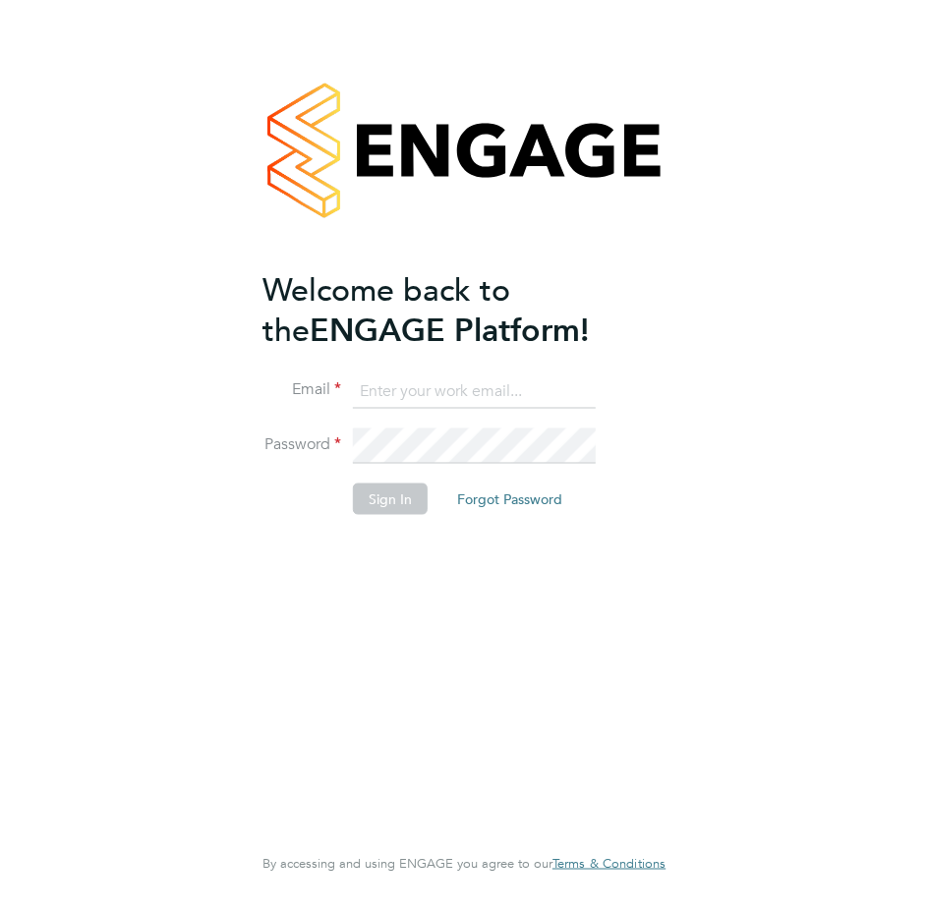
click at [408, 396] on input at bounding box center [474, 390] width 243 height 35
type input "francesca.oriordan@ncclondon.ac.uk"
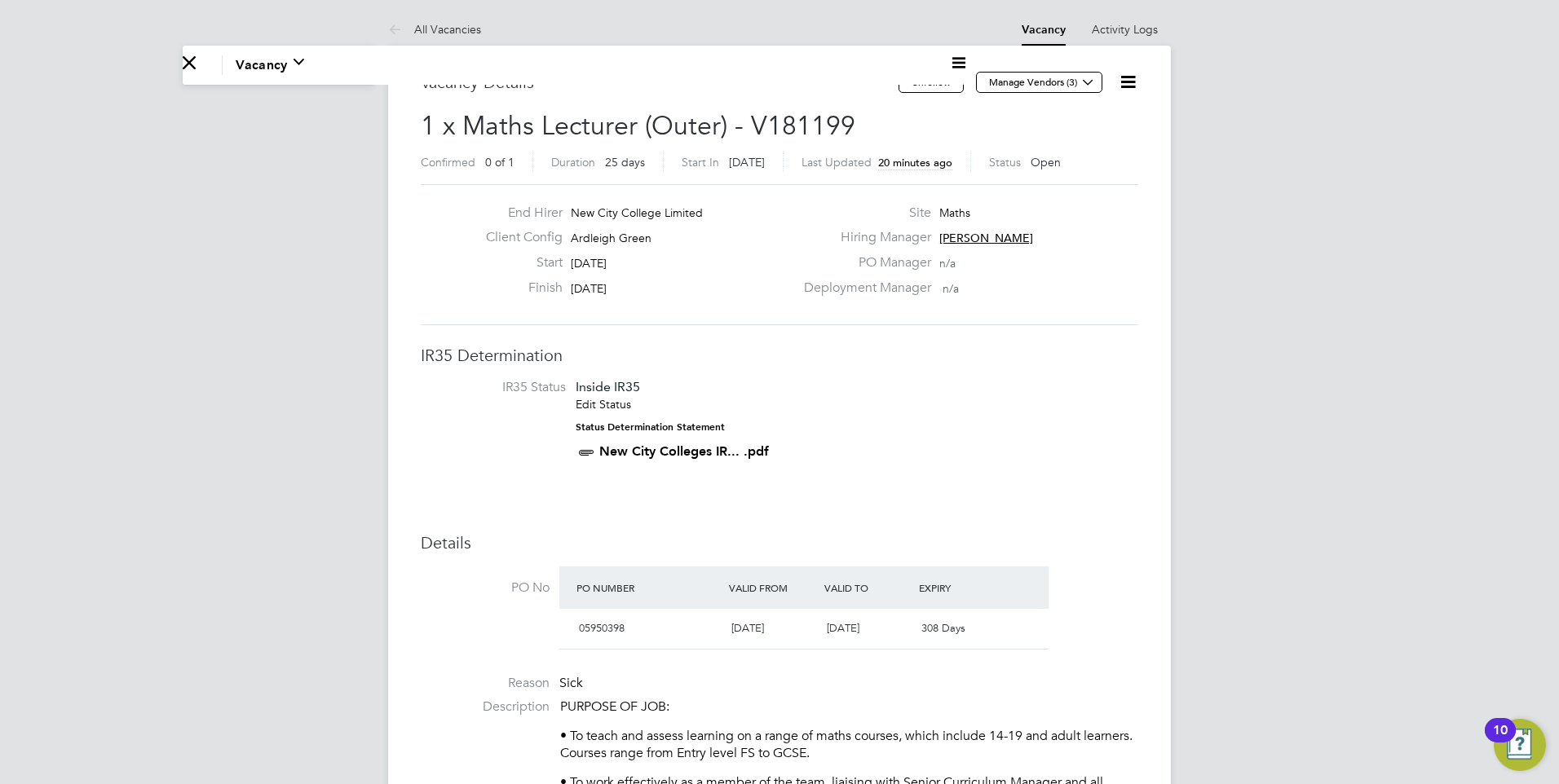
scroll to position [26, 322]
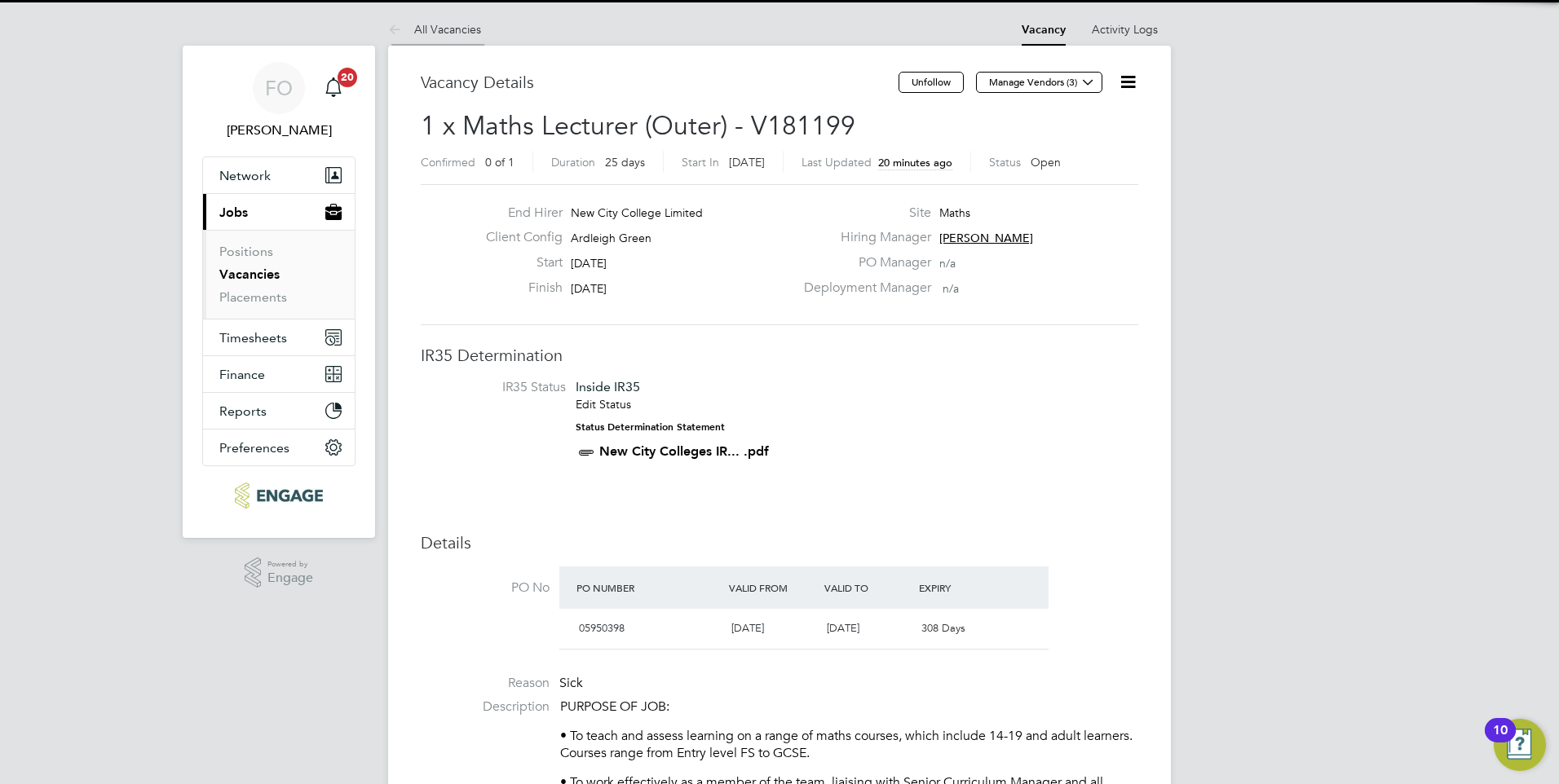
click at [436, 23] on link "All Vacancies" at bounding box center [435, 30] width 93 height 15
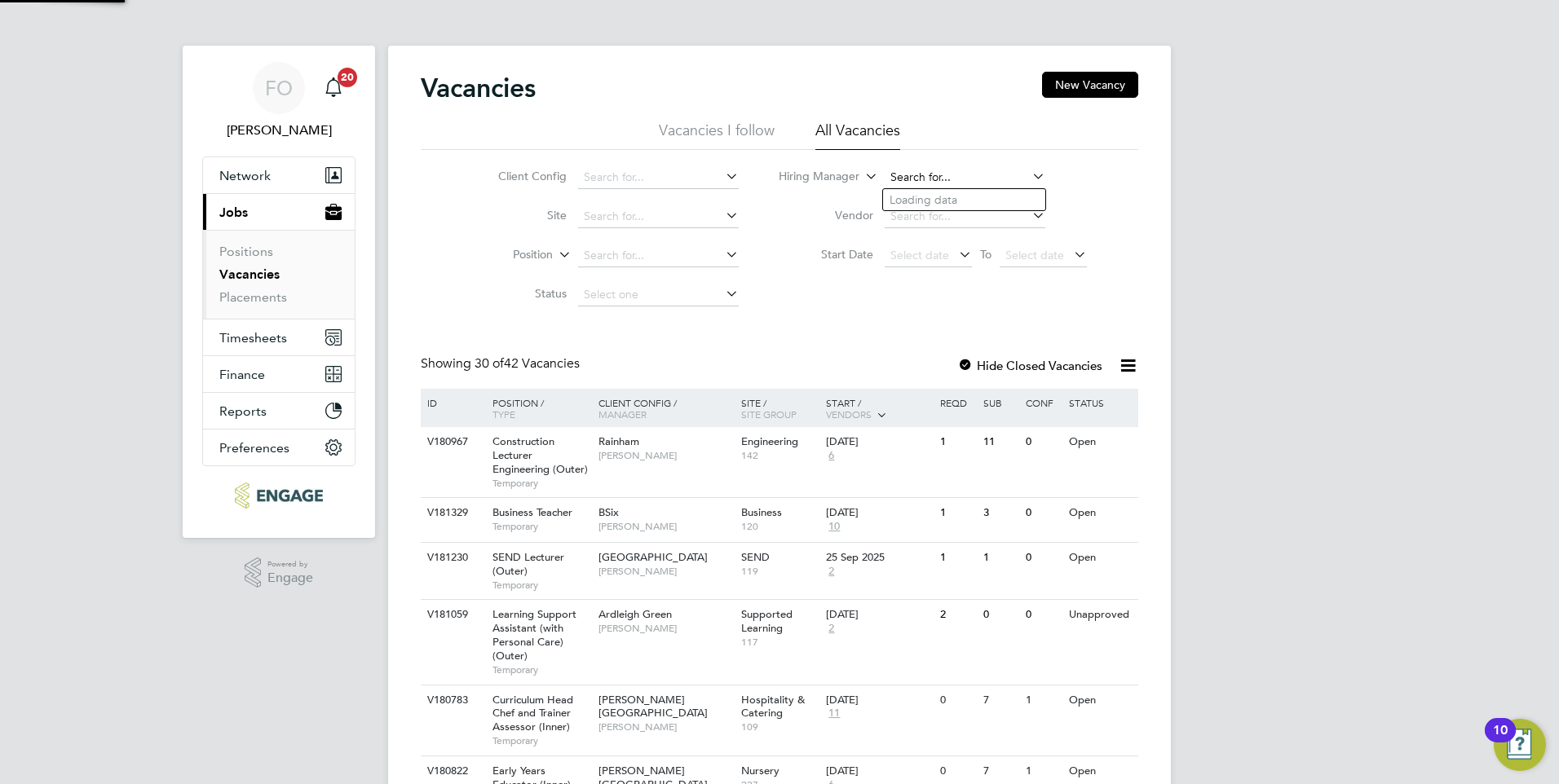
click at [769, 179] on input at bounding box center [965, 178] width 161 height 23
click at [769, 239] on li "Emma Wood" at bounding box center [983, 244] width 202 height 22
type input "Emma Wood"
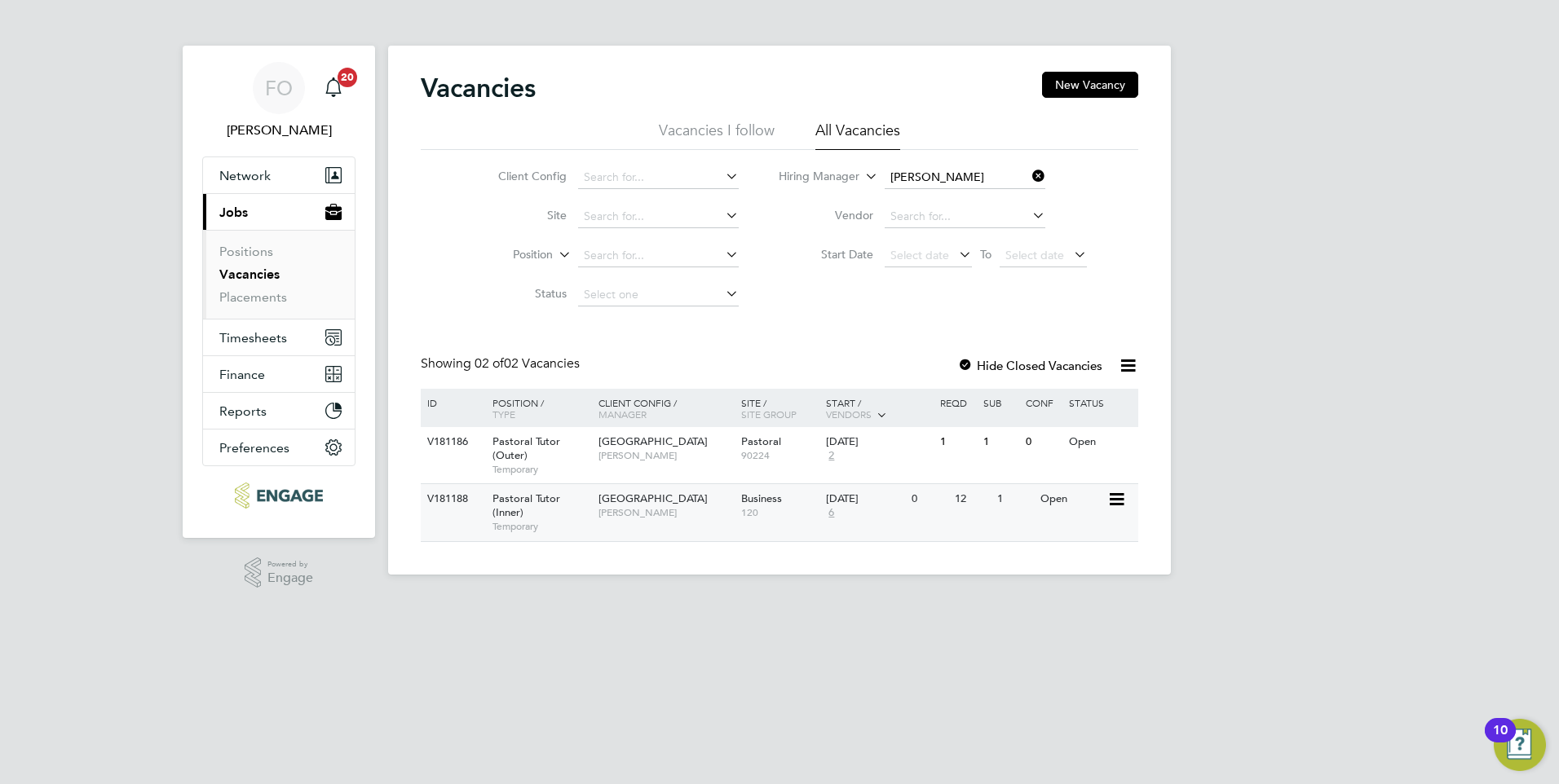
click at [446, 516] on div "V181188 Pastoral Tutor (Inner) Temporary Tower Hamlets Campus Emma Wood Busines…" at bounding box center [779, 512] width 718 height 57
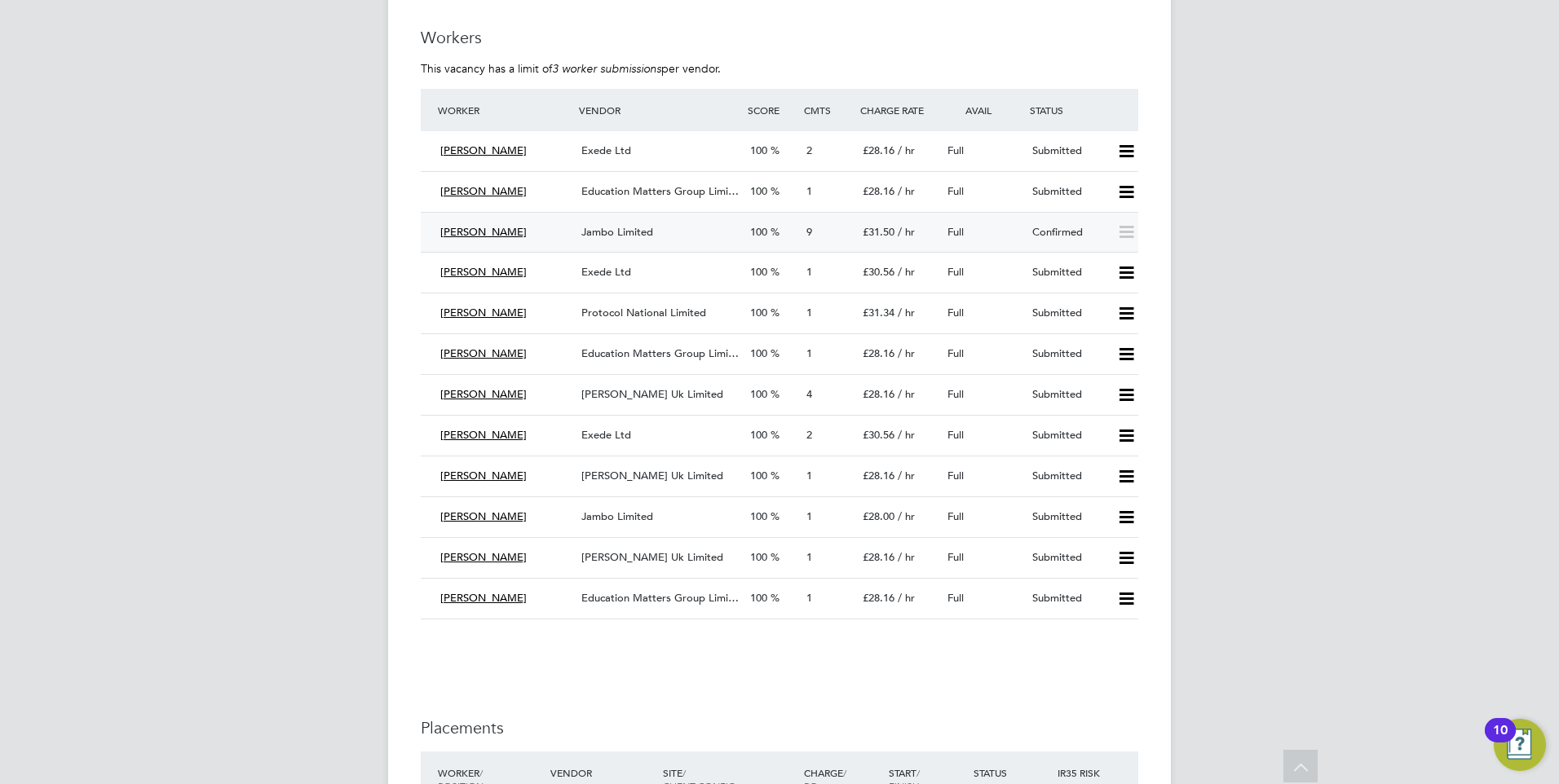
click at [1088, 228] on div "Confirmed" at bounding box center [1068, 232] width 85 height 27
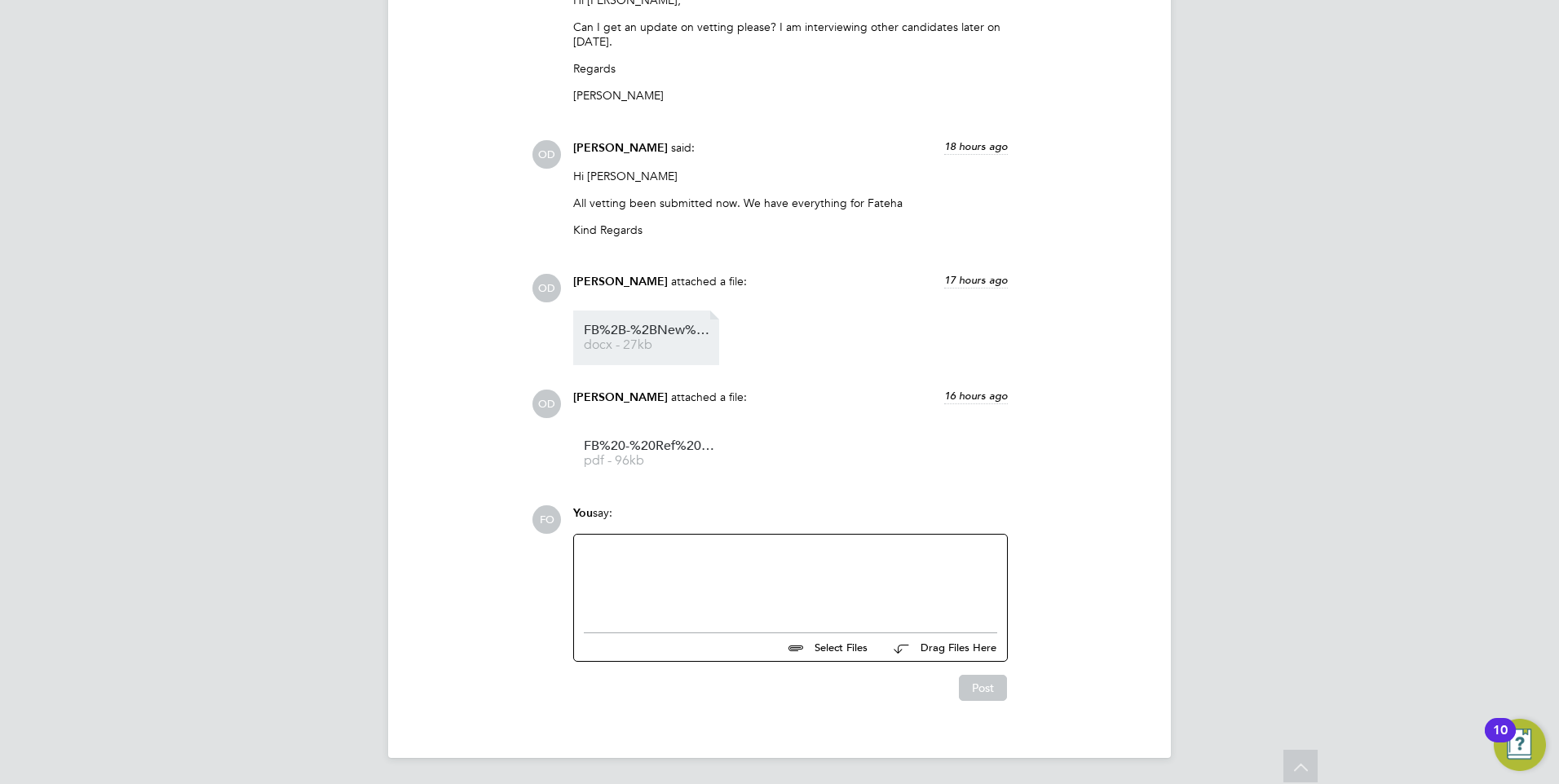
click at [661, 334] on span "FB%2B-%2BNew%2BCity%2BCollege%2B(Pretium)%2B%2B-%2BCandidate%2BVetting%2BForm" at bounding box center [649, 330] width 130 height 12
click at [632, 453] on link "FB%20-%20Ref%20-%20Newham%20Sixth%20Form%20College%20-%20Feb%202023%20to%20May%…" at bounding box center [649, 454] width 130 height 27
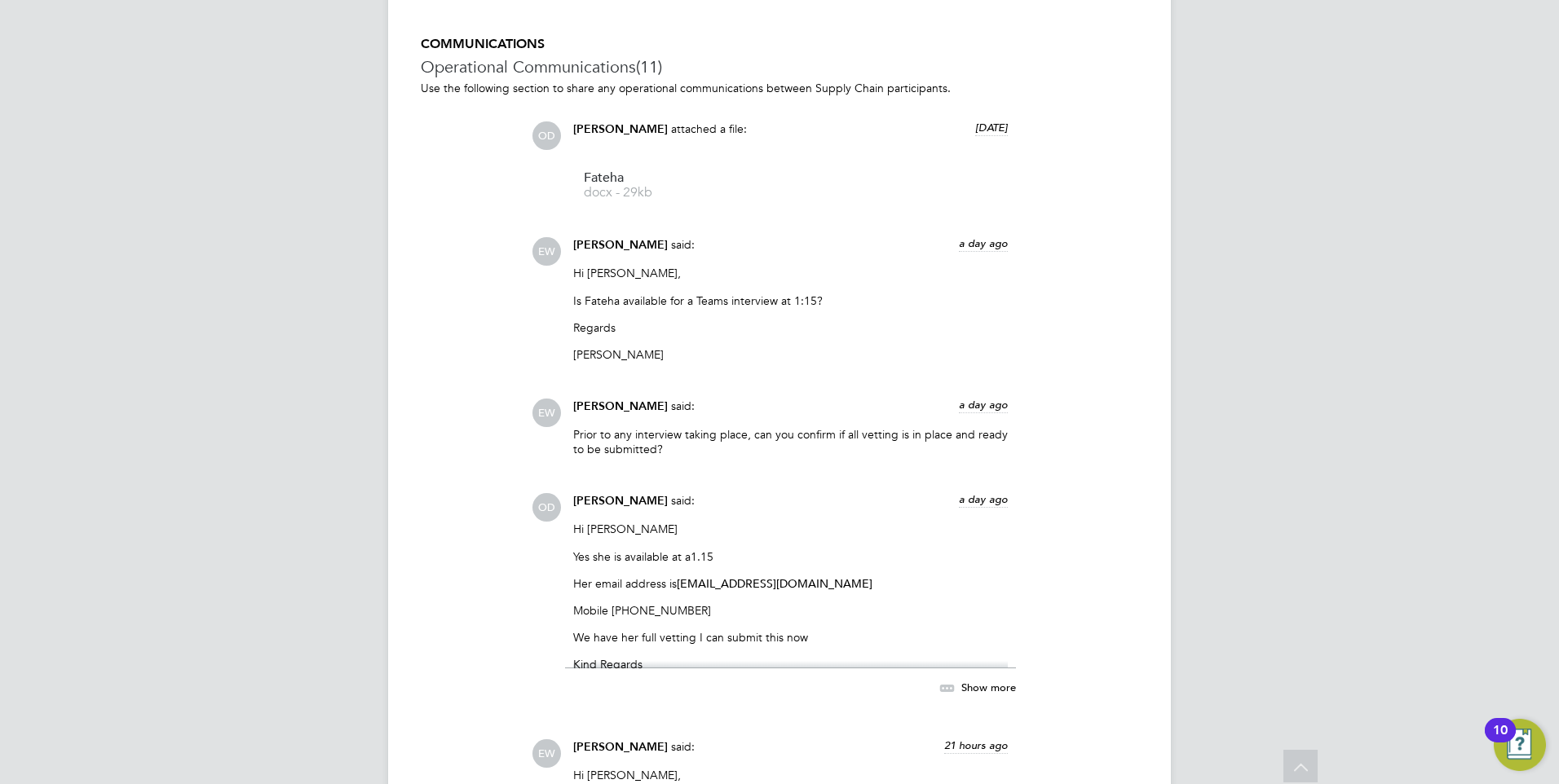
scroll to position [2460, 0]
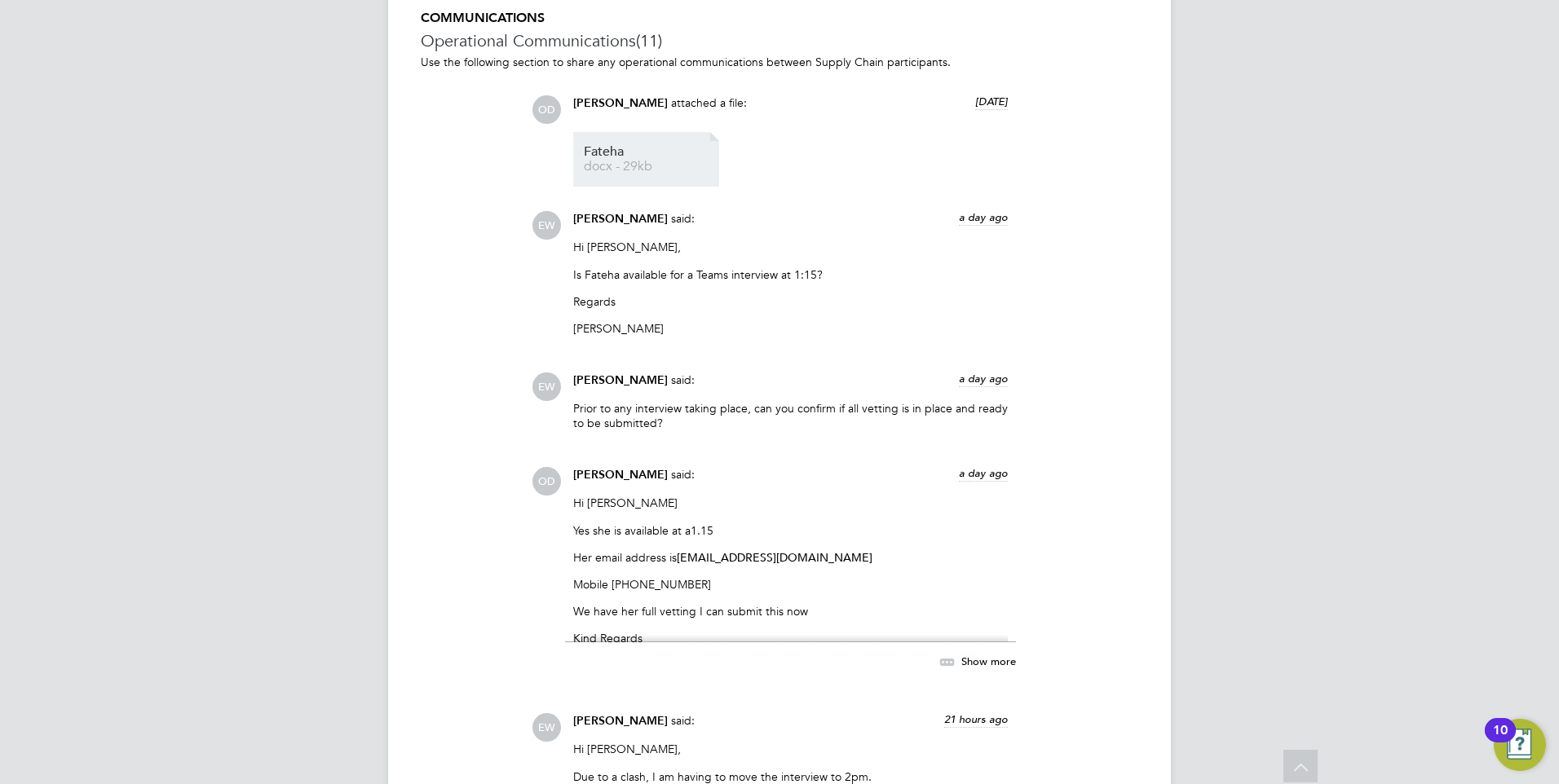
click at [608, 158] on span "Fateha" at bounding box center [649, 152] width 130 height 12
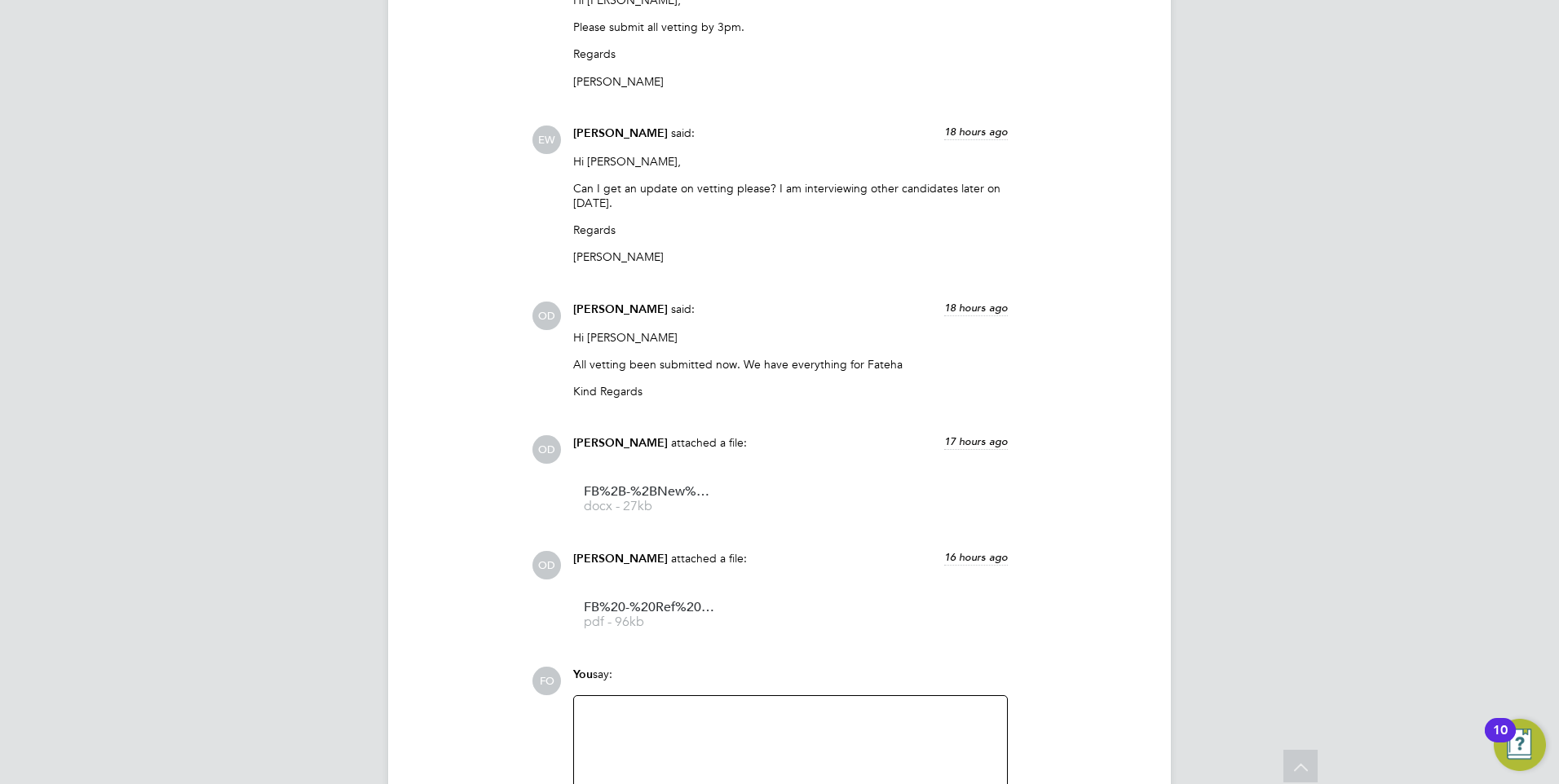
scroll to position [3601, 0]
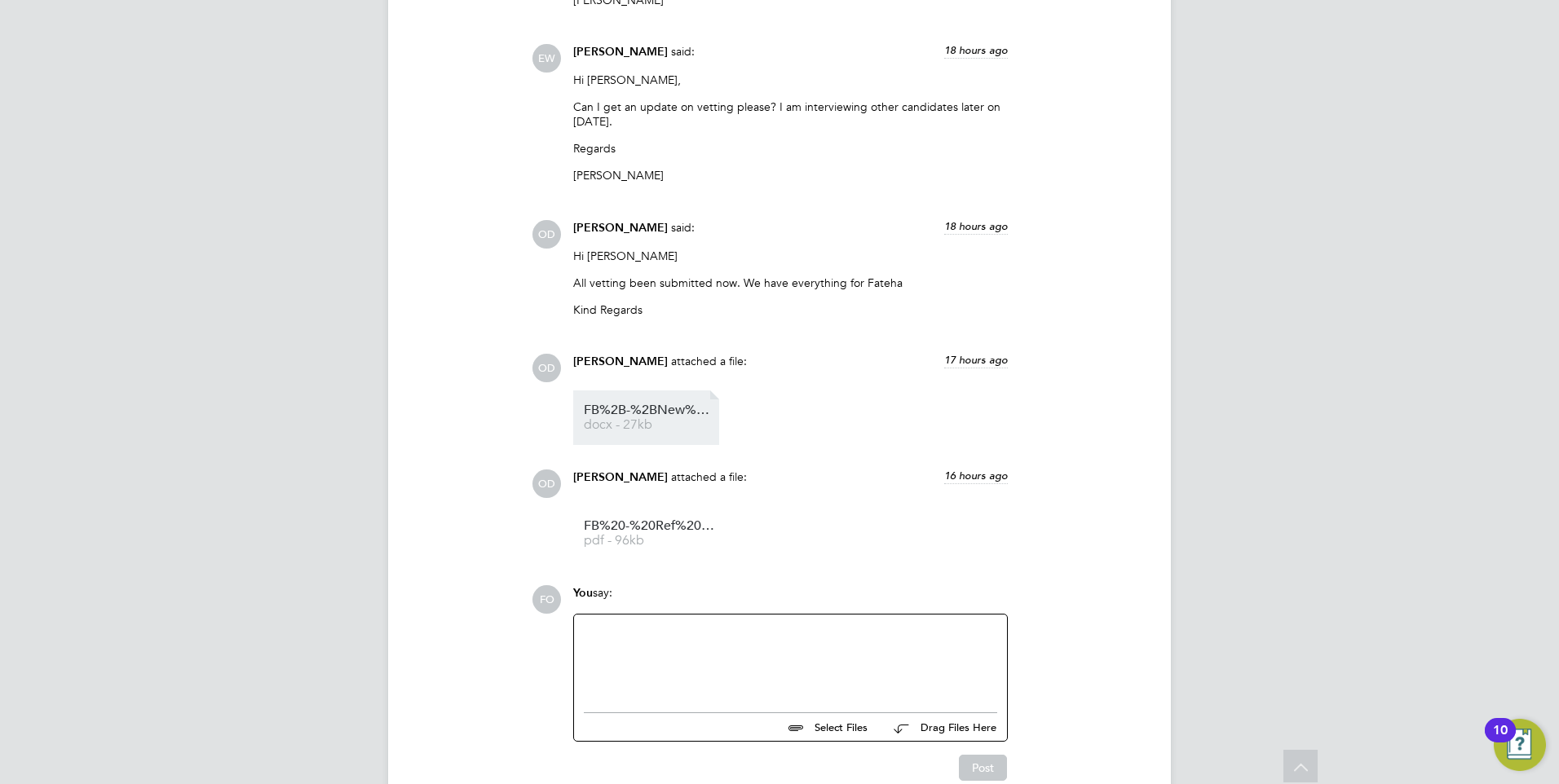
click at [624, 420] on span "docx - 27kb" at bounding box center [649, 425] width 130 height 12
click at [655, 653] on div at bounding box center [791, 660] width 413 height 71
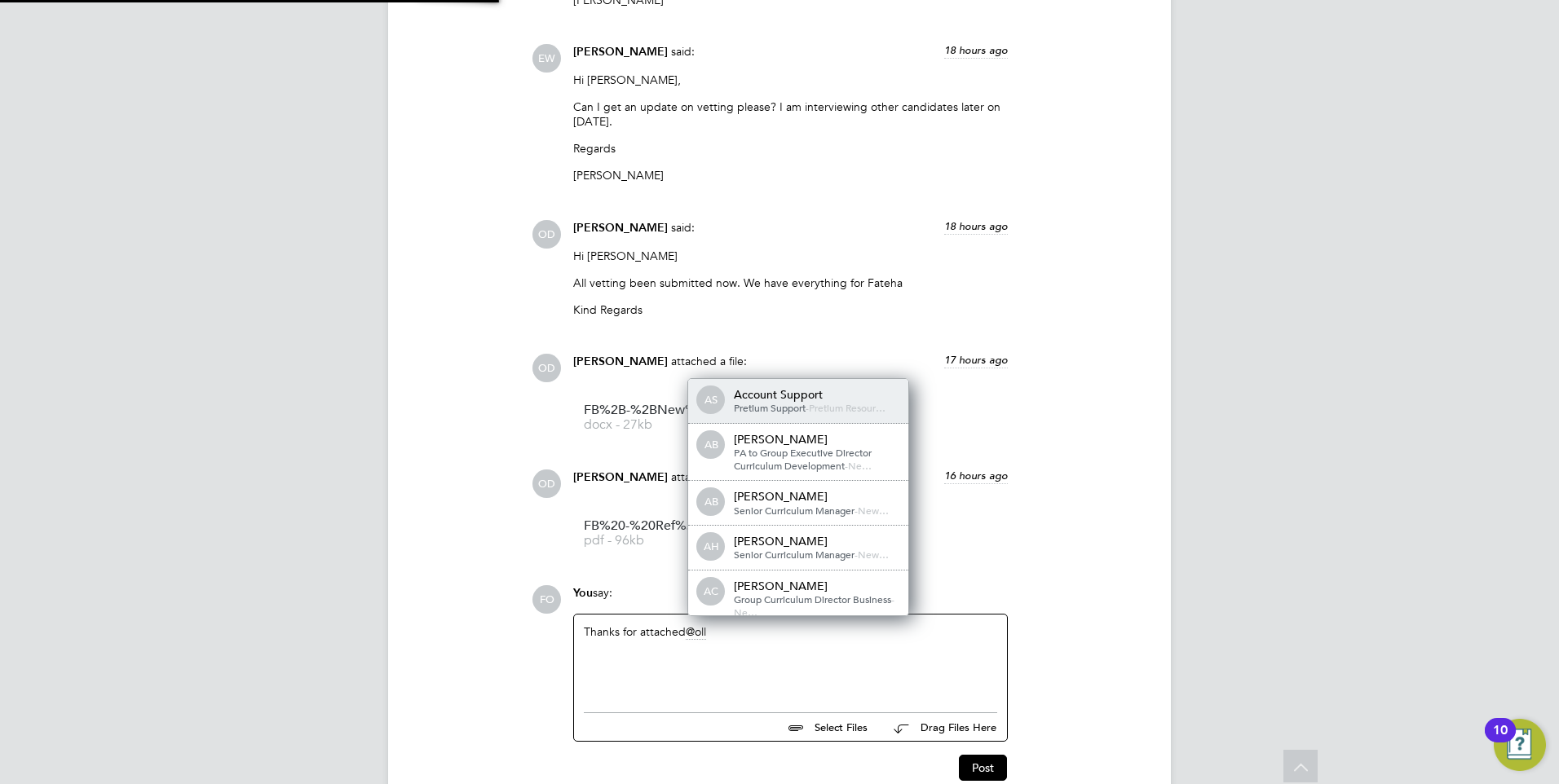
scroll to position [13, 164]
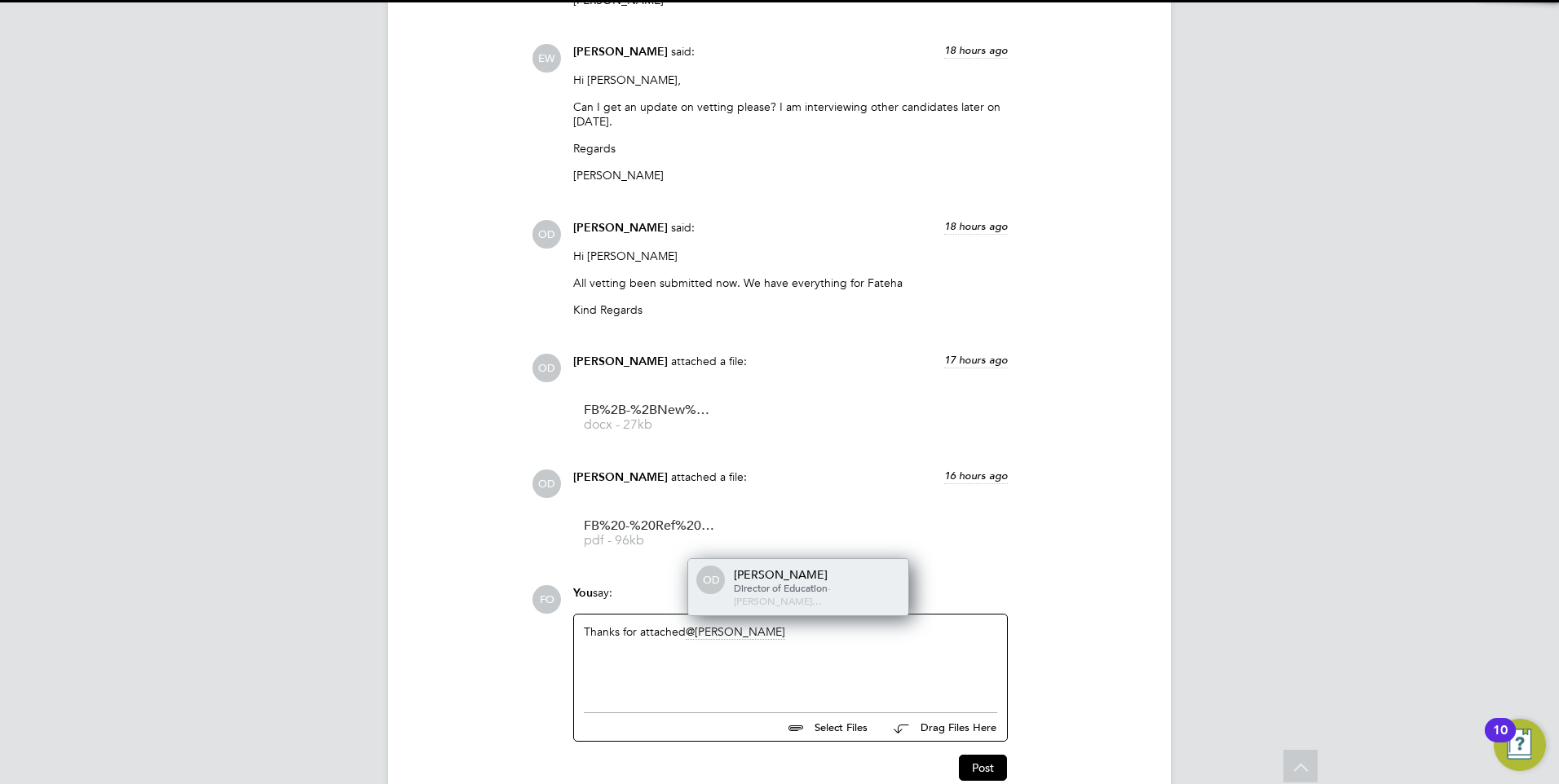
click at [829, 582] on div "Ollie Dart" at bounding box center [815, 575] width 163 height 15
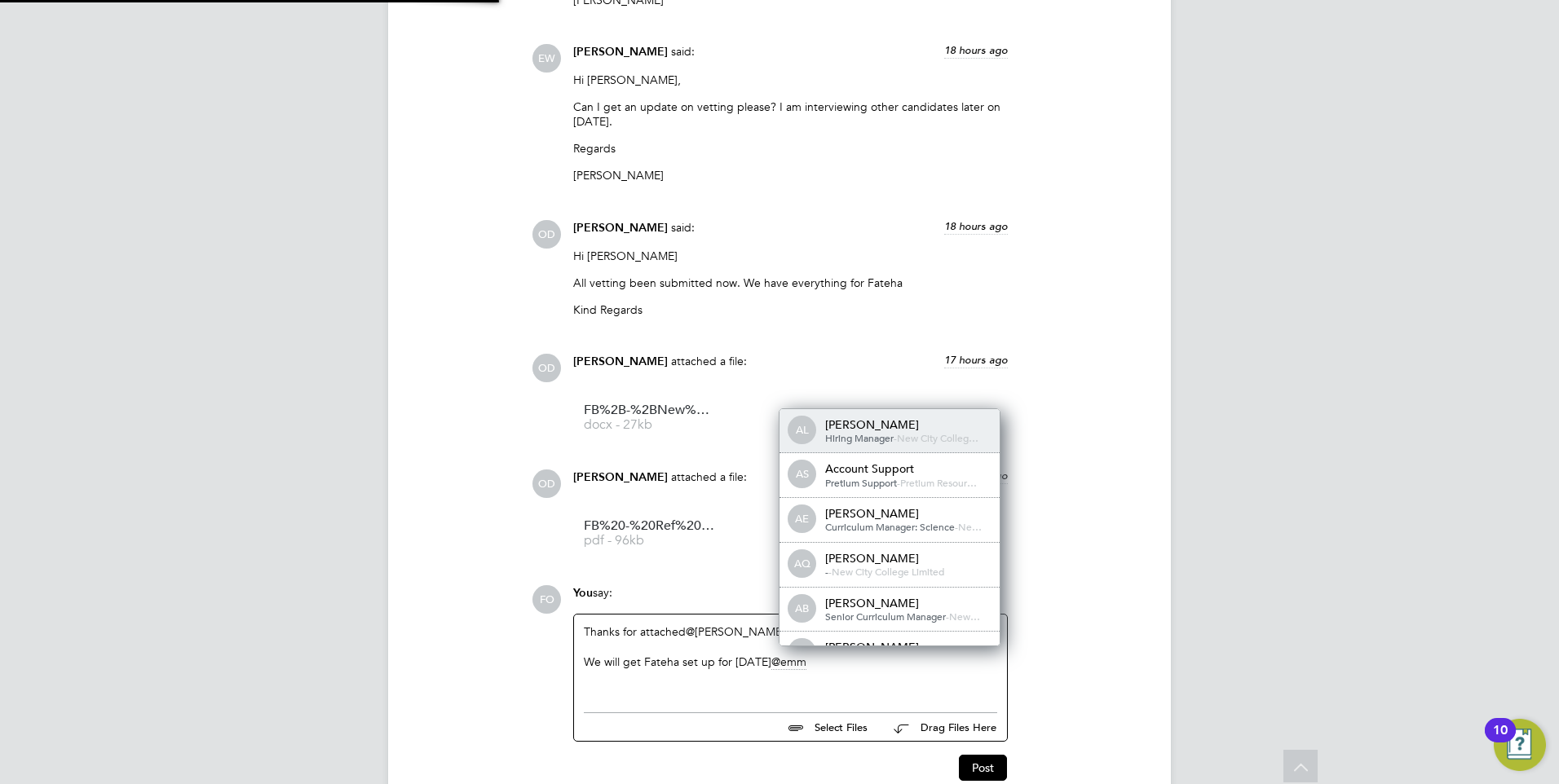
scroll to position [8, 8]
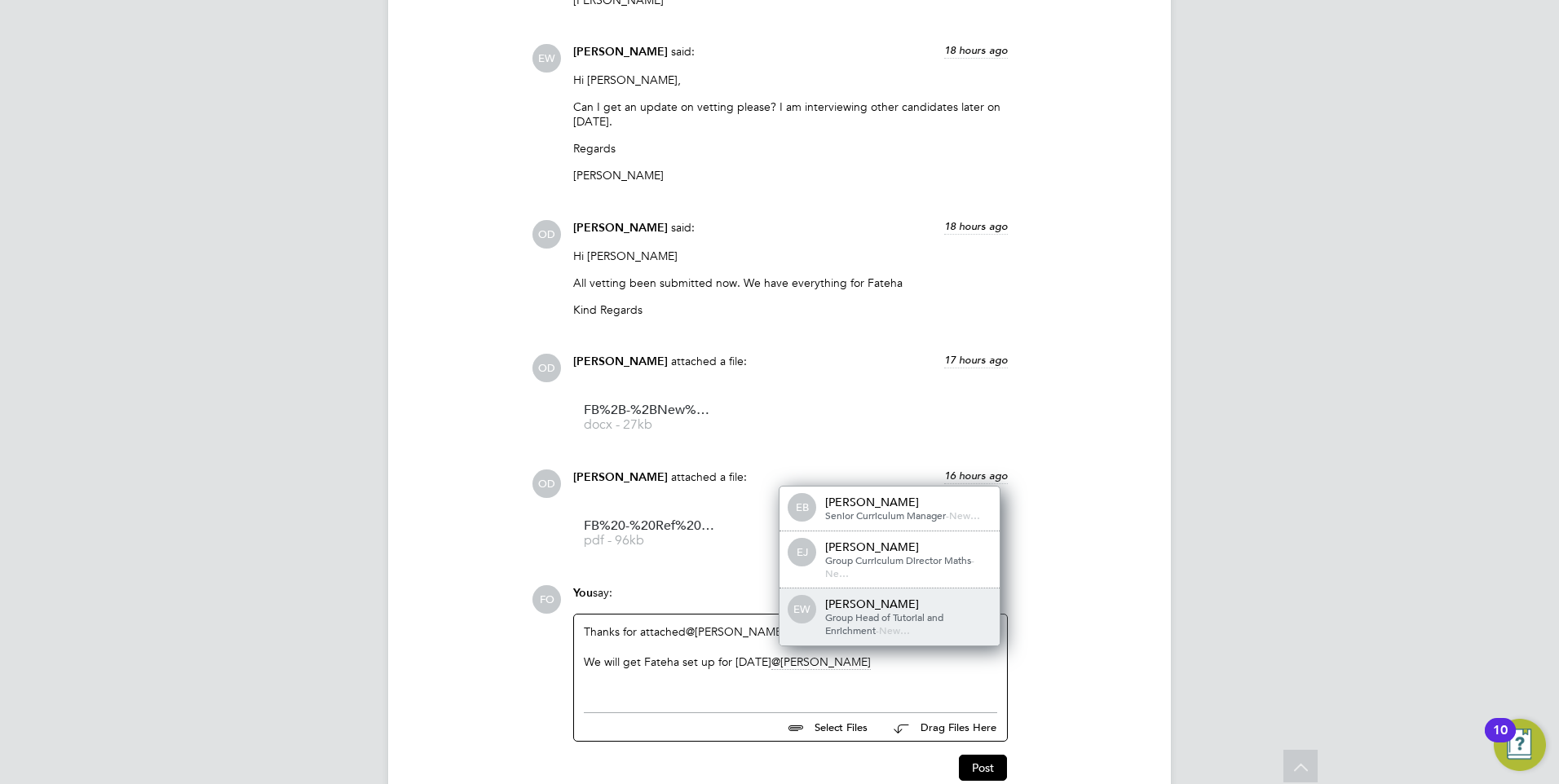
click at [898, 614] on span "Group Head of Tutorial and Enrichment" at bounding box center [884, 623] width 118 height 26
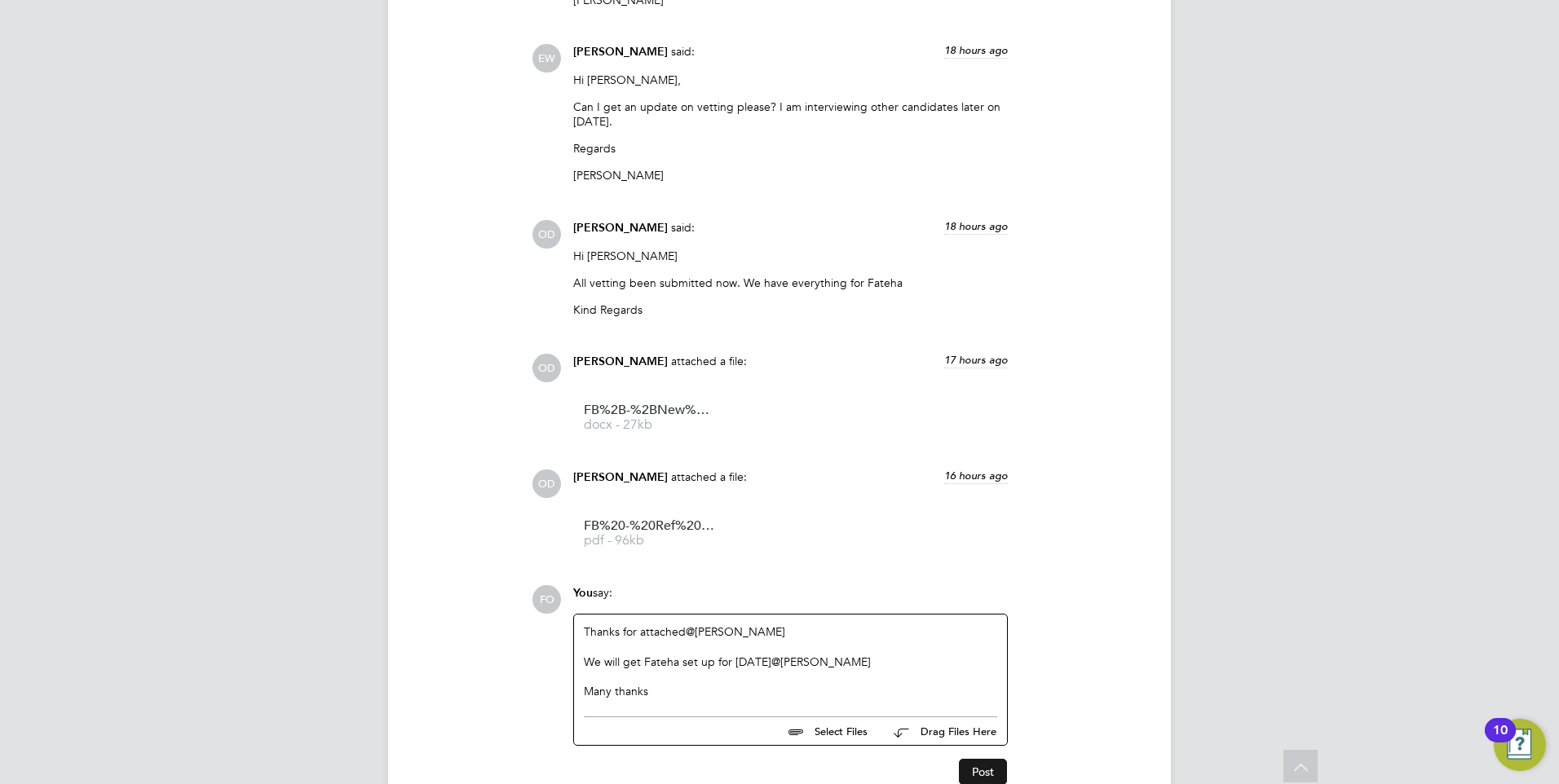
click at [985, 770] on button "Post" at bounding box center [983, 772] width 48 height 26
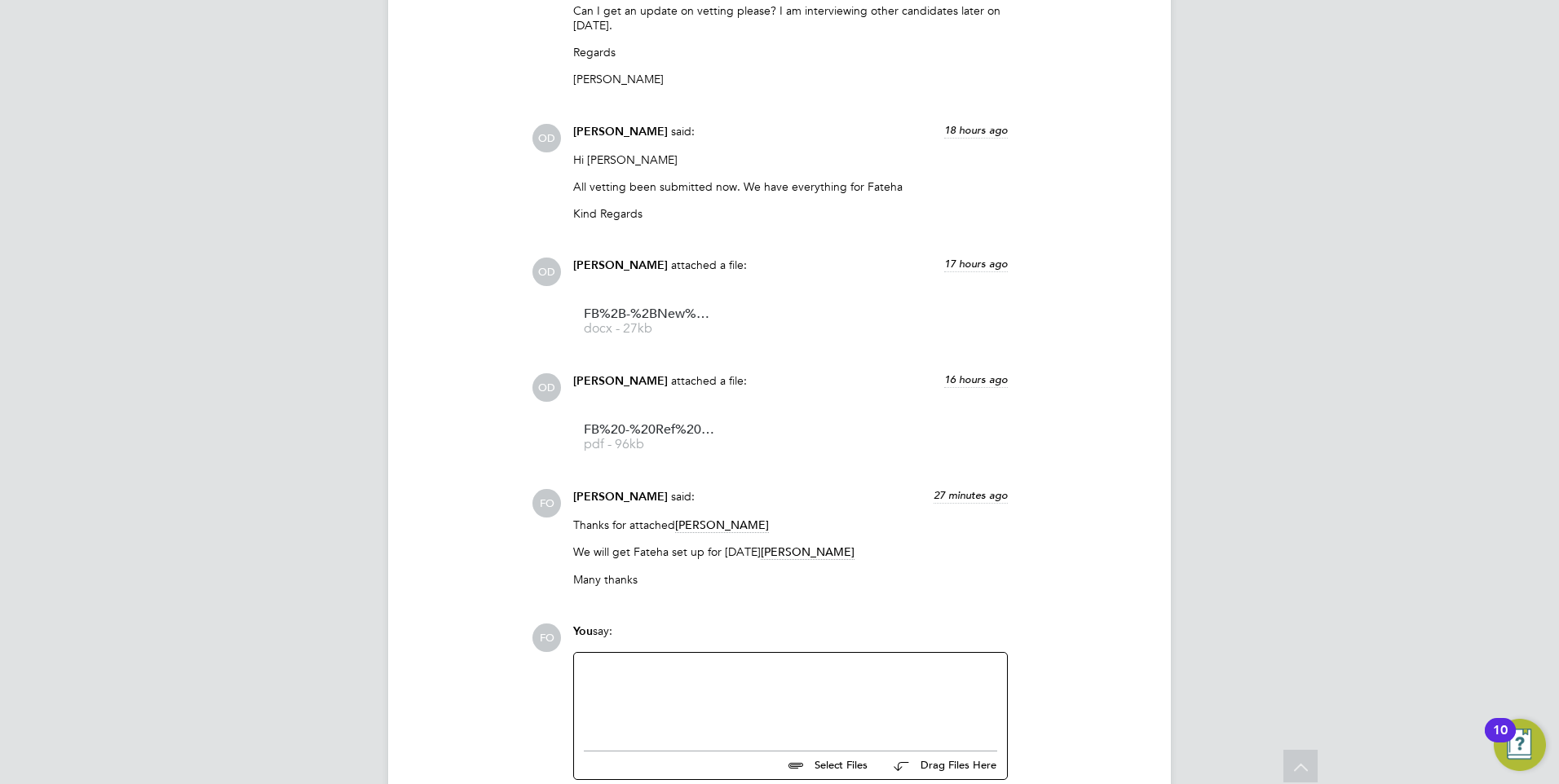
scroll to position [3669, 0]
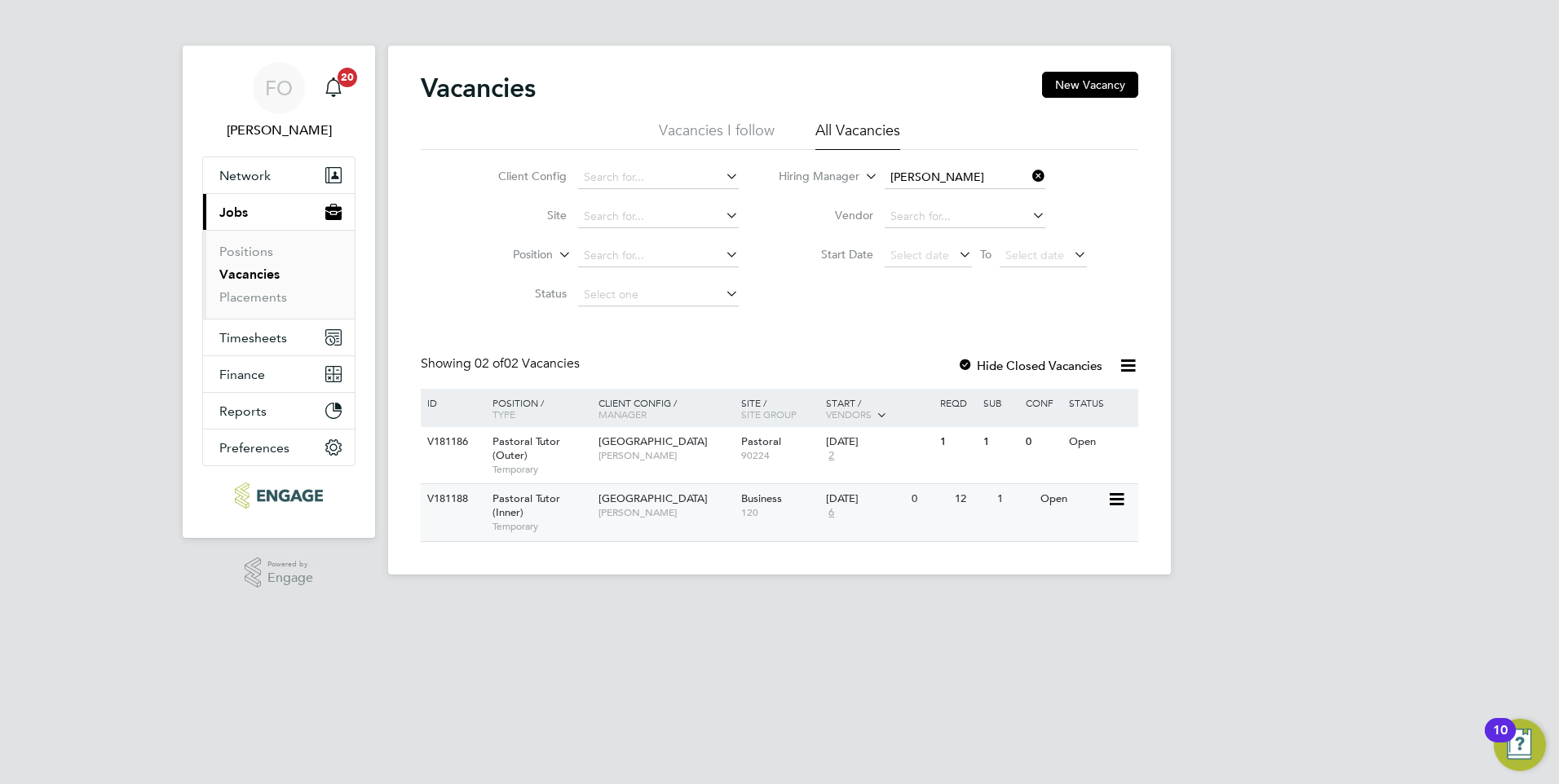
click at [912, 524] on div "V181188 Pastoral Tutor (Inner) Temporary [GEOGRAPHIC_DATA] [PERSON_NAME] Busine…" at bounding box center [779, 512] width 718 height 57
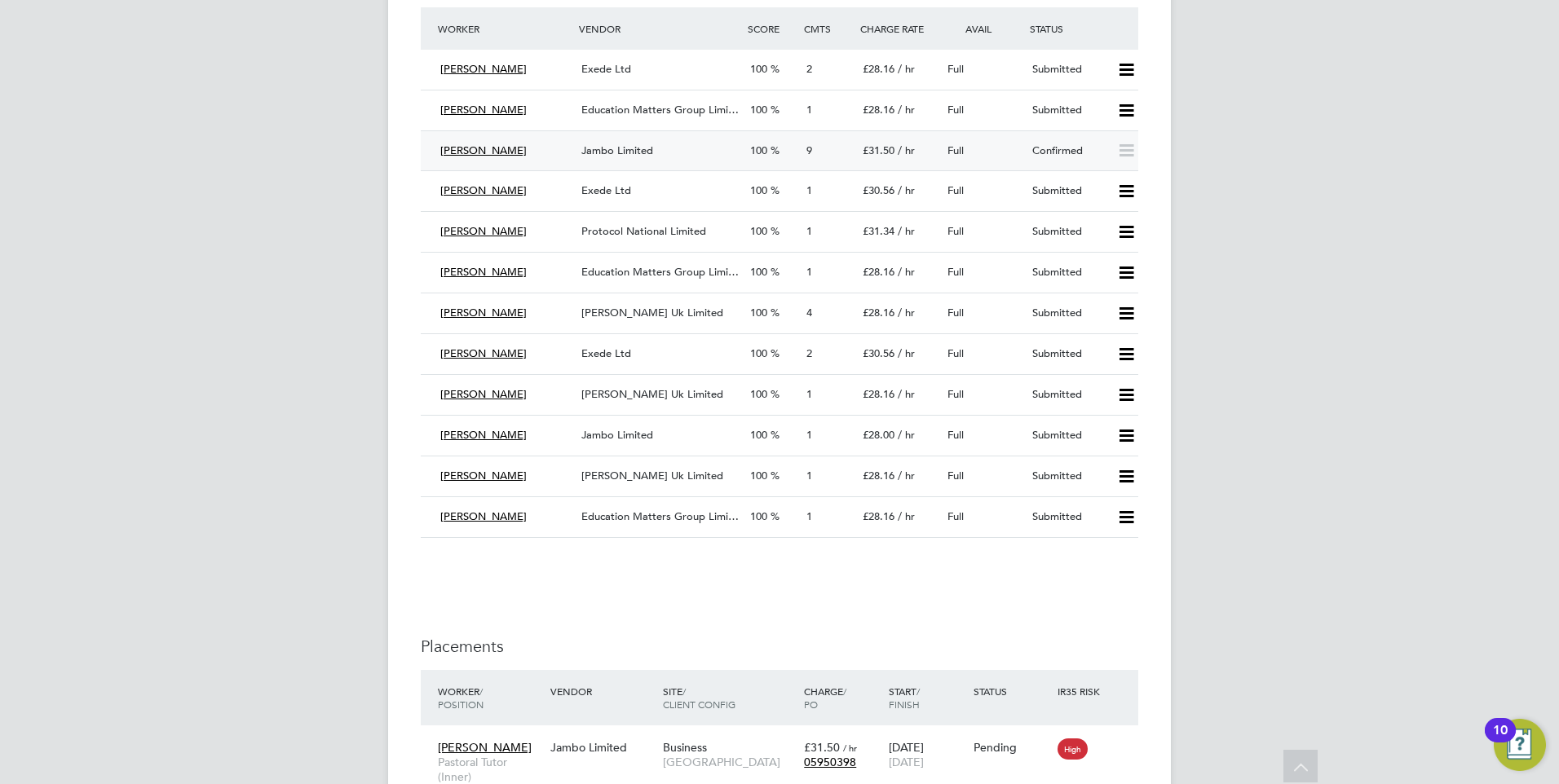
click at [1023, 157] on div "Full" at bounding box center [983, 151] width 85 height 27
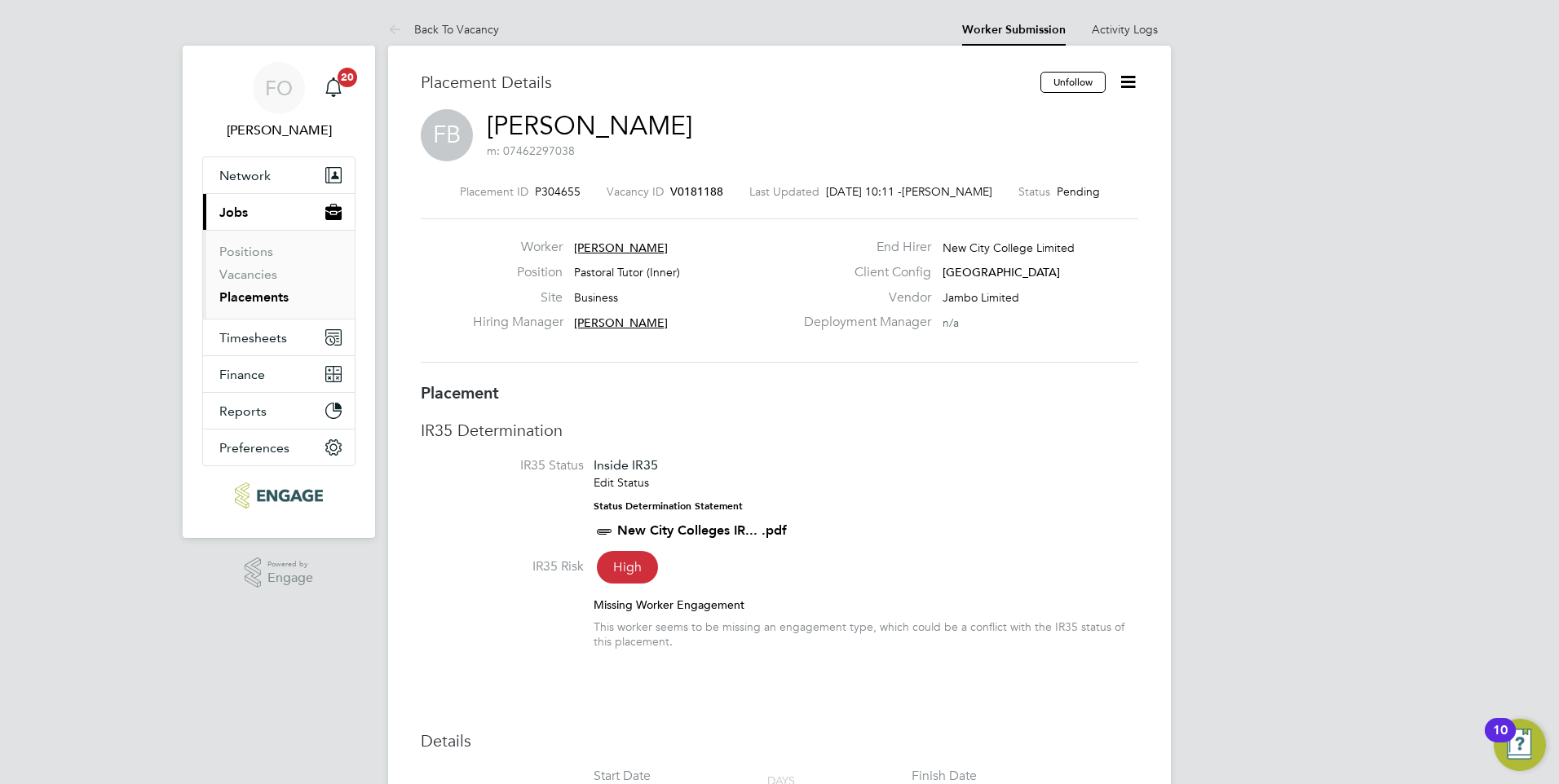
click at [1128, 76] on icon at bounding box center [1128, 81] width 21 height 21
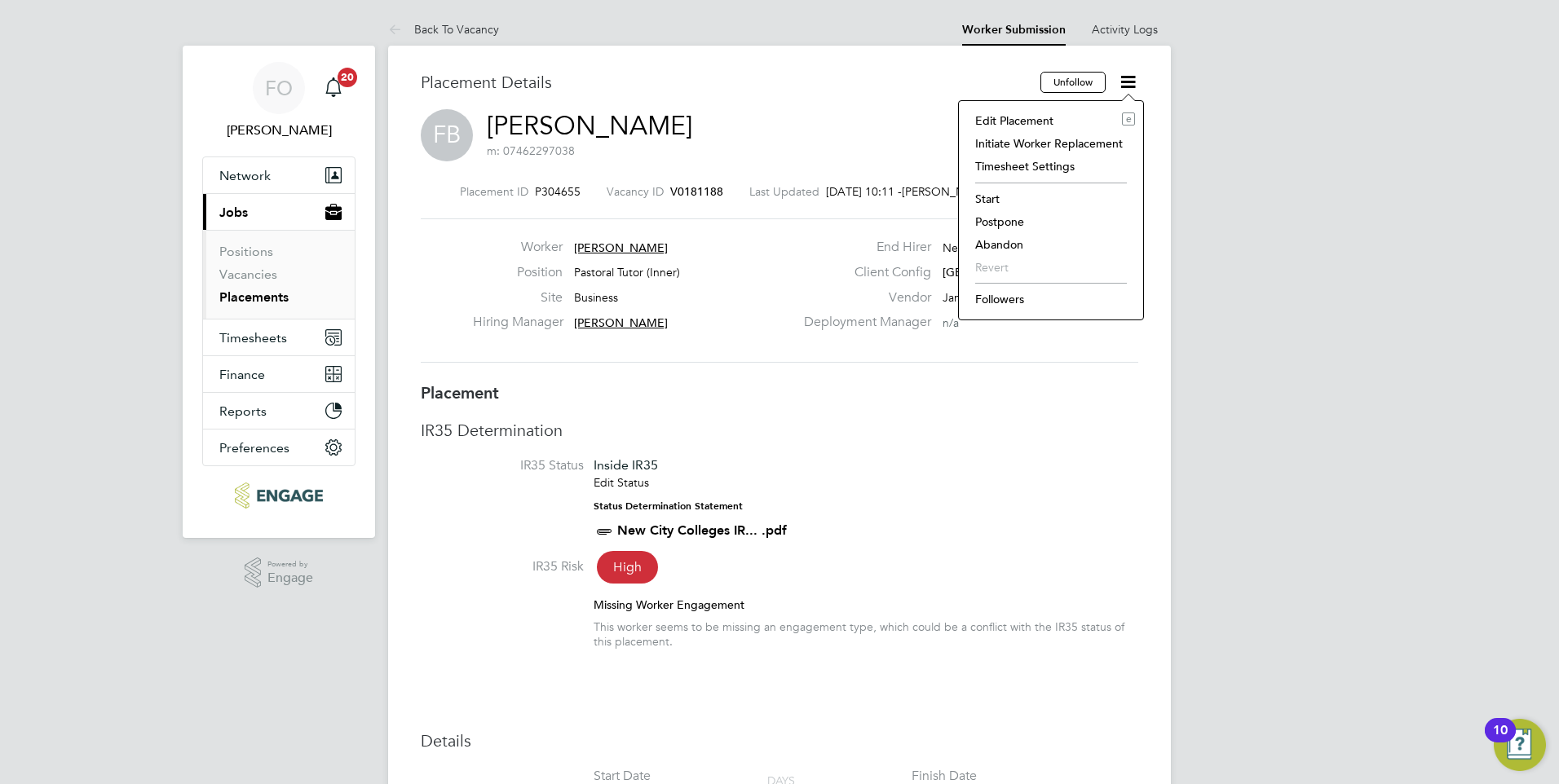
click at [995, 199] on li "Start" at bounding box center [1050, 199] width 168 height 23
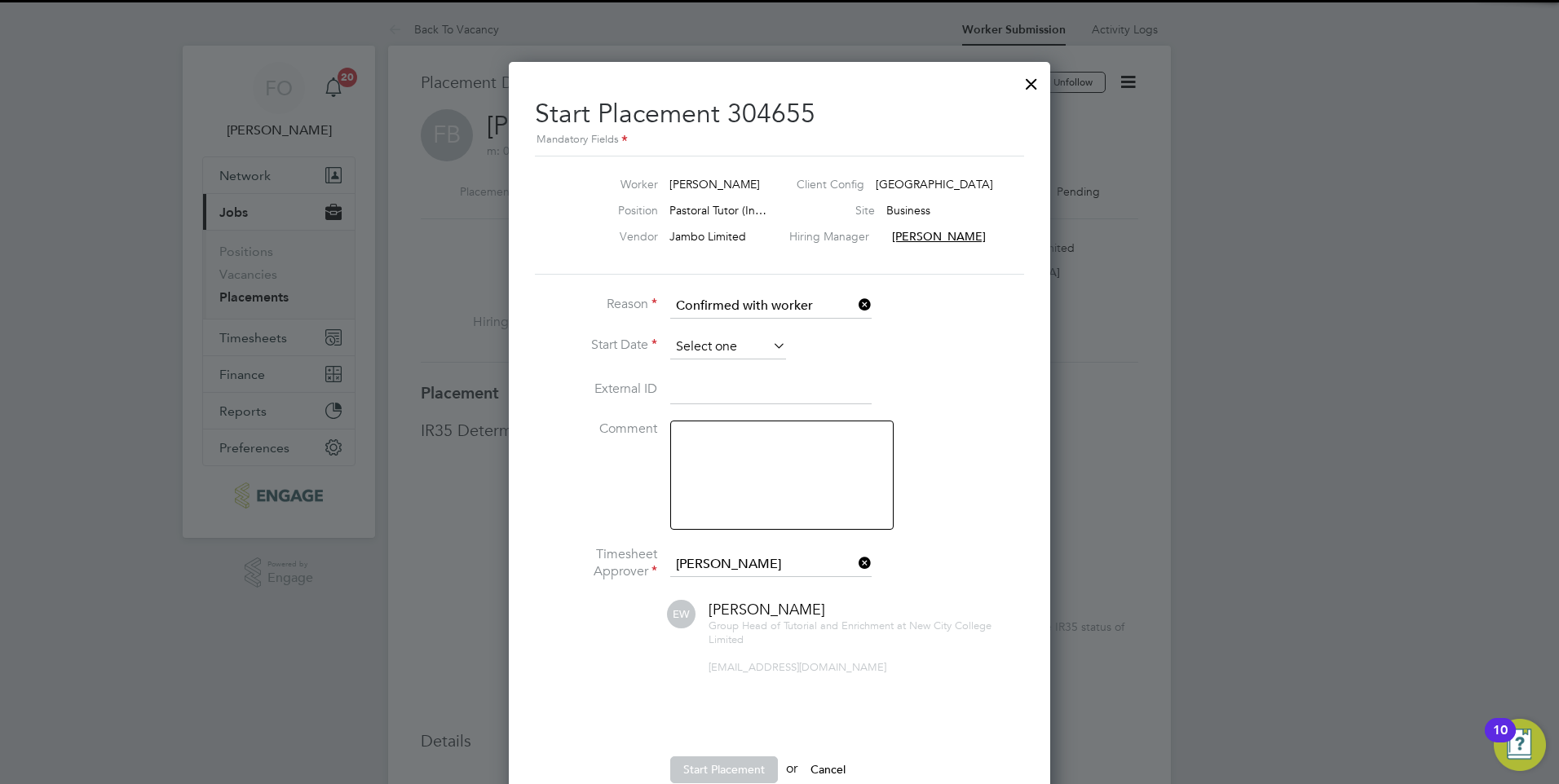
click at [764, 340] on input at bounding box center [728, 347] width 116 height 24
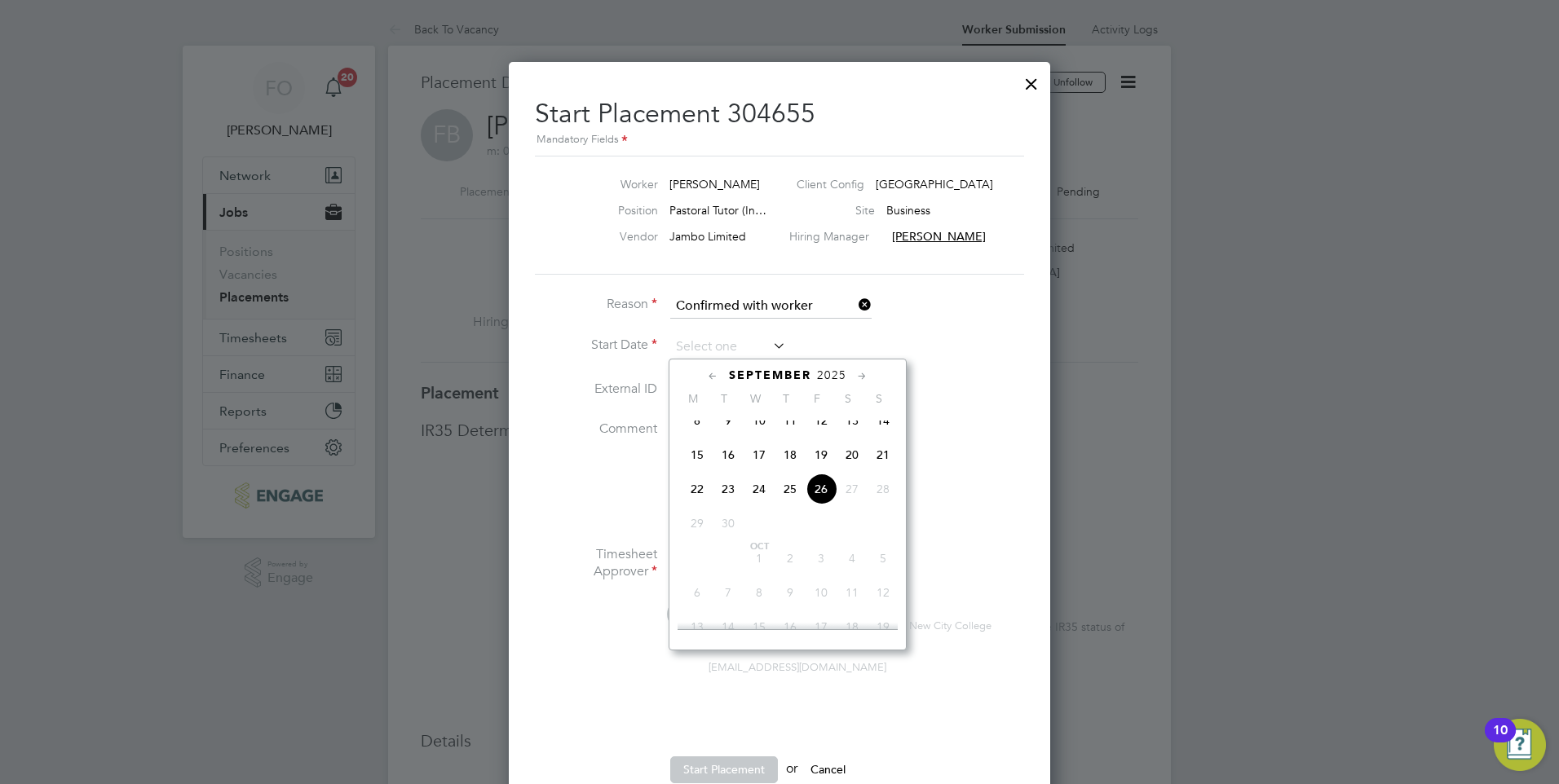
click at [823, 502] on span "26" at bounding box center [821, 489] width 31 height 31
type input "26 Sep 2025"
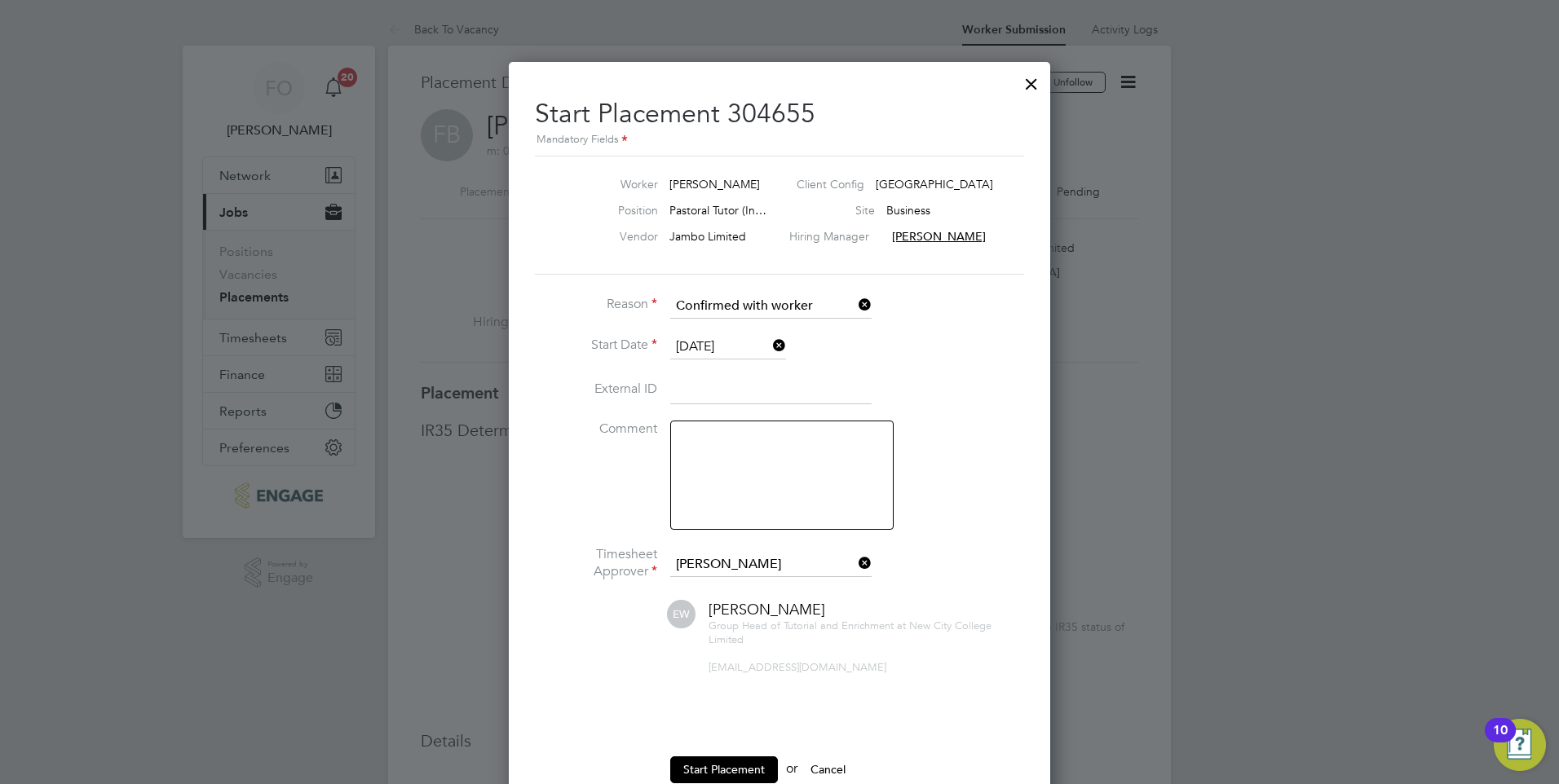
click at [778, 460] on textarea at bounding box center [782, 475] width 223 height 110
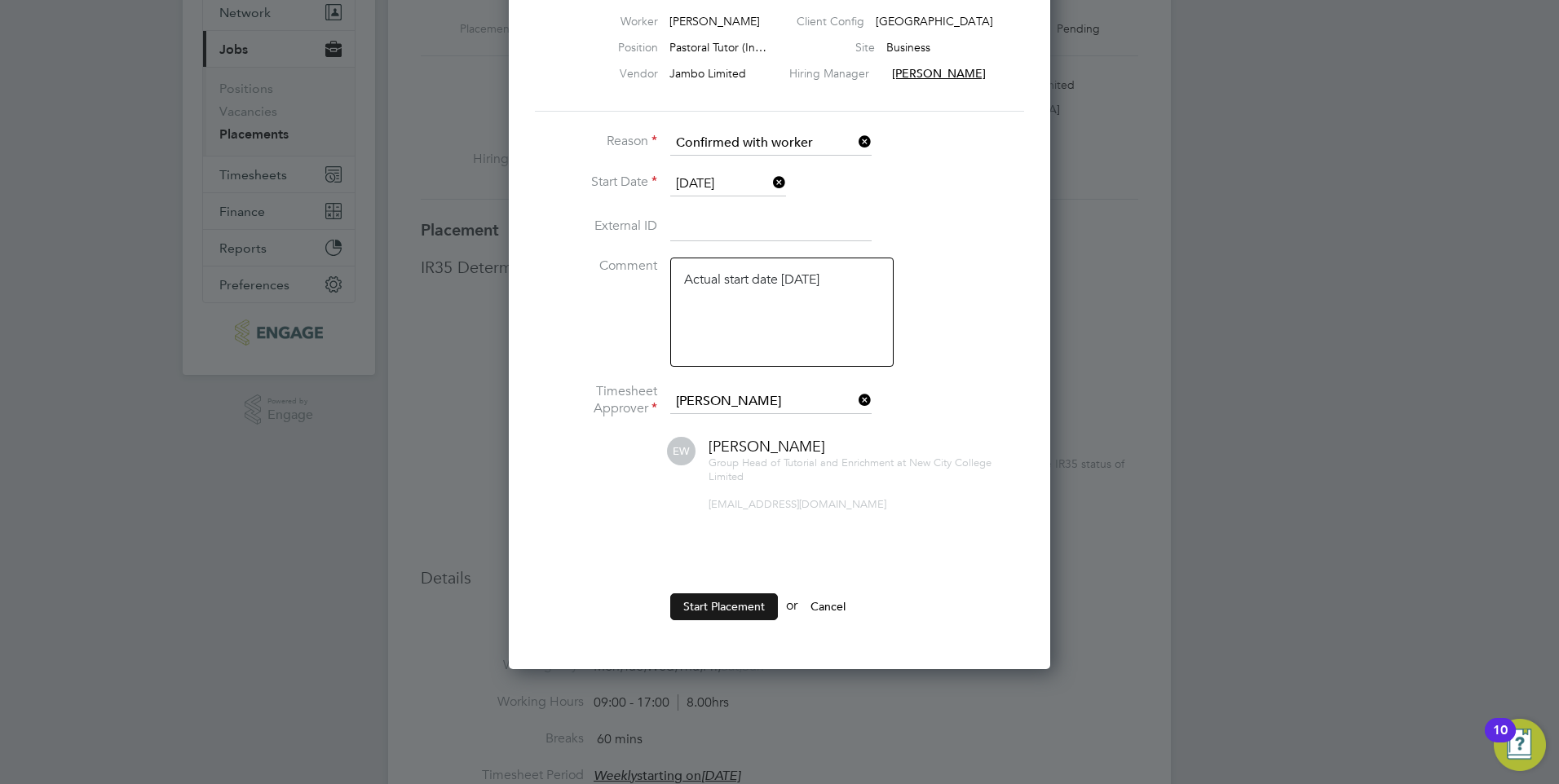
type textarea "Actual start date 29/09/25"
click at [732, 609] on button "Start Placement" at bounding box center [724, 606] width 108 height 26
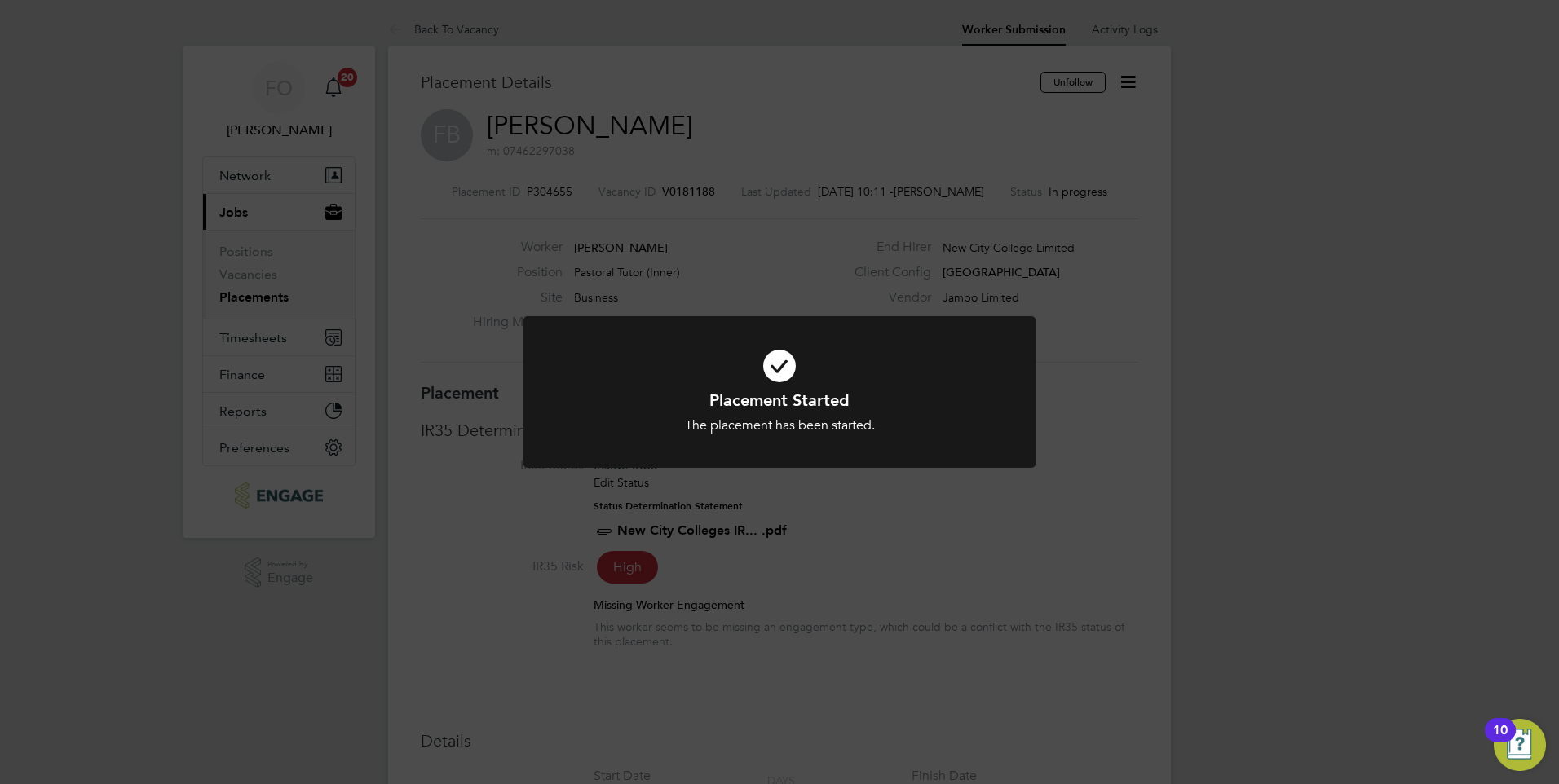
click at [1124, 115] on div "Placement Started The placement has been started. Cancel Okay" at bounding box center [779, 392] width 1559 height 784
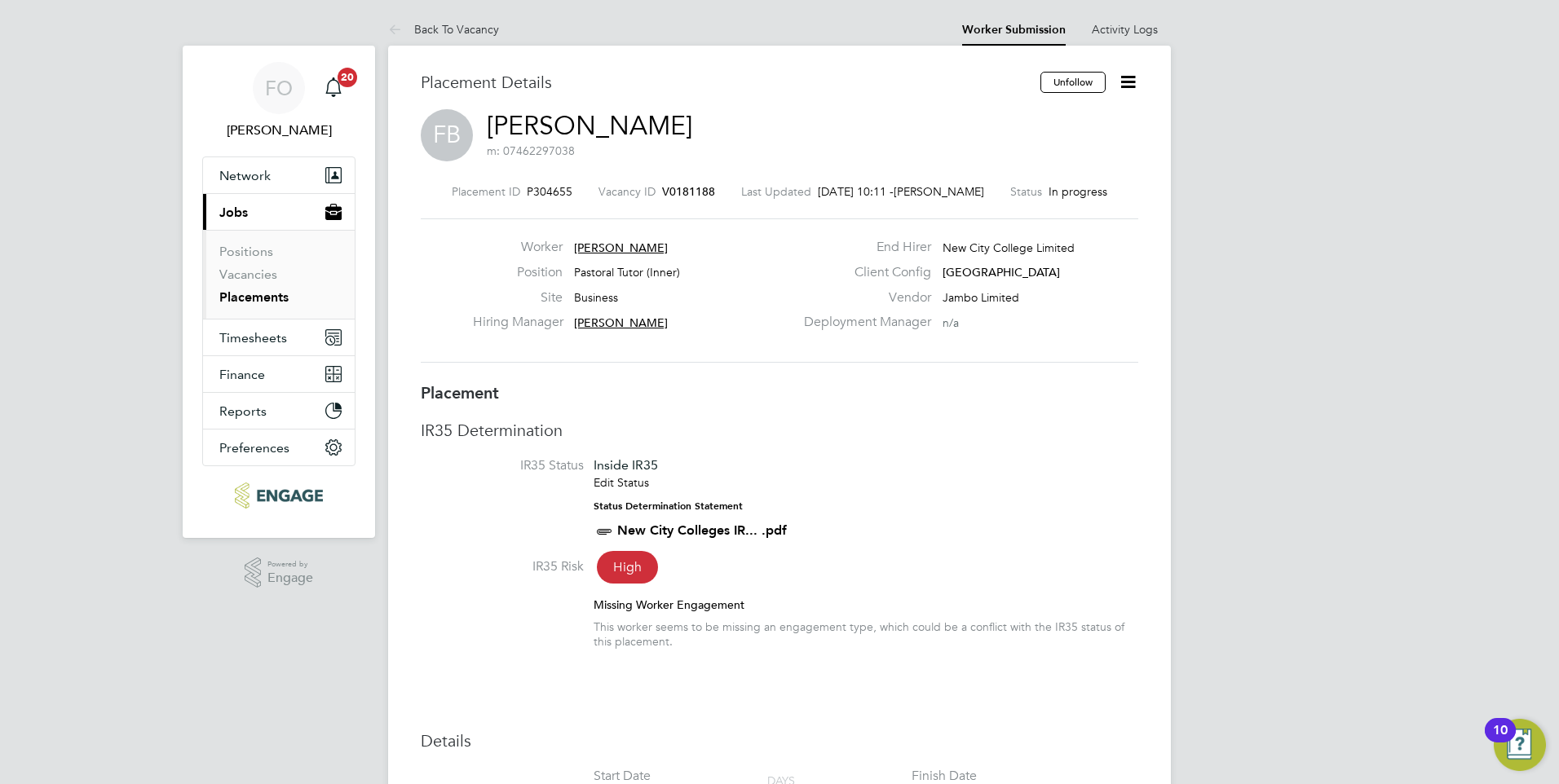
click at [1124, 87] on icon at bounding box center [1128, 81] width 21 height 21
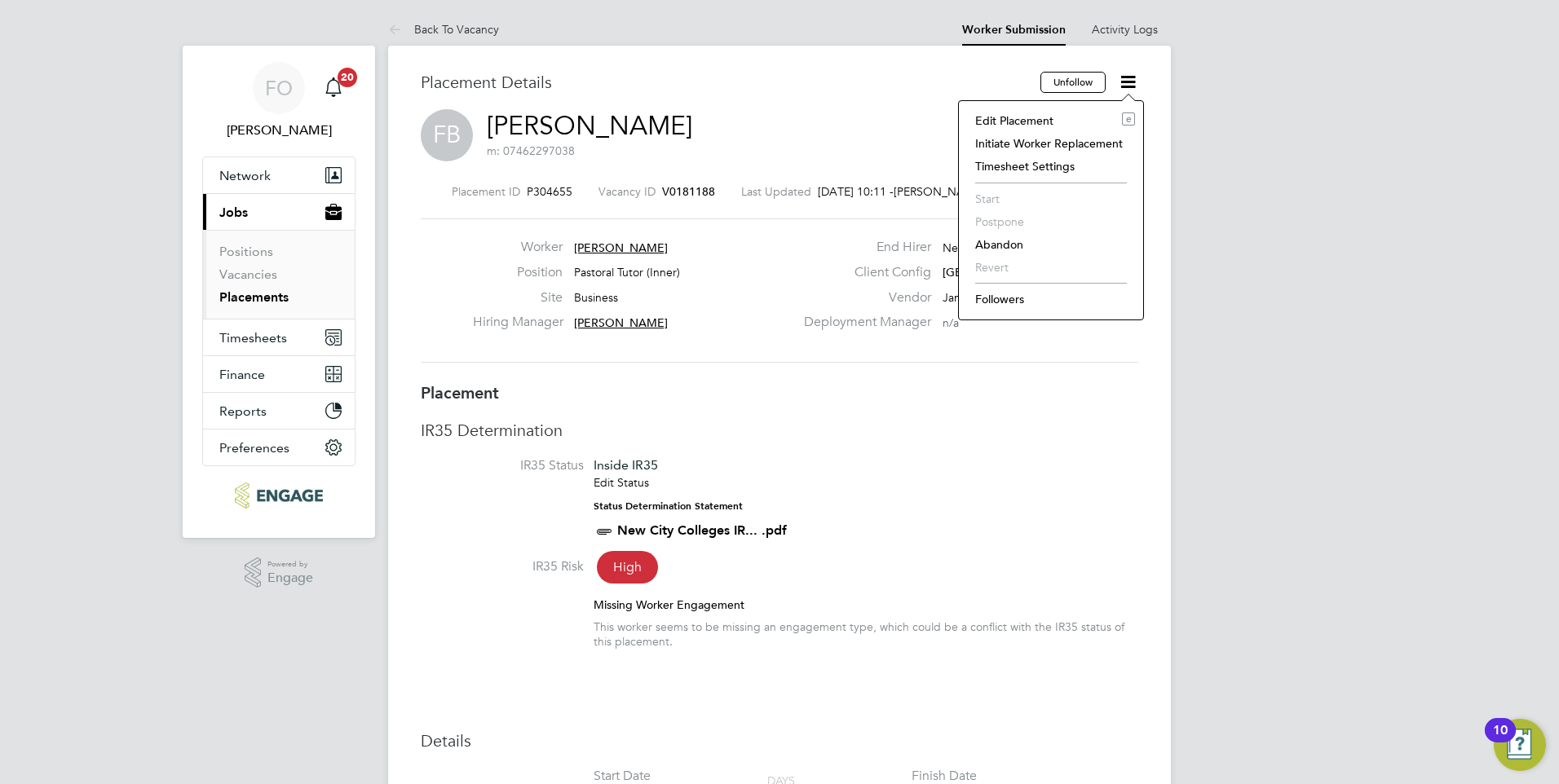
click at [1052, 117] on li "Edit Placement e" at bounding box center [1050, 121] width 168 height 23
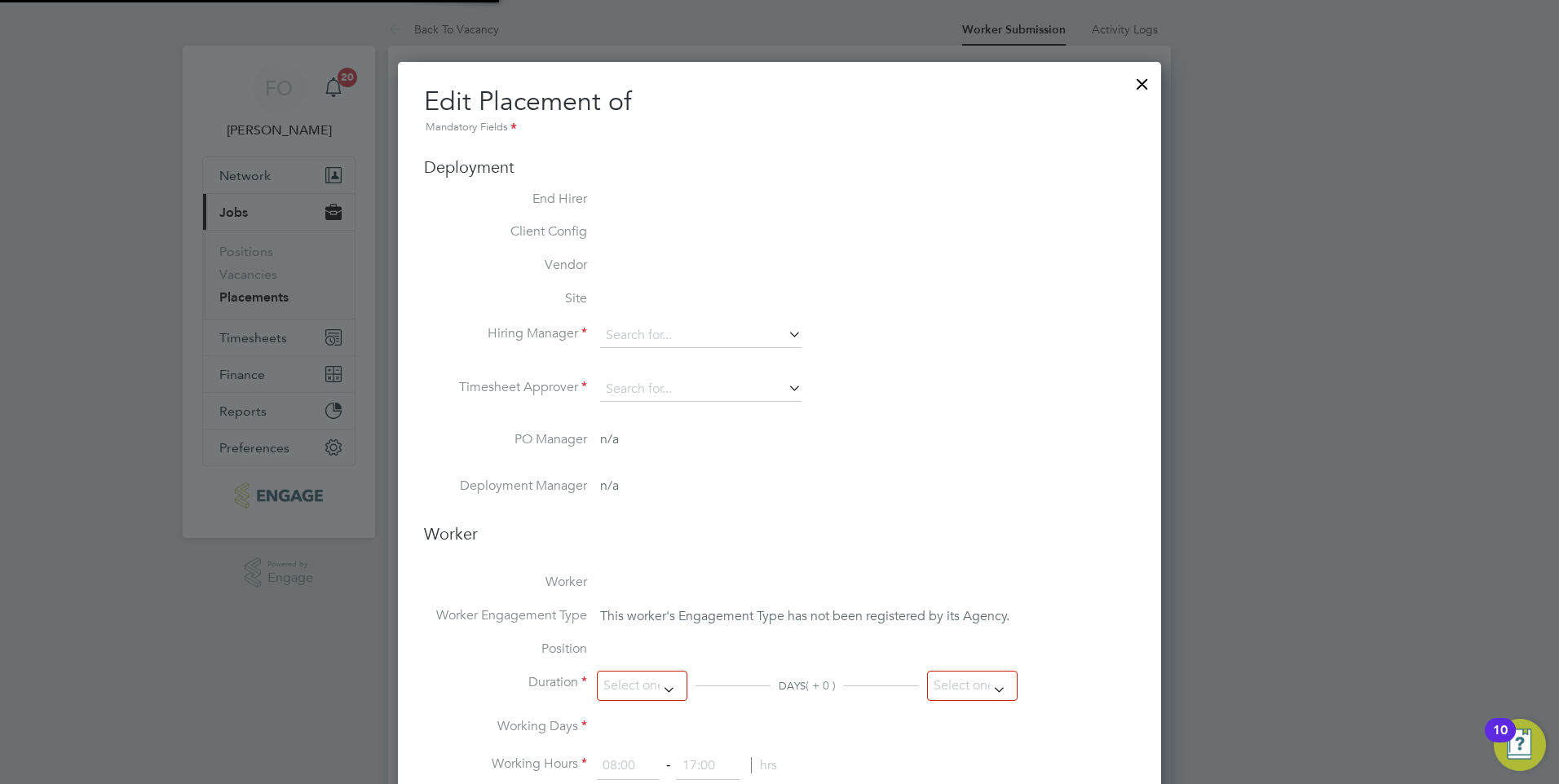
type input "Emma Wood"
type input "26 Sep 2025"
type input "19 Dec 2025"
type input "09:00"
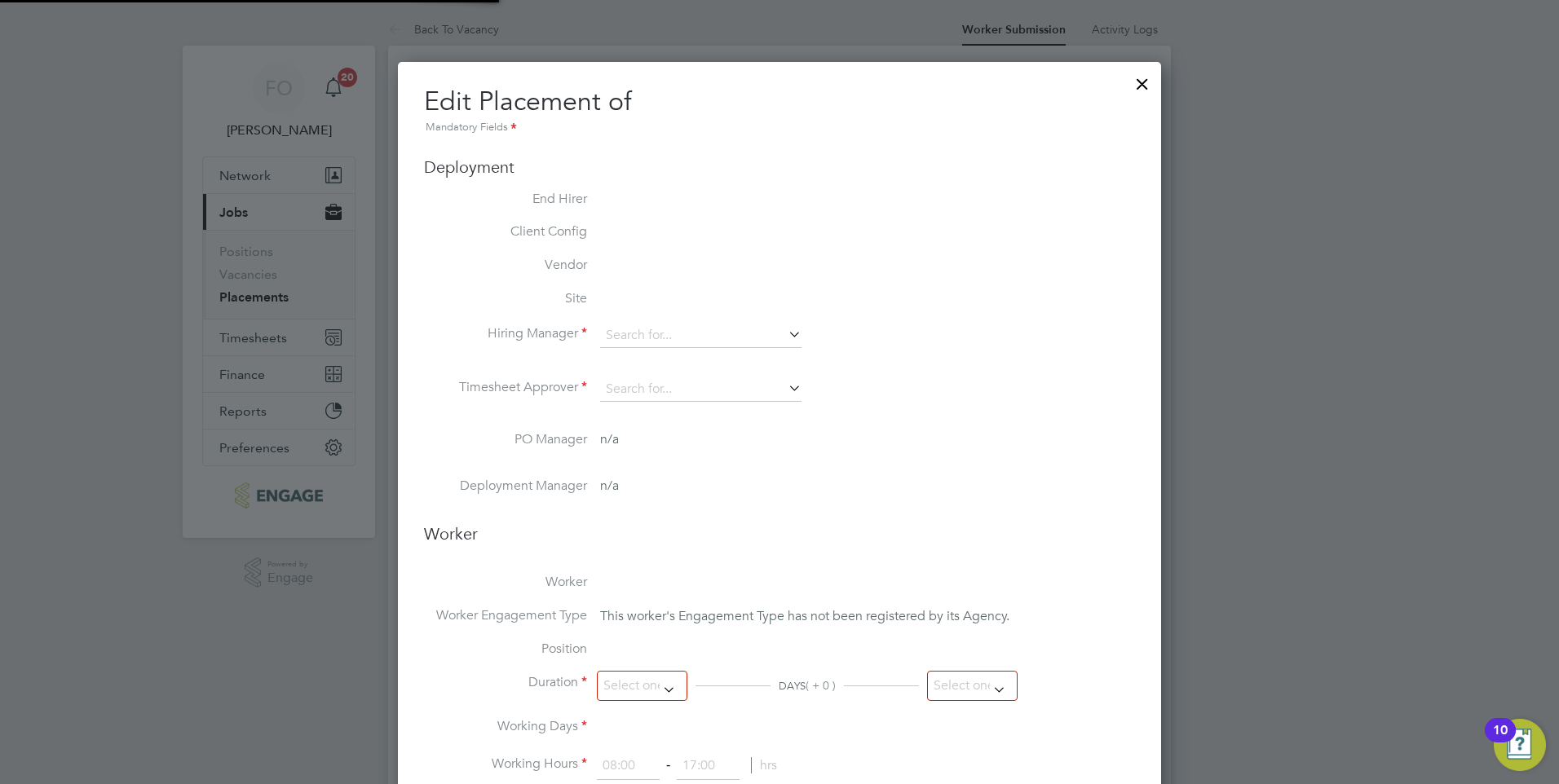
type input "17:00"
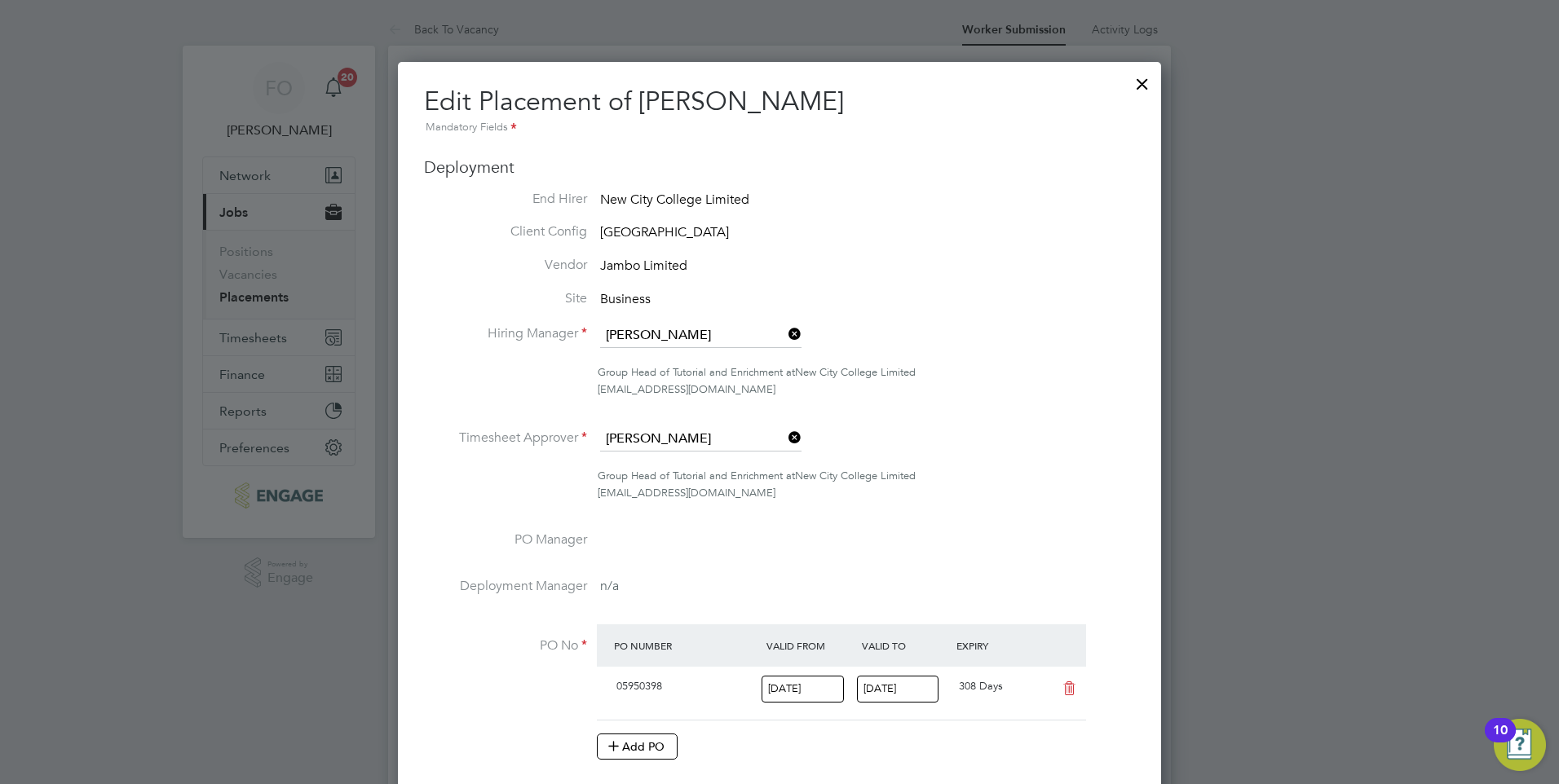
drag, startPoint x: 1137, startPoint y: 84, endPoint x: 720, endPoint y: 97, distance: 417.2
click at [1138, 85] on div at bounding box center [1142, 80] width 29 height 29
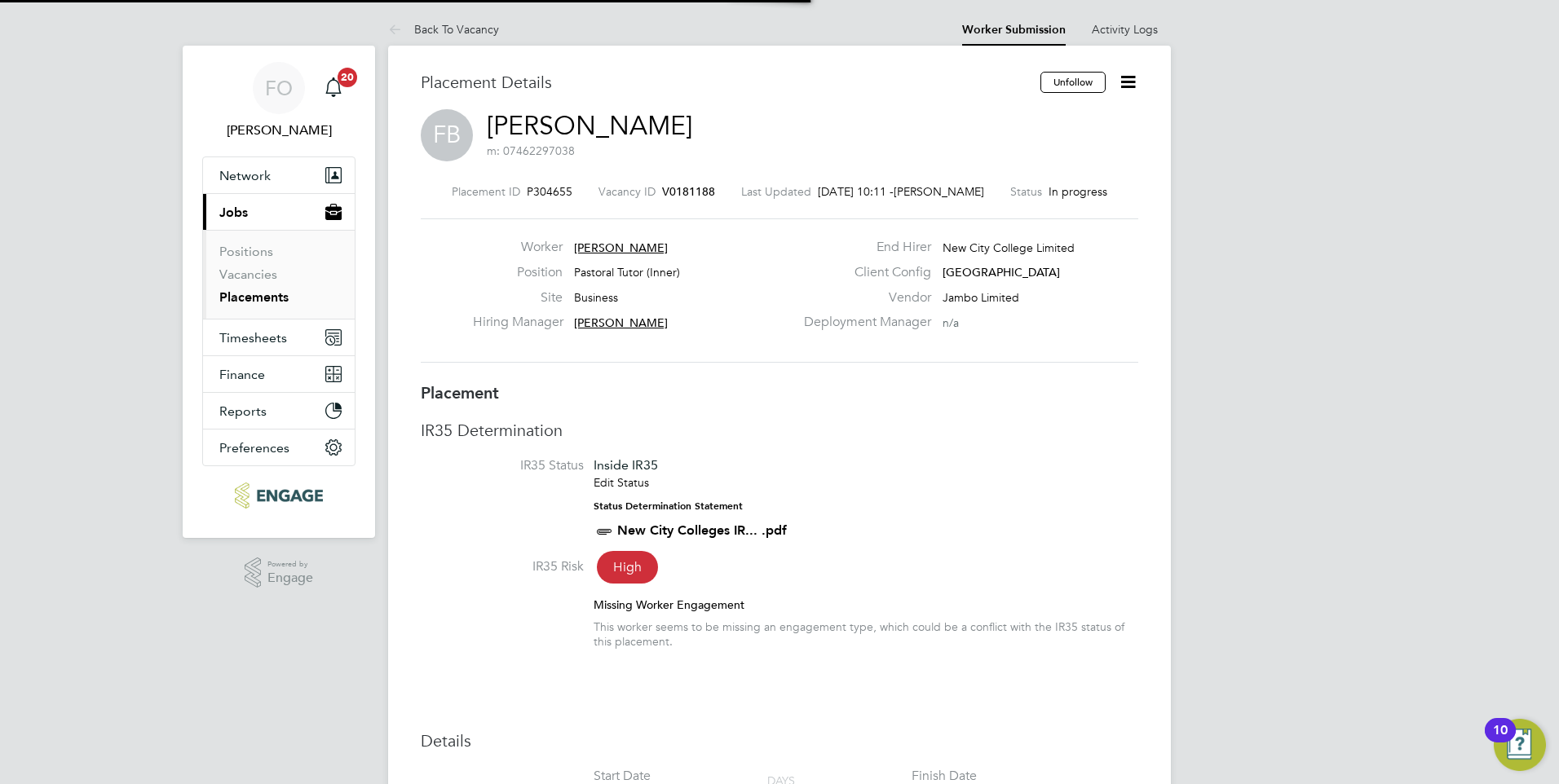
click at [669, 187] on span "V0181188" at bounding box center [689, 192] width 53 height 15
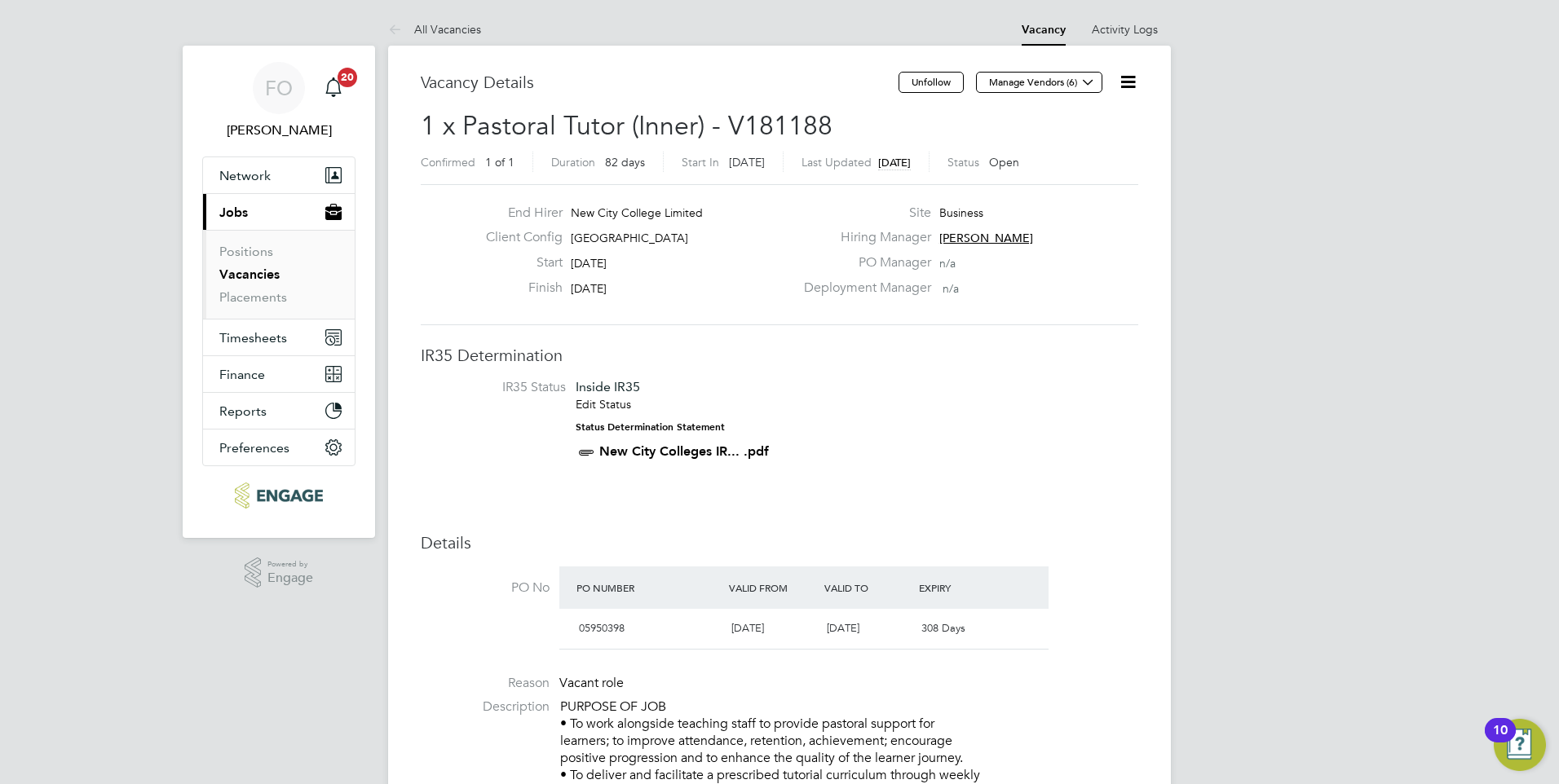
click at [1129, 82] on icon at bounding box center [1128, 81] width 21 height 21
click at [1091, 143] on li "Update Status" at bounding box center [1089, 144] width 95 height 23
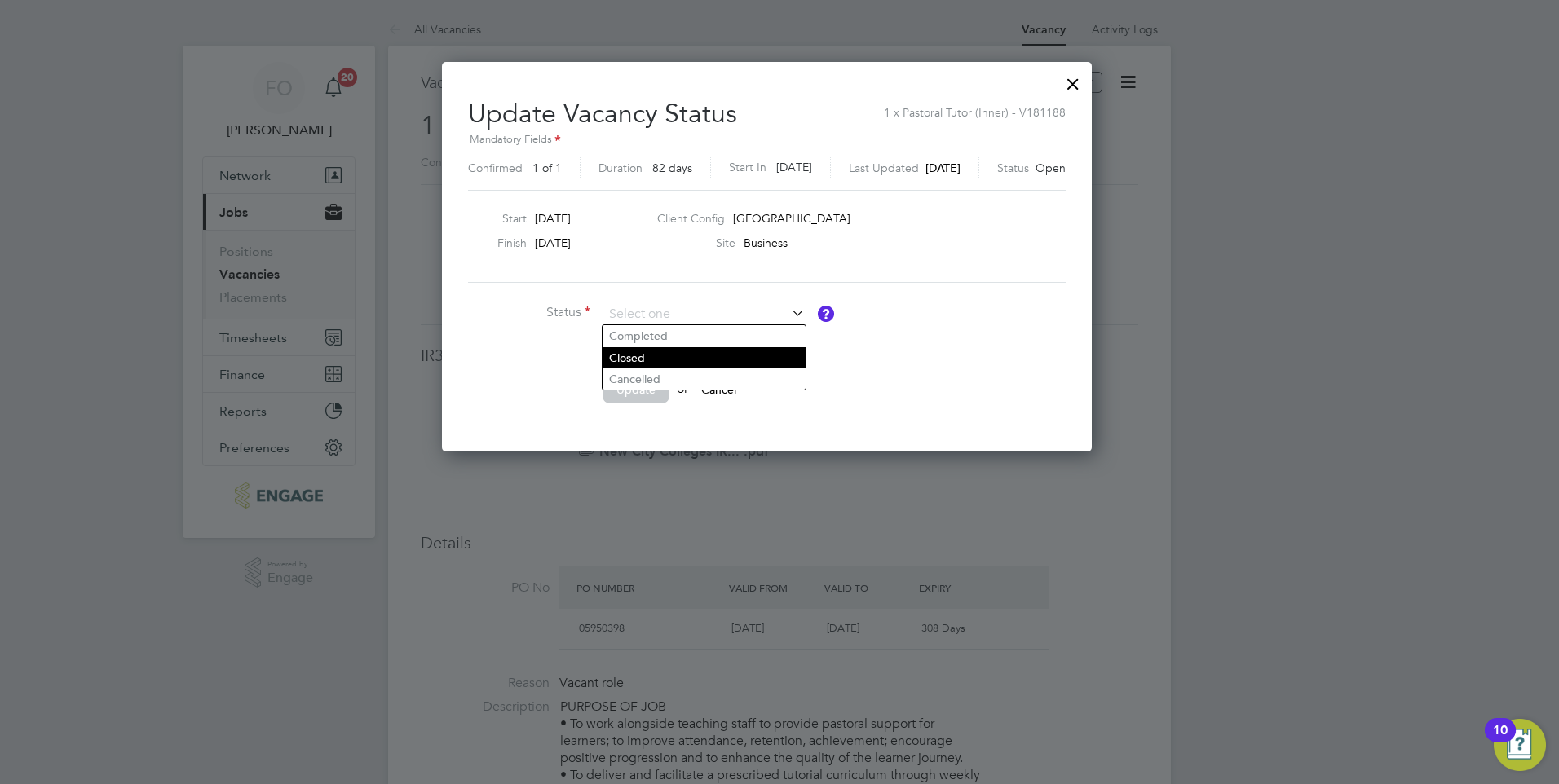
click at [678, 351] on li "Closed" at bounding box center [704, 358] width 203 height 22
type input "Closed"
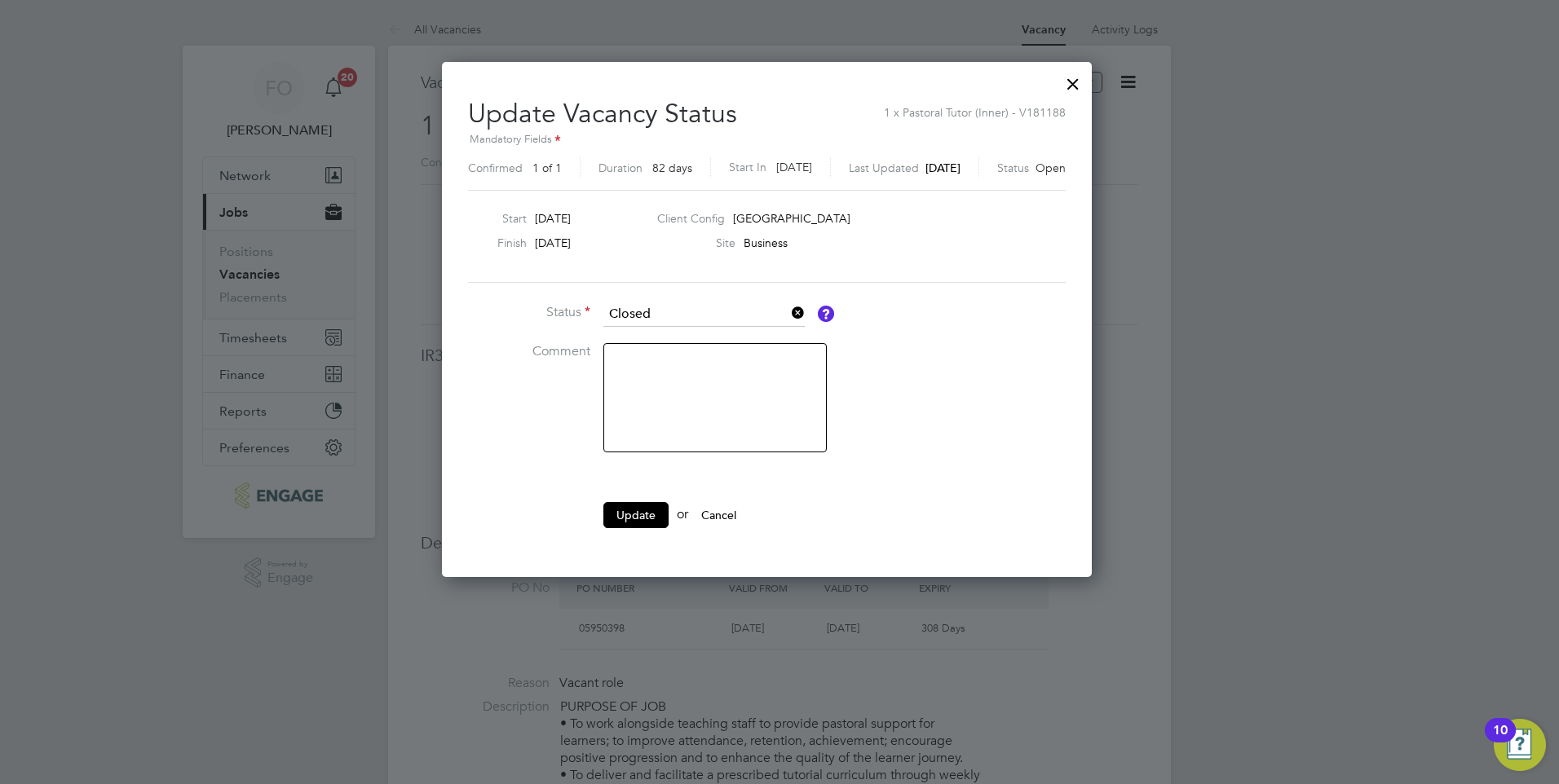
click at [676, 355] on textarea at bounding box center [714, 398] width 223 height 110
type textarea "Filled"
click at [646, 502] on button "Update" at bounding box center [636, 514] width 66 height 26
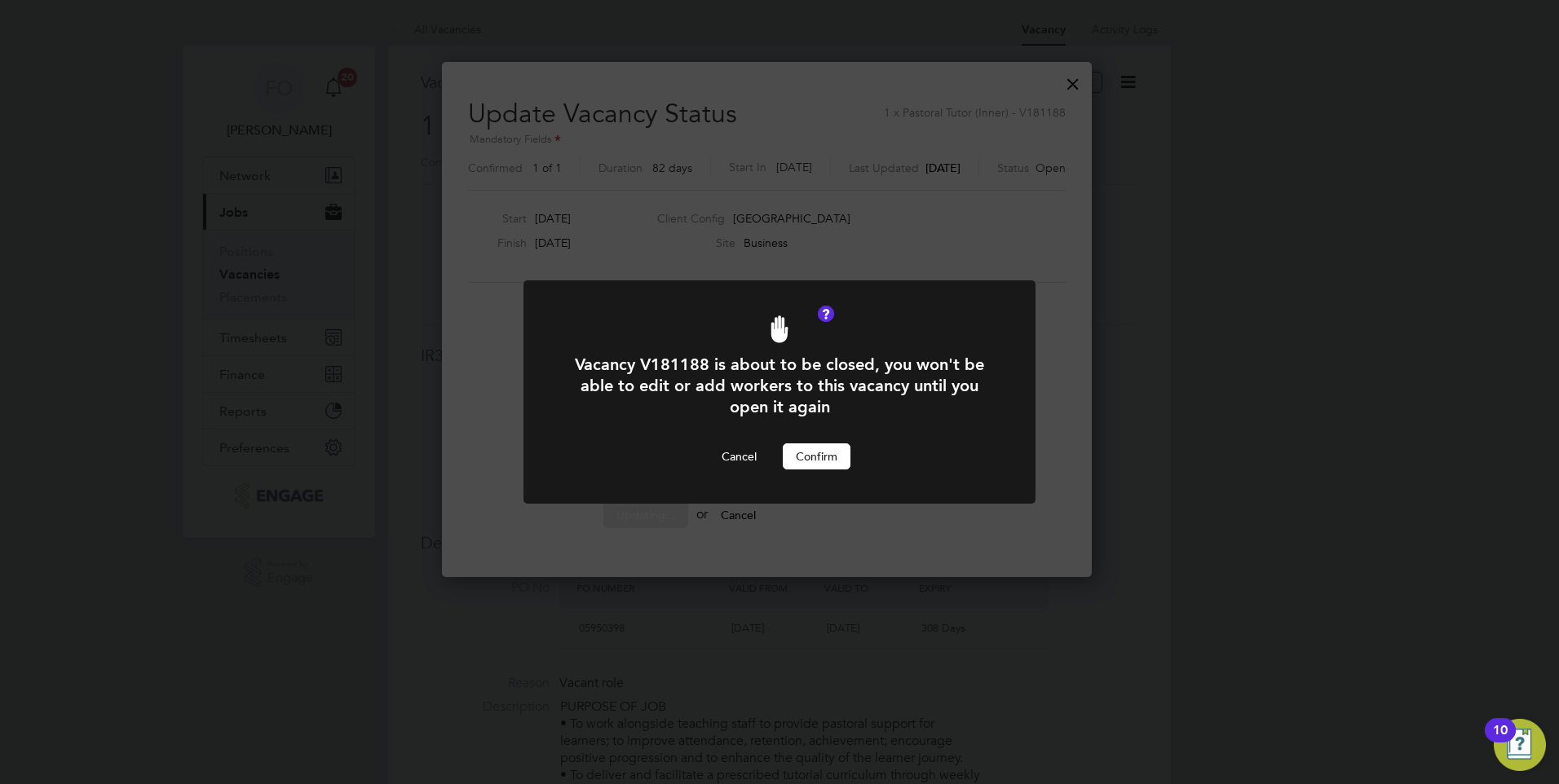
click at [808, 465] on button "Confirm" at bounding box center [816, 456] width 68 height 26
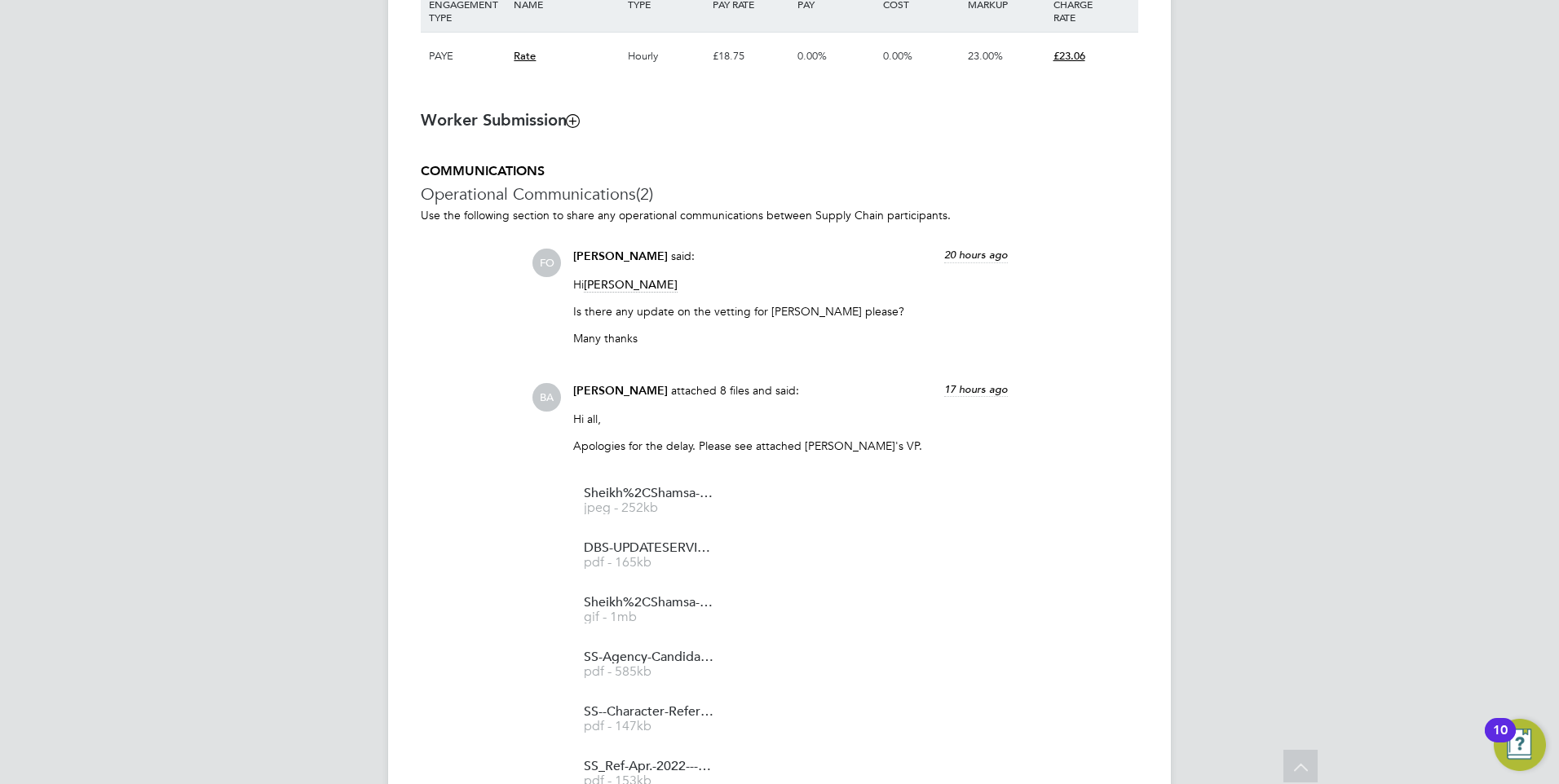
scroll to position [1223, 0]
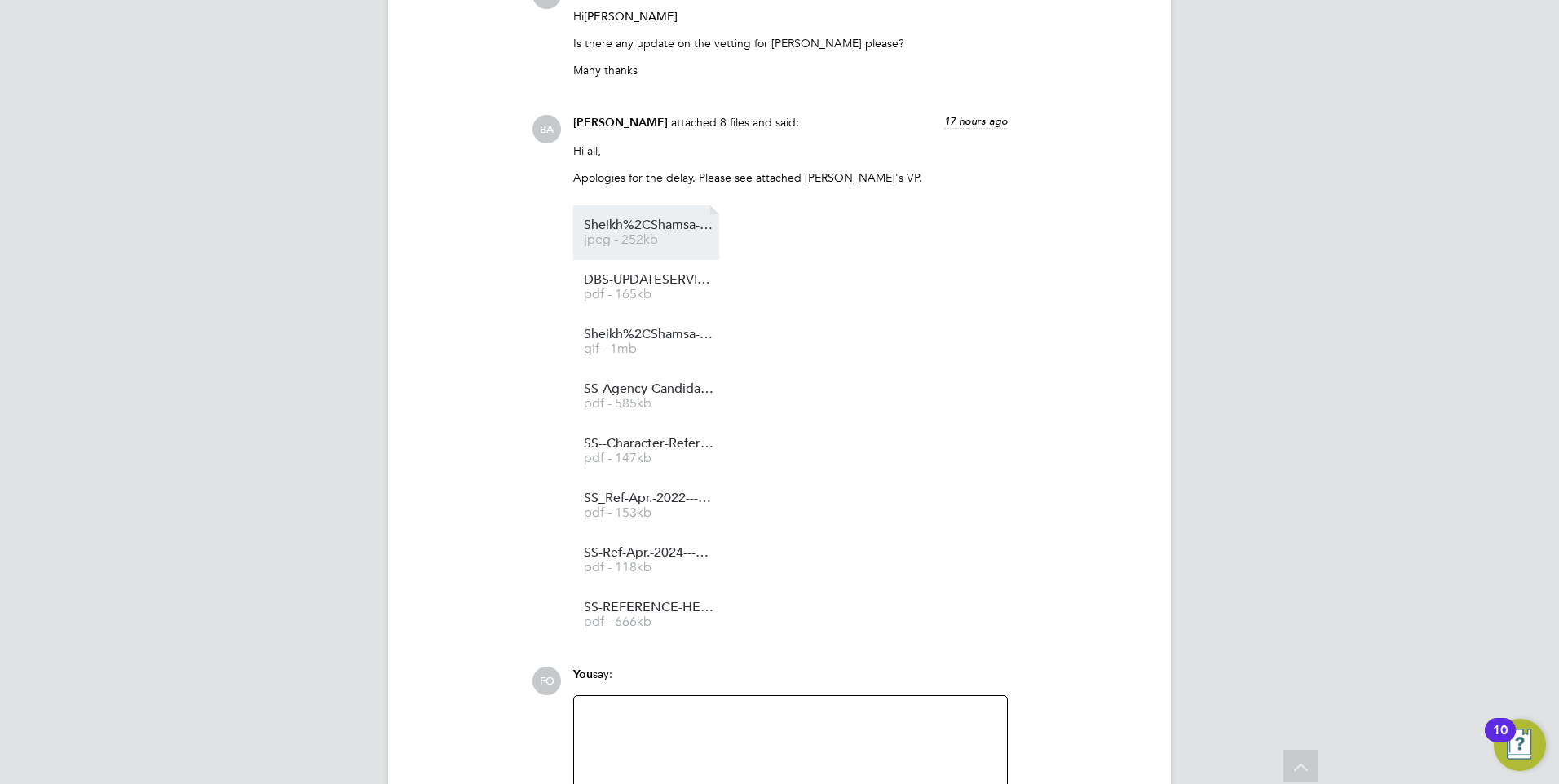
click at [684, 236] on span "jpeg - 252kb" at bounding box center [649, 240] width 130 height 12
click at [626, 334] on span "Sheikh%2CShamsa---PassportBC%20(1)" at bounding box center [649, 334] width 130 height 12
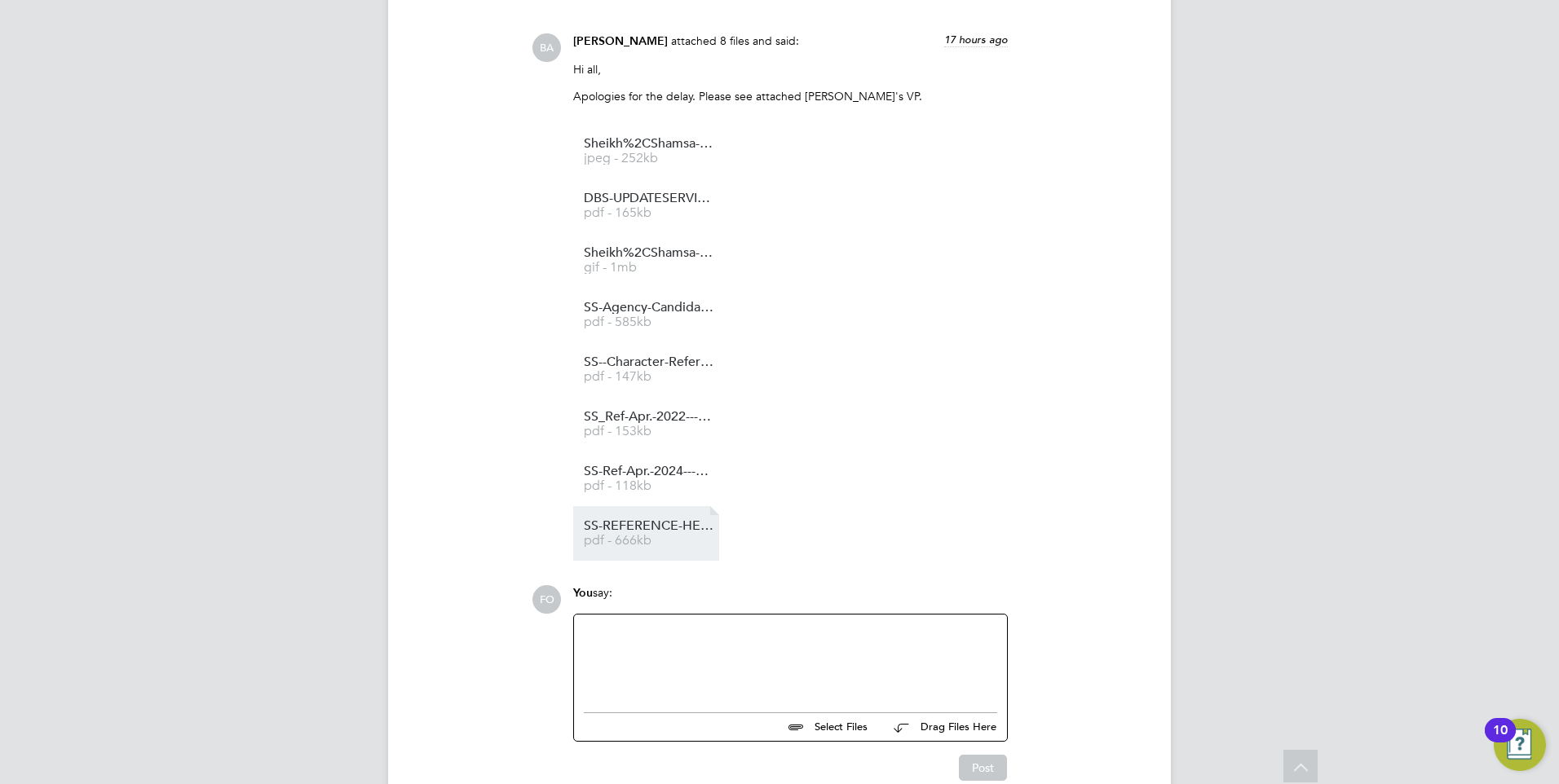
click at [635, 535] on link "SS-REFERENCE-HENRYBLUE-[DATE]-[DATE] pdf - 666kb" at bounding box center [649, 533] width 130 height 27
click at [842, 134] on ul "Sheikh%2CShamsa---DBS-%20(1) jpeg - 252kb DBS-UPDATESERVICE-YES pdf - 165kb She…" at bounding box center [791, 342] width 435 height 437
click at [823, 718] on input "file" at bounding box center [875, 725] width 245 height 23
type input "C:\fakepath\Candidate Vetting Form (7).docx"
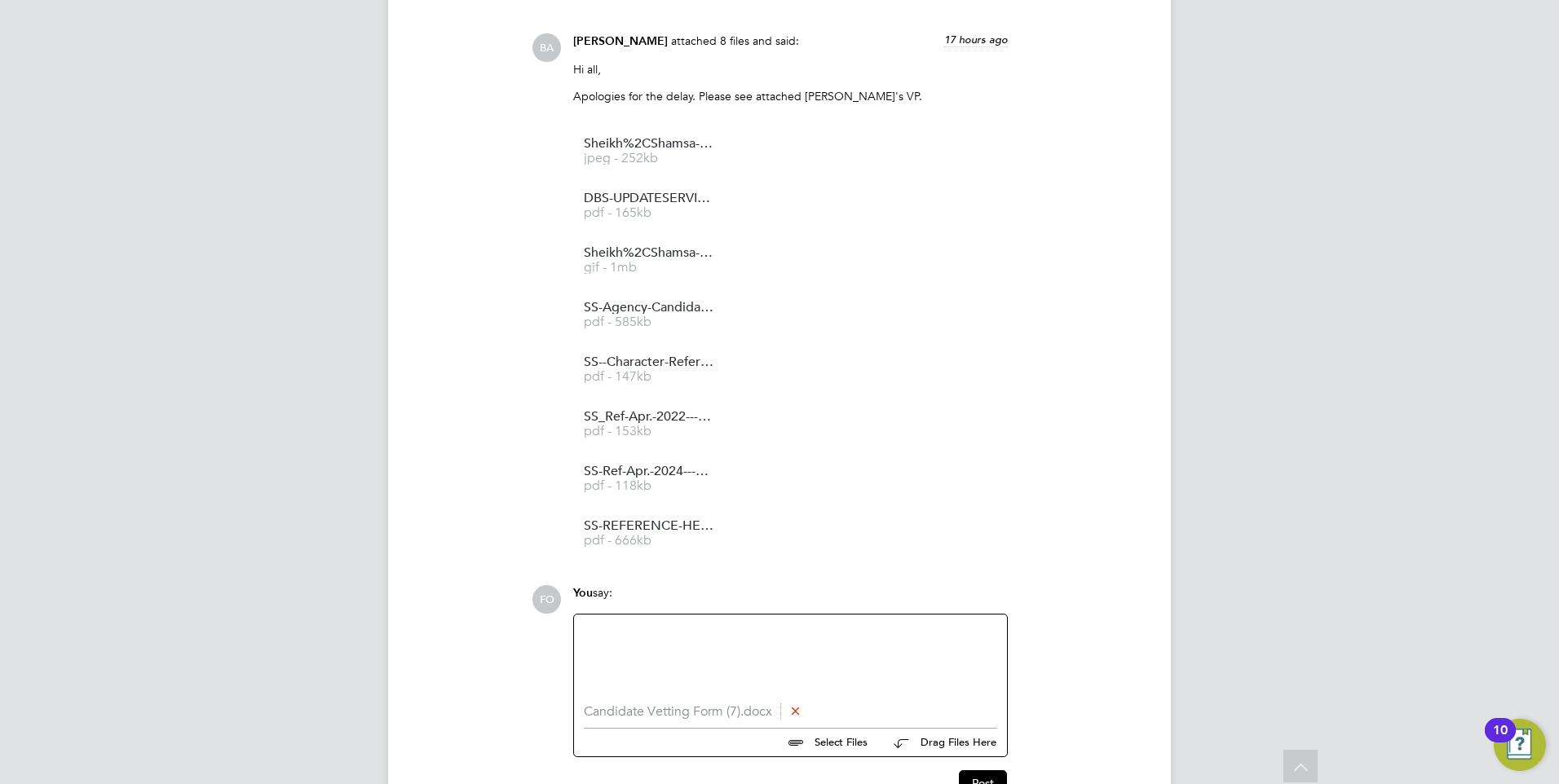
drag, startPoint x: 1129, startPoint y: 118, endPoint x: 812, endPoint y: 515, distance: 508.0
click at [1129, 118] on div "[PERSON_NAME] attached 8 files and said: 17 hours ago Hi all, Apologies for the…" at bounding box center [835, 297] width 607 height 528
click at [687, 640] on div at bounding box center [791, 660] width 413 height 71
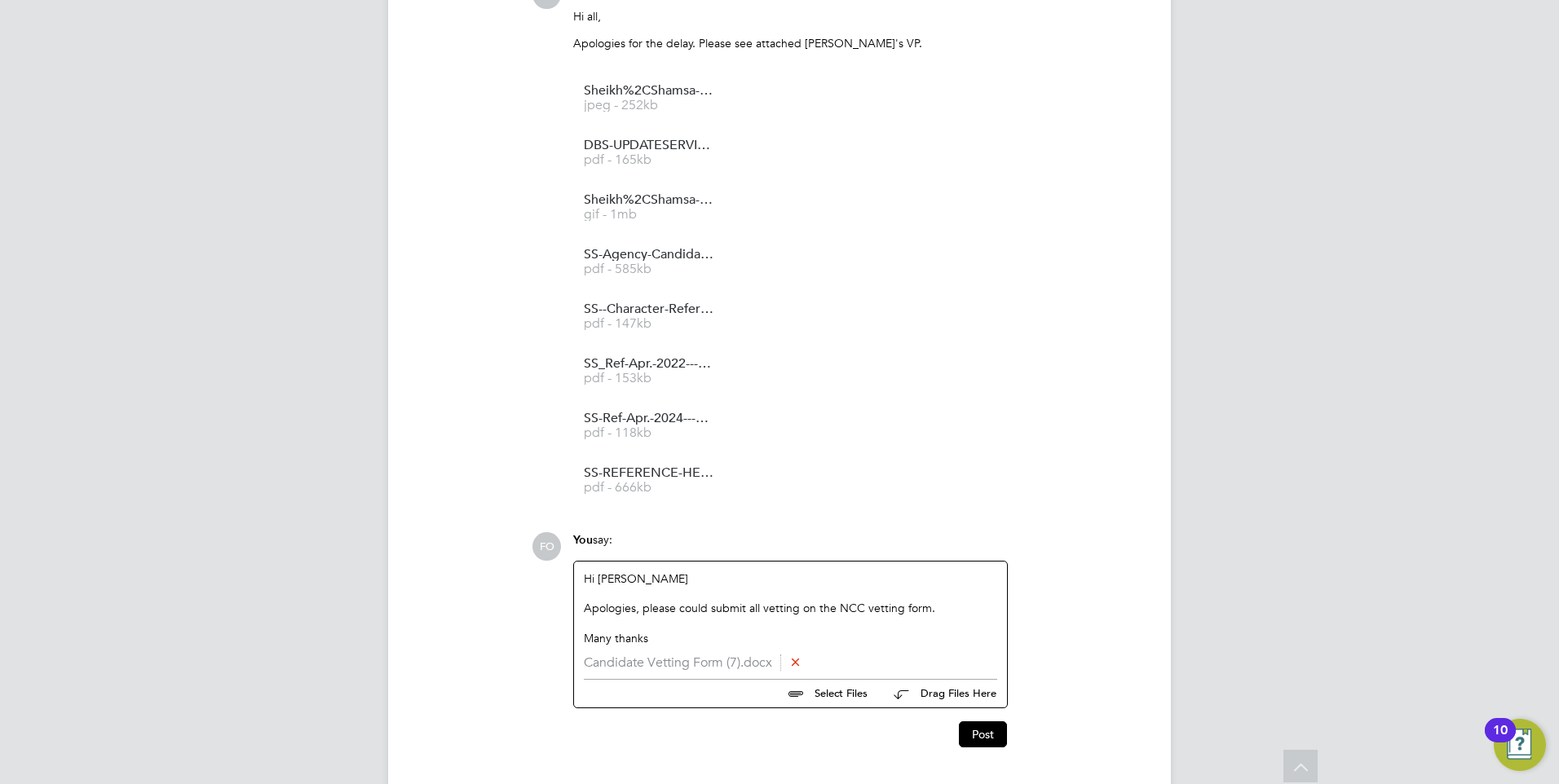
scroll to position [1643, 0]
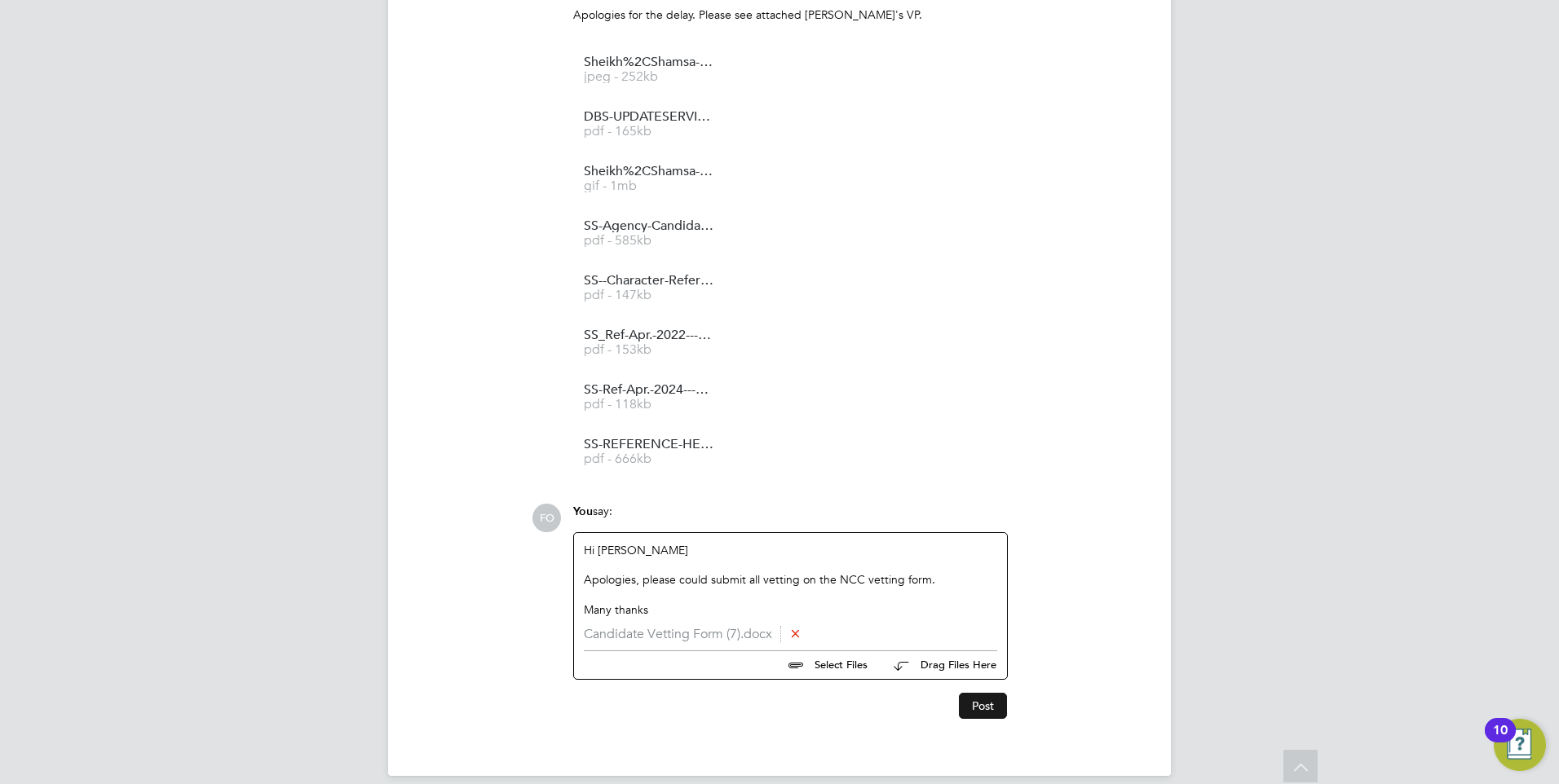
click at [981, 708] on button "Post" at bounding box center [983, 705] width 48 height 26
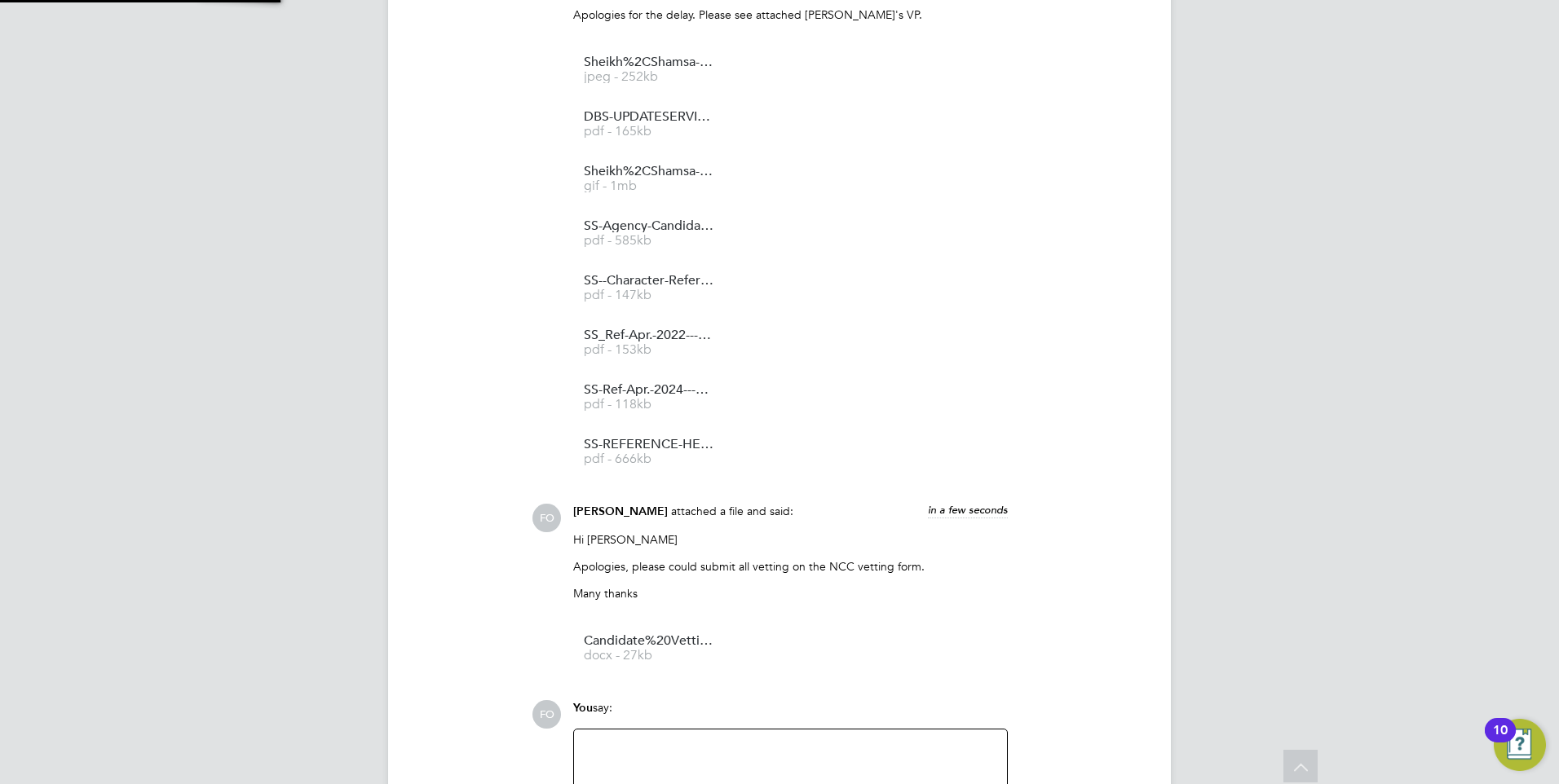
scroll to position [1840, 0]
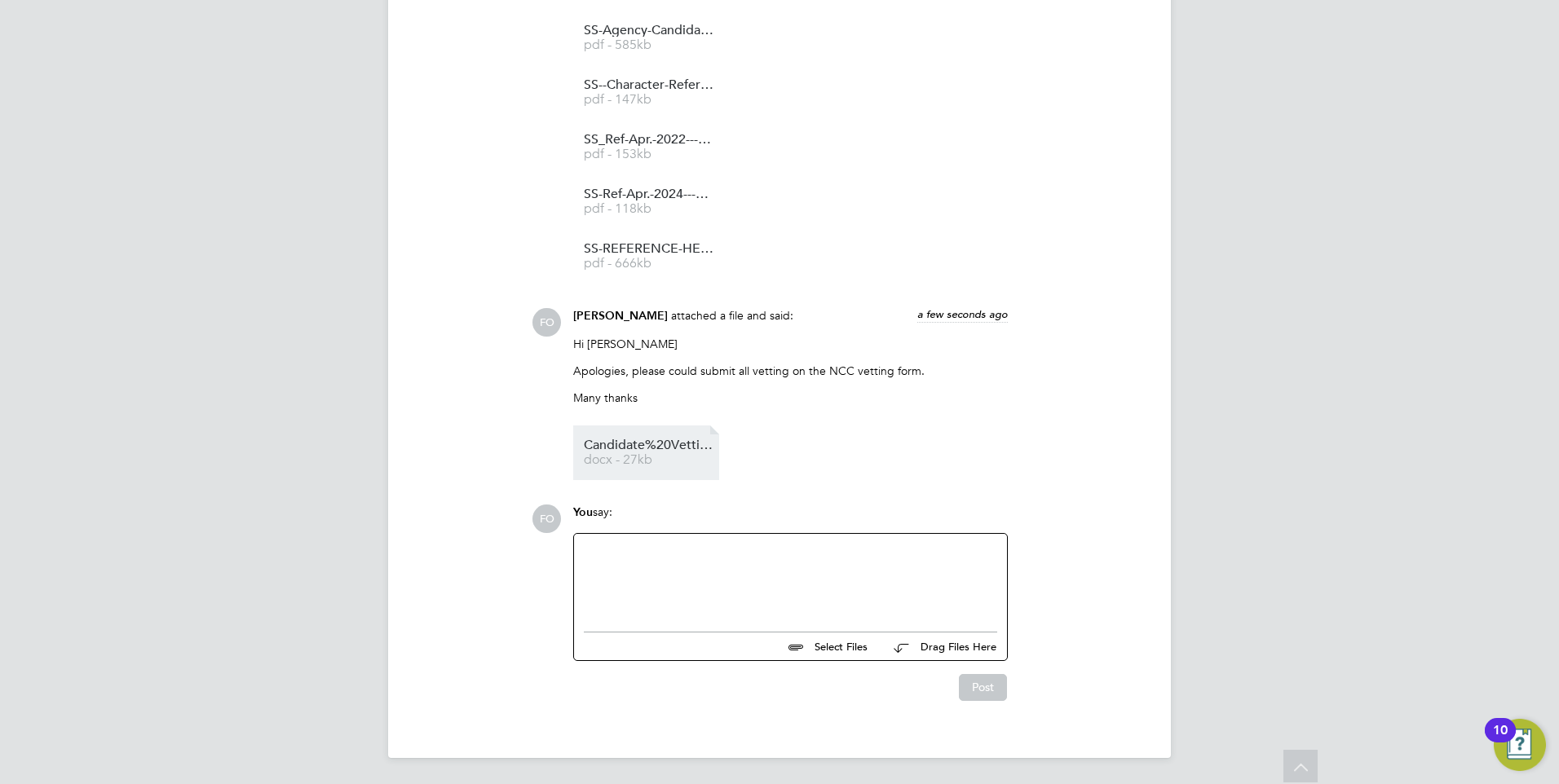
click at [598, 461] on span "docx - 27kb" at bounding box center [649, 460] width 130 height 12
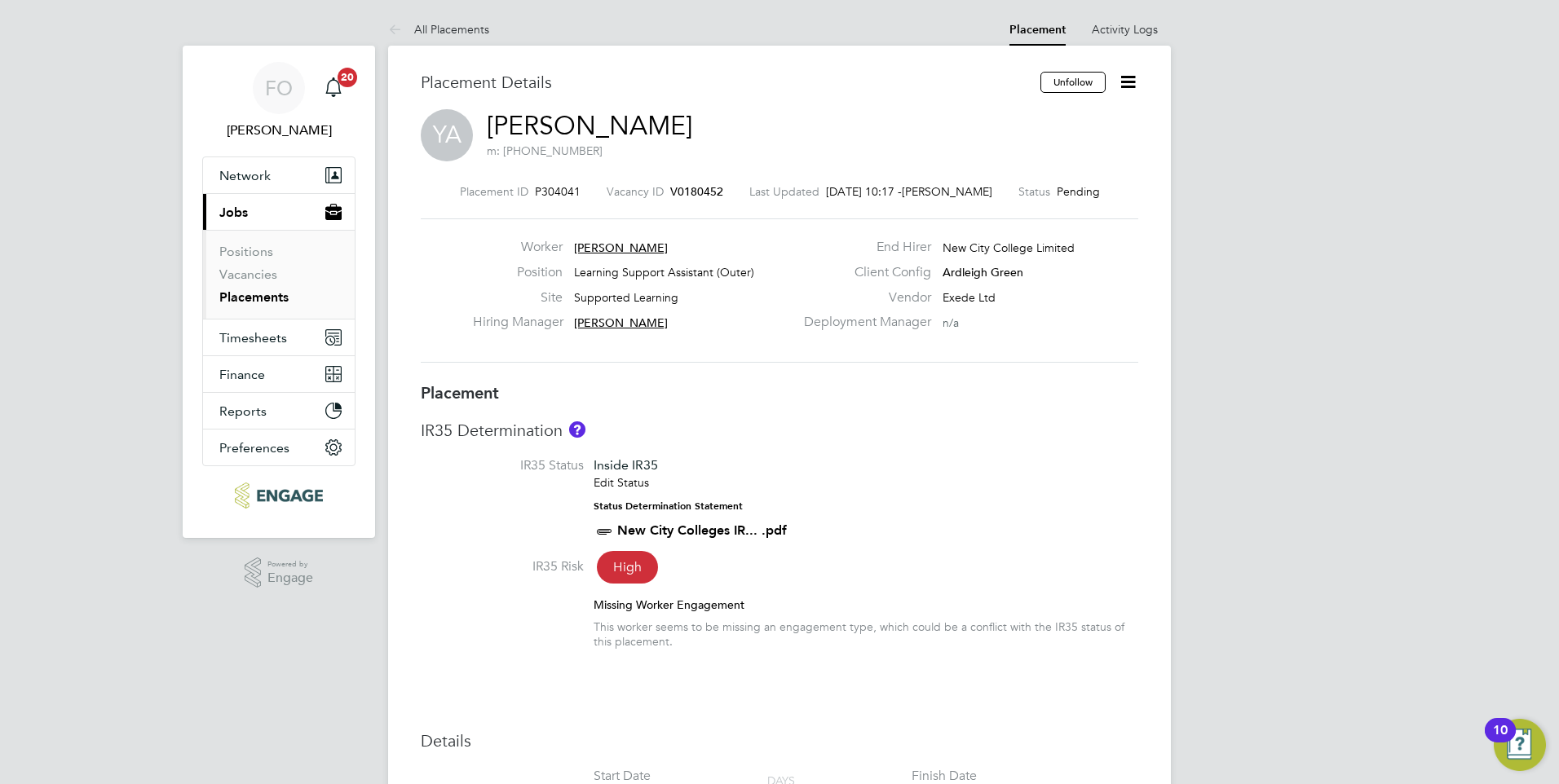
drag, startPoint x: 252, startPoint y: 297, endPoint x: 27, endPoint y: 310, distance: 225.4
click at [253, 297] on link "Placements" at bounding box center [254, 297] width 70 height 16
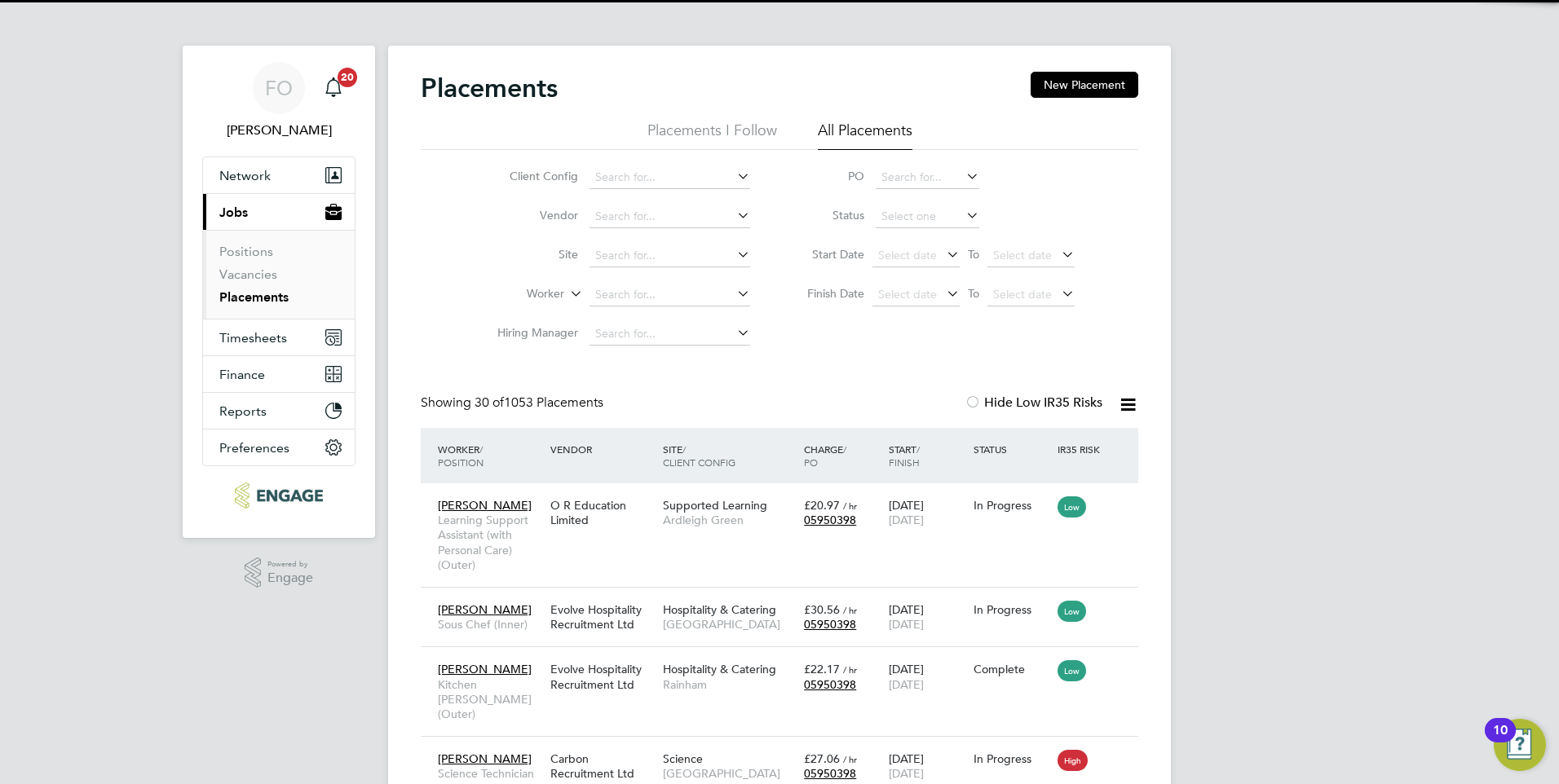
scroll to position [47, 142]
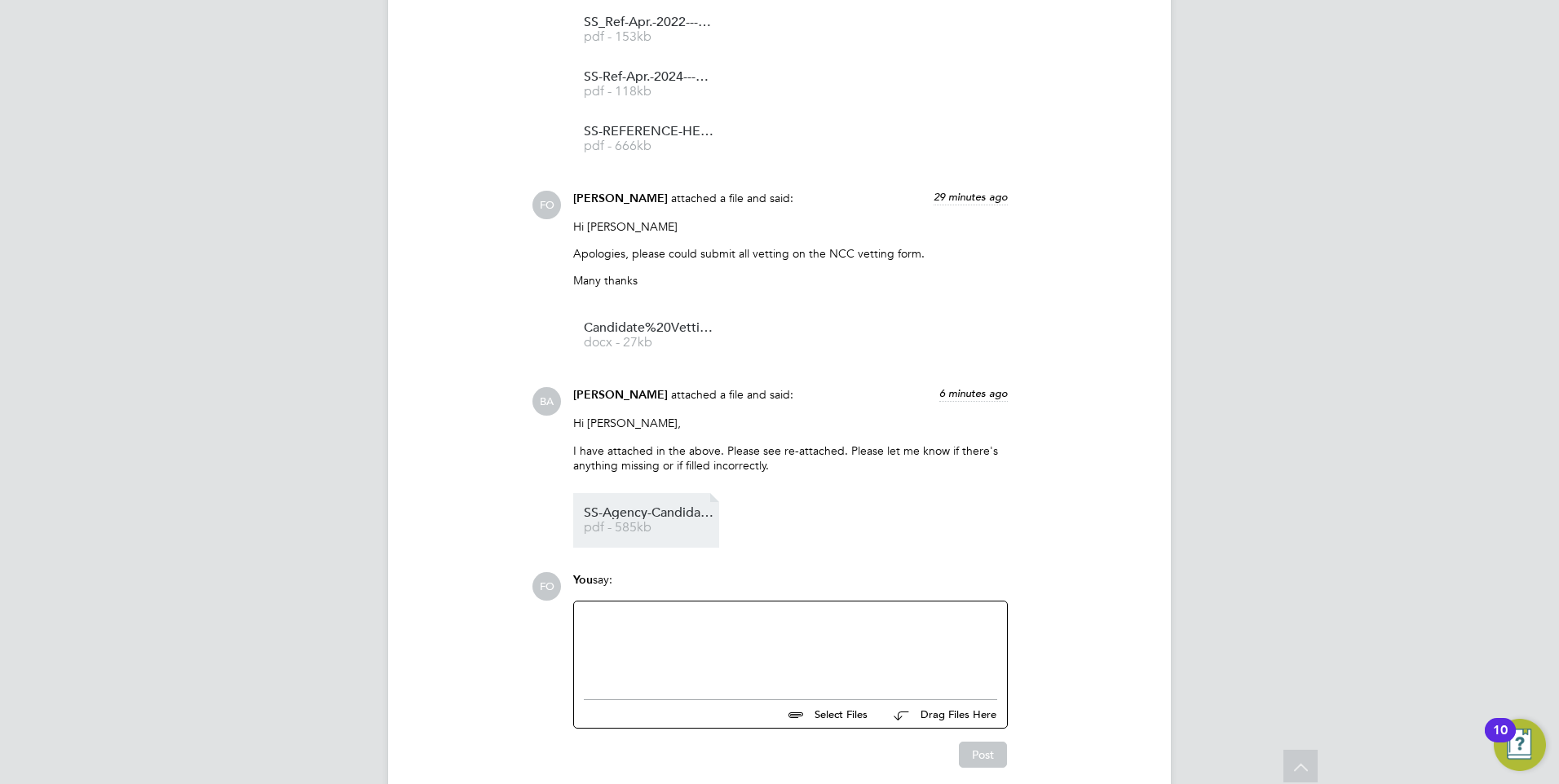
click at [648, 533] on span "pdf - 585kb" at bounding box center [649, 528] width 130 height 12
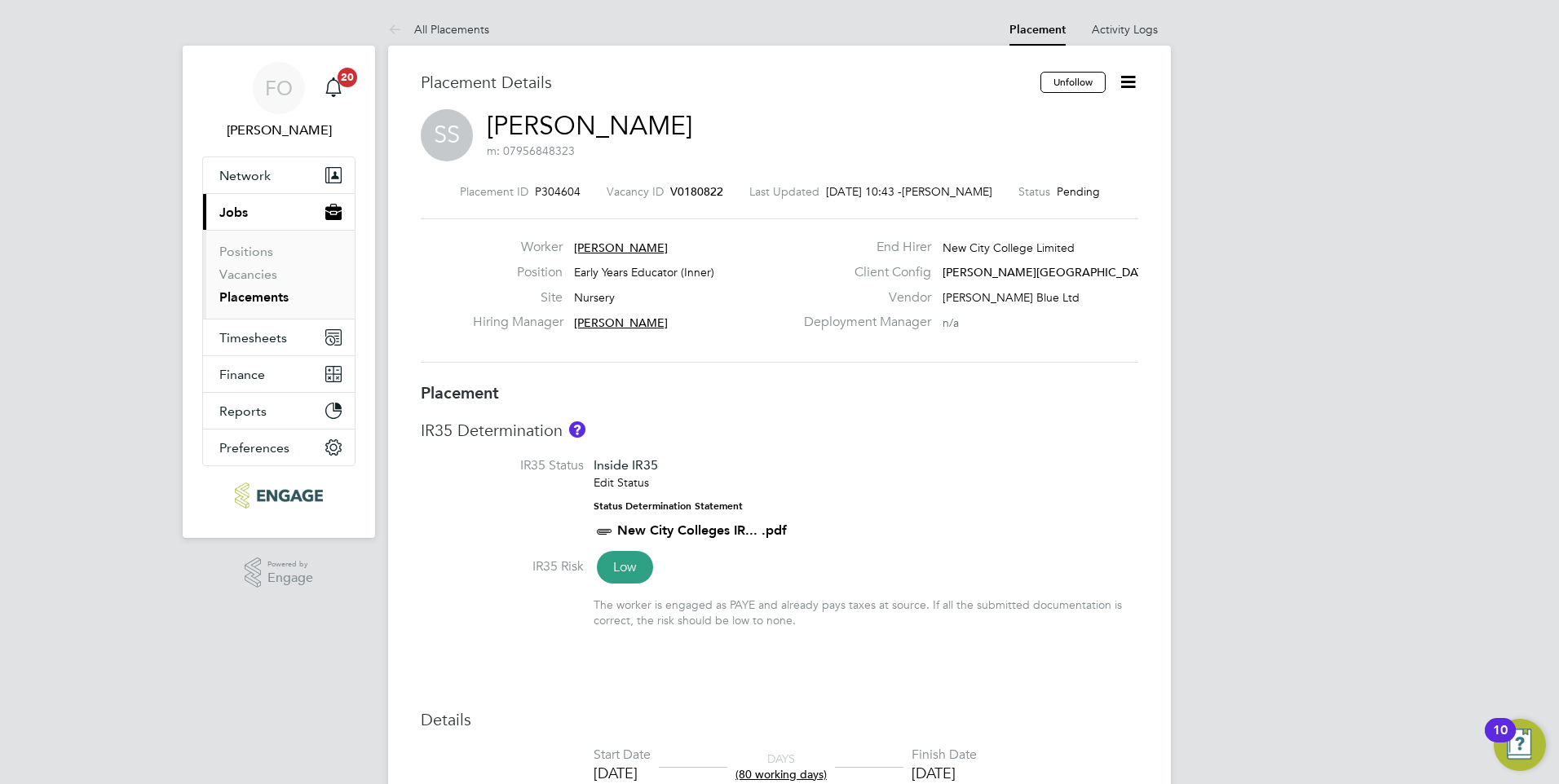
click at [971, 298] on span "[PERSON_NAME] Blue Ltd" at bounding box center [1011, 298] width 137 height 15
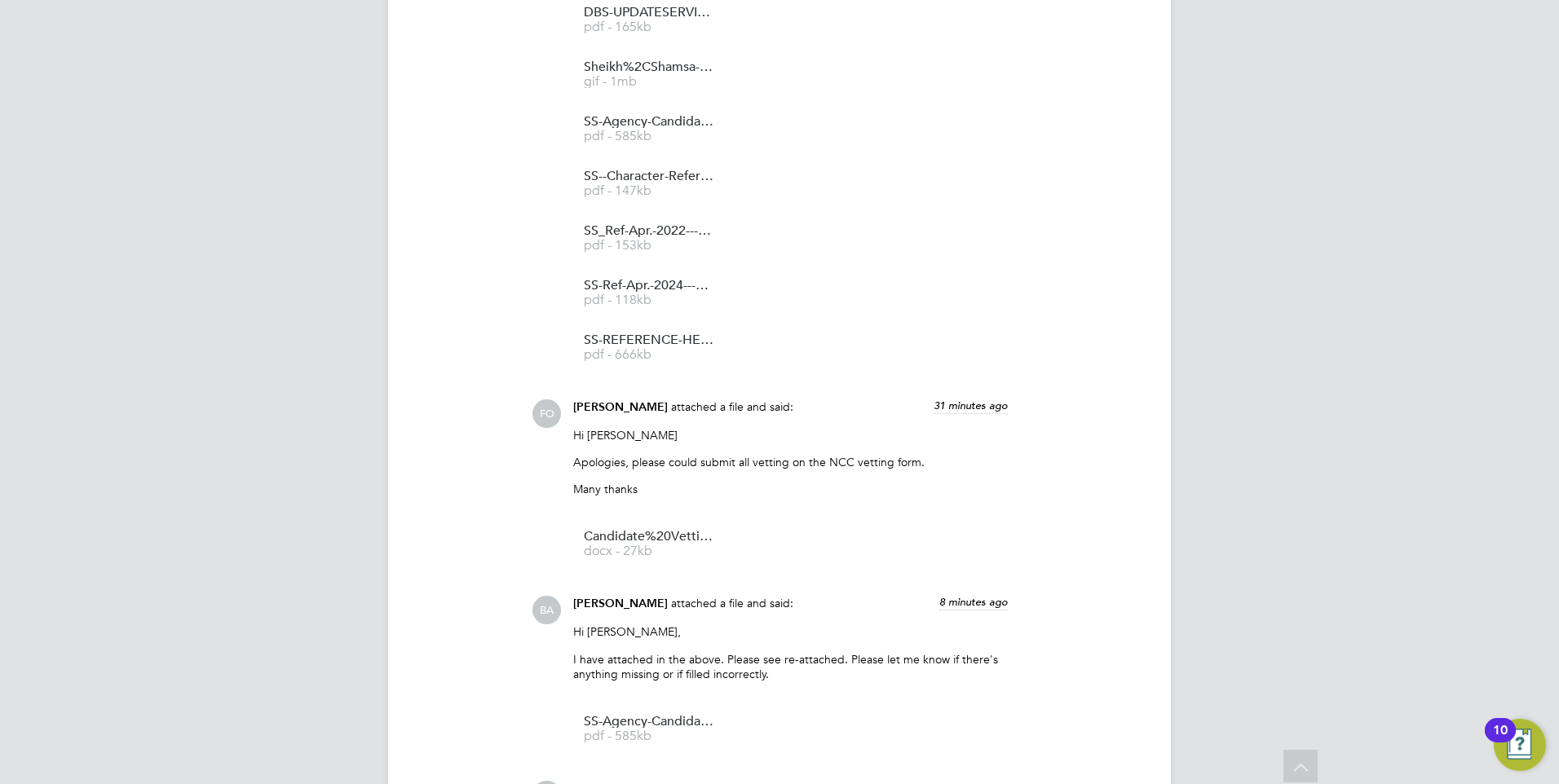
scroll to position [1699, 0]
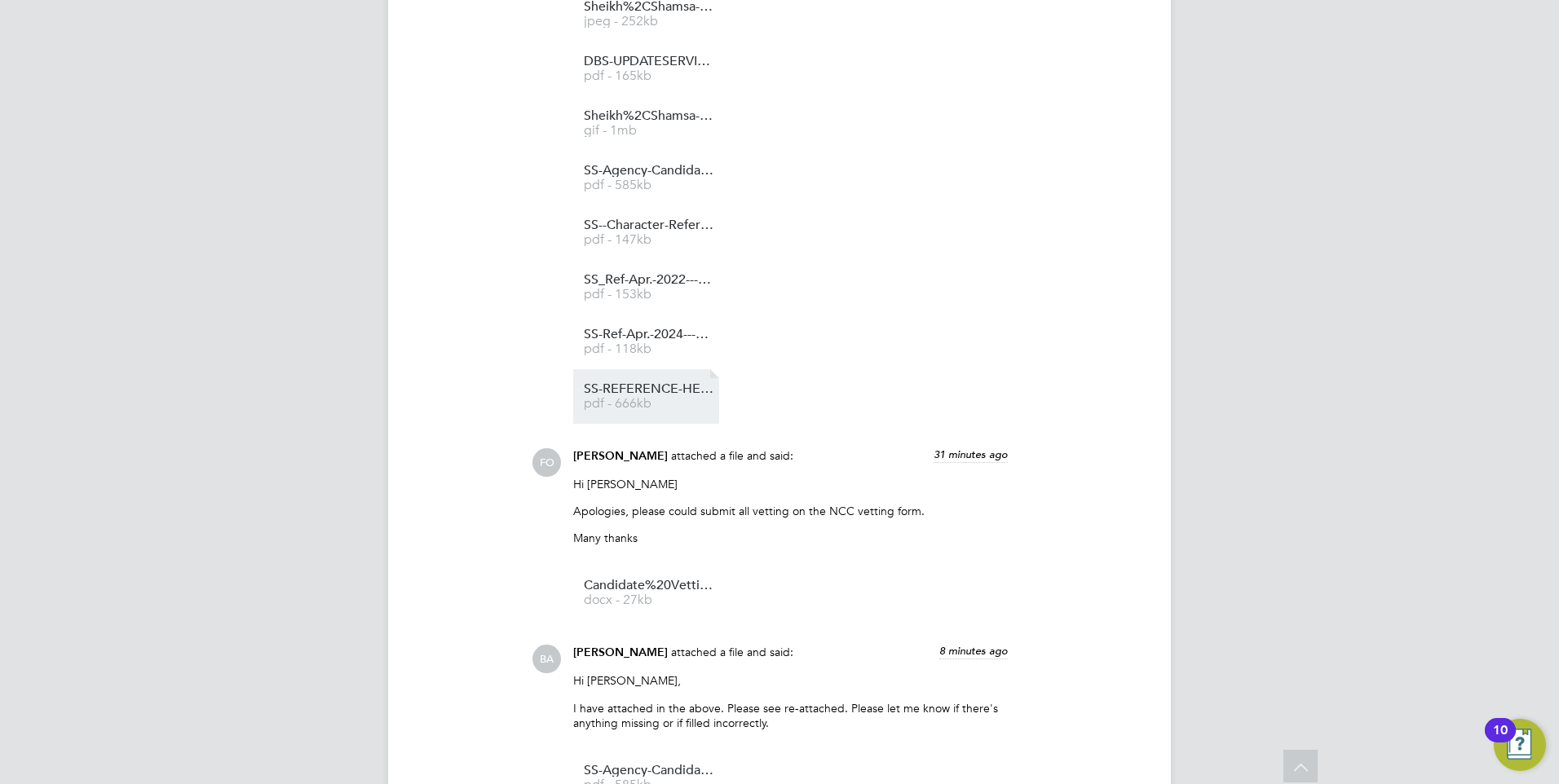
click at [645, 395] on span "SS-REFERENCE-HENRYBLUE-[DATE]-[DATE]" at bounding box center [649, 389] width 130 height 12
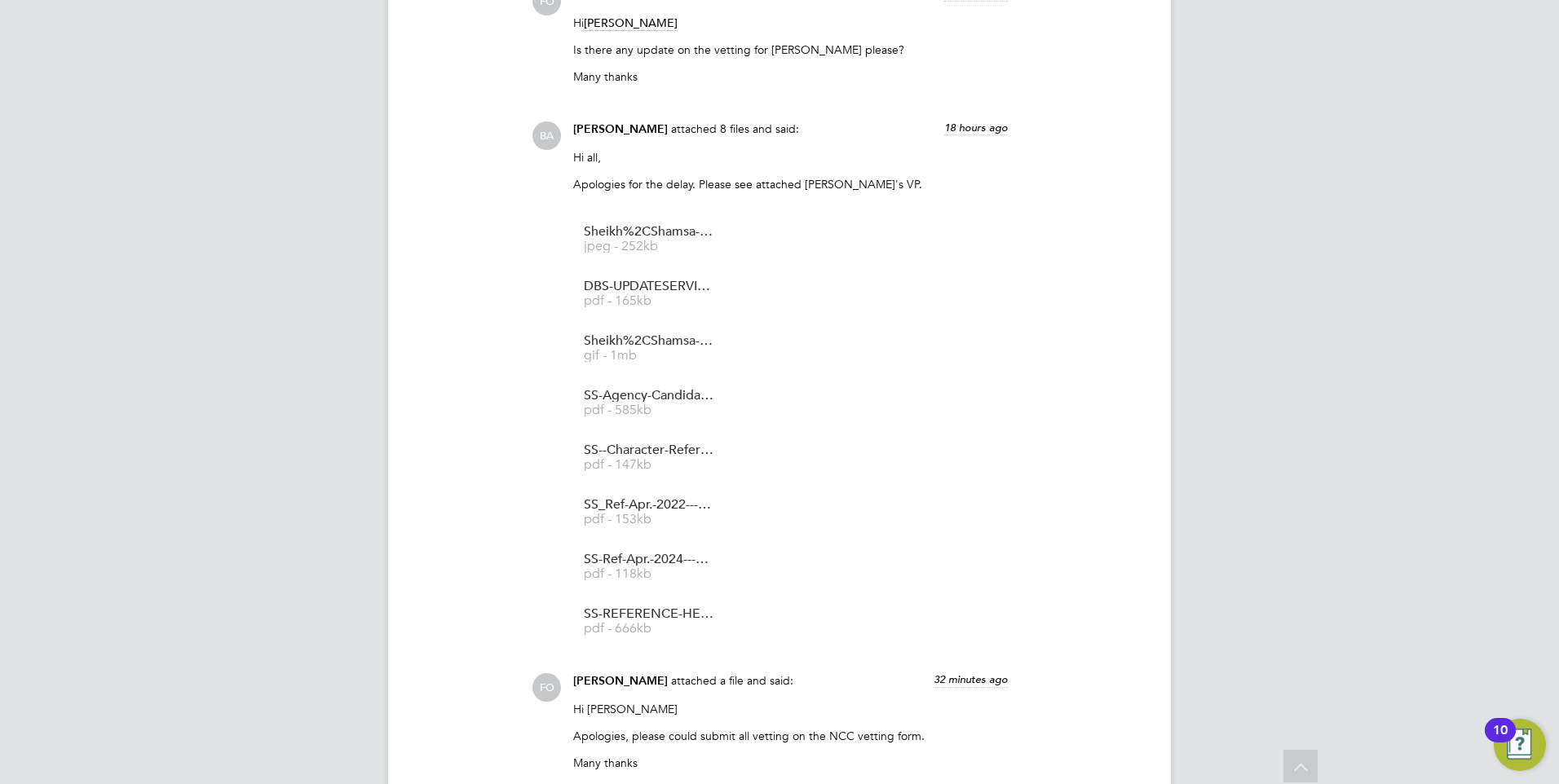
scroll to position [1454, 0]
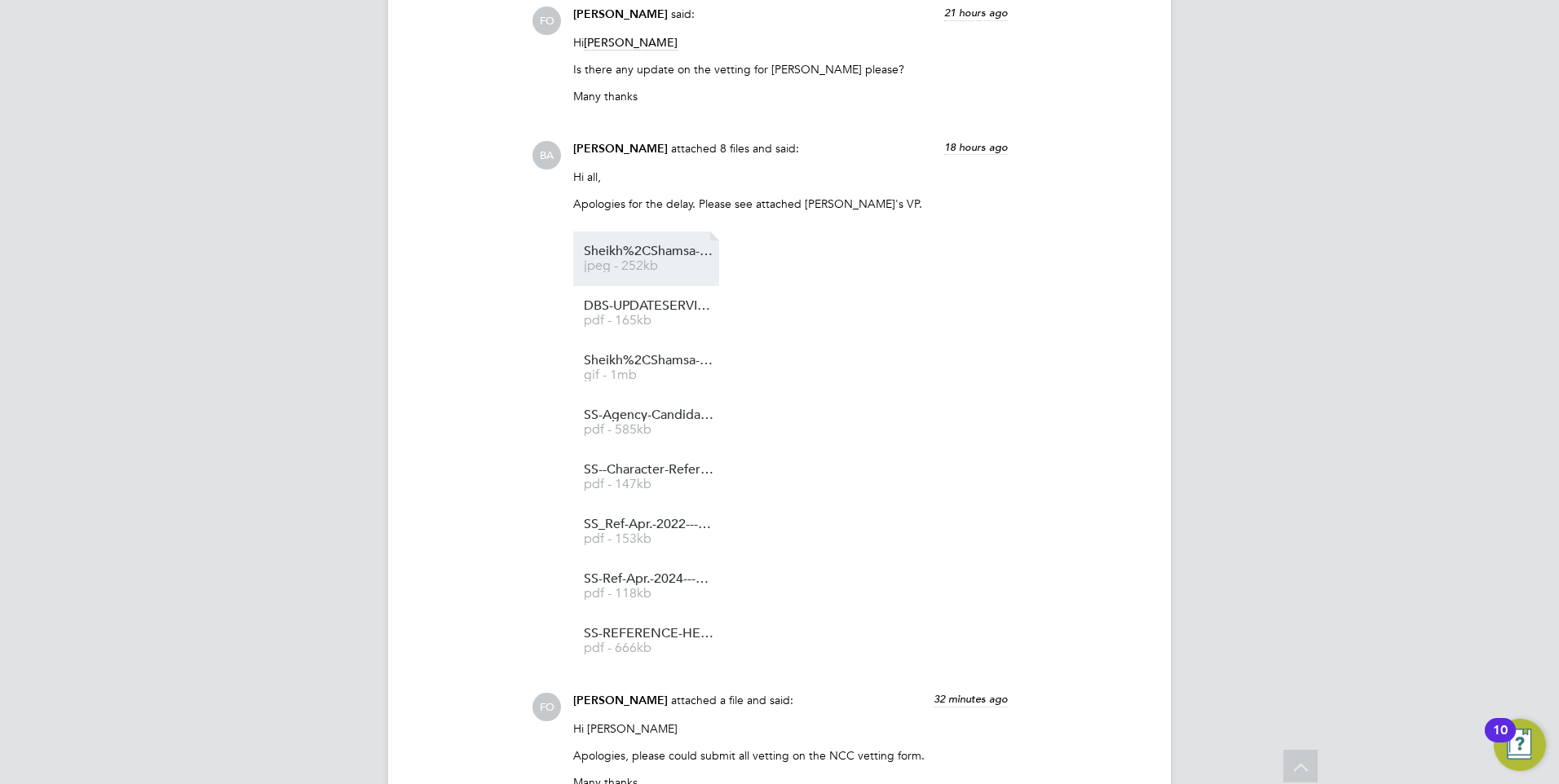
click at [670, 260] on link "Sheikh%2CShamsa---DBS-%20(1) jpeg - 252kb" at bounding box center [649, 259] width 130 height 27
click at [664, 363] on span "Sheikh%2CShamsa---PassportBC%20(1)" at bounding box center [649, 360] width 130 height 12
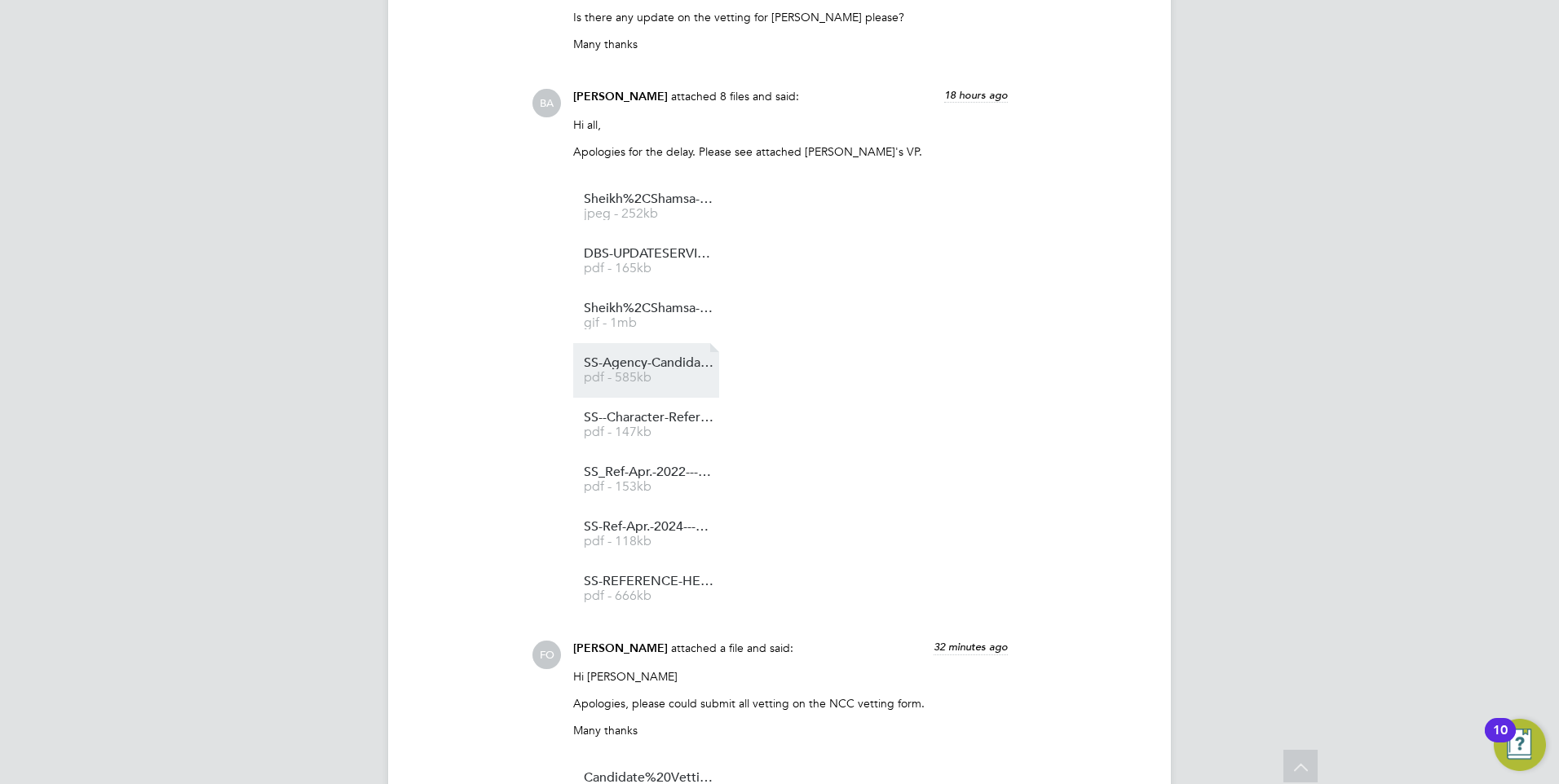
scroll to position [1536, 0]
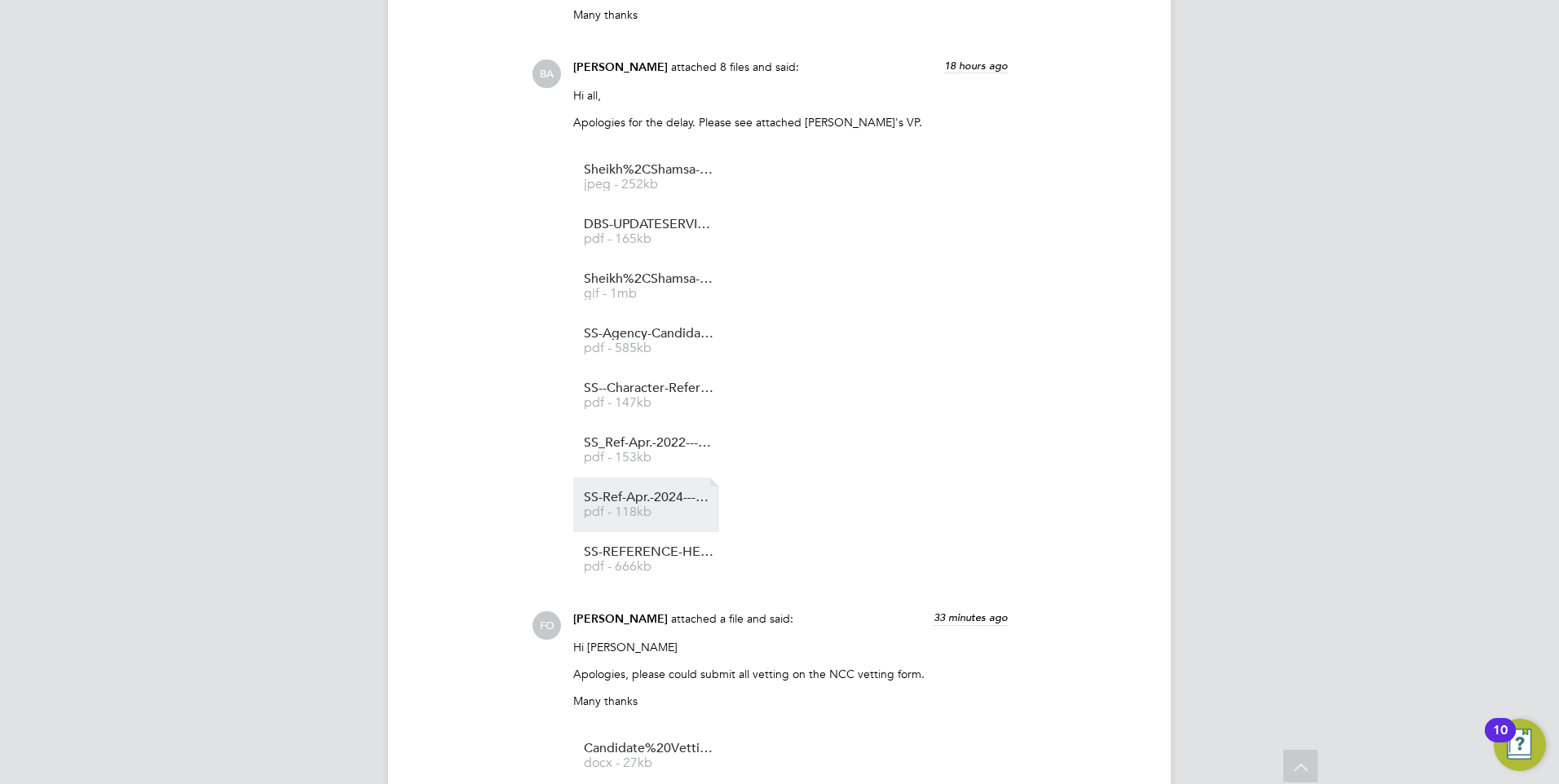
click at [650, 502] on span "SS-Ref-Apr.-2024---Dec.-2024---KGDN" at bounding box center [649, 498] width 130 height 12
click at [657, 445] on span "SS_Ref-Apr.-2022---Oct.-2022---WMN" at bounding box center [649, 443] width 130 height 12
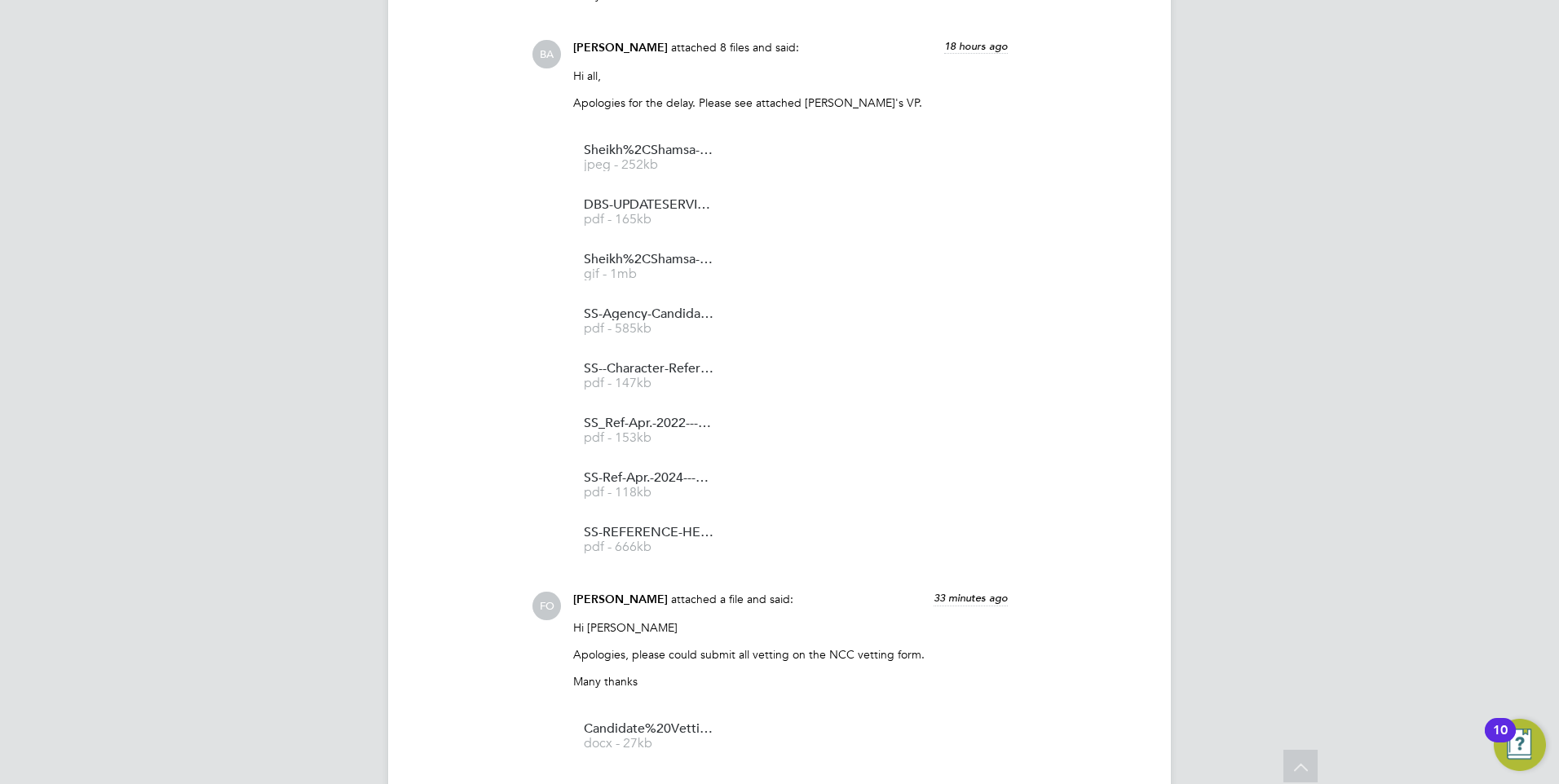
scroll to position [1618, 0]
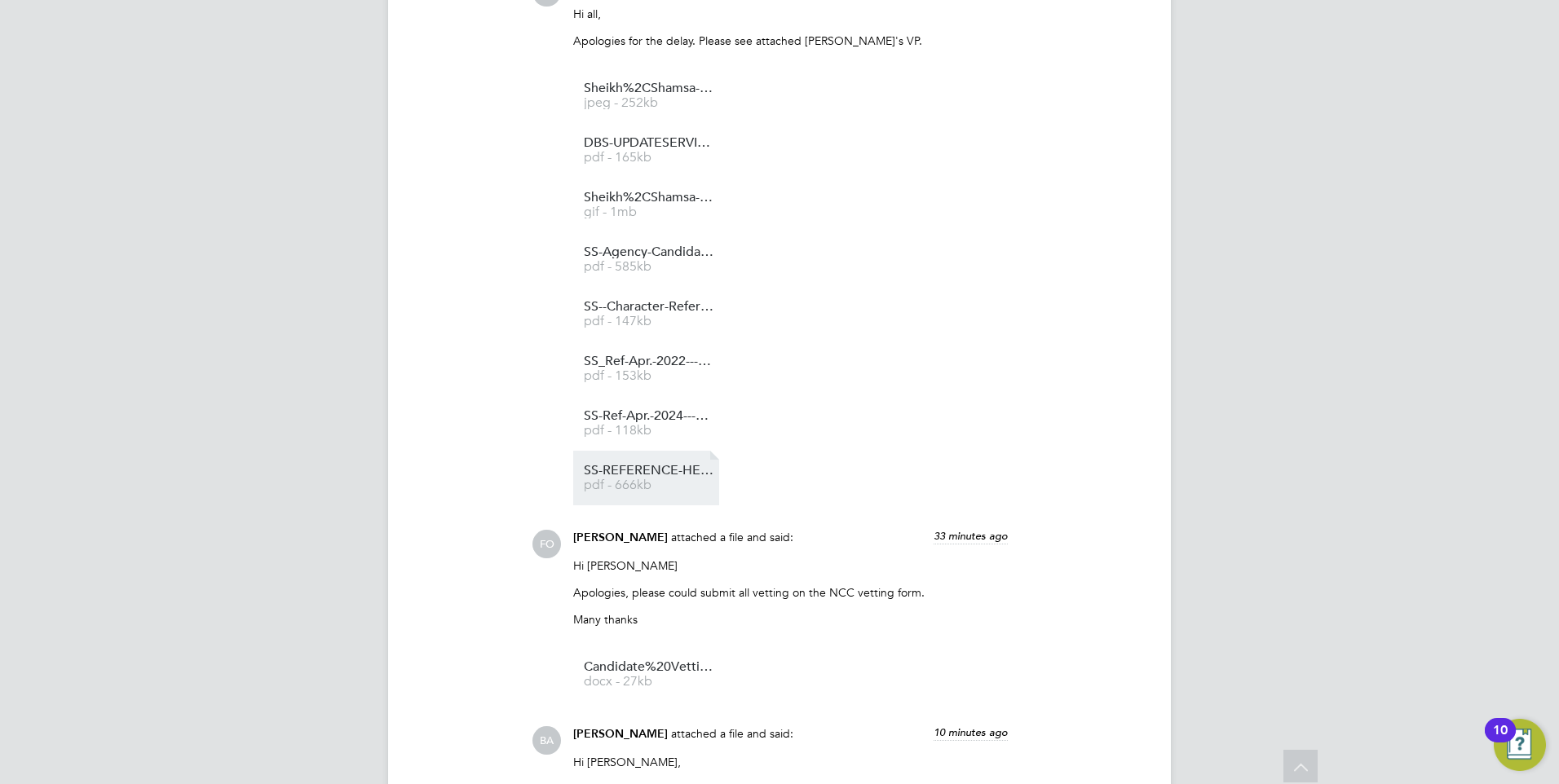
click at [634, 489] on span "pdf - 666kb" at bounding box center [649, 485] width 130 height 12
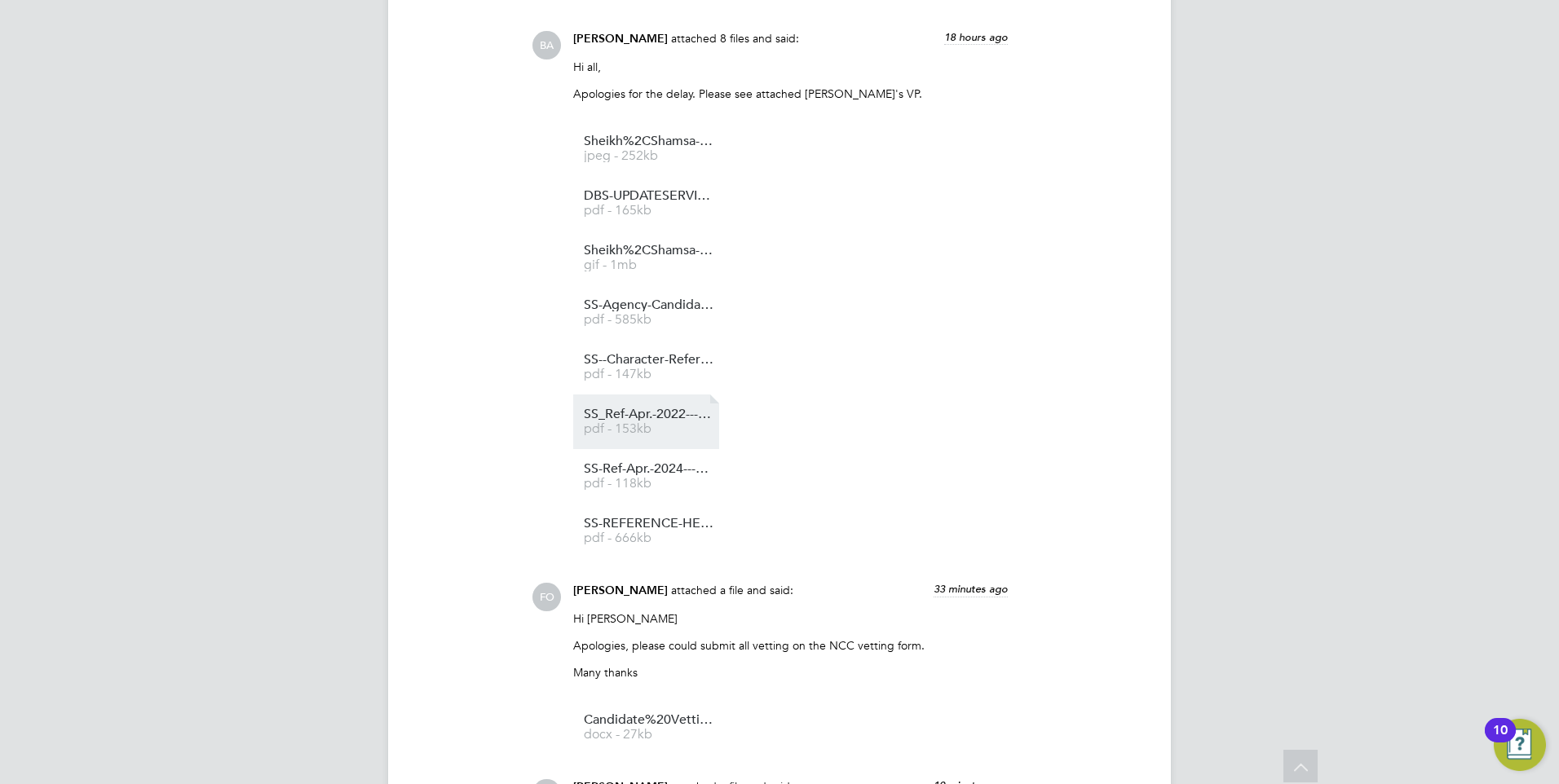
scroll to position [1536, 0]
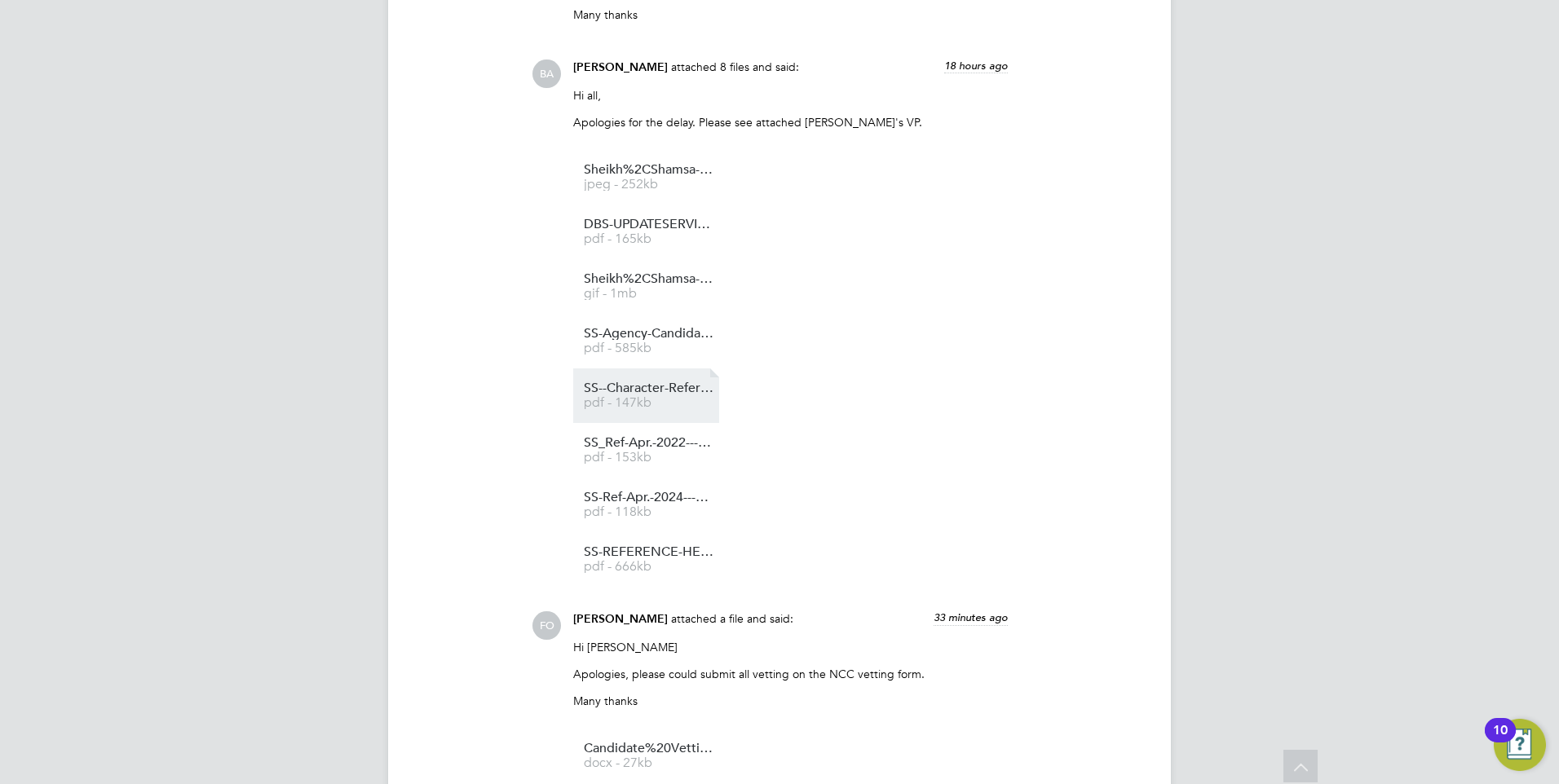
click at [671, 392] on span "SS--Character-Reference-" at bounding box center [649, 388] width 130 height 12
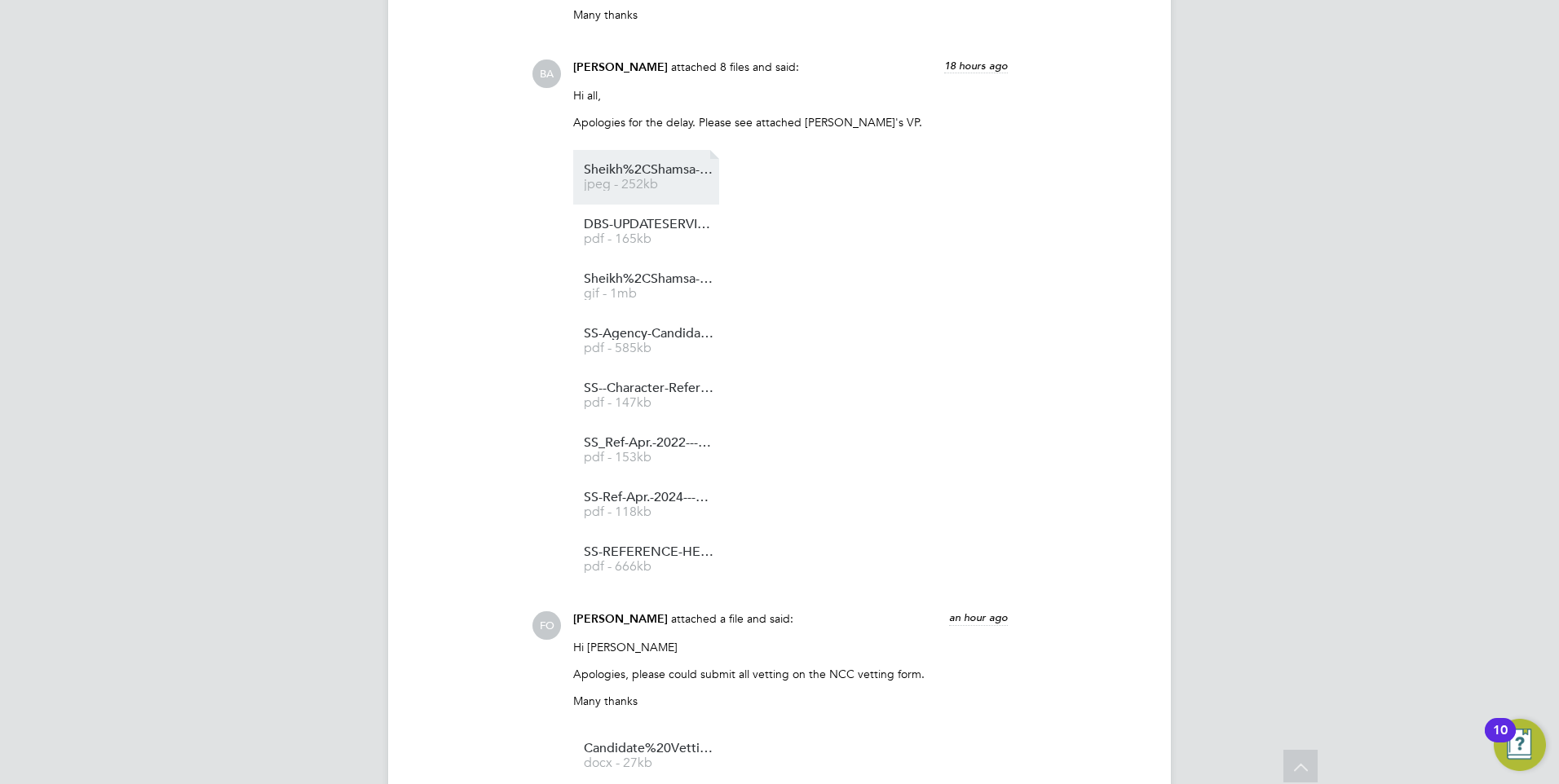
click at [670, 173] on span "Sheikh%2CShamsa---DBS-%20(1)" at bounding box center [649, 170] width 130 height 12
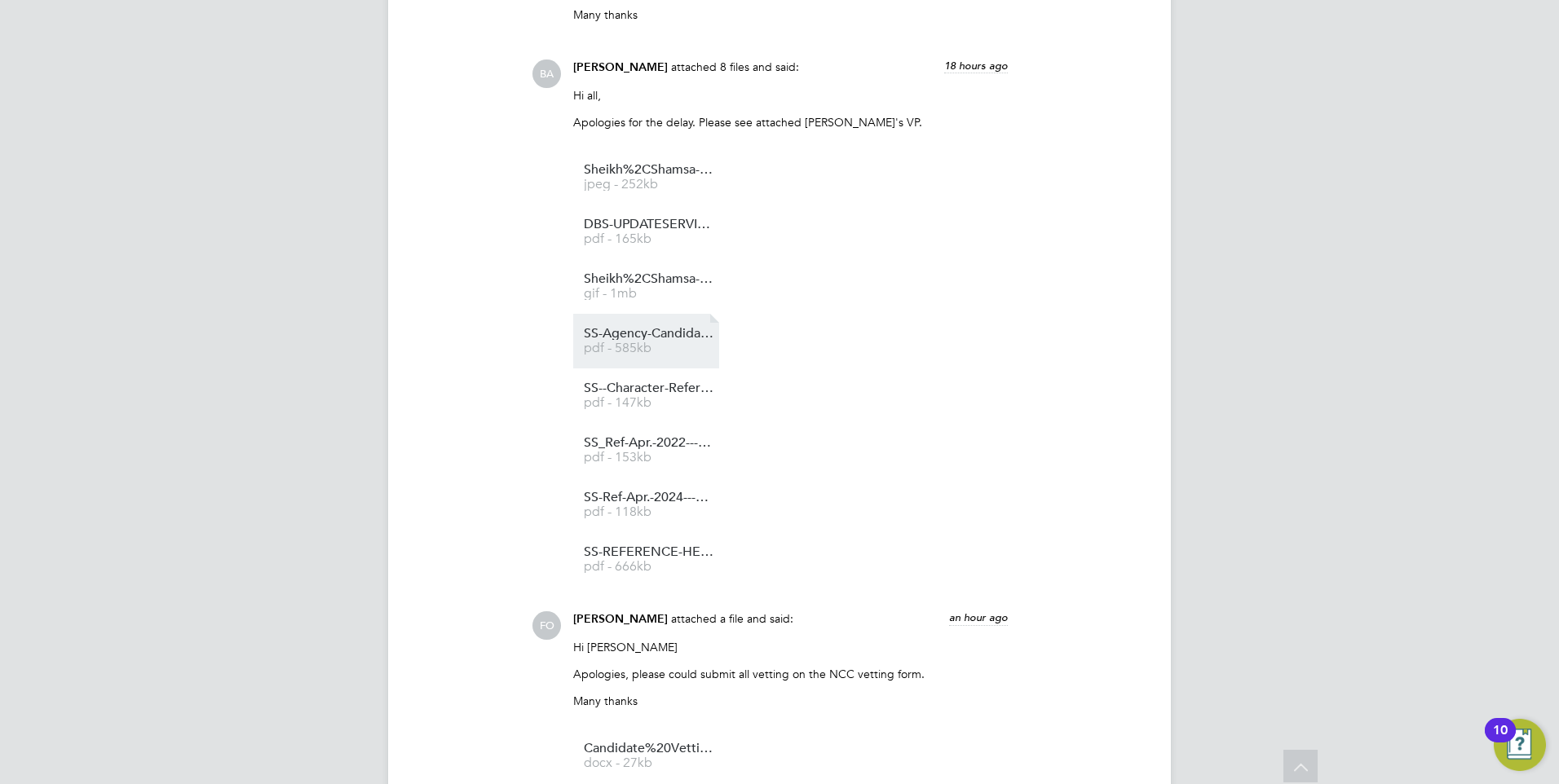
click at [656, 353] on span "pdf - 585kb" at bounding box center [649, 348] width 130 height 12
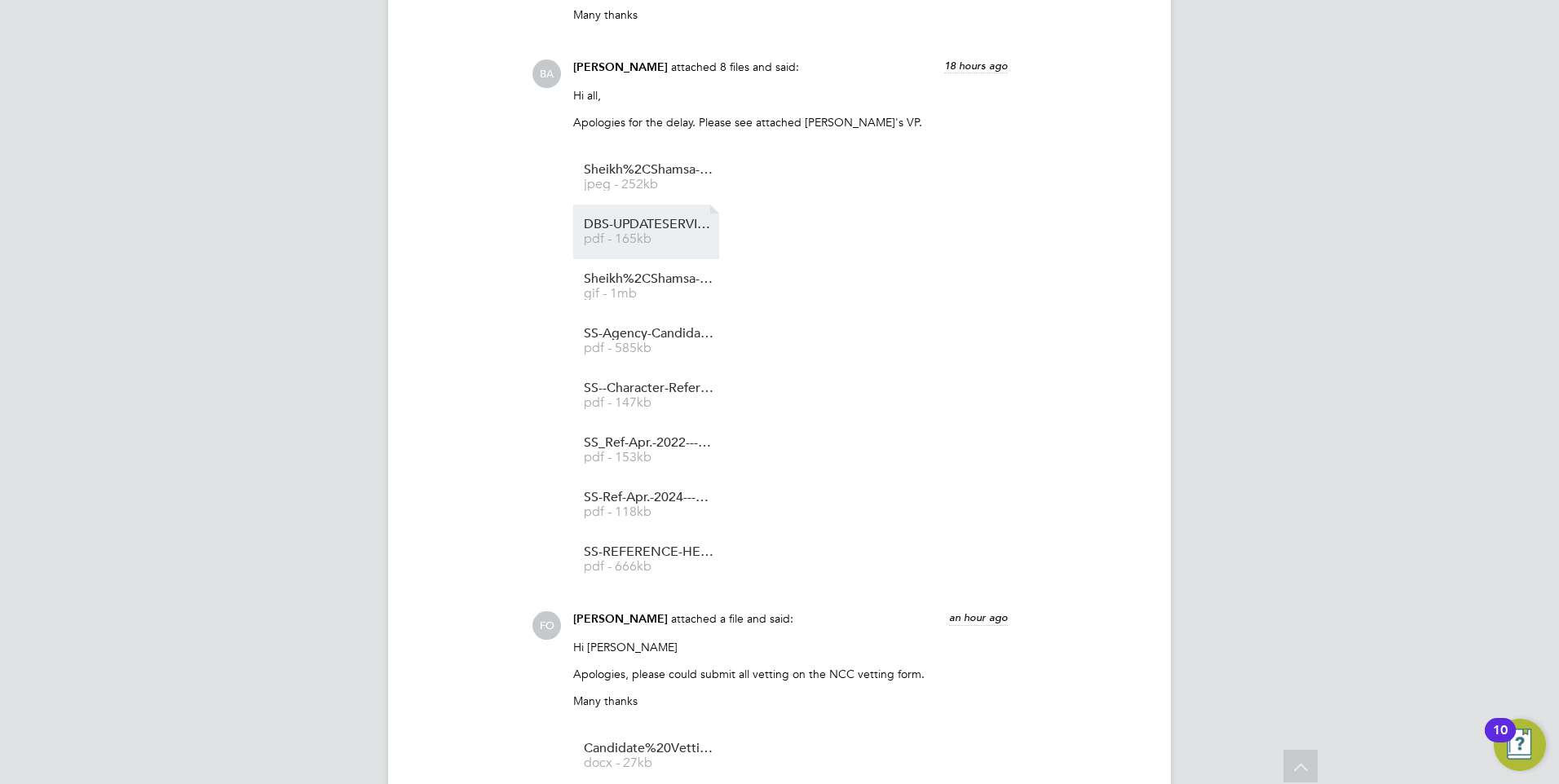
click at [646, 222] on span "DBS-UPDATESERVICE-YES" at bounding box center [649, 224] width 130 height 12
click at [645, 293] on span "gif - 1mb" at bounding box center [649, 294] width 130 height 12
click at [627, 234] on span "pdf - 165kb" at bounding box center [649, 239] width 130 height 12
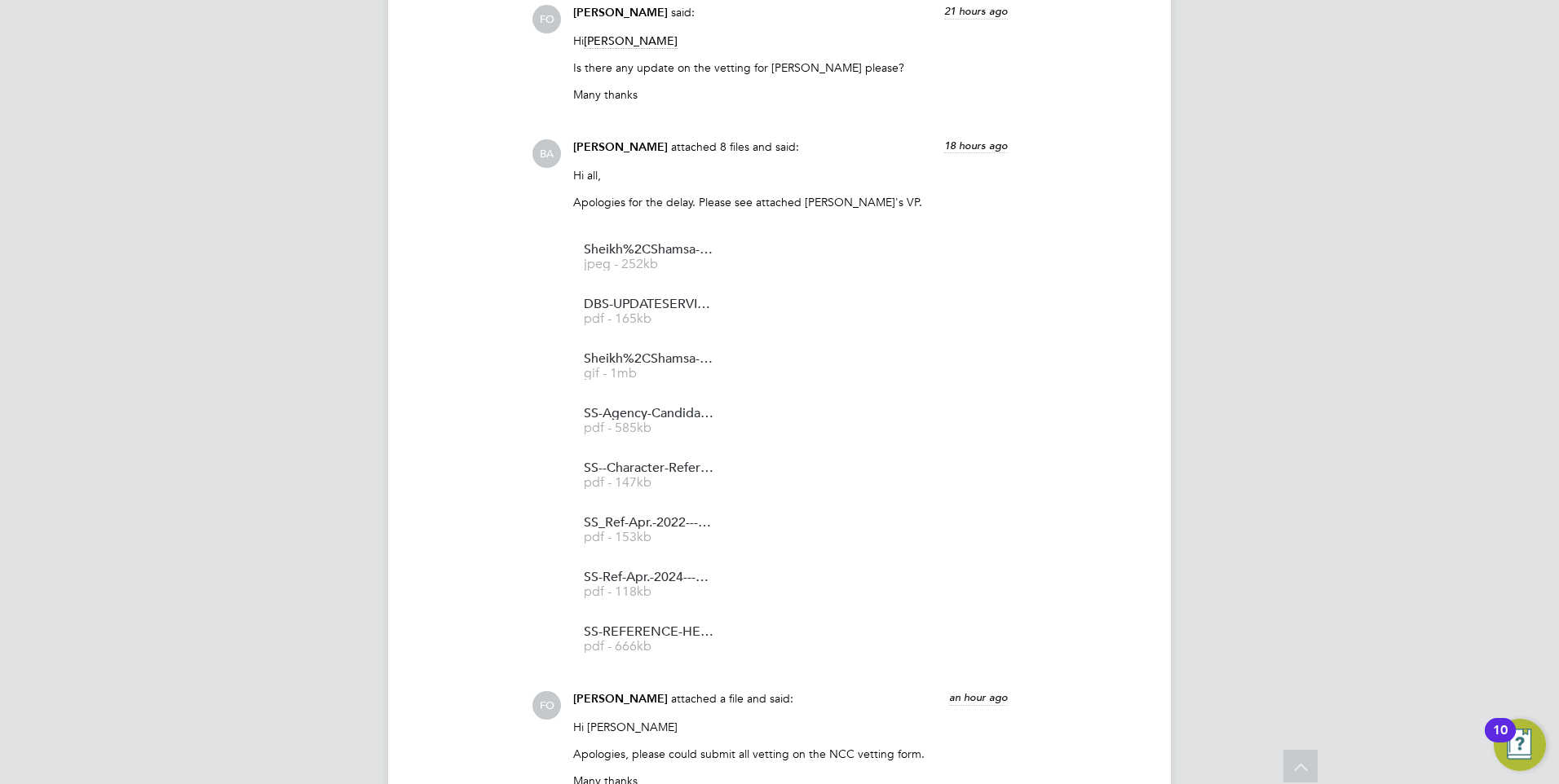
scroll to position [1454, 0]
click at [655, 530] on span "SS_Ref-Apr.-2022---Oct.-2022---WMN" at bounding box center [649, 524] width 130 height 12
click at [660, 373] on span "gif - 1mb" at bounding box center [649, 375] width 130 height 12
click at [665, 634] on span "SS-REFERENCE-HENRYBLUE-APRIL2025-JULY2025" at bounding box center [649, 634] width 130 height 12
click at [637, 572] on li "SS-Ref-Apr.-2024---Dec.-2024---KGDN pdf - 118kb" at bounding box center [646, 587] width 146 height 55
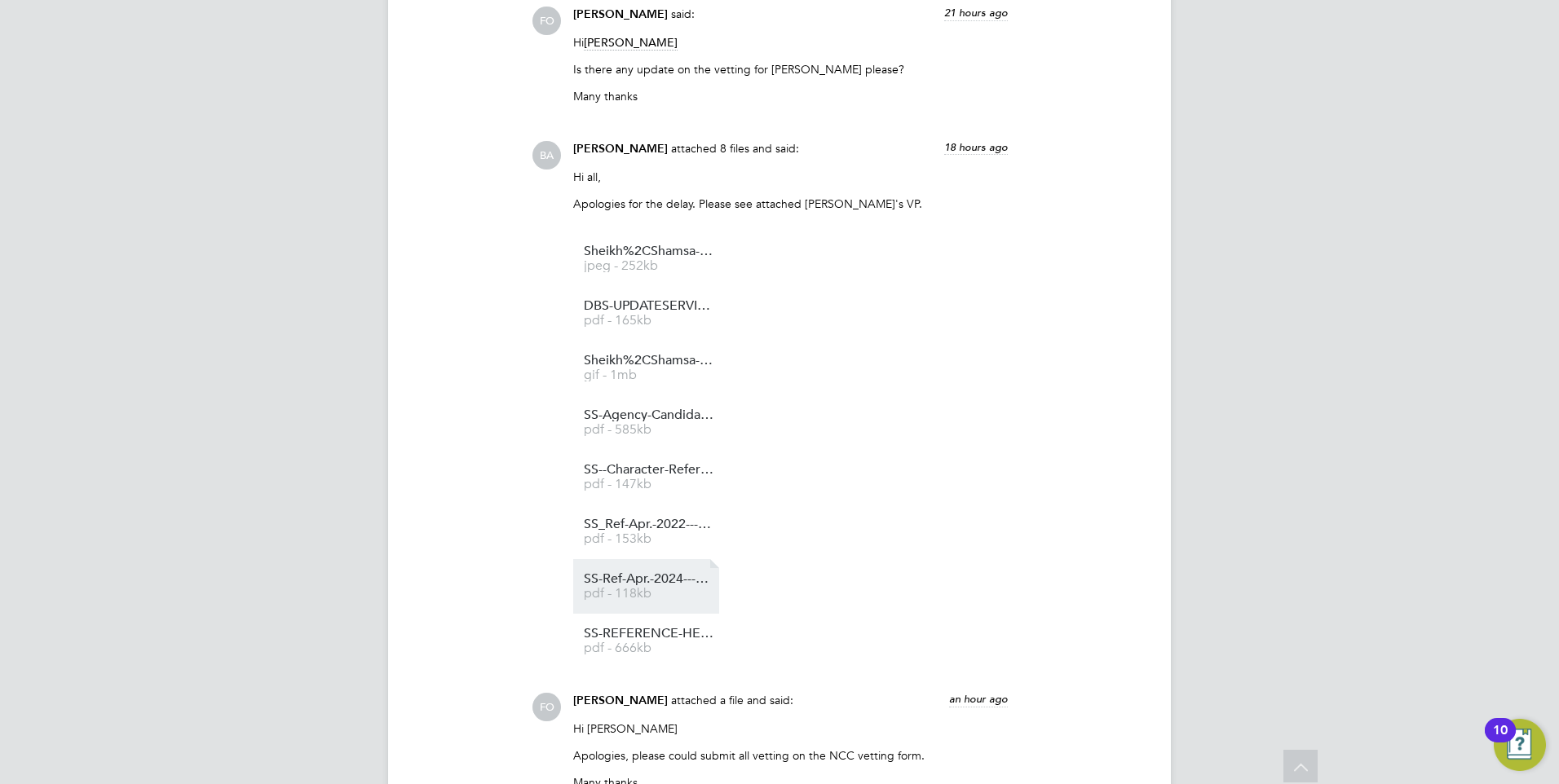
click at [662, 573] on li "SS-Ref-Apr.-2024---Dec.-2024---KGDN pdf - 118kb" at bounding box center [646, 587] width 146 height 55
click at [646, 514] on li "SS_Ref-Apr.-2022---Oct.-2022---WMN pdf - 153kb" at bounding box center [646, 532] width 146 height 55
click at [641, 587] on link "SS-Ref-Apr.-2024---Dec.-2024---KGDN pdf - 118kb" at bounding box center [649, 587] width 130 height 27
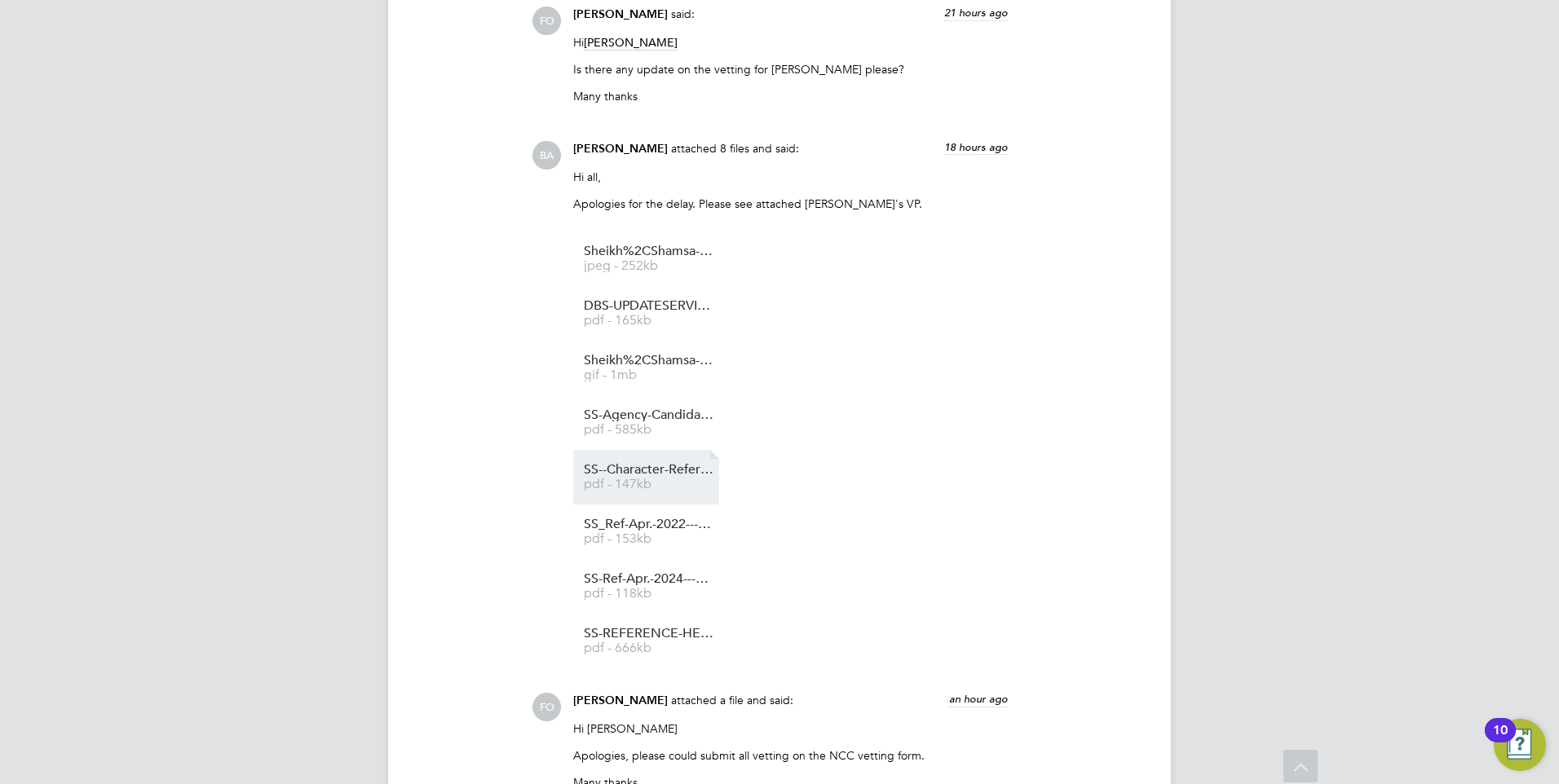
click at [663, 476] on span "SS--Character-Reference-" at bounding box center [649, 470] width 130 height 12
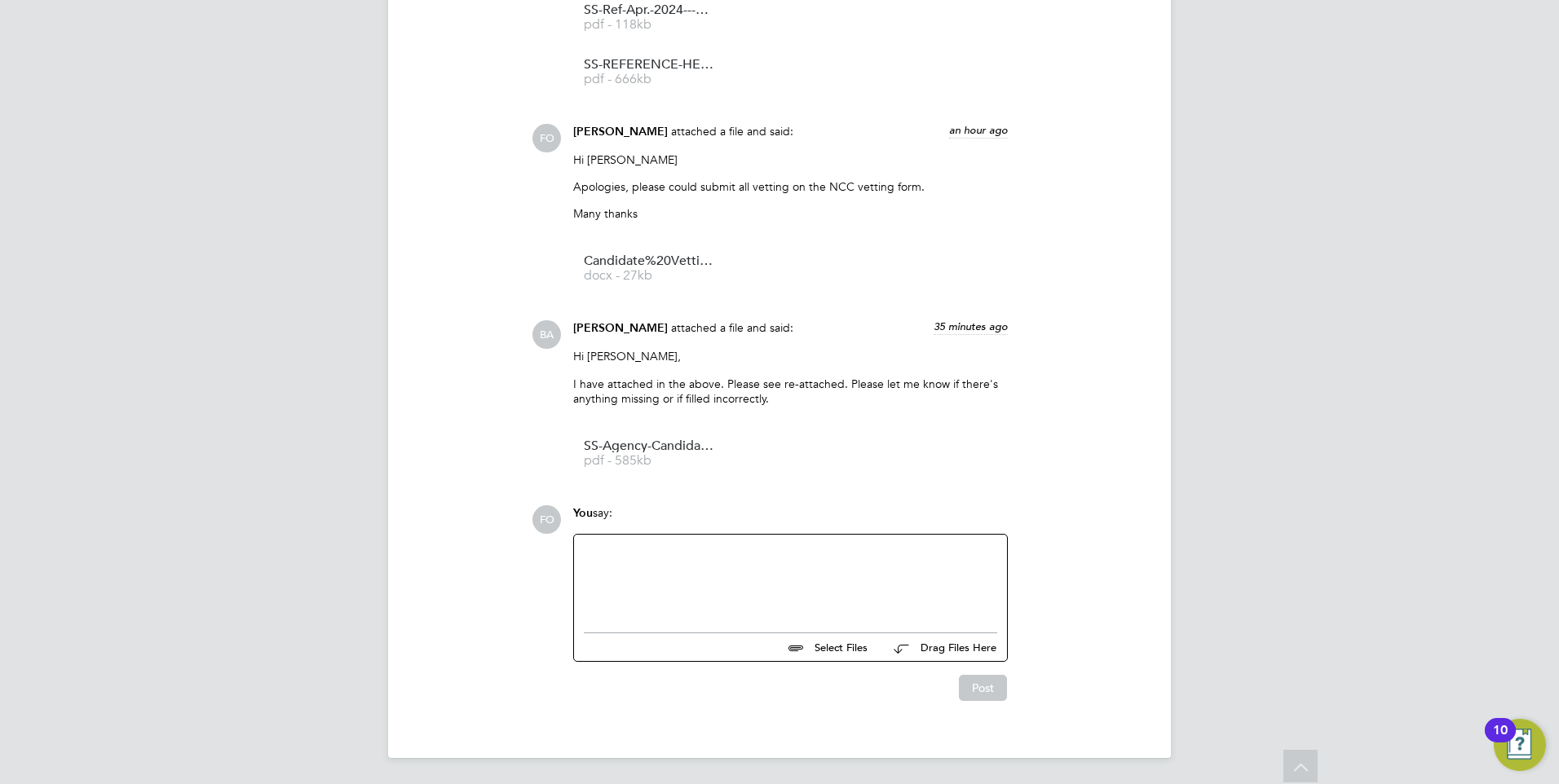
click at [655, 560] on div at bounding box center [791, 579] width 413 height 71
click at [836, 577] on div "Please could you confirm employment history for October 22 - April 24" at bounding box center [791, 582] width 413 height 15
click at [670, 612] on div "December 24 -" at bounding box center [791, 610] width 413 height 15
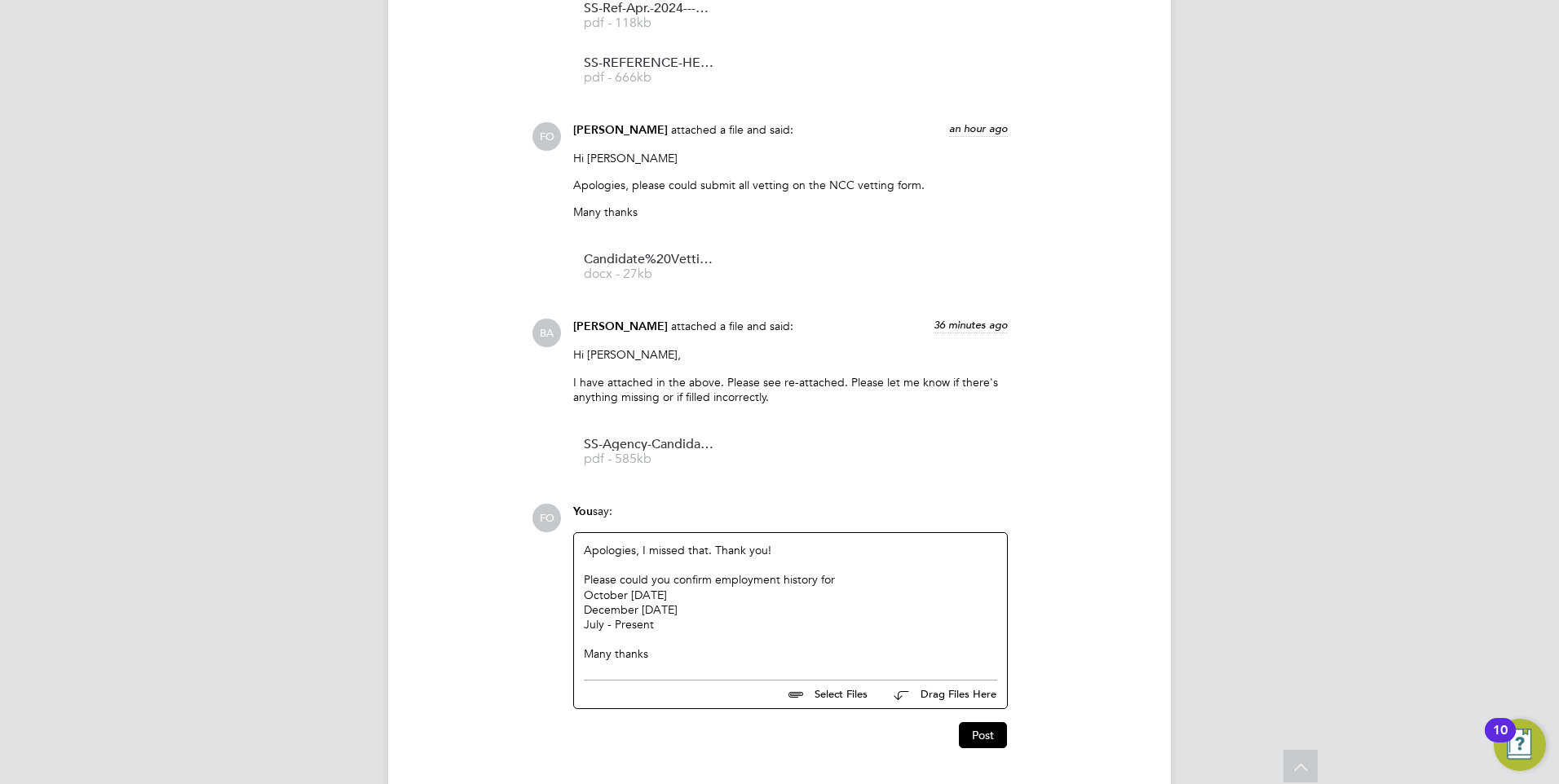
click at [635, 547] on div "Apologies, I missed that. Thank you! Please could you confirm employment histor…" at bounding box center [791, 601] width 413 height 119
click at [777, 548] on div "Apologies, I missed that. Thank you! Please could you confirm employment histor…" at bounding box center [791, 601] width 413 height 119
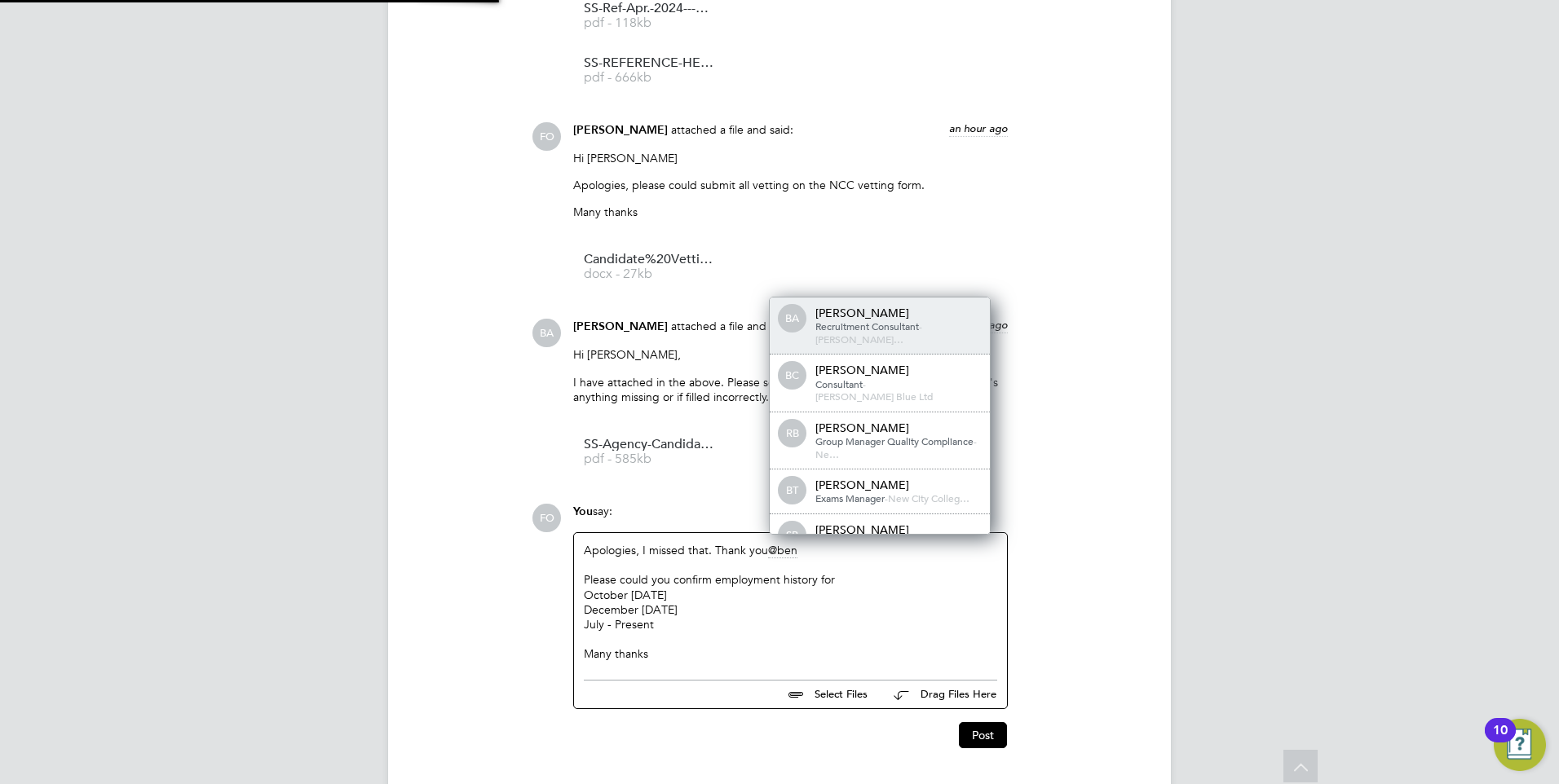
scroll to position [13, 164]
click at [894, 313] on div "Ben Abraham" at bounding box center [897, 314] width 163 height 15
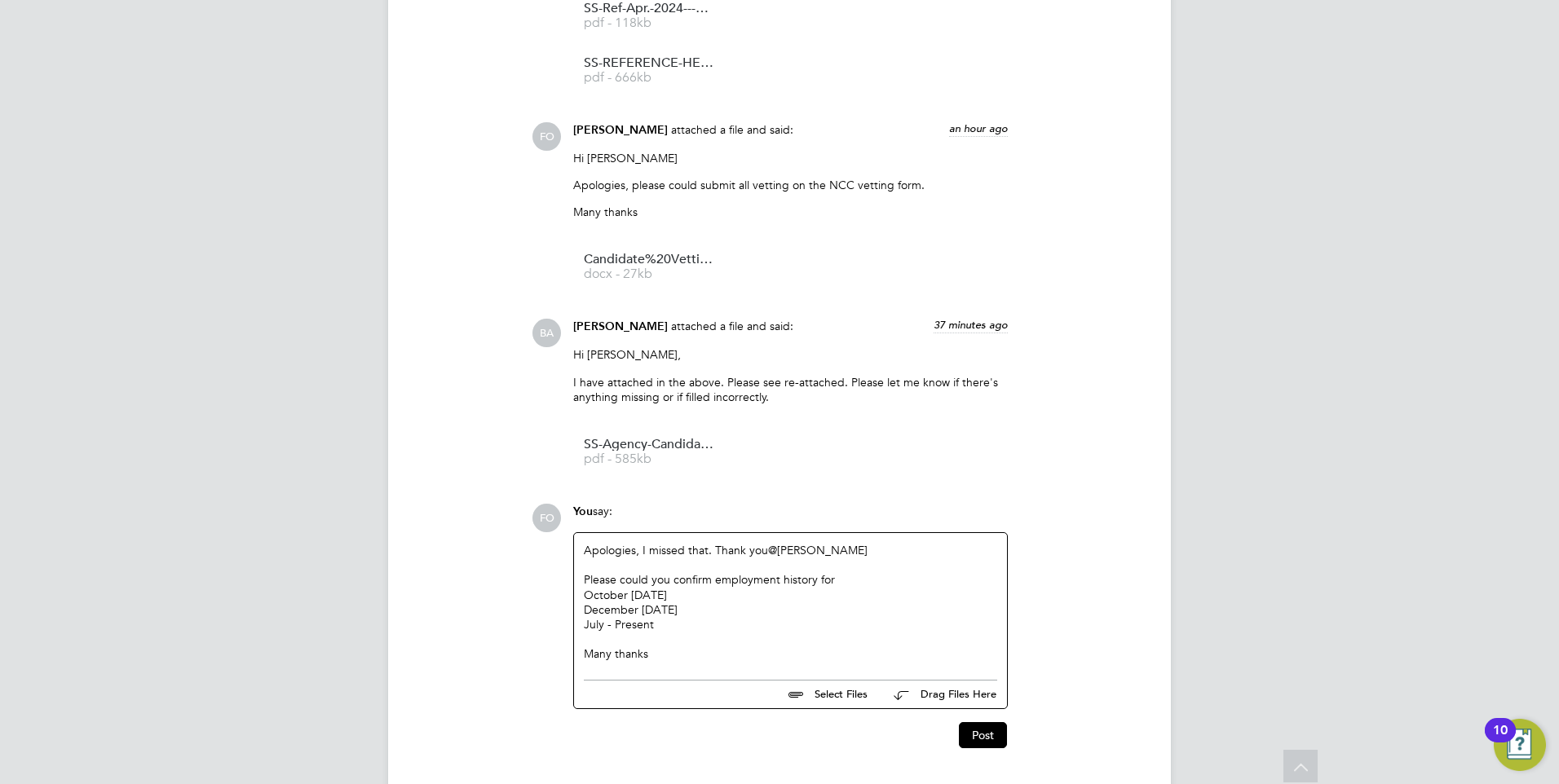
click at [726, 655] on div "Many thanks" at bounding box center [791, 654] width 413 height 15
click at [582, 592] on div "Apologies, I missed that. Thank you @Ben Abraham ​ Please could you confirm emp…" at bounding box center [791, 602] width 433 height 139
click at [989, 734] on button "Post" at bounding box center [983, 735] width 48 height 26
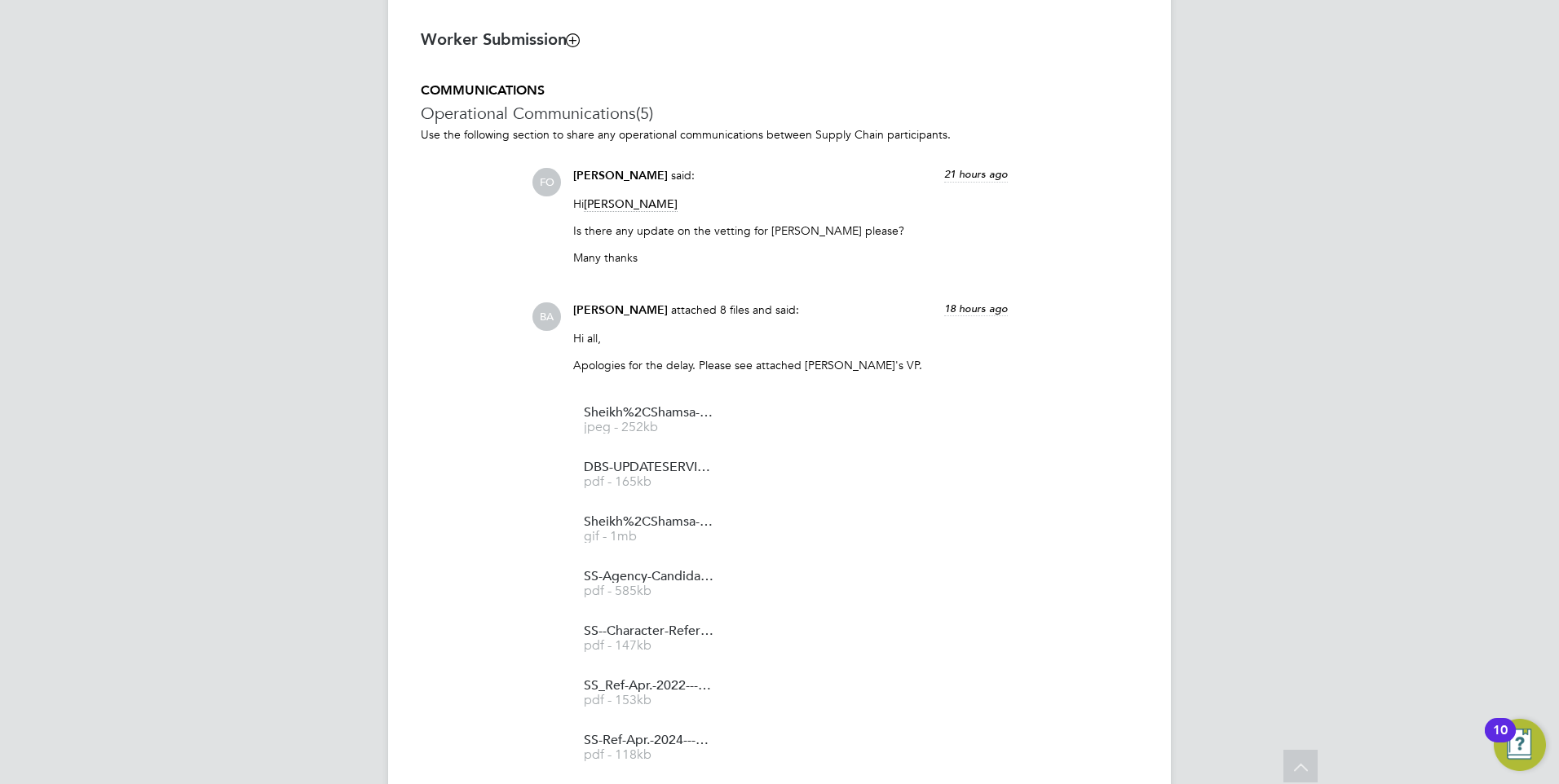
scroll to position [655, 0]
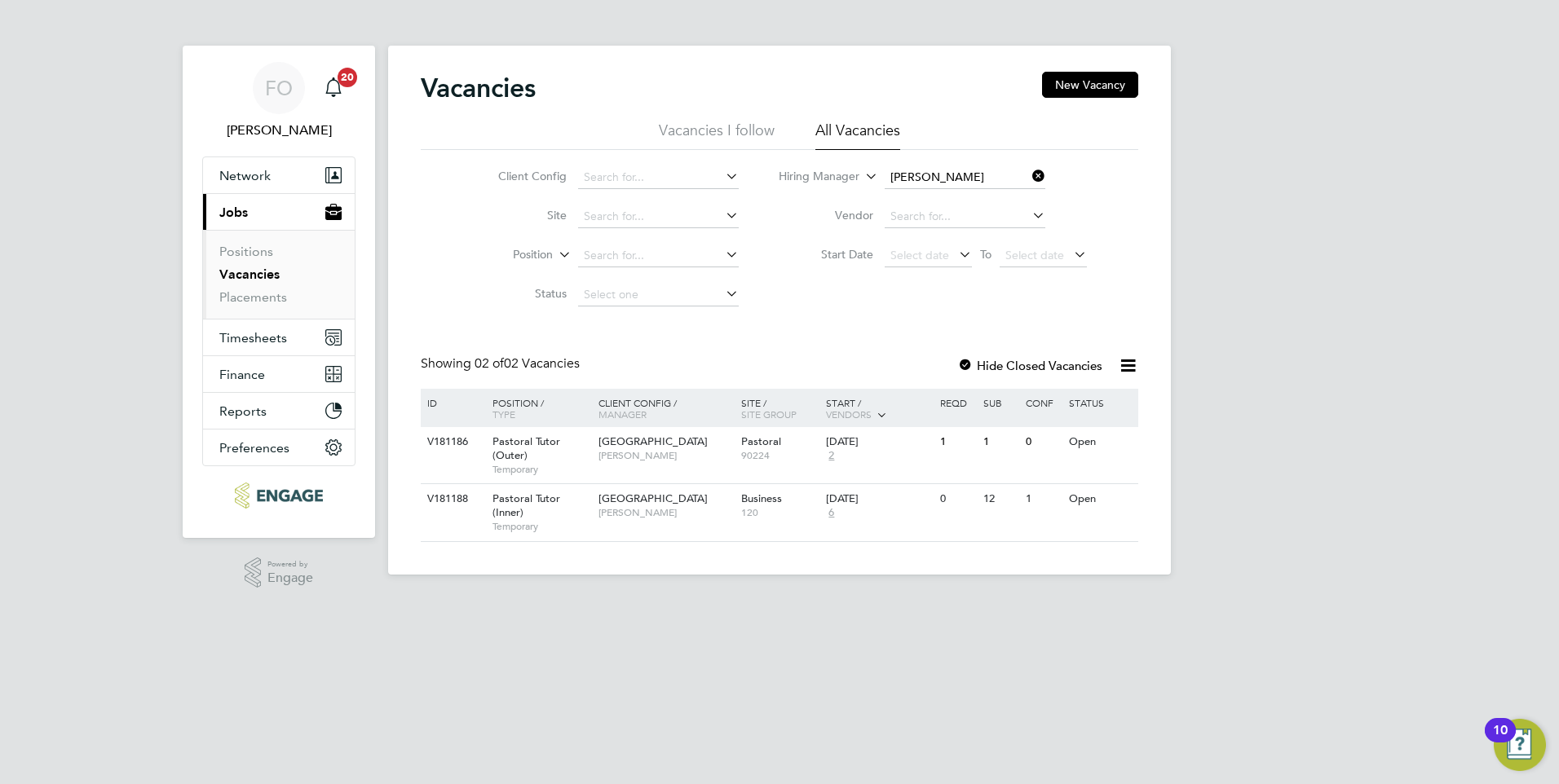
click at [256, 273] on link "Vacancies" at bounding box center [249, 274] width 61 height 16
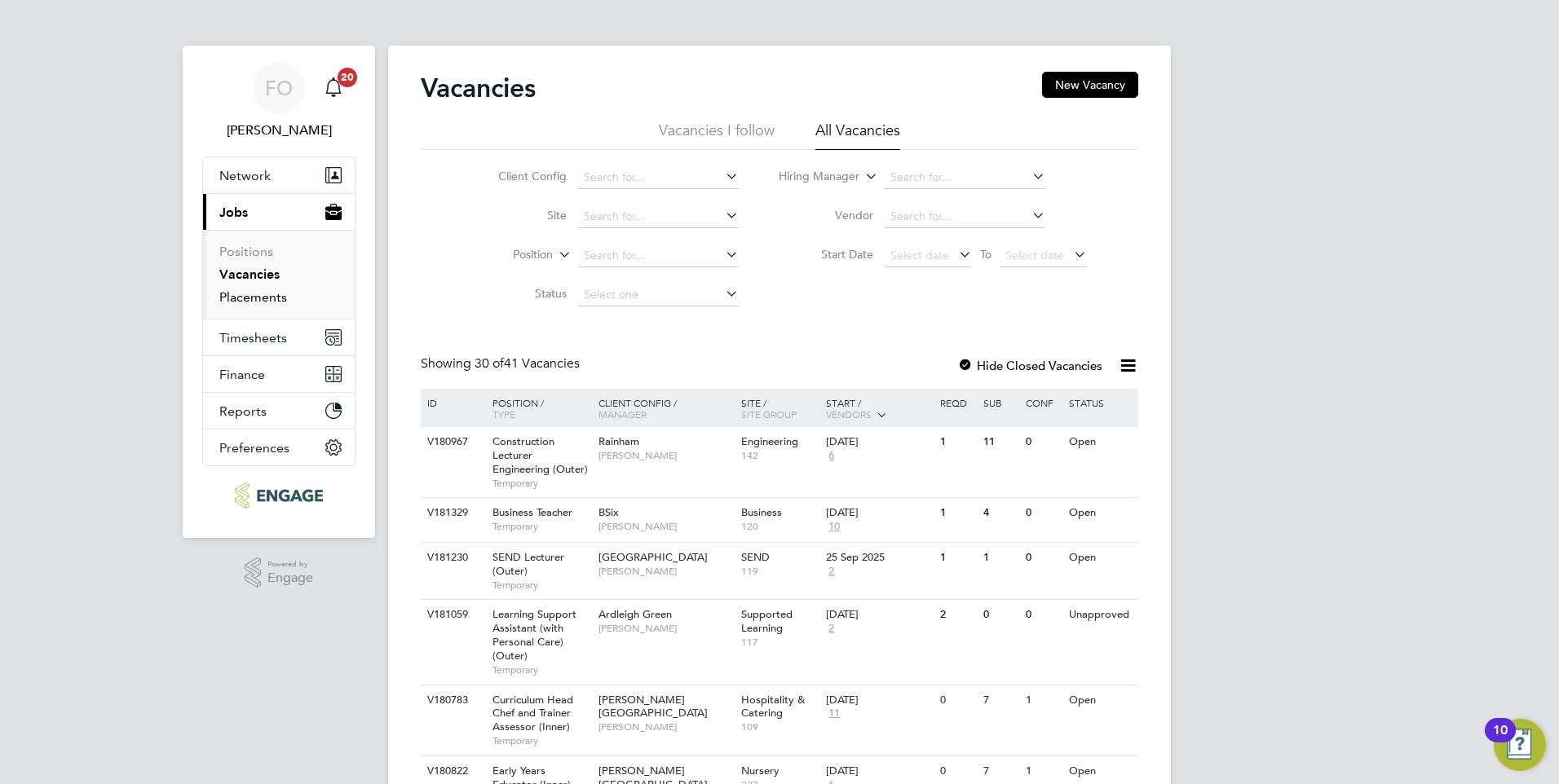
click at [276, 293] on link "Placements" at bounding box center [253, 297] width 68 height 16
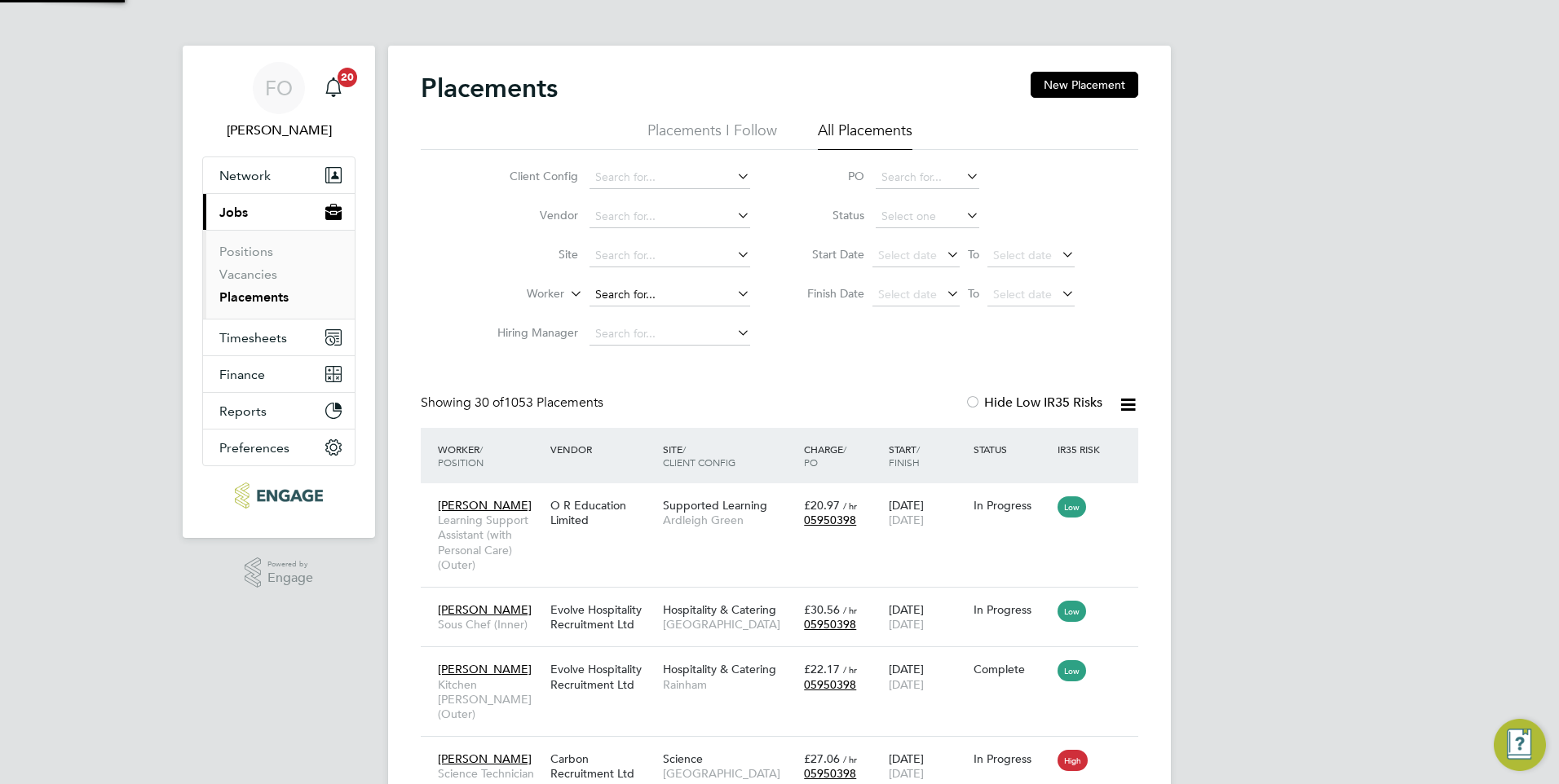
click at [605, 297] on input at bounding box center [670, 295] width 161 height 23
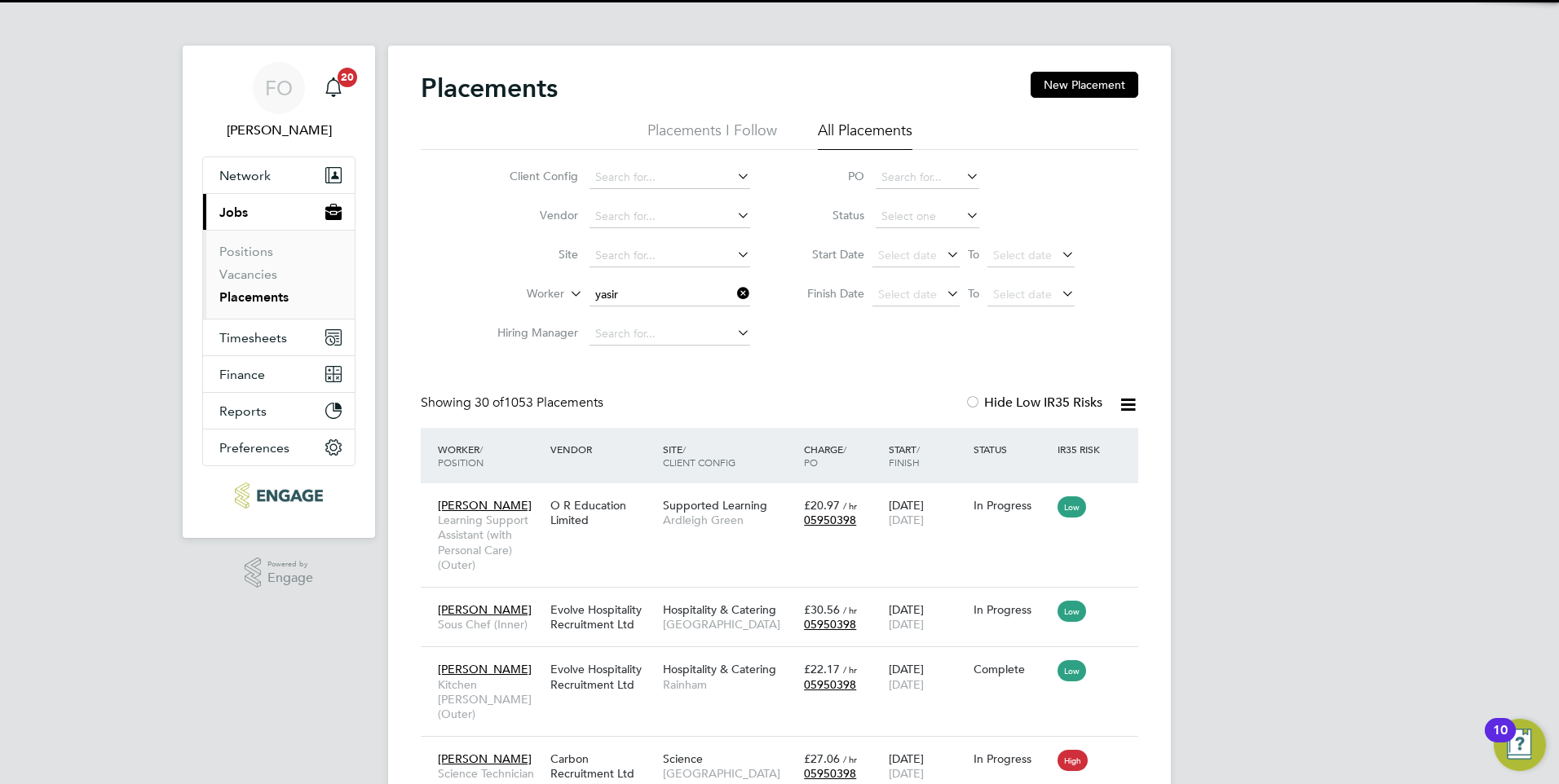
click at [669, 317] on li "Yasir Arafat" at bounding box center [670, 317] width 163 height 22
type input "Yasir Arafat"
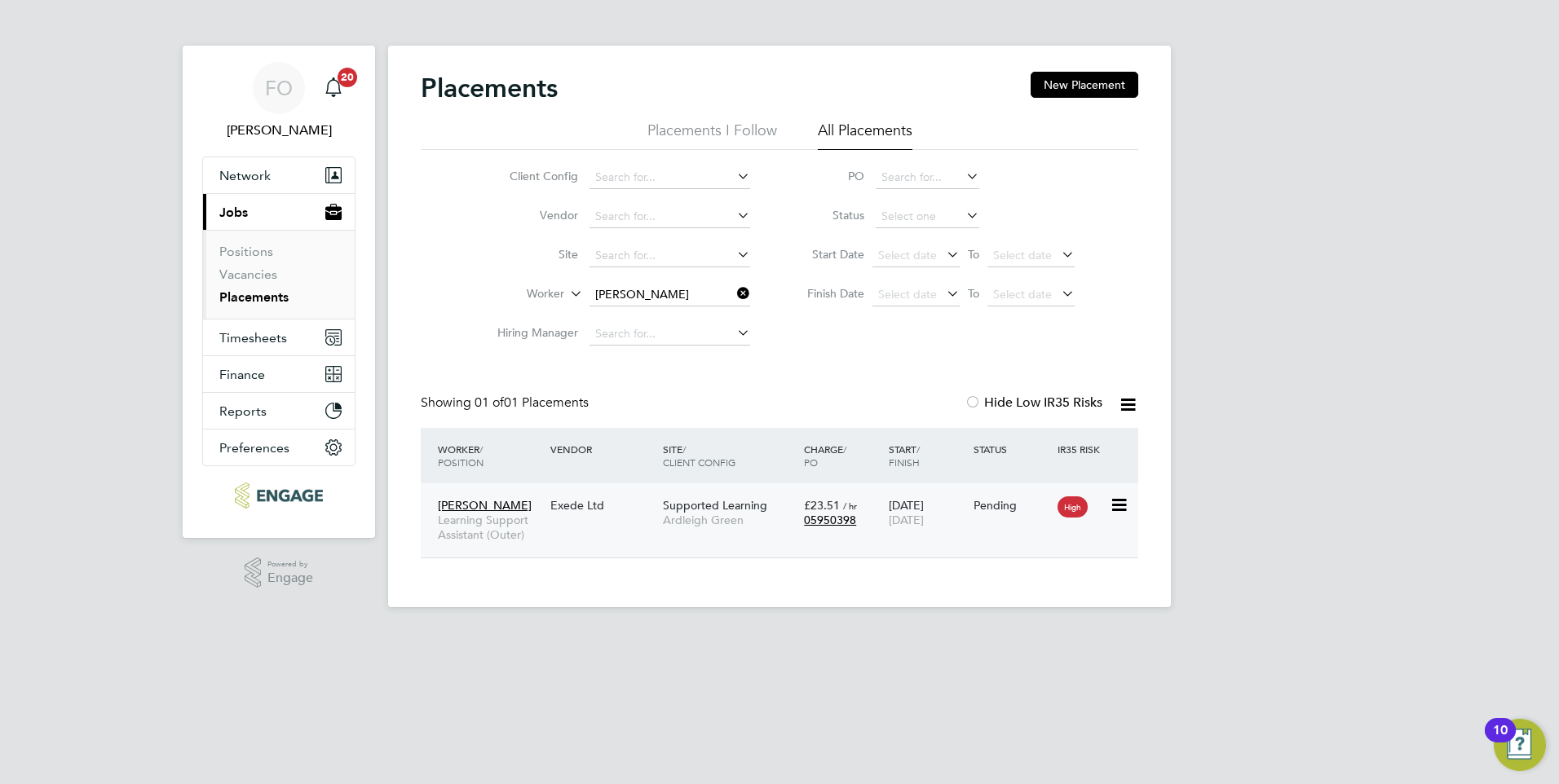
click at [984, 522] on div "Yasir Arafat Learning Support Assistant (Outer) Exede Ltd Supported Learning Ar…" at bounding box center [779, 520] width 718 height 74
click at [999, 504] on div "Pending" at bounding box center [1011, 505] width 76 height 15
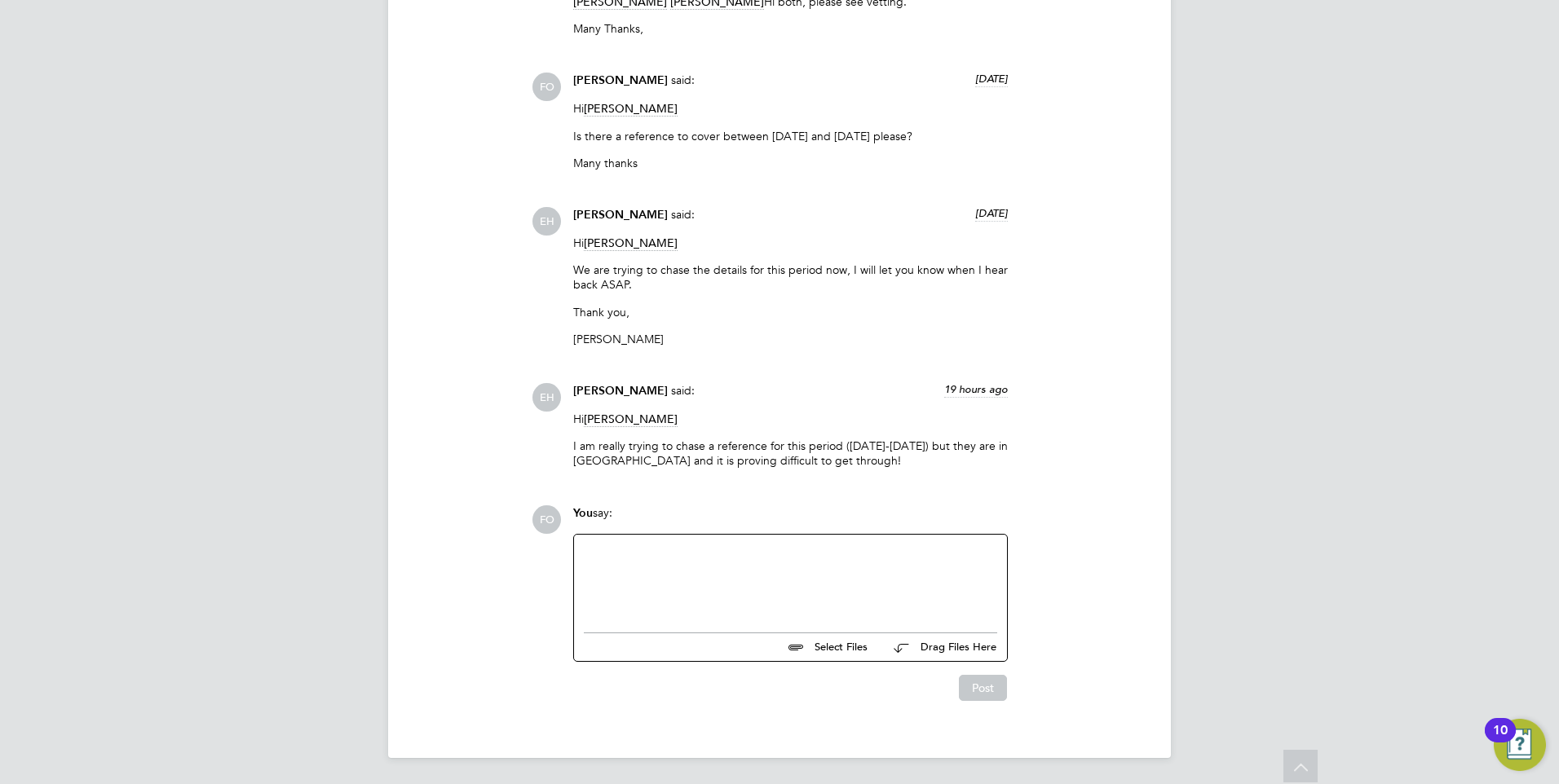
click at [646, 566] on div at bounding box center [791, 579] width 413 height 71
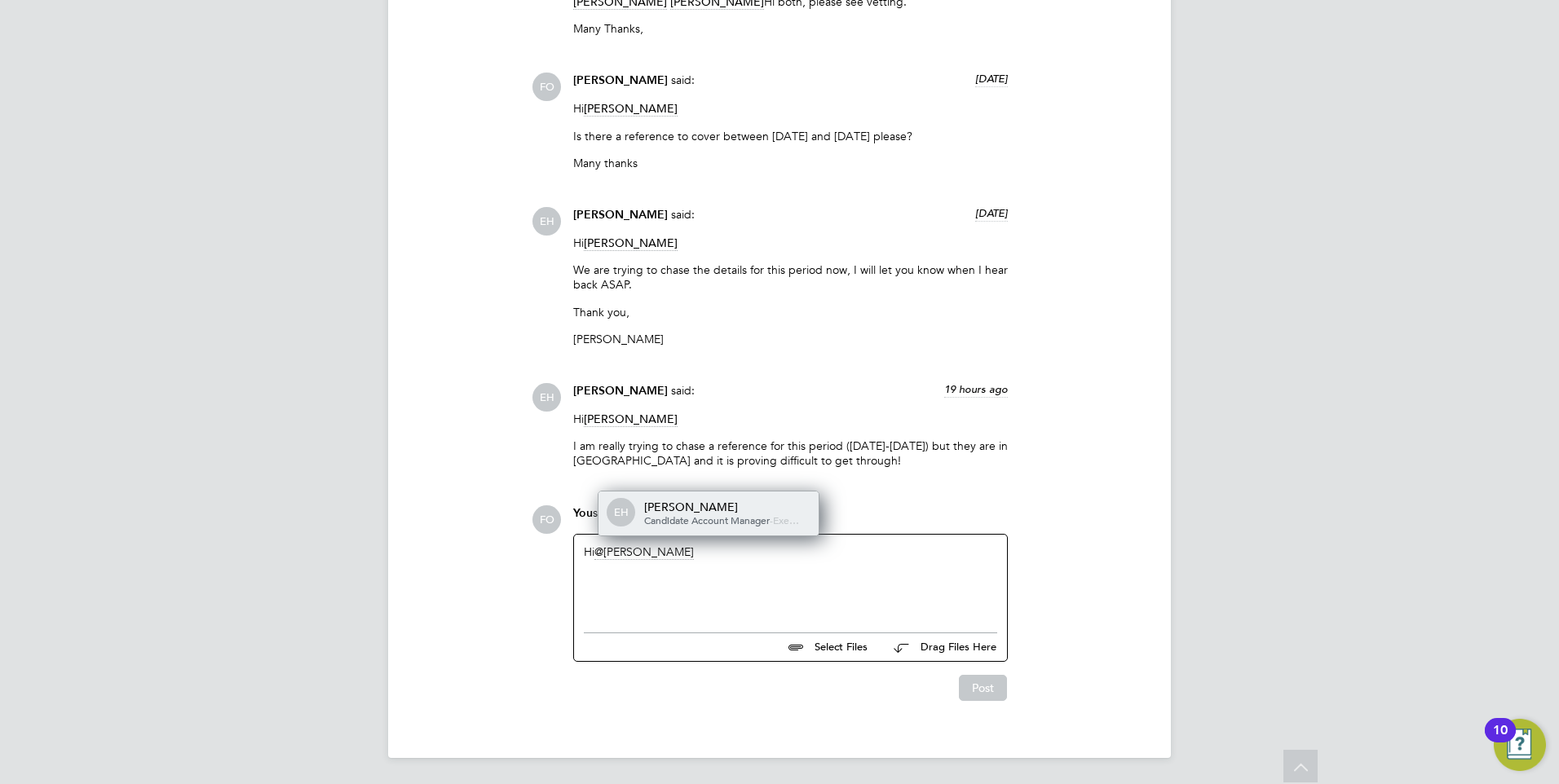
click at [709, 513] on div "Ella Hales" at bounding box center [725, 507] width 163 height 15
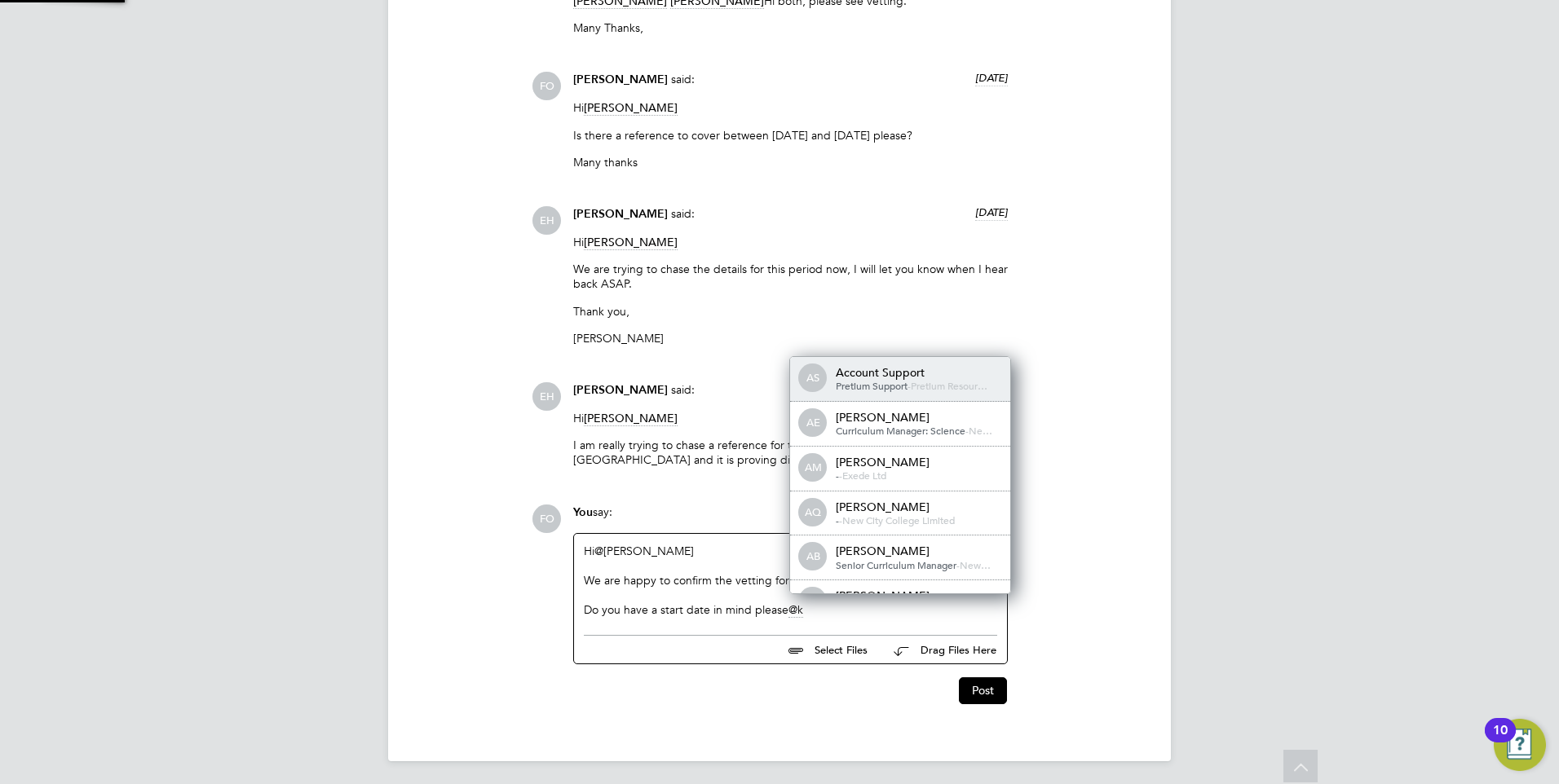
scroll to position [8, 8]
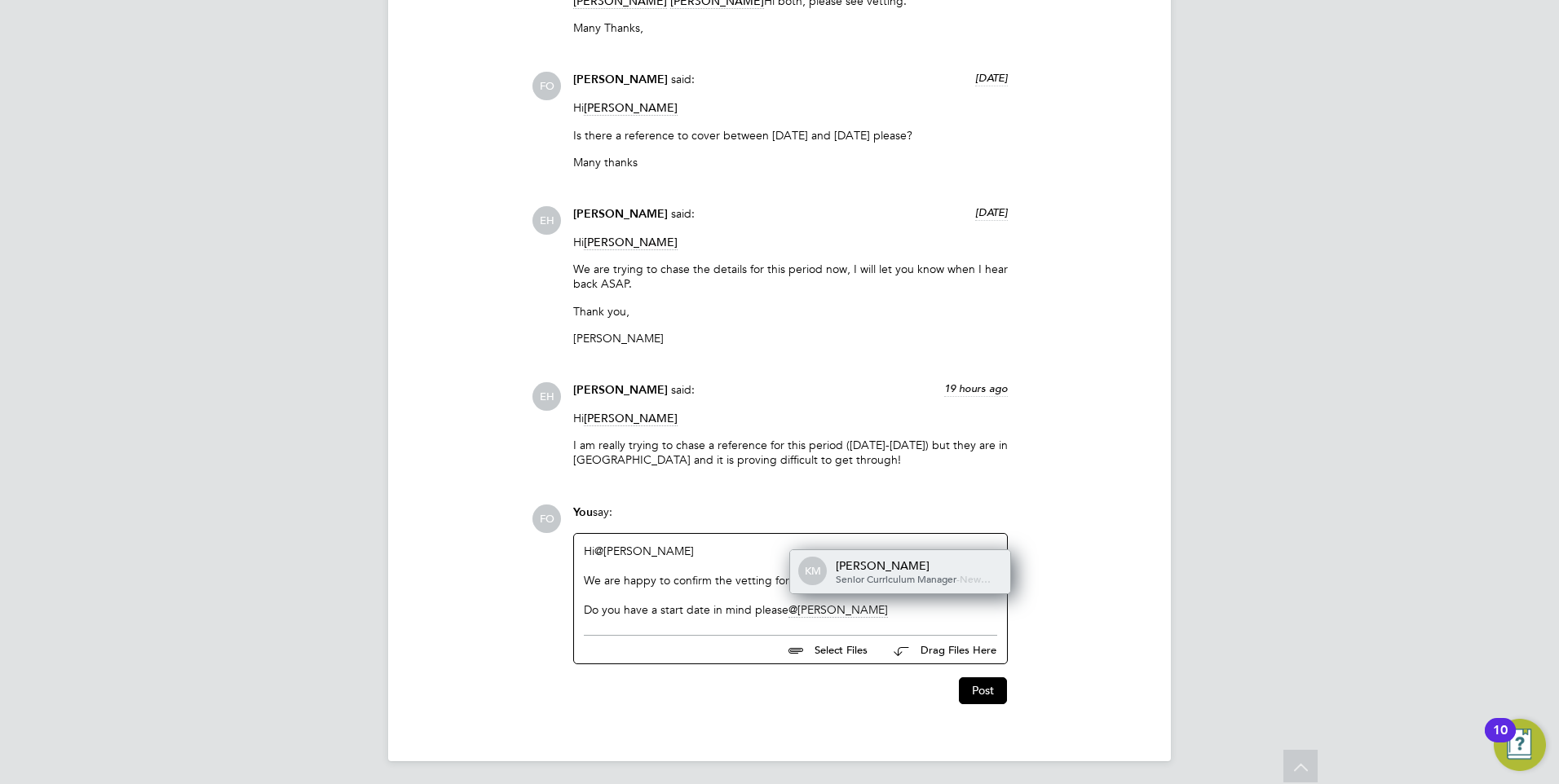
click at [906, 567] on div "Karen Marcelline" at bounding box center [917, 566] width 163 height 15
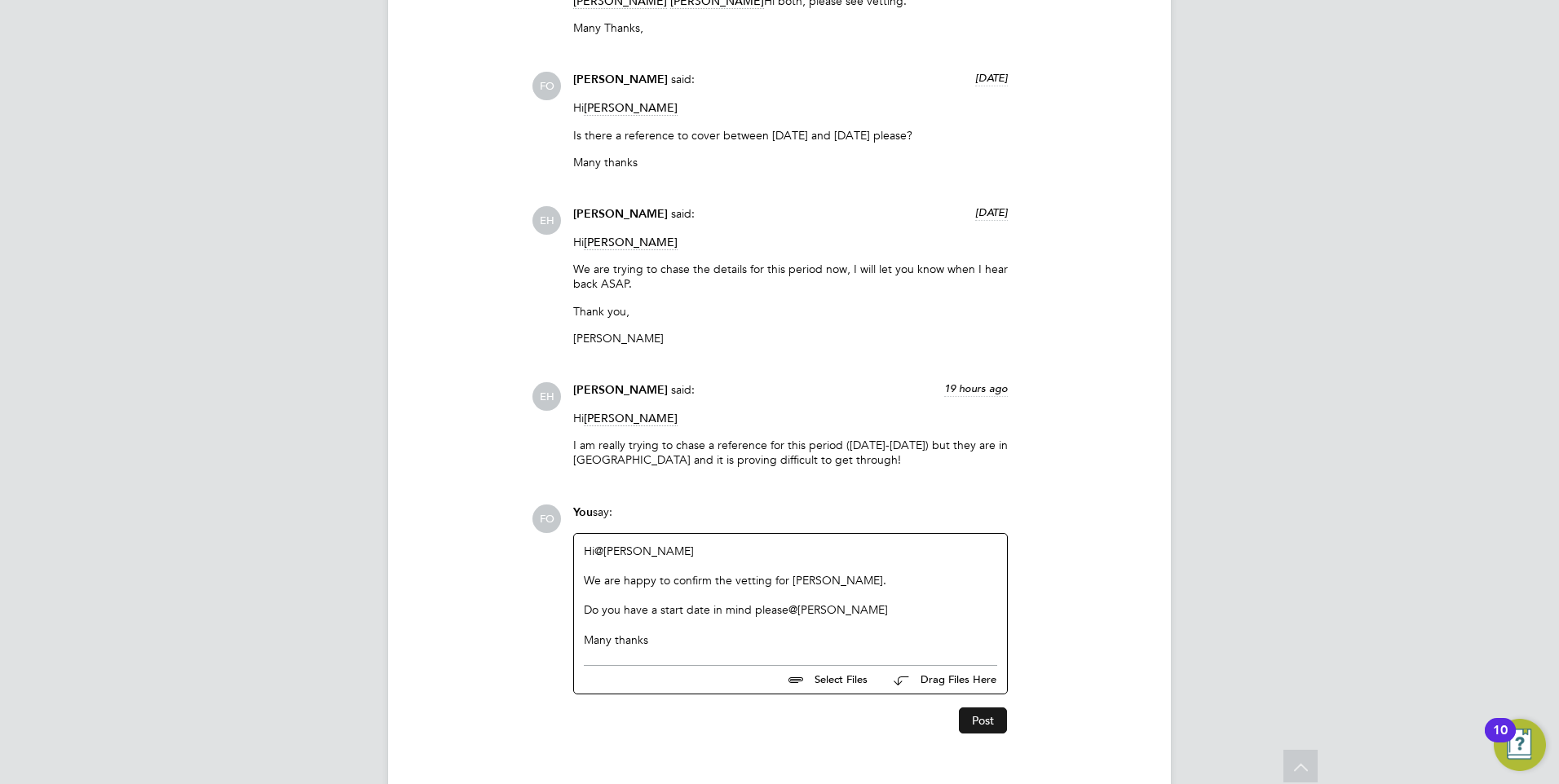
click at [982, 726] on button "Post" at bounding box center [983, 720] width 48 height 26
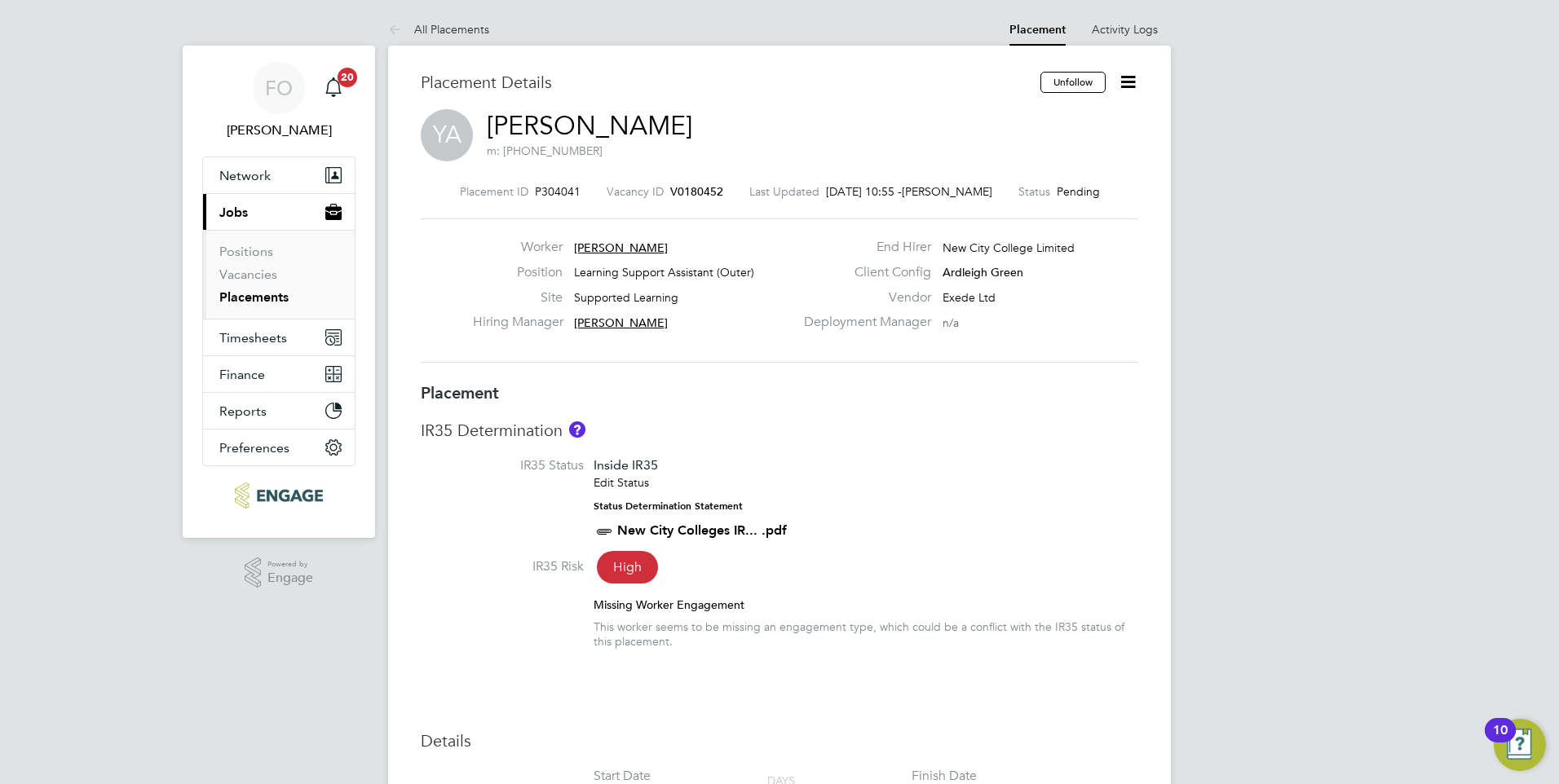
click at [249, 302] on link "Placements" at bounding box center [254, 297] width 70 height 16
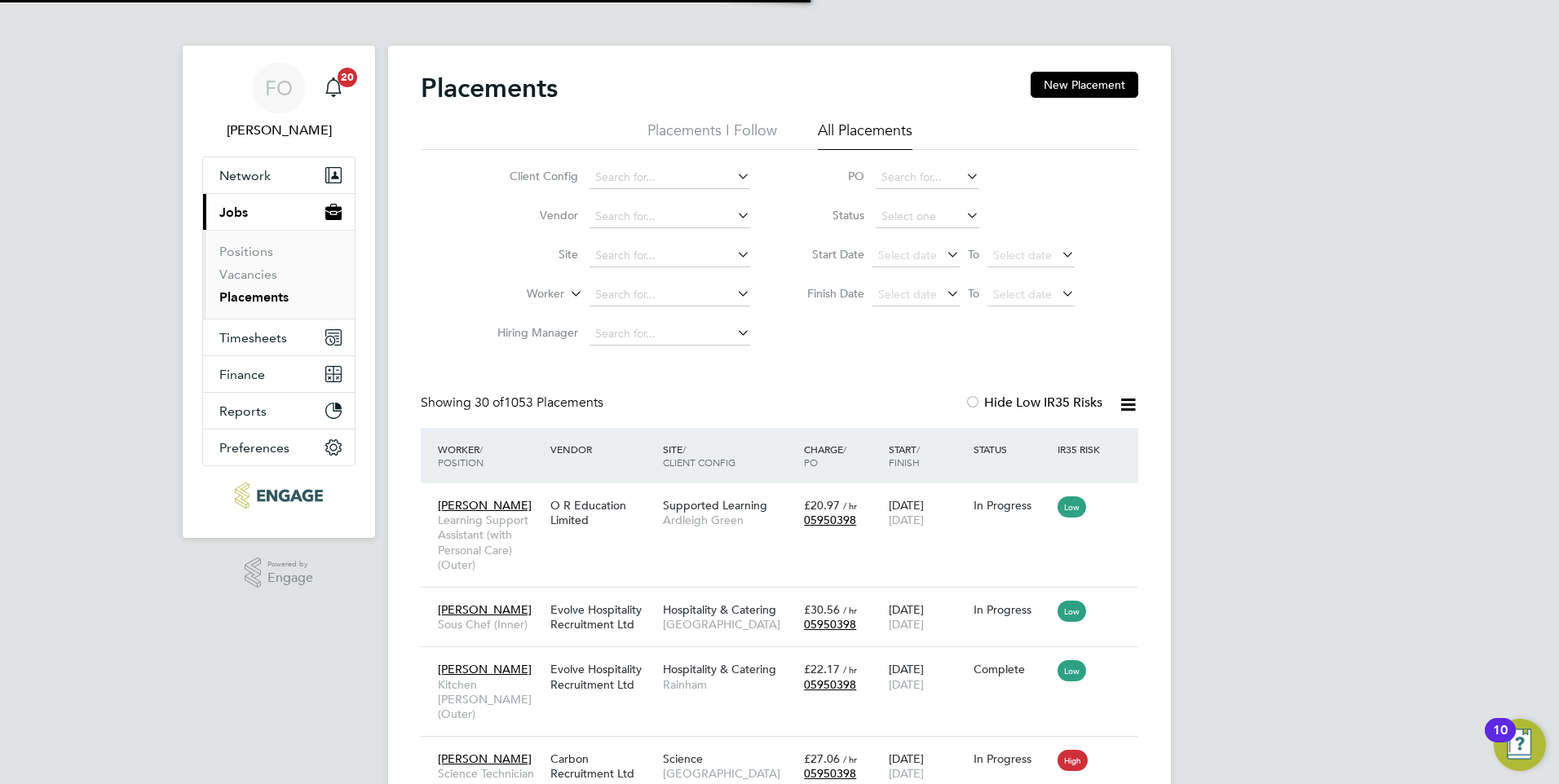
scroll to position [47, 142]
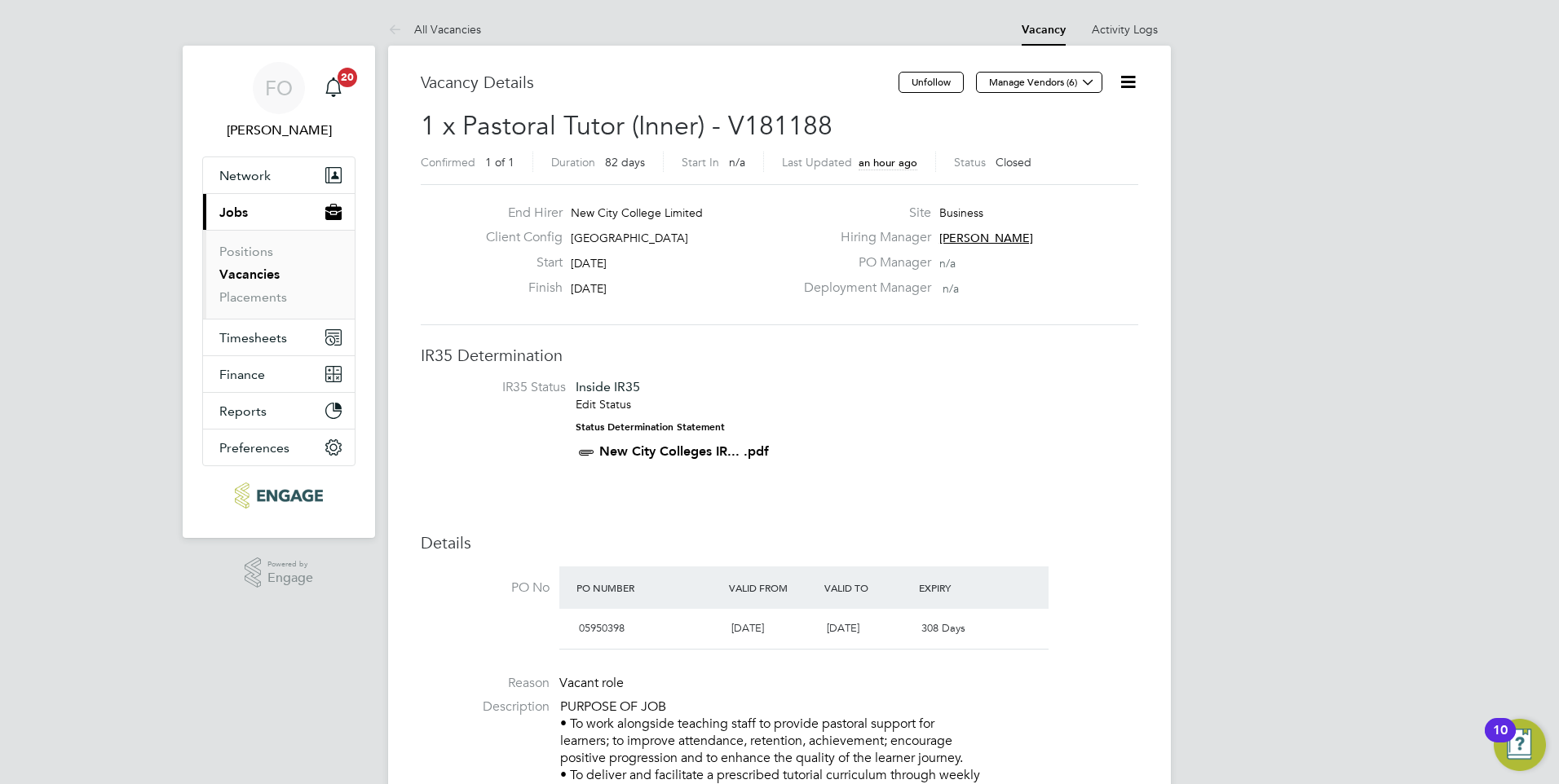
drag, startPoint x: 266, startPoint y: 274, endPoint x: 275, endPoint y: 273, distance: 9.1
click at [266, 274] on link "Vacancies" at bounding box center [249, 274] width 61 height 16
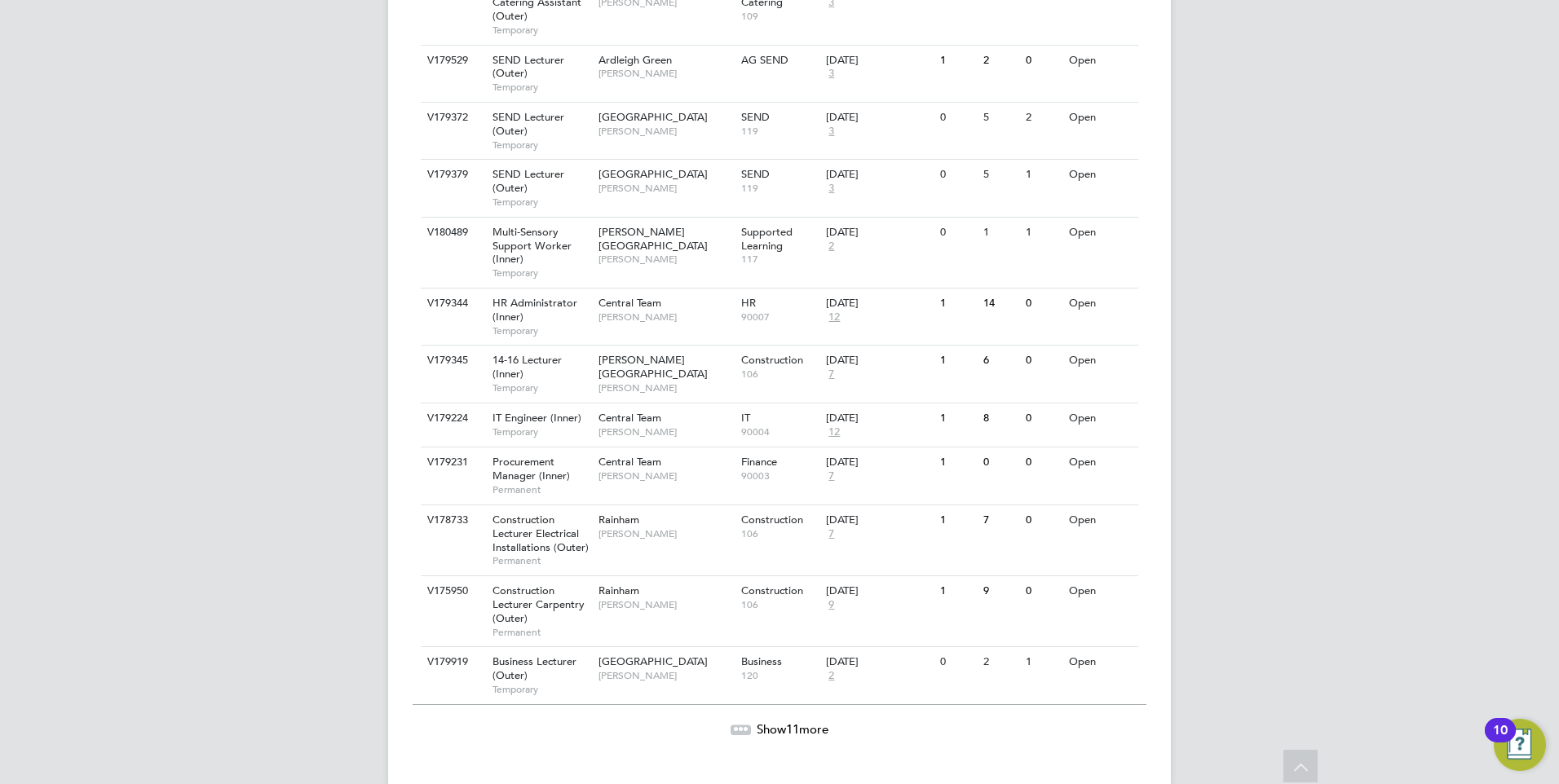
click at [778, 722] on span "Show 11 more" at bounding box center [792, 729] width 71 height 16
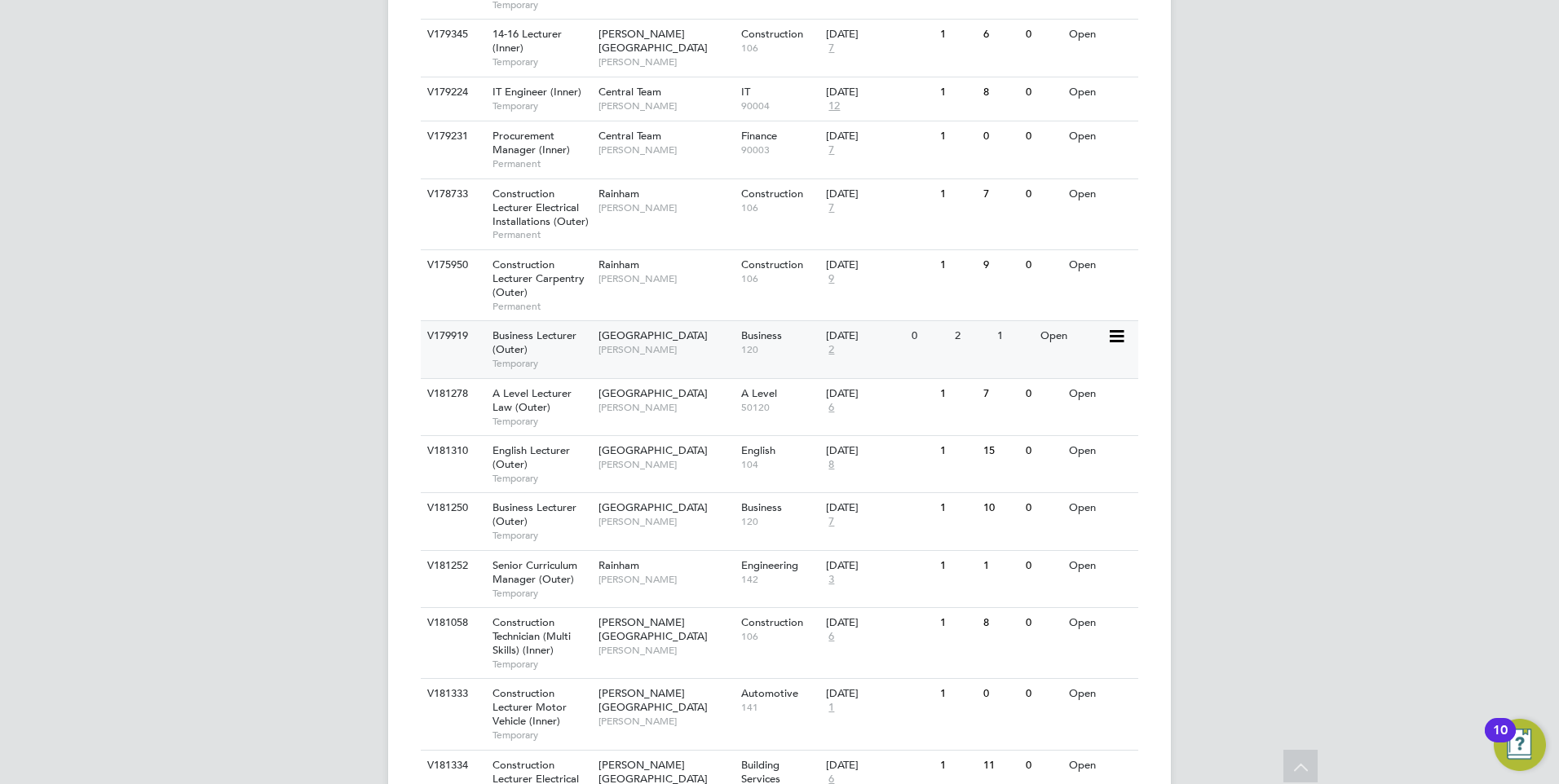
click at [832, 334] on div "16 Oct 2024 2" at bounding box center [865, 343] width 85 height 44
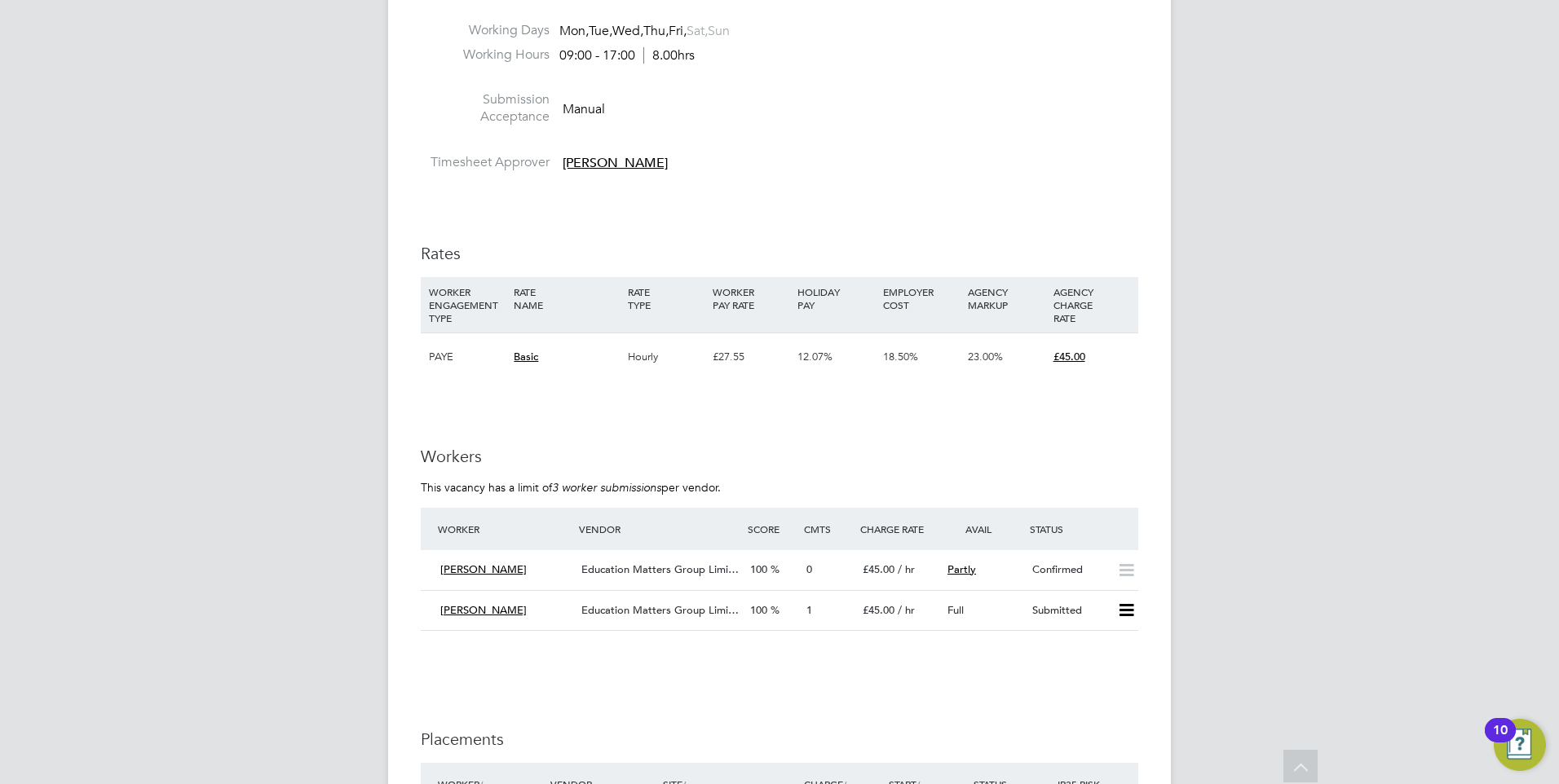
scroll to position [2006, 0]
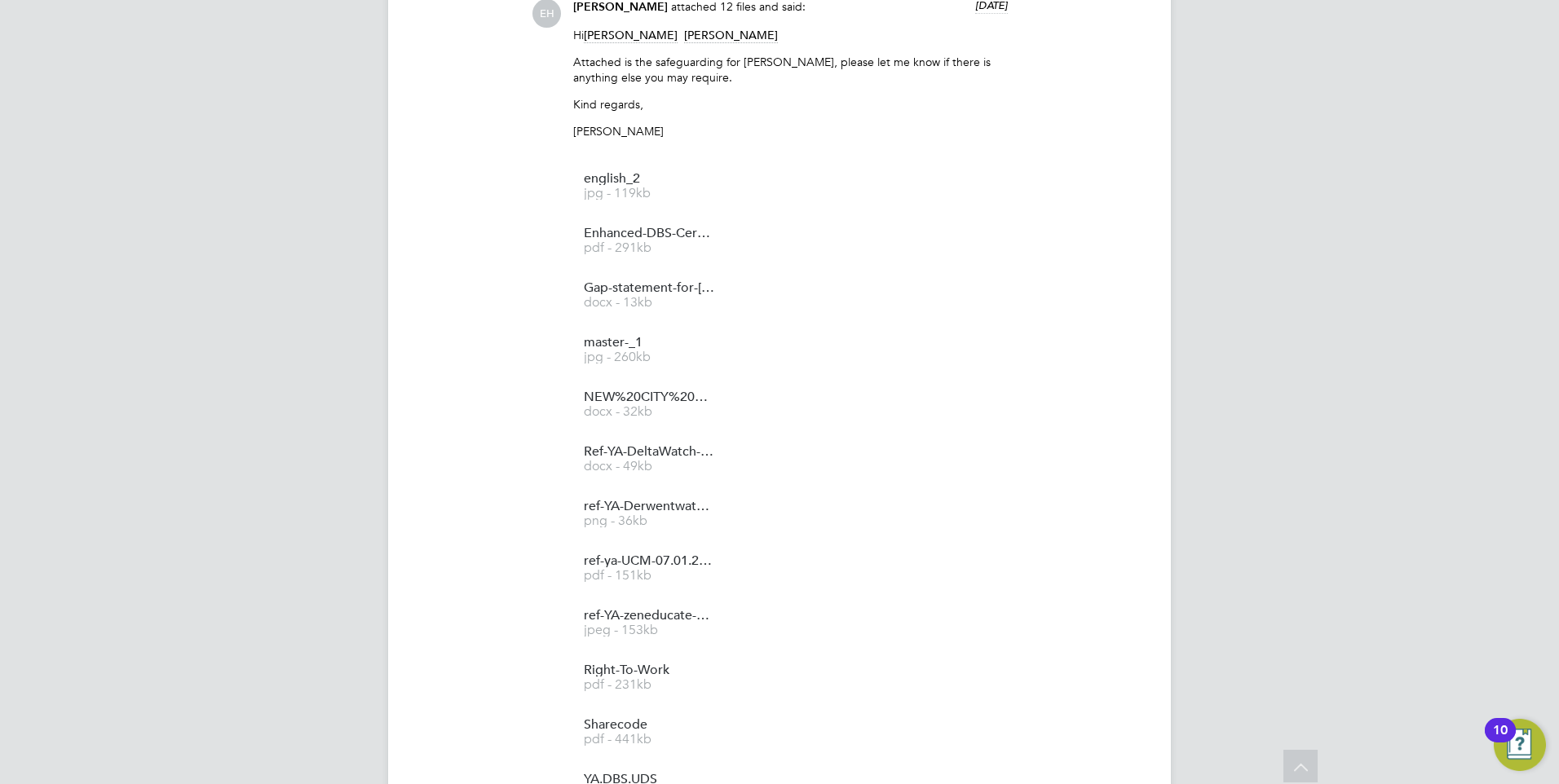
scroll to position [1549, 0]
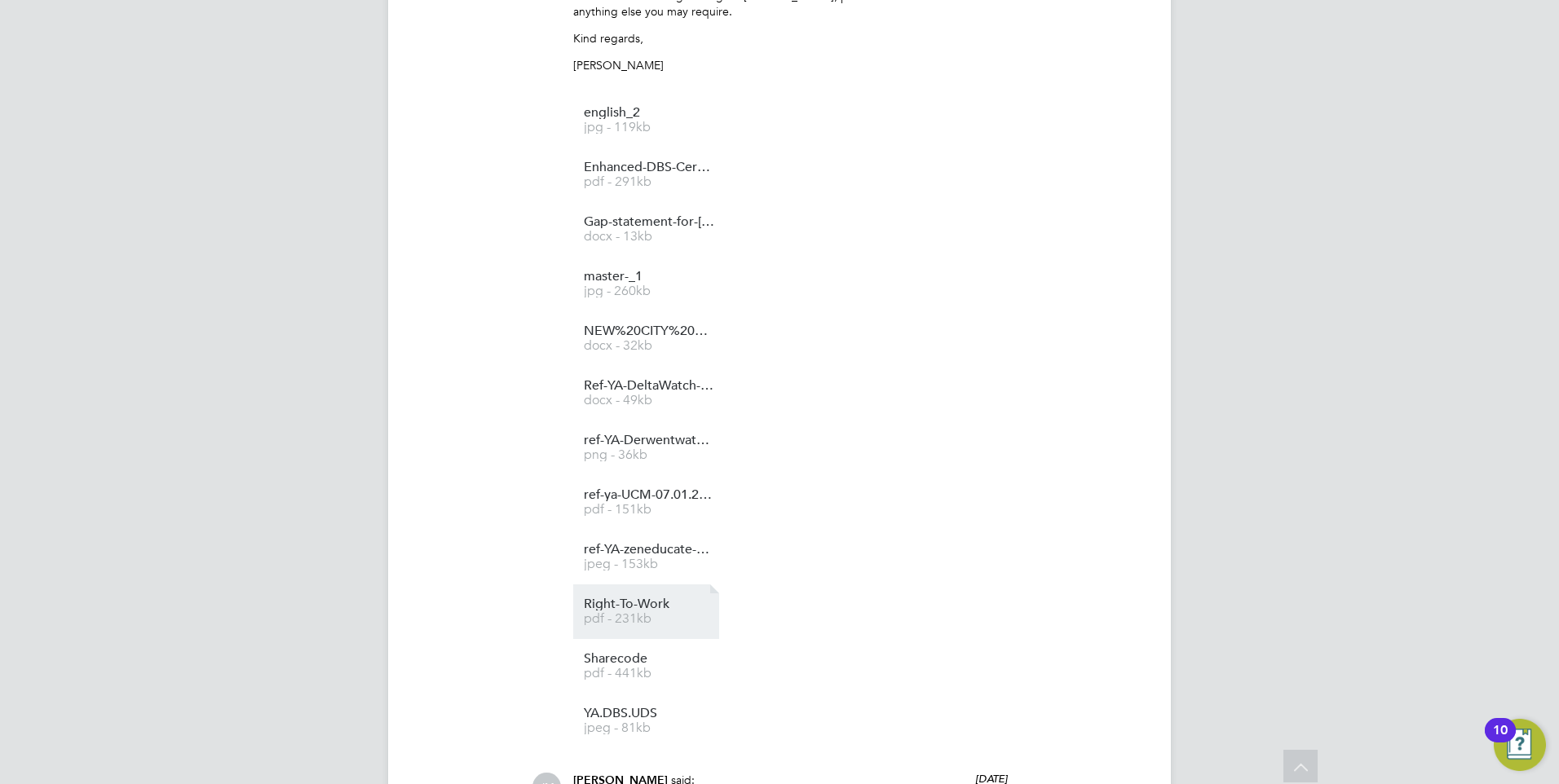
click at [622, 618] on span "pdf - 231kb" at bounding box center [649, 619] width 130 height 12
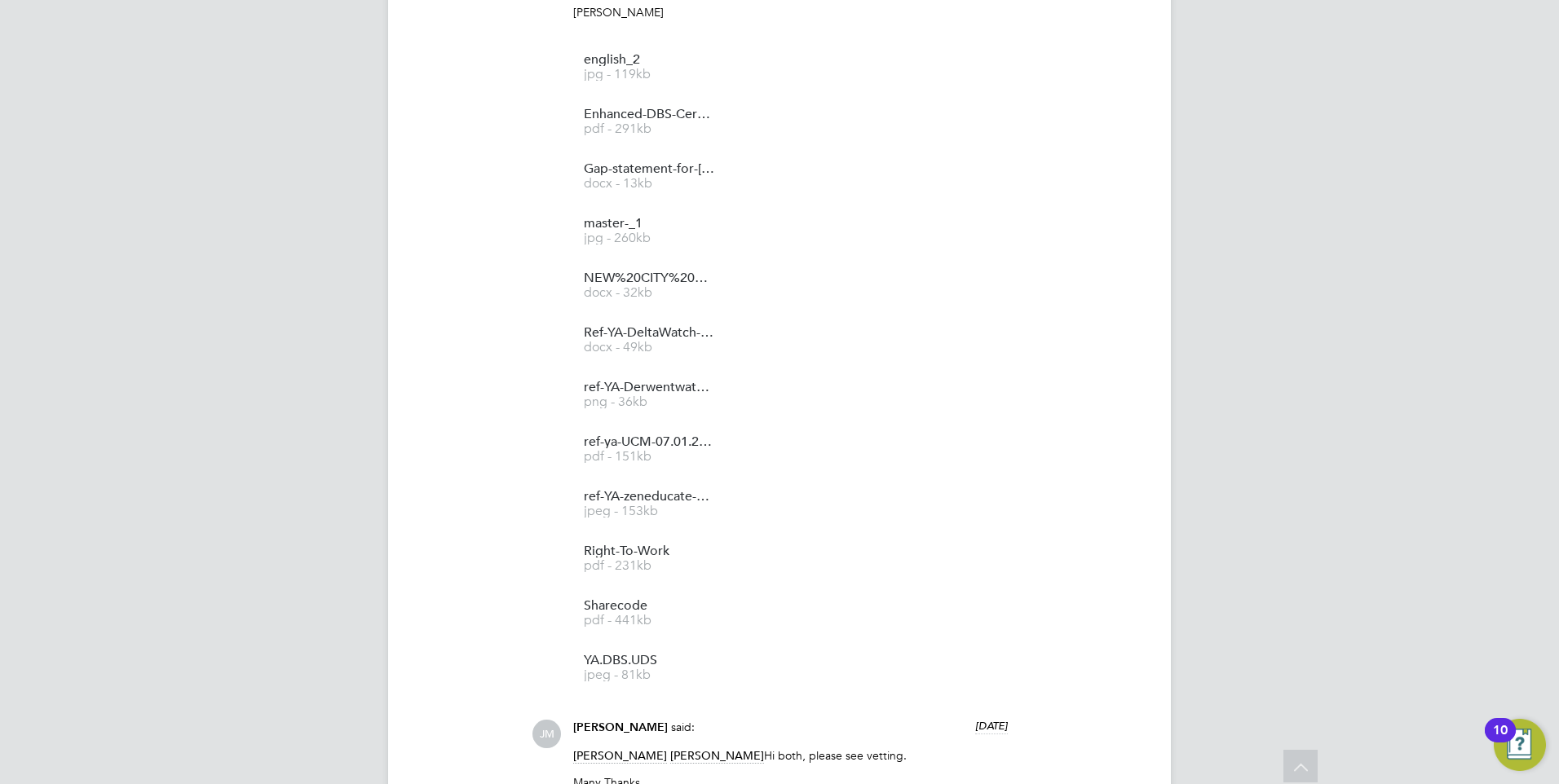
scroll to position [1630, 0]
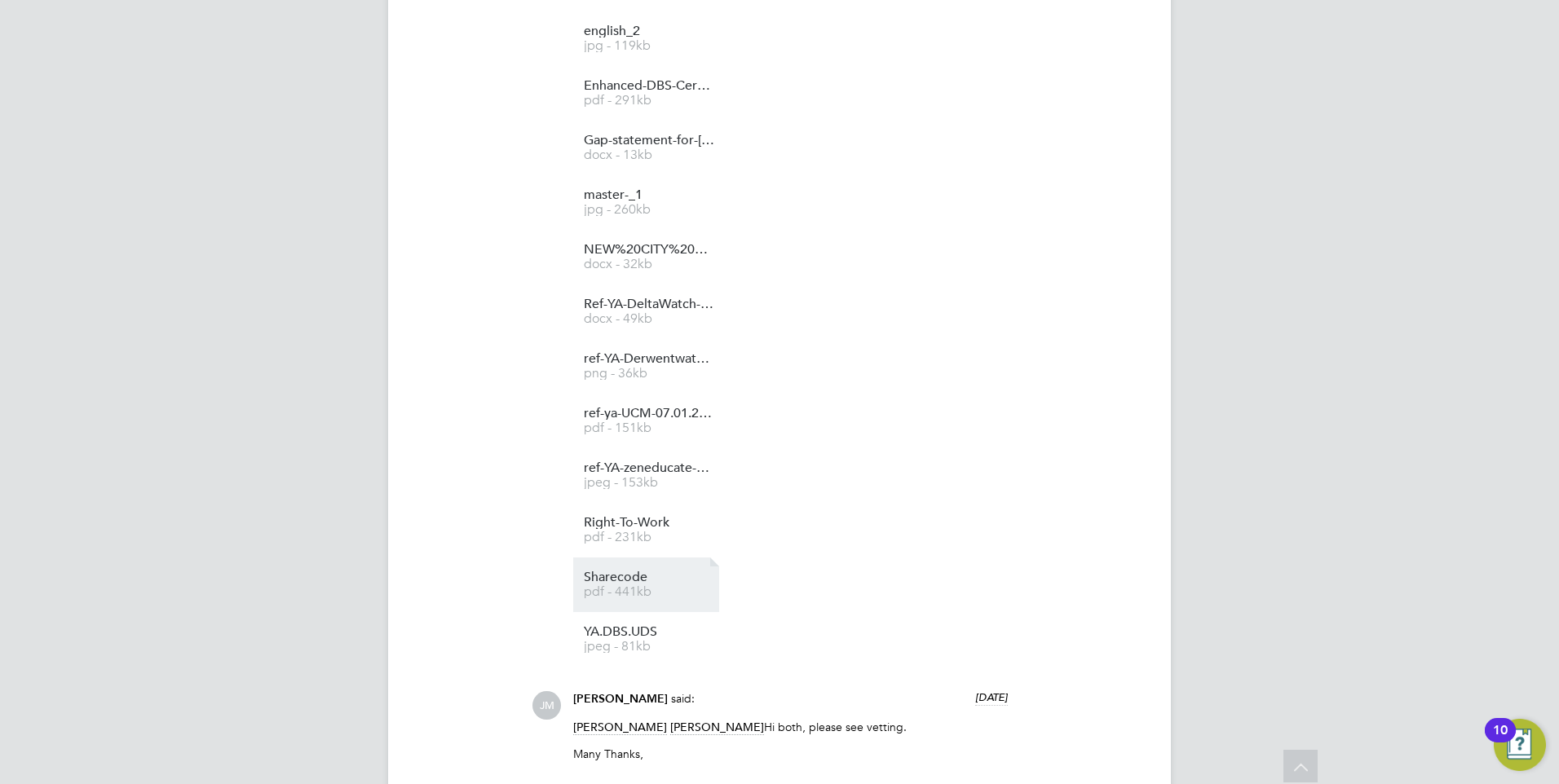
drag, startPoint x: 522, startPoint y: 611, endPoint x: 576, endPoint y: 587, distance: 59.1
click at [522, 611] on div "COMMUNICATIONS Operational Communications (7) Use the following section to shar…" at bounding box center [779, 717] width 718 height 1902
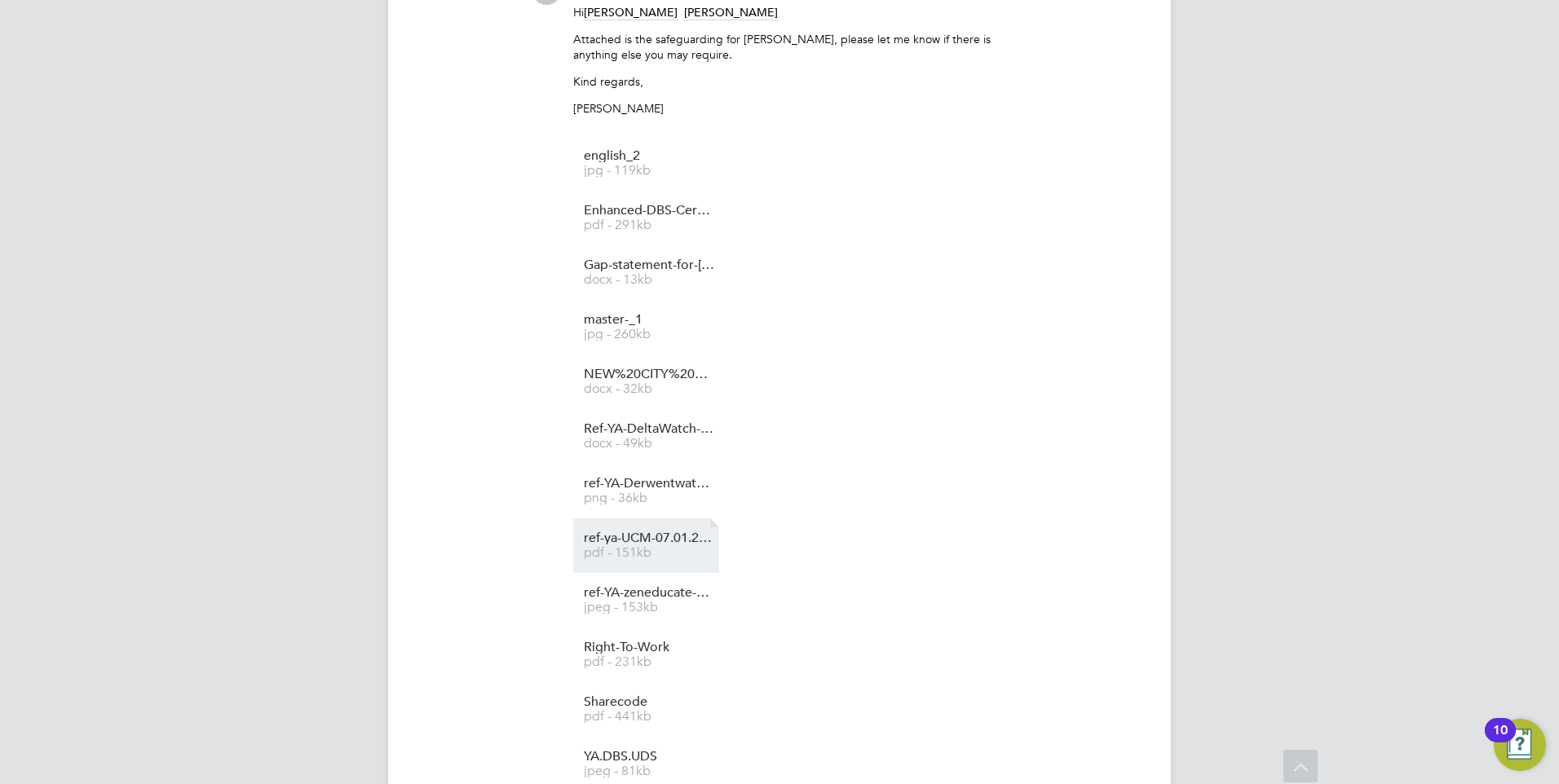
scroll to position [1457, 0]
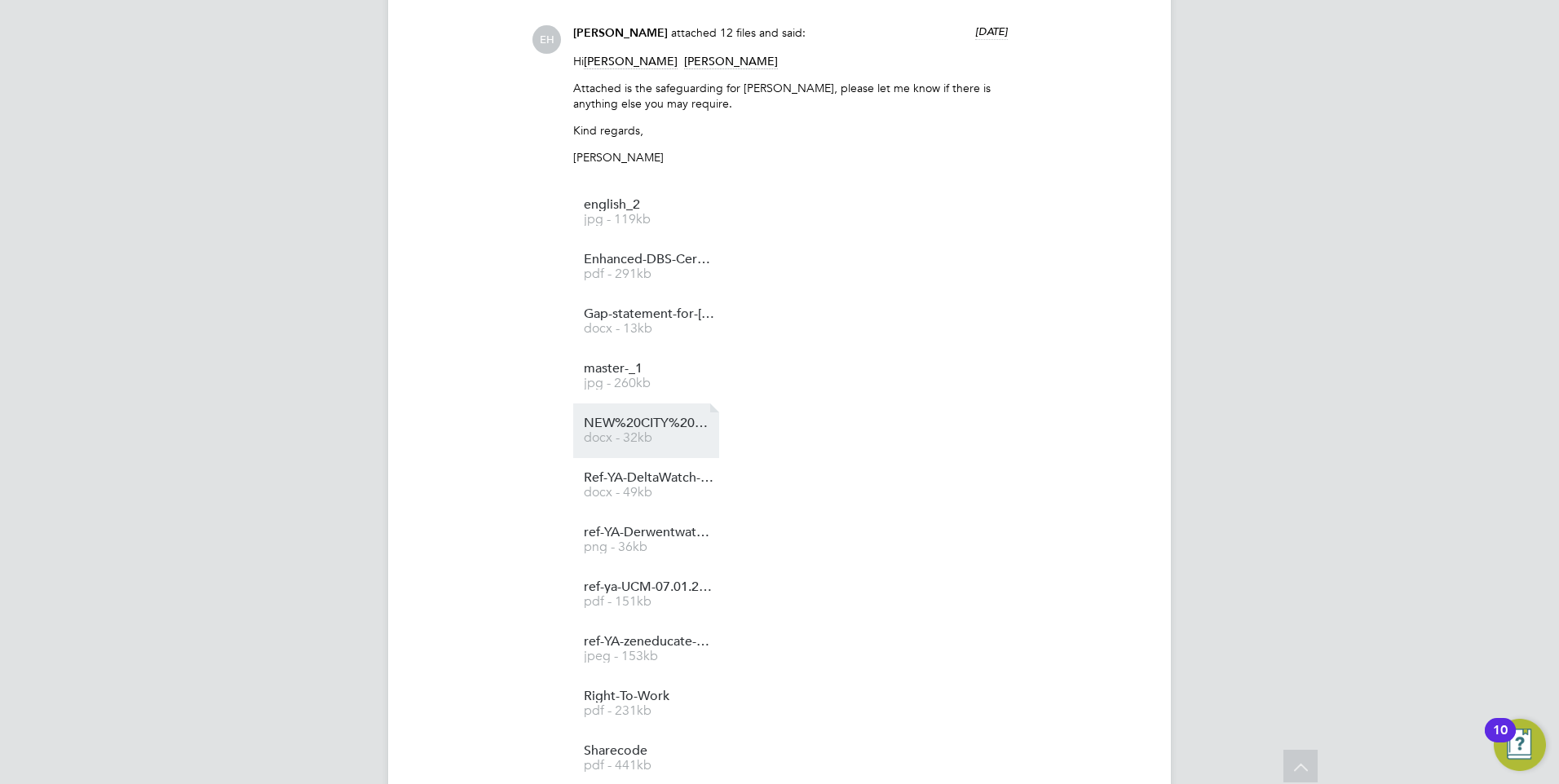
click at [675, 443] on span "docx - 32kb" at bounding box center [649, 438] width 130 height 12
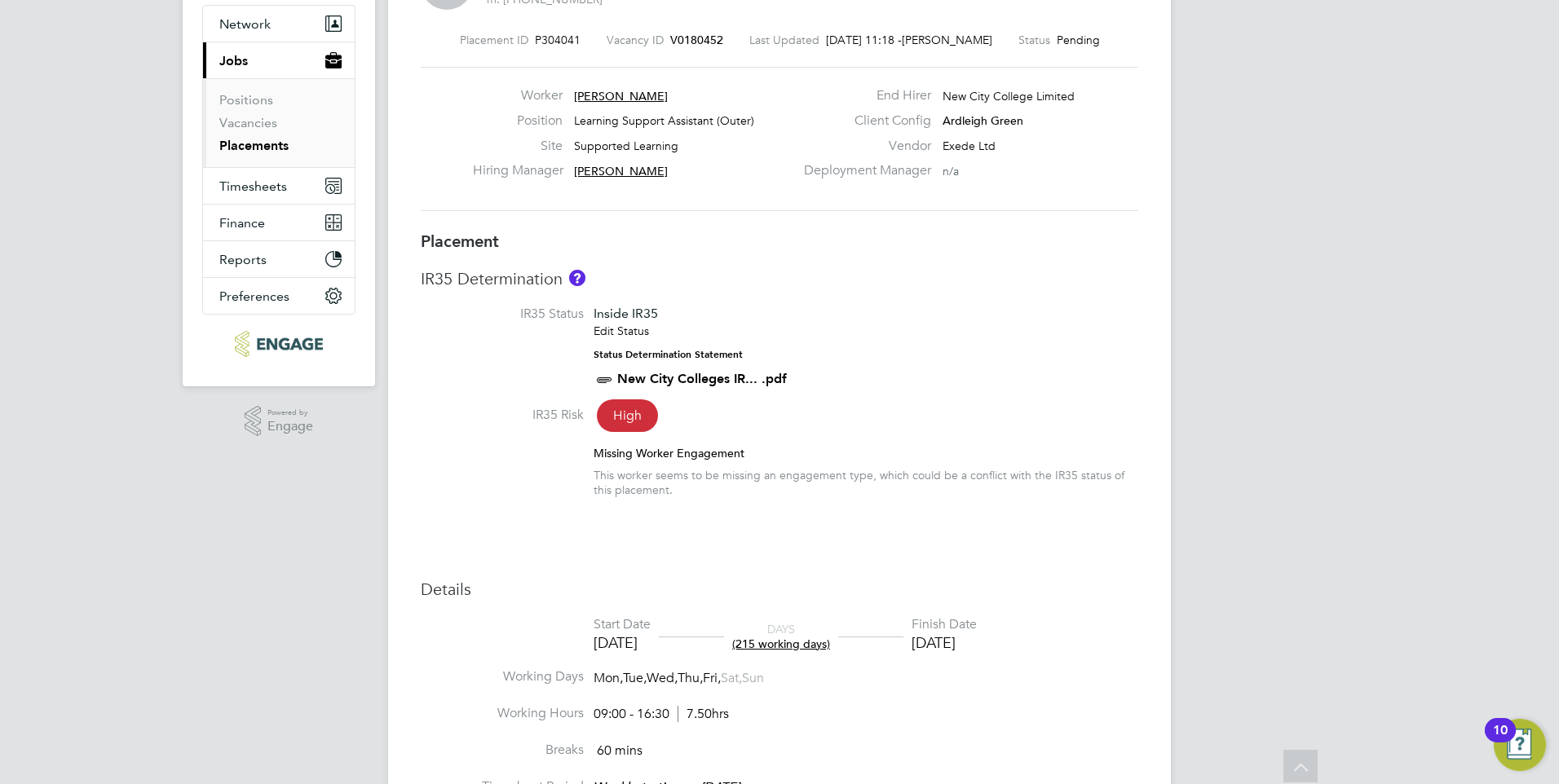
scroll to position [0, 0]
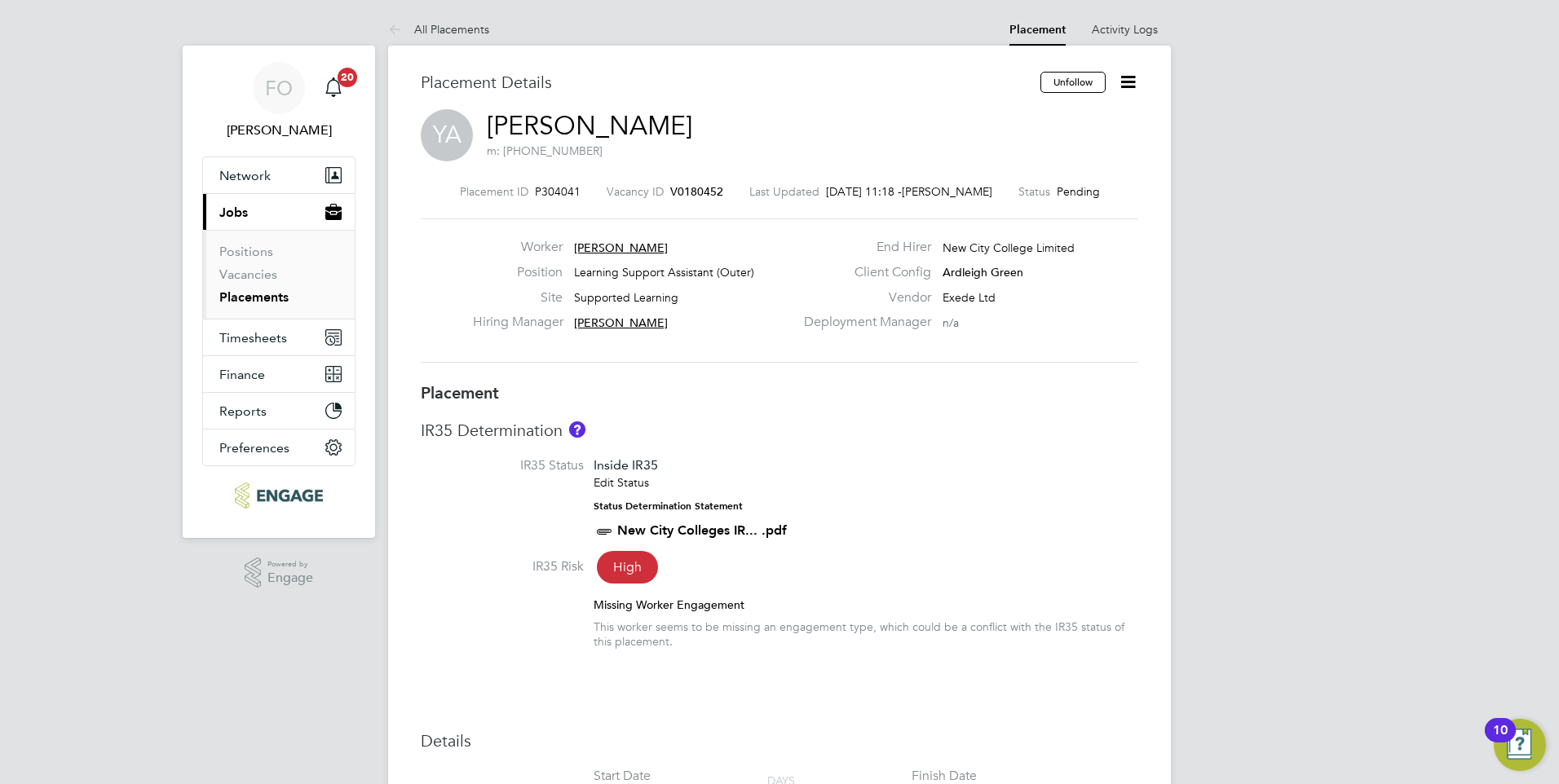
click at [1137, 87] on icon at bounding box center [1128, 81] width 21 height 21
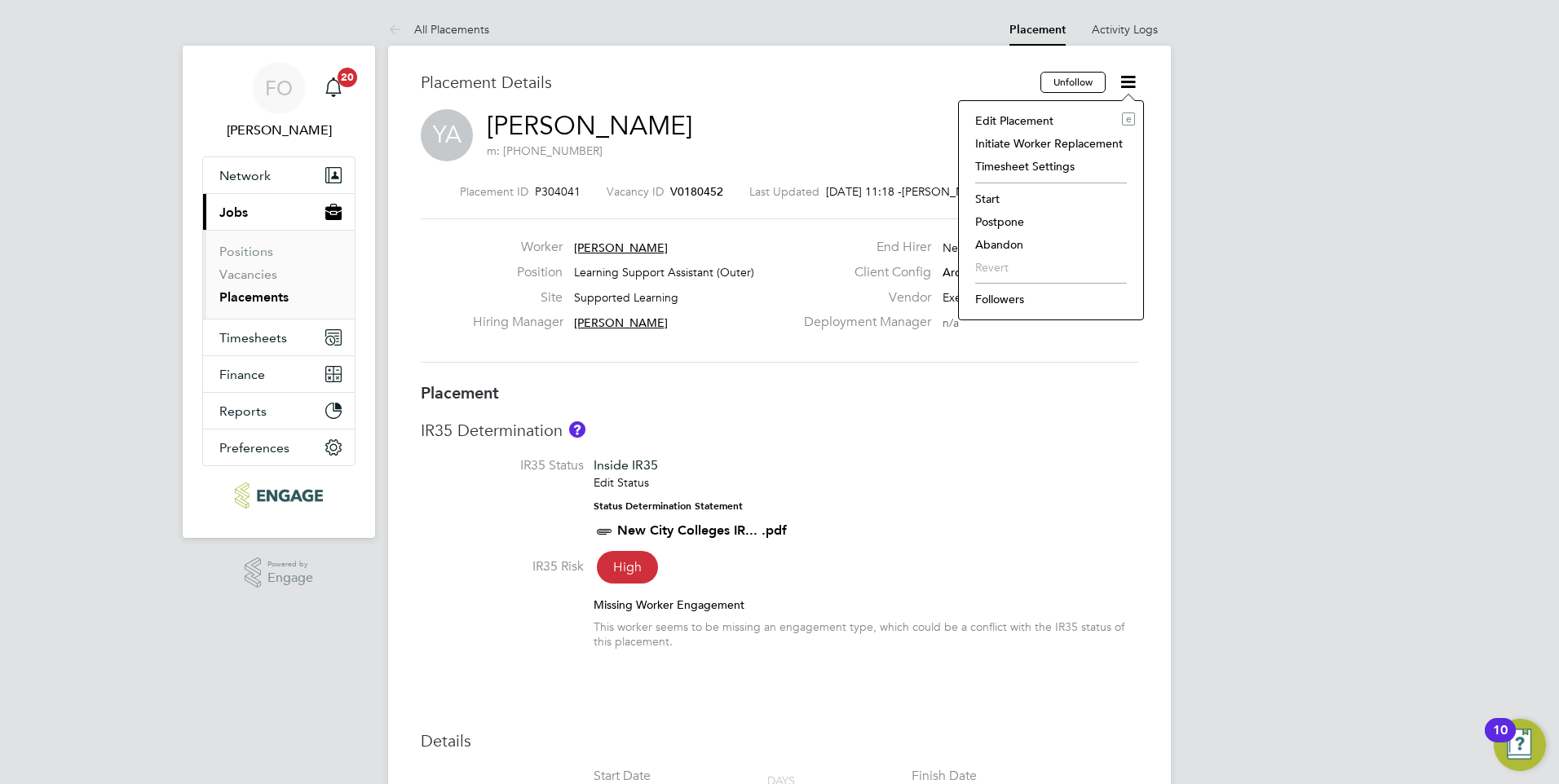
click at [1005, 196] on li "Start" at bounding box center [1050, 199] width 168 height 23
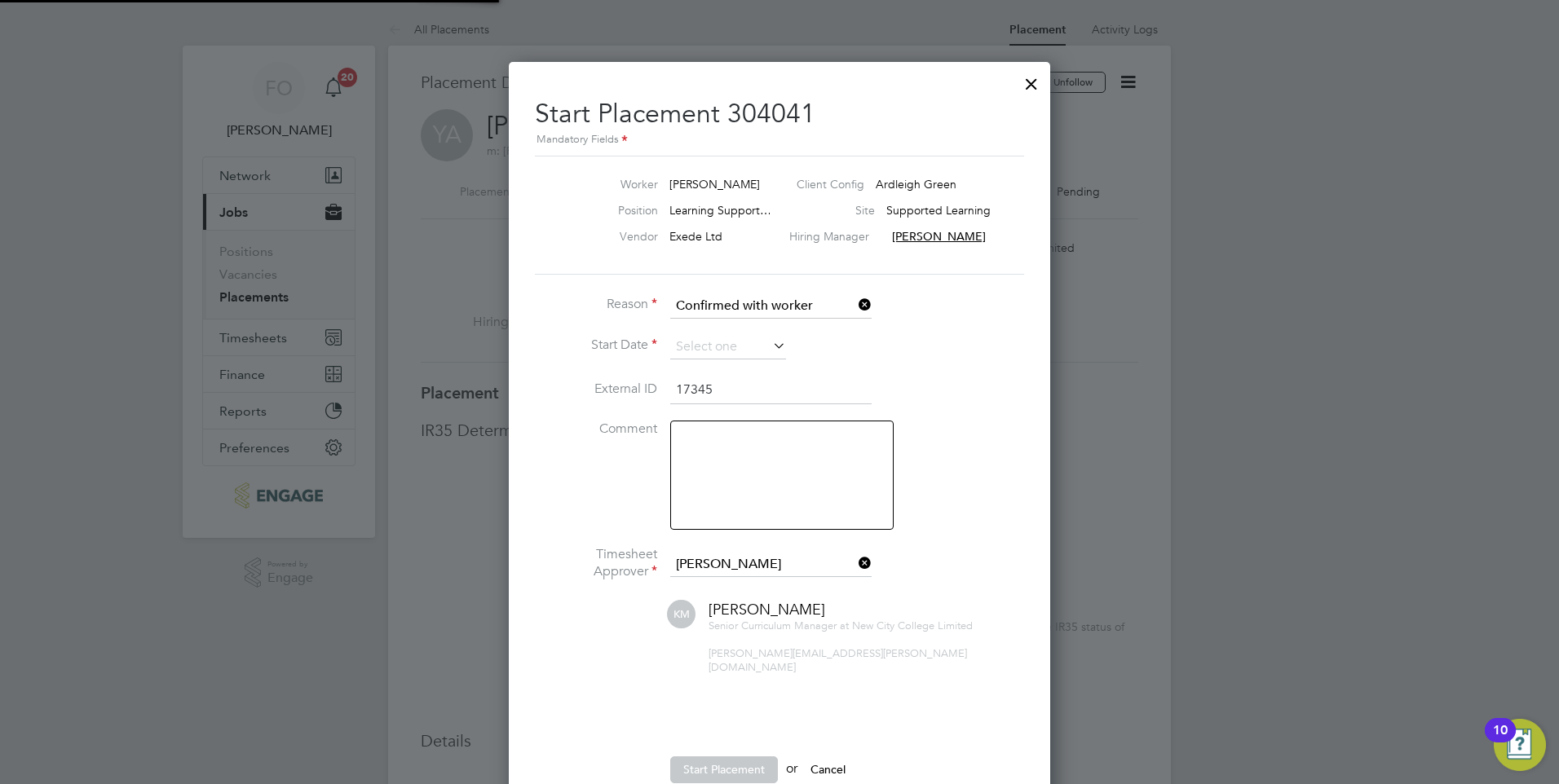
scroll to position [17, 202]
click at [709, 343] on input at bounding box center [728, 347] width 116 height 24
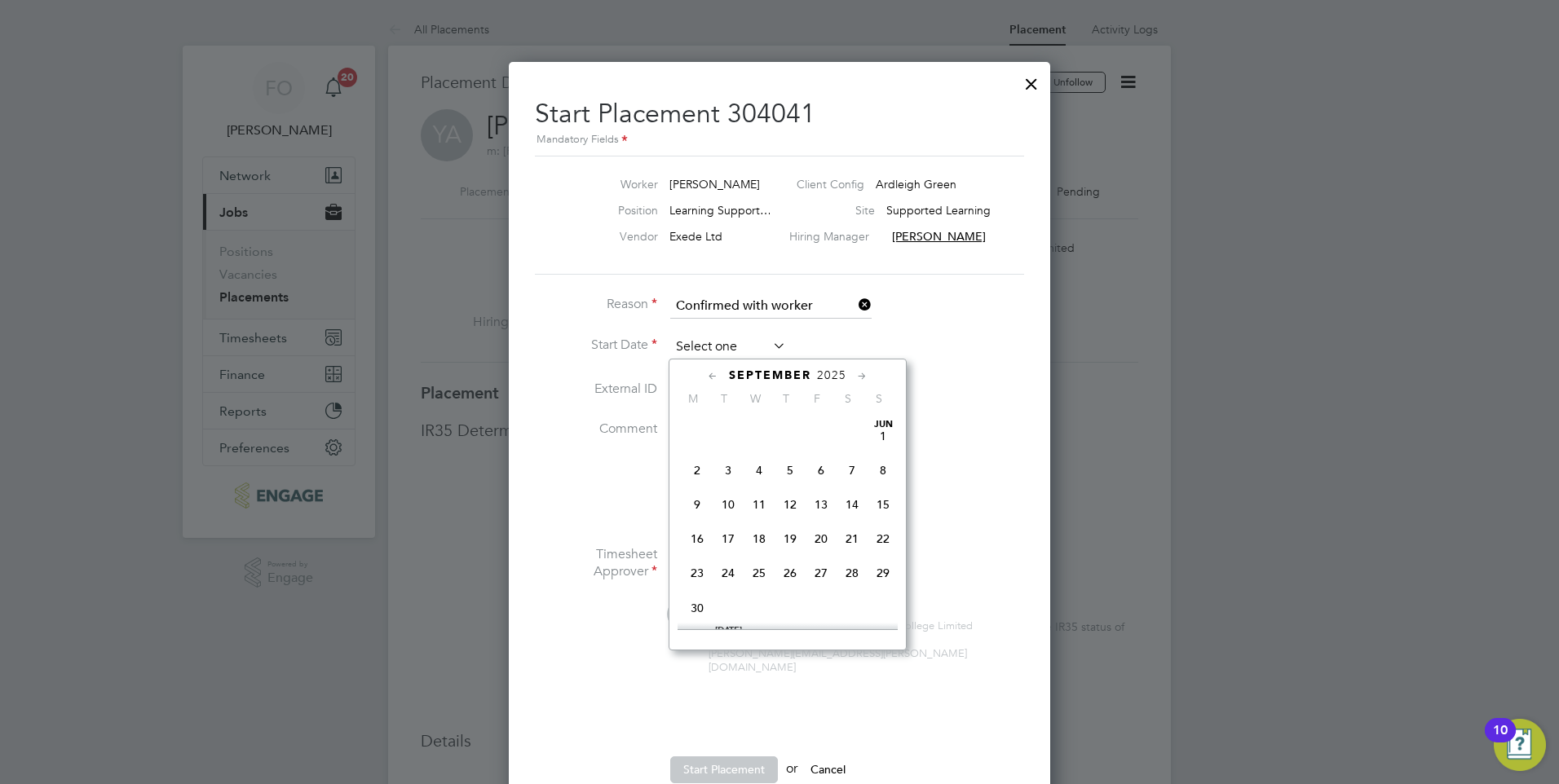
scroll to position [600, 0]
click at [816, 501] on span "26" at bounding box center [821, 489] width 31 height 31
type input "26 Sep 2025"
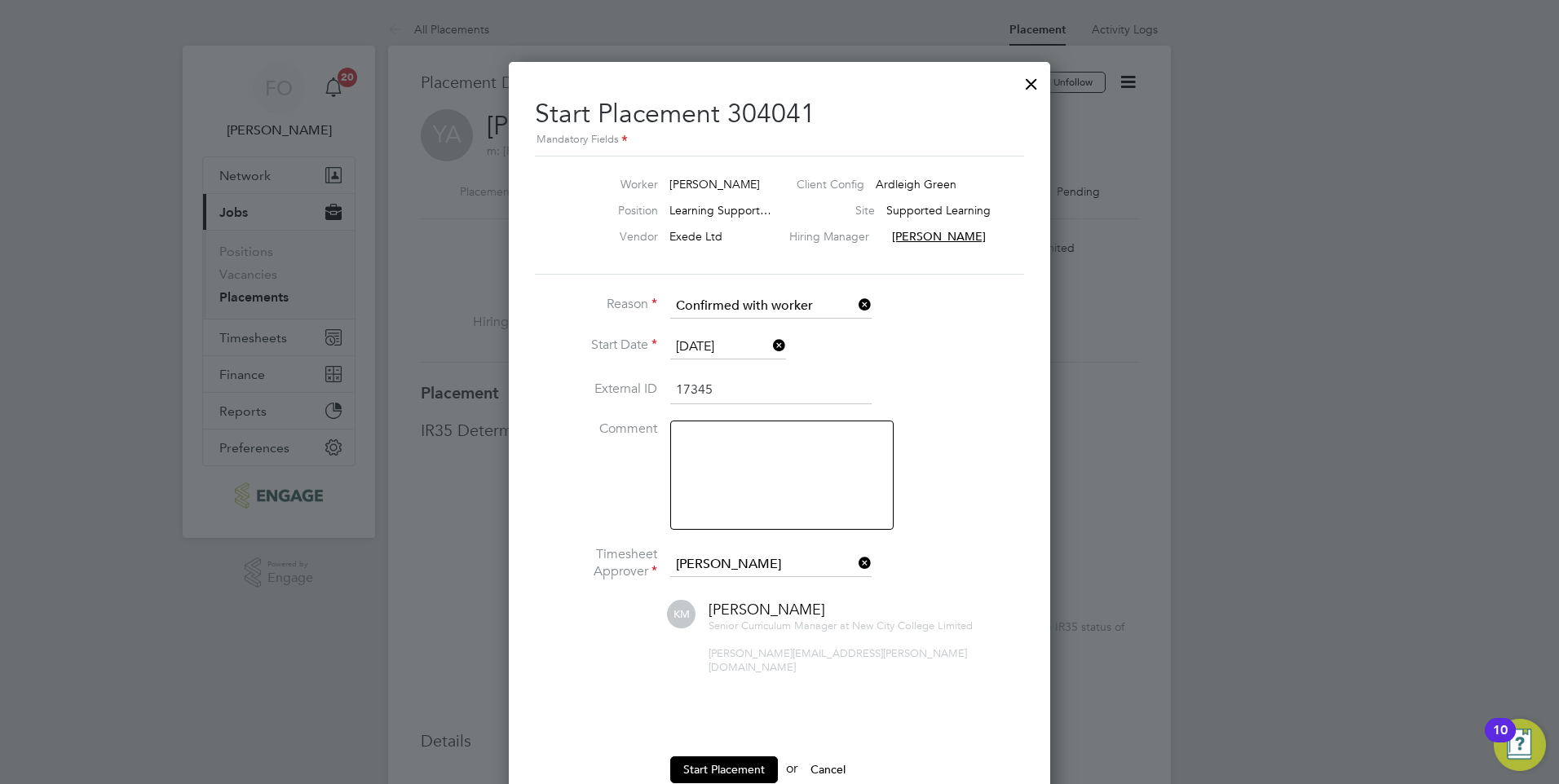
click at [769, 440] on textarea at bounding box center [782, 475] width 223 height 110
type textarea "Actual start date 29.09.25"
click at [722, 757] on button "Start Placement" at bounding box center [724, 769] width 108 height 26
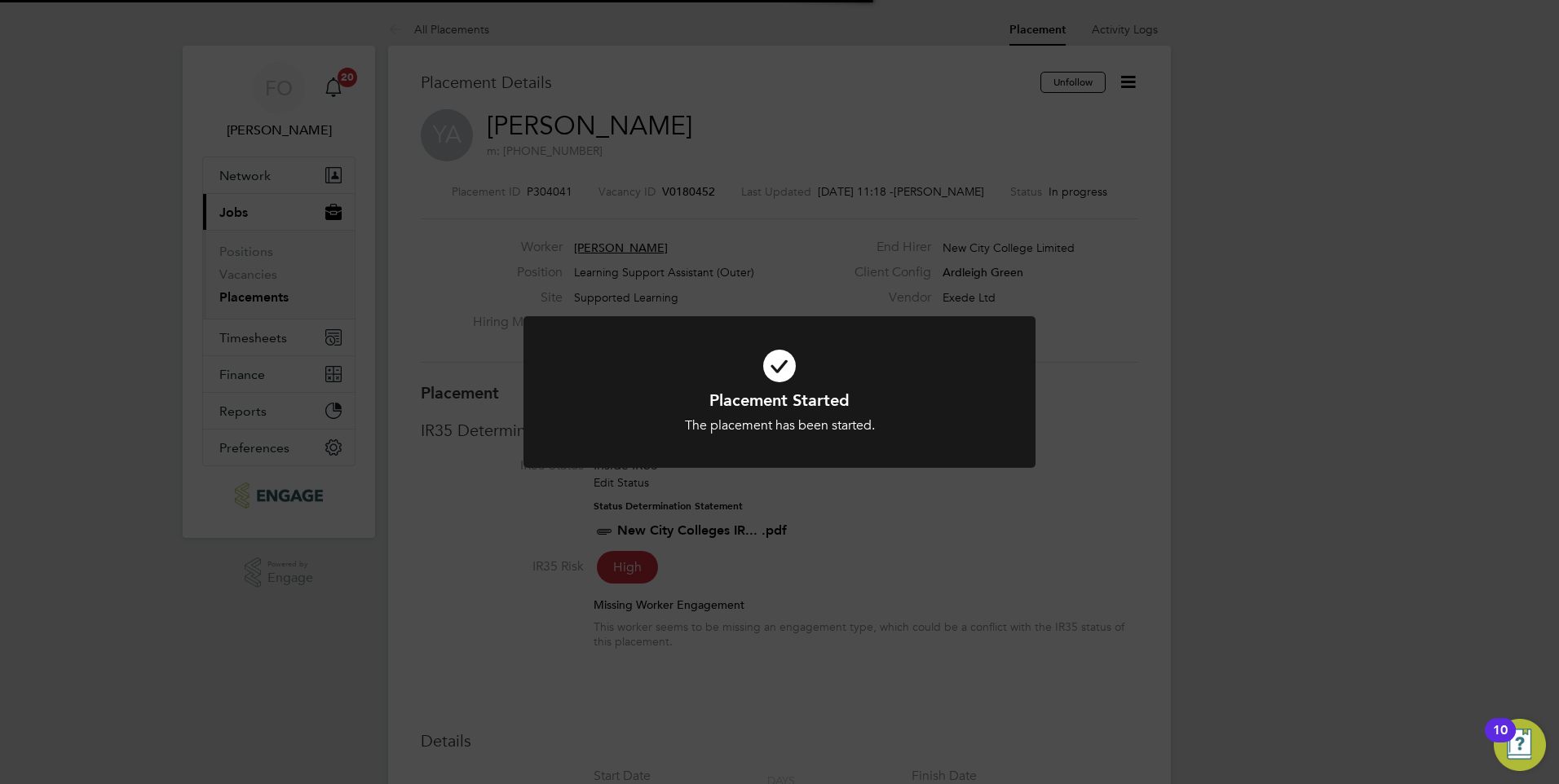
scroll to position [48, 114]
click at [684, 185] on div "Placement Started The placement has been started. Cancel Okay" at bounding box center [779, 392] width 1559 height 784
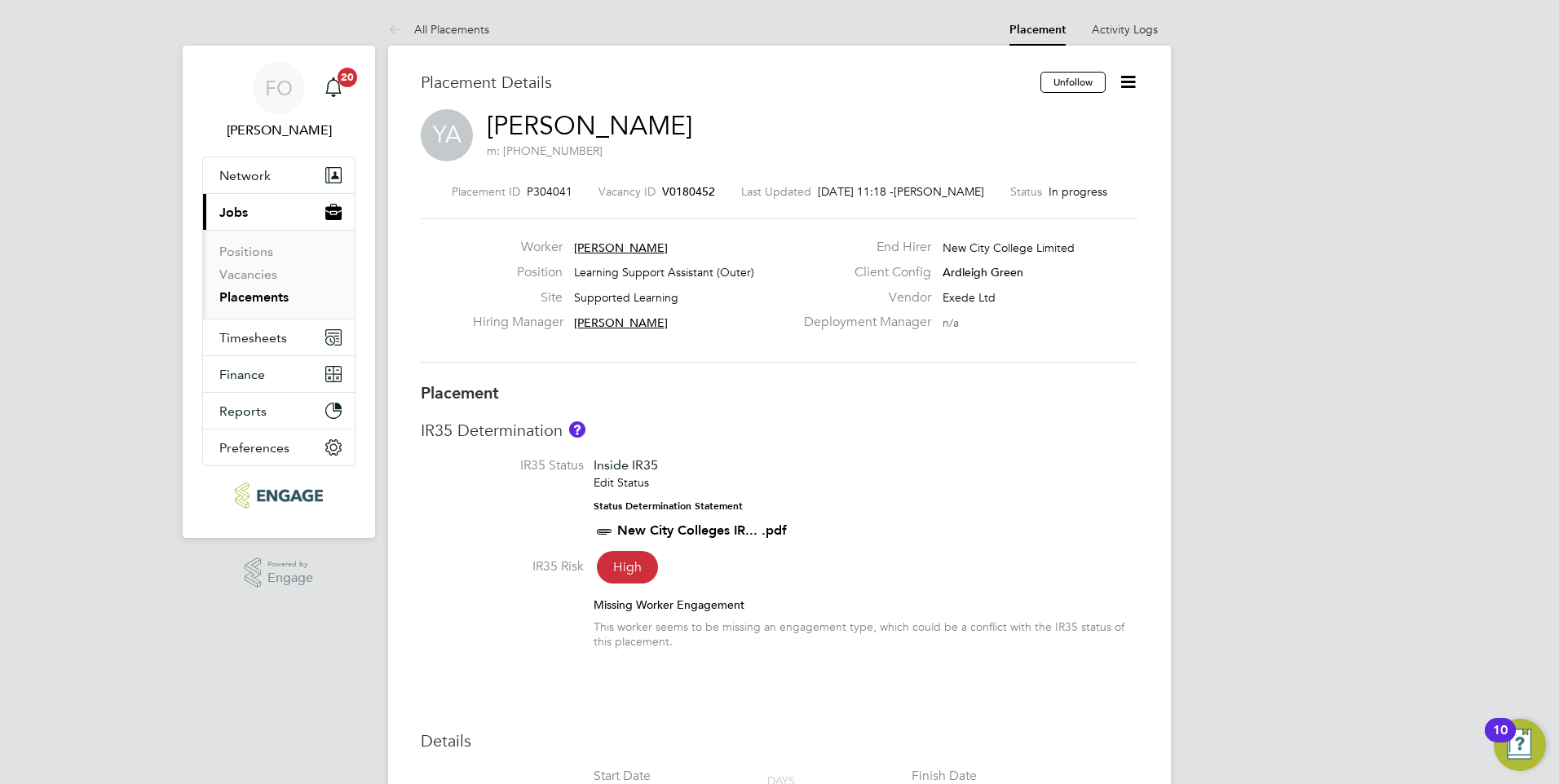
click at [676, 190] on span "V0180452" at bounding box center [689, 192] width 53 height 15
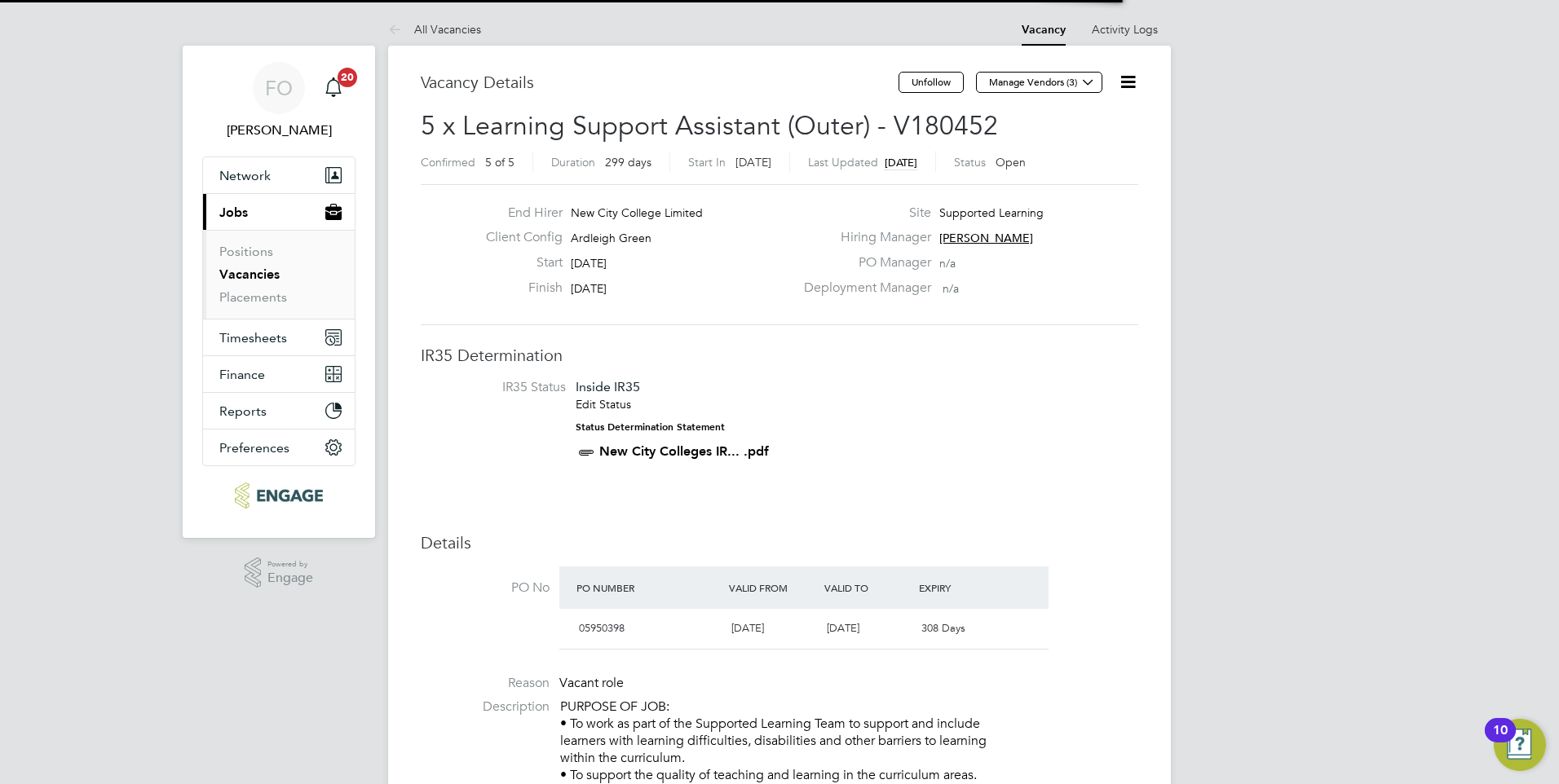
scroll to position [8, 8]
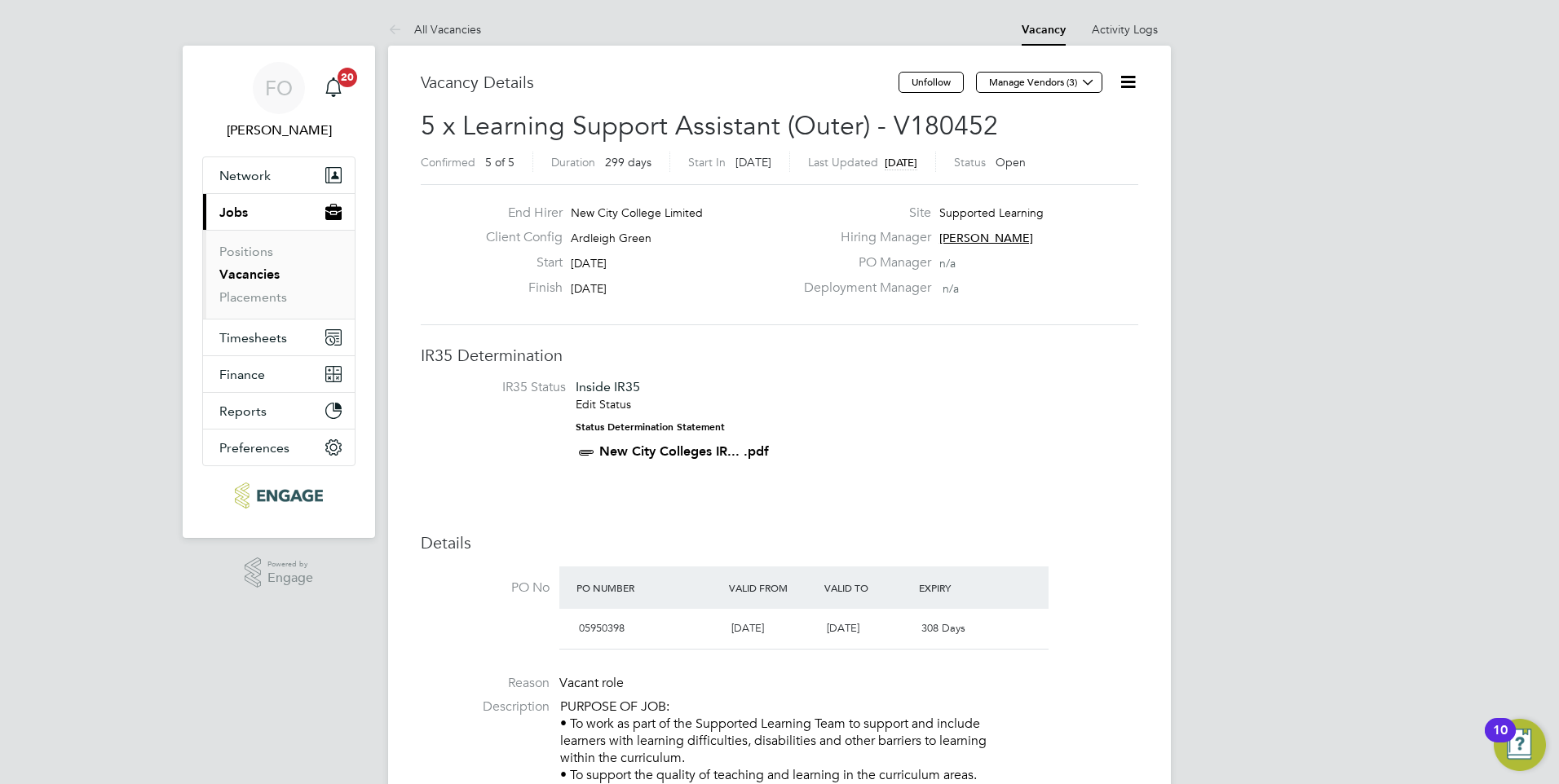
click at [253, 275] on link "Vacancies" at bounding box center [249, 274] width 61 height 16
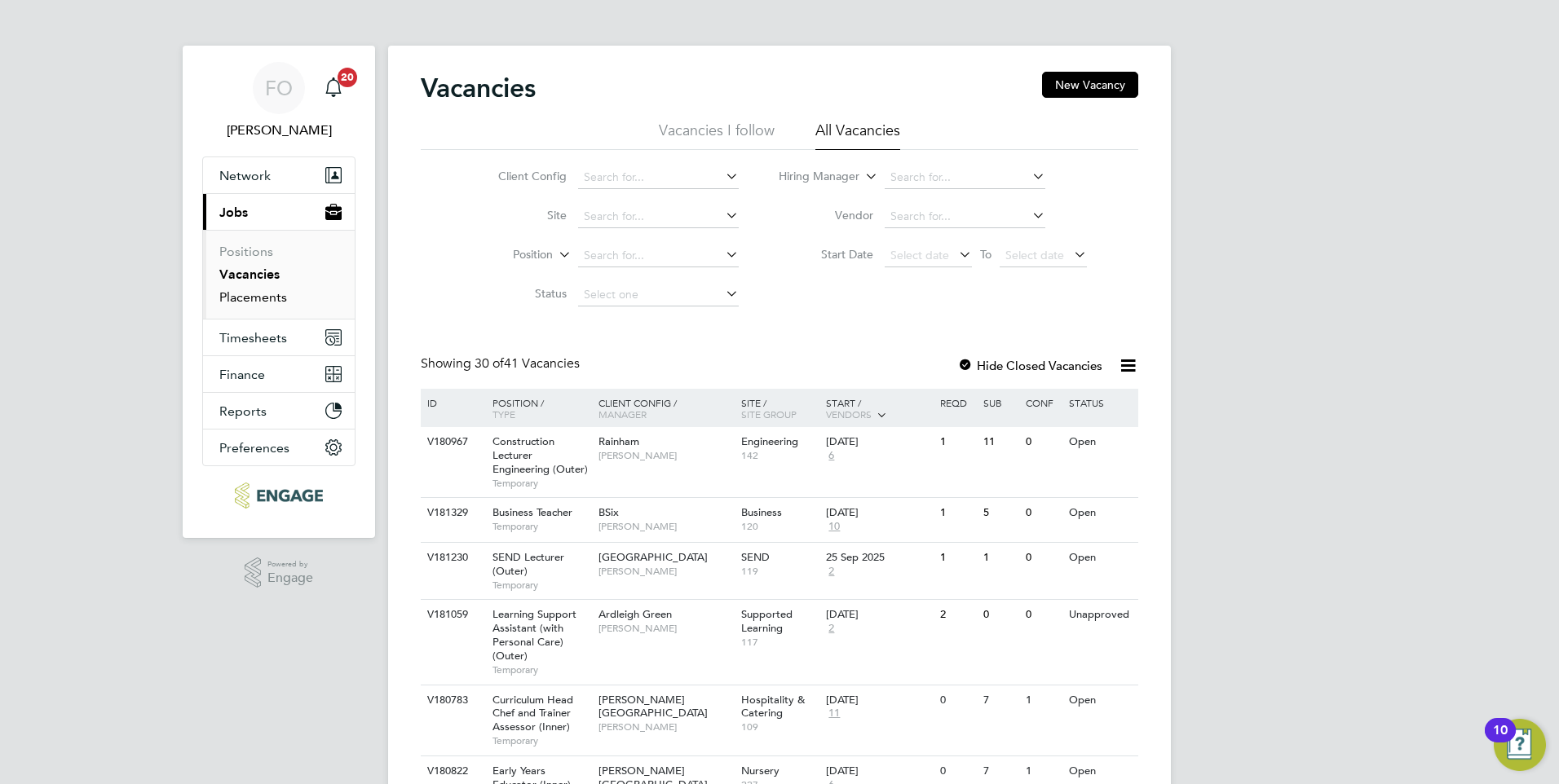
click at [270, 295] on link "Placements" at bounding box center [253, 297] width 68 height 16
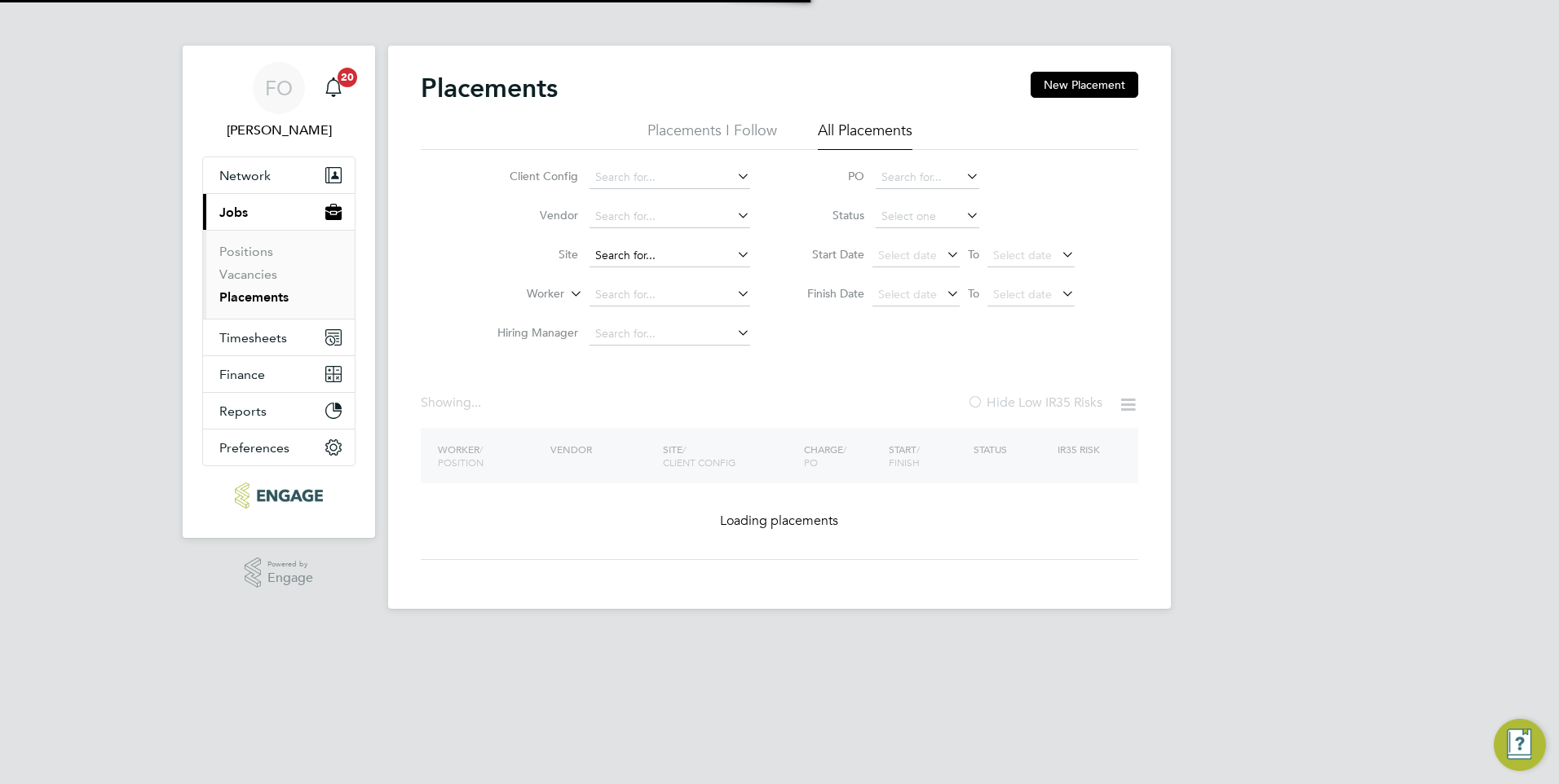
click at [646, 256] on input at bounding box center [670, 256] width 161 height 23
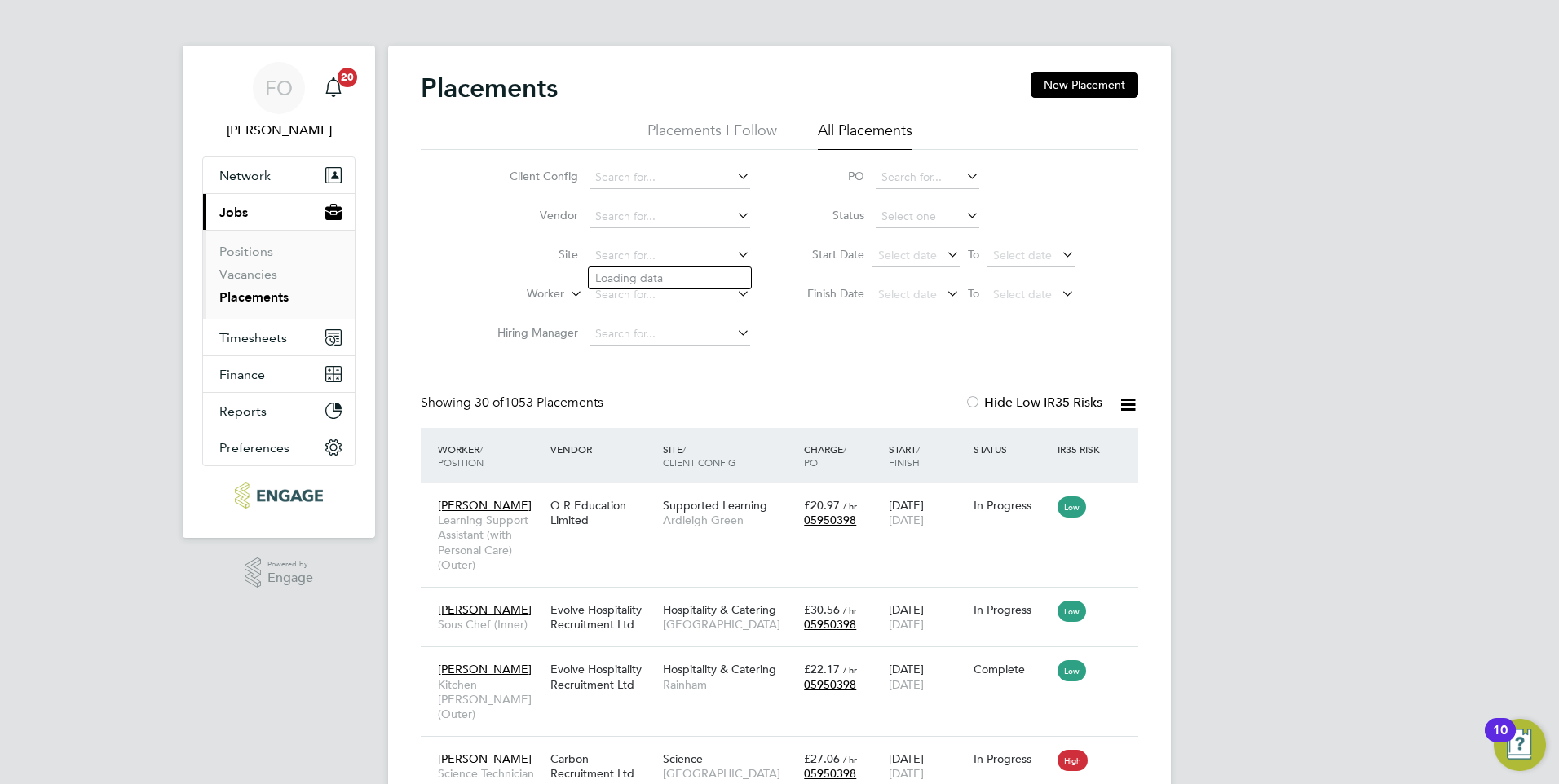
scroll to position [47, 142]
type input "AG - Health and social care"
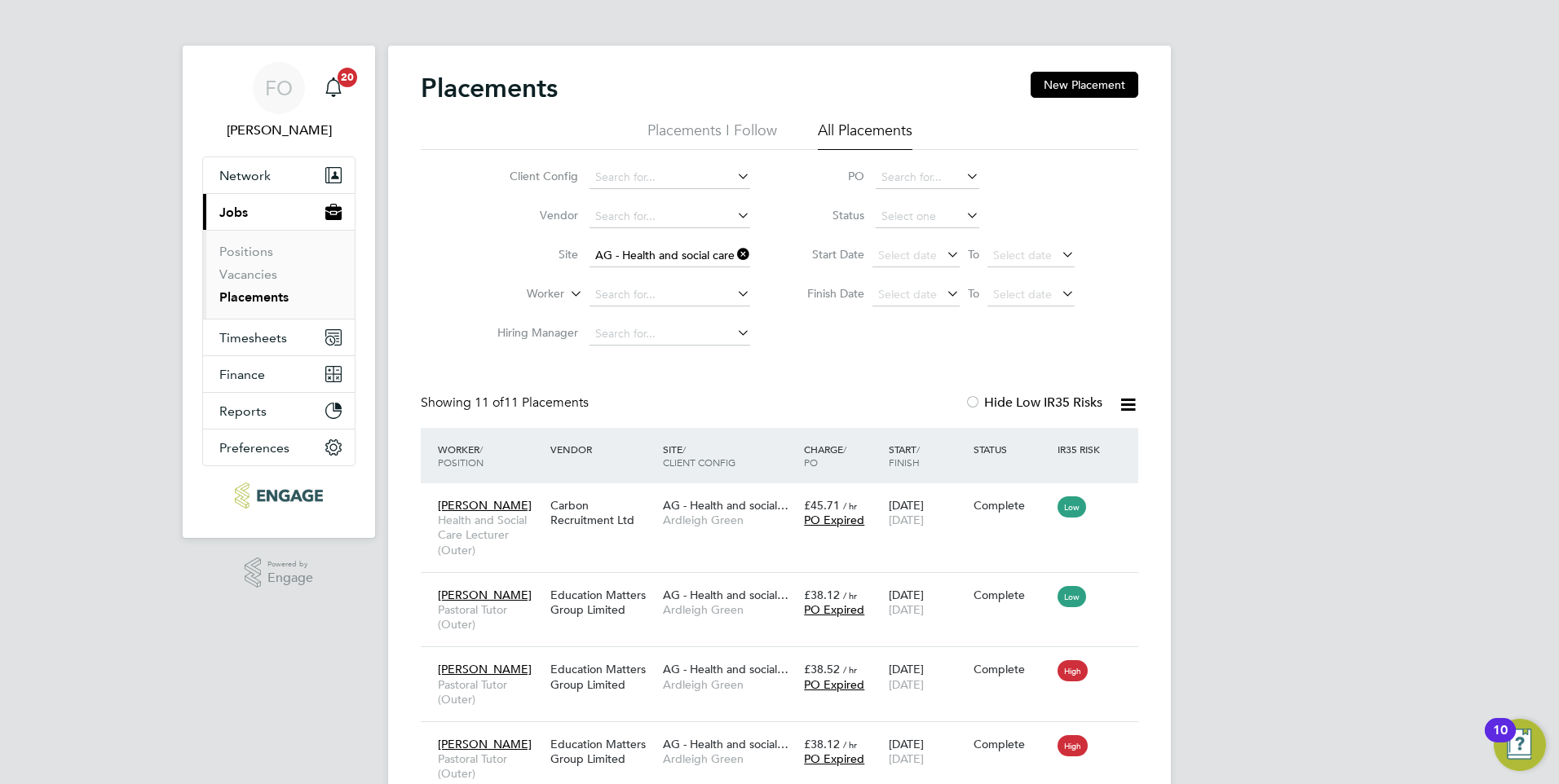
click at [733, 252] on icon at bounding box center [733, 255] width 0 height 23
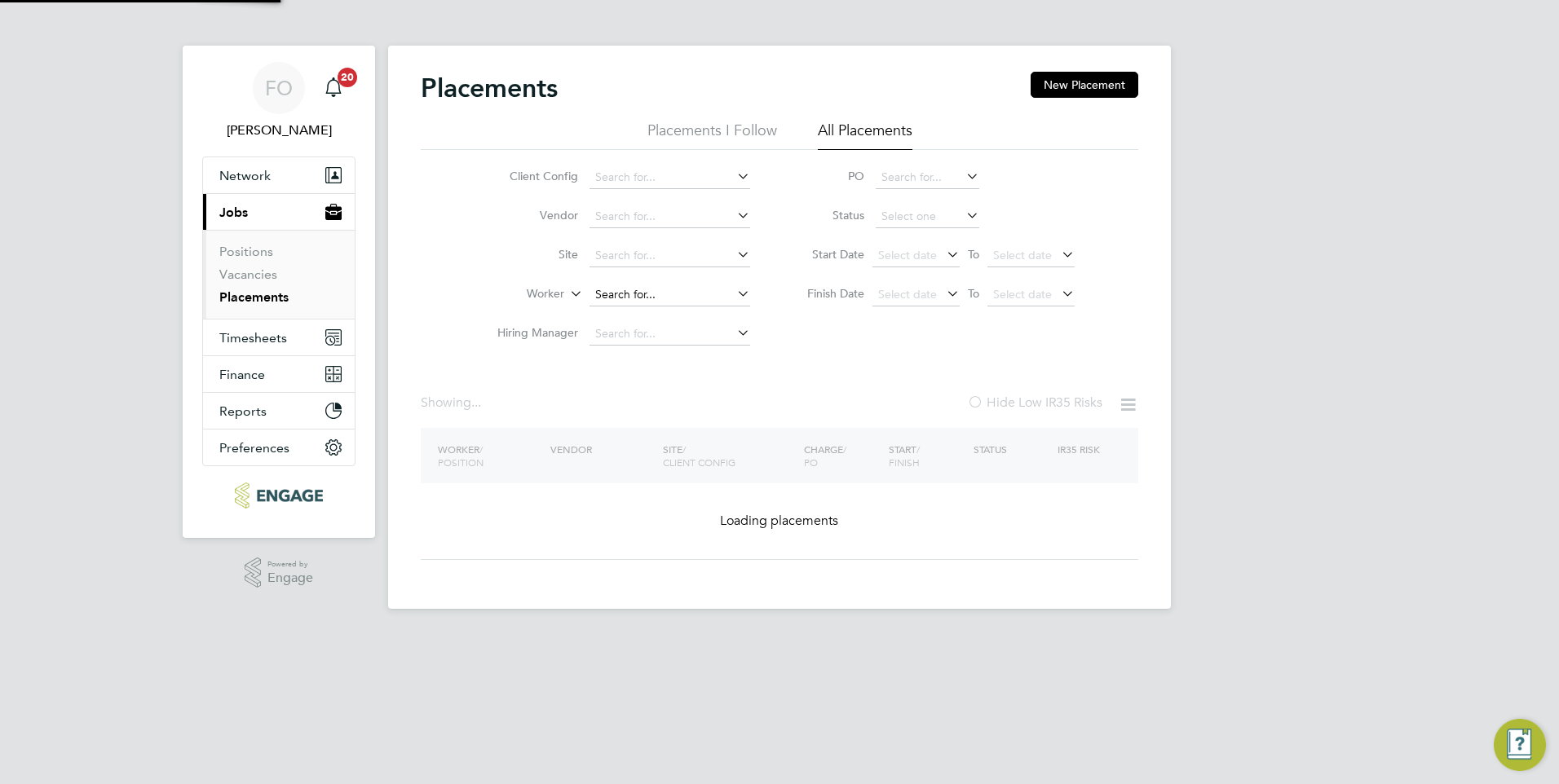
click at [636, 284] on input at bounding box center [670, 295] width 161 height 23
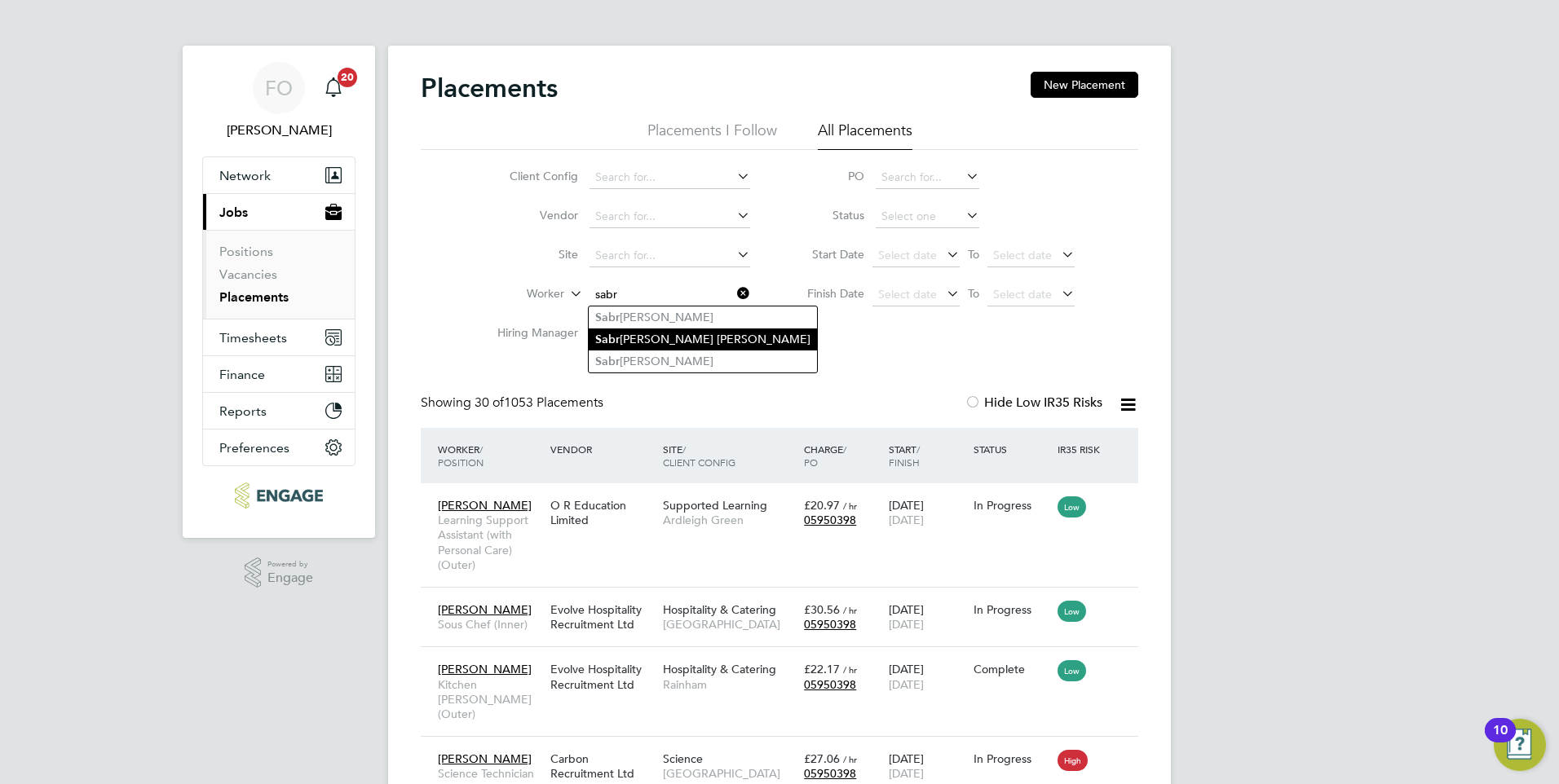
click at [670, 339] on li "Sabr ina Michelle" at bounding box center [703, 339] width 228 height 22
type input "Sabrina Michelle"
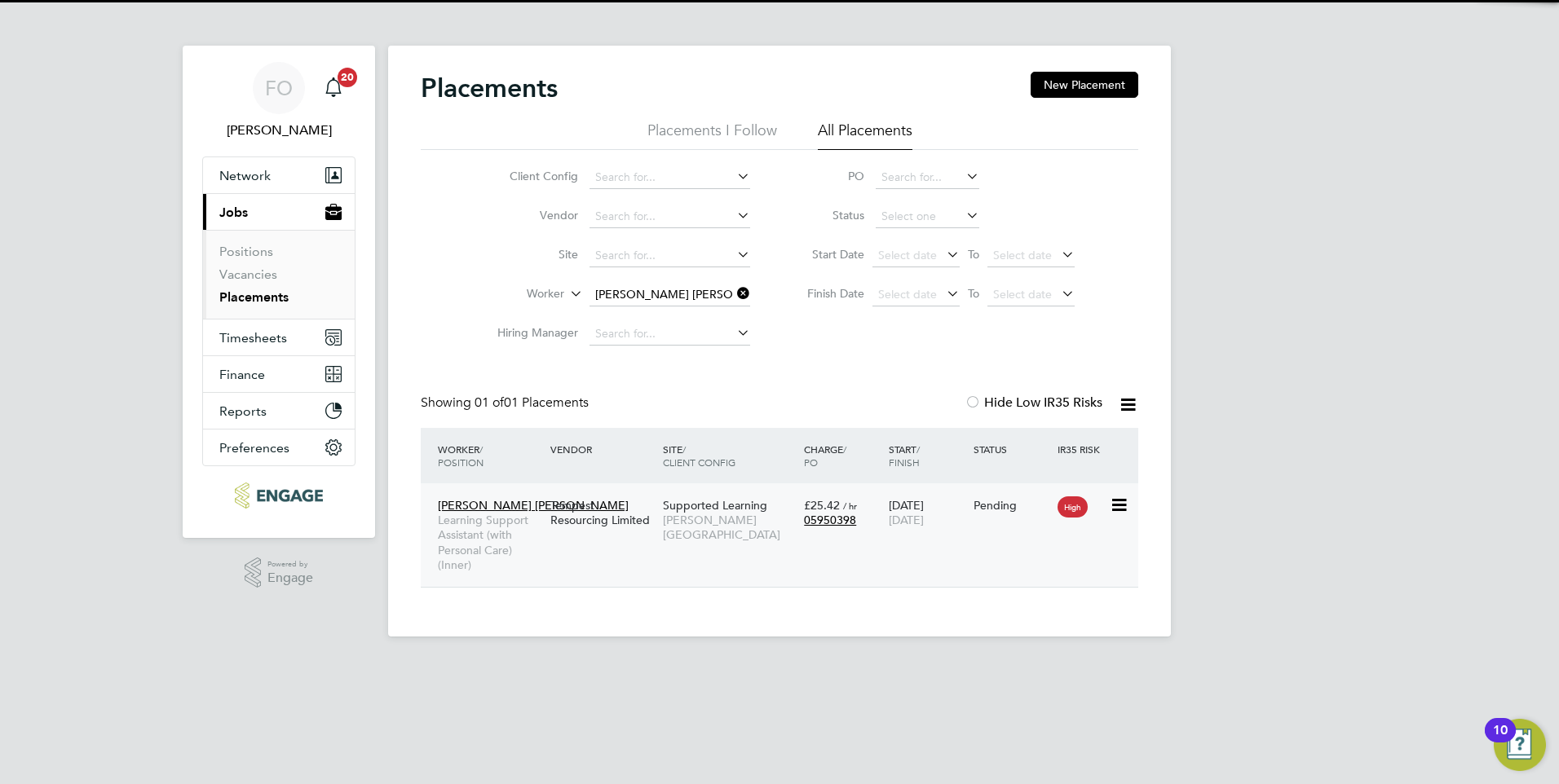
click at [1035, 541] on div "Sabrina Michelle Learning Support Assistant (with Personal Care) (Inner) Tempes…" at bounding box center [779, 535] width 718 height 104
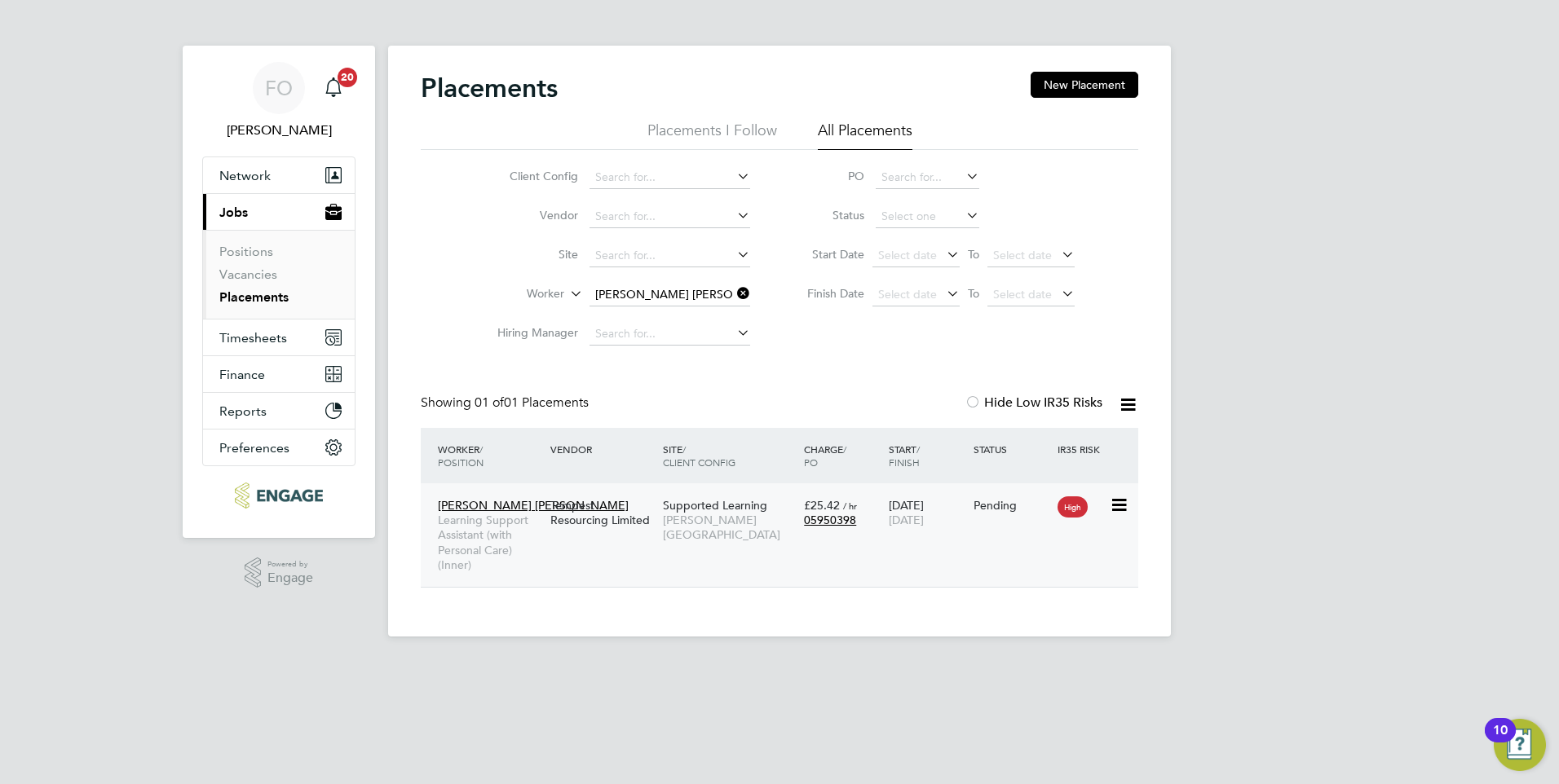
click at [991, 503] on div "Pending" at bounding box center [1011, 505] width 76 height 15
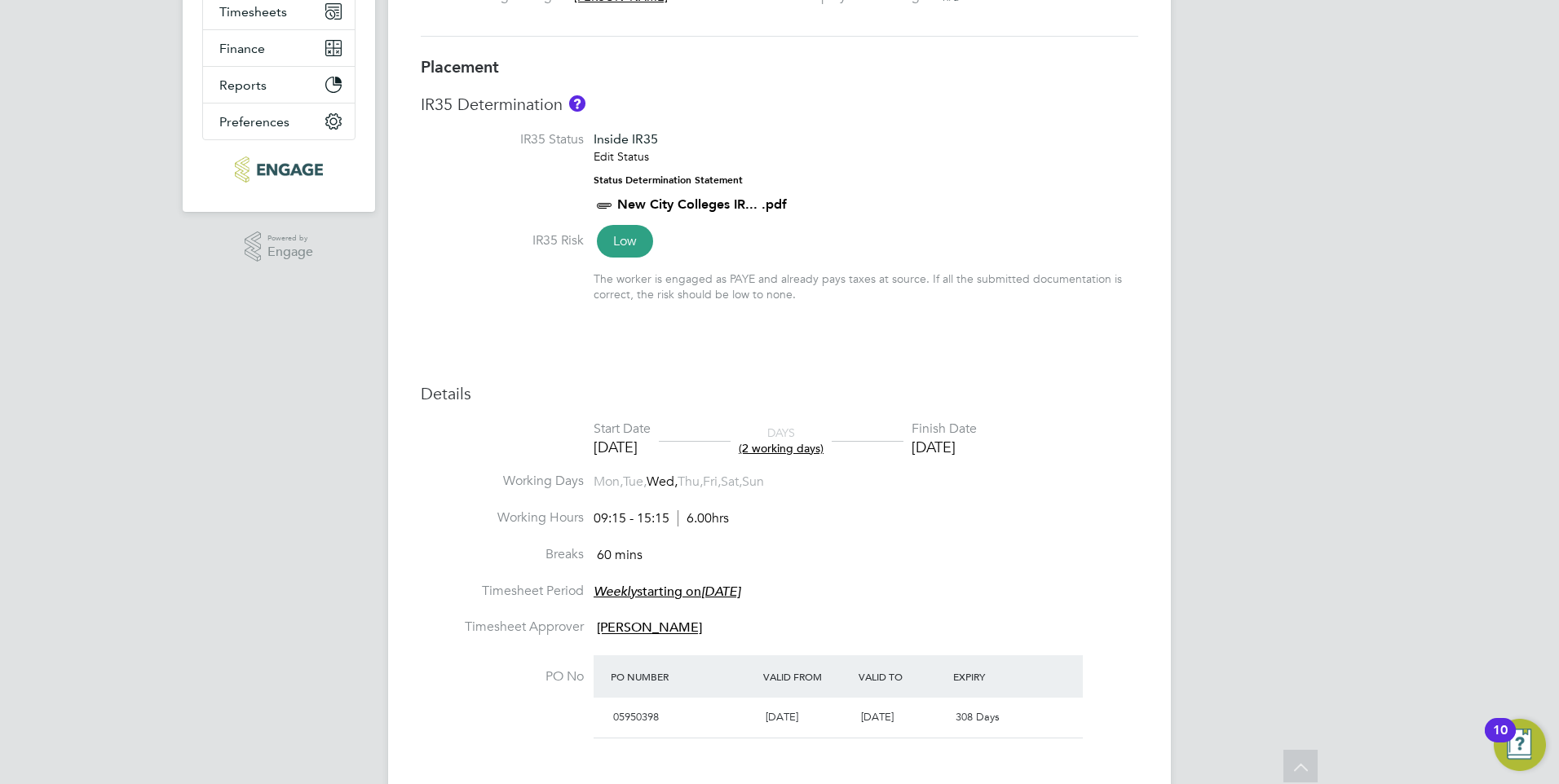
scroll to position [407, 0]
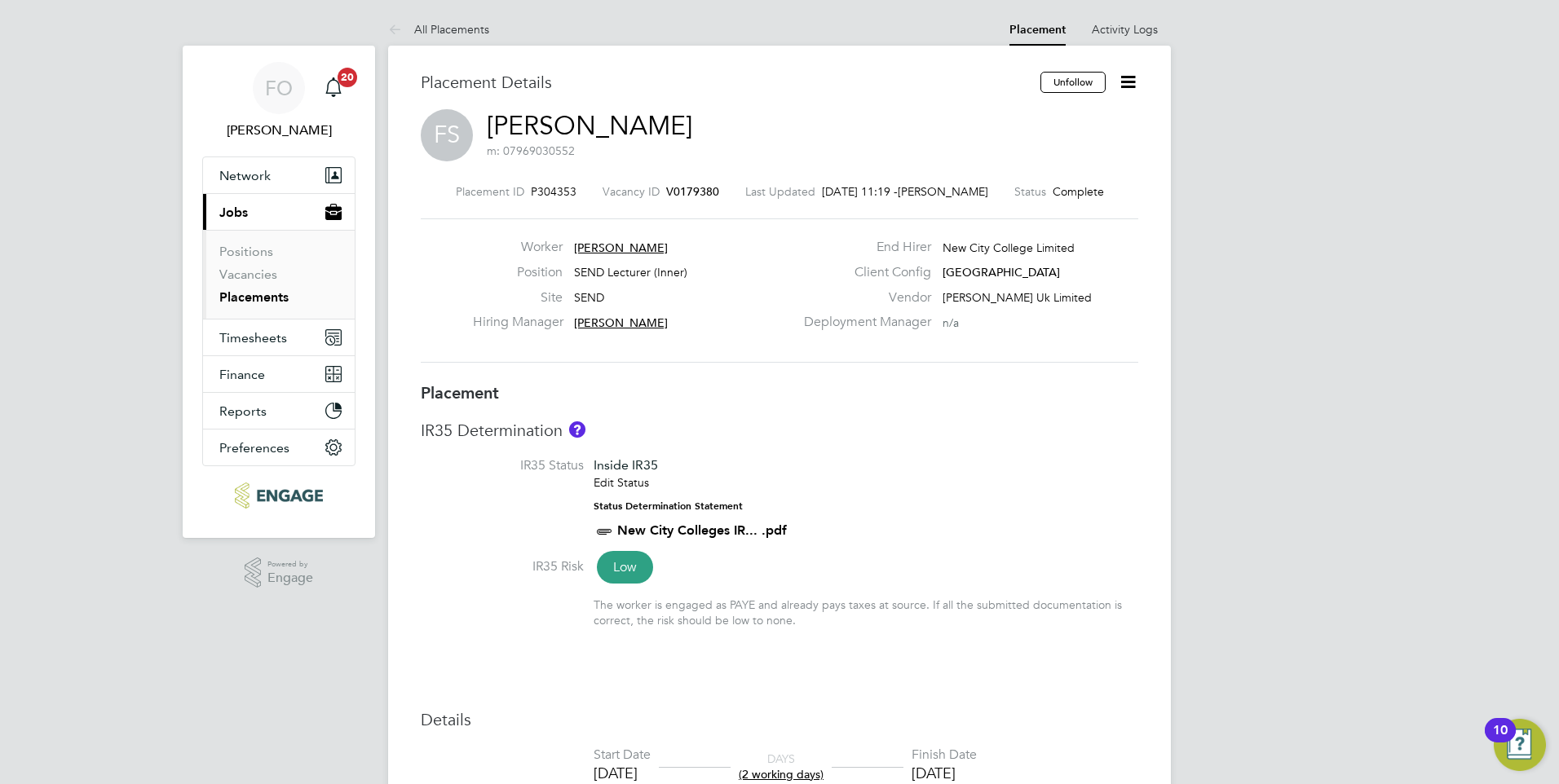
click at [1133, 77] on icon at bounding box center [1128, 81] width 21 height 21
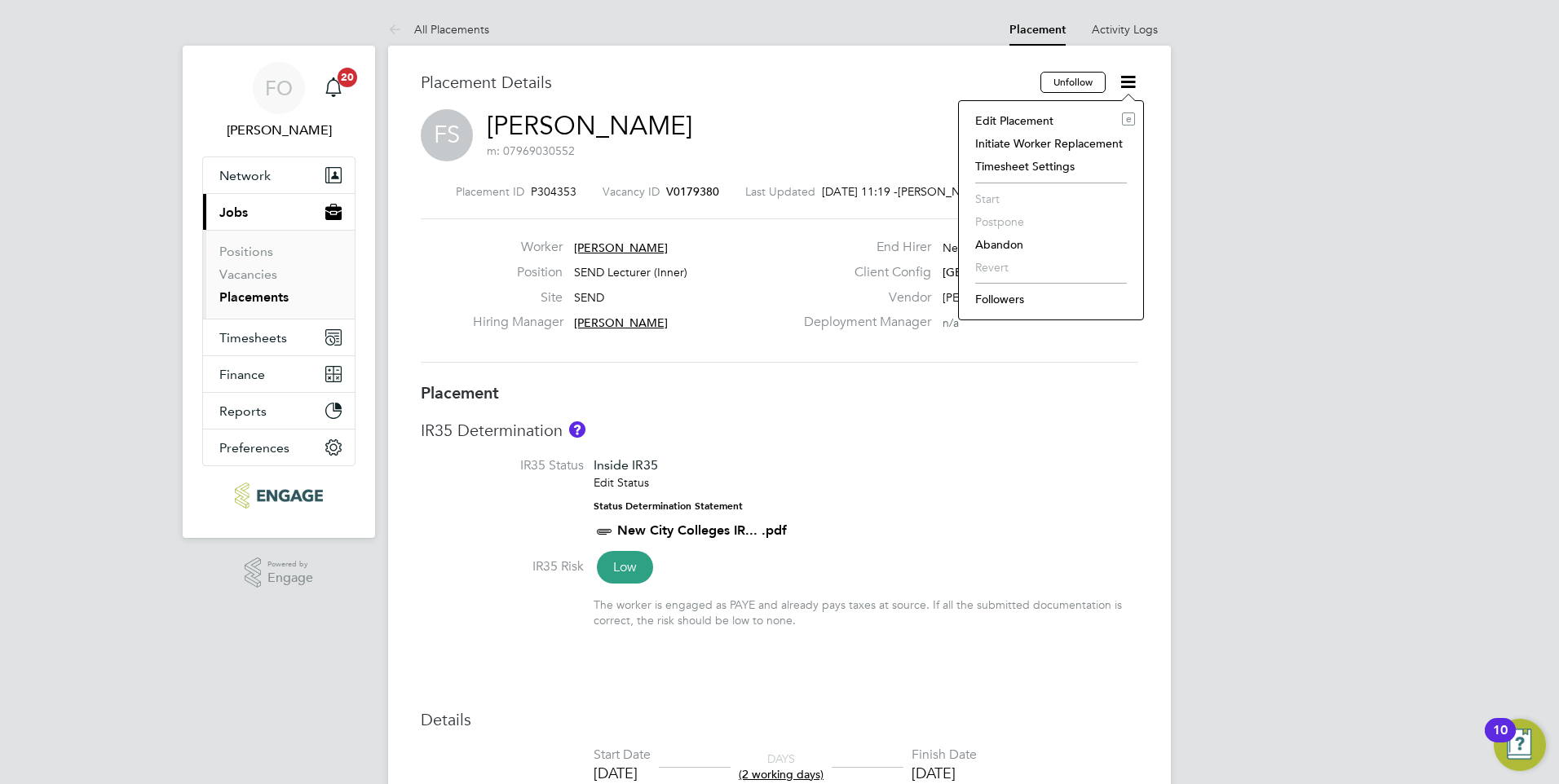
click at [1035, 113] on li "Edit Placement e" at bounding box center [1050, 121] width 168 height 23
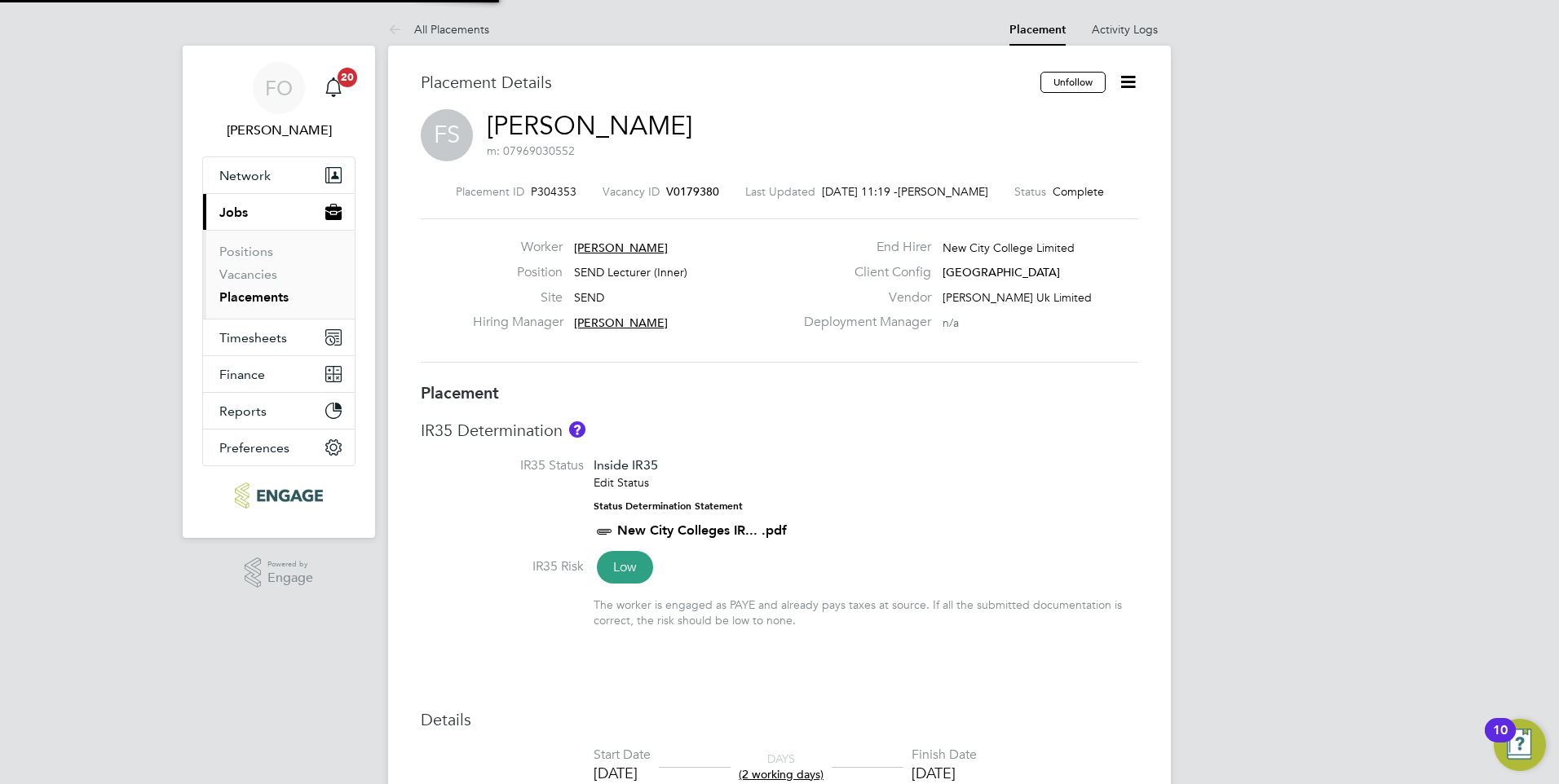
type input "[PERSON_NAME]"
type input "Richard Harris"
type input "17 Sep 2025"
type input "24 Sep 2025"
type input "09:15"
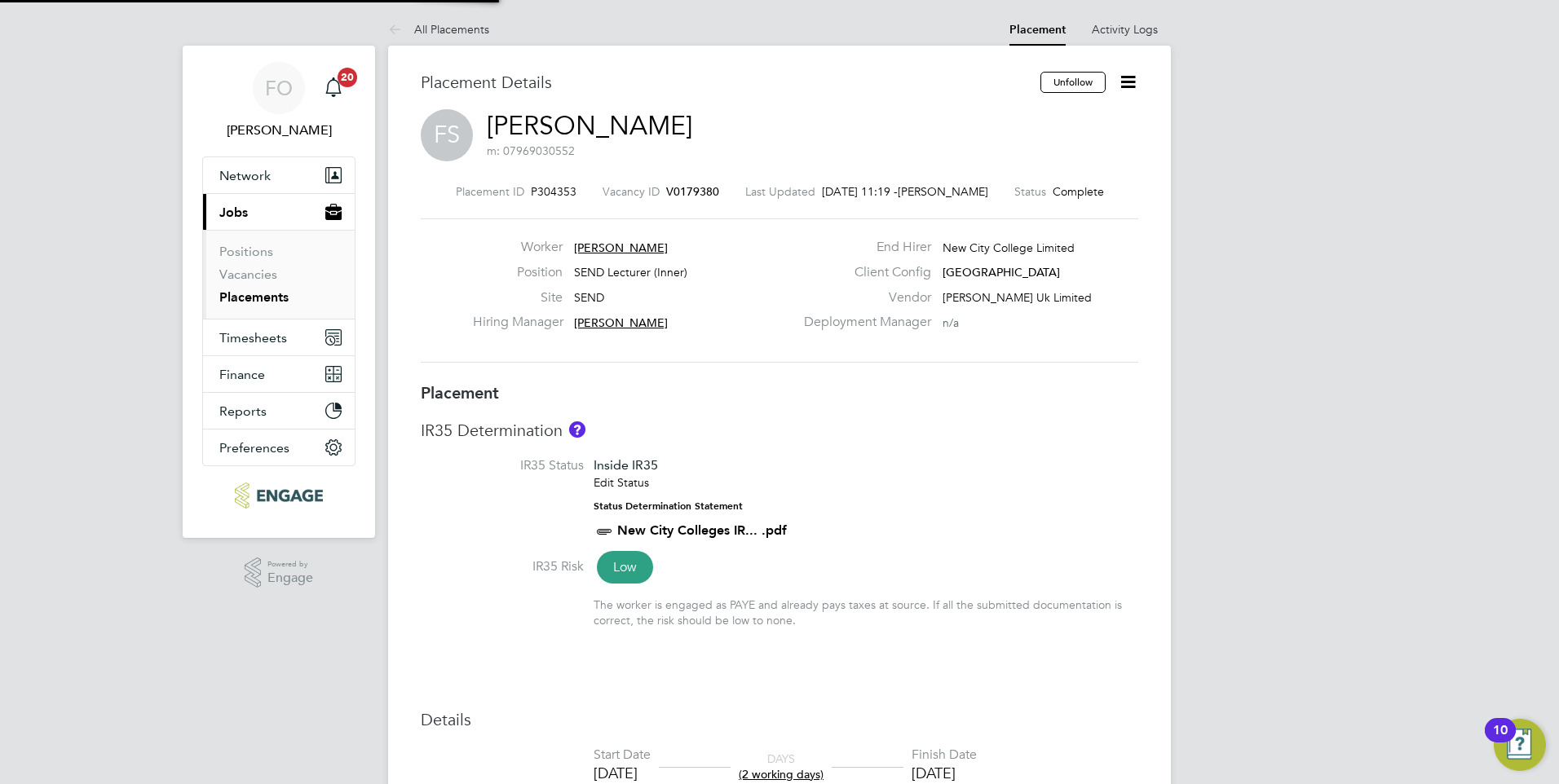
type input "15:15"
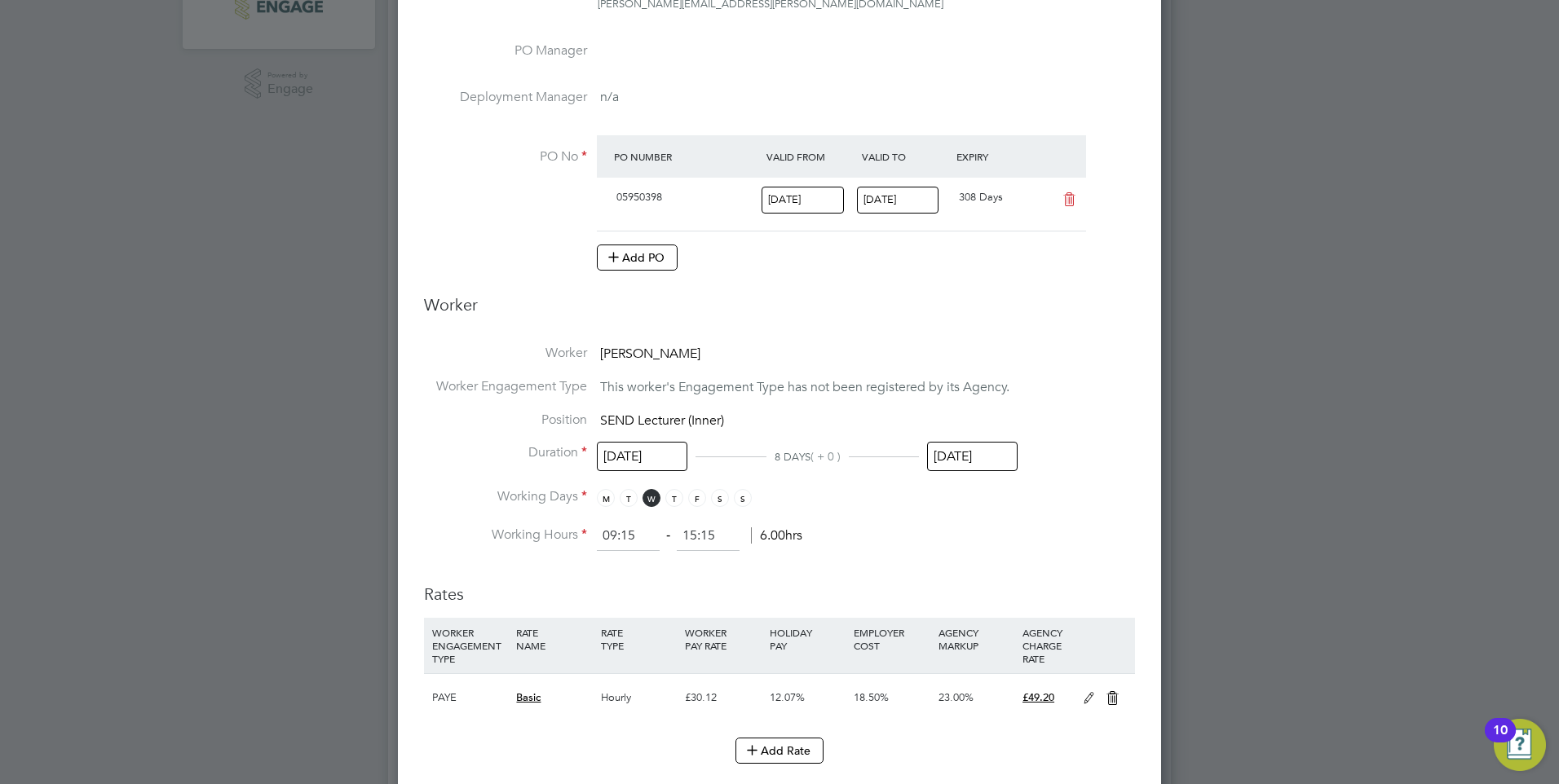
click at [968, 455] on input "24 Sep 2025" at bounding box center [972, 457] width 90 height 30
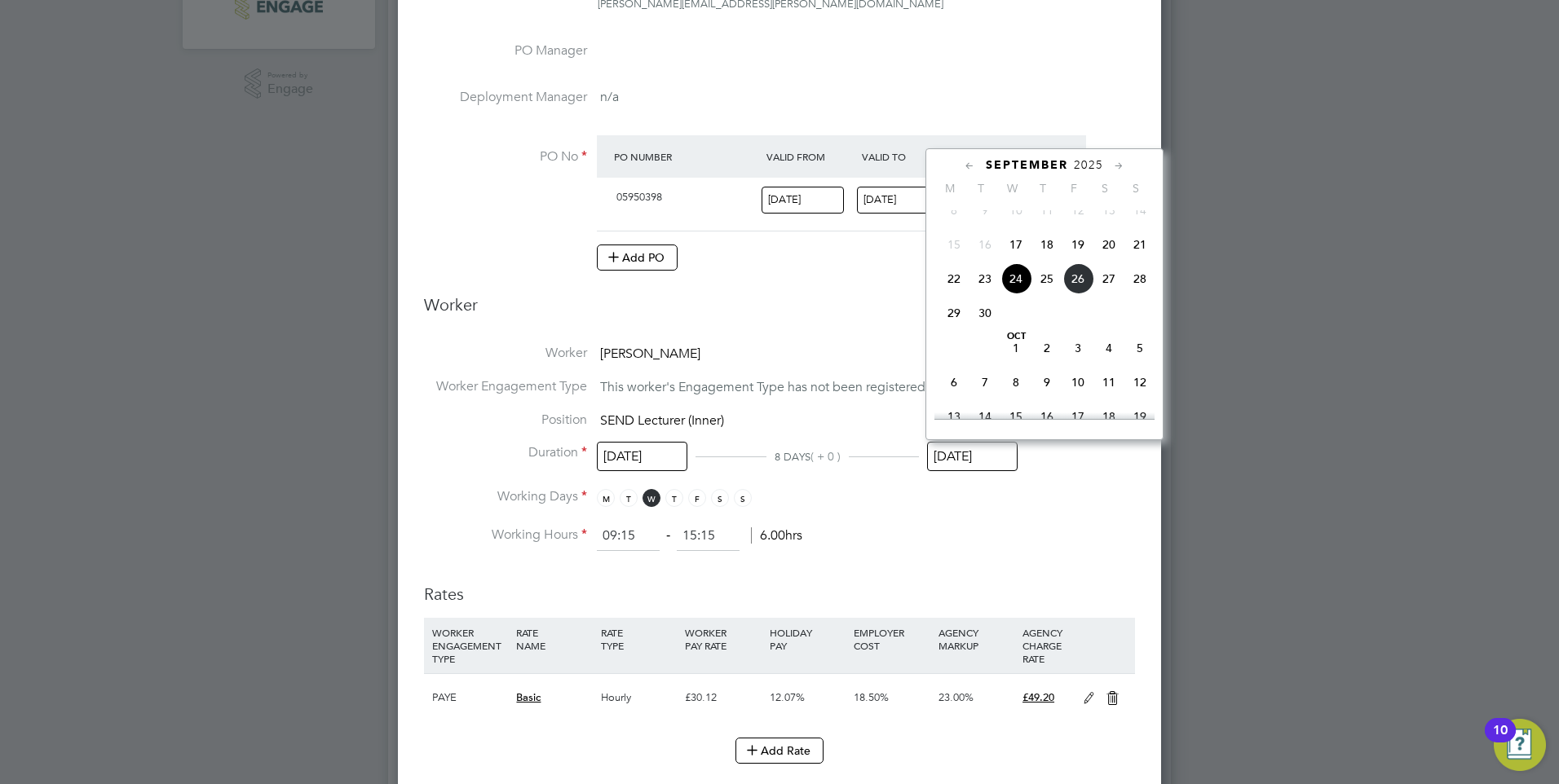
click at [1118, 165] on icon at bounding box center [1118, 167] width 16 height 18
click at [1079, 256] on span "10" at bounding box center [1077, 242] width 31 height 31
type input "10 Oct 2025"
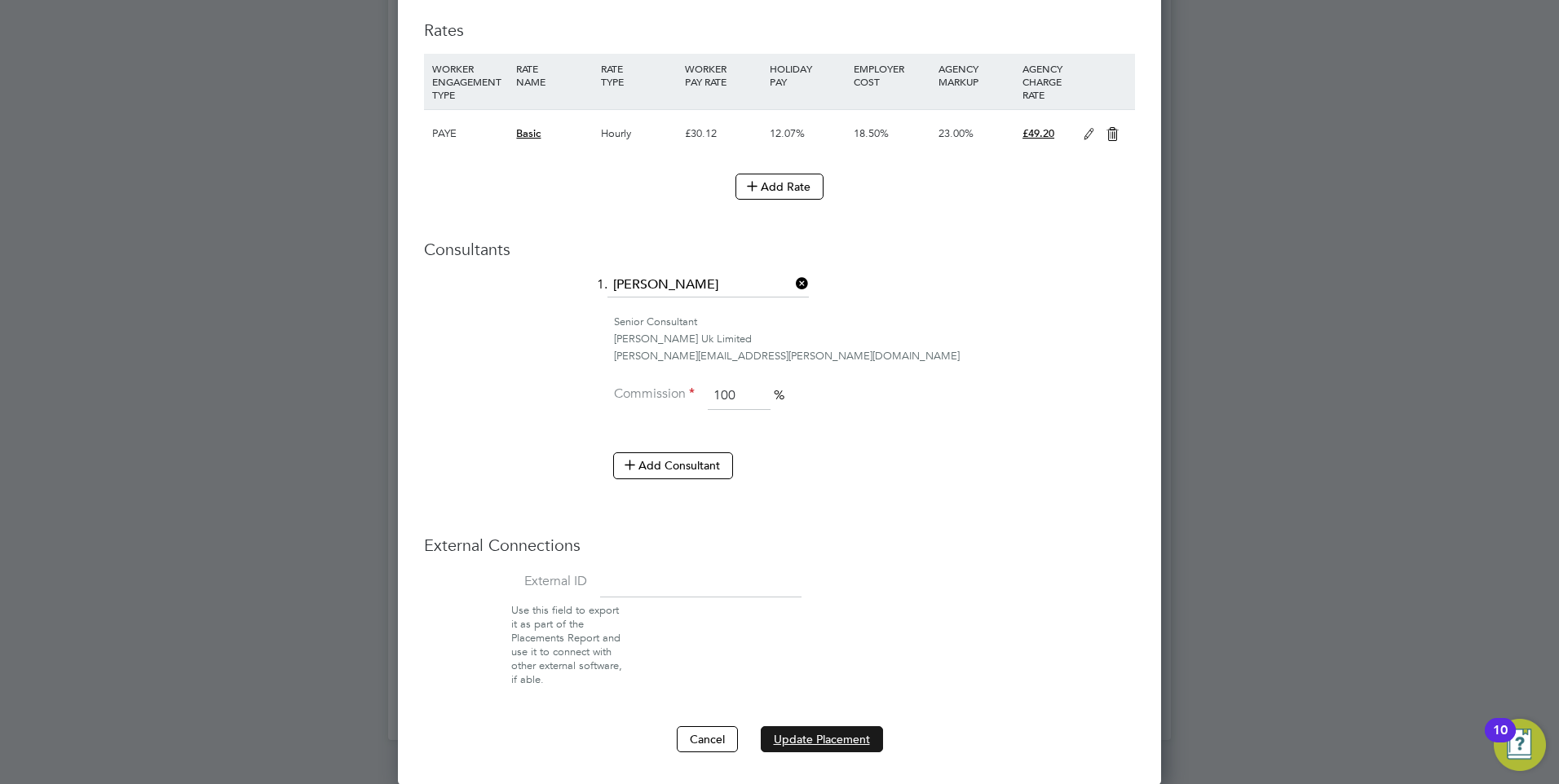
click at [792, 737] on button "Update Placement" at bounding box center [821, 739] width 122 height 26
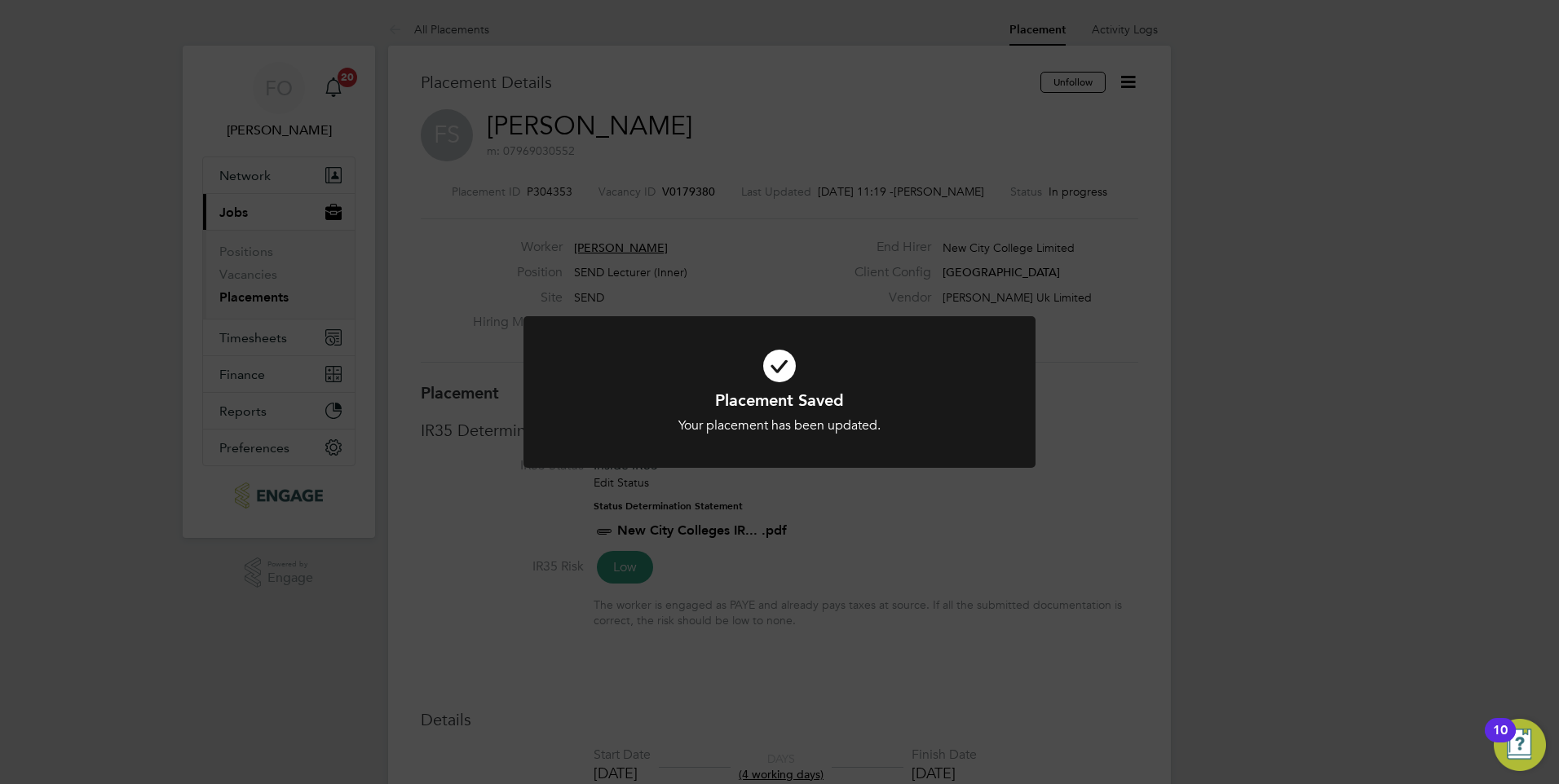
click at [1099, 388] on div "Placement Saved Your placement has been updated. Cancel Okay" at bounding box center [779, 392] width 1559 height 784
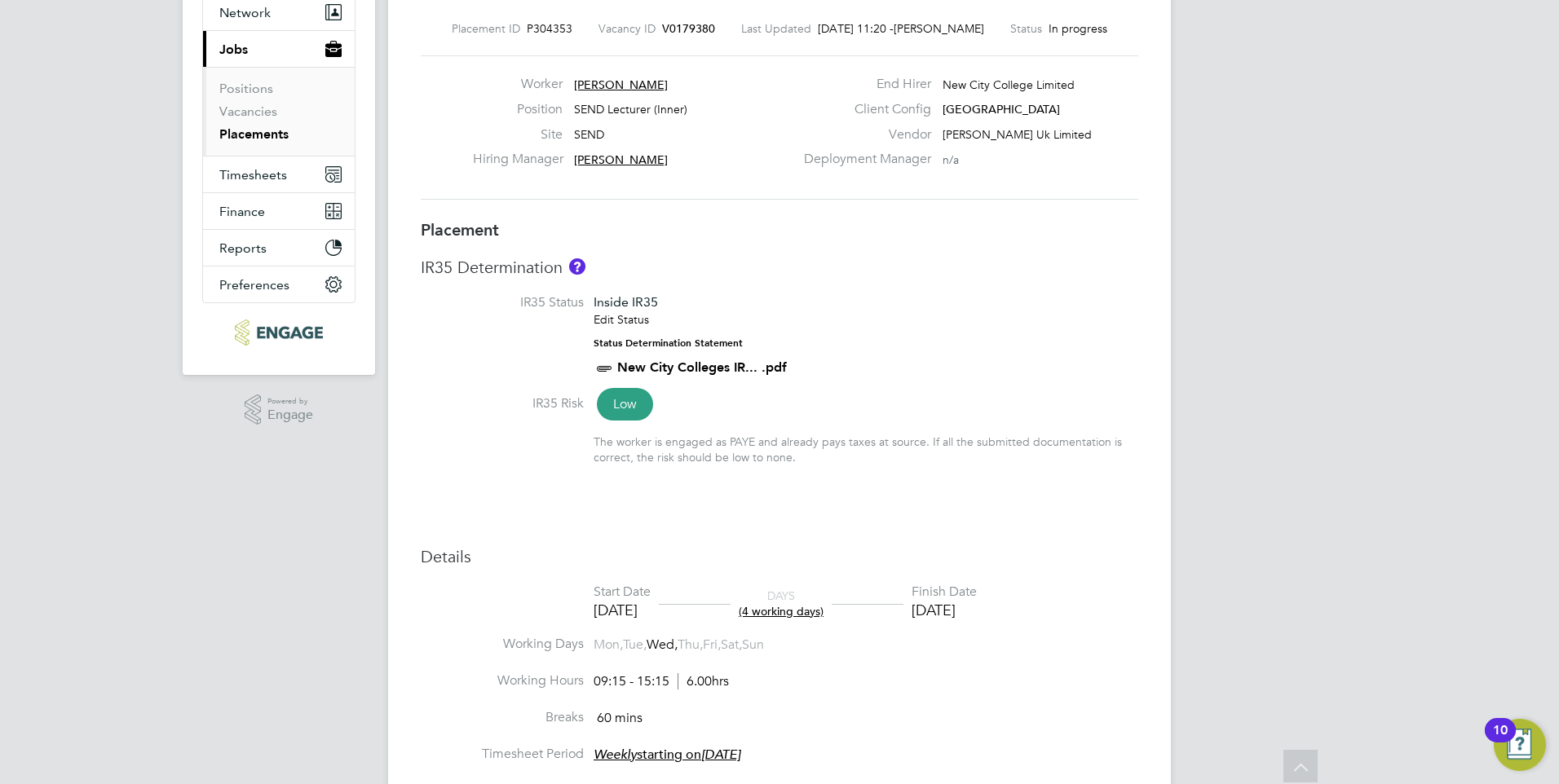
scroll to position [69, 0]
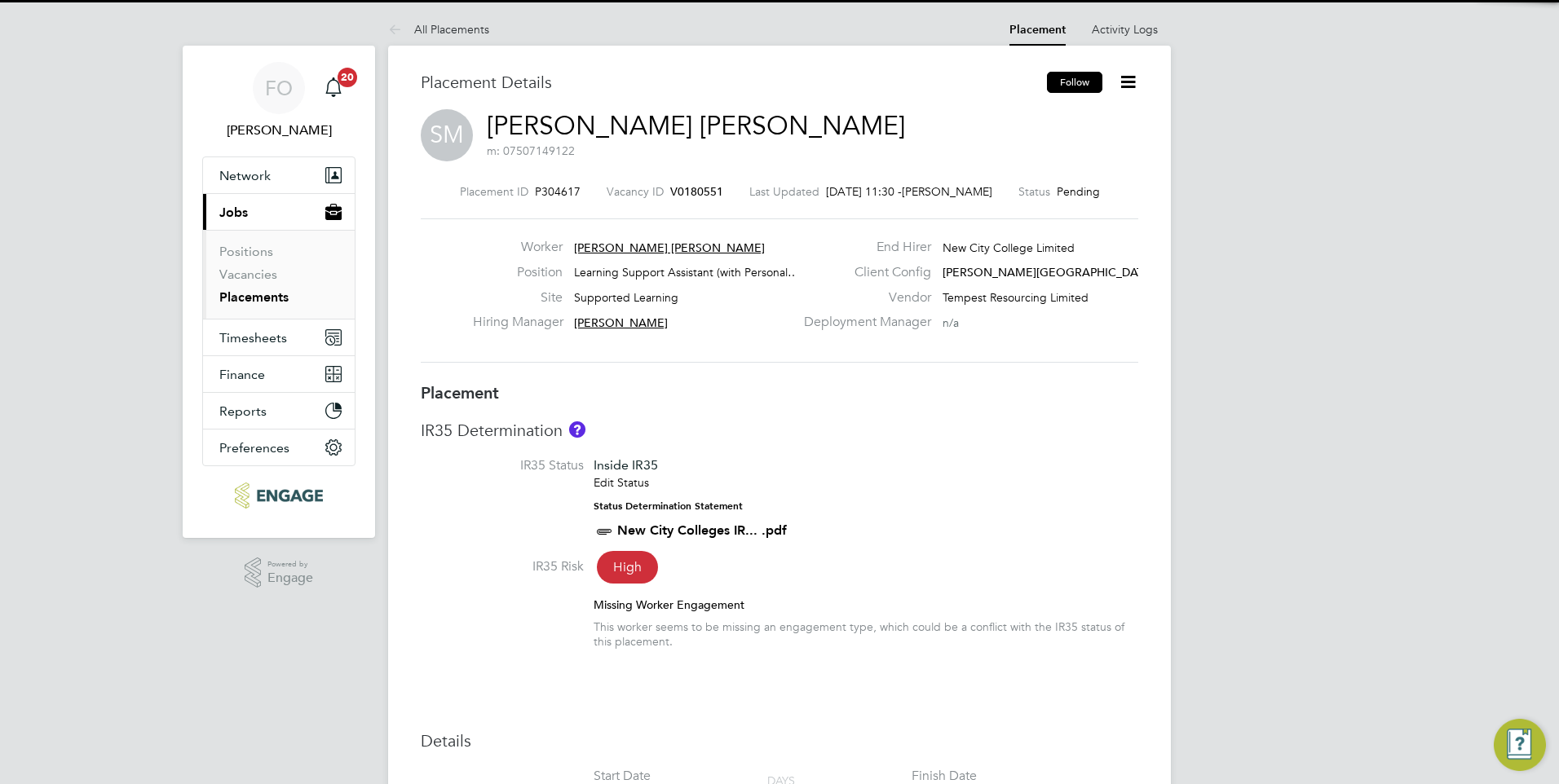
click at [1061, 85] on button "Follow" at bounding box center [1074, 82] width 56 height 22
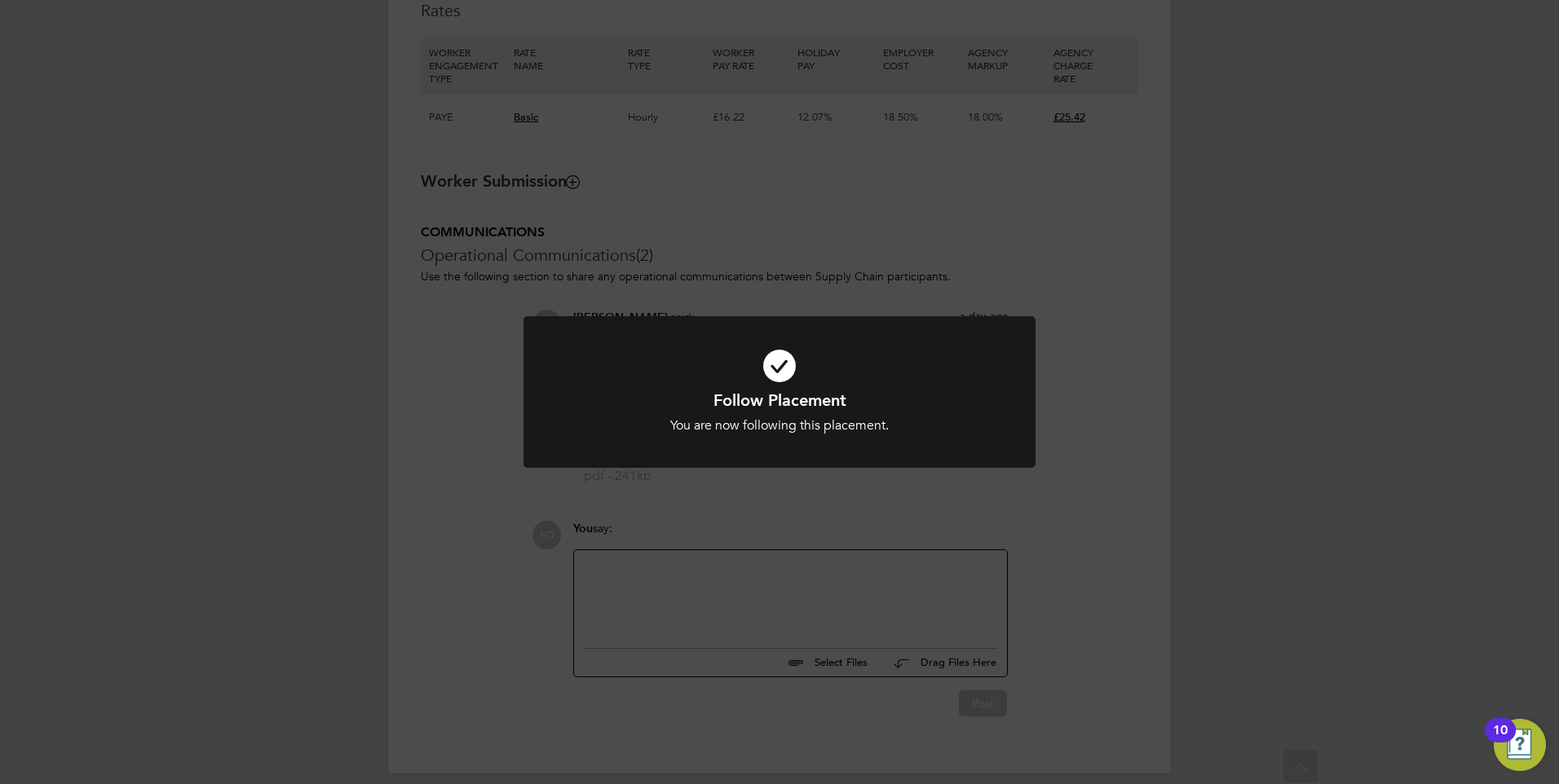
scroll to position [1189, 0]
click at [1085, 540] on div "Follow Placement You are now following this placement. Cancel Okay" at bounding box center [779, 392] width 1559 height 784
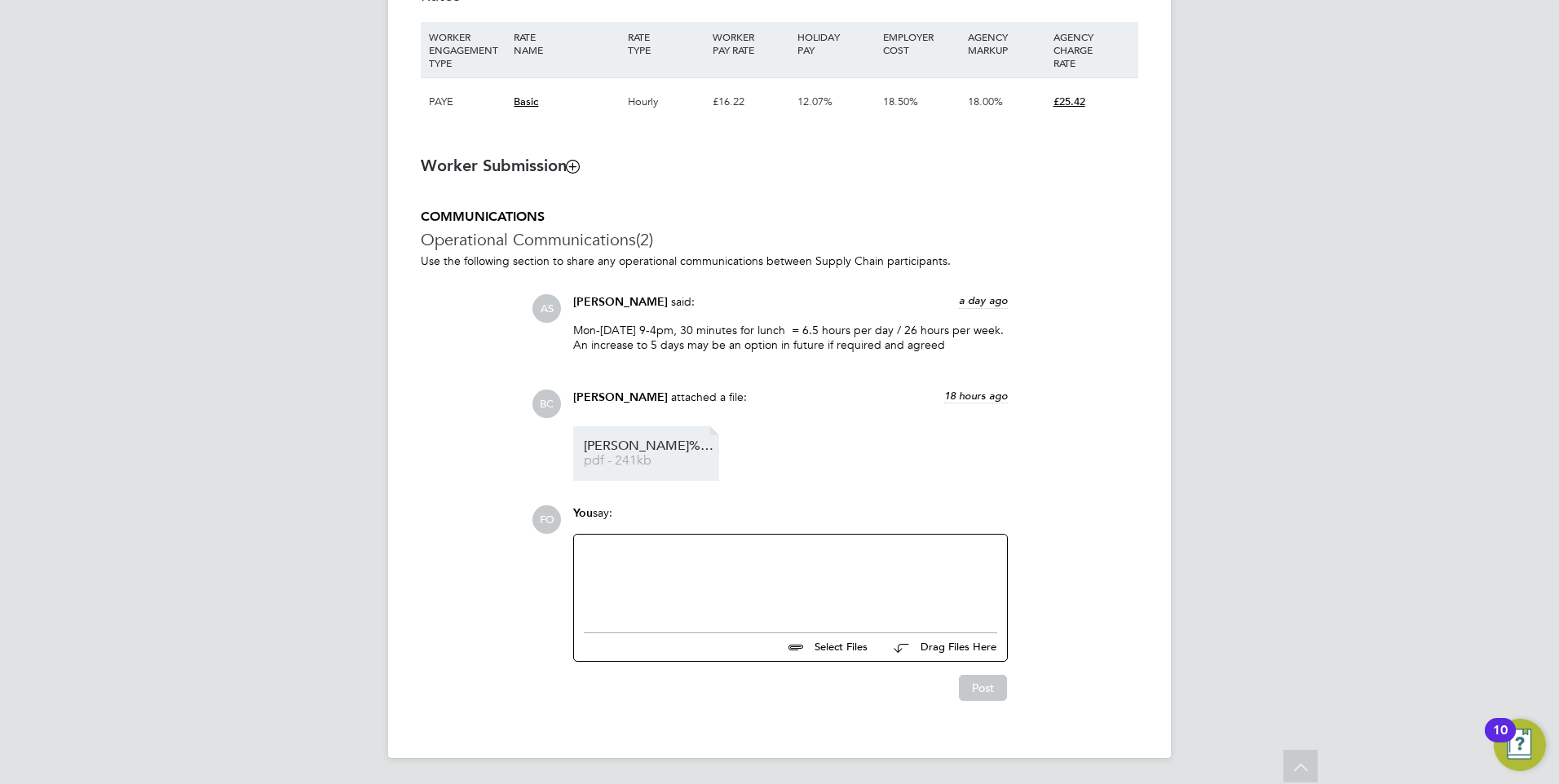
click at [636, 455] on span "pdf - 241kb" at bounding box center [649, 460] width 130 height 12
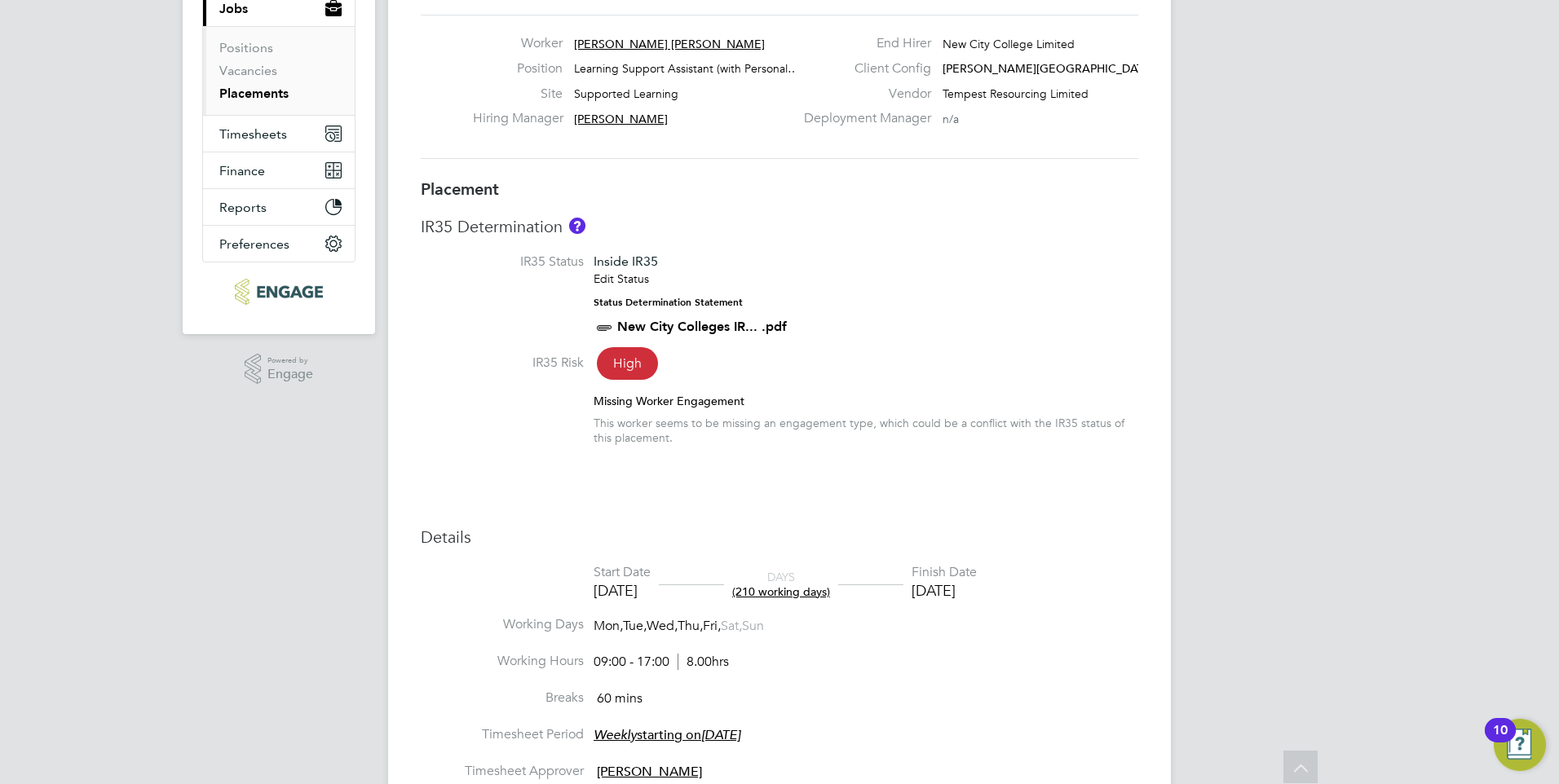
scroll to position [0, 0]
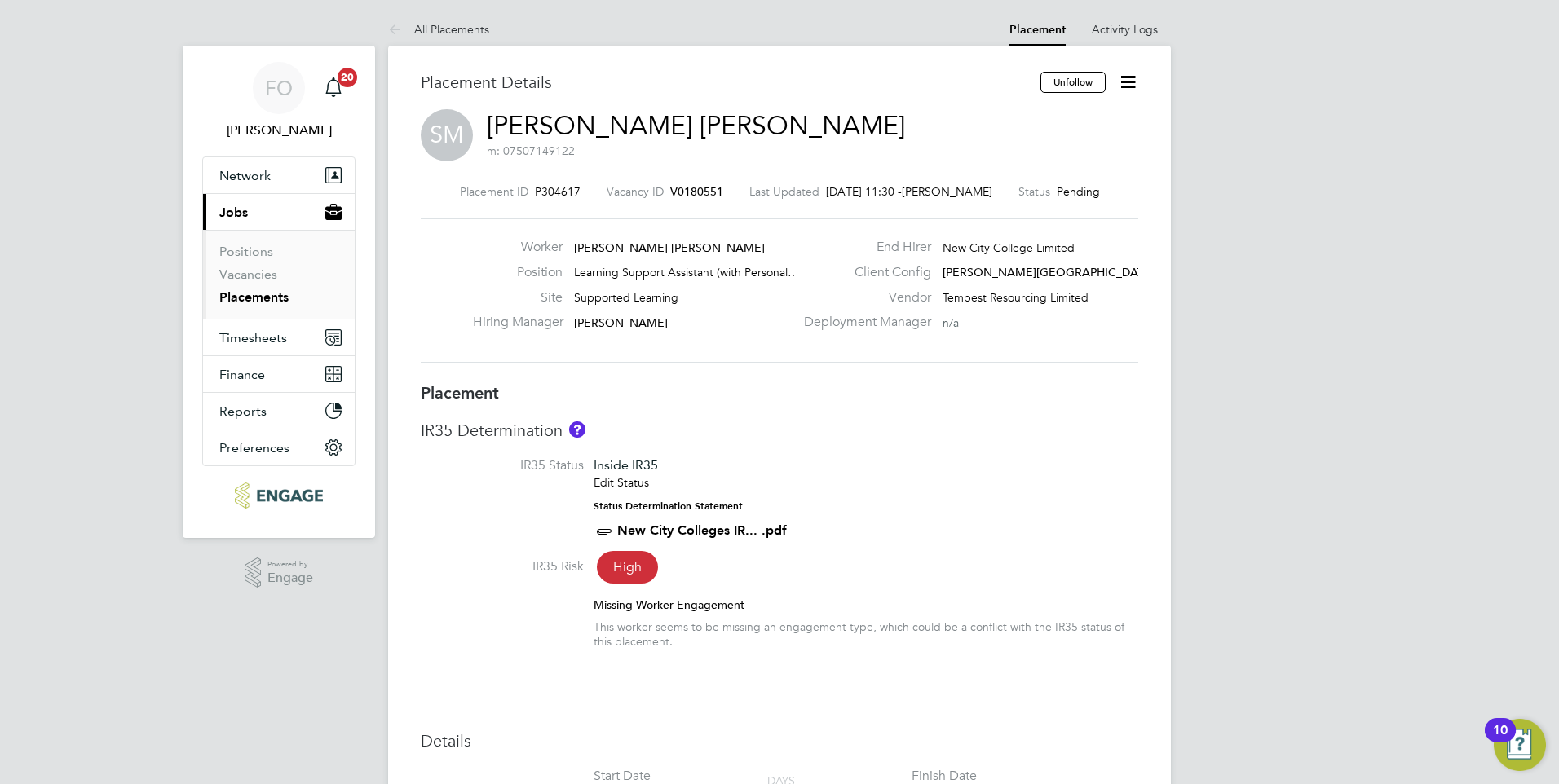
click at [694, 189] on span "V0180551" at bounding box center [697, 192] width 53 height 15
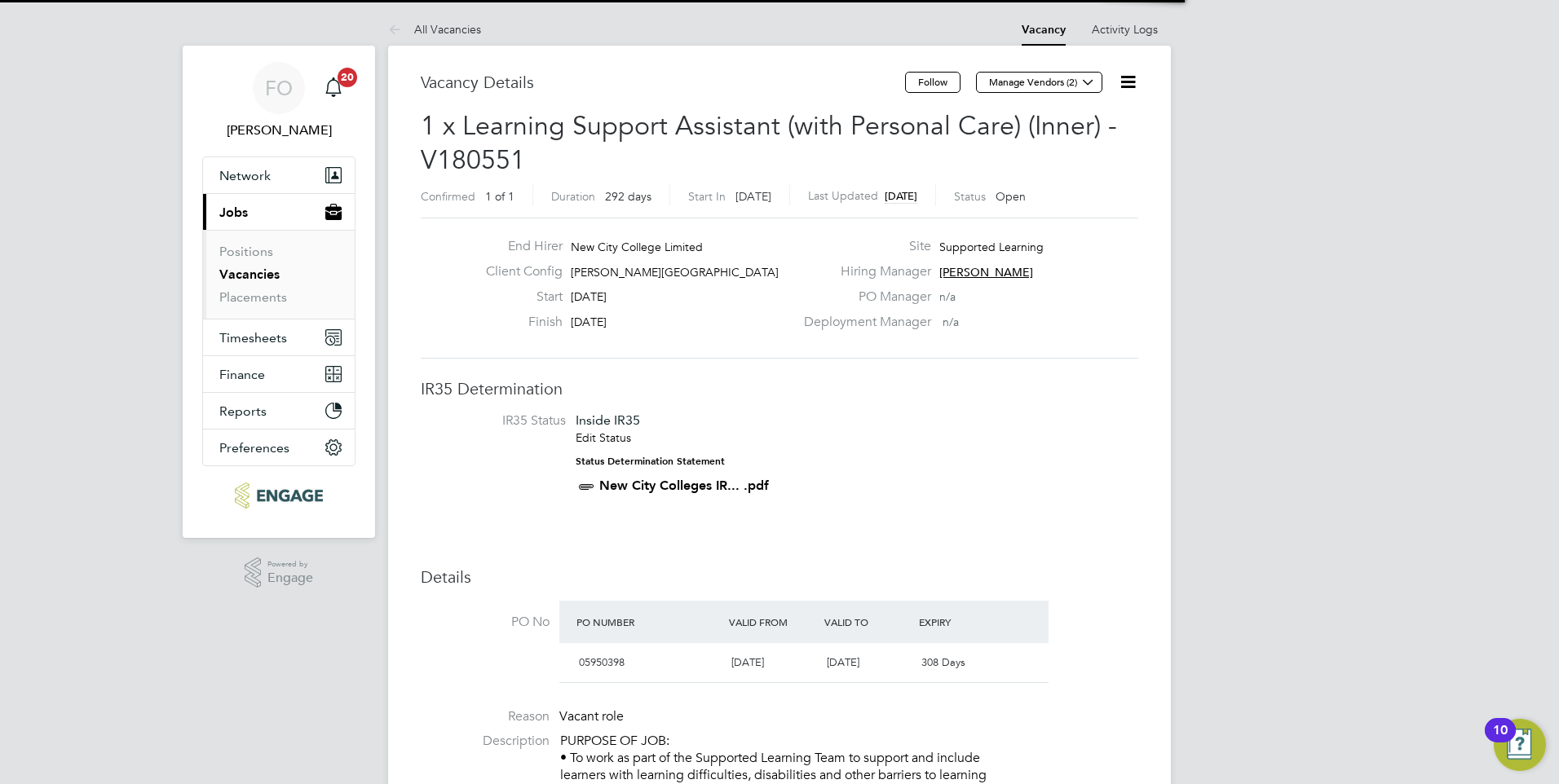
scroll to position [27, 153]
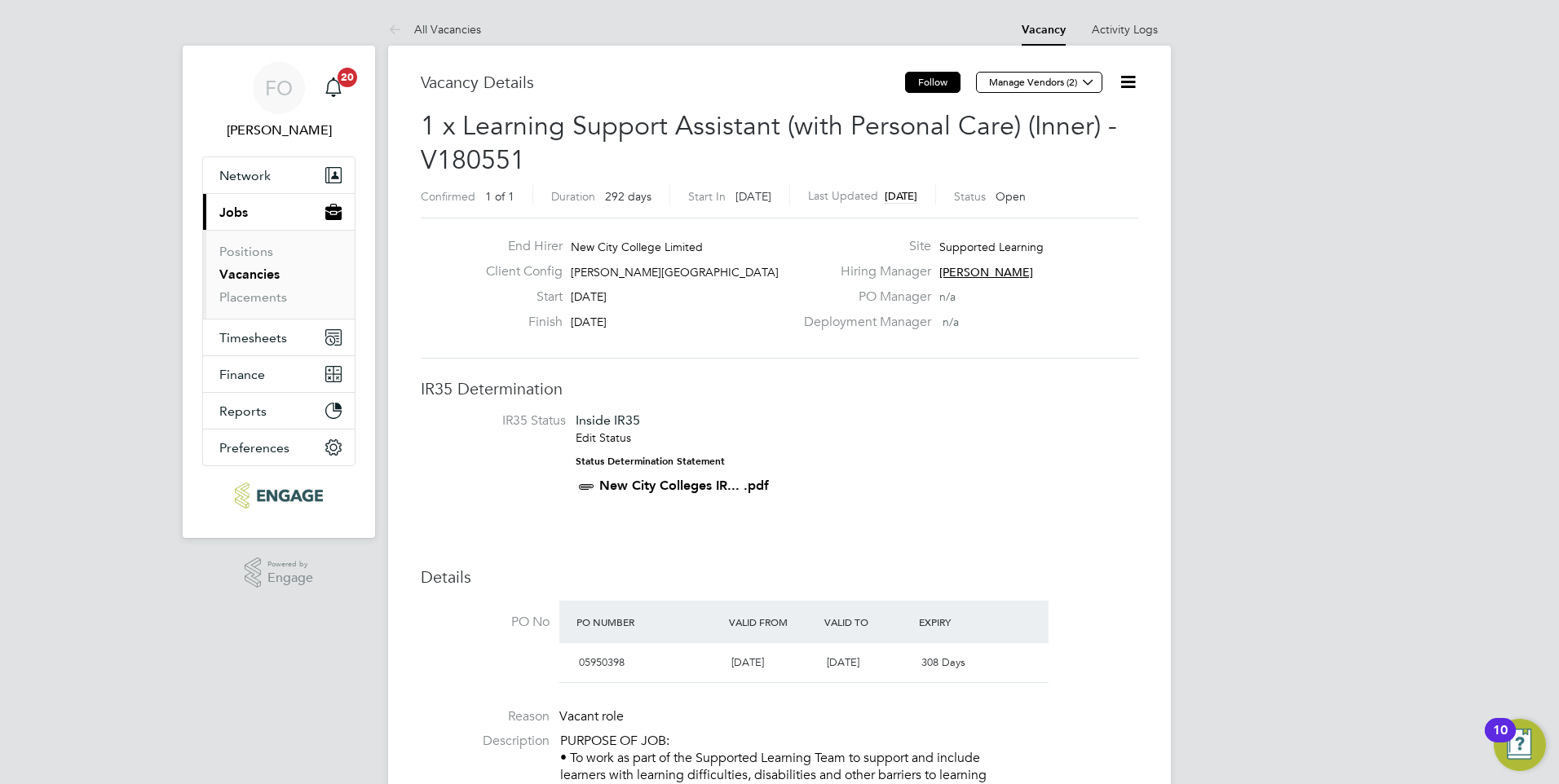
click at [938, 81] on button "Follow" at bounding box center [933, 82] width 56 height 22
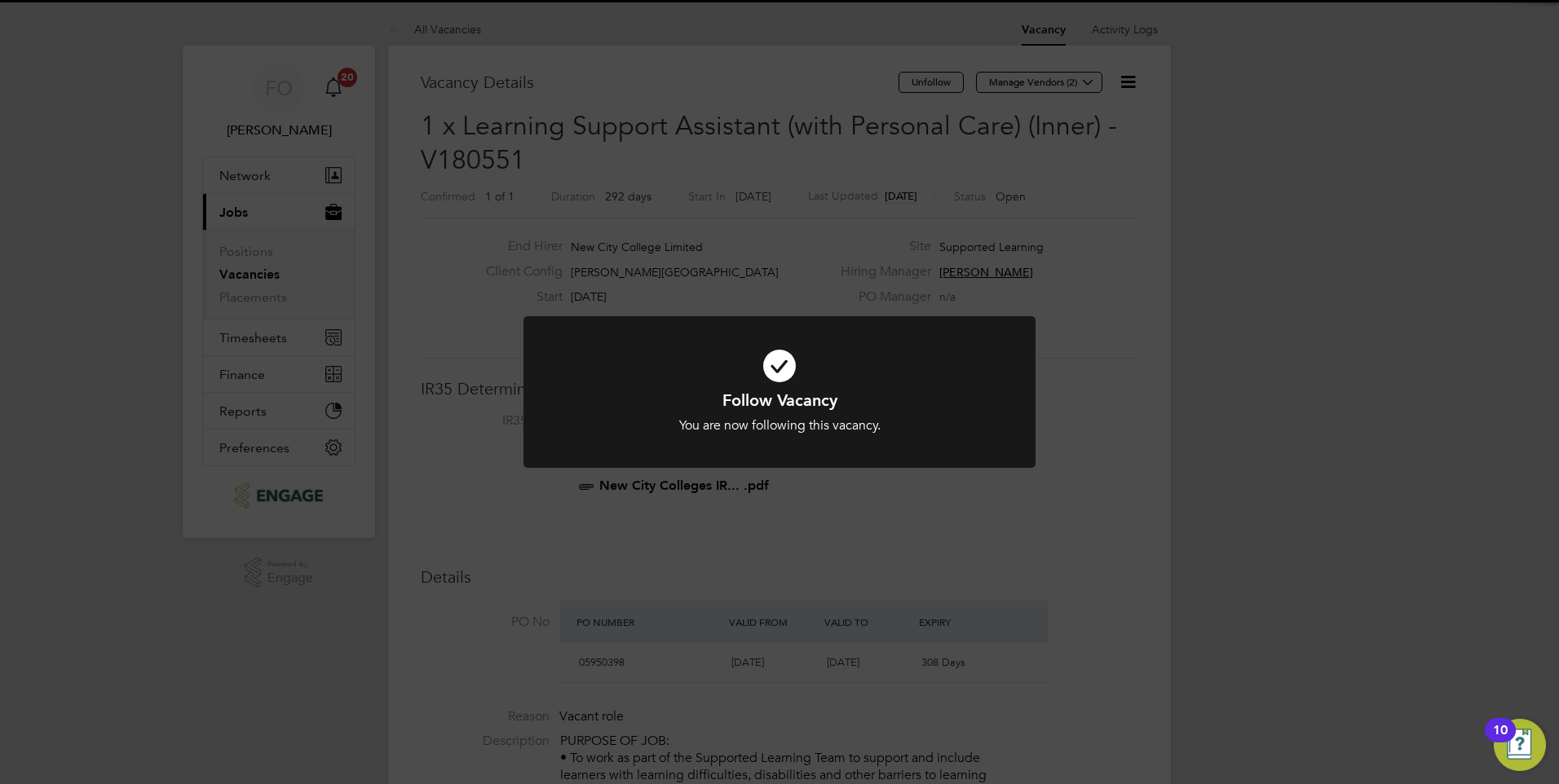
click at [1100, 353] on div "Follow Vacancy You are now following this vacancy. Cancel Okay" at bounding box center [779, 392] width 1559 height 784
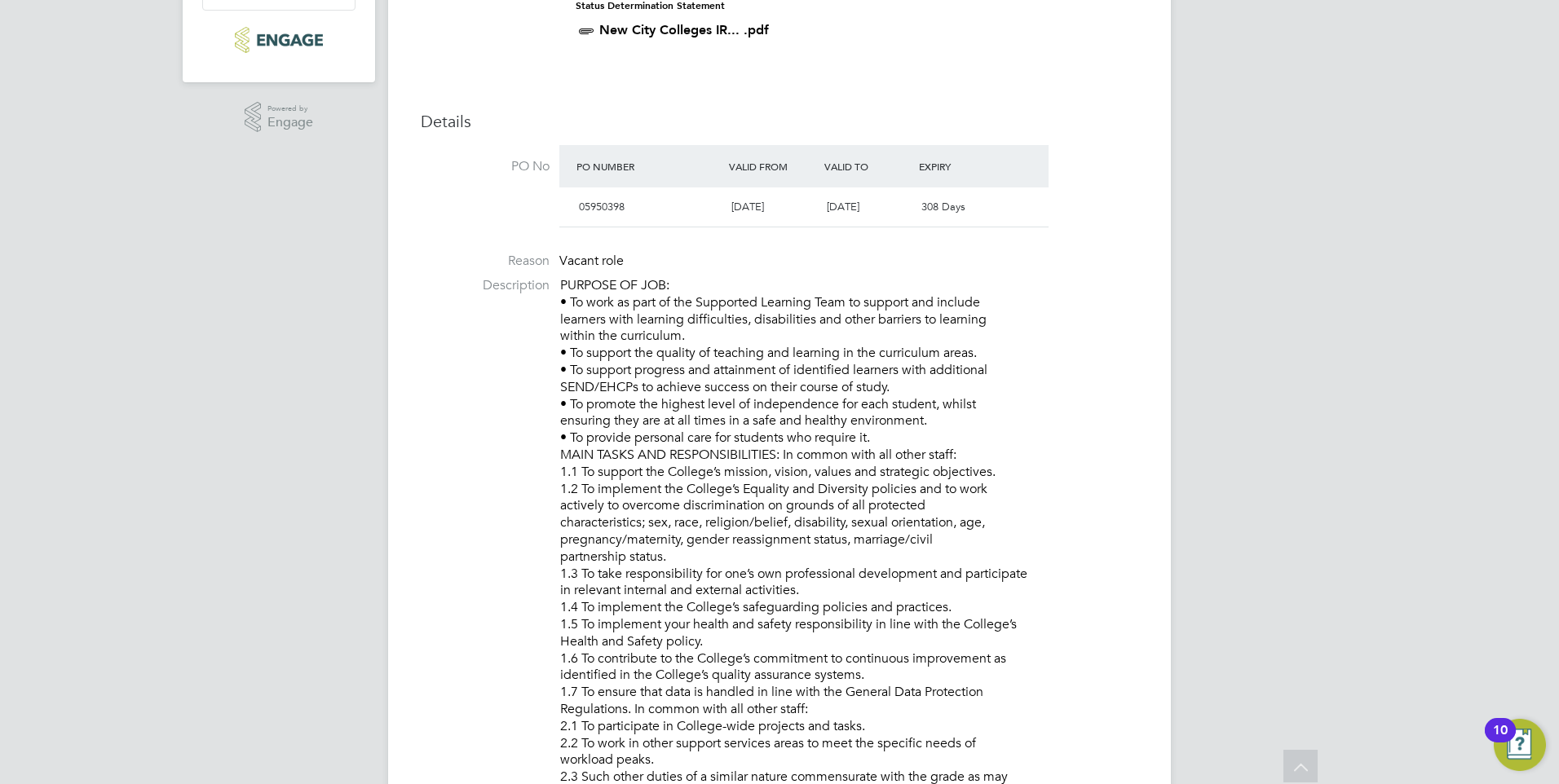
scroll to position [0, 0]
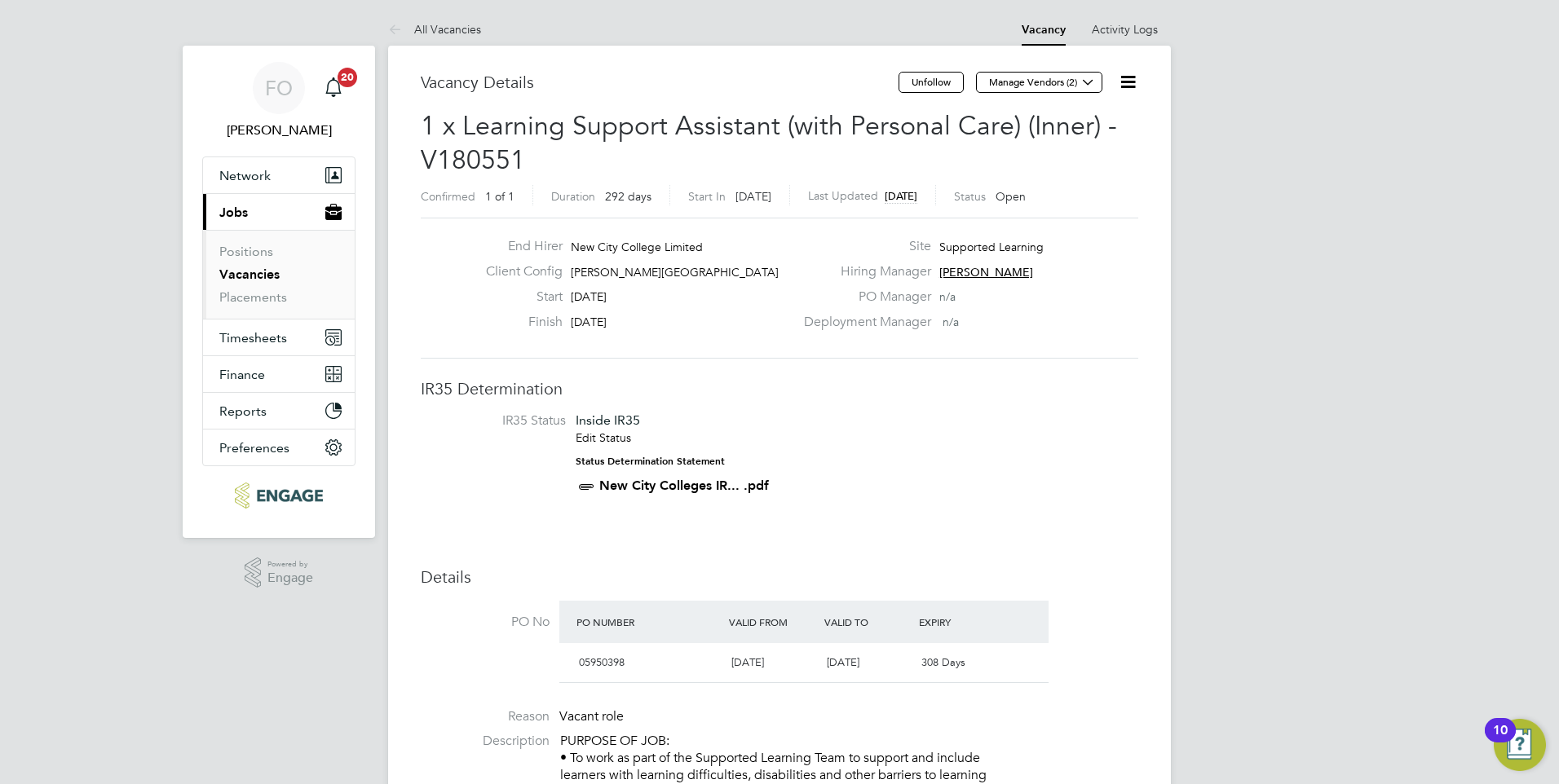
click at [256, 275] on link "Vacancies" at bounding box center [249, 274] width 61 height 16
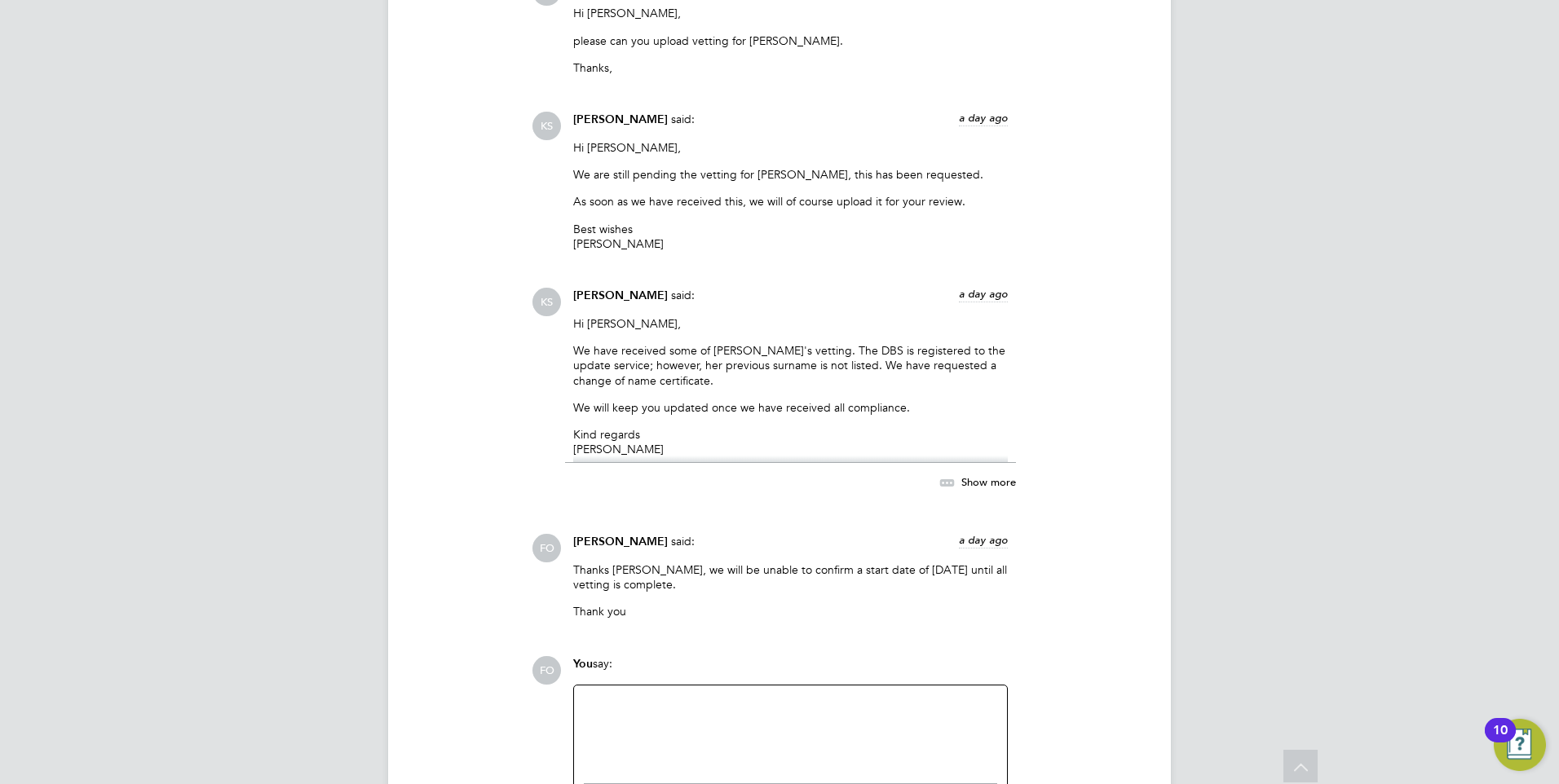
scroll to position [3343, 0]
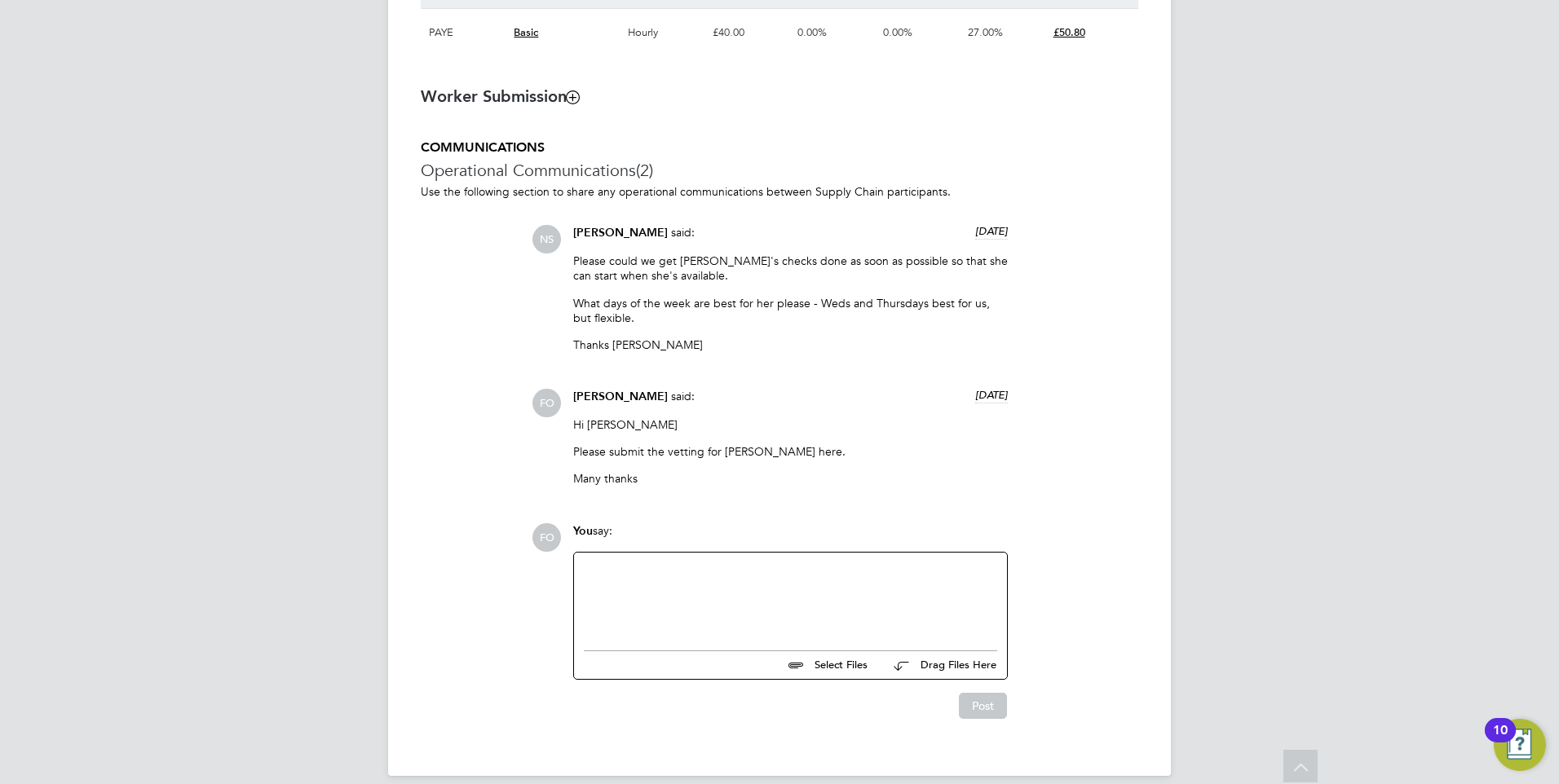
scroll to position [1276, 0]
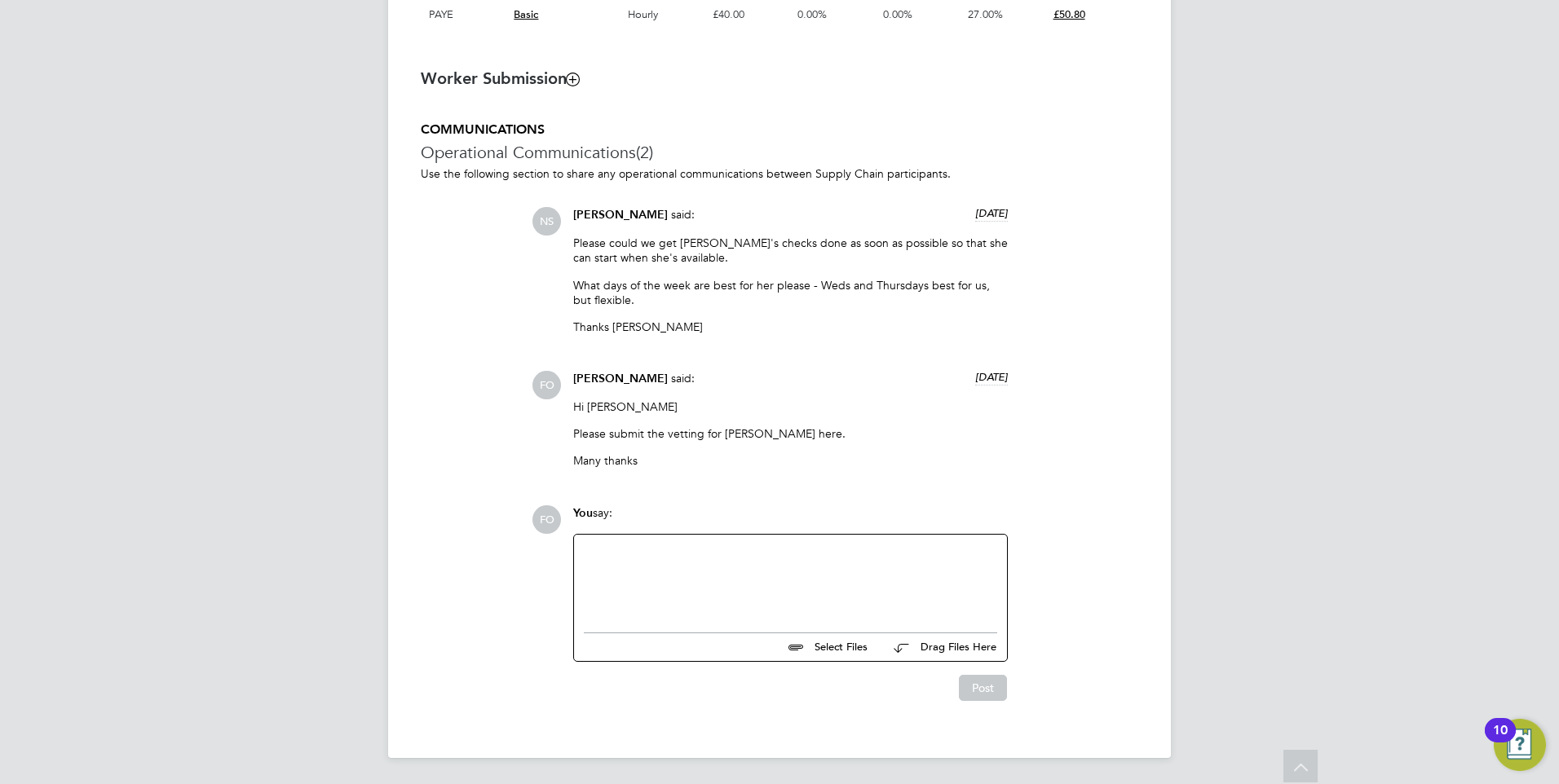
click at [723, 588] on div at bounding box center [791, 579] width 413 height 71
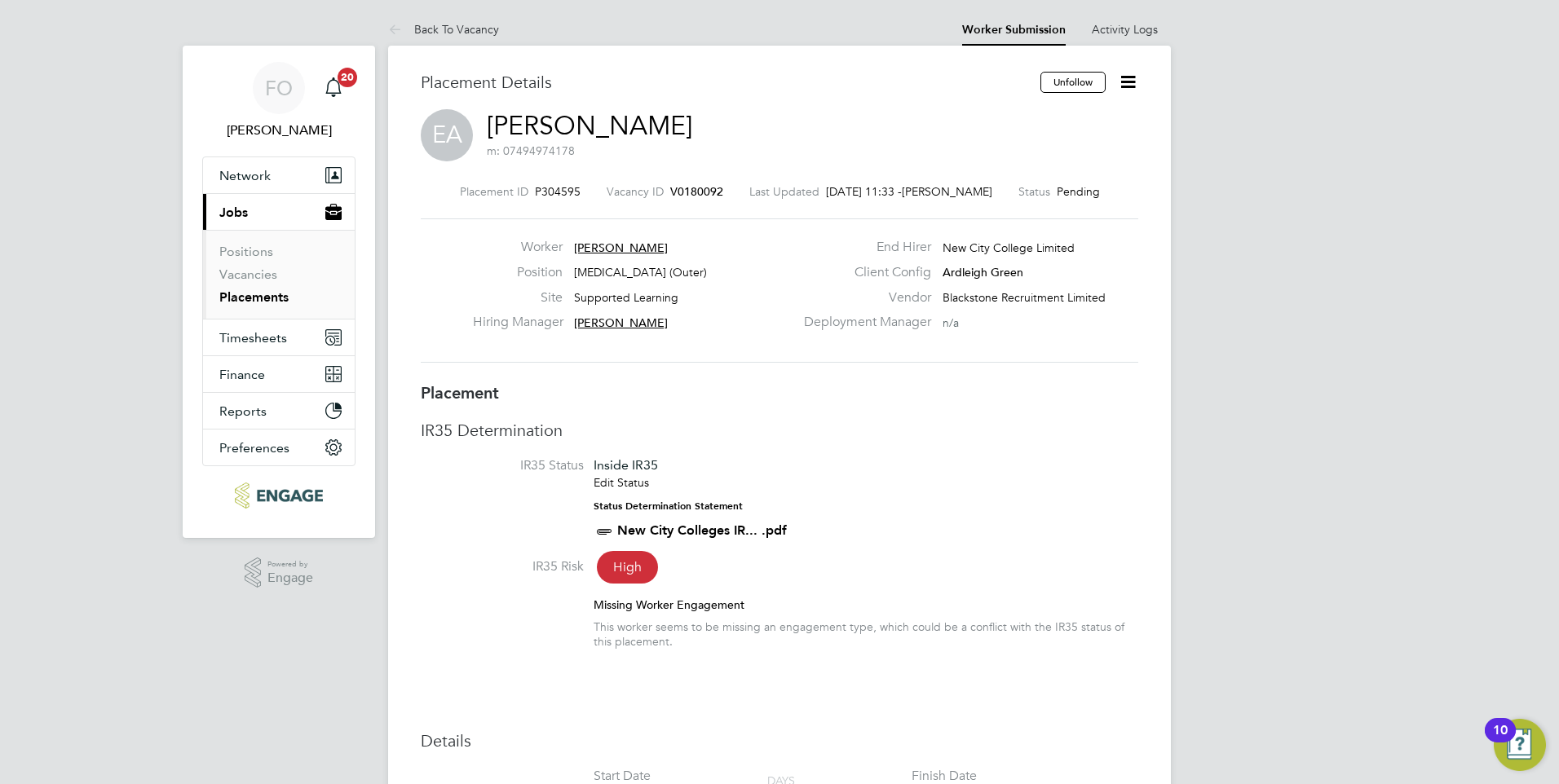
click at [1123, 83] on icon at bounding box center [1128, 81] width 21 height 21
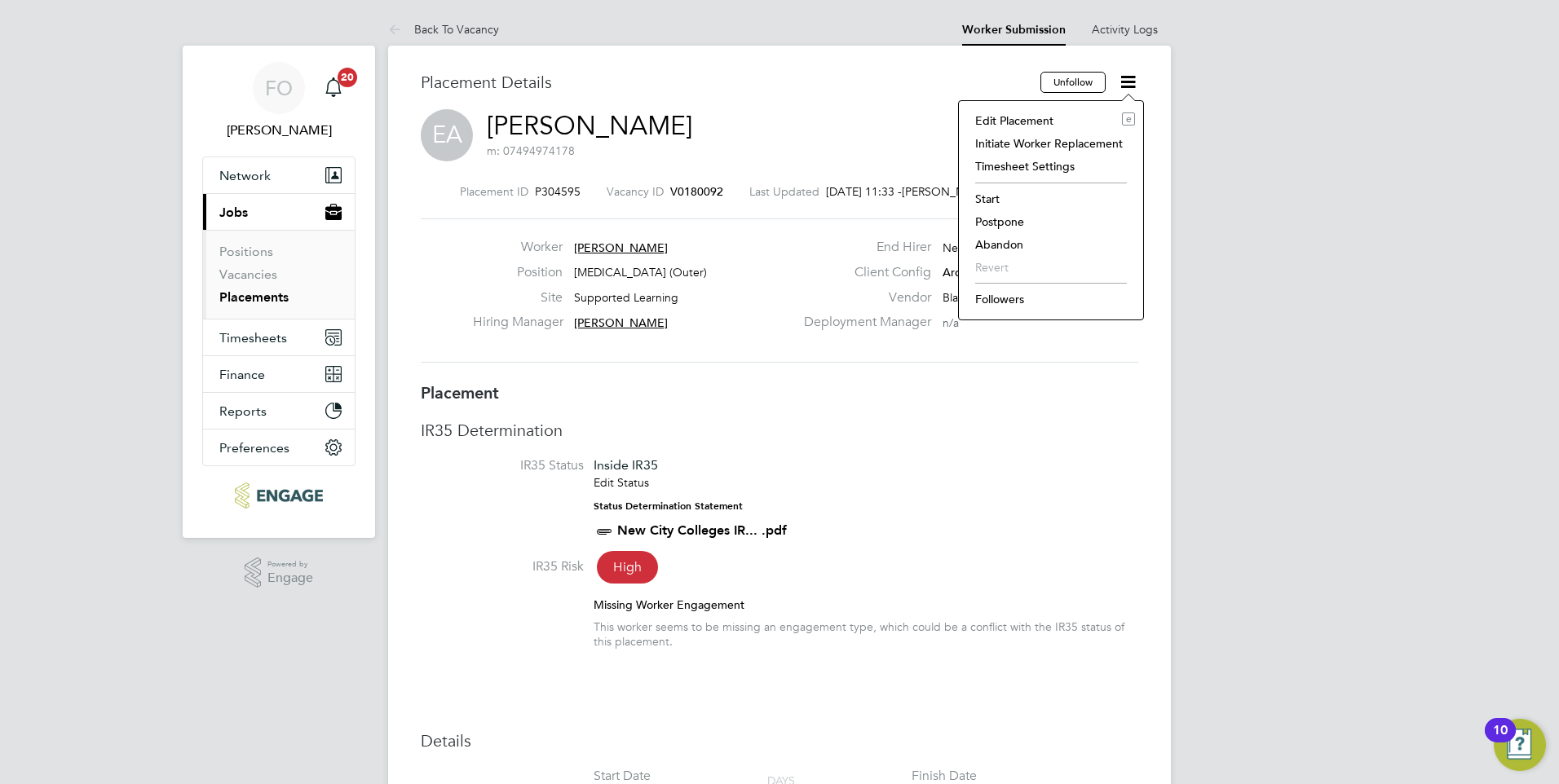
click at [1007, 299] on li "Followers" at bounding box center [1050, 299] width 168 height 23
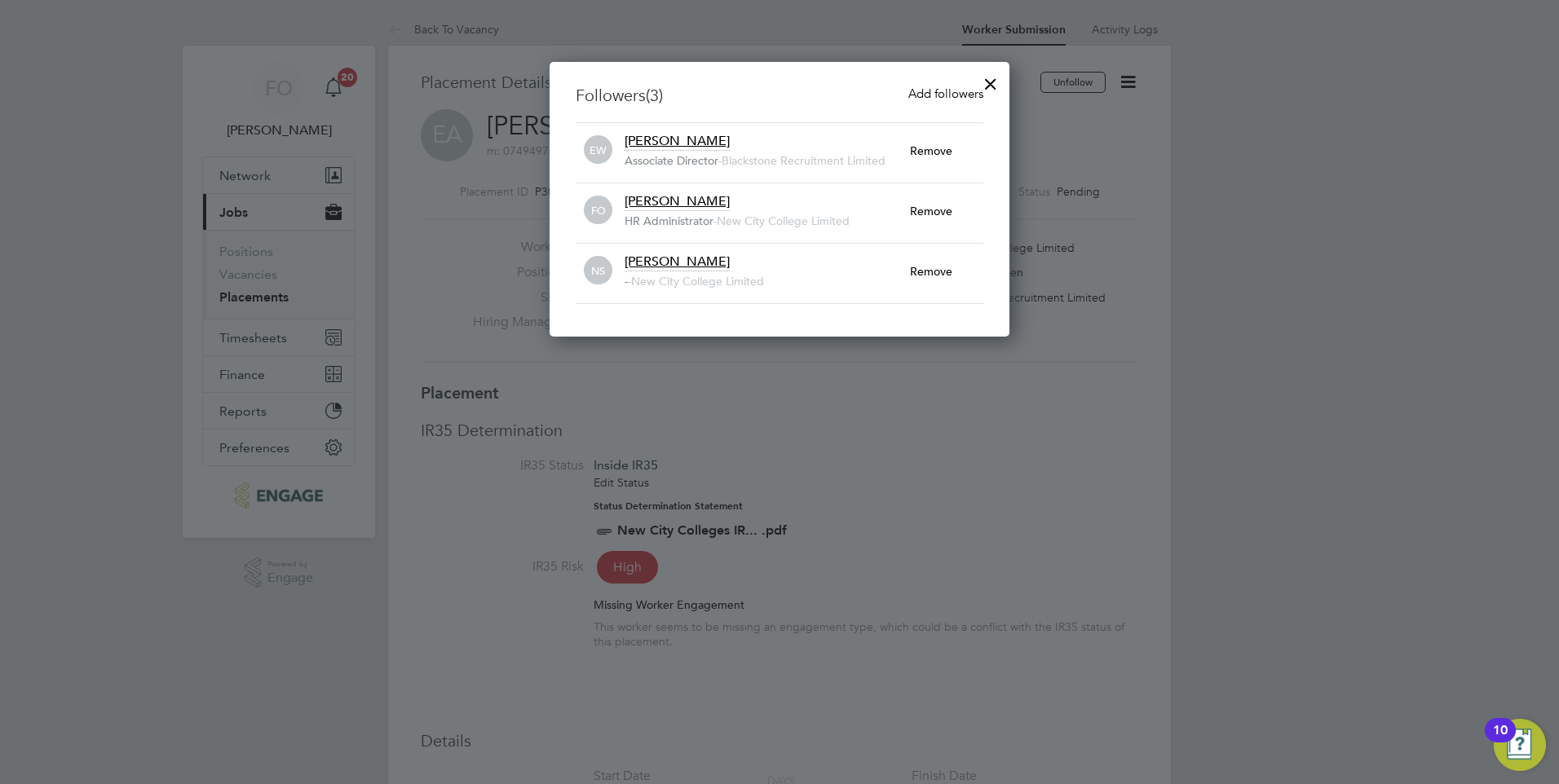
click at [987, 80] on div at bounding box center [990, 80] width 29 height 29
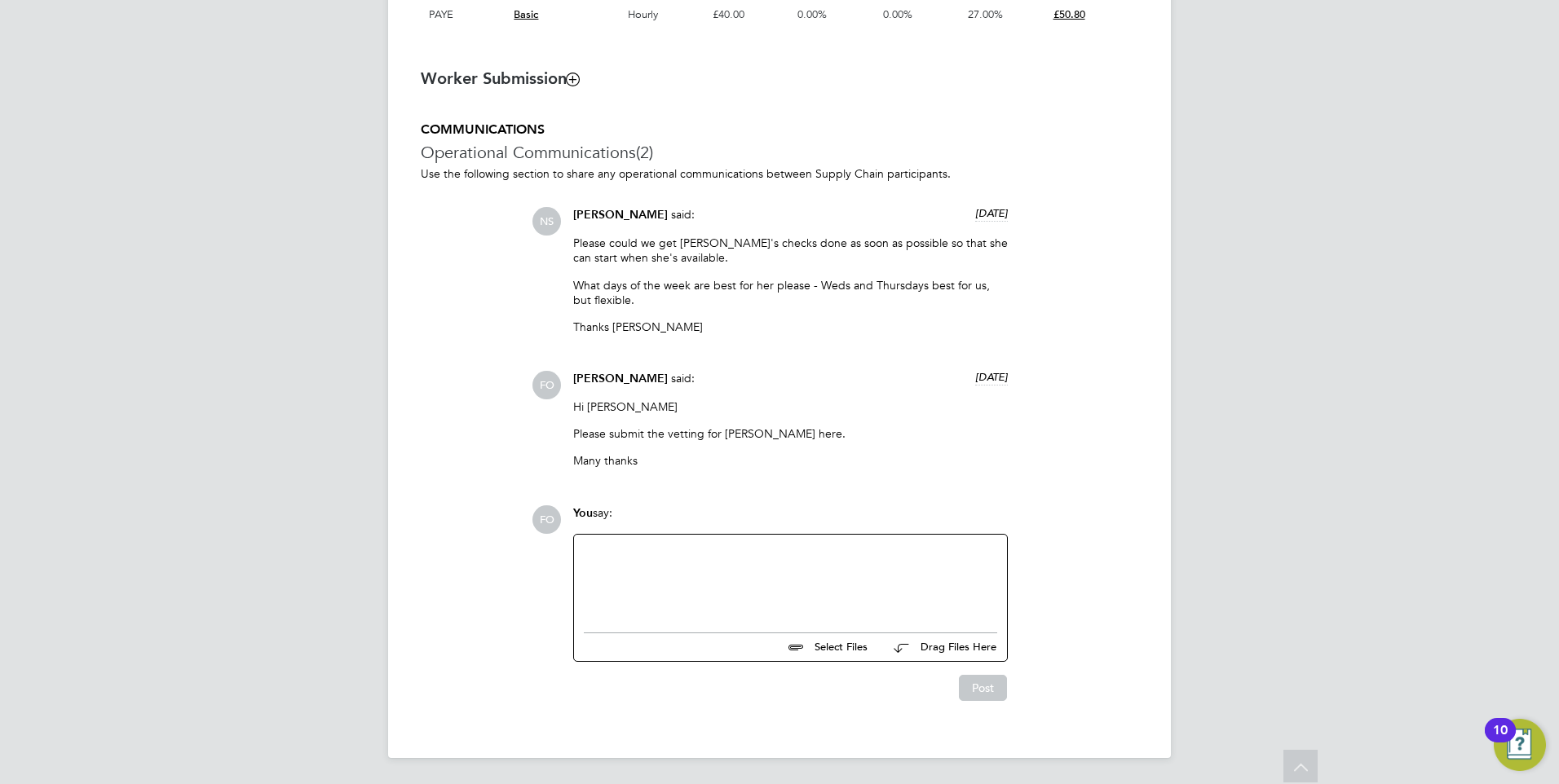
drag, startPoint x: 744, startPoint y: 565, endPoint x: 736, endPoint y: 563, distance: 8.2
click at [739, 563] on div at bounding box center [791, 579] width 413 height 71
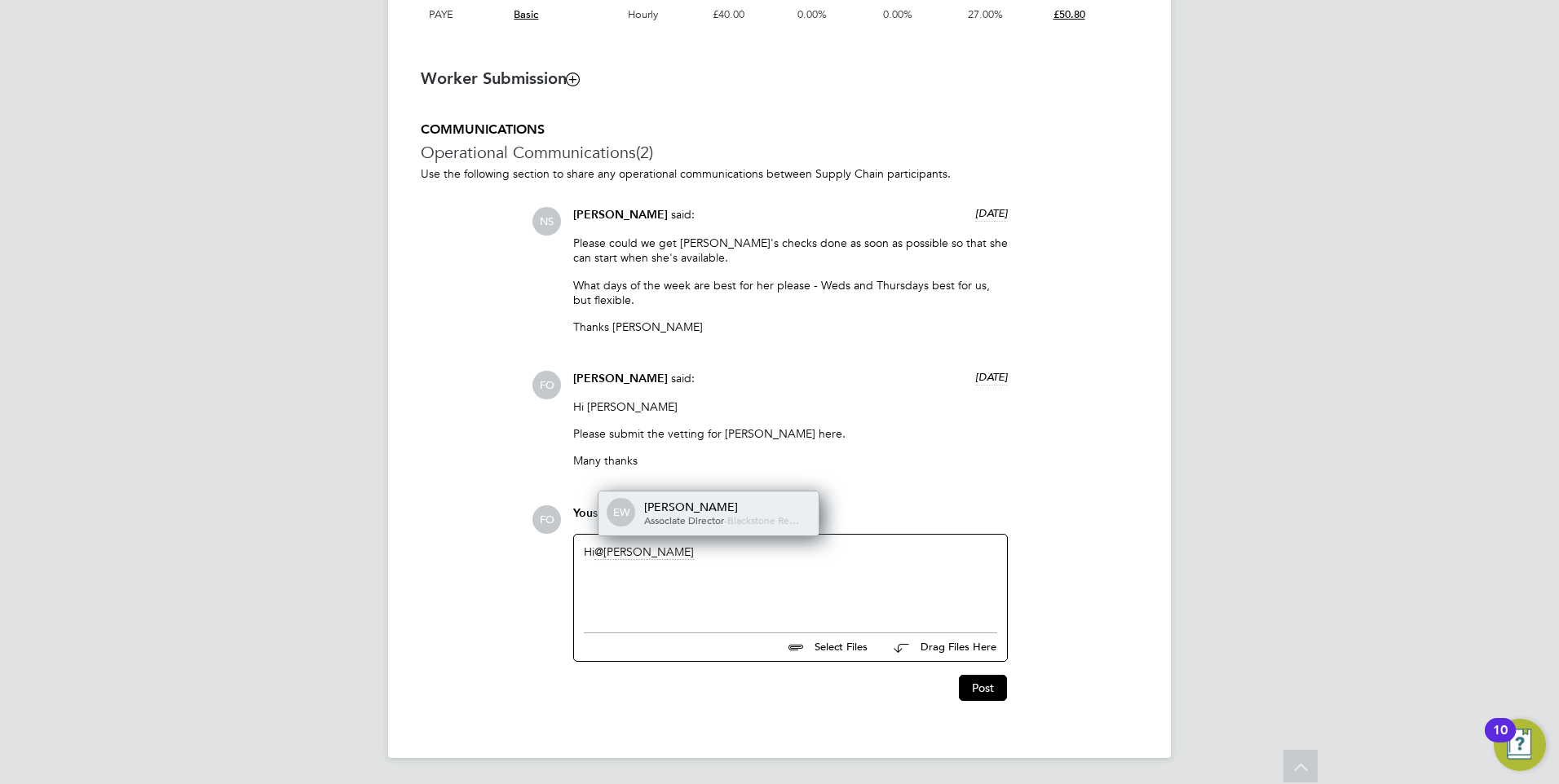
click at [747, 522] on span "Blackstone Re…" at bounding box center [763, 520] width 71 height 13
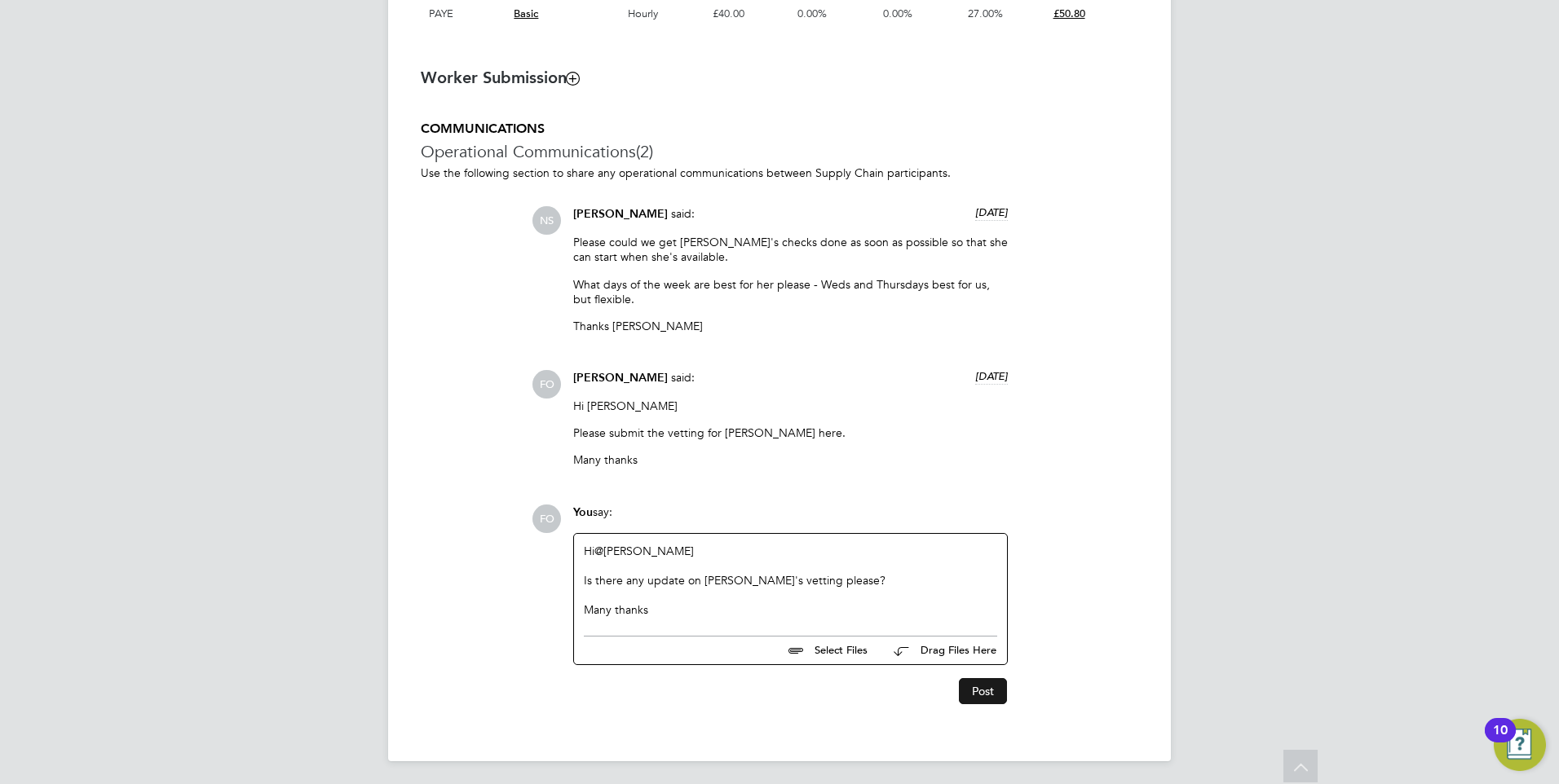
drag, startPoint x: 957, startPoint y: 684, endPoint x: 977, endPoint y: 689, distance: 20.6
click at [971, 687] on button "Post" at bounding box center [983, 691] width 48 height 26
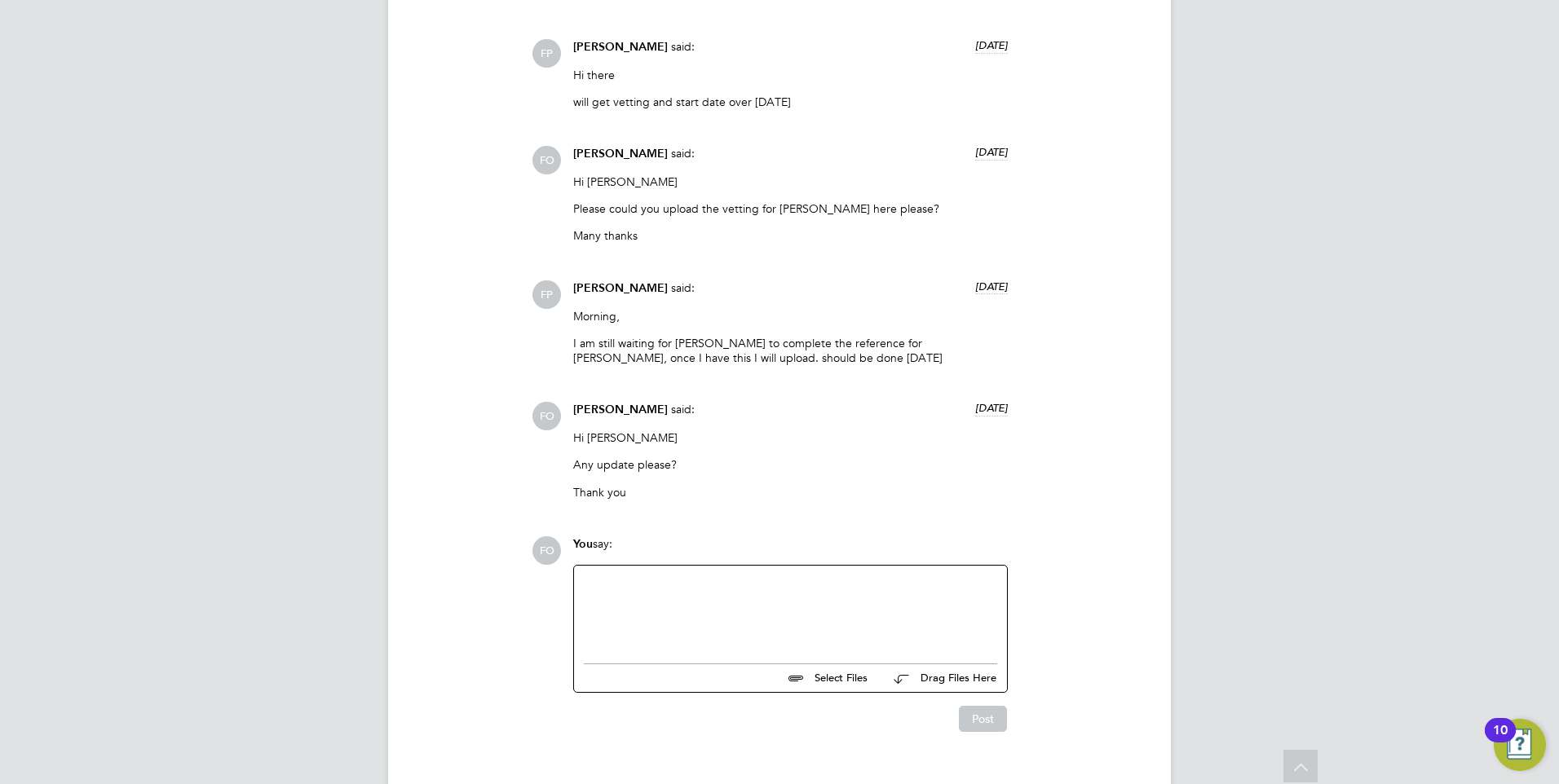
scroll to position [2027, 0]
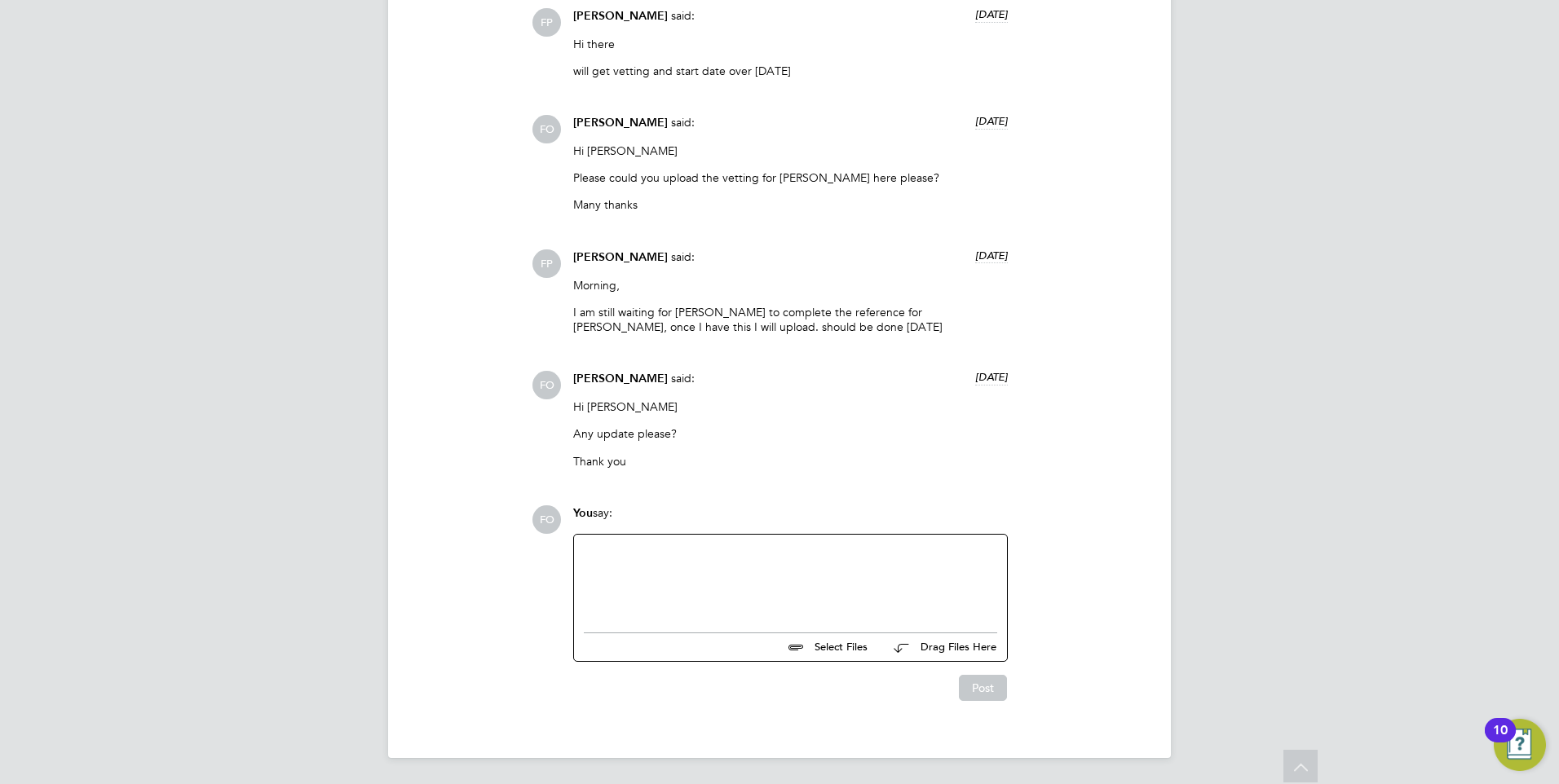
drag, startPoint x: 709, startPoint y: 579, endPoint x: 725, endPoint y: 590, distance: 19.4
click at [709, 584] on div at bounding box center [791, 579] width 413 height 71
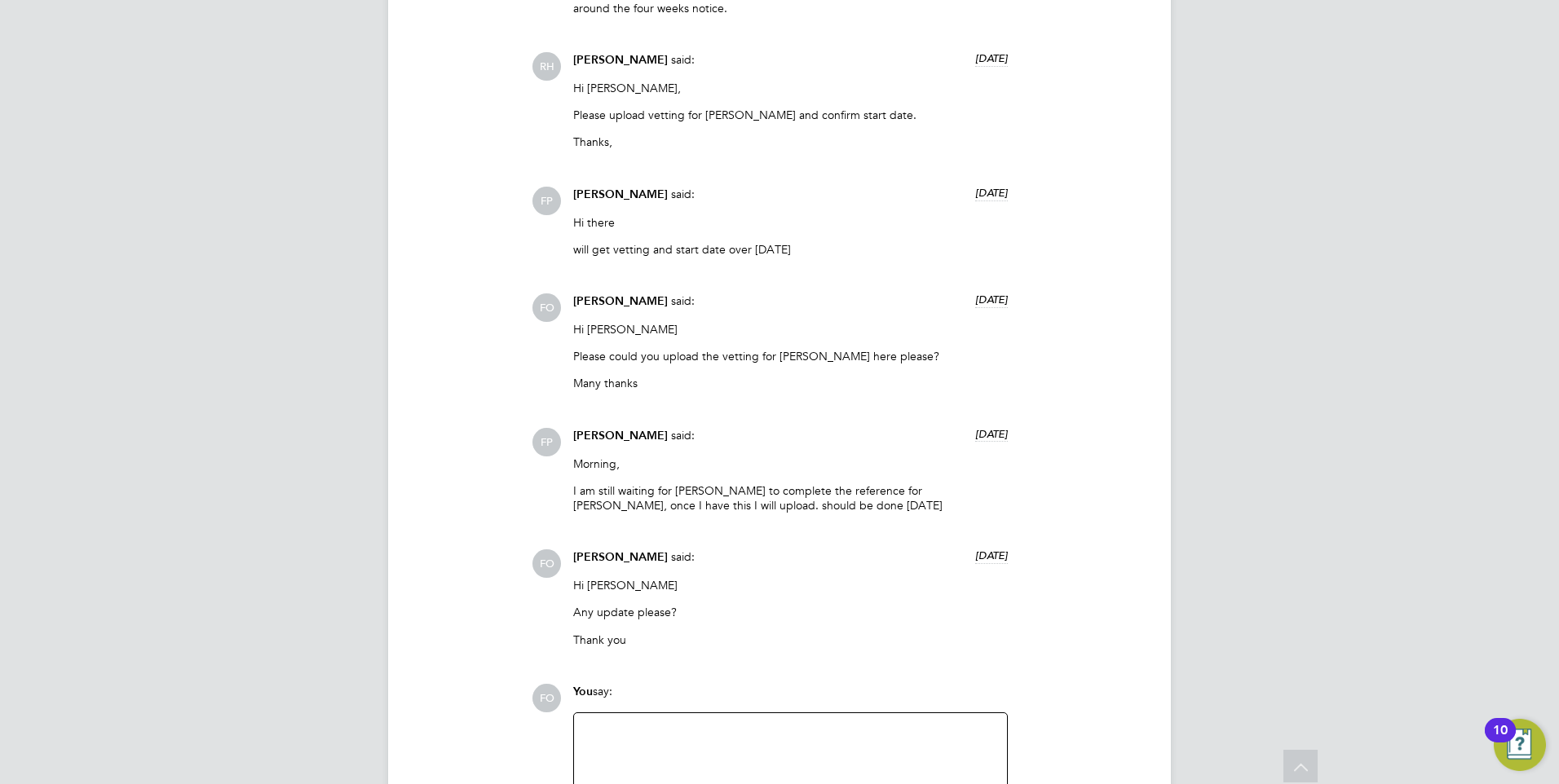
scroll to position [1875, 0]
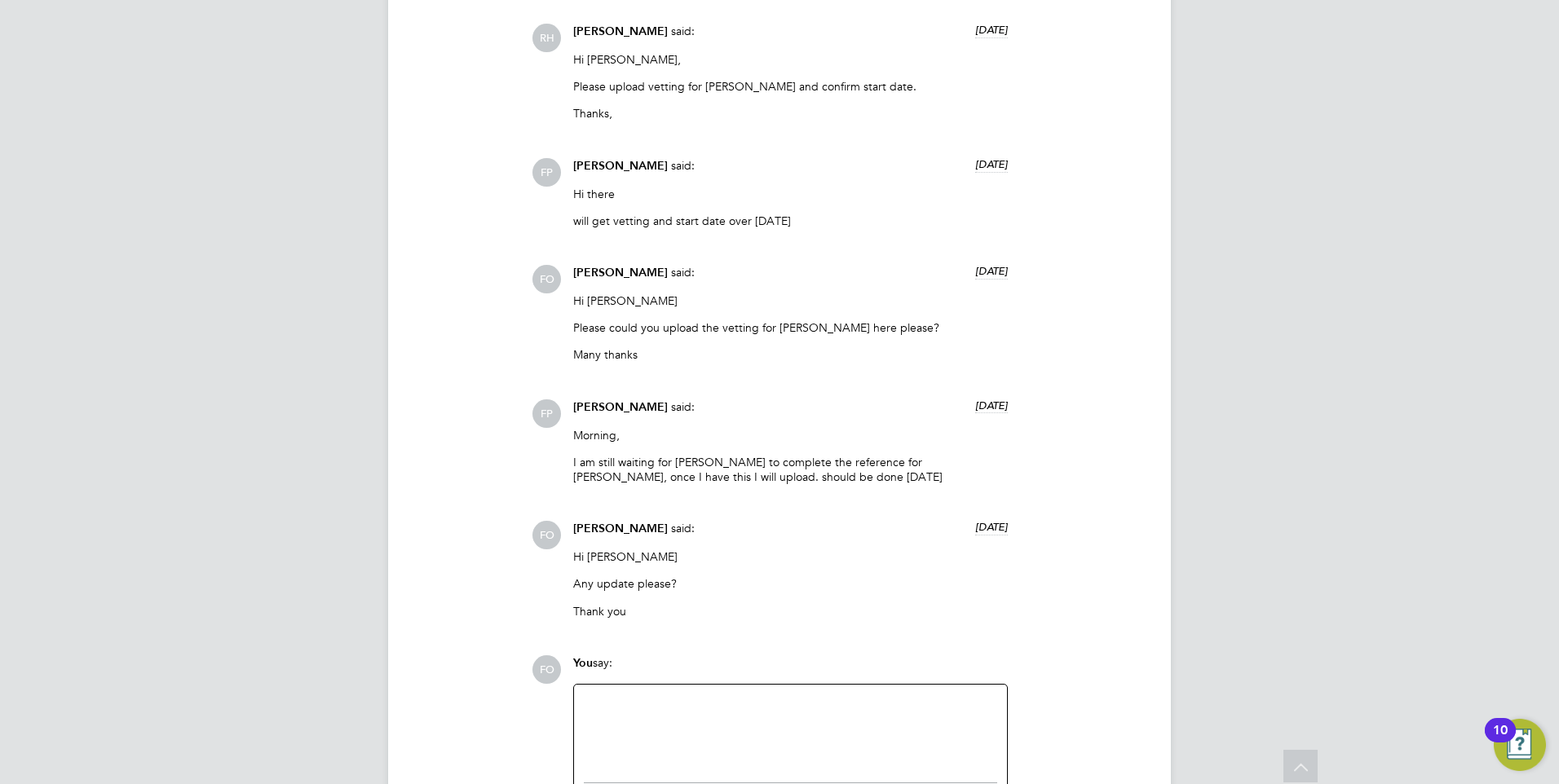
click at [610, 714] on div at bounding box center [791, 729] width 413 height 71
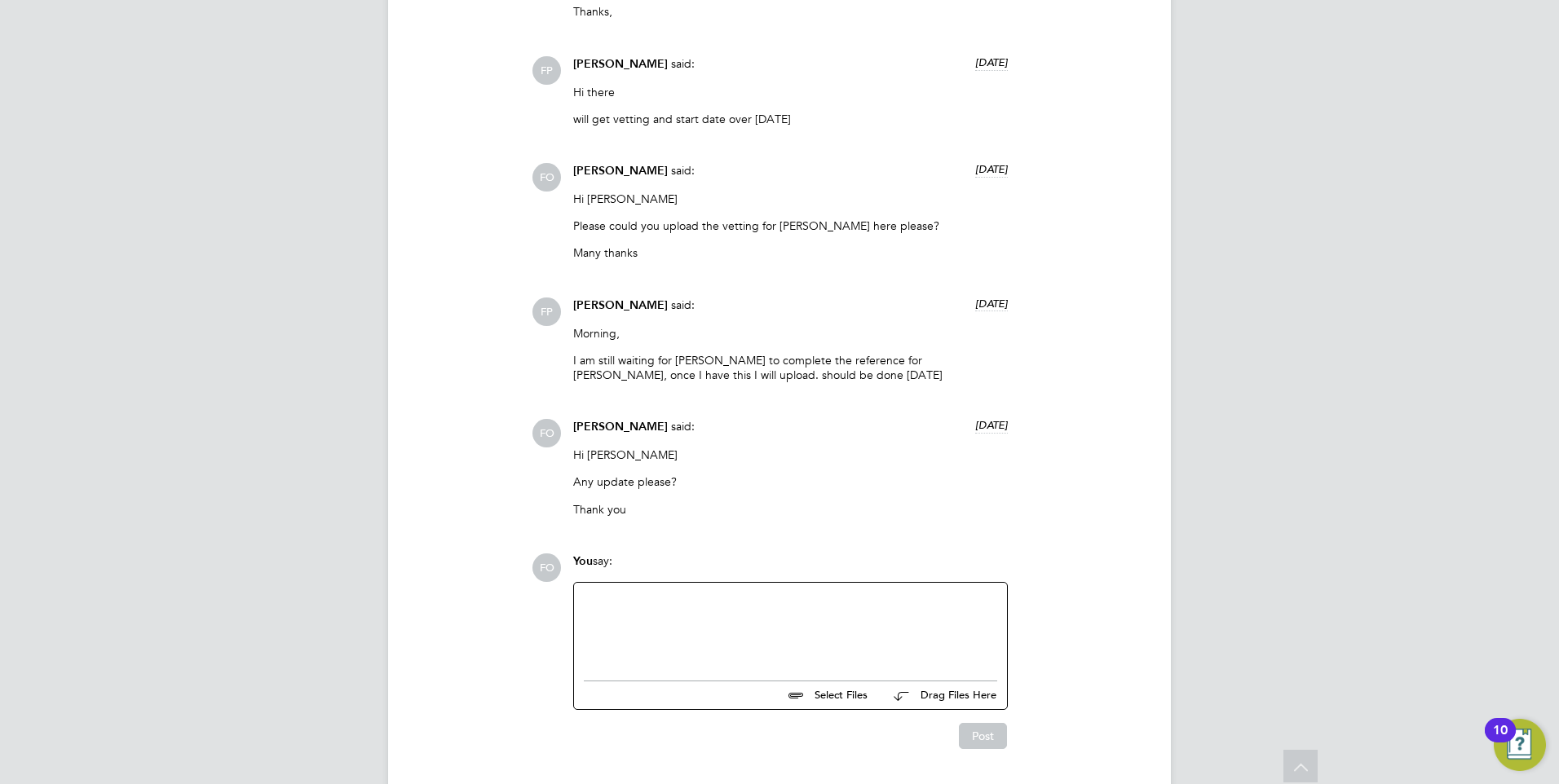
scroll to position [2027, 0]
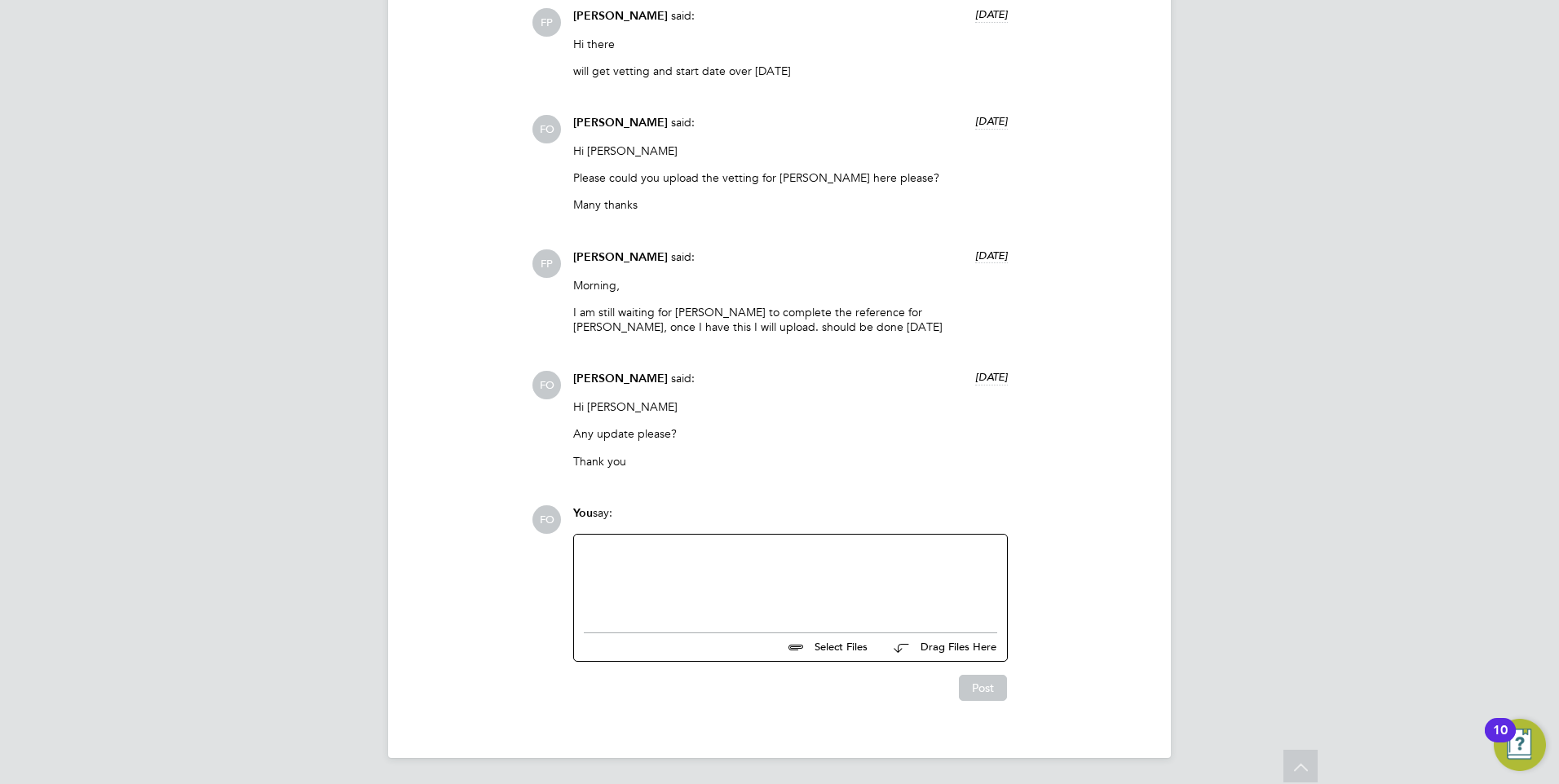
click at [723, 582] on div at bounding box center [791, 579] width 413 height 71
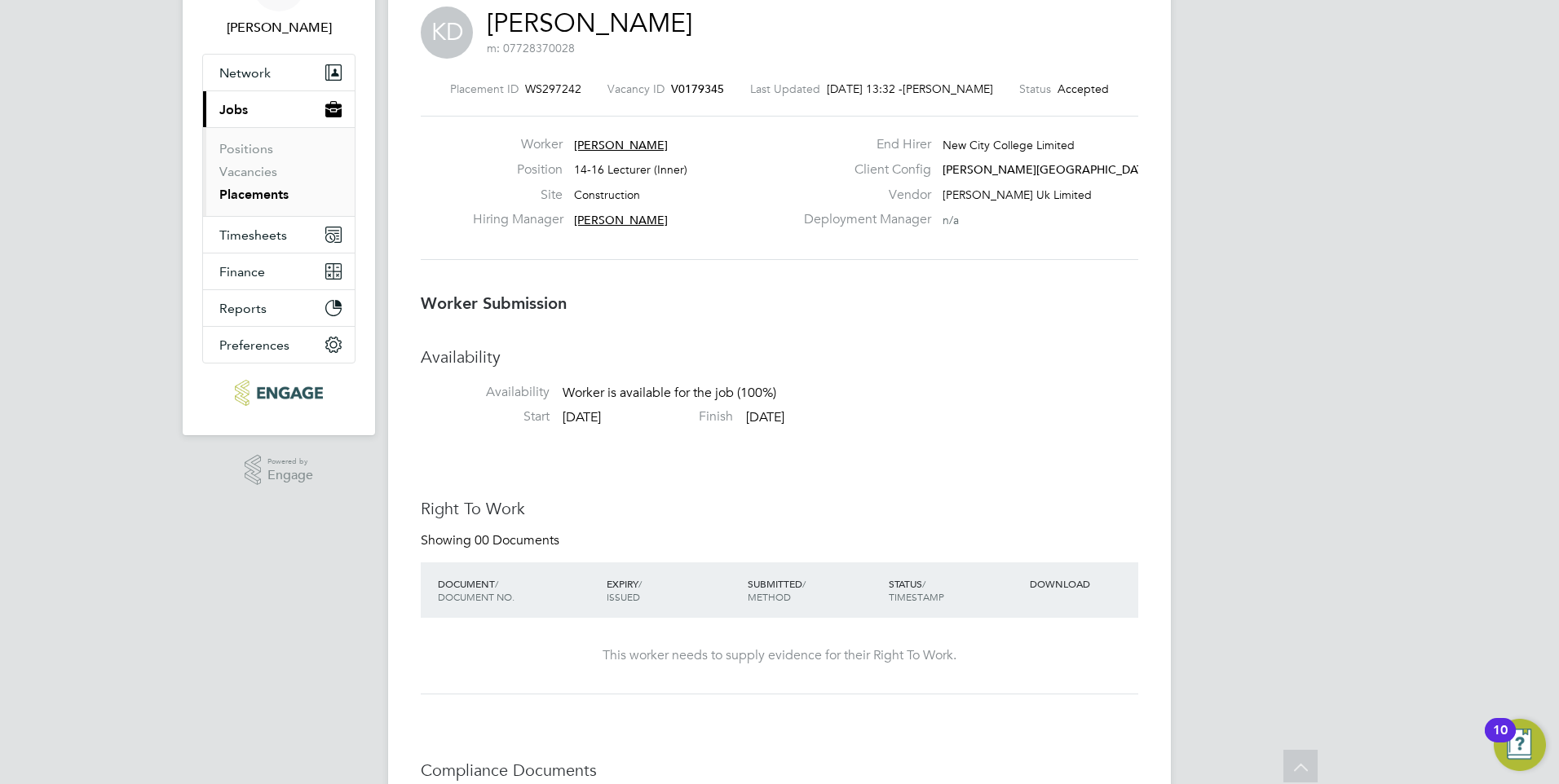
scroll to position [0, 0]
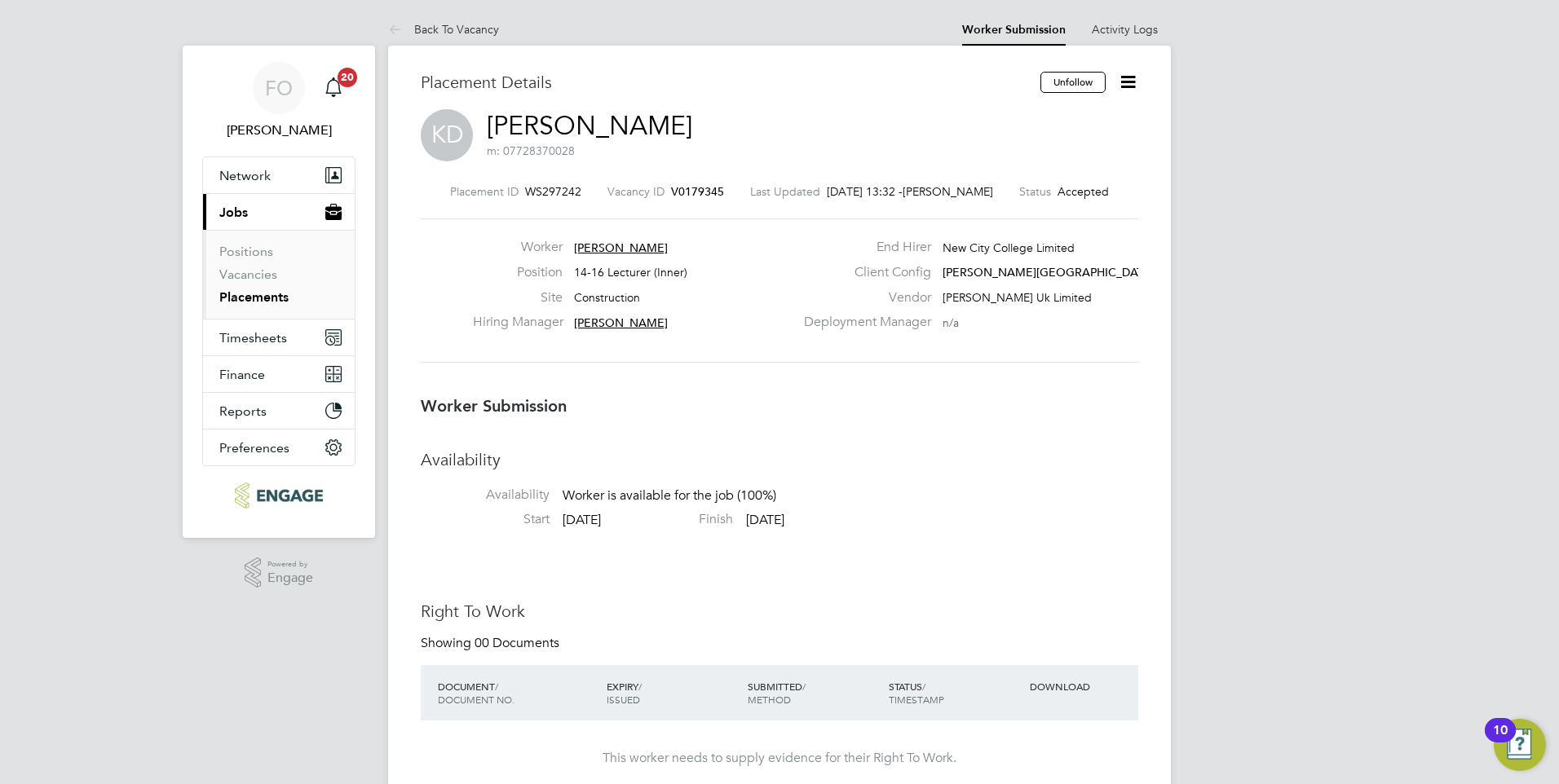
click at [683, 184] on span "V0179345" at bounding box center [698, 192] width 53 height 15
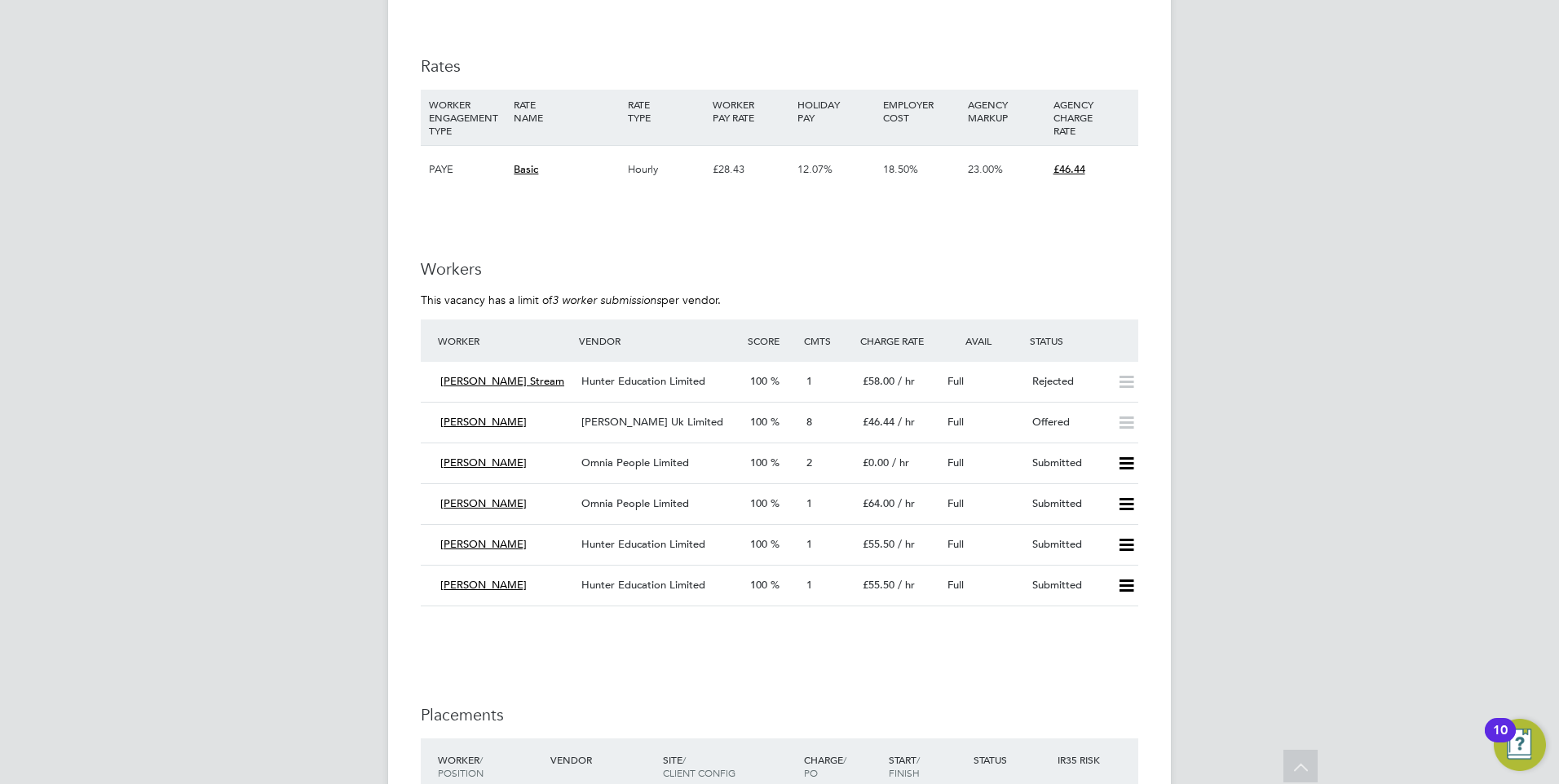
scroll to position [3098, 0]
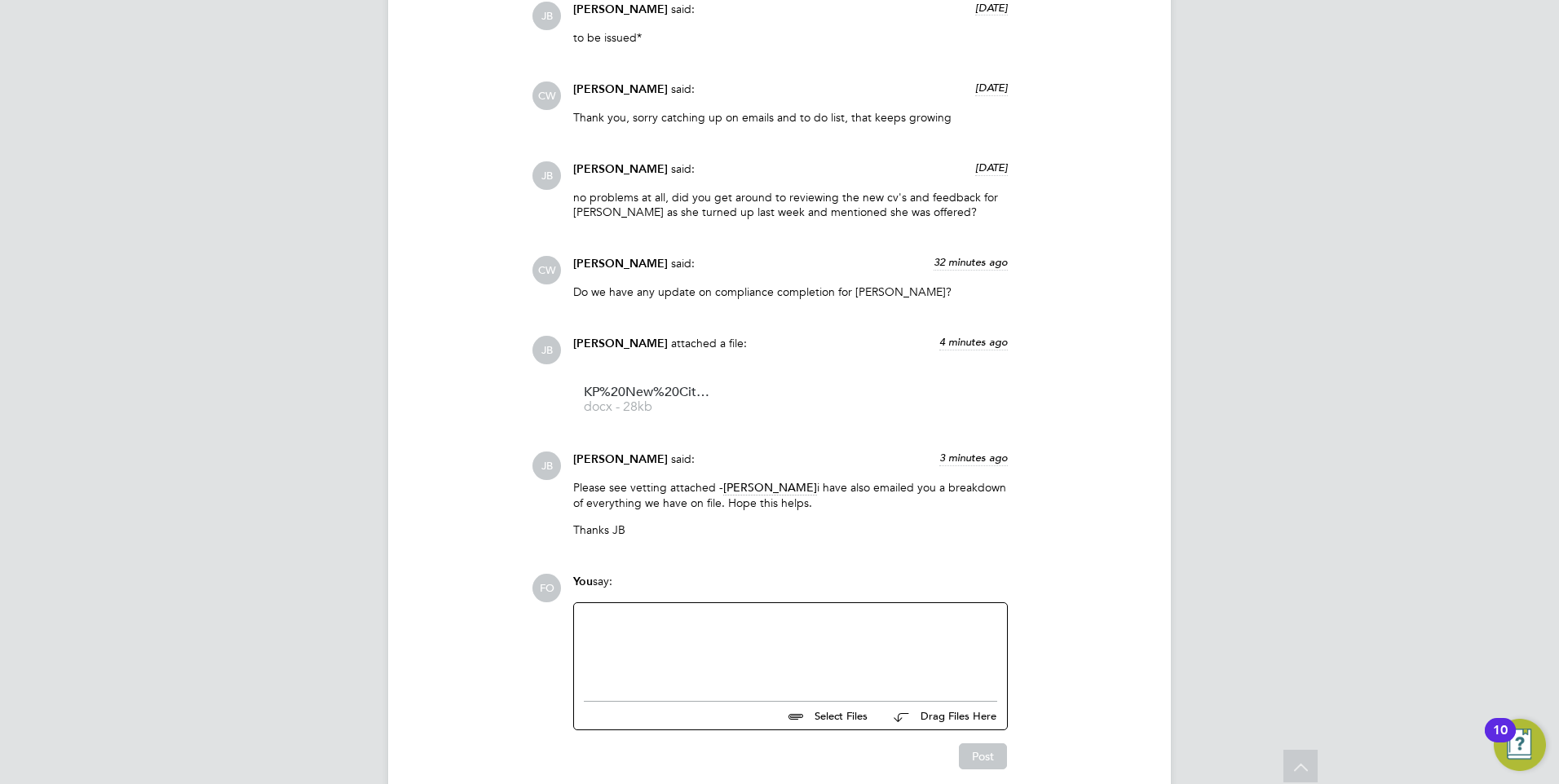
scroll to position [2238, 0]
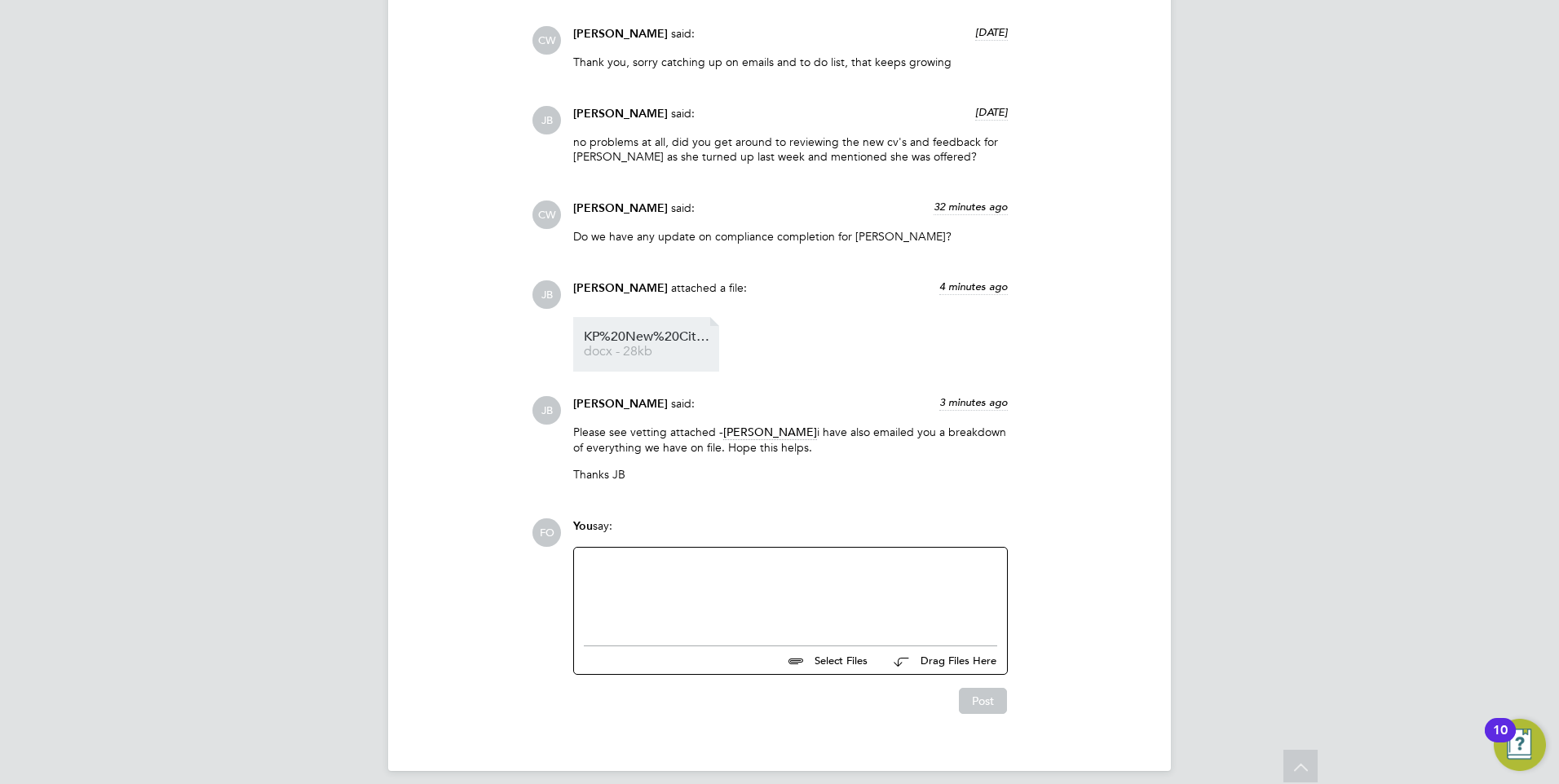
click at [645, 331] on link "KP%20New%20City%20college%20-%20Candidate%20Vetting%20Form docx - 28kb" at bounding box center [649, 344] width 130 height 27
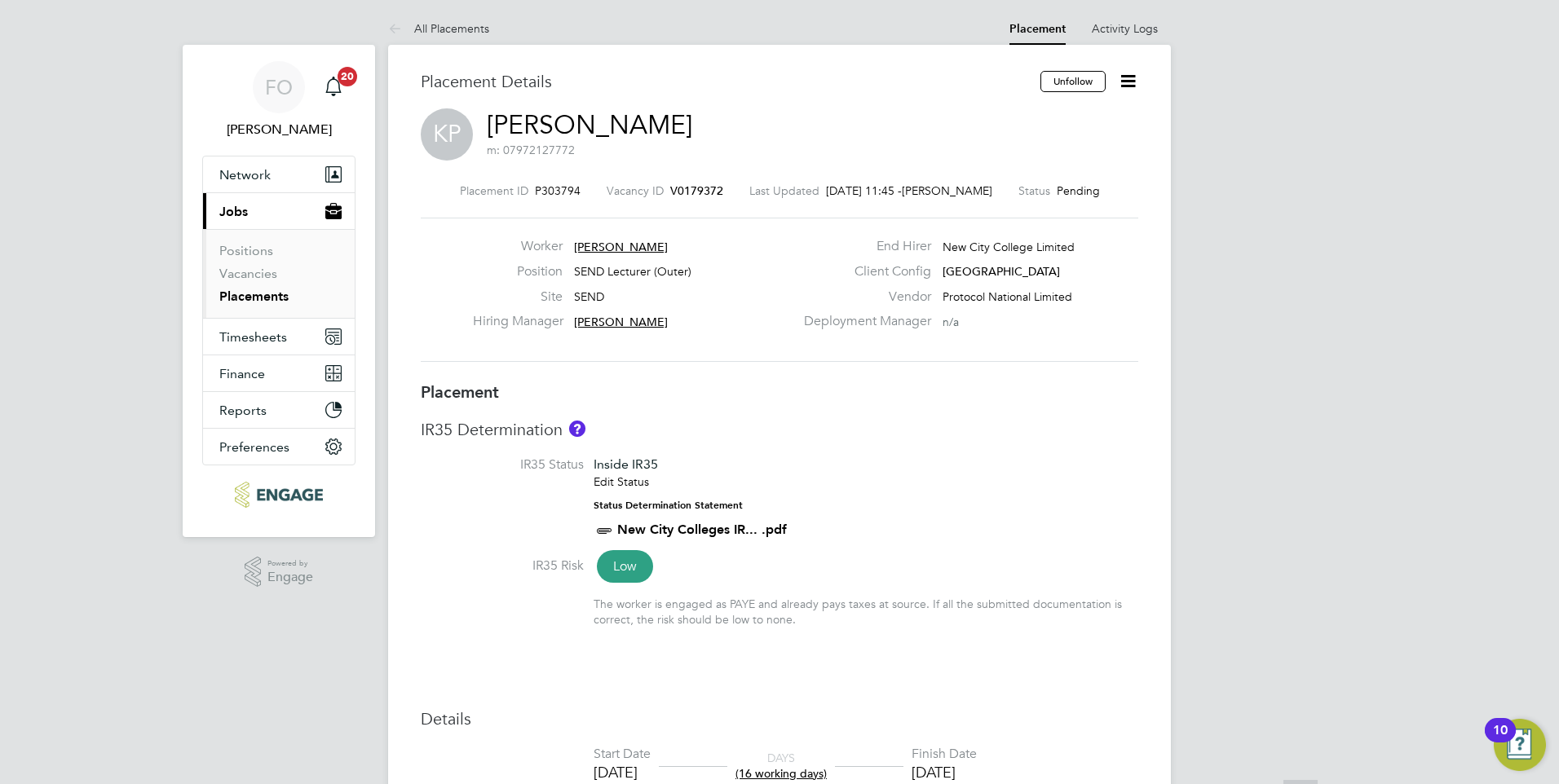
scroll to position [0, 0]
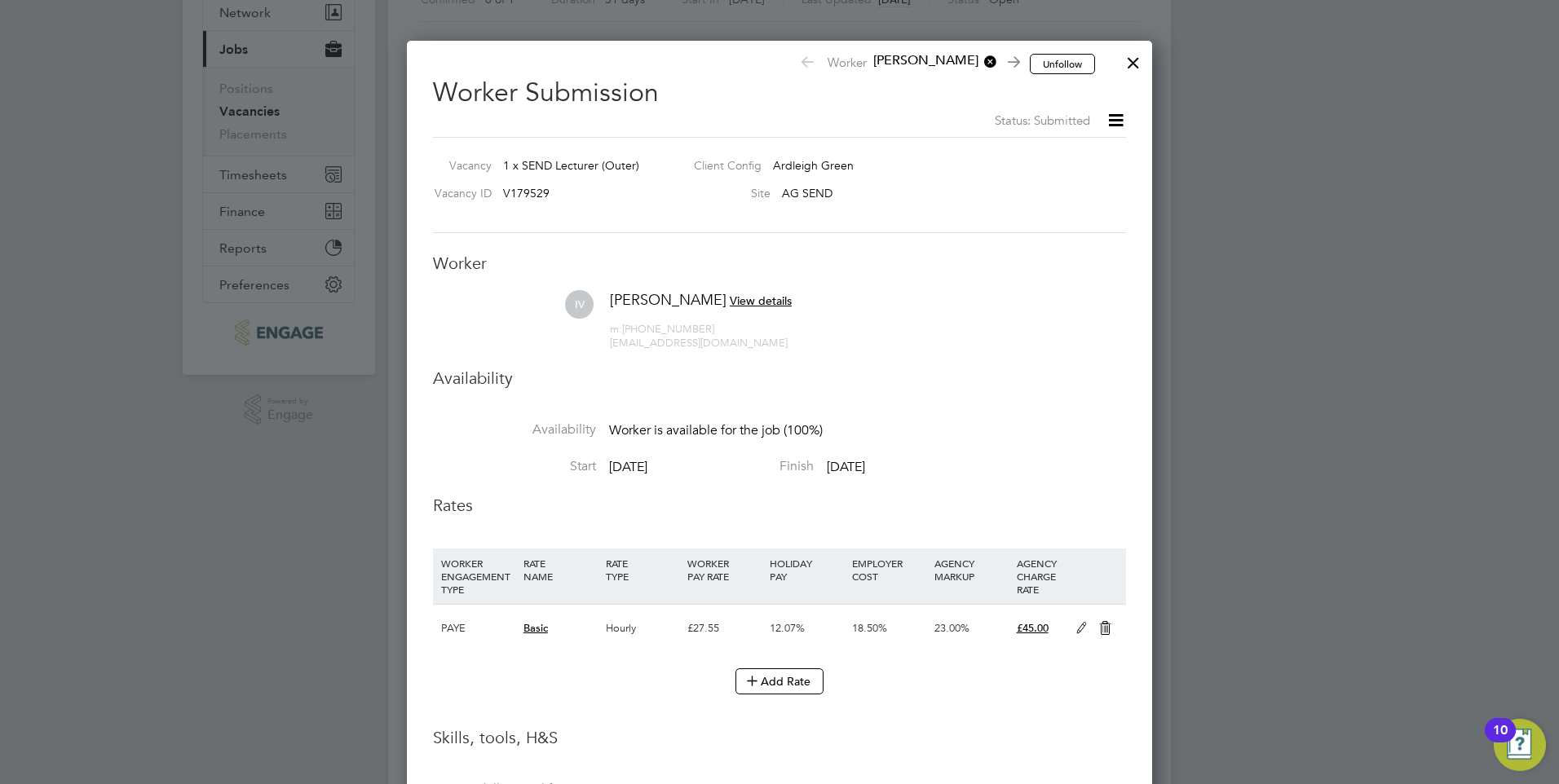
click at [1132, 68] on div at bounding box center [1133, 58] width 29 height 29
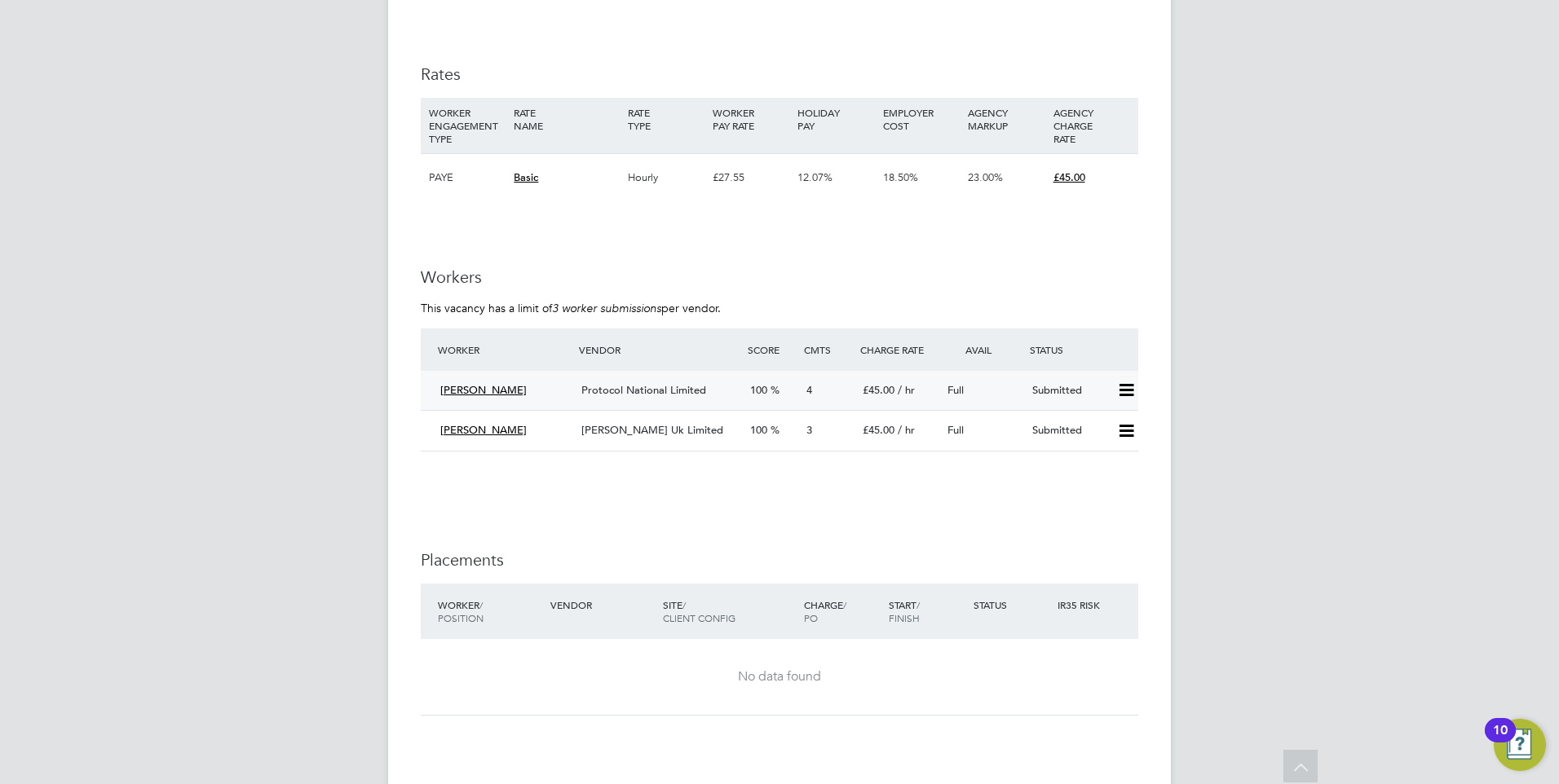
click at [1044, 379] on div "Submitted" at bounding box center [1068, 391] width 85 height 27
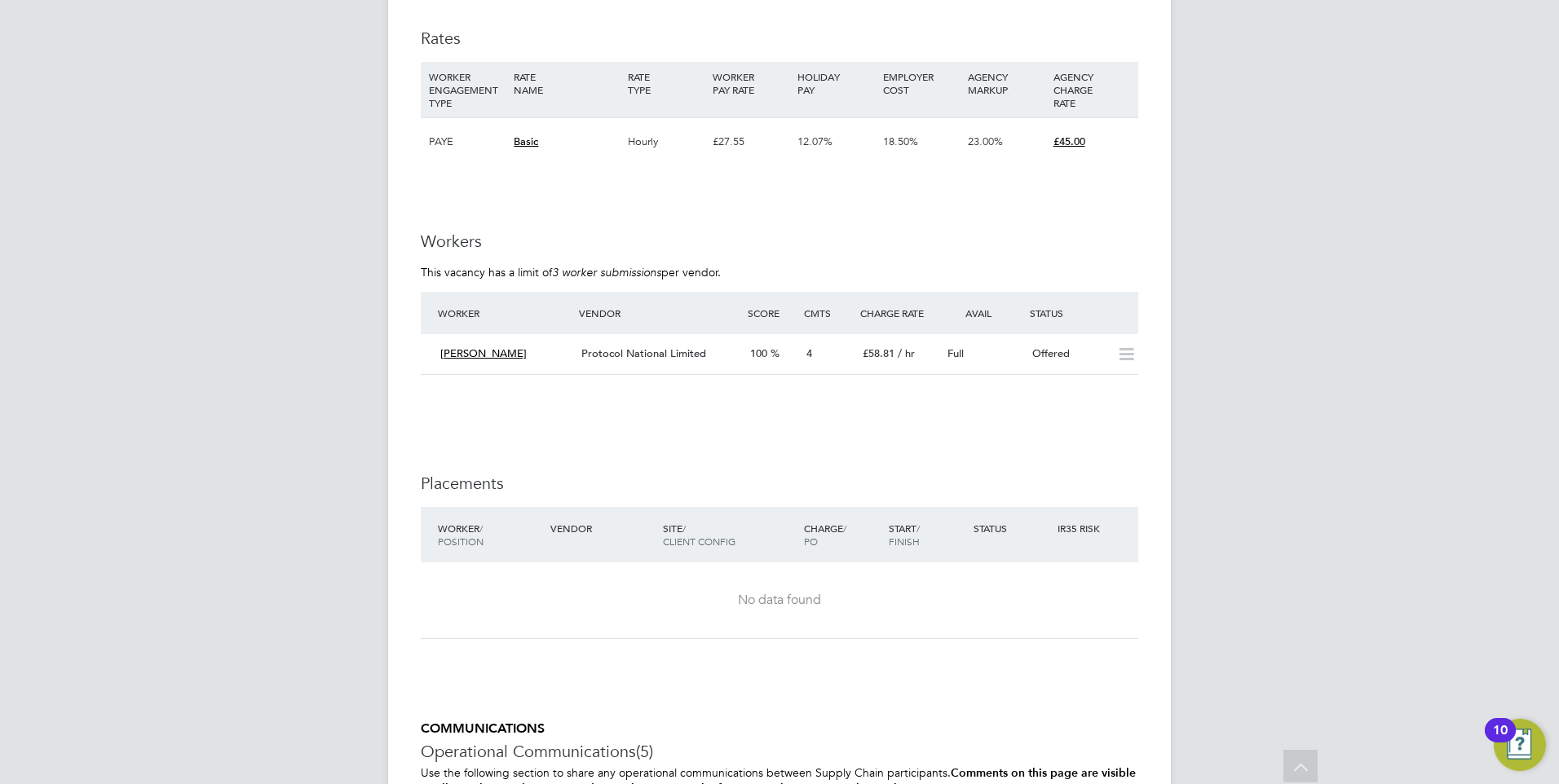
scroll to position [2619, 0]
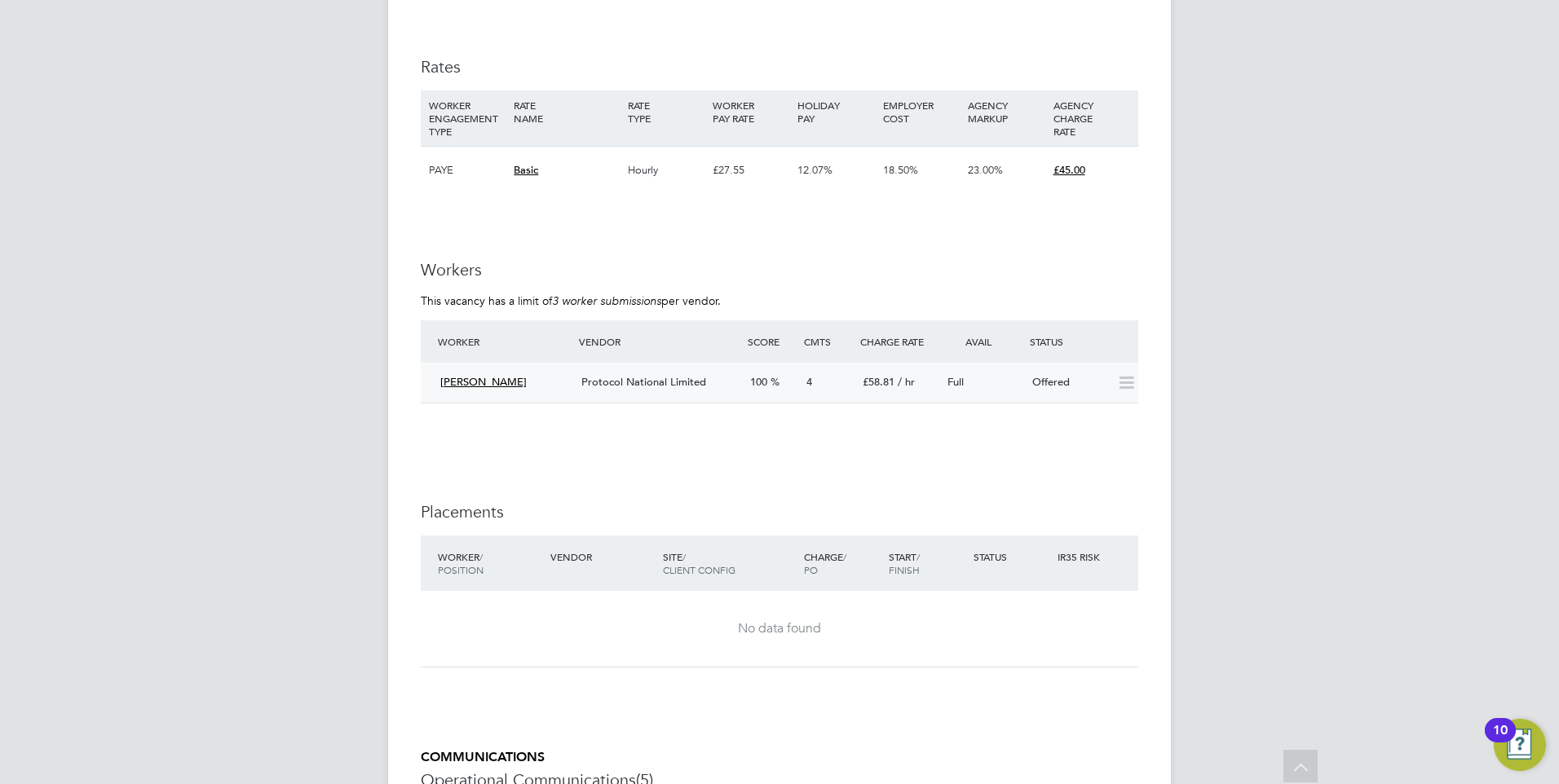
click at [1056, 383] on div "Offered" at bounding box center [1068, 382] width 85 height 27
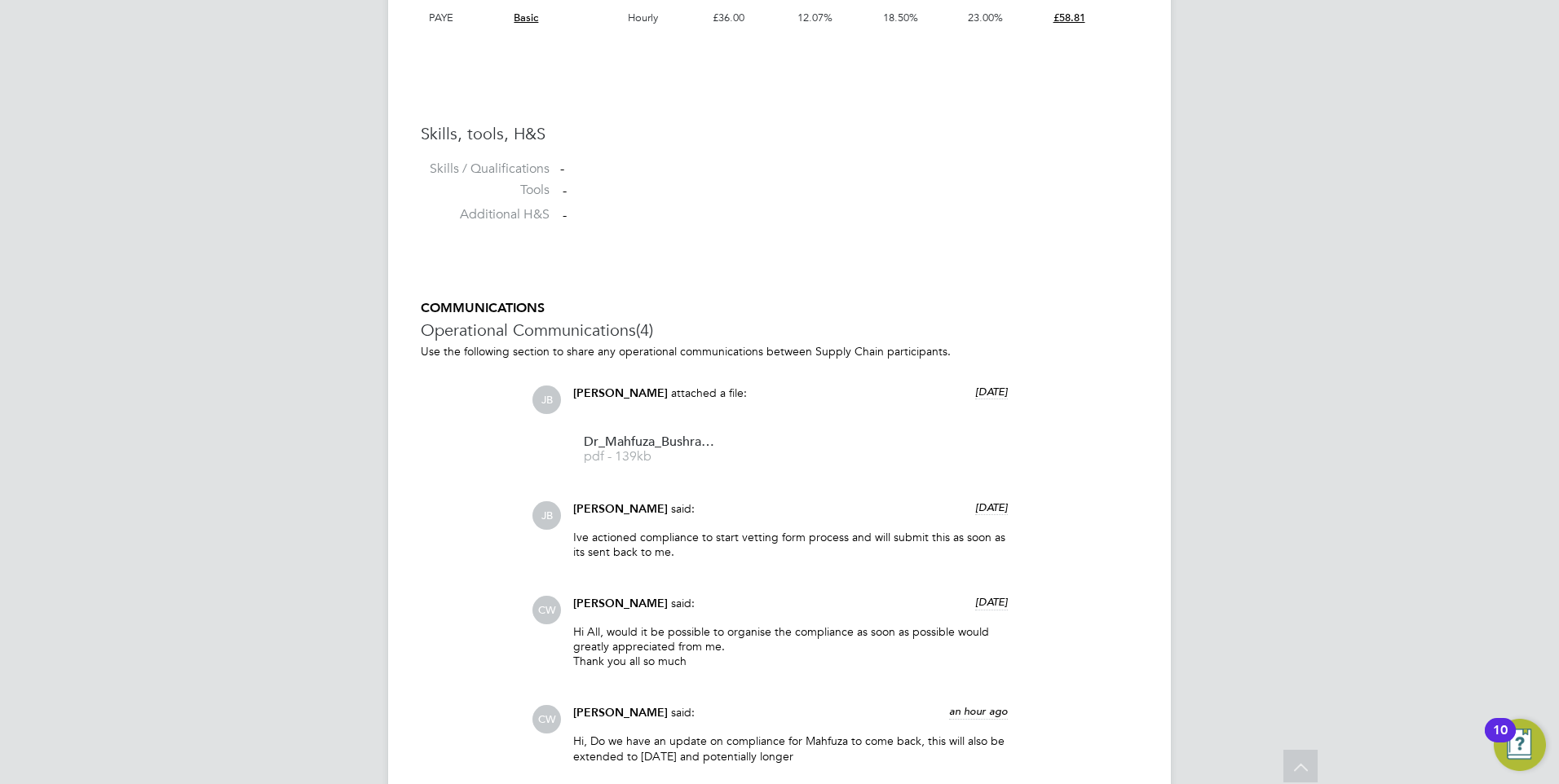
scroll to position [1520, 0]
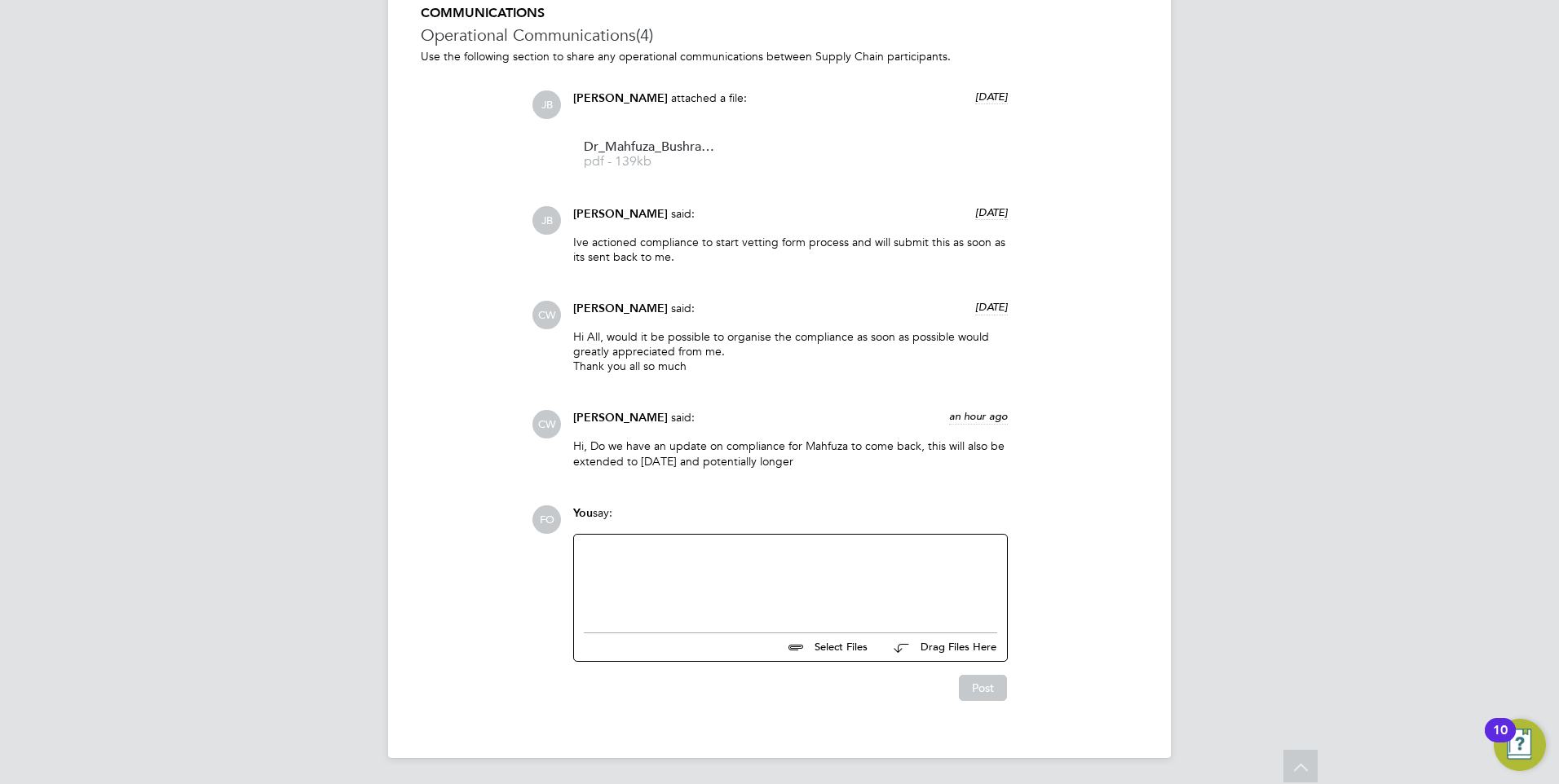
click at [709, 582] on div at bounding box center [791, 579] width 413 height 71
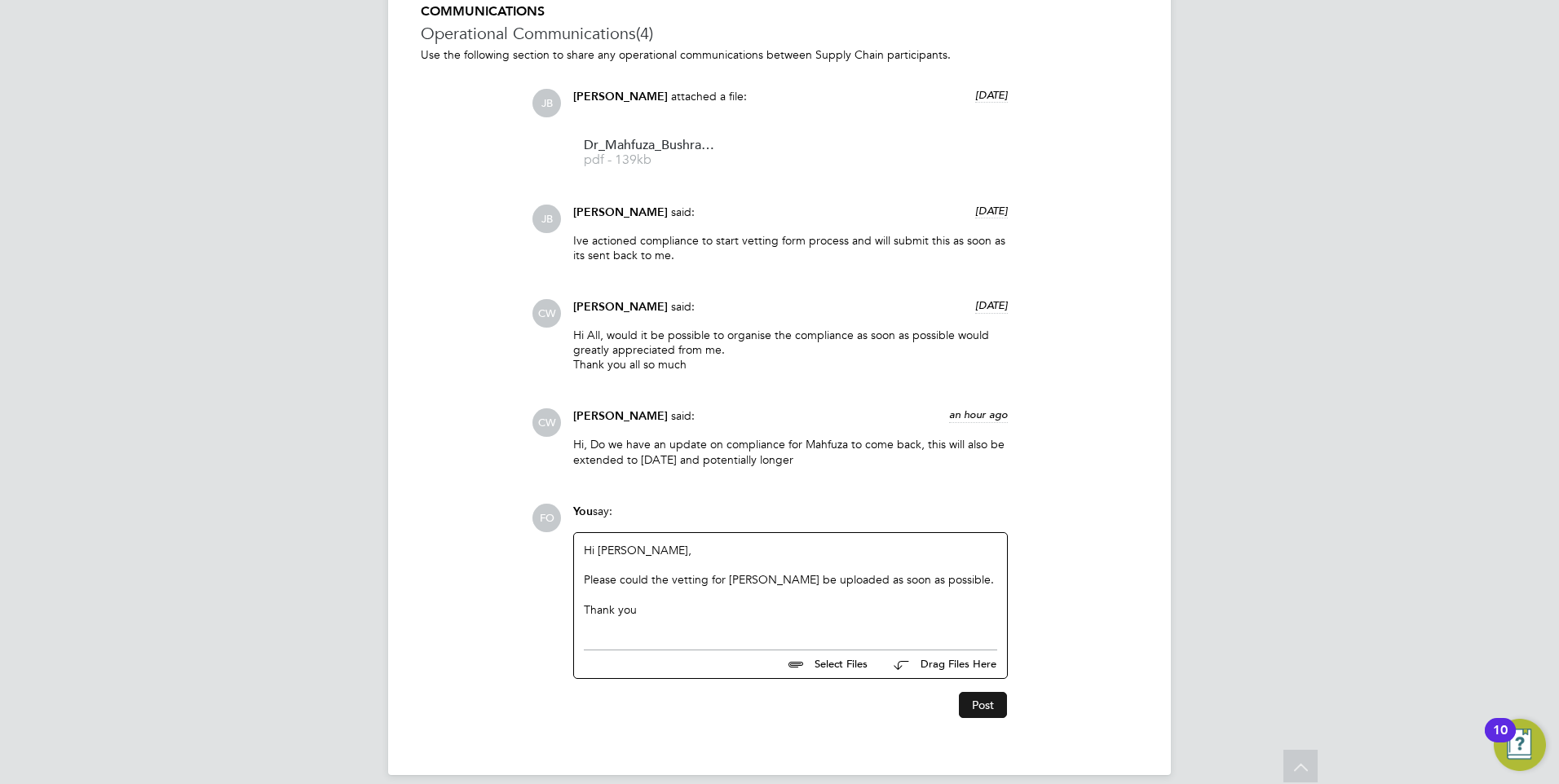
click at [985, 699] on button "Post" at bounding box center [983, 704] width 48 height 26
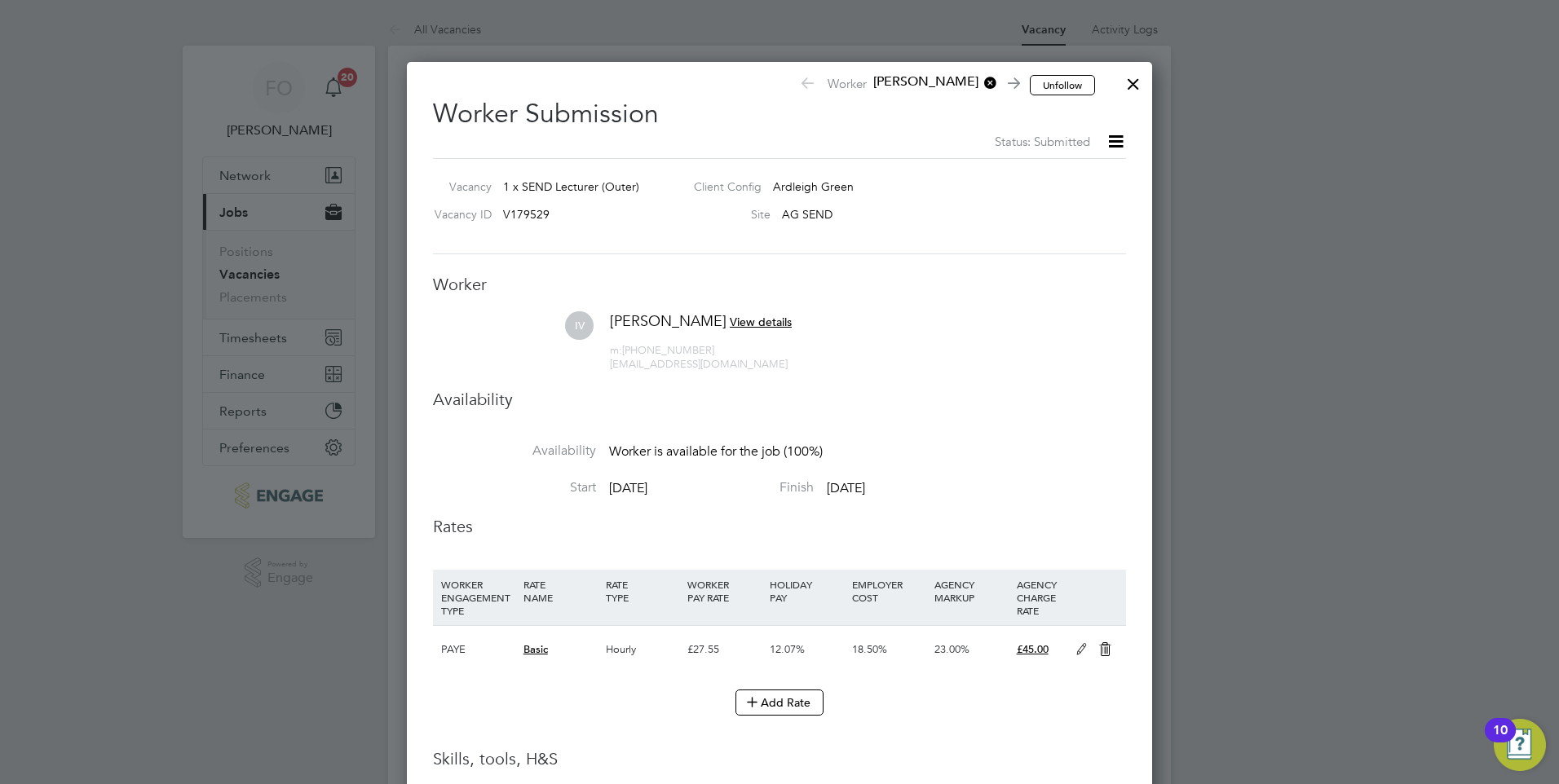
click at [1133, 85] on div at bounding box center [1133, 80] width 29 height 29
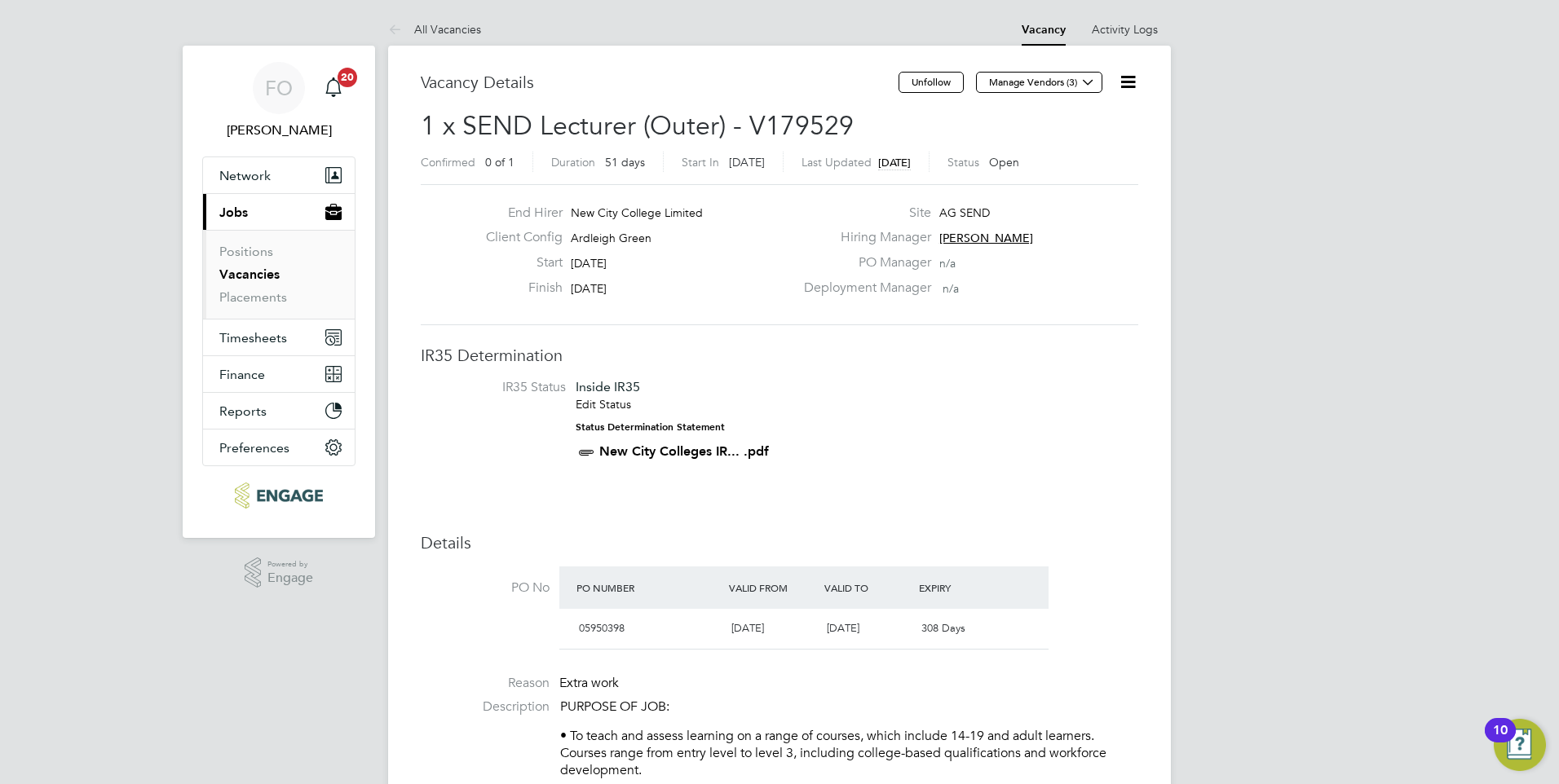
click at [269, 278] on link "Vacancies" at bounding box center [249, 274] width 61 height 16
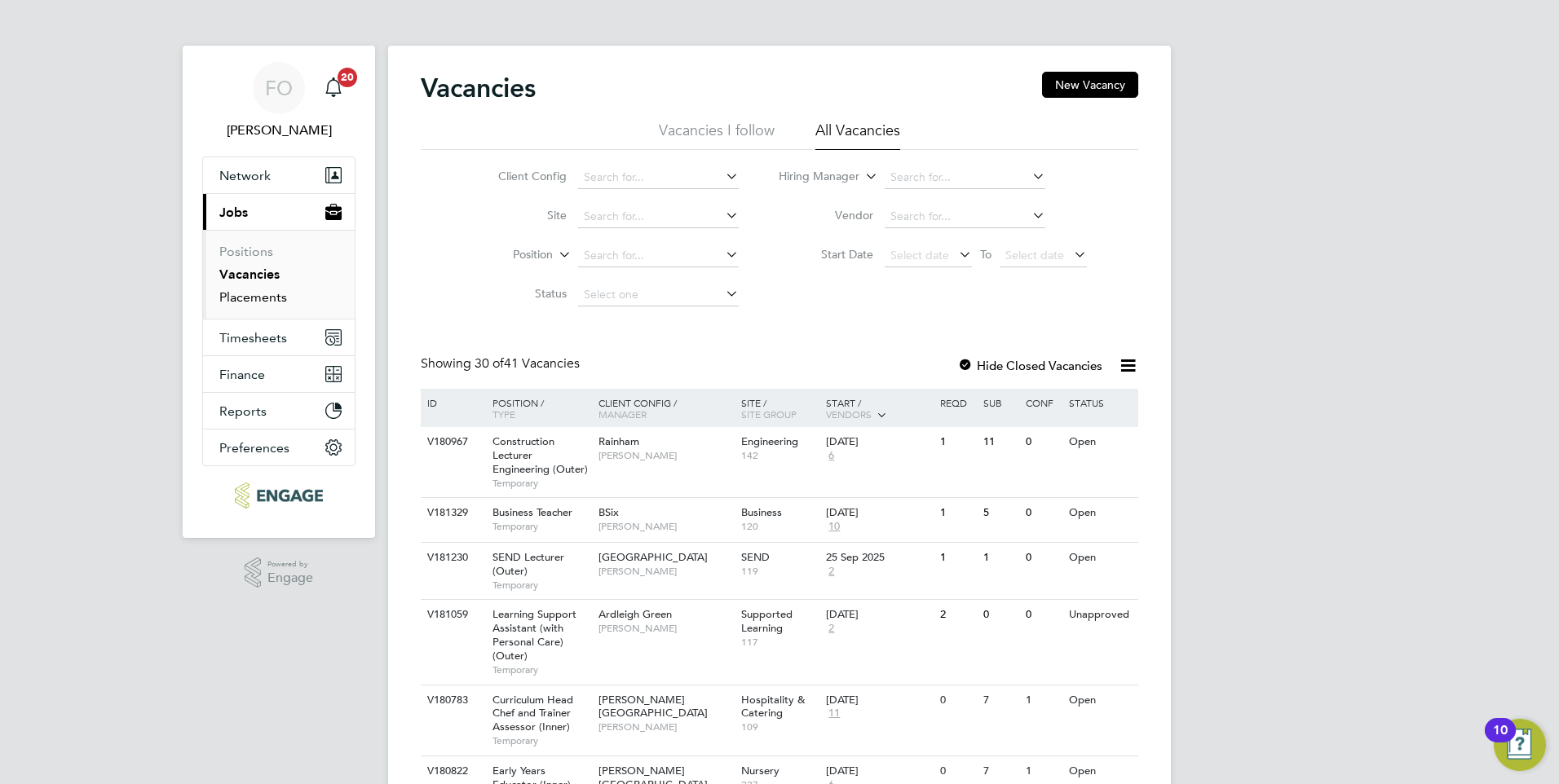
drag, startPoint x: 259, startPoint y: 297, endPoint x: 299, endPoint y: 299, distance: 40.0
click at [259, 297] on link "Placements" at bounding box center [253, 297] width 68 height 16
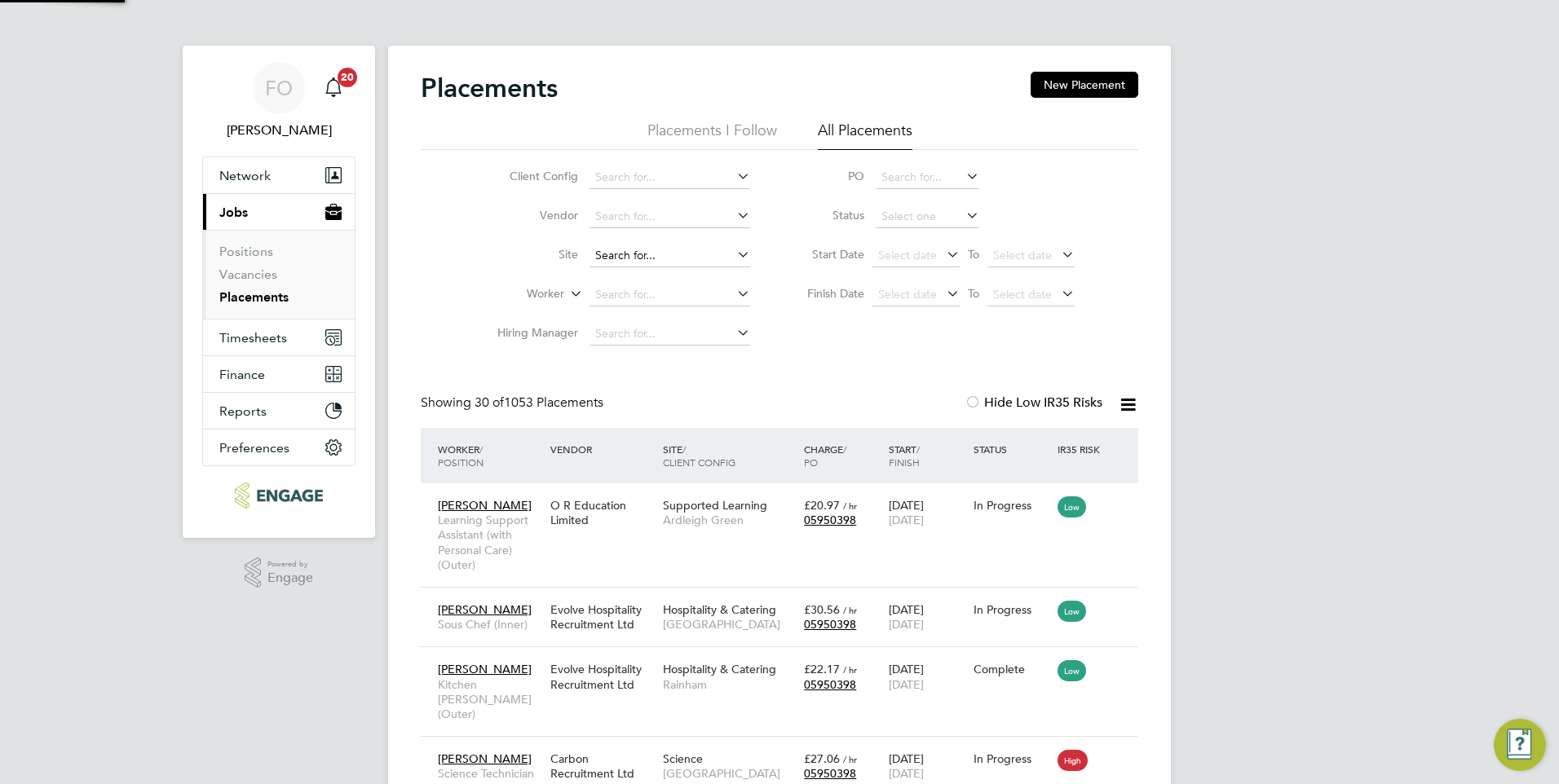
scroll to position [47, 142]
click at [669, 290] on input at bounding box center [670, 295] width 161 height 23
click at [722, 490] on li "Fa thema Tuz Johora" at bounding box center [675, 494] width 171 height 22
type input "Fathema Tuz Johora"
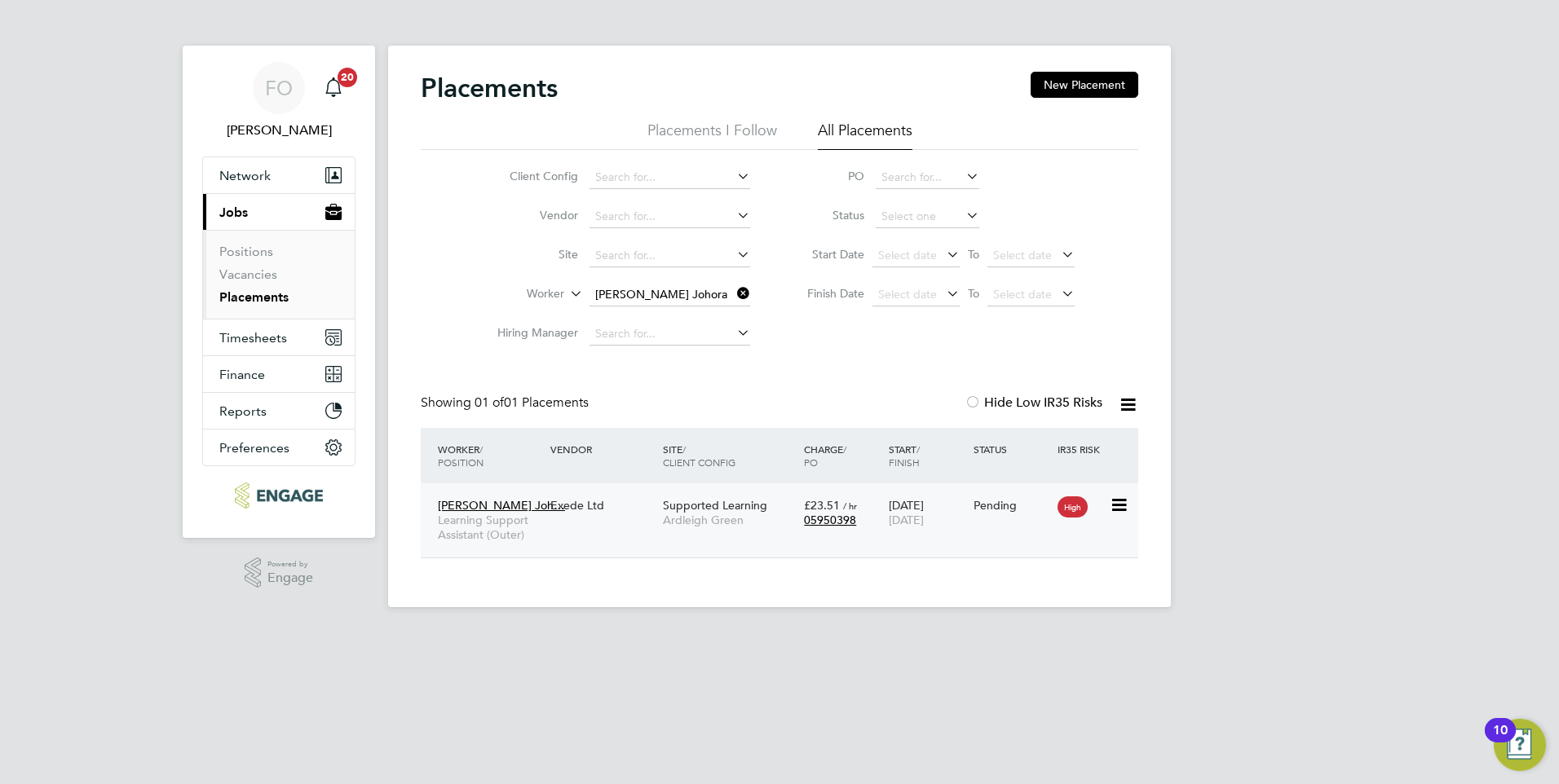
click at [982, 536] on div "Fathema Tuz Joh… Learning Support Assistant (Outer) Exede Ltd Supported Learnin…" at bounding box center [779, 520] width 718 height 74
click at [1014, 494] on div "Pending" at bounding box center [1011, 505] width 85 height 31
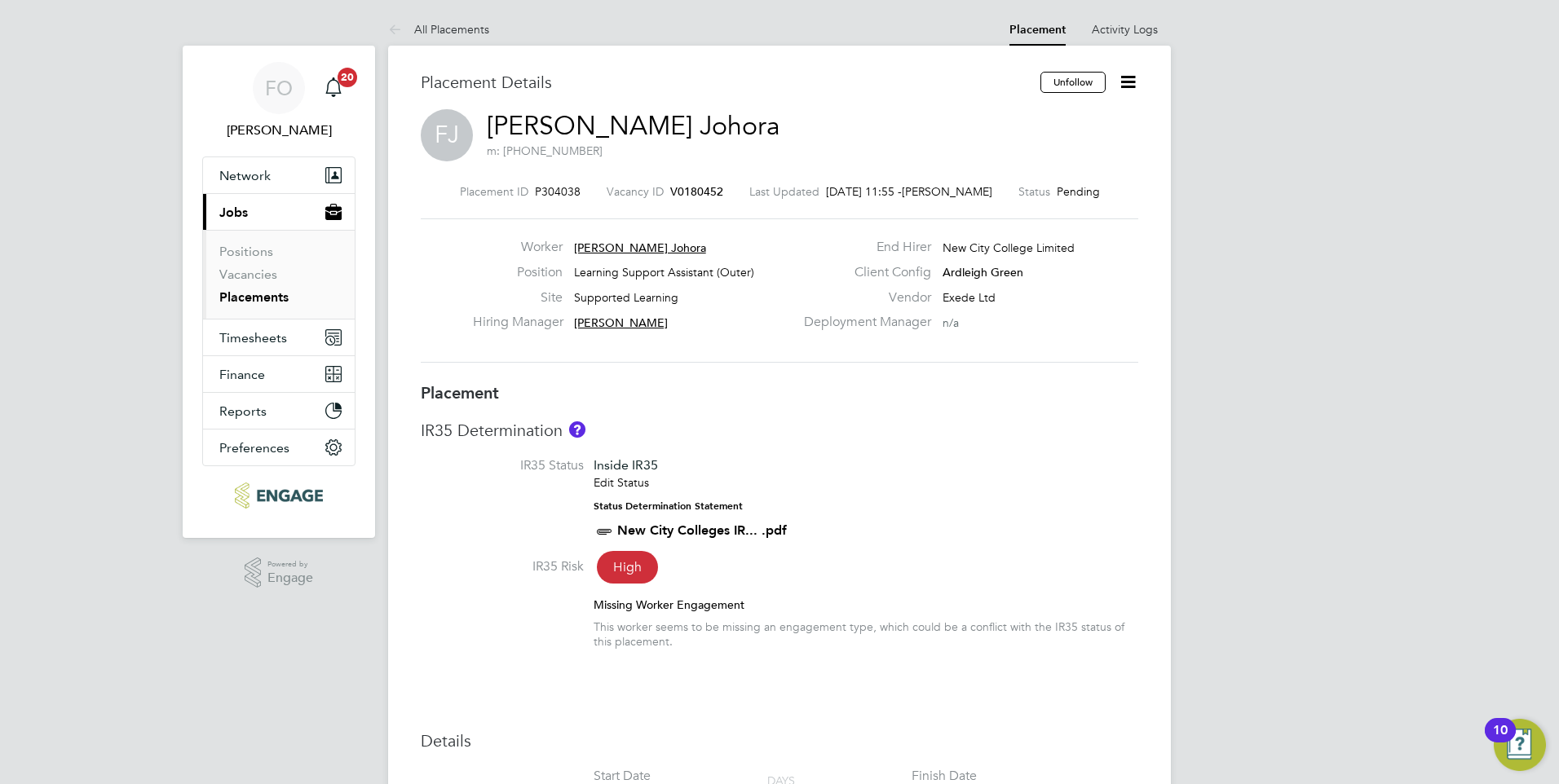
click at [1133, 85] on icon at bounding box center [1128, 81] width 21 height 21
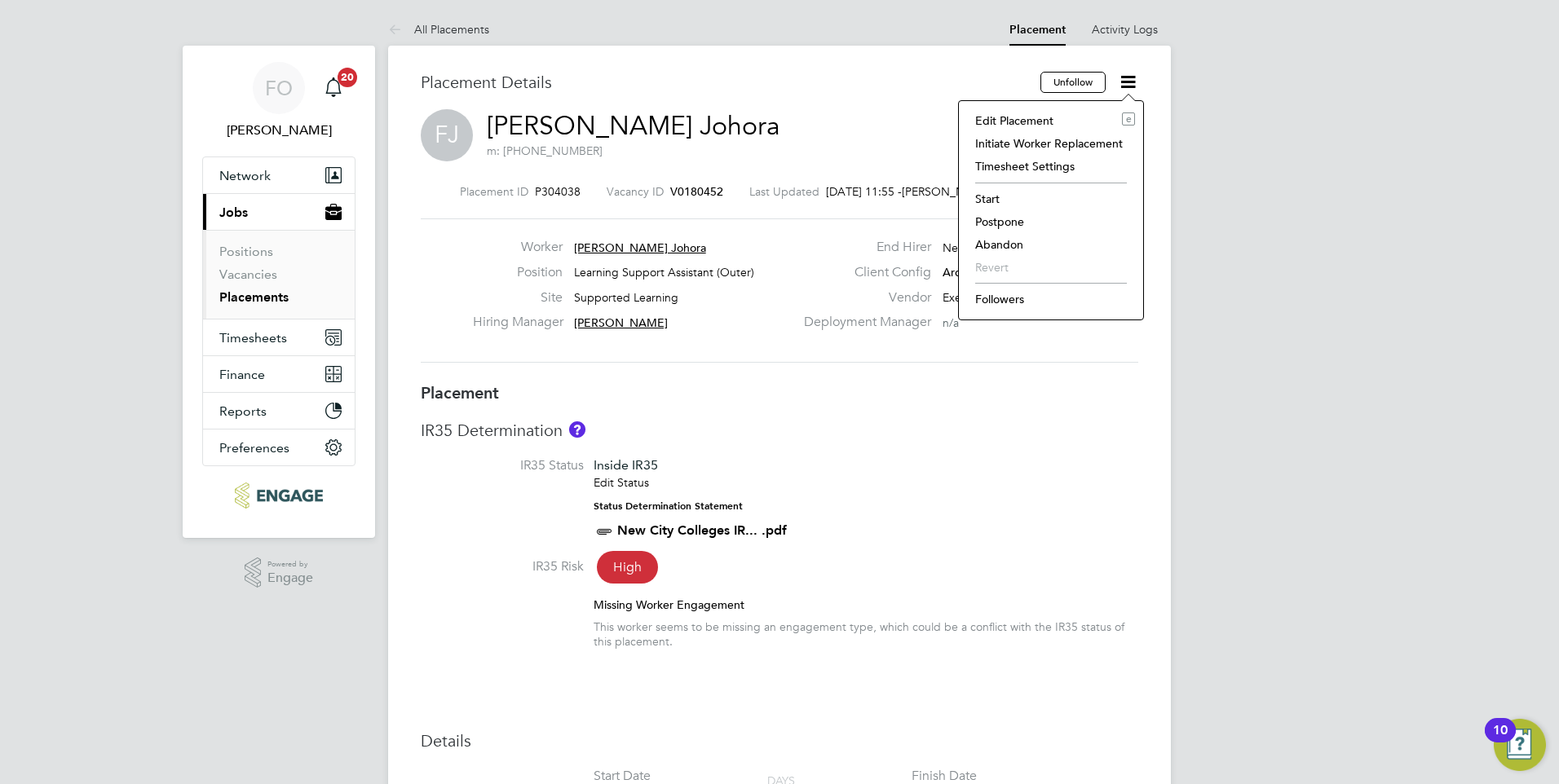
click at [1041, 242] on li "Abandon" at bounding box center [1050, 245] width 168 height 23
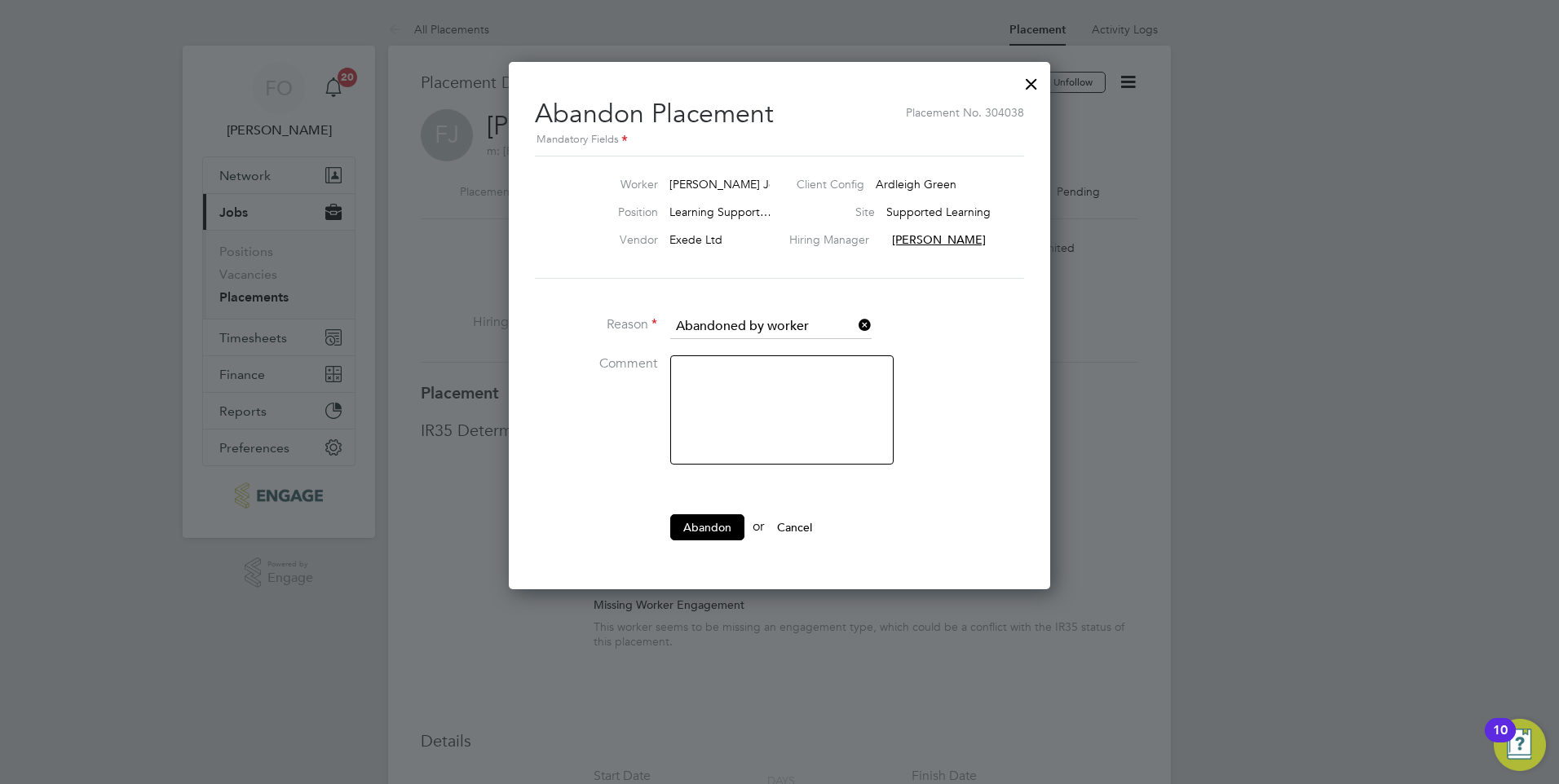
click at [748, 363] on textarea at bounding box center [782, 410] width 223 height 110
type textarea "Unable to meet required working hours"
click at [709, 526] on button "Abandon" at bounding box center [707, 527] width 74 height 26
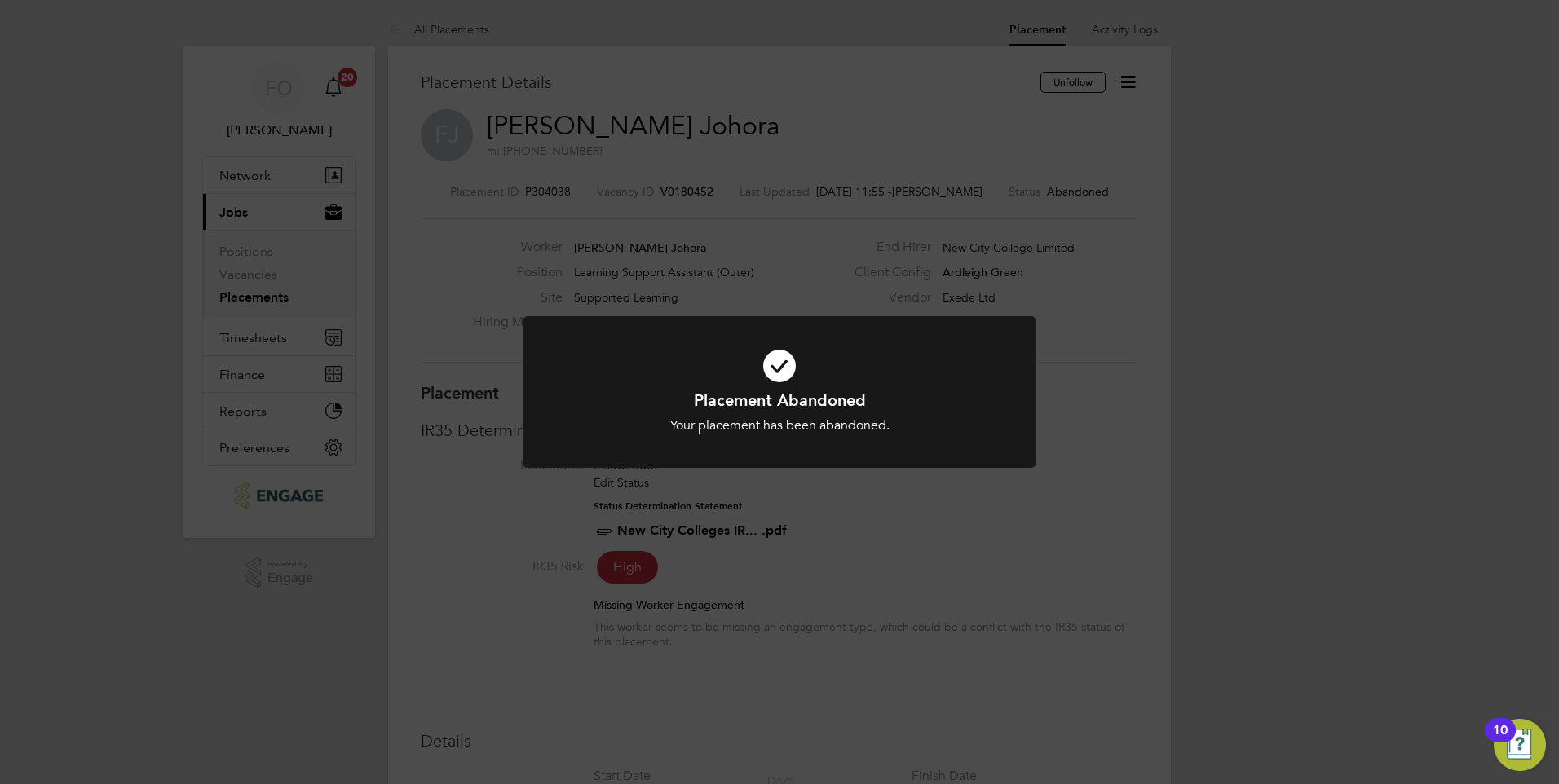
click at [725, 127] on div "Placement Abandoned Your placement has been abandoned. Cancel Okay" at bounding box center [779, 392] width 1559 height 784
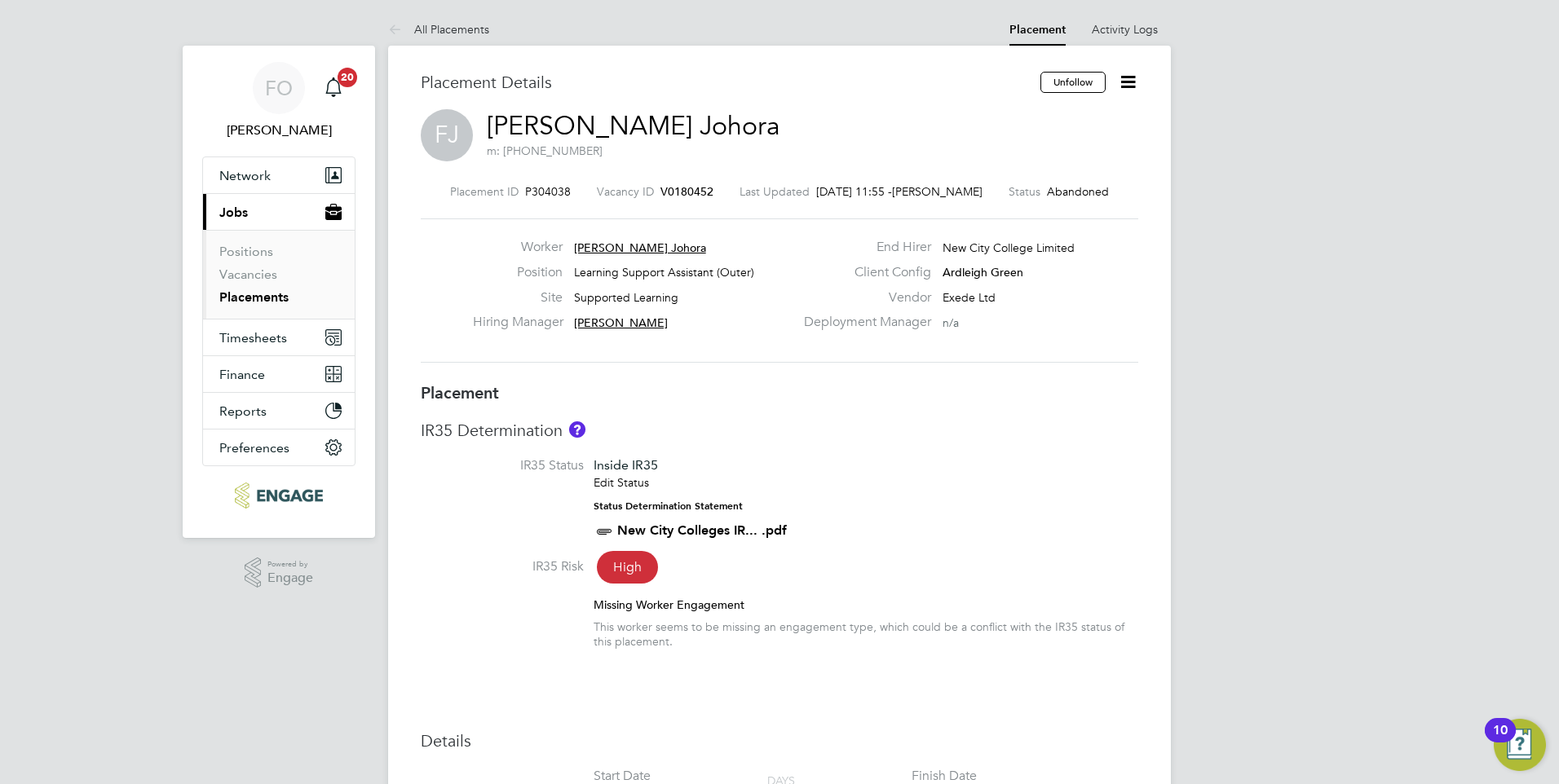
click at [658, 182] on div "Placement ID P304038 Vacancy ID V0180452 Last Updated 26 Sep 2025, 11:55 - Fran…" at bounding box center [779, 274] width 718 height 218
click at [660, 187] on span "V0180452" at bounding box center [687, 192] width 53 height 15
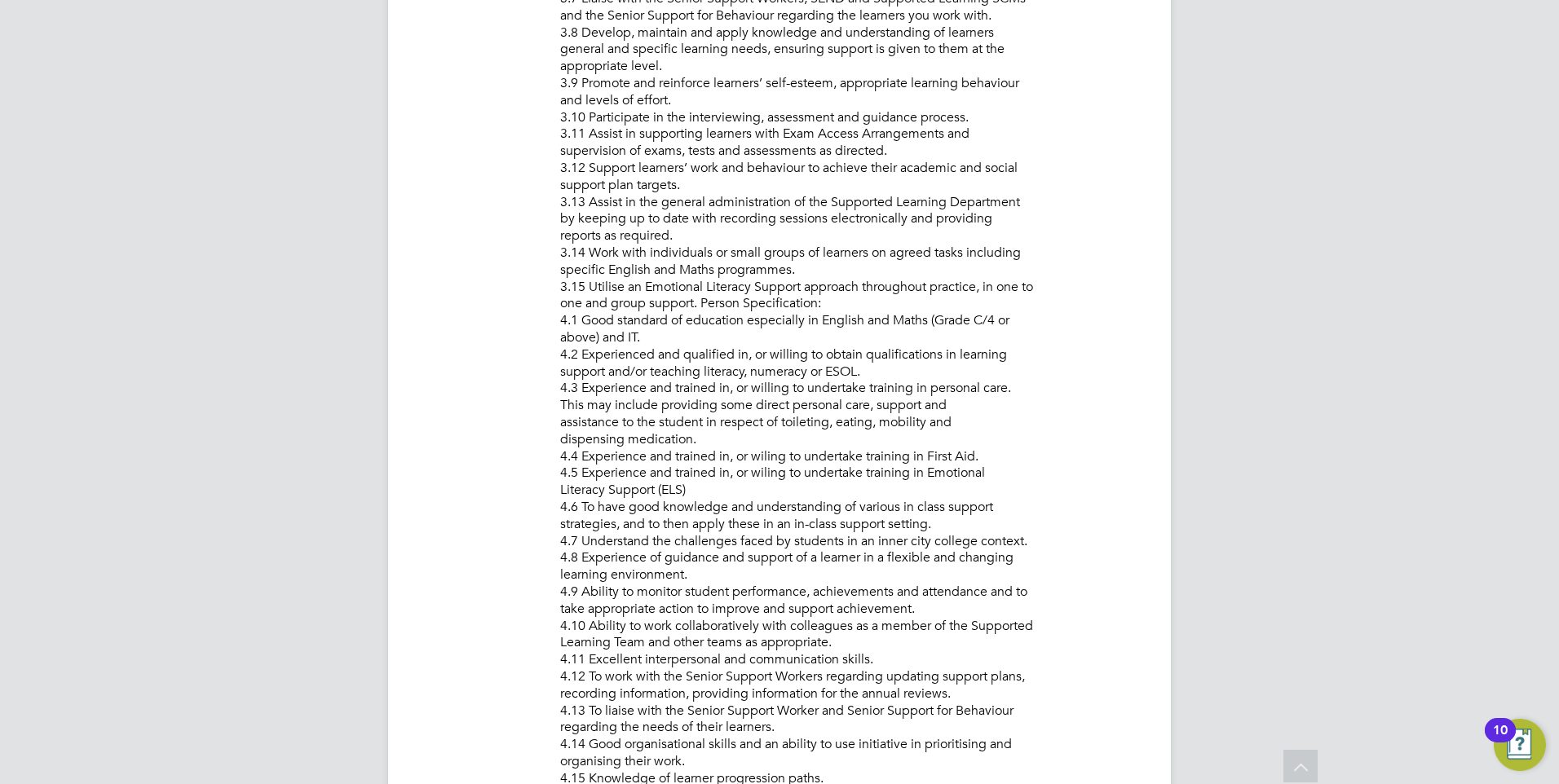
scroll to position [1572, 0]
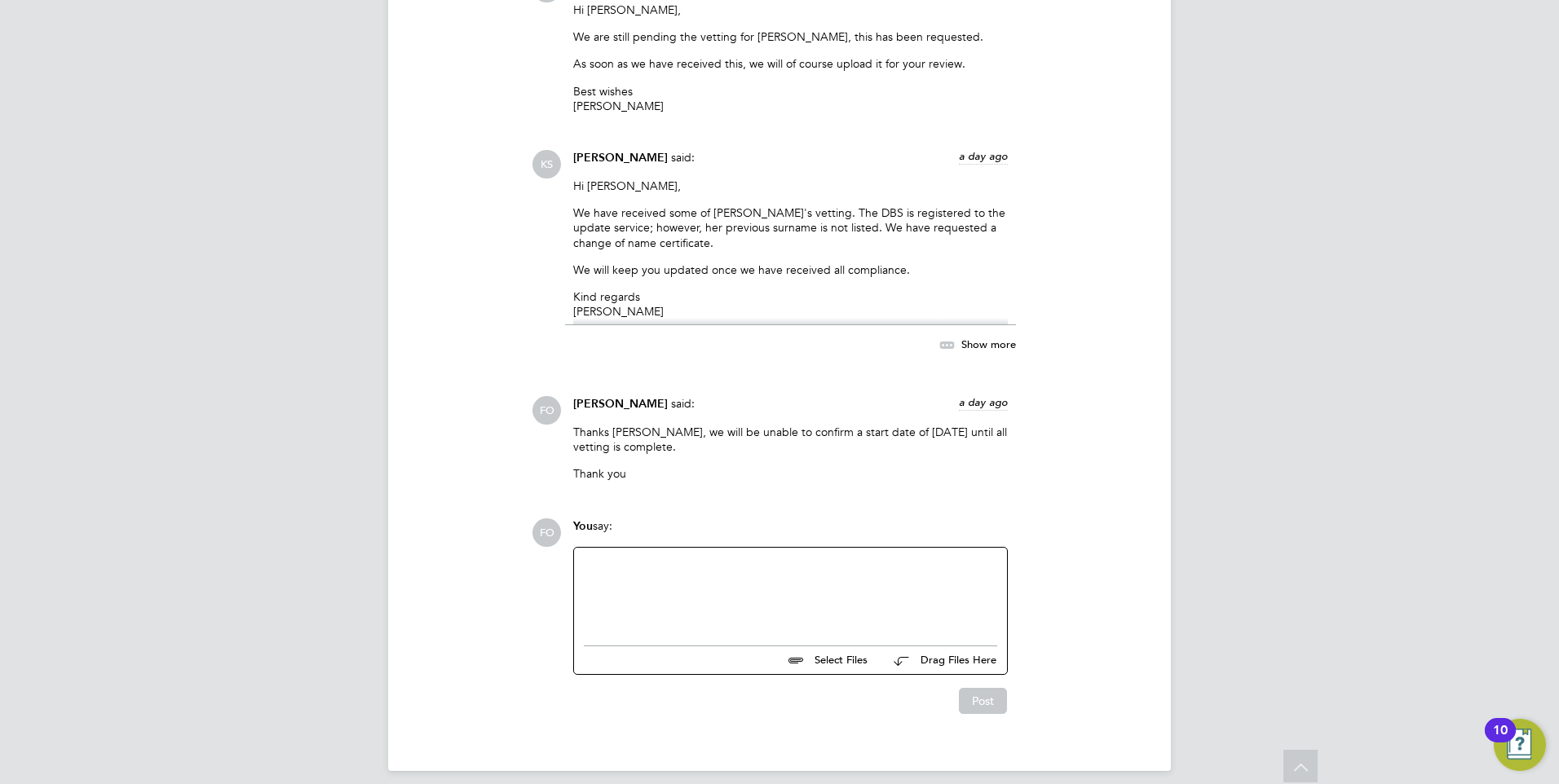
click at [770, 558] on div at bounding box center [791, 592] width 413 height 71
click at [986, 694] on button "Post" at bounding box center [983, 704] width 48 height 26
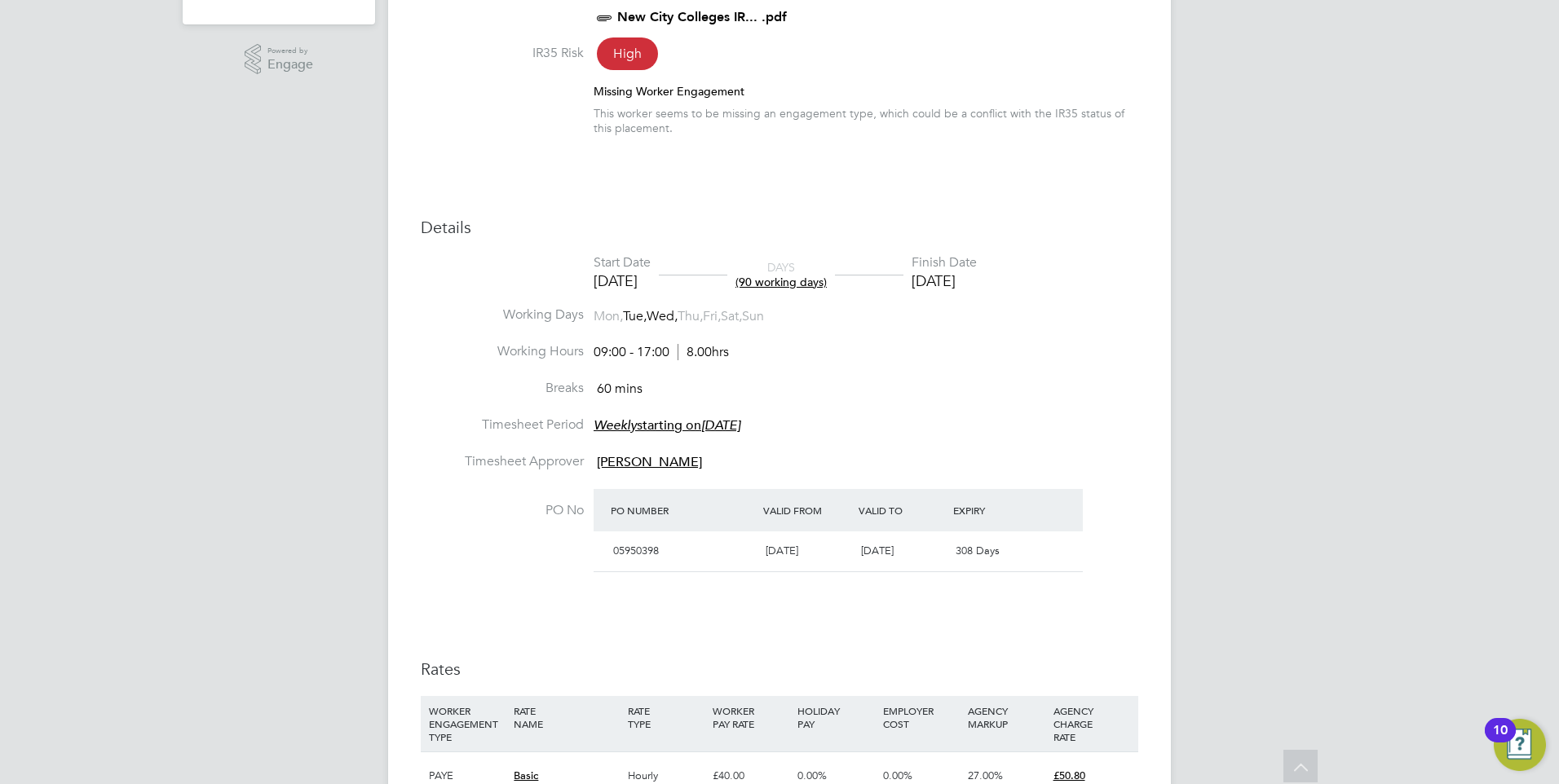
scroll to position [227, 0]
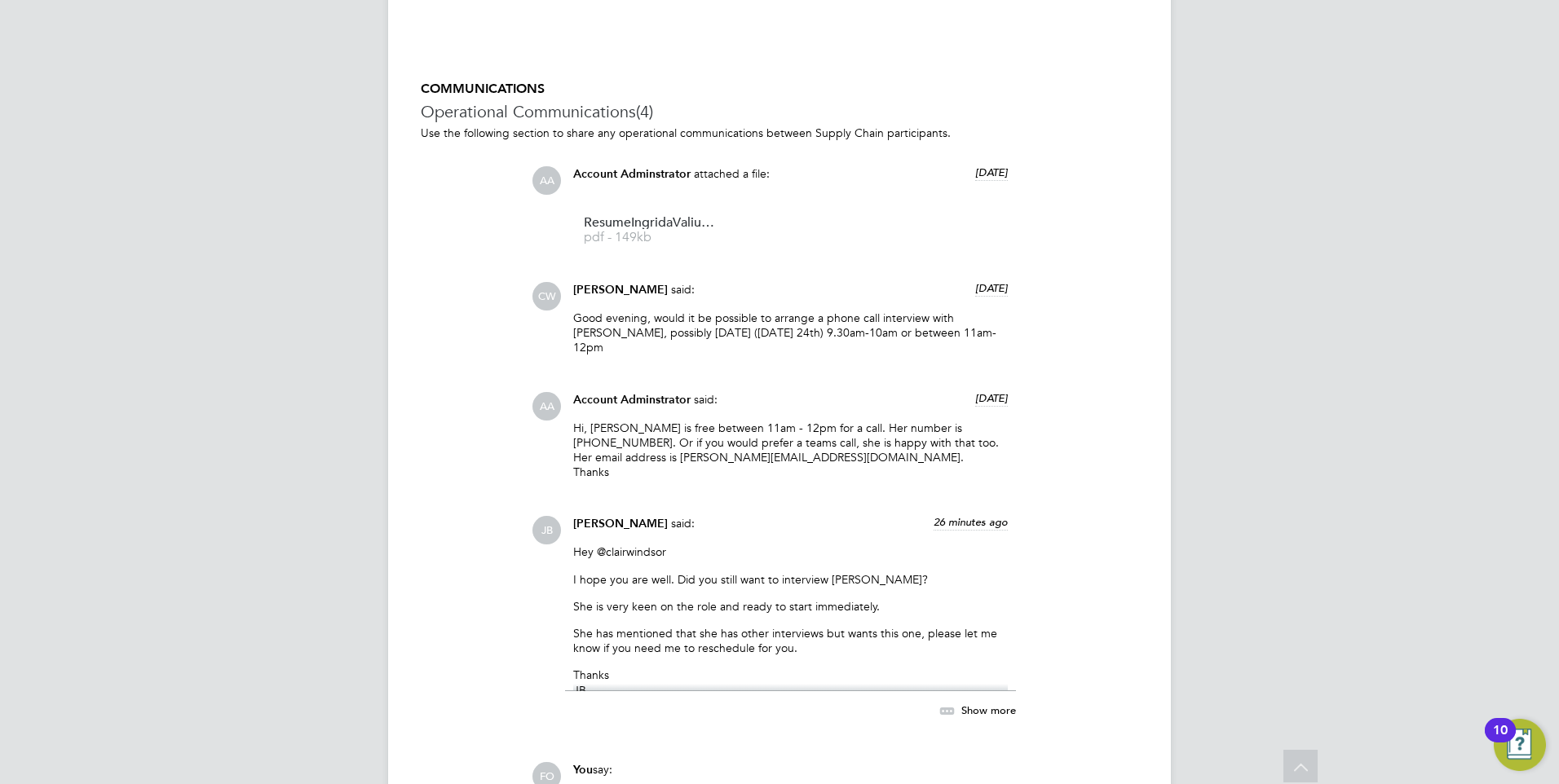
scroll to position [1560, 0]
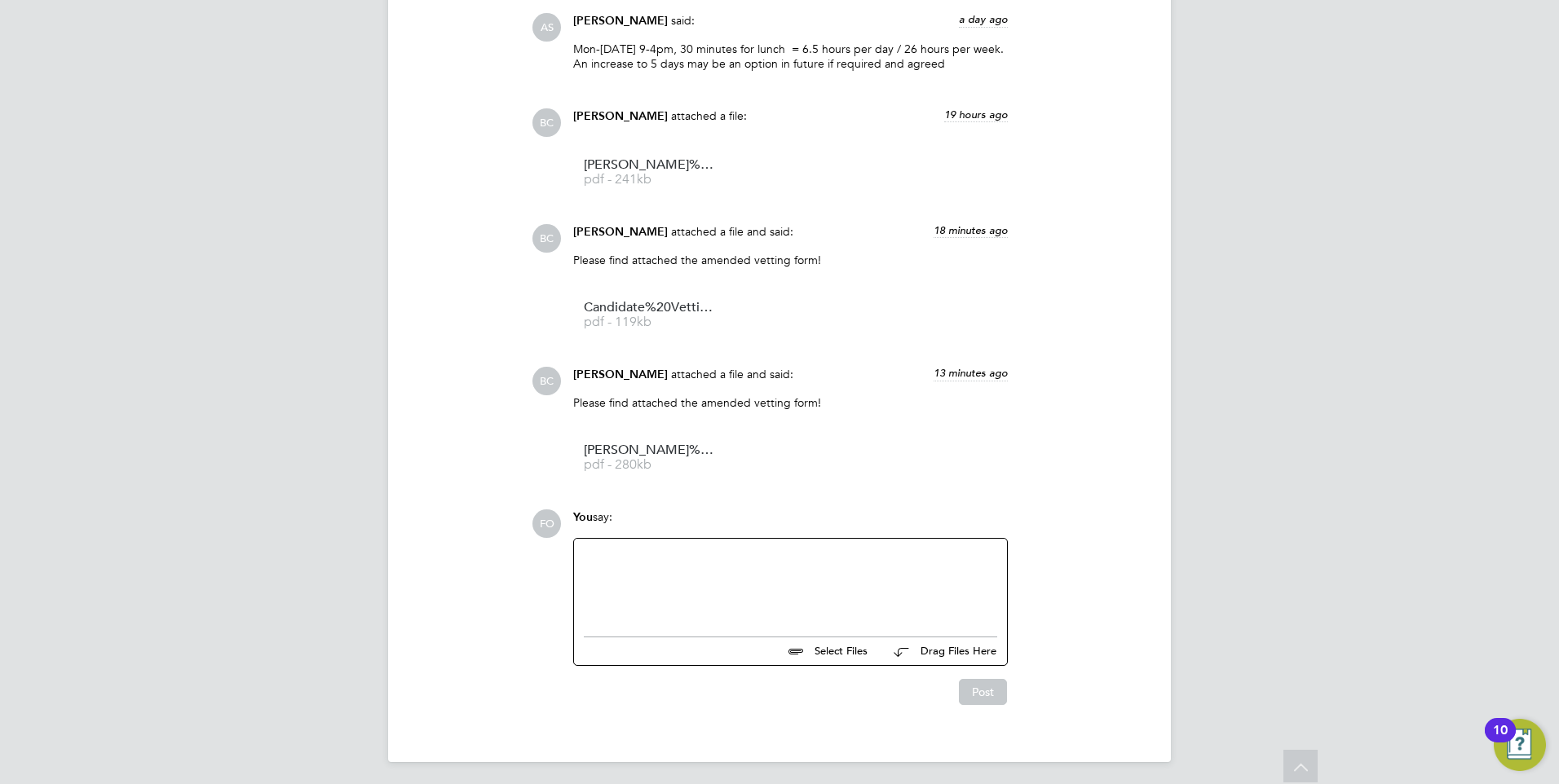
scroll to position [1475, 0]
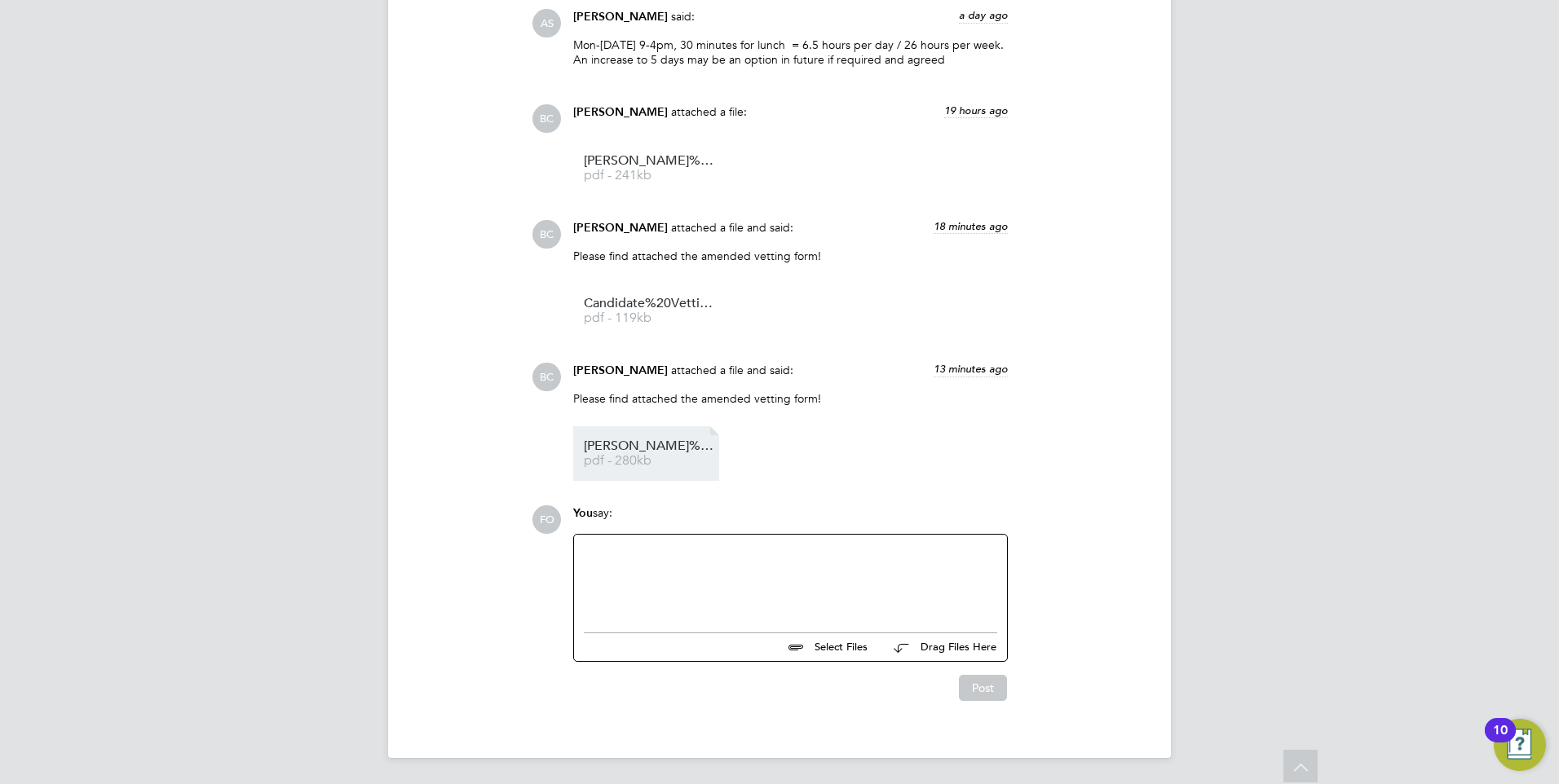
click at [654, 455] on span "pdf - 280kb" at bounding box center [649, 460] width 130 height 12
click at [651, 431] on li "Sabrina%20Michelle%20NCC%20vetting pdf - 280kb" at bounding box center [646, 454] width 146 height 55
click at [668, 451] on span "Sabrina%20Michelle%20NCC%20vetting" at bounding box center [649, 446] width 130 height 12
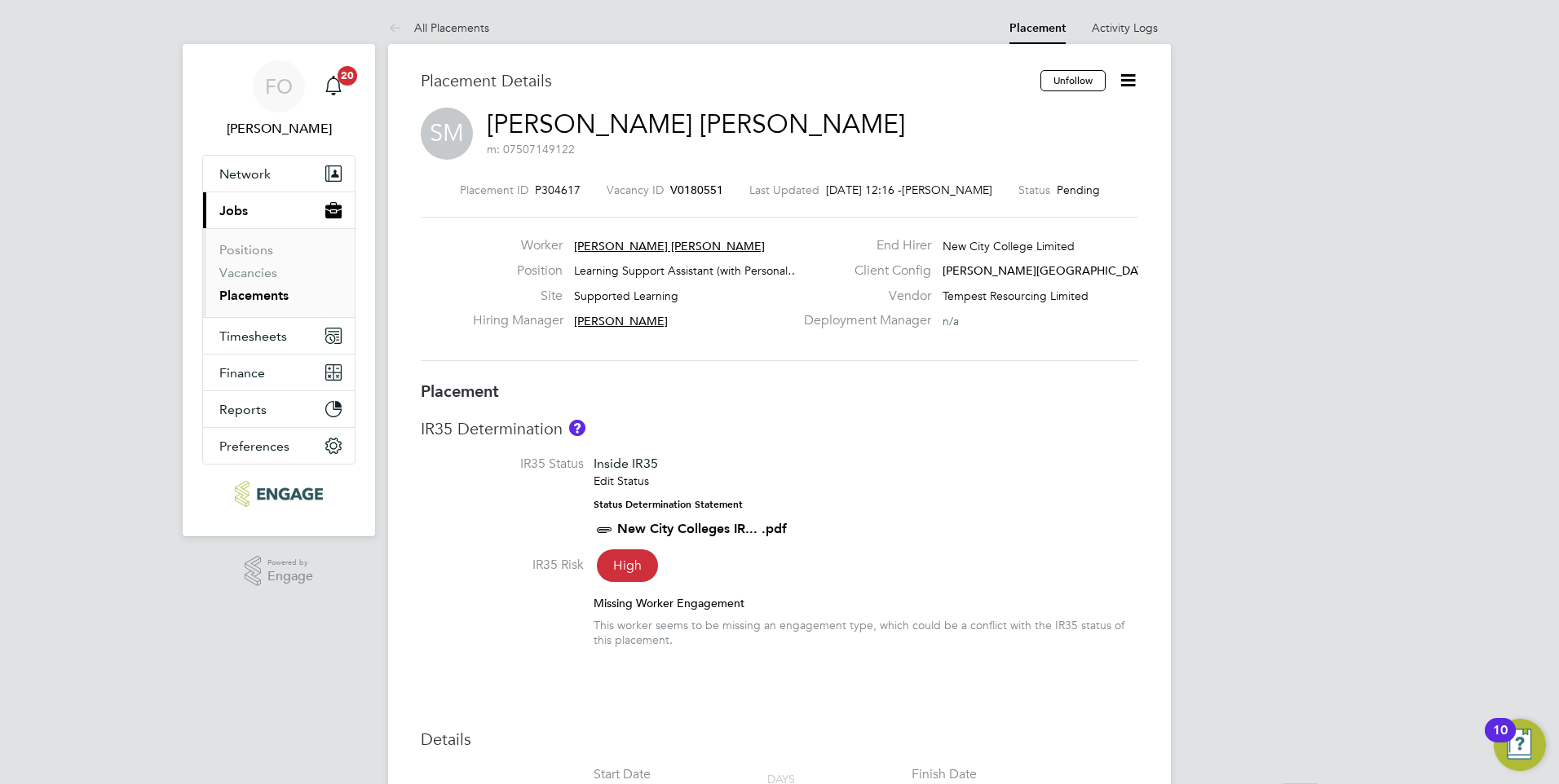
scroll to position [0, 0]
click at [687, 184] on div "Vacancy ID V0180551" at bounding box center [665, 192] width 117 height 15
click at [687, 192] on span "V0180551" at bounding box center [697, 192] width 53 height 15
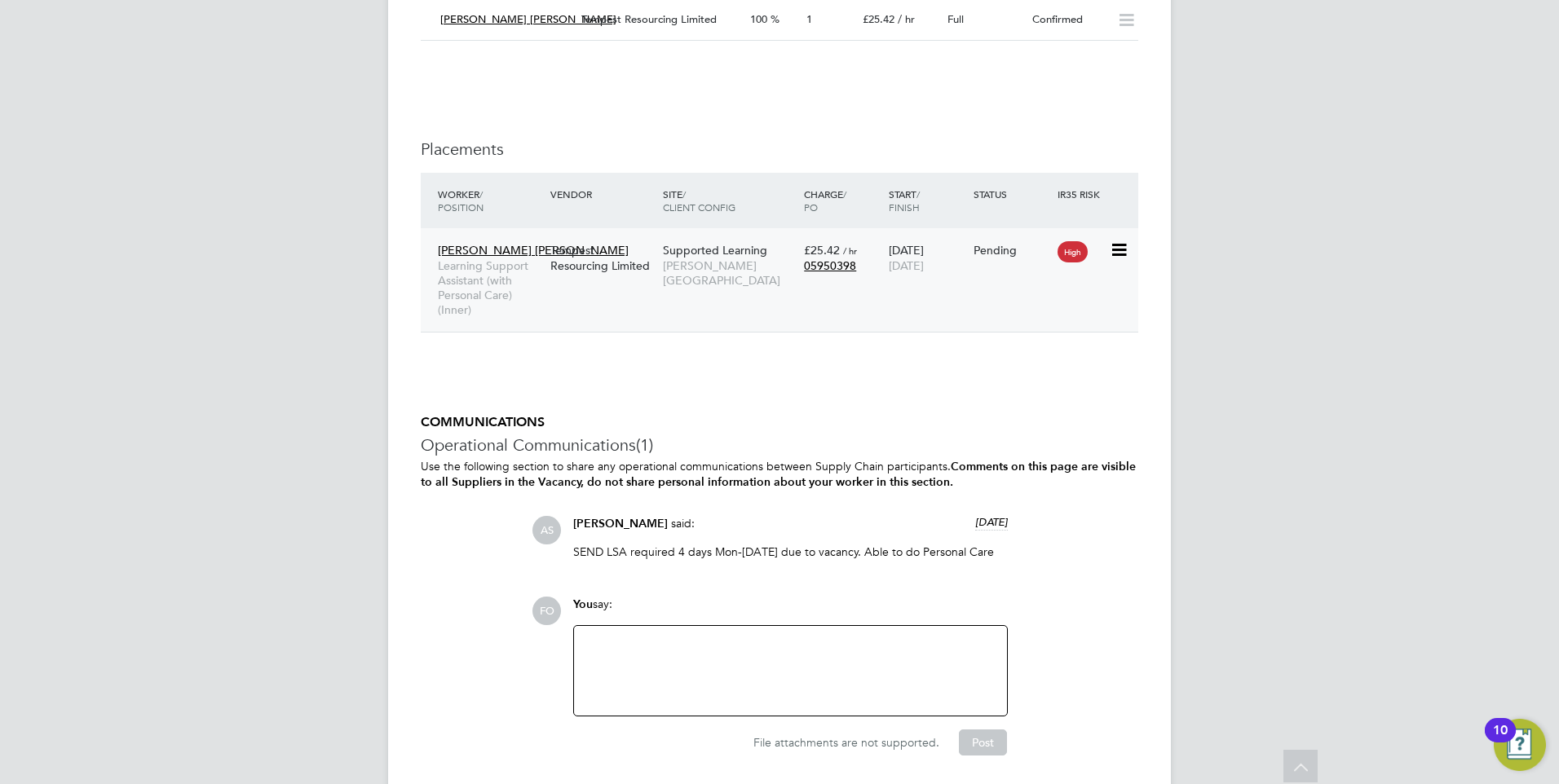
scroll to position [3391, 0]
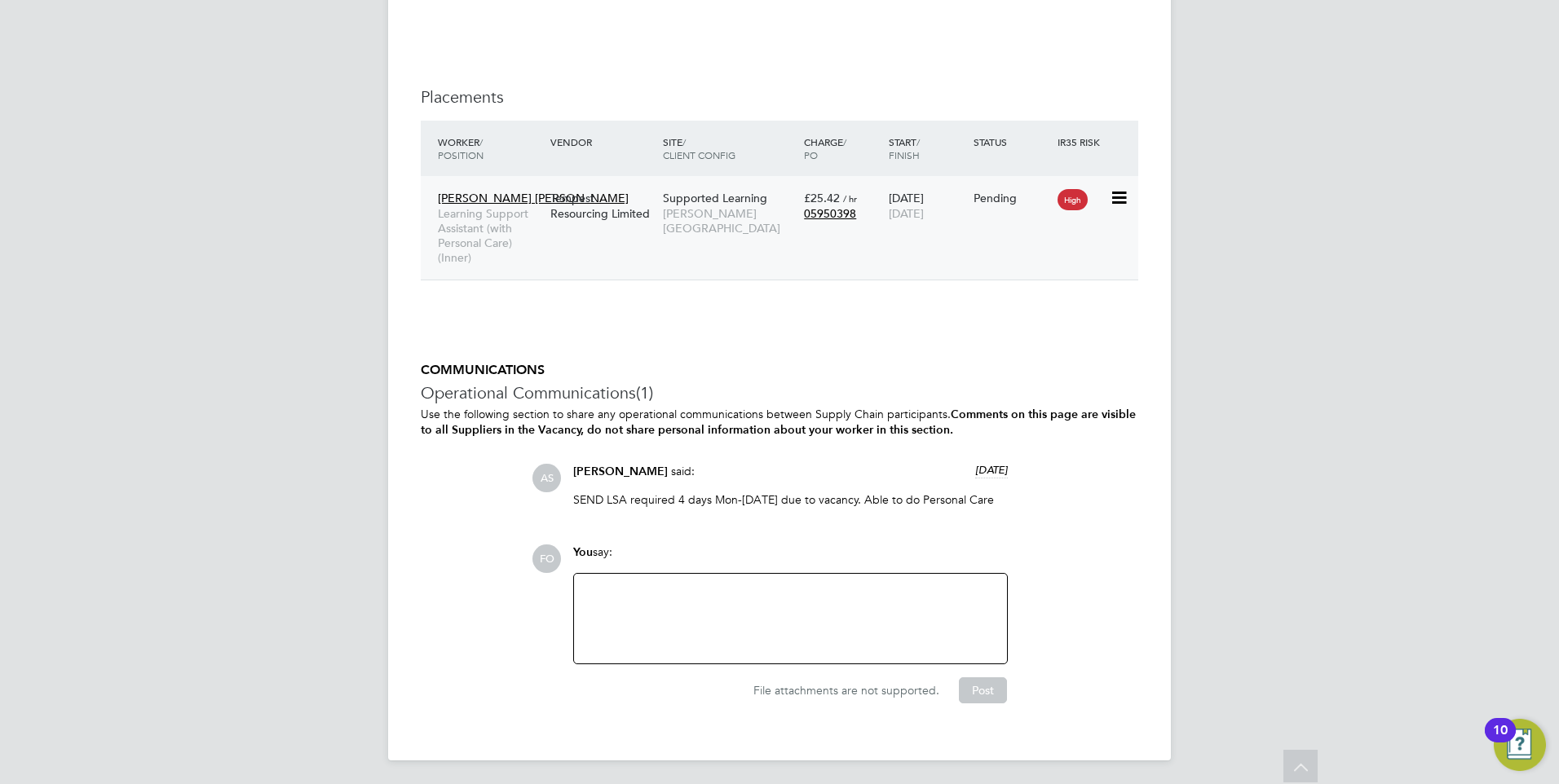
click at [1014, 195] on div "Pending" at bounding box center [1011, 198] width 76 height 15
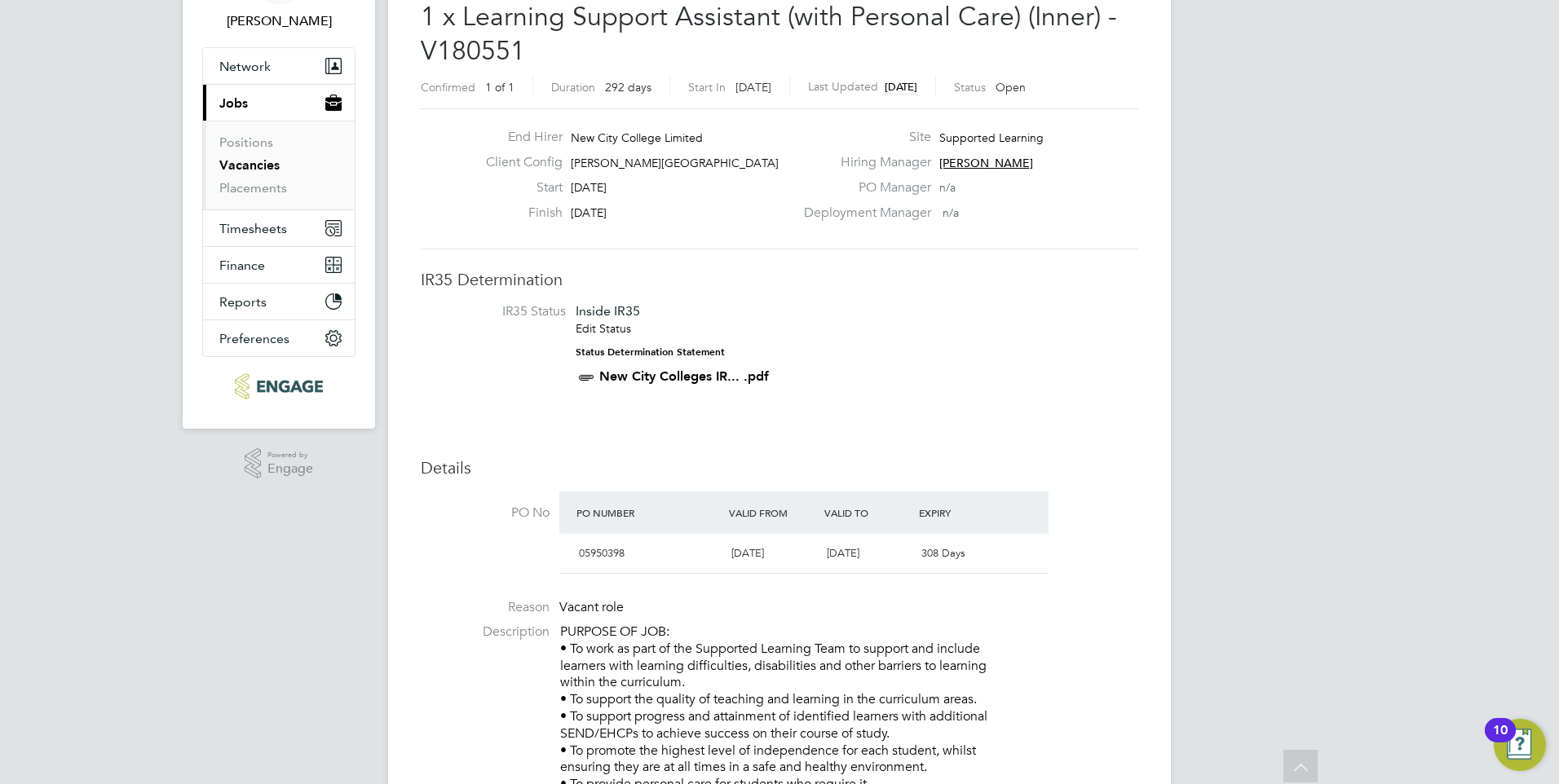
scroll to position [0, 0]
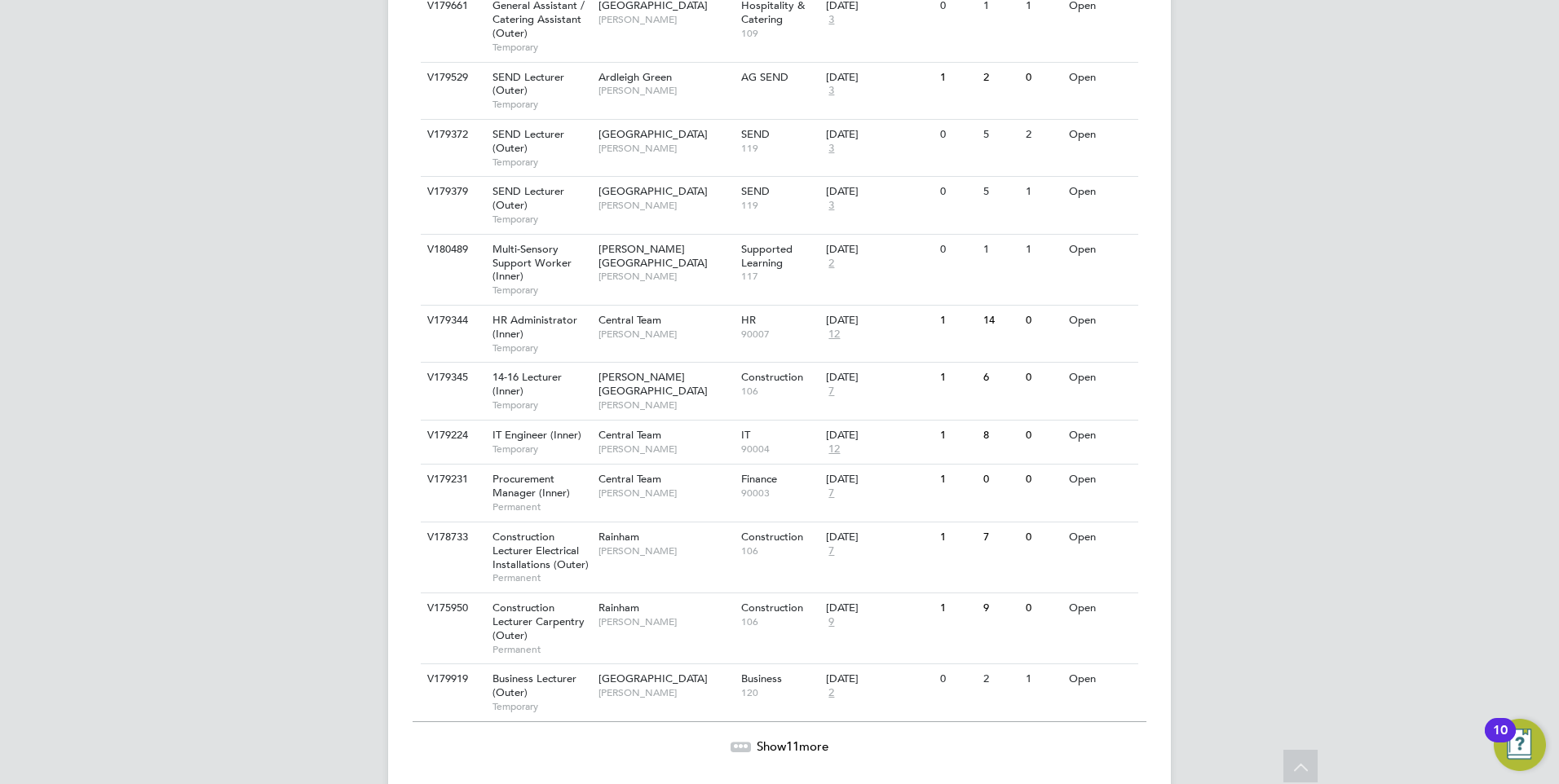
scroll to position [1626, 0]
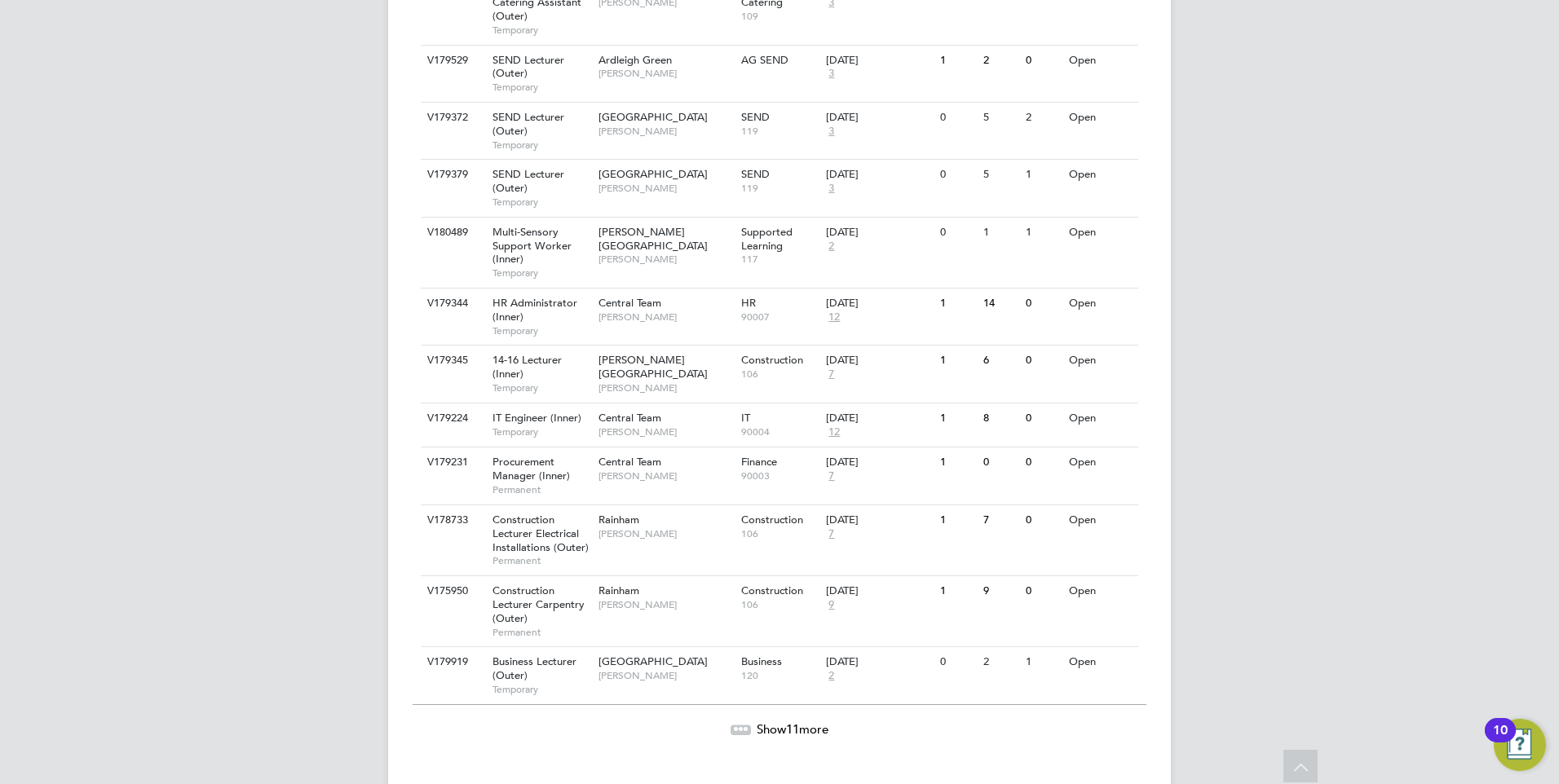
click at [776, 722] on span "Show 11 more" at bounding box center [792, 729] width 71 height 16
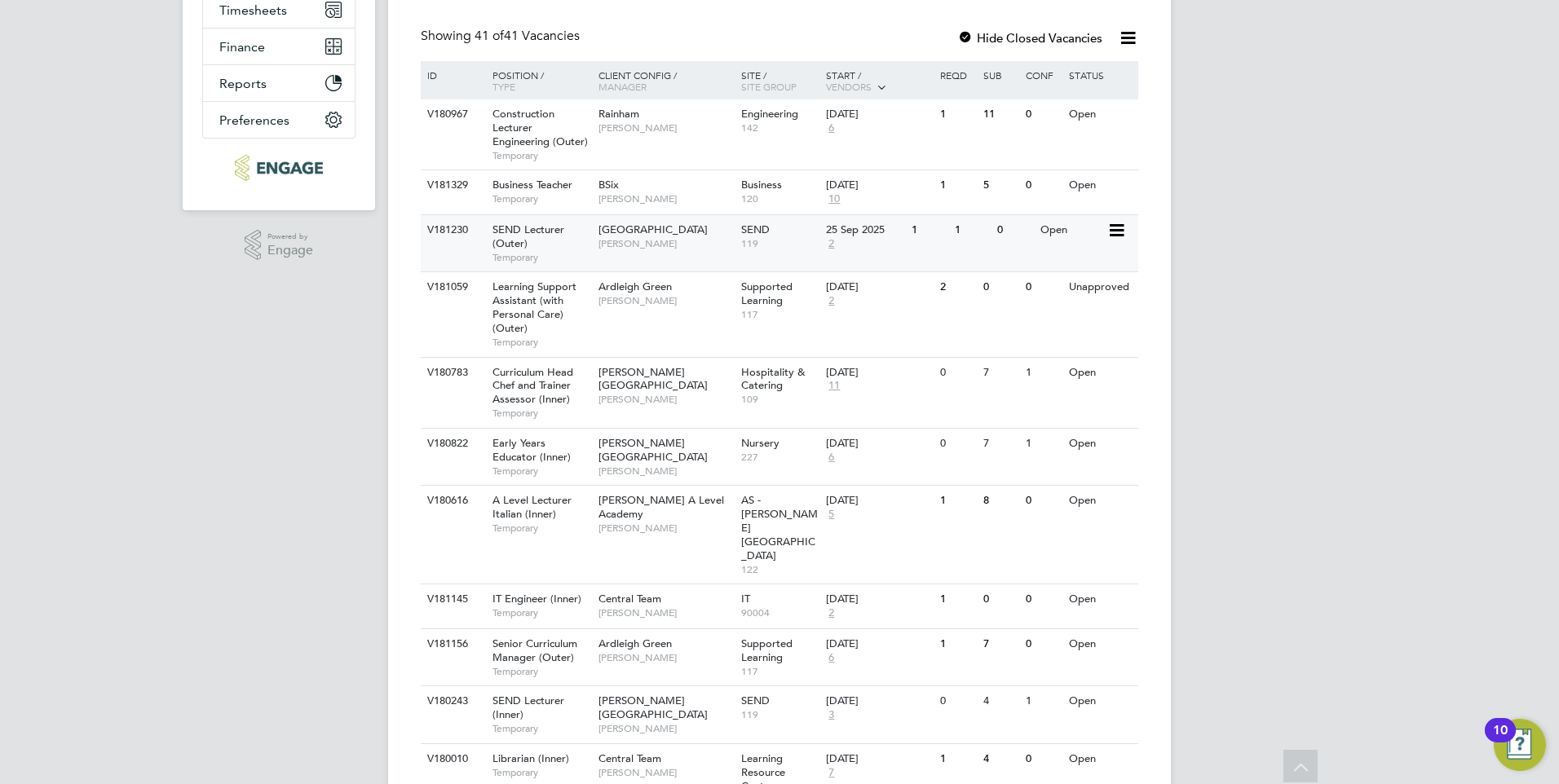
scroll to position [321, 0]
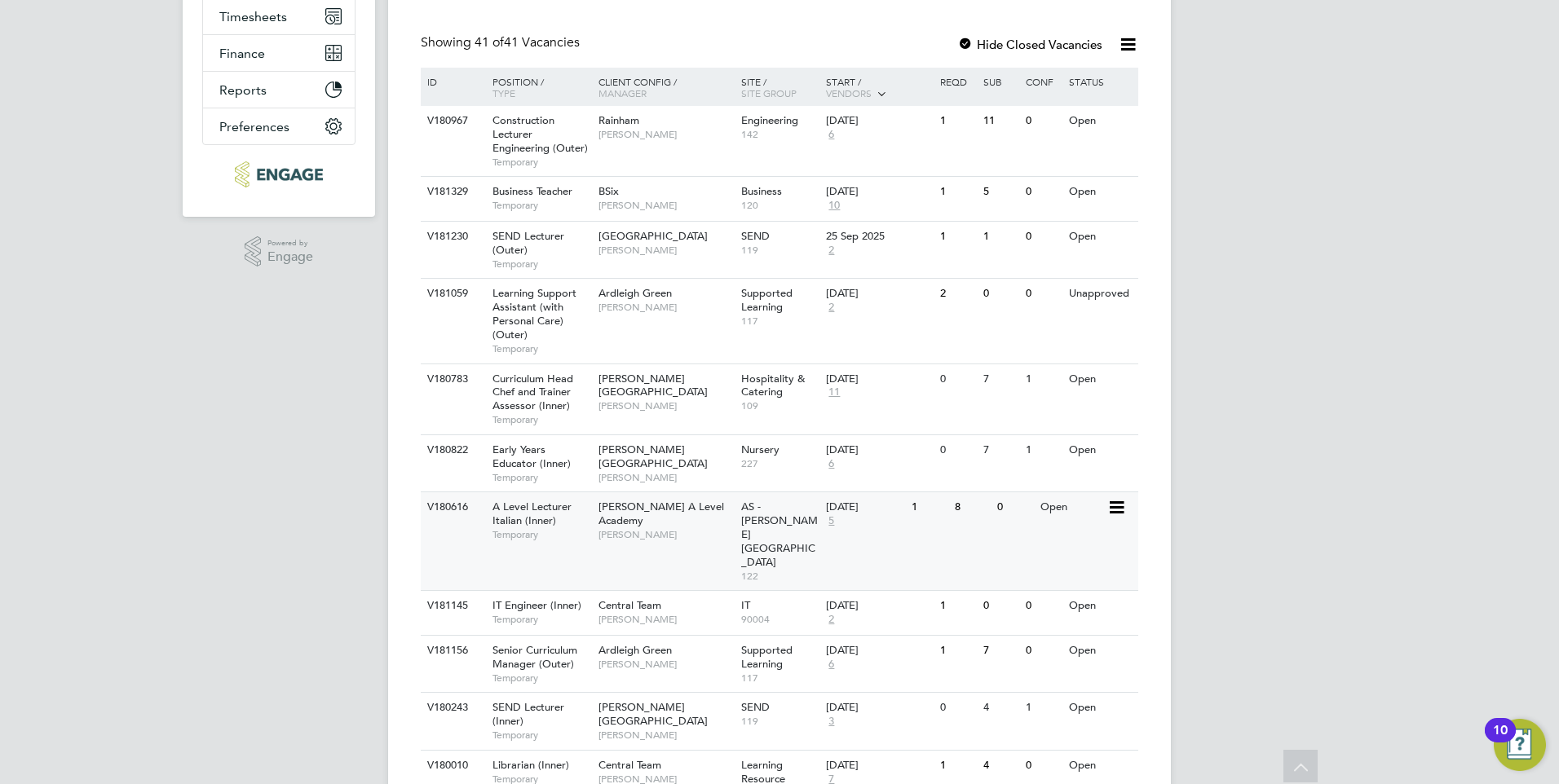
click at [683, 533] on div "[PERSON_NAME] A Level Academy [PERSON_NAME]" at bounding box center [665, 521] width 143 height 56
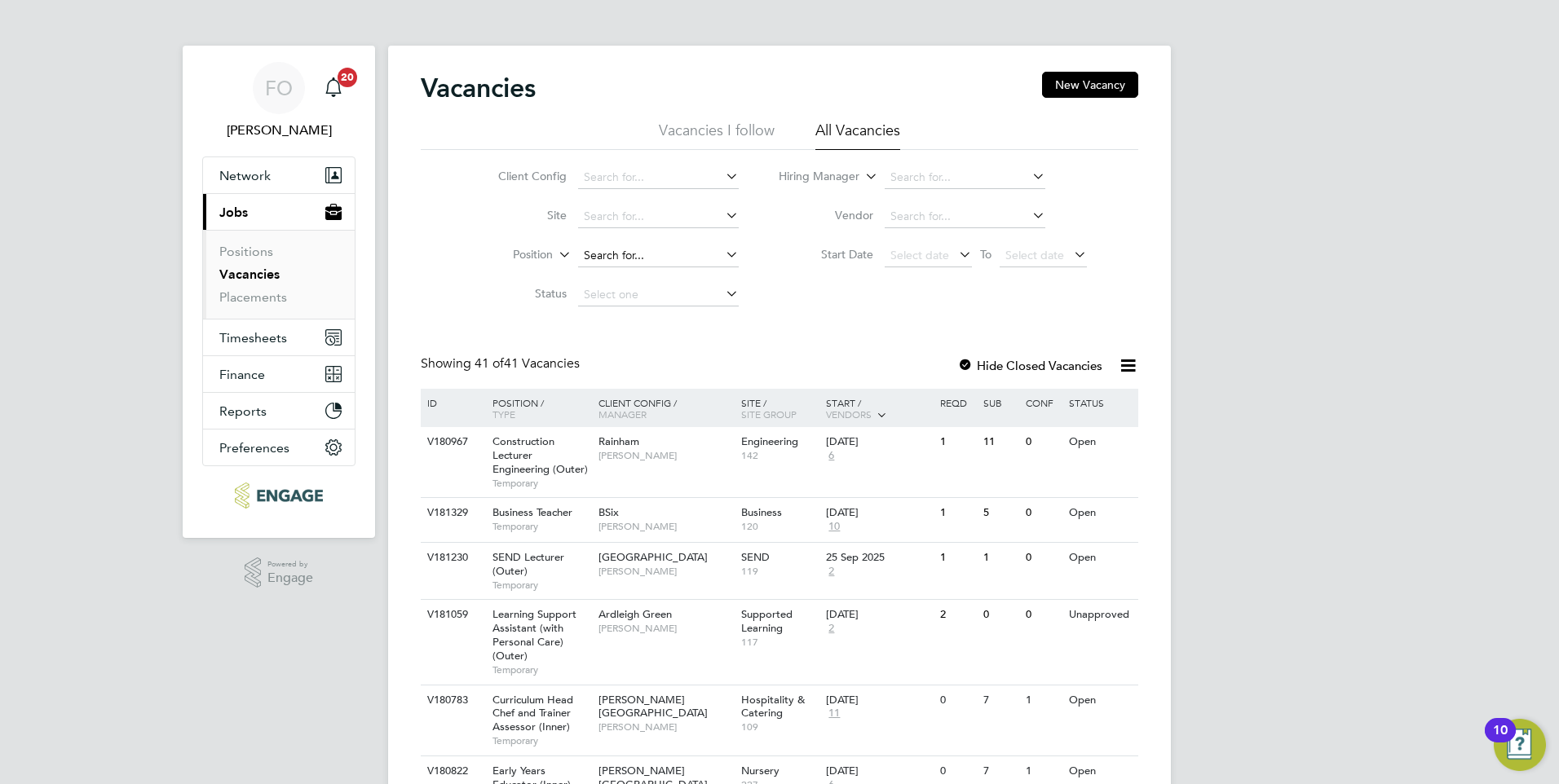
click at [606, 253] on input at bounding box center [659, 256] width 161 height 23
click at [255, 299] on link "Placements" at bounding box center [253, 297] width 68 height 16
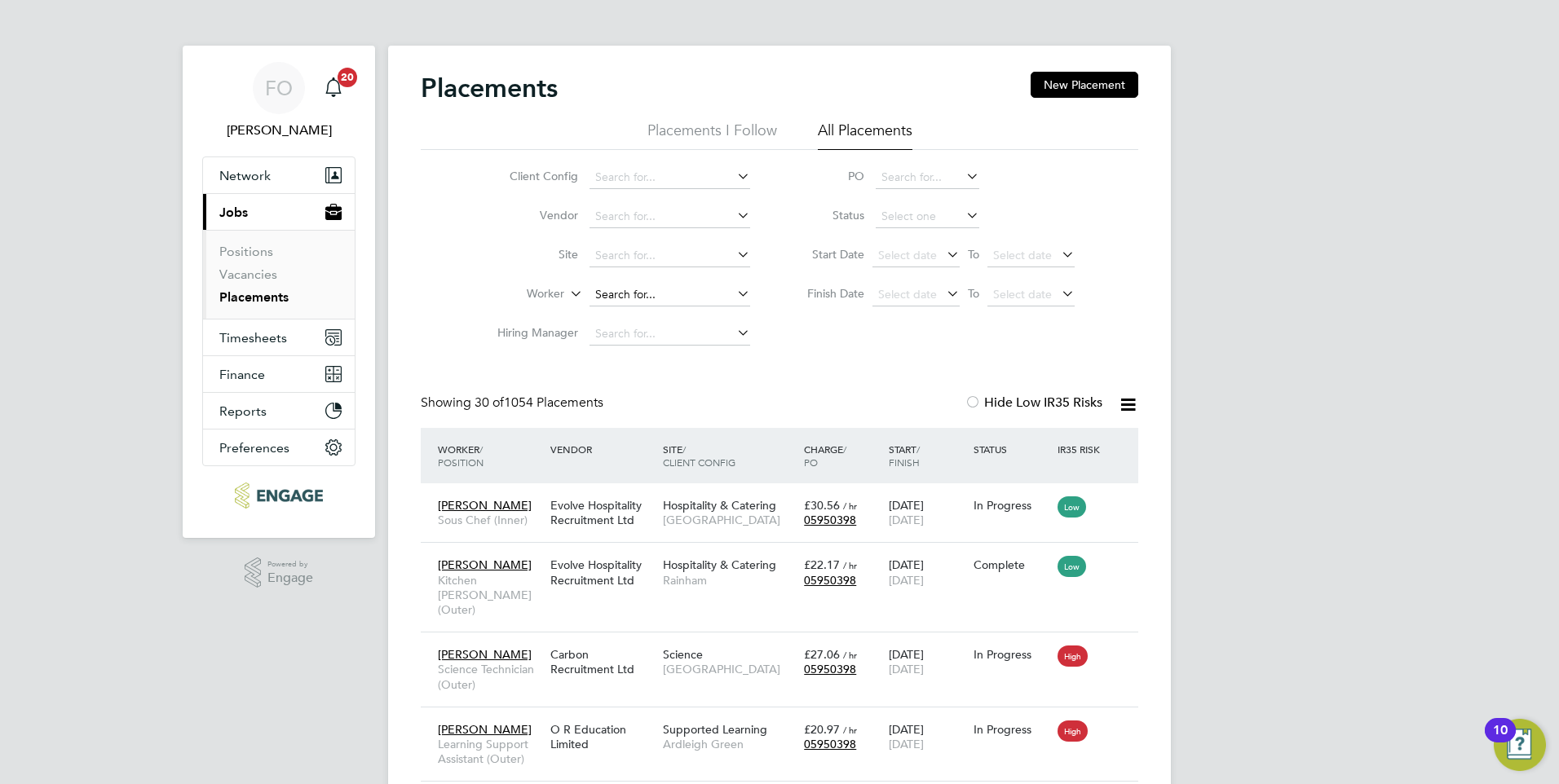
click at [616, 285] on input at bounding box center [670, 295] width 161 height 23
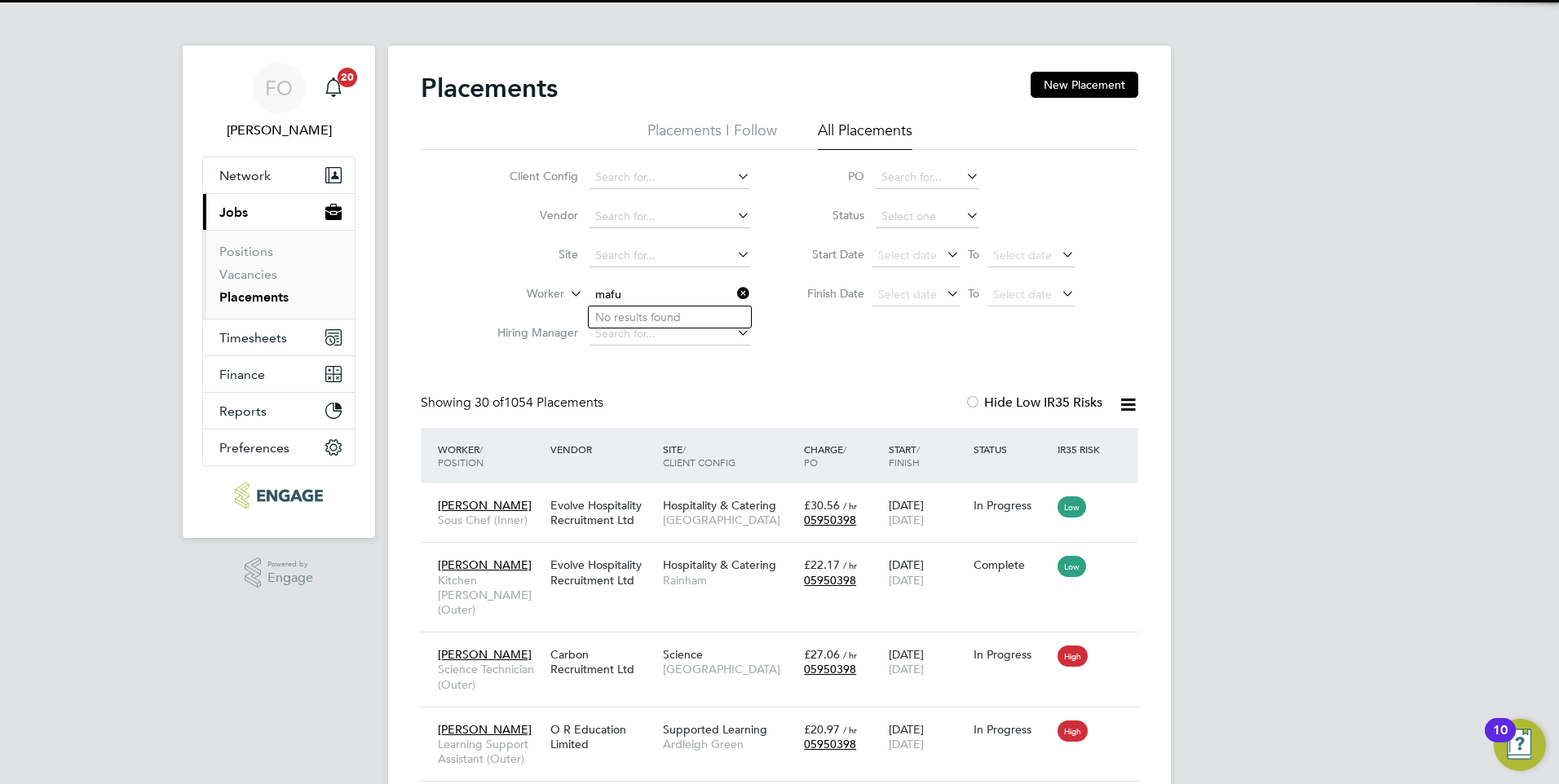
type input "mafu"
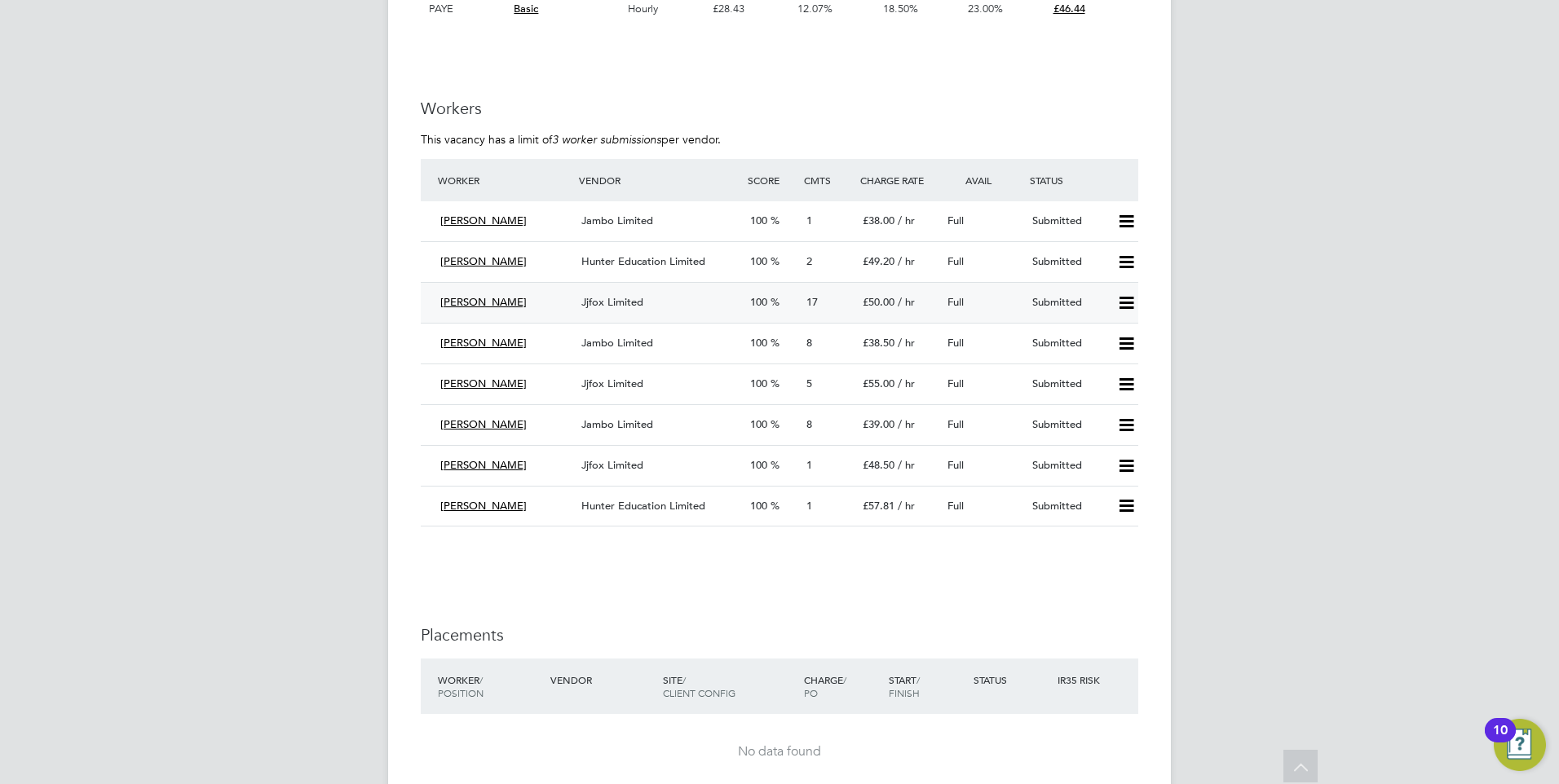
click at [711, 304] on div "Jjfox Limited" at bounding box center [659, 303] width 168 height 27
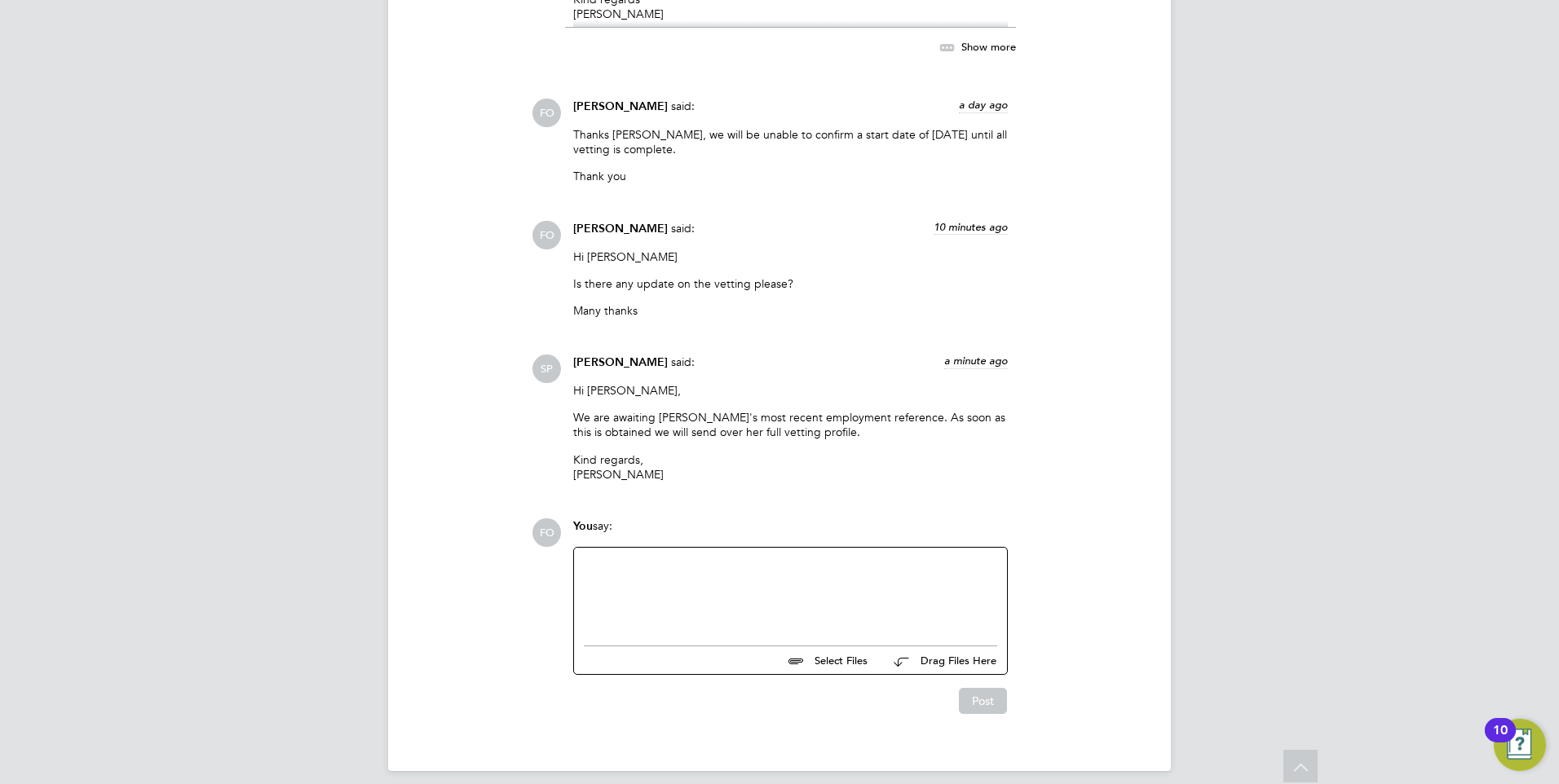
click at [687, 581] on div at bounding box center [791, 592] width 413 height 71
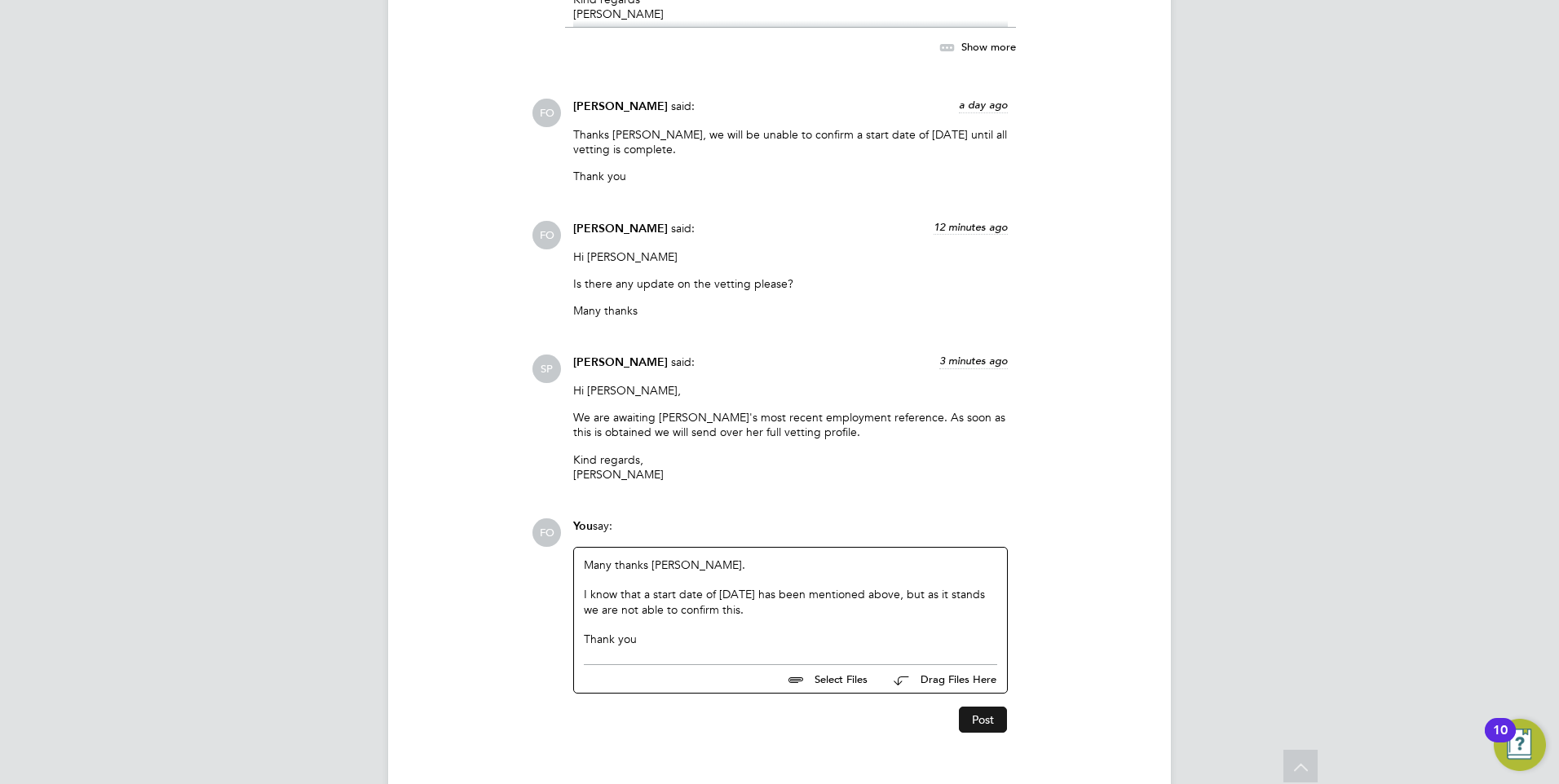
click at [992, 708] on button "Post" at bounding box center [983, 719] width 48 height 26
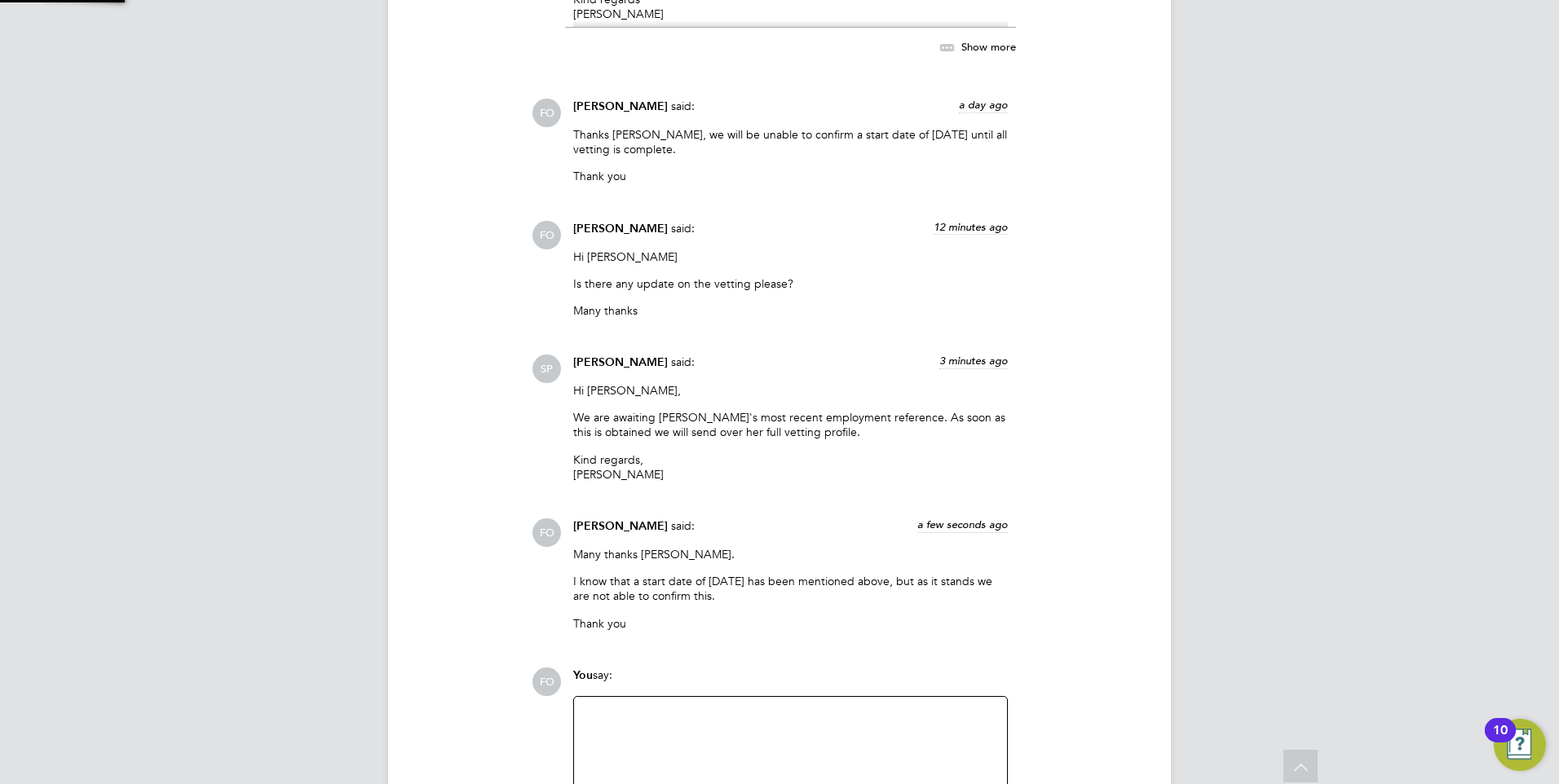
scroll to position [3927, 0]
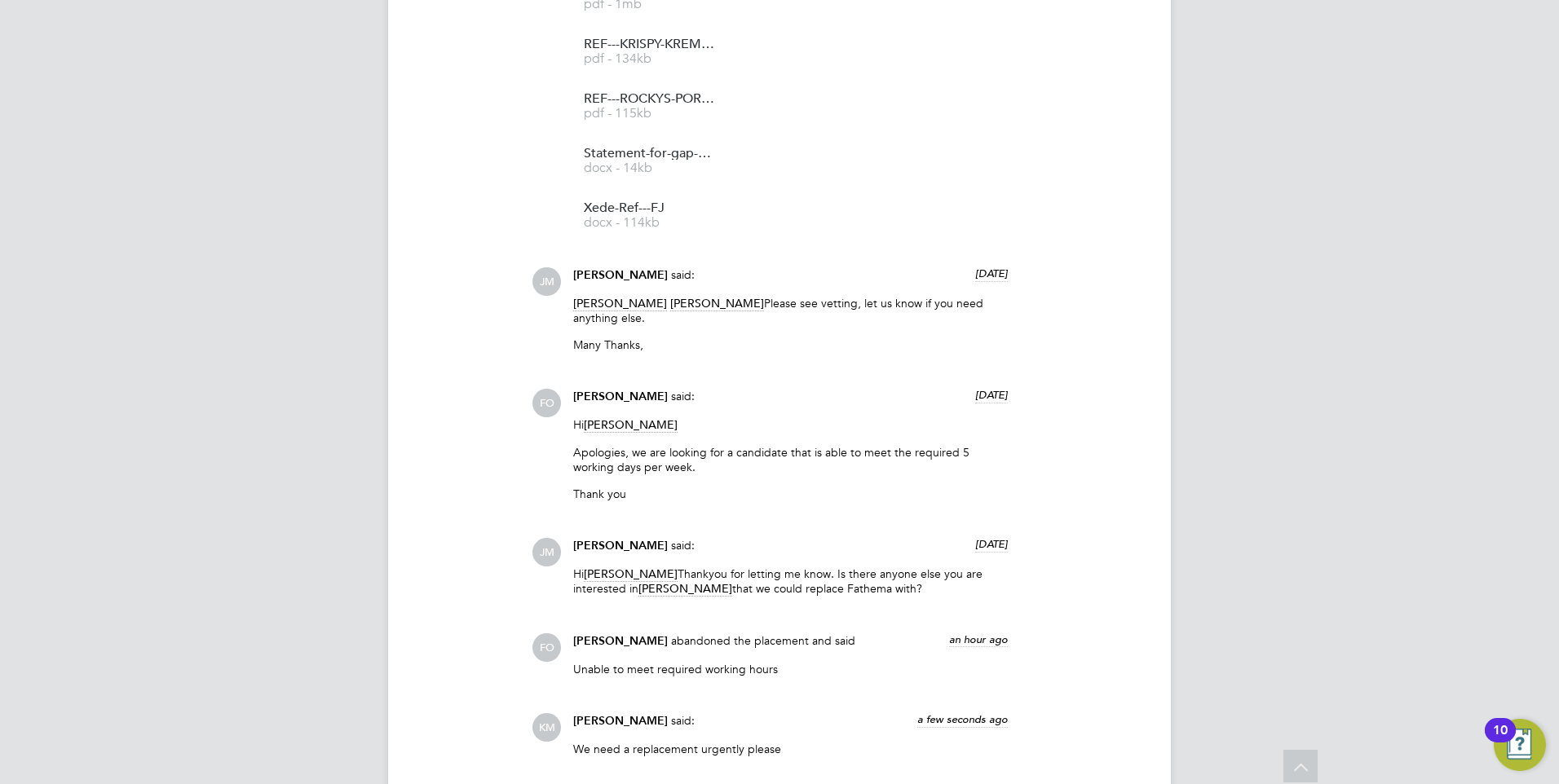
scroll to position [2437, 0]
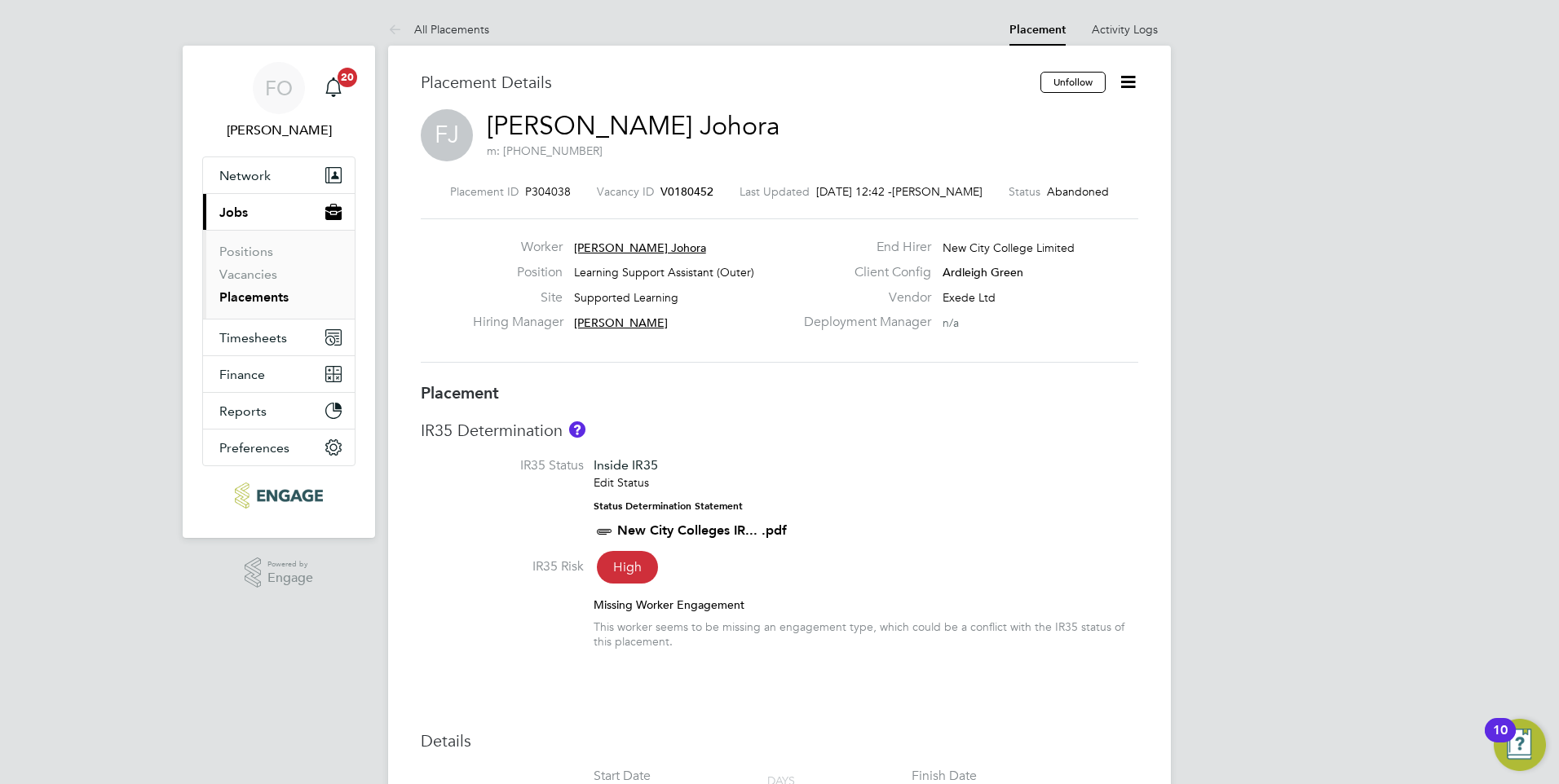
click at [667, 191] on span "V0180452" at bounding box center [687, 192] width 53 height 15
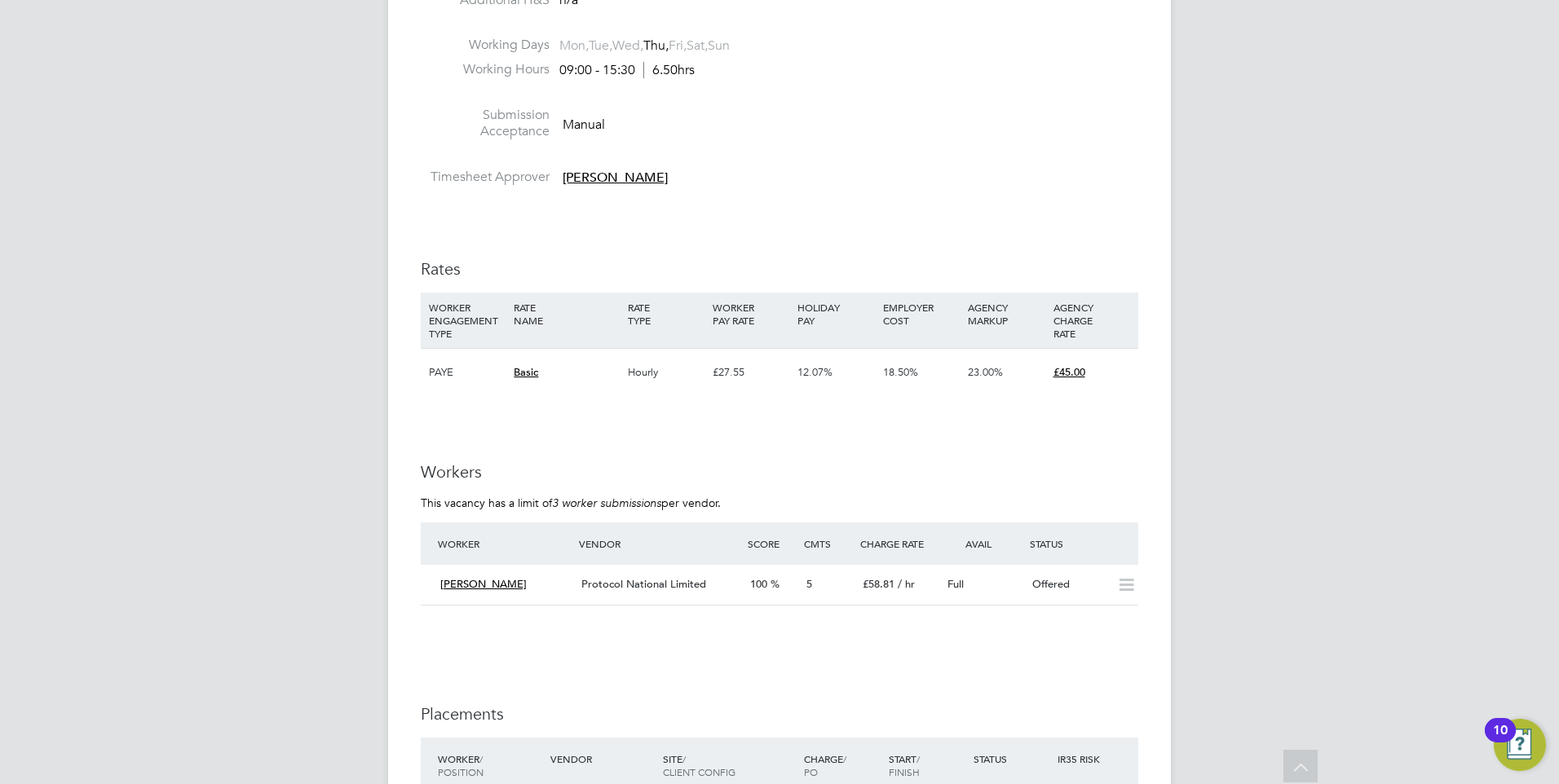
scroll to position [2446, 0]
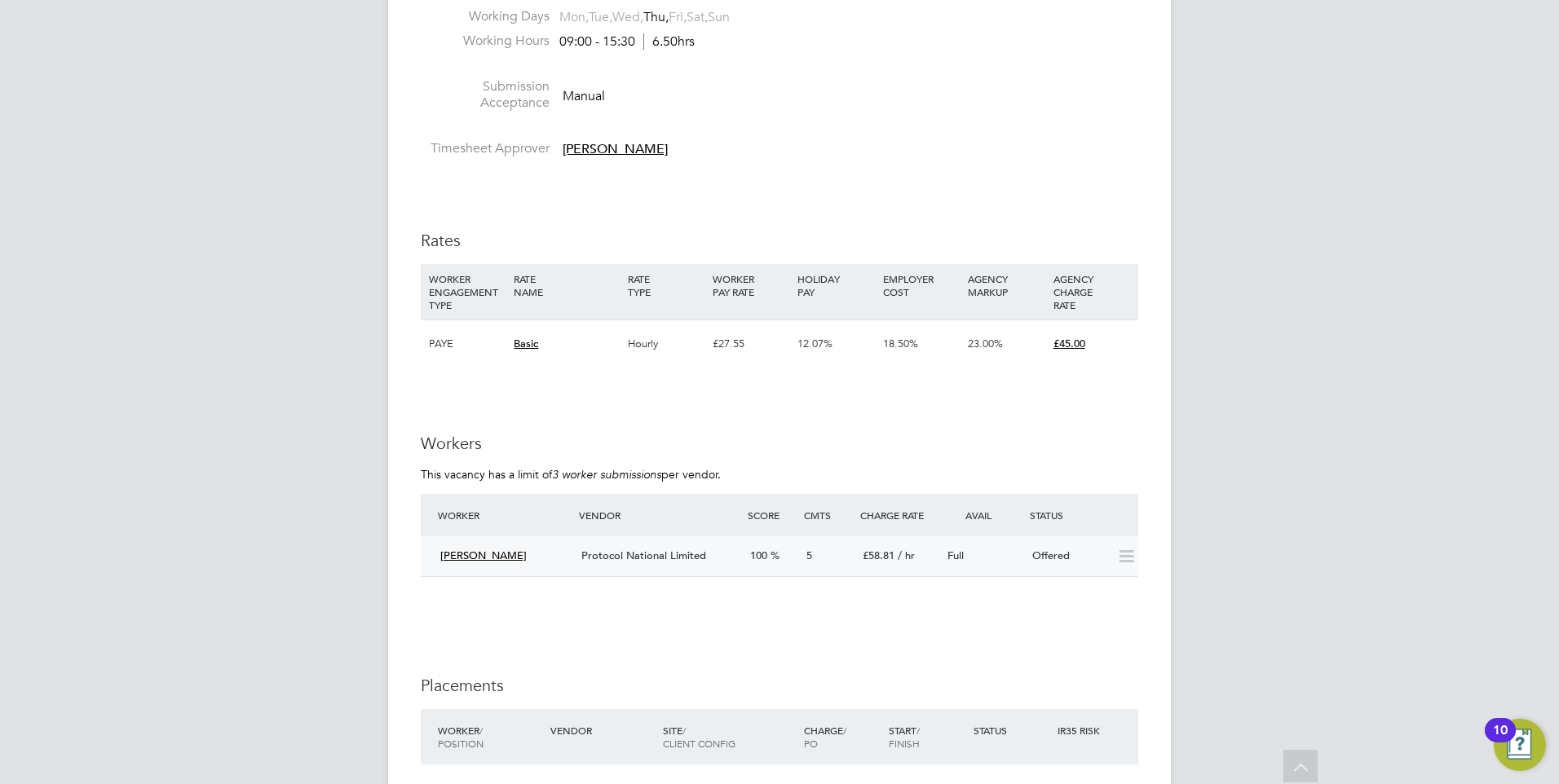
click at [1031, 562] on div "Offered" at bounding box center [1068, 556] width 85 height 27
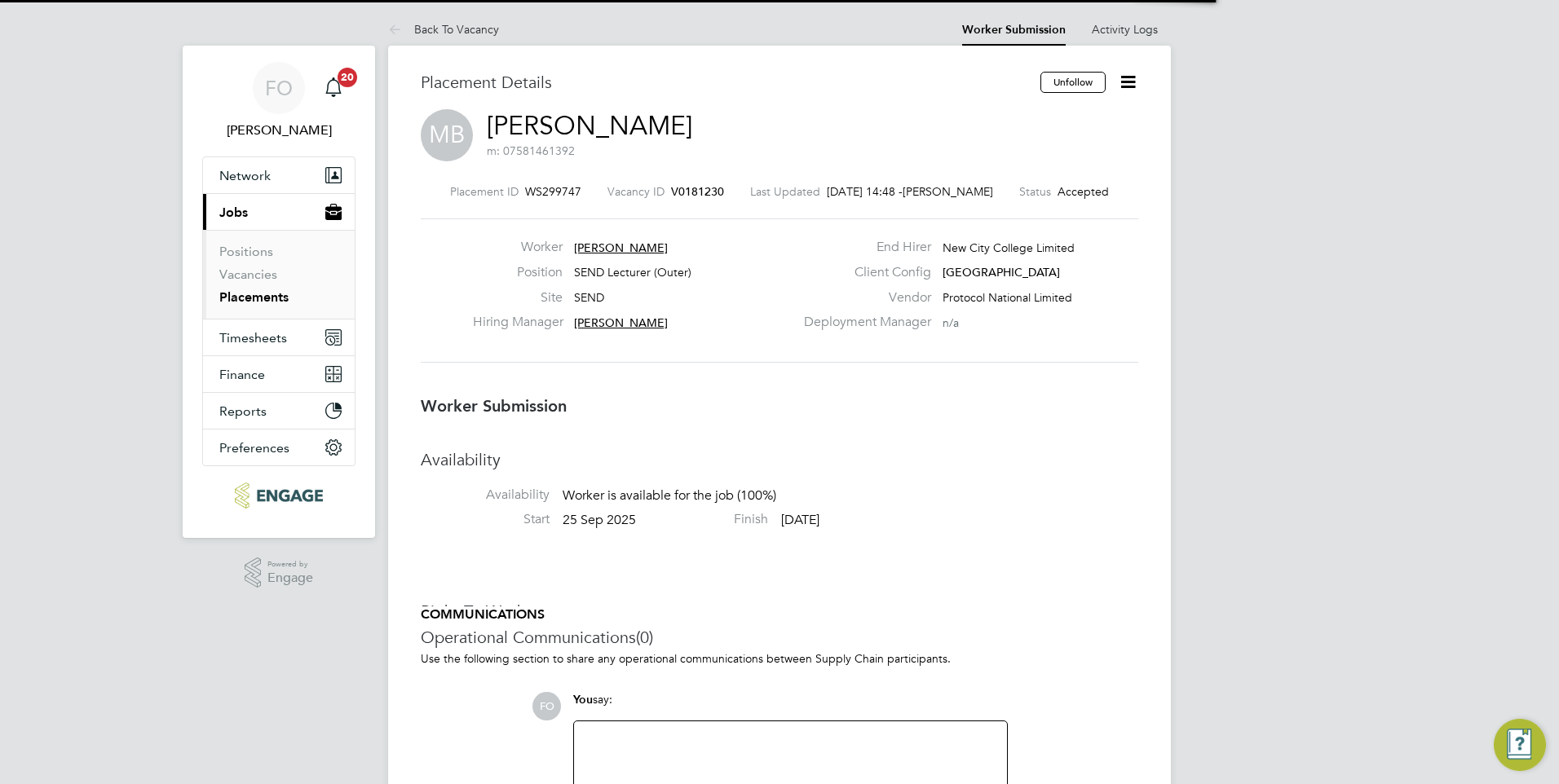
scroll to position [16, 114]
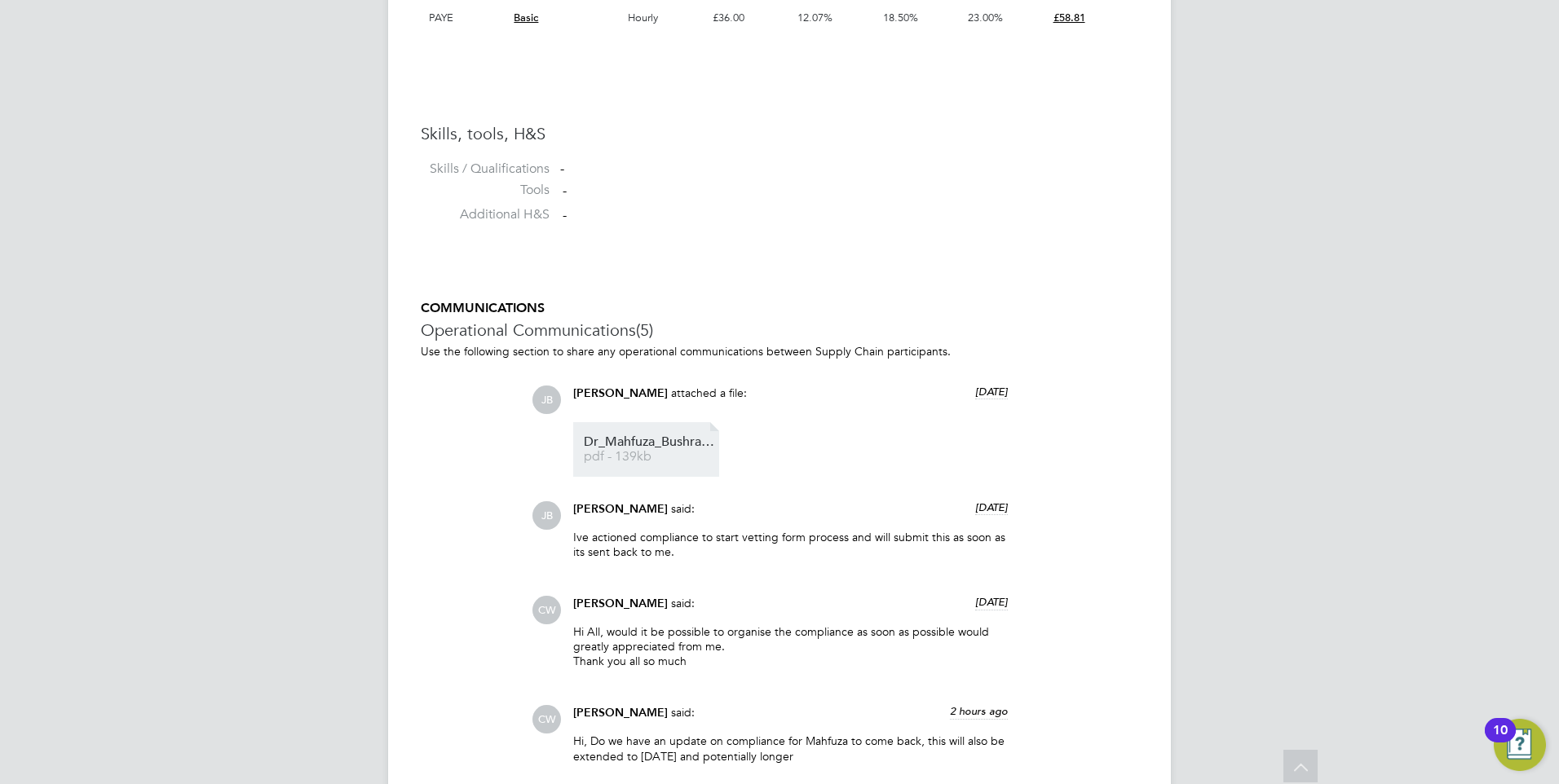
click at [649, 446] on span "Dr_Mahfuza_Bushra_CV" at bounding box center [649, 442] width 130 height 12
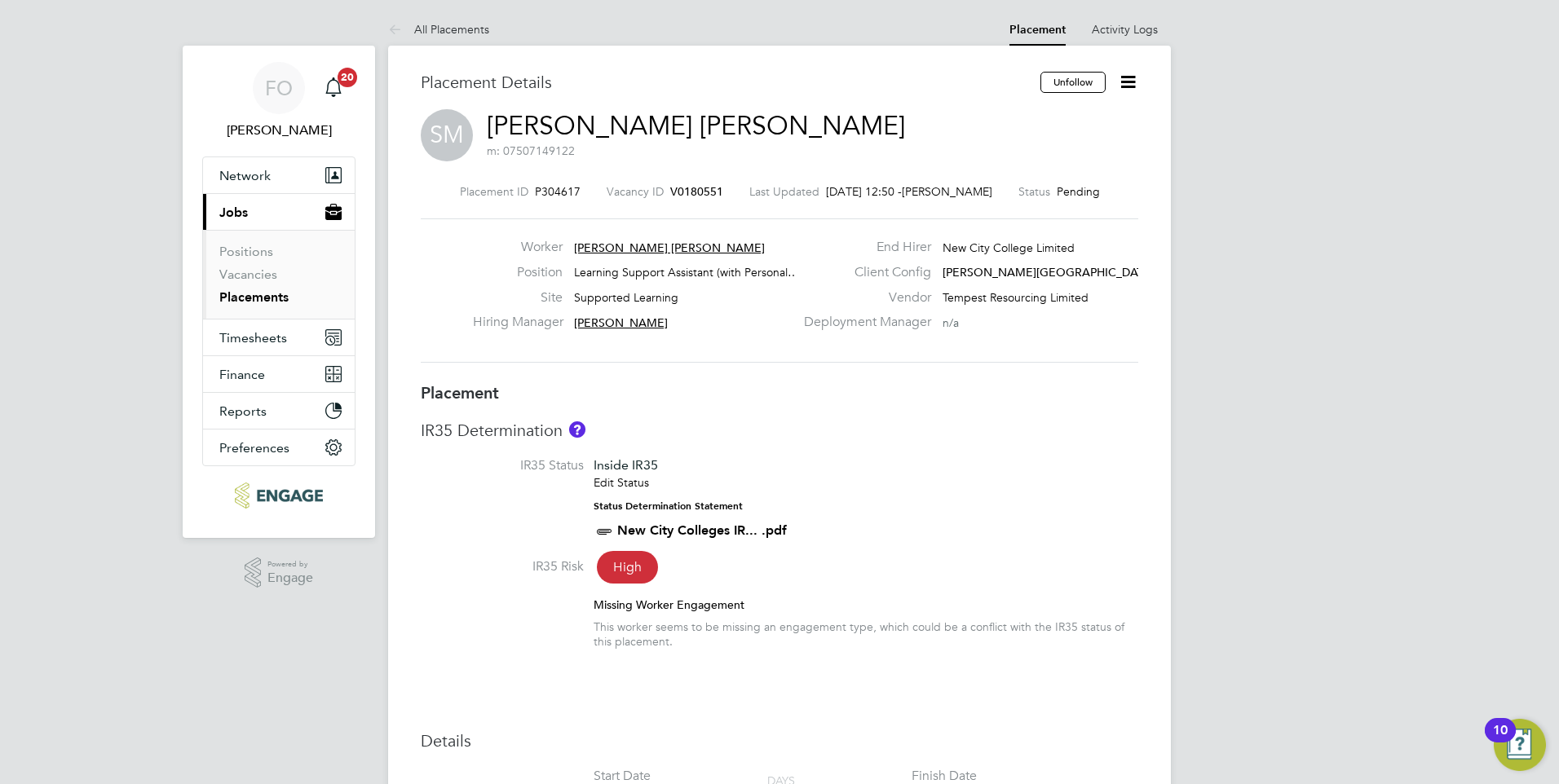
click at [1123, 77] on icon at bounding box center [1128, 81] width 21 height 21
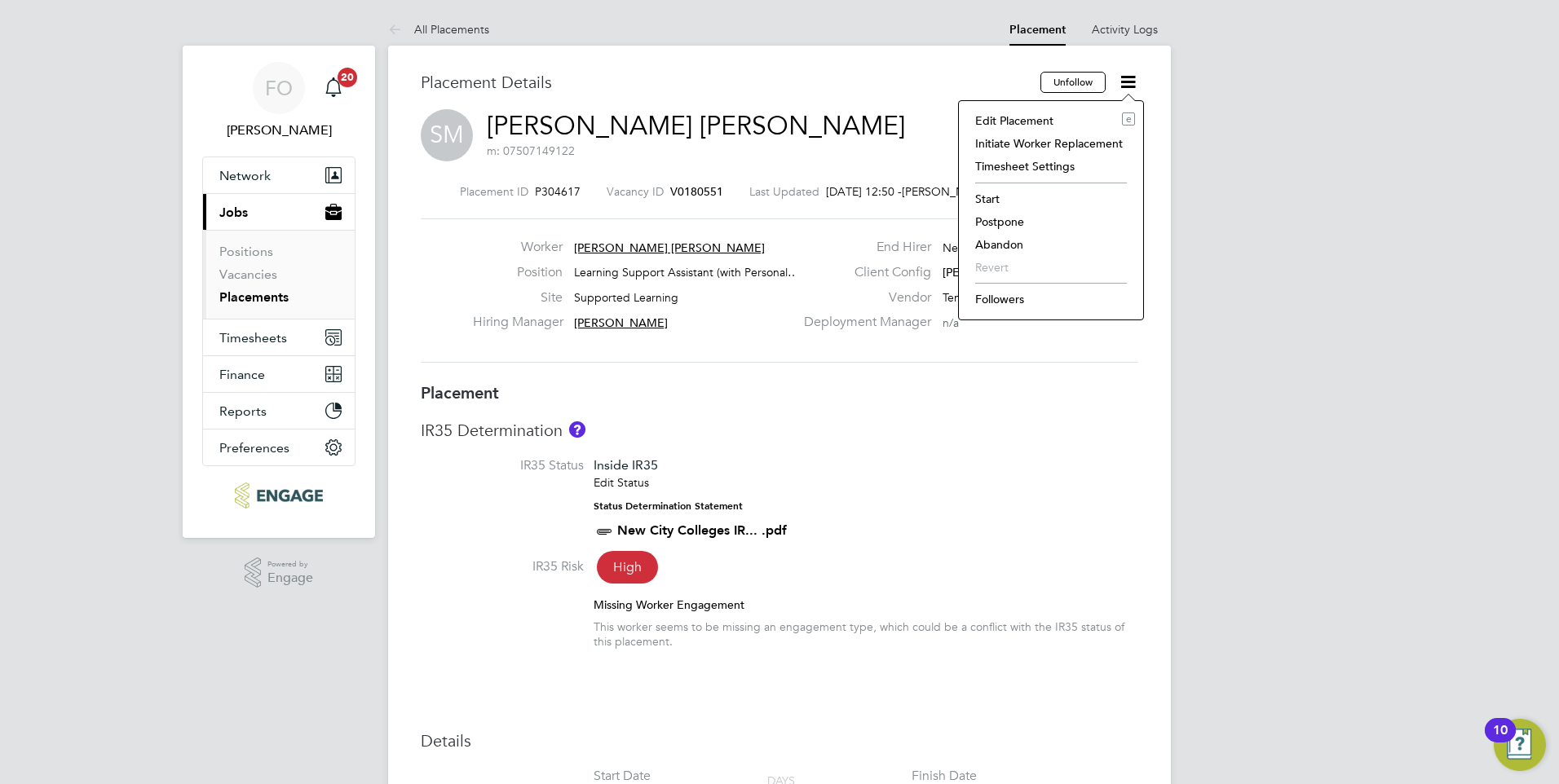
click at [989, 195] on li "Start" at bounding box center [1050, 199] width 168 height 23
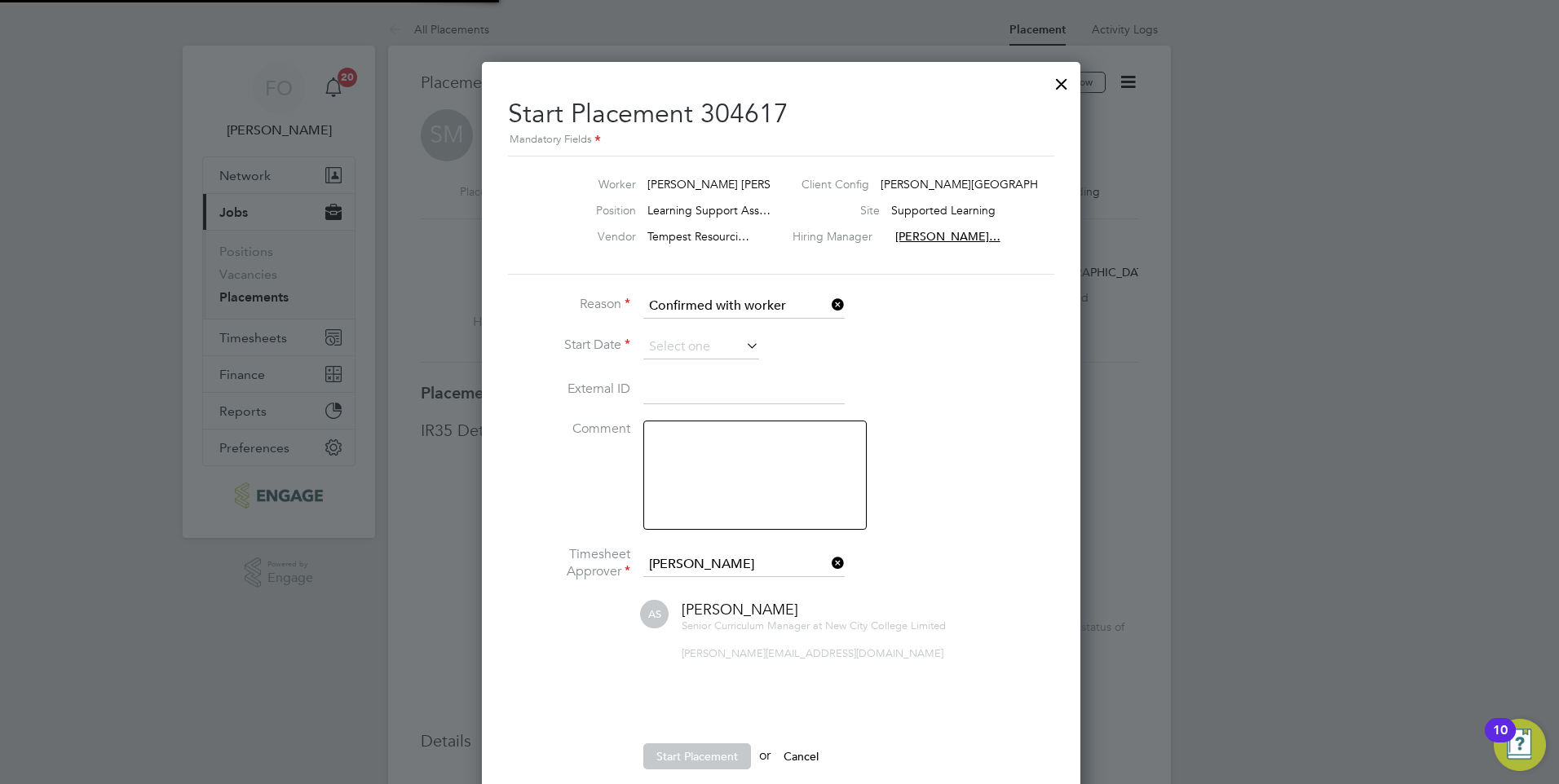
scroll to position [8, 8]
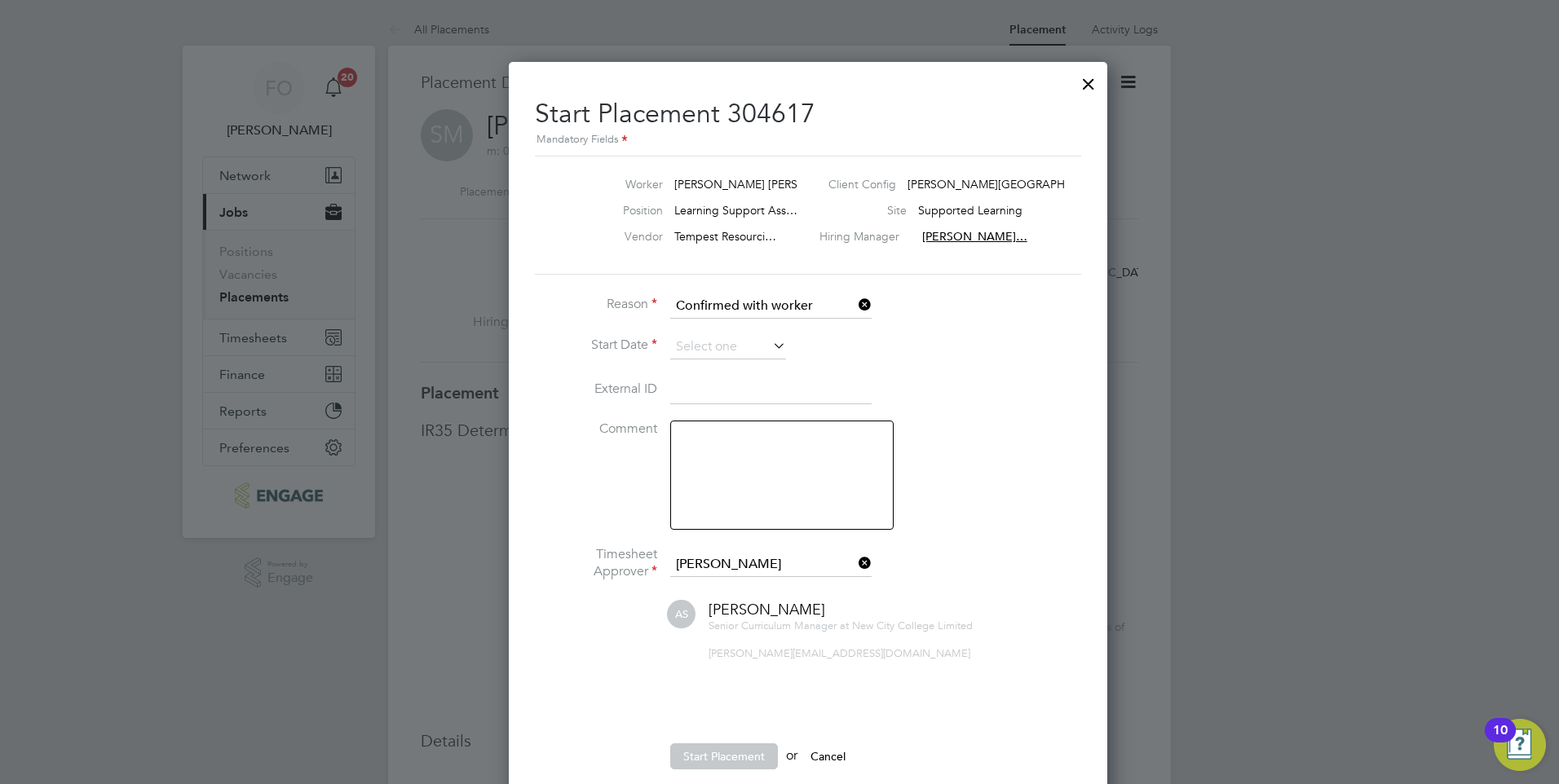
click at [733, 474] on textarea at bounding box center [782, 475] width 223 height 110
click at [733, 336] on input at bounding box center [728, 347] width 116 height 24
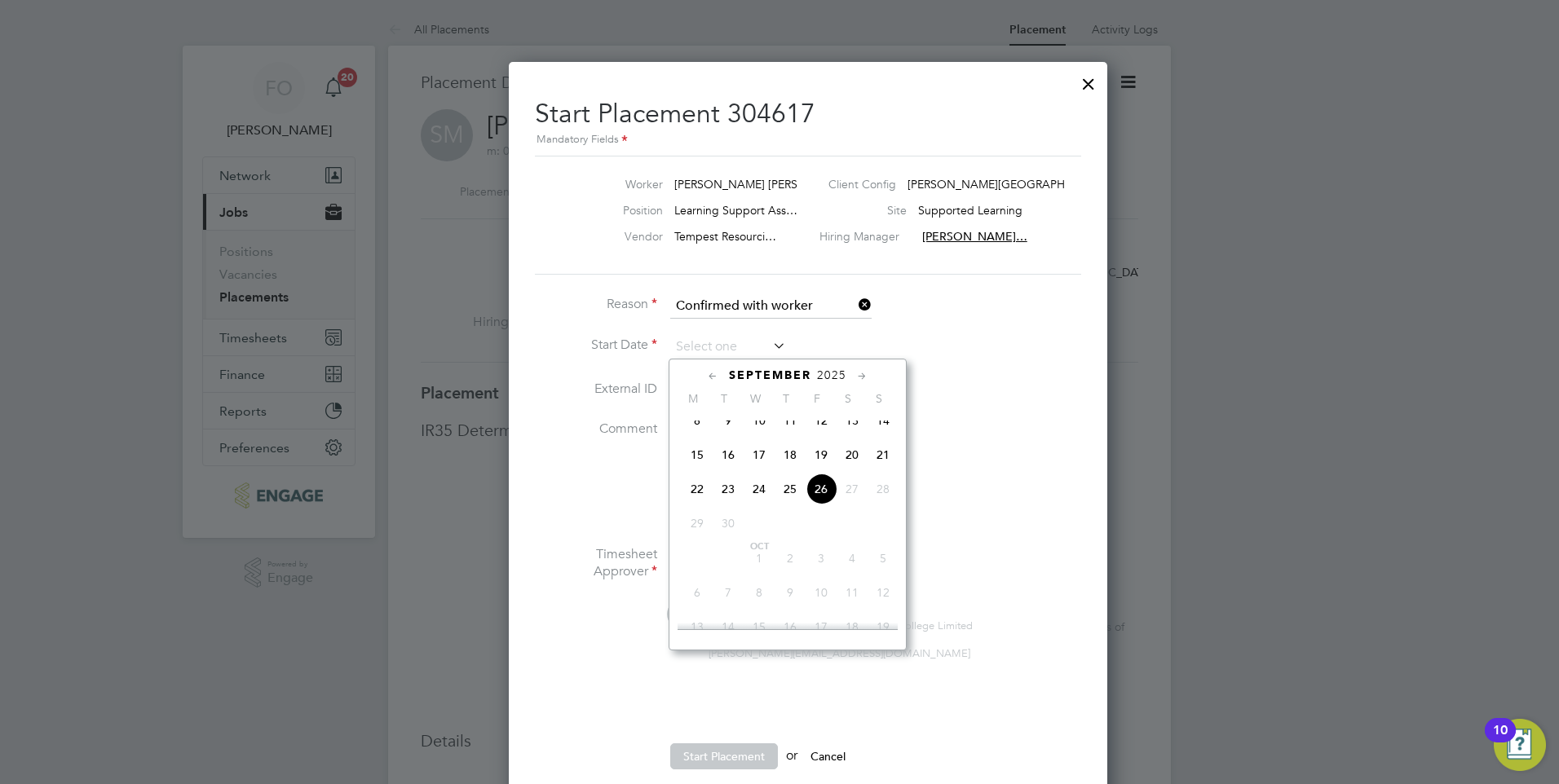
drag, startPoint x: 821, startPoint y: 503, endPoint x: 796, endPoint y: 486, distance: 30.2
click at [819, 503] on span "26" at bounding box center [821, 489] width 31 height 31
type input "26 Sep 2025"
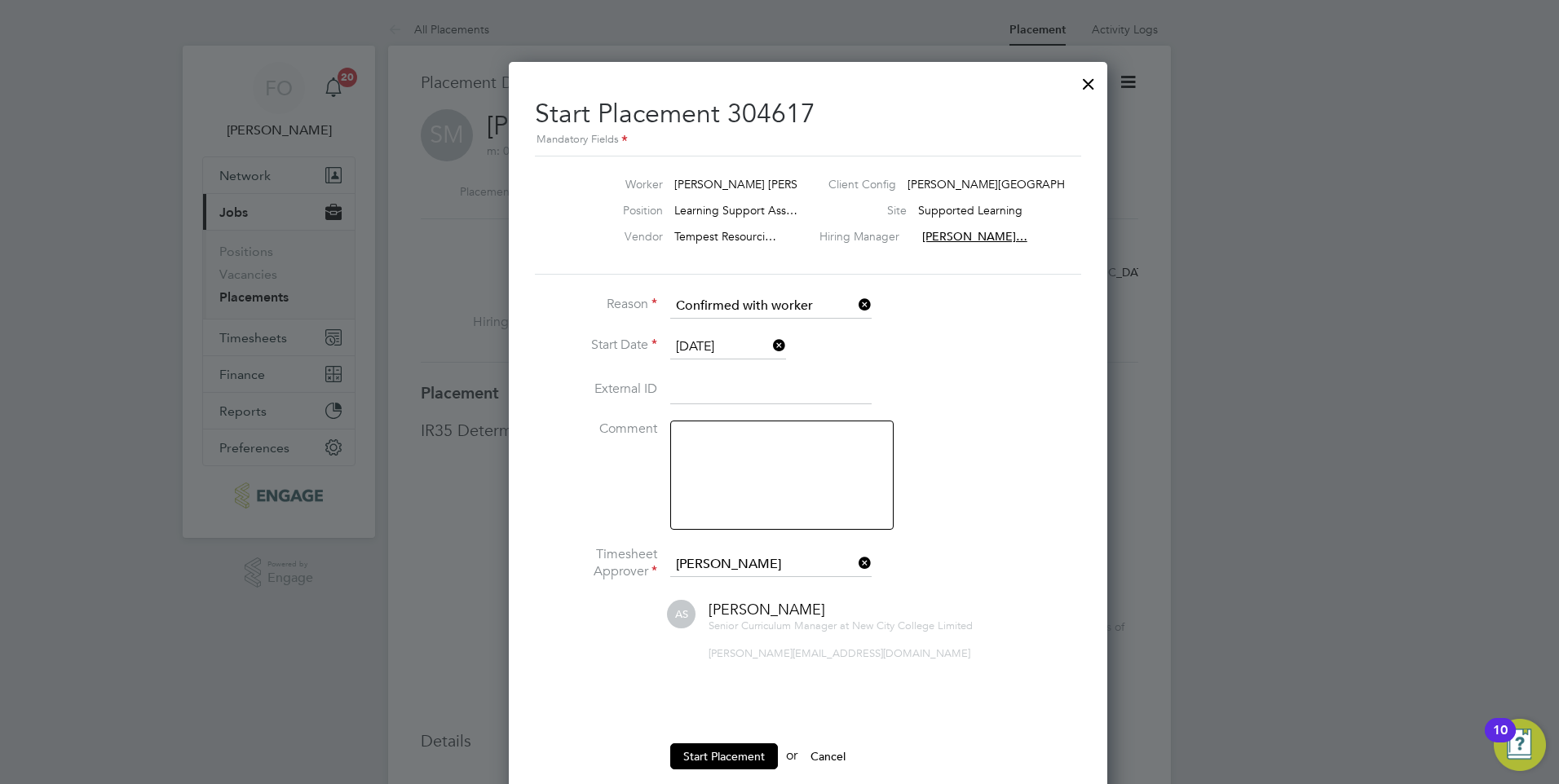
click at [732, 465] on textarea at bounding box center [782, 475] width 223 height 110
type textarea "Actual start date 29.09.25"
click at [752, 749] on button "Start Placement" at bounding box center [724, 756] width 108 height 26
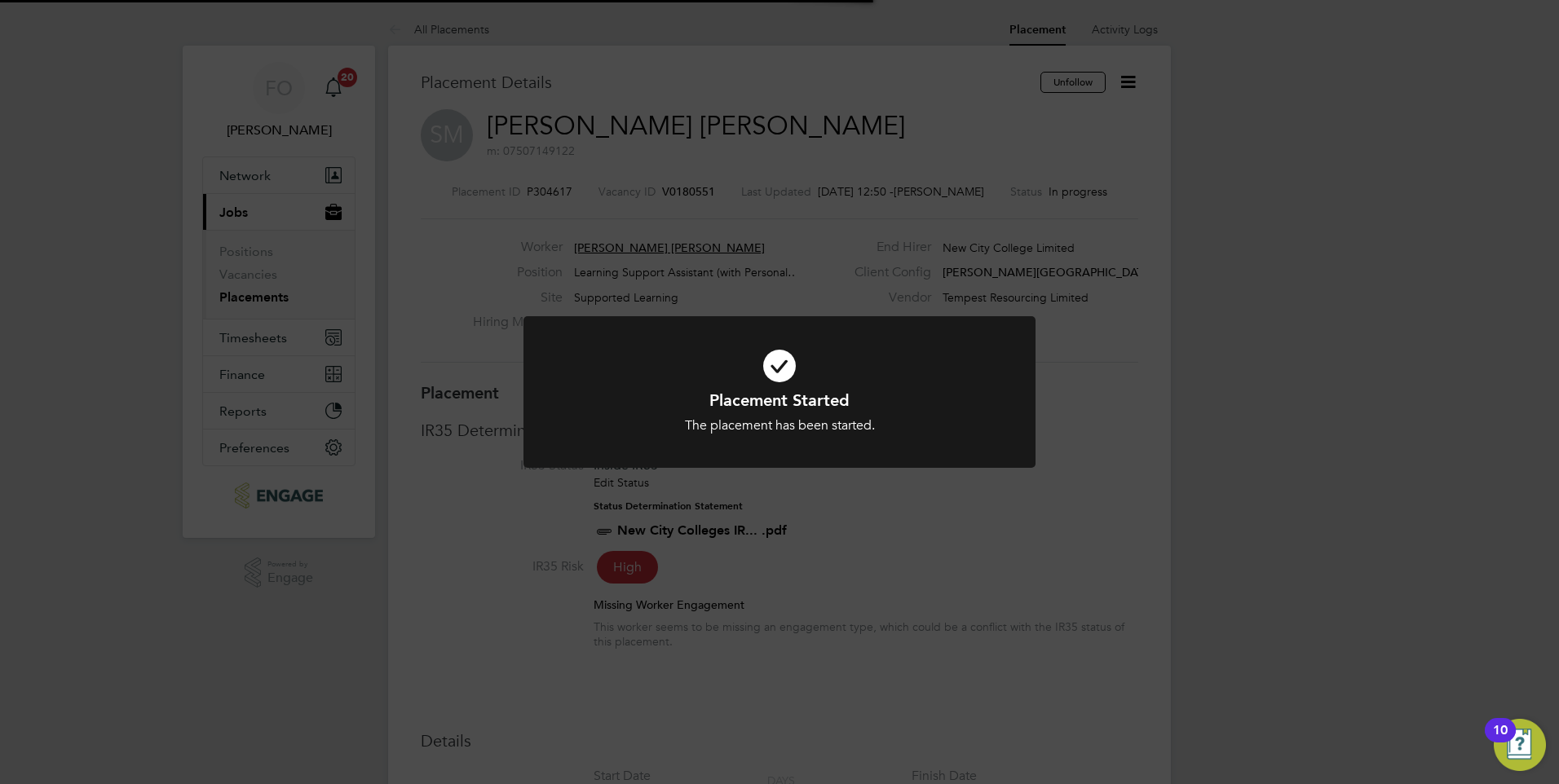
click at [991, 143] on div "Placement Started The placement has been started. Cancel Okay" at bounding box center [779, 392] width 1559 height 784
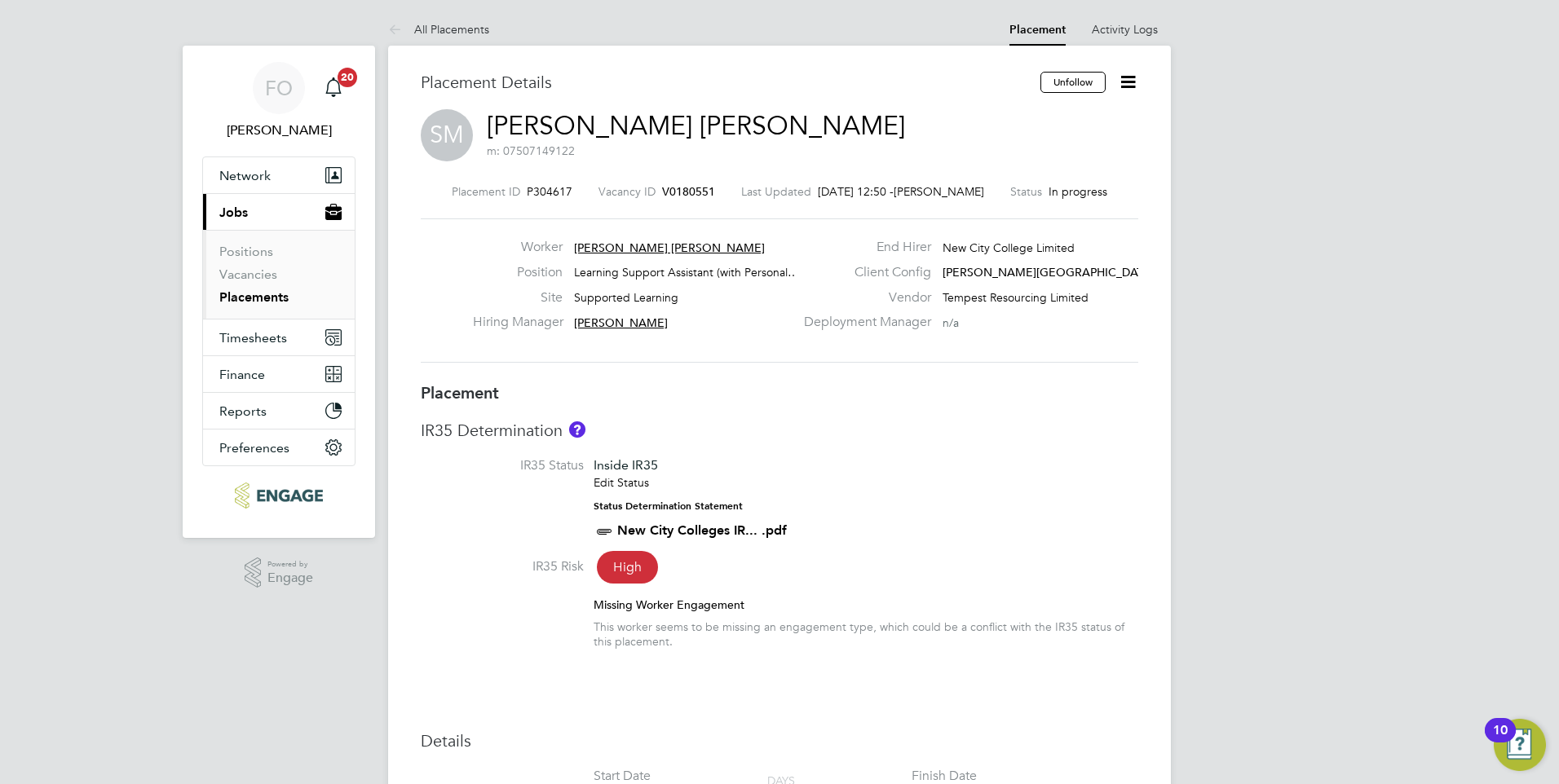
click at [671, 187] on span "V0180551" at bounding box center [689, 192] width 53 height 15
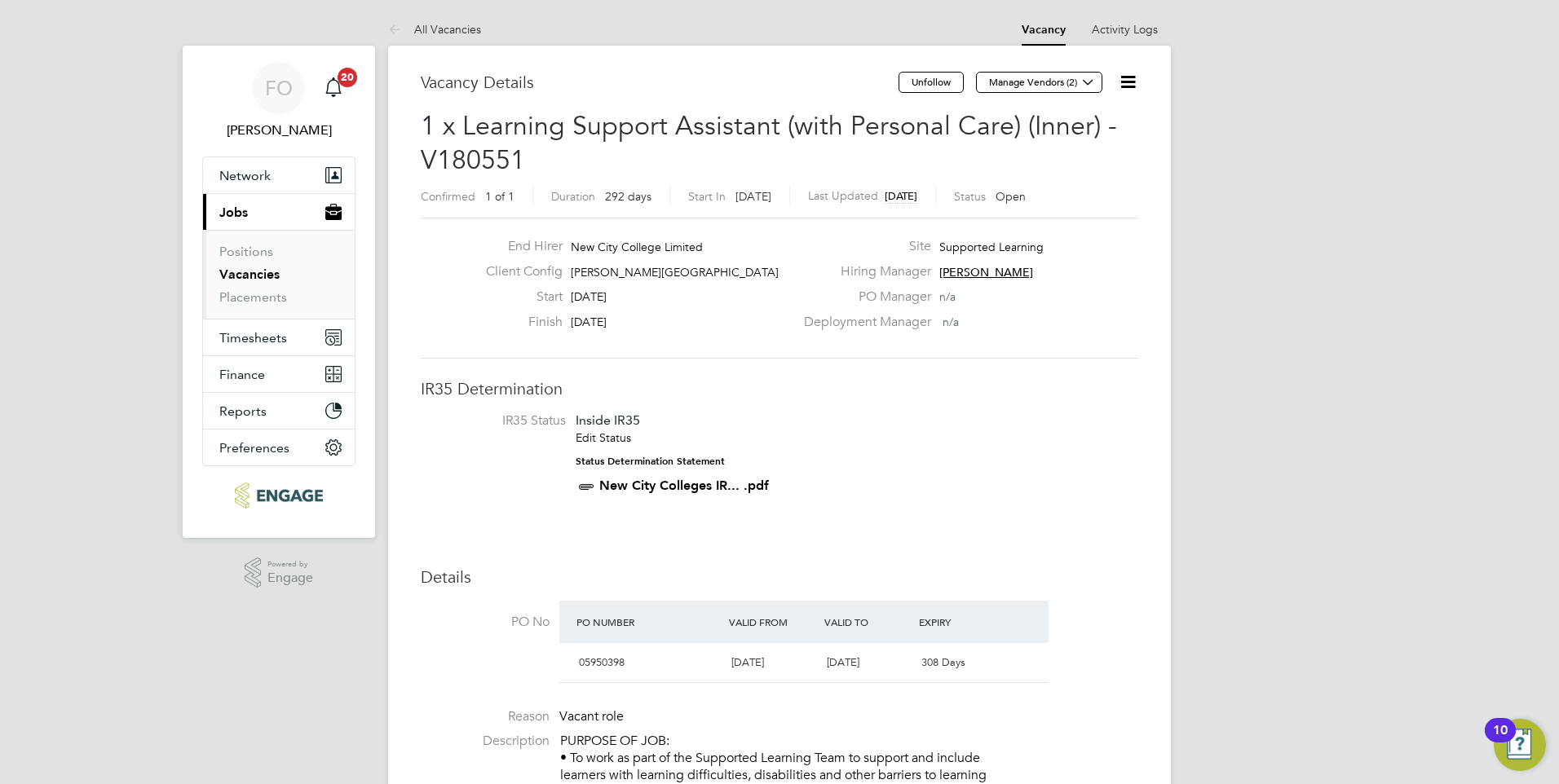
click at [1126, 87] on icon at bounding box center [1128, 81] width 21 height 21
click at [1085, 137] on li "Update Status" at bounding box center [1089, 144] width 95 height 23
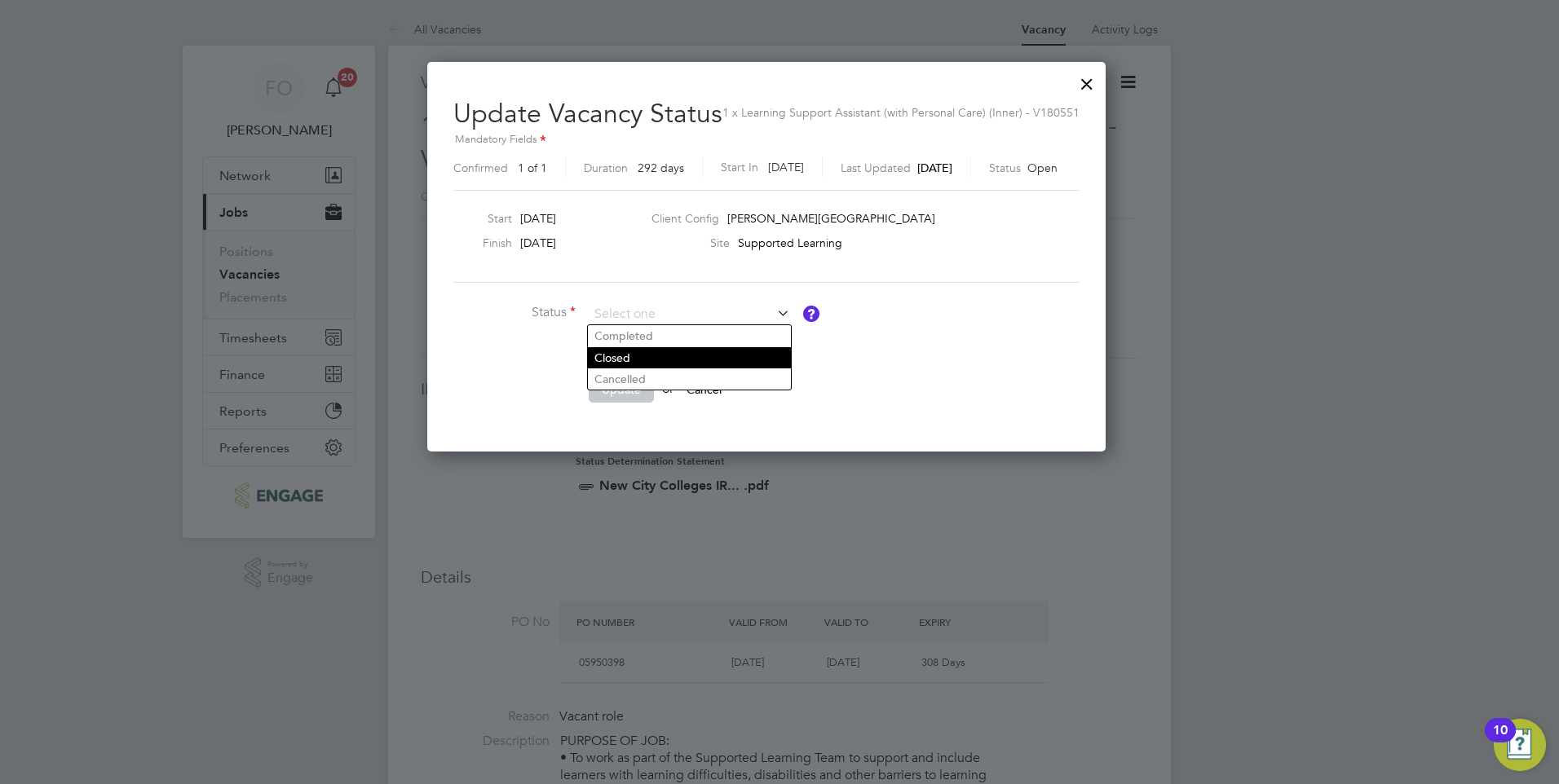
click at [666, 358] on li "Closed" at bounding box center [689, 358] width 203 height 22
type input "Closed"
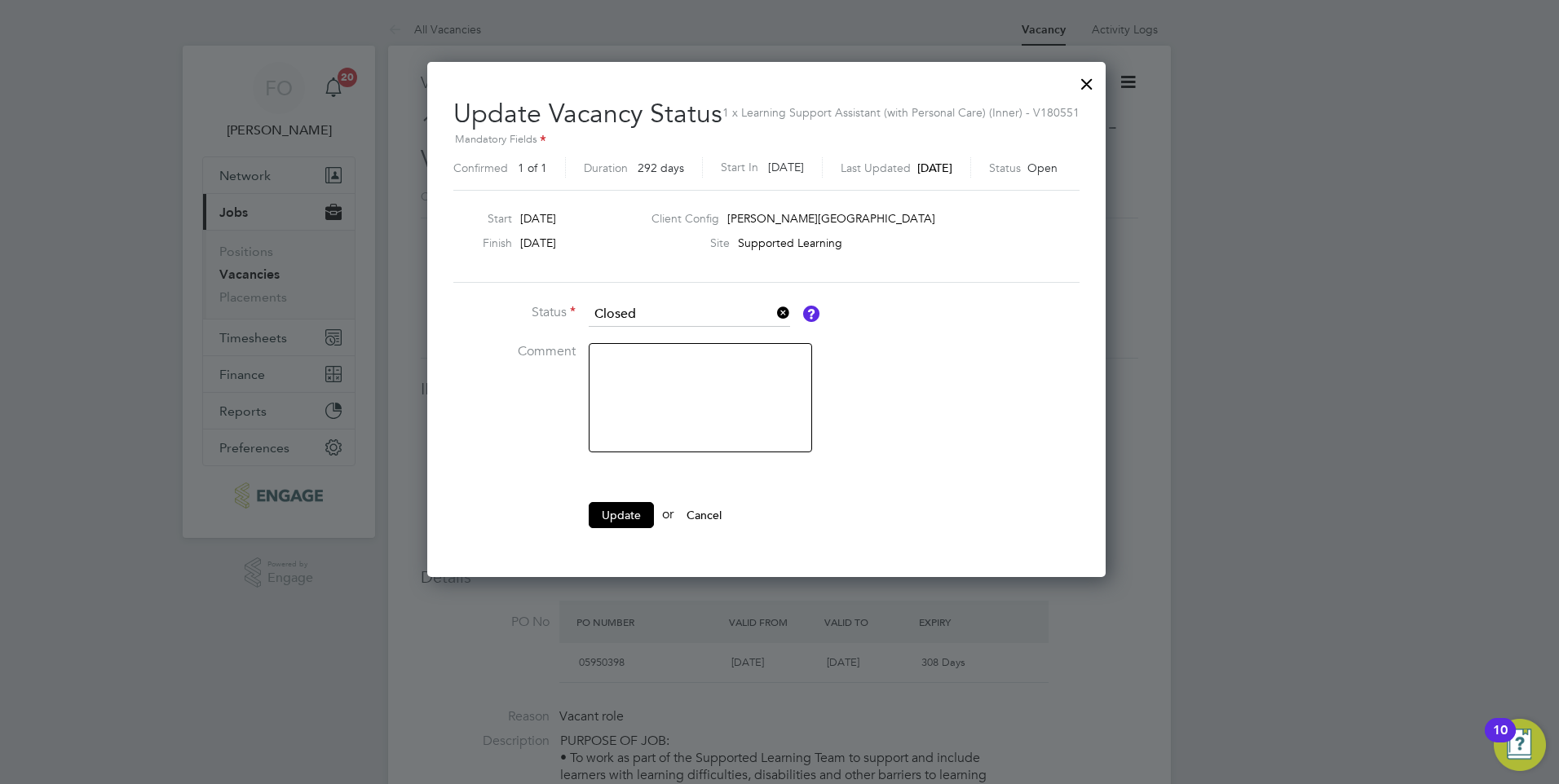
click at [648, 370] on textarea at bounding box center [700, 398] width 223 height 110
type textarea "Filled"
click at [628, 514] on button "Update" at bounding box center [621, 514] width 66 height 26
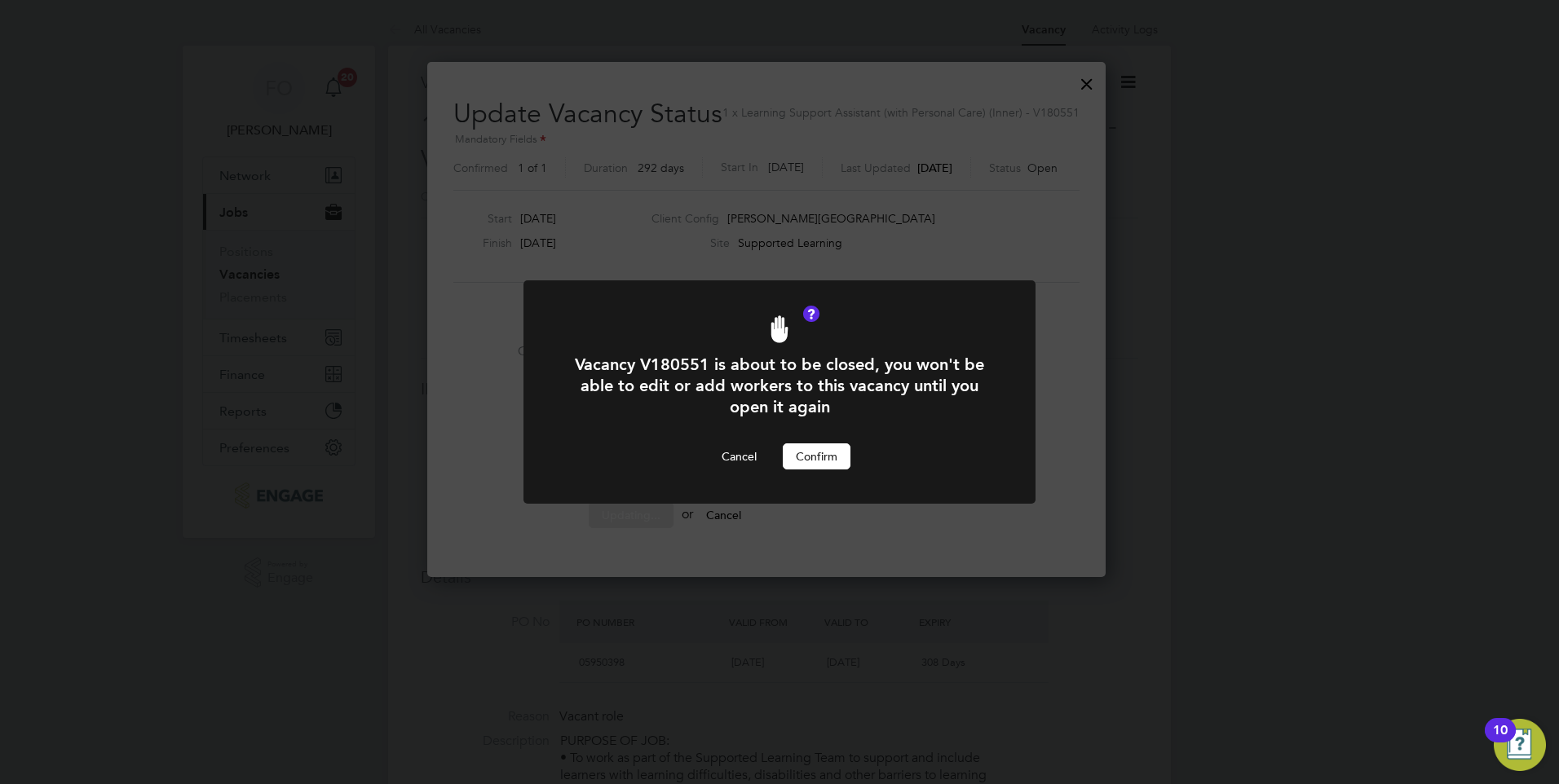
click at [819, 453] on button "Confirm" at bounding box center [816, 456] width 68 height 26
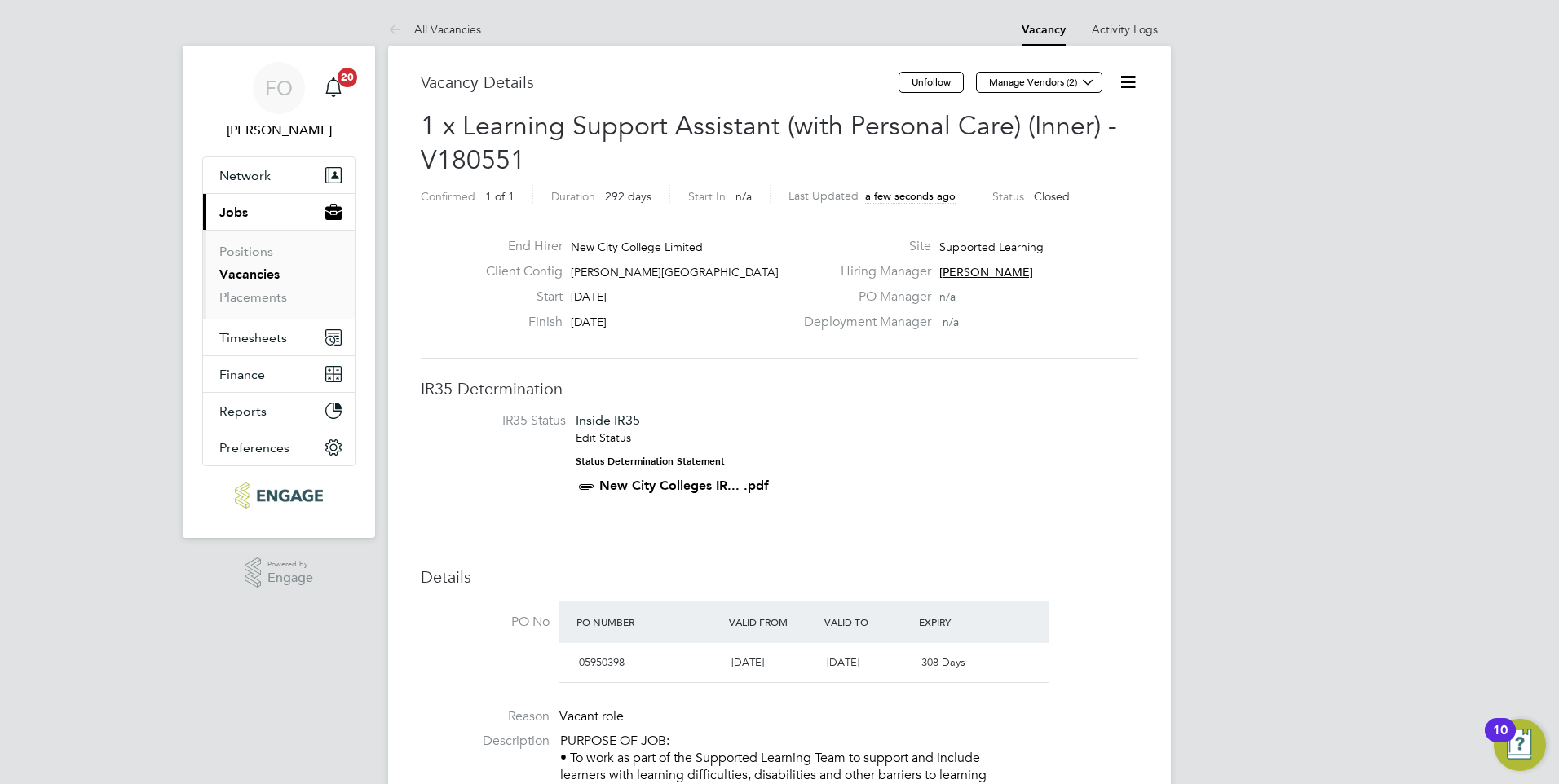
click at [251, 275] on link "Vacancies" at bounding box center [249, 274] width 61 height 16
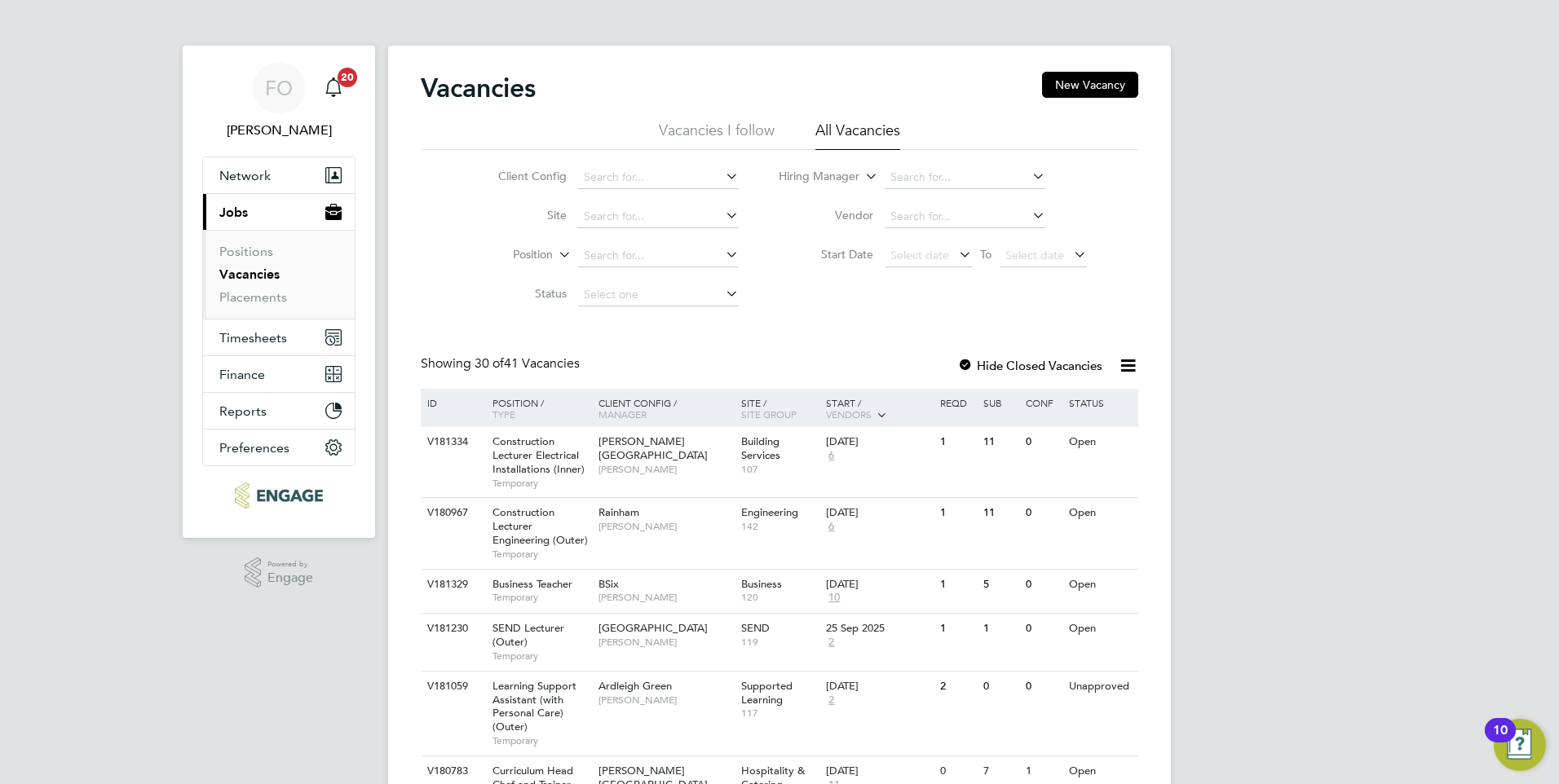
click at [259, 275] on link "Vacancies" at bounding box center [249, 274] width 61 height 16
click at [256, 273] on link "Vacancies" at bounding box center [249, 274] width 61 height 16
click at [259, 276] on link "Vacancies" at bounding box center [249, 274] width 61 height 16
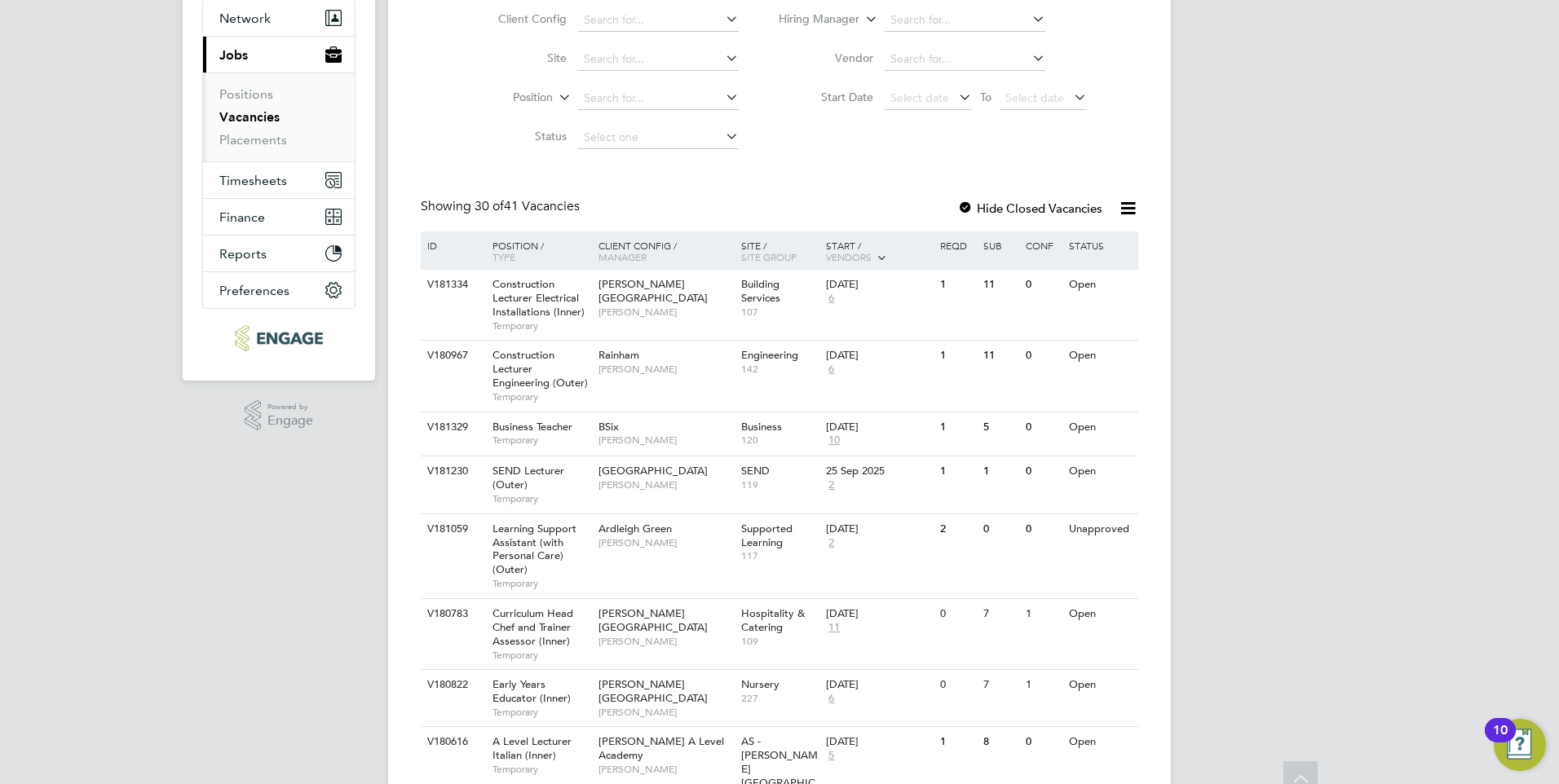
scroll to position [163, 0]
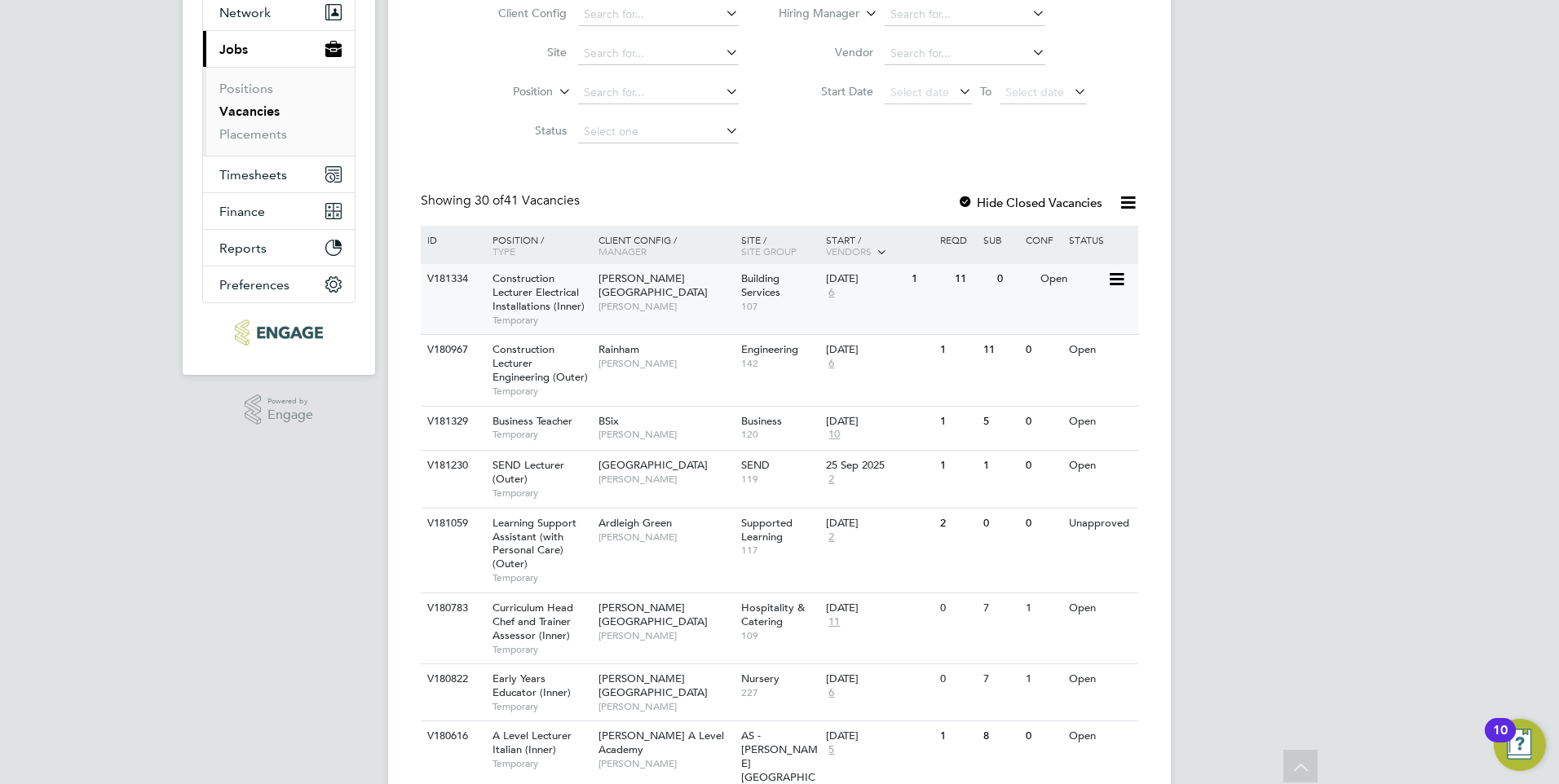
click at [1079, 303] on div "V181334 Construction Lecturer Electrical Installations (Inner) Temporary Hackne…" at bounding box center [779, 299] width 718 height 71
click at [1025, 373] on div "V180967 Construction Lecturer Engineering (Outer) Temporary Rainham Nathan Morr…" at bounding box center [779, 369] width 718 height 71
click at [1062, 439] on div "V181329 Business Teacher Temporary BSix Kerry Baker Business 120 26 Sep 2025 10…" at bounding box center [779, 428] width 718 height 45
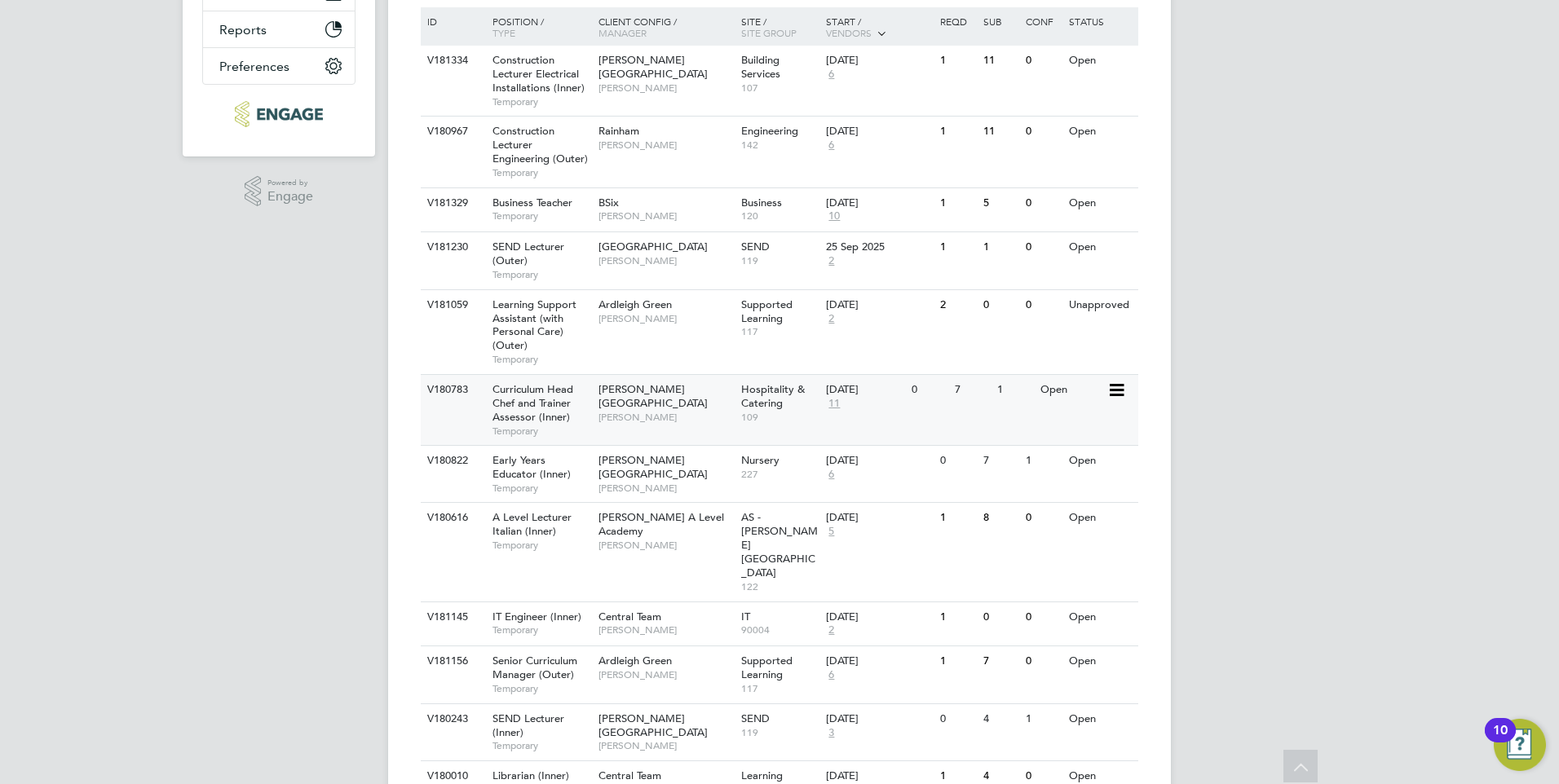
scroll to position [407, 0]
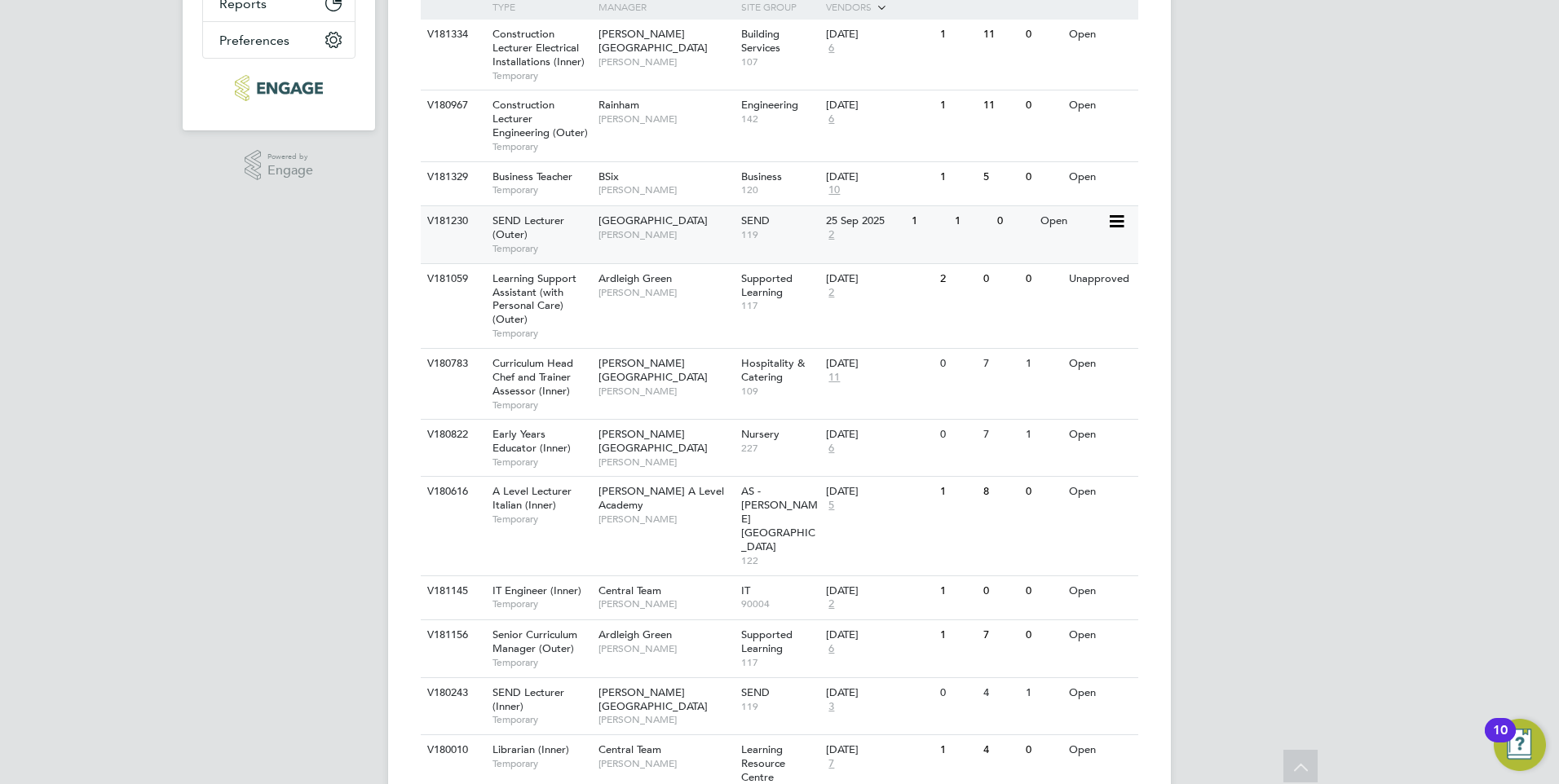
click at [944, 251] on div "V181230 SEND Lecturer (Outer) Temporary Redbridge Campus Clair Windsor SEND 119…" at bounding box center [779, 234] width 718 height 57
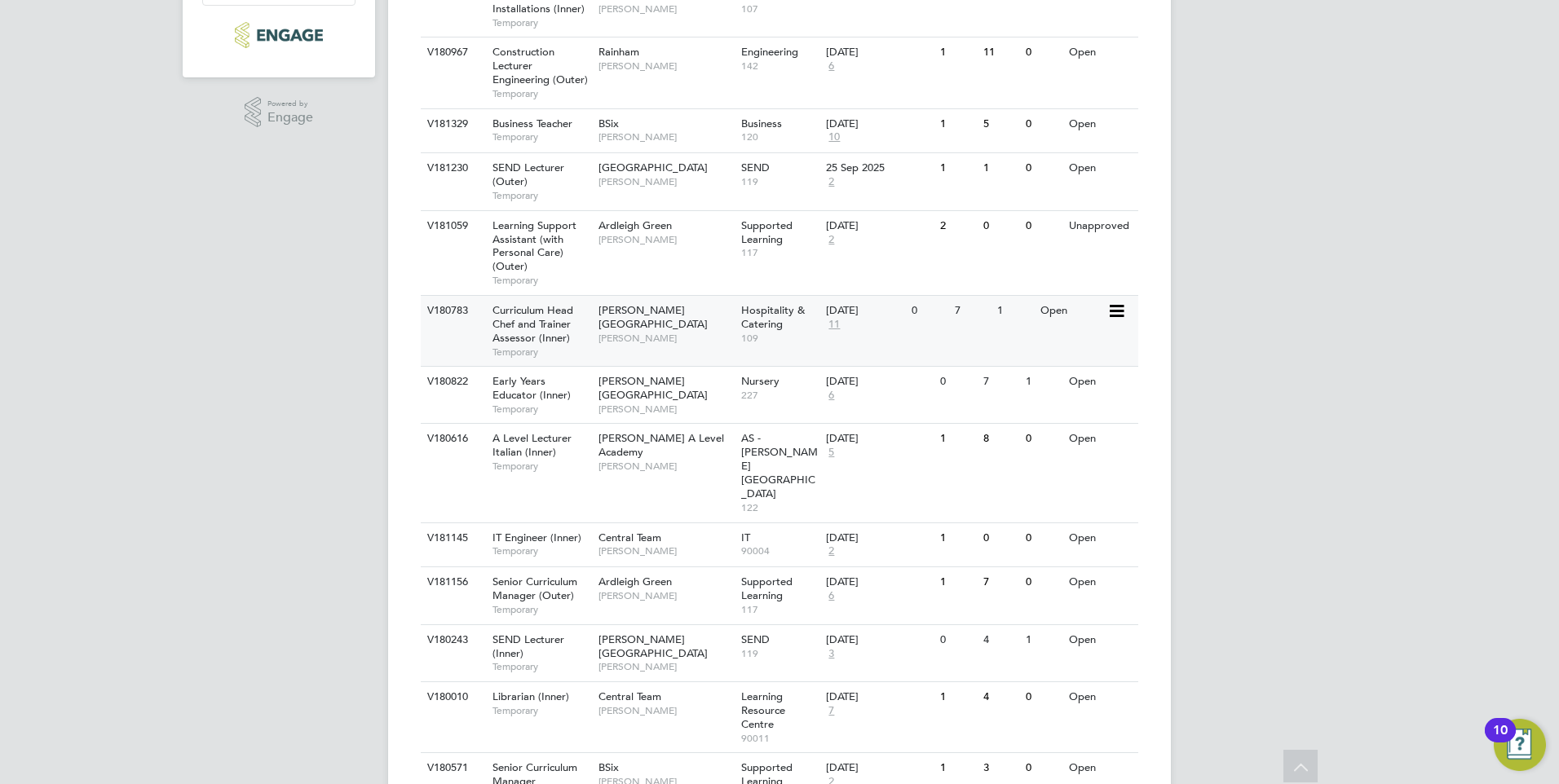
scroll to position [489, 0]
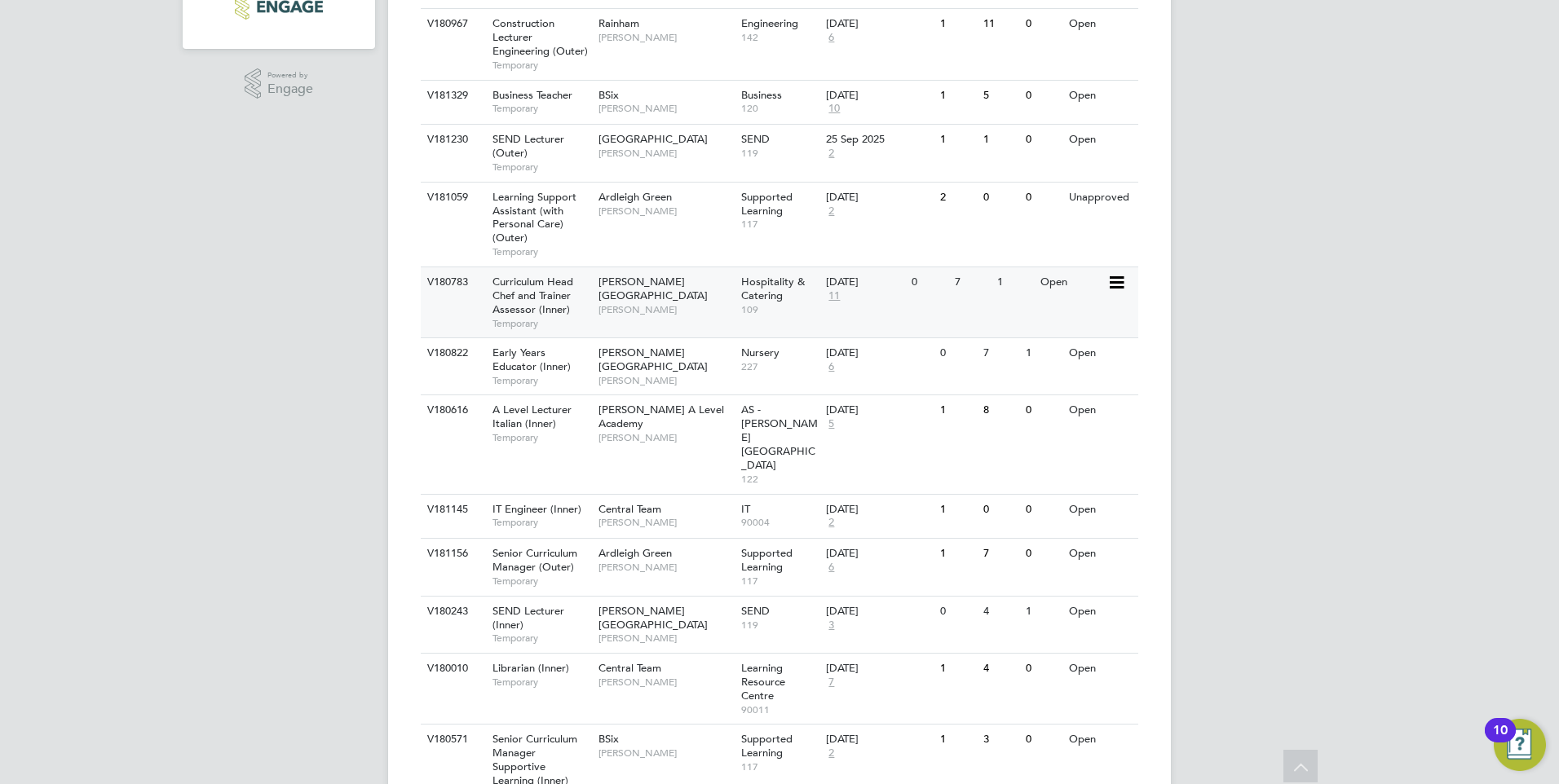
click at [1036, 318] on div "V180783 Curriculum Head Chef and Trainer Assessor (Inner) Temporary Hackney Cam…" at bounding box center [779, 301] width 718 height 71
click at [1032, 377] on div "V180822 Early Years Educator (Inner) Temporary Hackney Campus Carol Commin Nurs…" at bounding box center [779, 366] width 718 height 57
click at [1060, 495] on div "Open" at bounding box center [1071, 510] width 71 height 30
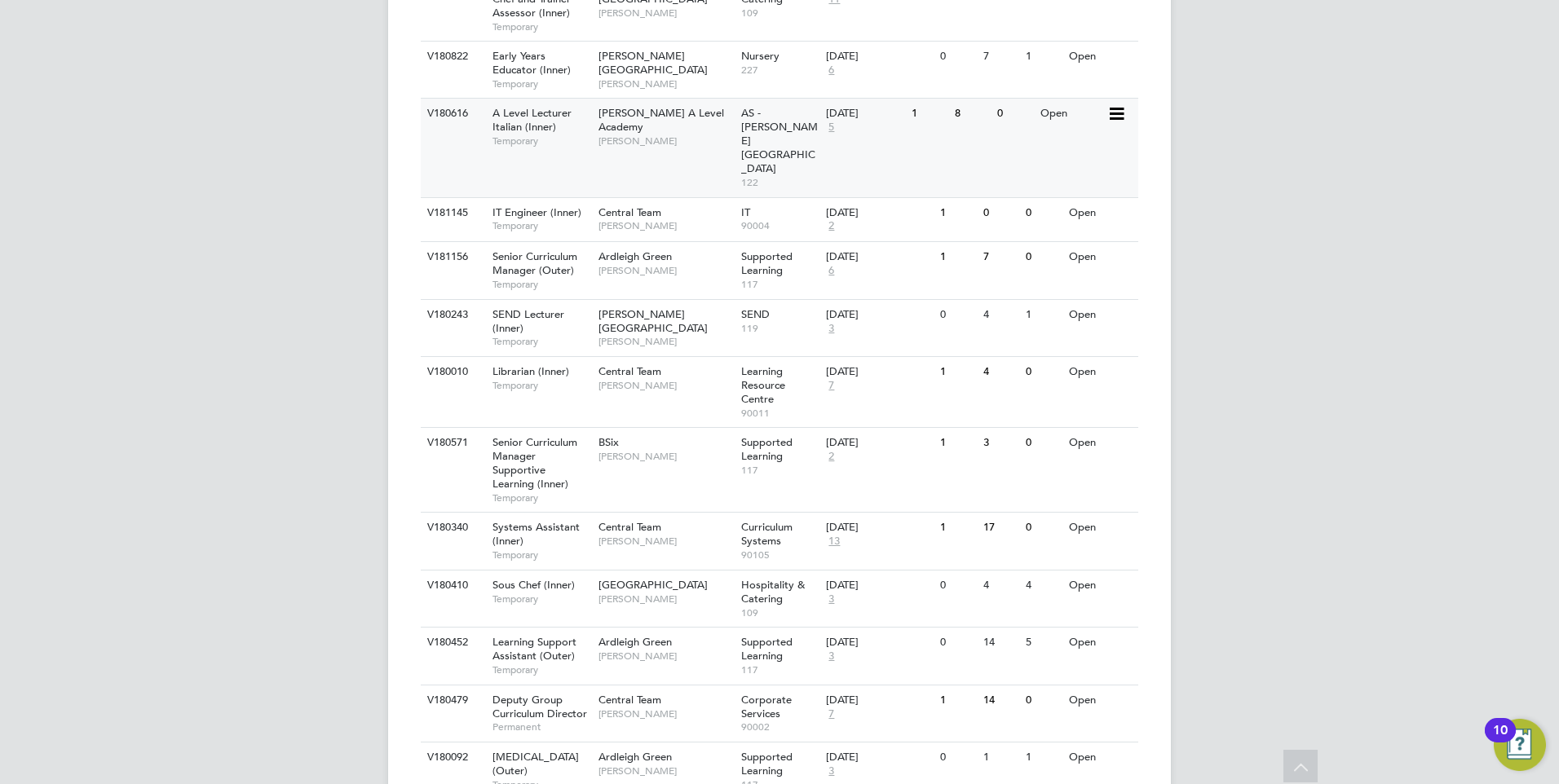
scroll to position [816, 0]
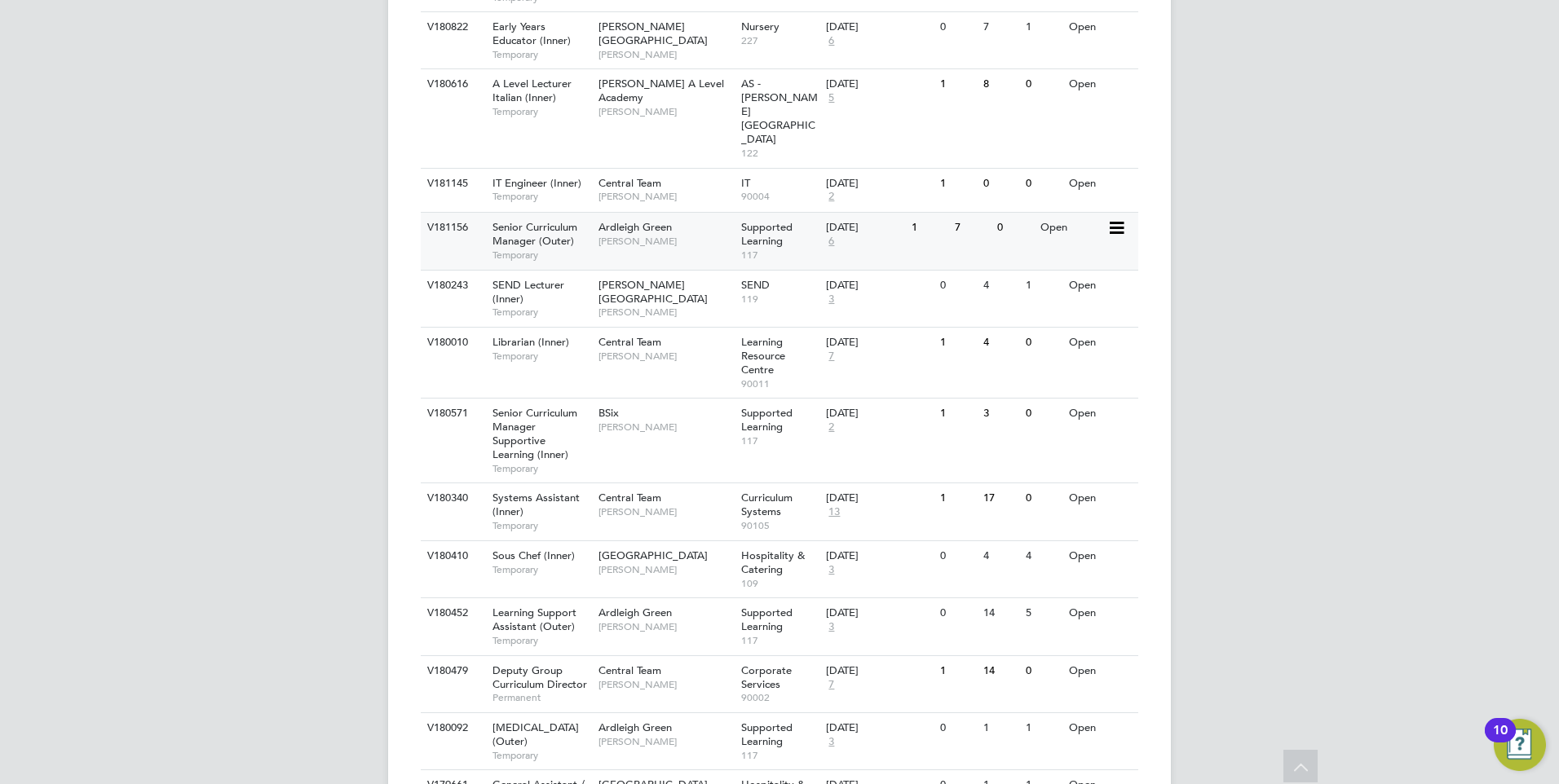
click at [1089, 212] on div "V181156 Senior Curriculum Manager (Outer) Temporary Ardleigh Green Rachel Johns…" at bounding box center [779, 241] width 718 height 57
click at [1066, 270] on div "V180243 SEND Lecturer (Inner) Temporary Hackney Campus Clair Windsor SEND 119 1…" at bounding box center [779, 298] width 718 height 57
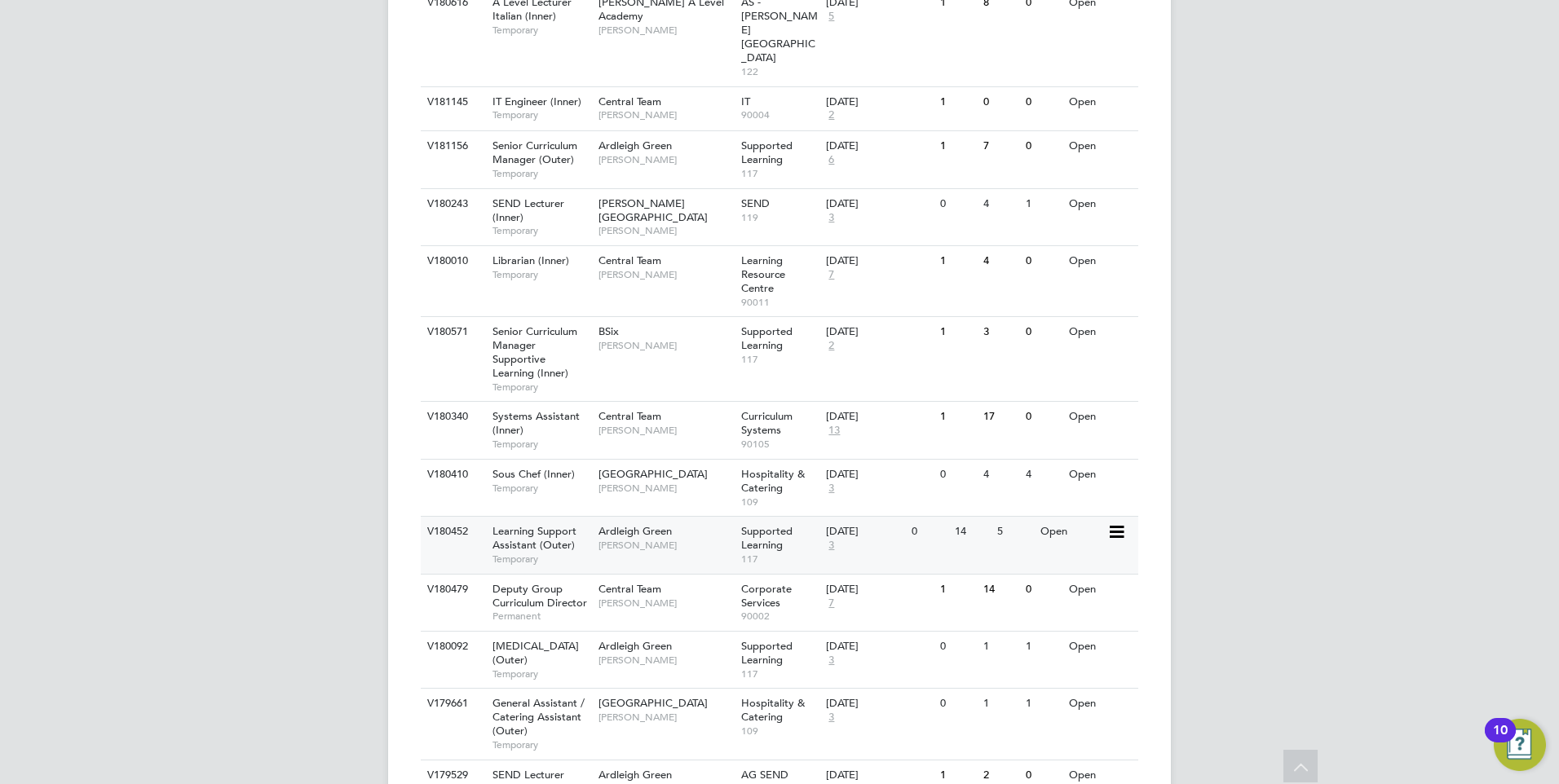
click at [1022, 517] on div "5" at bounding box center [1014, 532] width 42 height 30
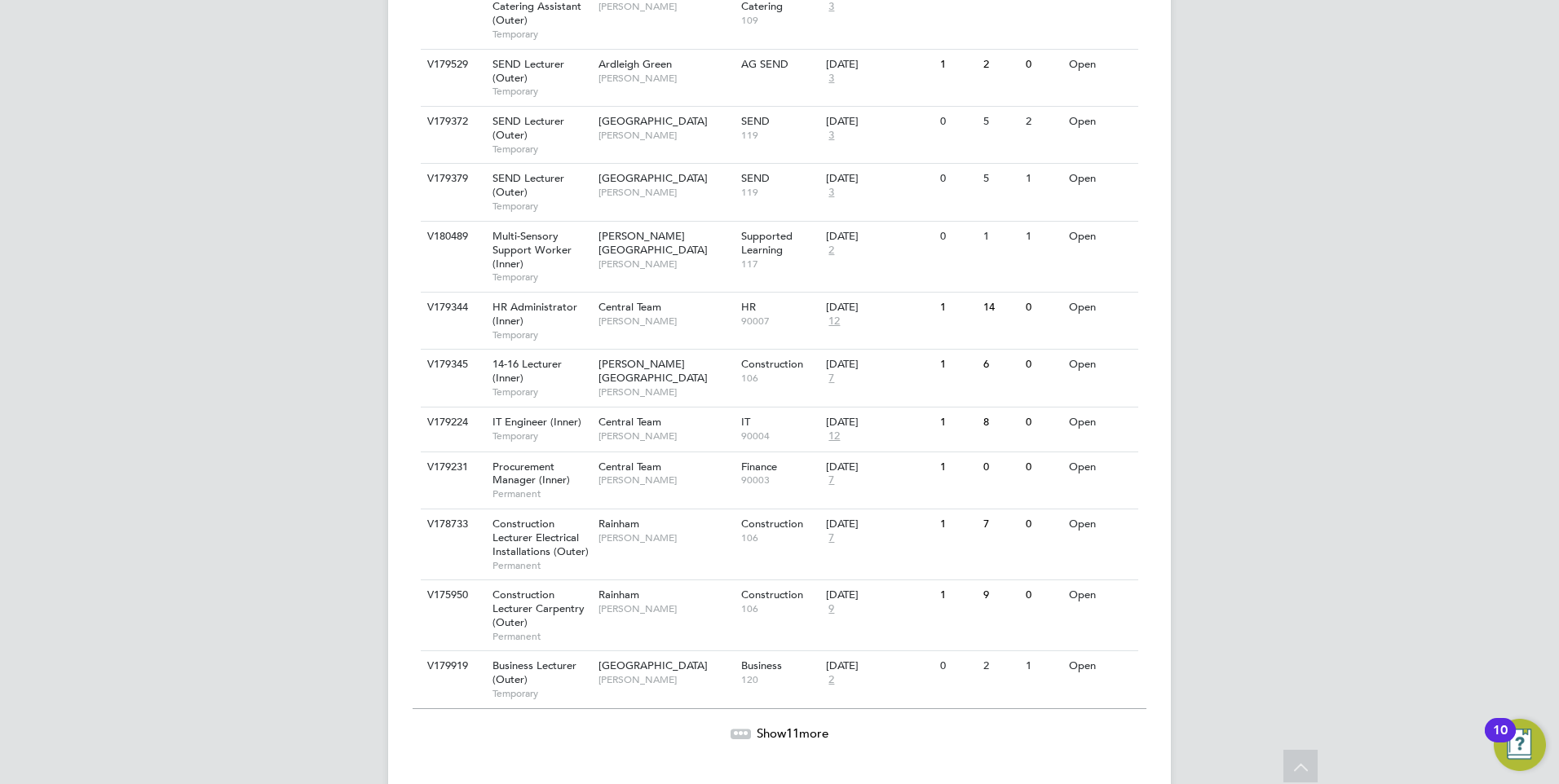
scroll to position [1613, 0]
click at [772, 721] on span "Show 11 more" at bounding box center [792, 728] width 71 height 16
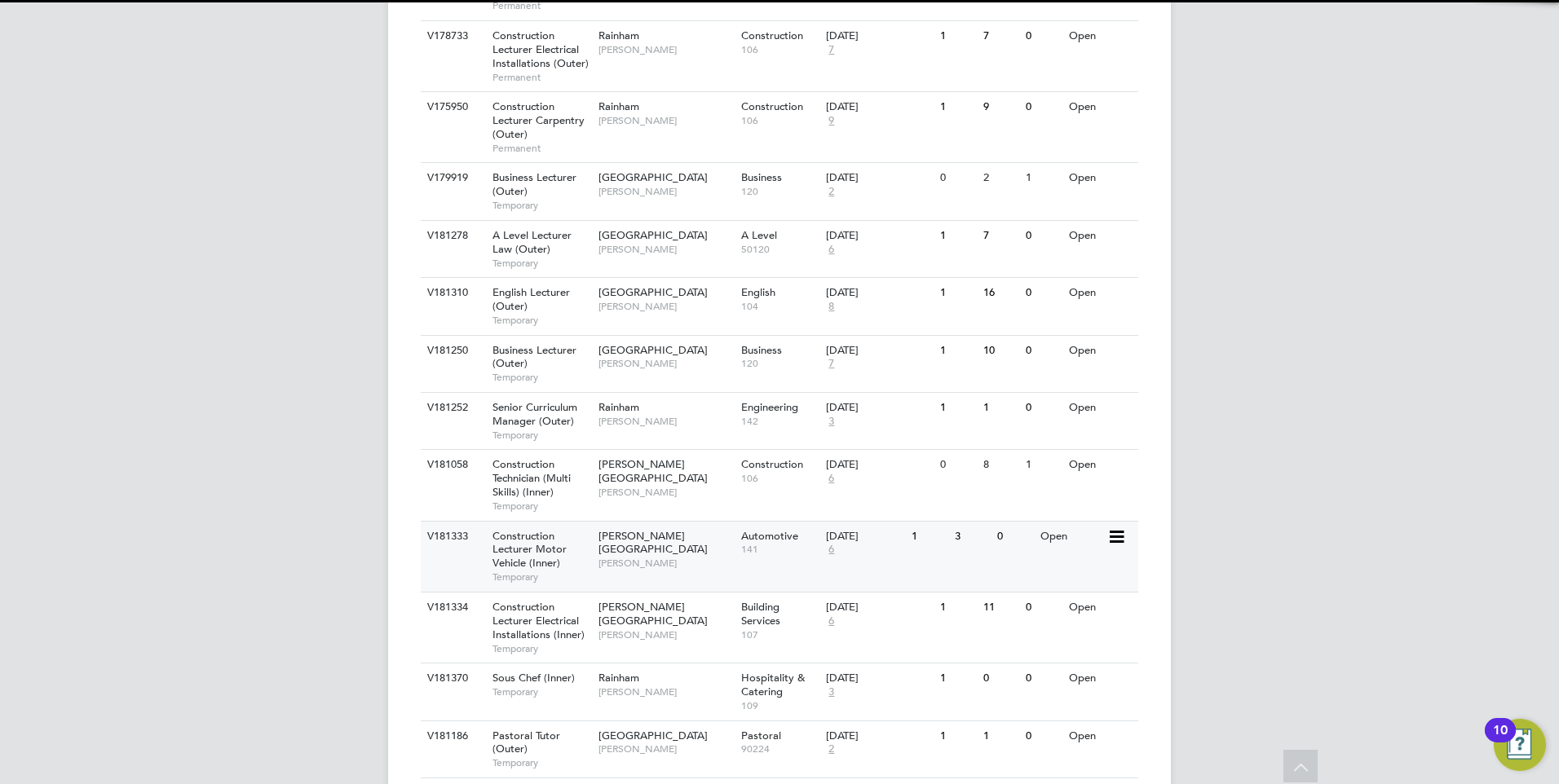
scroll to position [2206, 0]
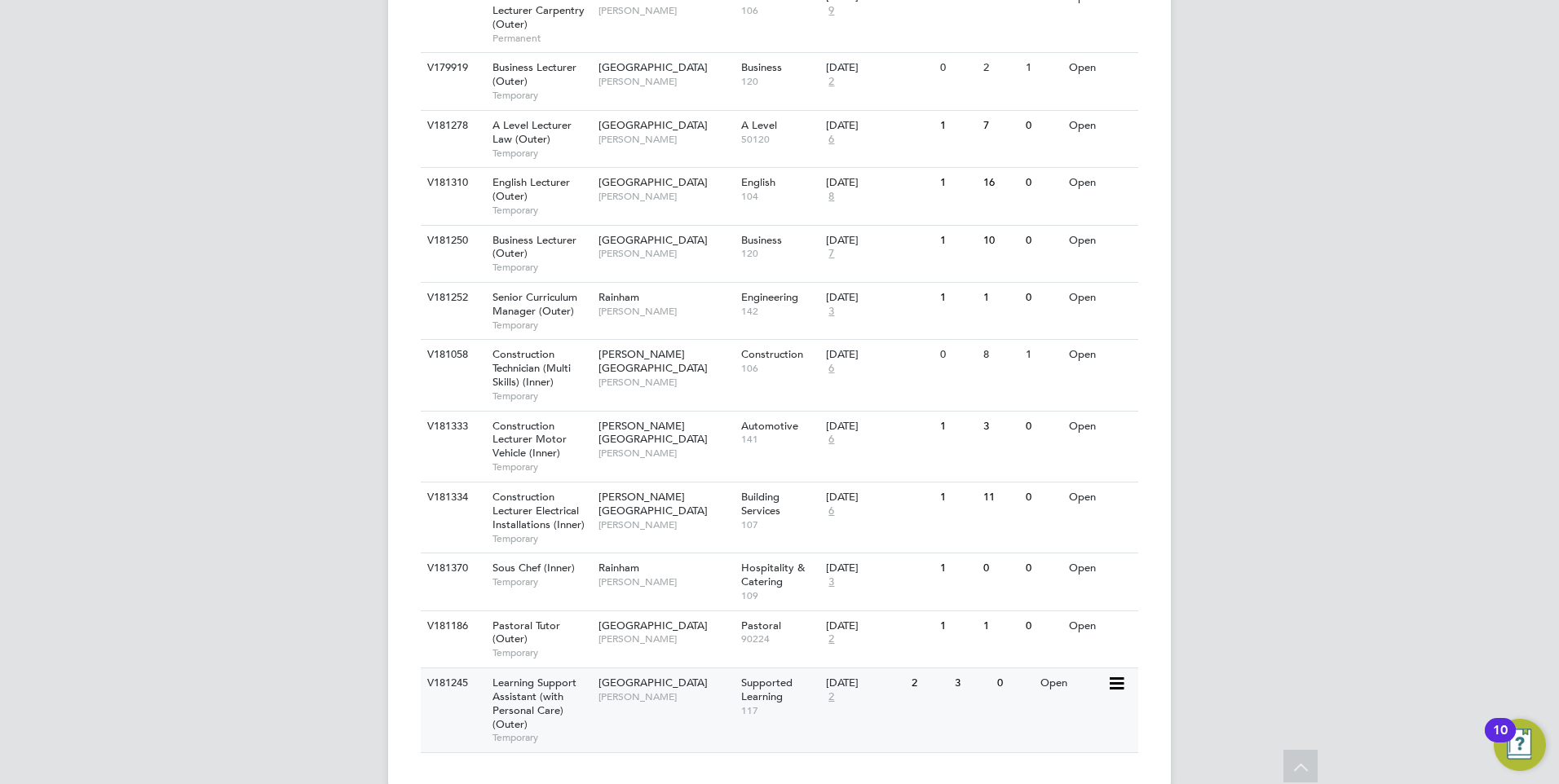
click at [1016, 693] on div "V181245 Learning Support Assistant (with Personal Care) (Outer) Temporary Redbr…" at bounding box center [779, 710] width 718 height 85
click at [1055, 612] on div "Open" at bounding box center [1071, 626] width 71 height 30
click at [1054, 561] on div "V181370 Sous Chef (Inner) Temporary Rainham Anna Kucharska Hospitality & Cateri…" at bounding box center [779, 581] width 718 height 57
click at [1026, 489] on div "V181334 Construction Lecturer Electrical Installations (Inner) Temporary Hackne…" at bounding box center [779, 517] width 718 height 71
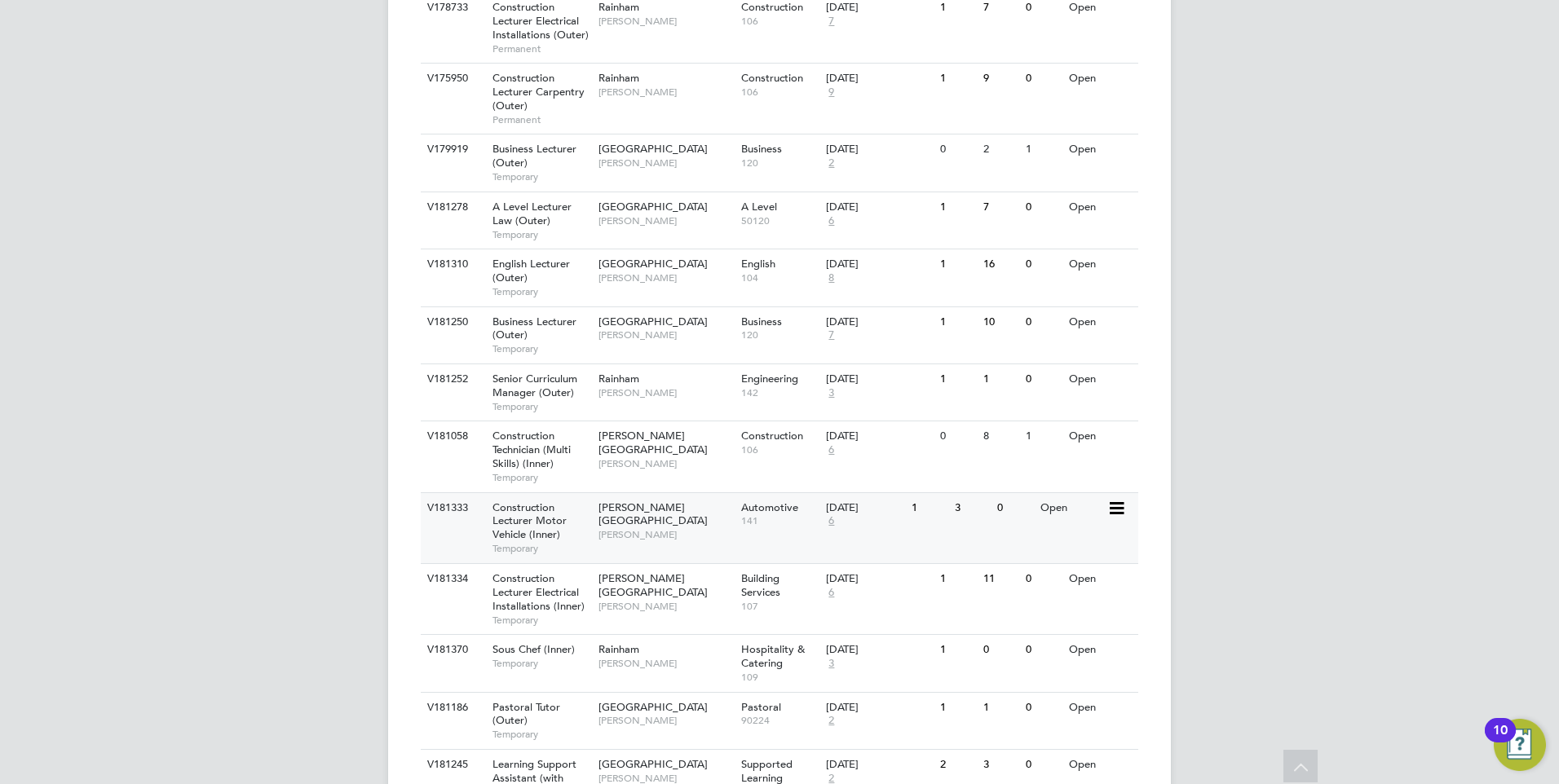
click at [1082, 509] on div "V181333 Construction Lecturer Motor Vehicle (Inner) Temporary Hackney Campus Ra…" at bounding box center [779, 528] width 718 height 71
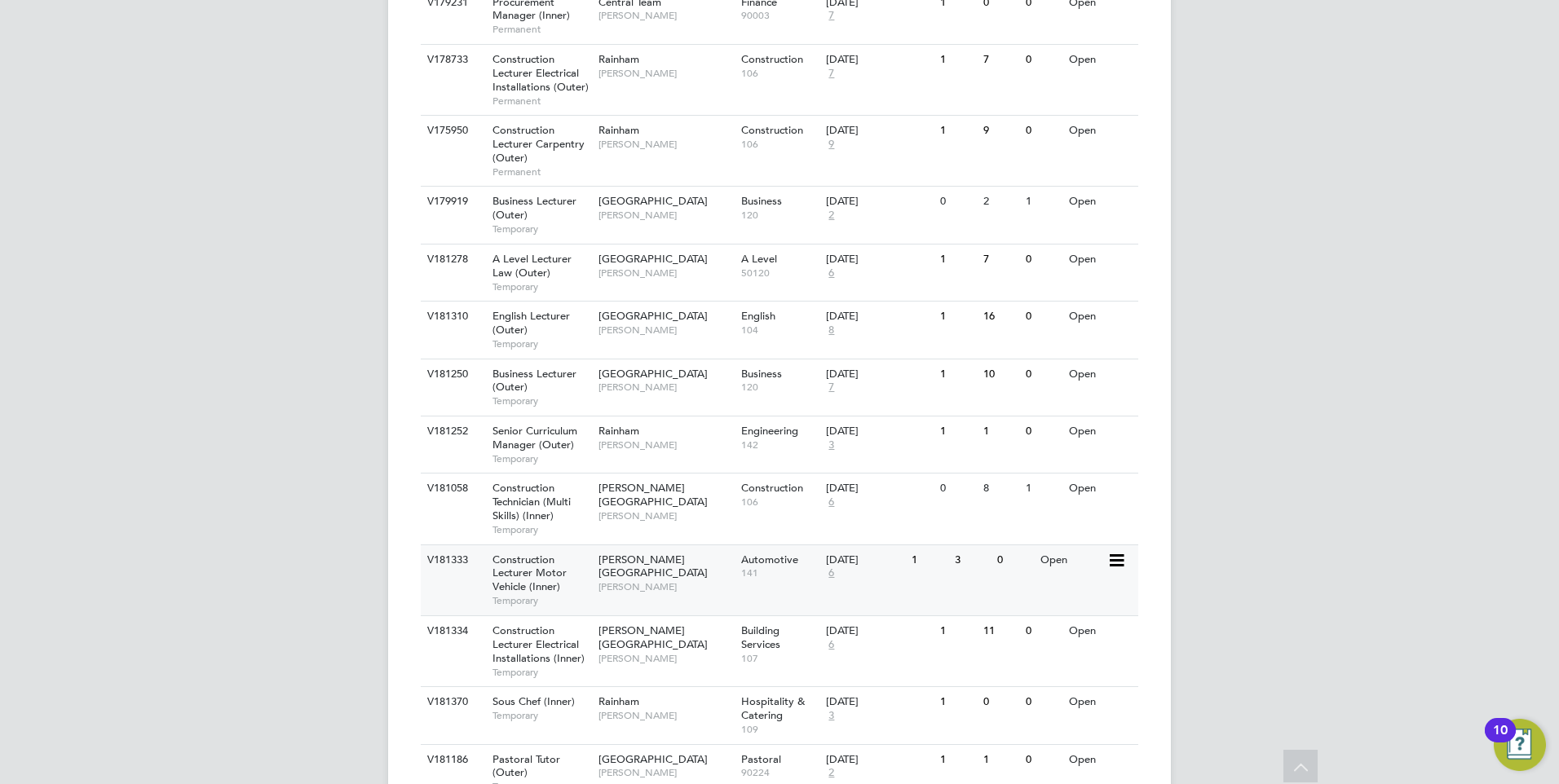
scroll to position [2043, 0]
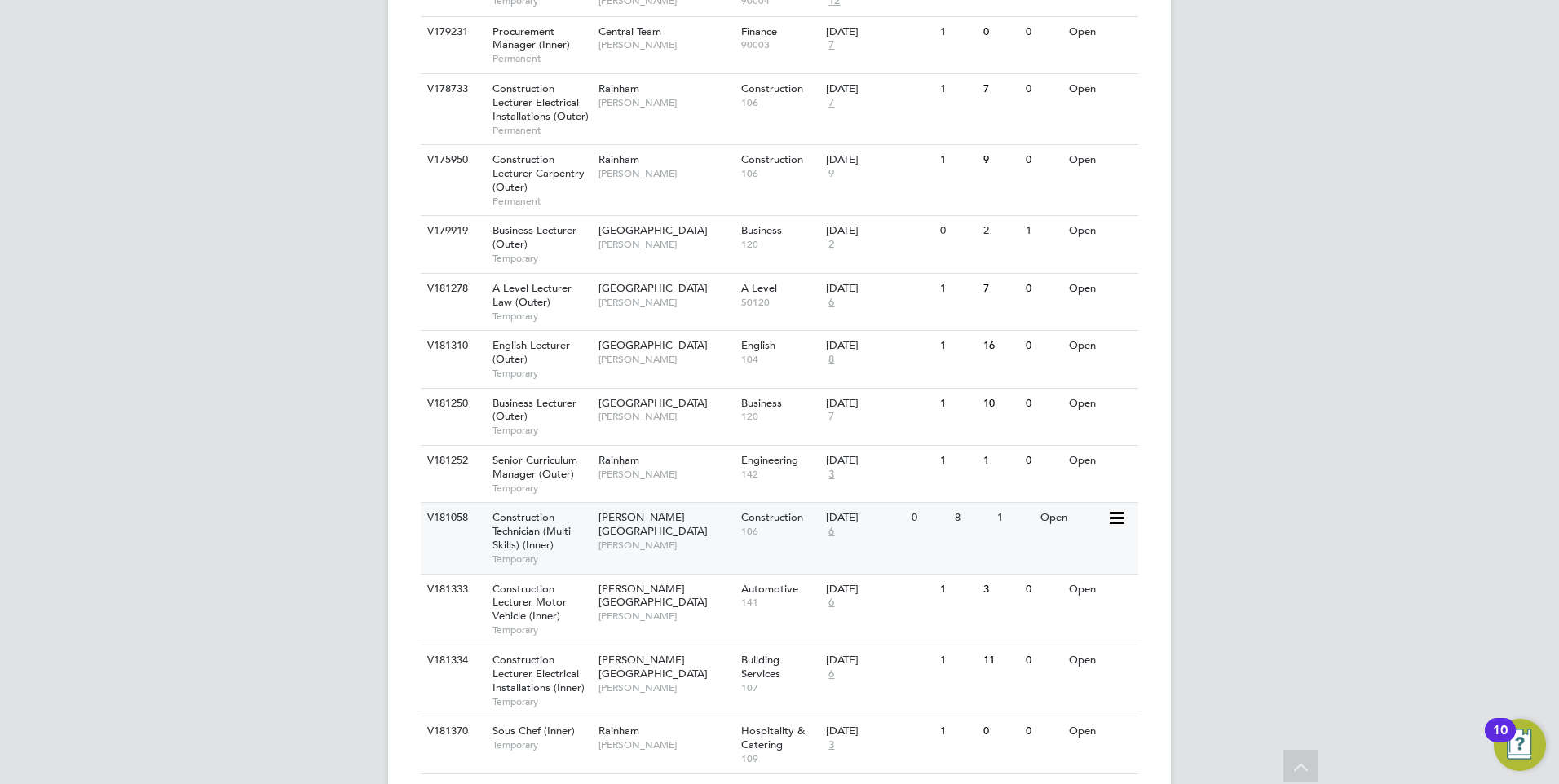
click at [1031, 512] on div "V181058 Construction Technician (Multi Skills) (Inner) Temporary Hackney Campus…" at bounding box center [779, 537] width 718 height 71
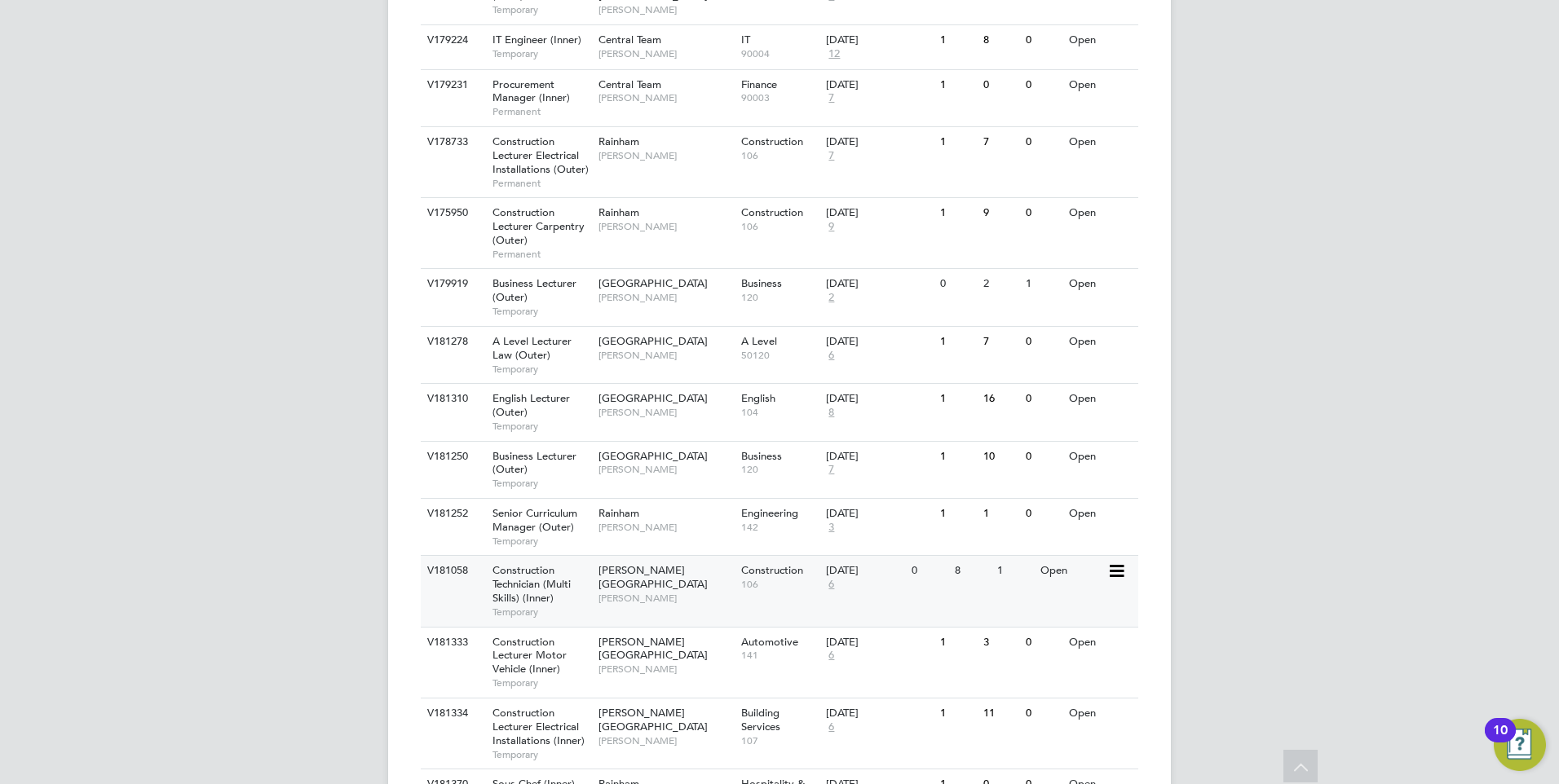
scroll to position [1961, 0]
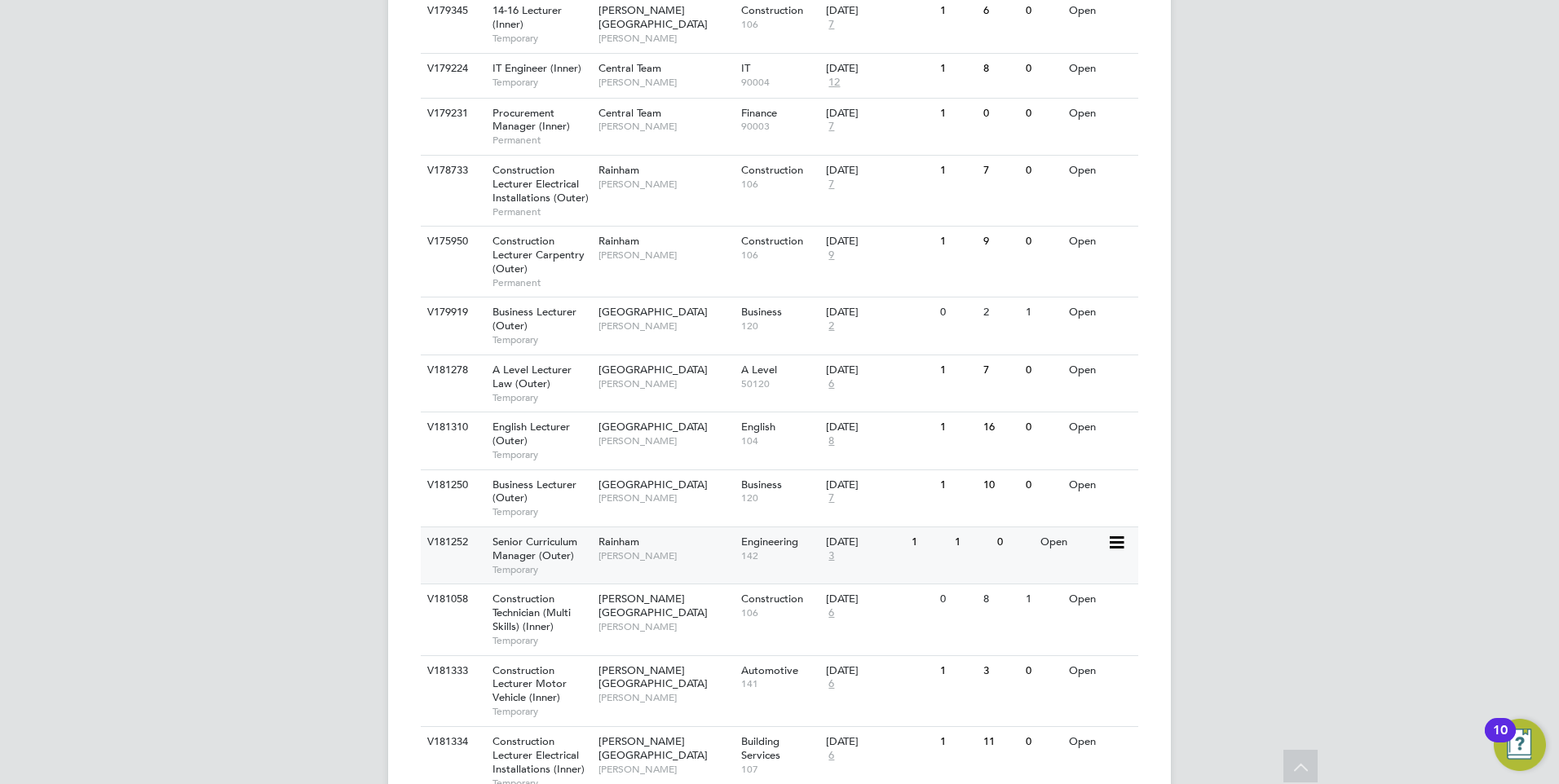
click at [1014, 528] on div "0" at bounding box center [1014, 543] width 42 height 30
click at [1028, 477] on div "V181250 Business Lecturer (Outer) Temporary Epping Forest Campus Shabnam Shahee…" at bounding box center [779, 498] width 718 height 57
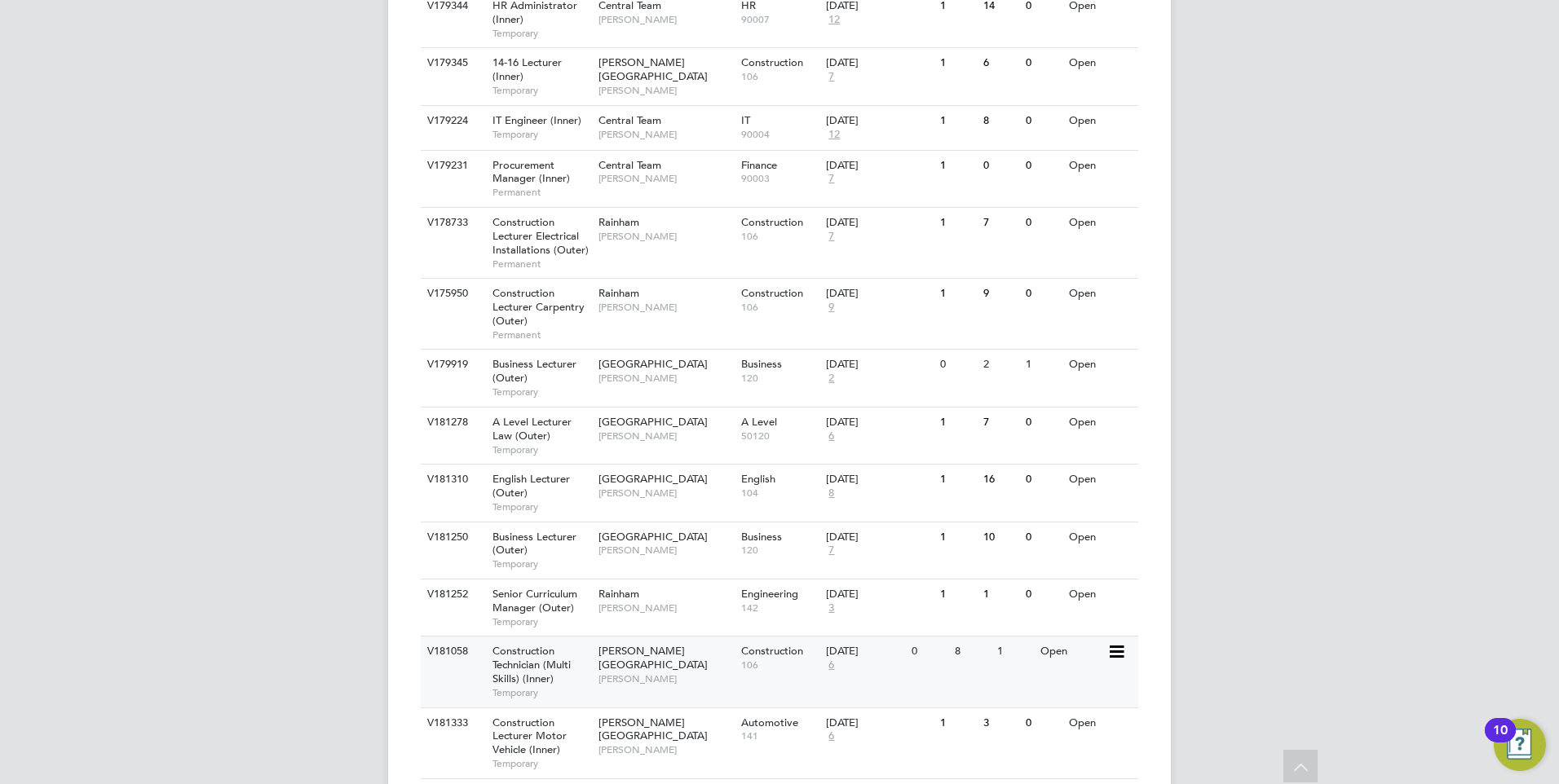
scroll to position [1880, 0]
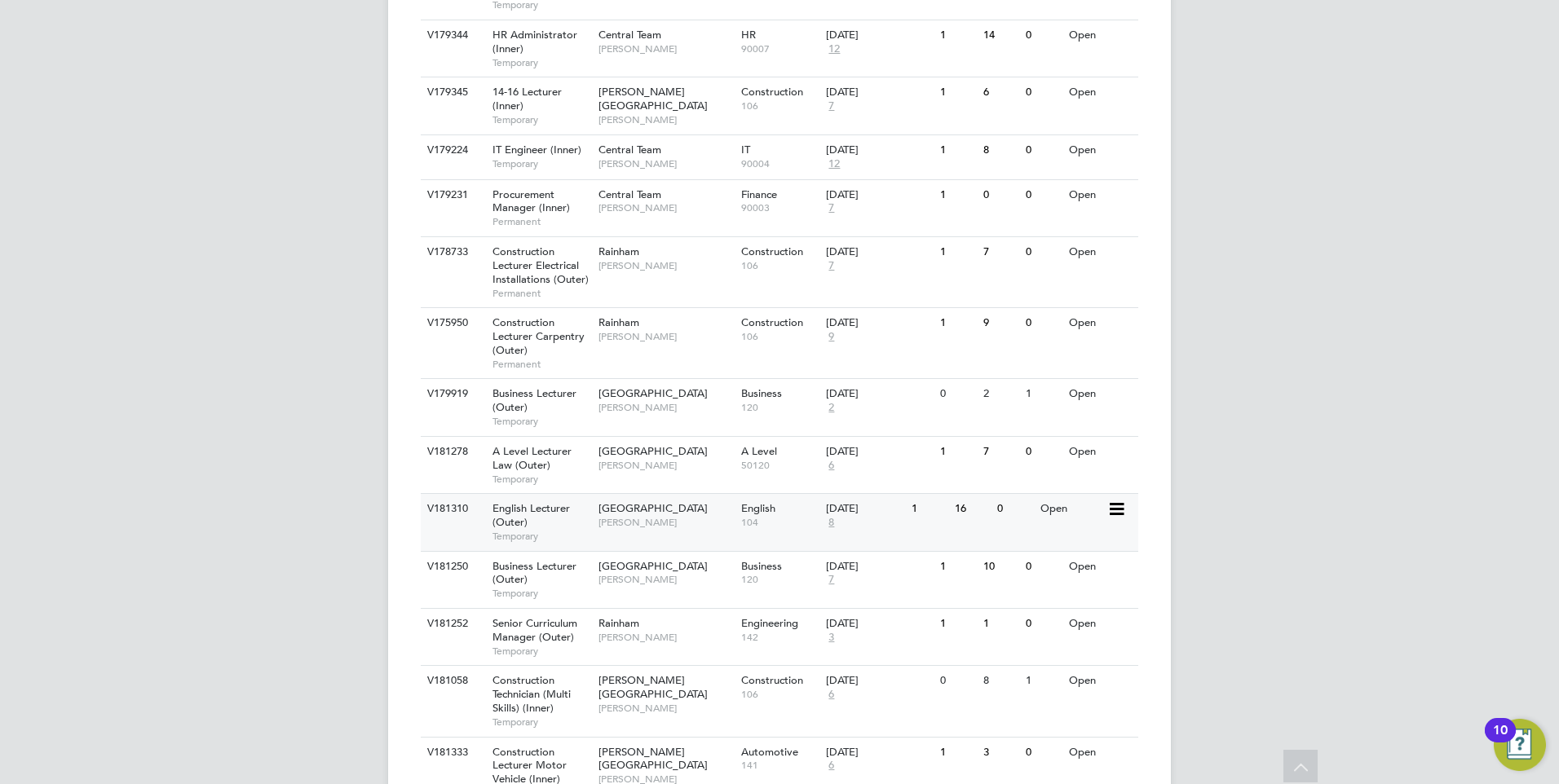
click at [1036, 501] on div "V181310 English Lecturer (Outer) Temporary Redbridge Campus Daria Gregory Engli…" at bounding box center [779, 522] width 718 height 57
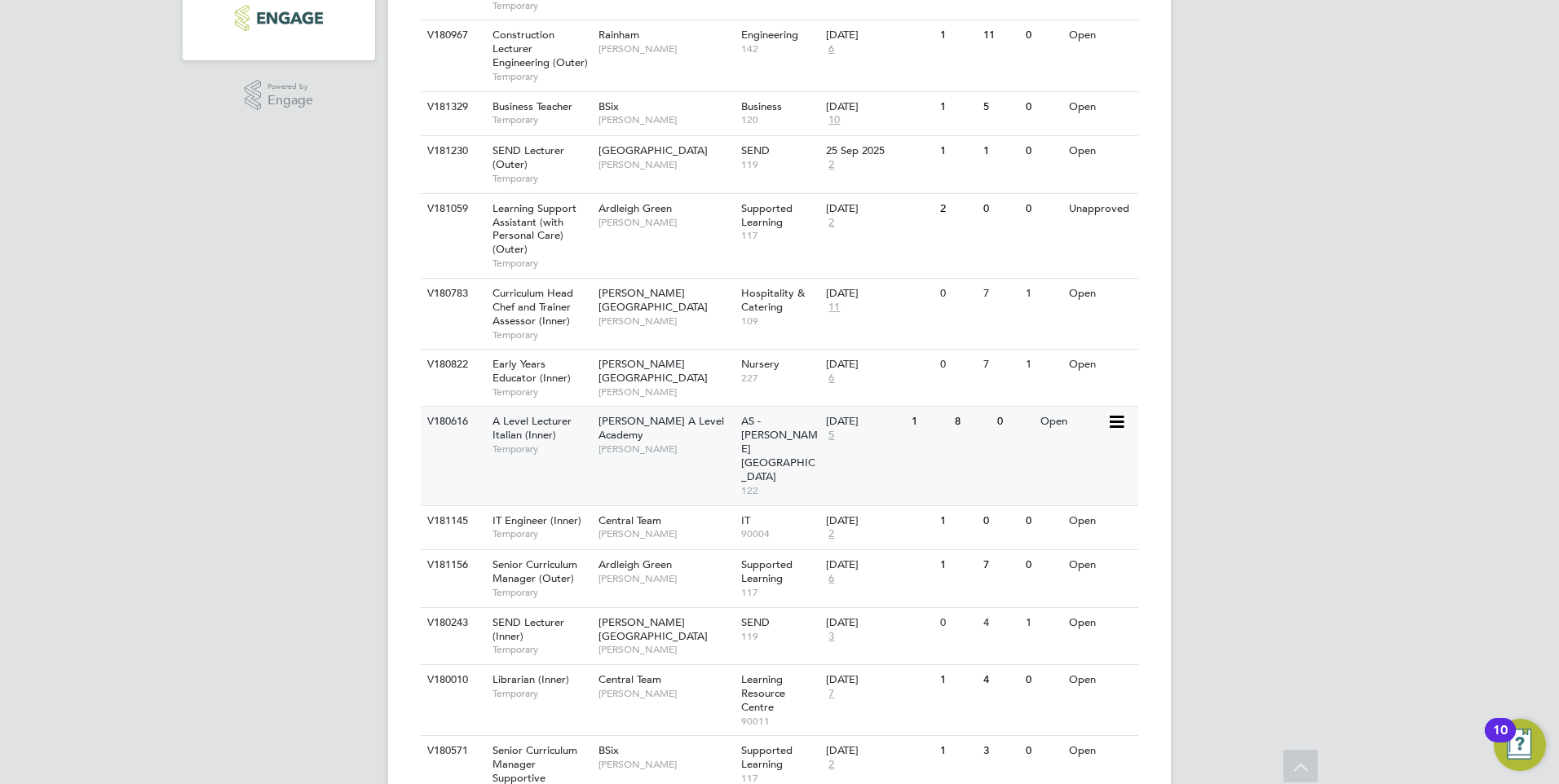
scroll to position [331, 0]
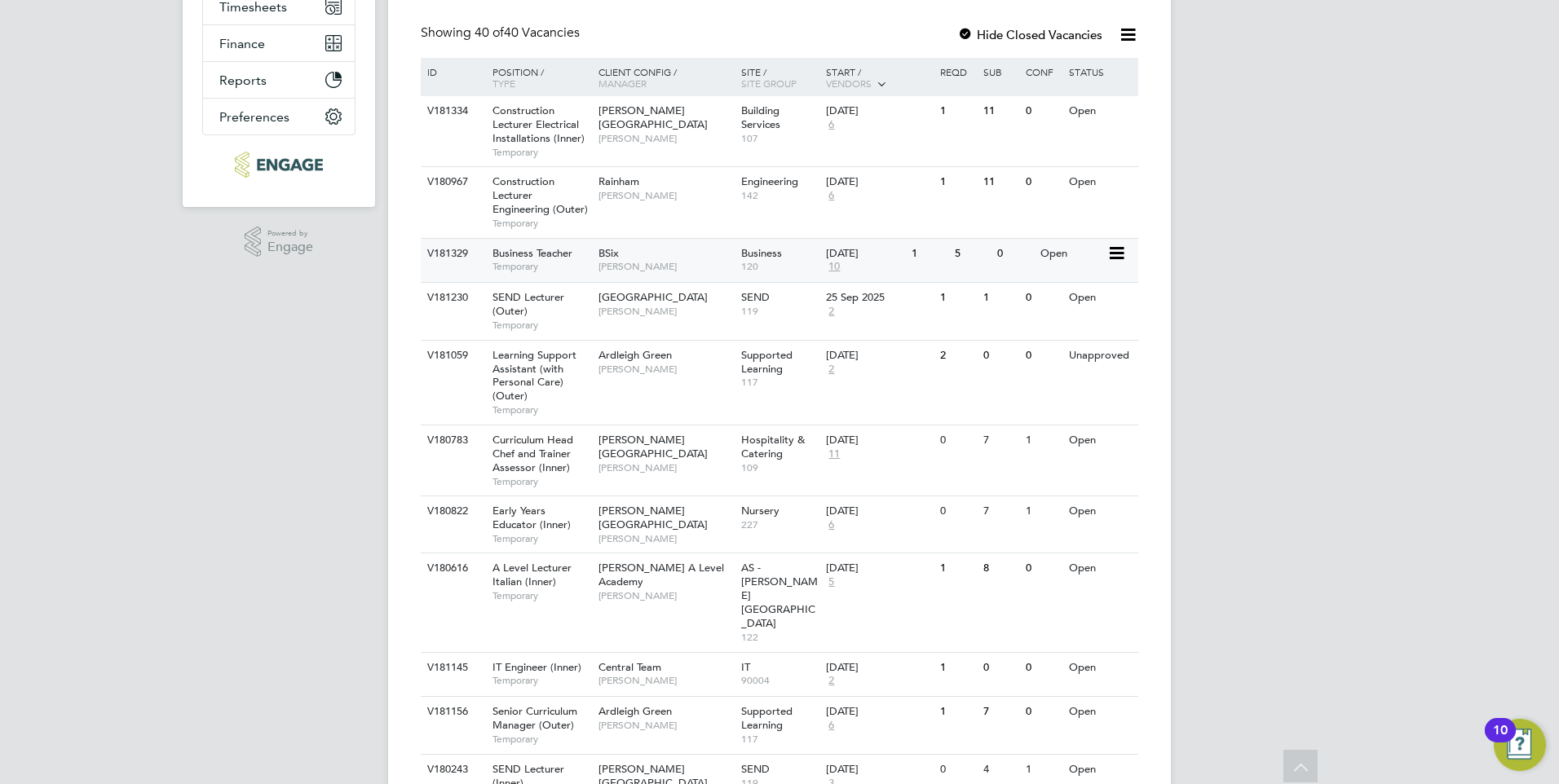
click at [695, 256] on div "BSix Kerry Baker" at bounding box center [665, 260] width 143 height 42
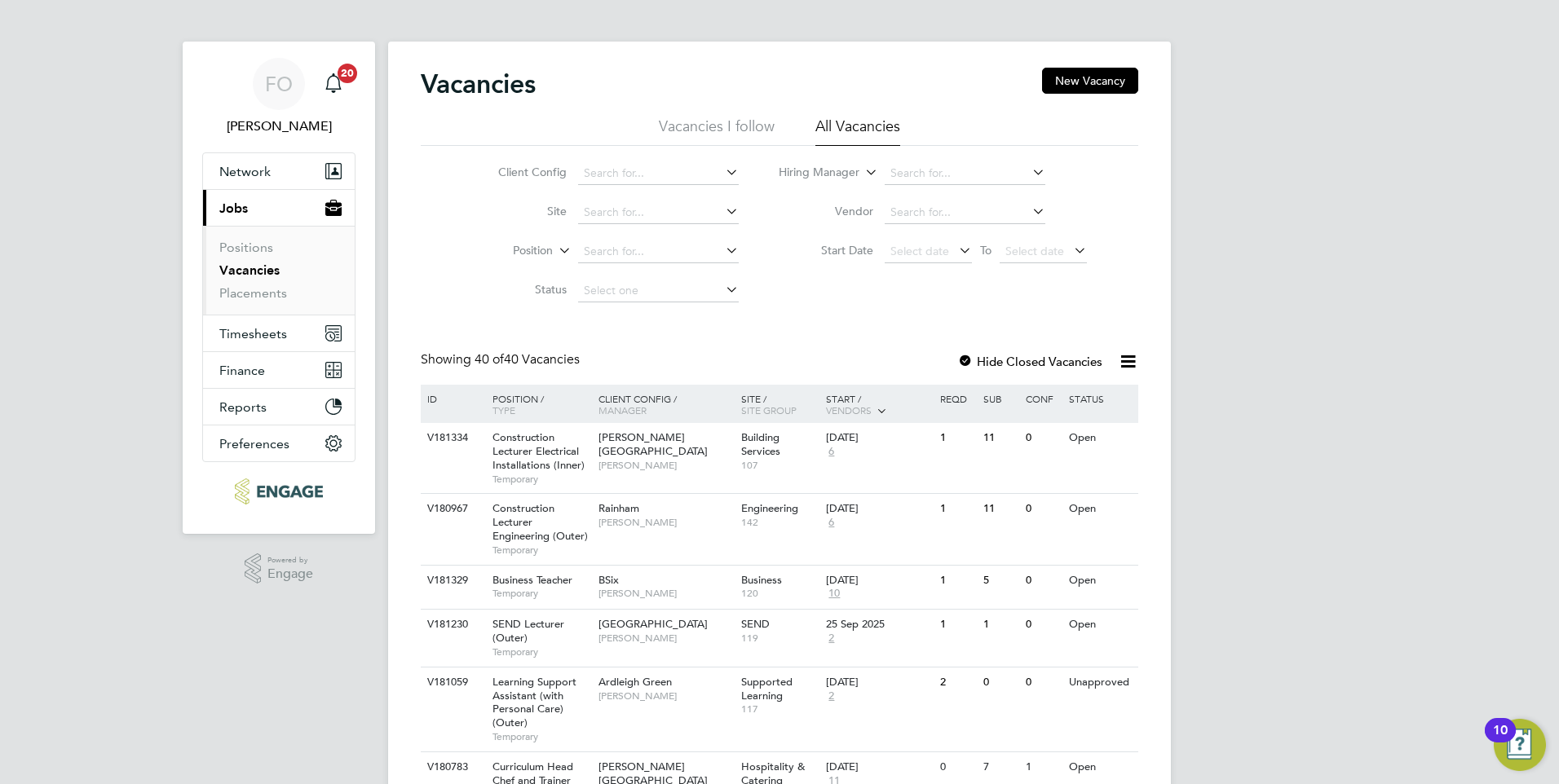
scroll to position [0, 0]
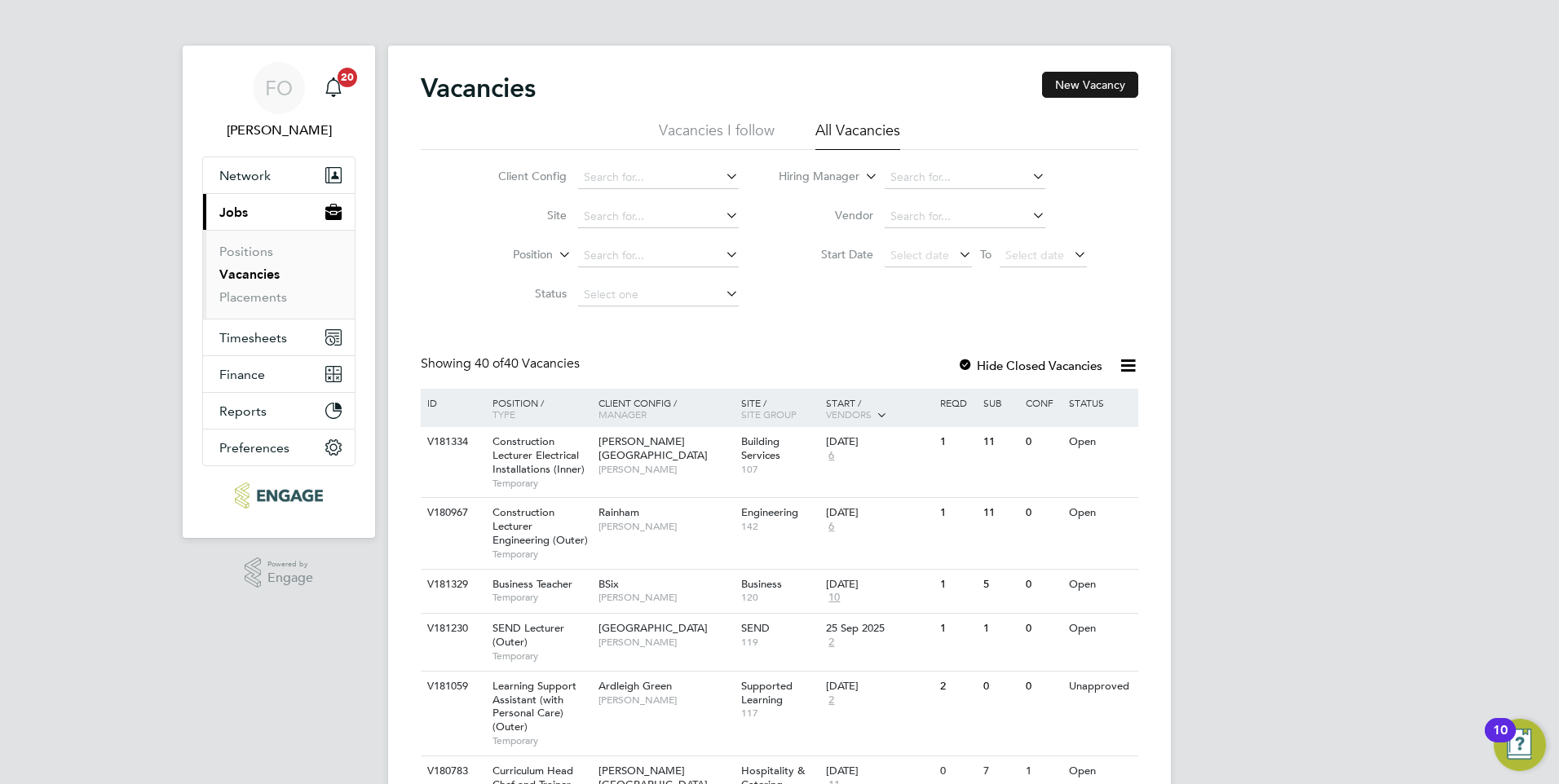
click at [1118, 88] on button "New Vacancy" at bounding box center [1090, 84] width 96 height 26
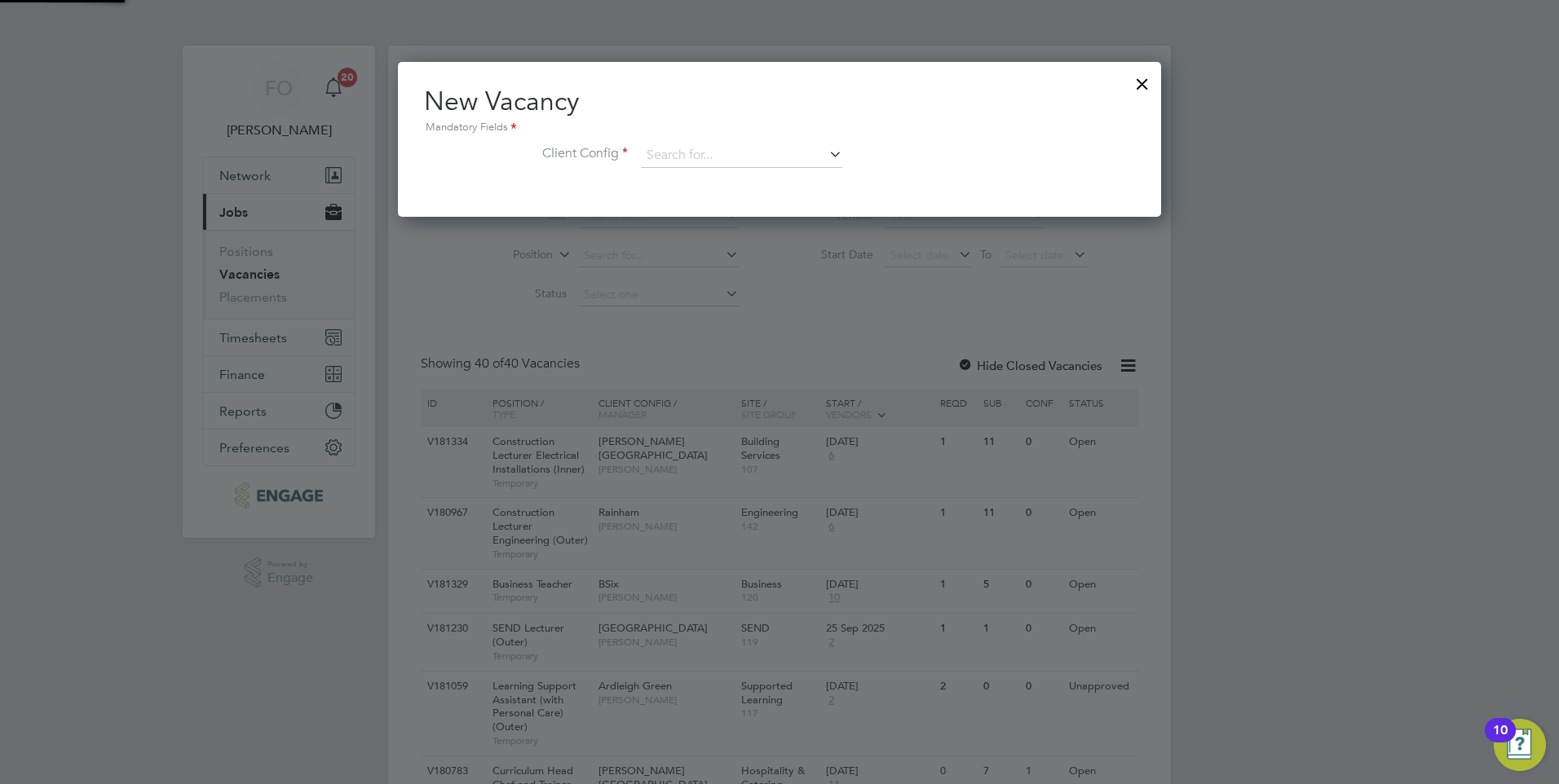
scroll to position [155, 764]
click at [716, 171] on li "Client Config" at bounding box center [779, 163] width 711 height 41
click at [714, 159] on input at bounding box center [741, 155] width 202 height 24
click at [714, 157] on input at bounding box center [741, 155] width 202 height 24
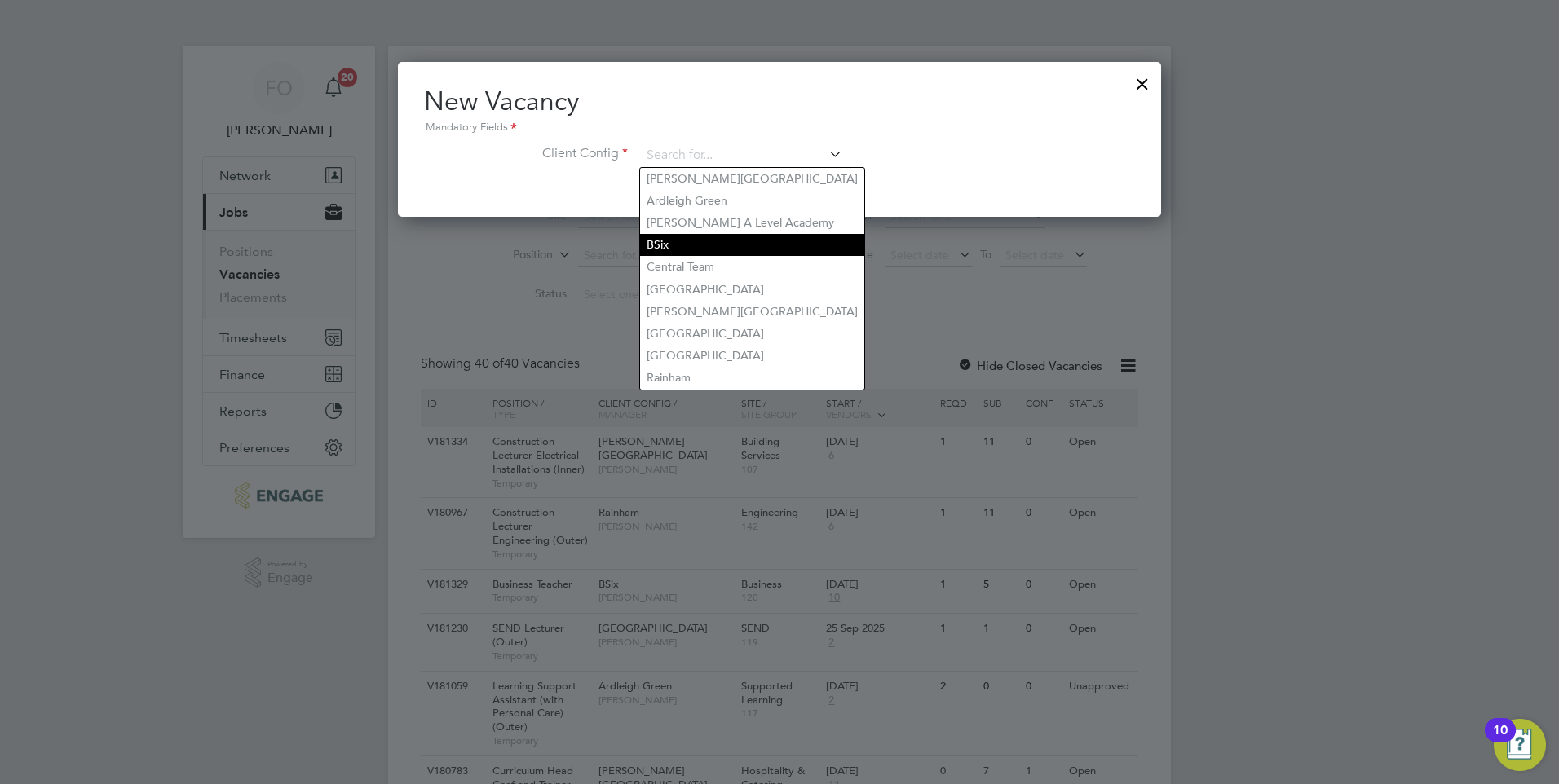
click at [691, 239] on li "BSix" at bounding box center [752, 245] width 224 height 22
type input "BSix"
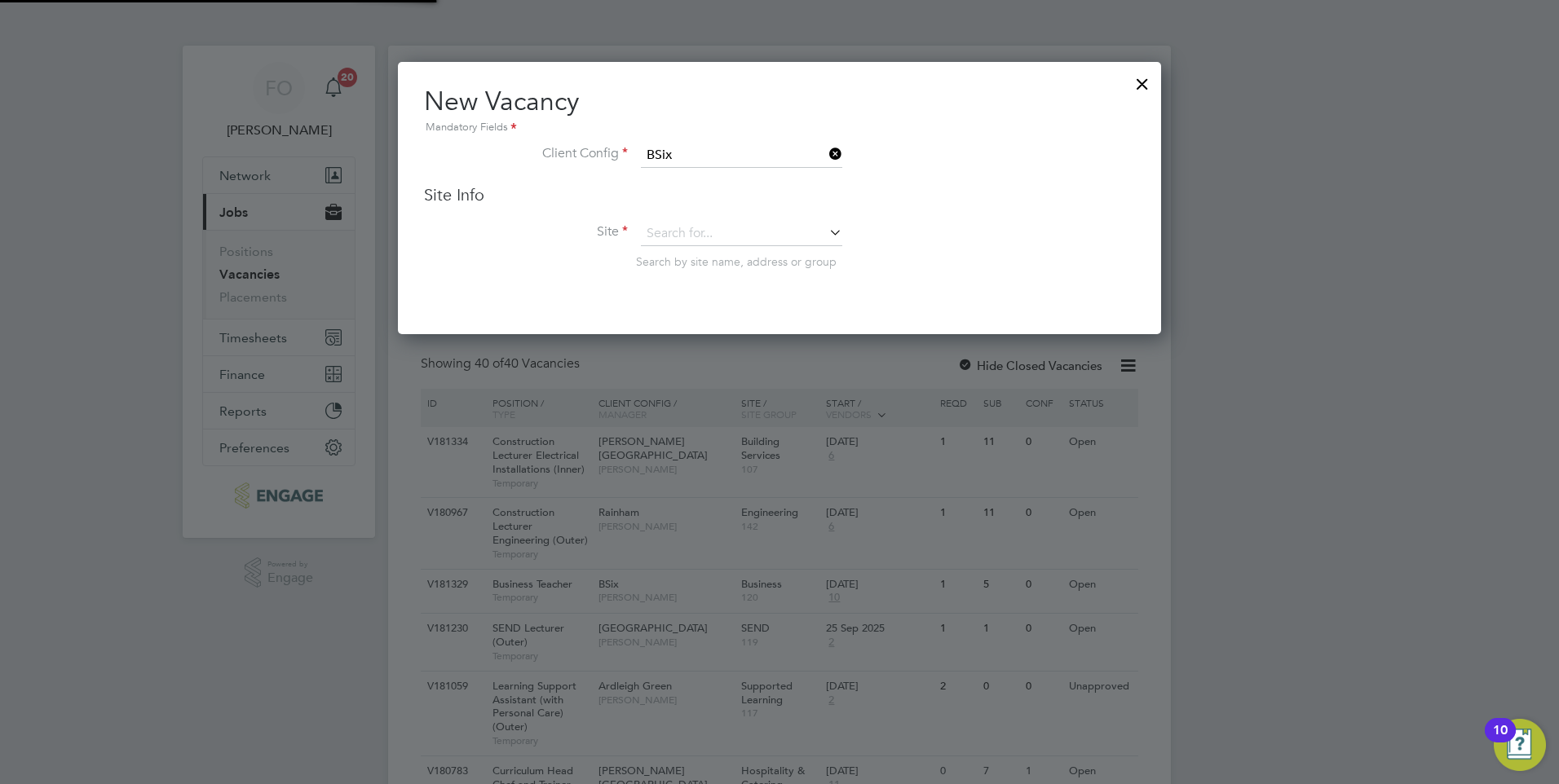
scroll to position [273, 764]
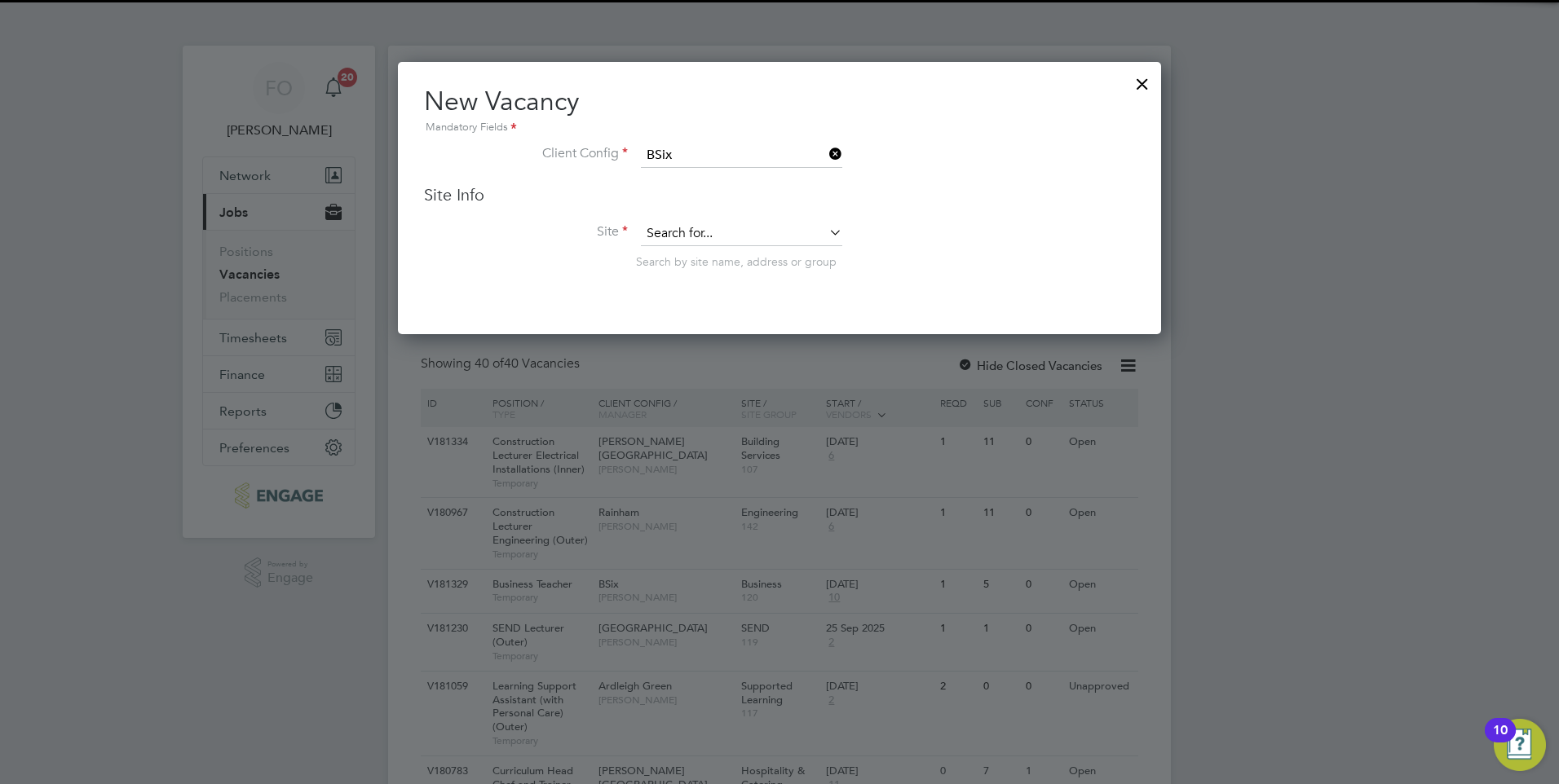
click at [720, 233] on input at bounding box center [741, 233] width 202 height 24
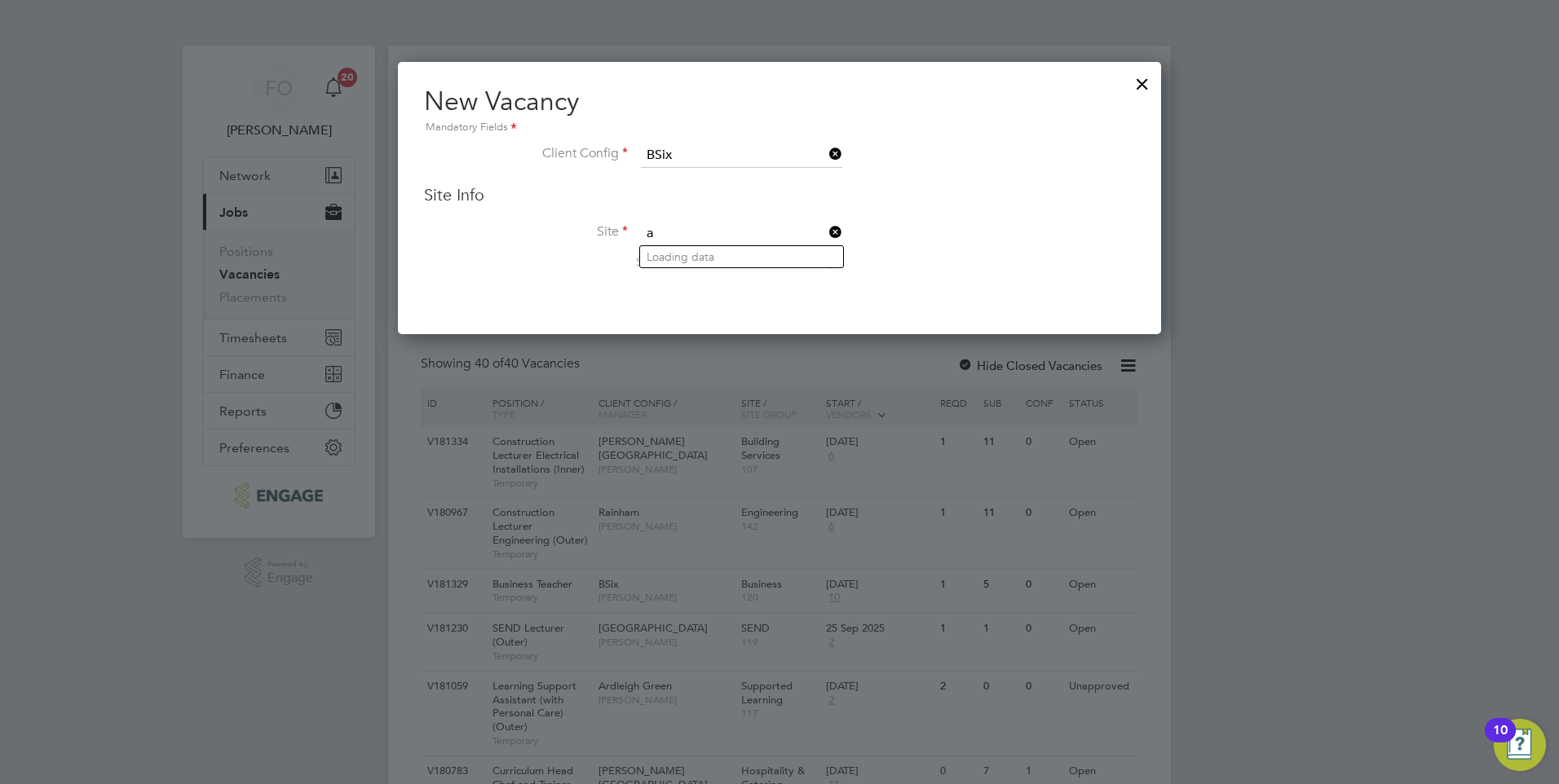
type input "a"
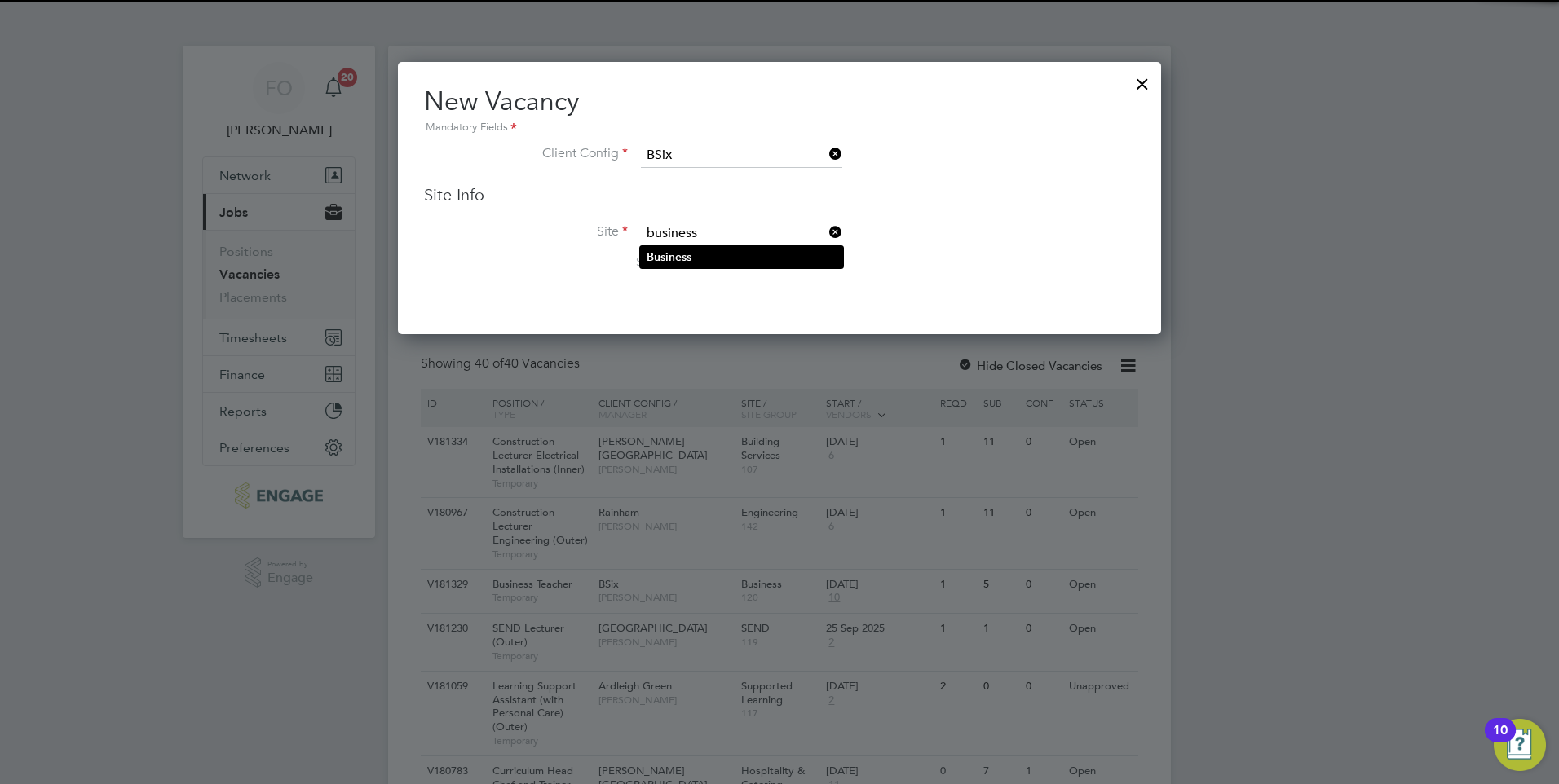
click at [733, 251] on li "Business" at bounding box center [741, 257] width 203 height 22
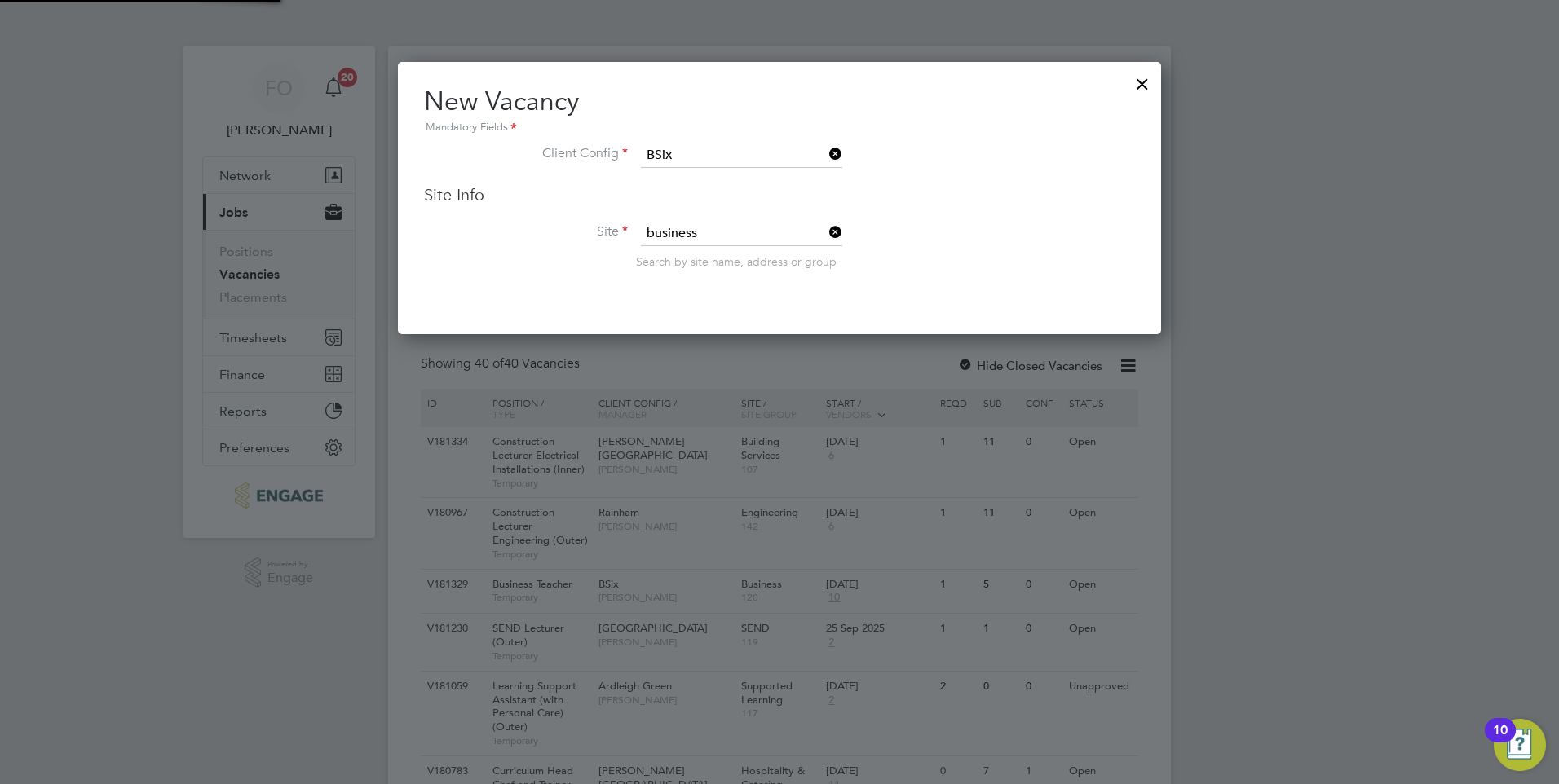
type input "Business"
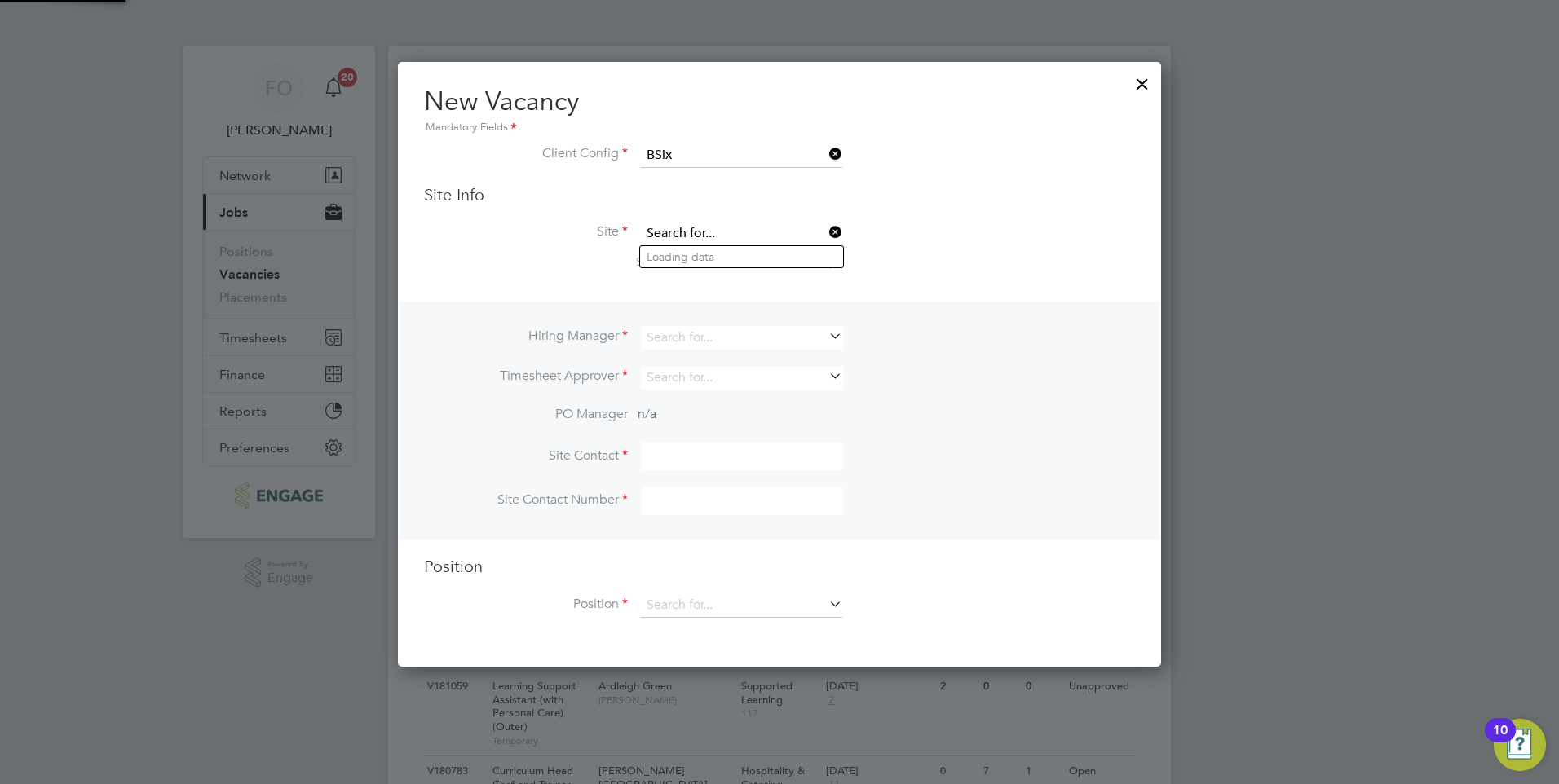
click at [756, 228] on input at bounding box center [741, 233] width 202 height 24
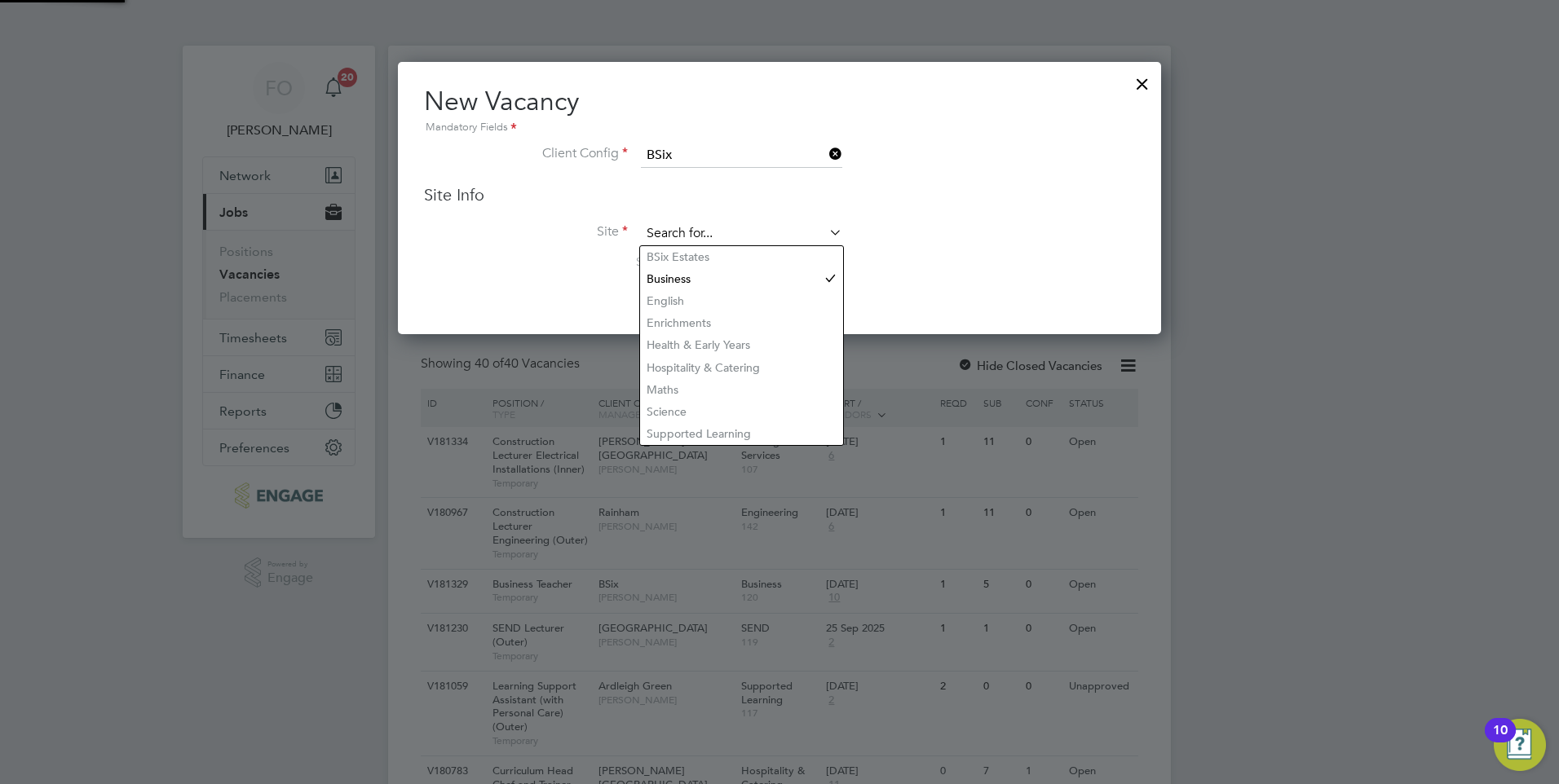
scroll to position [273, 764]
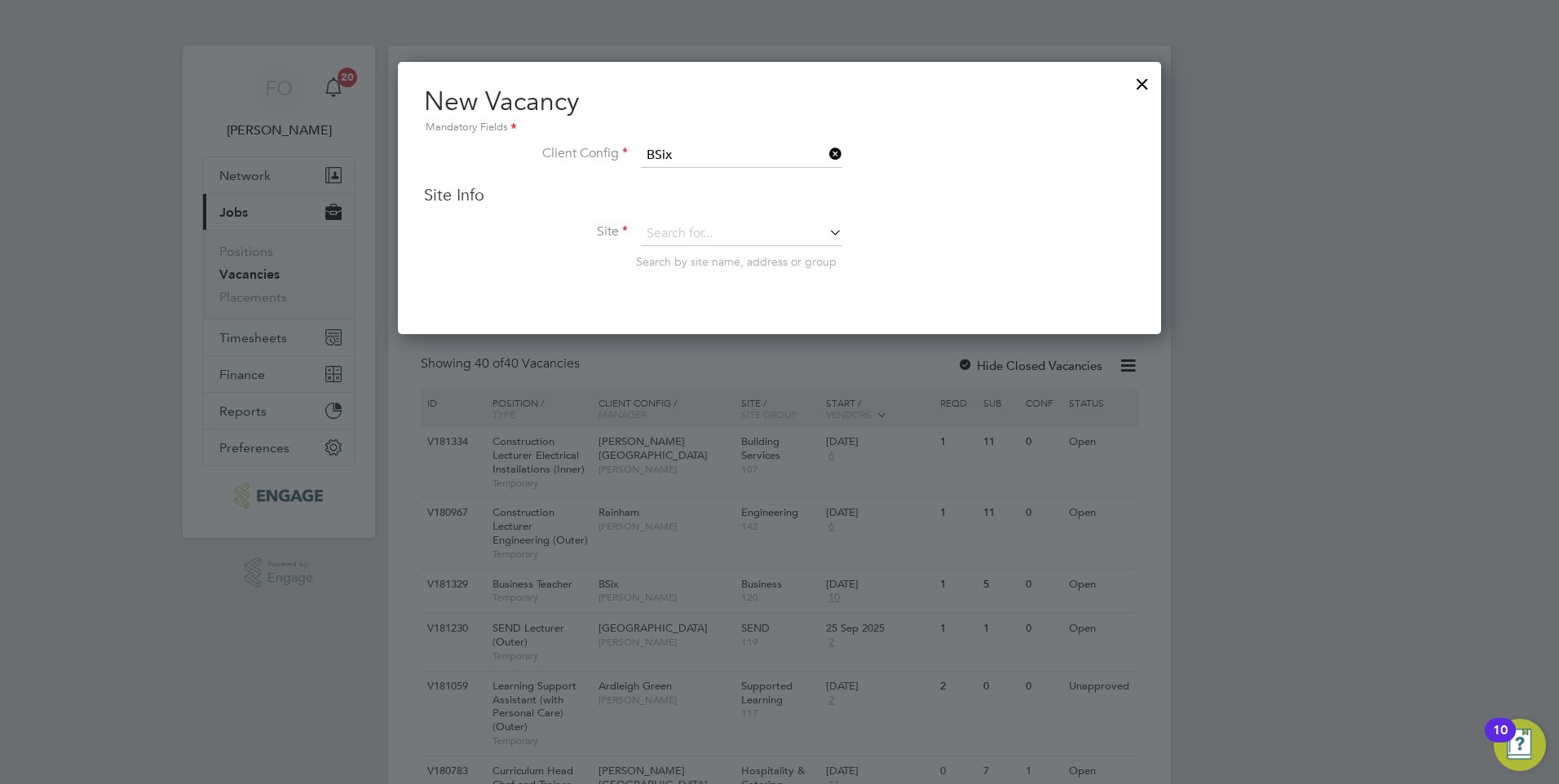
click at [987, 241] on li "Site Search by site name, address or group" at bounding box center [779, 261] width 711 height 80
click at [741, 231] on input at bounding box center [741, 233] width 202 height 24
click at [699, 271] on li "Business" at bounding box center [741, 279] width 203 height 22
type input "Business"
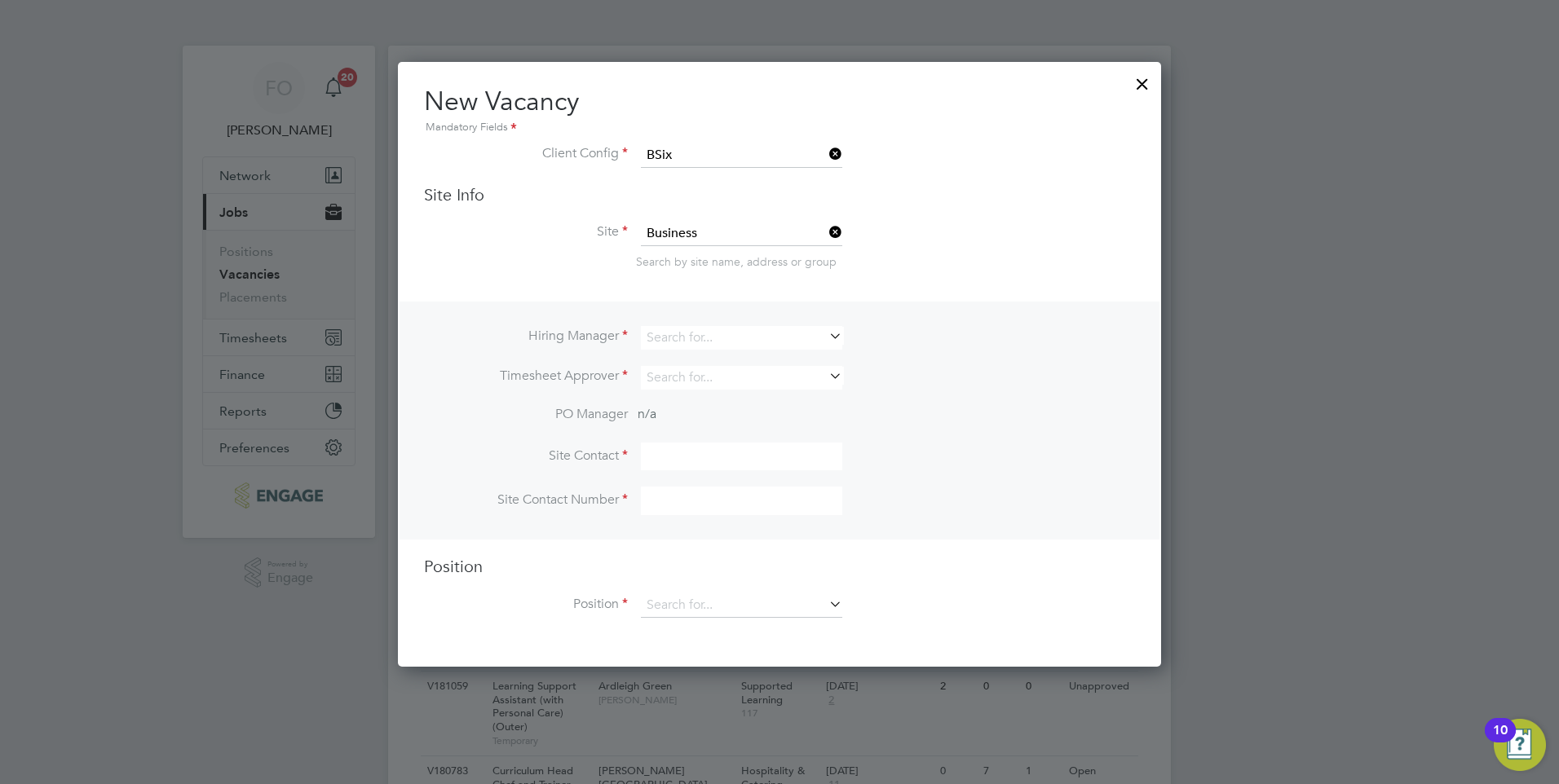
scroll to position [606, 764]
click at [905, 268] on div "Search by site name, address or group" at bounding box center [885, 262] width 499 height 15
click at [778, 343] on input at bounding box center [741, 338] width 202 height 23
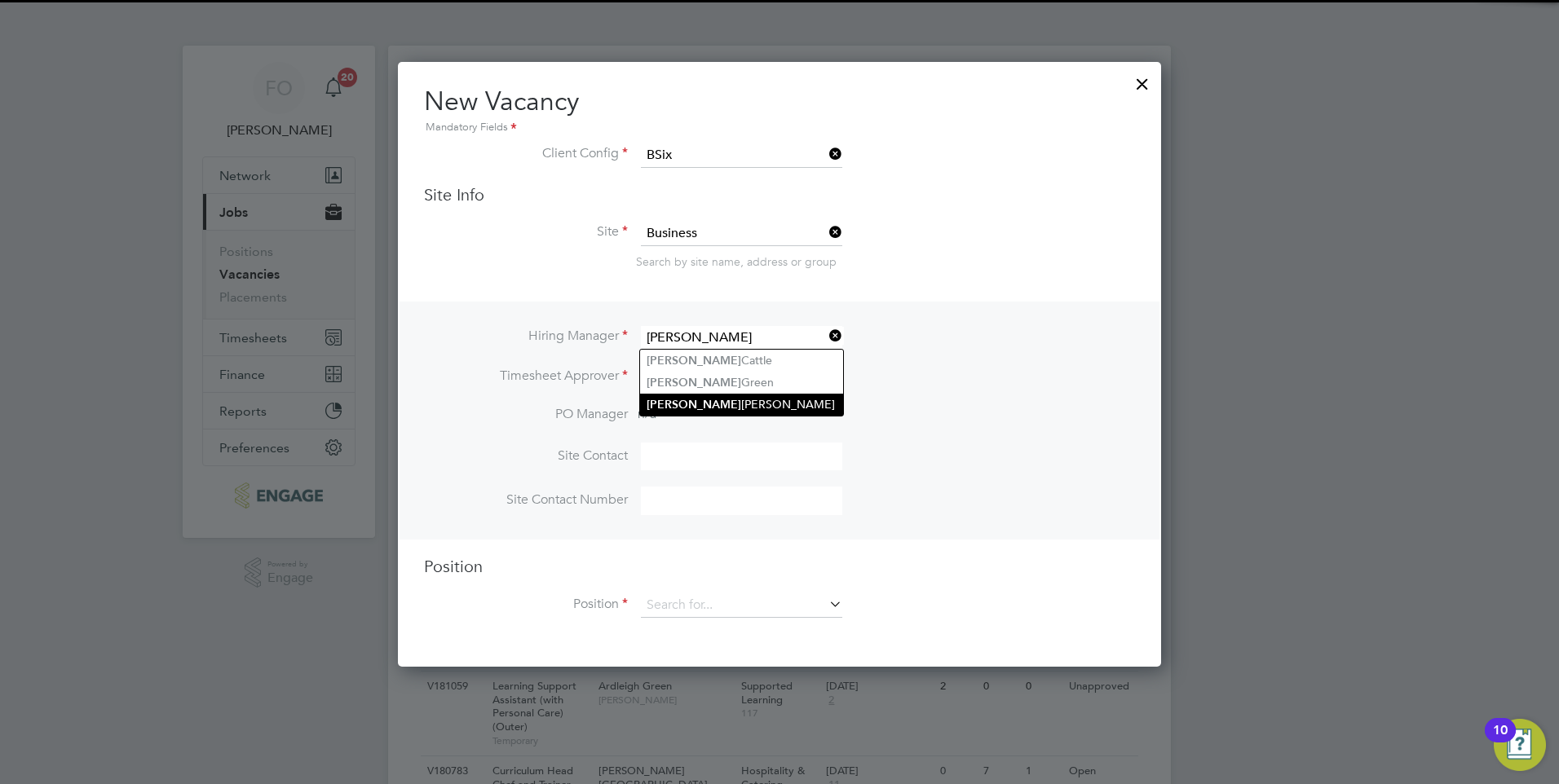
click at [721, 396] on li "Kerry Baker" at bounding box center [741, 405] width 203 height 22
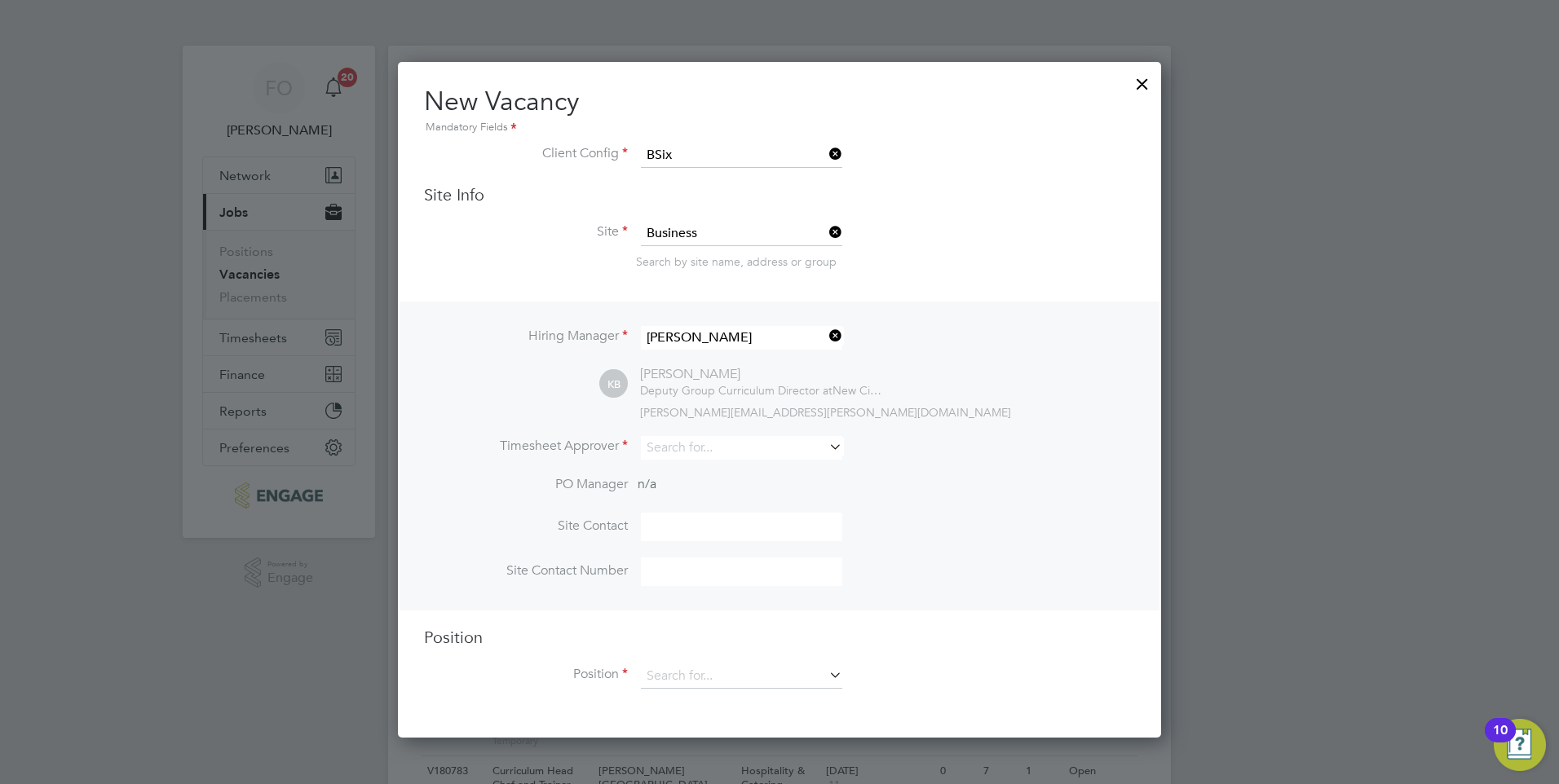
type input "Kerry Baker"
click at [695, 453] on input at bounding box center [741, 448] width 202 height 23
click at [733, 513] on li "Kerr y Baker" at bounding box center [745, 516] width 211 height 22
type input "Kerry Baker"
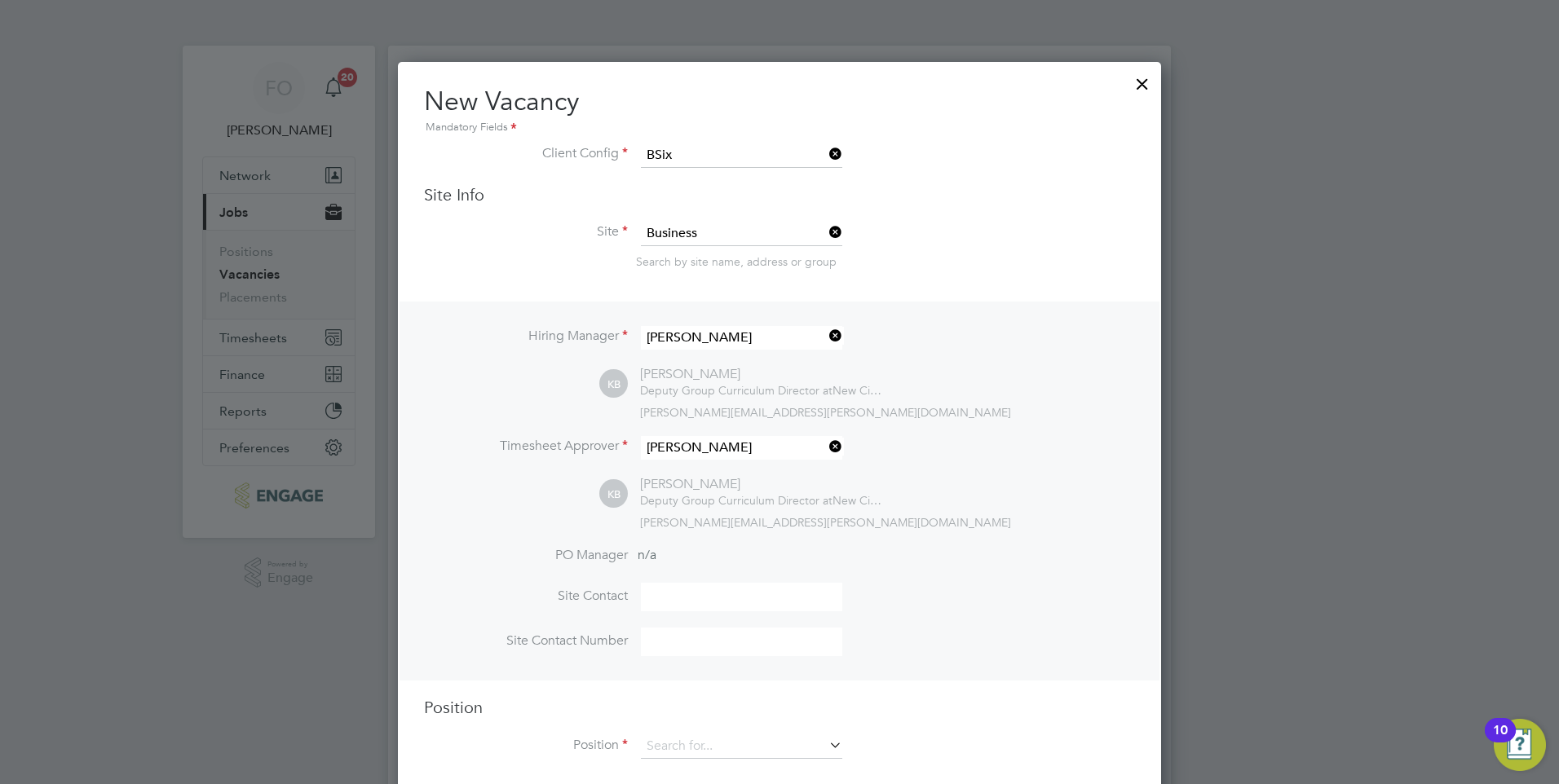
scroll to position [748, 764]
click at [758, 231] on input at bounding box center [741, 233] width 202 height 24
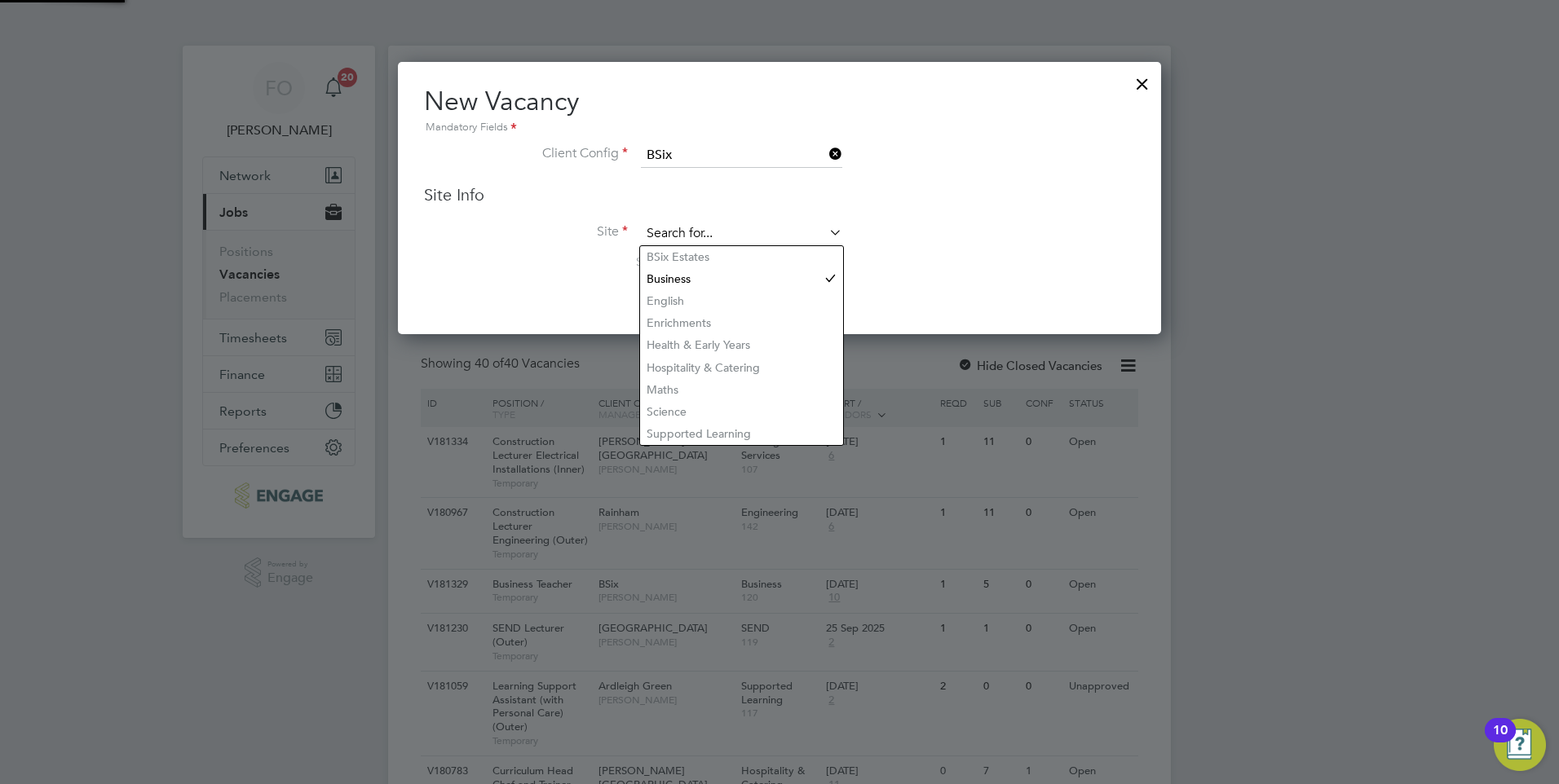
scroll to position [273, 764]
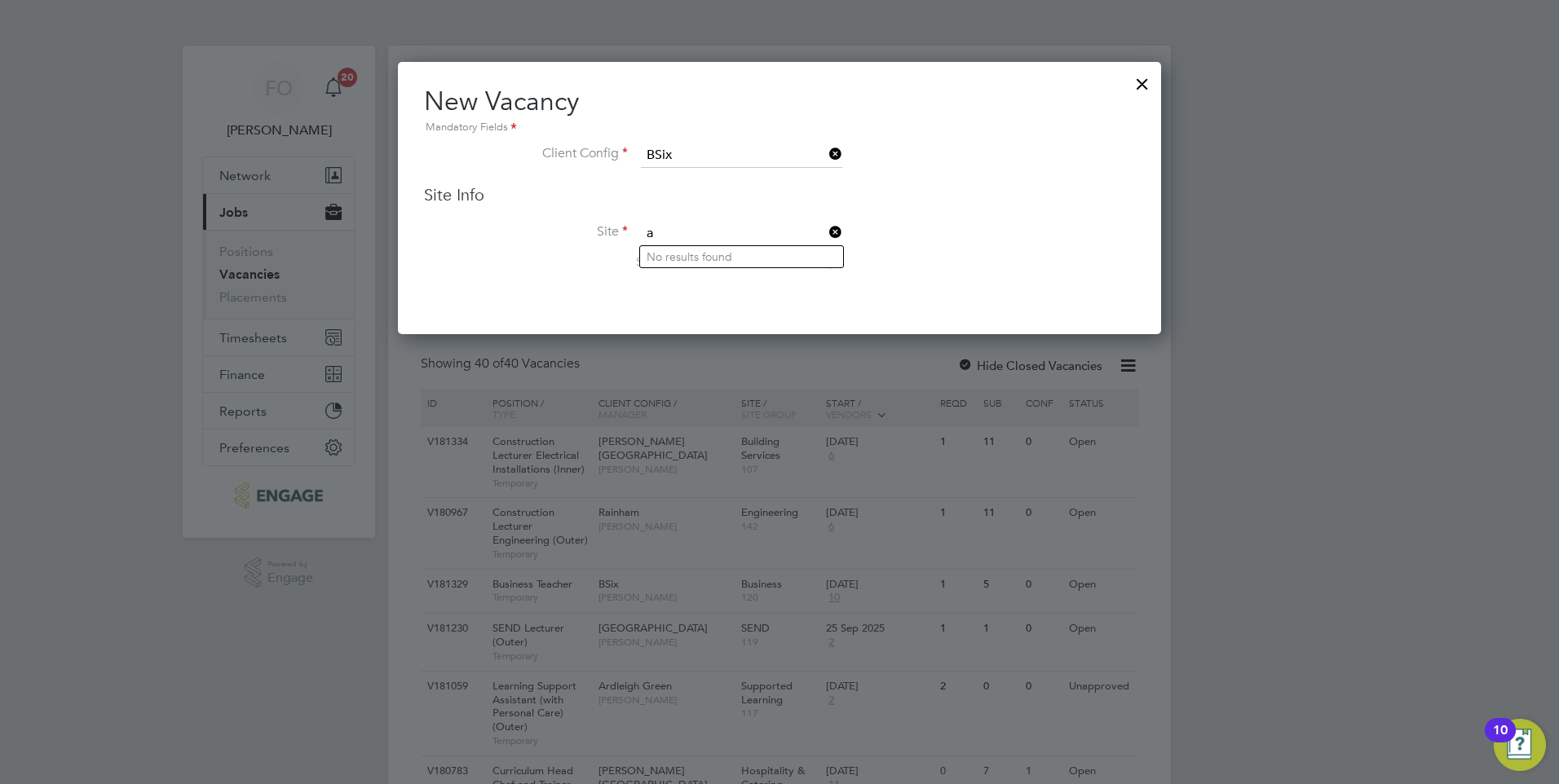
type input "a"
type input "A"
type input "business"
click at [762, 267] on ul "Business" at bounding box center [741, 257] width 205 height 23
click at [773, 263] on span "Search by site name, address or group" at bounding box center [737, 262] width 201 height 15
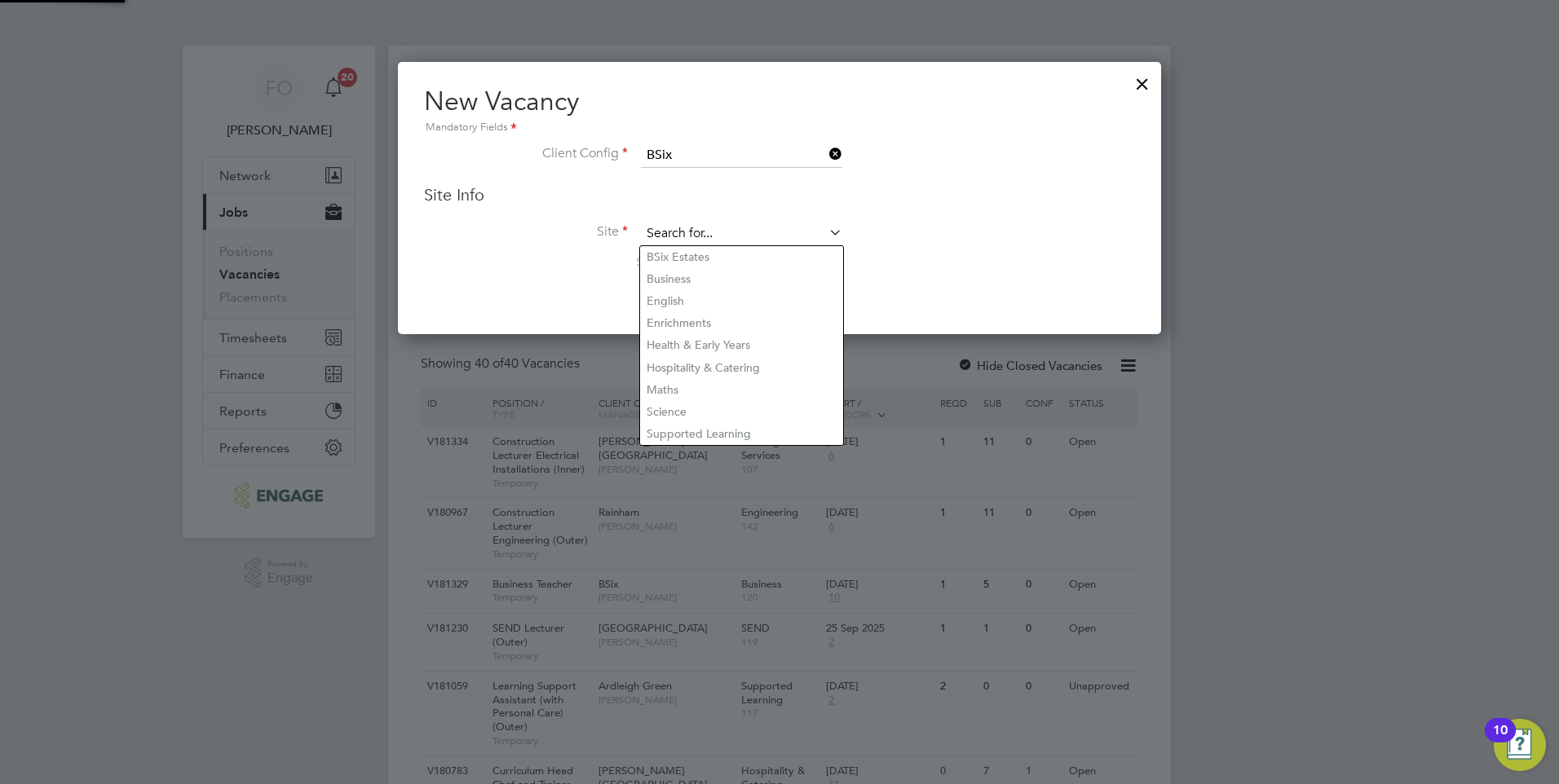
click at [766, 227] on input at bounding box center [741, 233] width 202 height 24
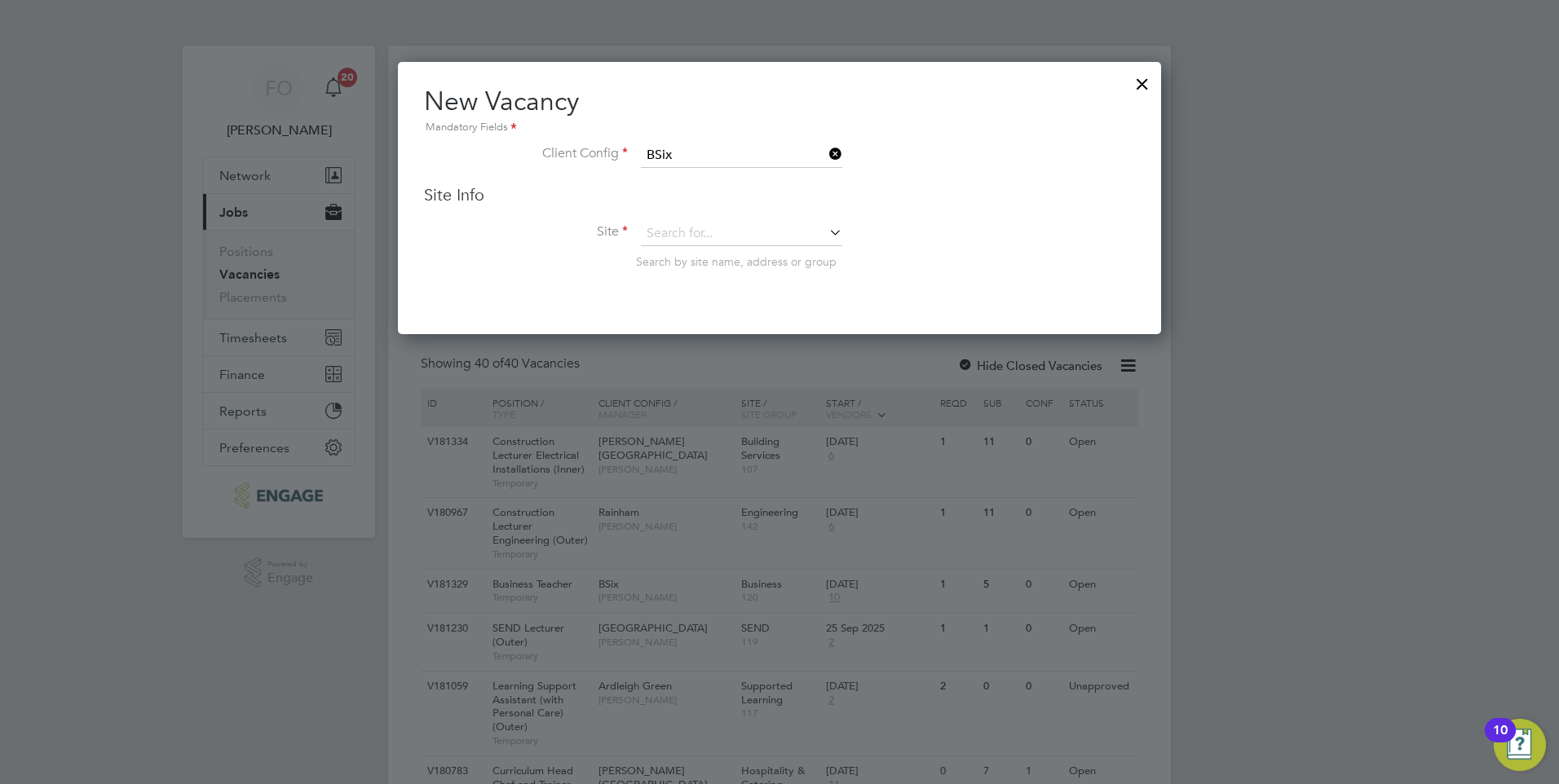
click at [692, 269] on li "Business" at bounding box center [741, 279] width 203 height 22
type input "Business"
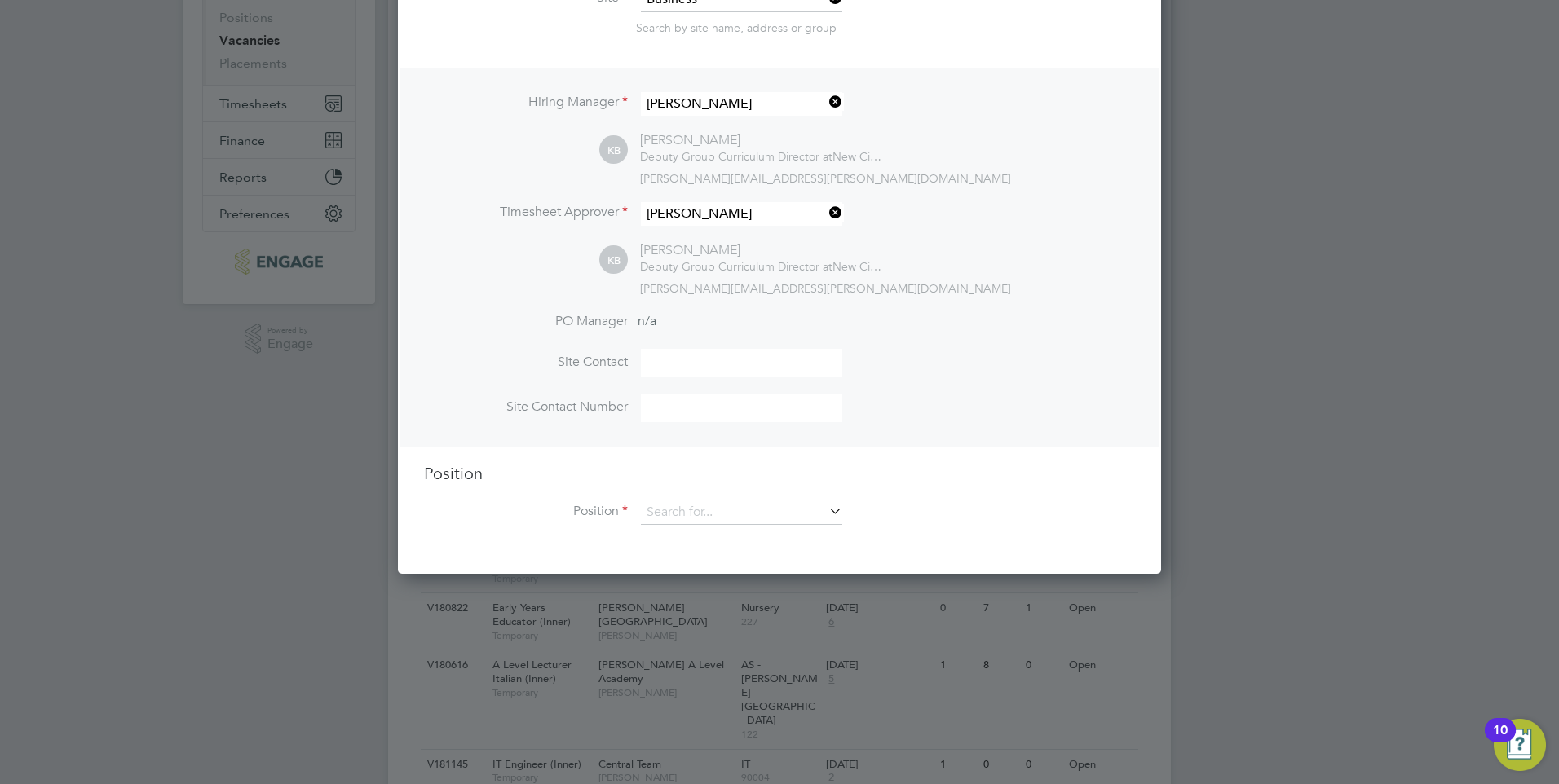
scroll to position [326, 0]
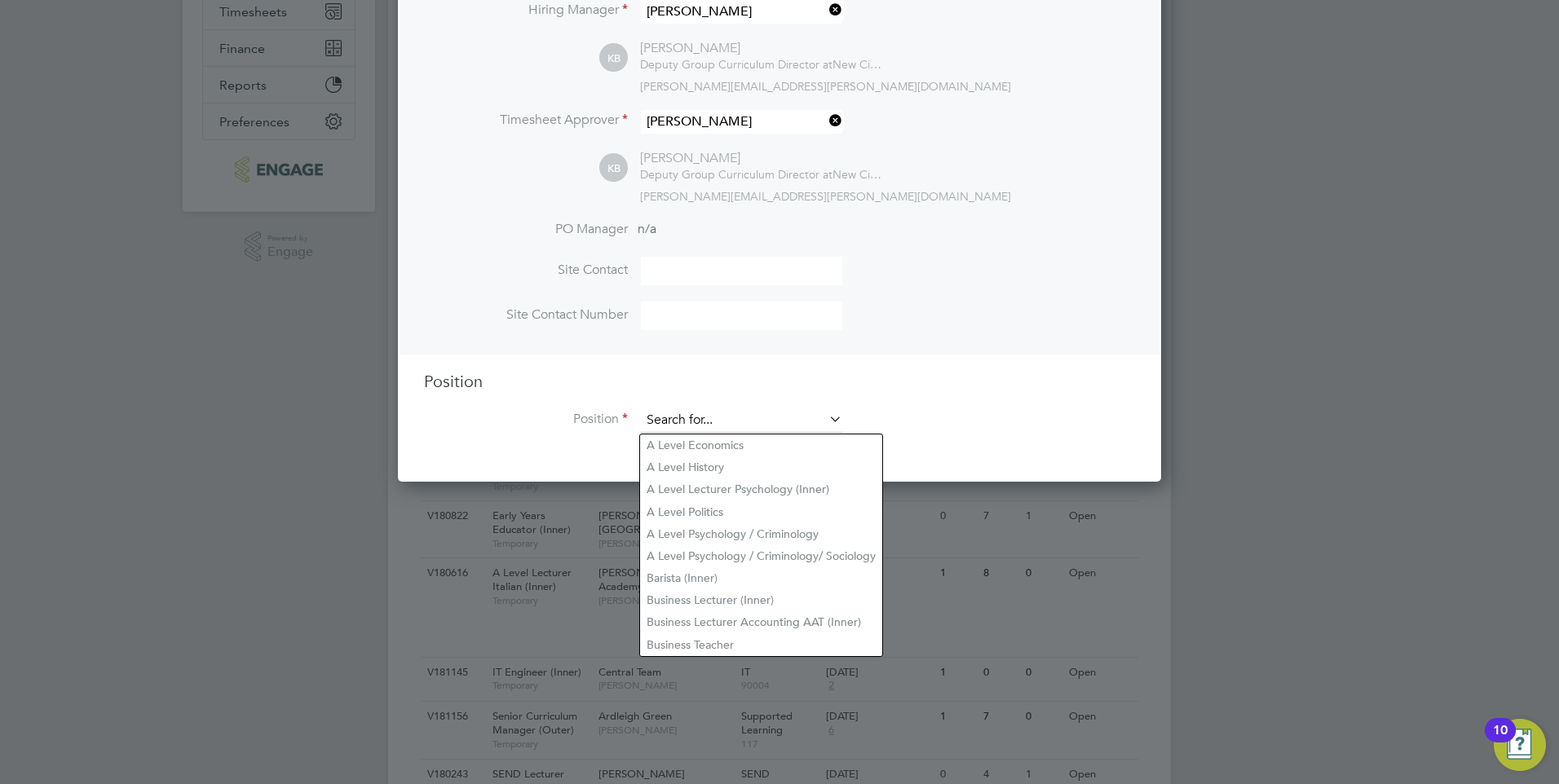
click at [745, 431] on input at bounding box center [741, 420] width 202 height 24
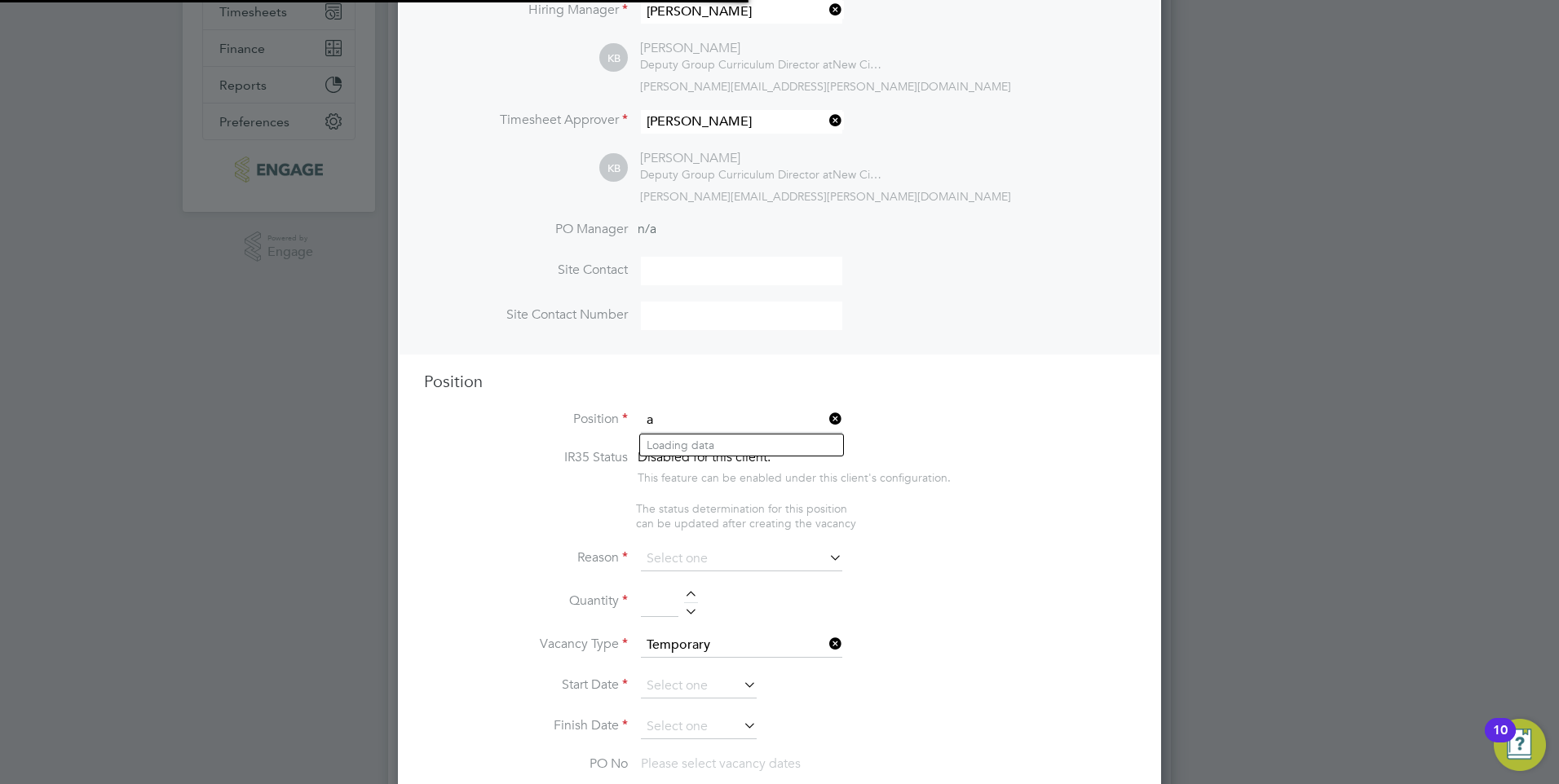
scroll to position [2505, 764]
type input "a"
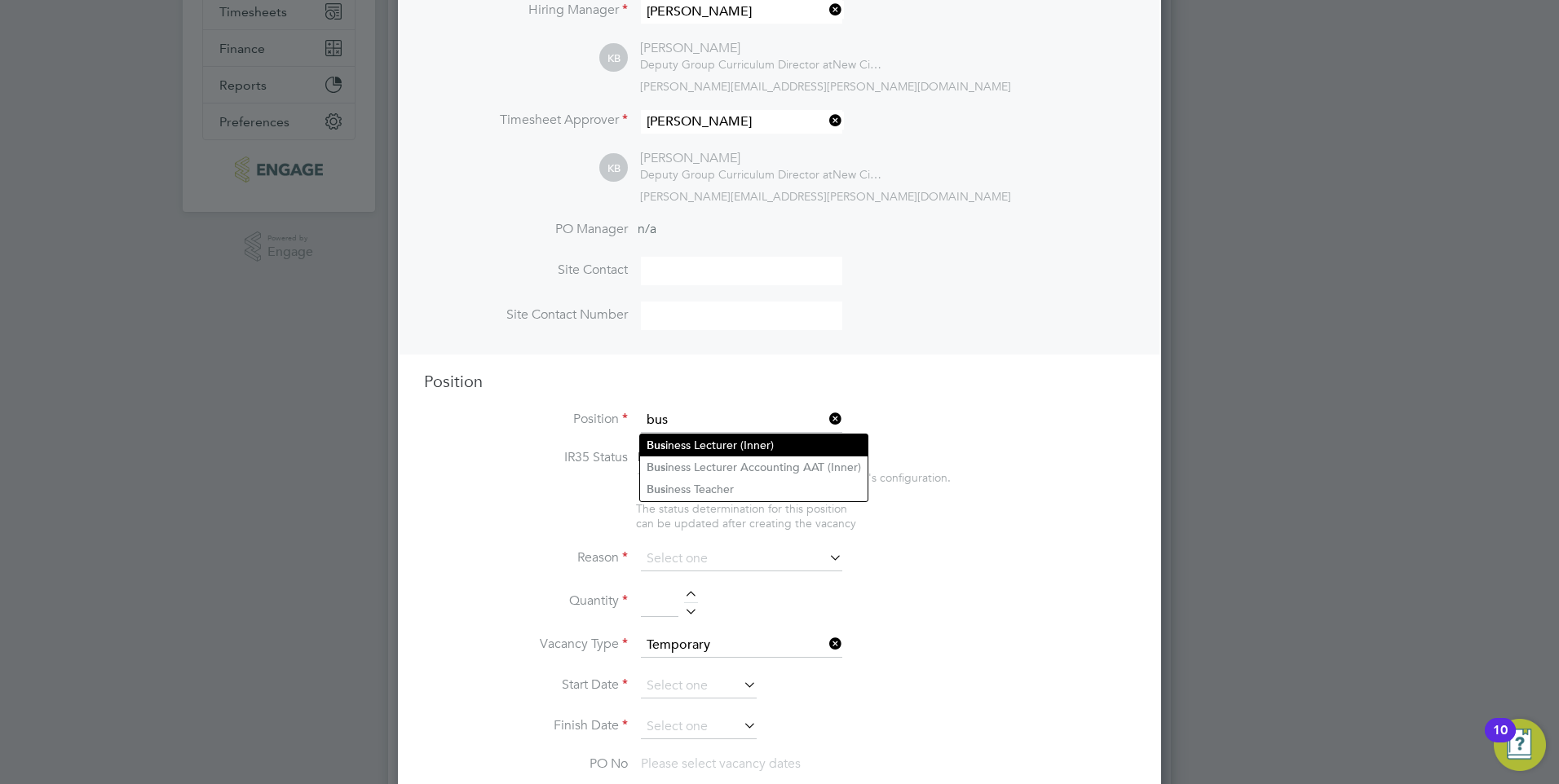
click at [793, 440] on li "Bus iness Lecturer (Inner)" at bounding box center [753, 446] width 227 height 22
type input "Business Lecturer (Inner)"
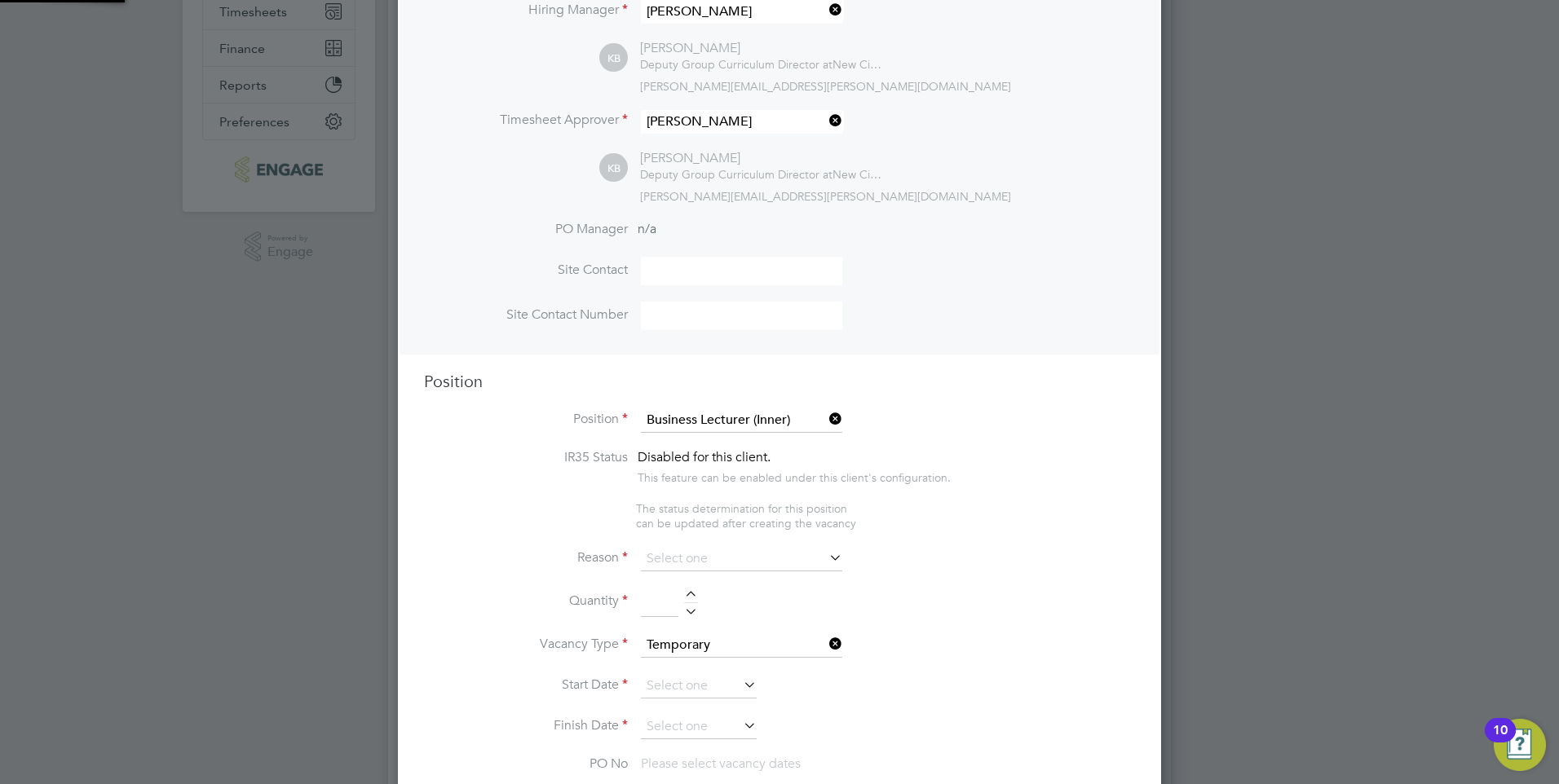
type textarea "PURPOSE OF JOB: • To teach and assess learning on a range of courses, which inc…"
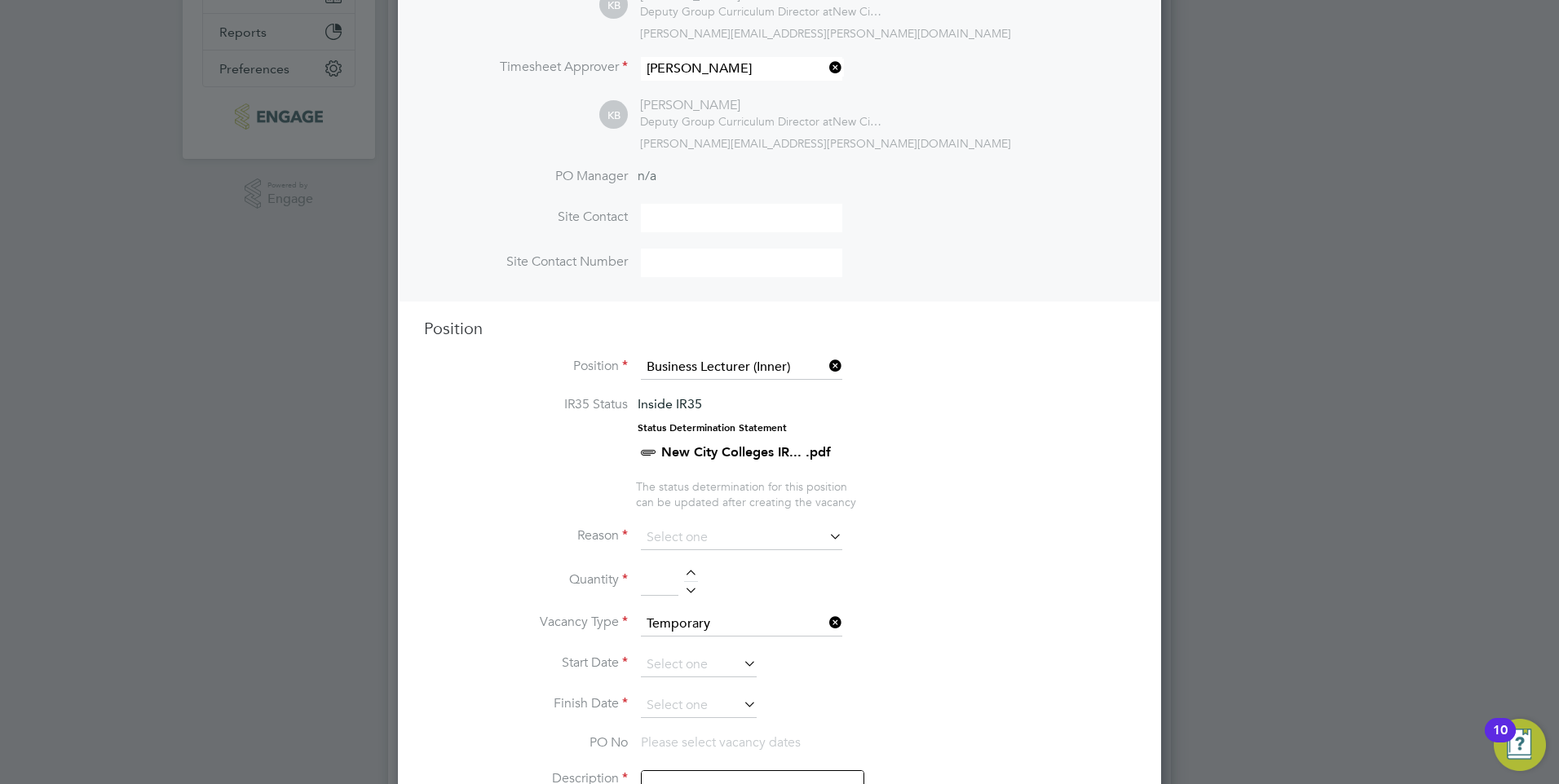
scroll to position [407, 0]
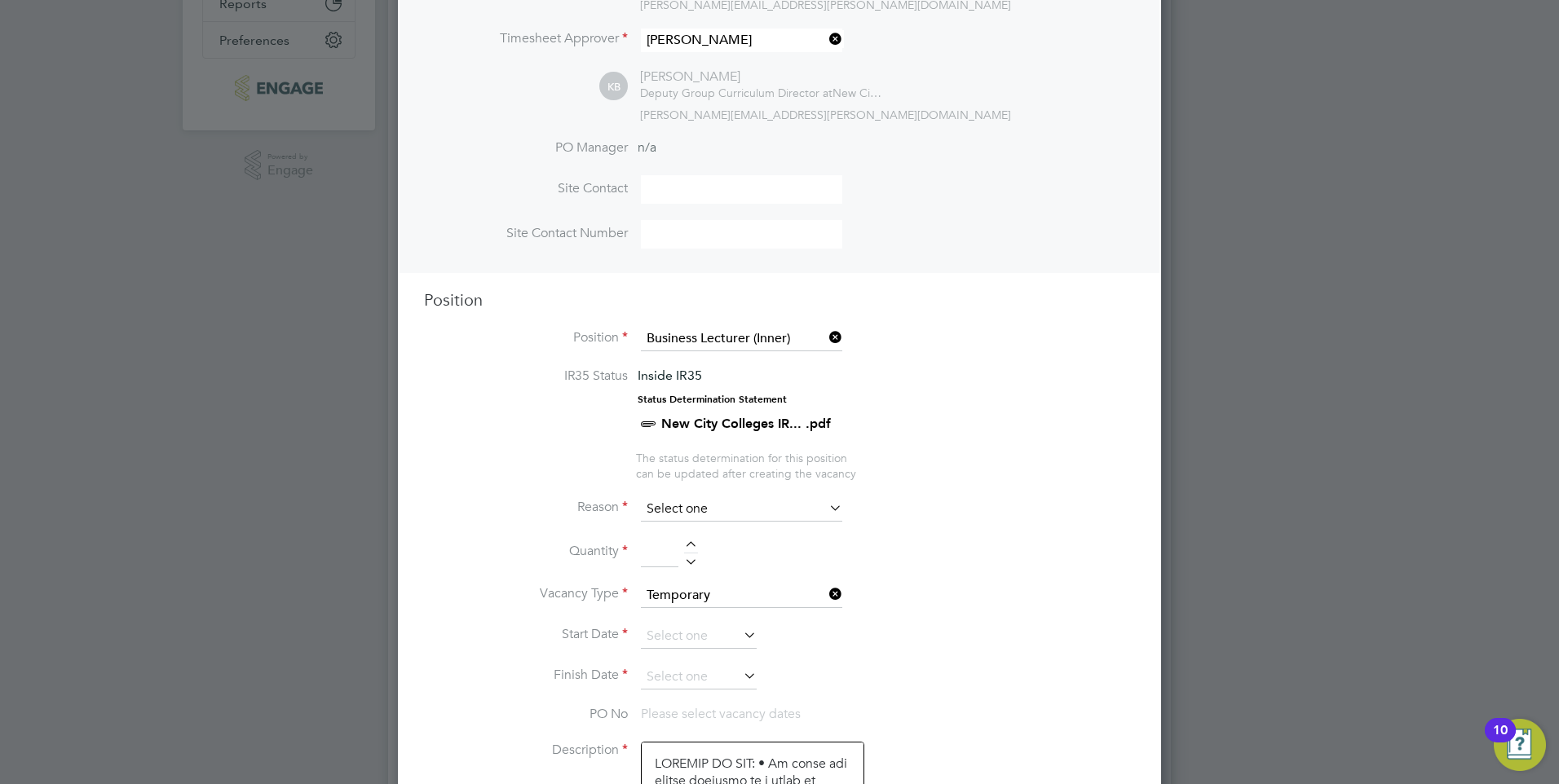
click at [714, 499] on input at bounding box center [741, 509] width 202 height 24
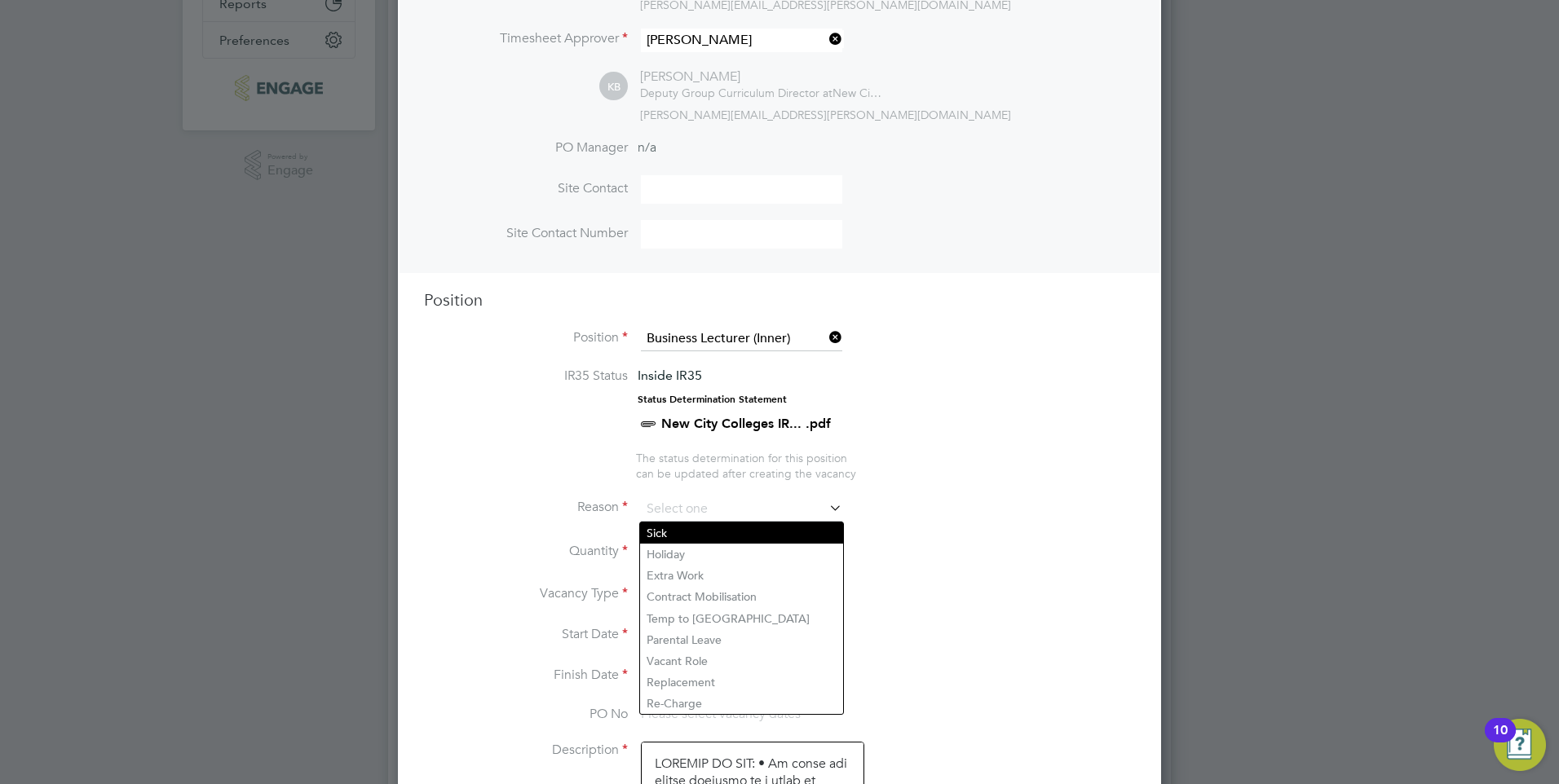
click at [700, 535] on li "Sick" at bounding box center [741, 533] width 203 height 22
type input "Sick"
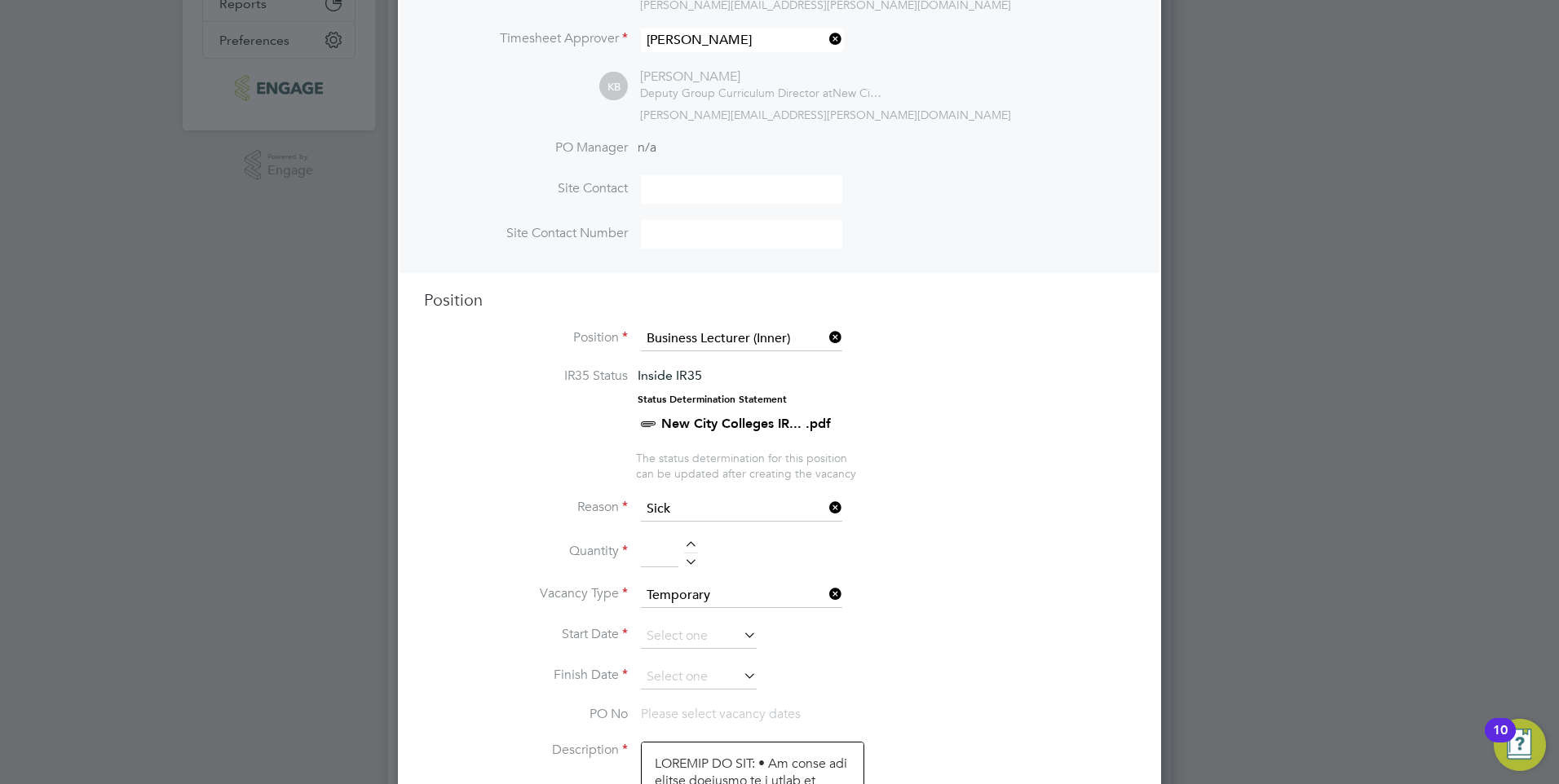
click at [690, 541] on li "Quantity" at bounding box center [779, 561] width 711 height 46
click at [692, 547] on div at bounding box center [690, 548] width 14 height 12
type input "1"
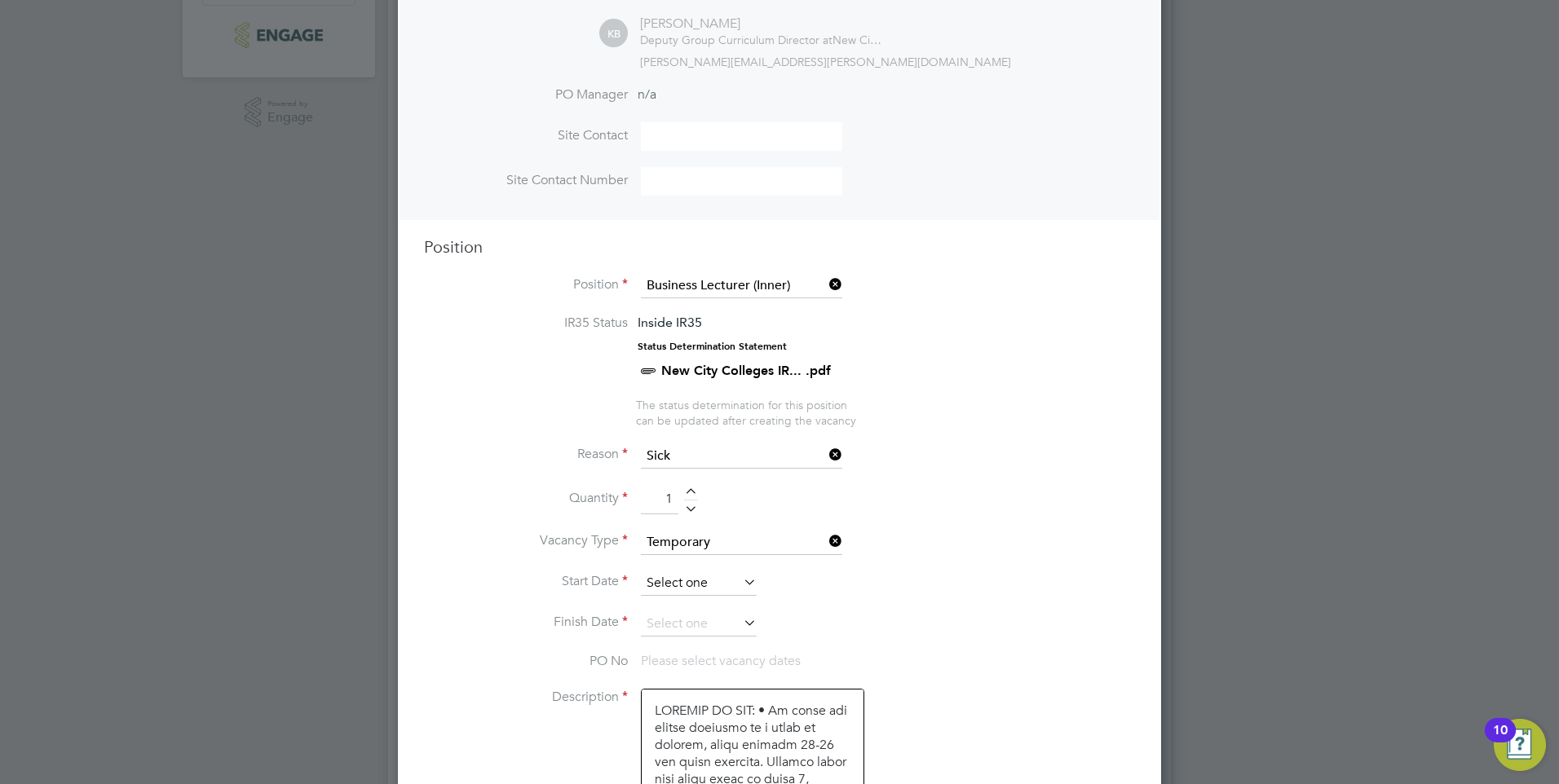
scroll to position [489, 0]
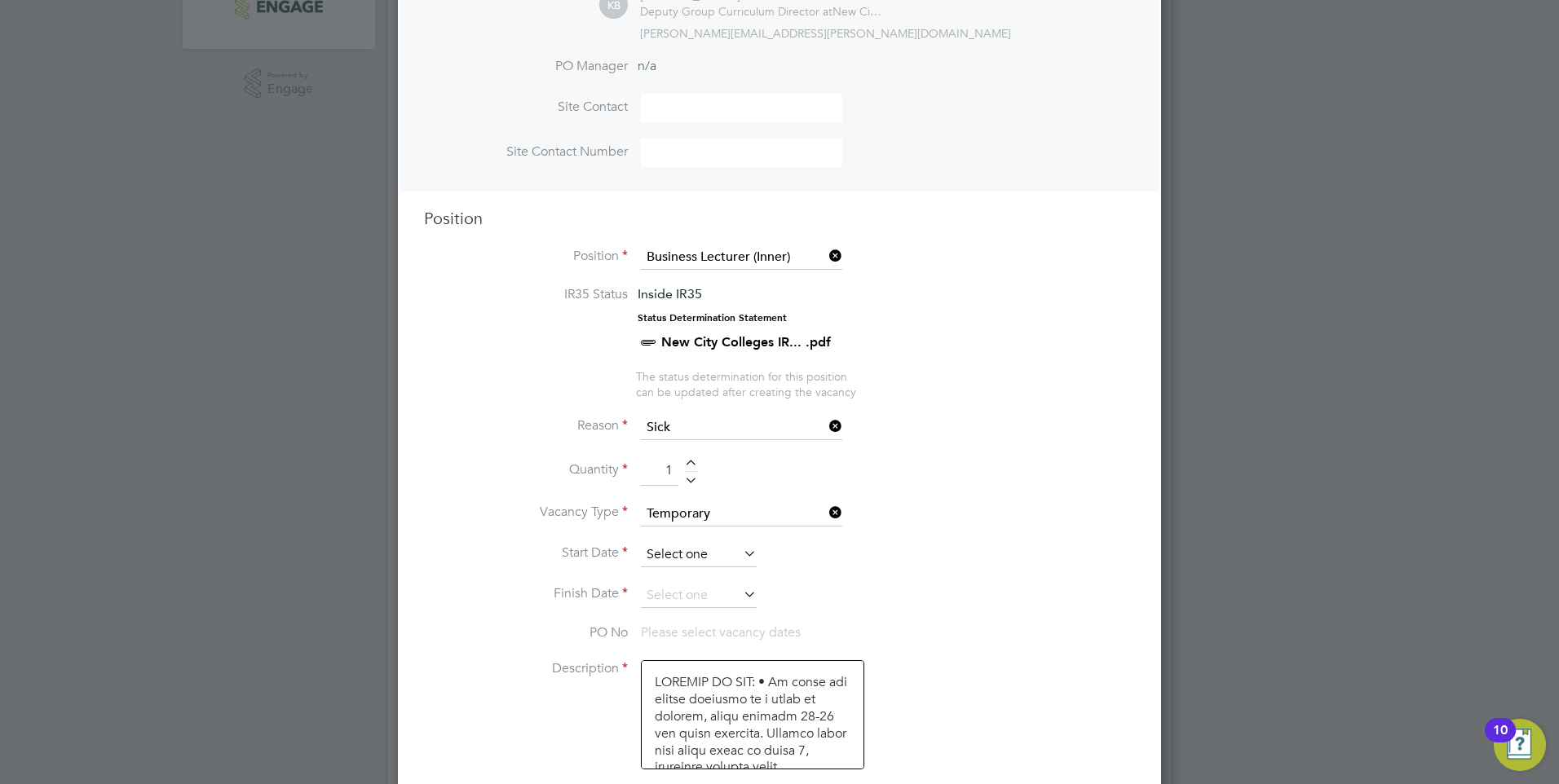
click at [689, 554] on input at bounding box center [699, 554] width 116 height 24
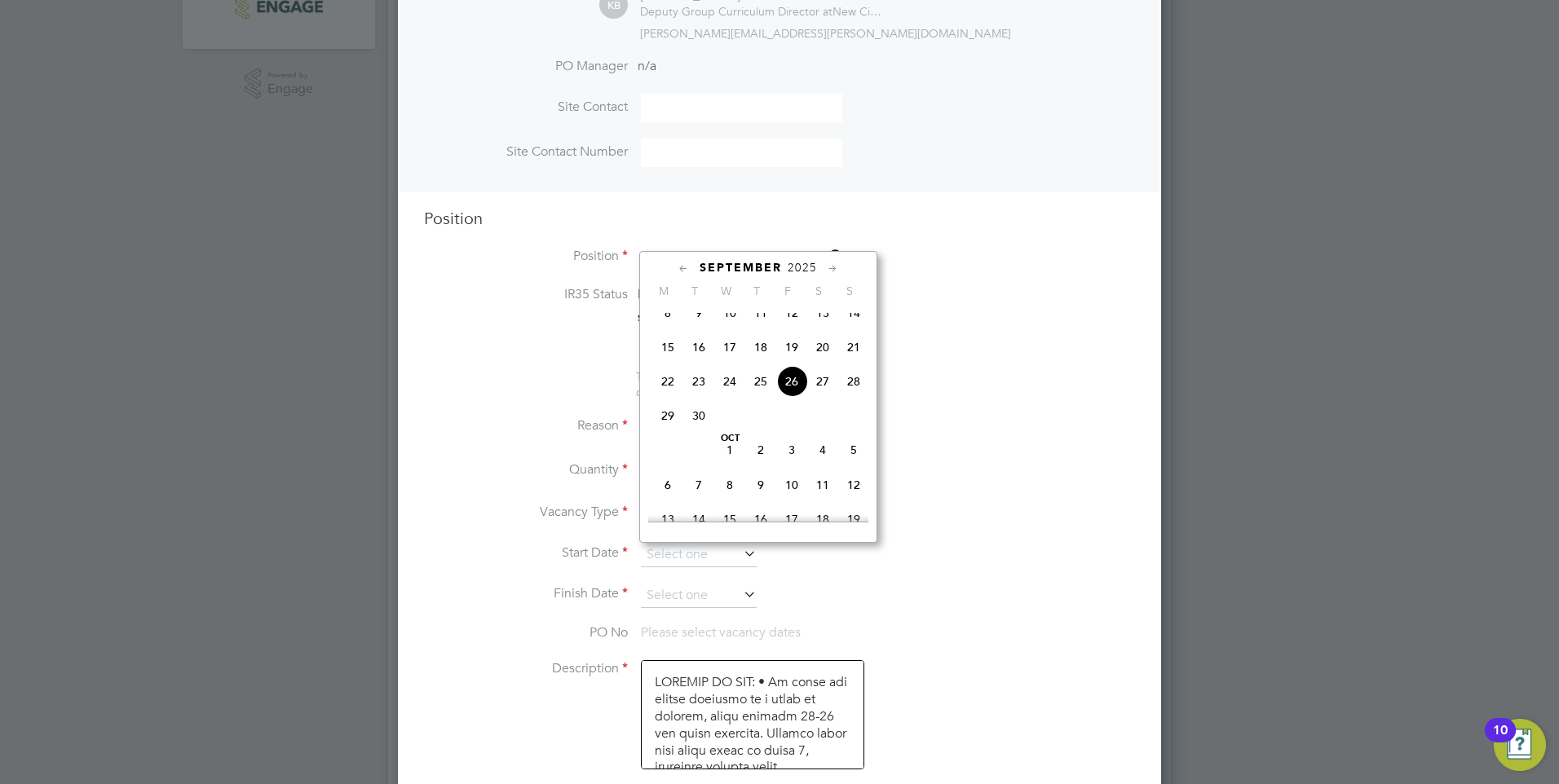
click at [797, 397] on span "26" at bounding box center [792, 381] width 31 height 31
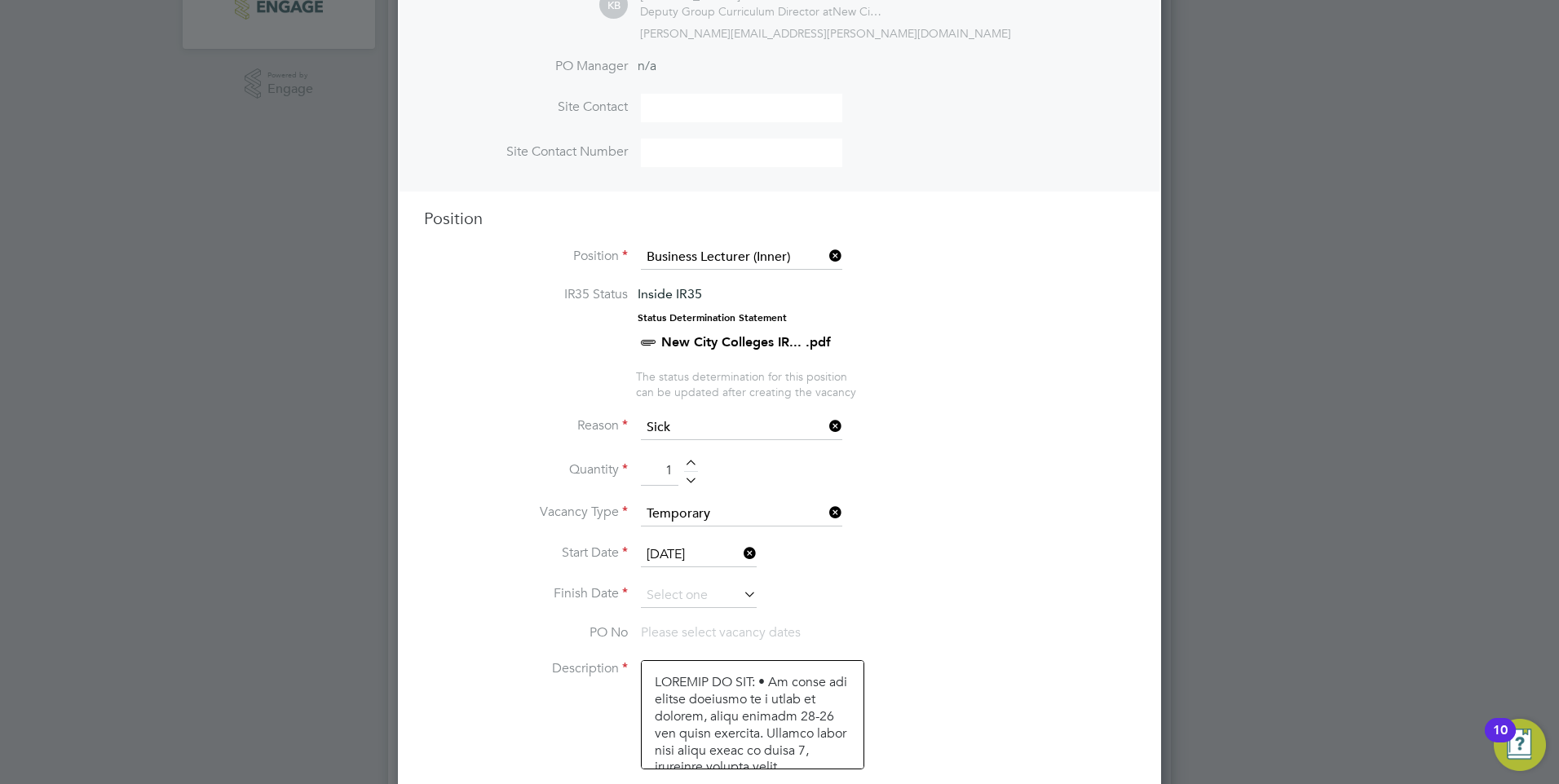
click at [719, 558] on input "26 Sep 2025" at bounding box center [699, 554] width 116 height 24
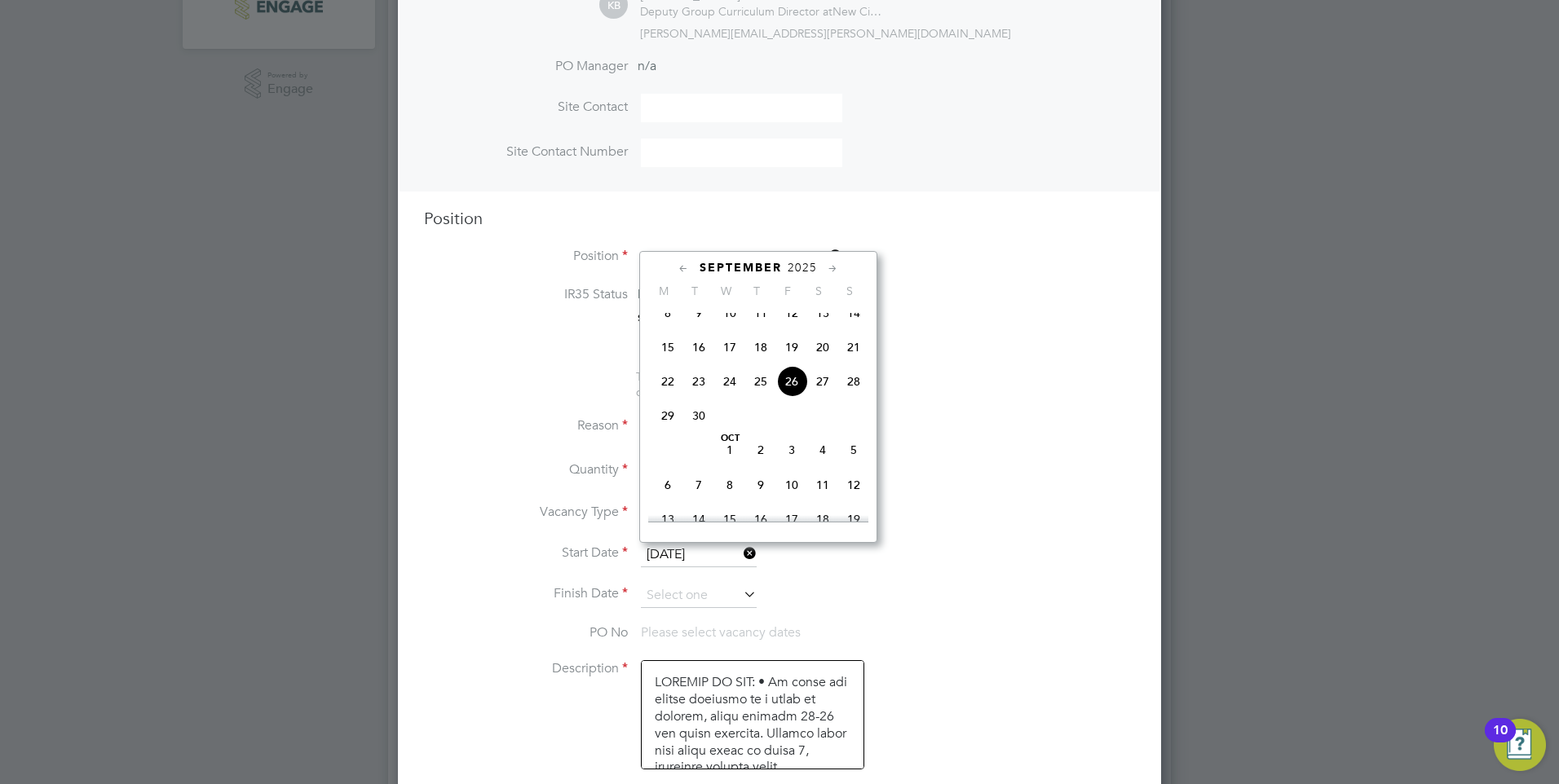
click at [670, 430] on span "29" at bounding box center [667, 416] width 31 height 31
type input "29 Sep 2025"
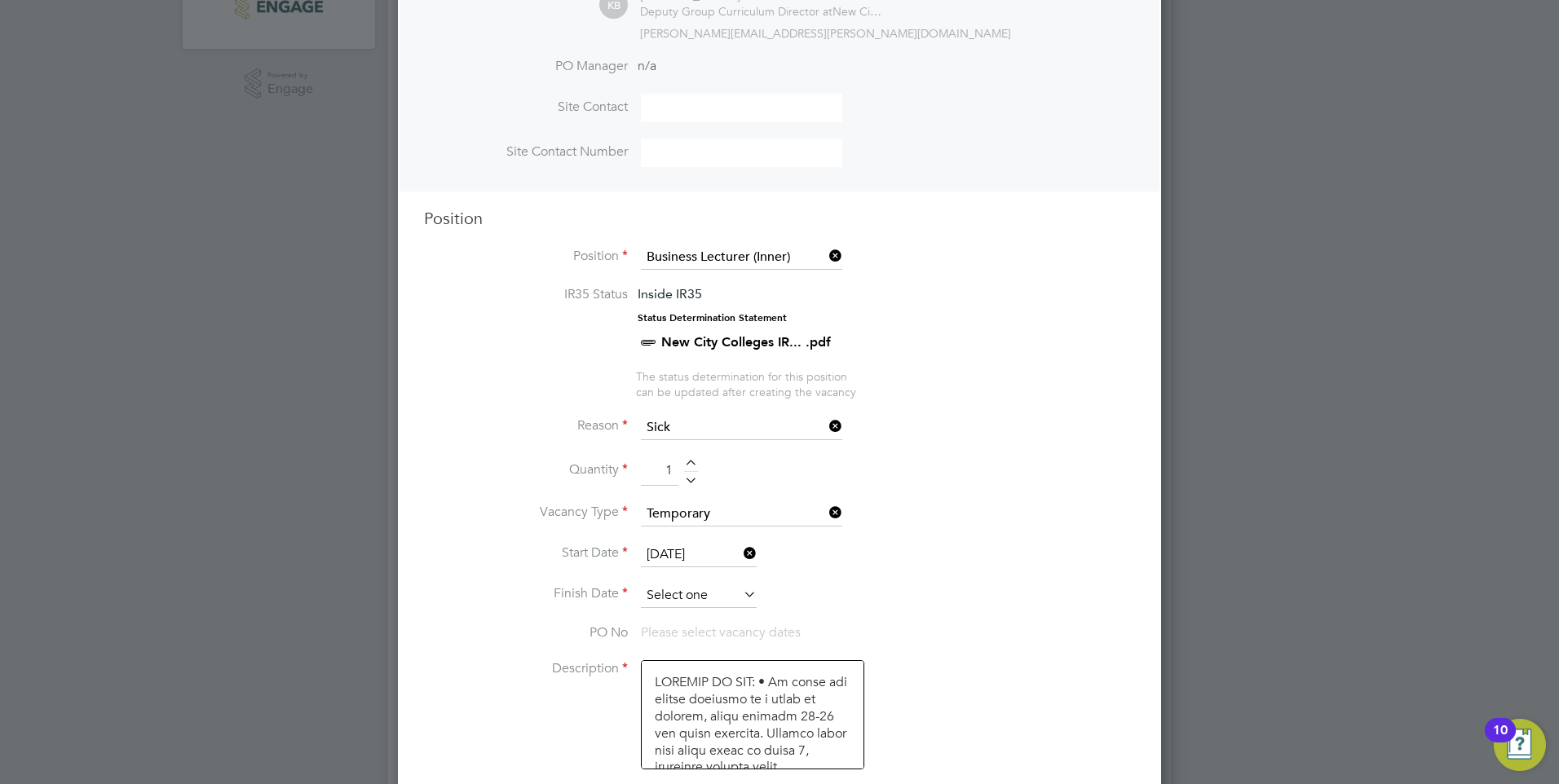
click at [690, 598] on input at bounding box center [699, 596] width 116 height 24
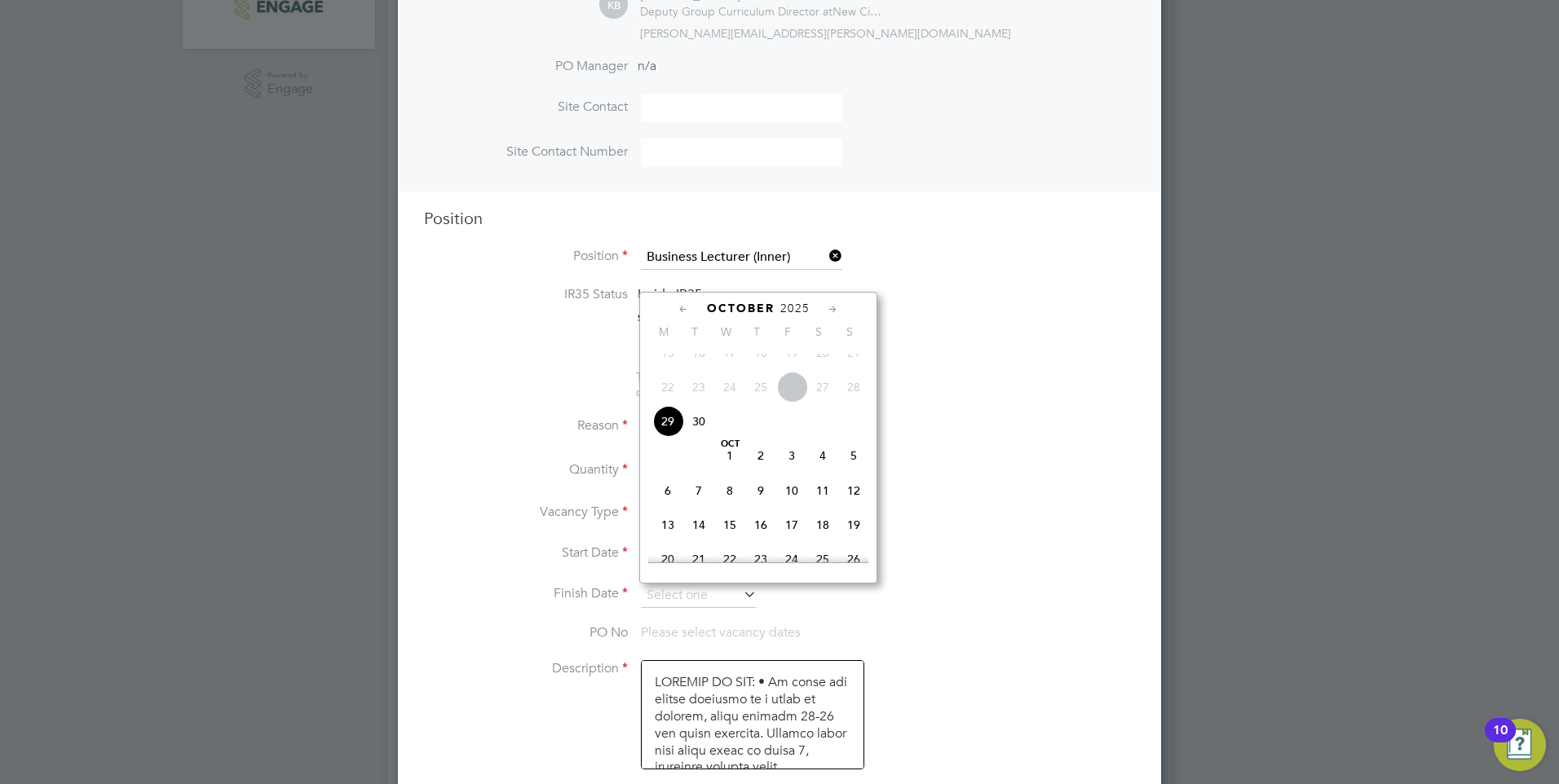
scroll to position [717, 0]
click at [962, 315] on li "IR35 Status Inside IR35 Status Determination Statement New City Colleges IR... …" at bounding box center [779, 328] width 711 height 83
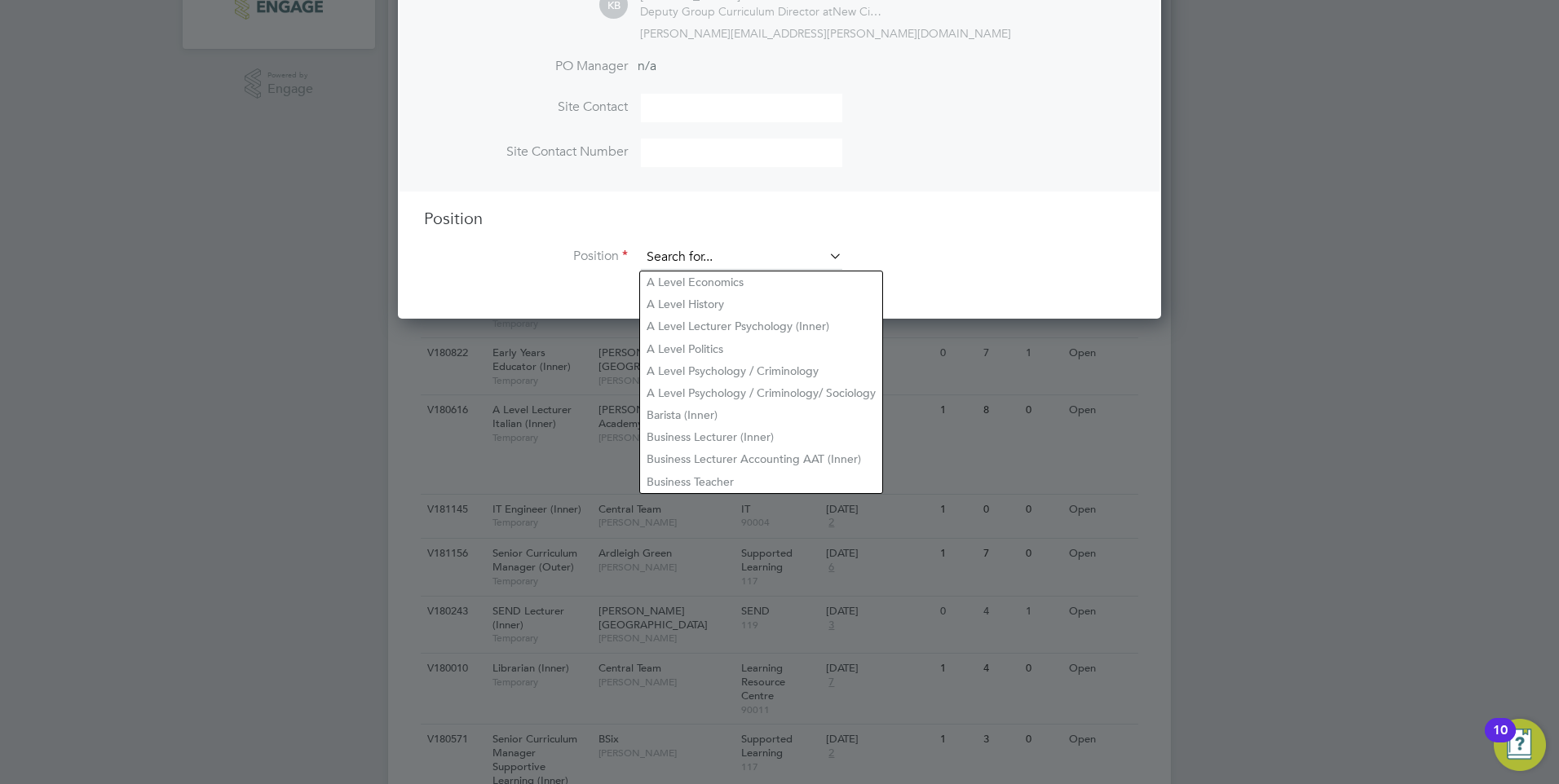
scroll to position [748, 764]
click at [812, 253] on input at bounding box center [741, 257] width 202 height 24
drag, startPoint x: 763, startPoint y: 466, endPoint x: 774, endPoint y: 451, distance: 18.6
click at [761, 471] on li "Business Teacher" at bounding box center [761, 482] width 242 height 22
type input "Business Teacher"
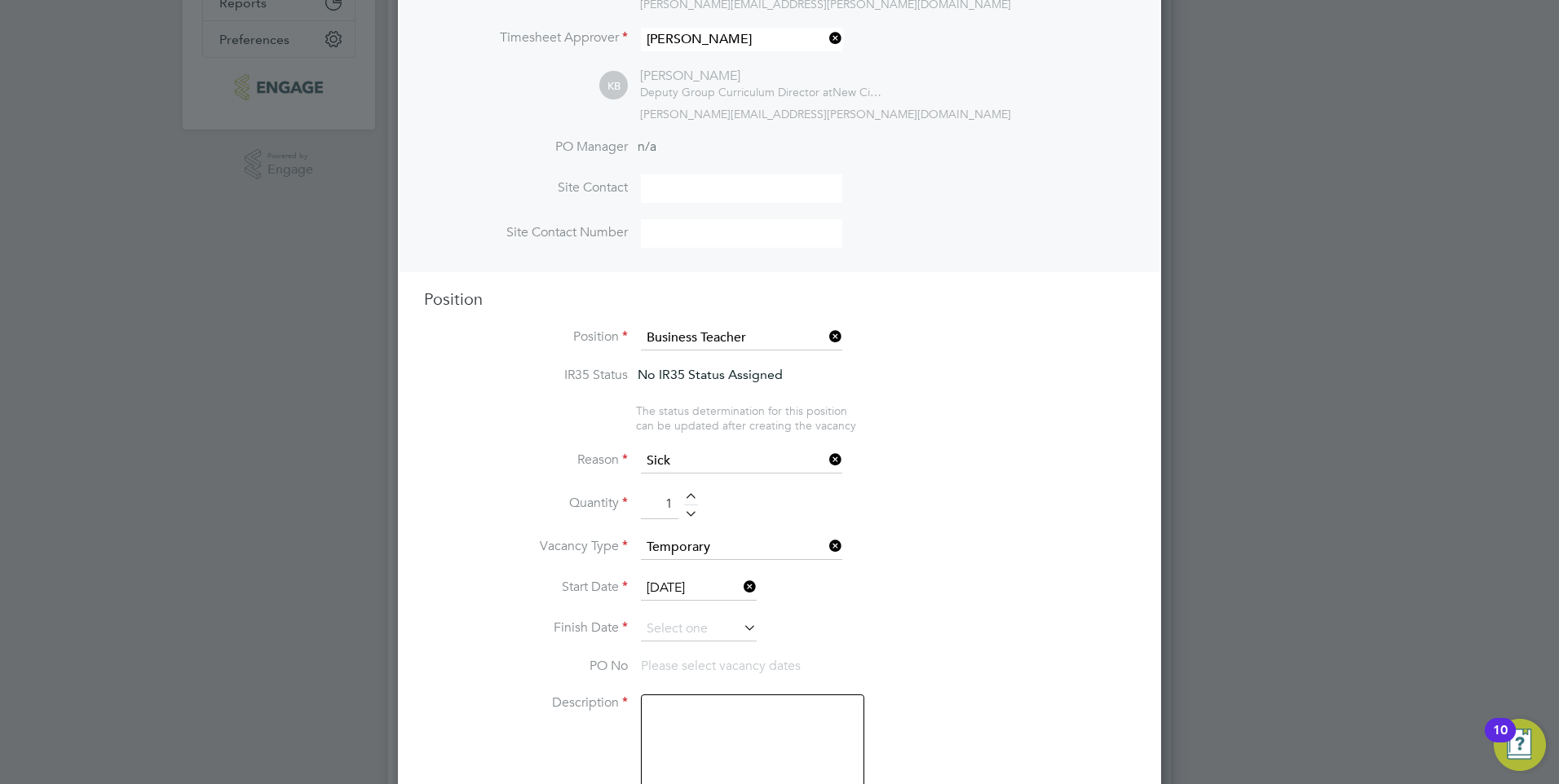
scroll to position [407, 0]
click at [826, 338] on icon at bounding box center [826, 338] width 0 height 23
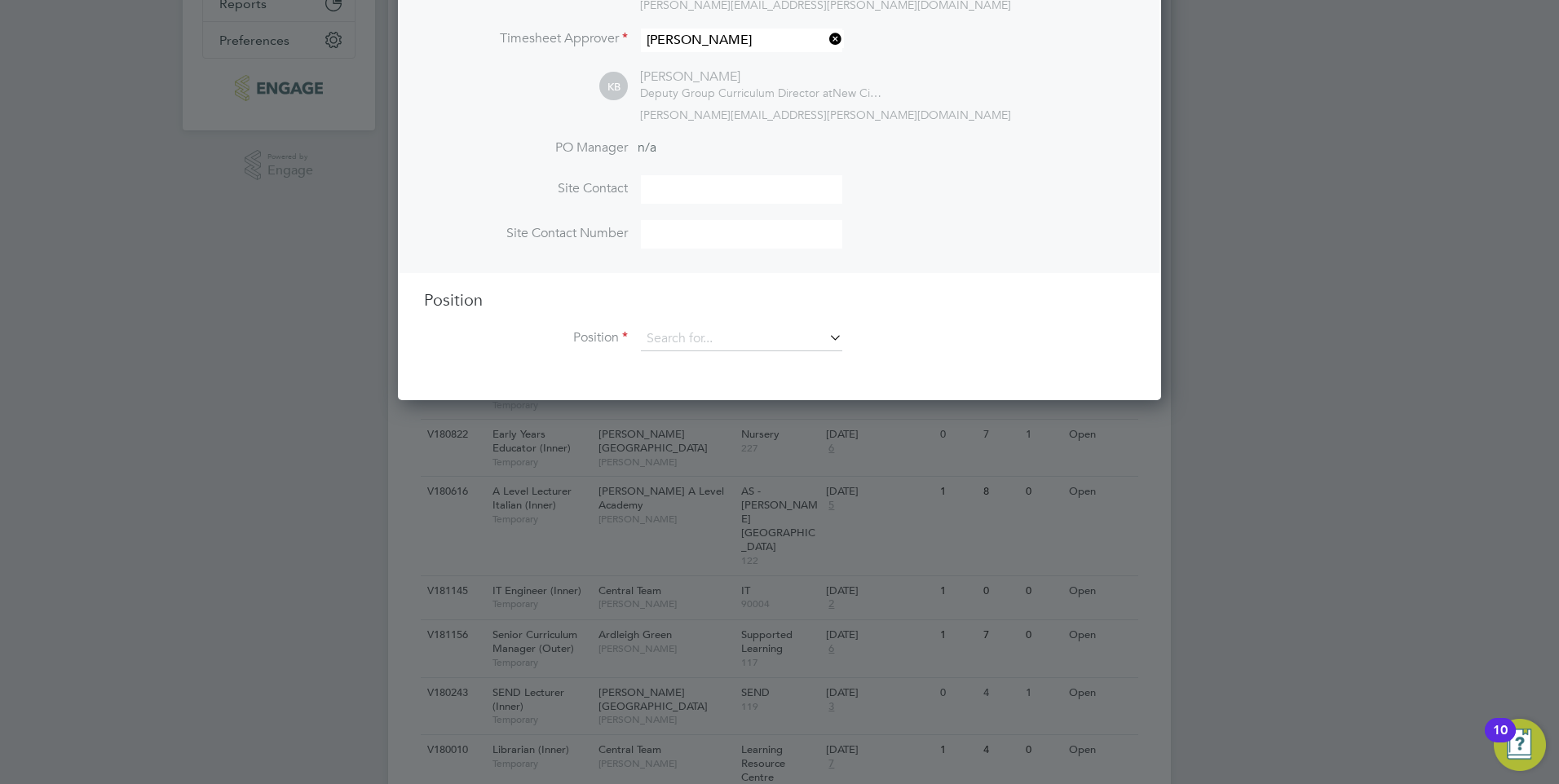
scroll to position [748, 764]
click at [691, 335] on input at bounding box center [741, 338] width 202 height 24
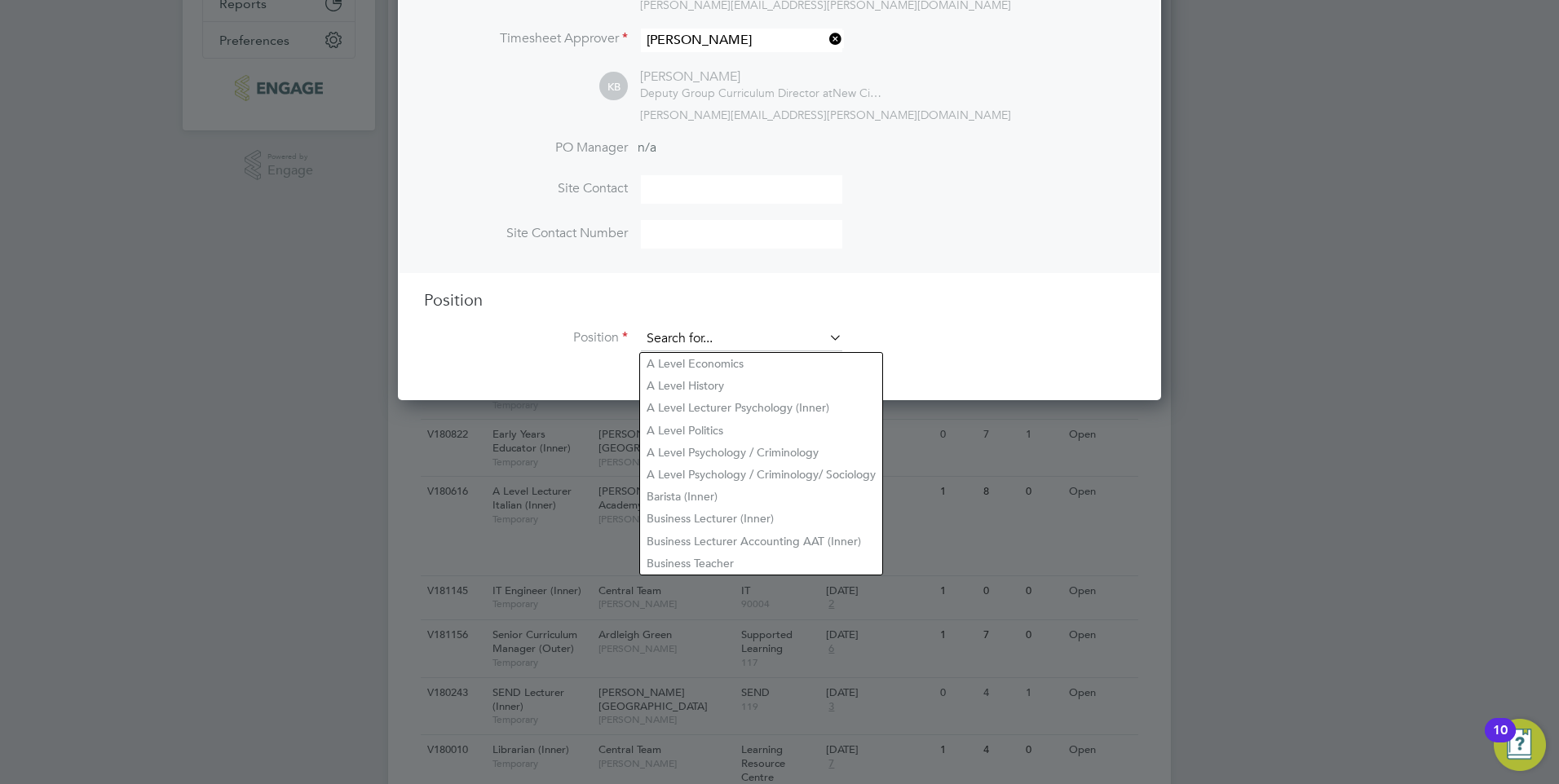
type input "a"
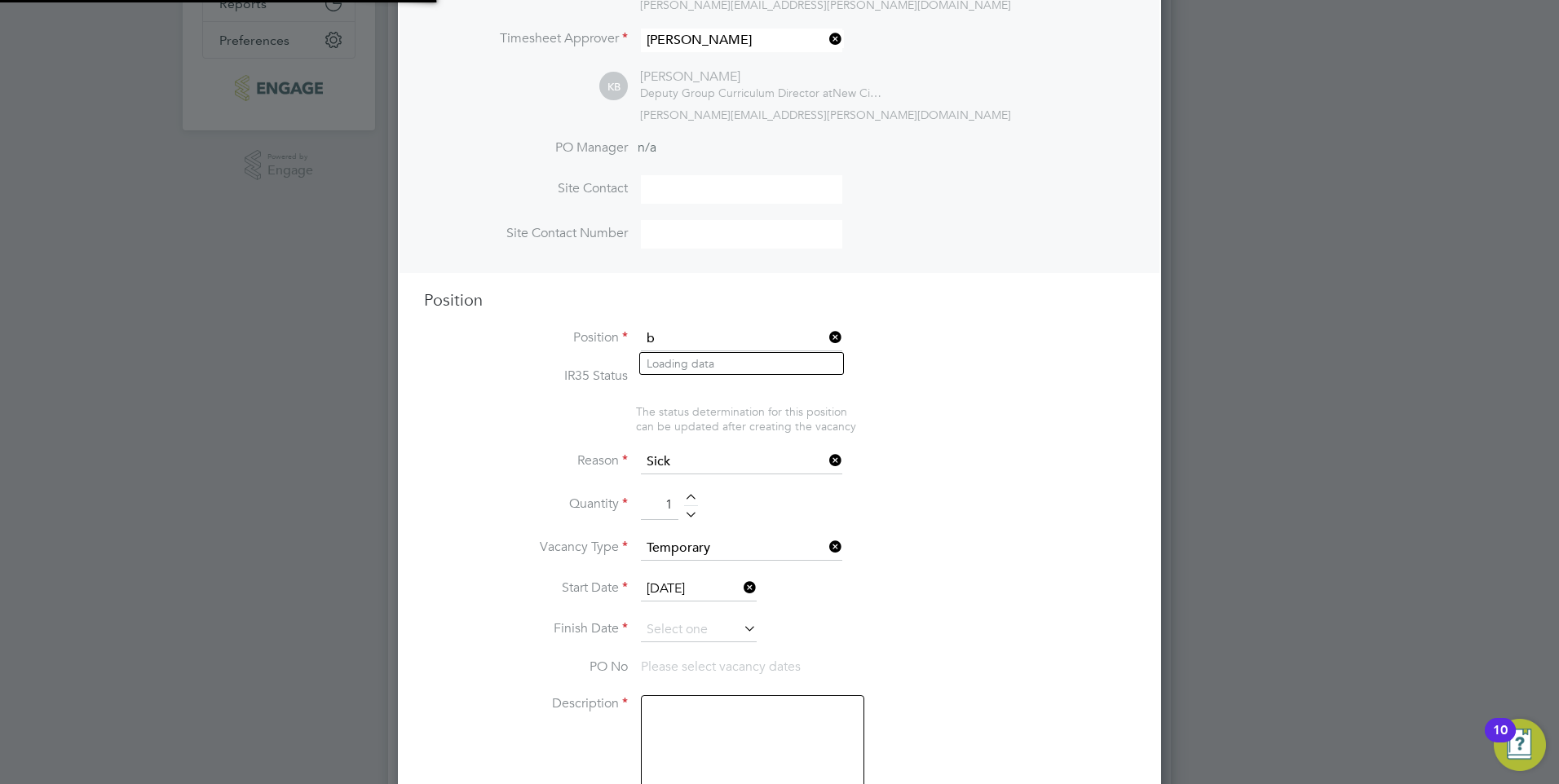
scroll to position [8, 8]
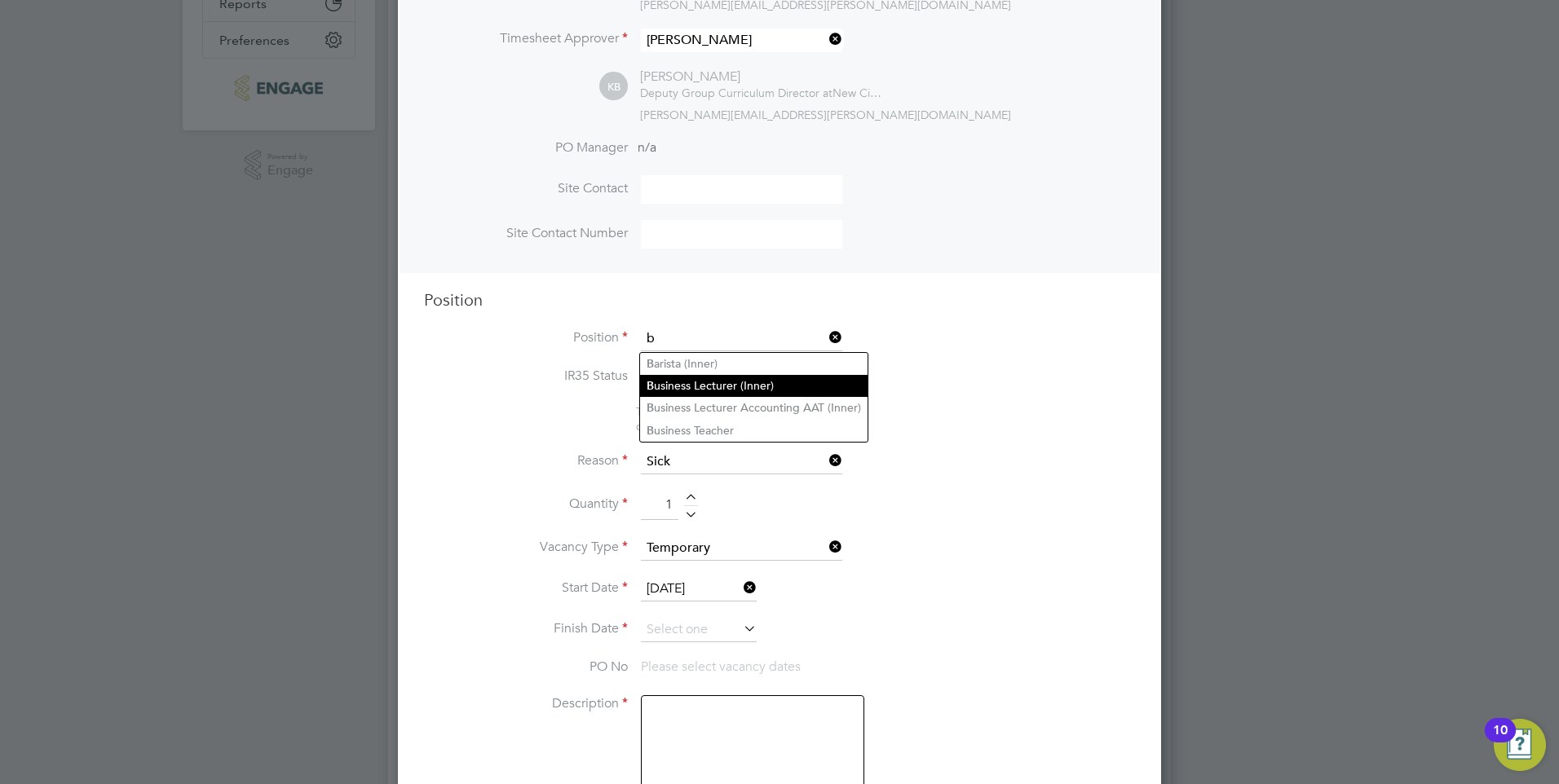
click at [795, 379] on li "B usiness Lecturer (Inner)" at bounding box center [753, 386] width 227 height 22
type input "Business Lecturer (Inner)"
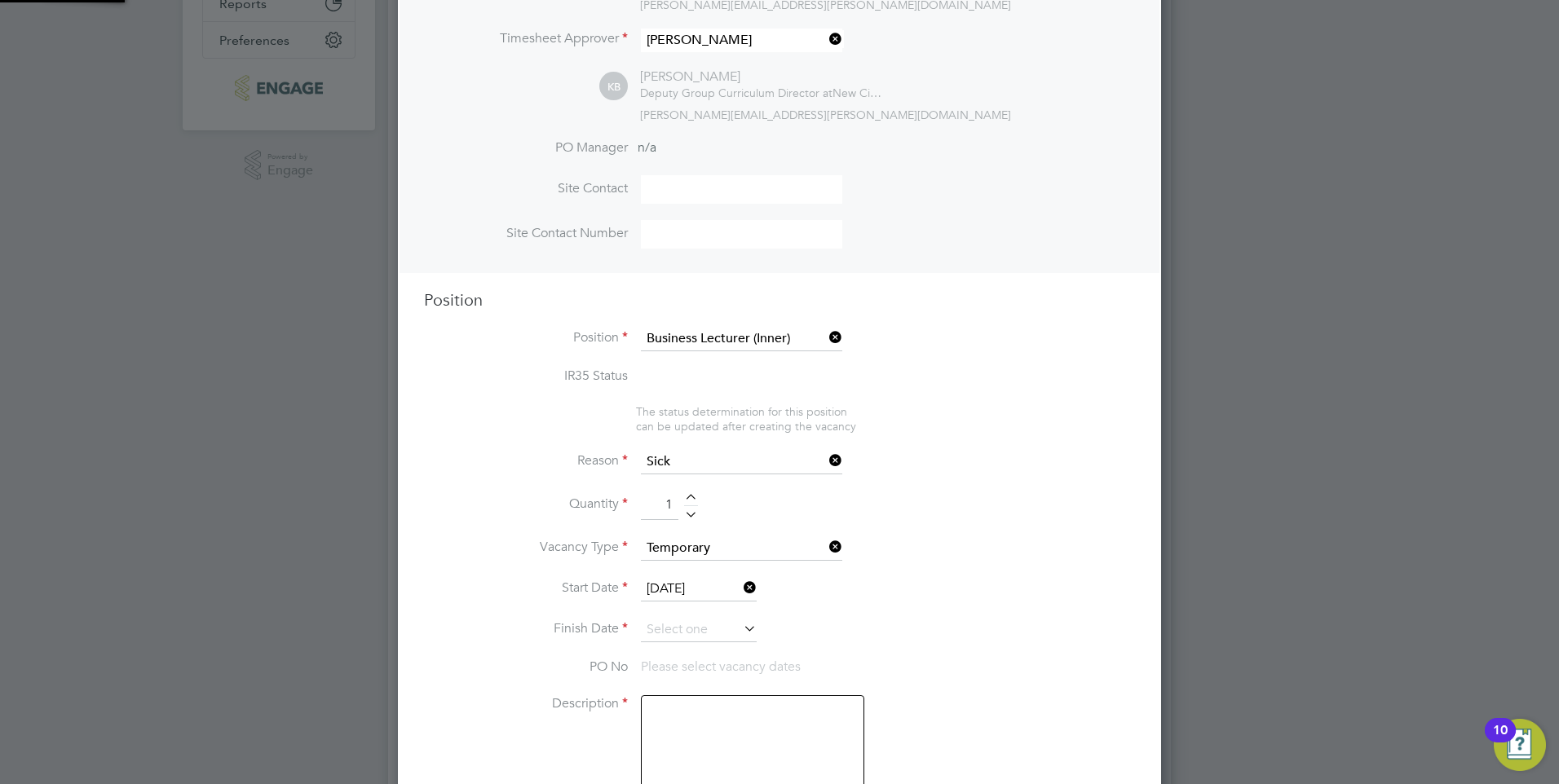
type textarea "PURPOSE OF JOB: • To teach and assess learning on a range of courses, which inc…"
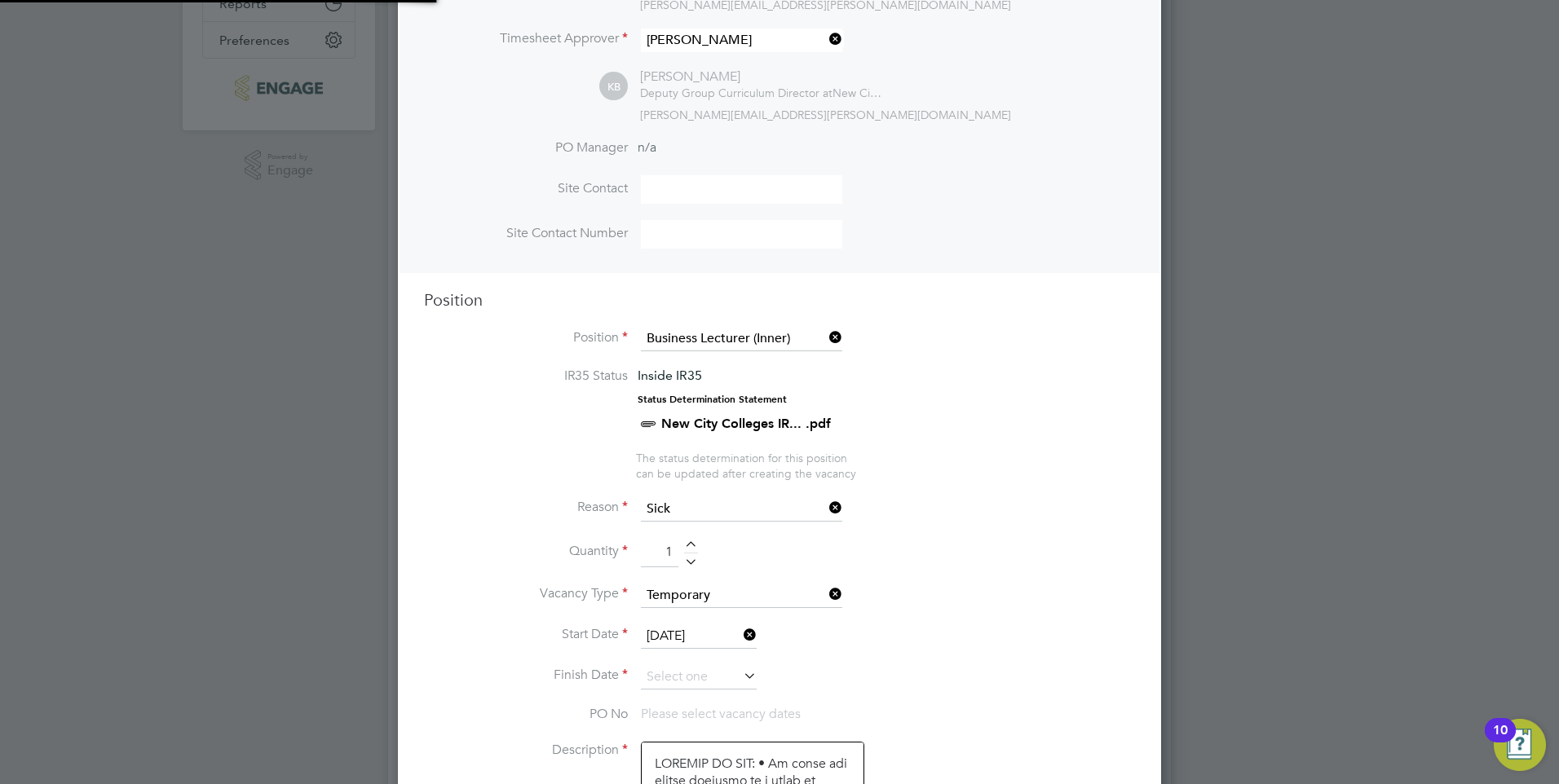
click at [969, 417] on li "IR35 Status Inside IR35 Status Determination Statement New City Colleges IR... …" at bounding box center [779, 409] width 711 height 83
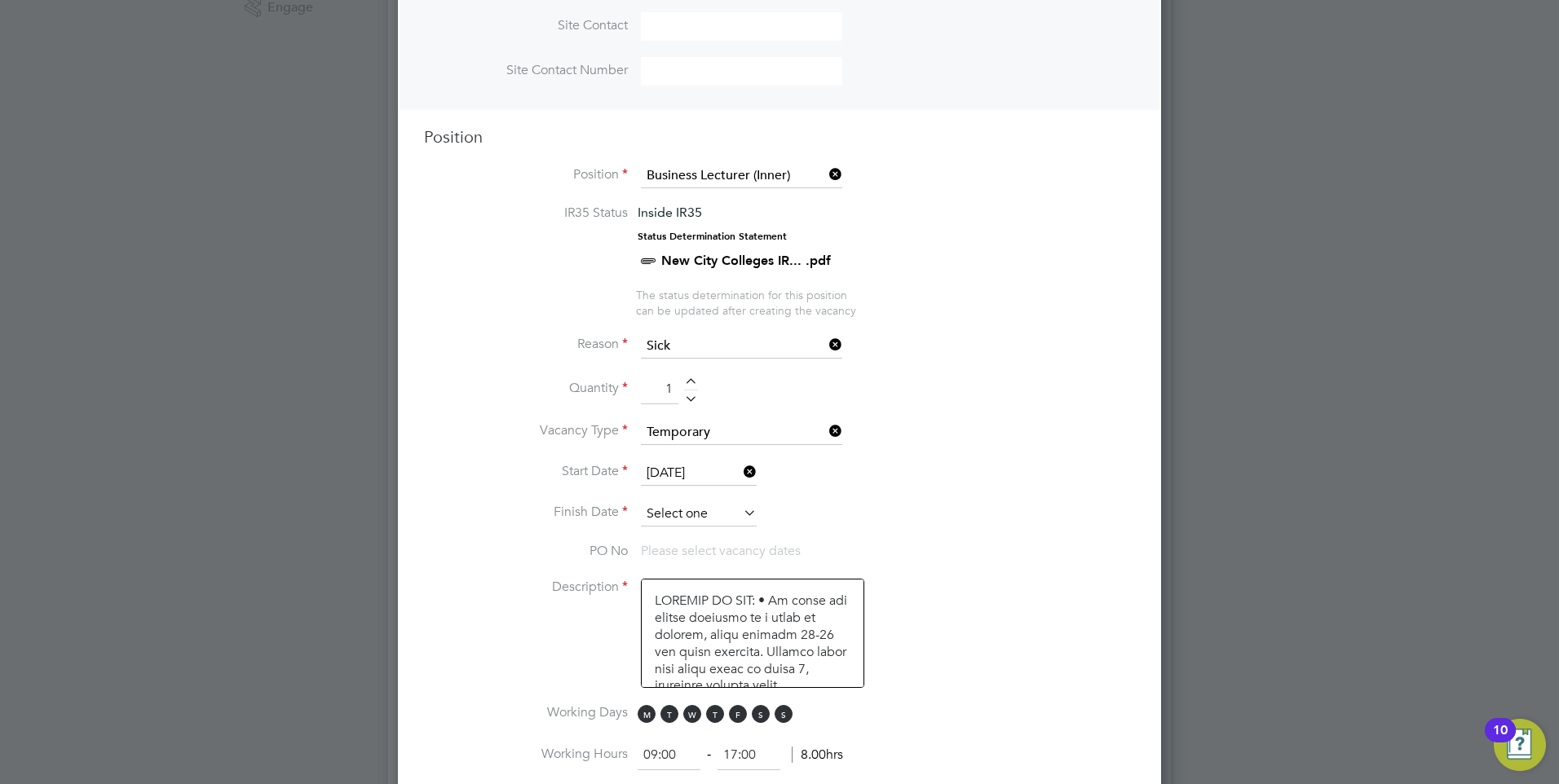
click at [701, 509] on input at bounding box center [699, 514] width 116 height 24
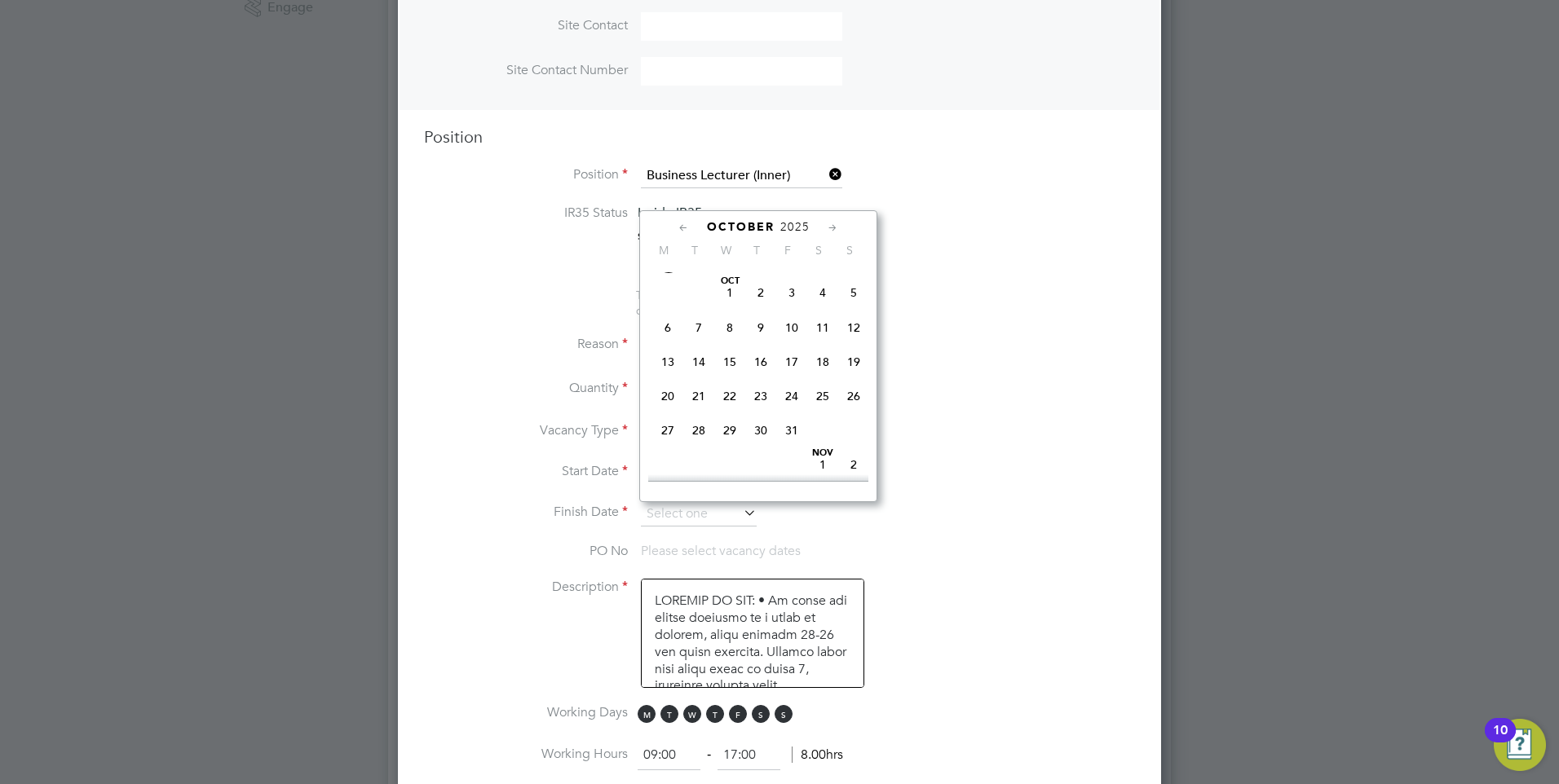
click at [797, 411] on span "24" at bounding box center [792, 396] width 31 height 31
type input "24 Oct 2025"
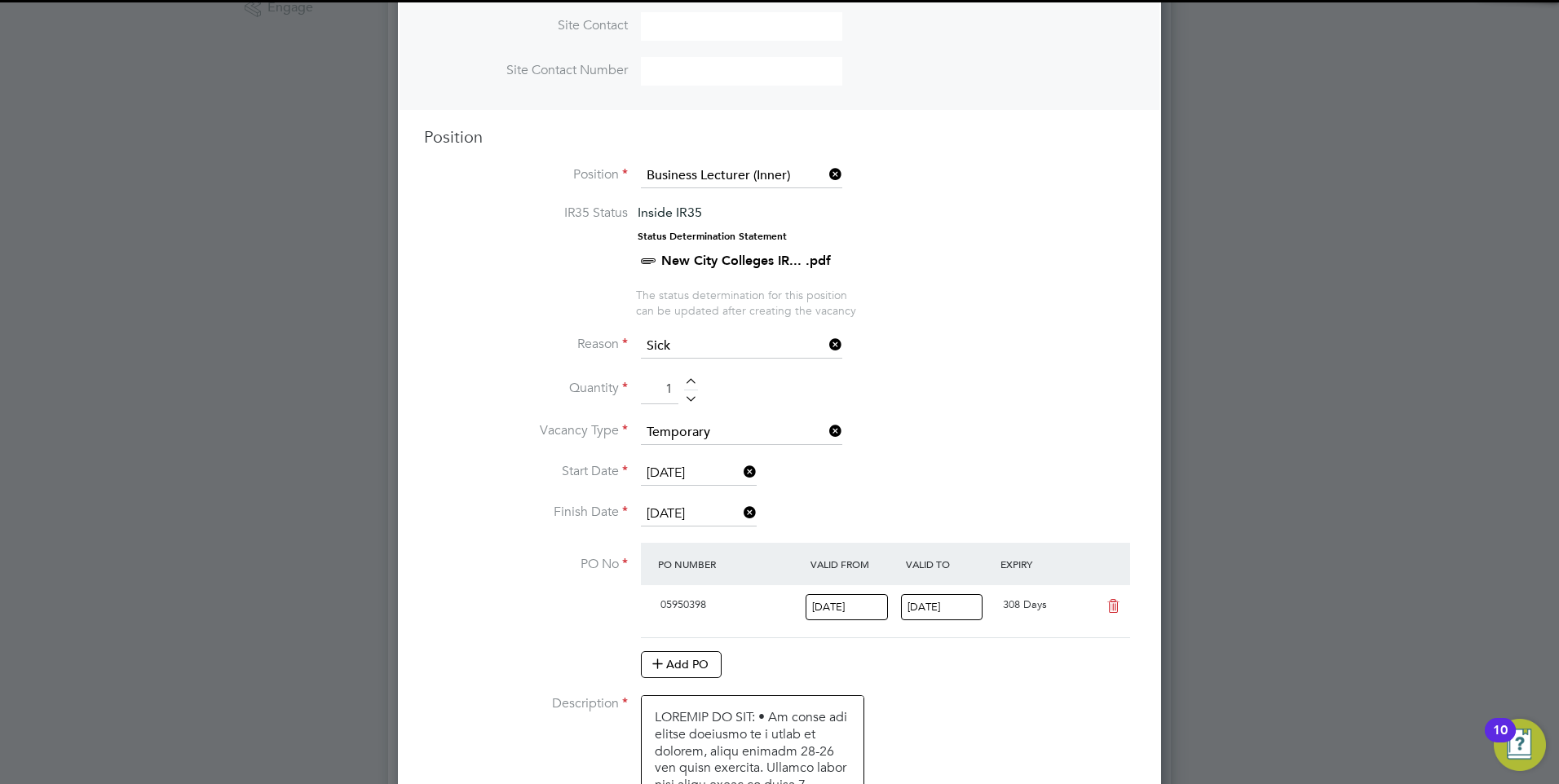
click at [997, 436] on li "Vacancy Type Temporary" at bounding box center [779, 441] width 711 height 41
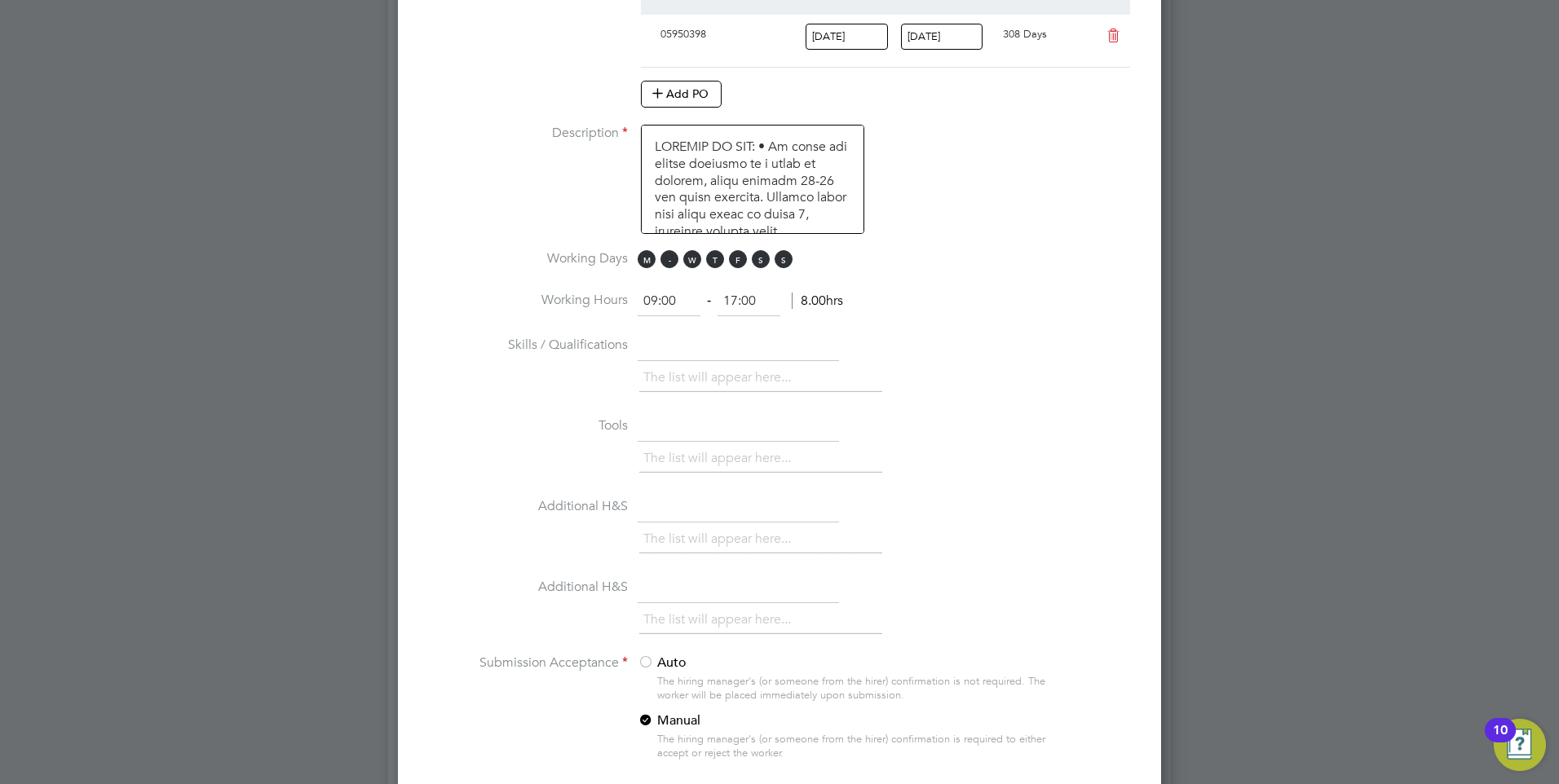
click at [660, 258] on span "T" at bounding box center [670, 260] width 18 height 18
click at [648, 260] on span "M" at bounding box center [646, 260] width 18 height 18
drag, startPoint x: 758, startPoint y: 257, endPoint x: 791, endPoint y: 257, distance: 33.0
click at [758, 257] on span "S" at bounding box center [761, 260] width 18 height 18
click at [791, 257] on span "S" at bounding box center [784, 260] width 18 height 18
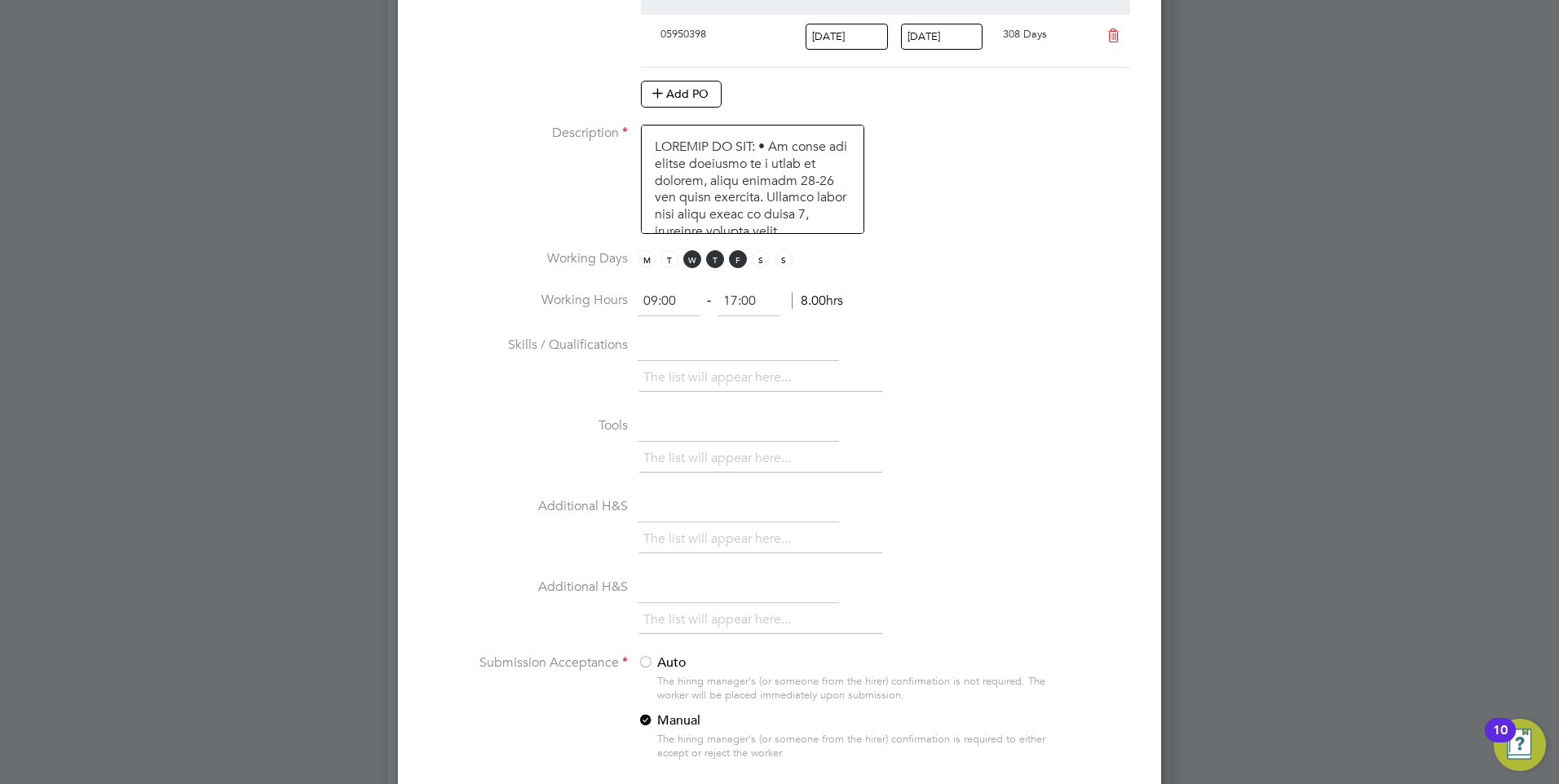
click at [736, 301] on input "17:00" at bounding box center [749, 301] width 63 height 29
click at [749, 299] on input "16:00" at bounding box center [749, 301] width 63 height 29
type input "16:30"
click at [919, 326] on li "Working Hours 09:00 ‐ 16:30 7.50hrs" at bounding box center [779, 309] width 711 height 46
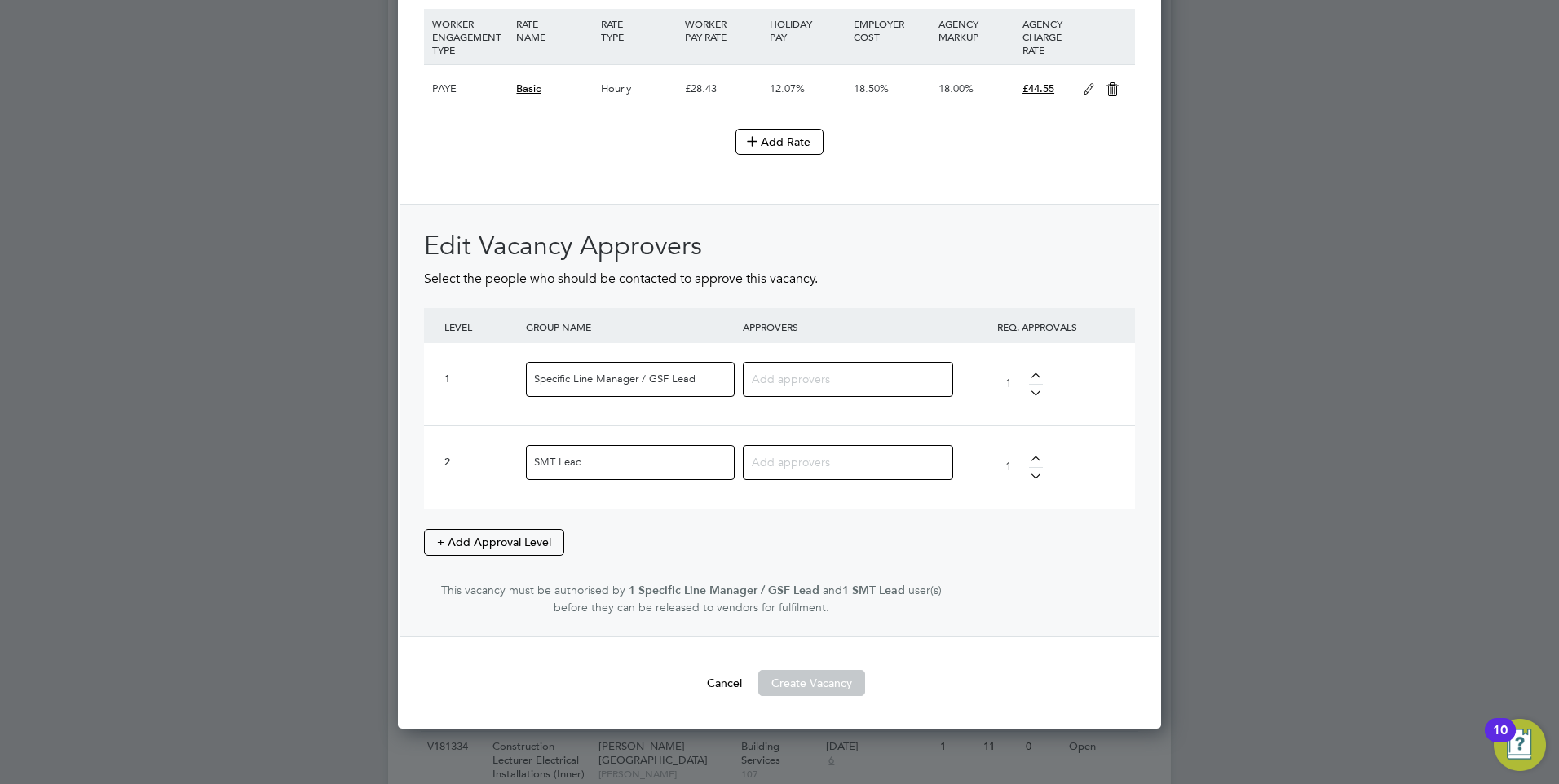
click at [860, 373] on input at bounding box center [841, 378] width 180 height 22
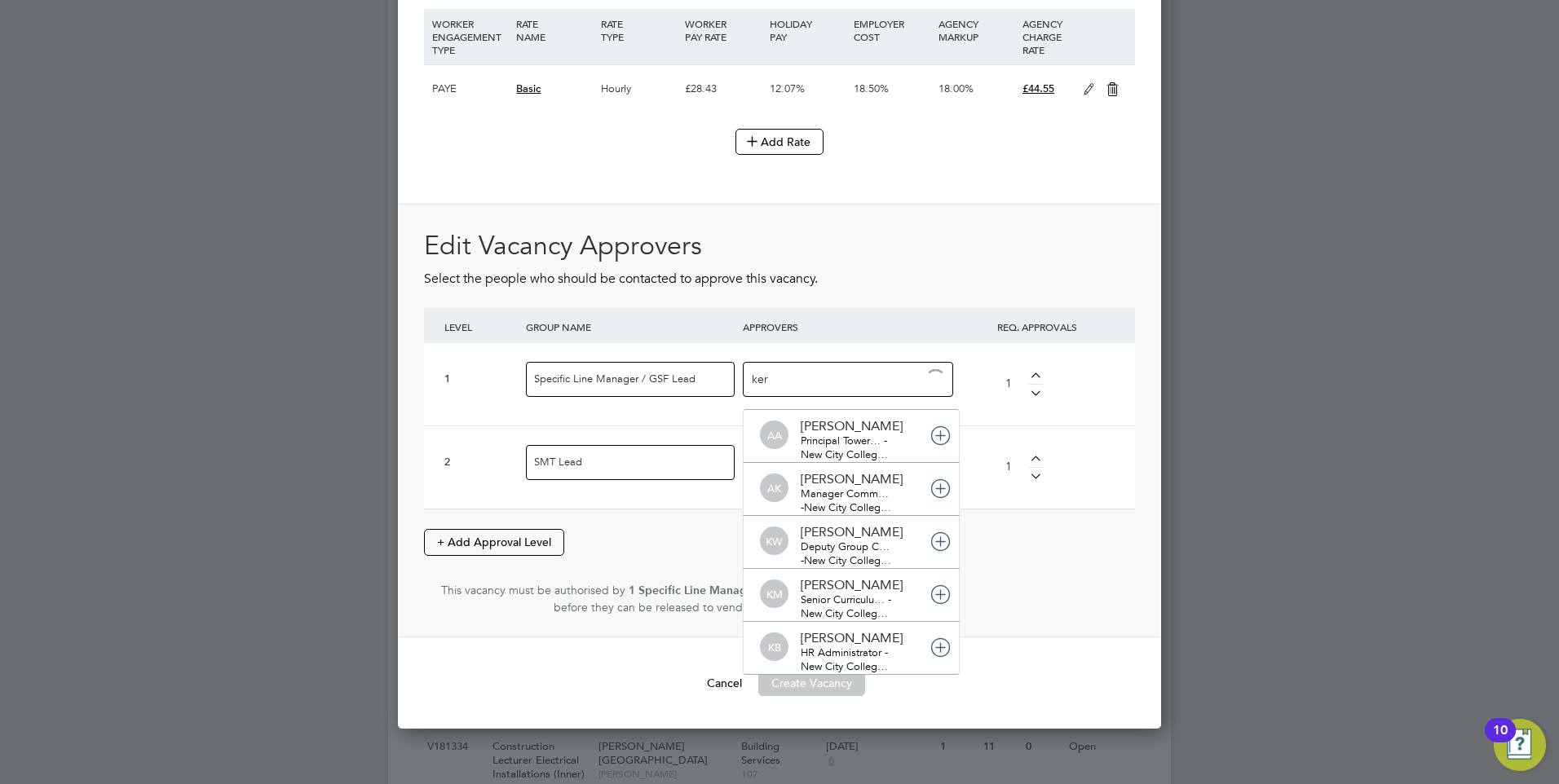
type input "kerr"
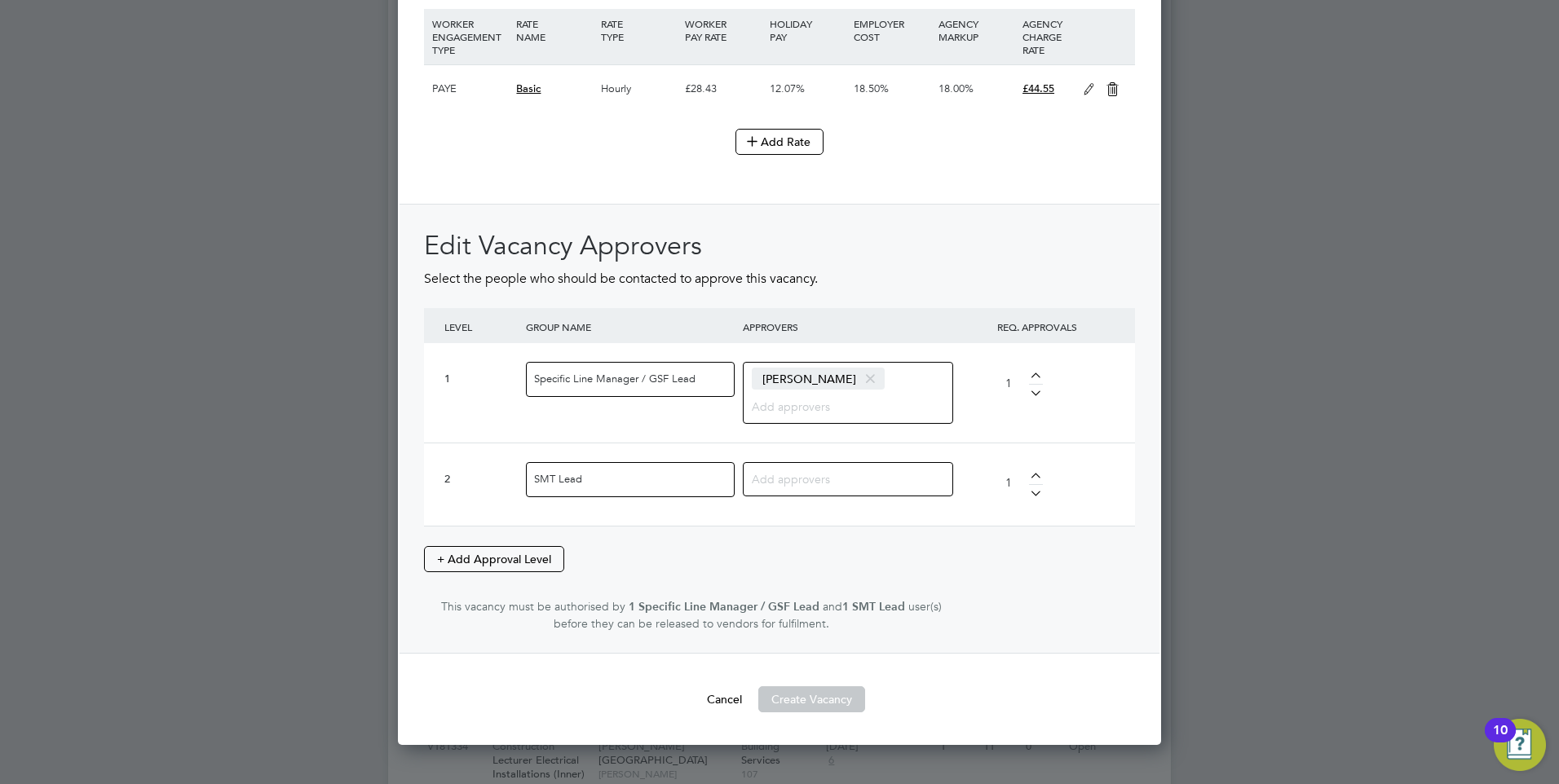
click at [816, 475] on input at bounding box center [841, 479] width 180 height 22
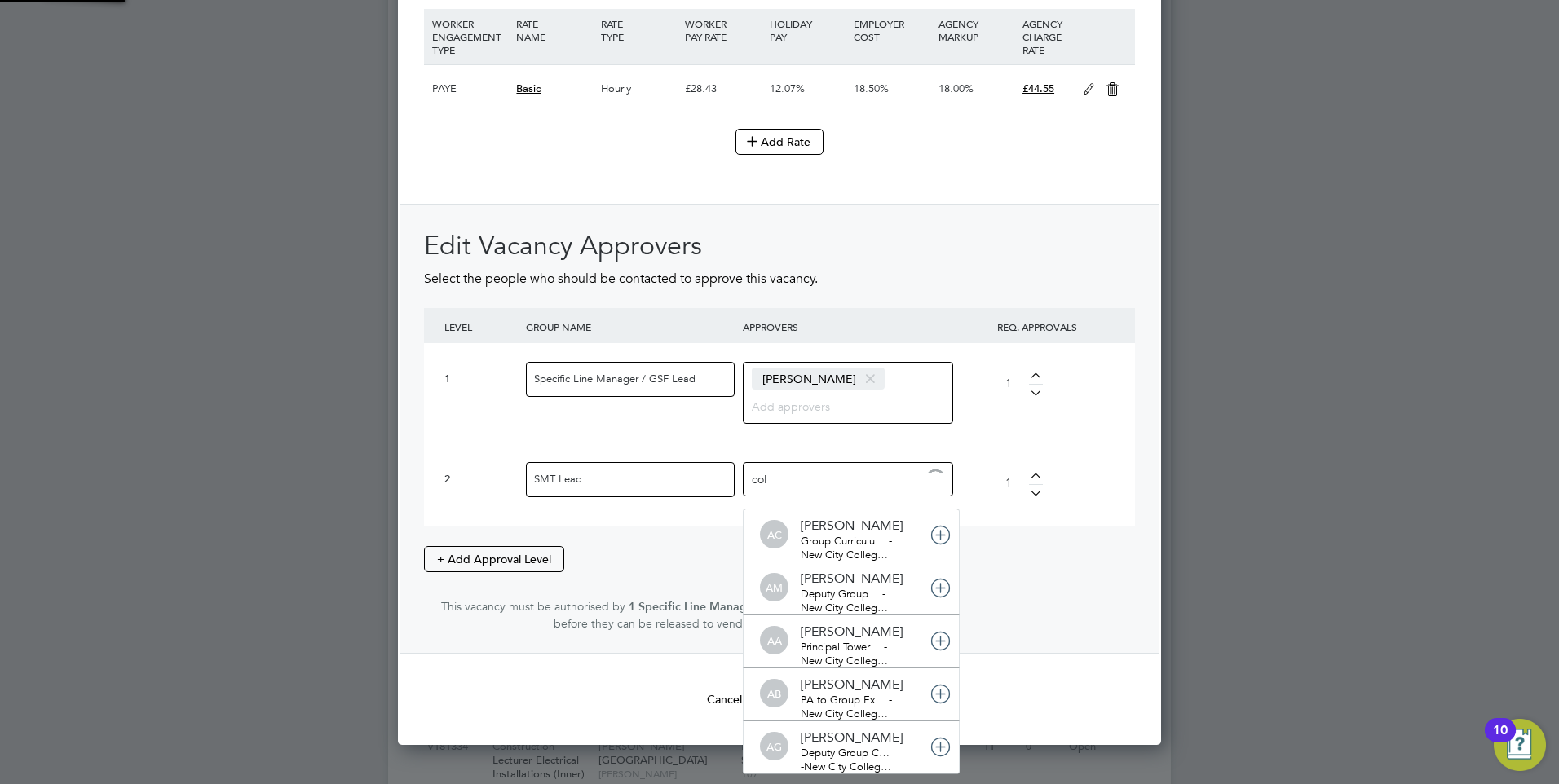
type input "coll"
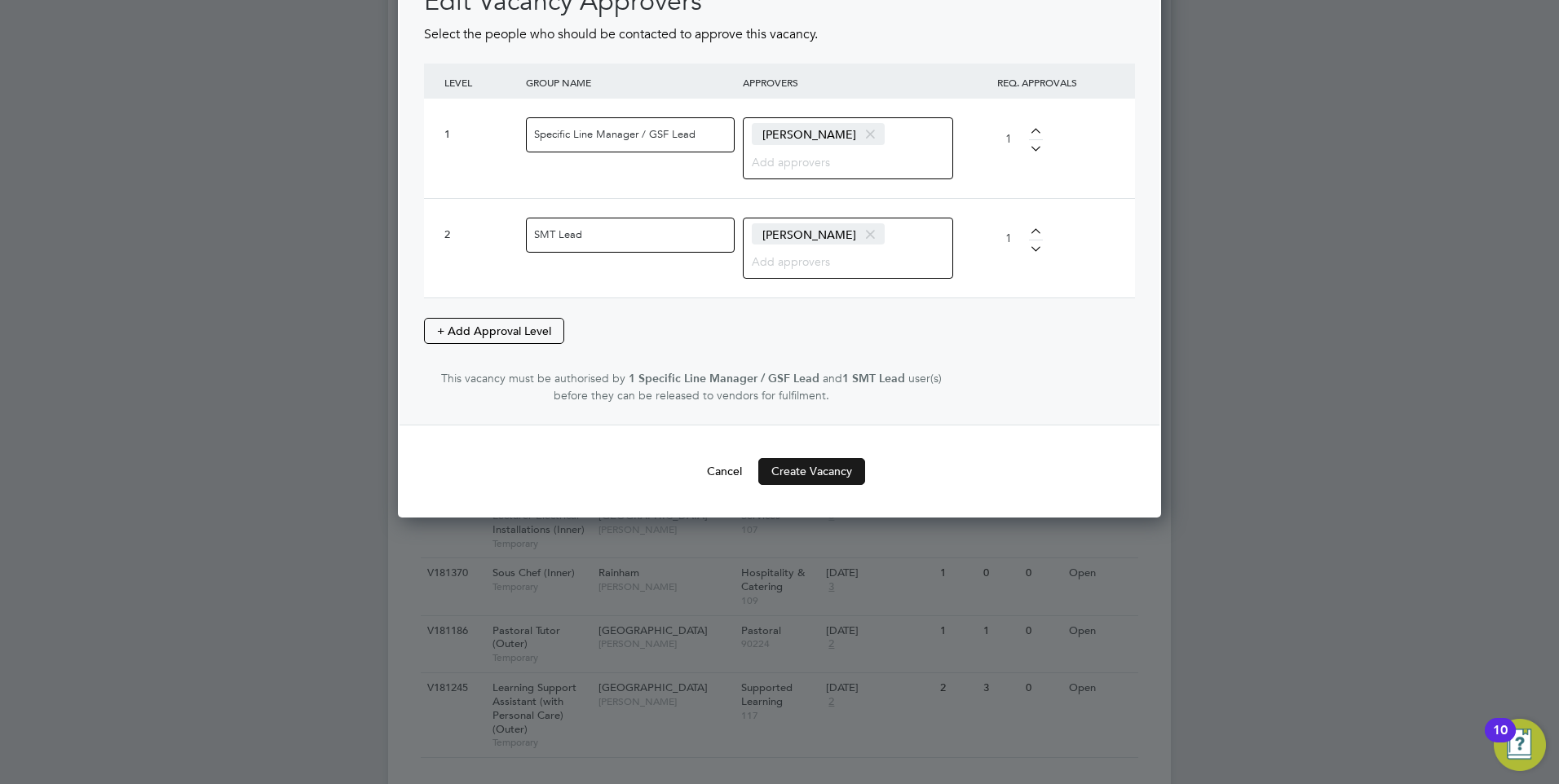
click at [816, 470] on button "Create Vacancy" at bounding box center [811, 470] width 107 height 26
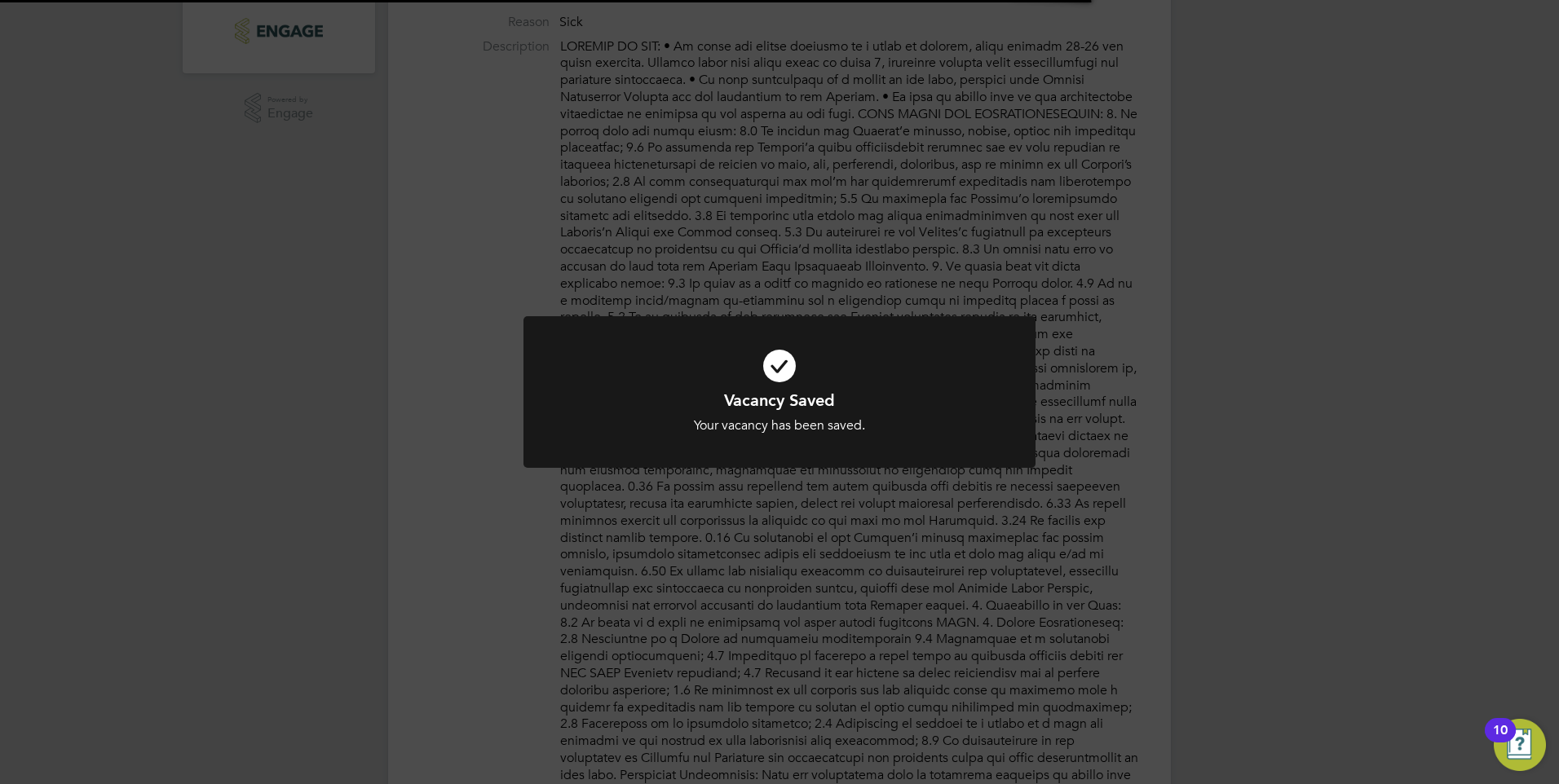
scroll to position [26, 352]
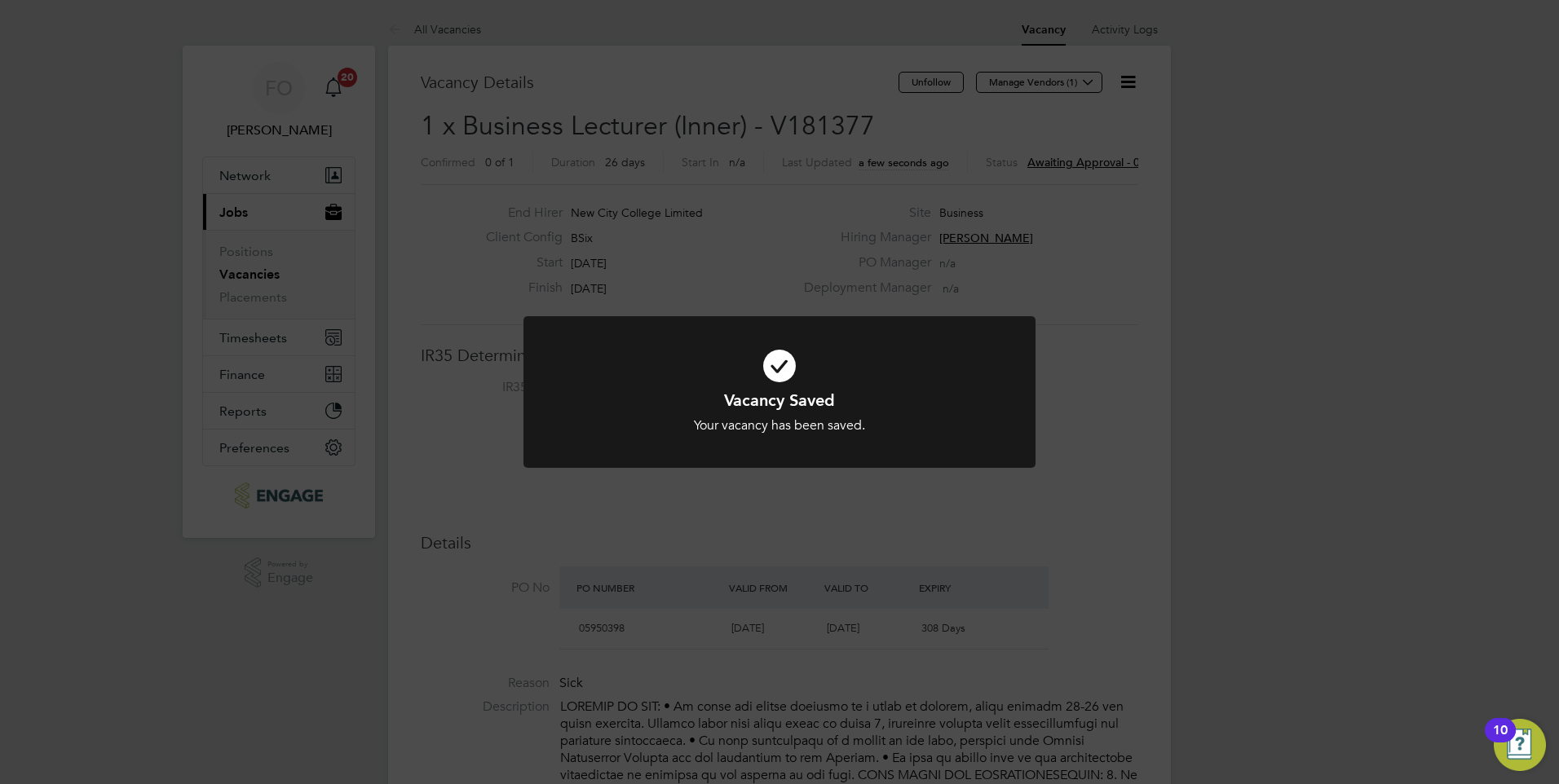
click at [1121, 162] on div "Vacancy Saved Your vacancy has been saved. Cancel Okay" at bounding box center [779, 392] width 1559 height 784
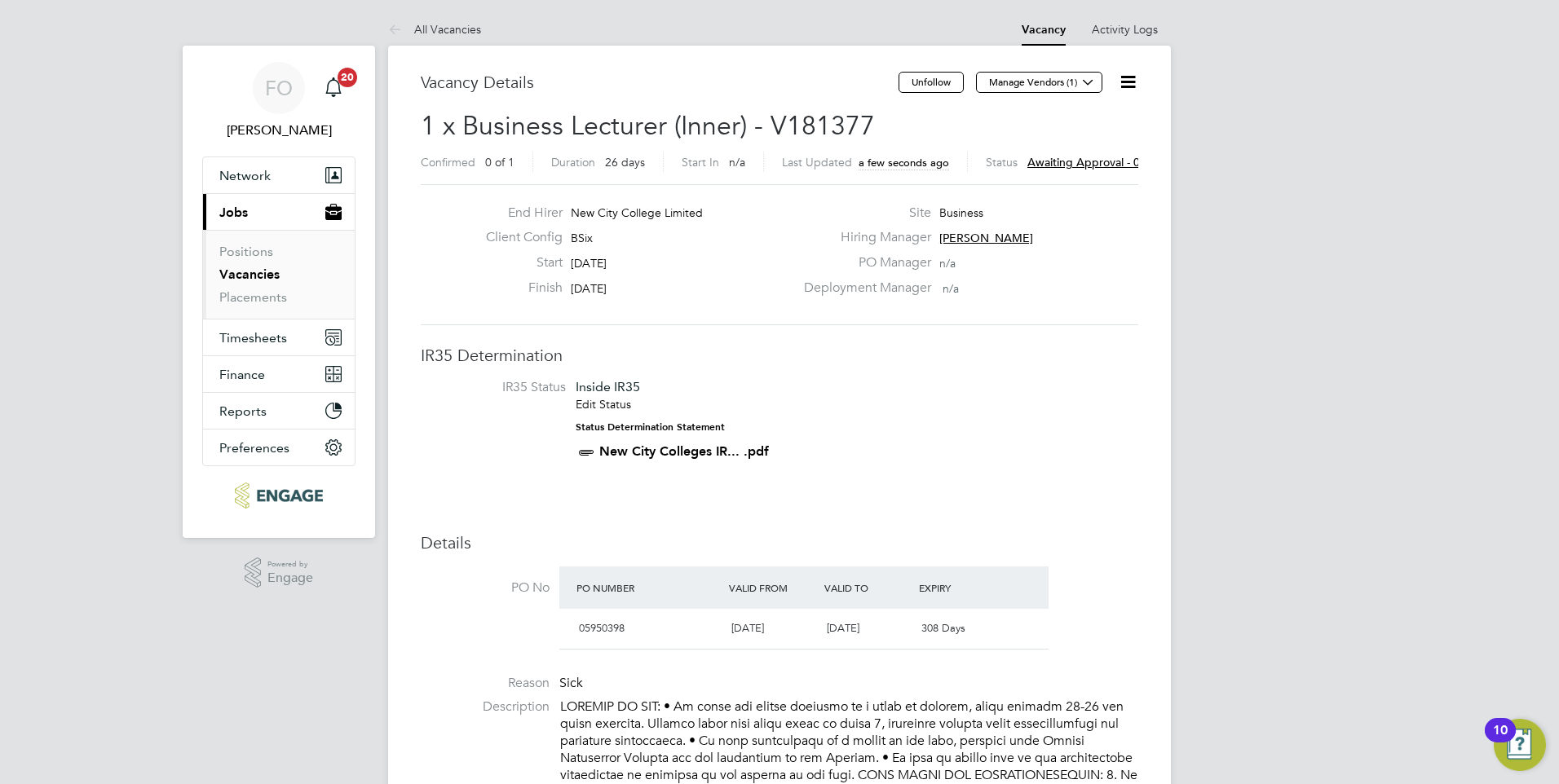
click at [1118, 163] on span "Awaiting approval - 0/2" at bounding box center [1089, 163] width 123 height 15
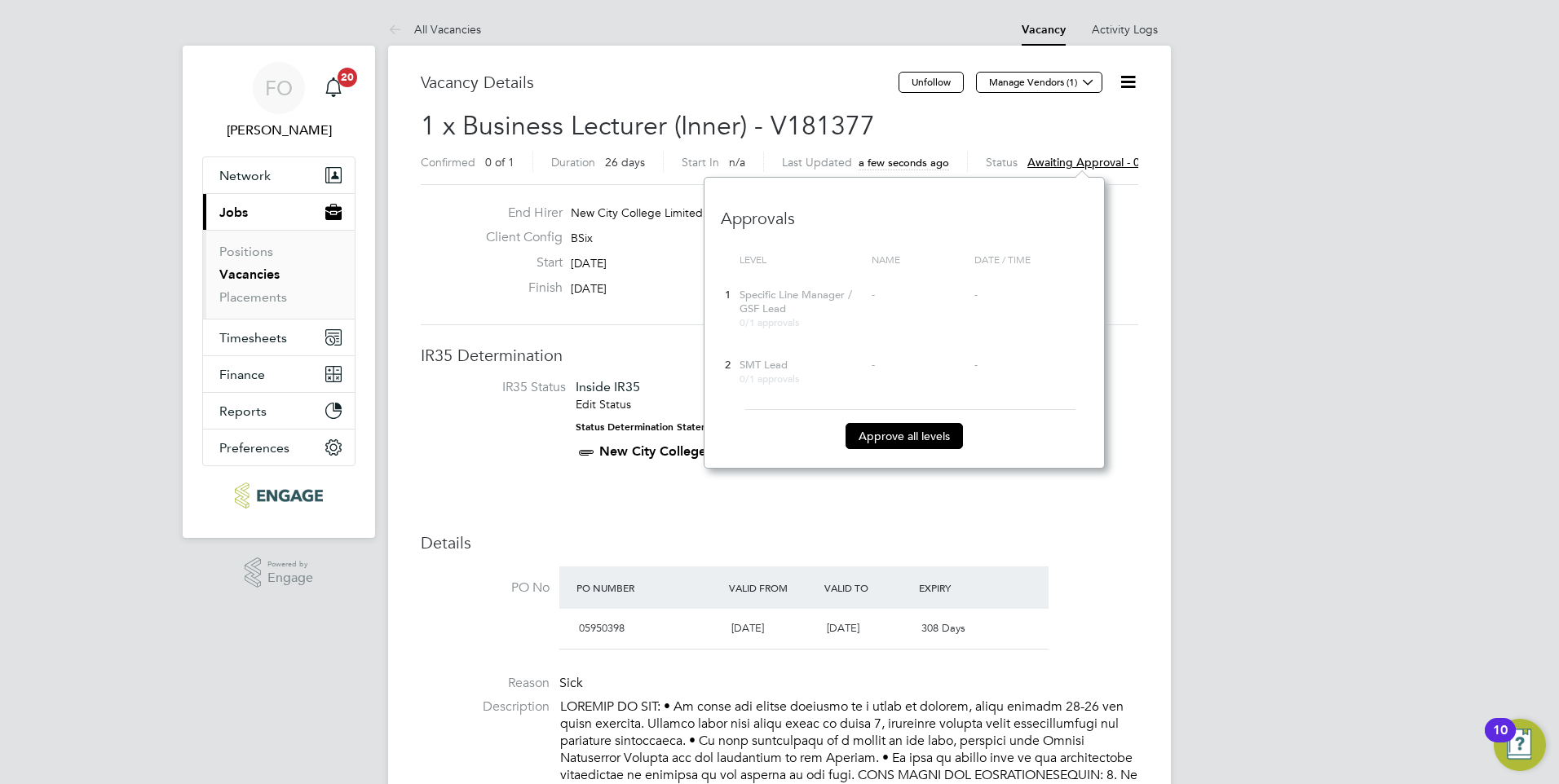
scroll to position [15, 123]
click at [885, 436] on button "Approve all levels" at bounding box center [904, 436] width 118 height 26
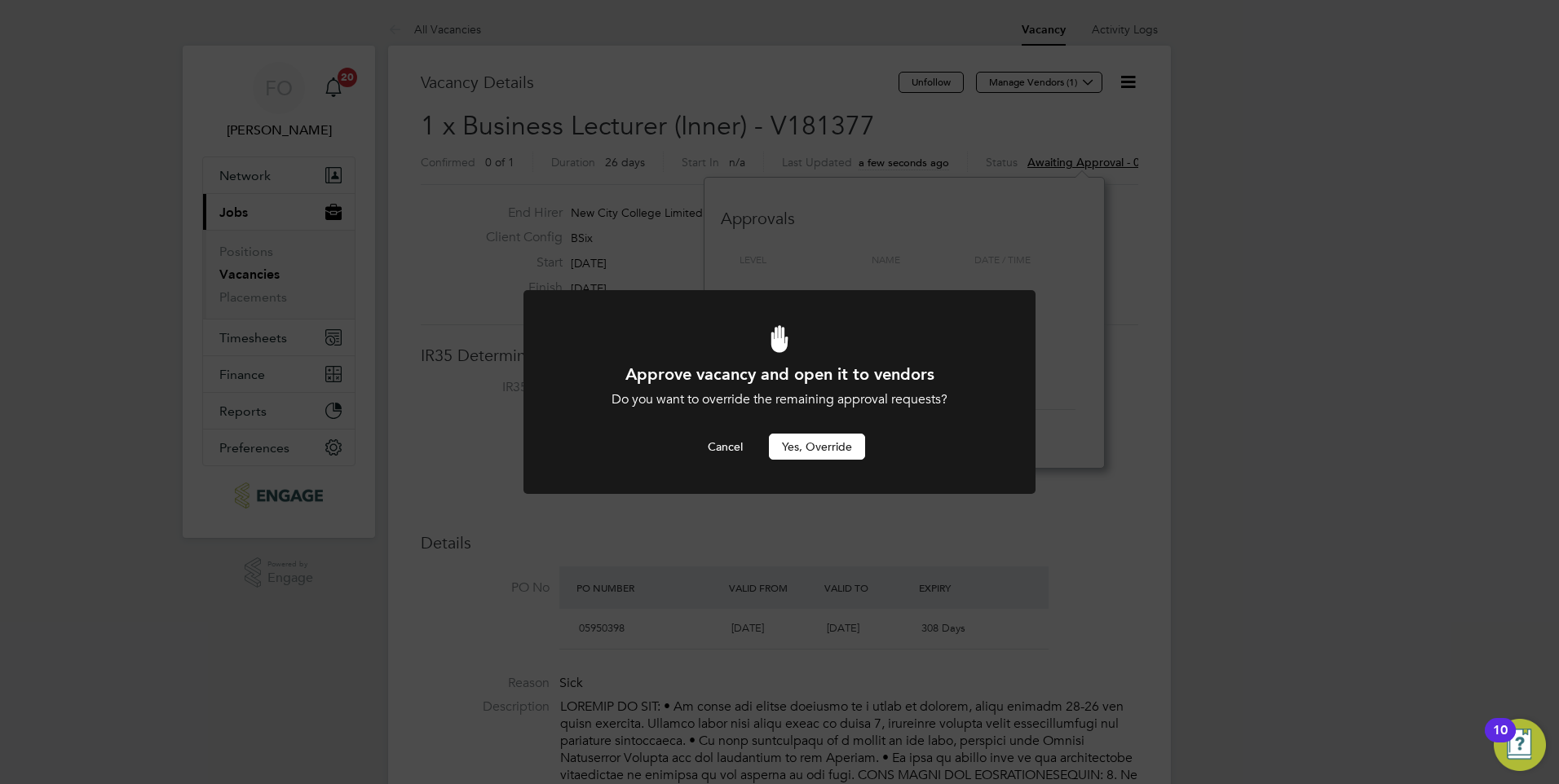
click at [822, 449] on button "Yes, Override" at bounding box center [817, 446] width 96 height 26
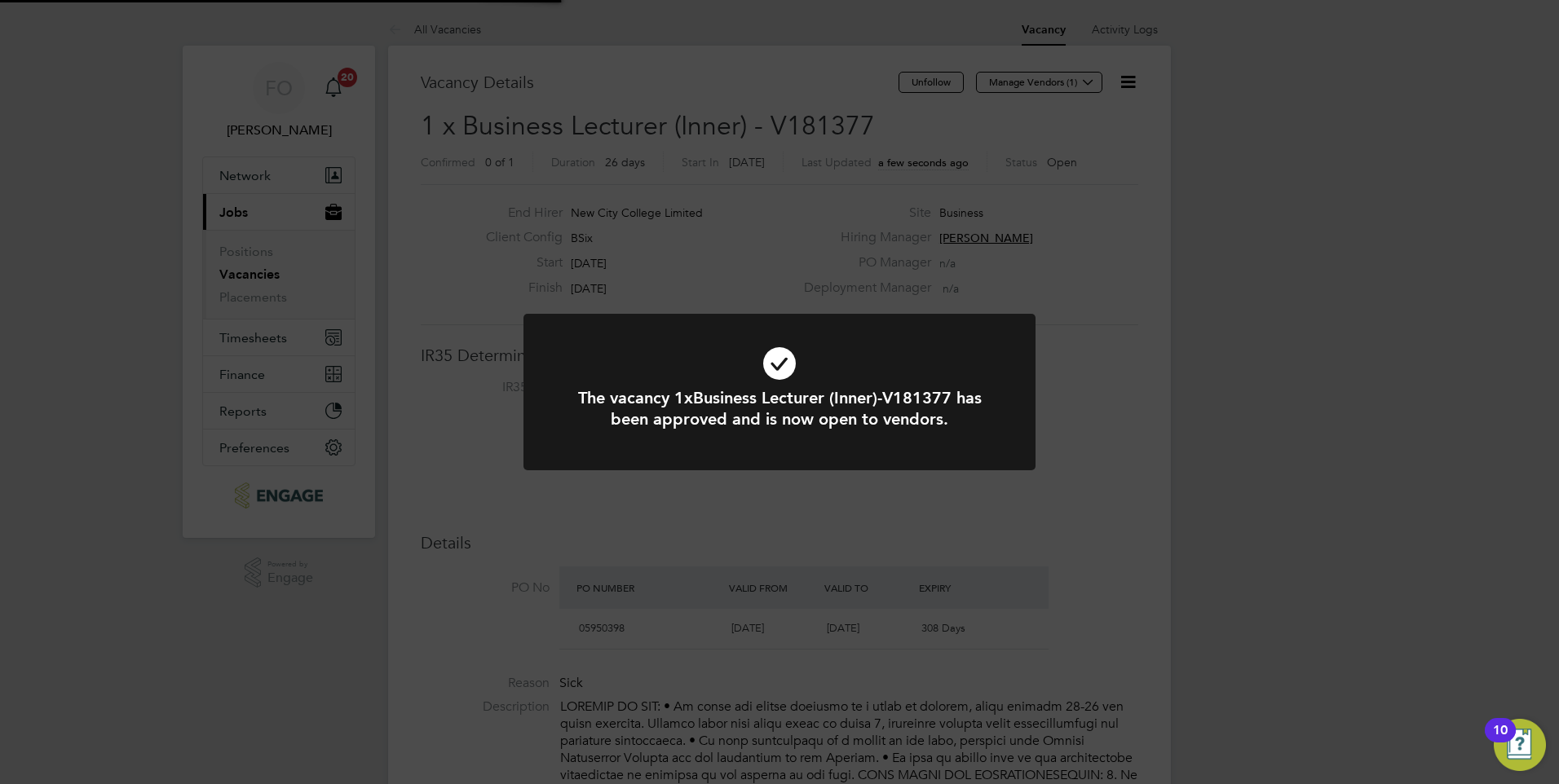
scroll to position [48, 114]
click at [1051, 382] on div "The vacancy 1xBusiness Lecturer (Inner)-V181377 has been approved and is now op…" at bounding box center [779, 392] width 1559 height 784
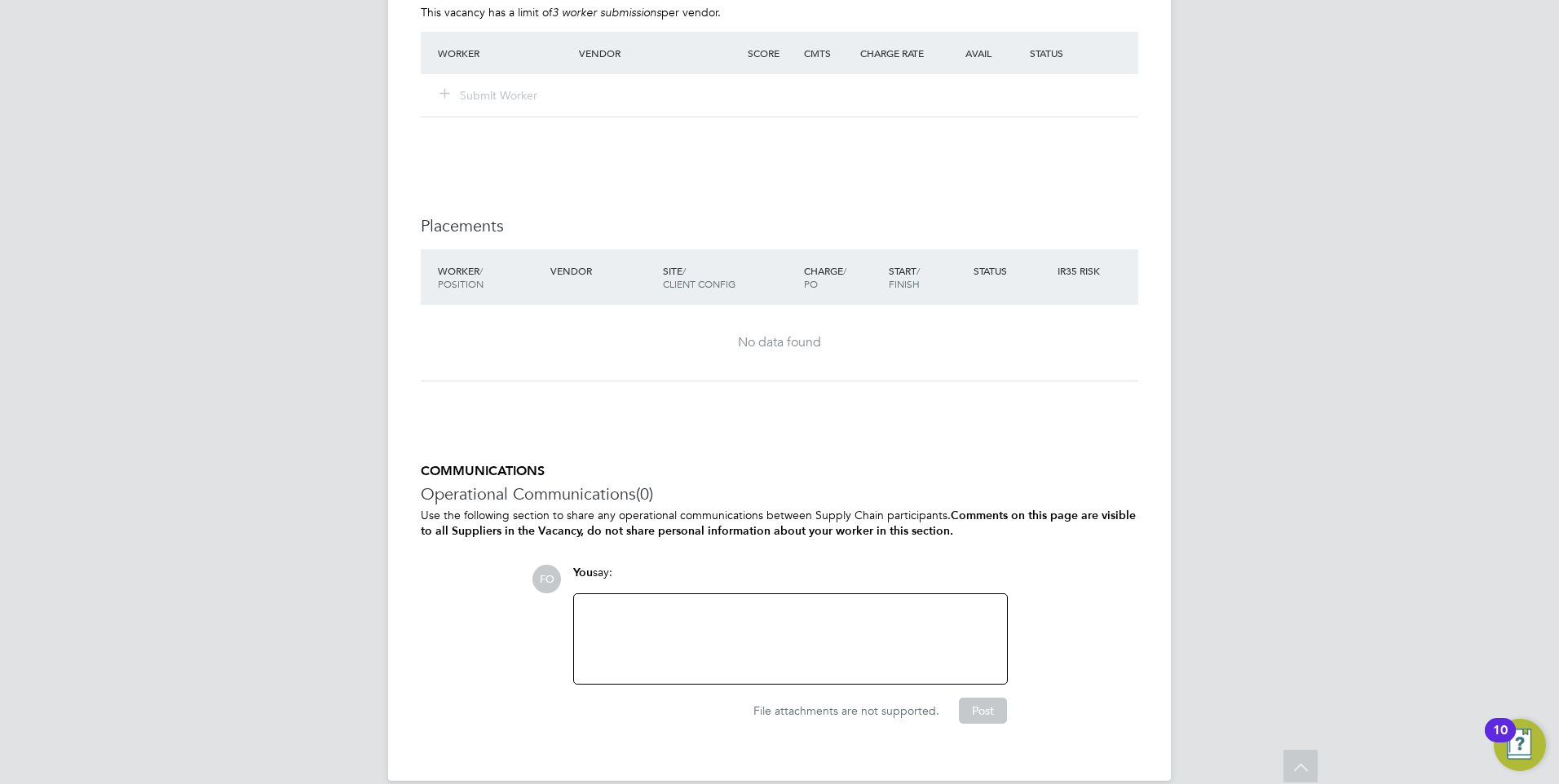
scroll to position [2064, 0]
click at [685, 601] on div at bounding box center [791, 635] width 413 height 71
paste div
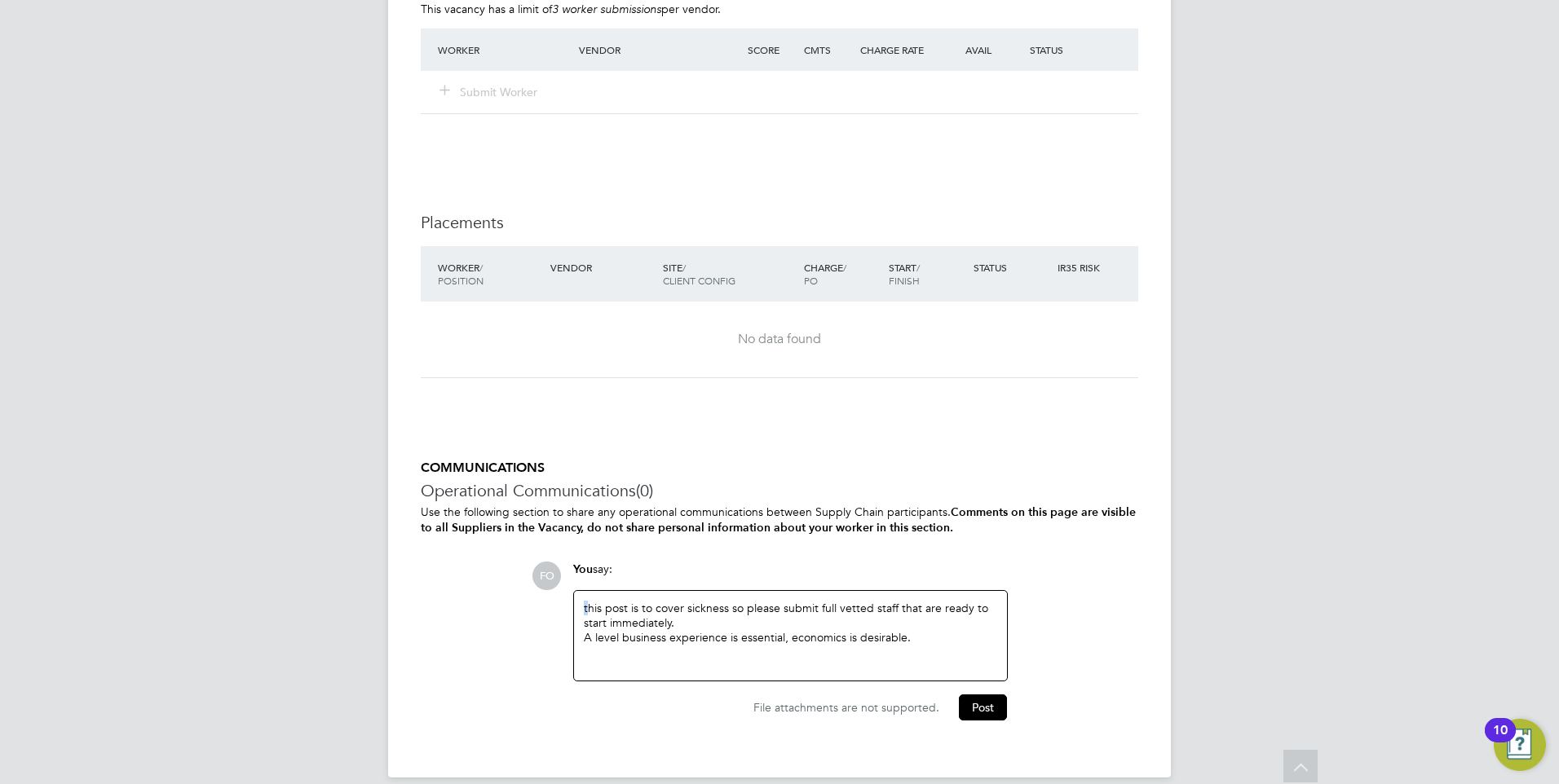
drag, startPoint x: 586, startPoint y: 588, endPoint x: 600, endPoint y: 583, distance: 14.9
click at [587, 601] on div "this post is to cover sickness so please submit full vetted staff that are read…" at bounding box center [791, 635] width 413 height 71
click at [836, 601] on div "This post is to cover sickness so please submit full vetted staff that are read…" at bounding box center [791, 635] width 413 height 71
click at [926, 616] on div "This post is to cover sickness so please submit fully vetted staff that are rea…" at bounding box center [791, 635] width 413 height 71
click at [984, 694] on button "Post" at bounding box center [983, 707] width 48 height 26
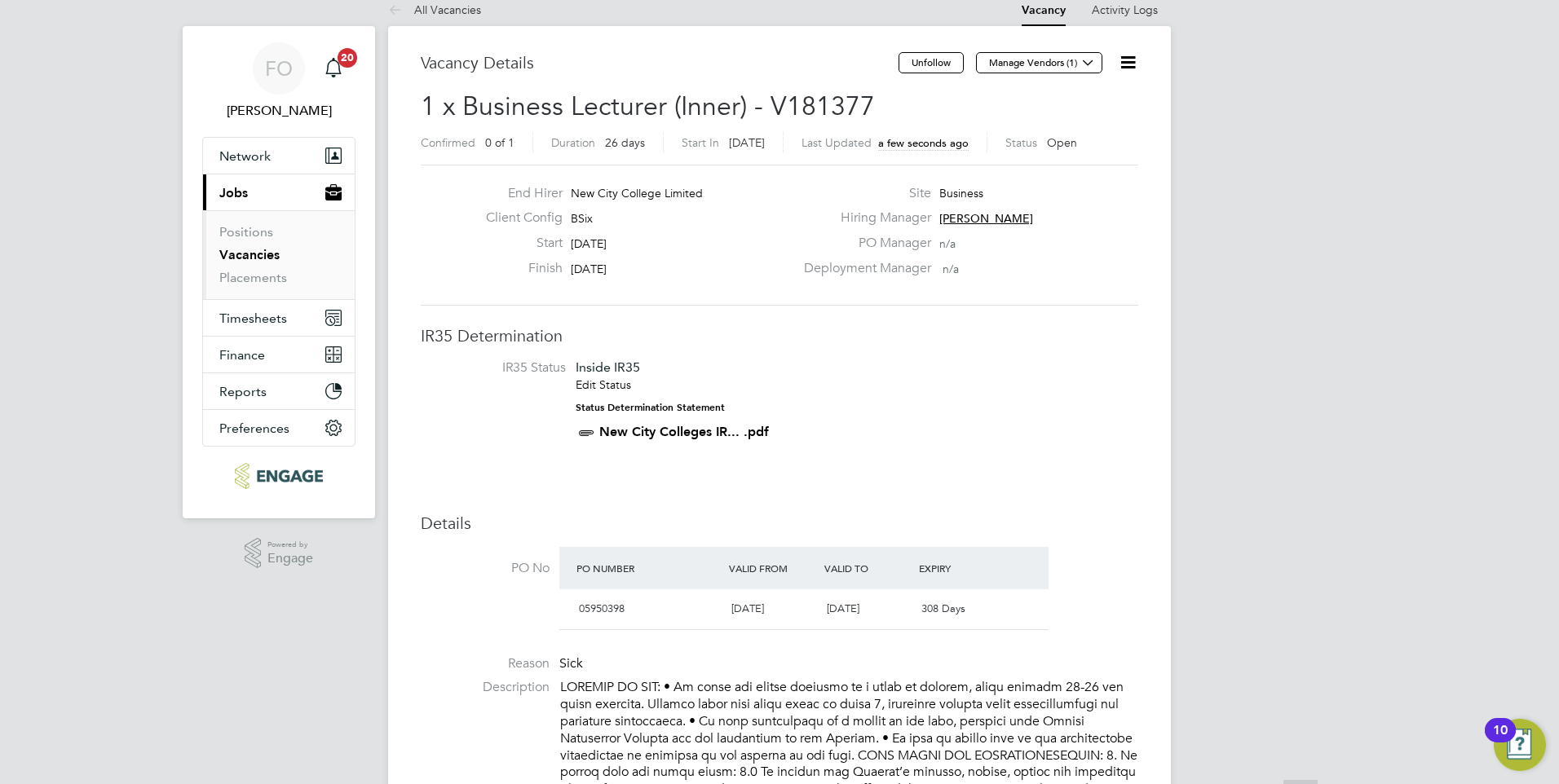
scroll to position [0, 0]
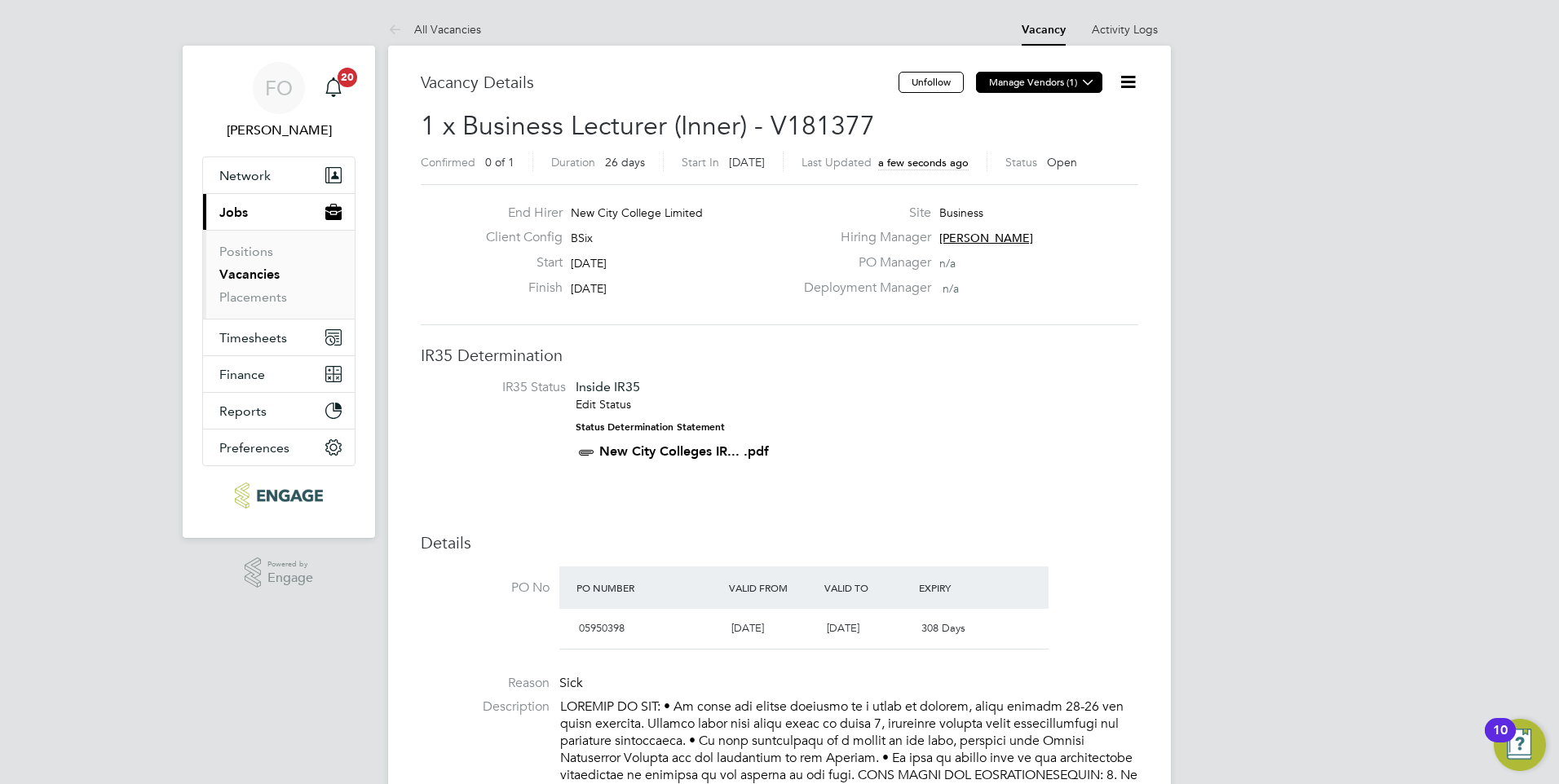
click at [1086, 80] on icon at bounding box center [1088, 81] width 12 height 12
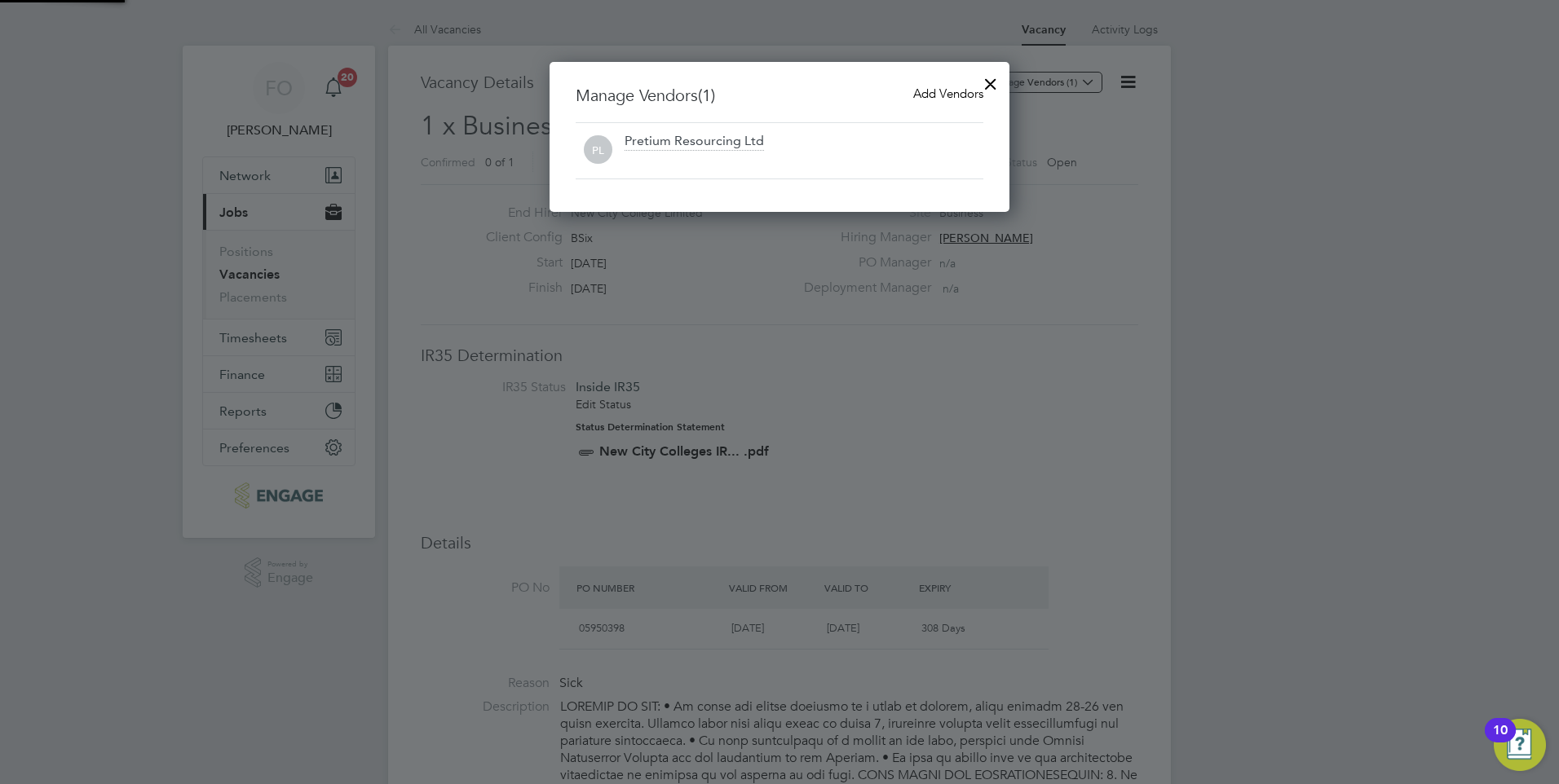
scroll to position [151, 460]
click at [964, 98] on span "Add Vendors" at bounding box center [948, 93] width 71 height 16
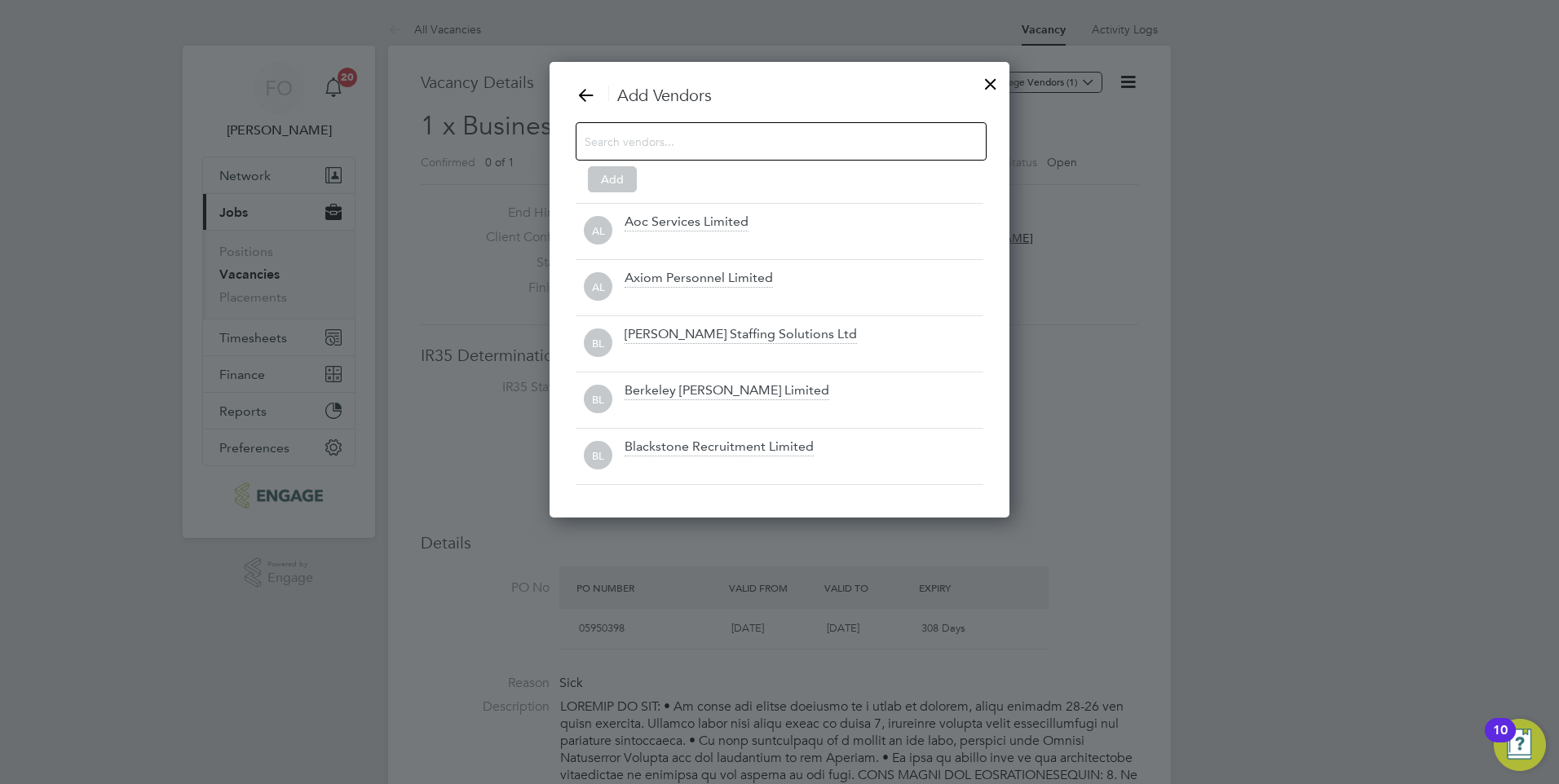
scroll to position [457, 460]
click at [777, 152] on input at bounding box center [768, 141] width 367 height 22
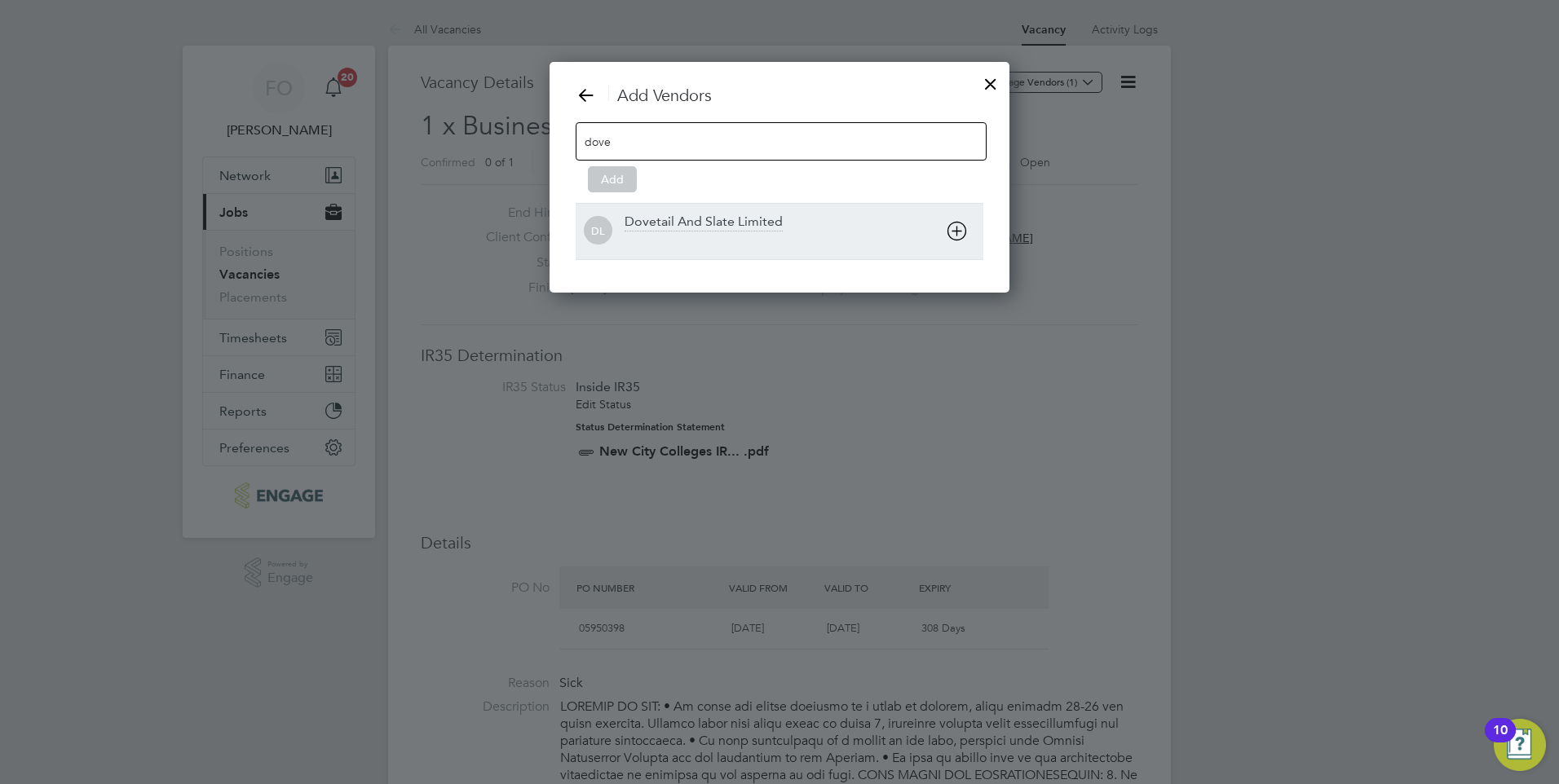
type input "dove"
click at [709, 217] on div "Dovetail And Slate Limited" at bounding box center [704, 222] width 158 height 18
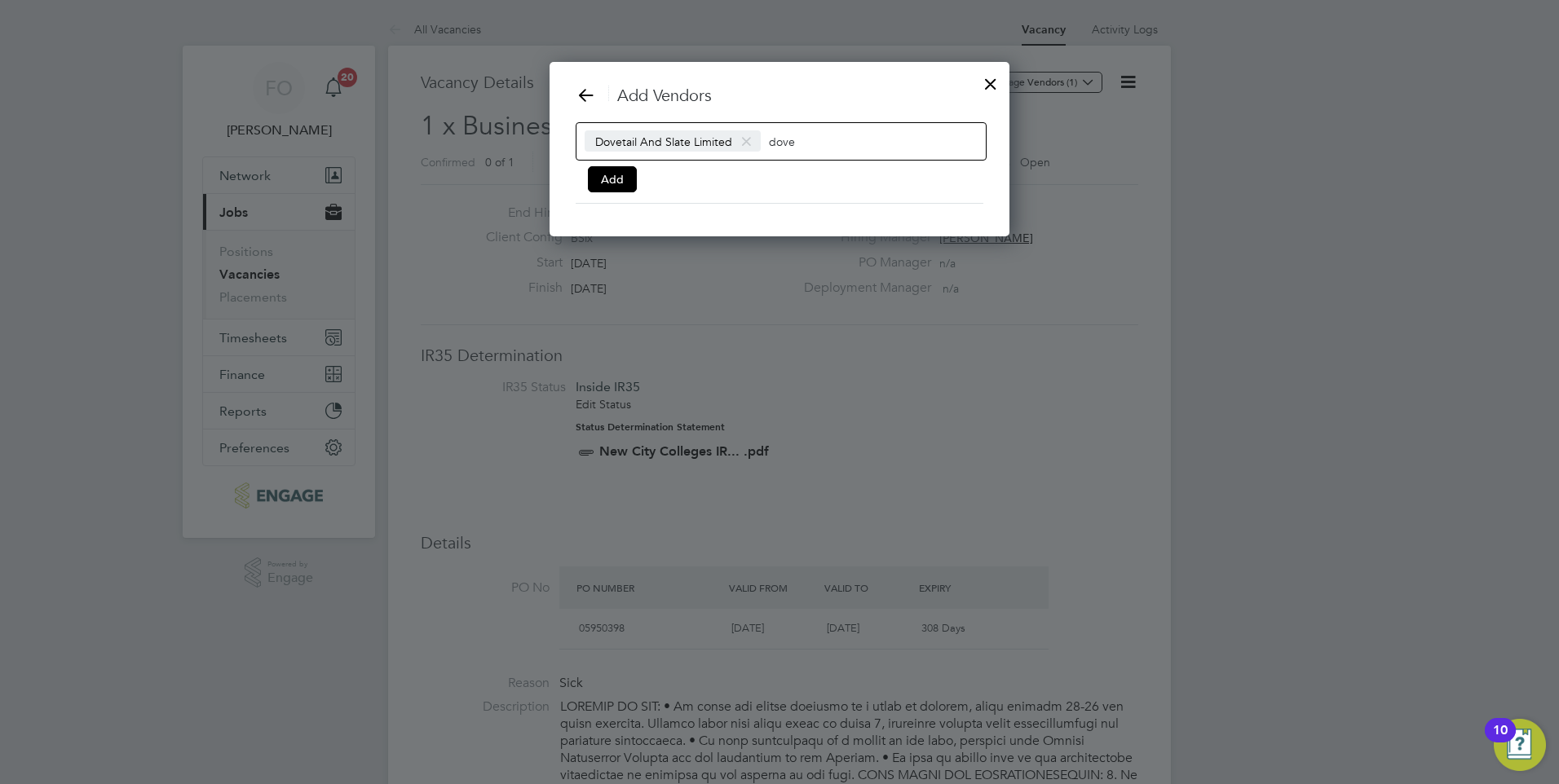
scroll to position [176, 460]
click at [813, 131] on input "dove" at bounding box center [820, 141] width 102 height 22
type input "d"
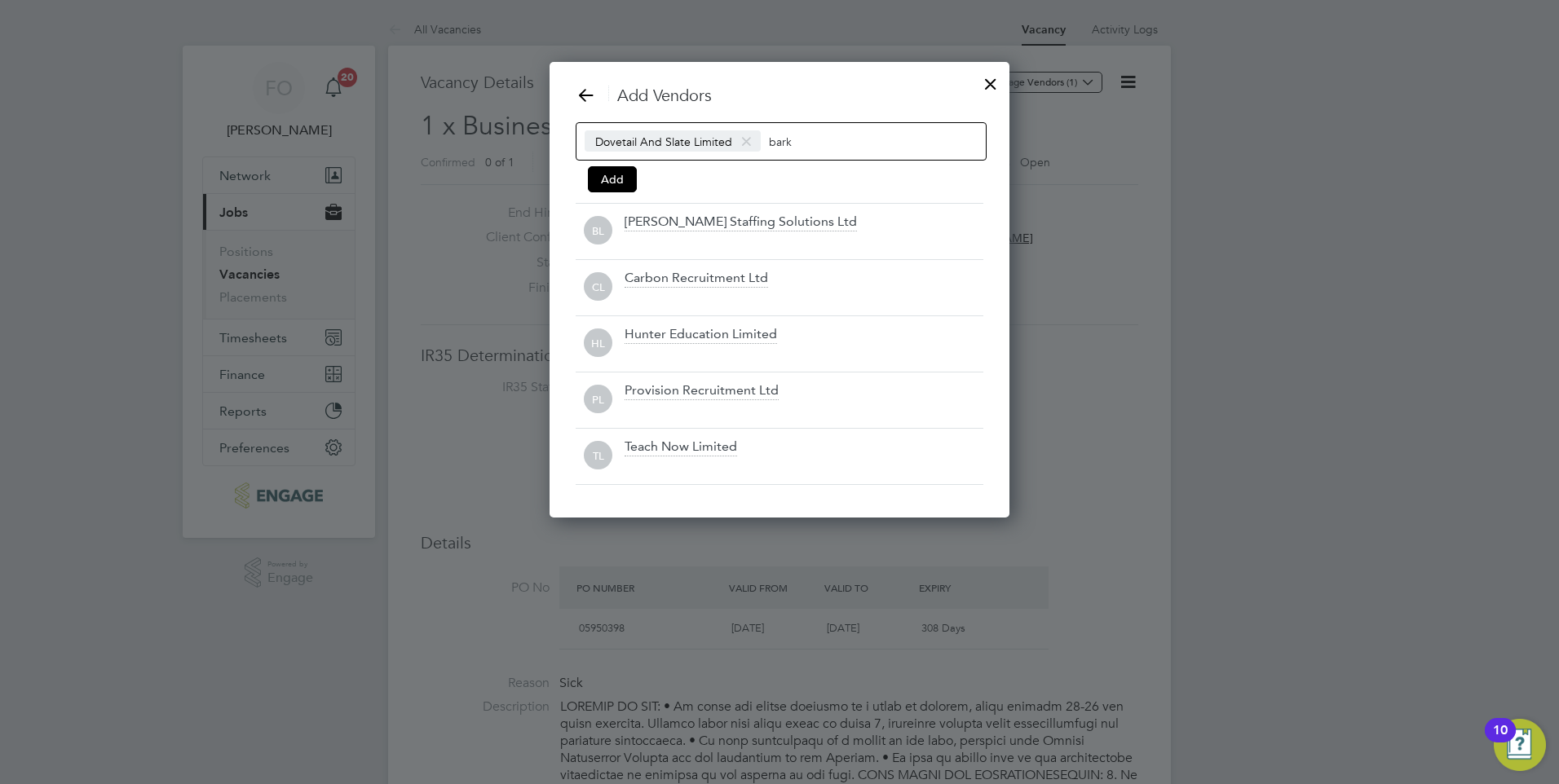
scroll to position [232, 460]
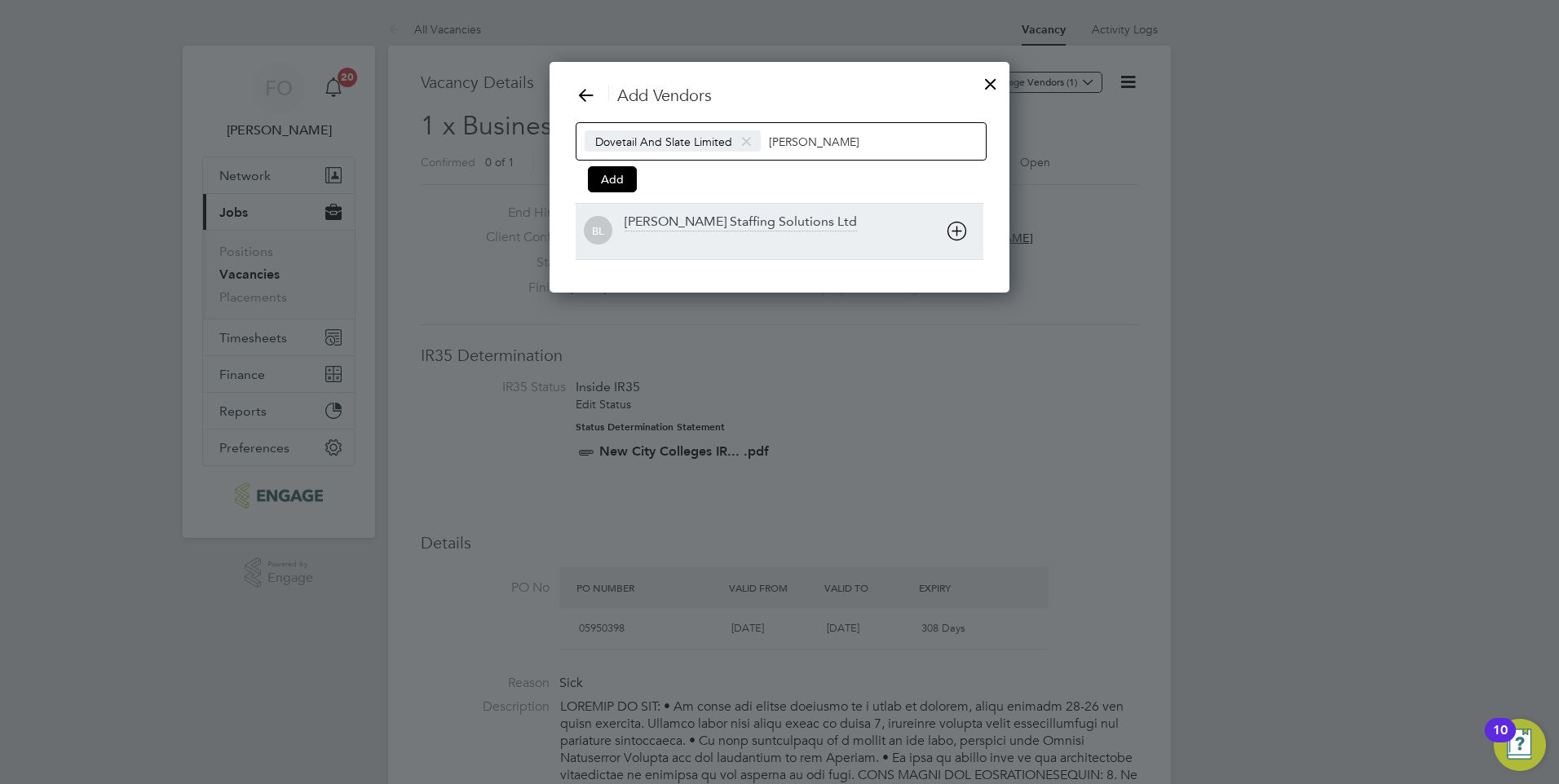
type input "barker"
click at [728, 229] on div "Barker Ross Staffing Solutions Ltd" at bounding box center [741, 222] width 232 height 18
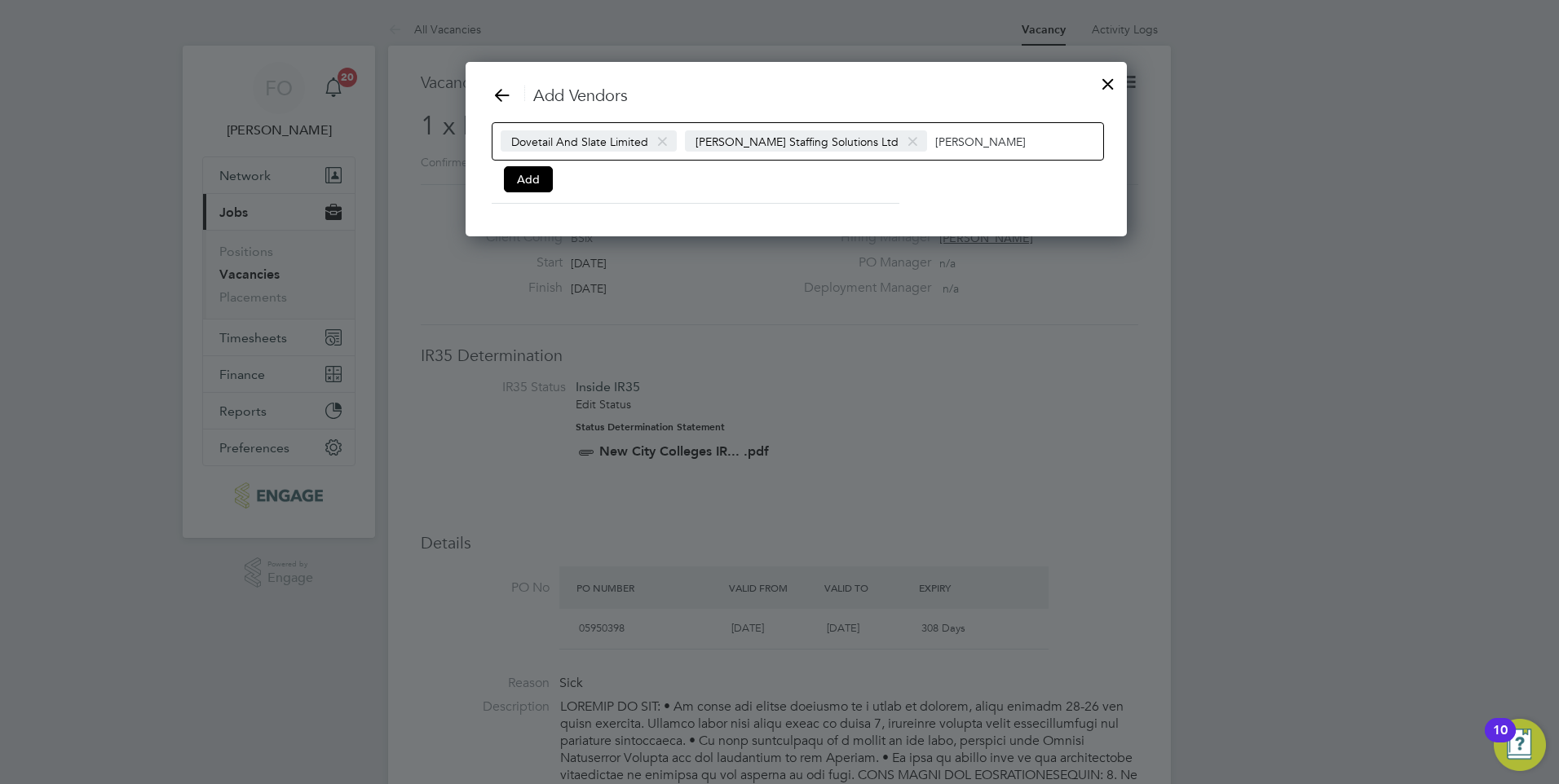
scroll to position [176, 628]
click at [946, 137] on input "barker" at bounding box center [986, 141] width 102 height 22
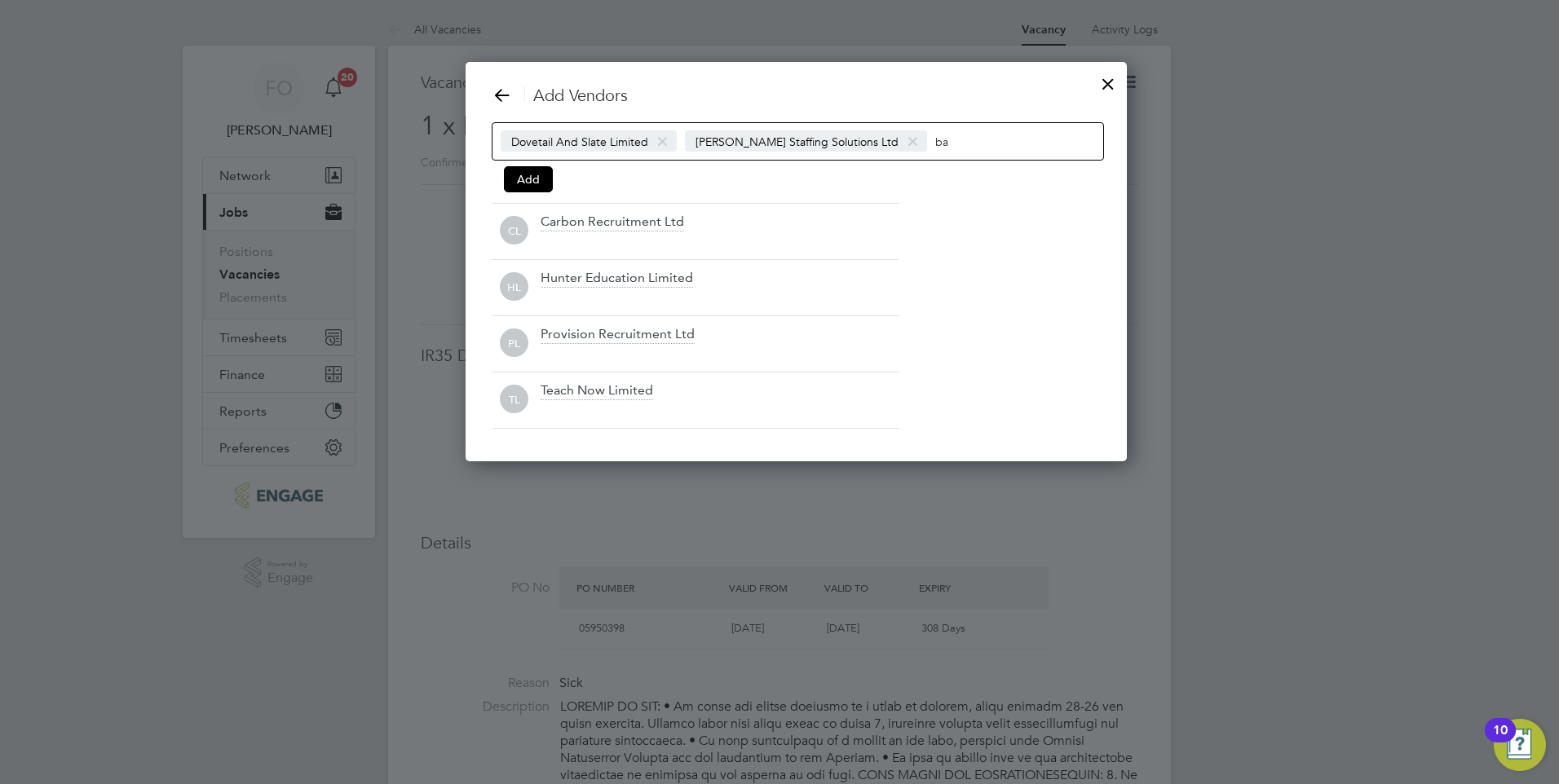
scroll to position [401, 628]
type input "b"
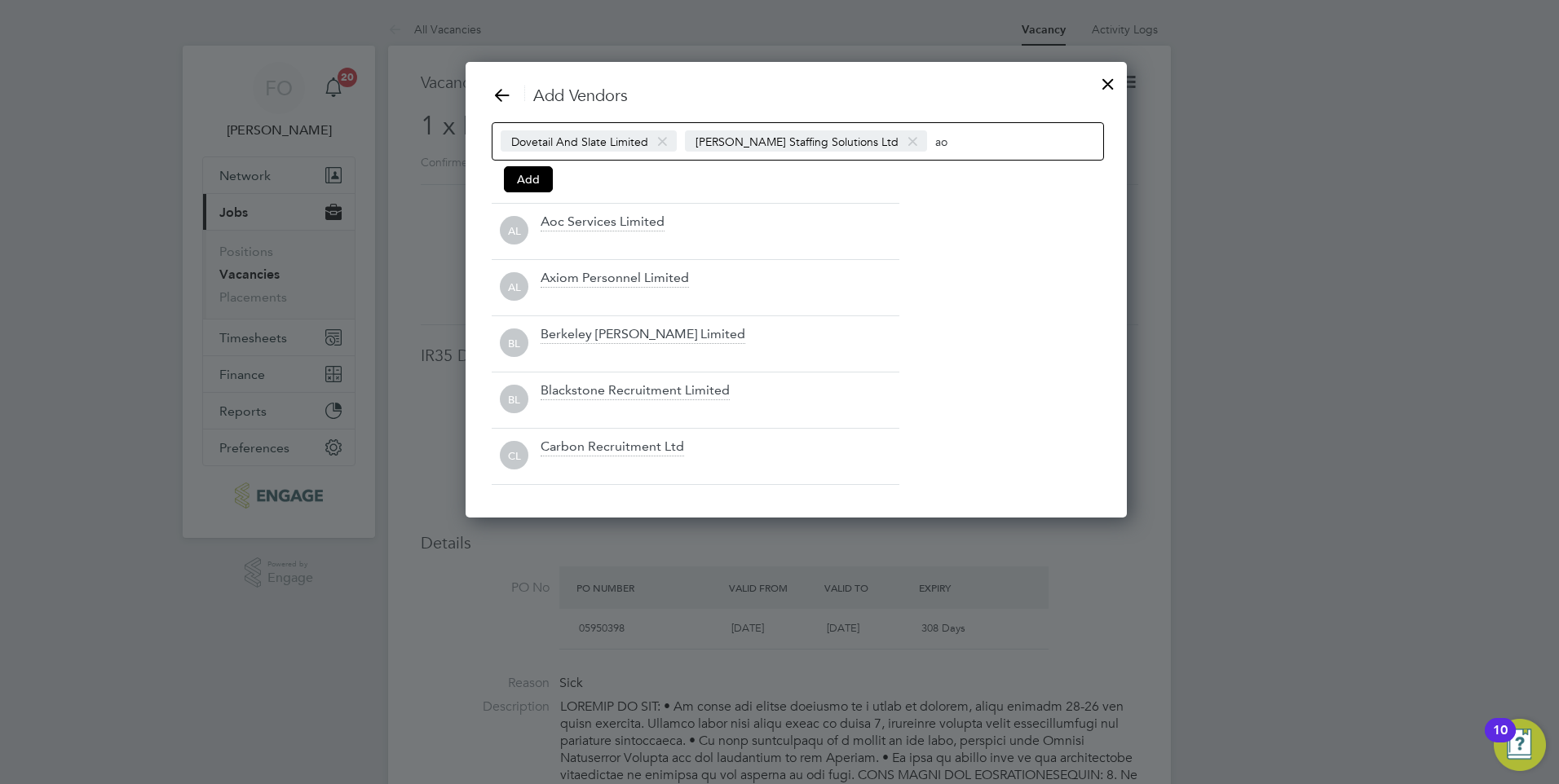
scroll to position [232, 628]
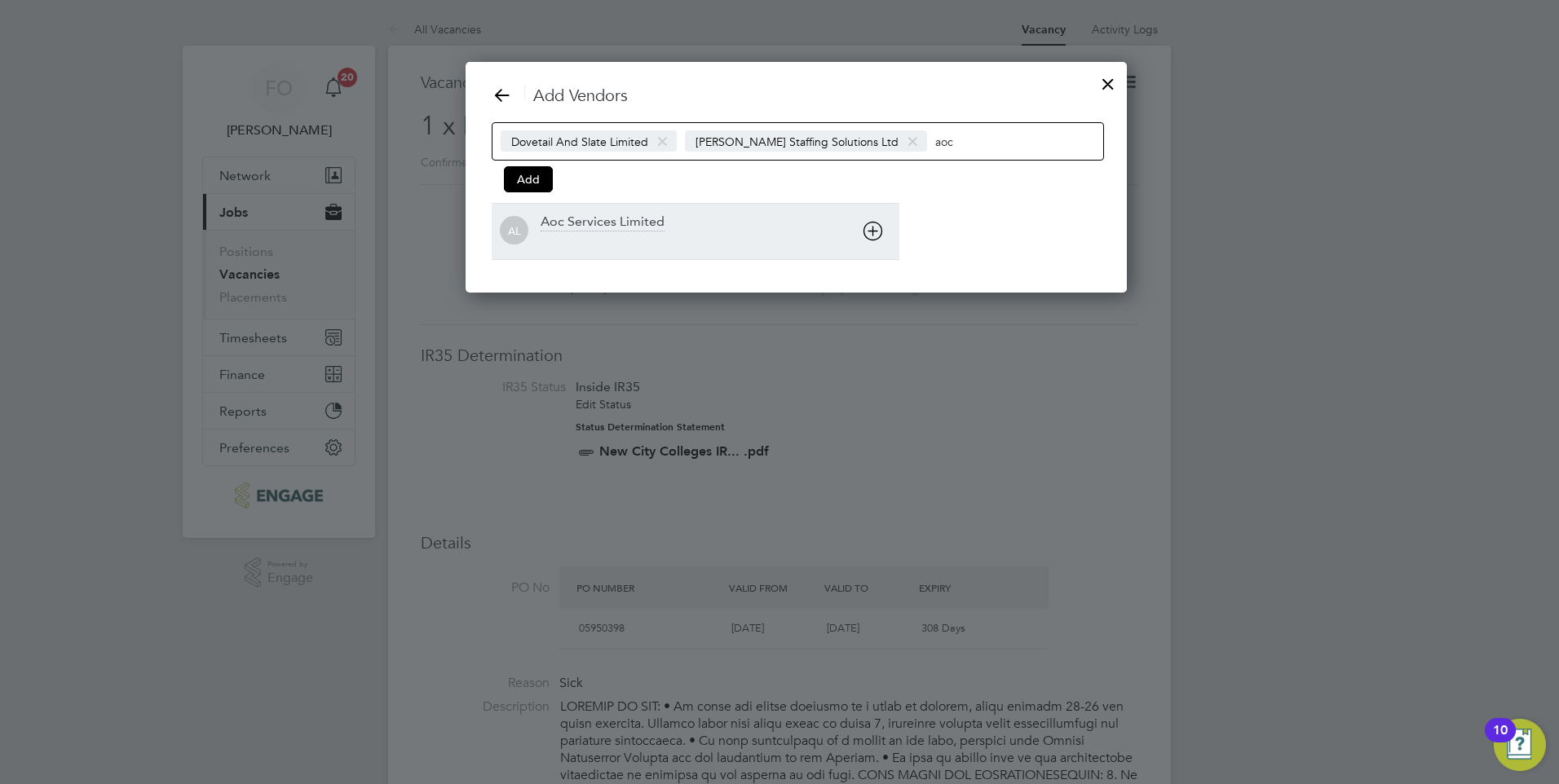
type input "aoc"
click at [643, 227] on div "Aoc Services Limited" at bounding box center [602, 222] width 124 height 18
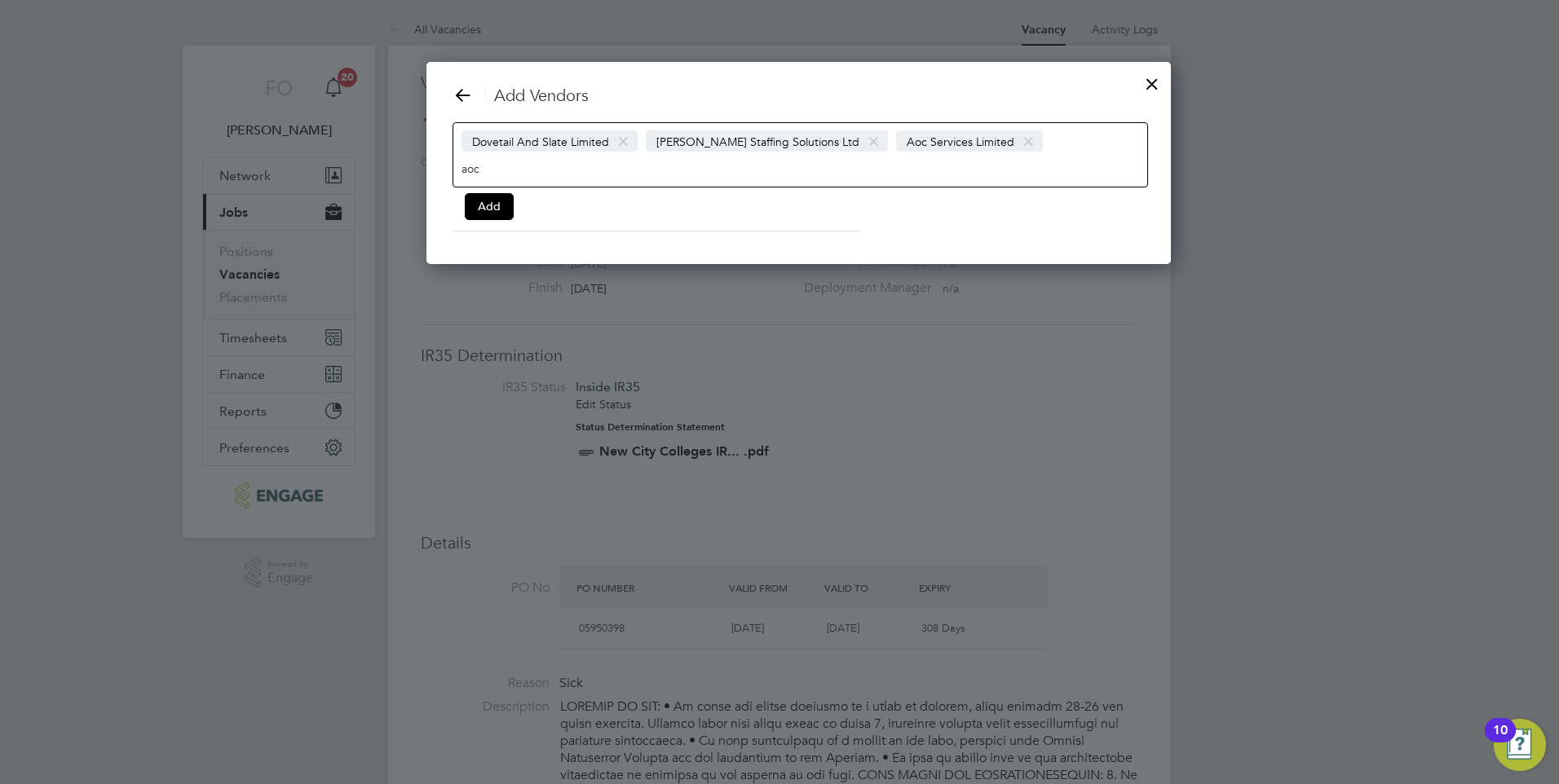
scroll to position [176, 781]
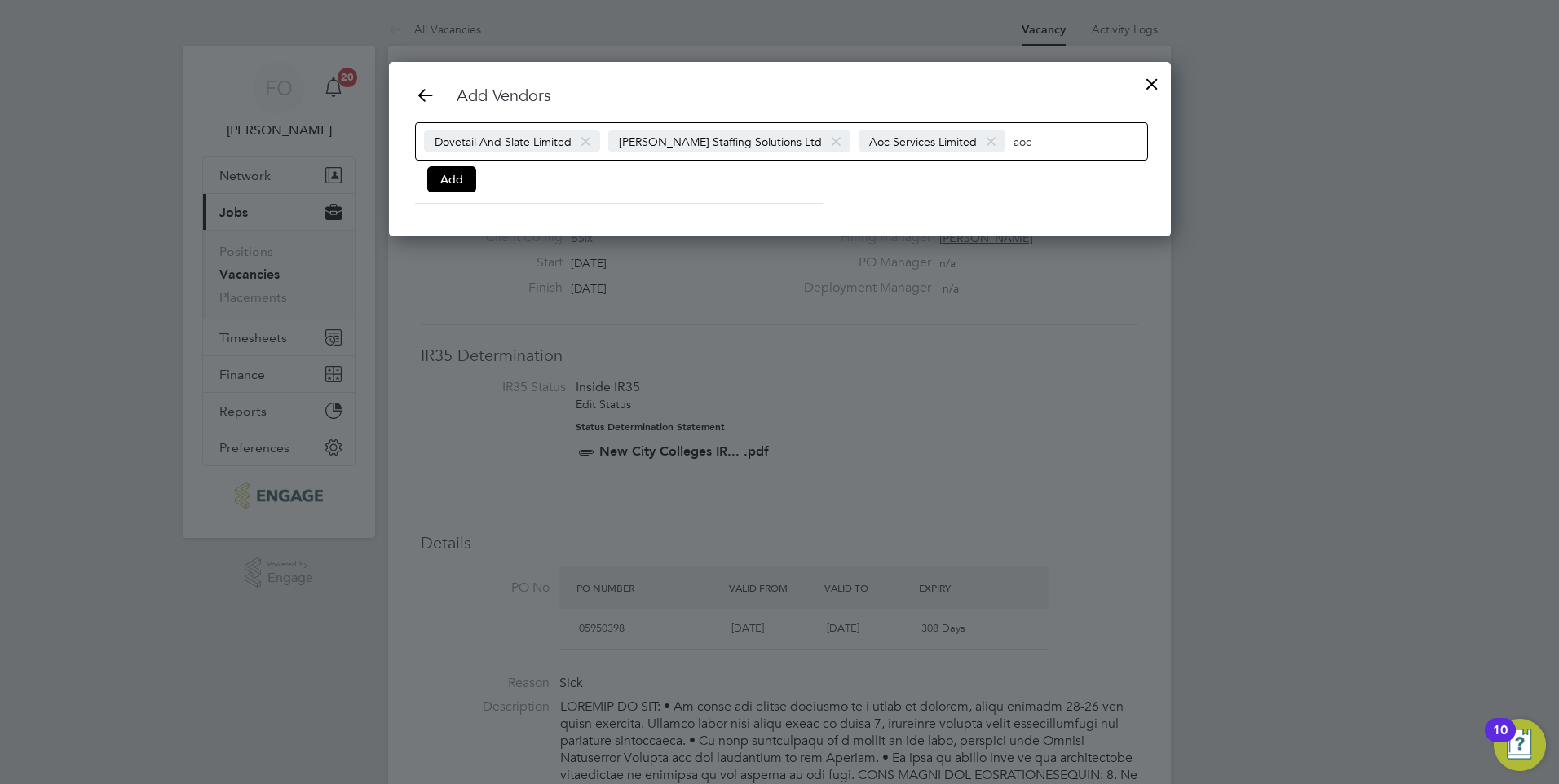
click at [1024, 135] on input "aoc" at bounding box center [1065, 141] width 102 height 22
type input "a"
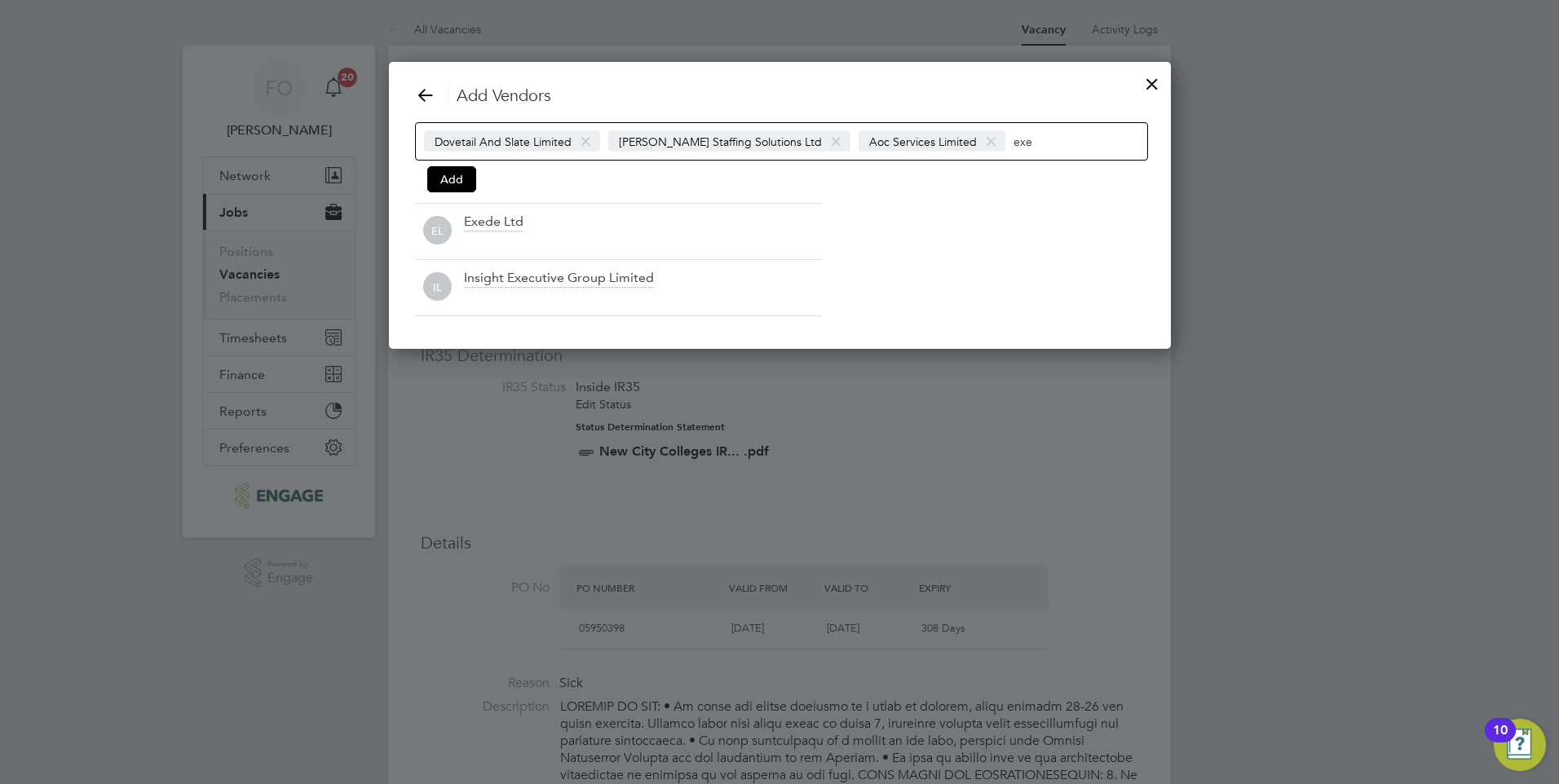
scroll to position [289, 781]
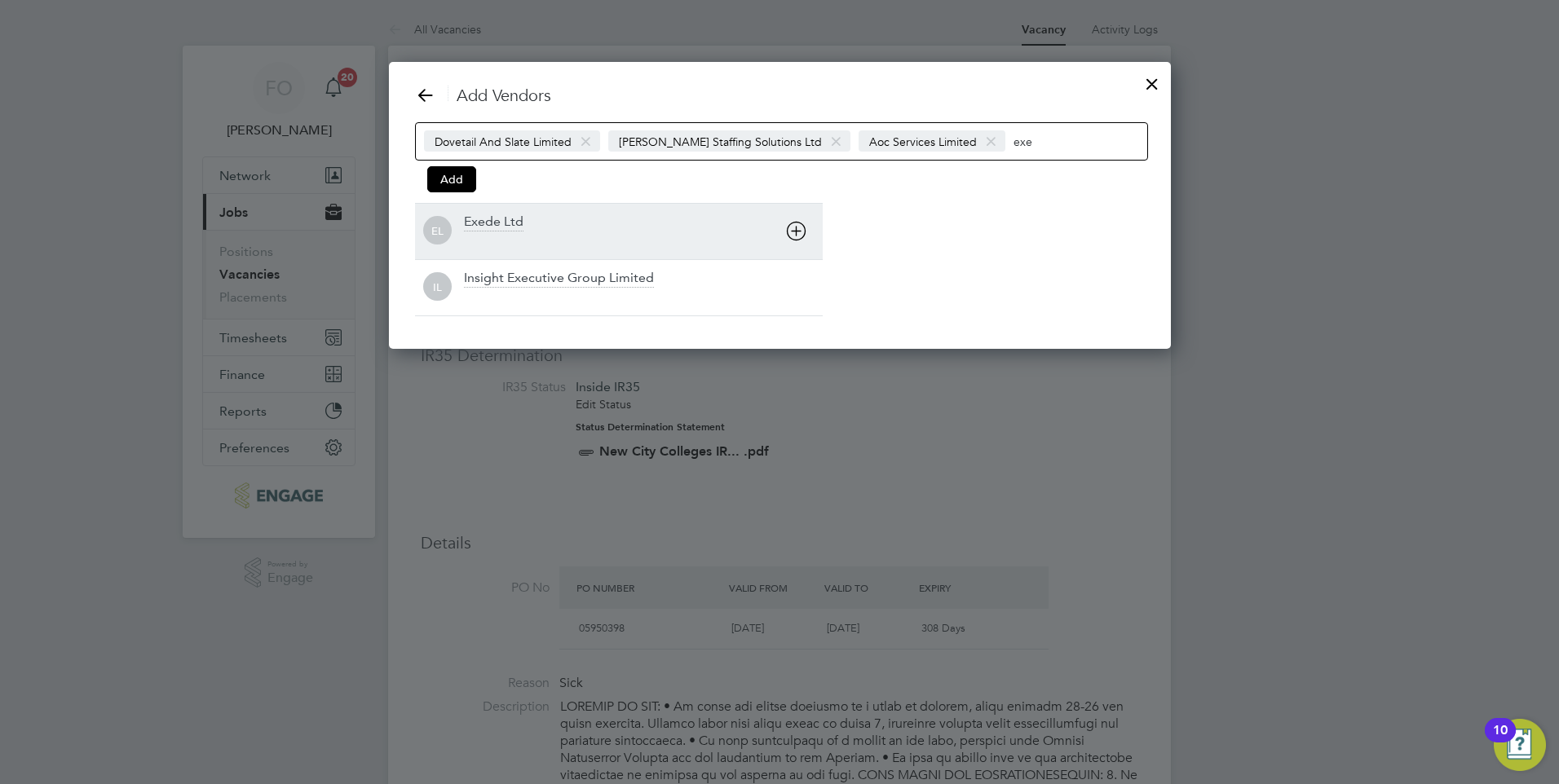
type input "exe"
click at [502, 227] on div "Exede Ltd" at bounding box center [494, 222] width 60 height 18
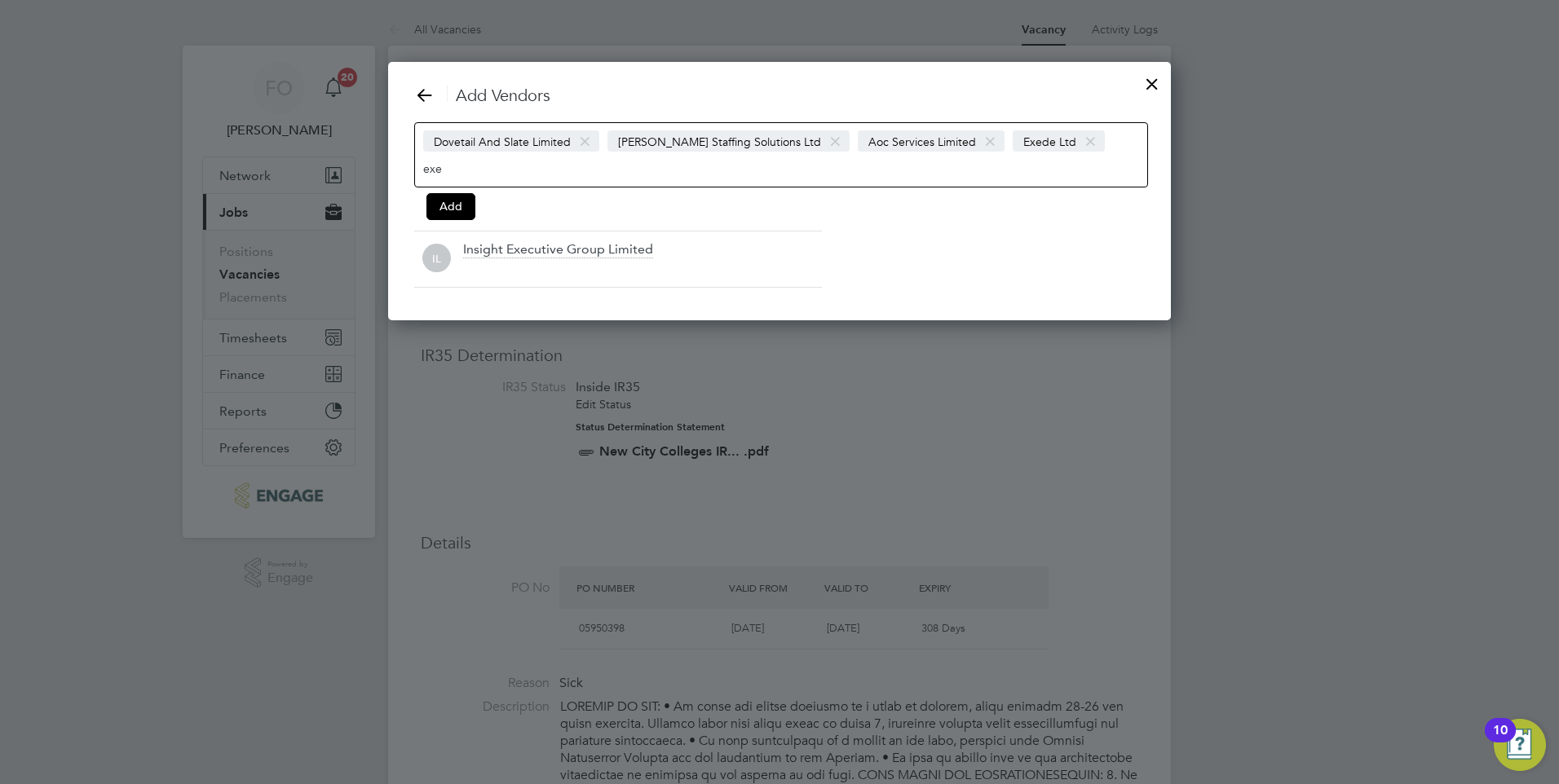
scroll to position [259, 783]
click at [539, 167] on div "Dovetail And Slate Limited Barker Ross Staffing Solutions Ltd Aoc Services Limi…" at bounding box center [781, 154] width 733 height 66
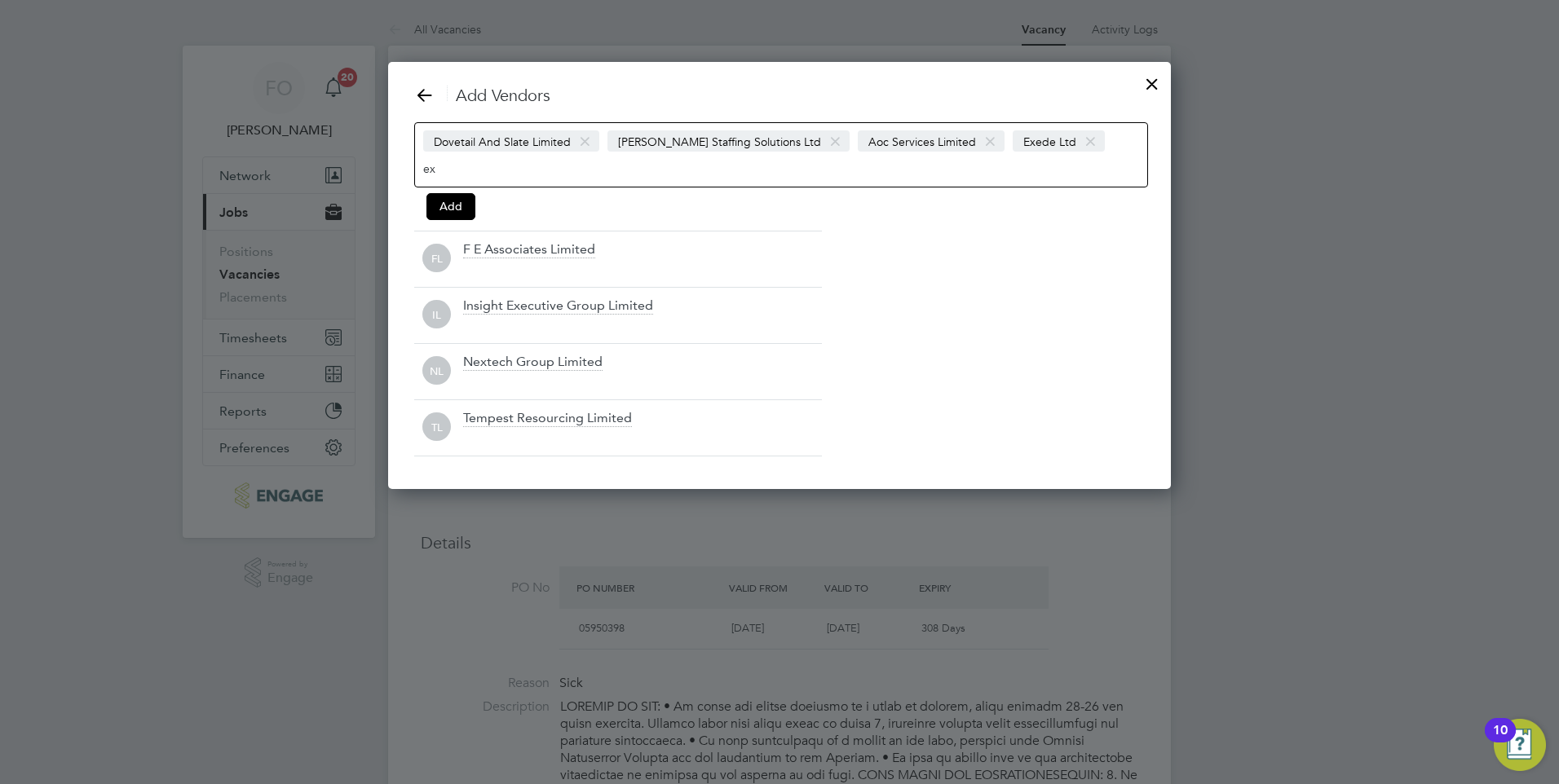
type input "e"
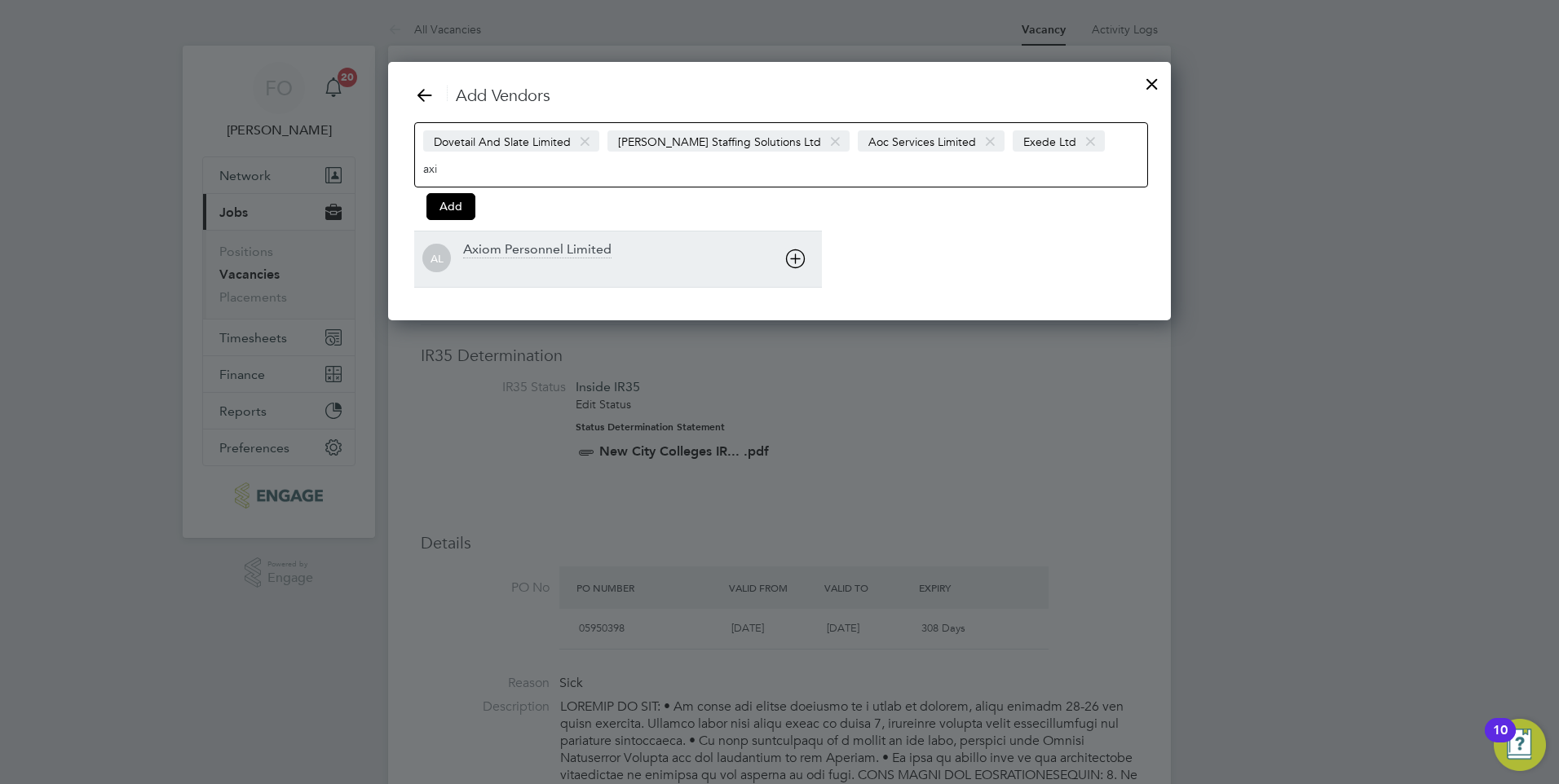
type input "axi"
click at [510, 248] on div "Axiom Personnel Limited" at bounding box center [537, 251] width 149 height 18
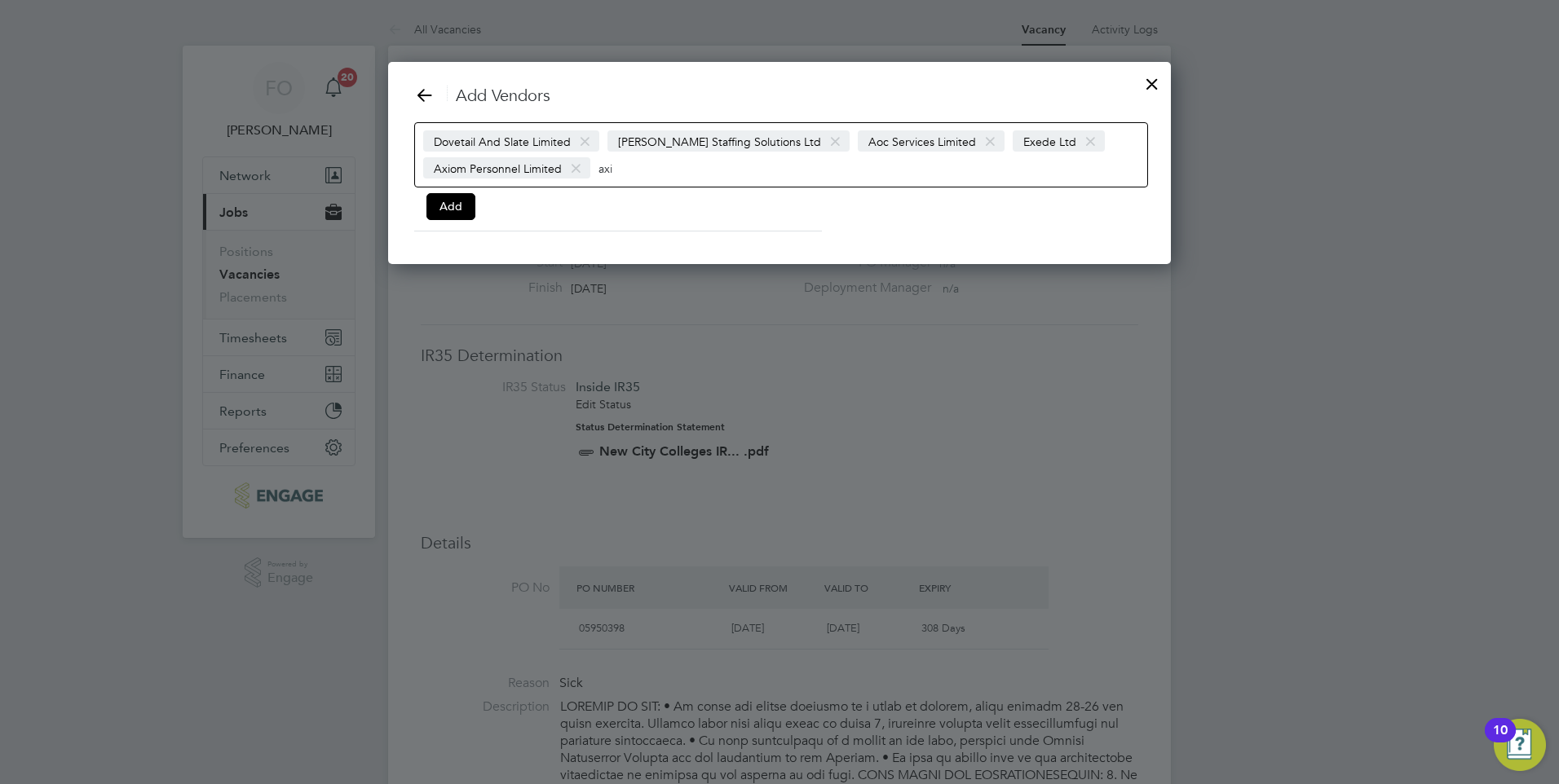
scroll to position [202, 783]
click at [647, 169] on input "axi" at bounding box center [649, 168] width 102 height 22
type input "a"
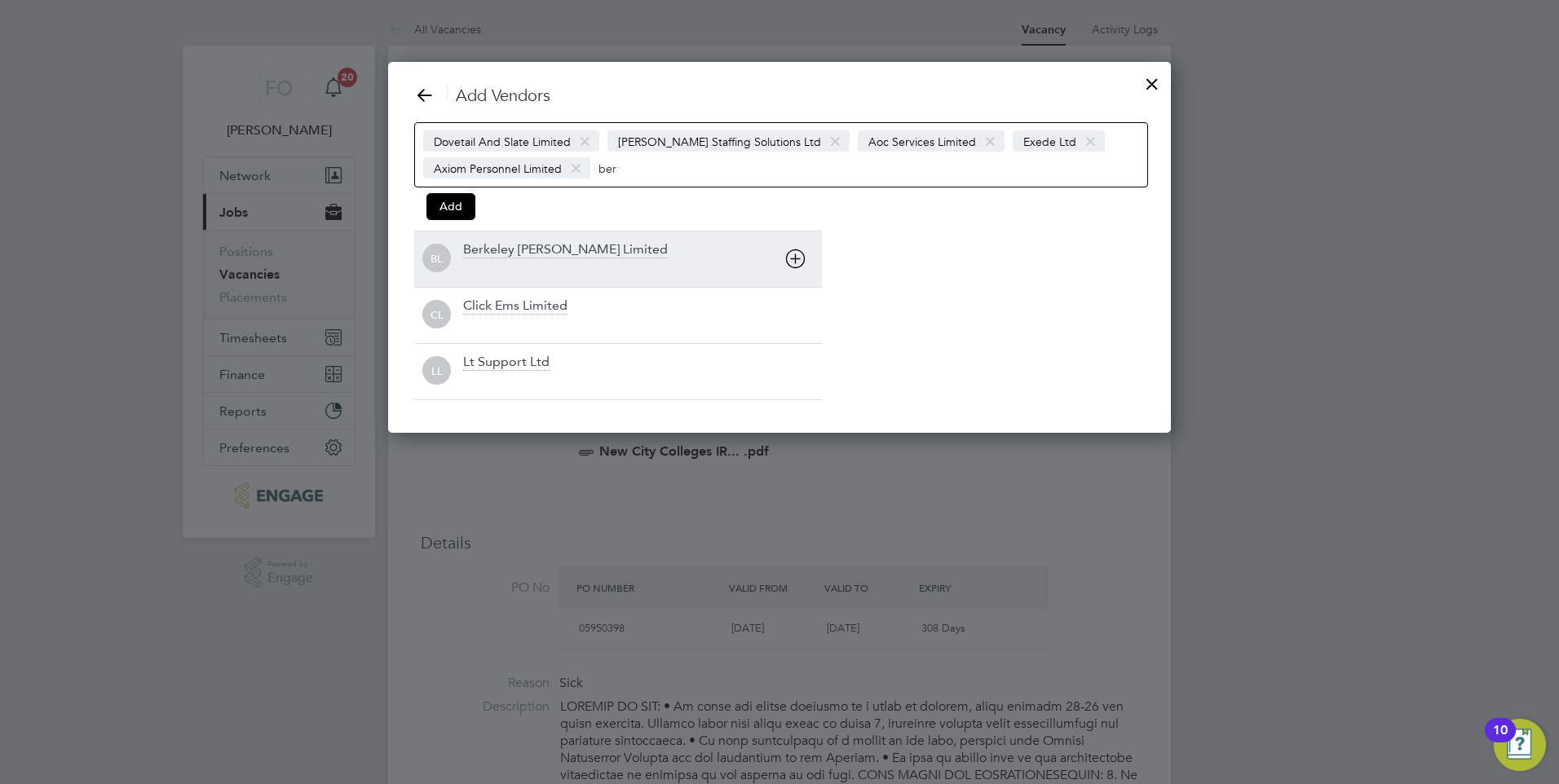
type input "ber"
click at [547, 249] on div "Berkeley Scott Limited" at bounding box center [565, 251] width 205 height 18
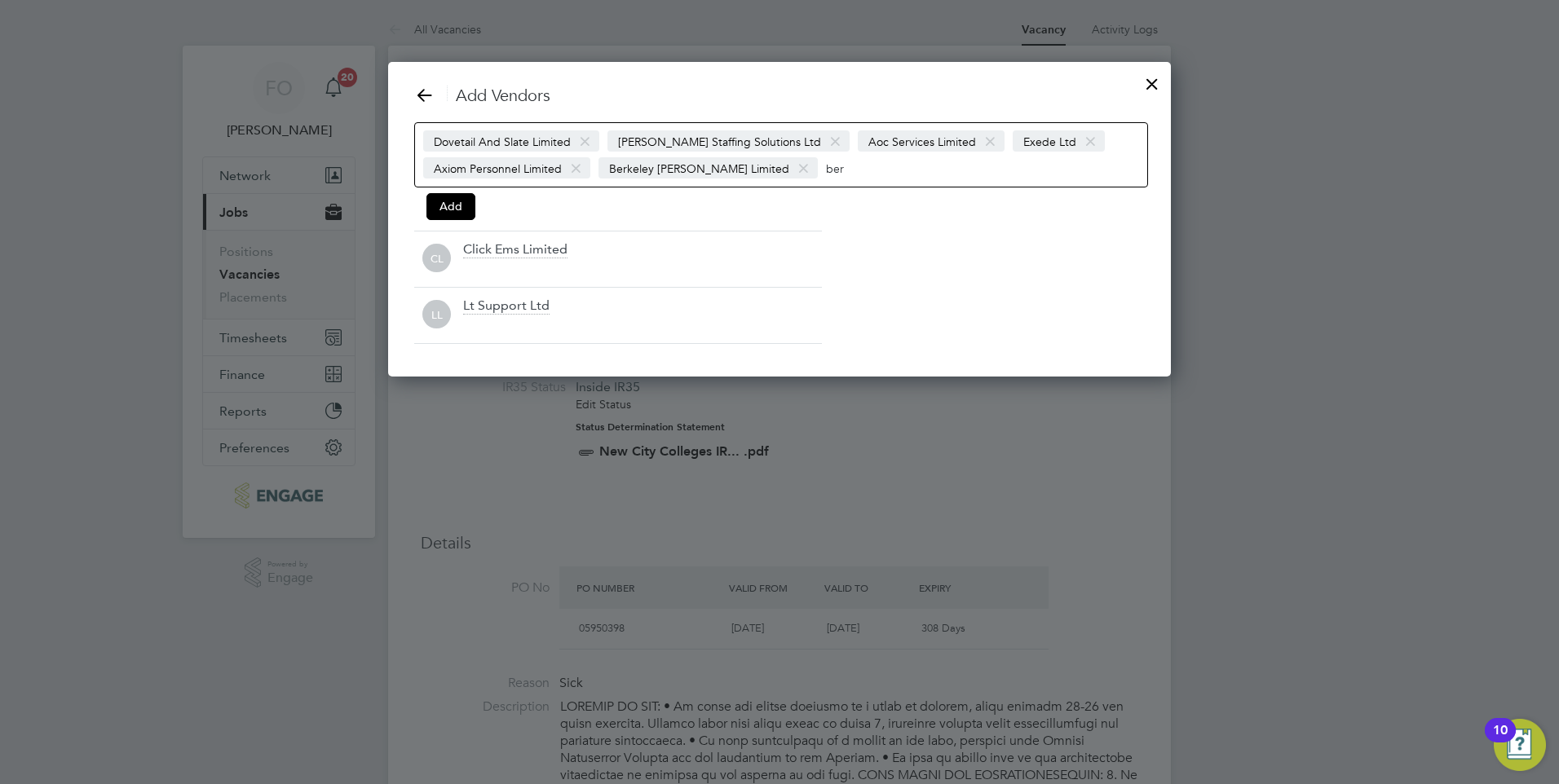
click at [826, 169] on input "ber" at bounding box center [876, 168] width 102 height 22
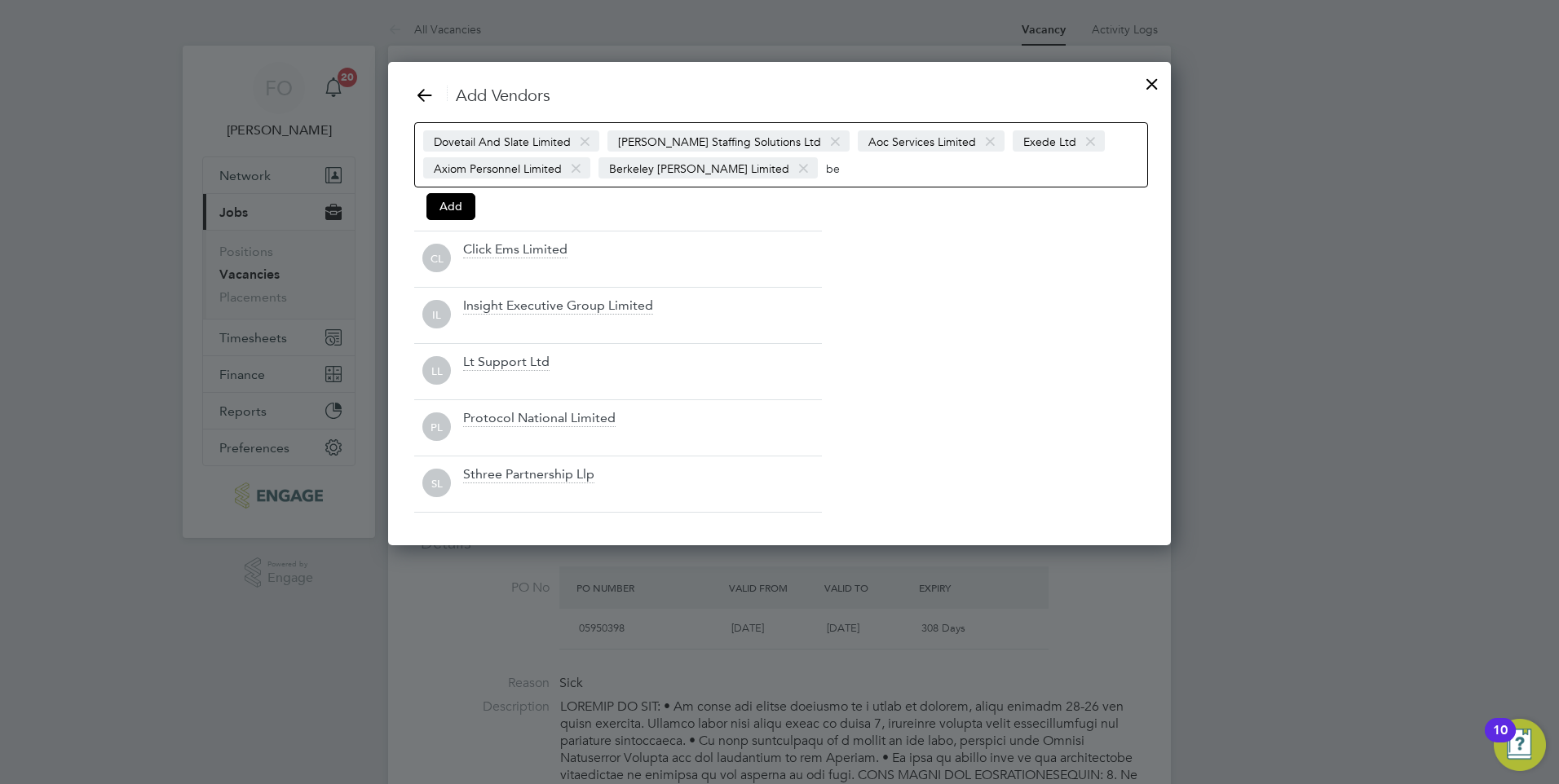
type input "b"
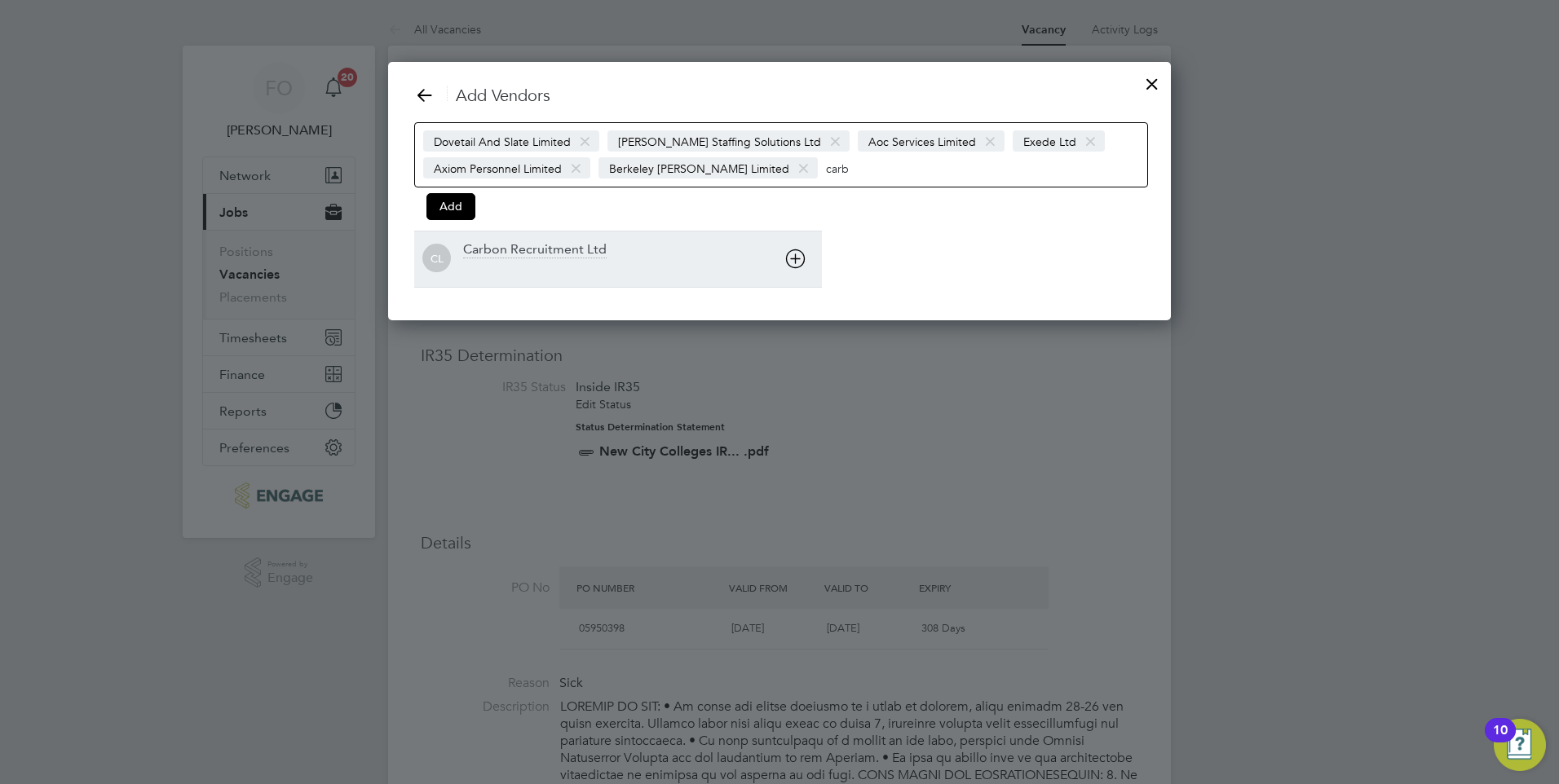
type input "carb"
click at [572, 252] on div "Carbon Recruitment Ltd" at bounding box center [534, 251] width 144 height 18
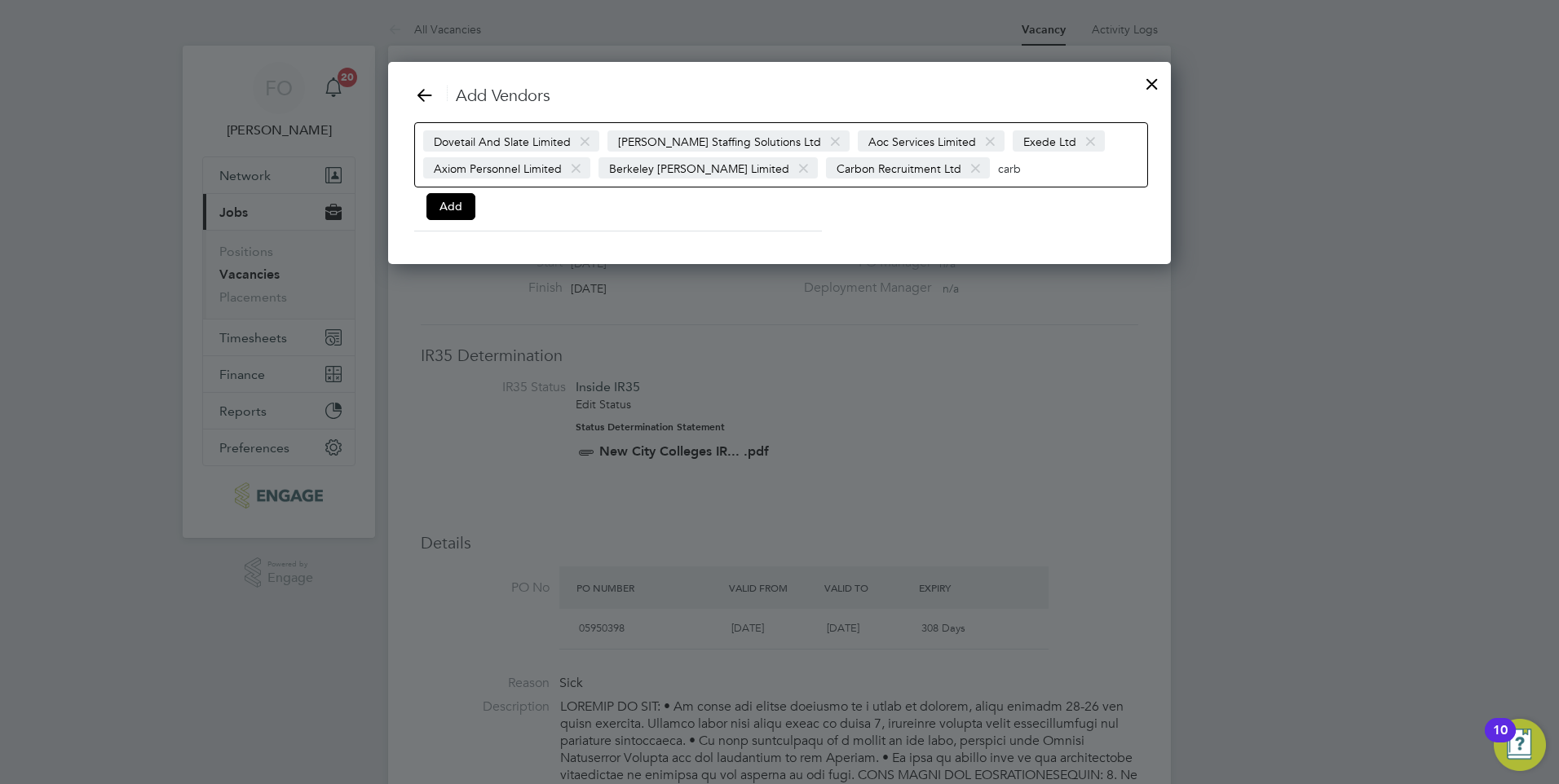
click at [998, 170] on input "carb" at bounding box center [1049, 168] width 102 height 22
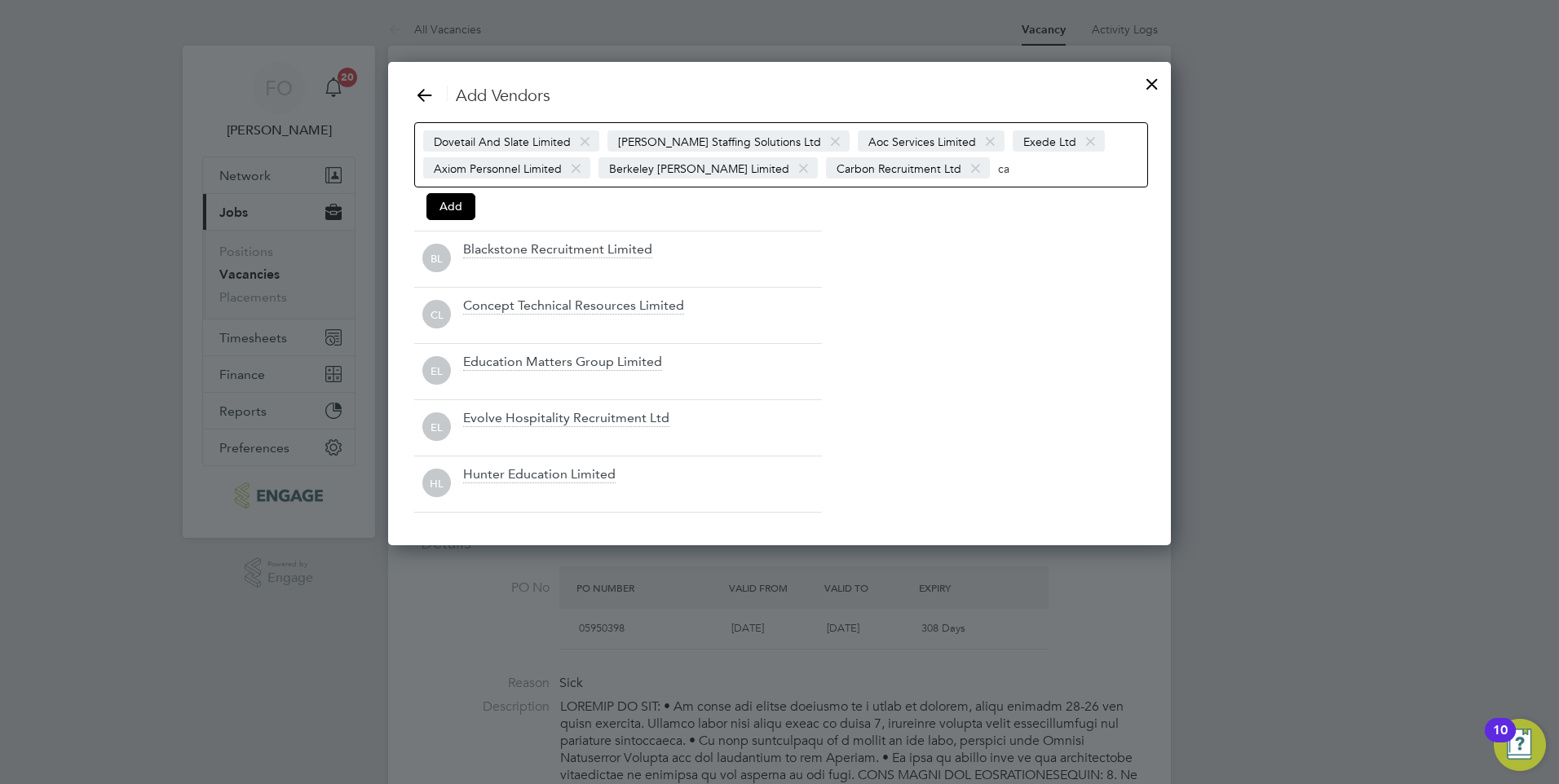
type input "c"
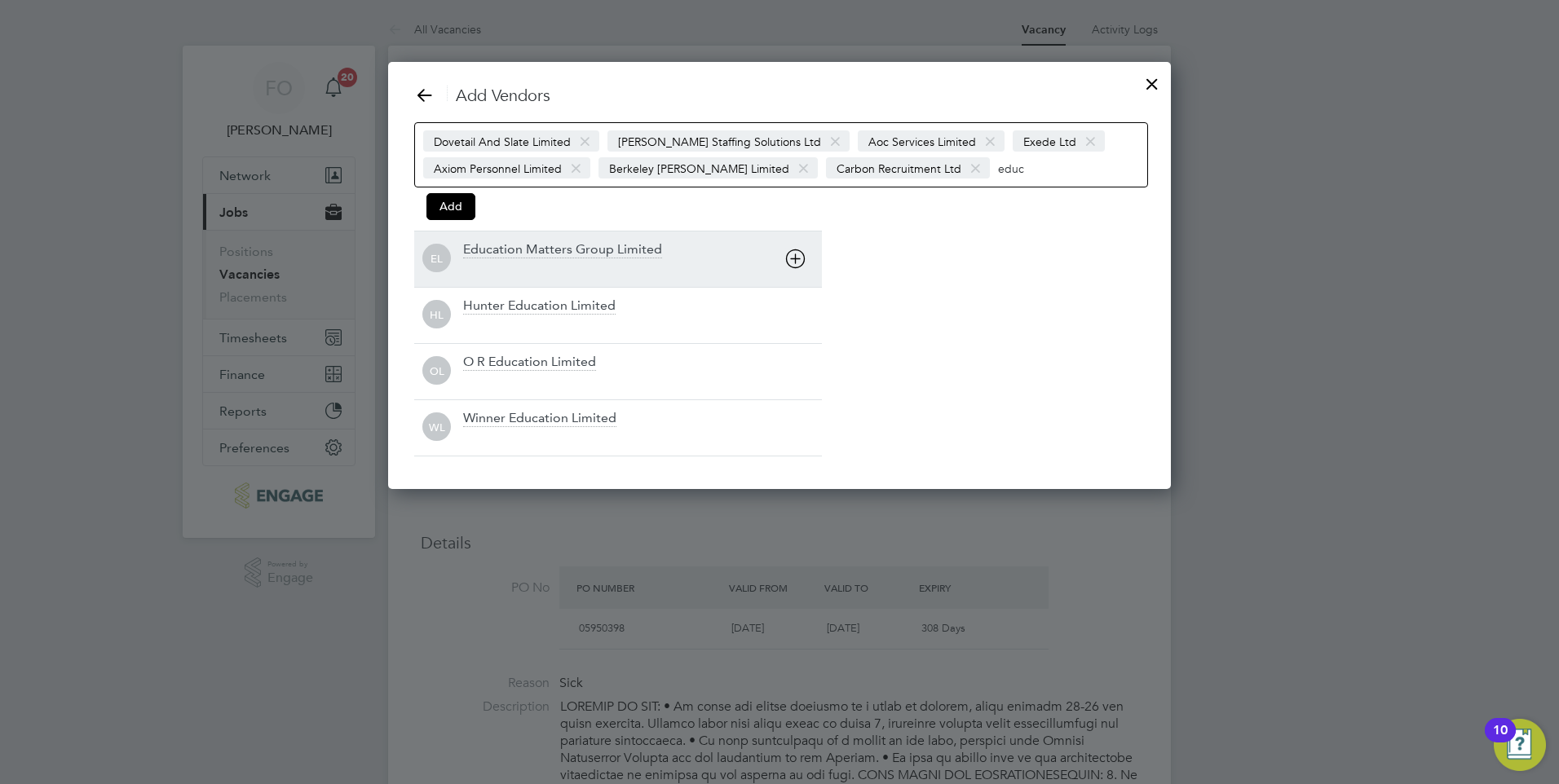
type input "educ"
click at [611, 260] on div "Education Matters Group Limited" at bounding box center [642, 259] width 358 height 36
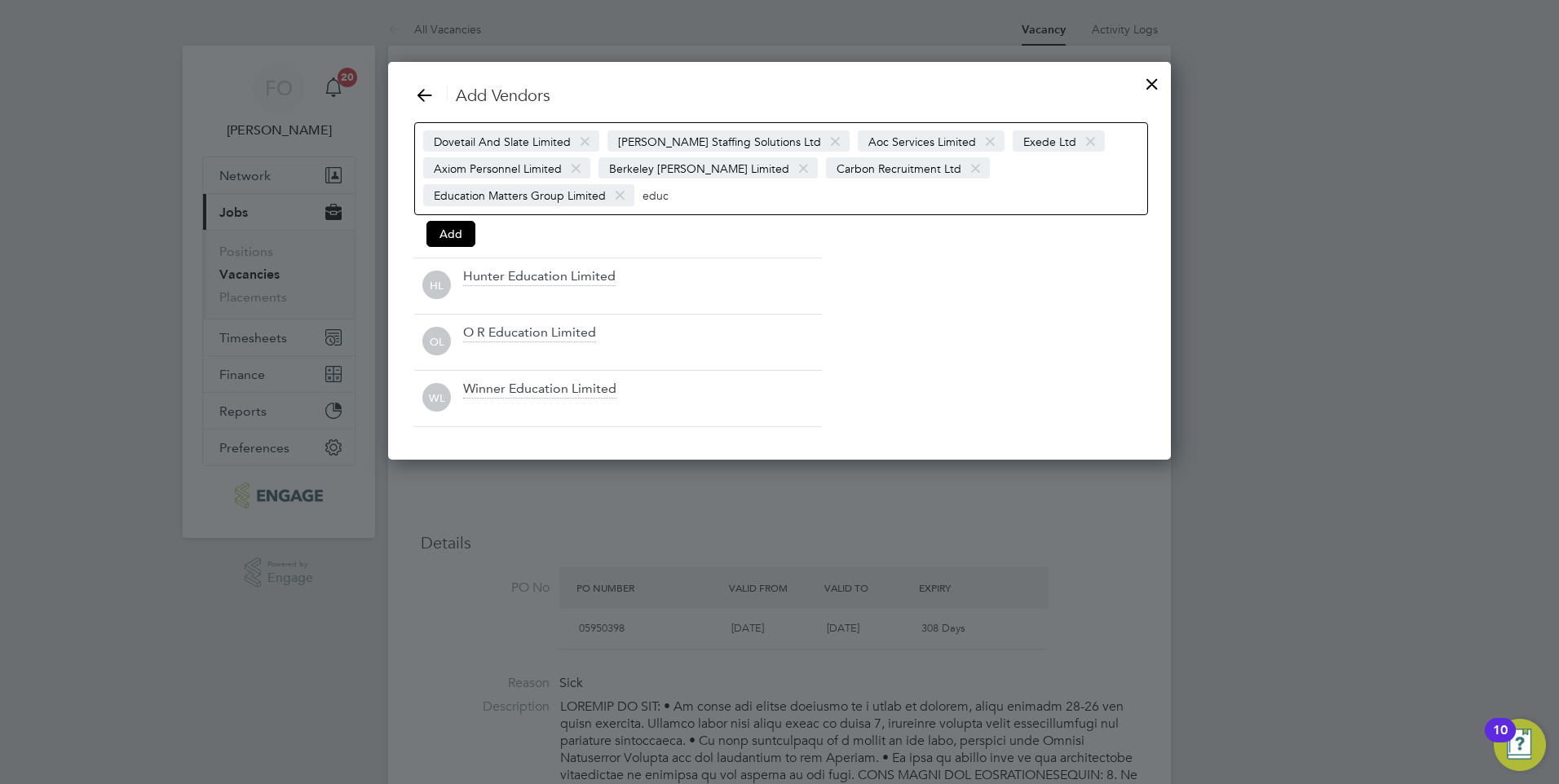
click at [736, 191] on div "Dovetail And Slate Limited Barker Ross Staffing Solutions Ltd Aoc Services Limi…" at bounding box center [781, 168] width 733 height 93
type input "e"
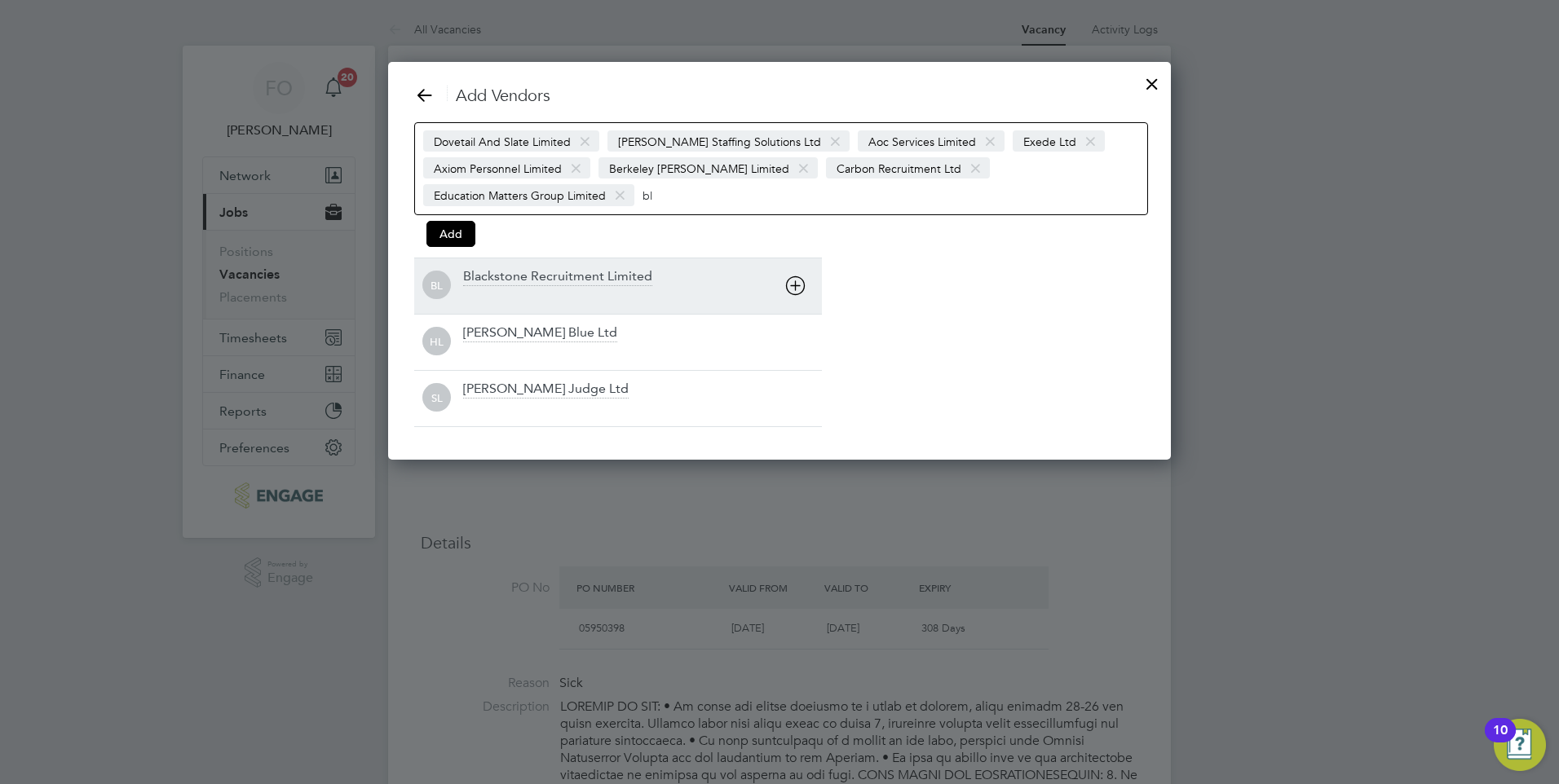
type input "bl"
click at [533, 275] on div "Blackstone Recruitment Limited" at bounding box center [558, 277] width 189 height 18
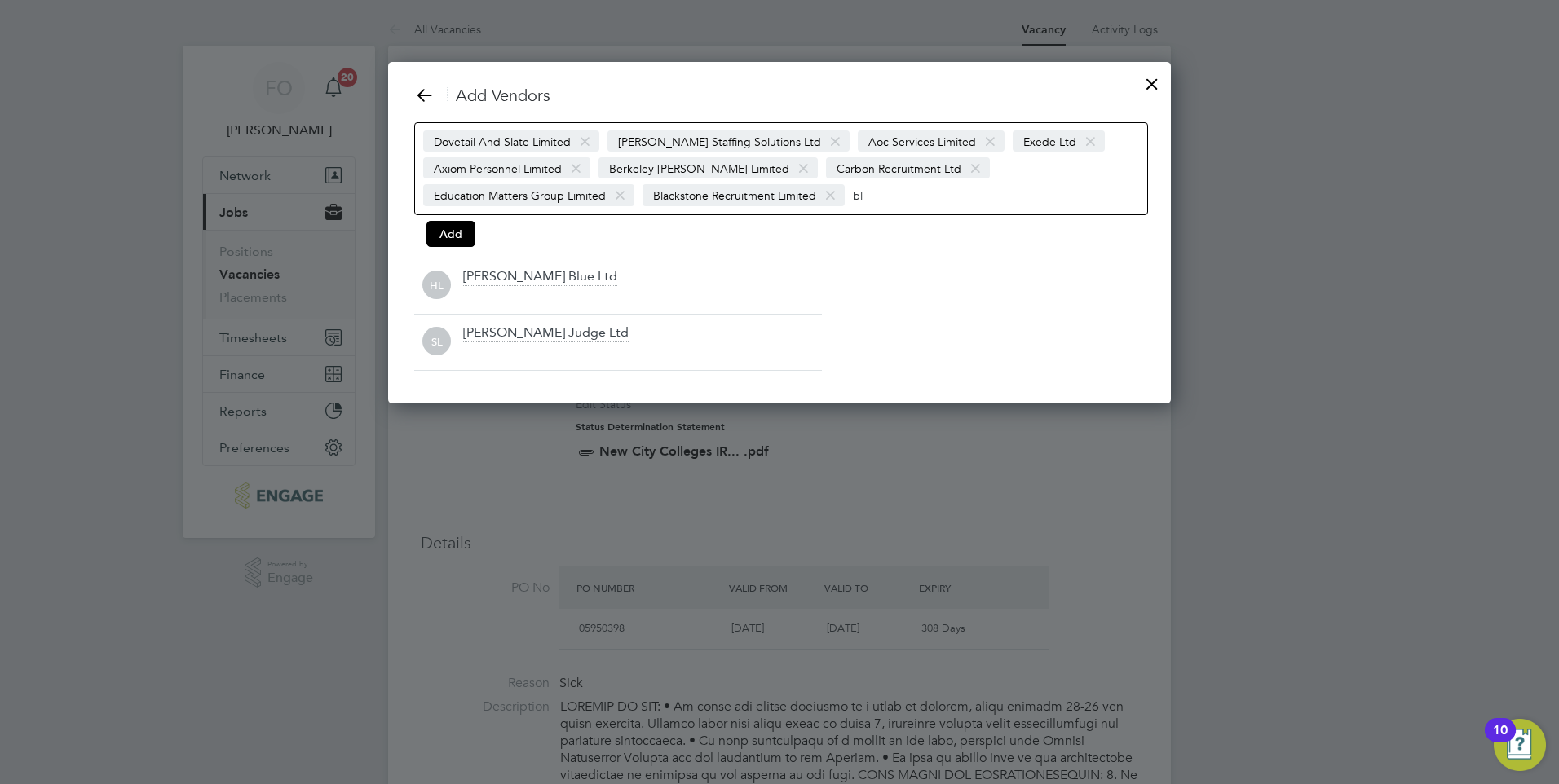
click at [853, 192] on input "bl" at bounding box center [904, 195] width 102 height 22
type input "b"
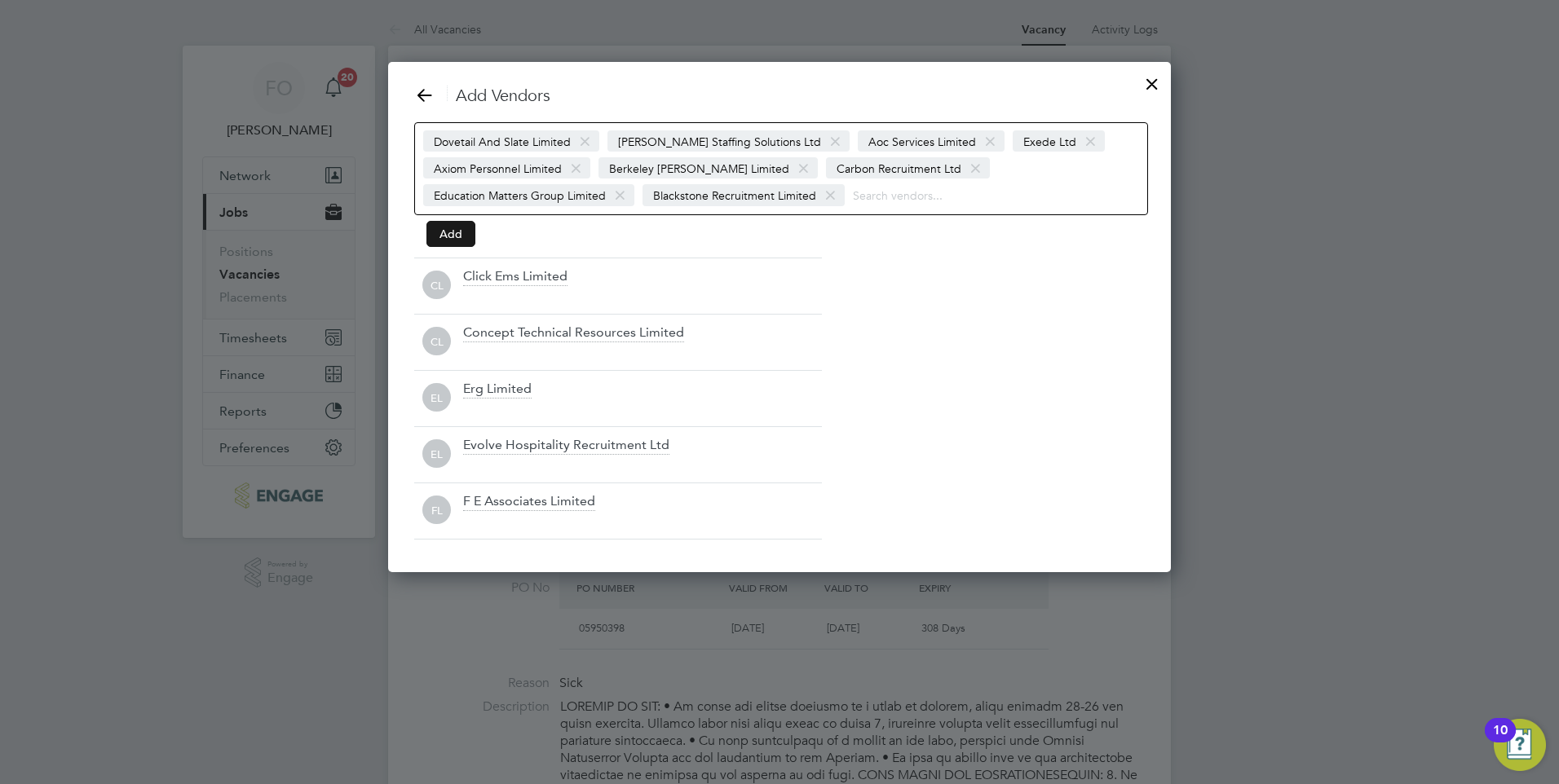
click at [446, 240] on button "Add" at bounding box center [451, 233] width 49 height 26
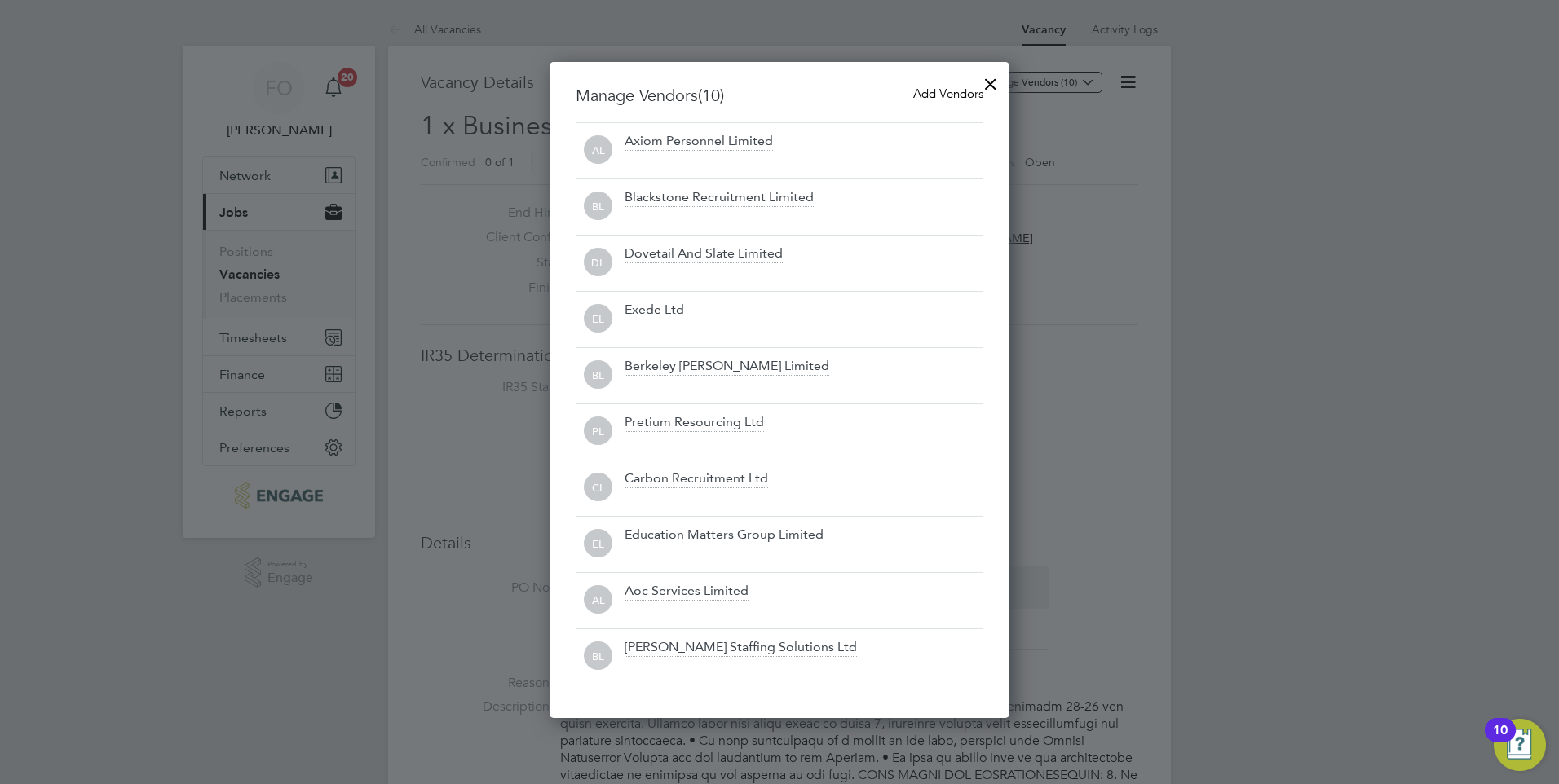
click at [996, 84] on div at bounding box center [990, 80] width 29 height 29
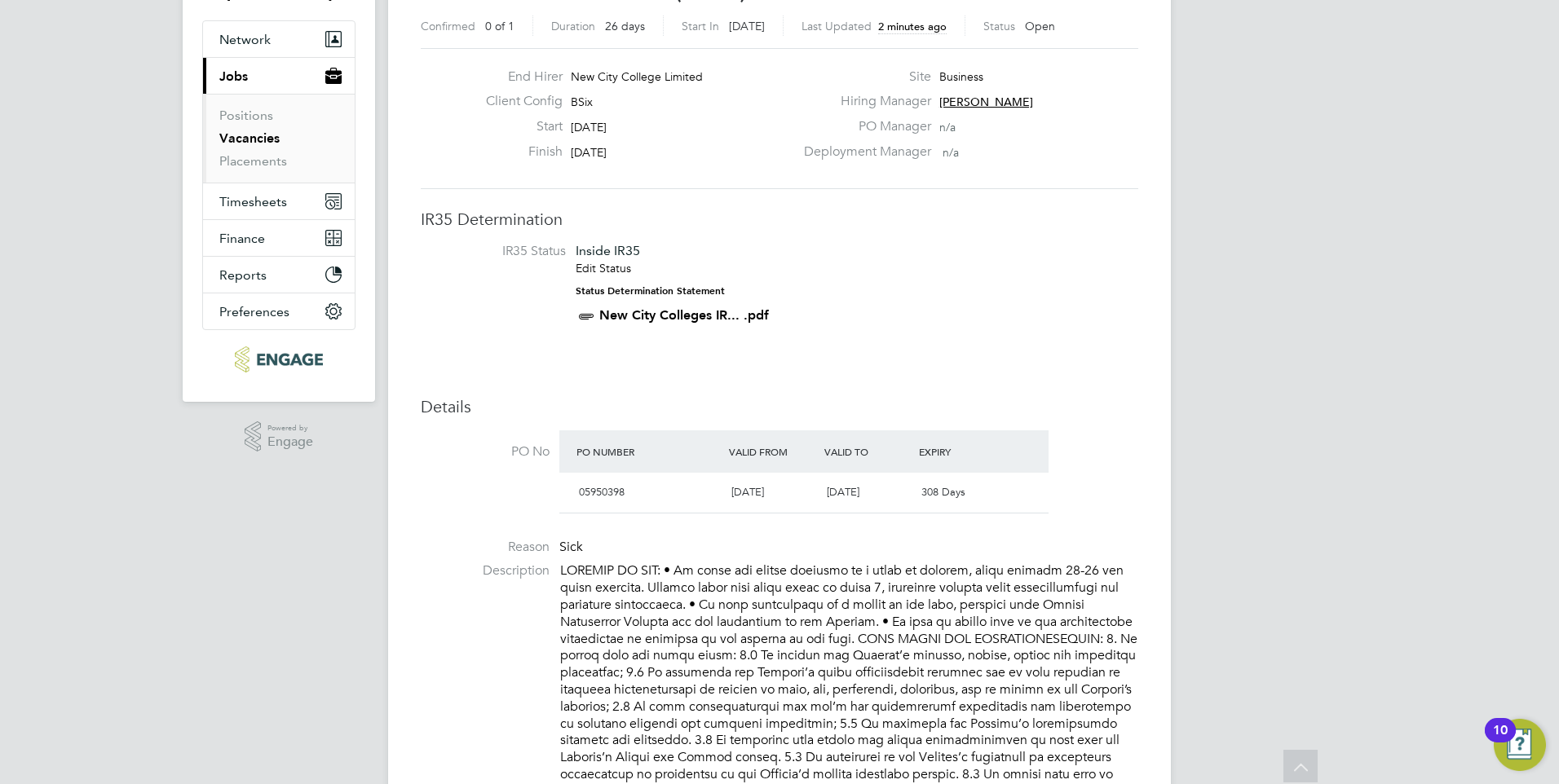
scroll to position [0, 0]
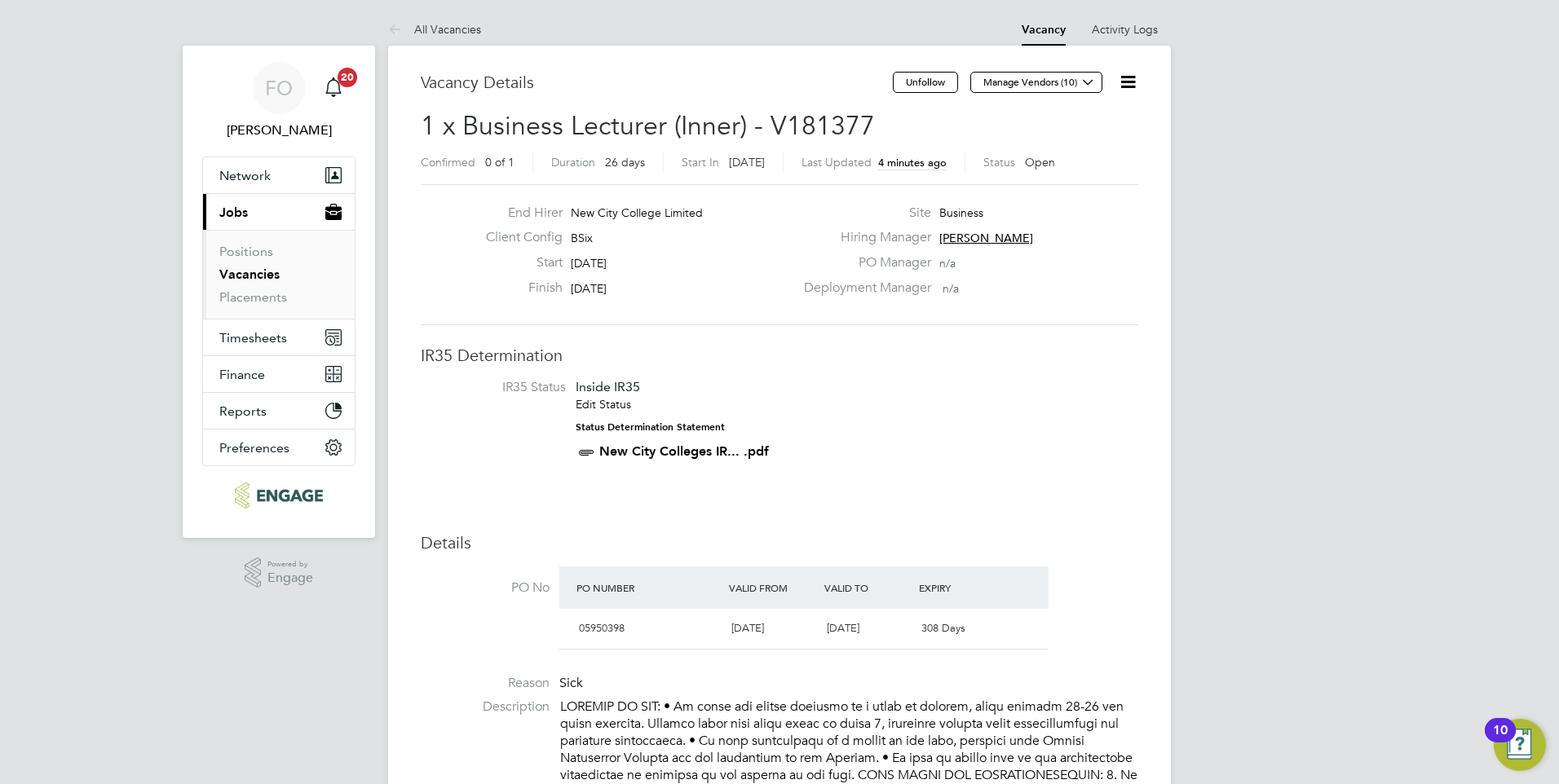
click at [932, 412] on li "IR35 Status Inside IR35 Edit Status Status Determination Statement New City Col…" at bounding box center [779, 423] width 684 height 88
click at [1118, 73] on icon at bounding box center [1128, 81] width 21 height 21
click at [1079, 165] on li "Followers" at bounding box center [1089, 176] width 95 height 23
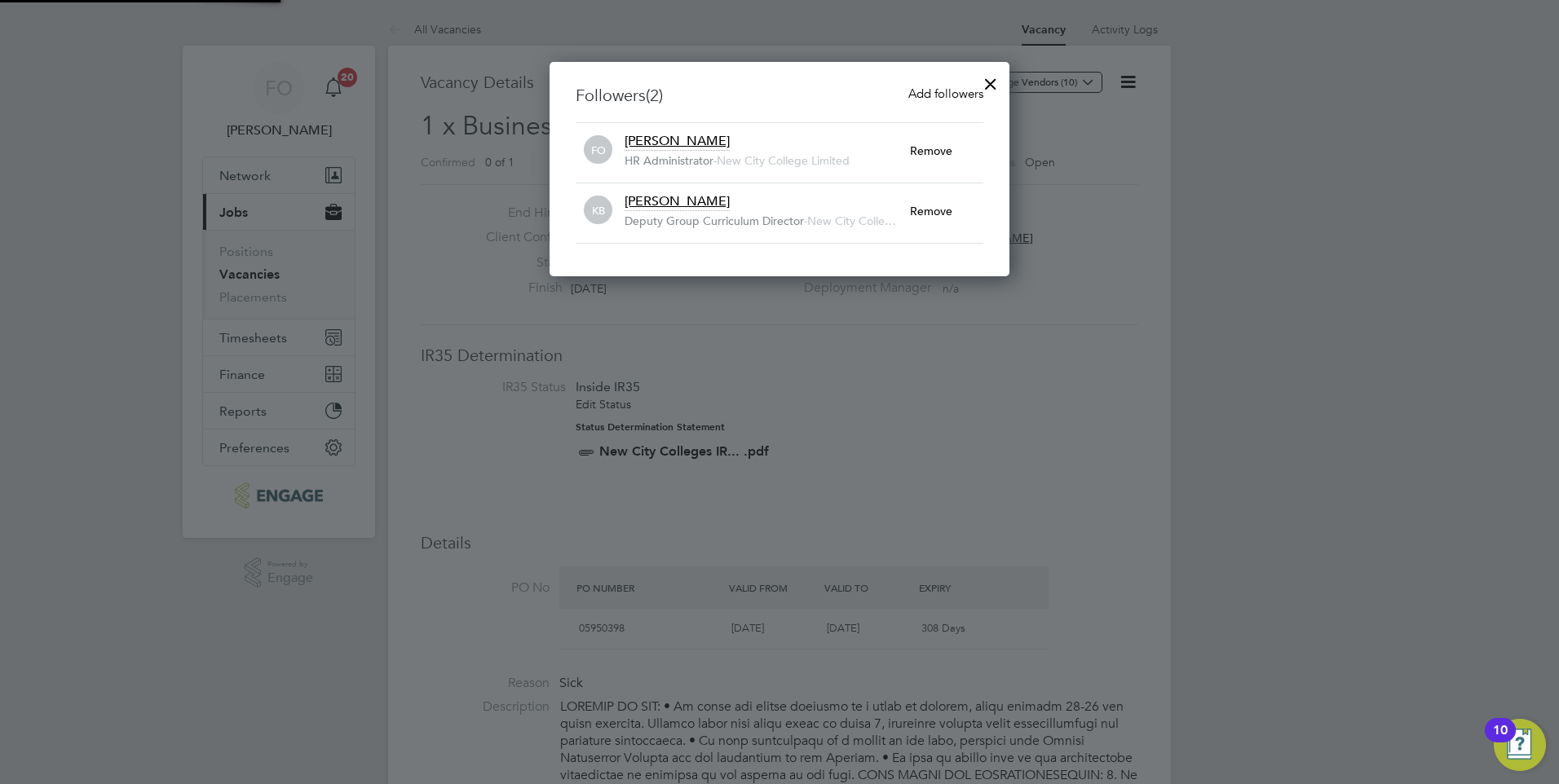
scroll to position [215, 460]
click at [921, 94] on span "Add followers" at bounding box center [946, 93] width 75 height 16
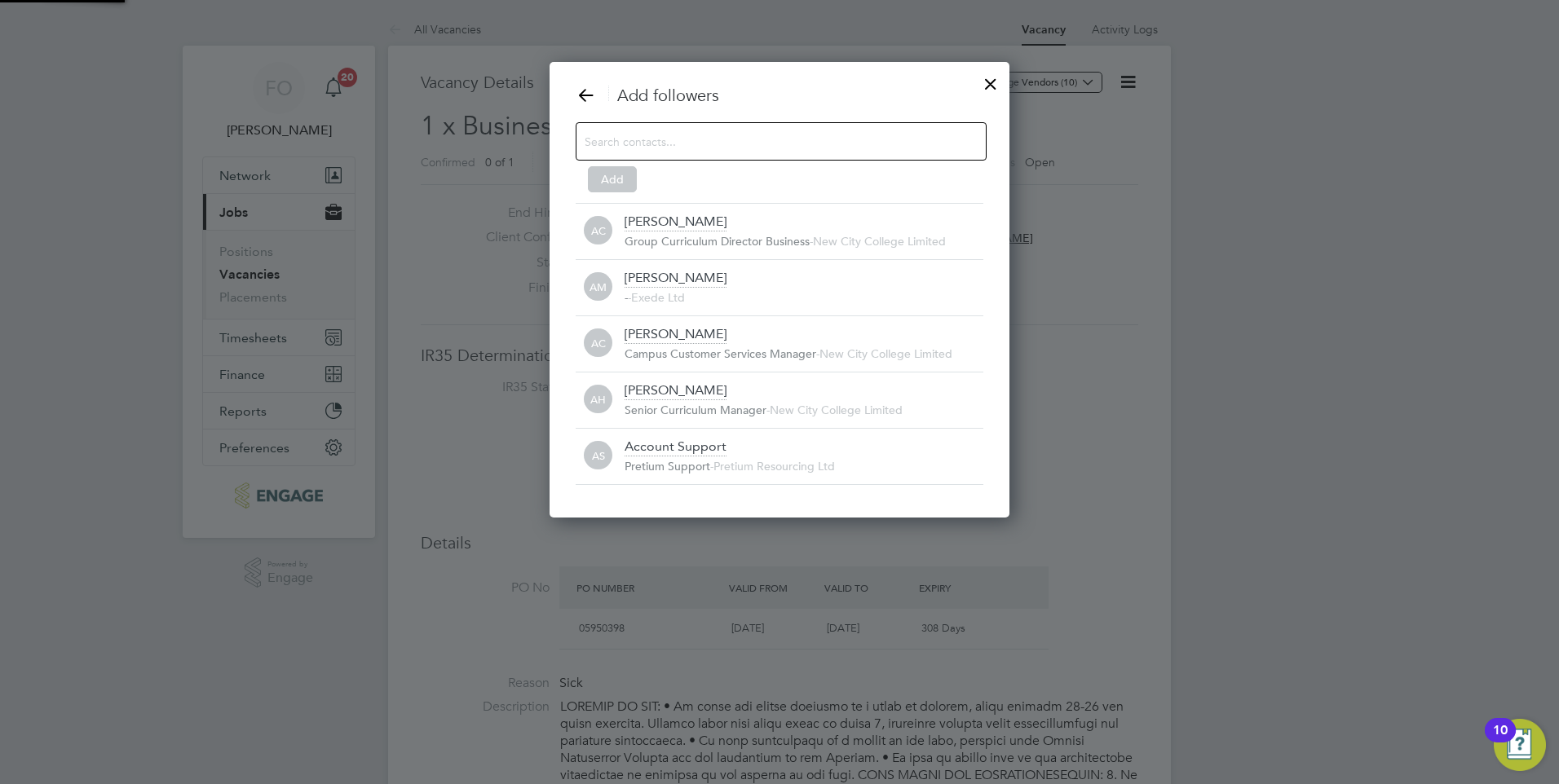
scroll to position [17, 359]
click at [747, 144] on input at bounding box center [768, 141] width 367 height 22
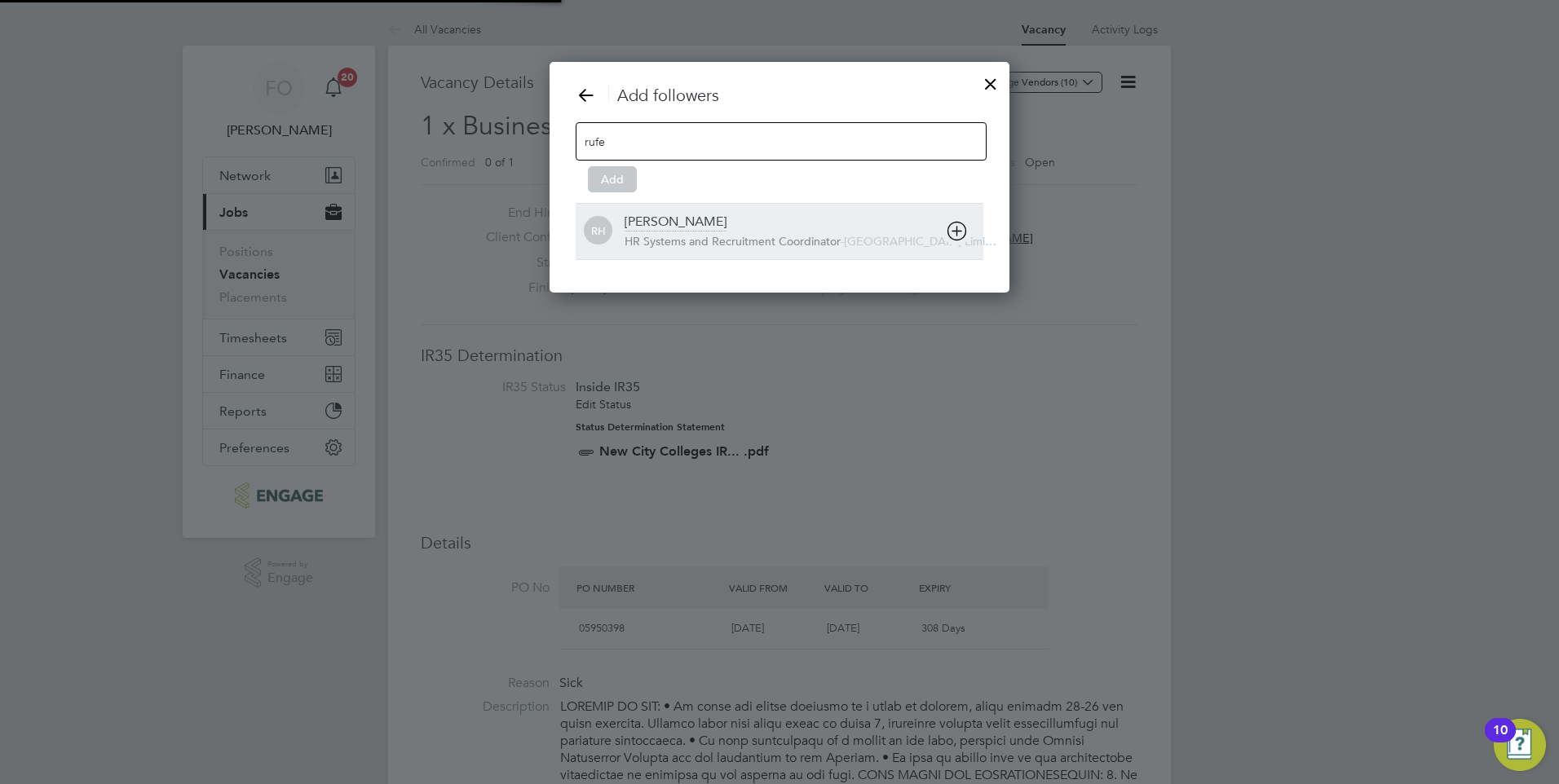
type input "rufe"
click at [670, 229] on div "Rufena Haque" at bounding box center [675, 222] width 102 height 18
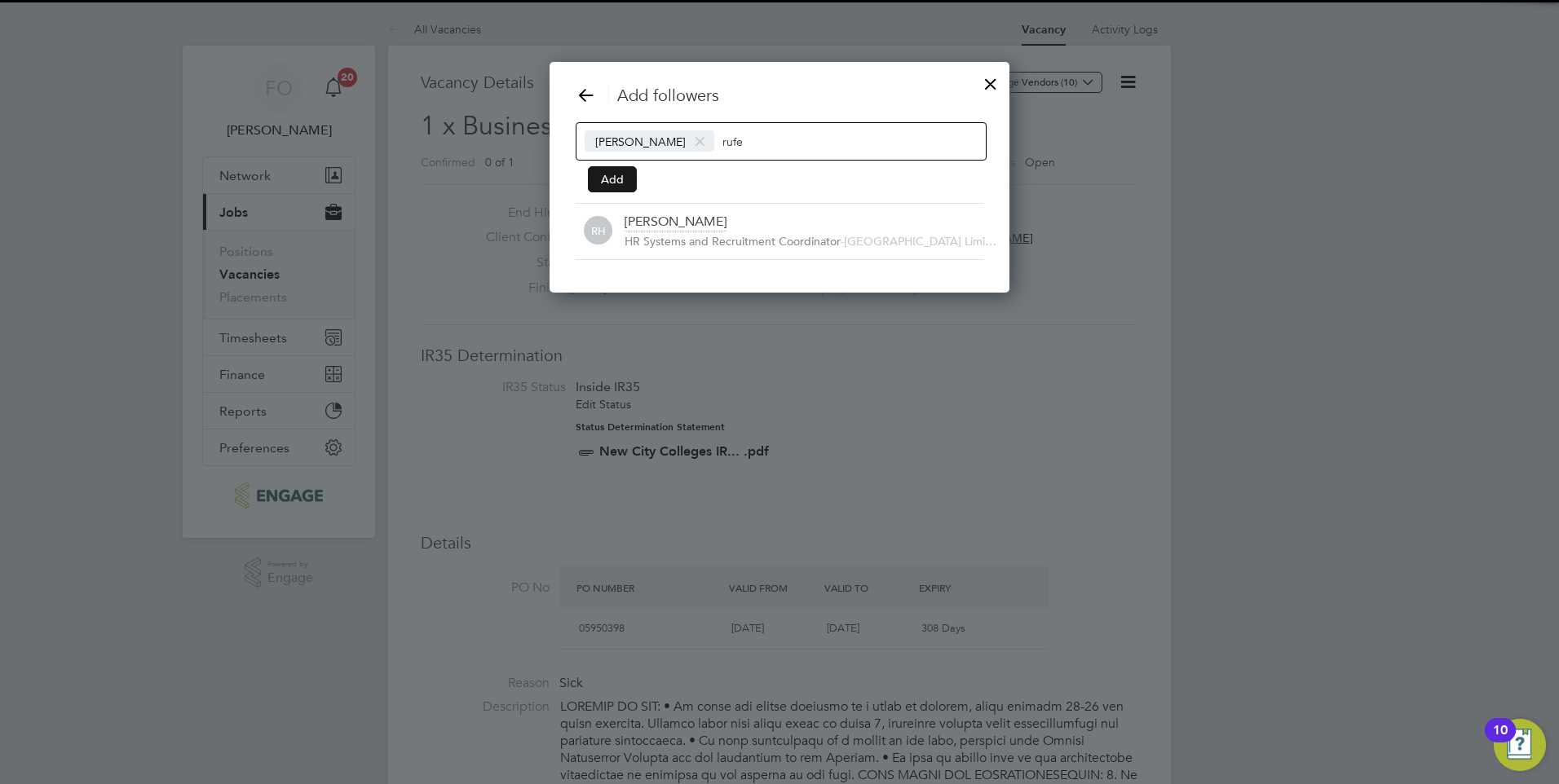
click at [616, 177] on button "Add" at bounding box center [612, 178] width 49 height 26
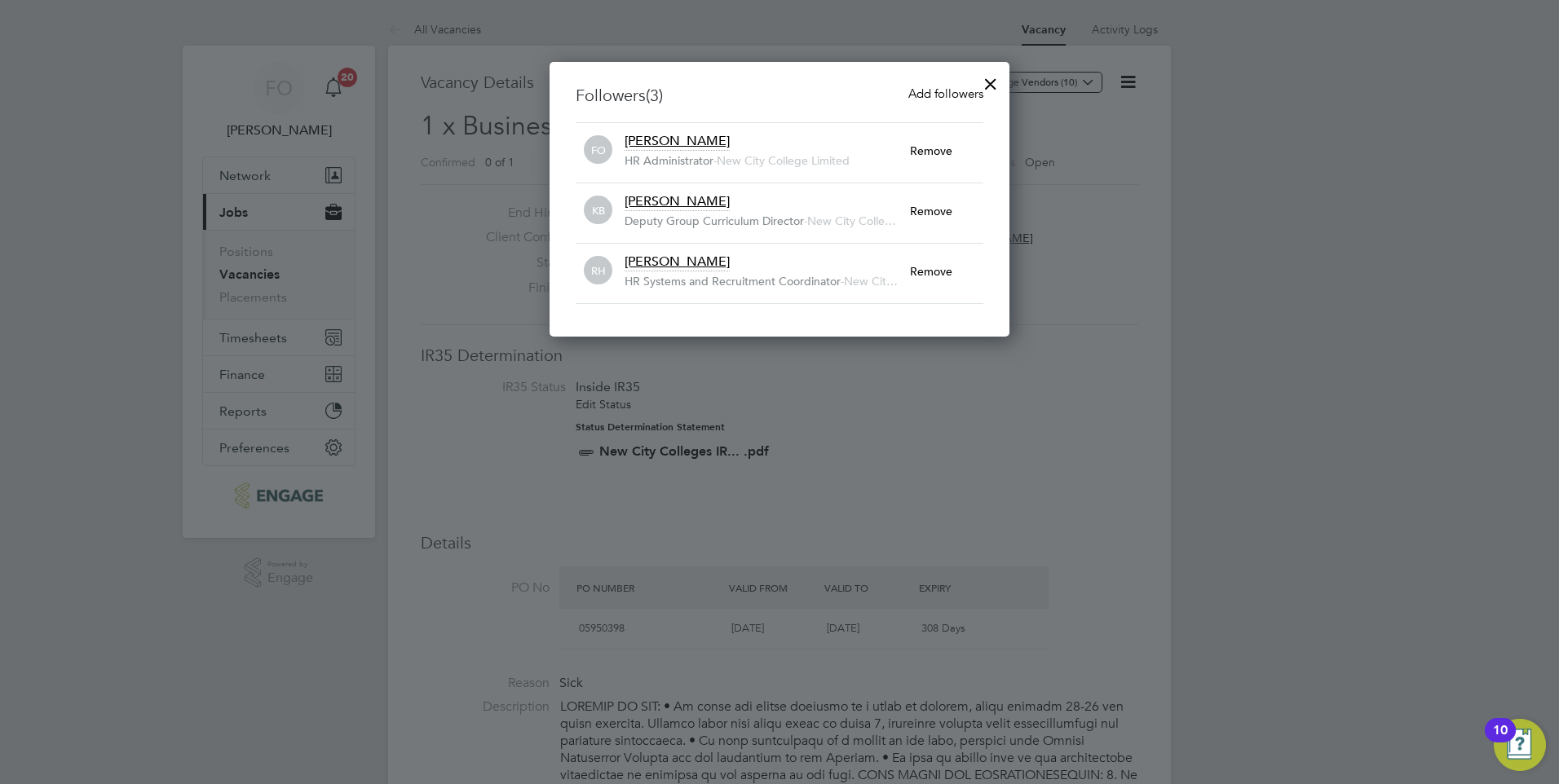
click at [991, 82] on div at bounding box center [990, 80] width 29 height 29
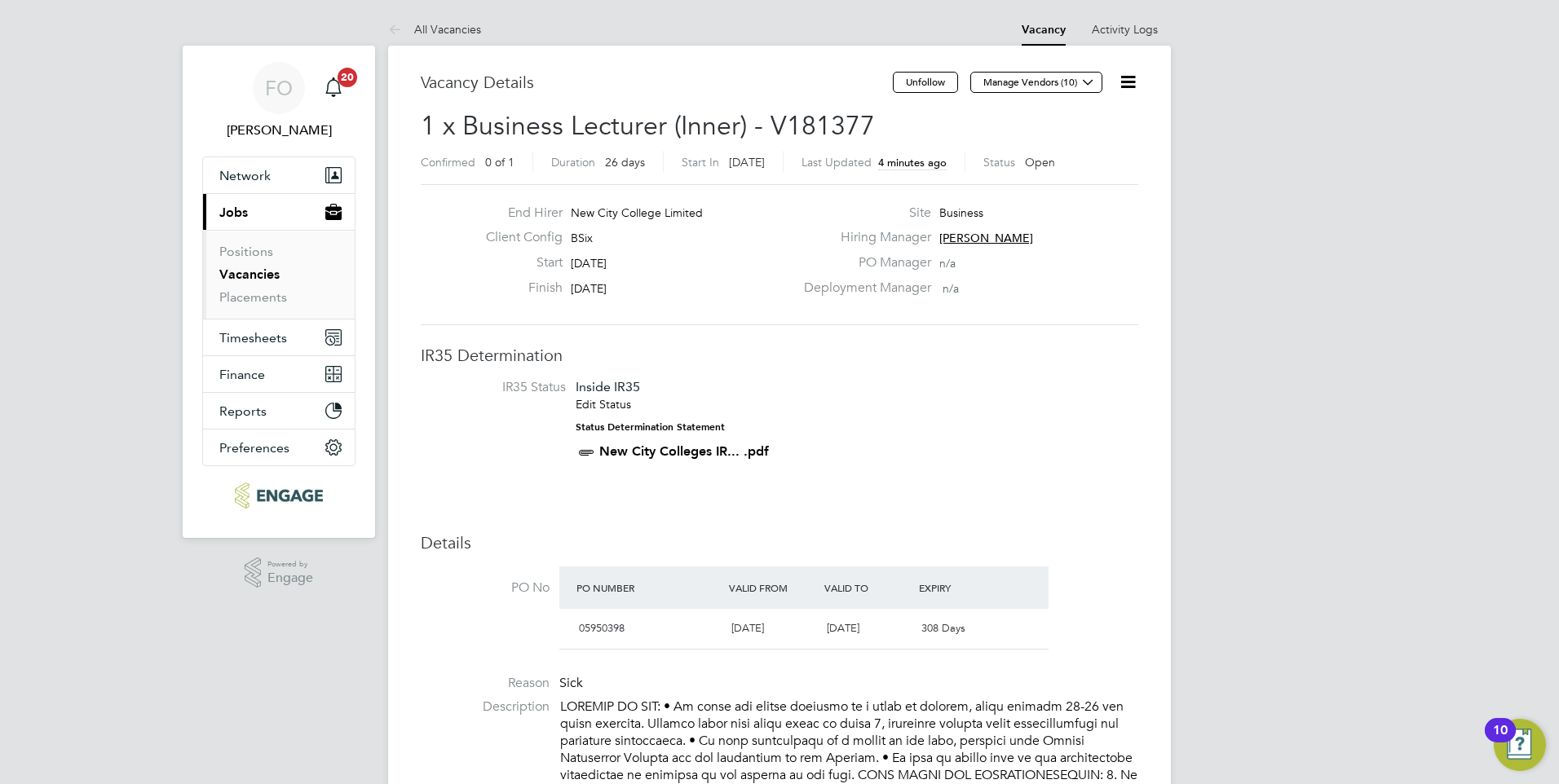
click at [244, 275] on link "Vacancies" at bounding box center [249, 274] width 61 height 16
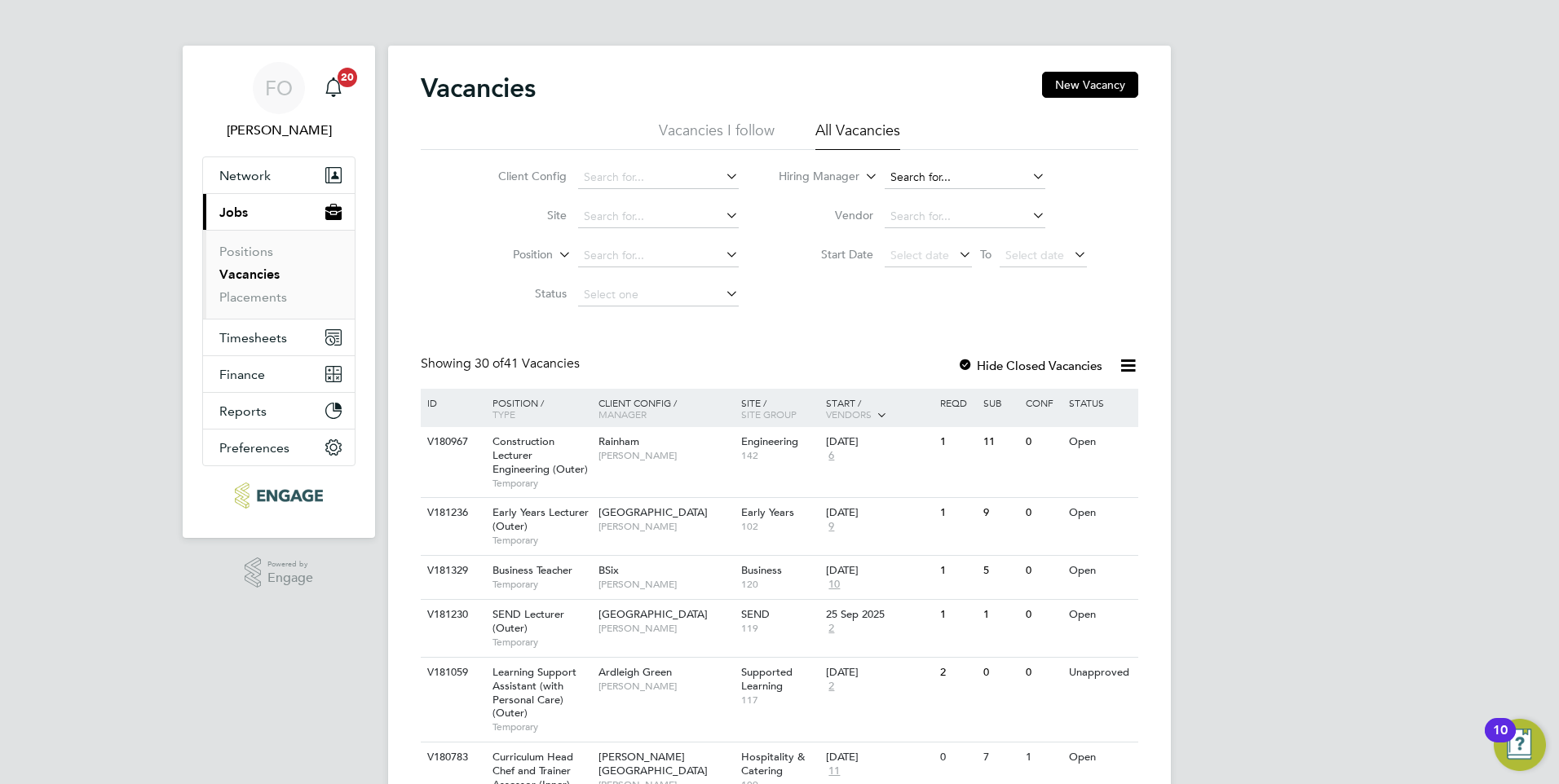
click at [918, 173] on input at bounding box center [965, 178] width 161 height 23
click at [974, 236] on li "Kerr y Baker" at bounding box center [988, 244] width 211 height 22
type input "Kerry Baker"
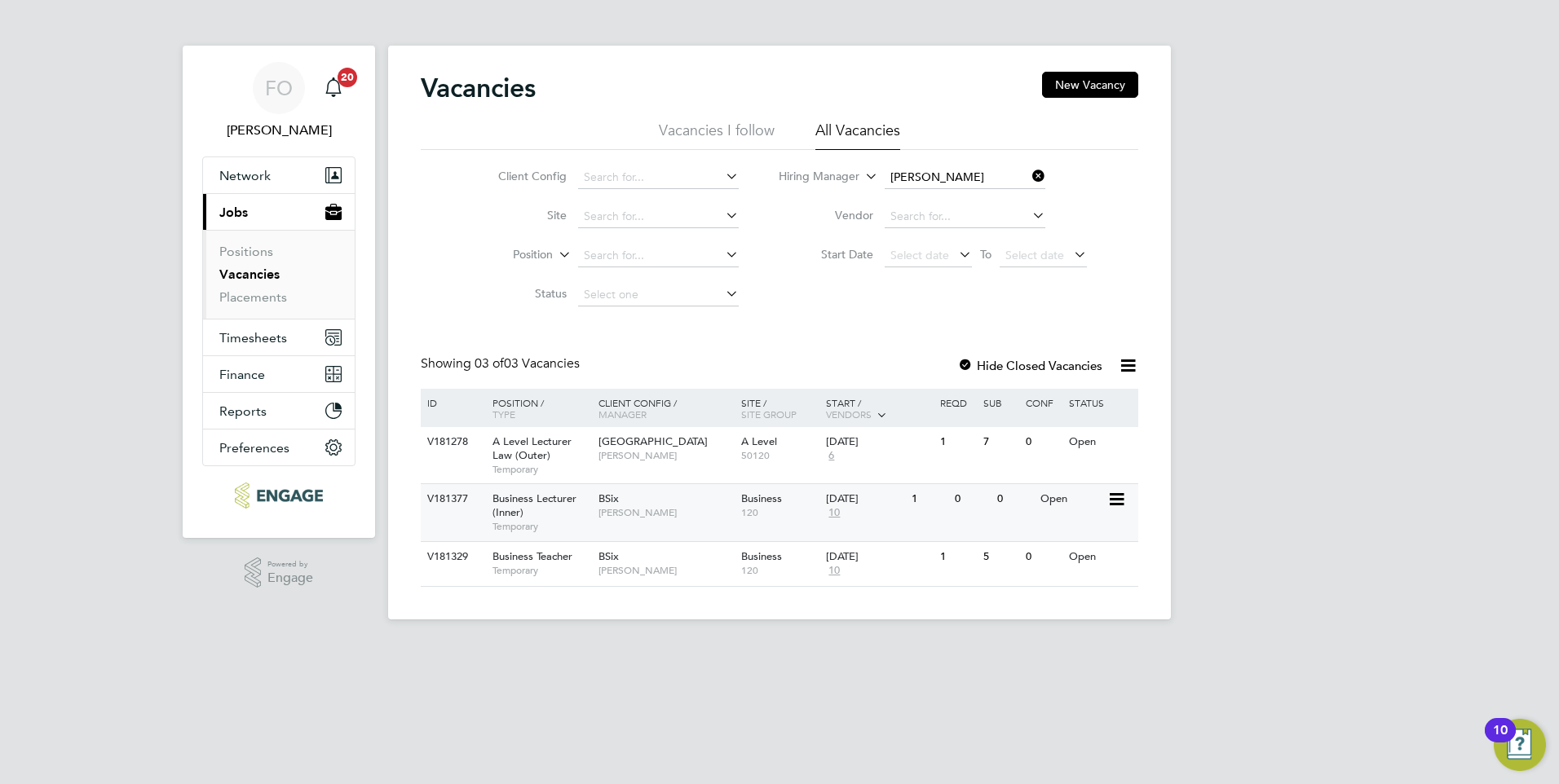
click at [694, 518] on span "Kerry Baker" at bounding box center [665, 513] width 134 height 13
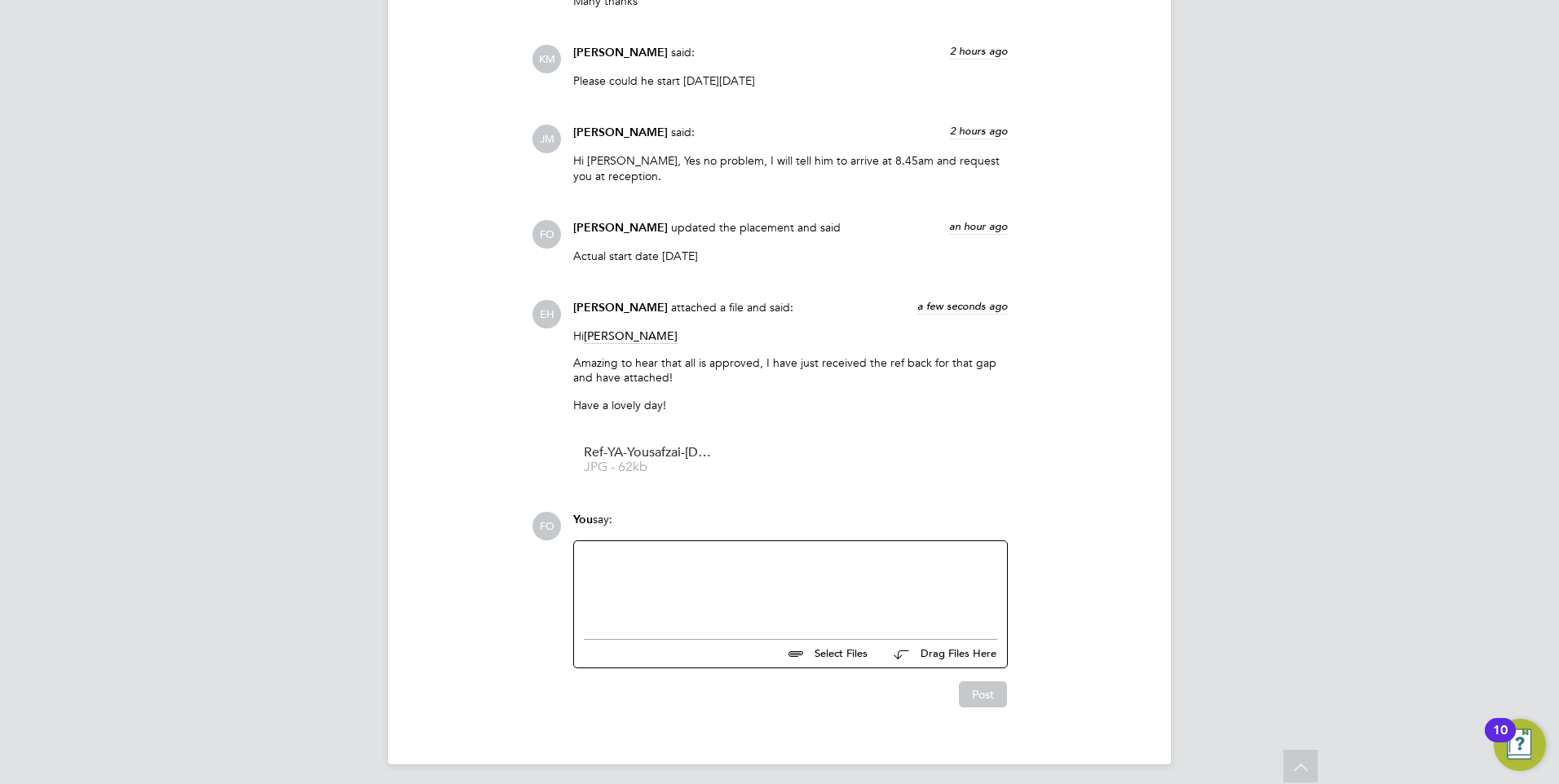
scroll to position [2986, 0]
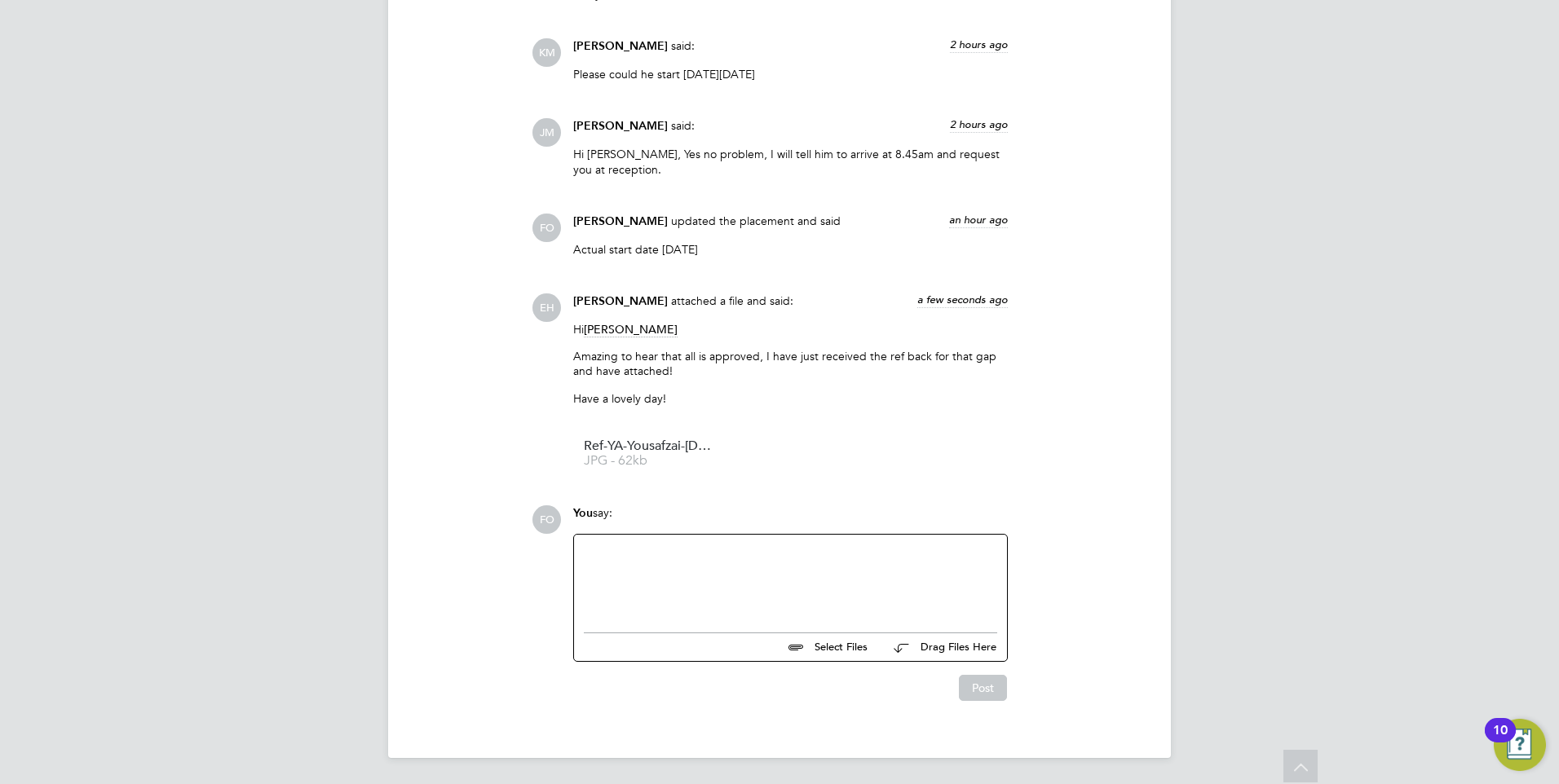
click at [647, 575] on div at bounding box center [791, 579] width 413 height 71
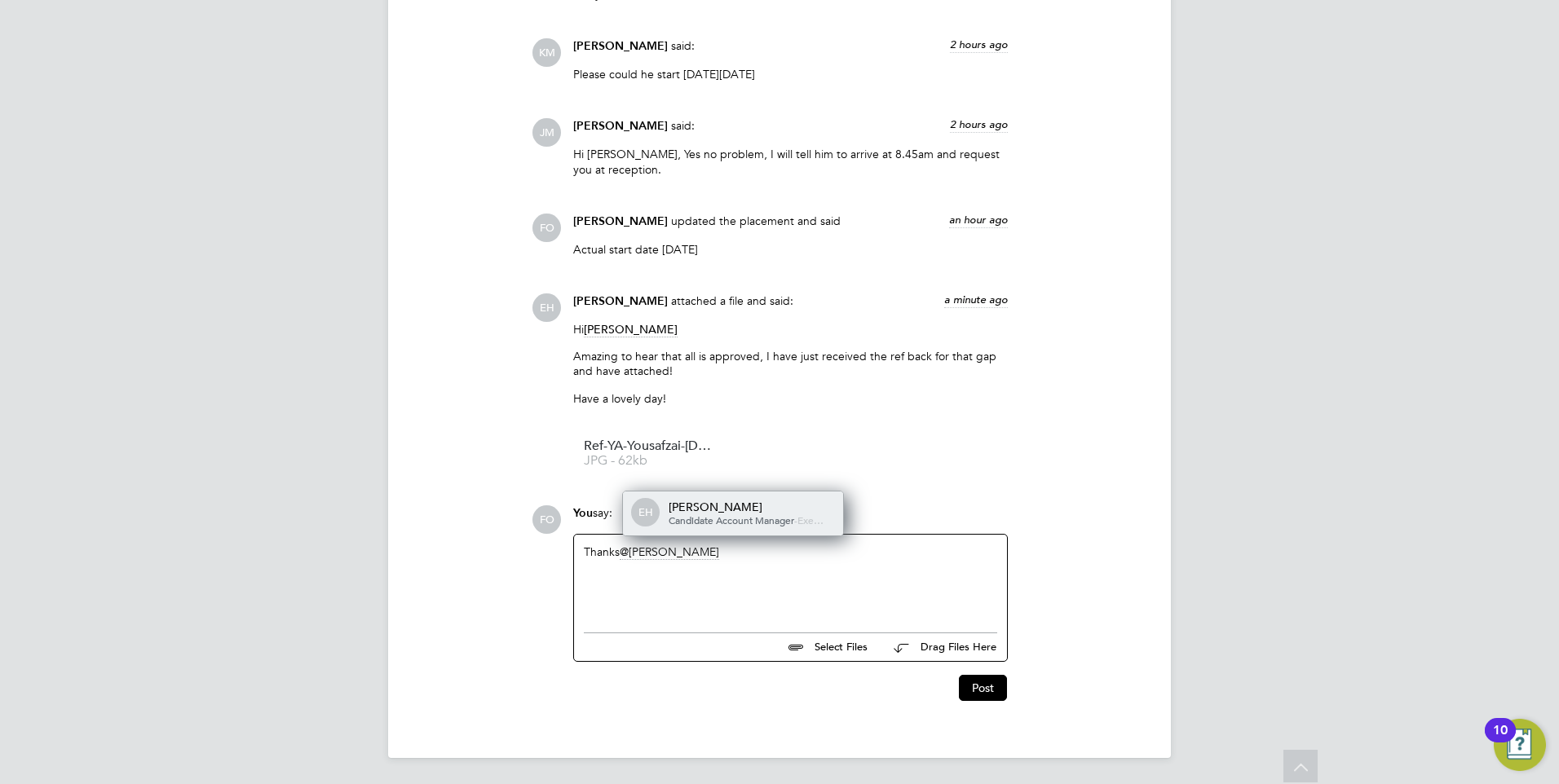
click at [661, 521] on div "EH Ella Hales Candidate Account Manager - Exe…" at bounding box center [733, 514] width 220 height 44
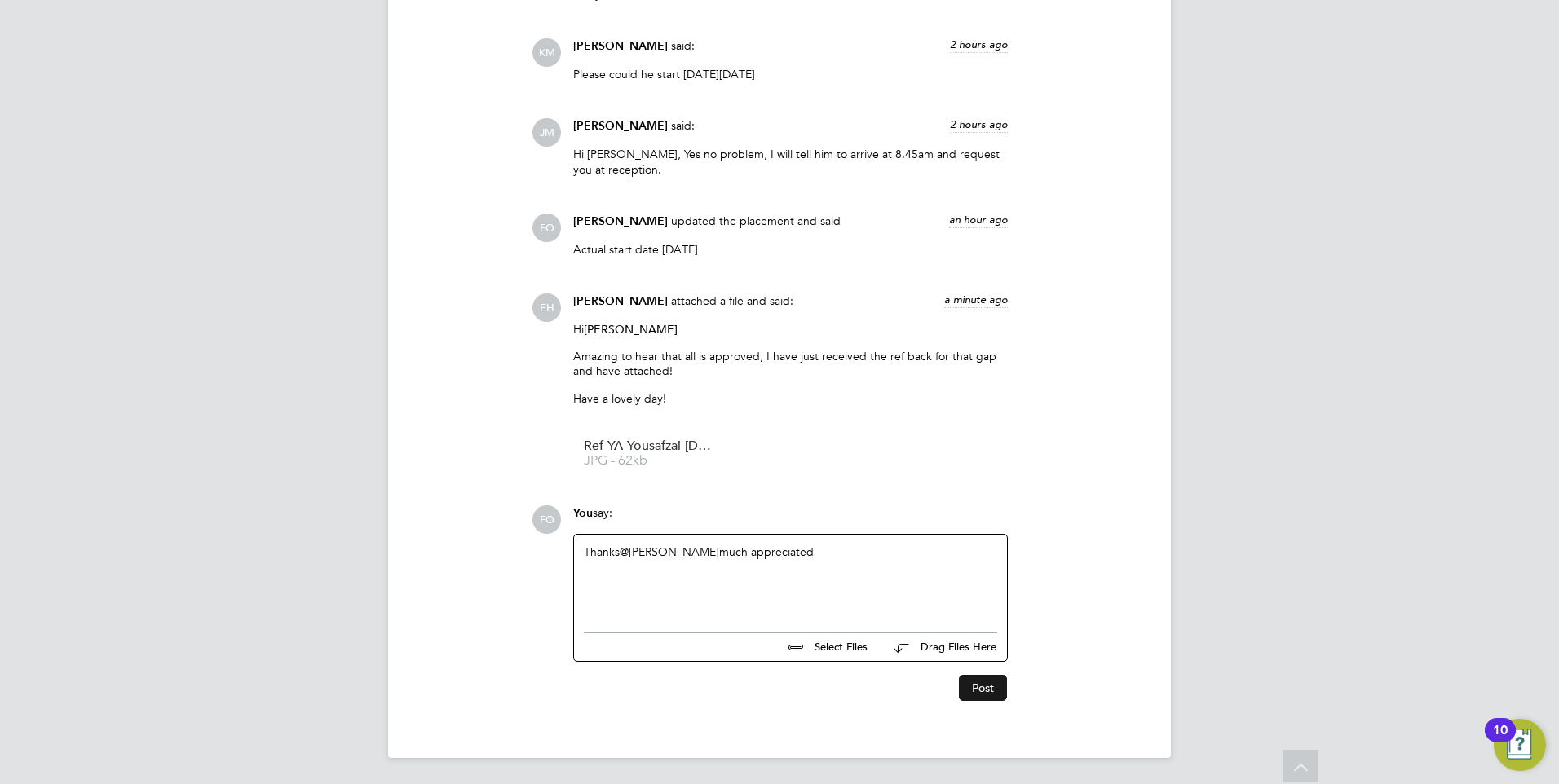
click at [970, 684] on button "Post" at bounding box center [983, 688] width 48 height 26
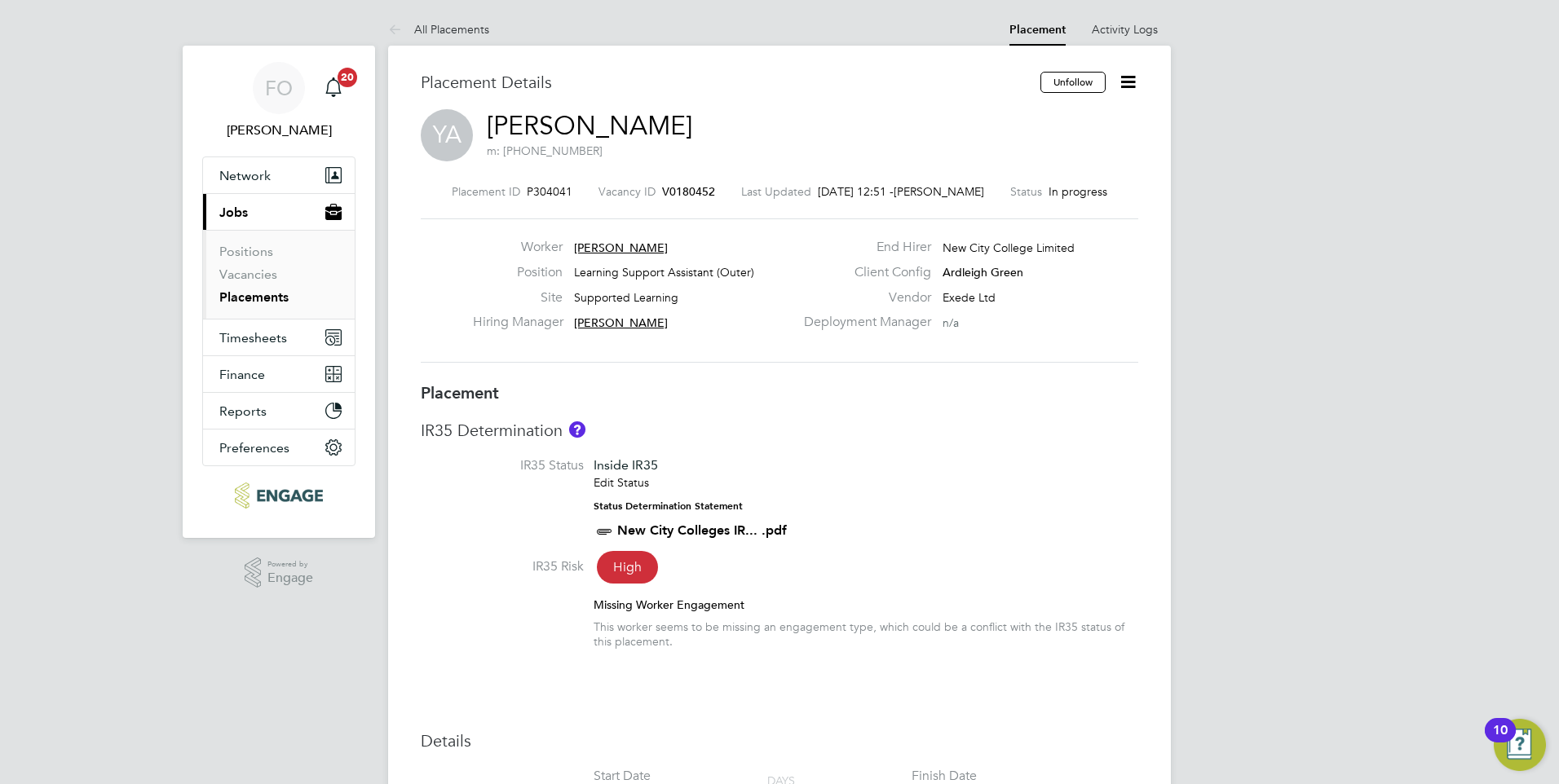
click at [662, 188] on span "V0180452" at bounding box center [689, 192] width 53 height 15
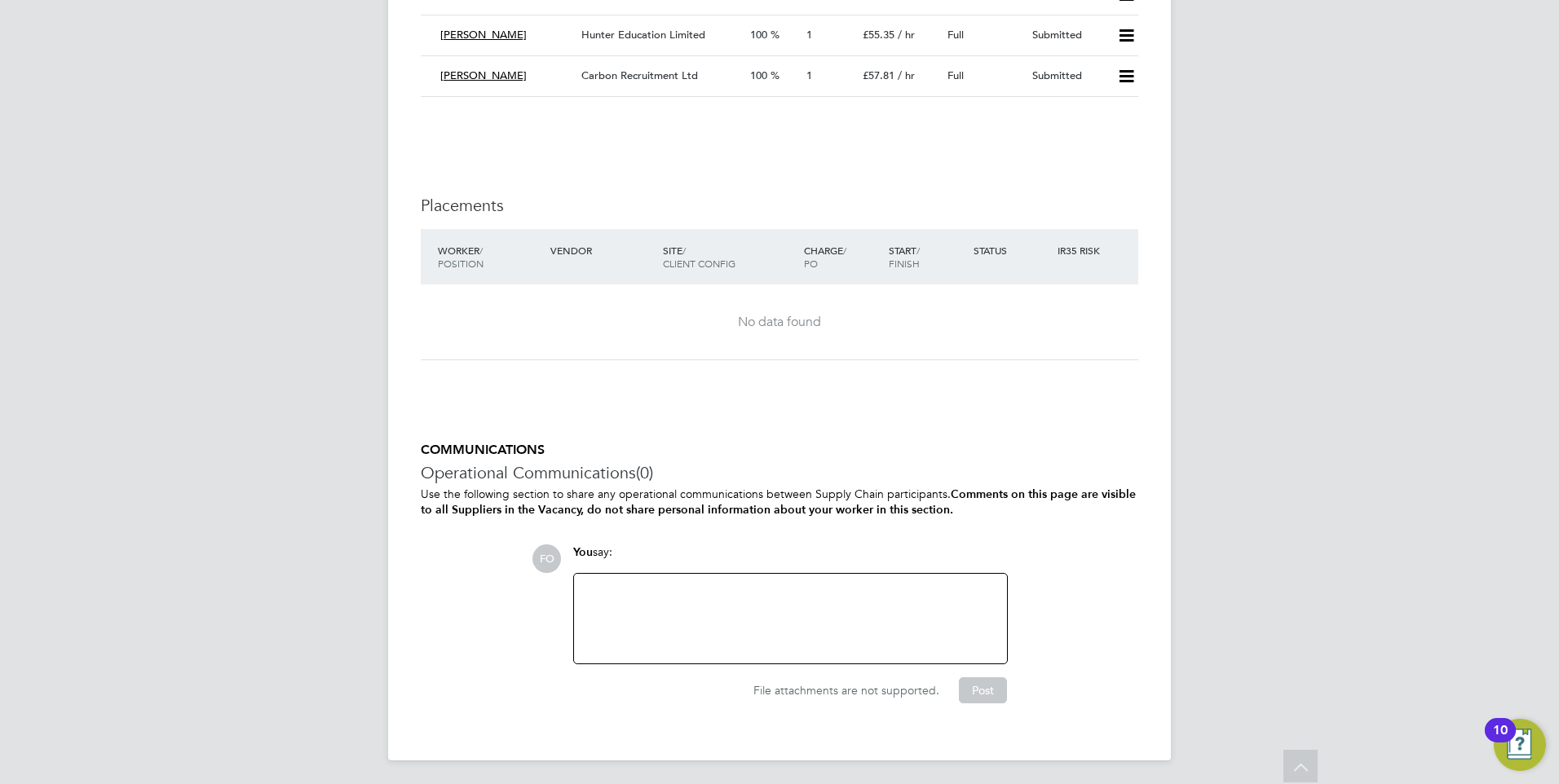
click at [746, 616] on div at bounding box center [791, 619] width 413 height 71
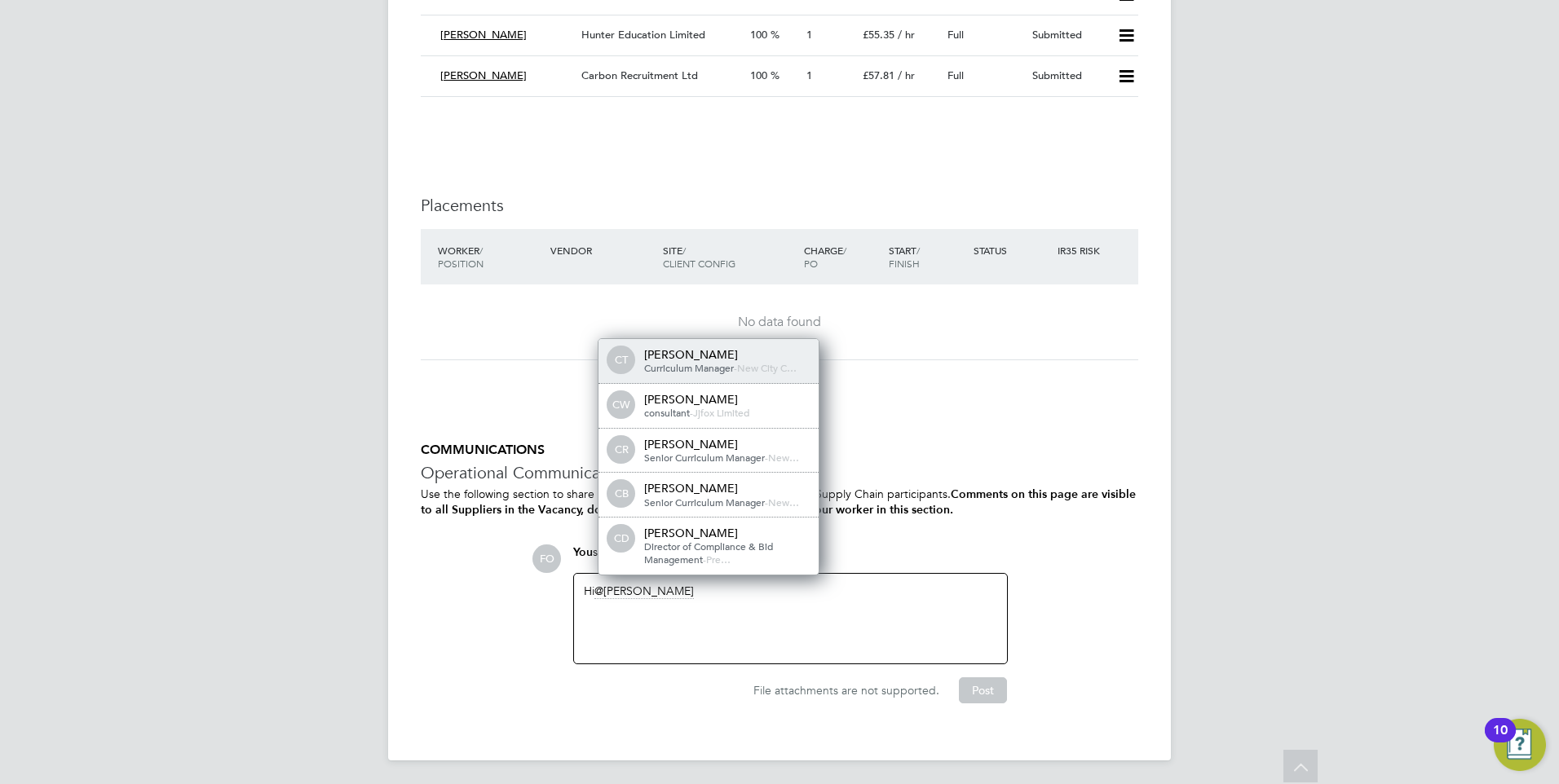
click at [744, 361] on span "New City C…" at bounding box center [767, 368] width 60 height 13
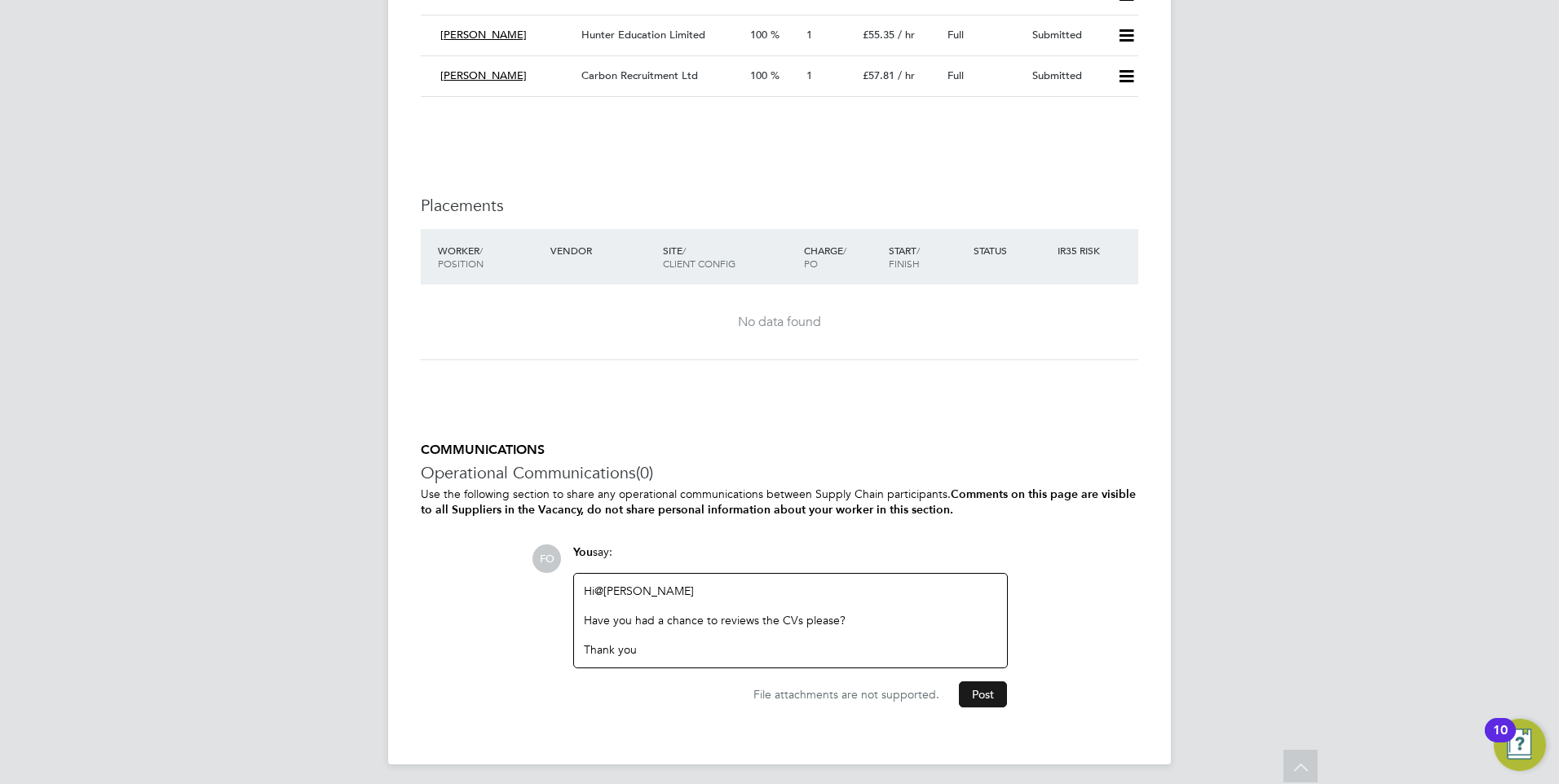
click at [995, 688] on button "Post" at bounding box center [983, 694] width 48 height 26
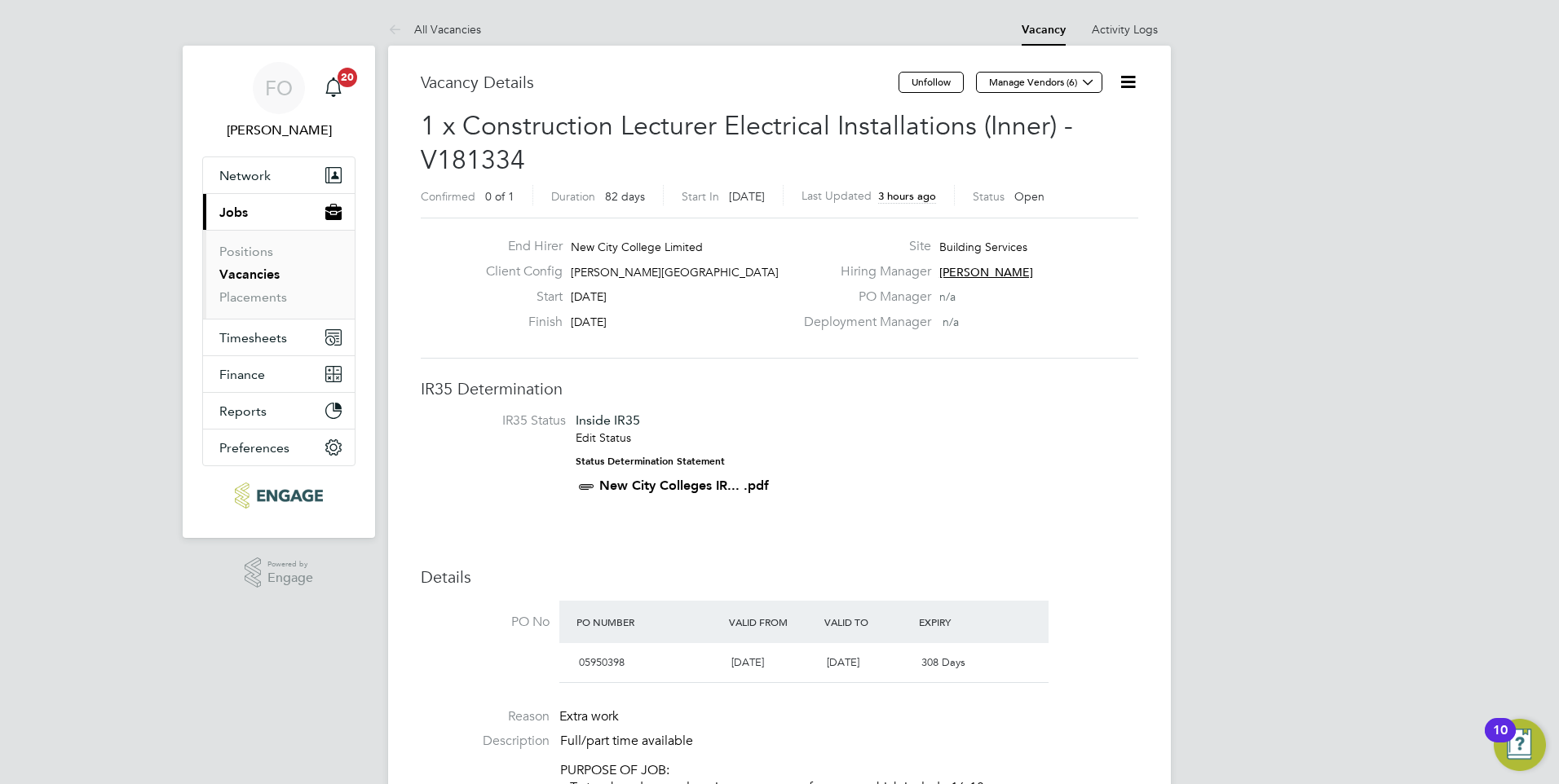
click at [1127, 78] on icon at bounding box center [1128, 81] width 21 height 21
click at [1089, 179] on li "Followers" at bounding box center [1089, 176] width 95 height 23
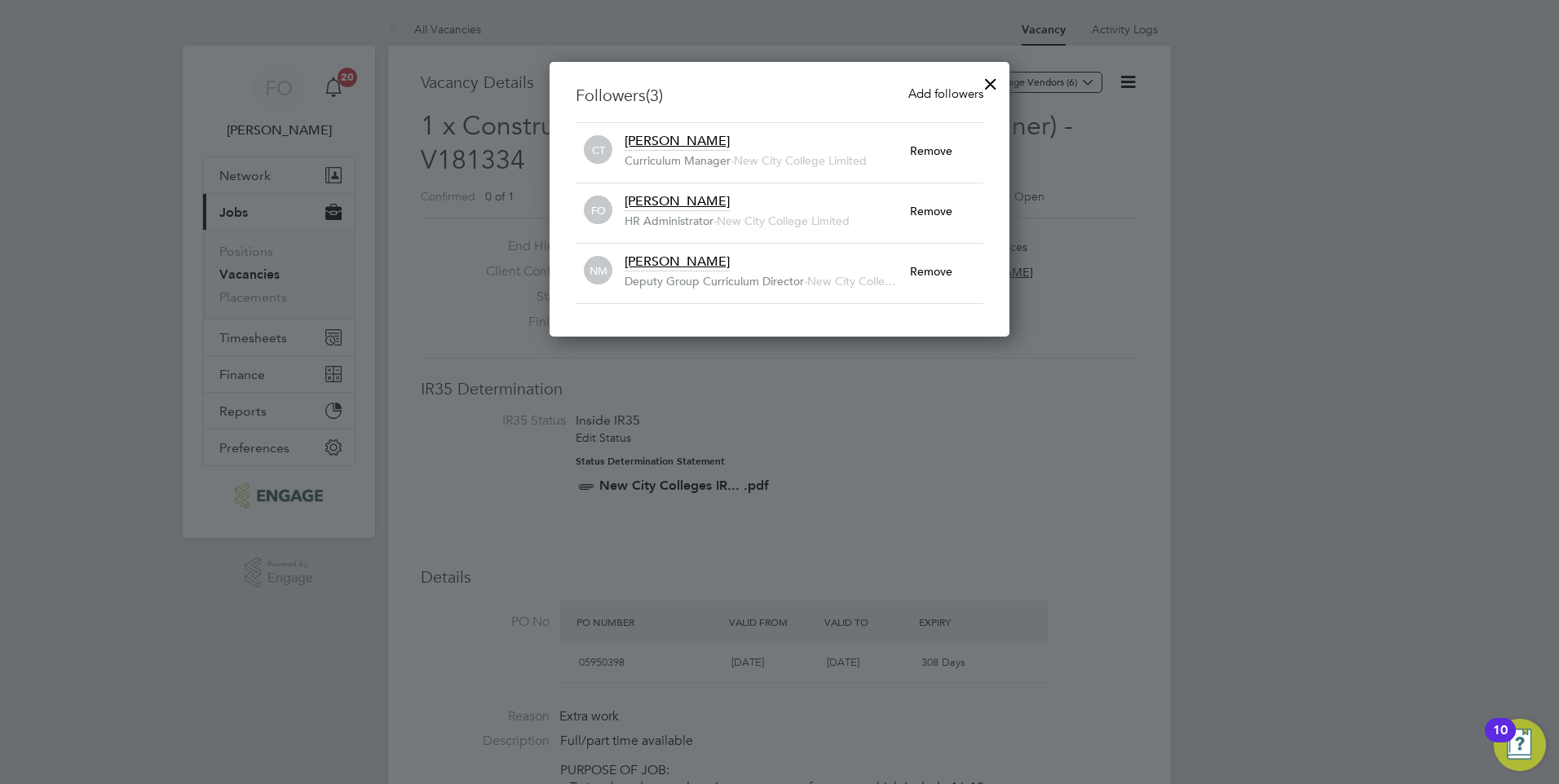
click at [946, 98] on span "Add followers" at bounding box center [946, 93] width 75 height 16
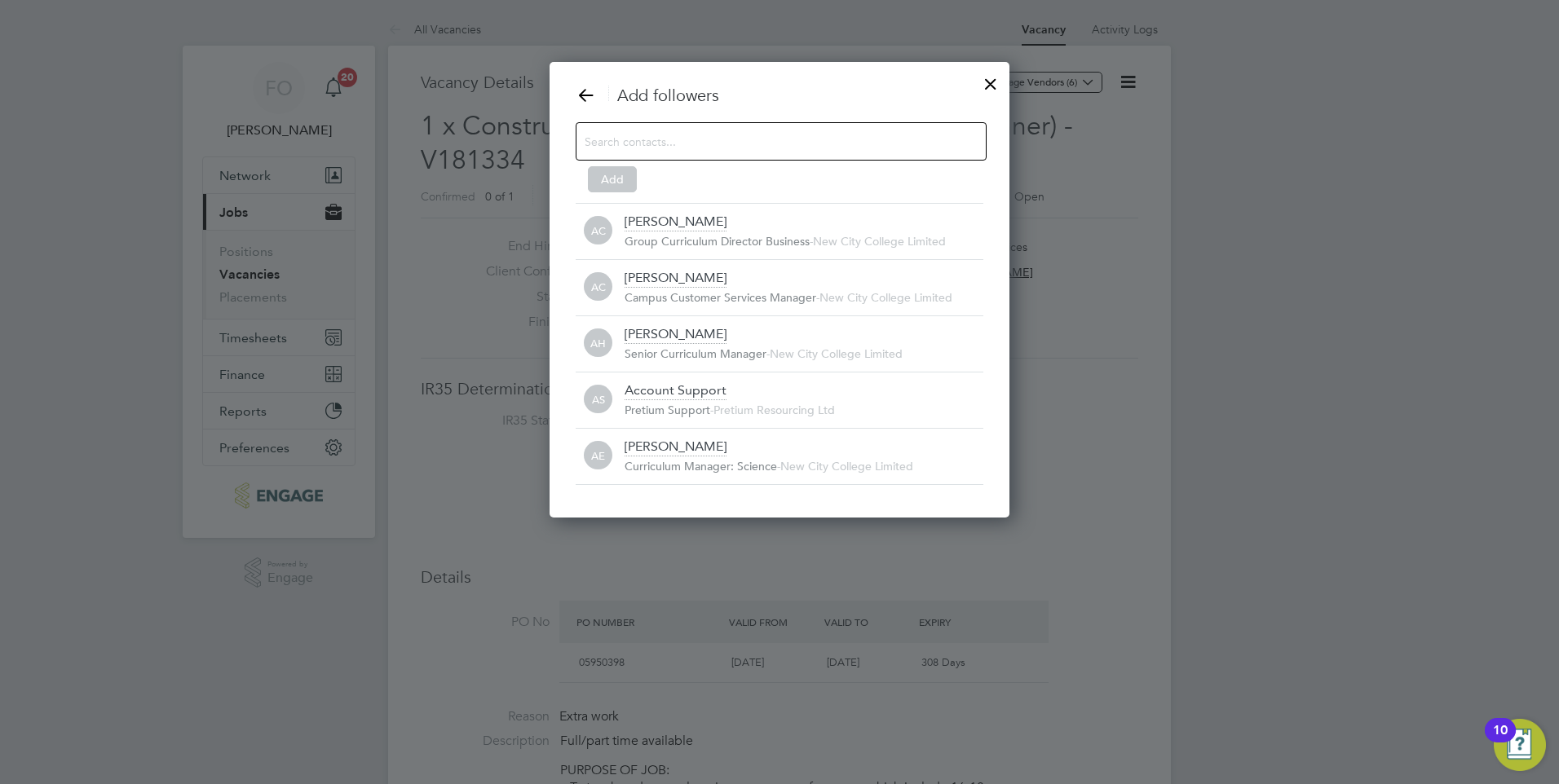
click at [708, 139] on input at bounding box center [768, 141] width 367 height 22
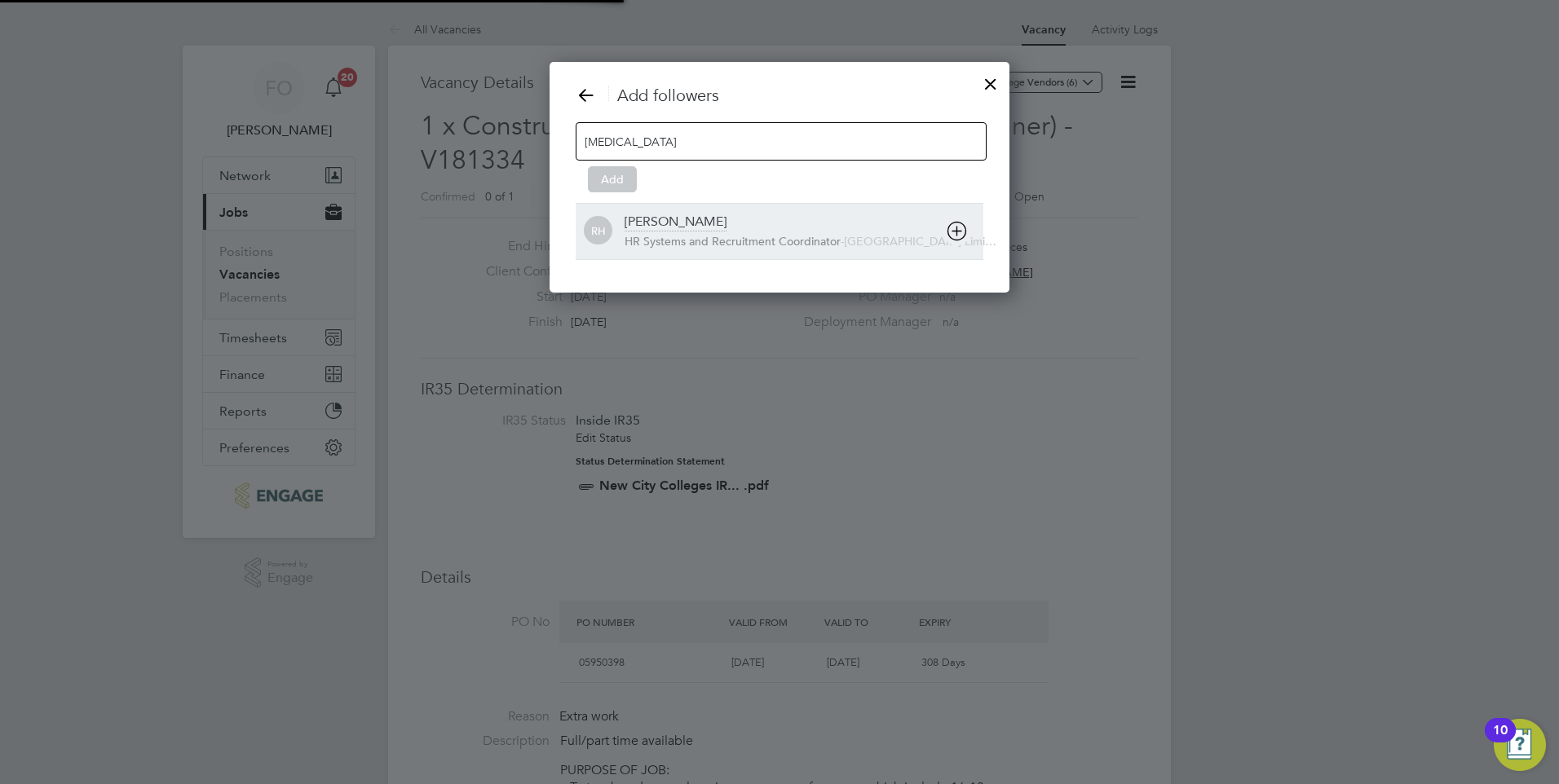
type input "[MEDICAL_DATA]"
click at [660, 240] on span "HR Systems and Recruitment Coordinator" at bounding box center [733, 241] width 216 height 15
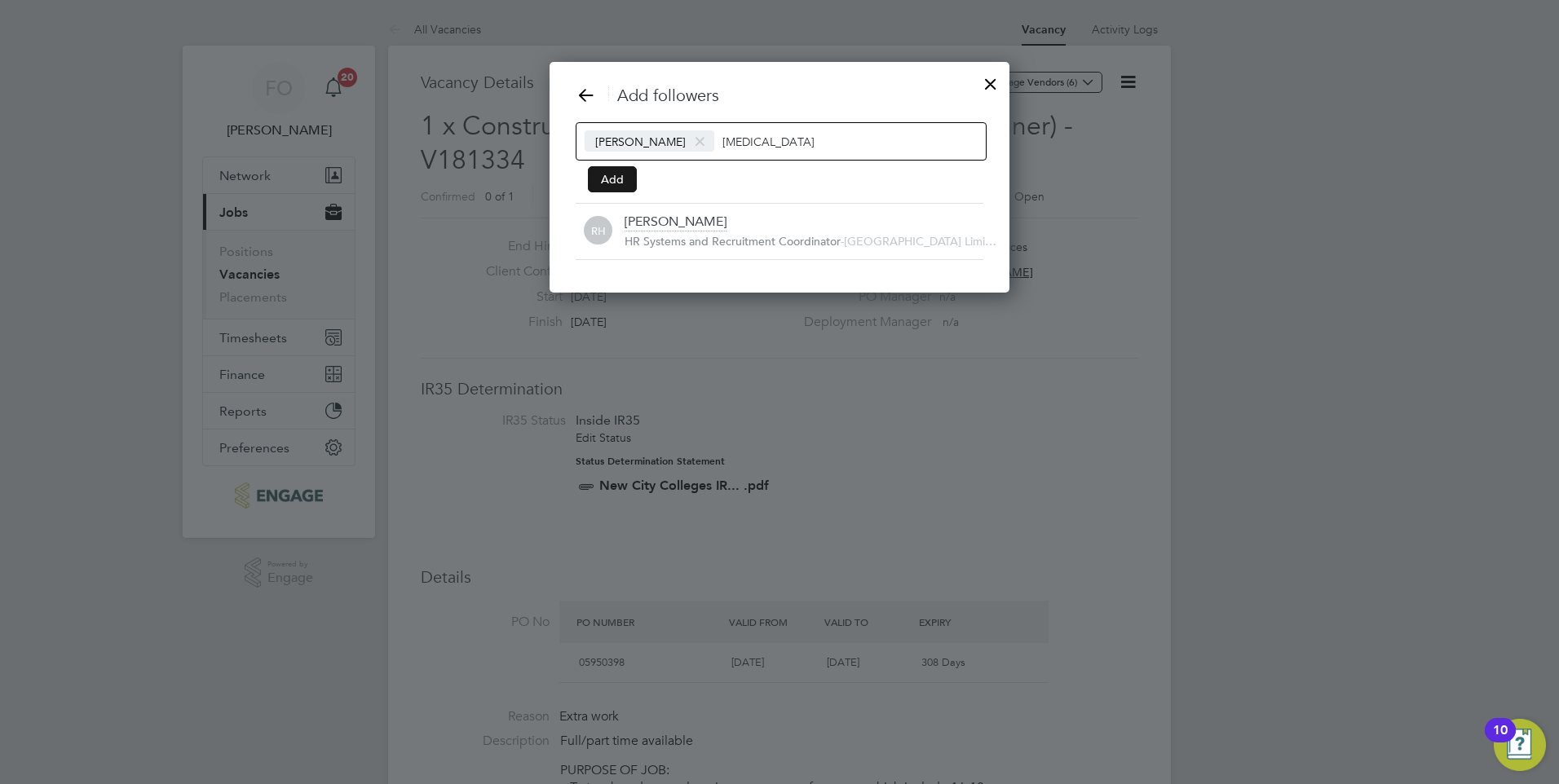
click at [608, 176] on button "Add" at bounding box center [612, 178] width 49 height 26
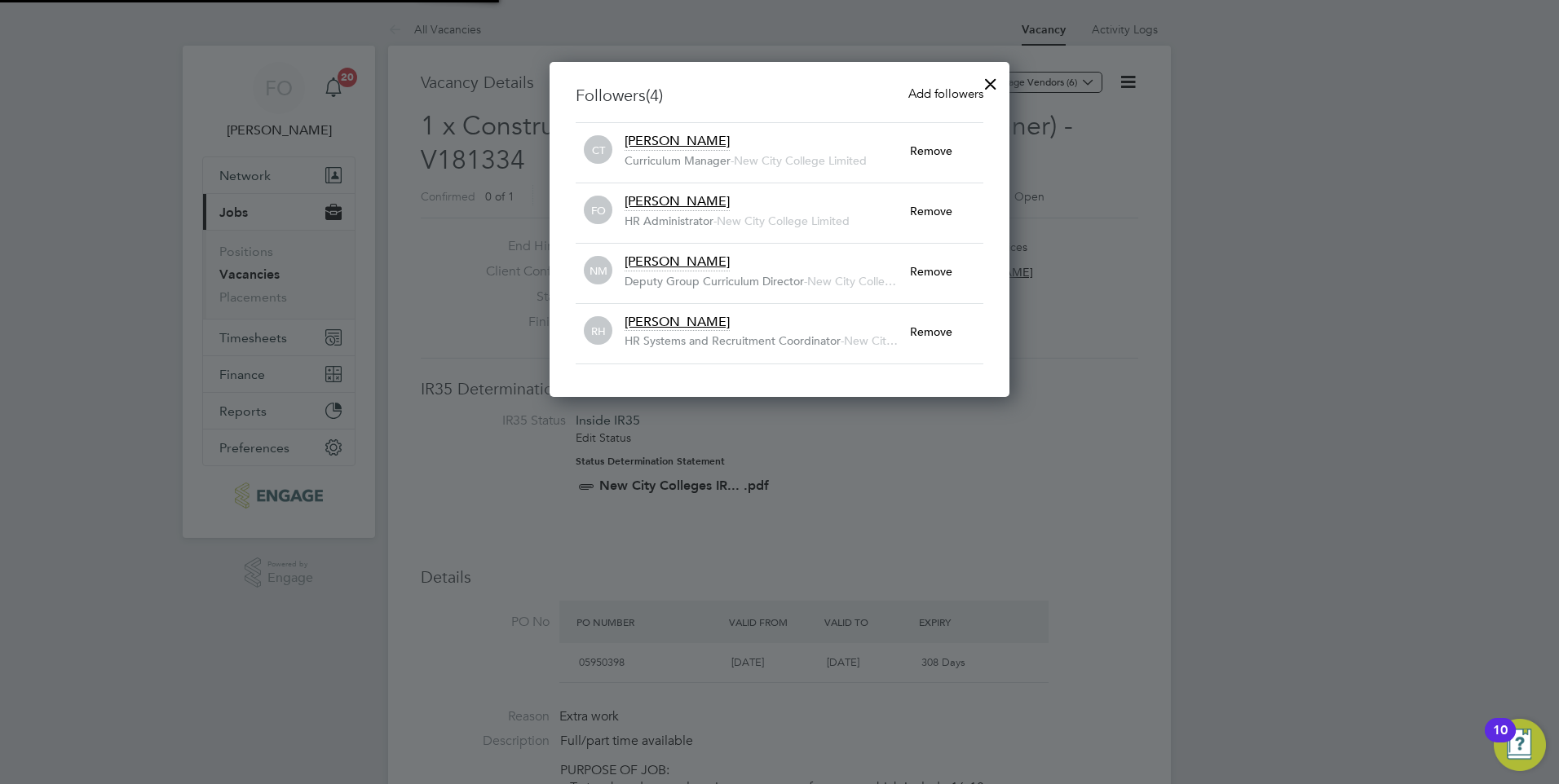
click at [990, 80] on div at bounding box center [990, 80] width 29 height 29
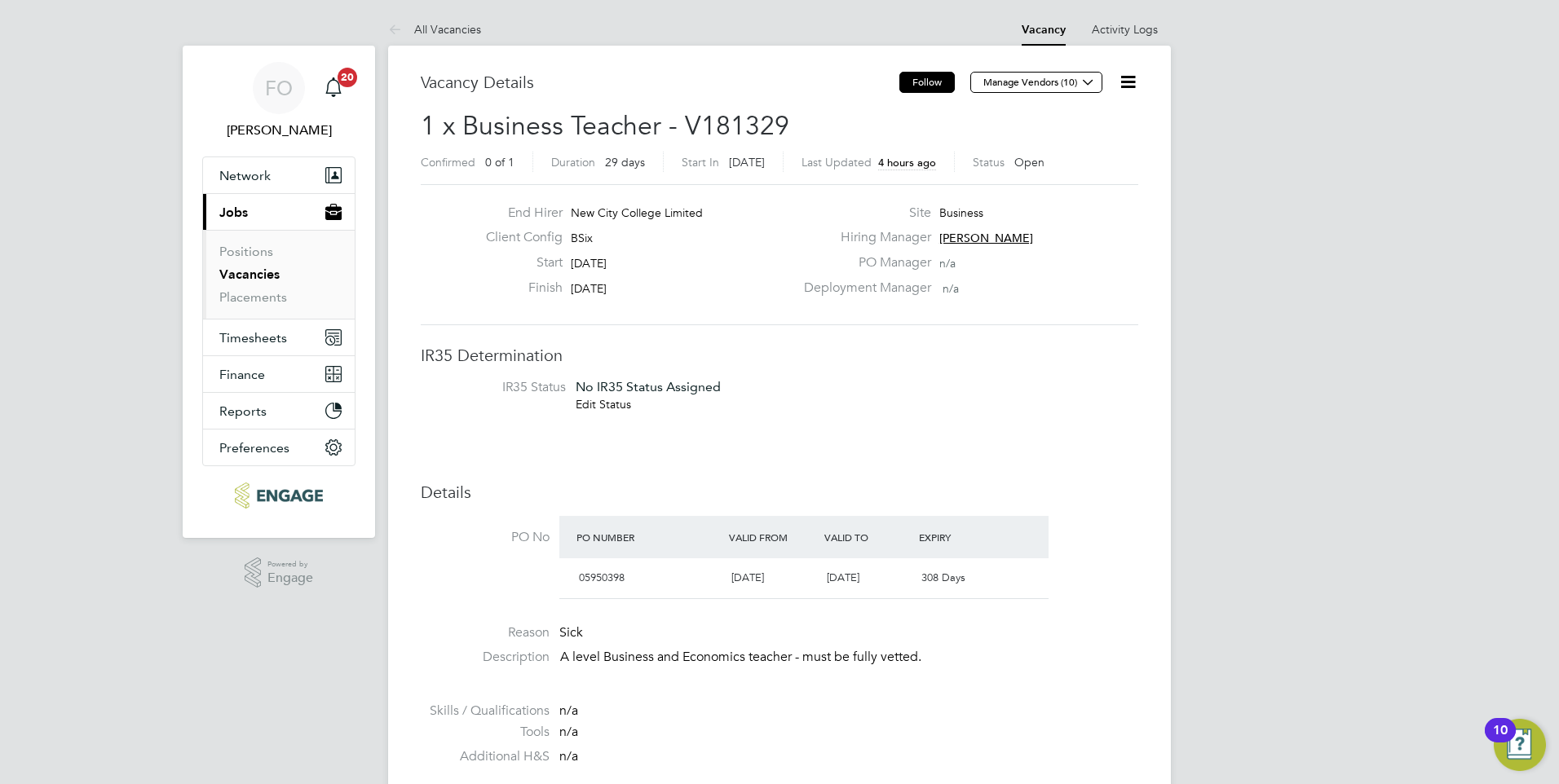
click at [923, 81] on button "Follow" at bounding box center [927, 82] width 56 height 22
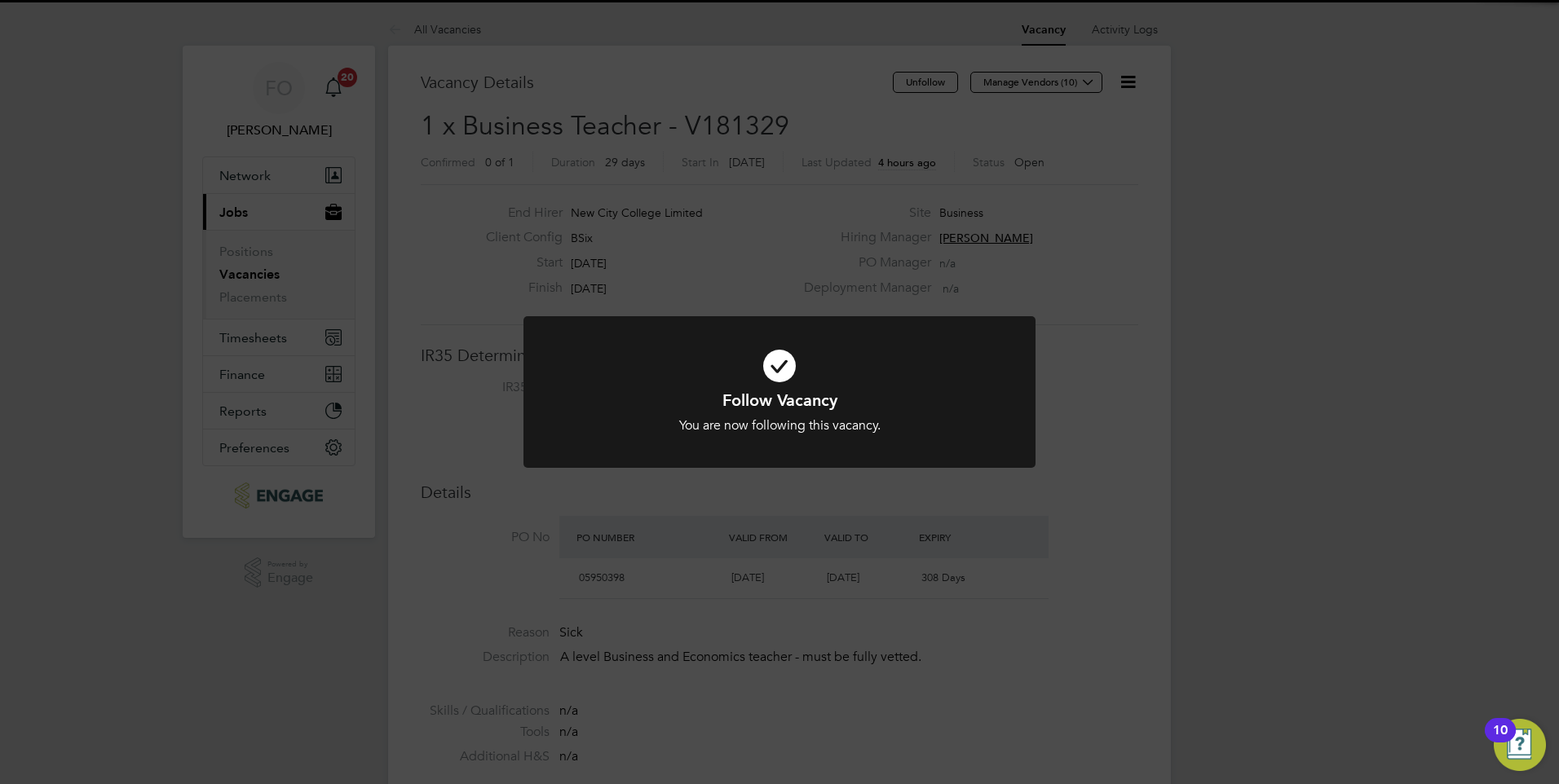
click at [1089, 201] on div "Follow Vacancy You are now following this vacancy. Cancel Okay" at bounding box center [779, 392] width 1559 height 784
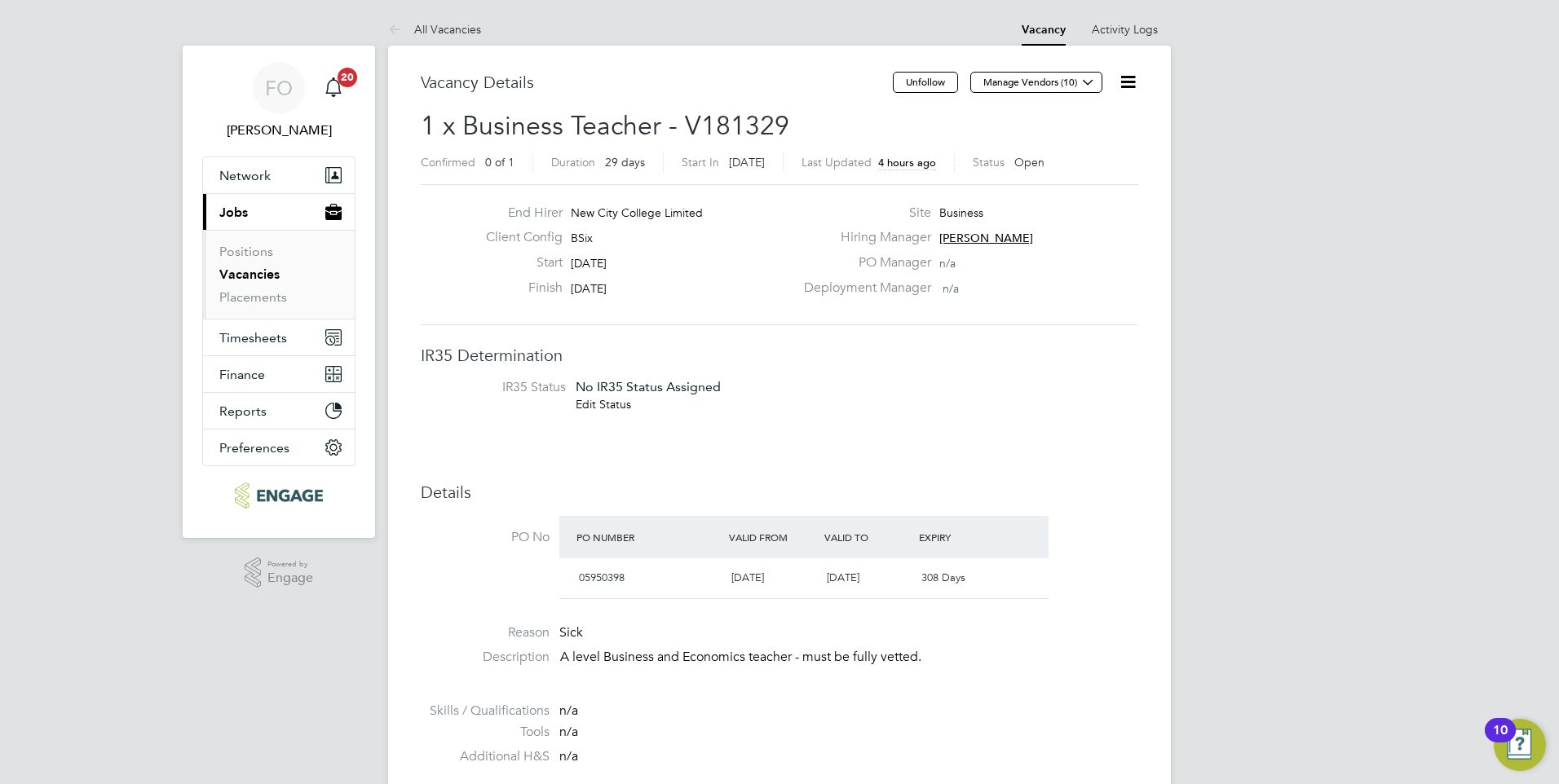
click at [1138, 77] on icon at bounding box center [1128, 81] width 21 height 21
click at [1094, 119] on li "Edit Vacancy e" at bounding box center [1089, 121] width 95 height 23
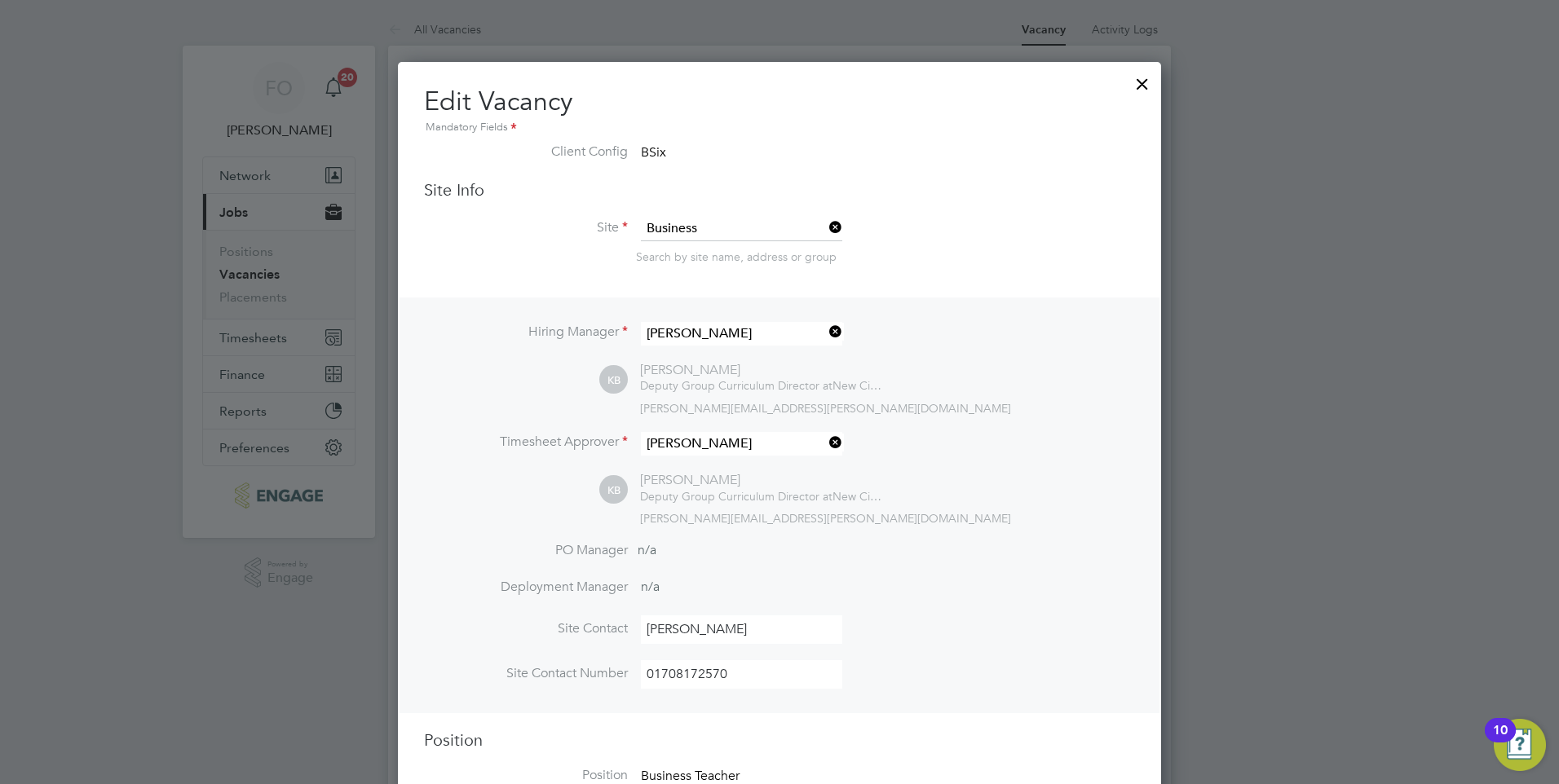
click at [1143, 86] on div at bounding box center [1142, 80] width 29 height 29
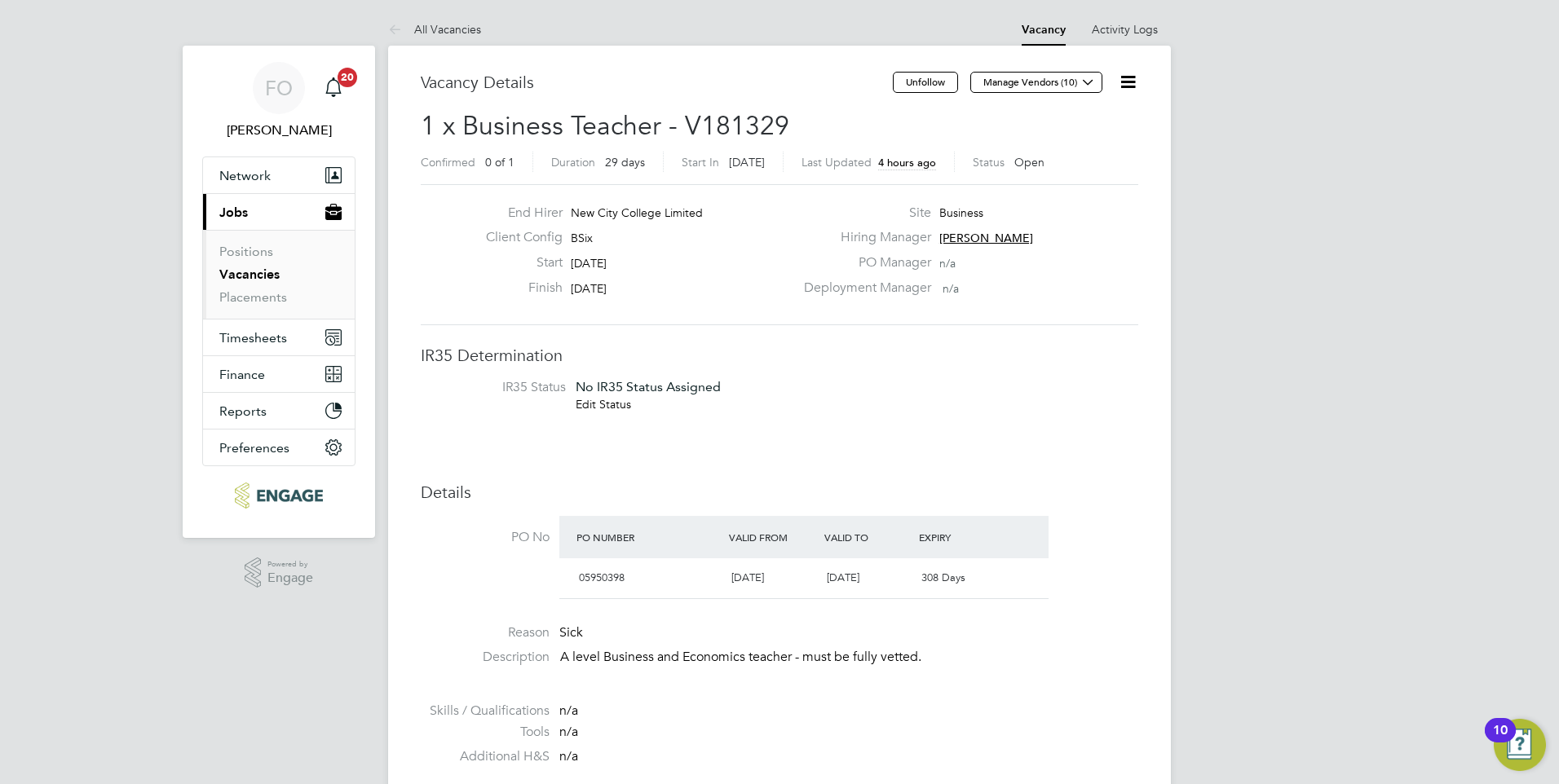
click at [1131, 75] on icon at bounding box center [1128, 81] width 21 height 21
click at [1083, 173] on li "Followers" at bounding box center [1089, 176] width 95 height 23
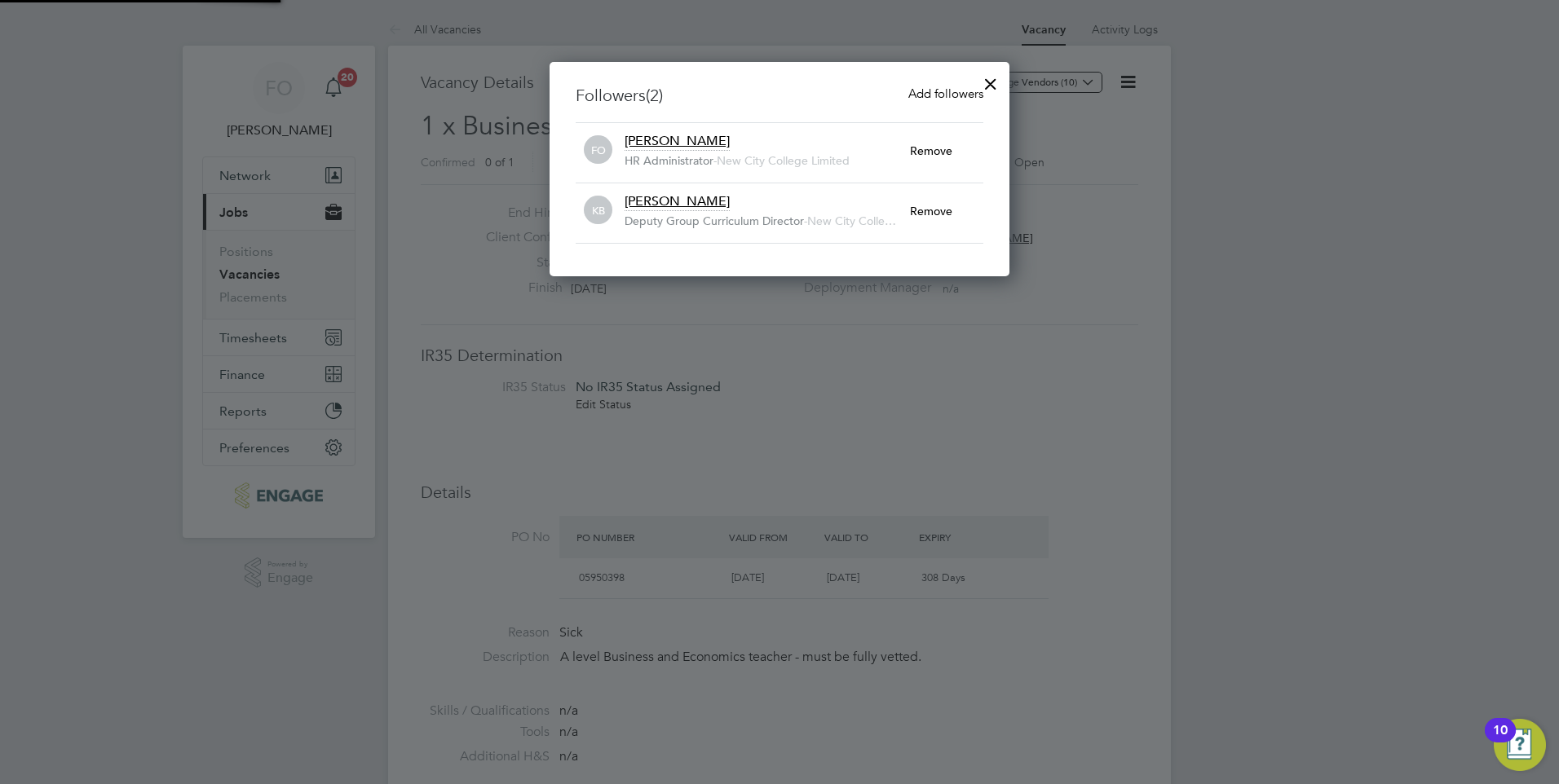
scroll to position [215, 460]
click at [997, 75] on div at bounding box center [990, 80] width 29 height 29
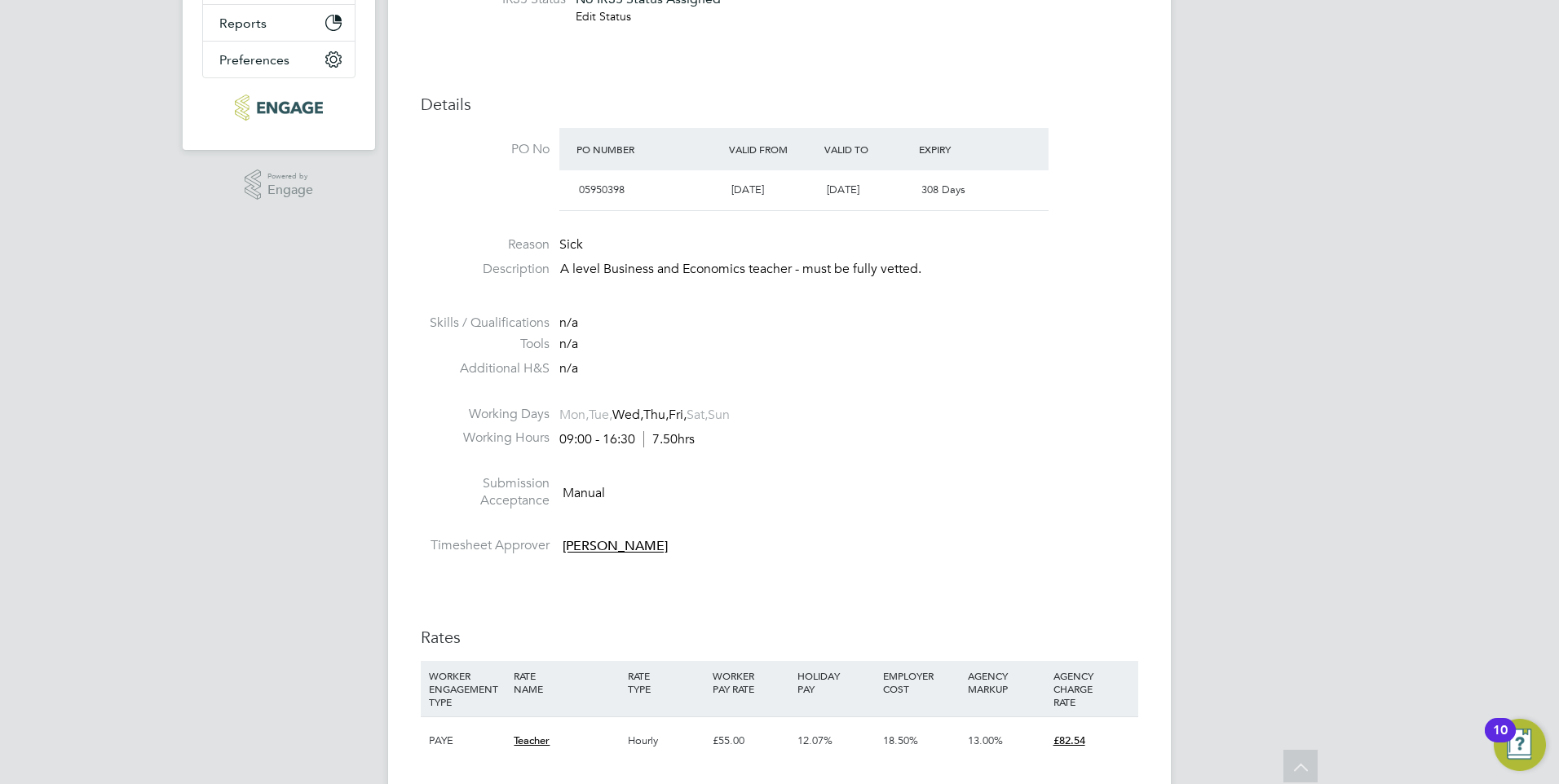
scroll to position [0, 0]
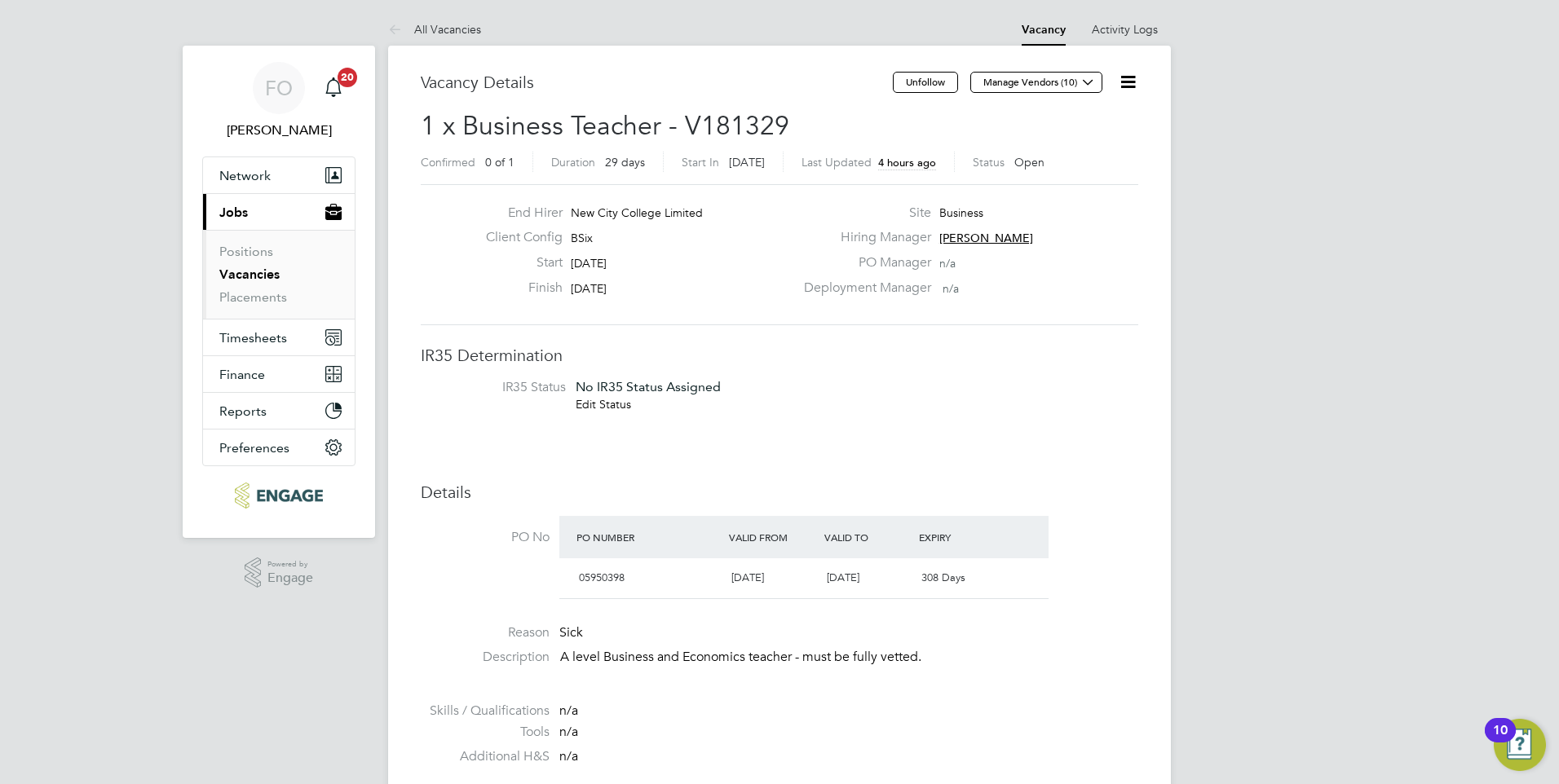
click at [255, 270] on link "Vacancies" at bounding box center [249, 274] width 61 height 16
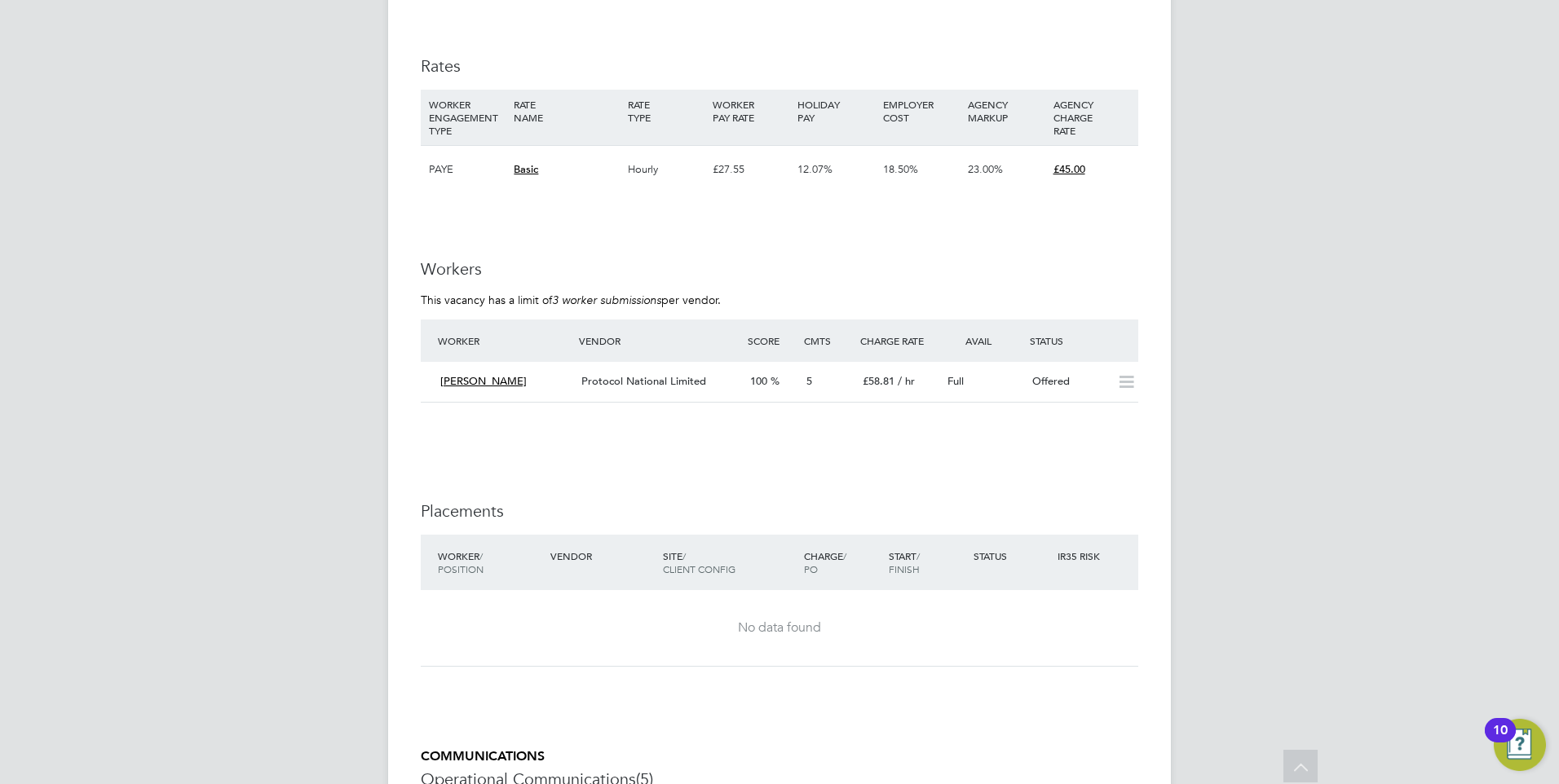
scroll to position [2619, 0]
click at [1023, 374] on div "Full" at bounding box center [983, 382] width 85 height 27
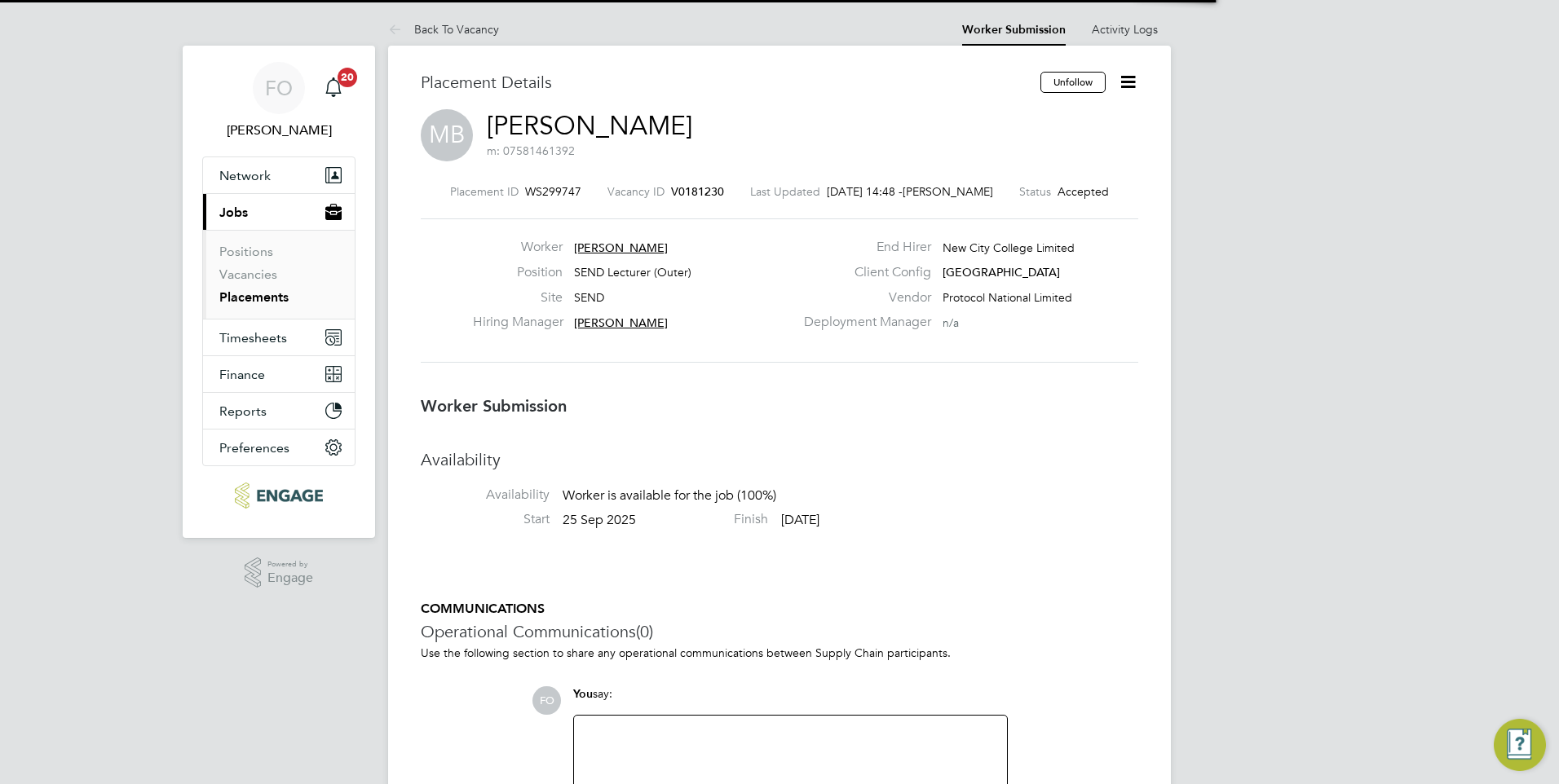
scroll to position [8, 8]
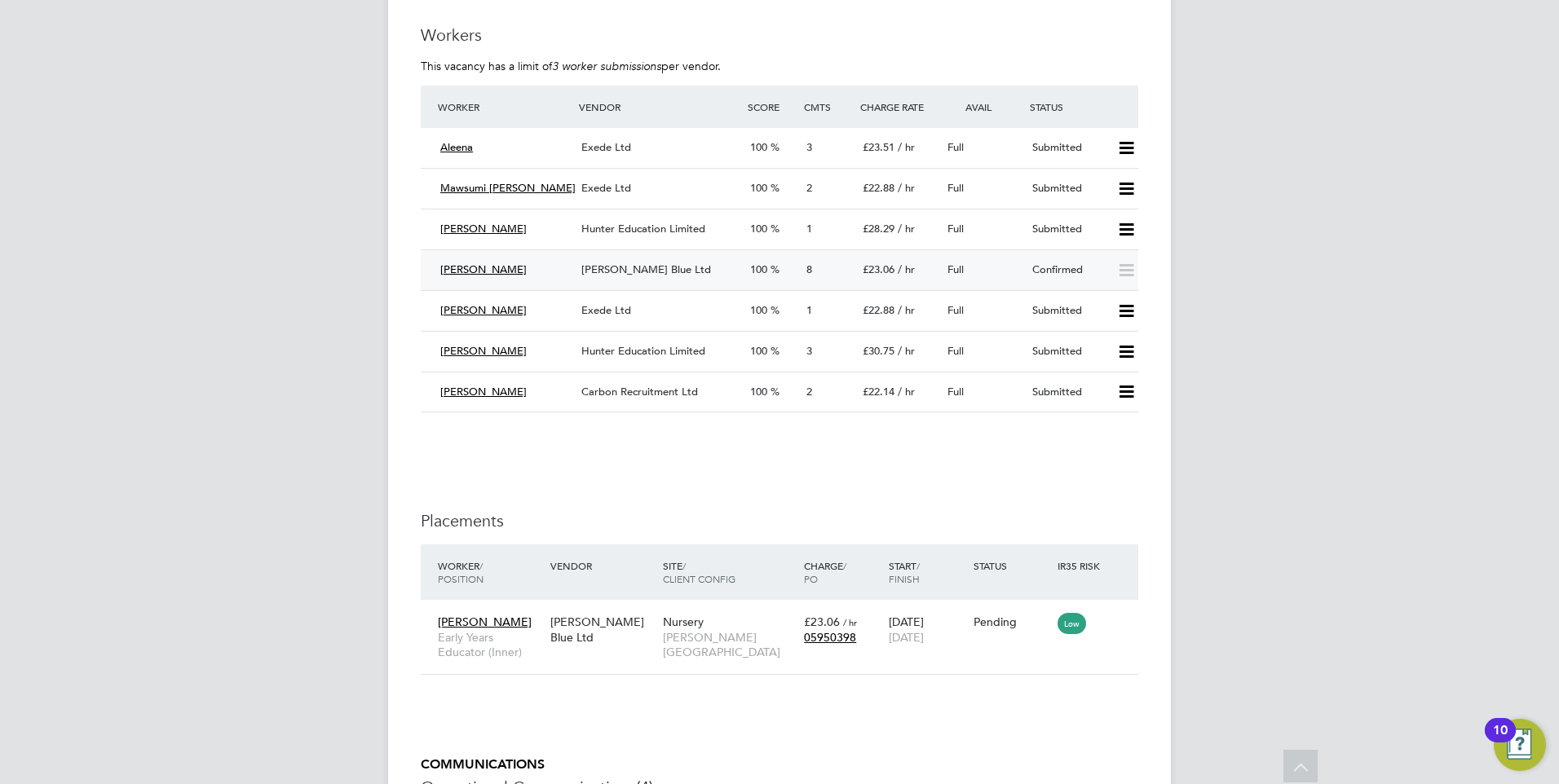
click at [1054, 263] on div "Confirmed" at bounding box center [1068, 270] width 85 height 27
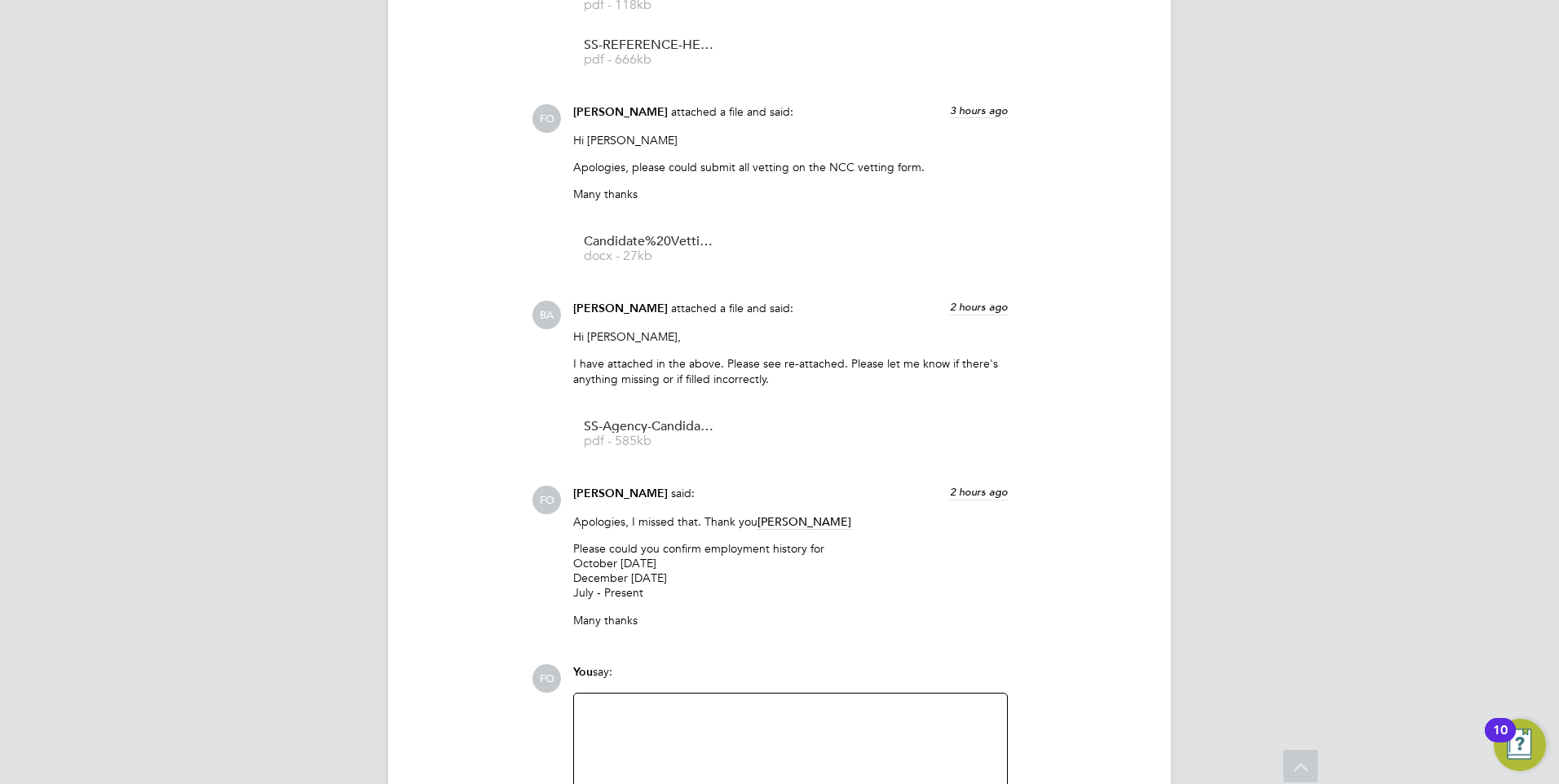
scroll to position [3995, 0]
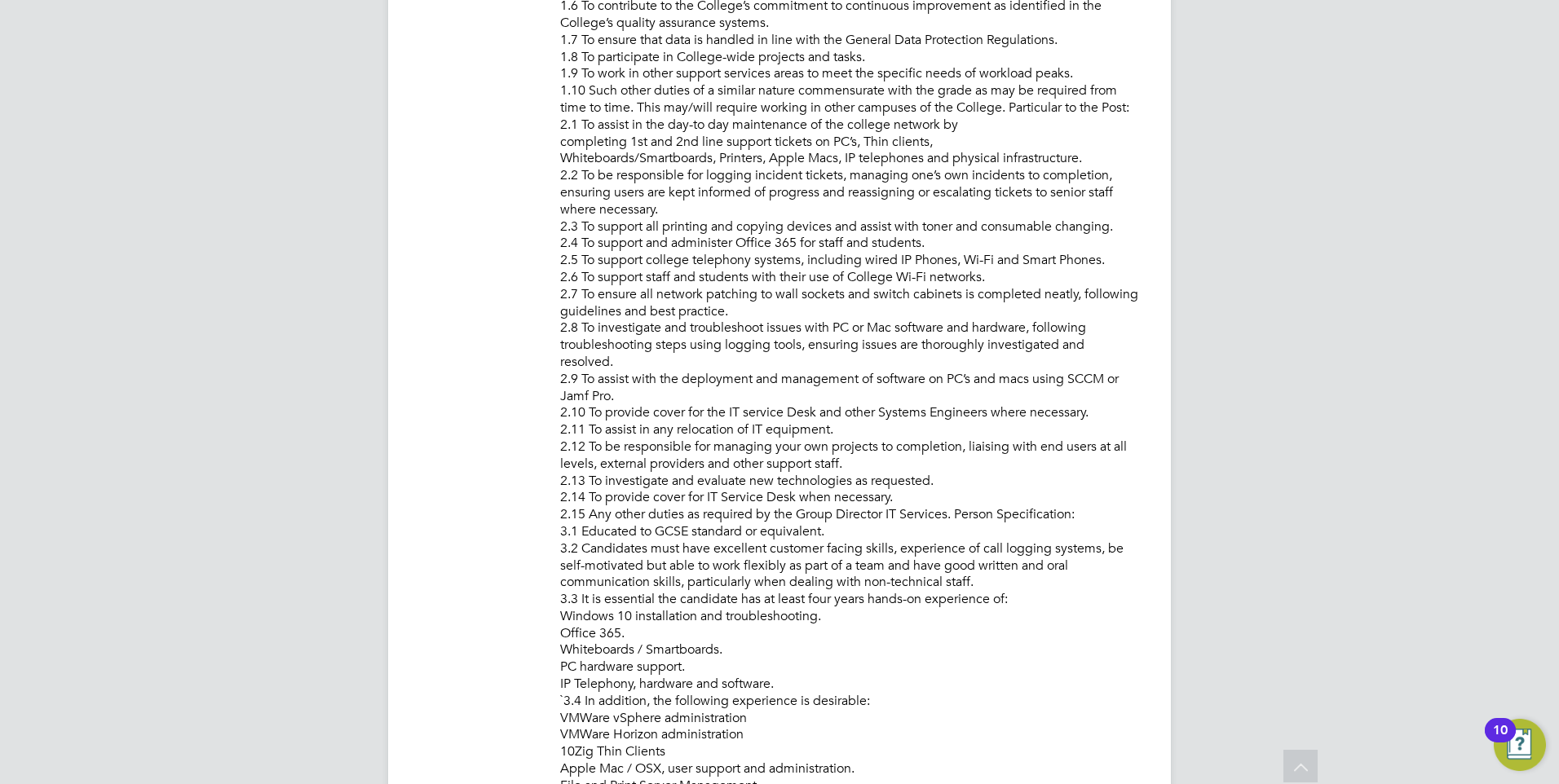
scroll to position [745, 0]
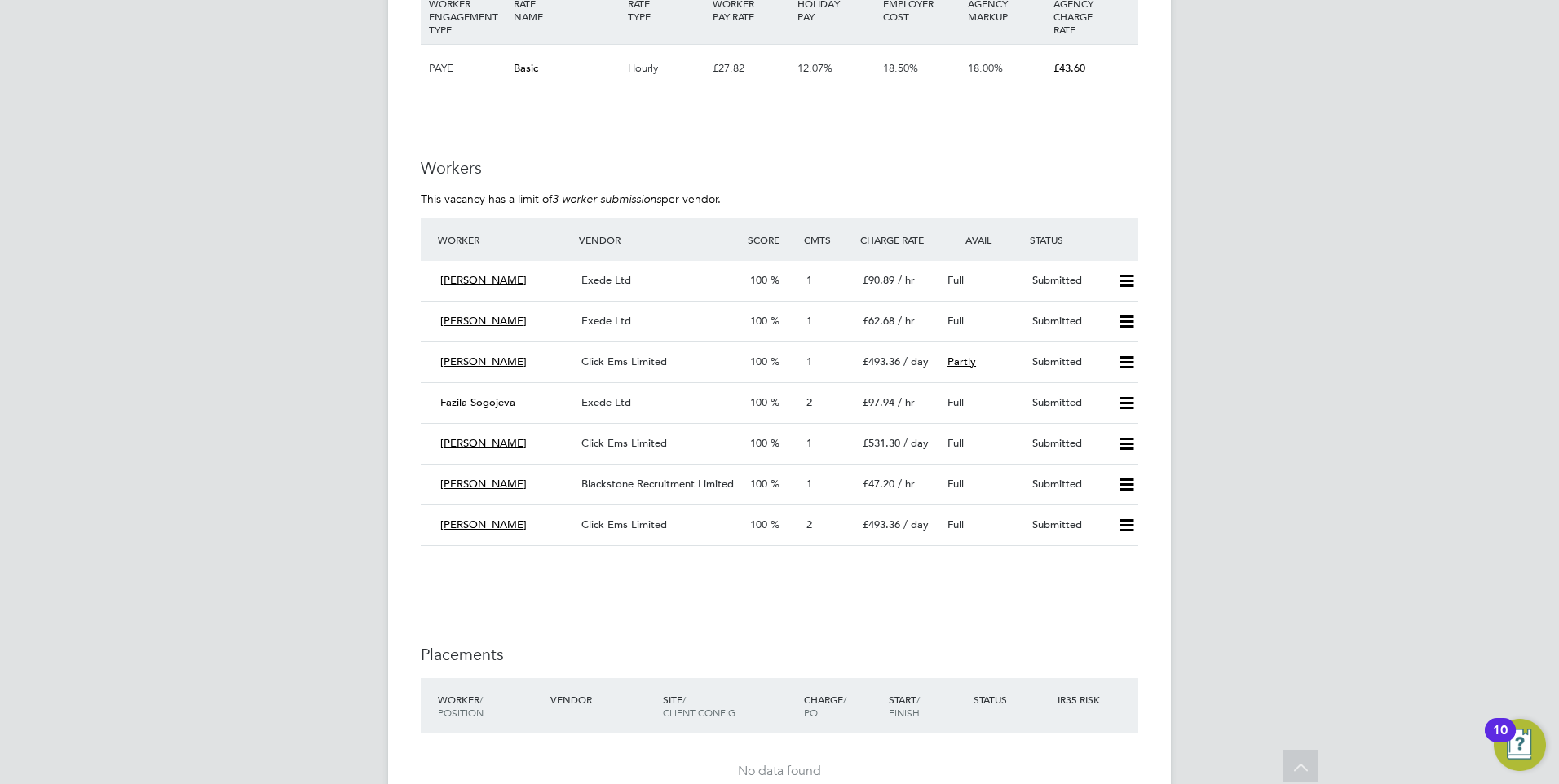
scroll to position [2044, 0]
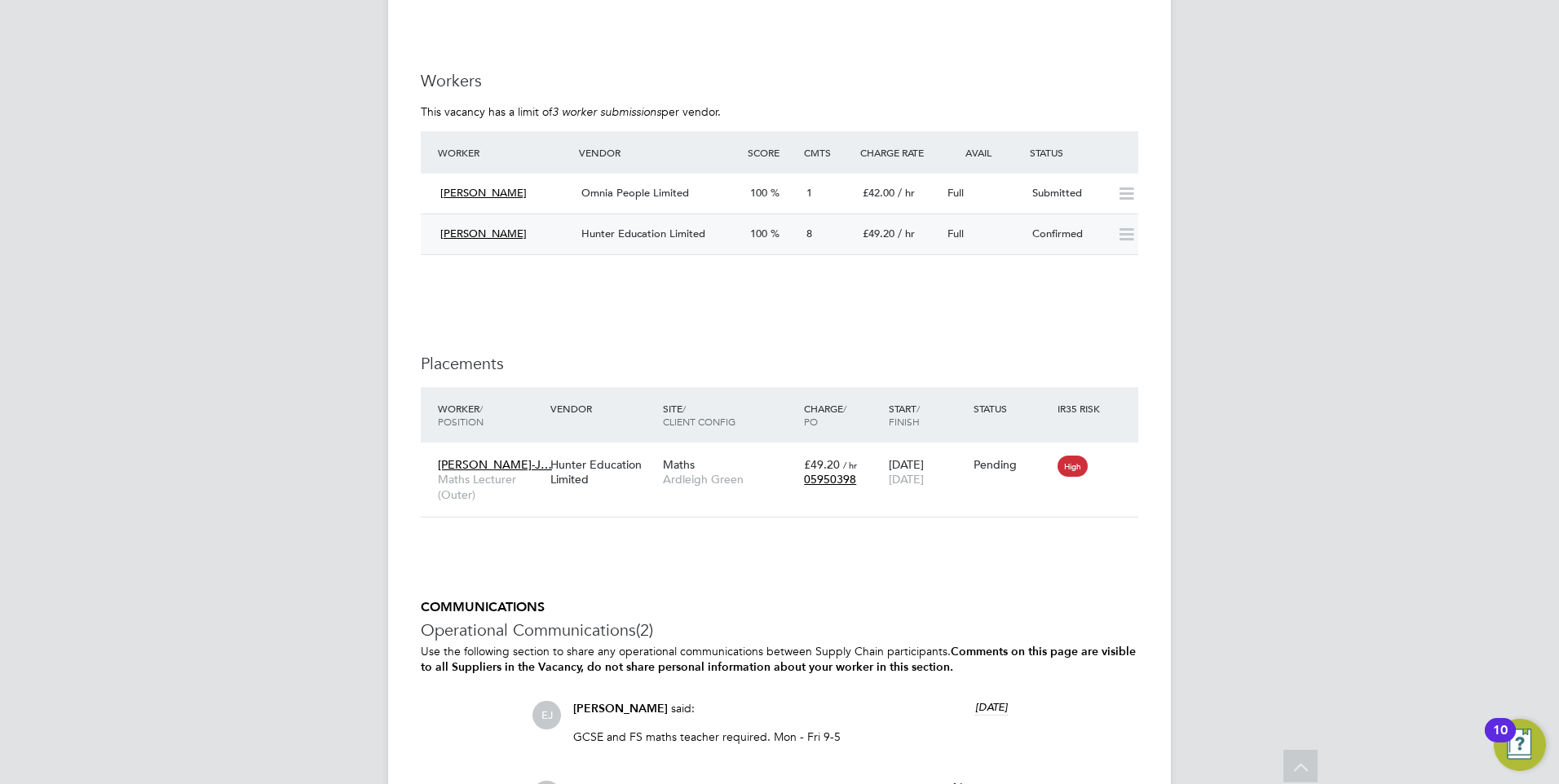
scroll to position [3171, 0]
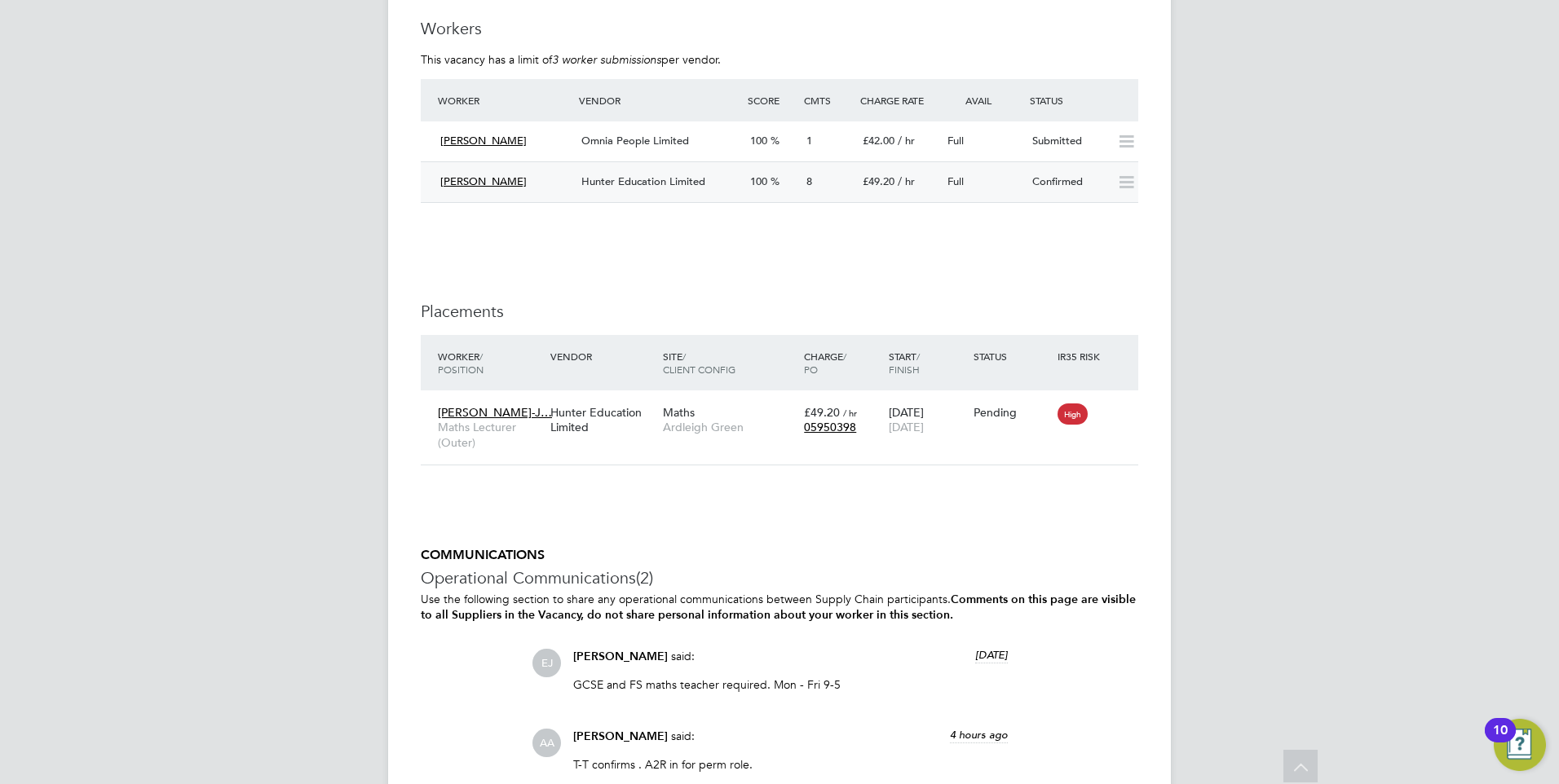
click at [1016, 179] on div "Full" at bounding box center [983, 182] width 85 height 27
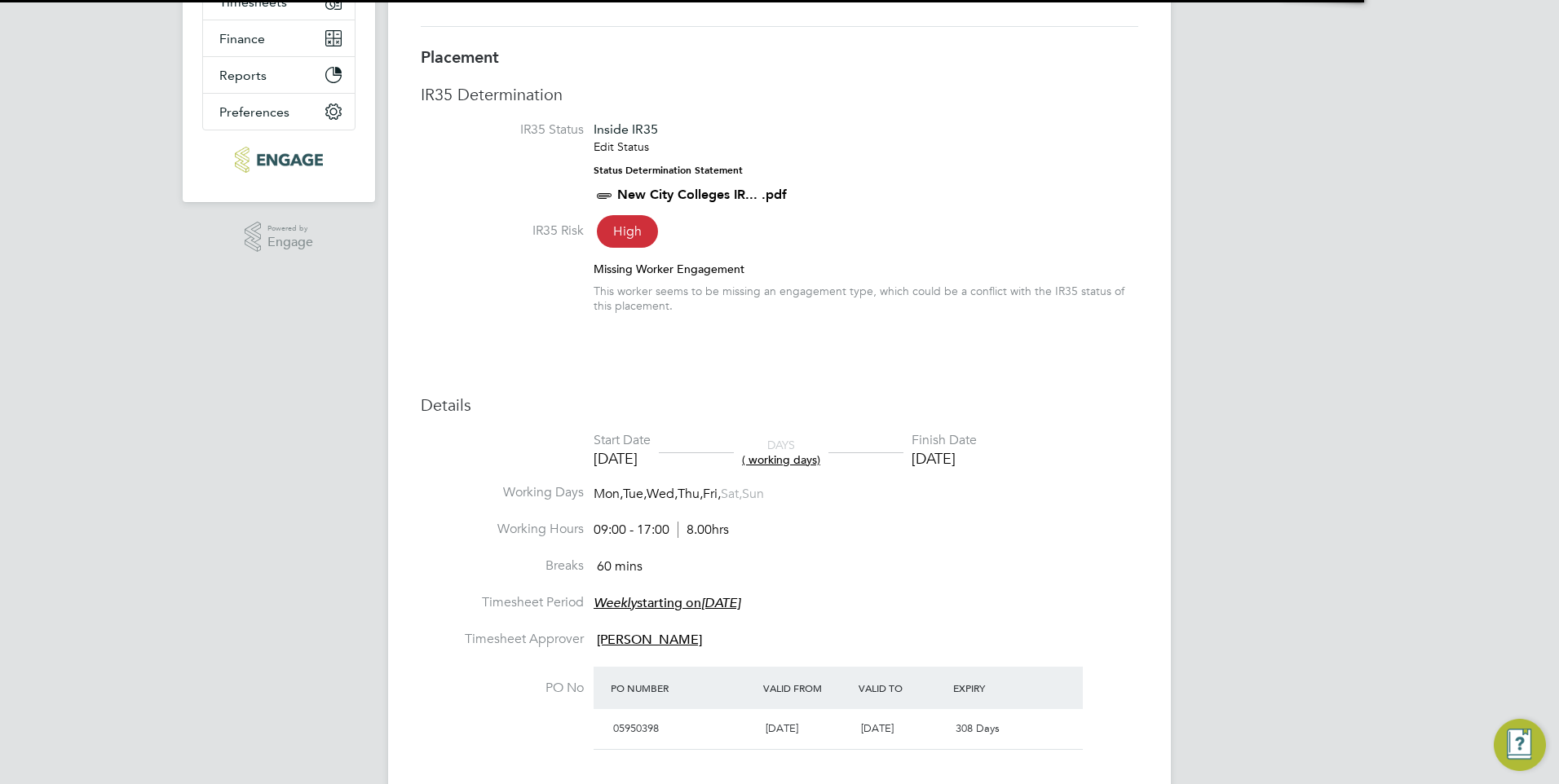
scroll to position [8, 8]
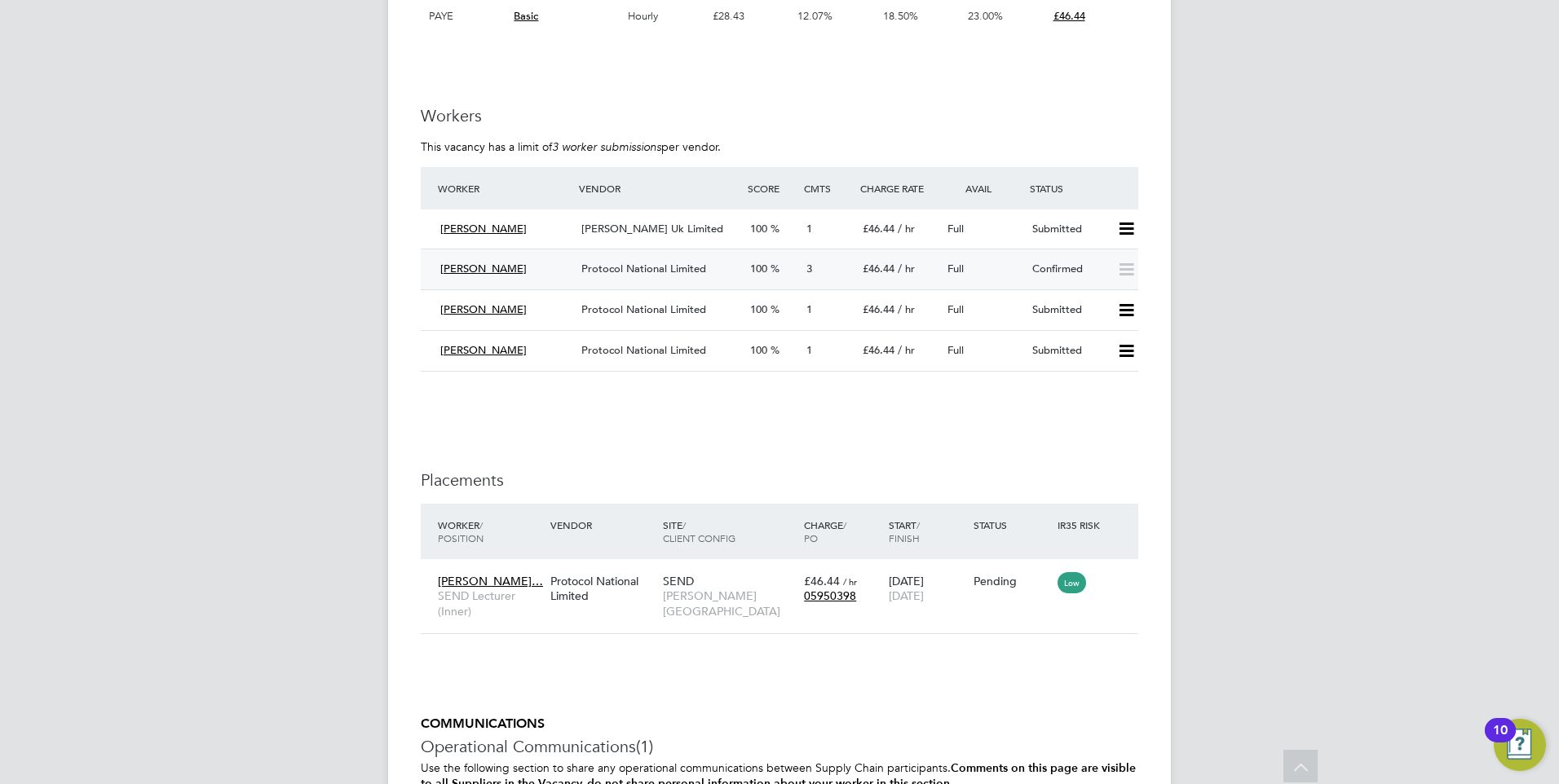
click at [1050, 257] on div "Confirmed" at bounding box center [1068, 270] width 85 height 27
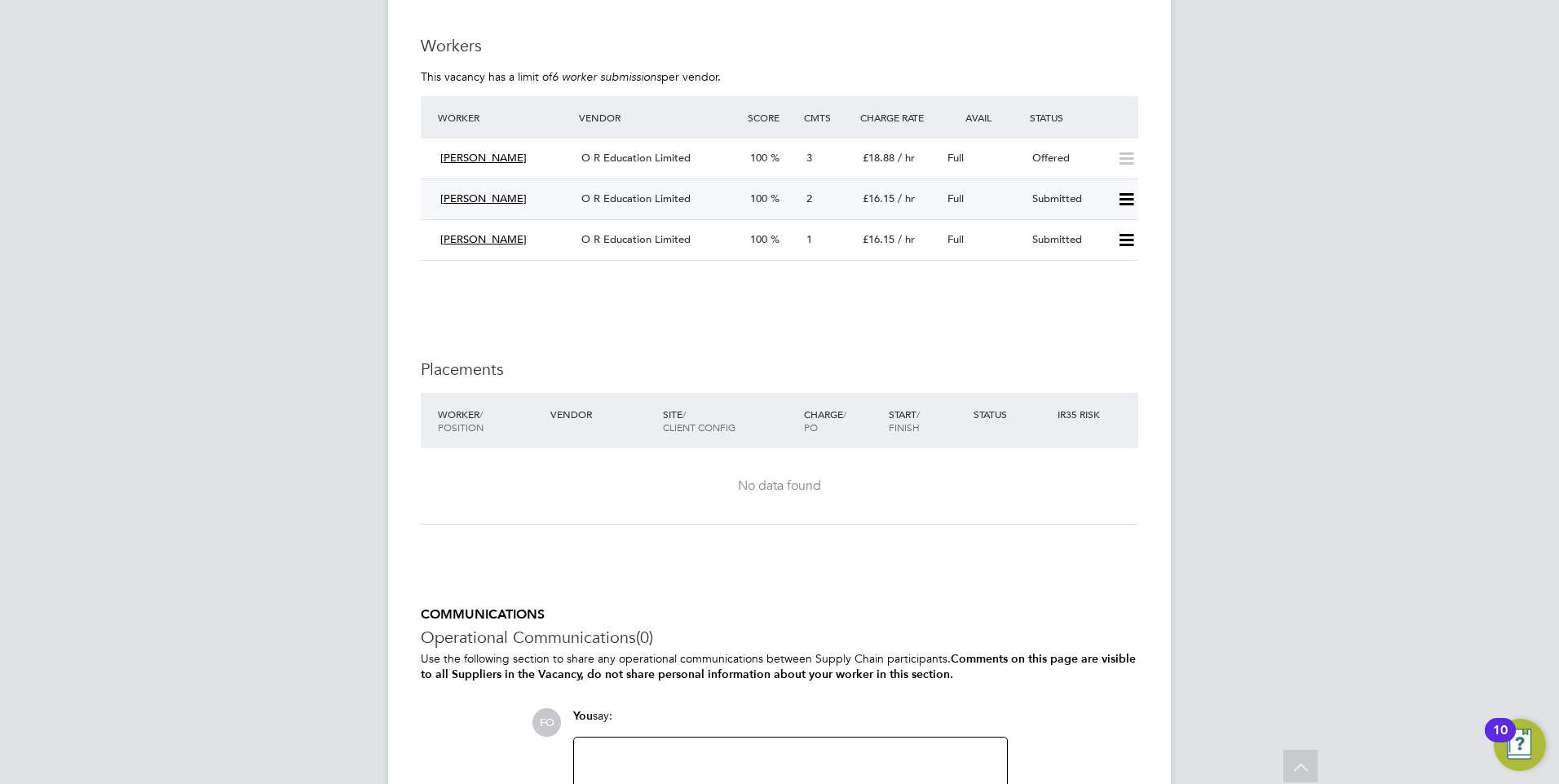
scroll to position [3038, 0]
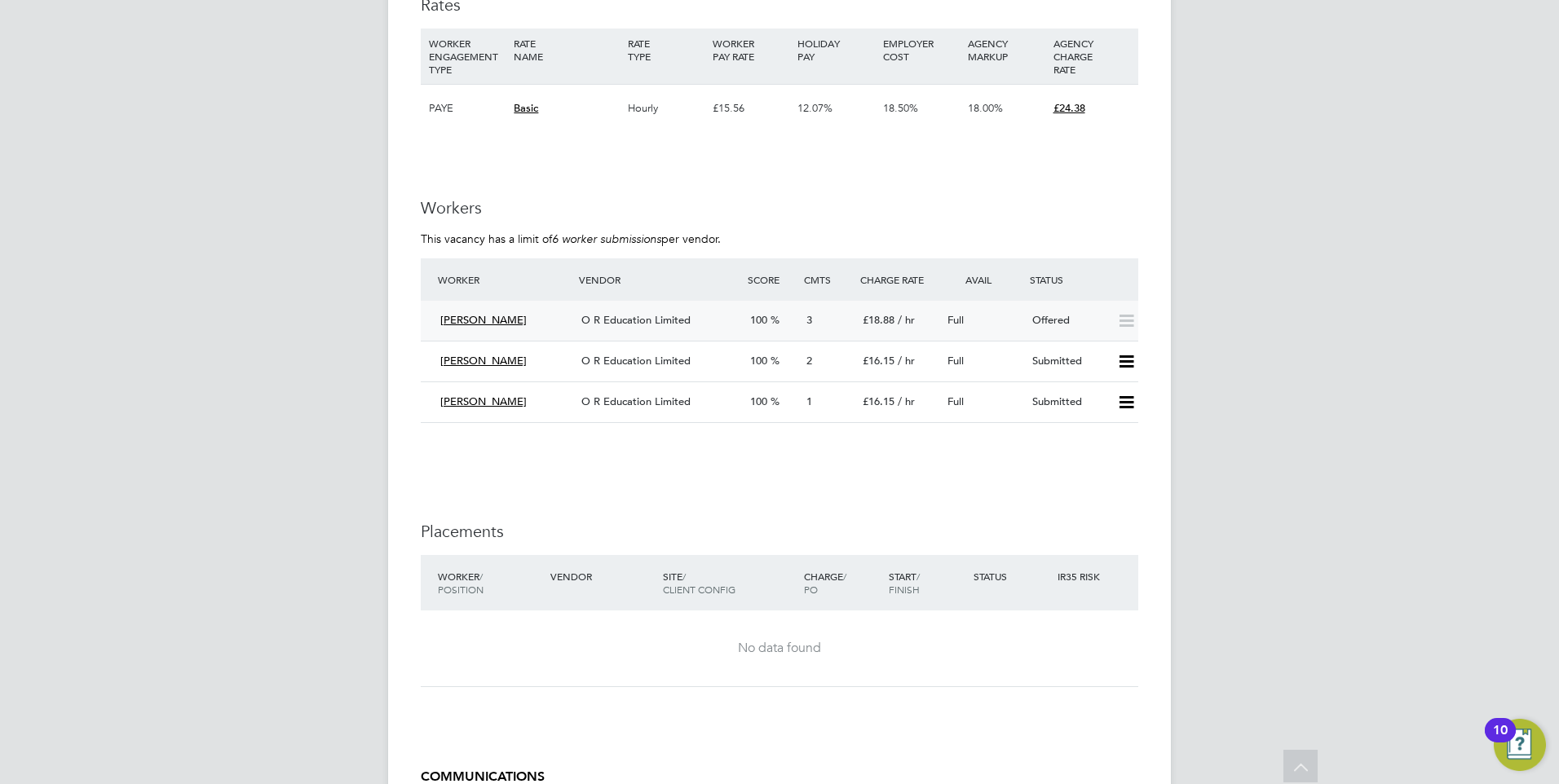
click at [1070, 312] on div "Offered" at bounding box center [1068, 320] width 85 height 27
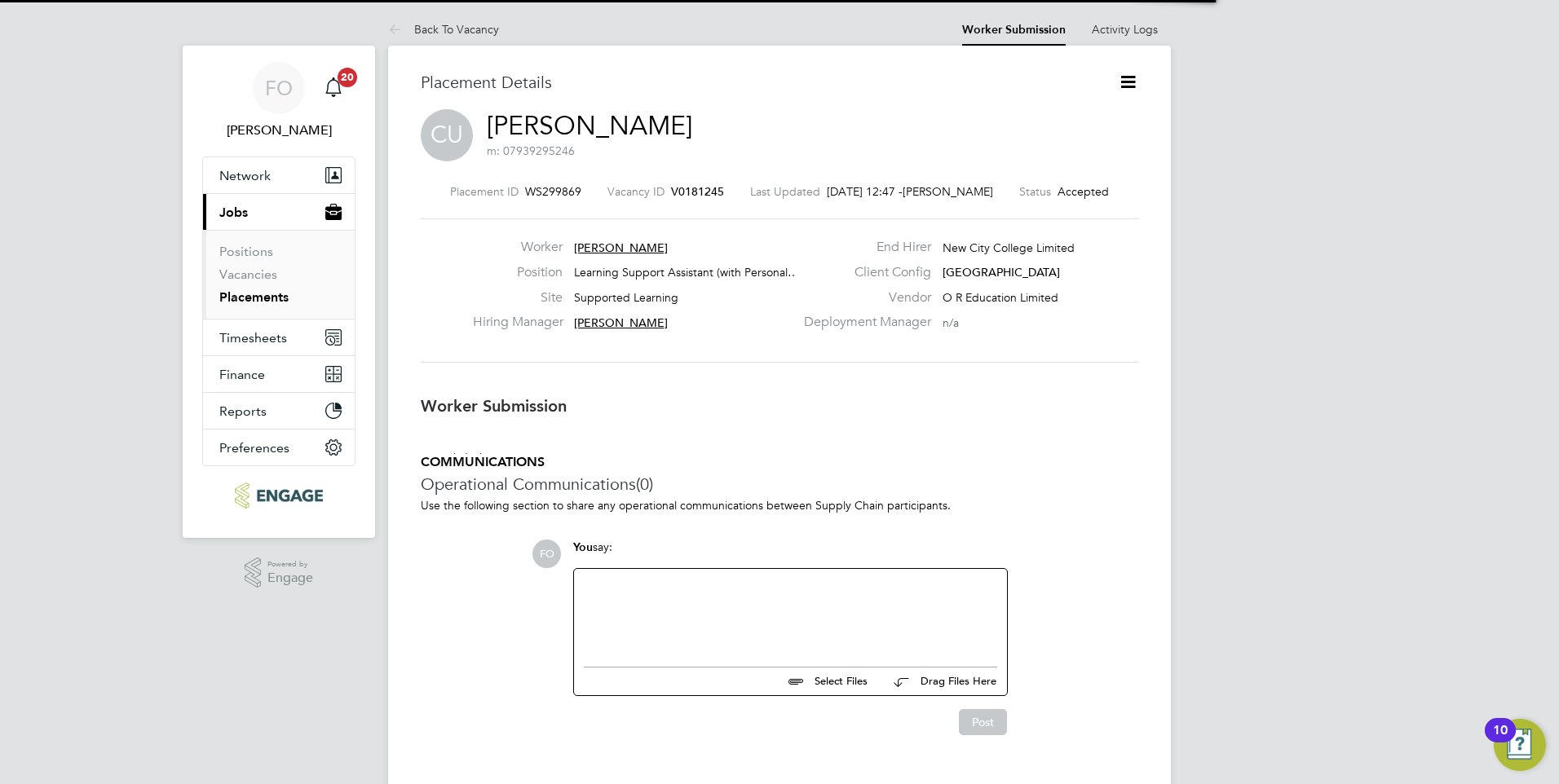
scroll to position [16, 114]
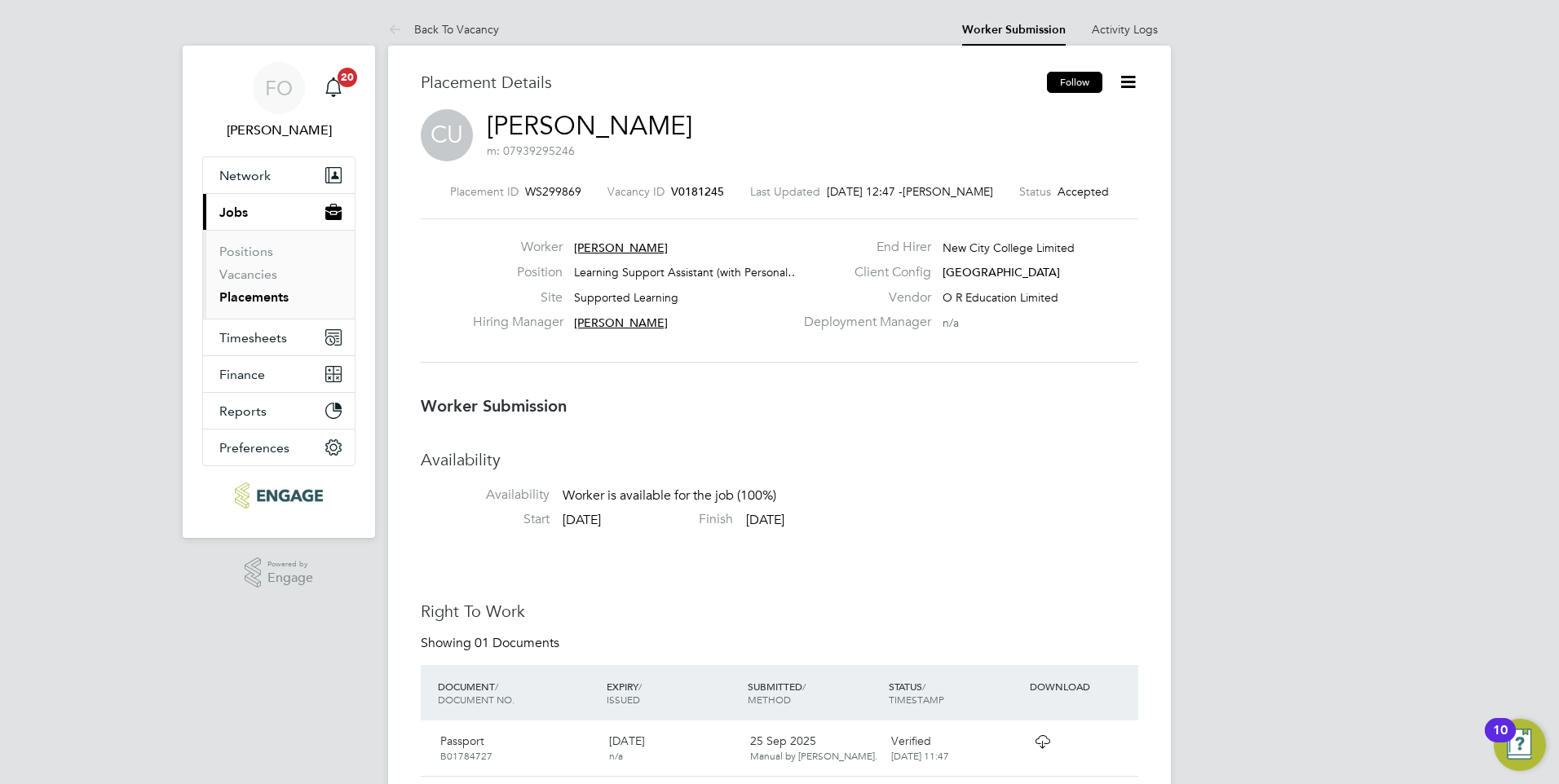
click at [1079, 79] on button "Follow" at bounding box center [1074, 82] width 56 height 22
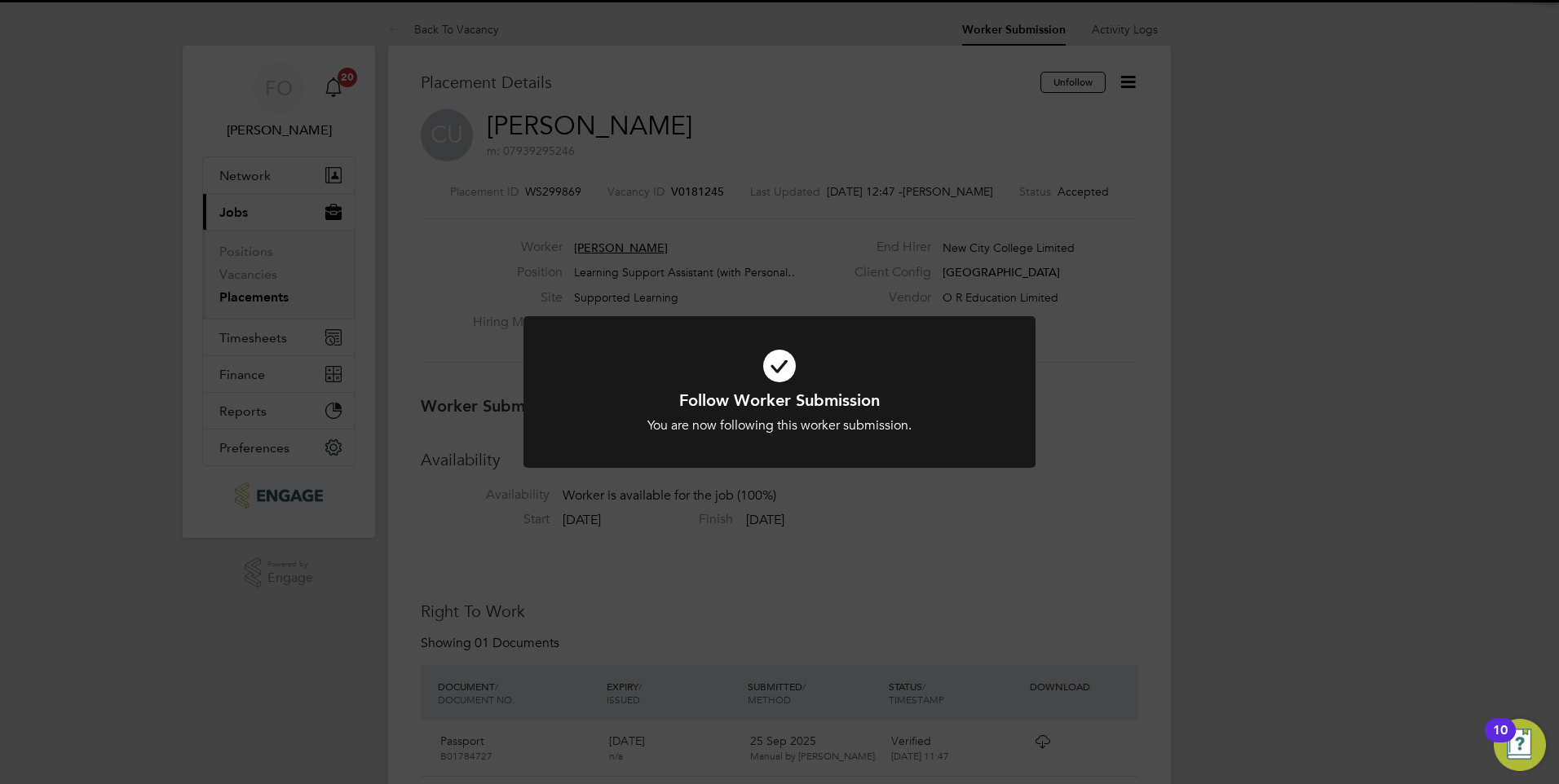
click at [1136, 82] on div "Follow Worker Submission You are now following this worker submission. Cancel O…" at bounding box center [779, 392] width 1559 height 784
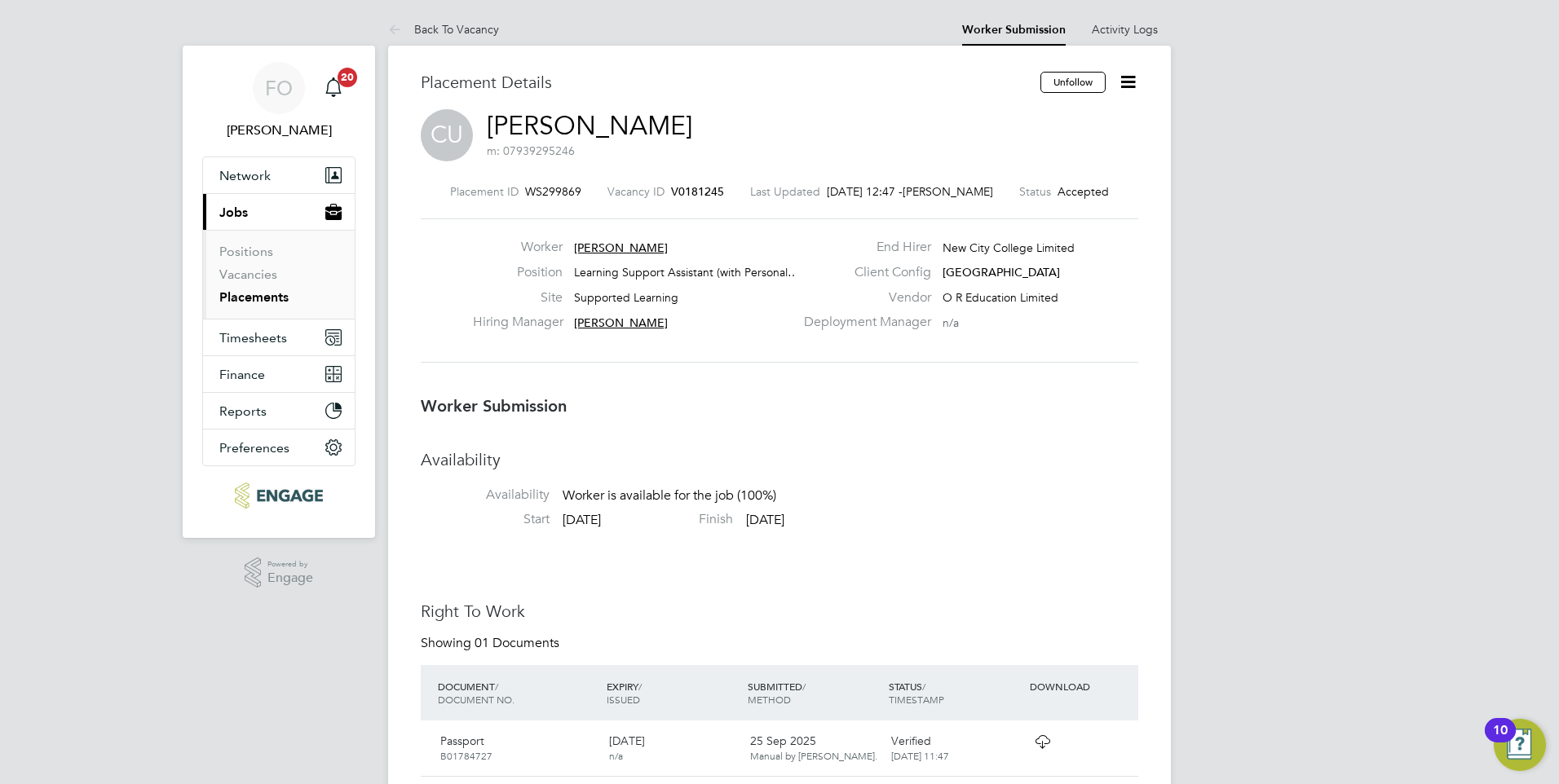
click at [1135, 82] on icon at bounding box center [1128, 81] width 21 height 21
click at [1036, 214] on li "Followers" at bounding box center [1060, 208] width 151 height 23
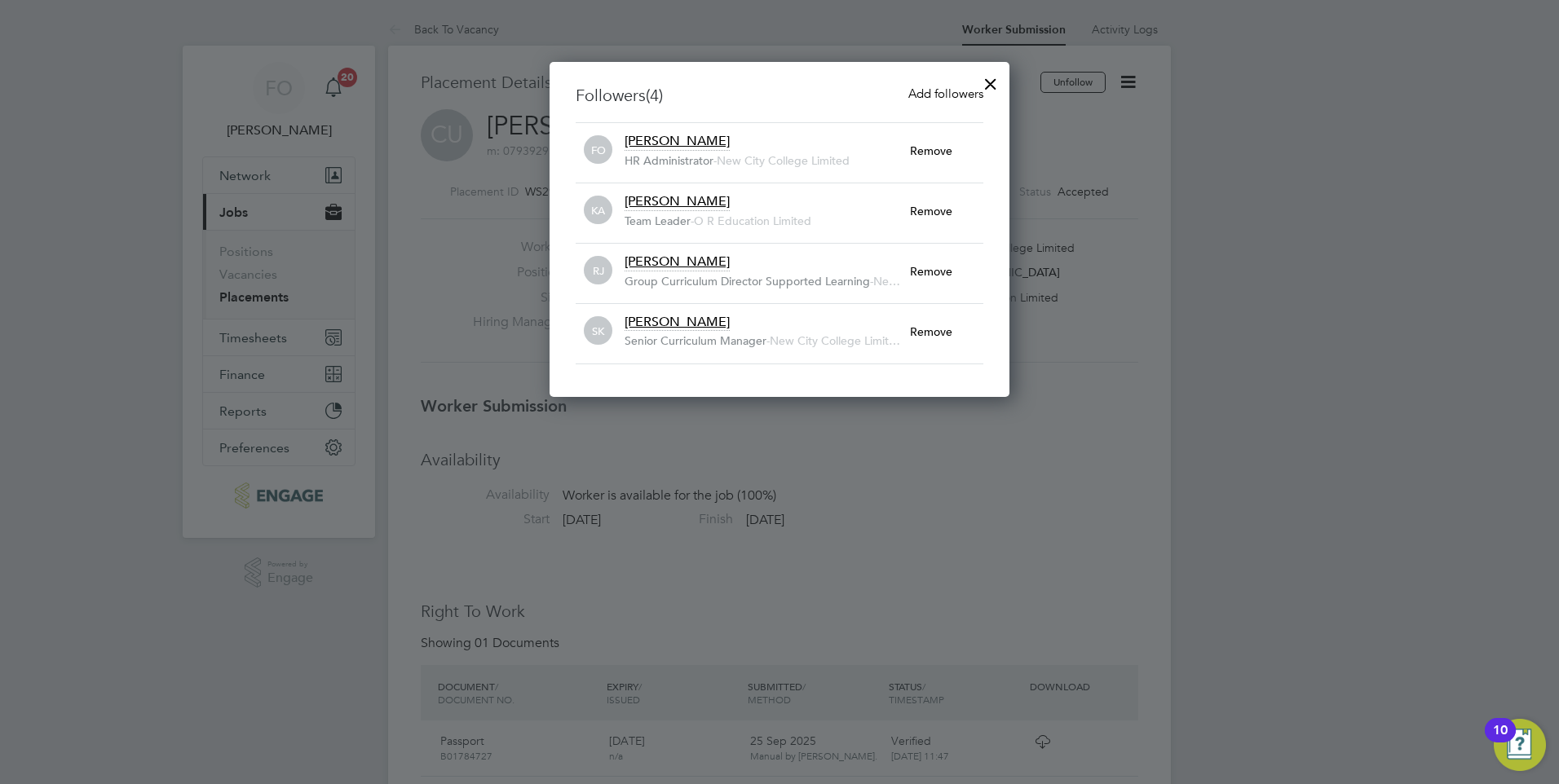
click at [986, 75] on div at bounding box center [990, 80] width 29 height 29
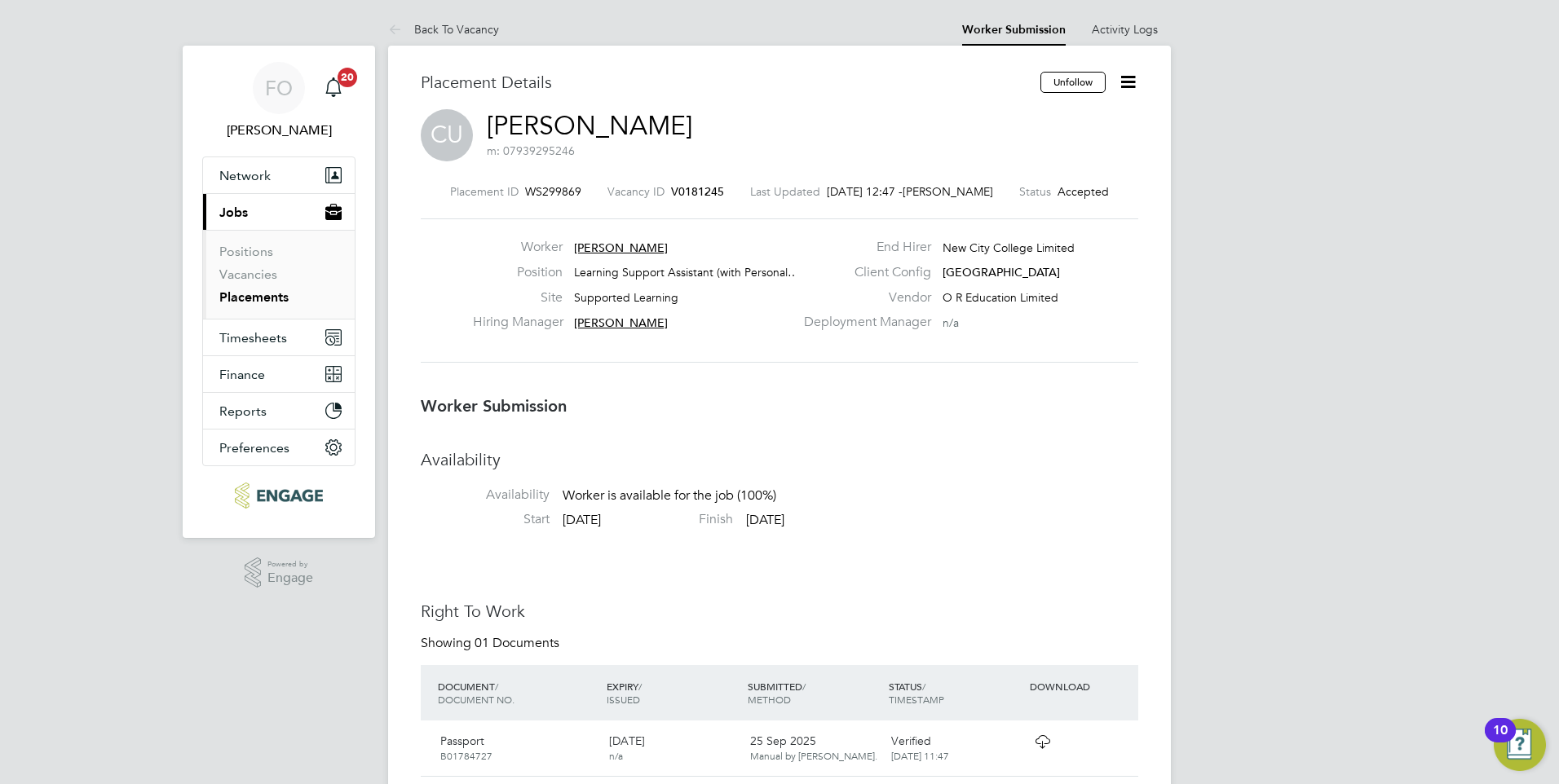
click at [1129, 72] on icon at bounding box center [1128, 81] width 21 height 21
click at [1052, 210] on li "Followers" at bounding box center [1060, 208] width 151 height 23
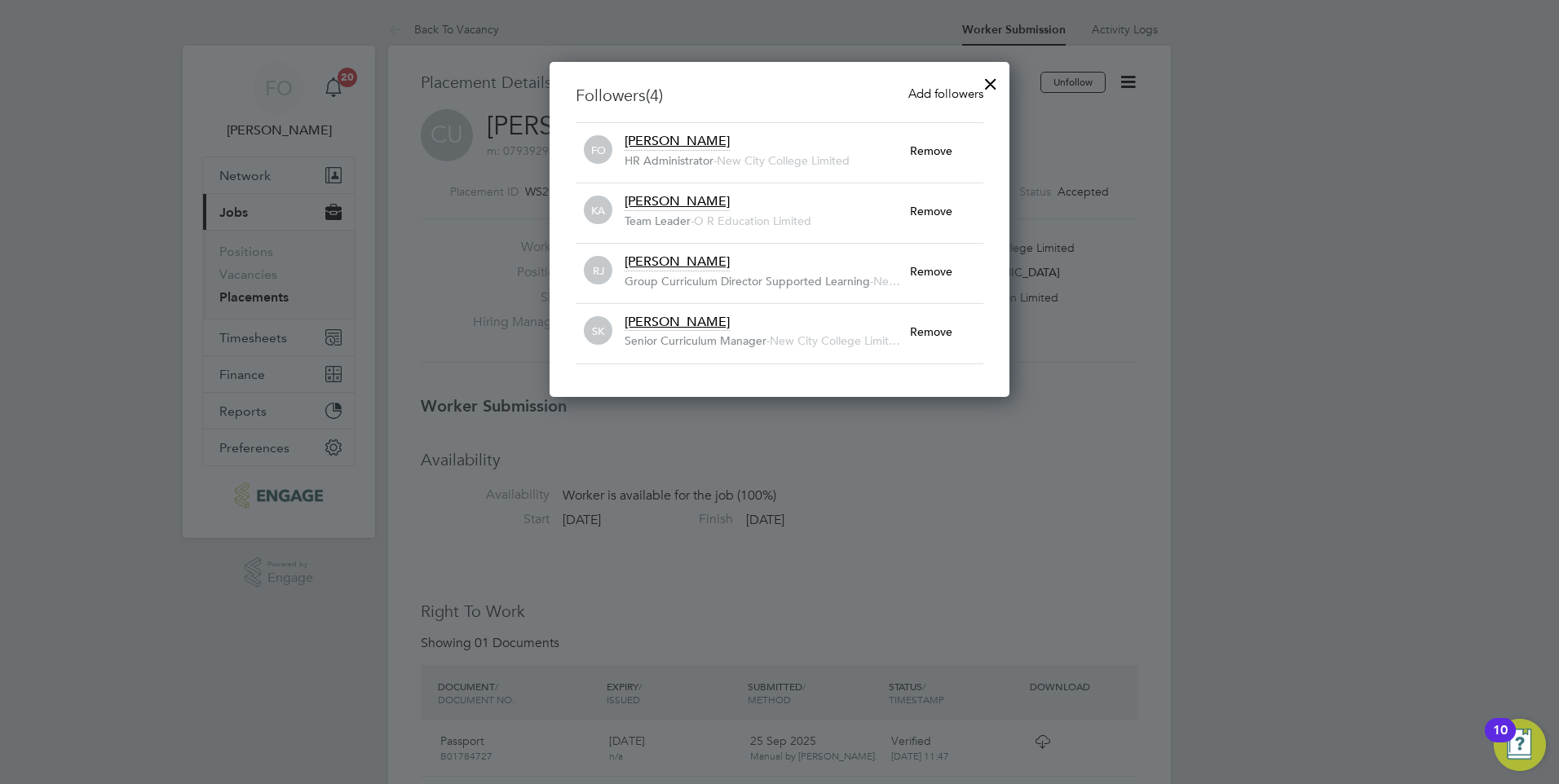
click at [942, 87] on span "Add followers" at bounding box center [946, 93] width 75 height 16
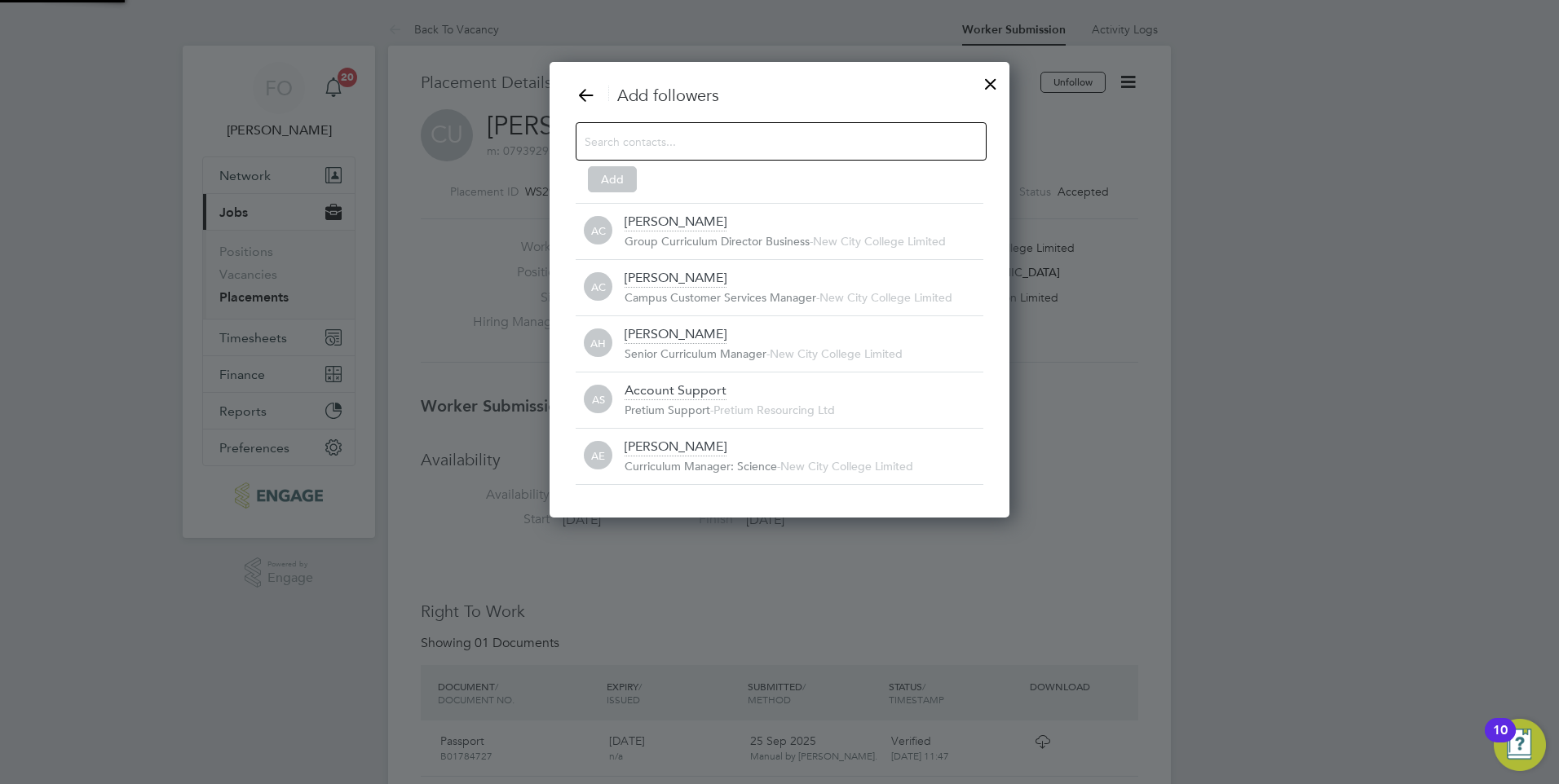
click at [670, 148] on input at bounding box center [768, 141] width 367 height 22
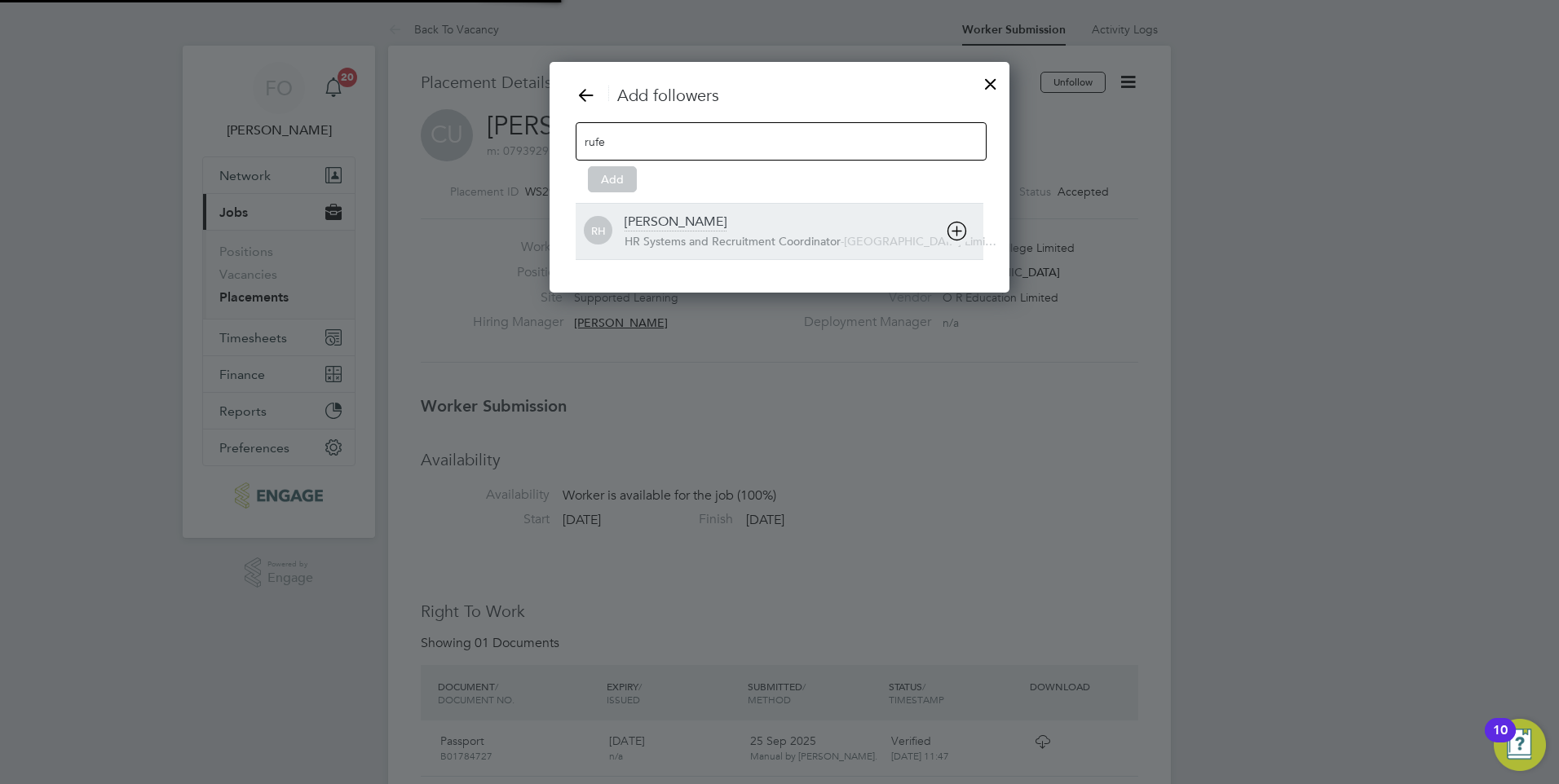
type input "rufe"
click at [705, 218] on div "Rufena Haque" at bounding box center [675, 222] width 102 height 18
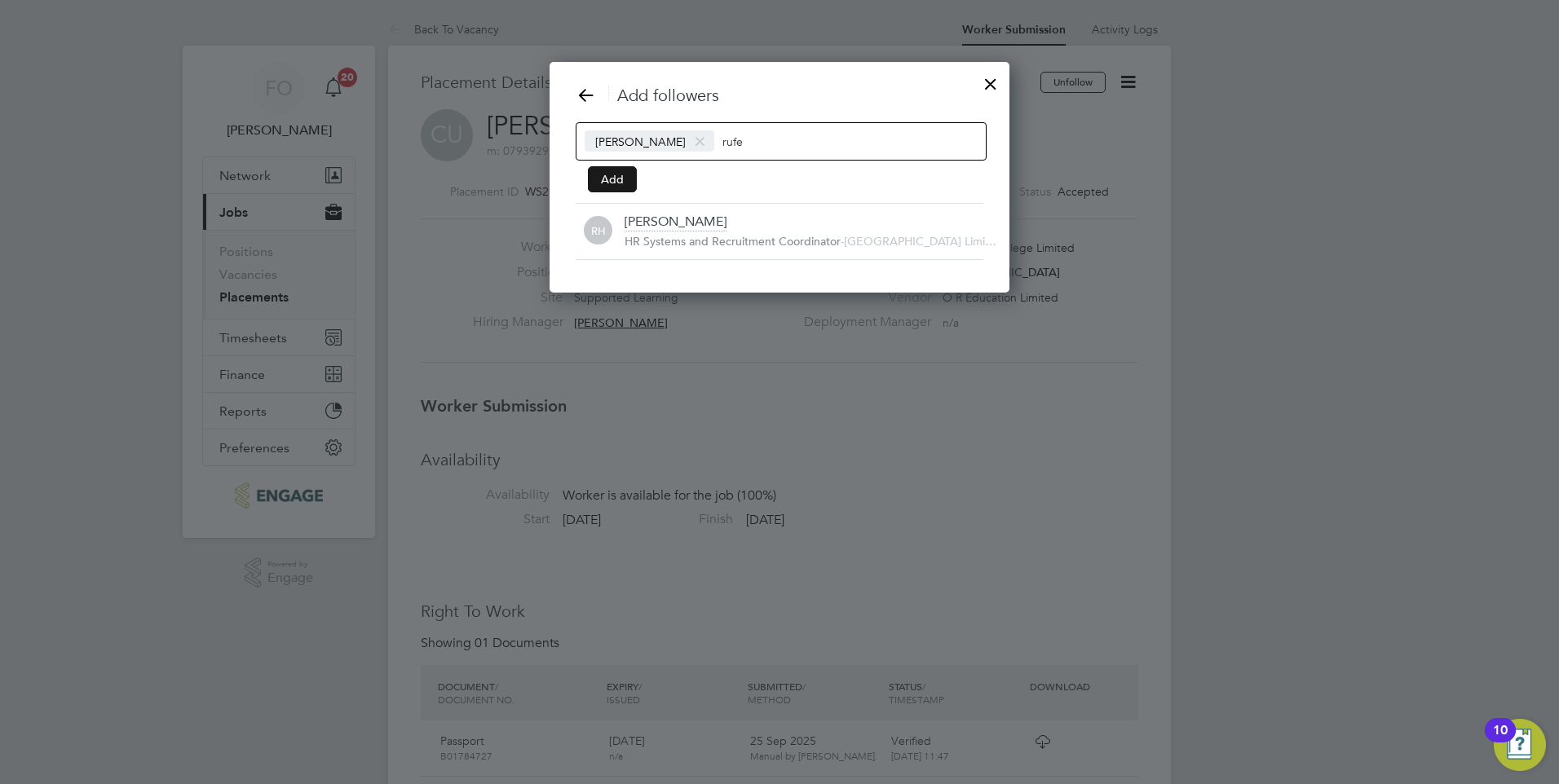
click at [631, 168] on button "Add" at bounding box center [612, 178] width 49 height 26
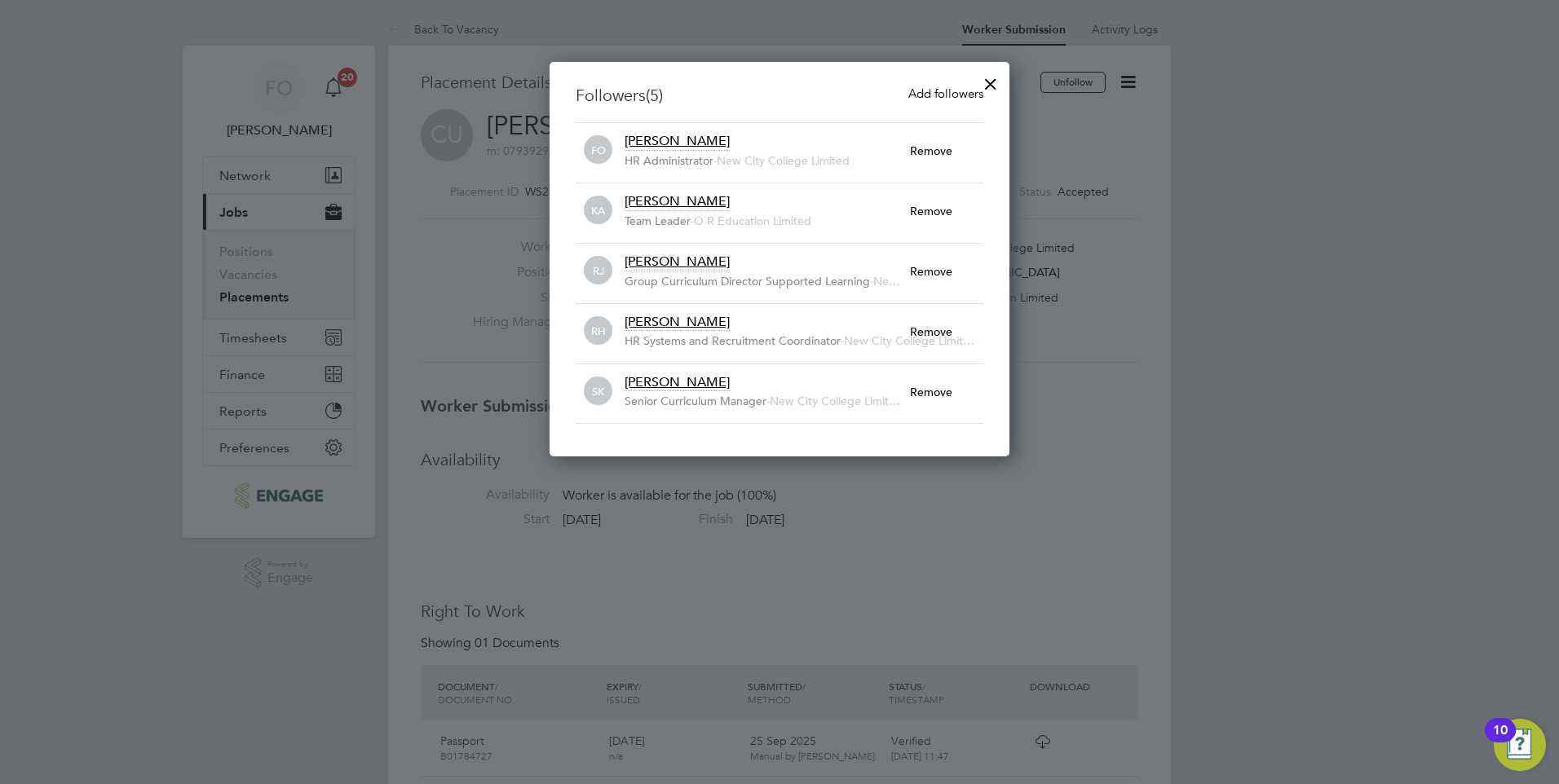
click at [997, 77] on div at bounding box center [990, 80] width 29 height 29
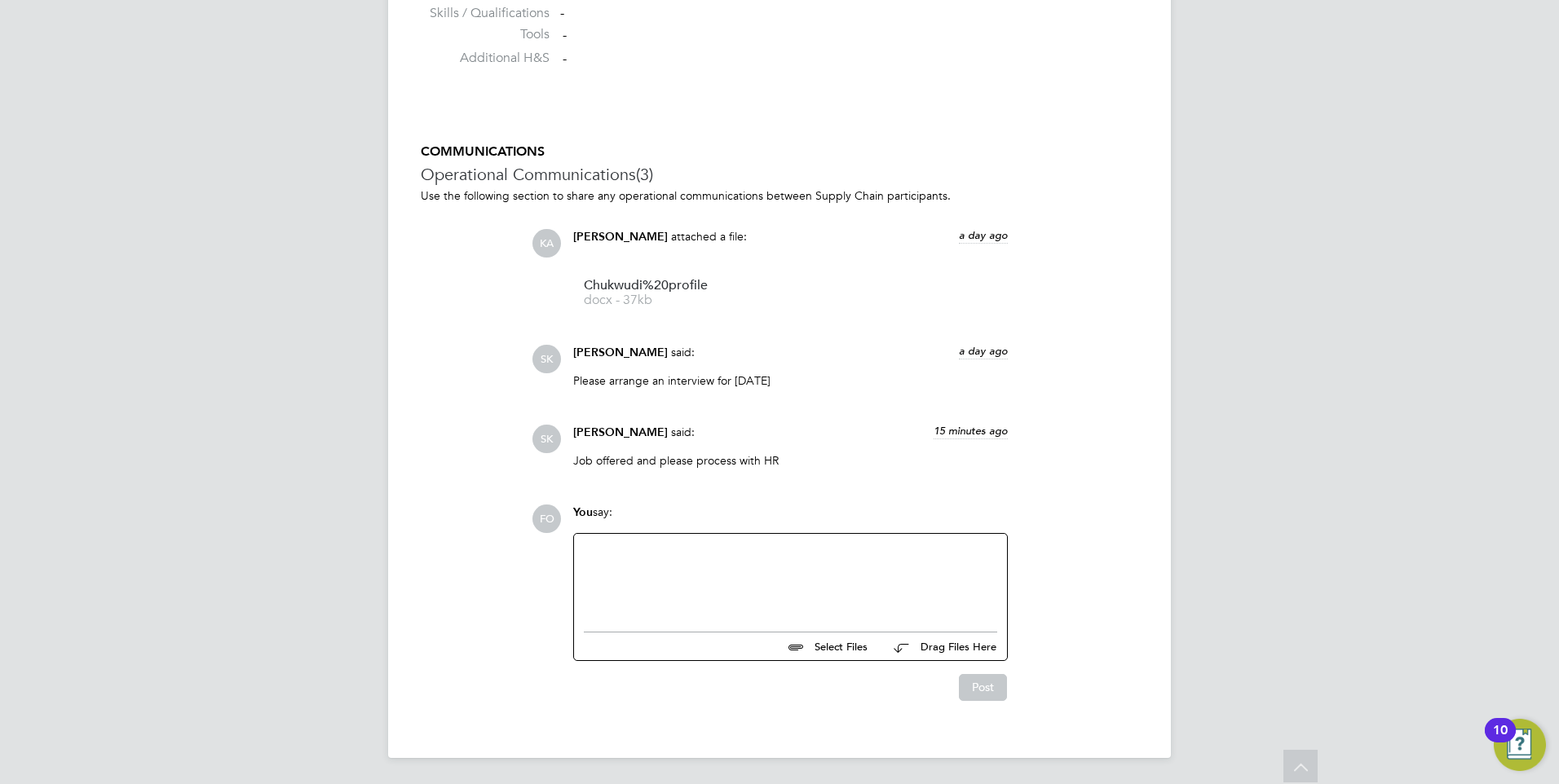
click at [669, 565] on div at bounding box center [791, 578] width 413 height 71
click at [977, 686] on button "Post" at bounding box center [983, 689] width 48 height 26
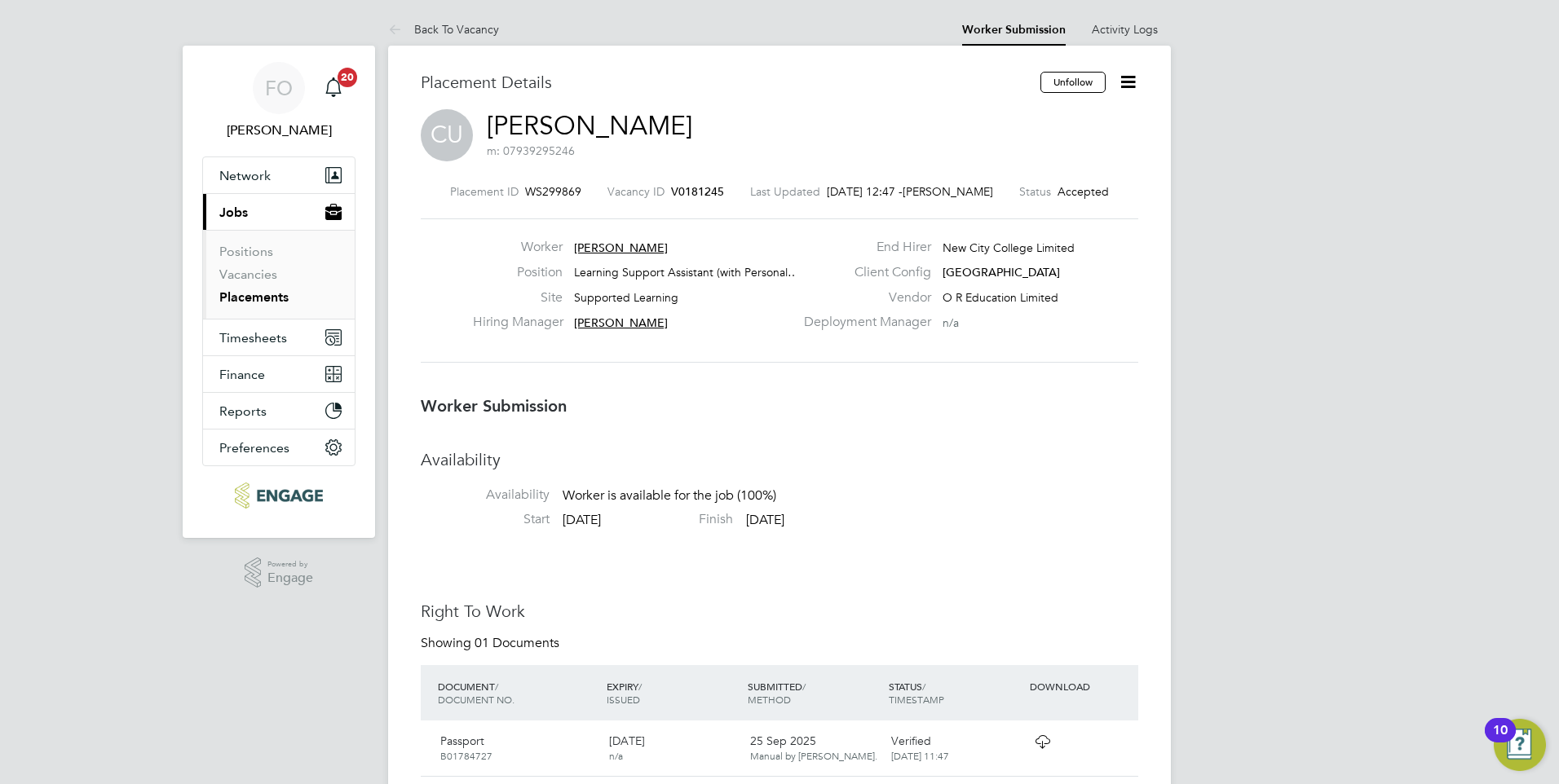
click at [709, 192] on span "V0181245" at bounding box center [698, 192] width 53 height 15
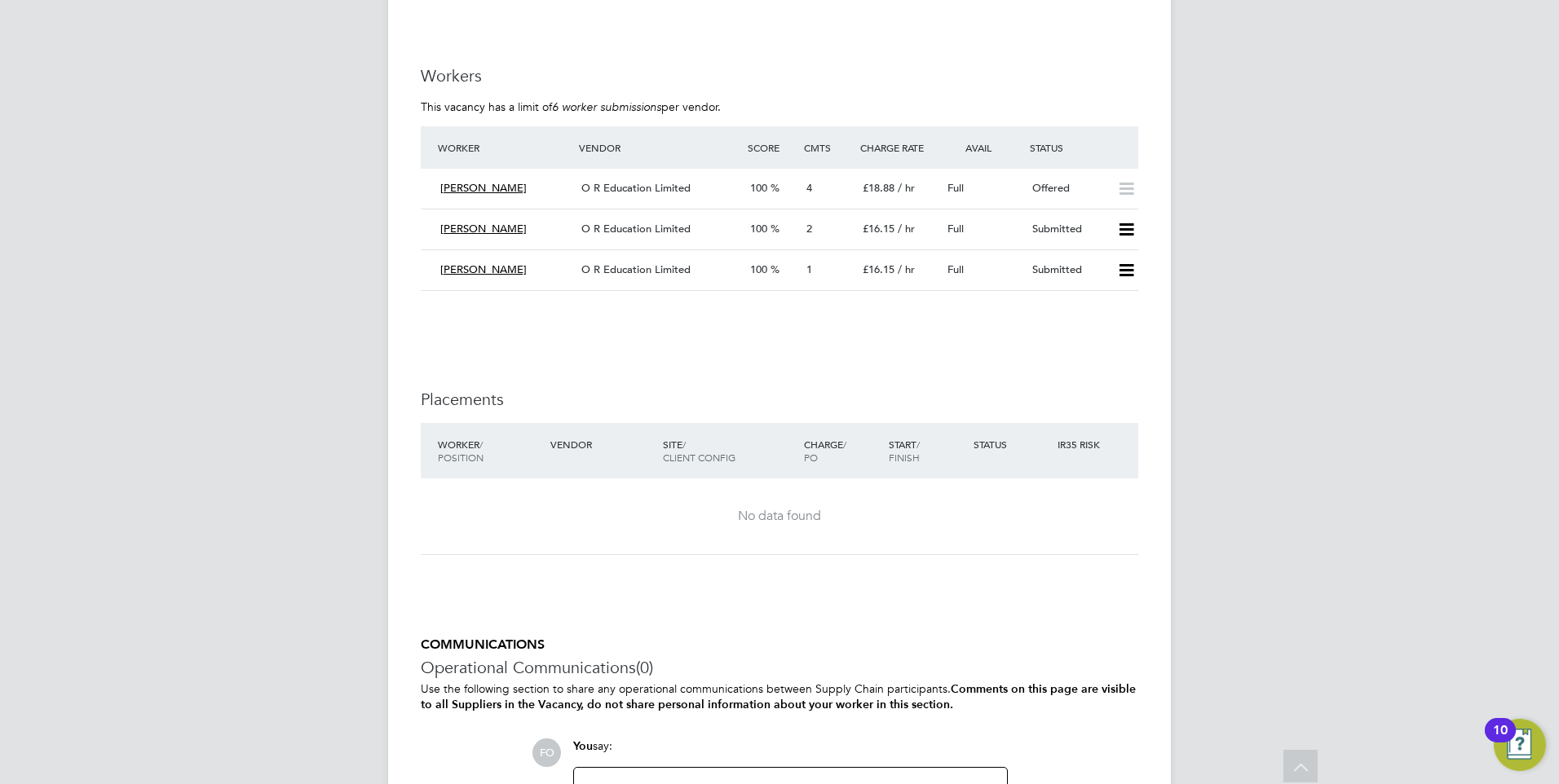
scroll to position [3180, 0]
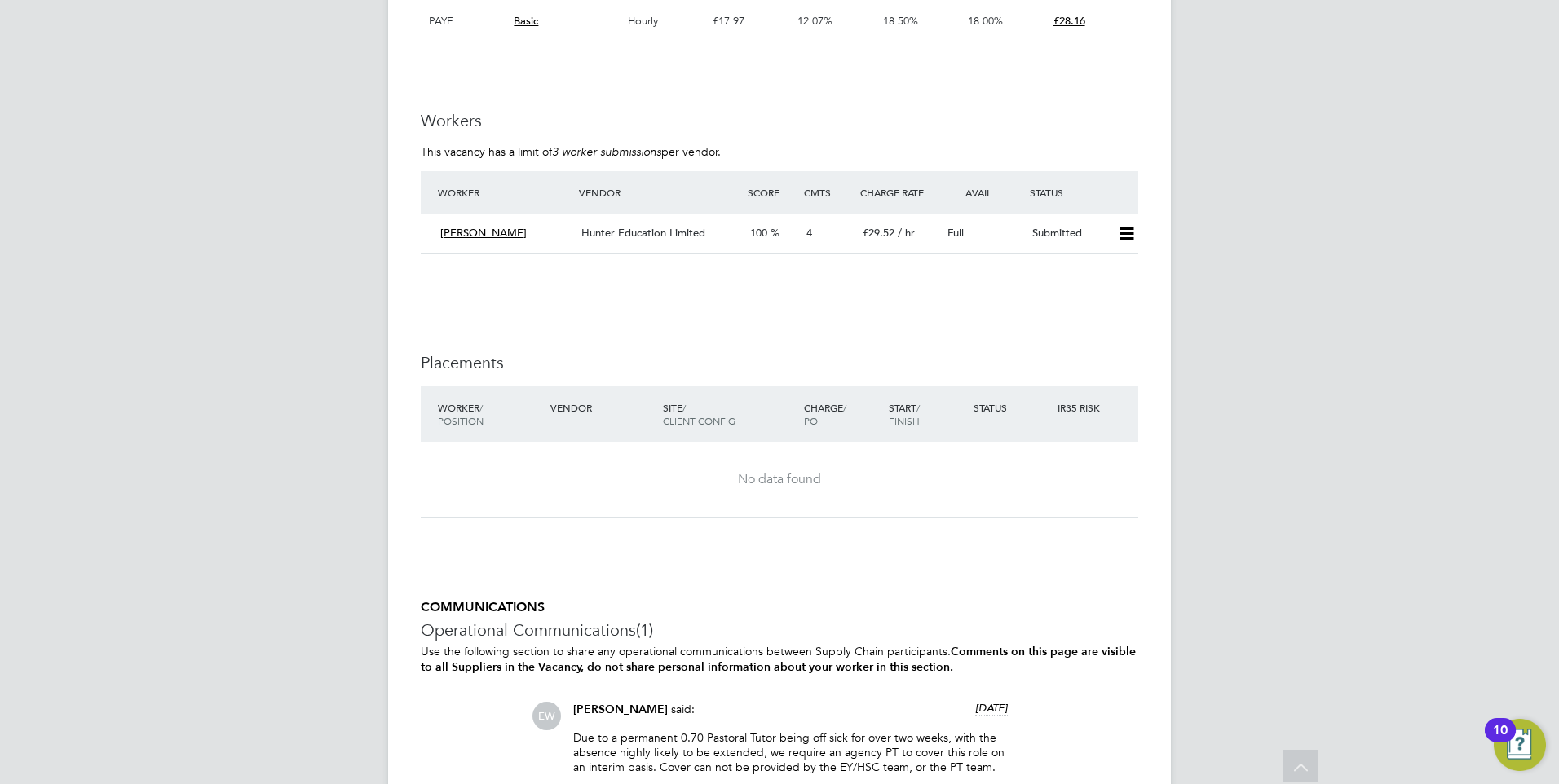
scroll to position [2853, 0]
click at [1066, 243] on div "Submitted" at bounding box center [1068, 234] width 85 height 27
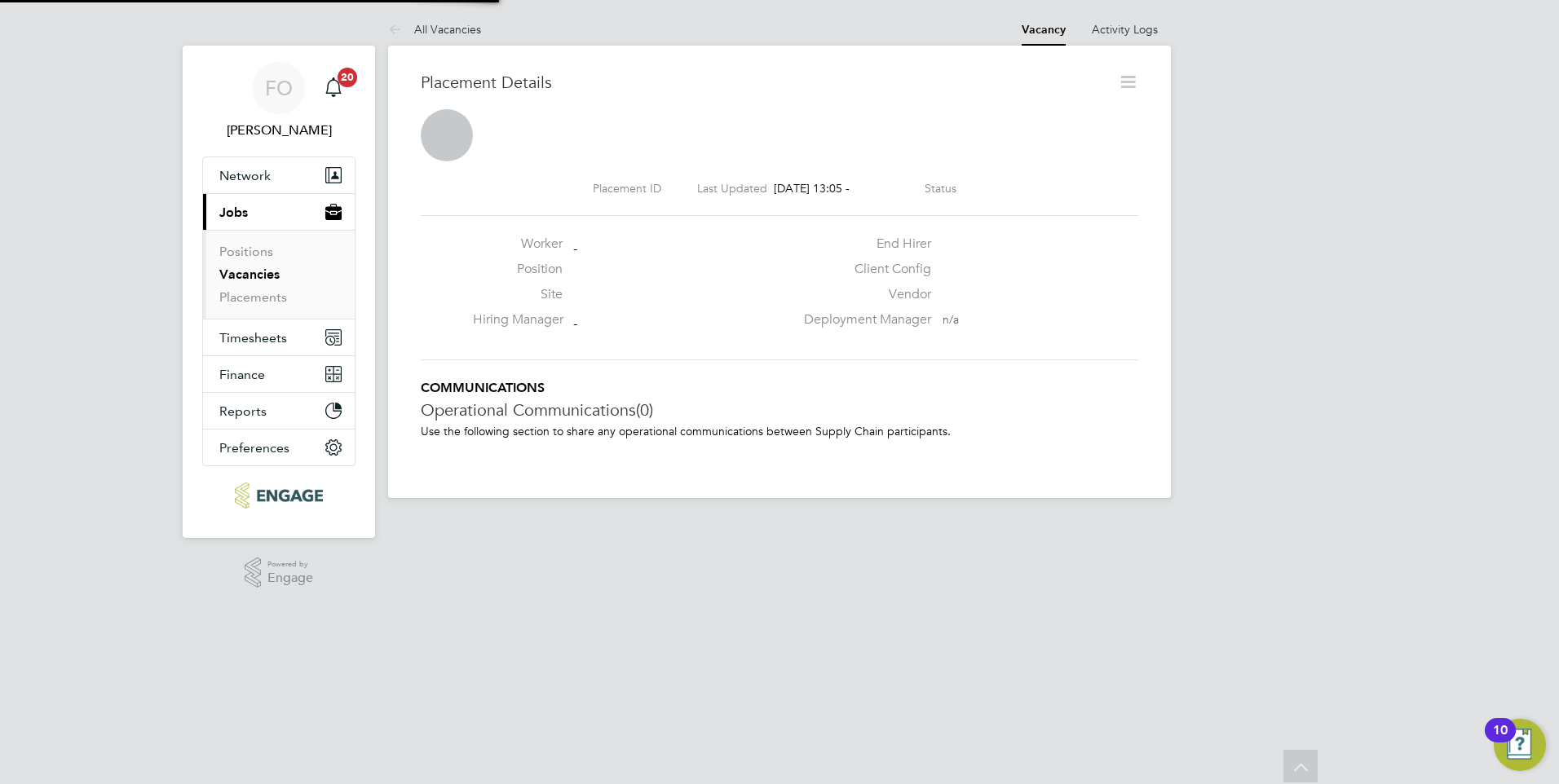
scroll to position [26, 322]
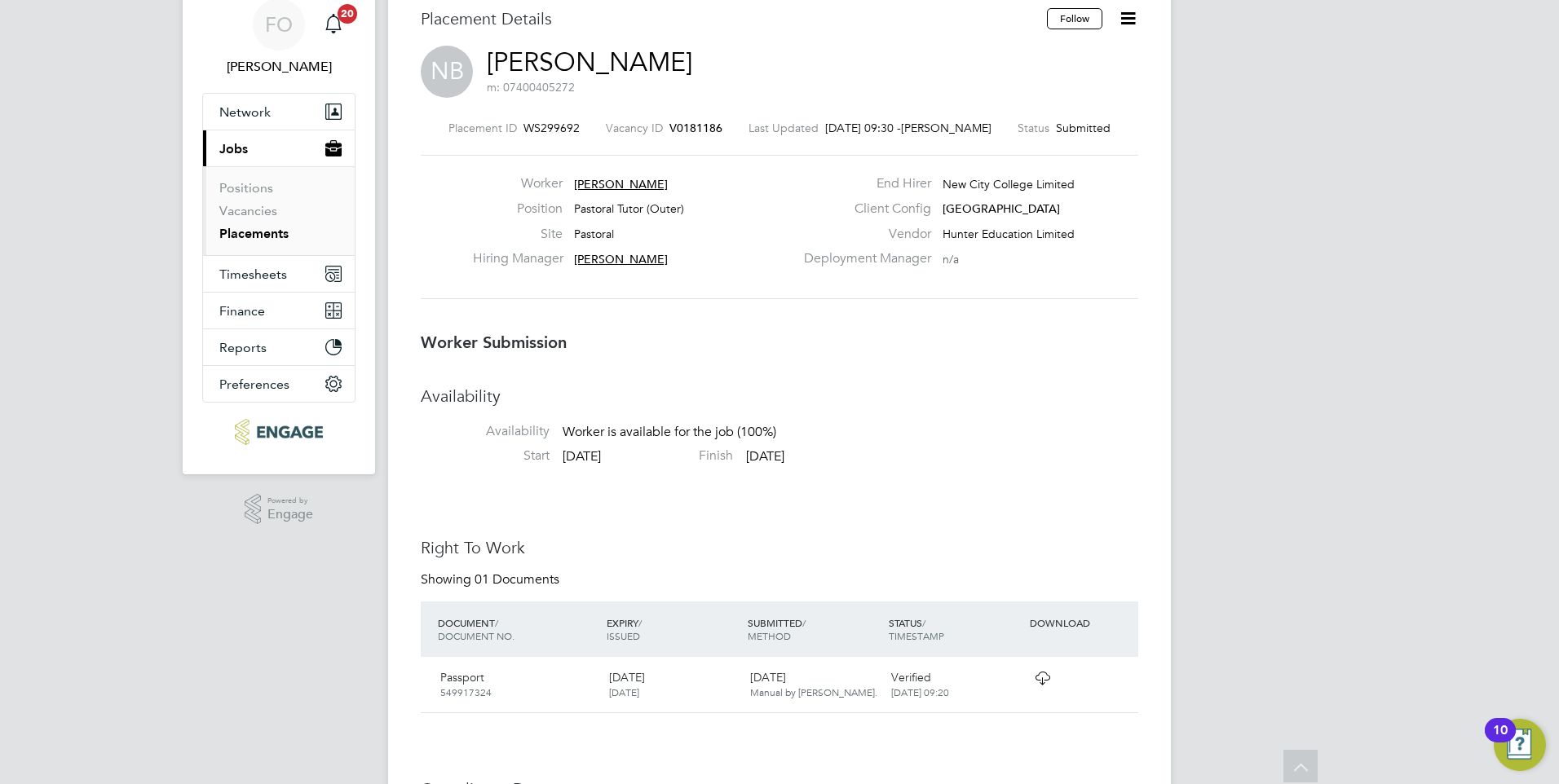
scroll to position [0, 0]
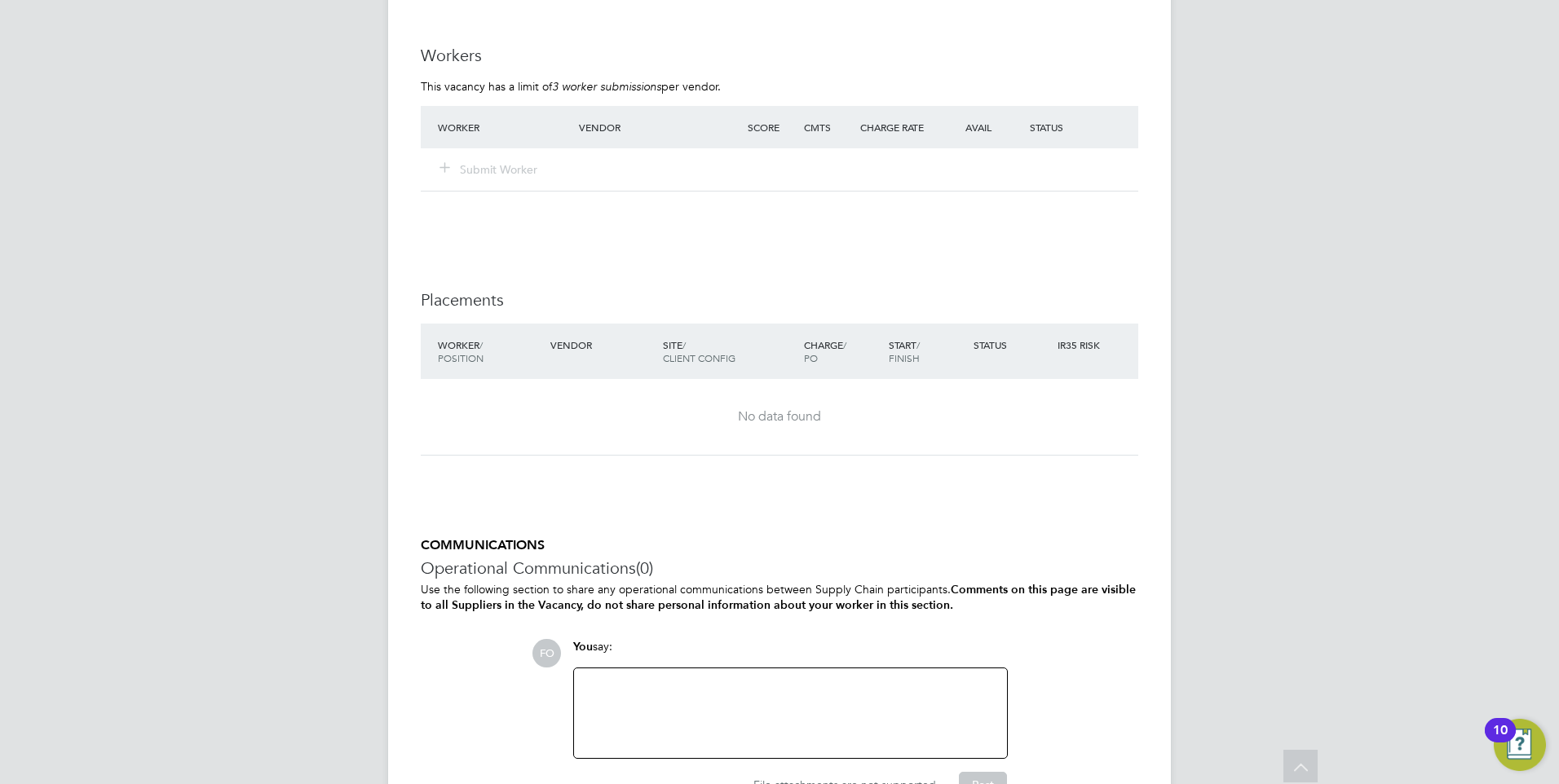
scroll to position [3095, 0]
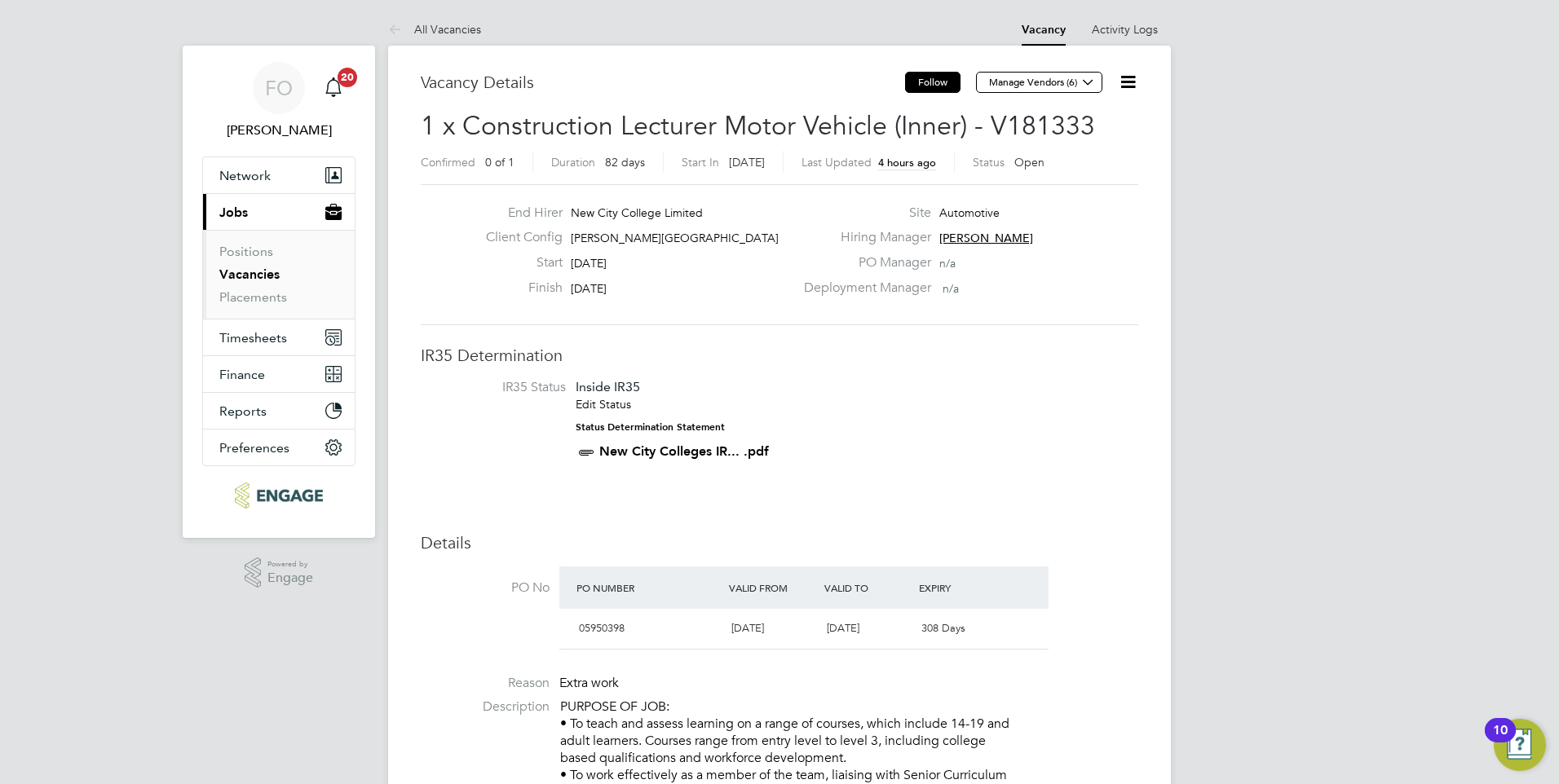
click at [910, 83] on button "Follow" at bounding box center [933, 82] width 56 height 22
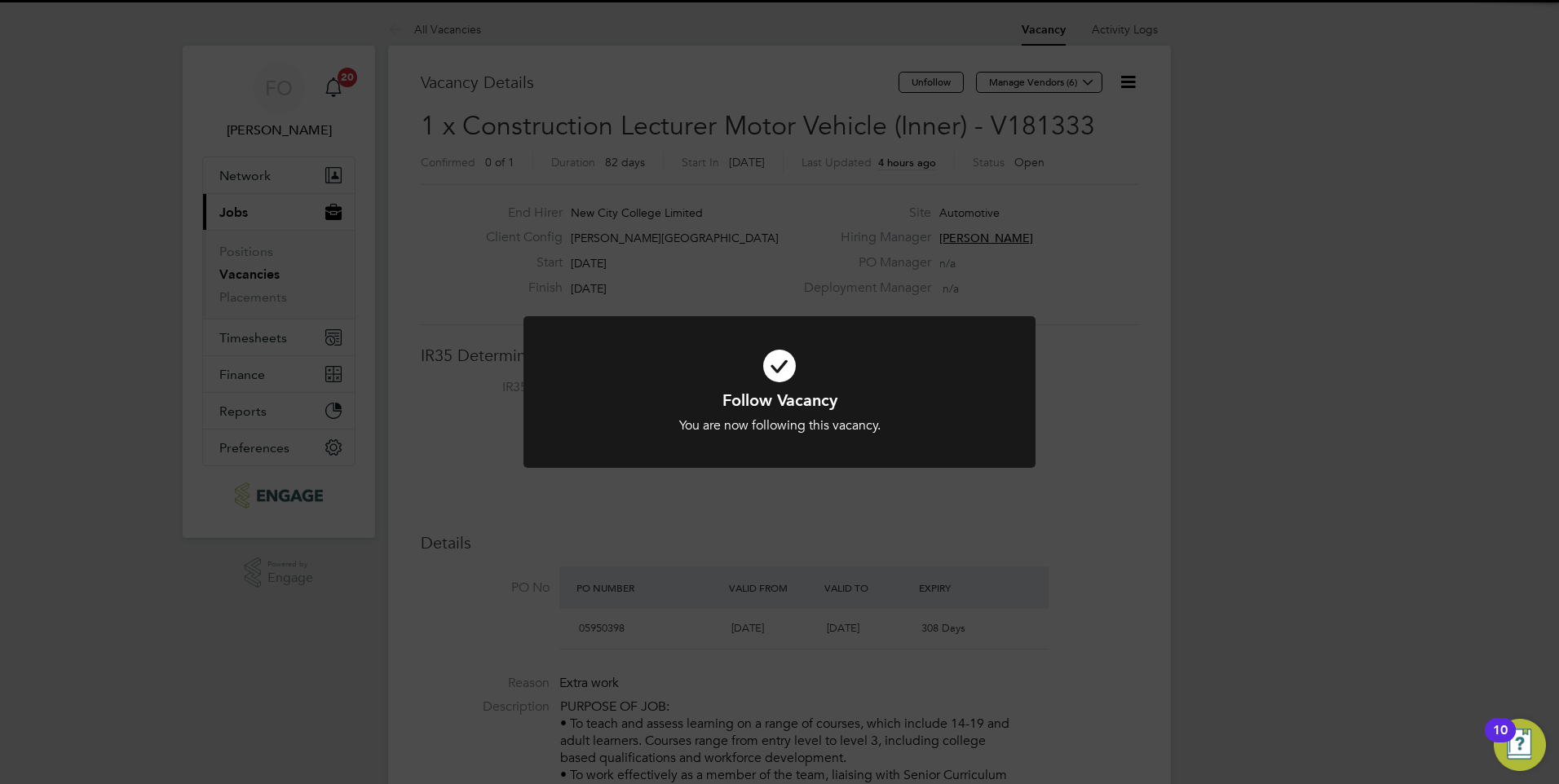
click at [1129, 83] on div "Follow Vacancy You are now following this vacancy. Cancel Okay" at bounding box center [779, 392] width 1559 height 784
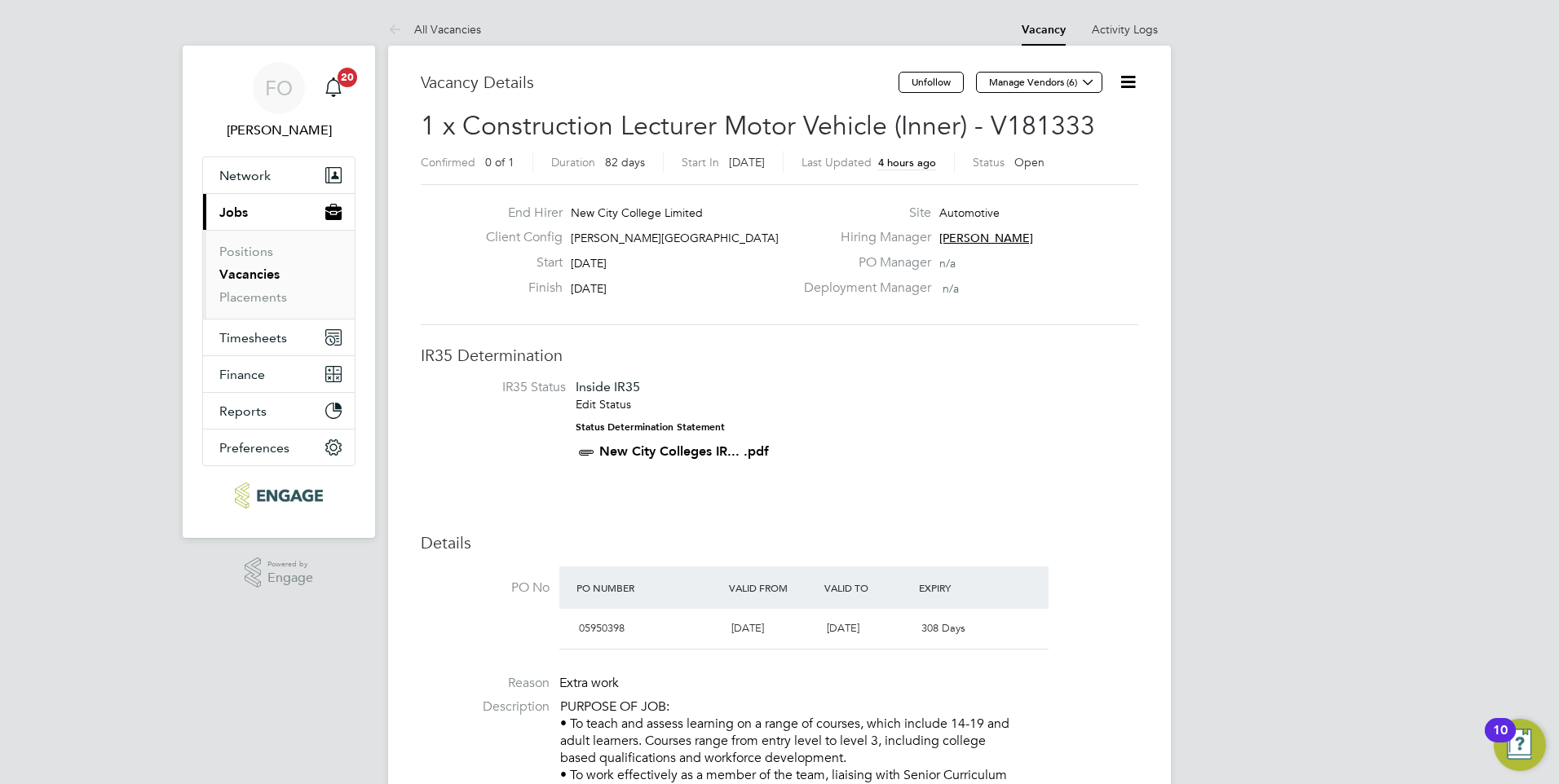
click at [1129, 83] on icon at bounding box center [1128, 81] width 21 height 21
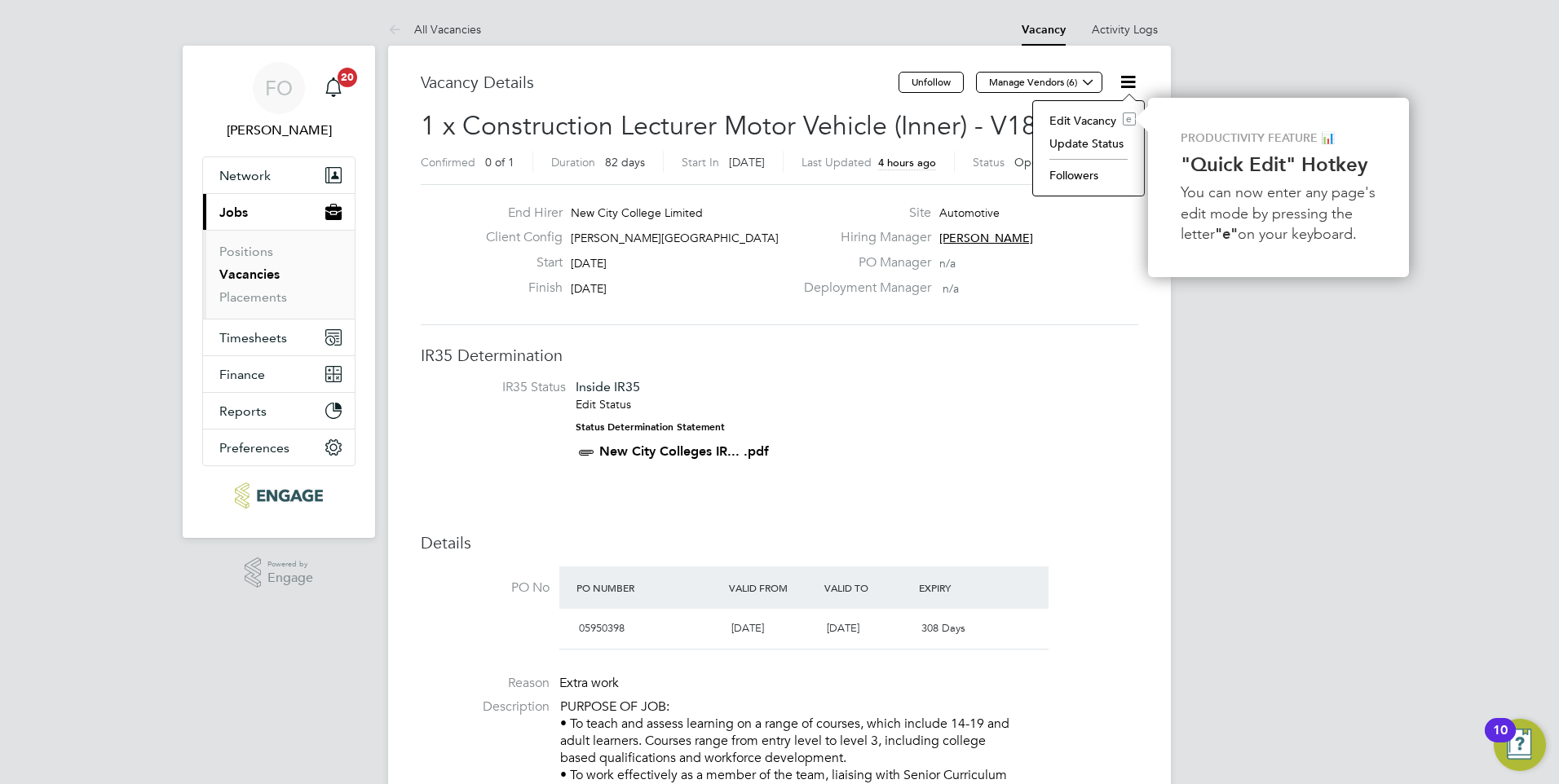
click at [1111, 173] on li "Followers" at bounding box center [1089, 176] width 95 height 23
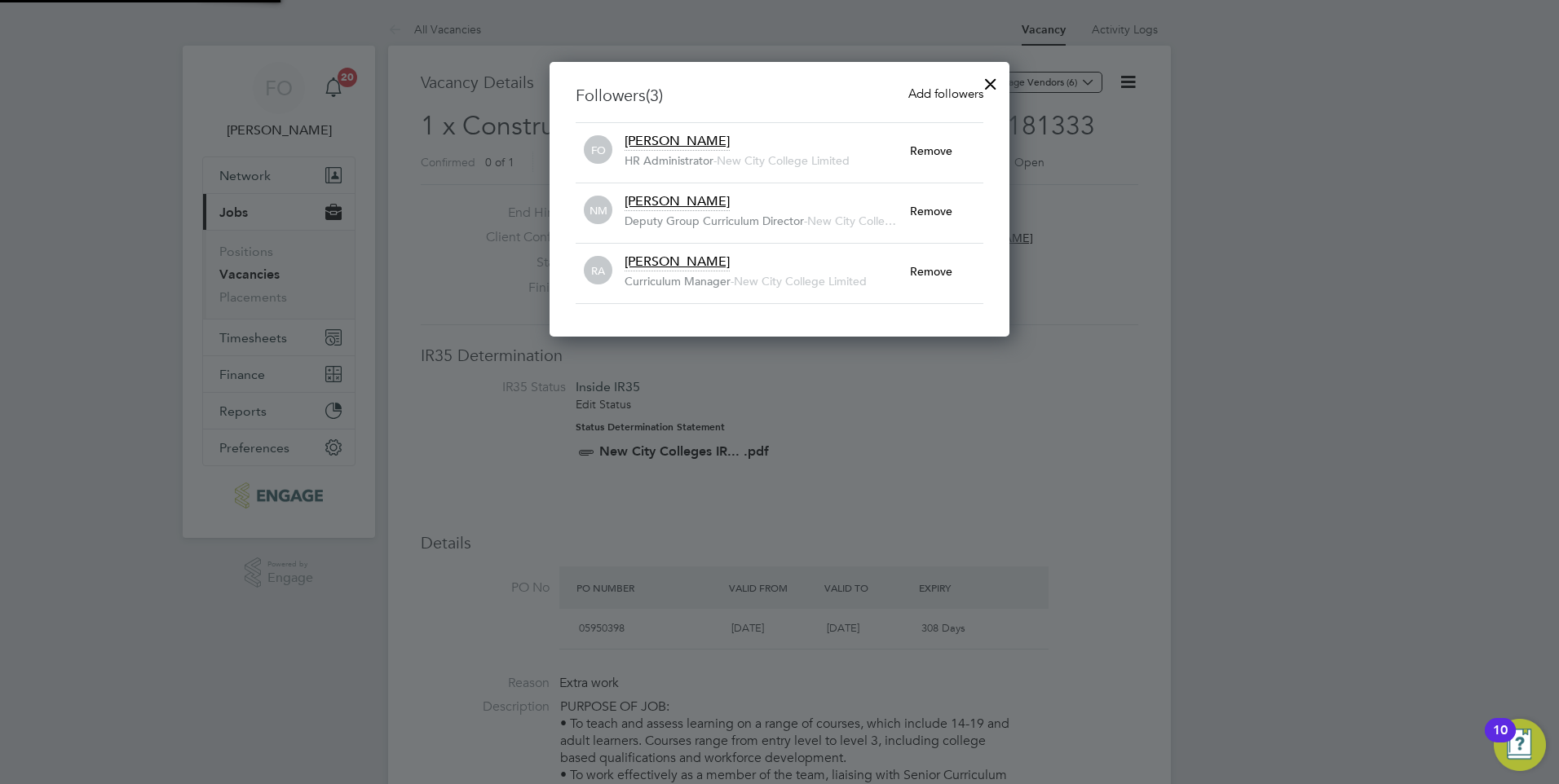
scroll to position [17, 286]
click at [948, 98] on span "Add followers" at bounding box center [946, 93] width 75 height 16
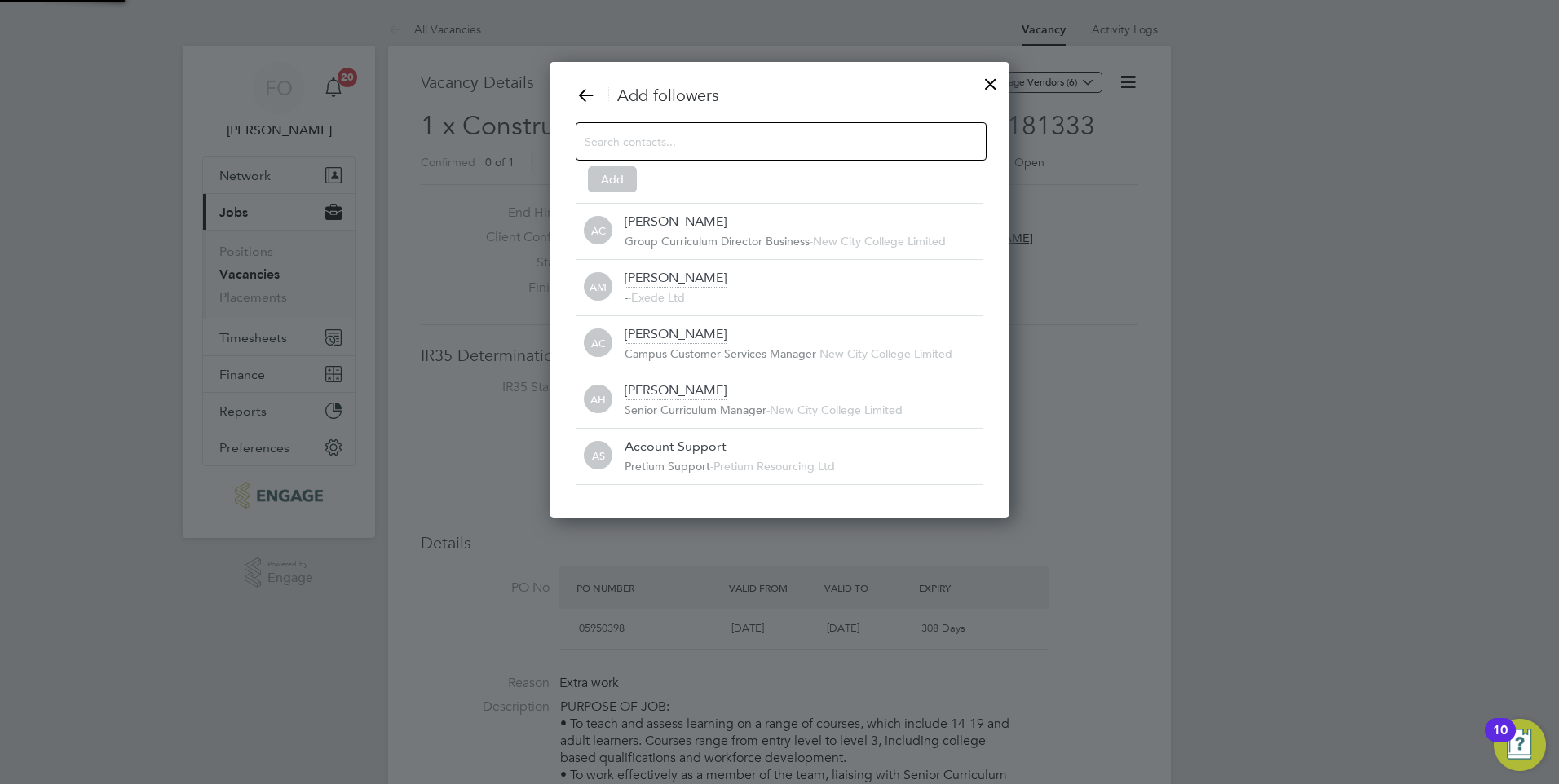
click at [792, 135] on input at bounding box center [768, 141] width 367 height 22
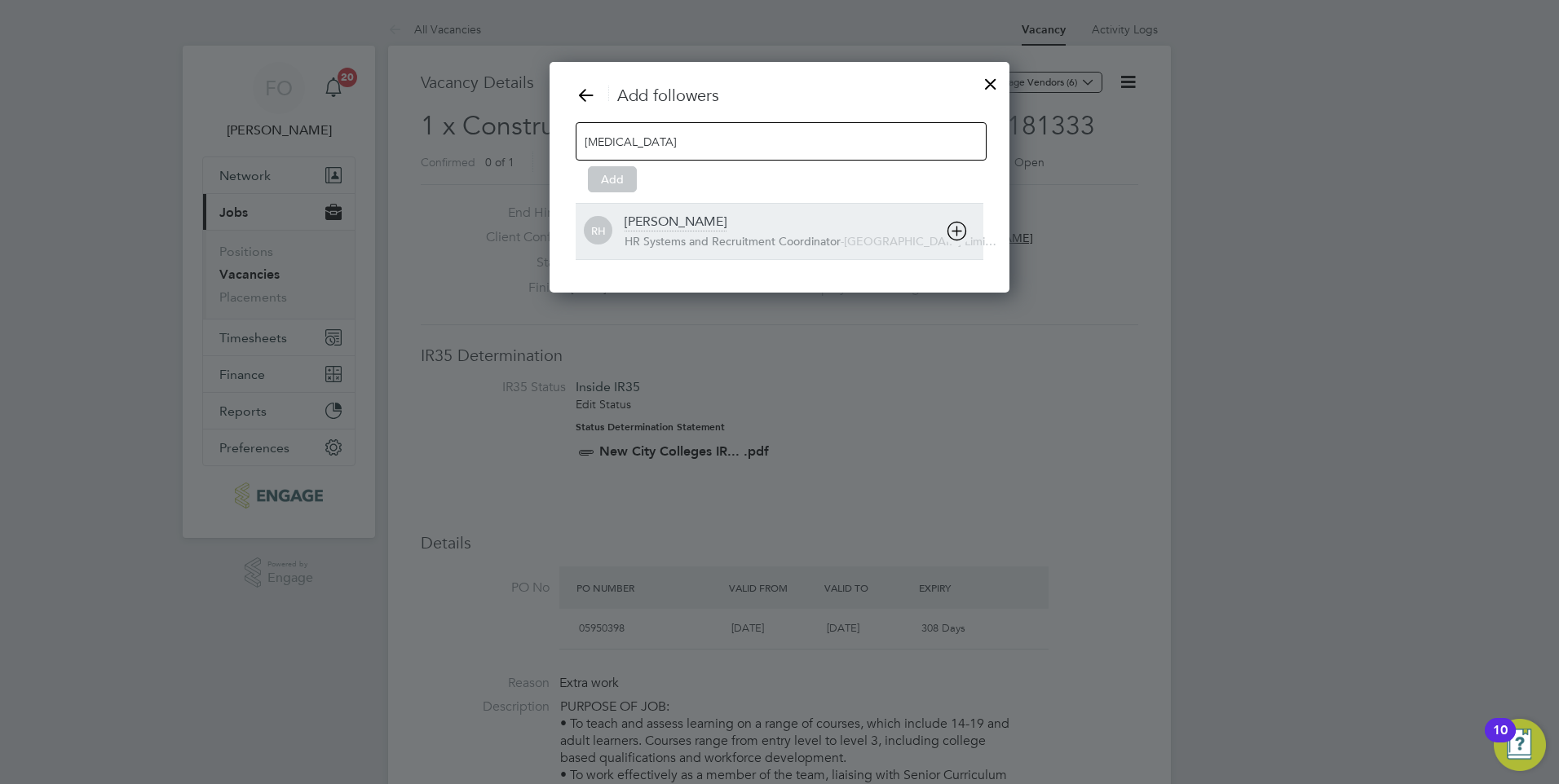
type input "rufen"
click at [670, 212] on div "RH Rufena Haque HR Systems and Recruitment Coordinator - New City College Limi…" at bounding box center [779, 231] width 407 height 56
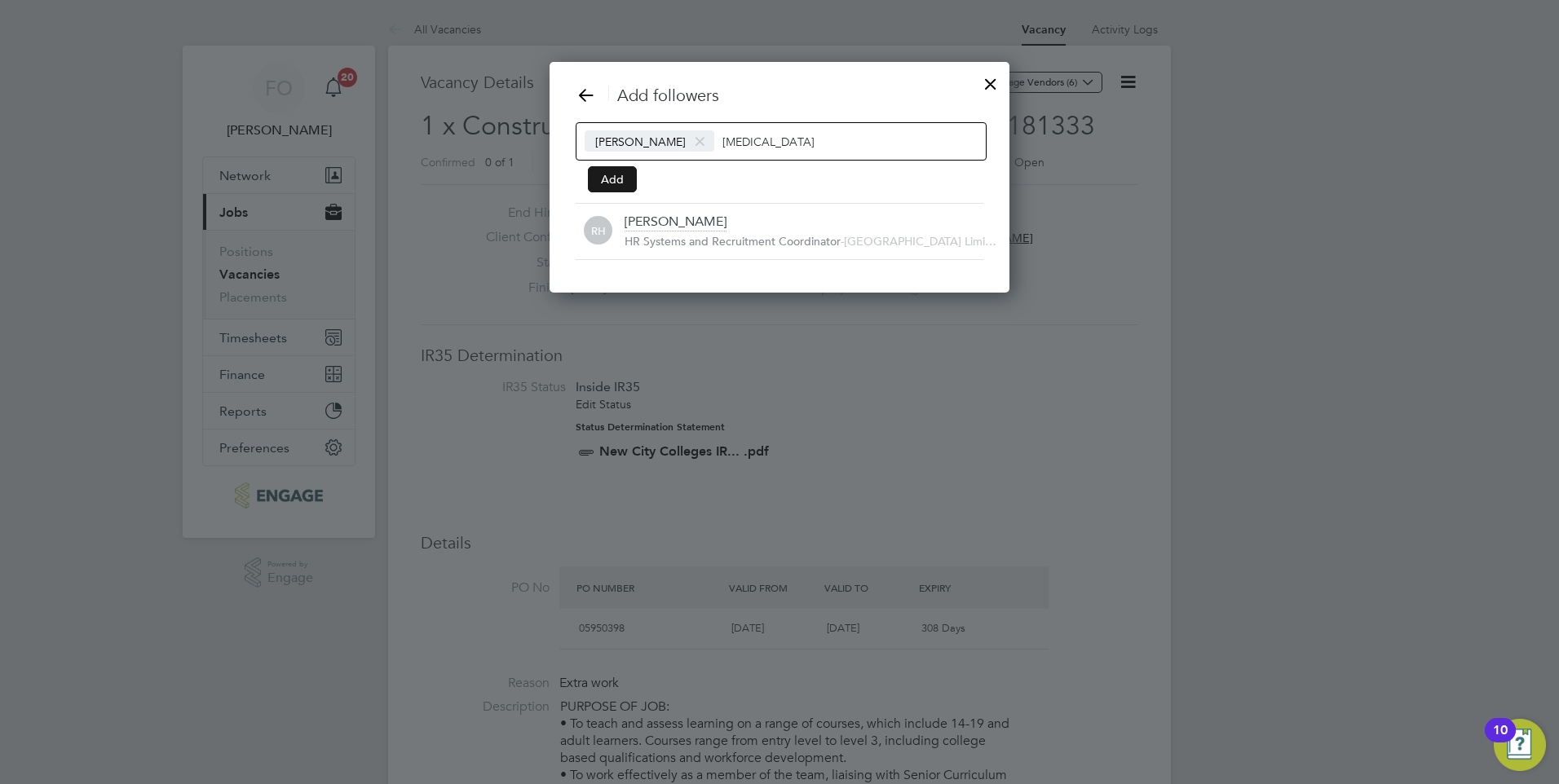
click at [624, 171] on button "Add" at bounding box center [612, 178] width 49 height 26
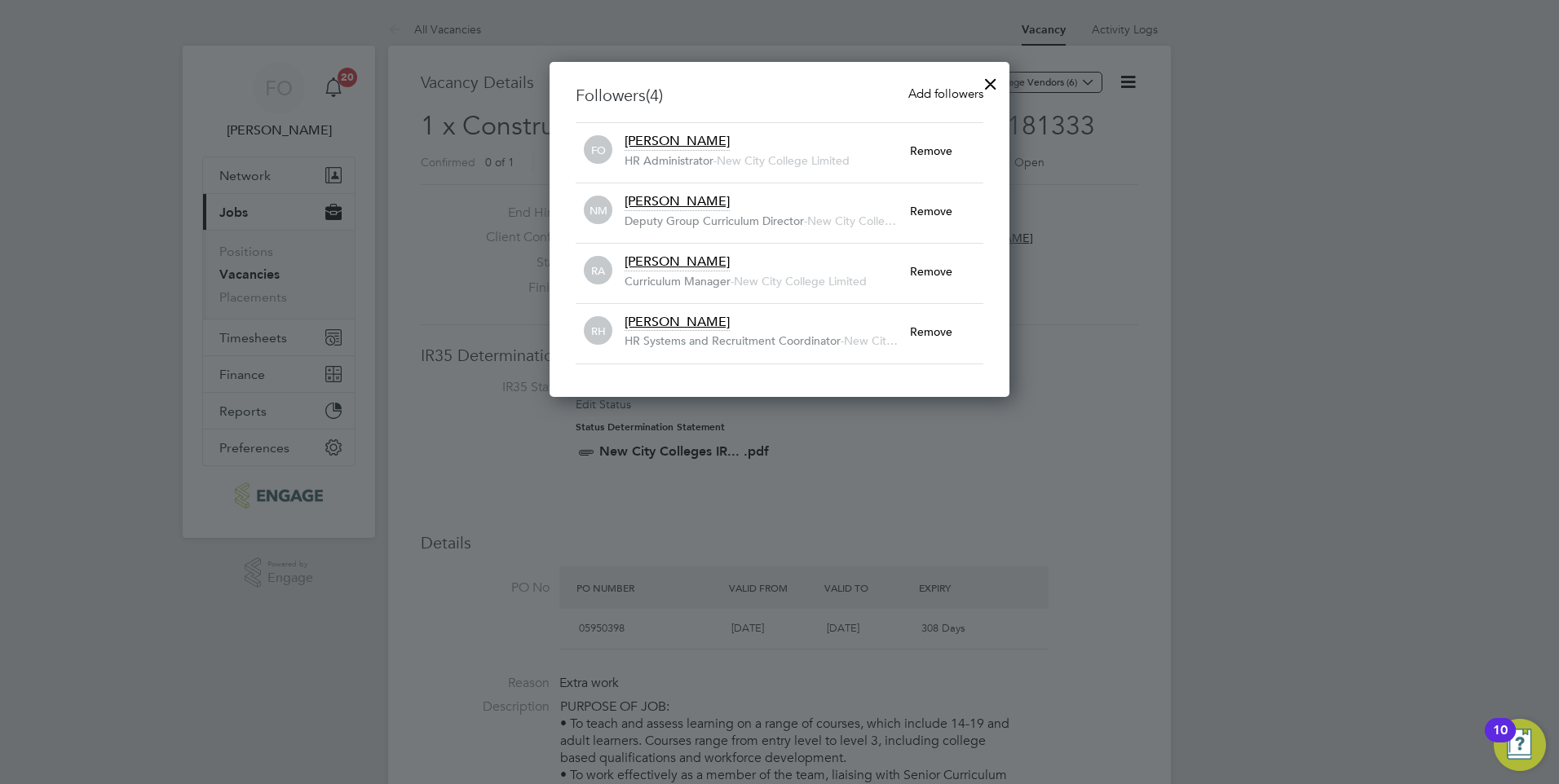
click at [984, 77] on div at bounding box center [990, 80] width 29 height 29
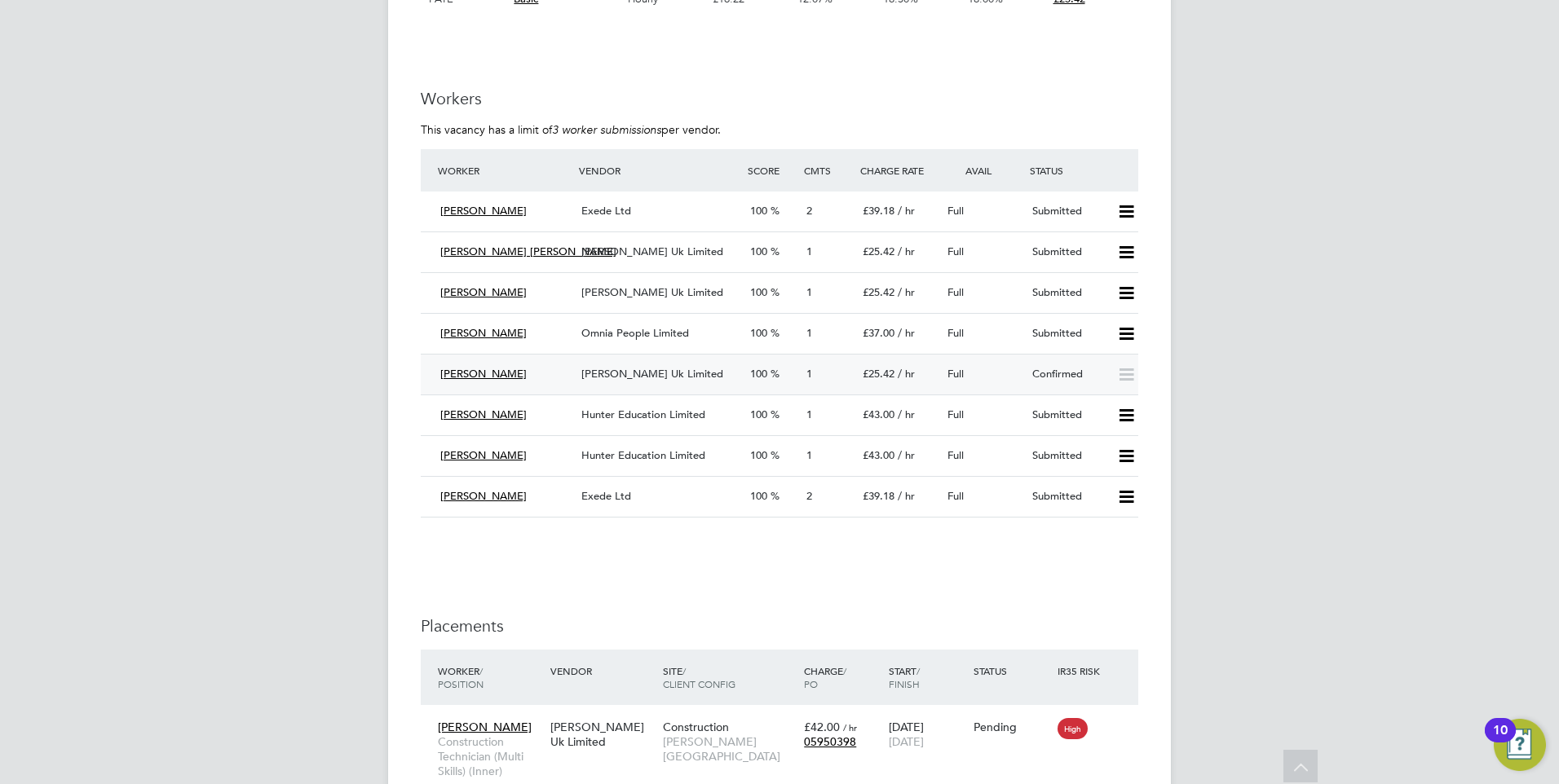
click at [1068, 382] on div "Confirmed" at bounding box center [1068, 374] width 85 height 27
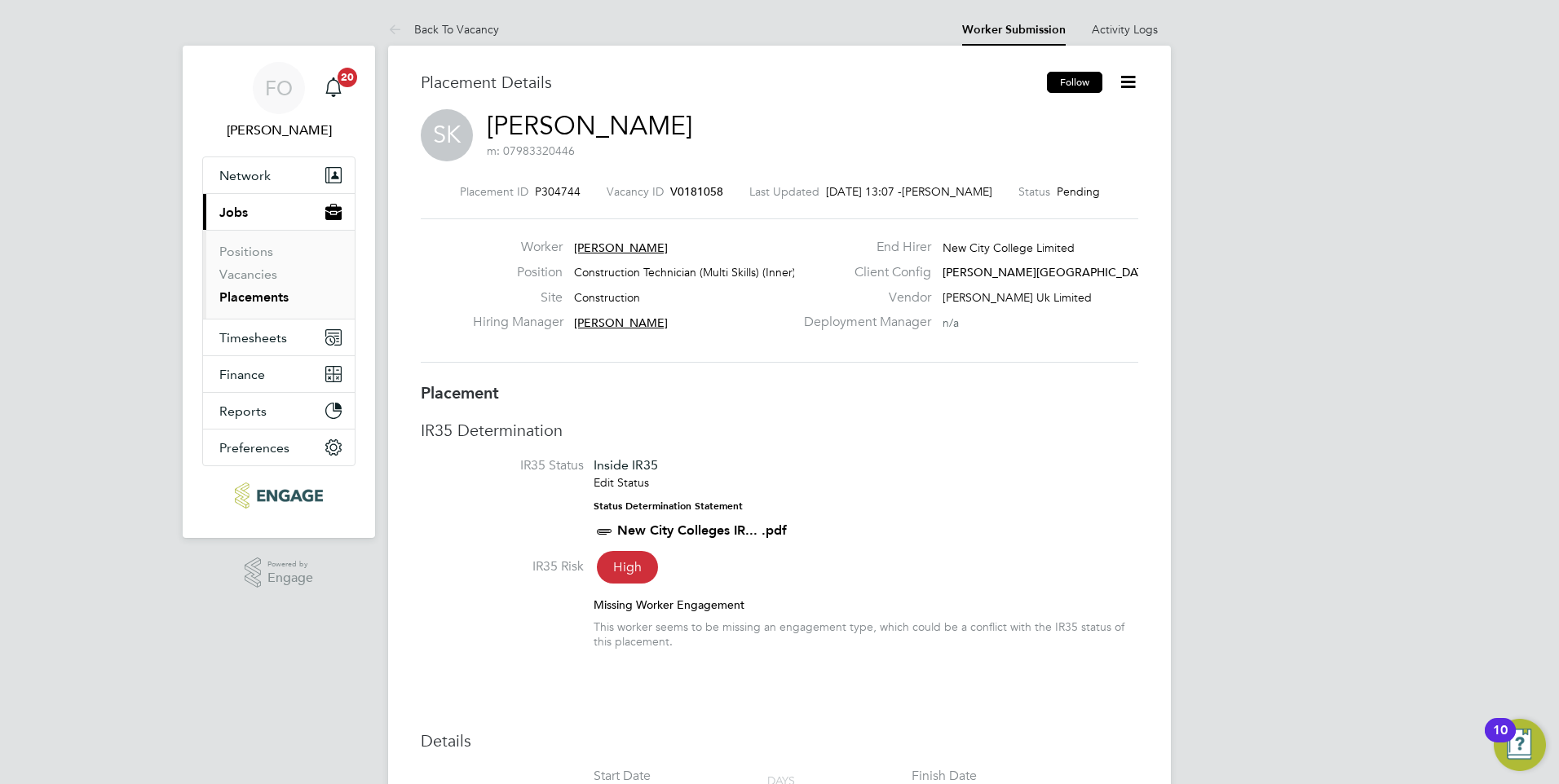
click at [1080, 85] on button "Follow" at bounding box center [1074, 82] width 56 height 22
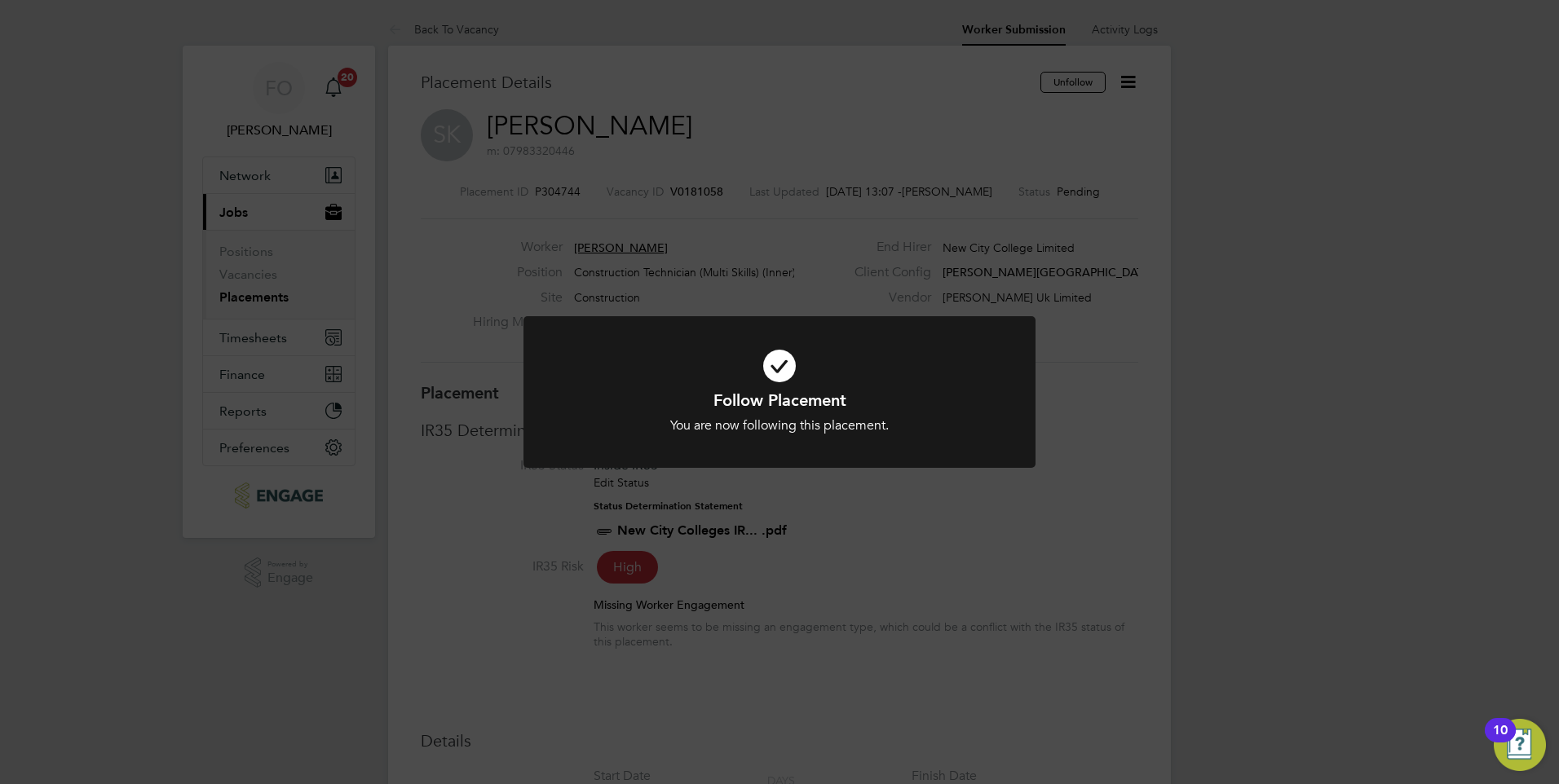
click at [1150, 145] on div "Follow Placement You are now following this placement. Cancel Okay" at bounding box center [779, 392] width 1559 height 784
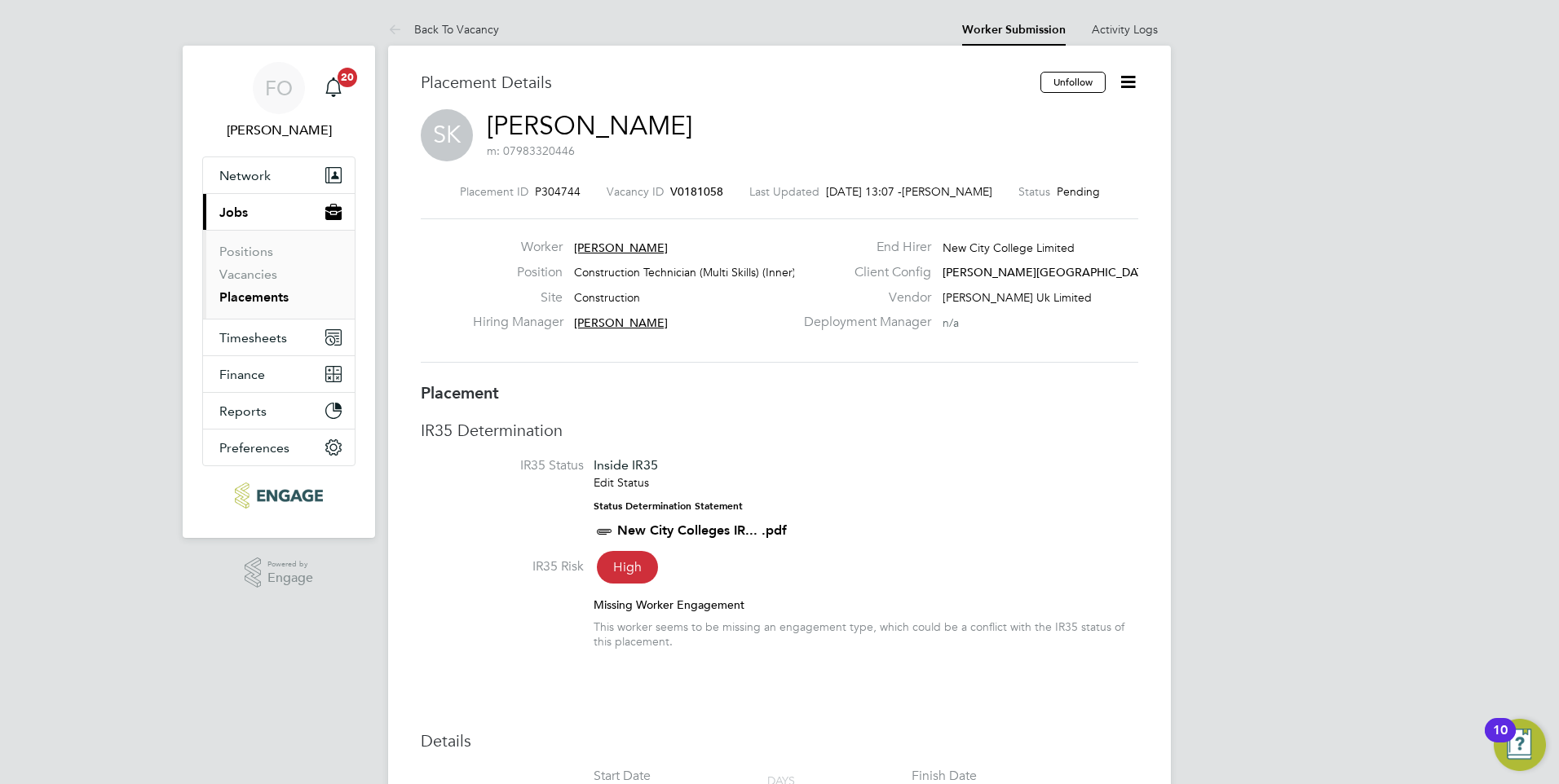
click at [1133, 87] on icon at bounding box center [1128, 81] width 21 height 21
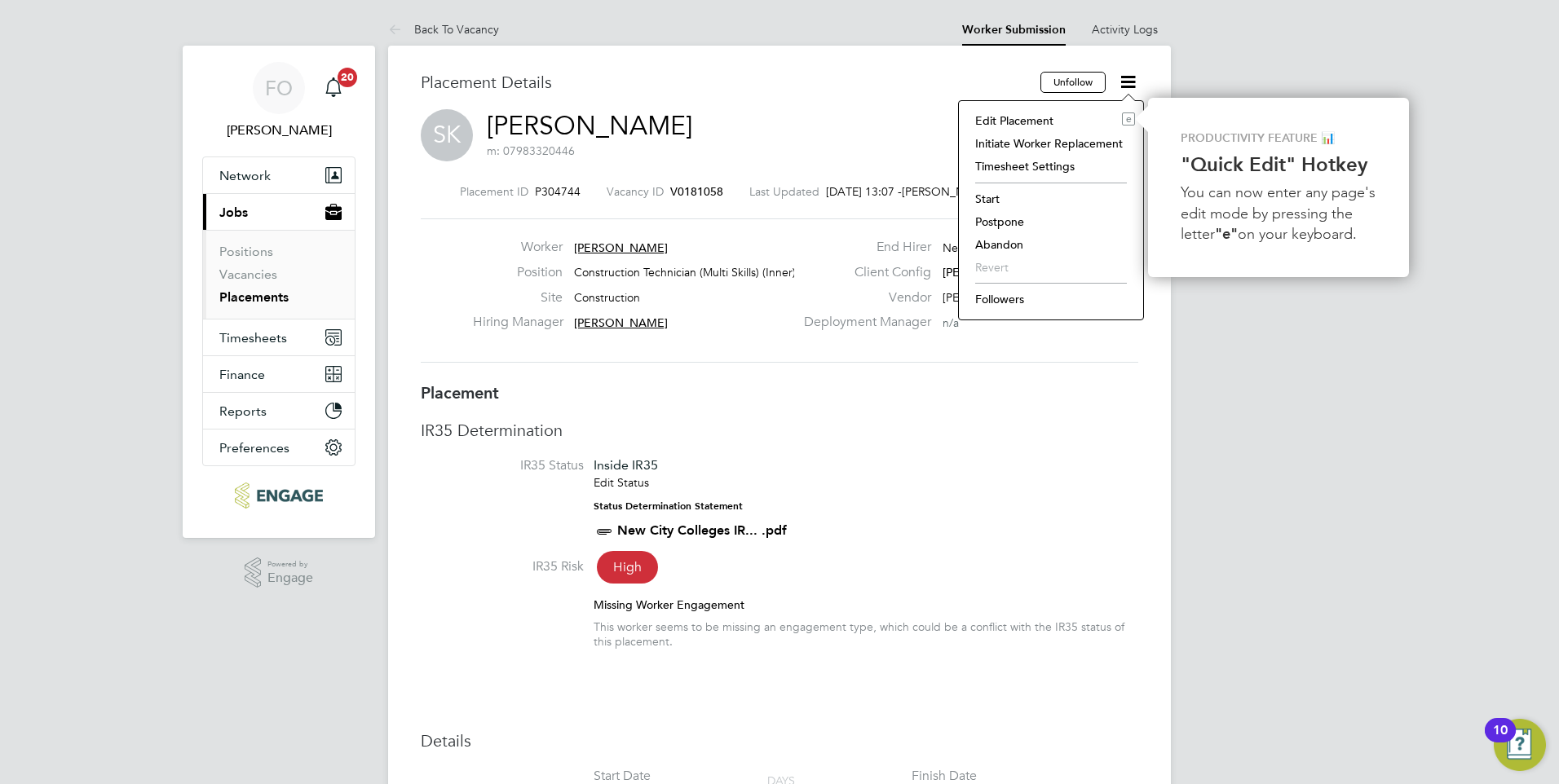
click at [1044, 300] on li "Followers" at bounding box center [1050, 299] width 168 height 23
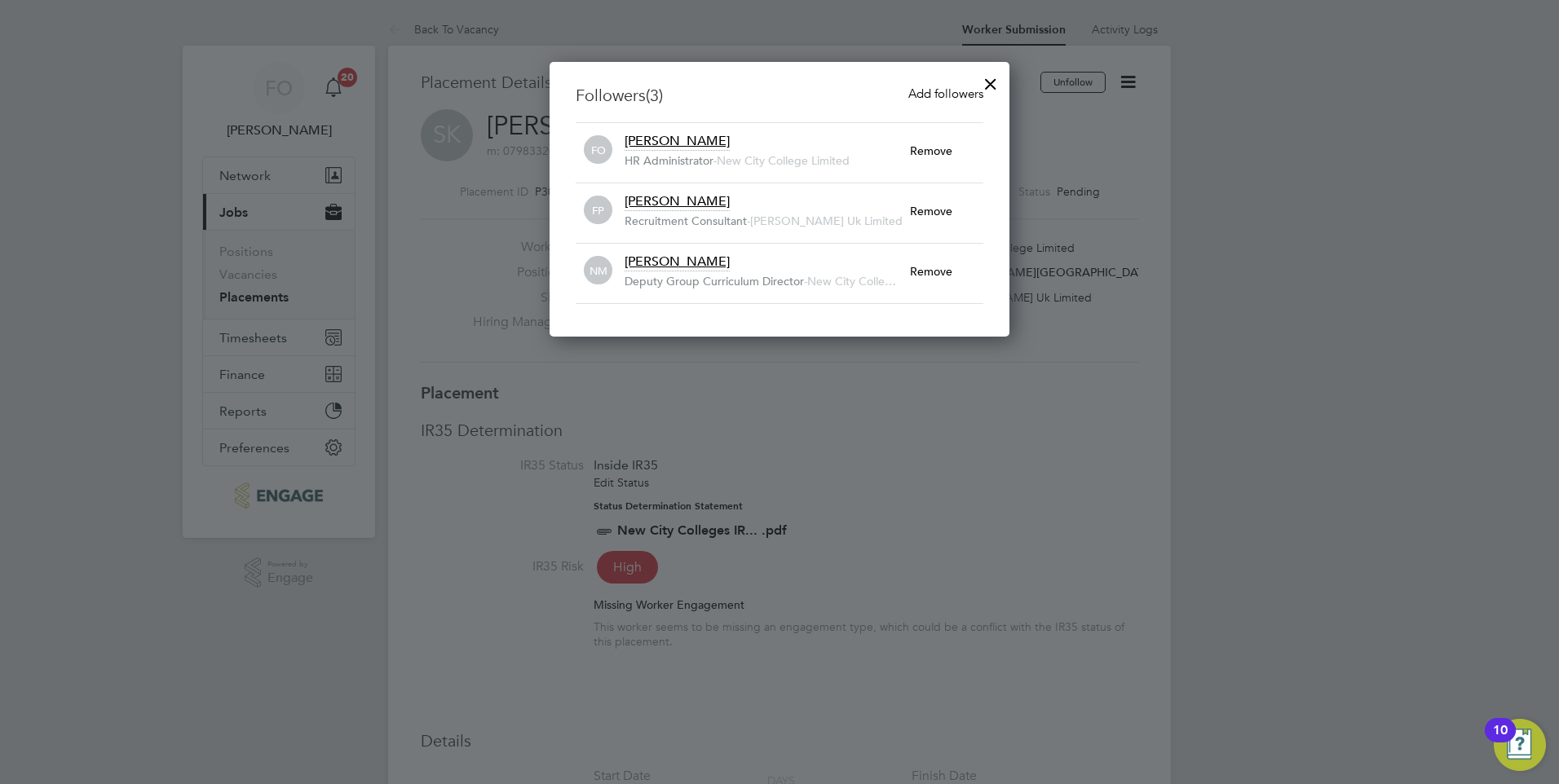
click at [988, 80] on div at bounding box center [990, 80] width 29 height 29
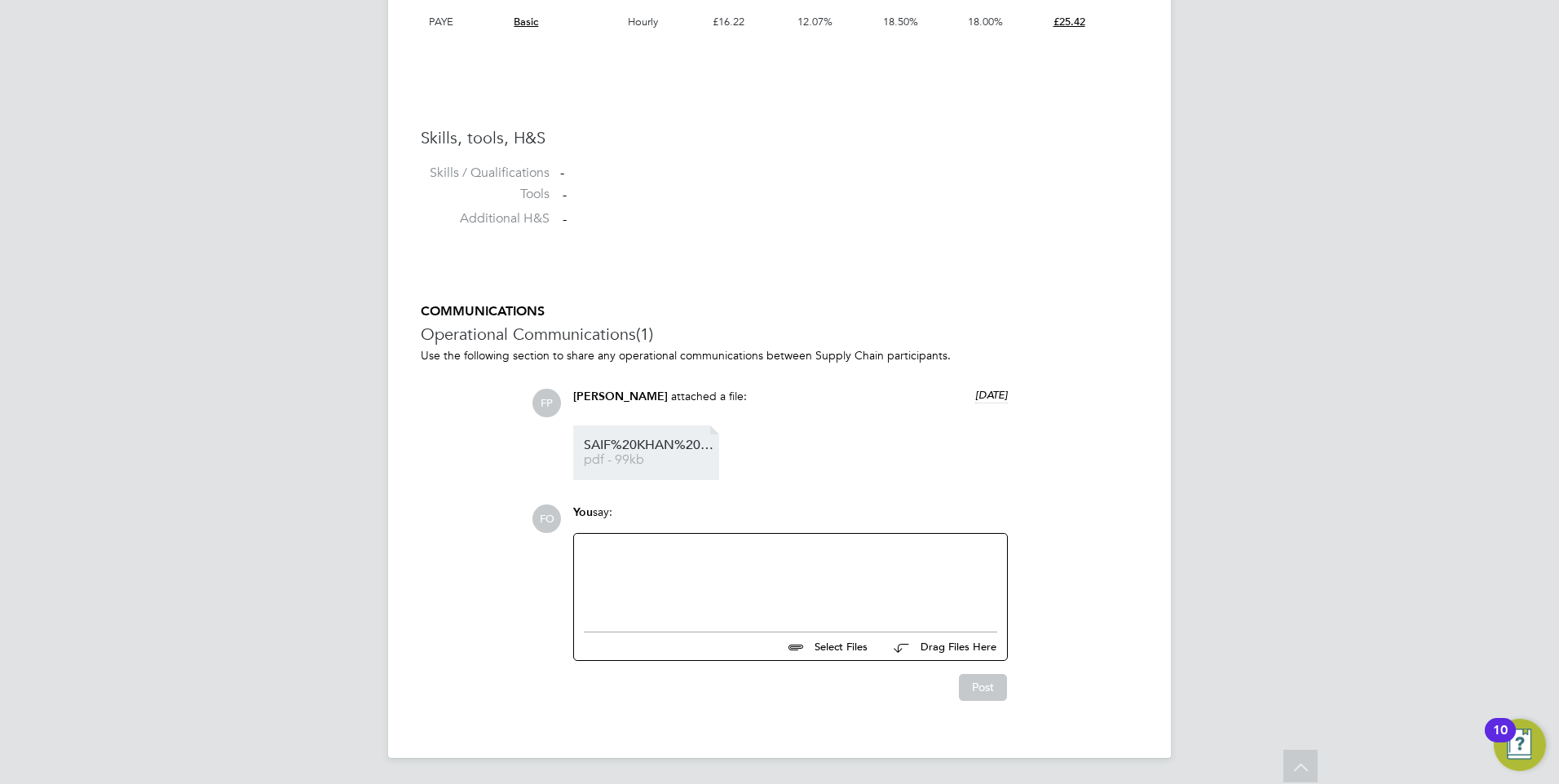
click at [663, 441] on span "SAIF%20KHAN%20-%20MH%20CV.cleaned" at bounding box center [649, 446] width 130 height 12
click at [757, 574] on div at bounding box center [791, 578] width 413 height 71
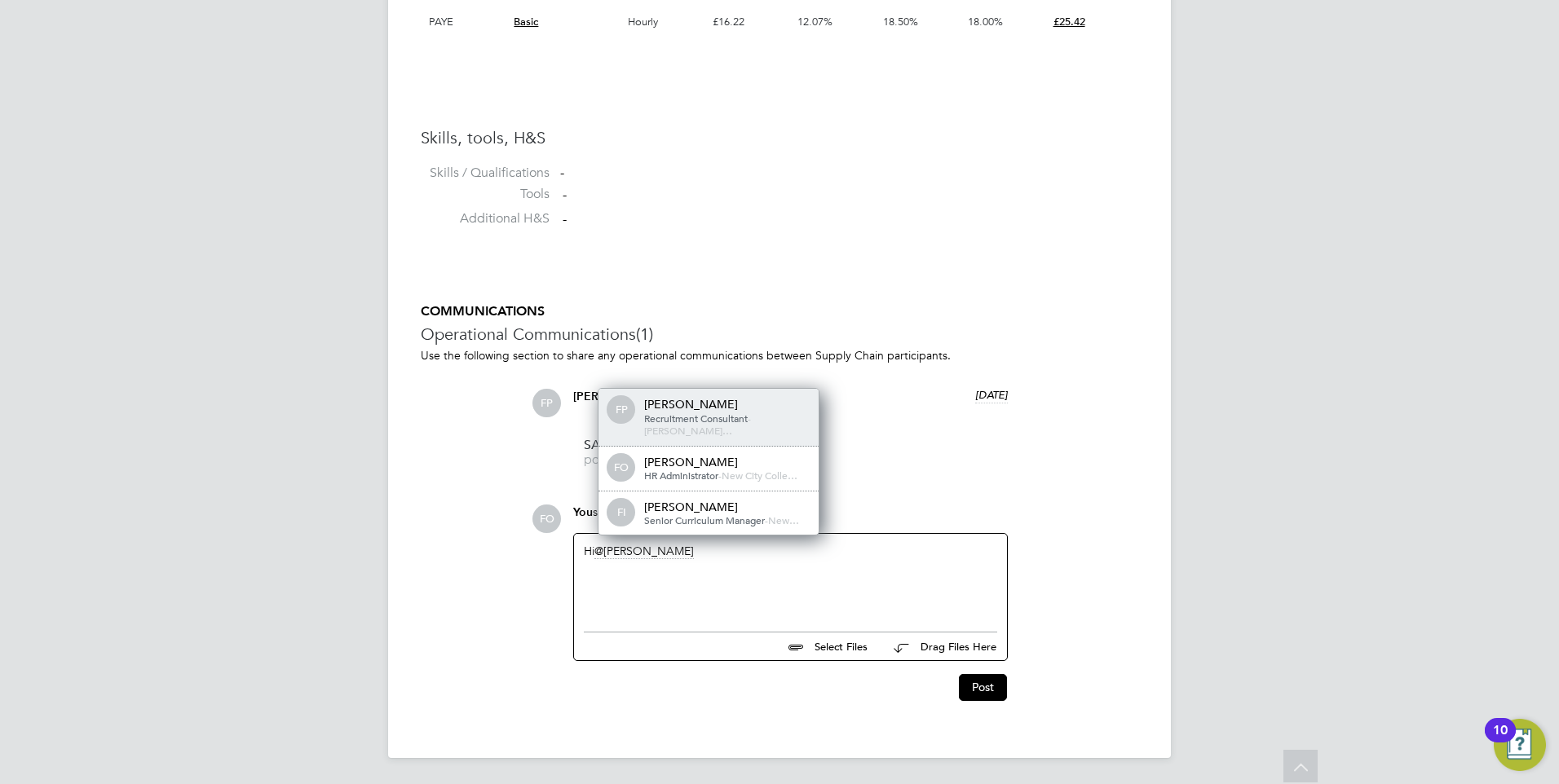
click at [723, 425] on span "Recruitment Consultant" at bounding box center [695, 418] width 104 height 13
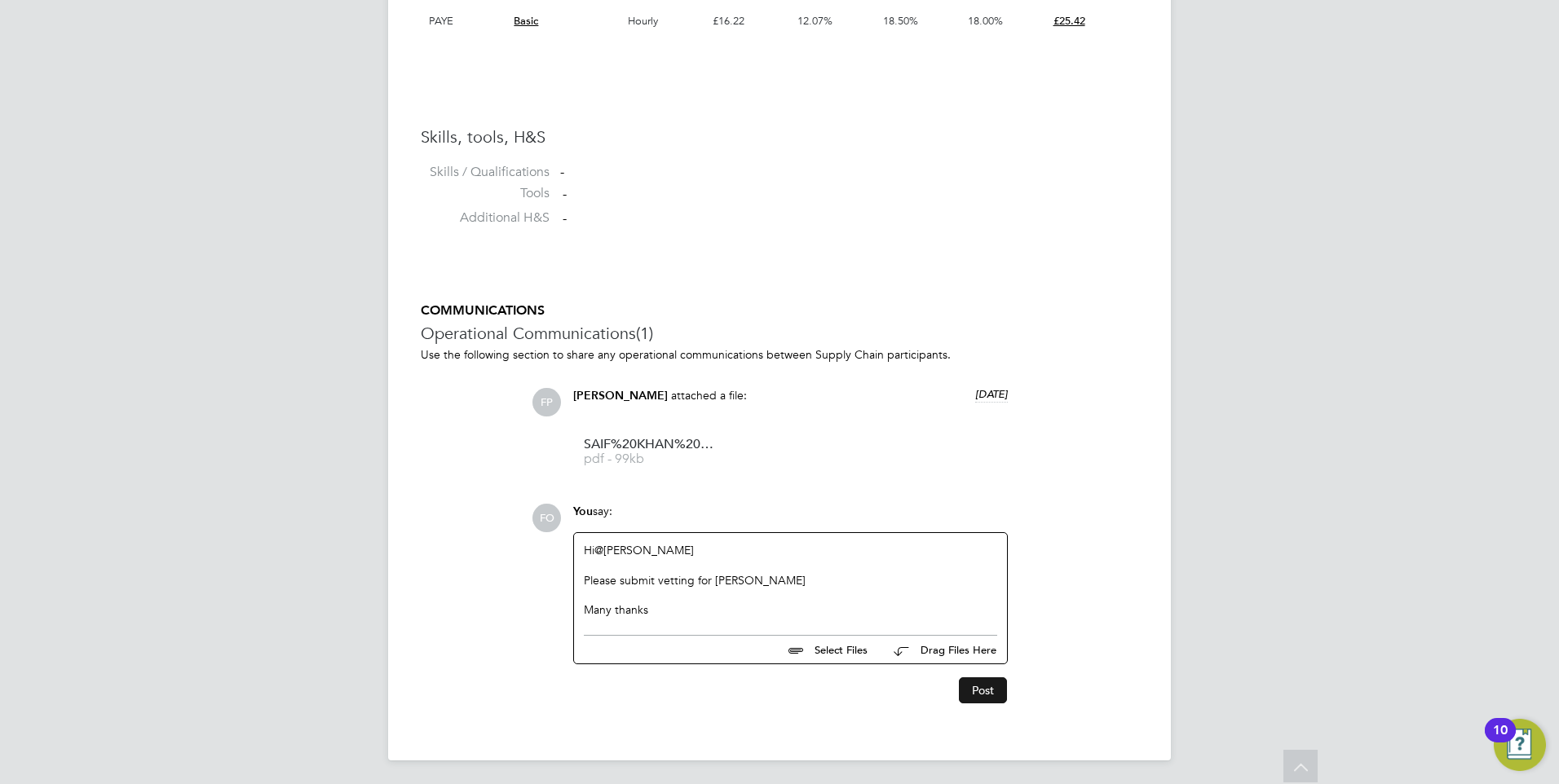
click at [1005, 692] on button "Post" at bounding box center [983, 690] width 48 height 26
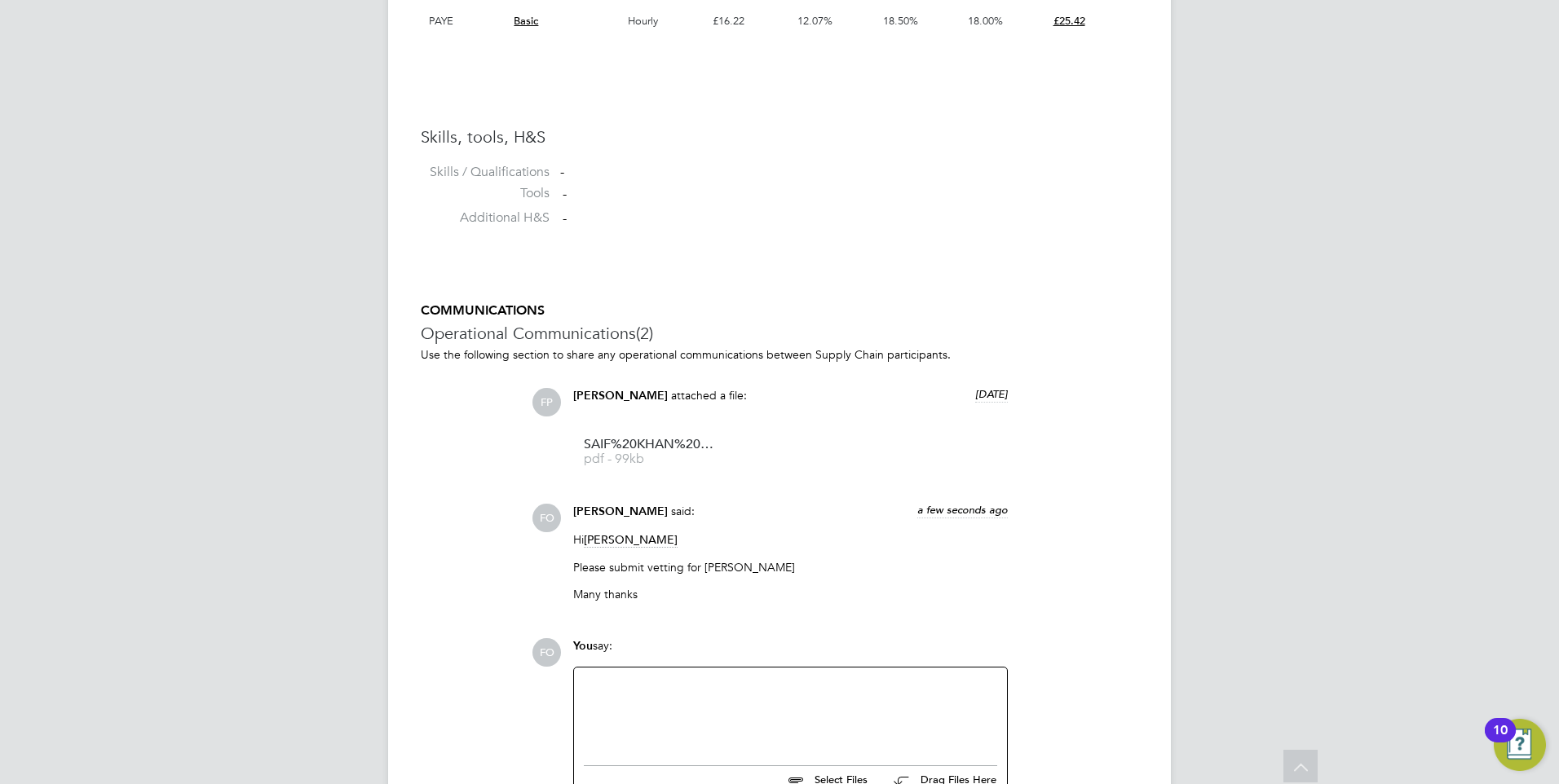
click at [1082, 237] on li at bounding box center [779, 235] width 718 height 4
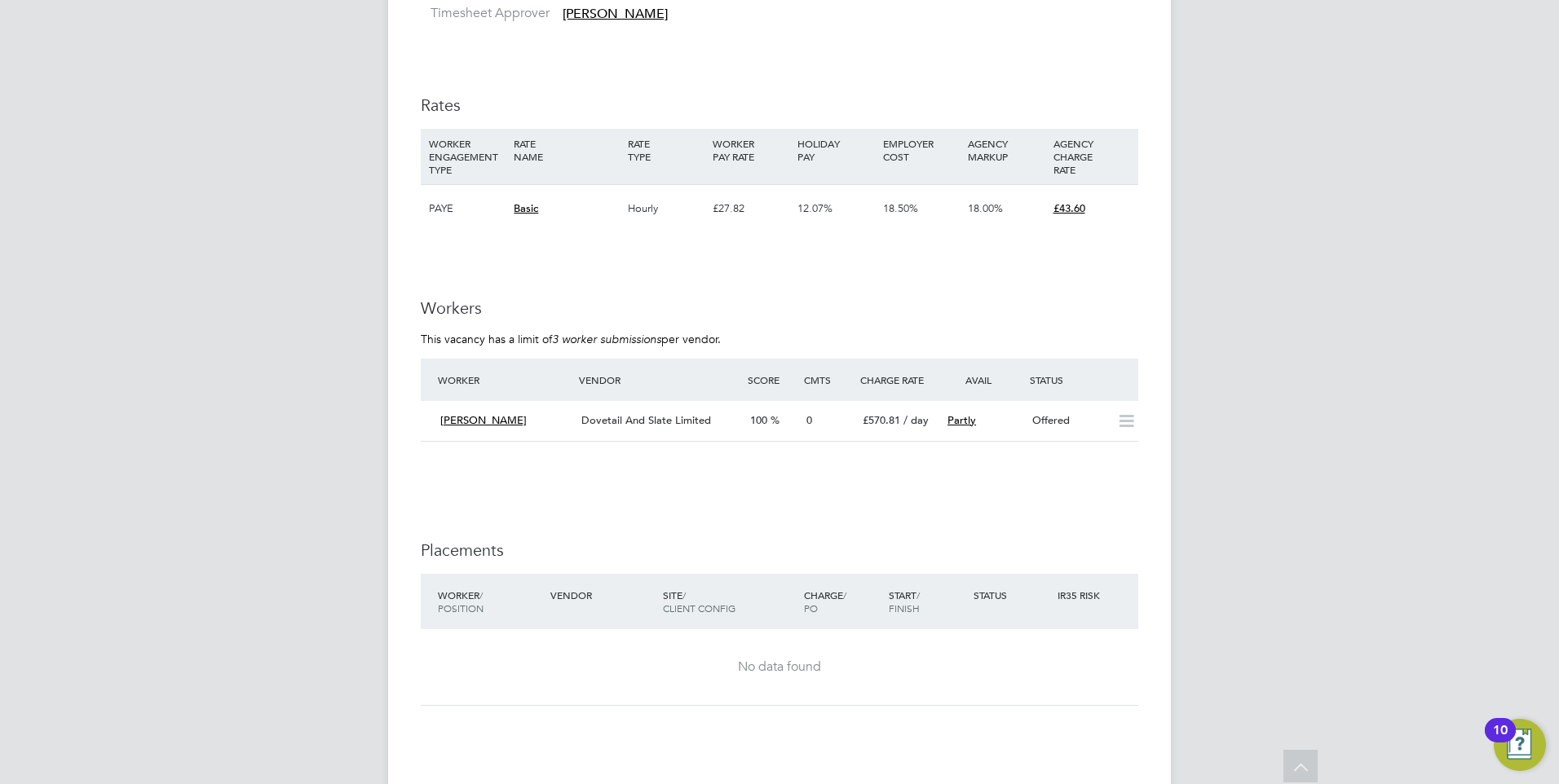
scroll to position [2364, 0]
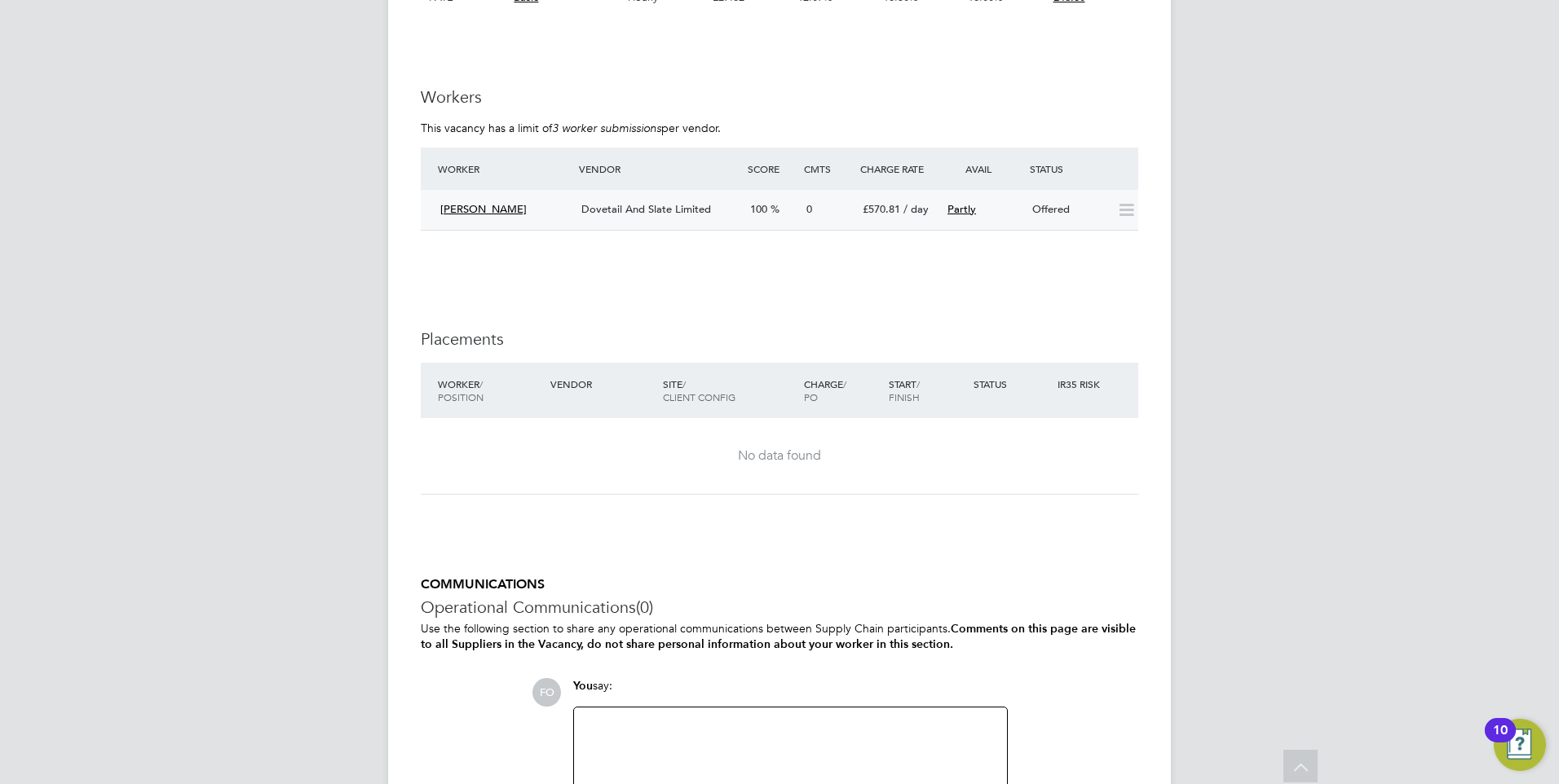
click at [1055, 197] on div "Offered" at bounding box center [1068, 210] width 85 height 27
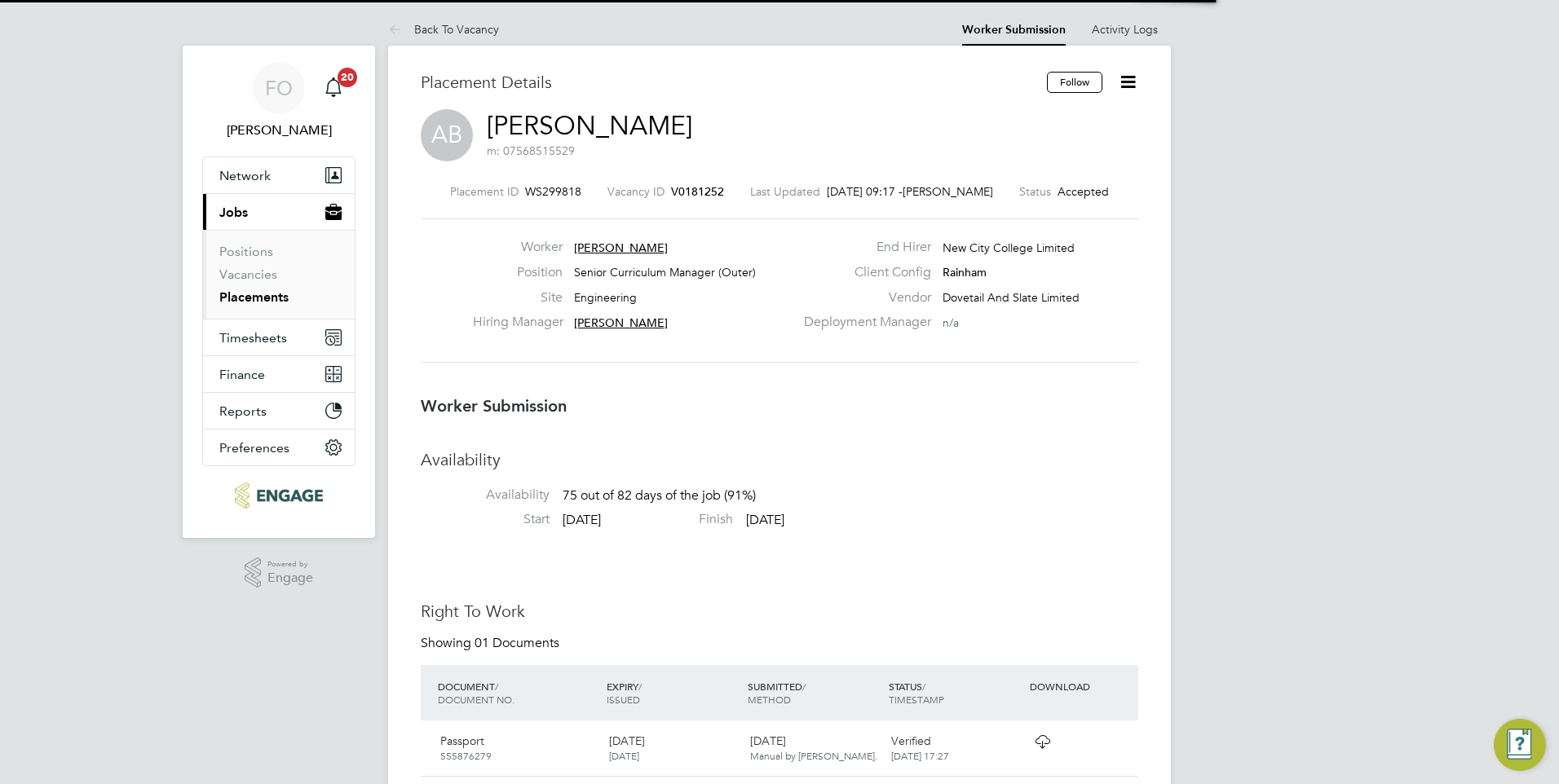
scroll to position [8, 8]
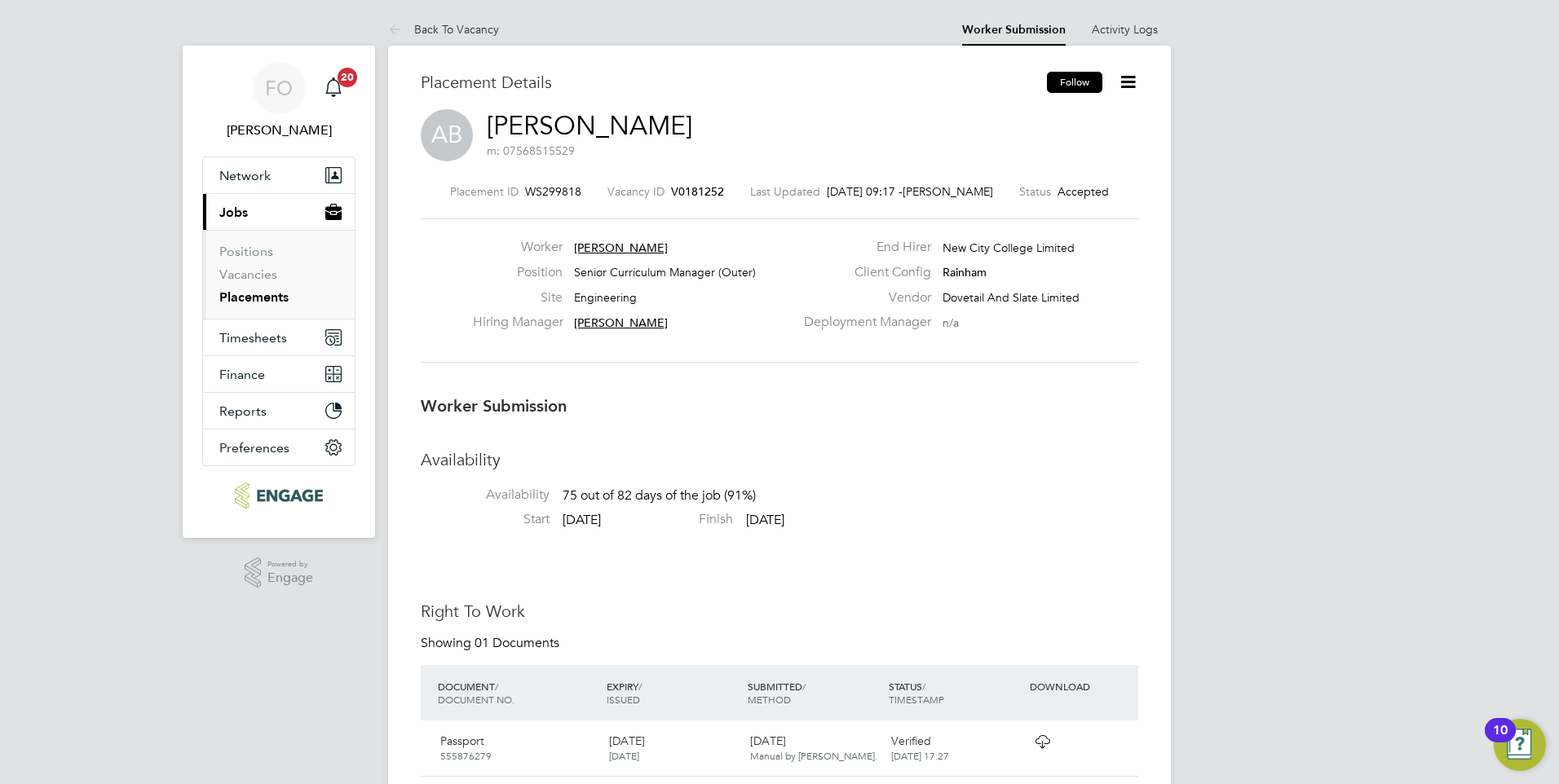
click at [1092, 75] on button "Follow" at bounding box center [1074, 82] width 56 height 22
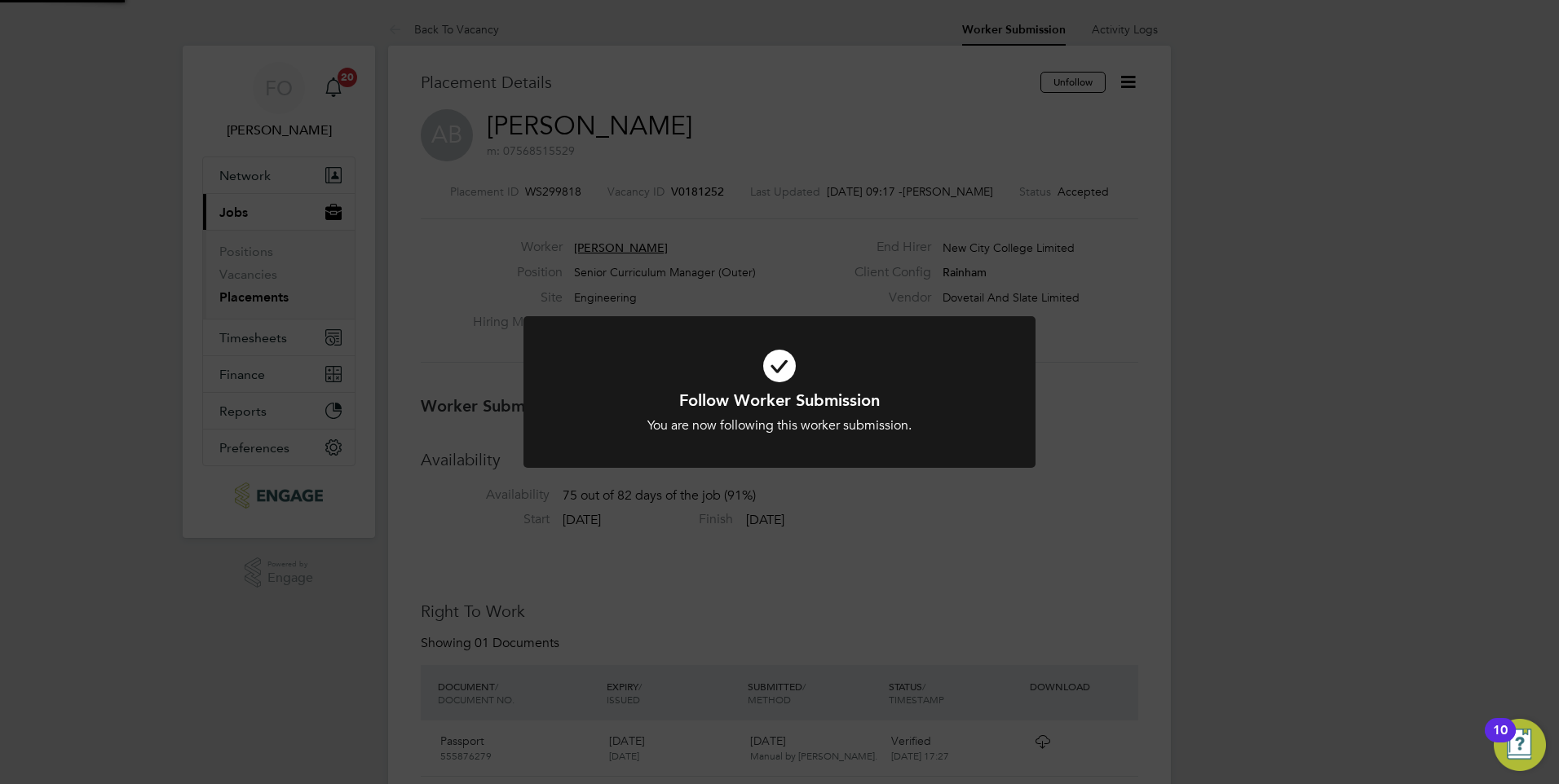
click at [1132, 77] on div "Follow Worker Submission You are now following this worker submission. Cancel O…" at bounding box center [779, 392] width 1559 height 784
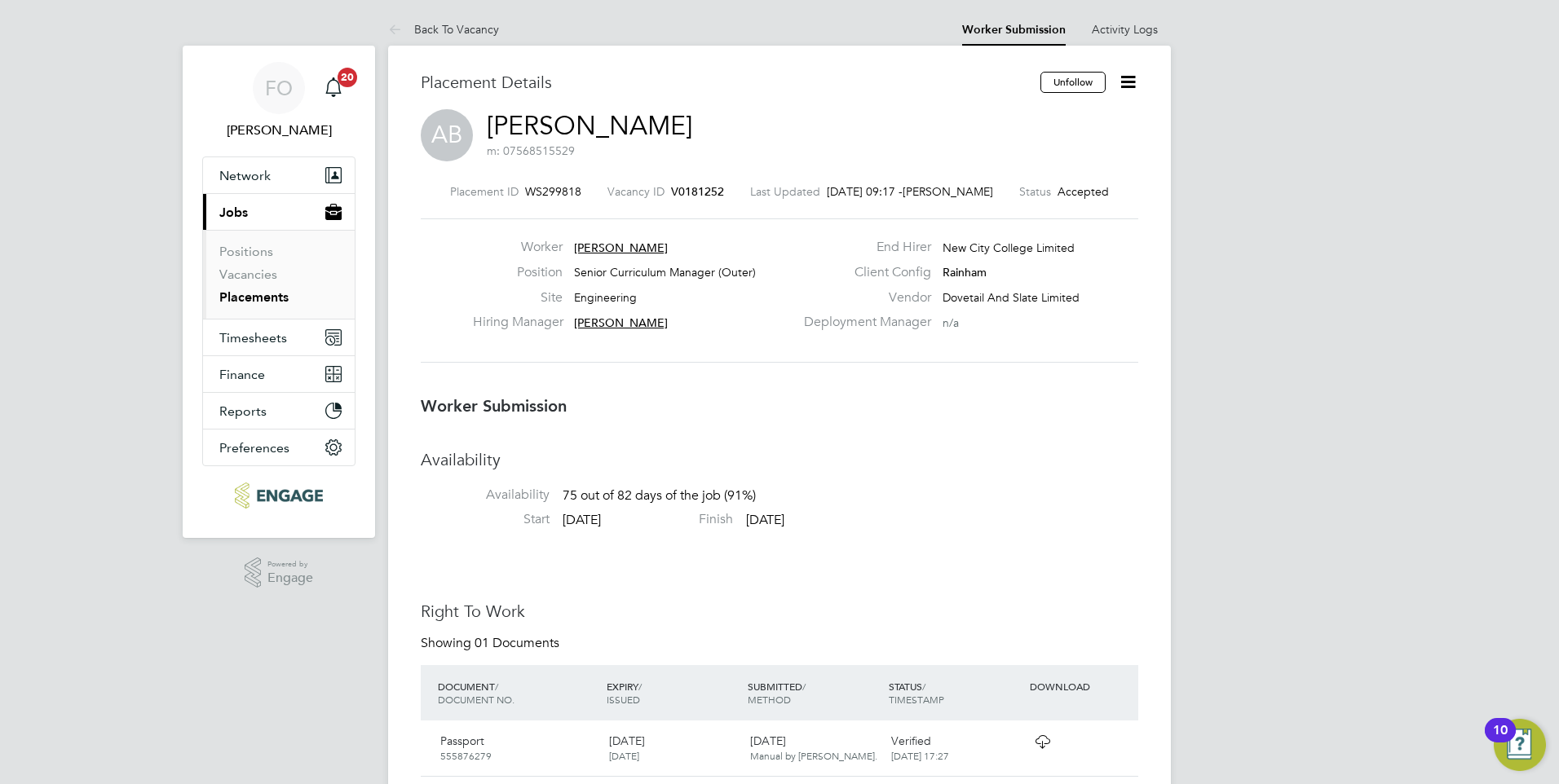
click at [1128, 80] on icon at bounding box center [1128, 81] width 21 height 21
click at [1032, 203] on li "Followers" at bounding box center [1060, 208] width 151 height 23
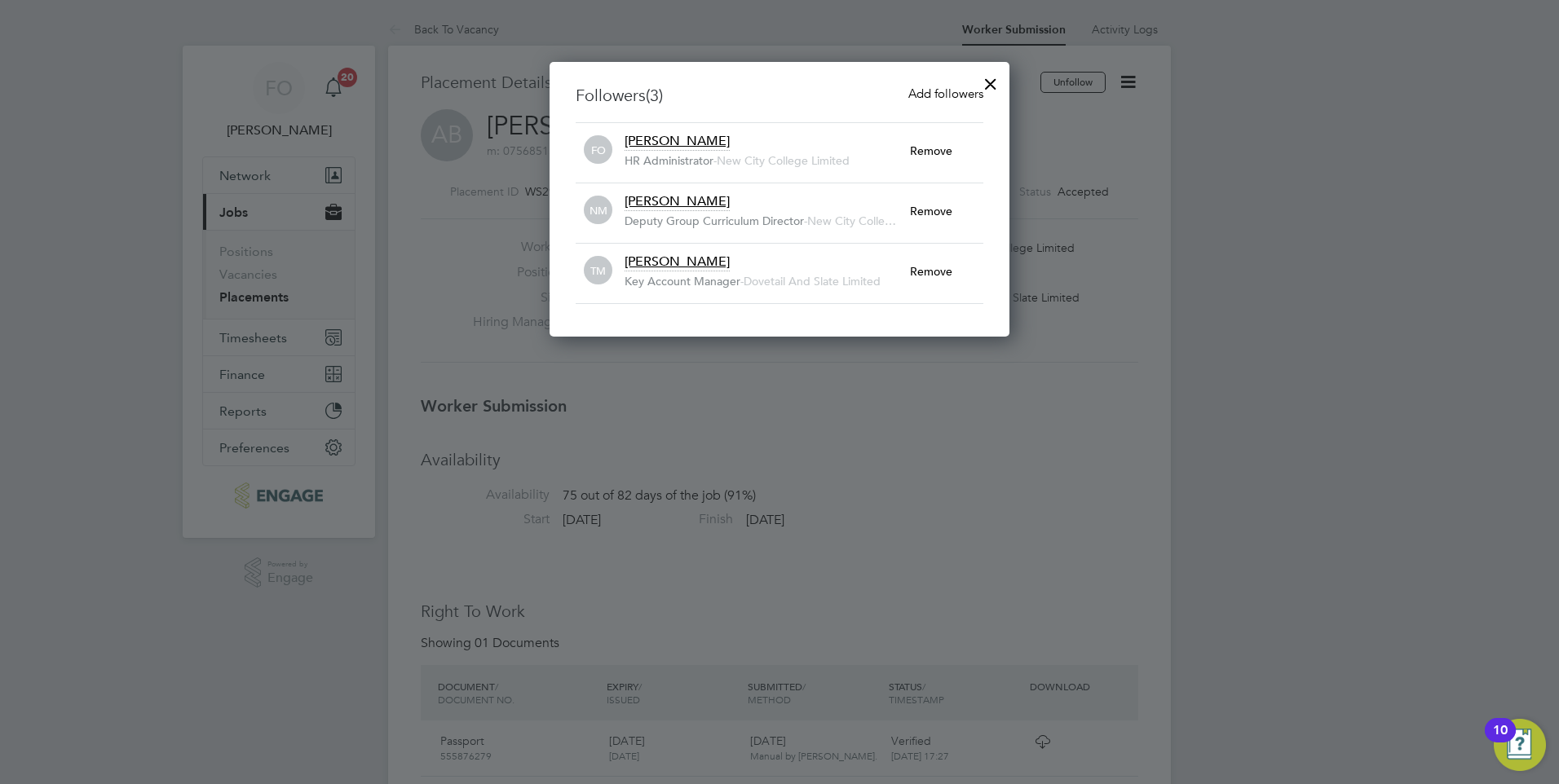
click at [988, 80] on div at bounding box center [990, 80] width 29 height 29
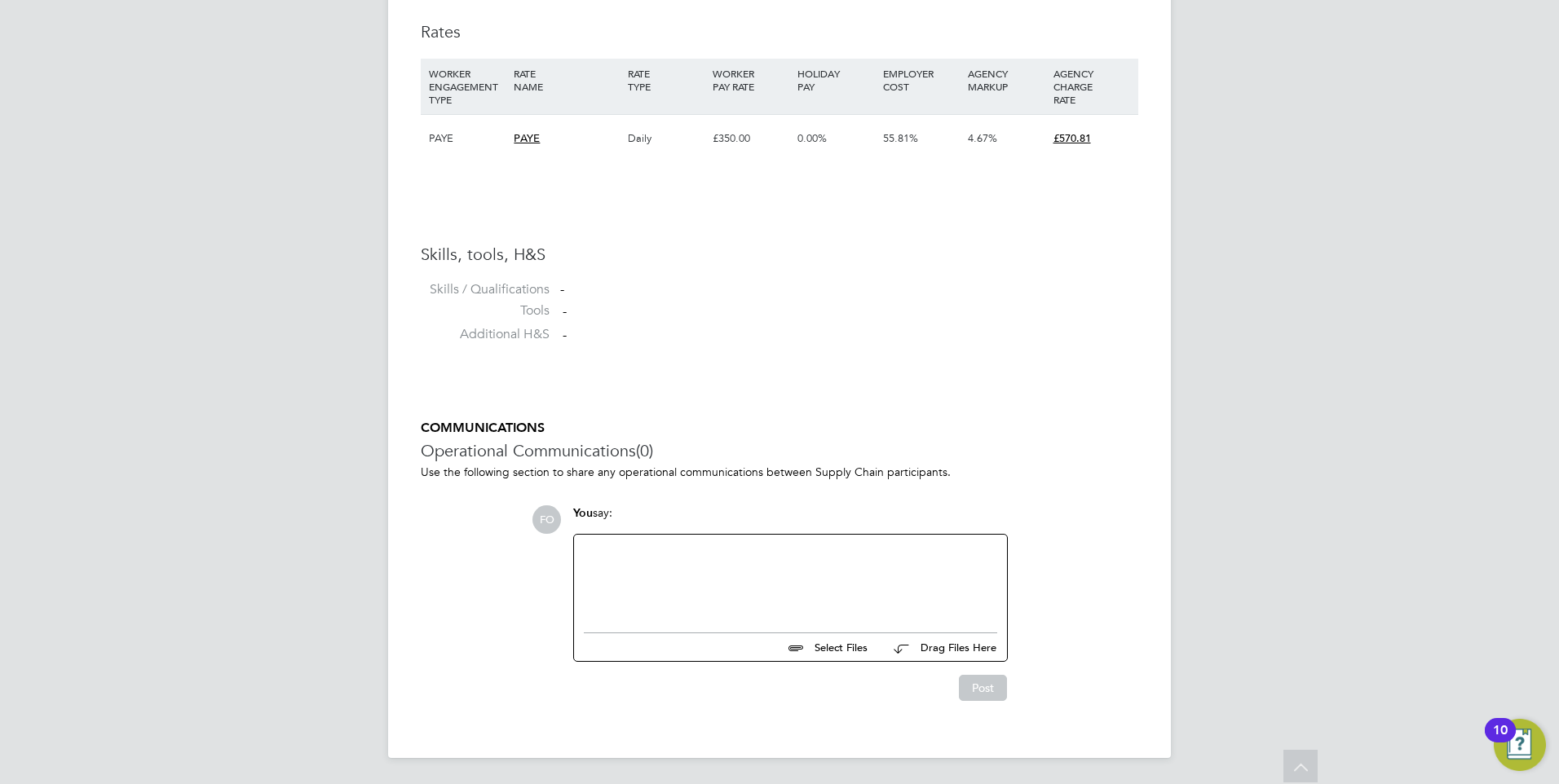
click at [743, 561] on div at bounding box center [791, 579] width 413 height 71
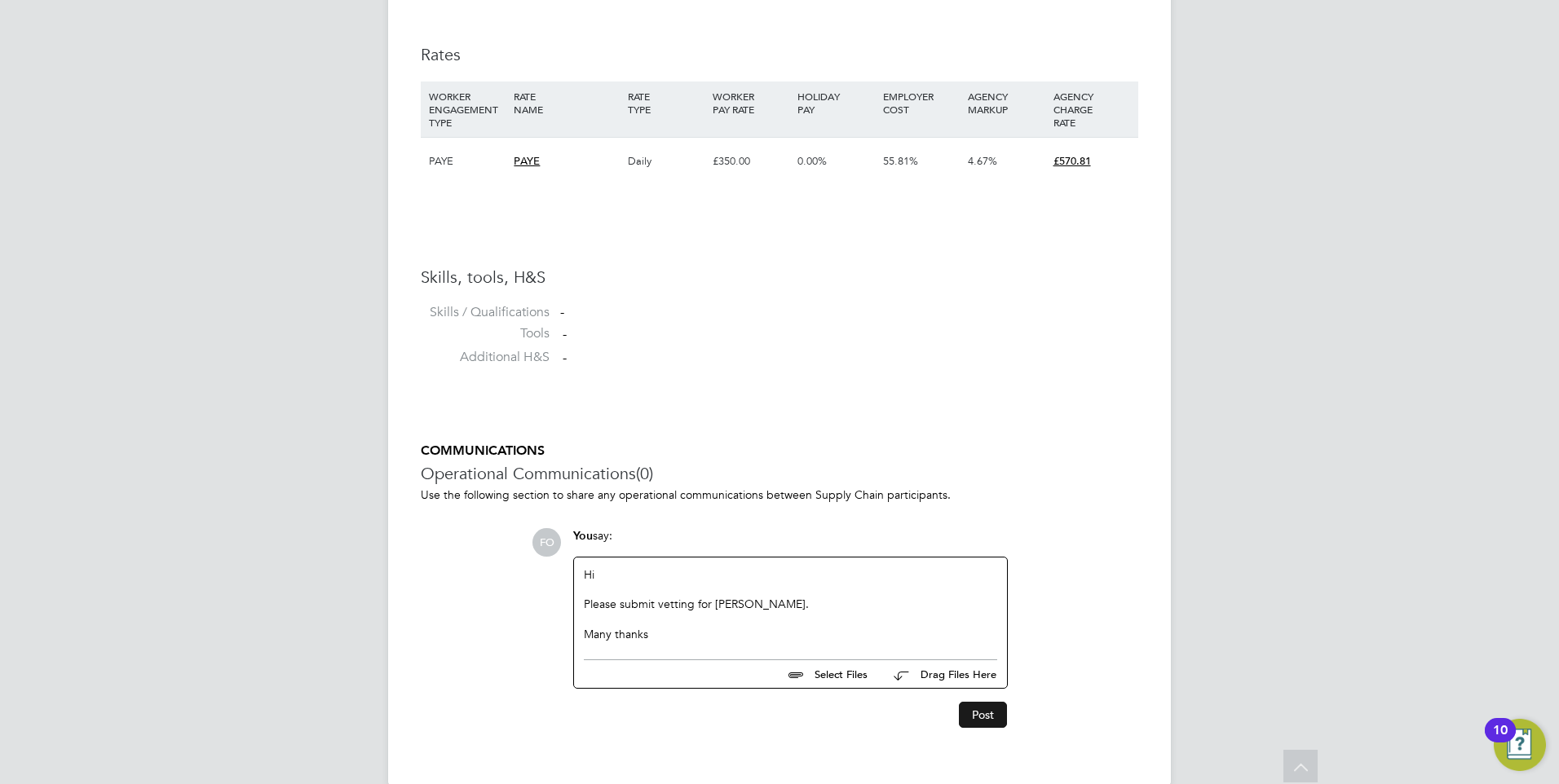
click at [986, 722] on button "Post" at bounding box center [983, 714] width 48 height 26
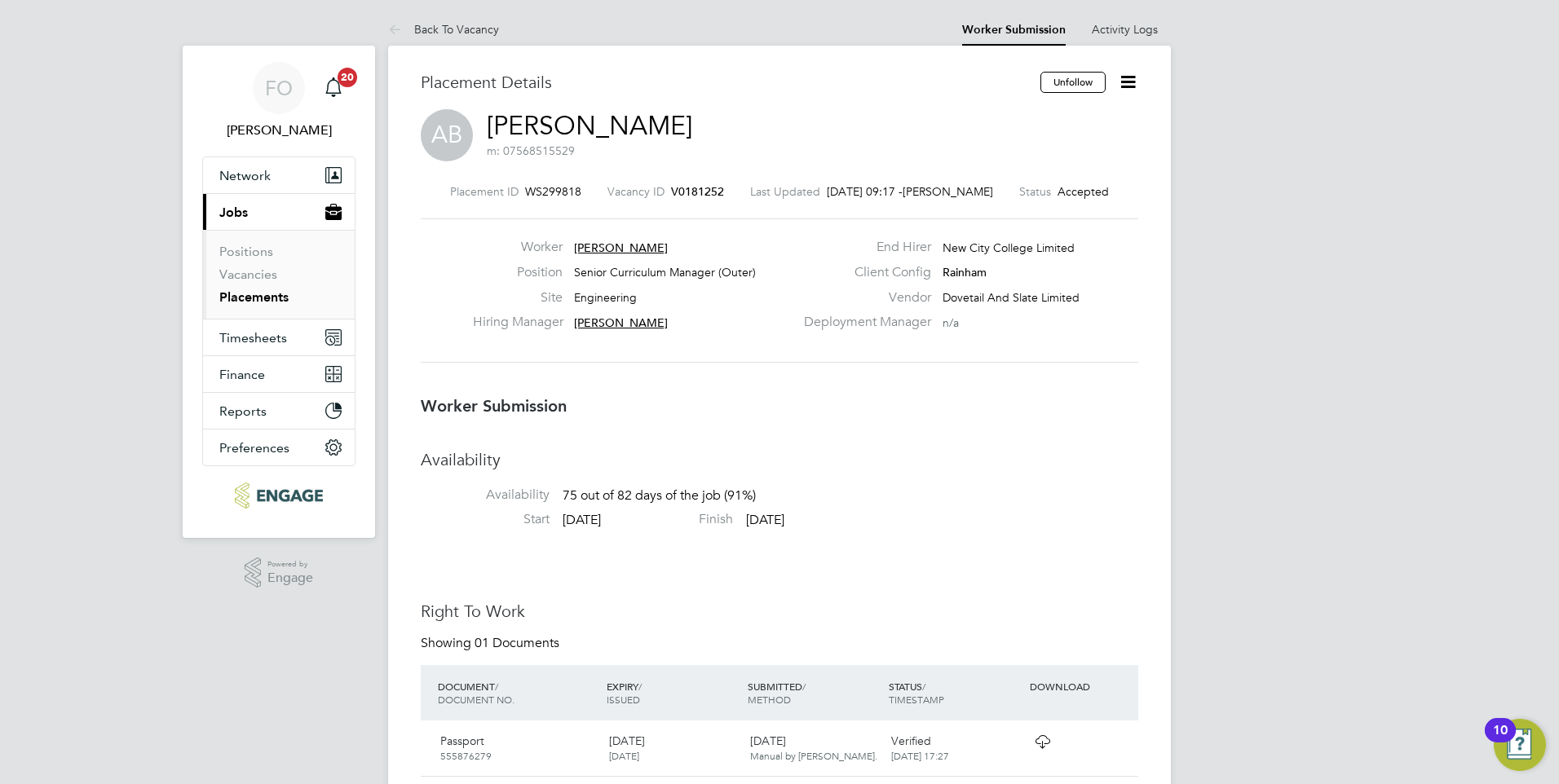
click at [1118, 82] on icon at bounding box center [1128, 81] width 21 height 21
click at [1037, 208] on li "Followers" at bounding box center [1060, 208] width 151 height 23
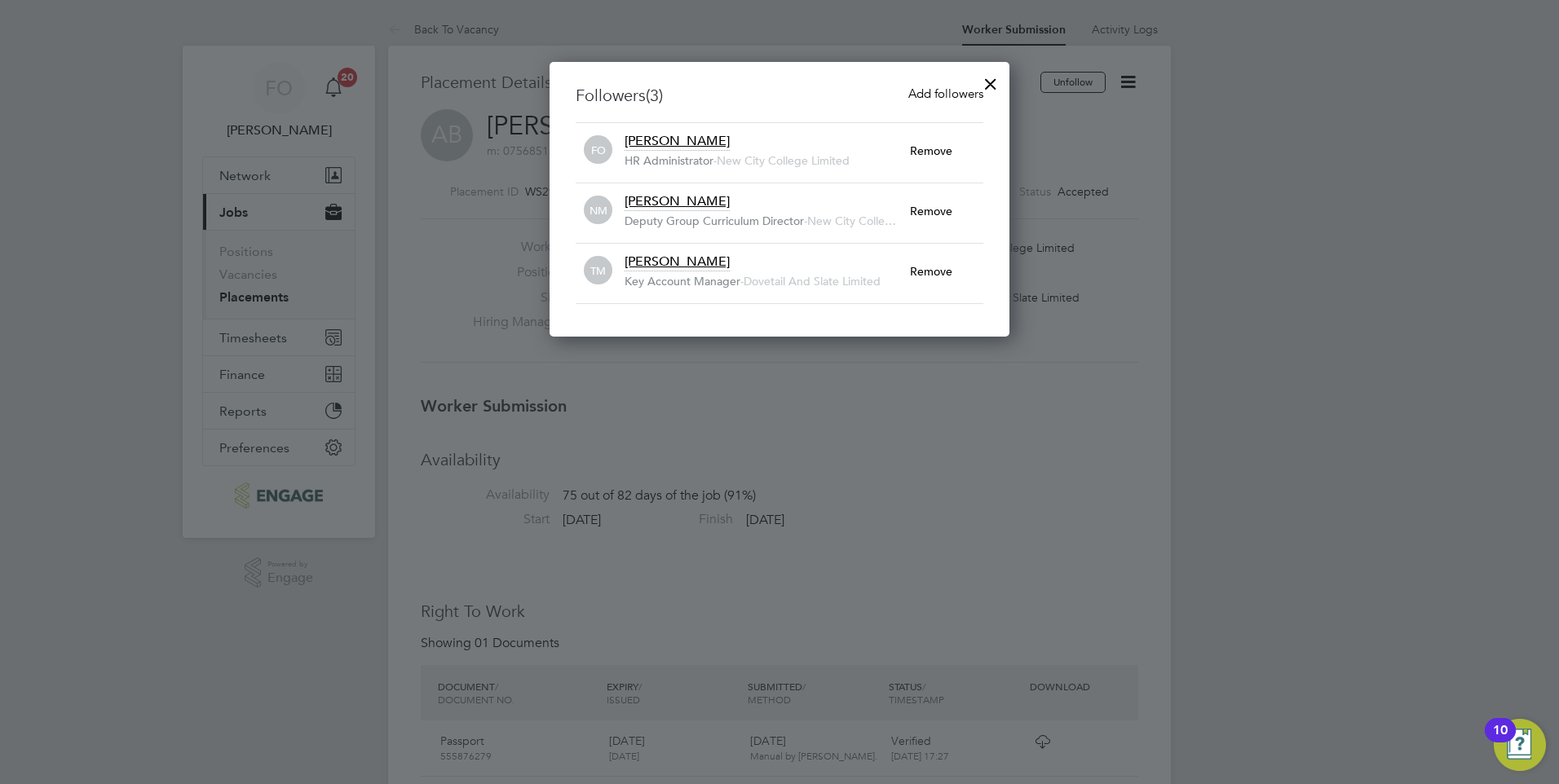
click at [929, 90] on span "Add followers" at bounding box center [946, 93] width 75 height 16
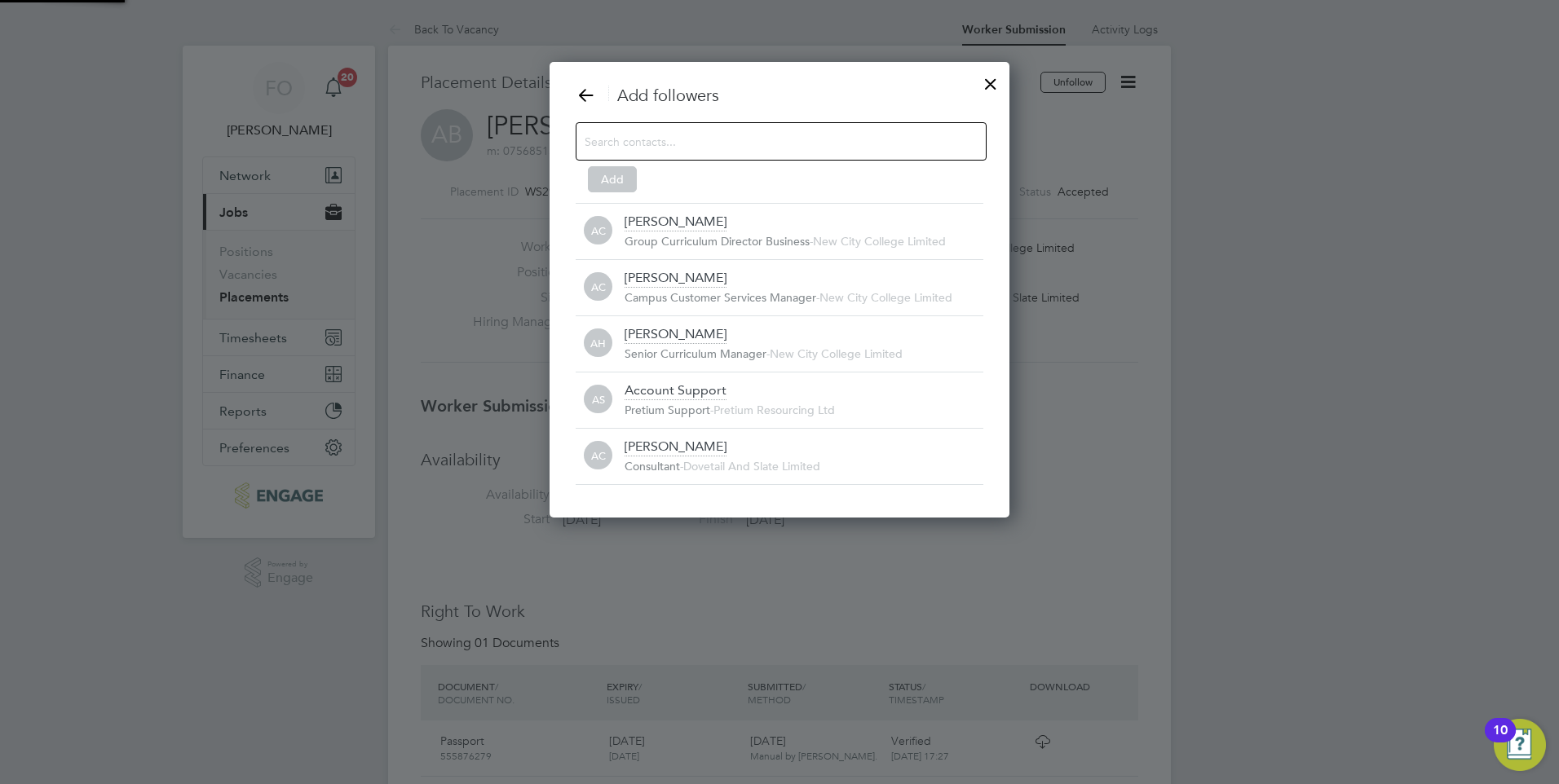
click at [756, 136] on input at bounding box center [768, 141] width 367 height 22
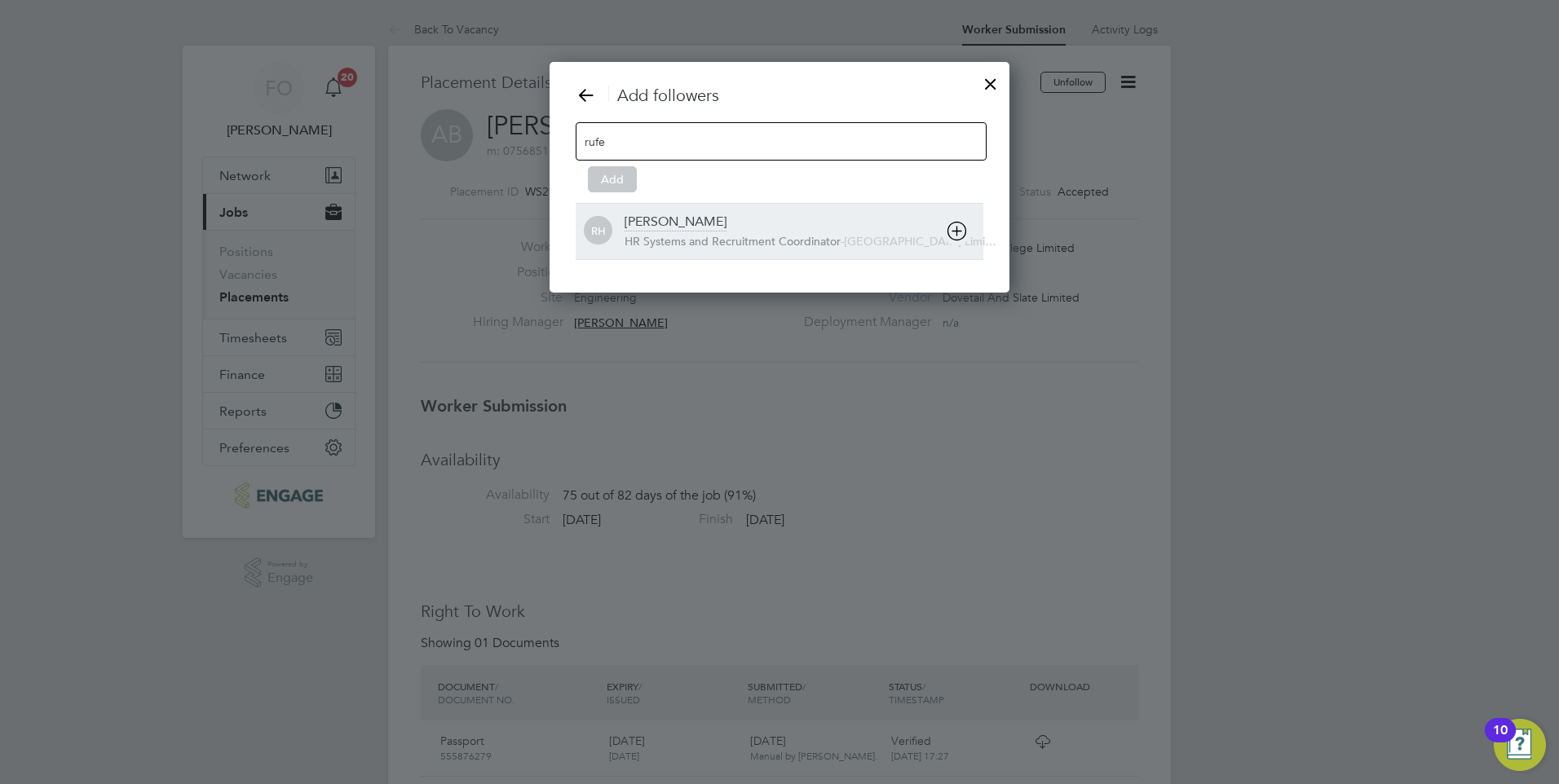
type input "rufe"
click at [656, 226] on div "Rufena Haque" at bounding box center [675, 222] width 102 height 18
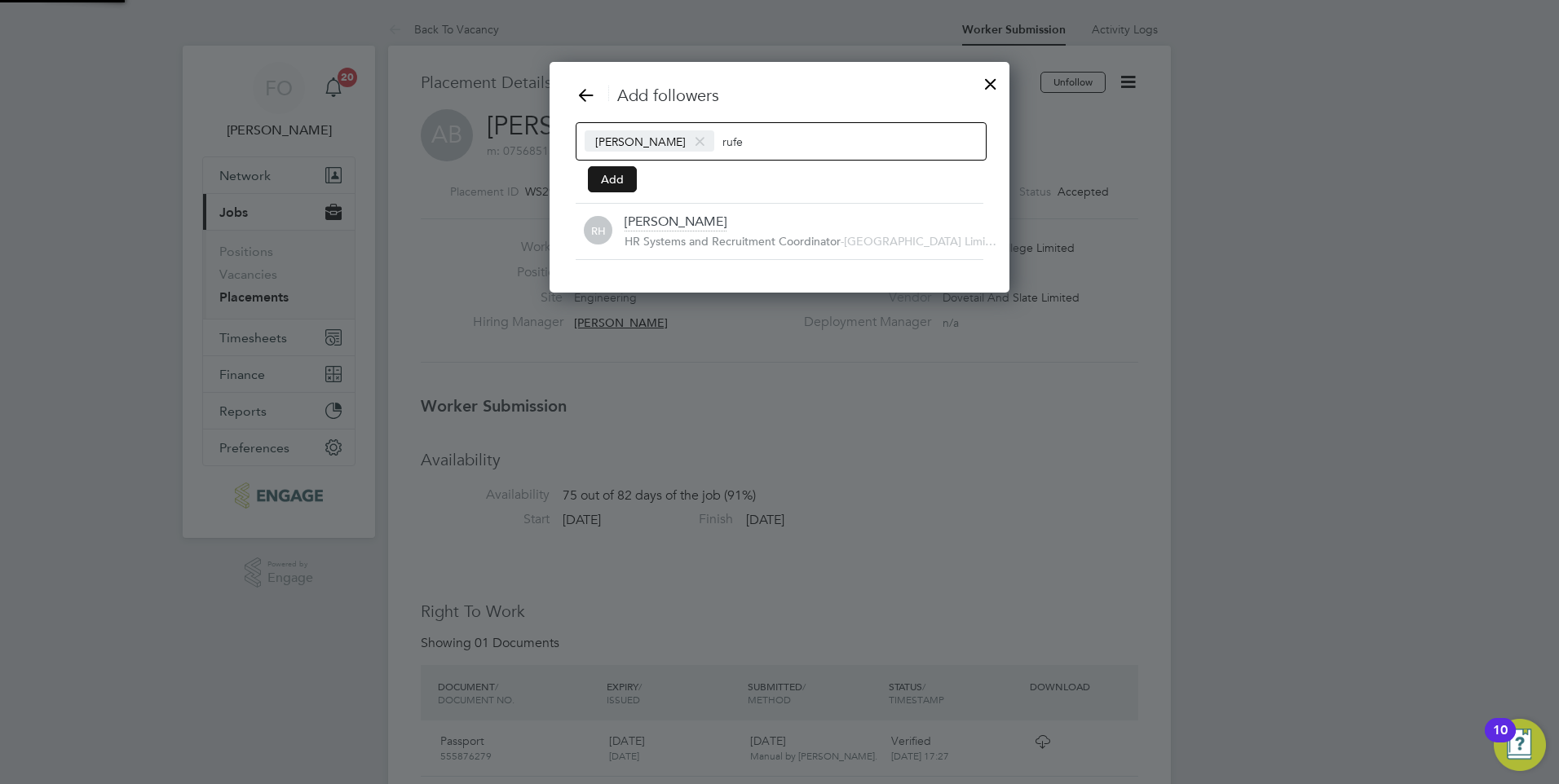
click at [605, 179] on button "Add" at bounding box center [612, 178] width 49 height 26
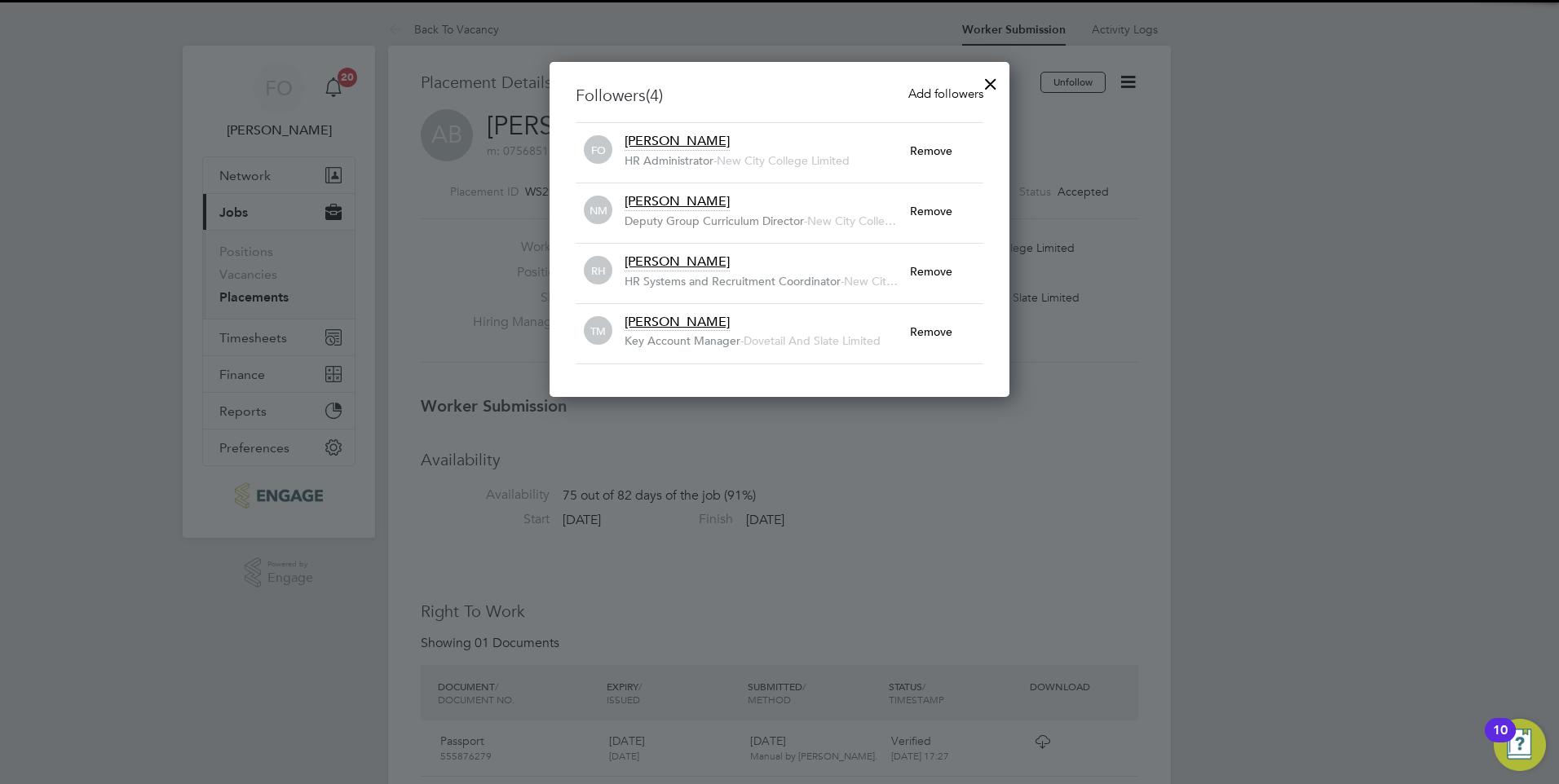
click at [995, 79] on div at bounding box center [990, 80] width 29 height 29
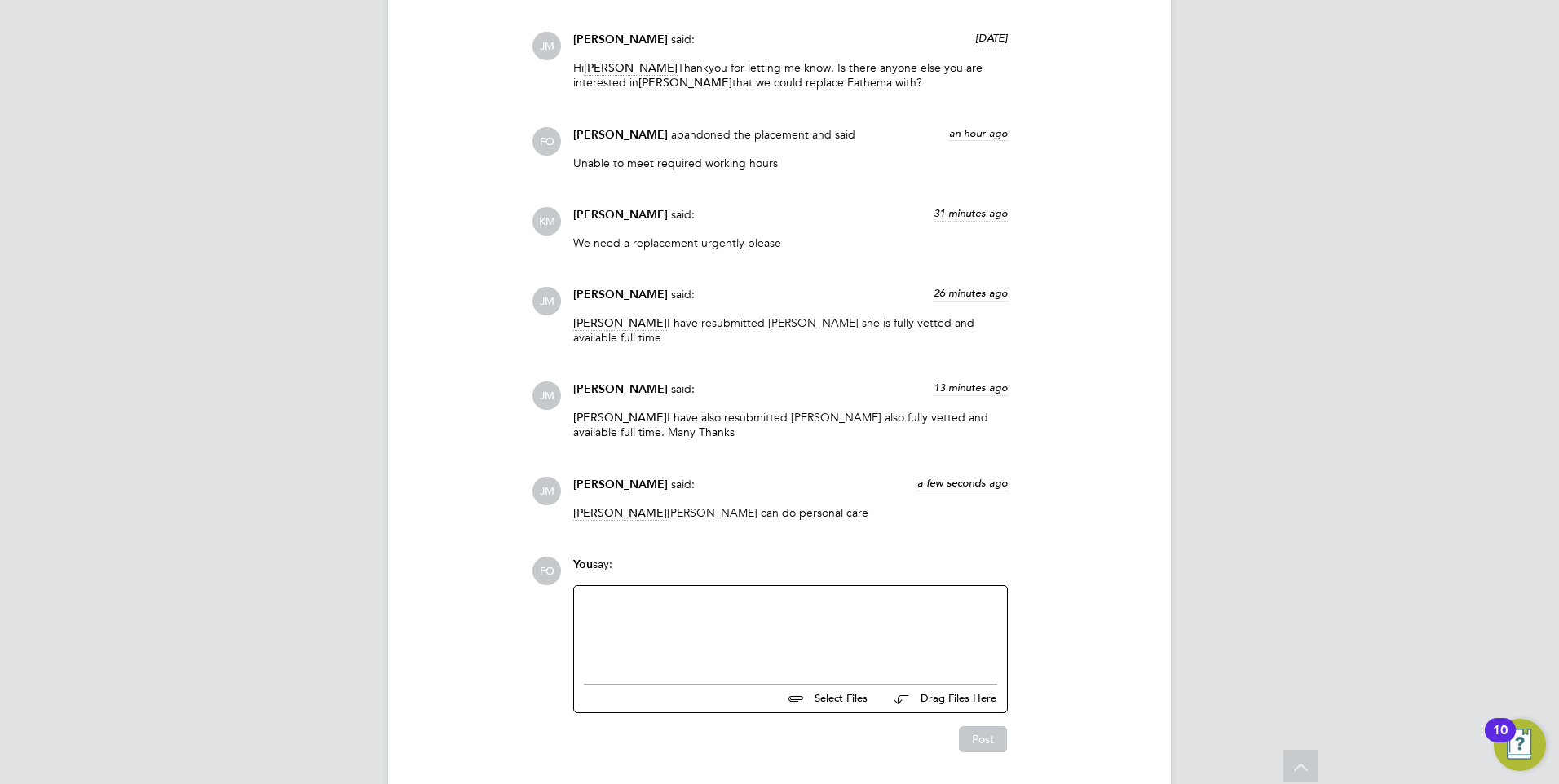
scroll to position [2691, 0]
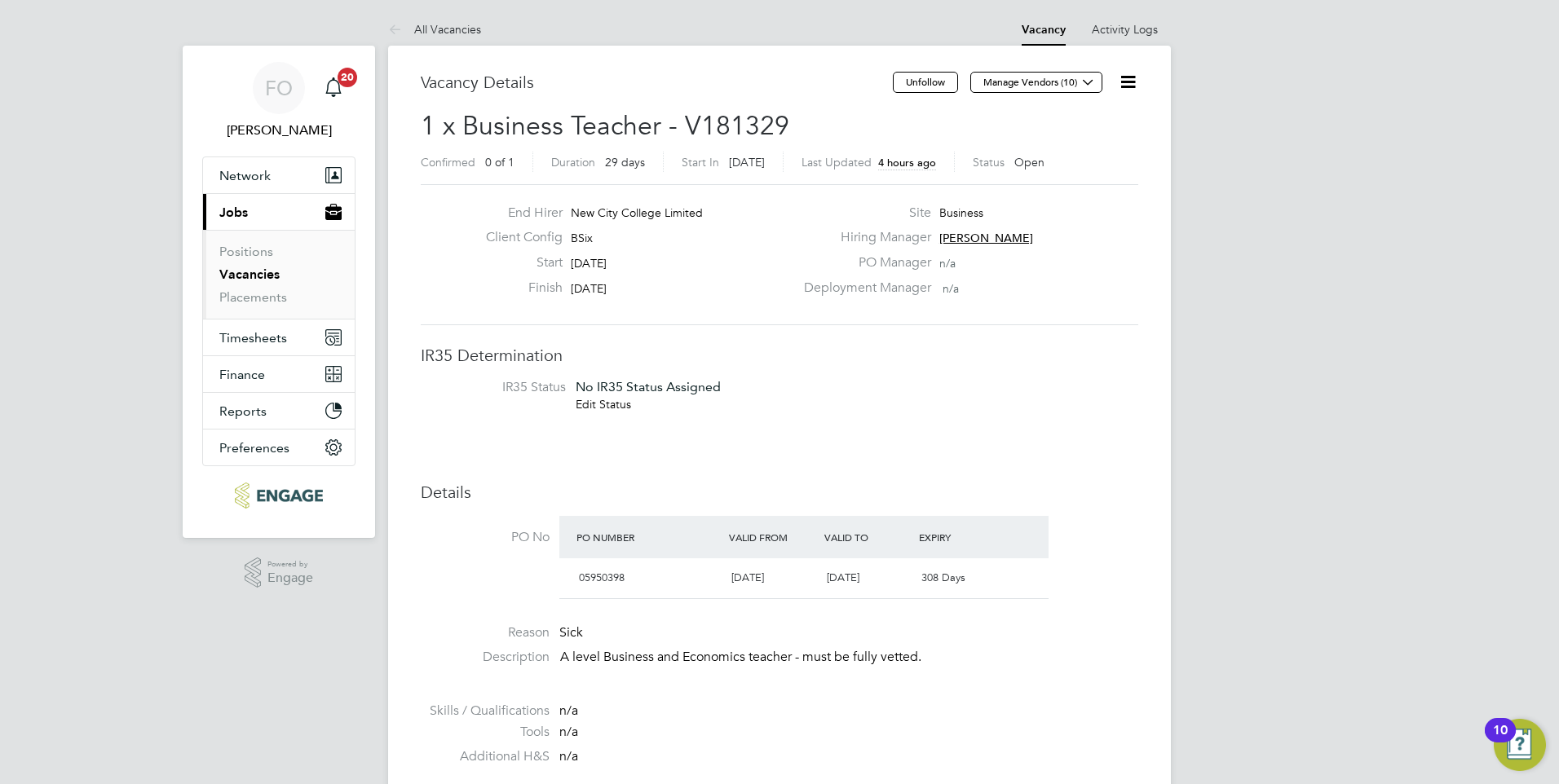
click at [1118, 83] on icon at bounding box center [1128, 81] width 21 height 21
click at [1074, 165] on li "Followers" at bounding box center [1089, 176] width 95 height 23
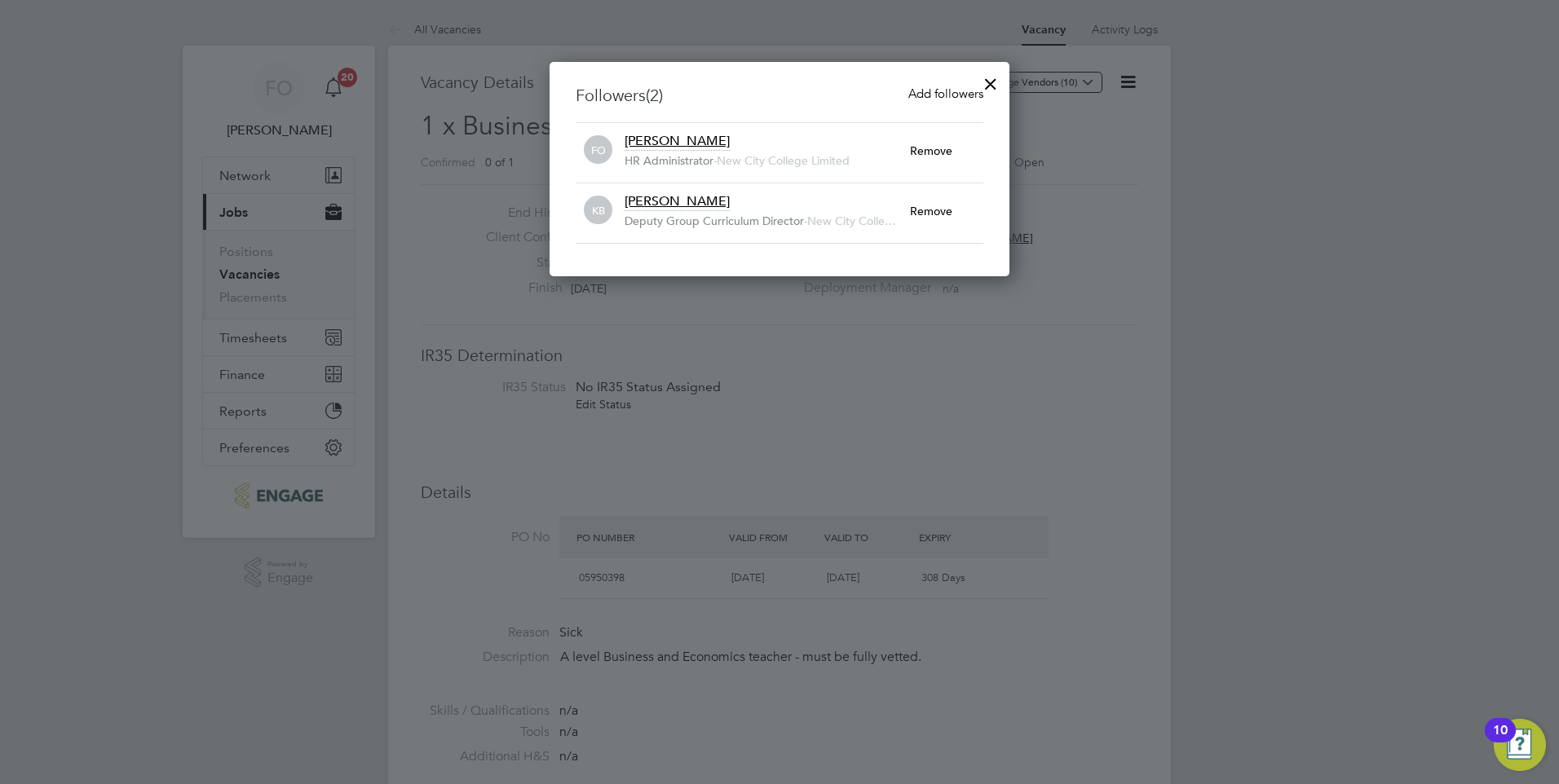
click at [981, 78] on div at bounding box center [990, 80] width 29 height 29
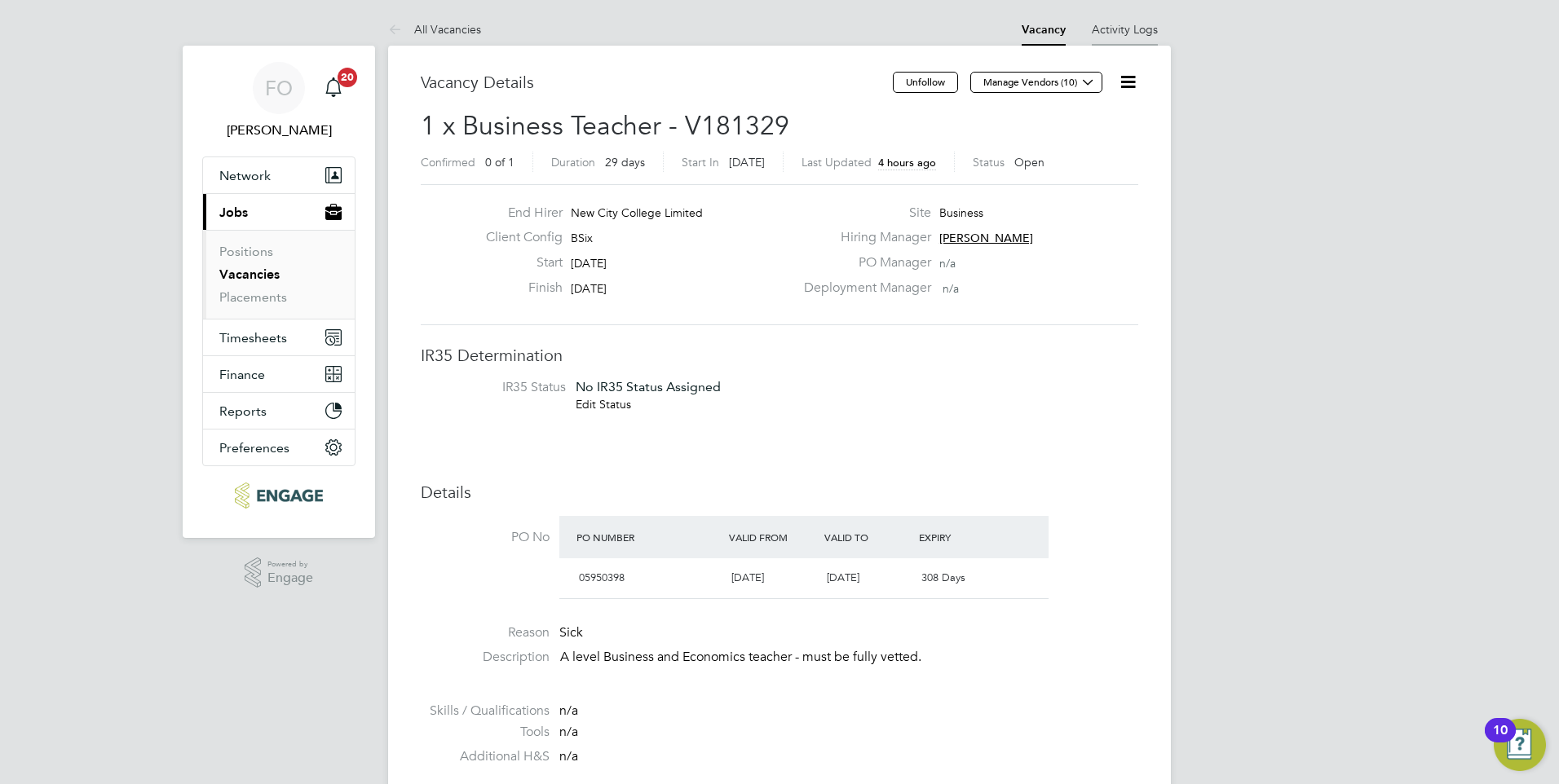
click at [1144, 26] on link "Activity Logs" at bounding box center [1125, 30] width 66 height 15
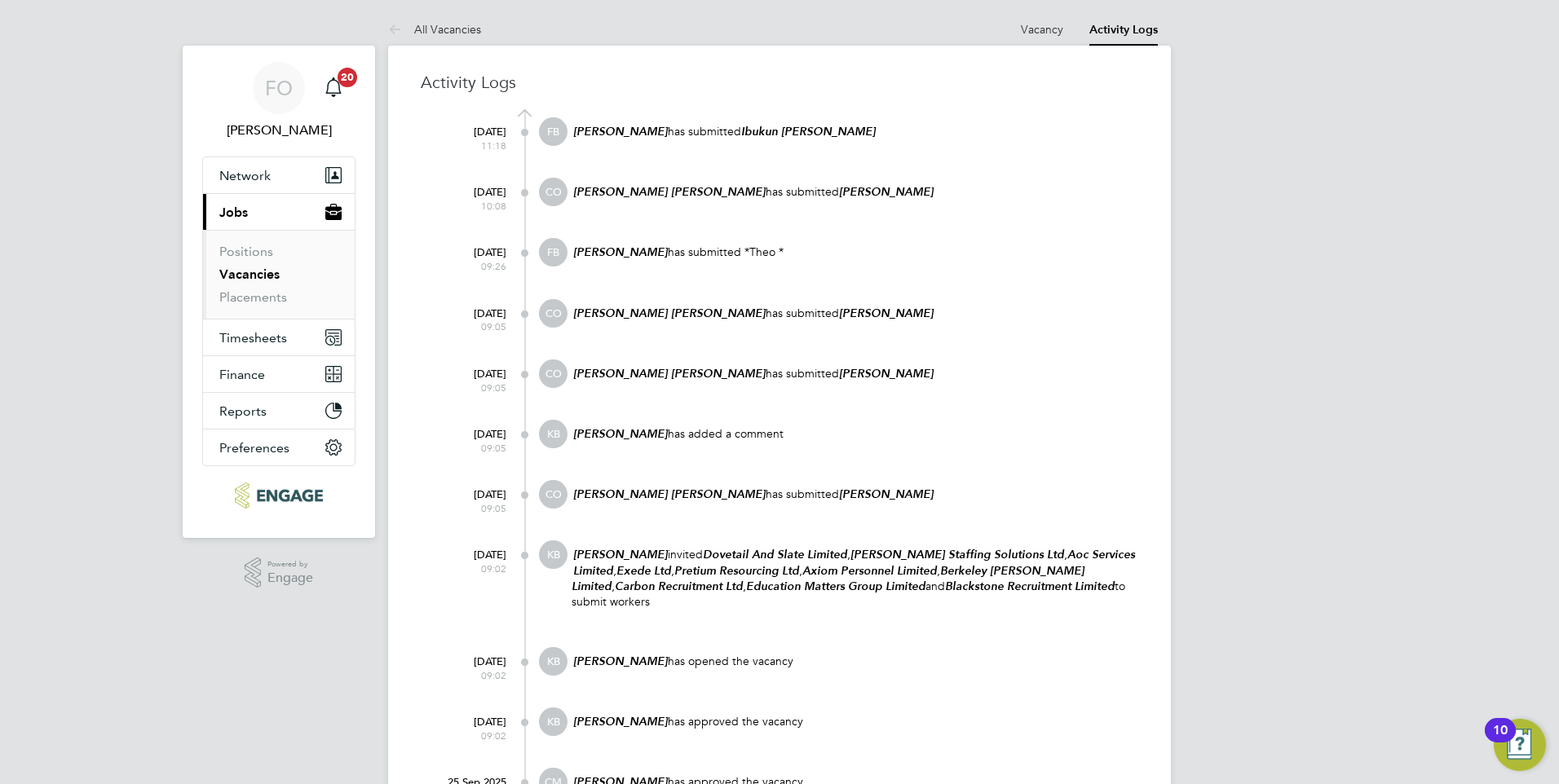
click at [1191, 403] on div "FO Francesca O'Riordan Notifications 20 Applications: Network Team Members Busi…" at bounding box center [779, 465] width 1559 height 932
click at [1060, 27] on link "Vacancy" at bounding box center [1041, 30] width 42 height 15
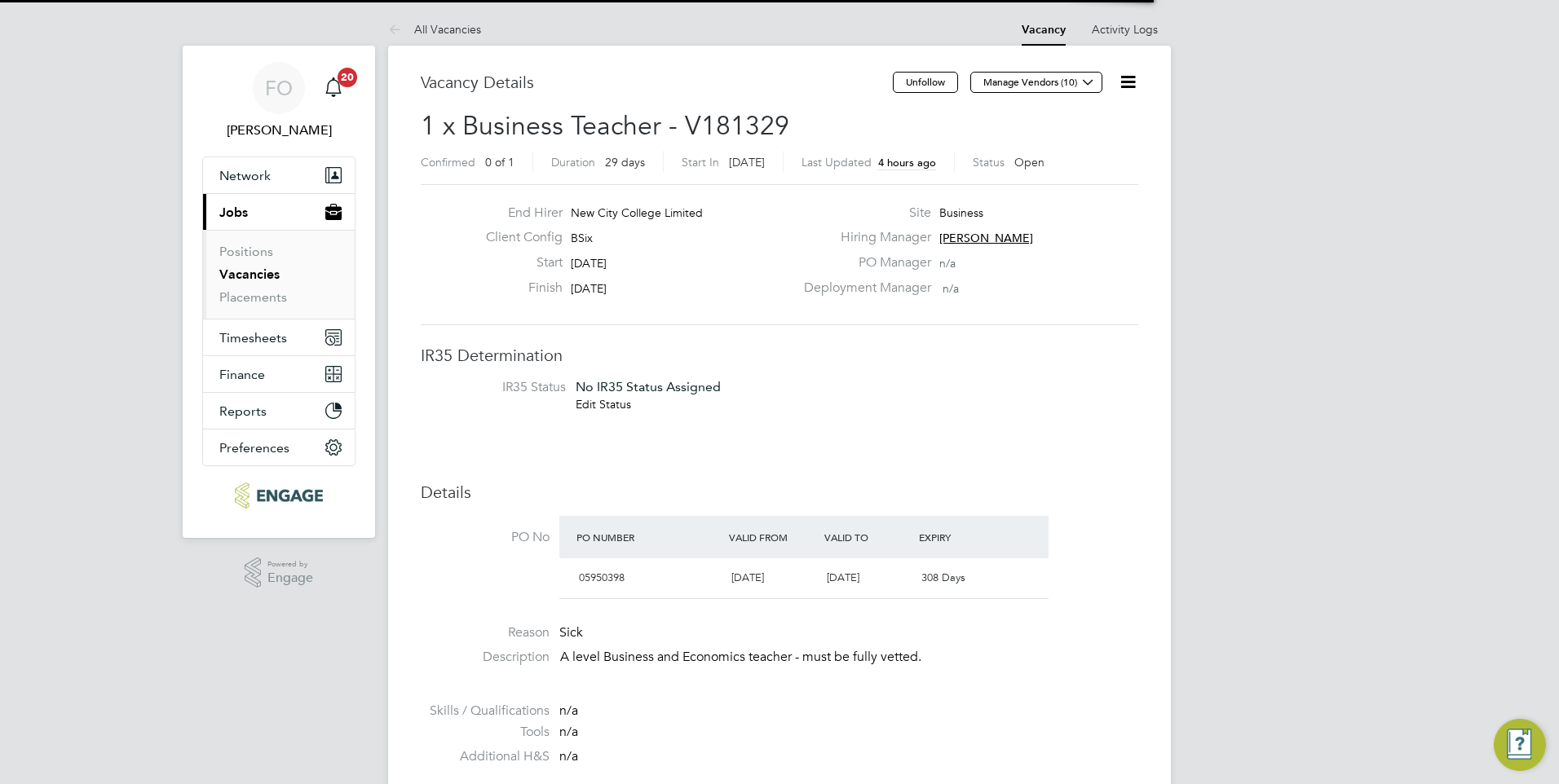
scroll to position [48, 114]
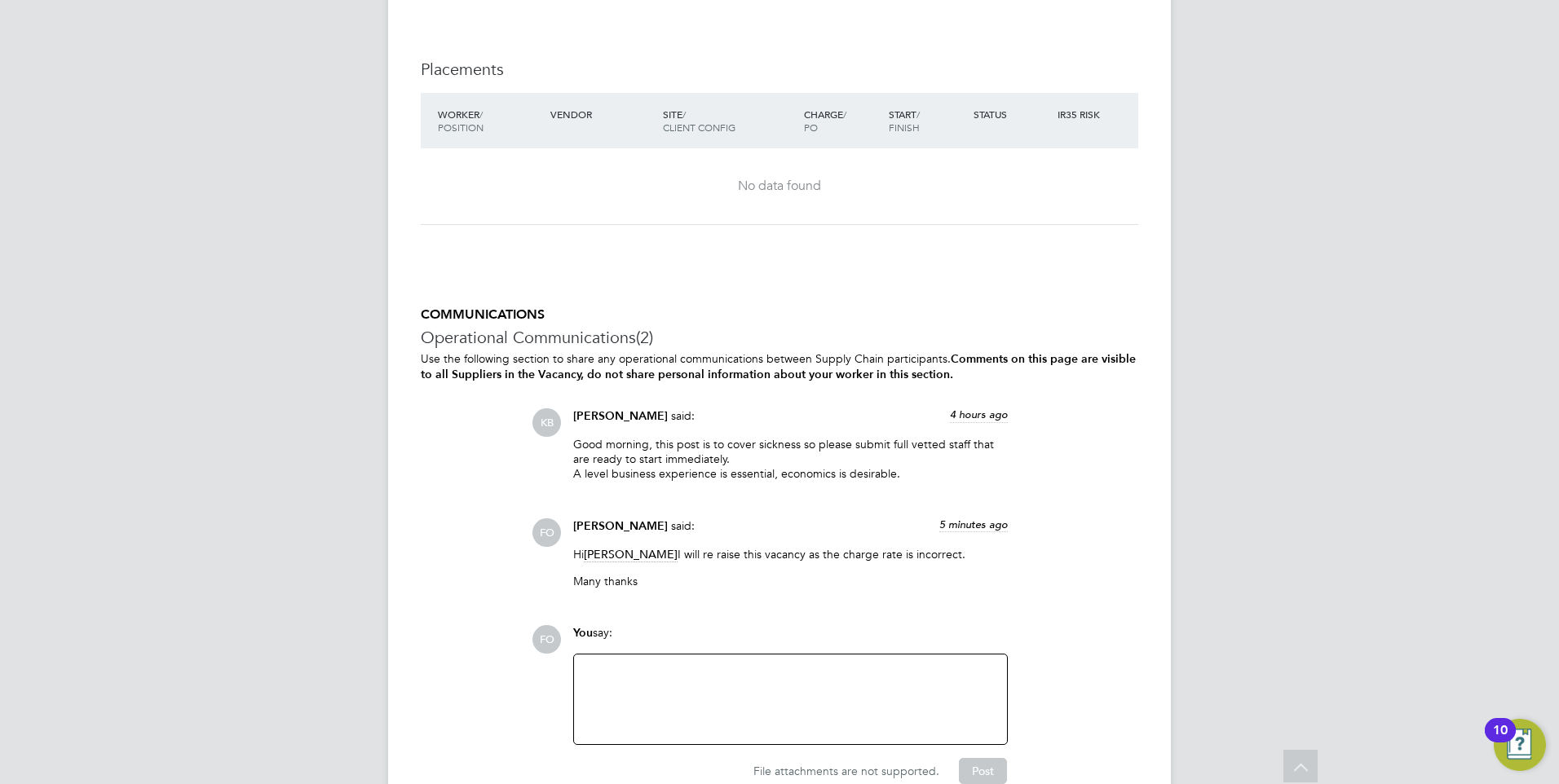
drag, startPoint x: 919, startPoint y: 472, endPoint x: 657, endPoint y: 441, distance: 263.8
click at [657, 441] on p "Good morning, this post is to cover sickness so please submit full vetted staff…" at bounding box center [791, 460] width 435 height 45
drag, startPoint x: 657, startPoint y: 441, endPoint x: 836, endPoint y: 474, distance: 182.0
click at [690, 448] on p "Good morning, this post is to cover sickness so please submit full vetted staff…" at bounding box center [791, 460] width 435 height 45
drag, startPoint x: 902, startPoint y: 470, endPoint x: 657, endPoint y: 443, distance: 246.5
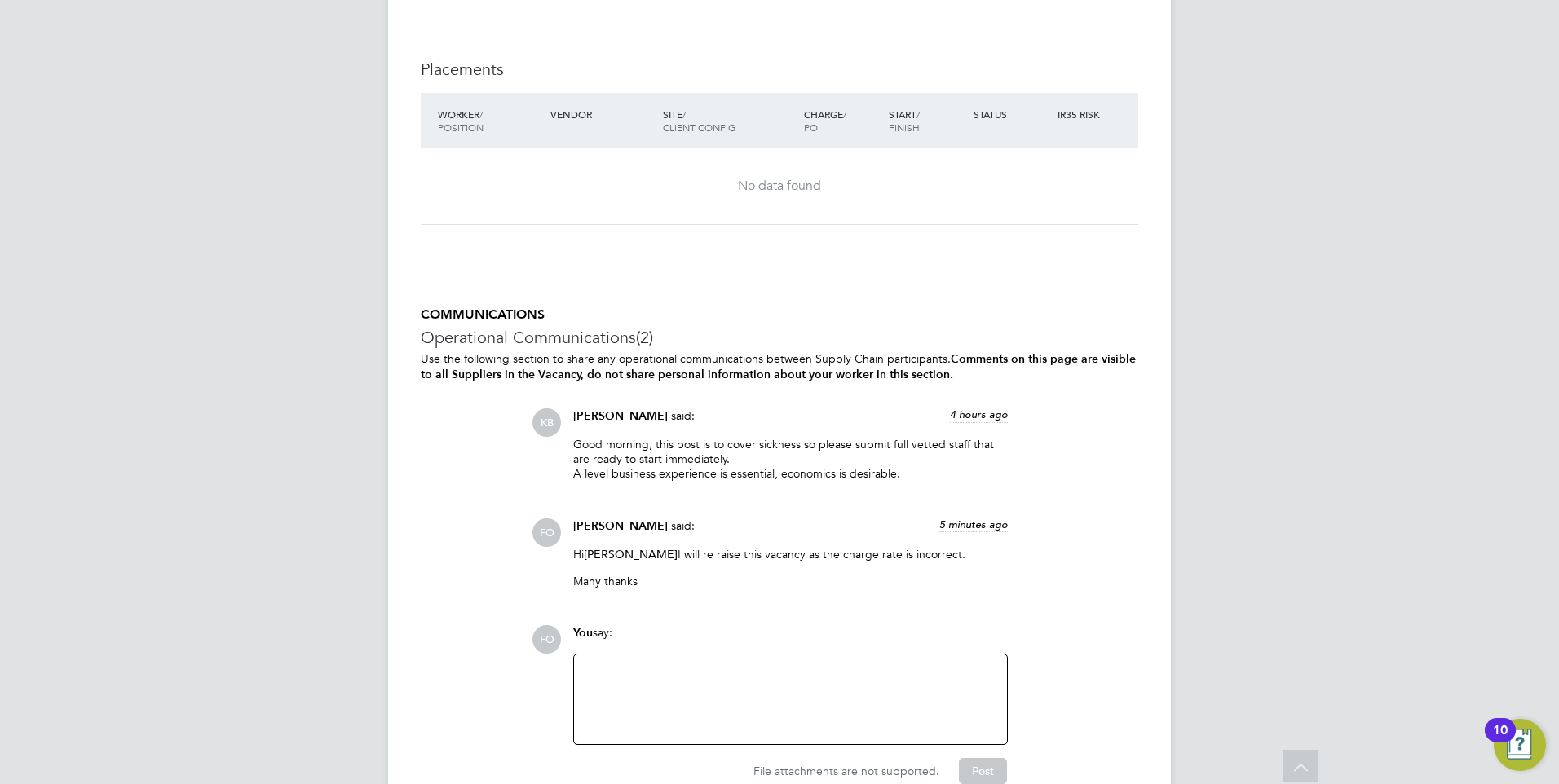
click at [657, 443] on p "Good morning, this post is to cover sickness so please submit full vetted staff…" at bounding box center [791, 460] width 435 height 45
drag, startPoint x: 657, startPoint y: 443, endPoint x: 836, endPoint y: 462, distance: 180.0
click at [796, 460] on p "Good morning, this post is to cover sickness so please submit full vetted staff…" at bounding box center [791, 460] width 435 height 45
drag, startPoint x: 899, startPoint y: 473, endPoint x: 654, endPoint y: 443, distance: 246.8
click at [654, 443] on p "Good morning, this post is to cover sickness so please submit full vetted staff…" at bounding box center [791, 460] width 435 height 45
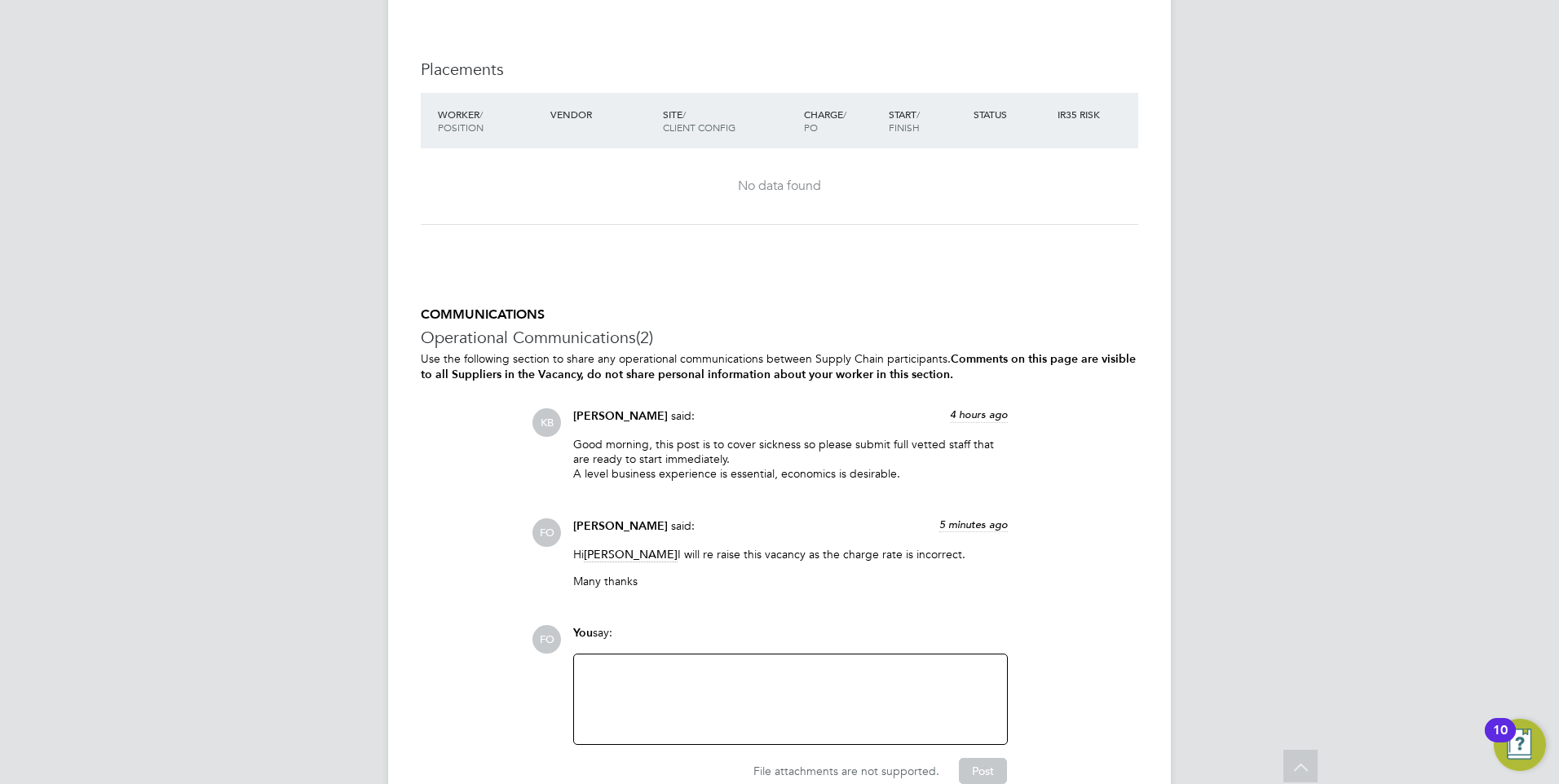
copy p "this post is to cover sickness so please submit full vetted staff that are read…"
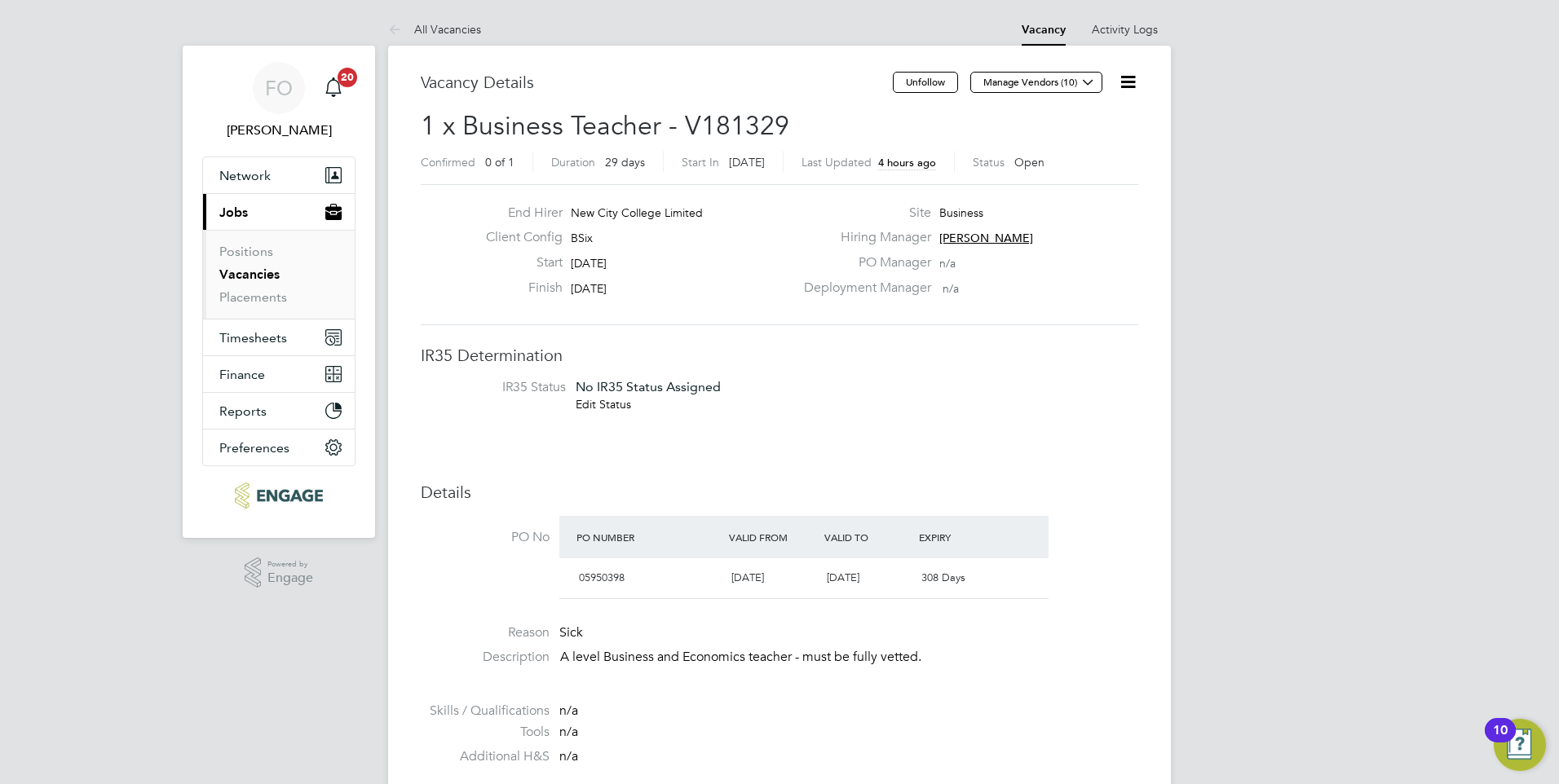
click at [1123, 78] on icon at bounding box center [1128, 81] width 21 height 21
click at [1146, 28] on link "Activity Logs" at bounding box center [1125, 30] width 66 height 15
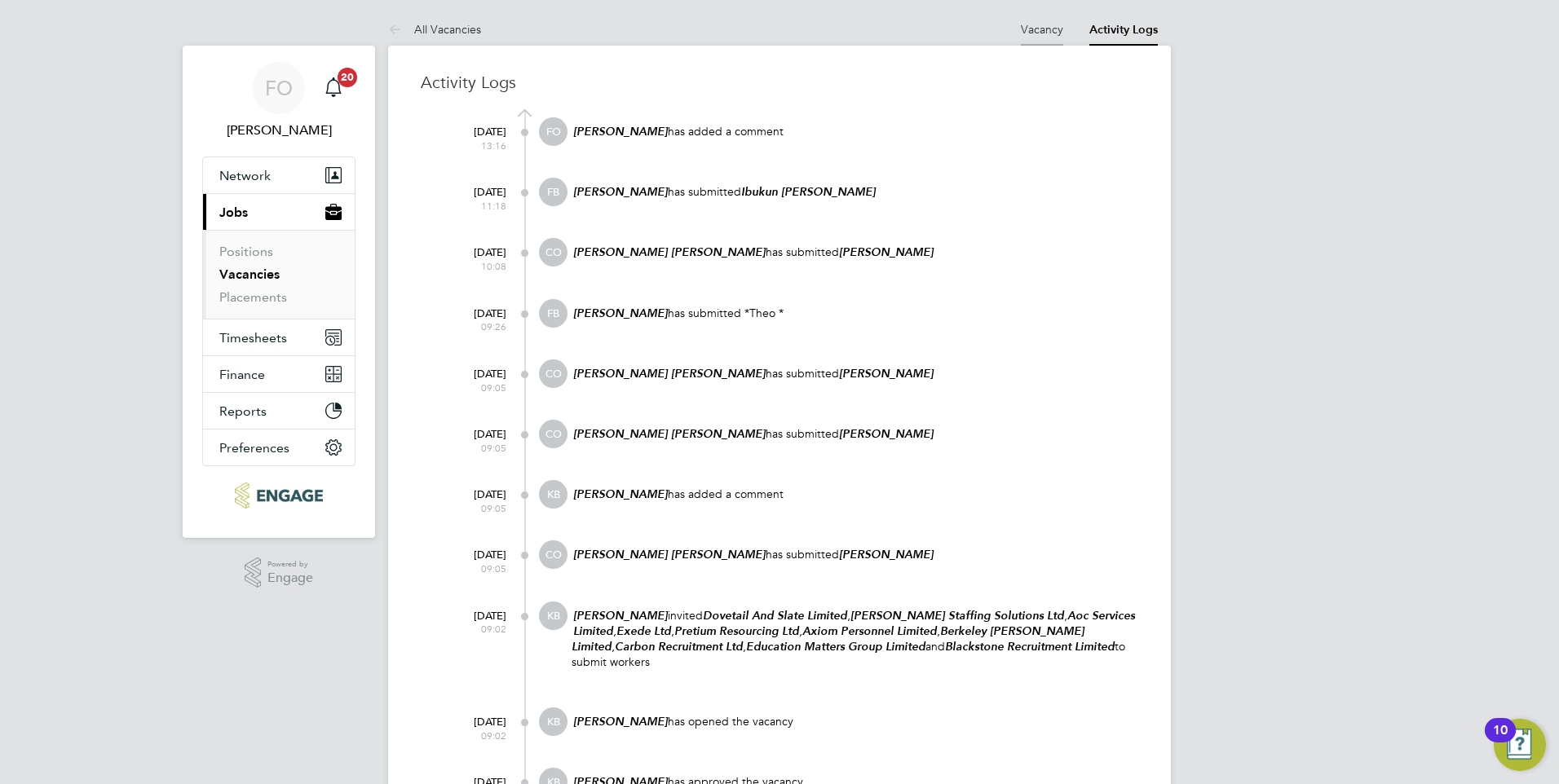
click at [1056, 24] on link "Vacancy" at bounding box center [1041, 30] width 42 height 15
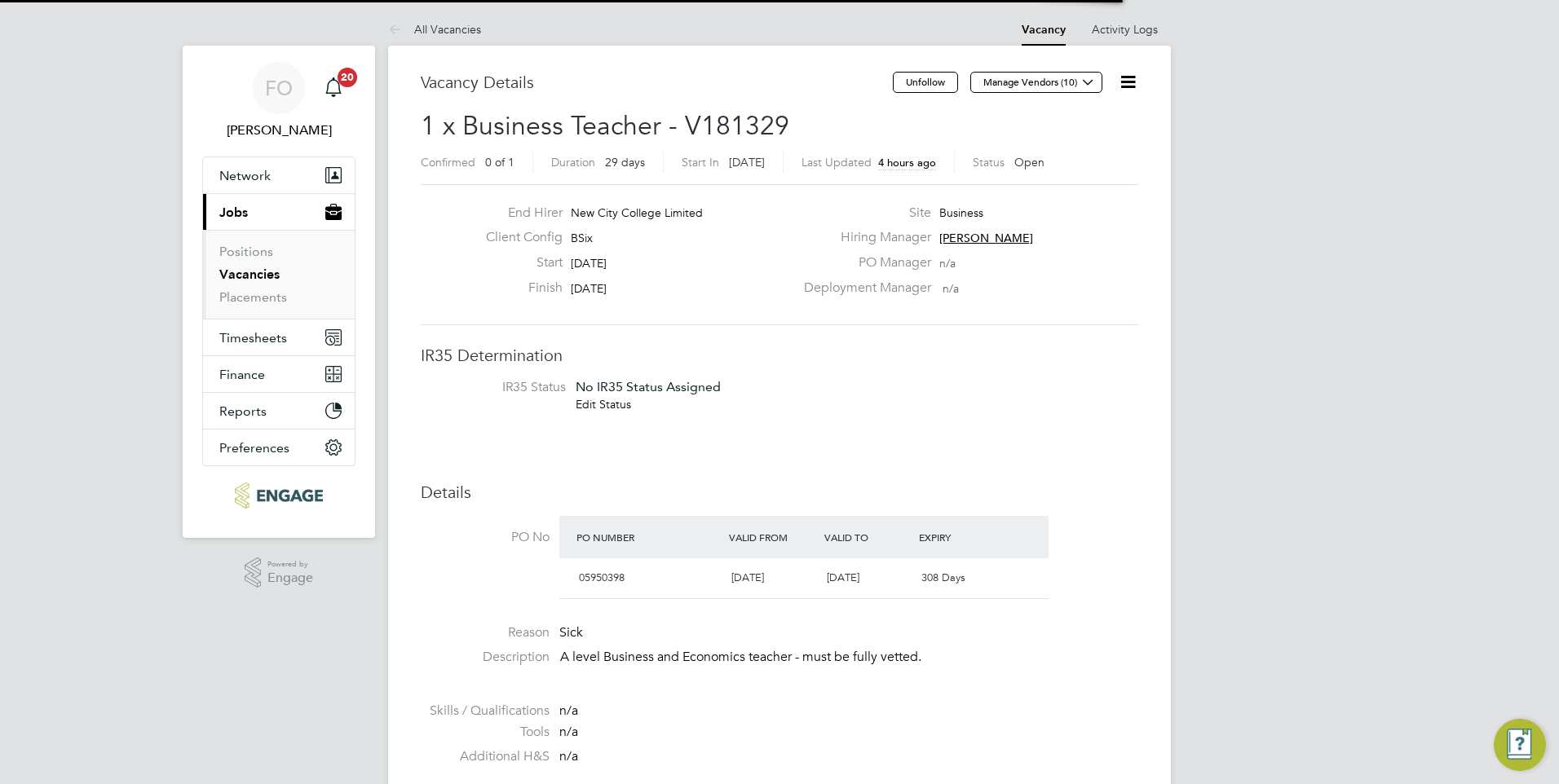
scroll to position [27, 153]
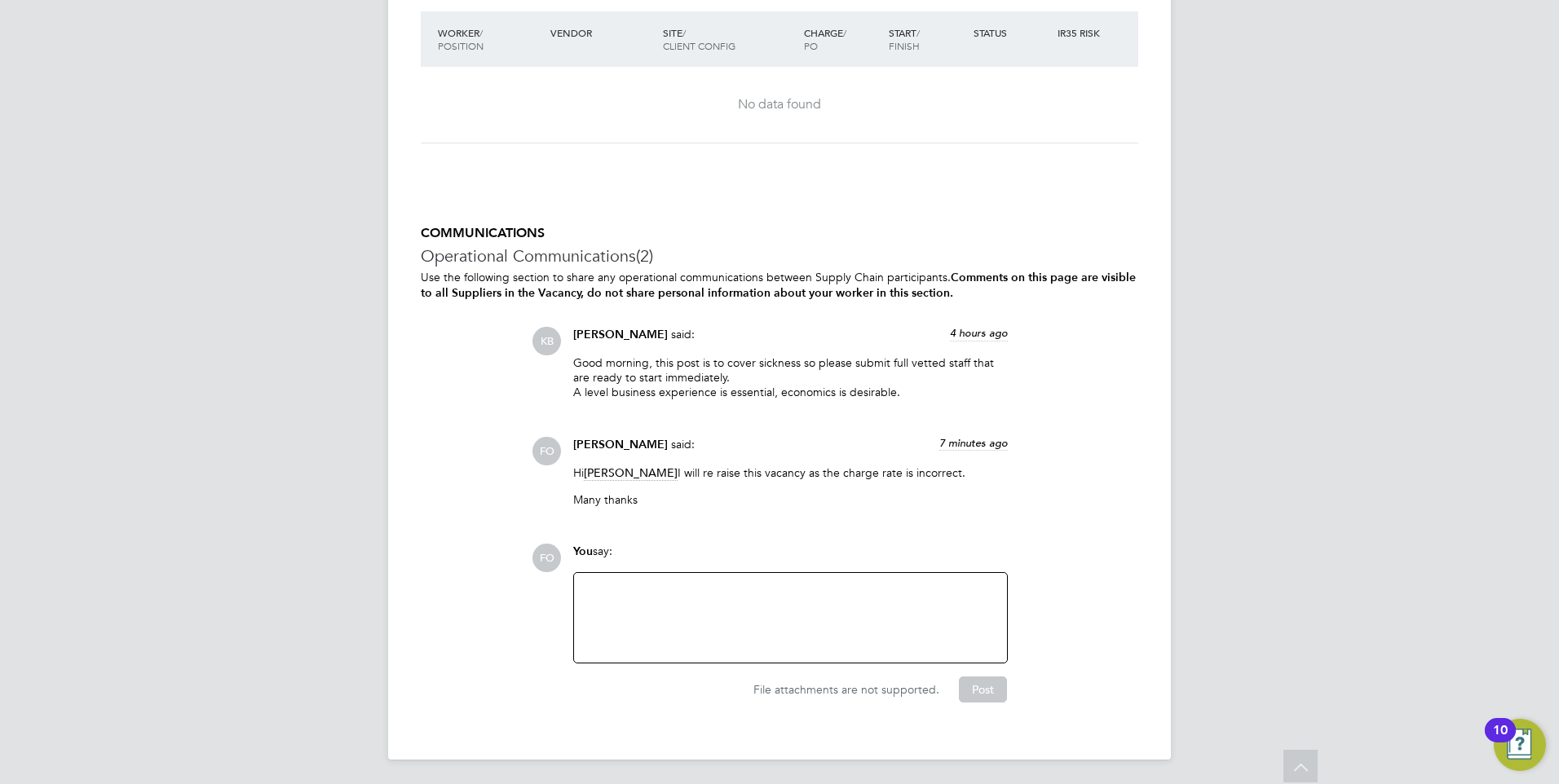
drag, startPoint x: 695, startPoint y: 616, endPoint x: 697, endPoint y: 598, distance: 18.1
click at [697, 598] on div at bounding box center [791, 618] width 413 height 71
click at [992, 689] on button "Post" at bounding box center [983, 689] width 48 height 26
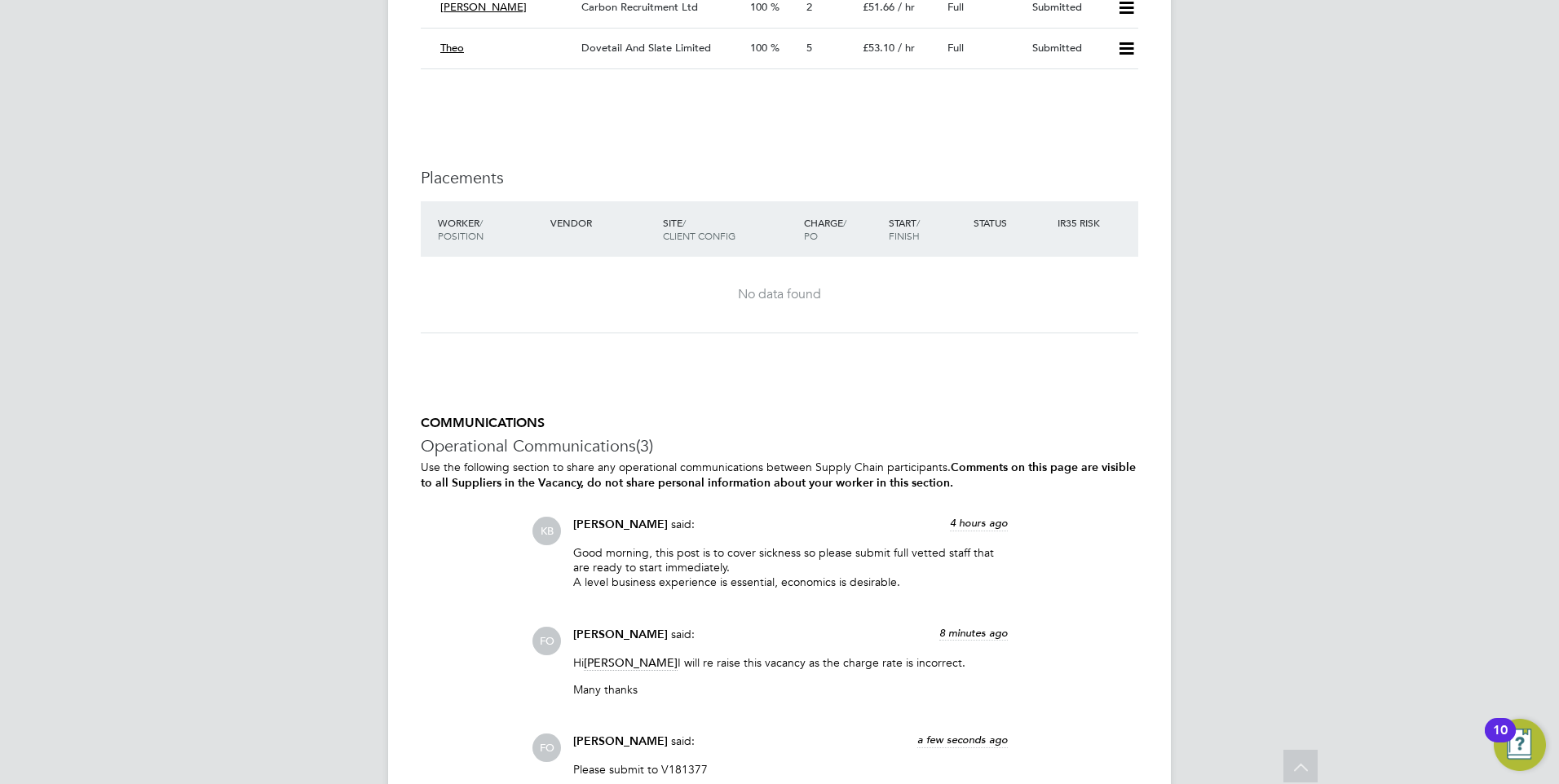
scroll to position [1712, 0]
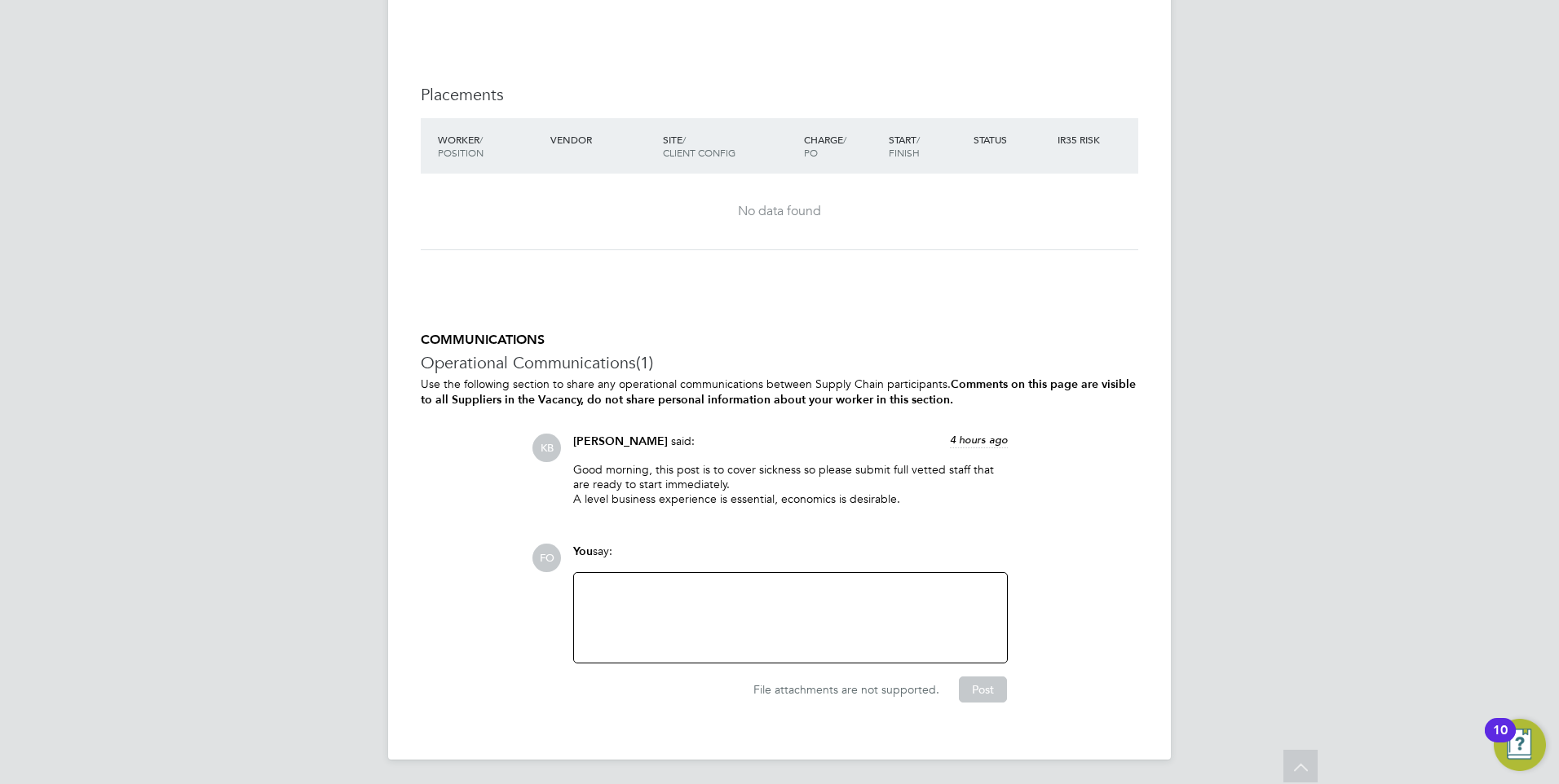
click at [711, 610] on div at bounding box center [791, 618] width 413 height 71
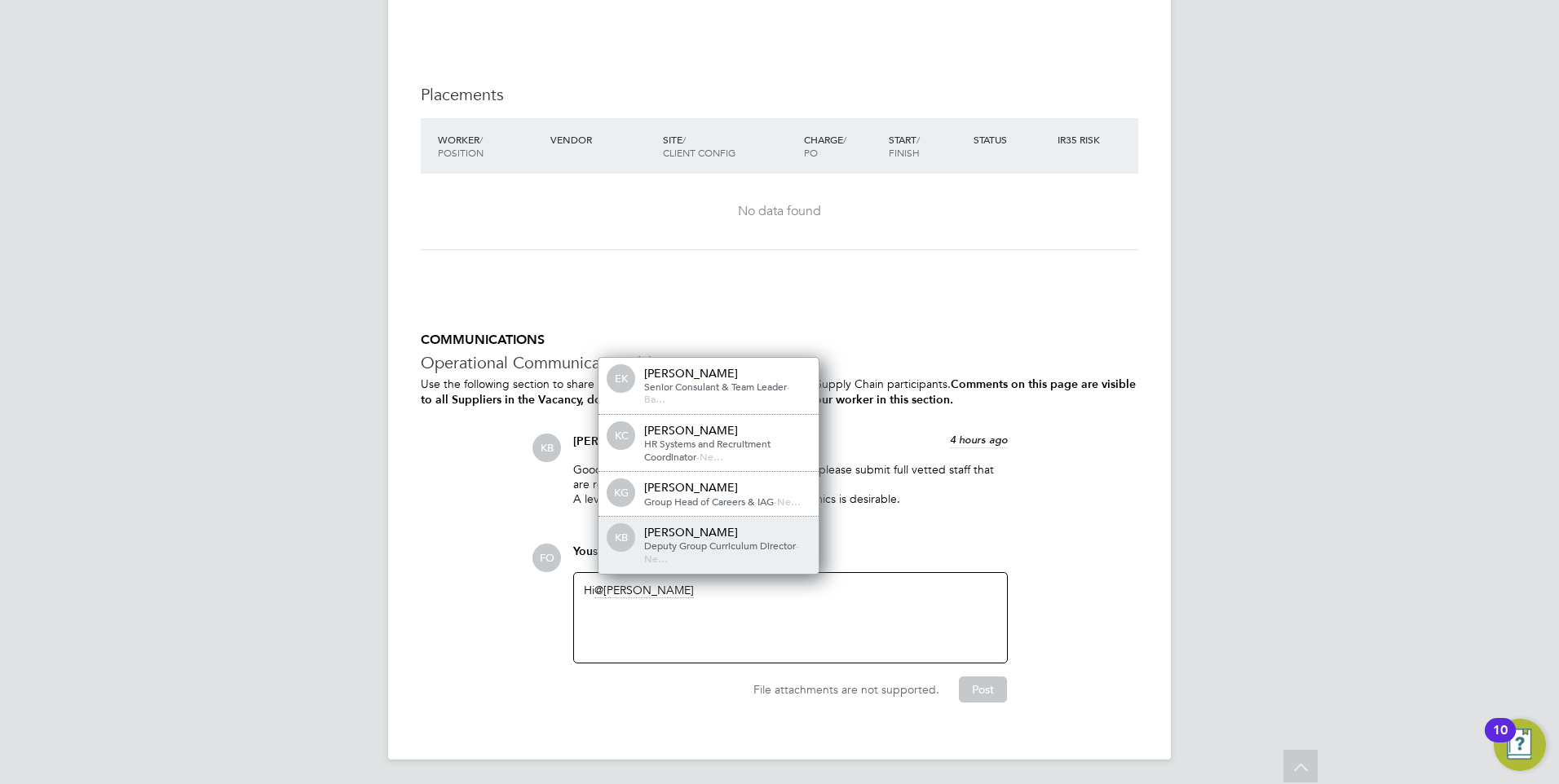
click at [720, 545] on span "Deputy Group Curriculum Director" at bounding box center [719, 546] width 152 height 13
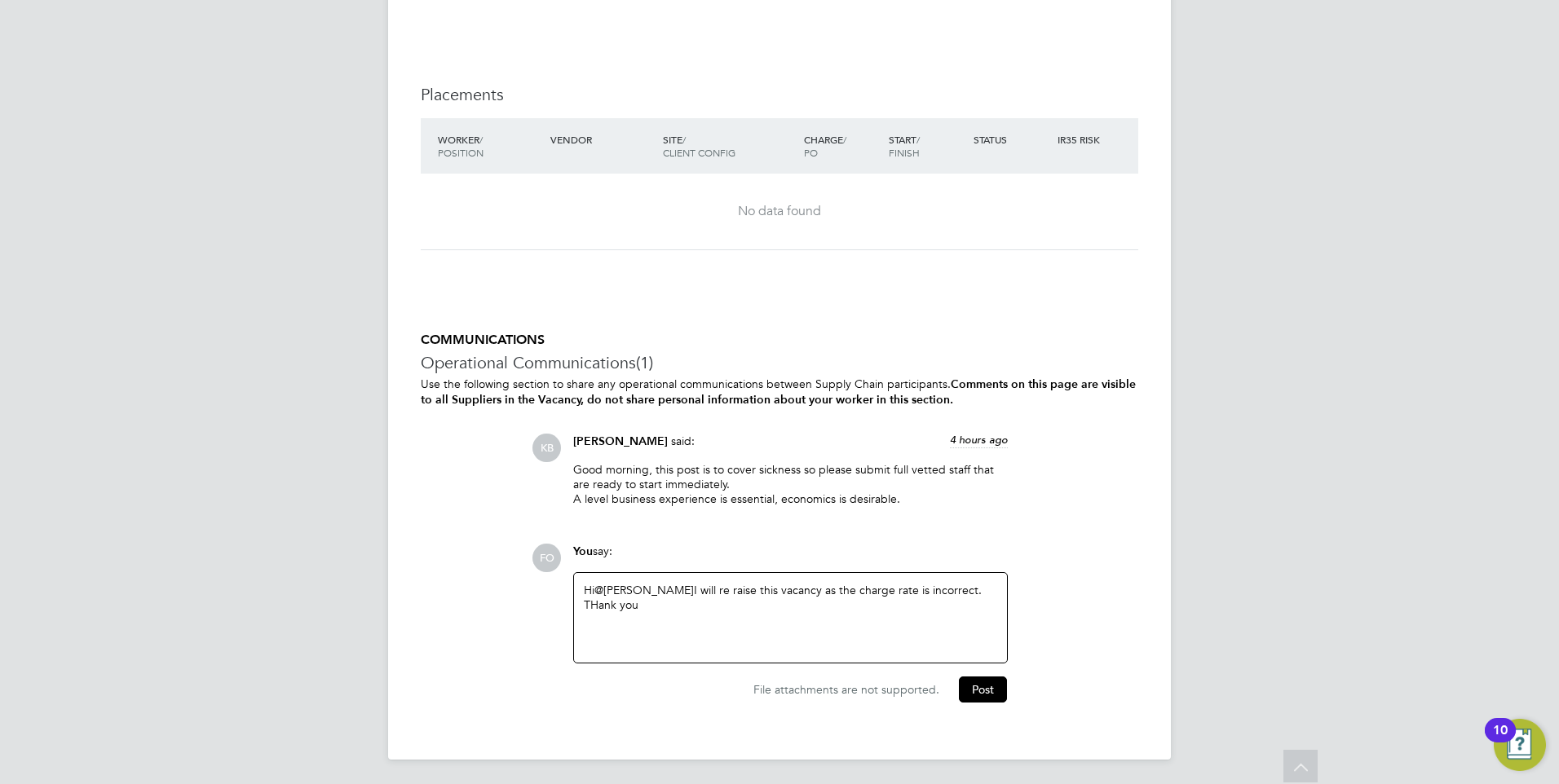
click at [972, 592] on div "Hi @Kerry Baker ​ I will re raise this vacancy as the charge rate is incorrect.…" at bounding box center [791, 618] width 413 height 71
drag, startPoint x: 624, startPoint y: 600, endPoint x: 955, endPoint y: 586, distance: 331.3
click at [955, 586] on div "Hi @Kerry Baker ​ I will re raise this vacancy as the charge rate is incorrect.…" at bounding box center [791, 618] width 413 height 71
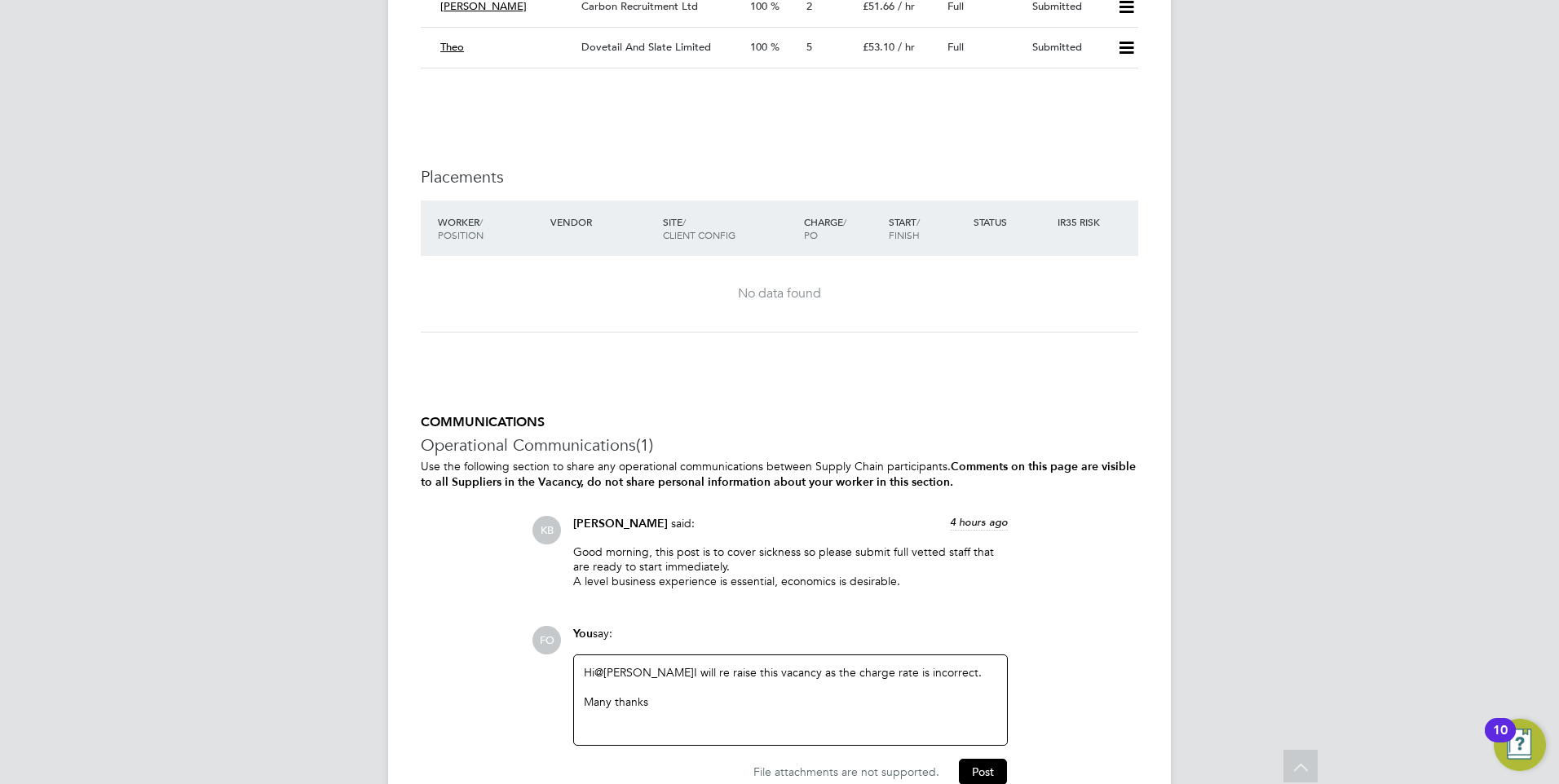
scroll to position [1539, 0]
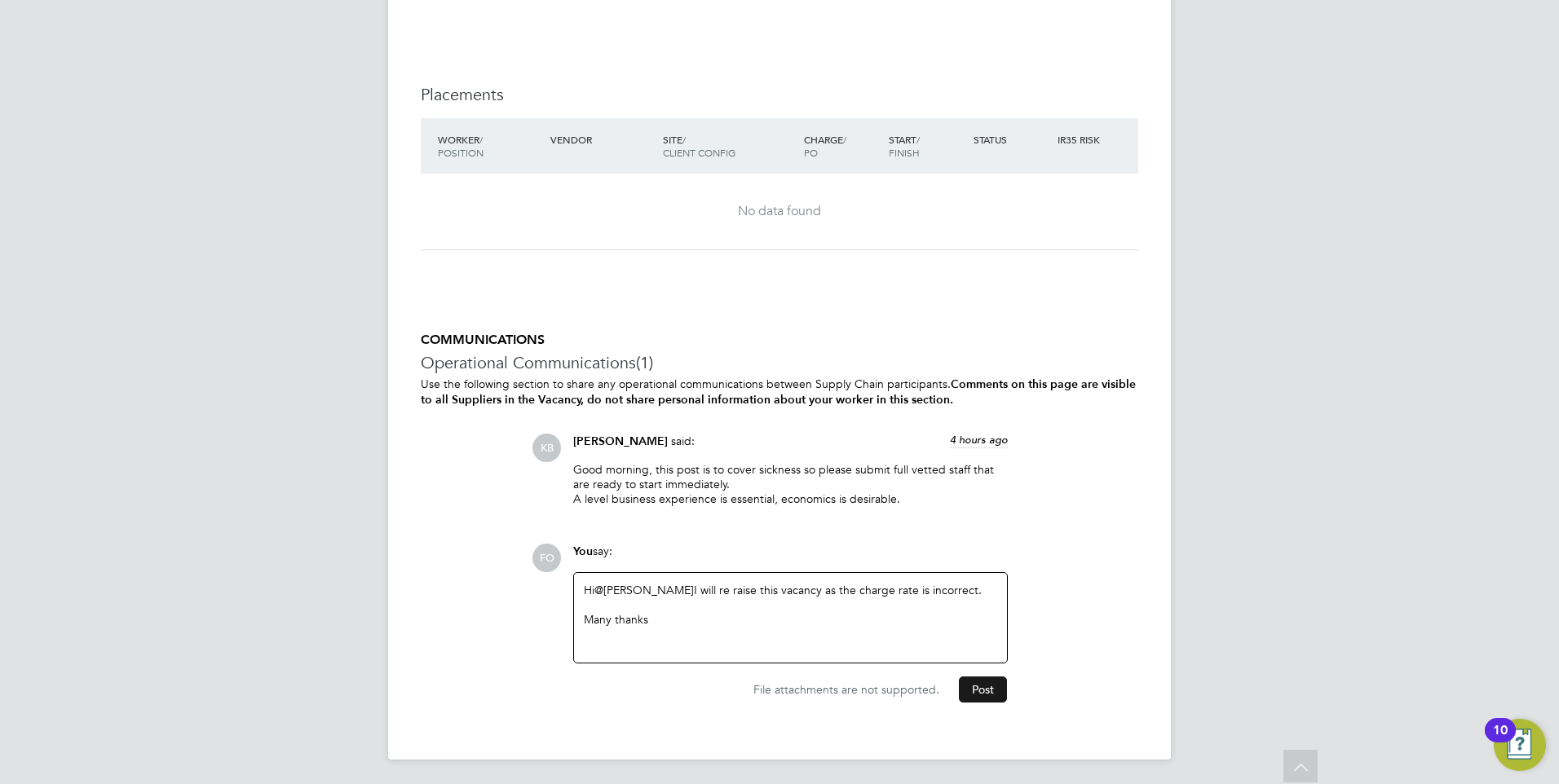
click at [989, 694] on button "Post" at bounding box center [983, 689] width 48 height 26
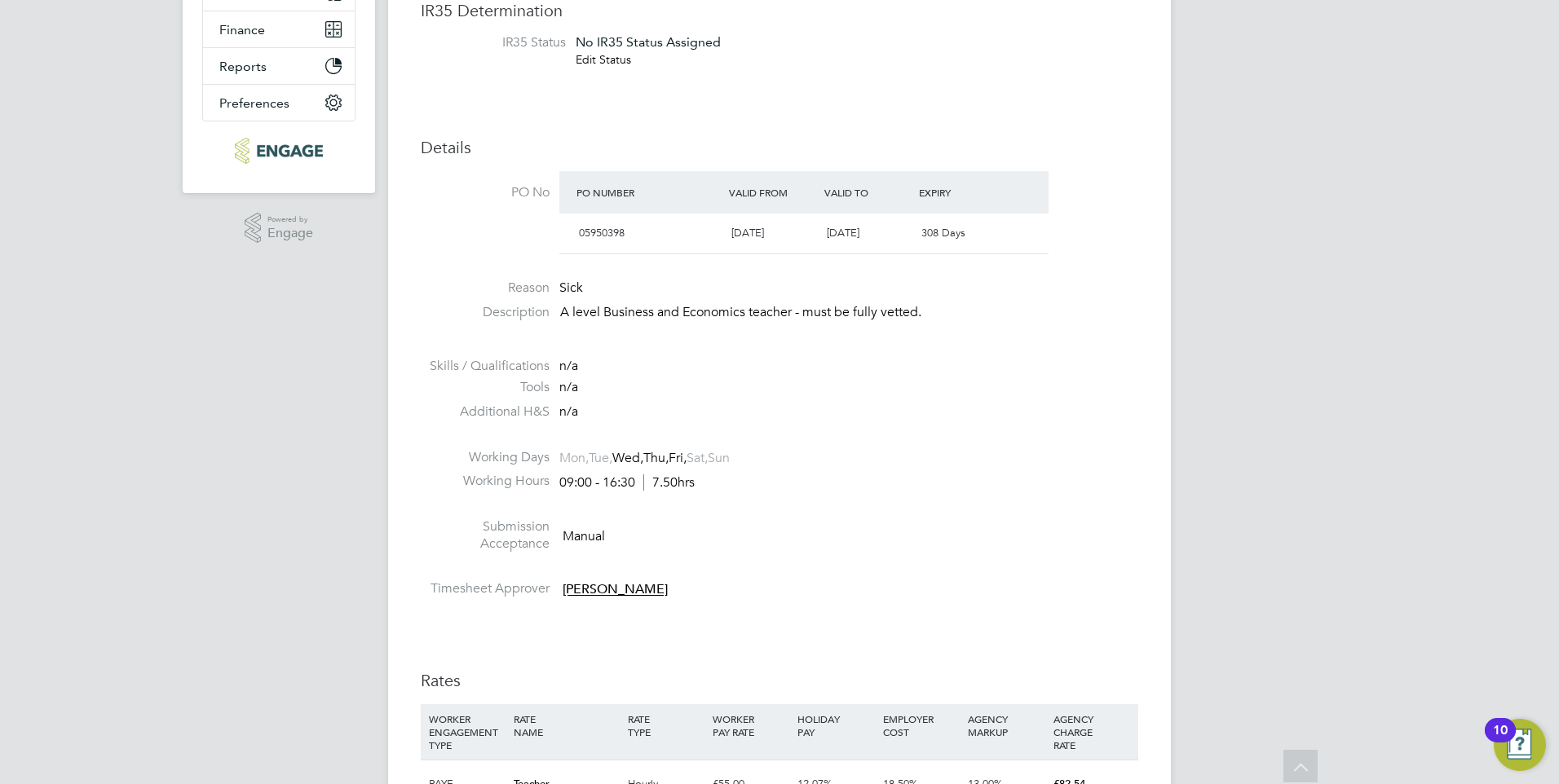
scroll to position [0, 0]
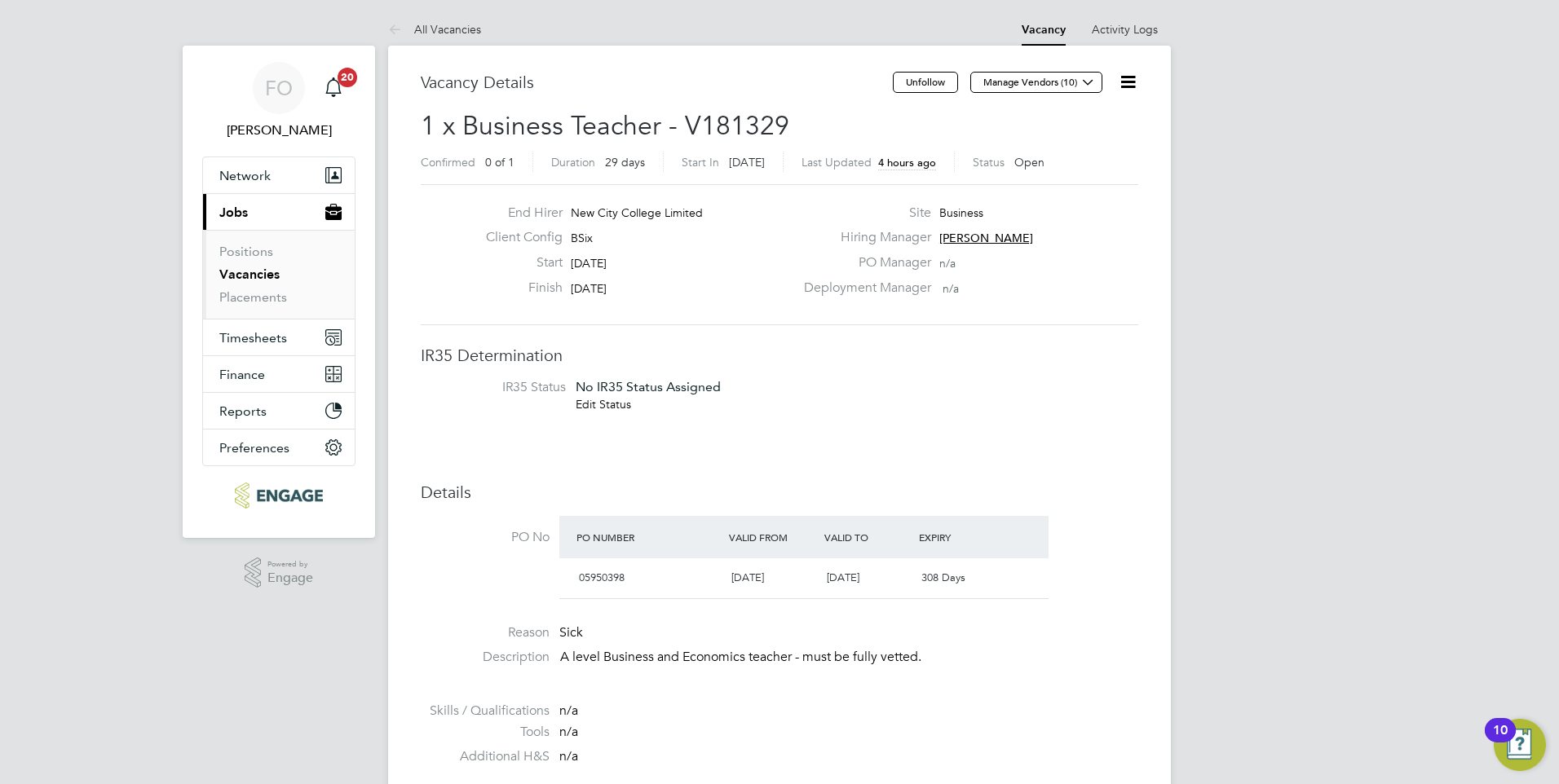
click at [1128, 82] on icon at bounding box center [1128, 81] width 21 height 21
click at [1087, 116] on li "Edit Vacancy e" at bounding box center [1089, 121] width 95 height 23
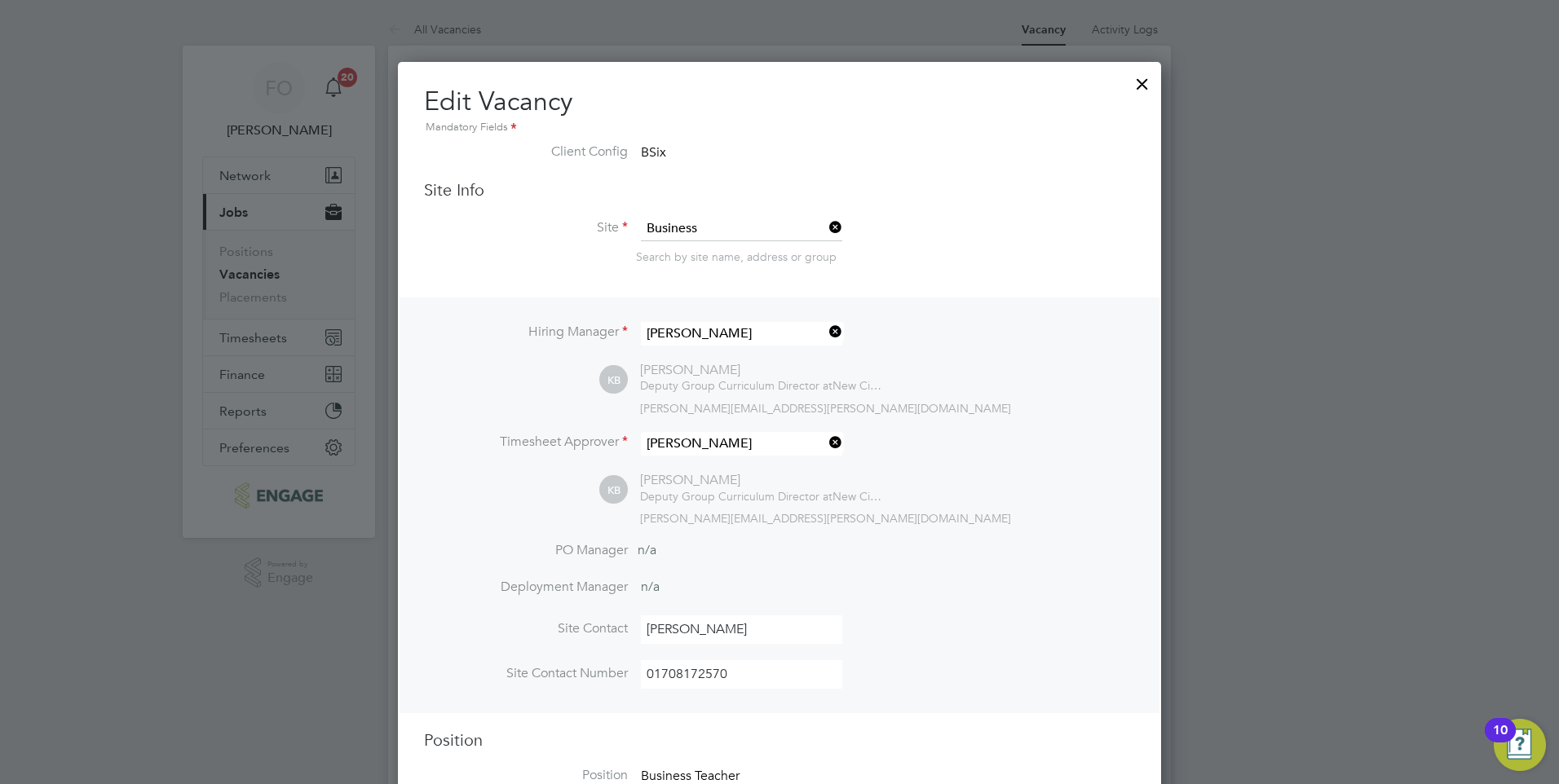
click at [1138, 87] on div at bounding box center [1142, 80] width 29 height 29
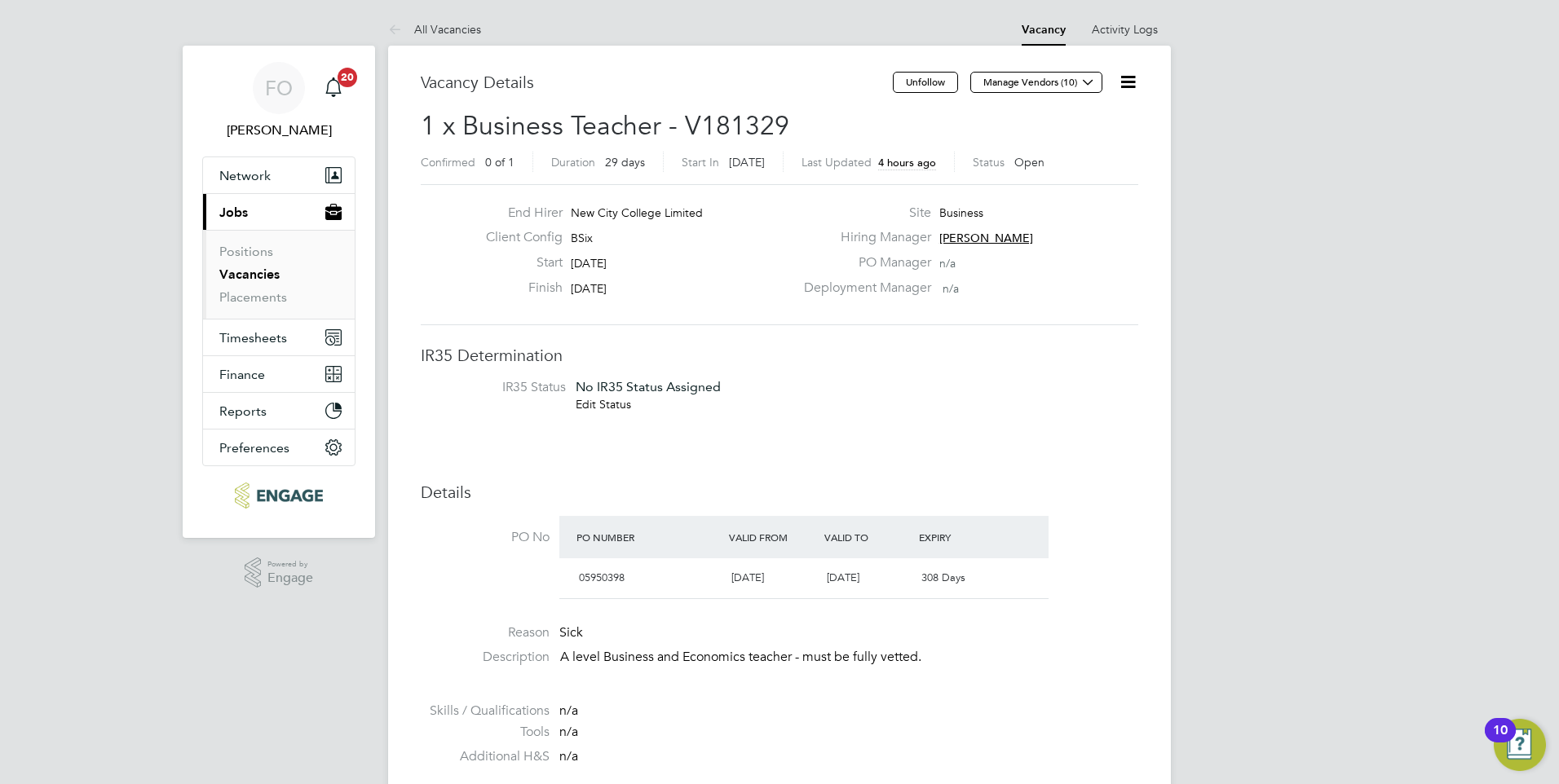
click at [1130, 81] on icon at bounding box center [1128, 81] width 21 height 21
click at [1082, 117] on li "Edit Vacancy e" at bounding box center [1089, 121] width 95 height 23
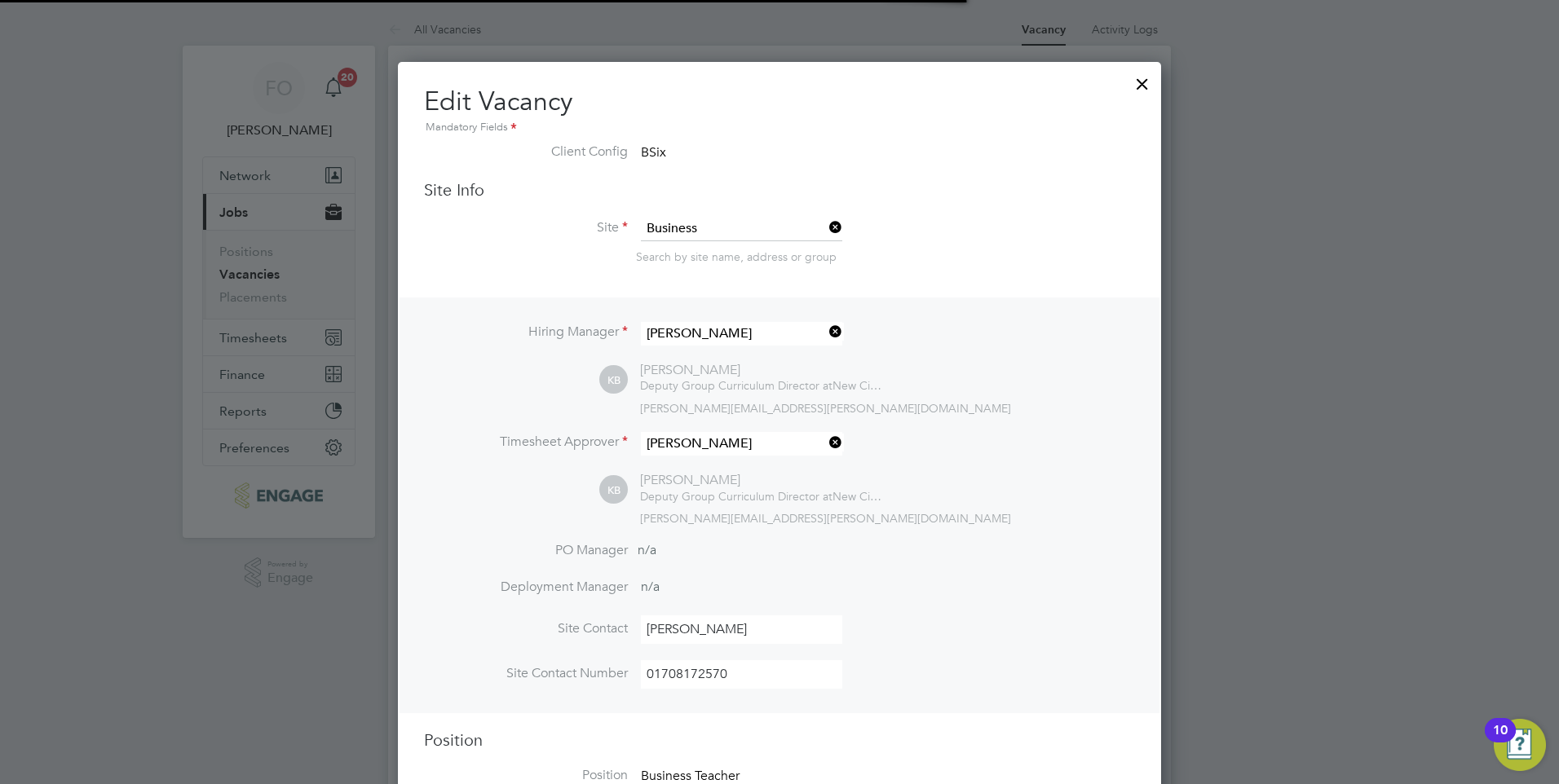
scroll to position [37, 712]
click at [1136, 78] on div at bounding box center [1142, 80] width 29 height 29
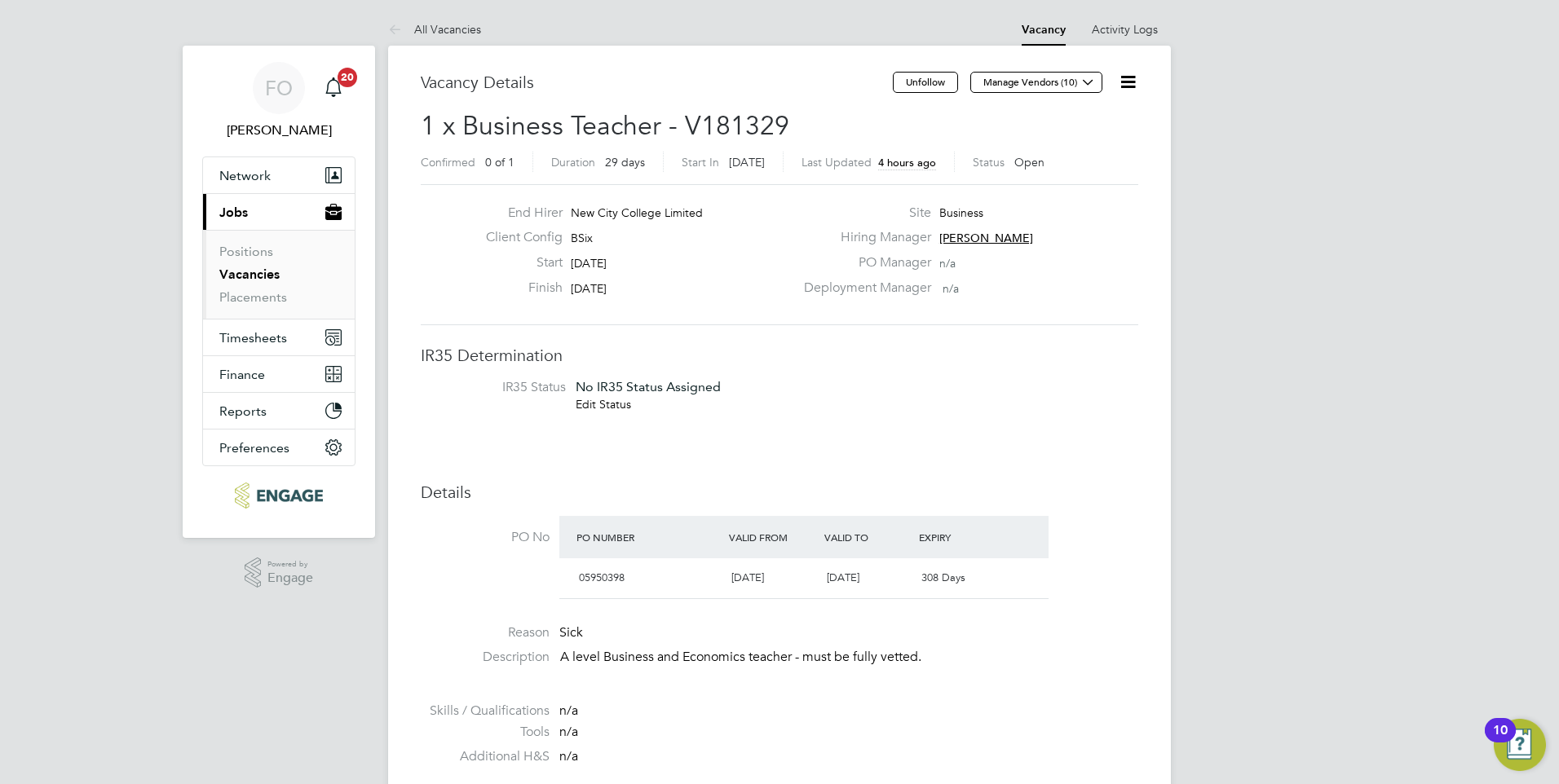
click at [1129, 80] on icon at bounding box center [1128, 81] width 21 height 21
click at [1103, 137] on li "Update Status" at bounding box center [1089, 144] width 95 height 23
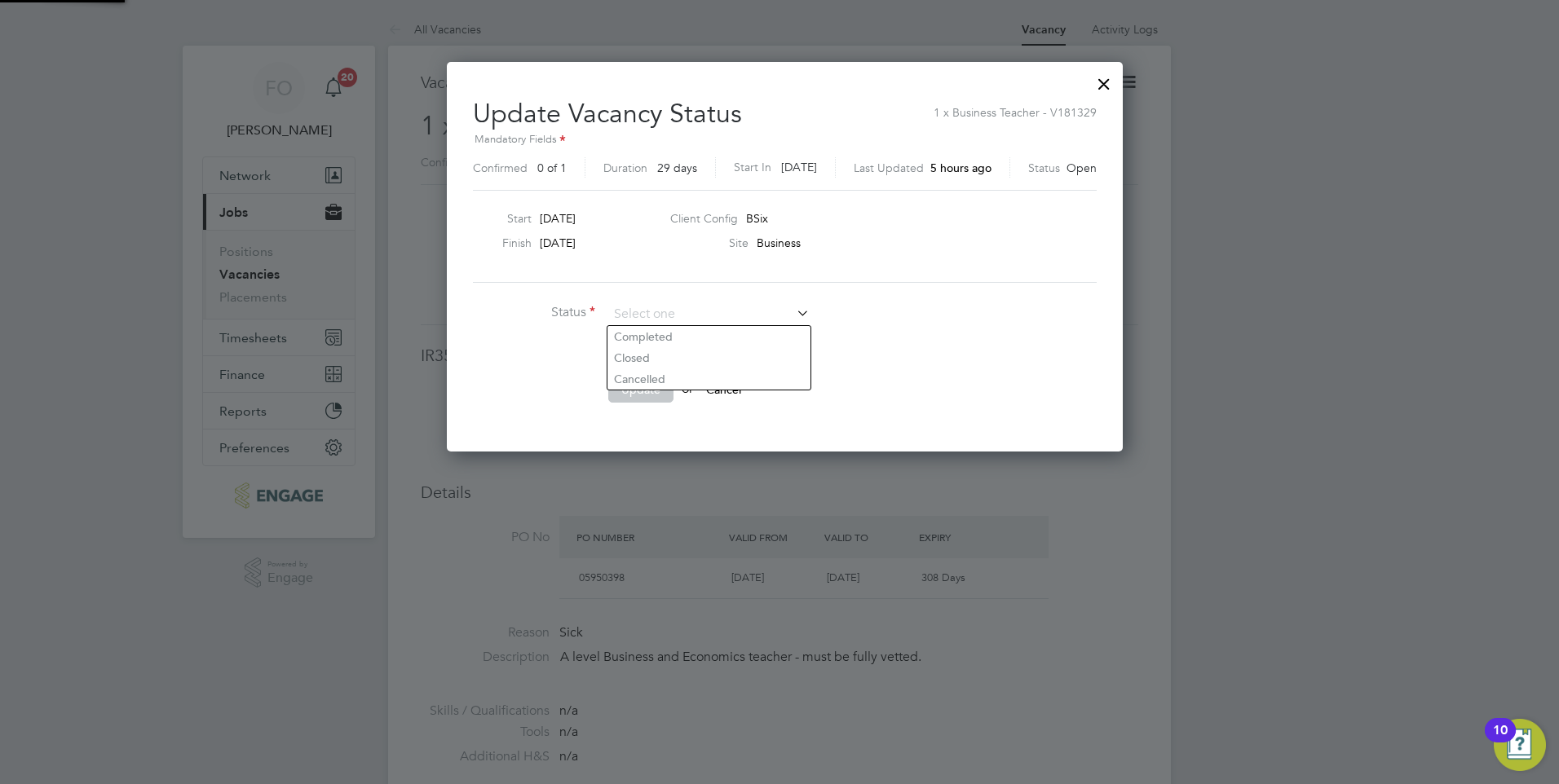
scroll to position [8, 8]
click at [671, 373] on li "Cancelled" at bounding box center [709, 379] width 203 height 22
type input "Cancelled"
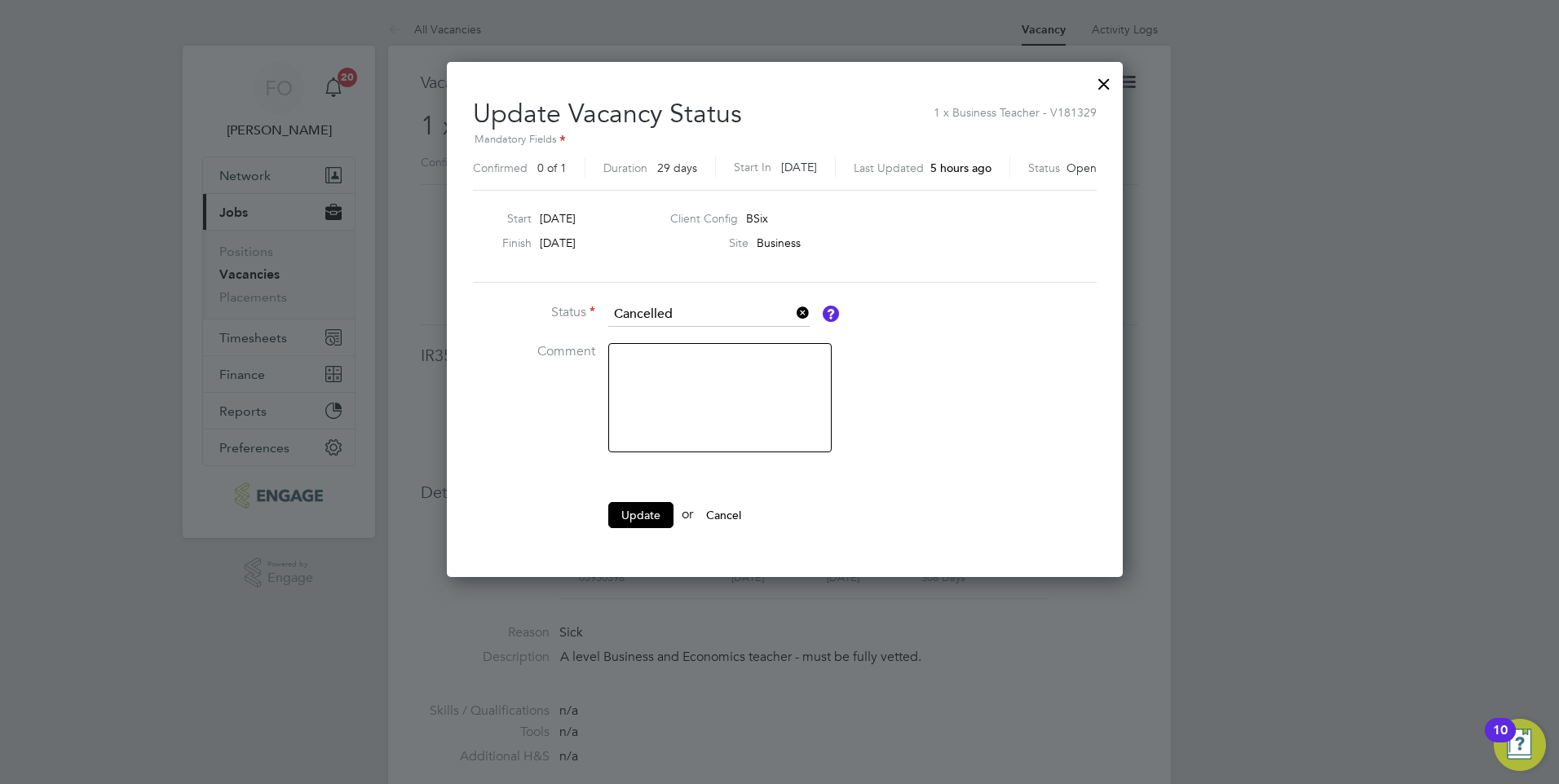
click at [678, 362] on textarea at bounding box center [719, 398] width 223 height 110
click at [694, 367] on textarea "Raised as" at bounding box center [719, 398] width 223 height 110
type textarea "R"
type textarea "Re raised as V181377"
click at [641, 517] on button "Update" at bounding box center [641, 514] width 66 height 26
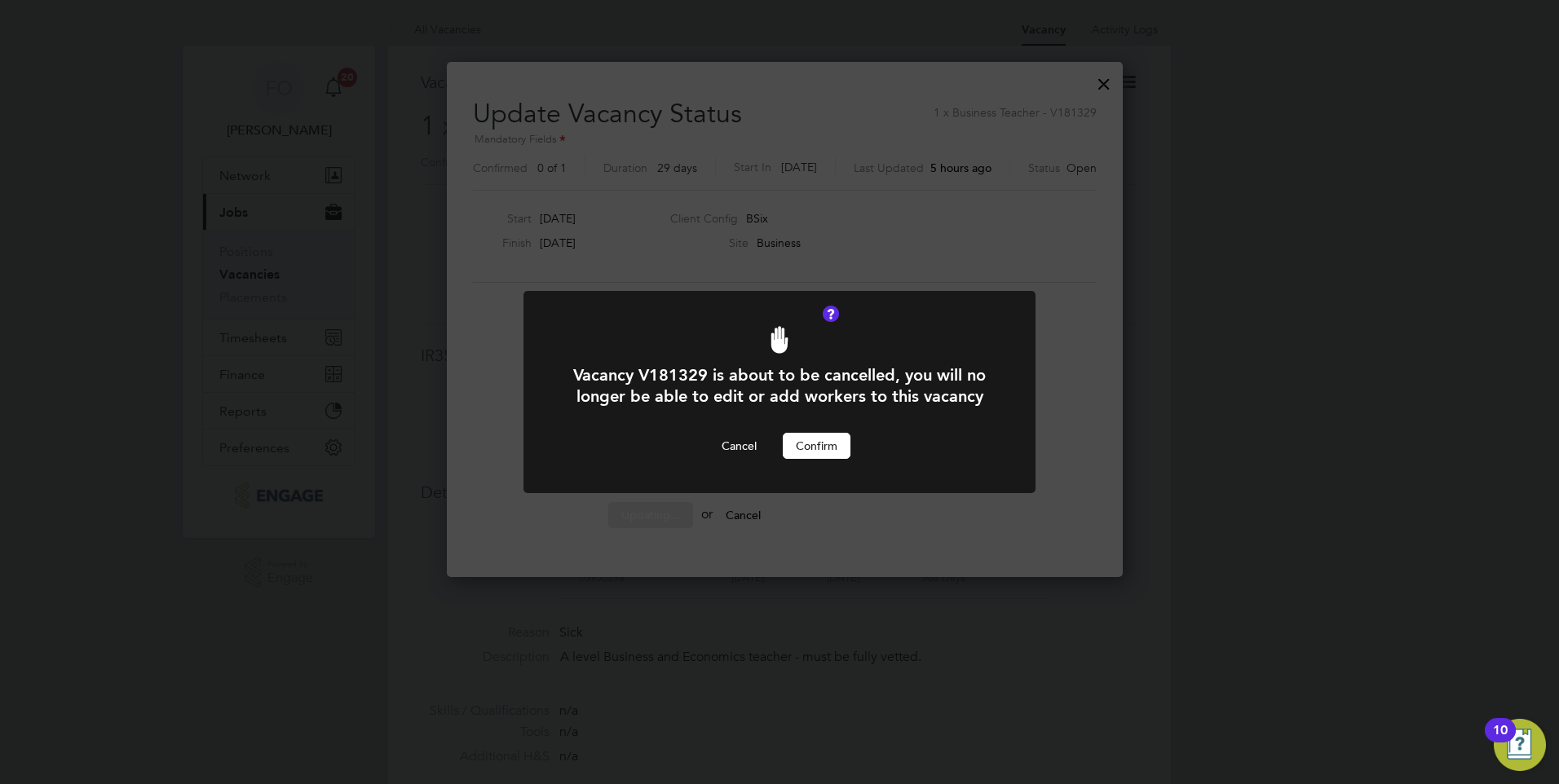
click at [824, 447] on button "Confirm" at bounding box center [816, 446] width 68 height 26
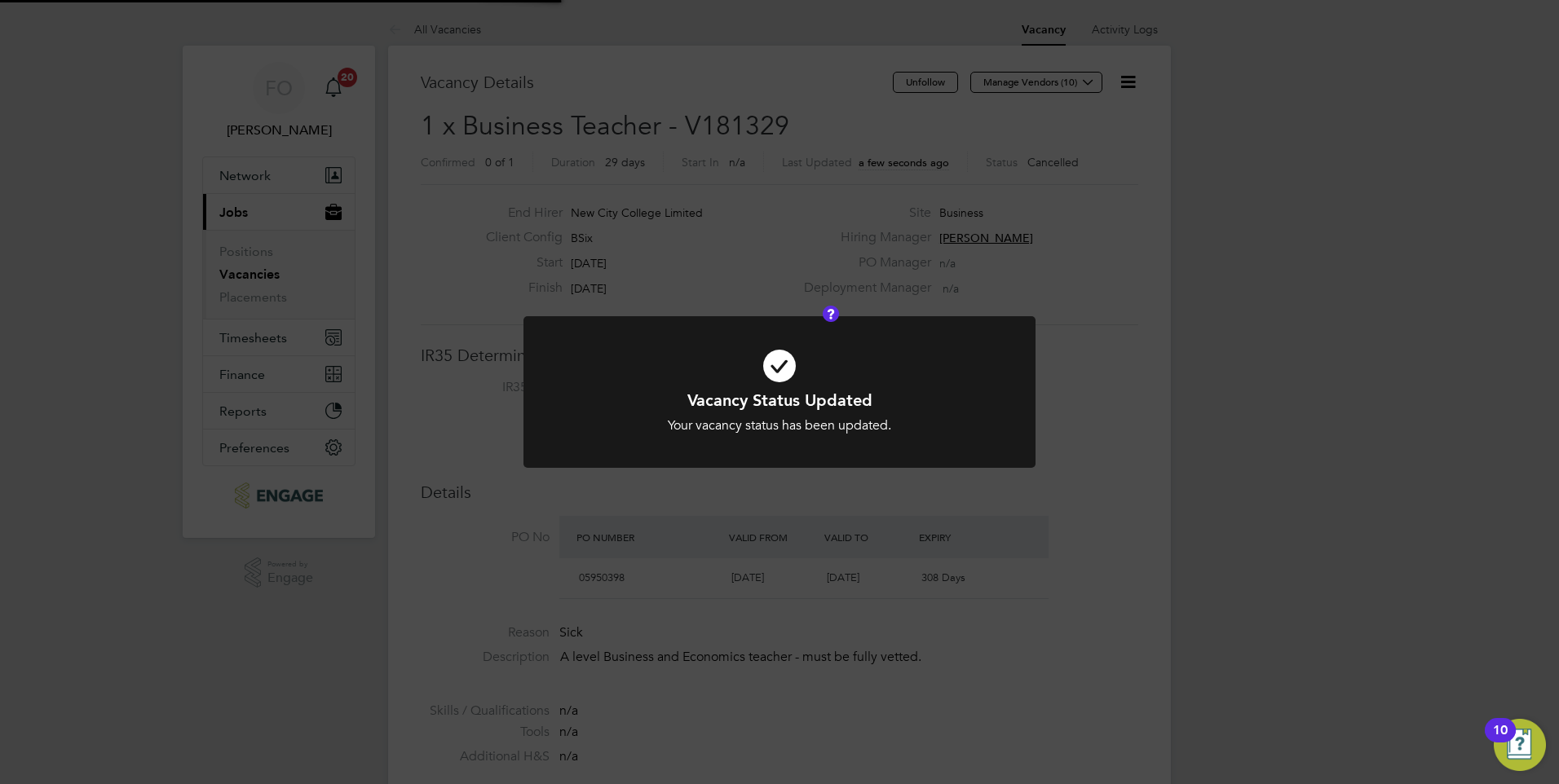
scroll to position [48, 114]
click at [1053, 388] on div "Vacancy Status Updated Your vacancy status has been updated. Cancel Okay" at bounding box center [779, 392] width 1559 height 784
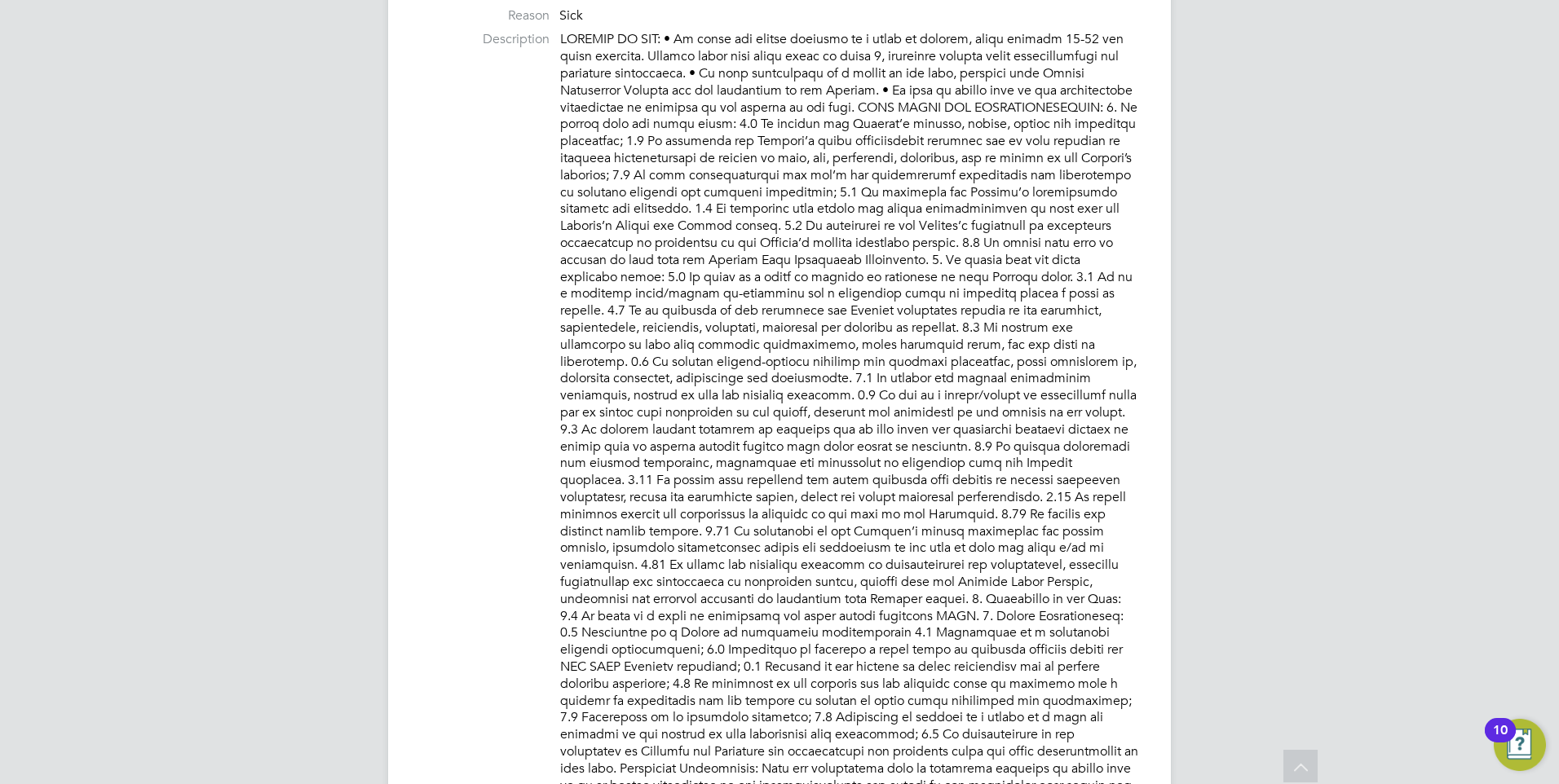
scroll to position [978, 0]
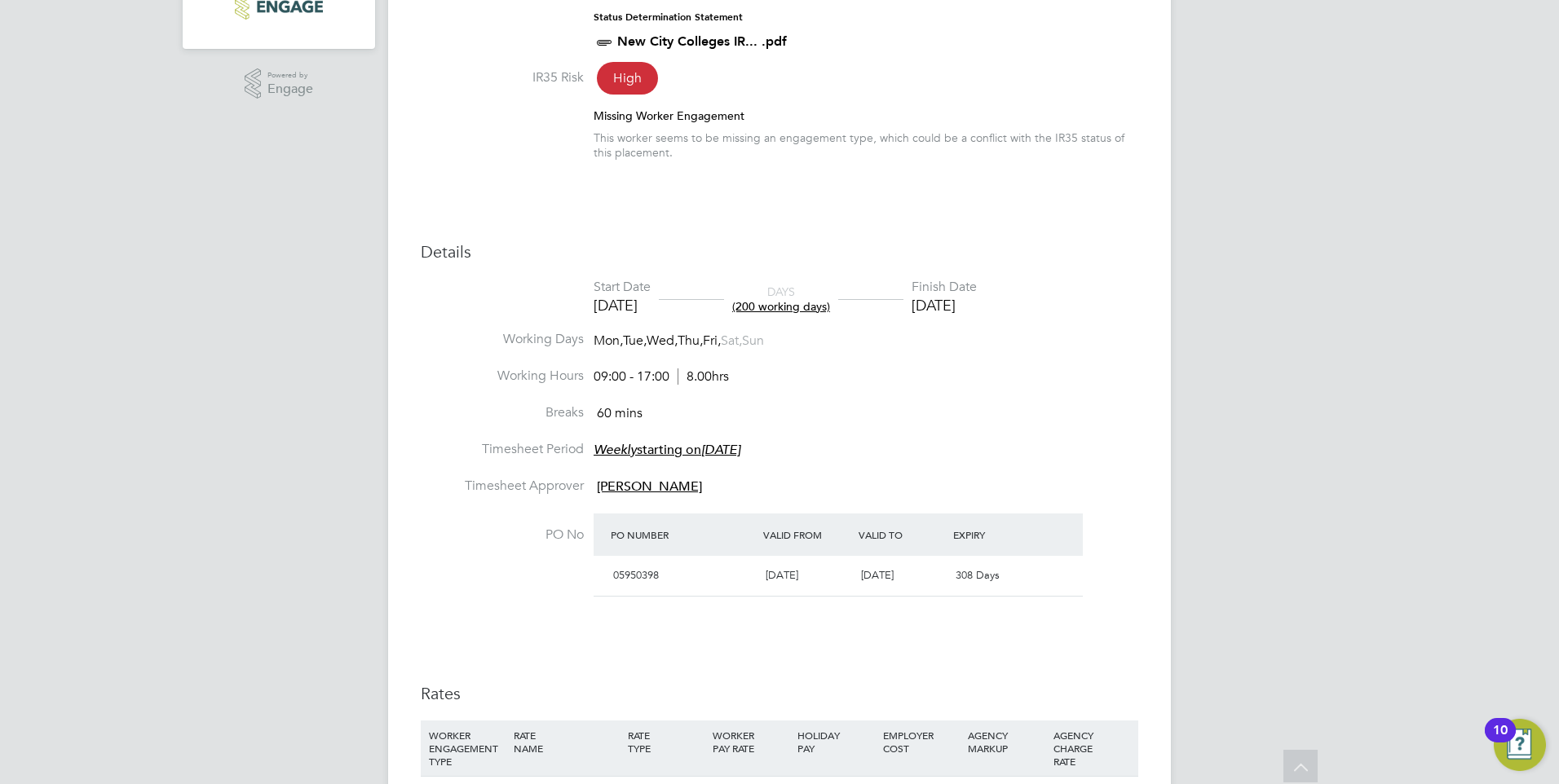
scroll to position [142, 0]
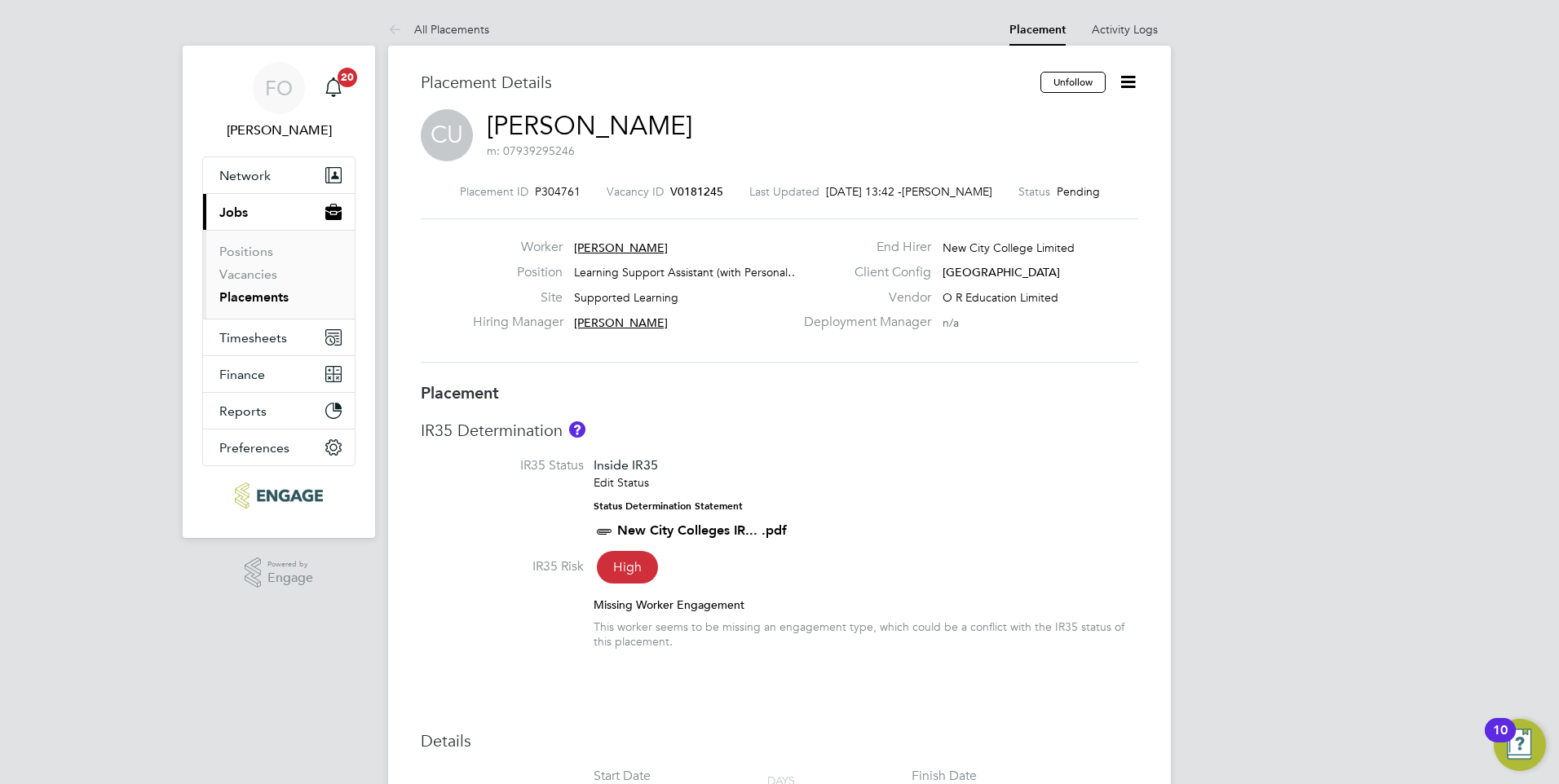
drag, startPoint x: 686, startPoint y: 203, endPoint x: 699, endPoint y: 192, distance: 17.0
click at [688, 202] on div "Placement ID P304761 Vacancy ID V0181245 Last Updated [DATE] 13:42 - [PERSON_NA…" at bounding box center [779, 274] width 718 height 218
click at [703, 190] on span "V0181245" at bounding box center [697, 192] width 53 height 15
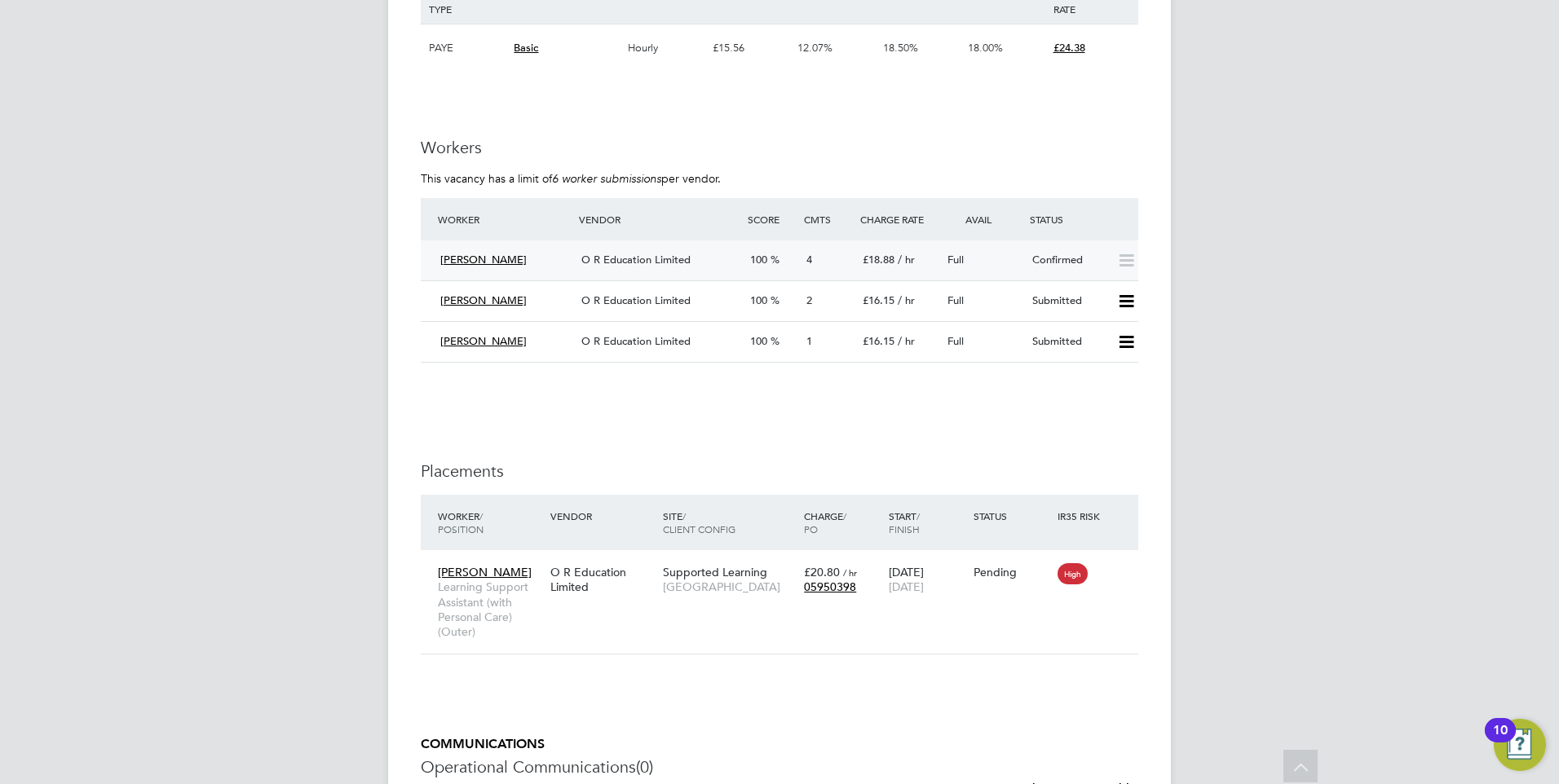
click at [1084, 262] on div "Confirmed" at bounding box center [1068, 261] width 85 height 27
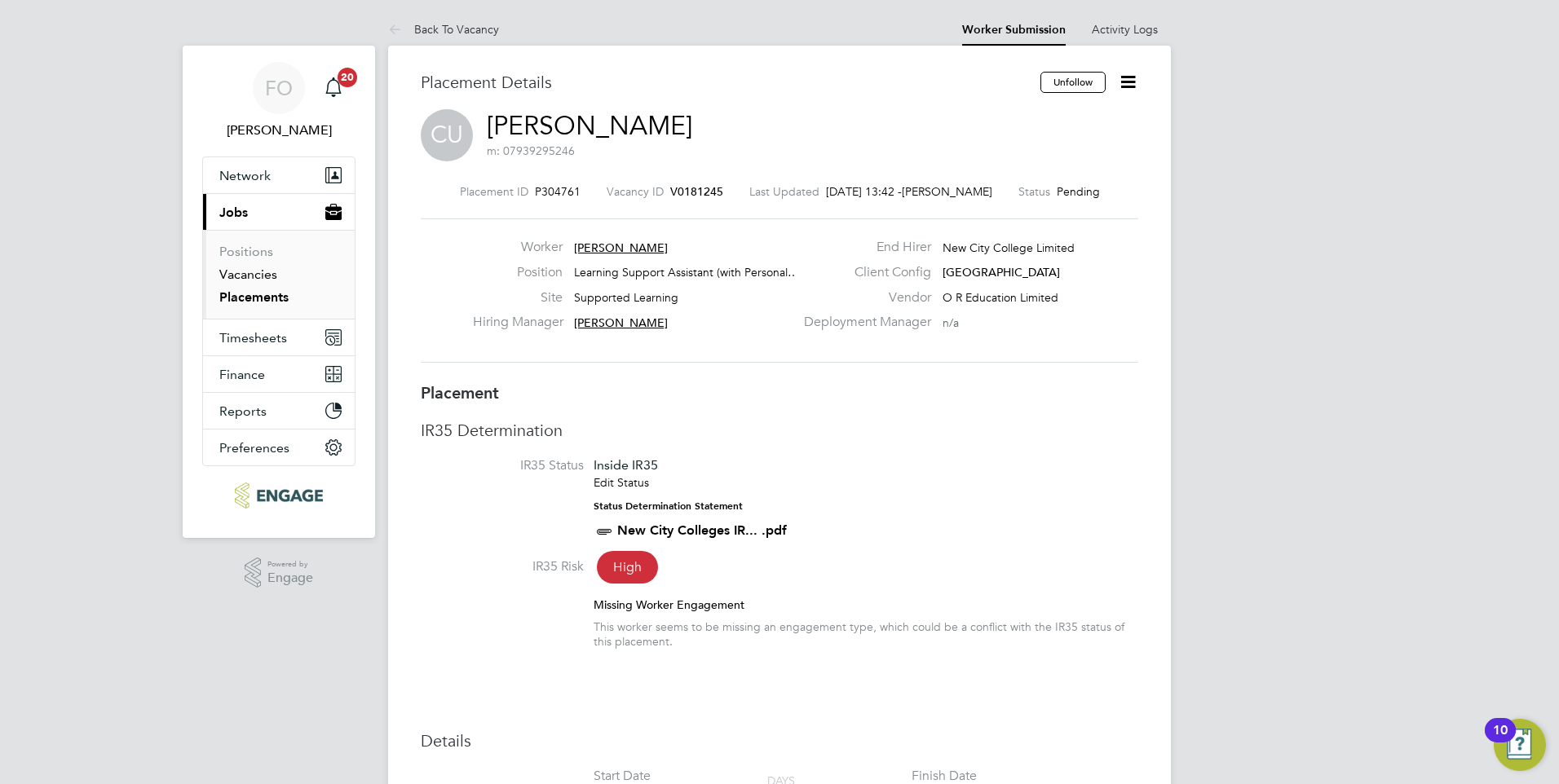
click at [266, 275] on link "Vacancies" at bounding box center [248, 274] width 58 height 16
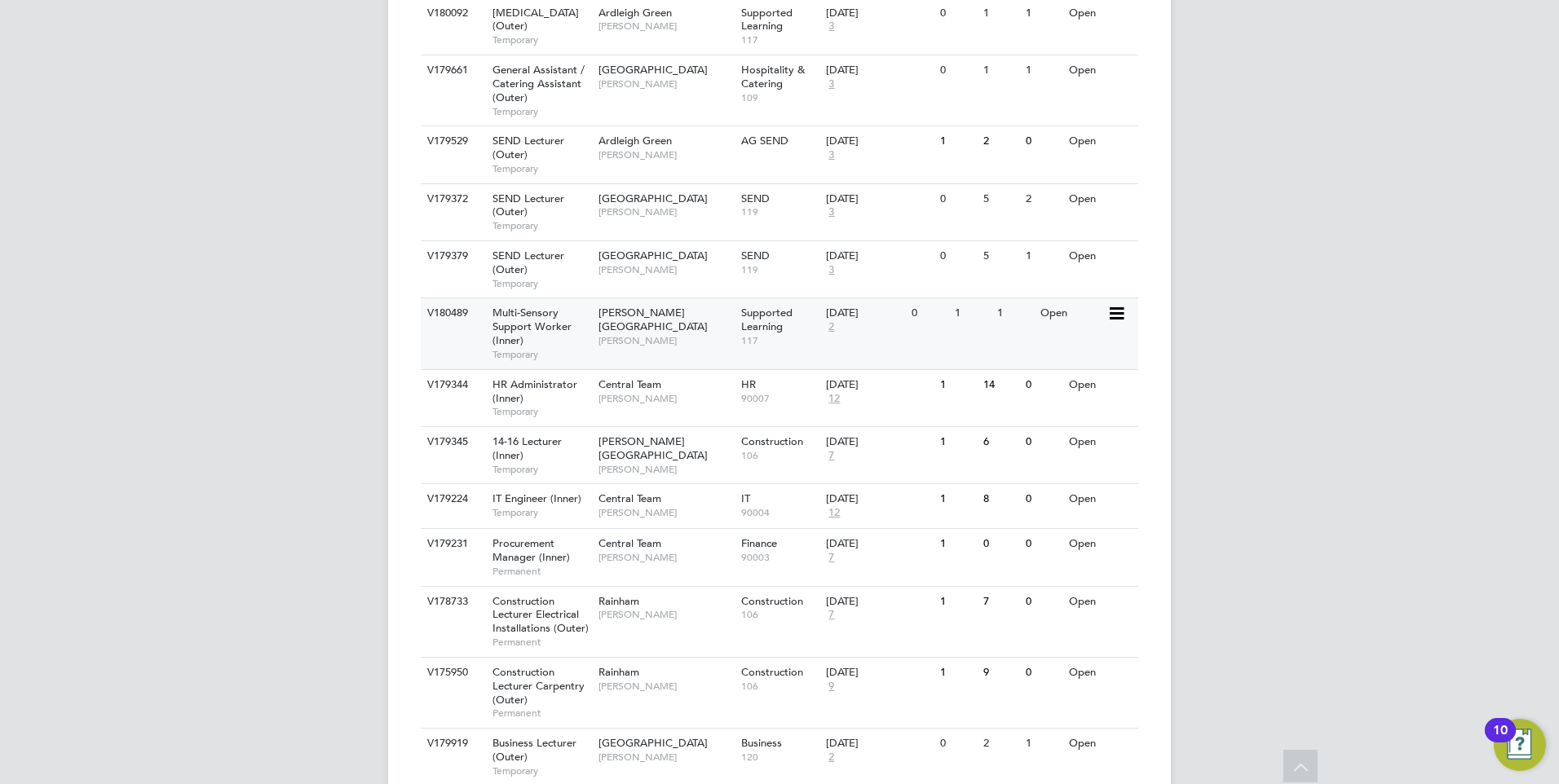
click at [1074, 312] on div "V180489 Multi-Sensory Support Worker (Inner) Temporary Hackney Campus Victoria …" at bounding box center [779, 333] width 718 height 71
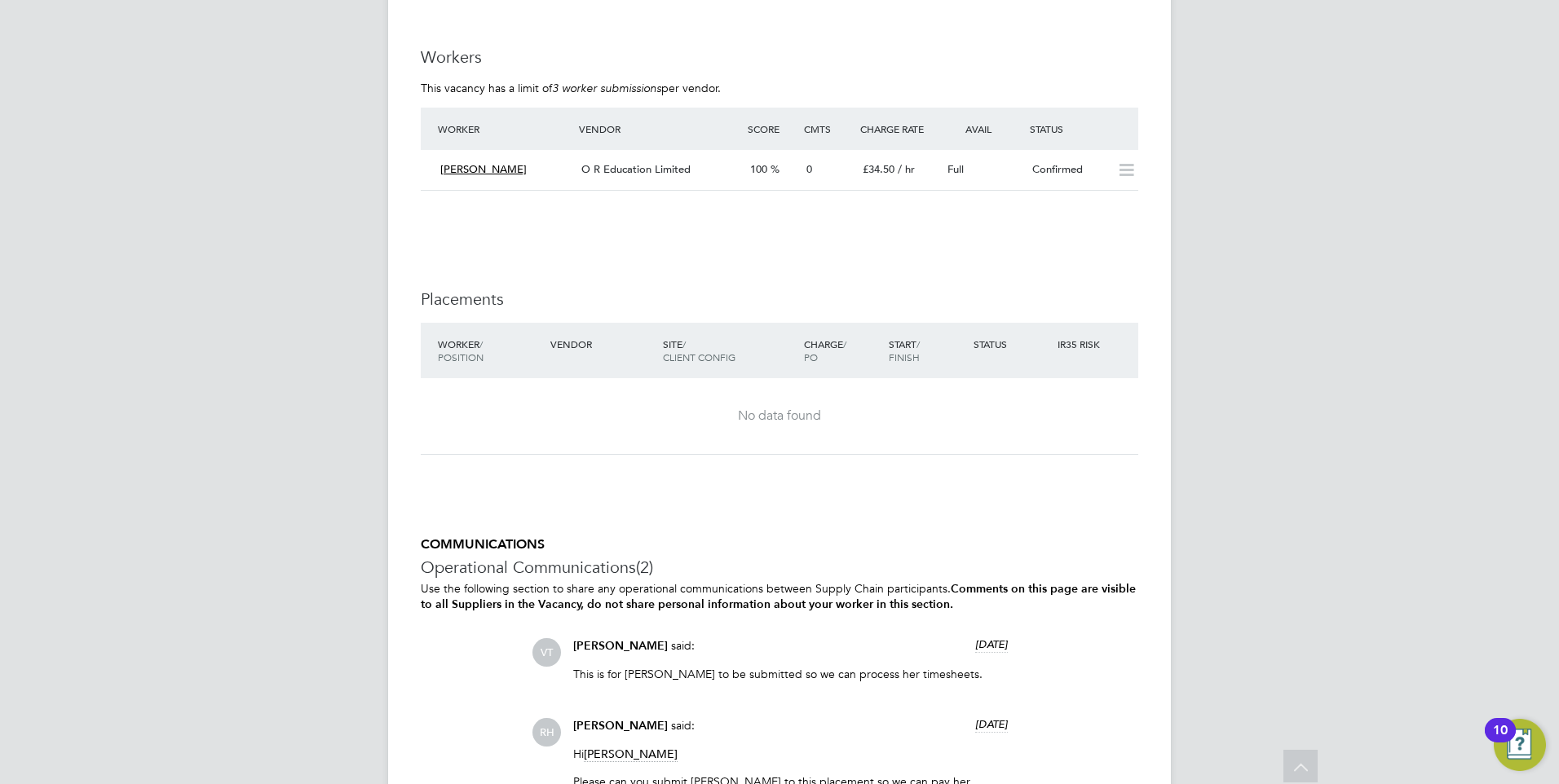
scroll to position [2836, 0]
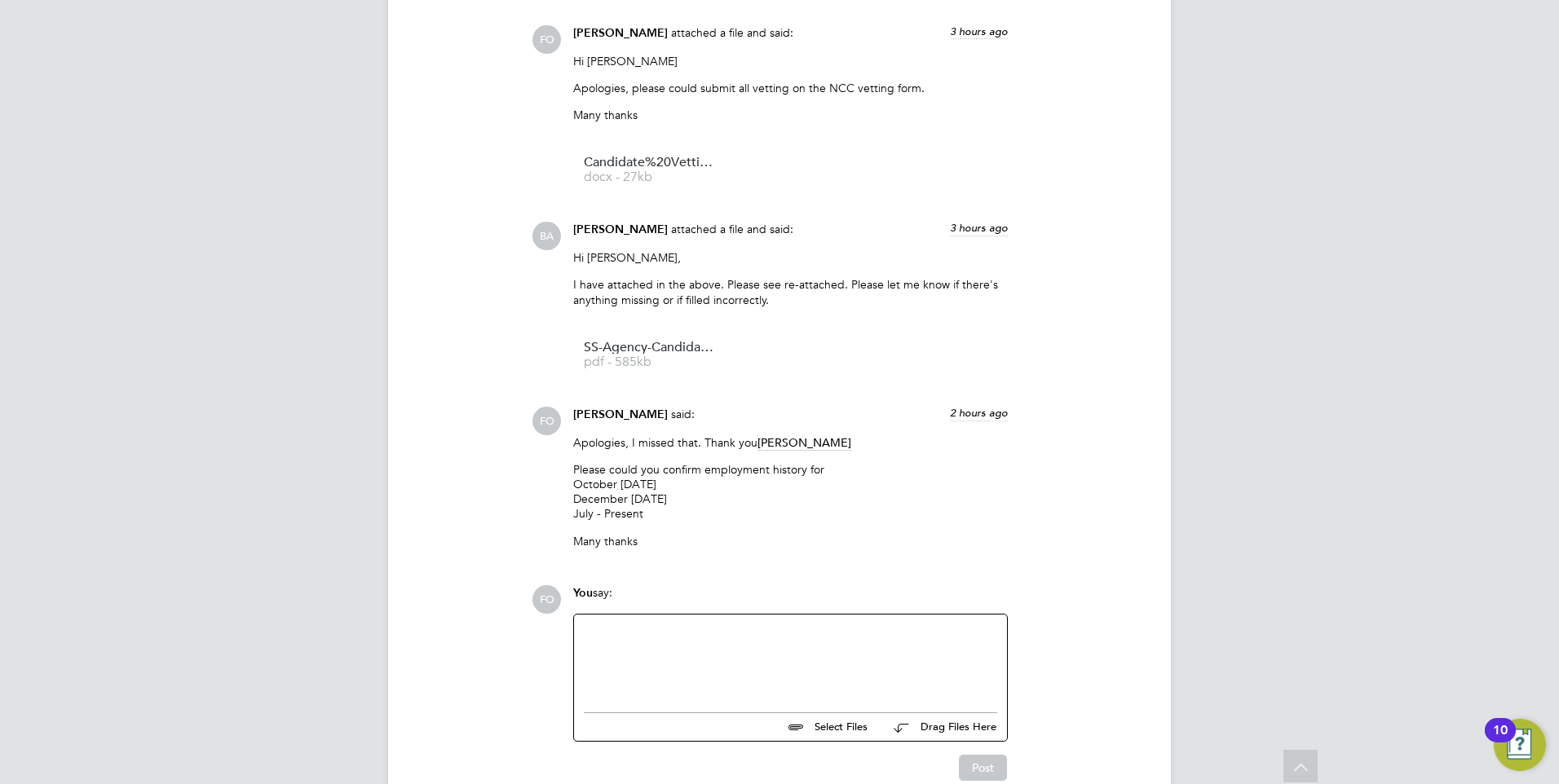
drag, startPoint x: 904, startPoint y: 519, endPoint x: 890, endPoint y: 514, distance: 14.9
click at [904, 518] on p "Please could you confirm employment history for [DATE] - April [DATE] - April […" at bounding box center [791, 492] width 435 height 60
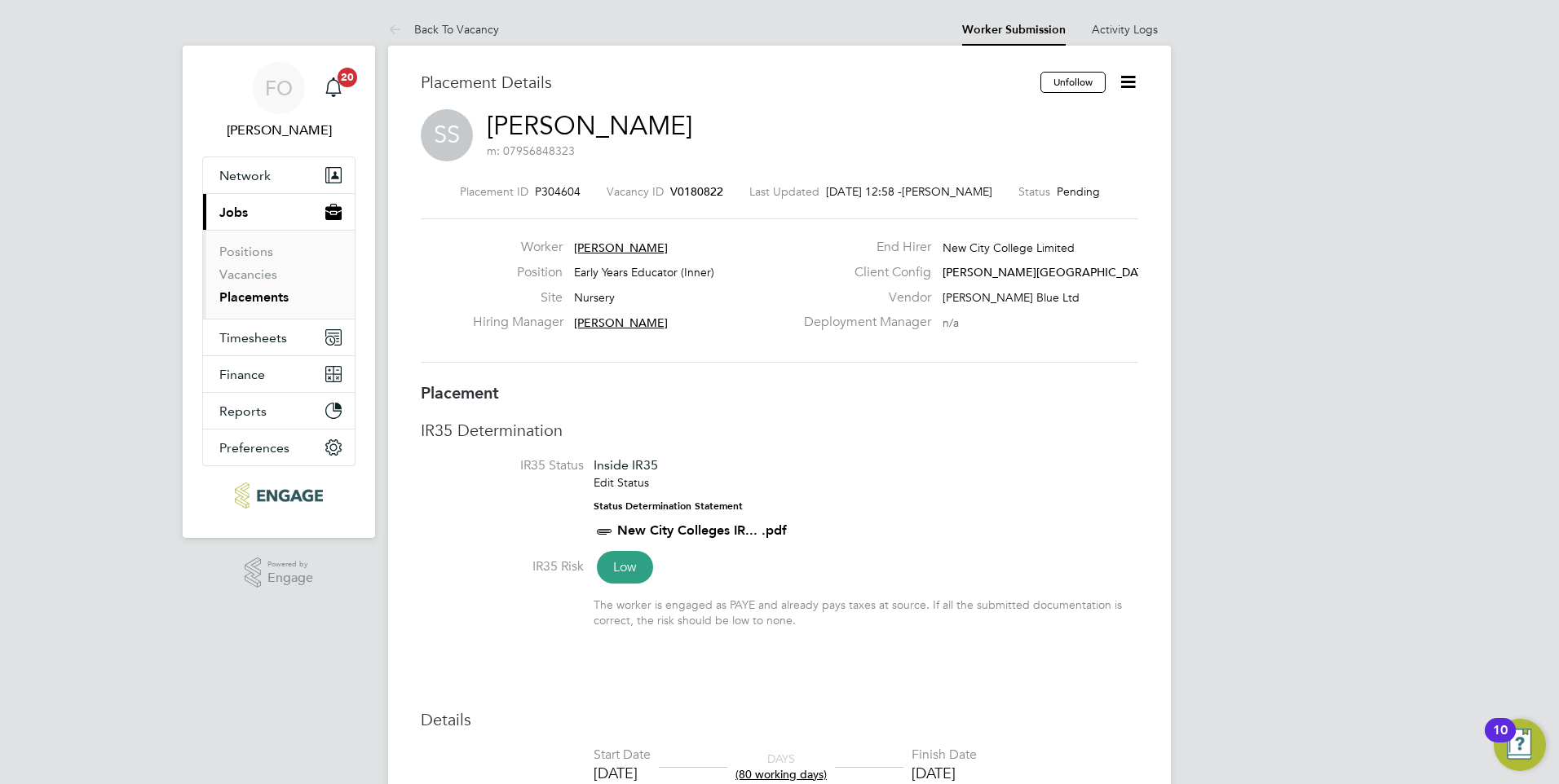
click at [704, 187] on span "V0180822" at bounding box center [697, 192] width 53 height 15
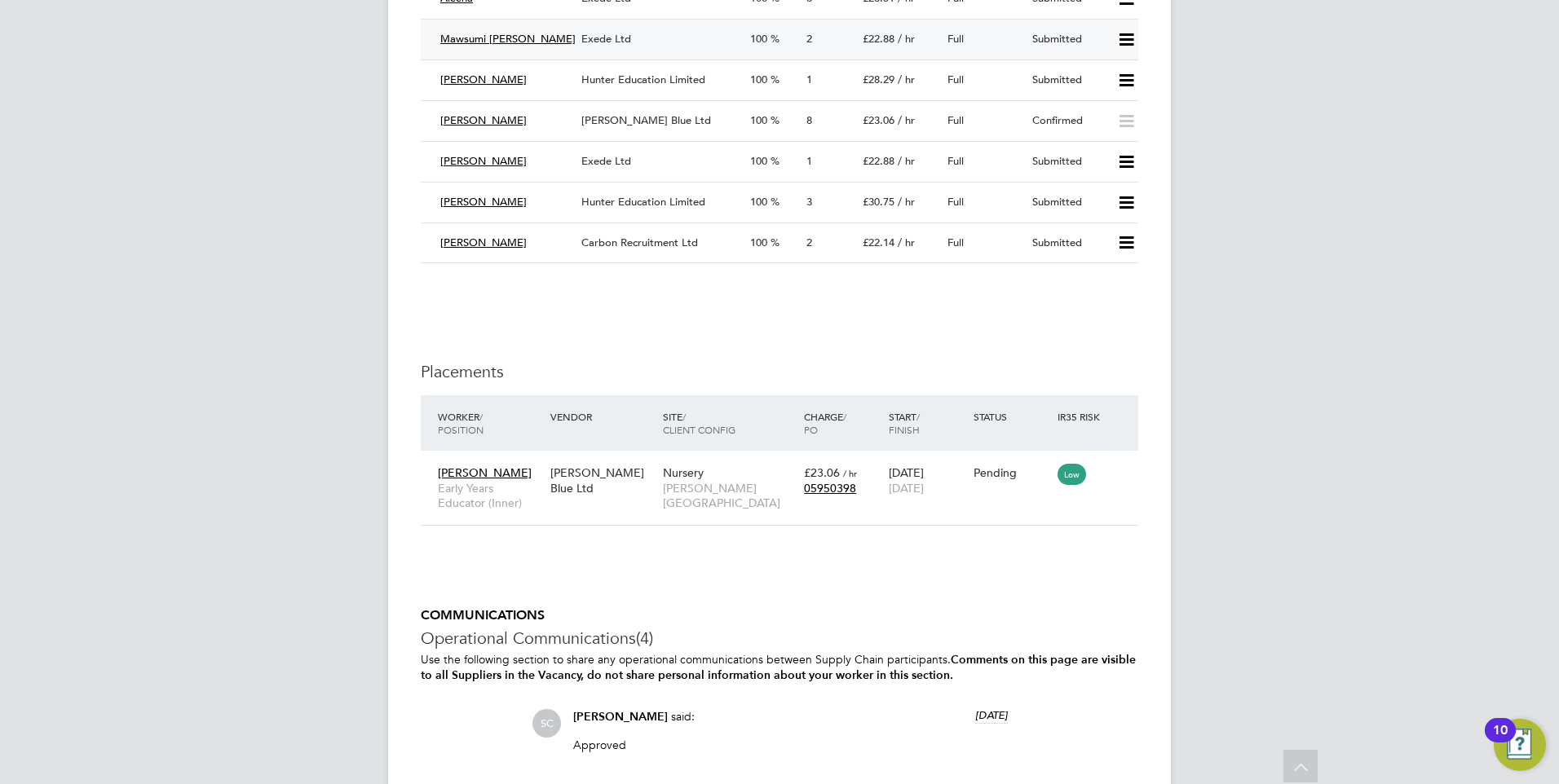
scroll to position [3216, 0]
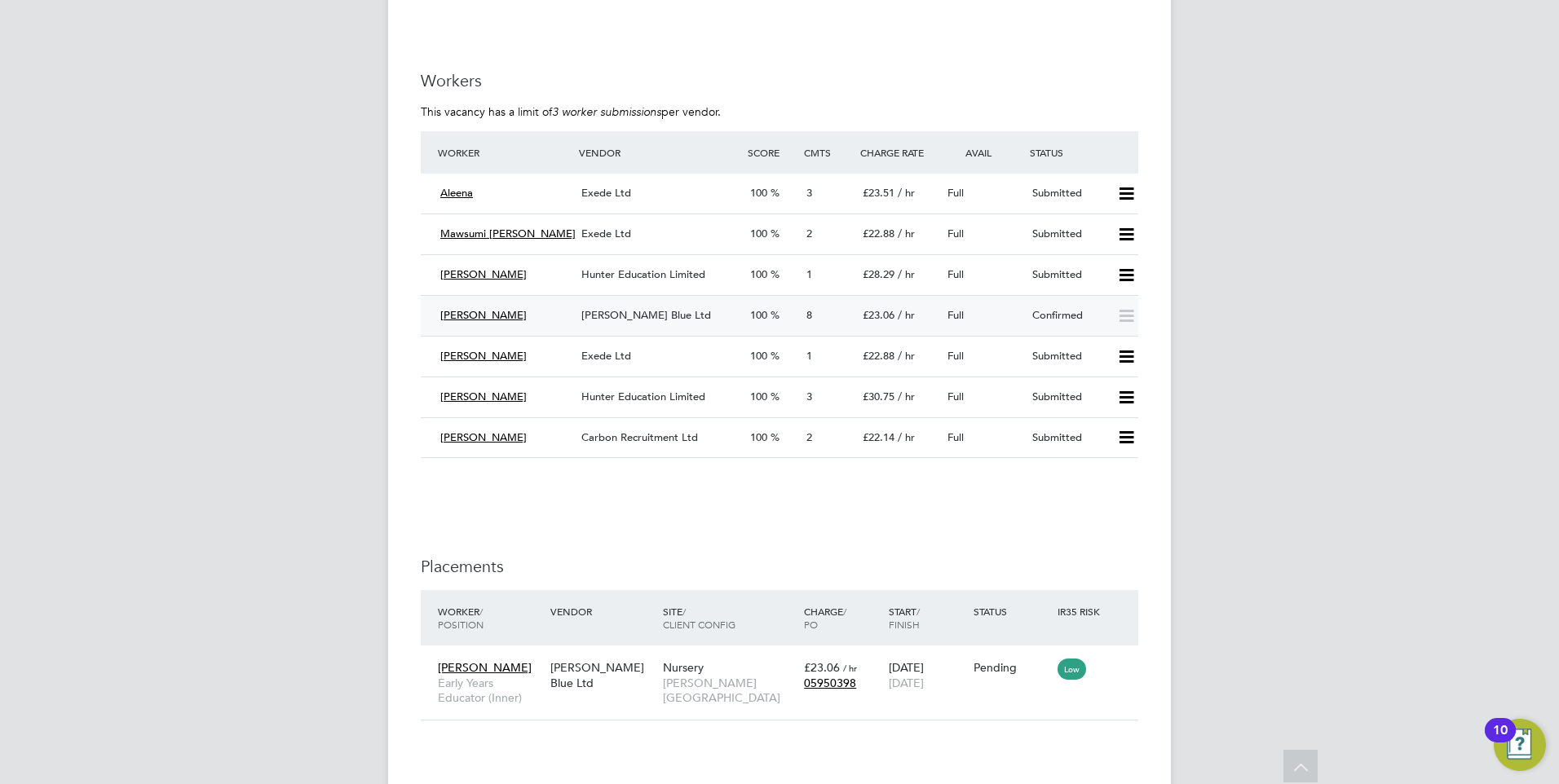
click at [688, 311] on div "[PERSON_NAME] Blue Ltd" at bounding box center [659, 316] width 168 height 27
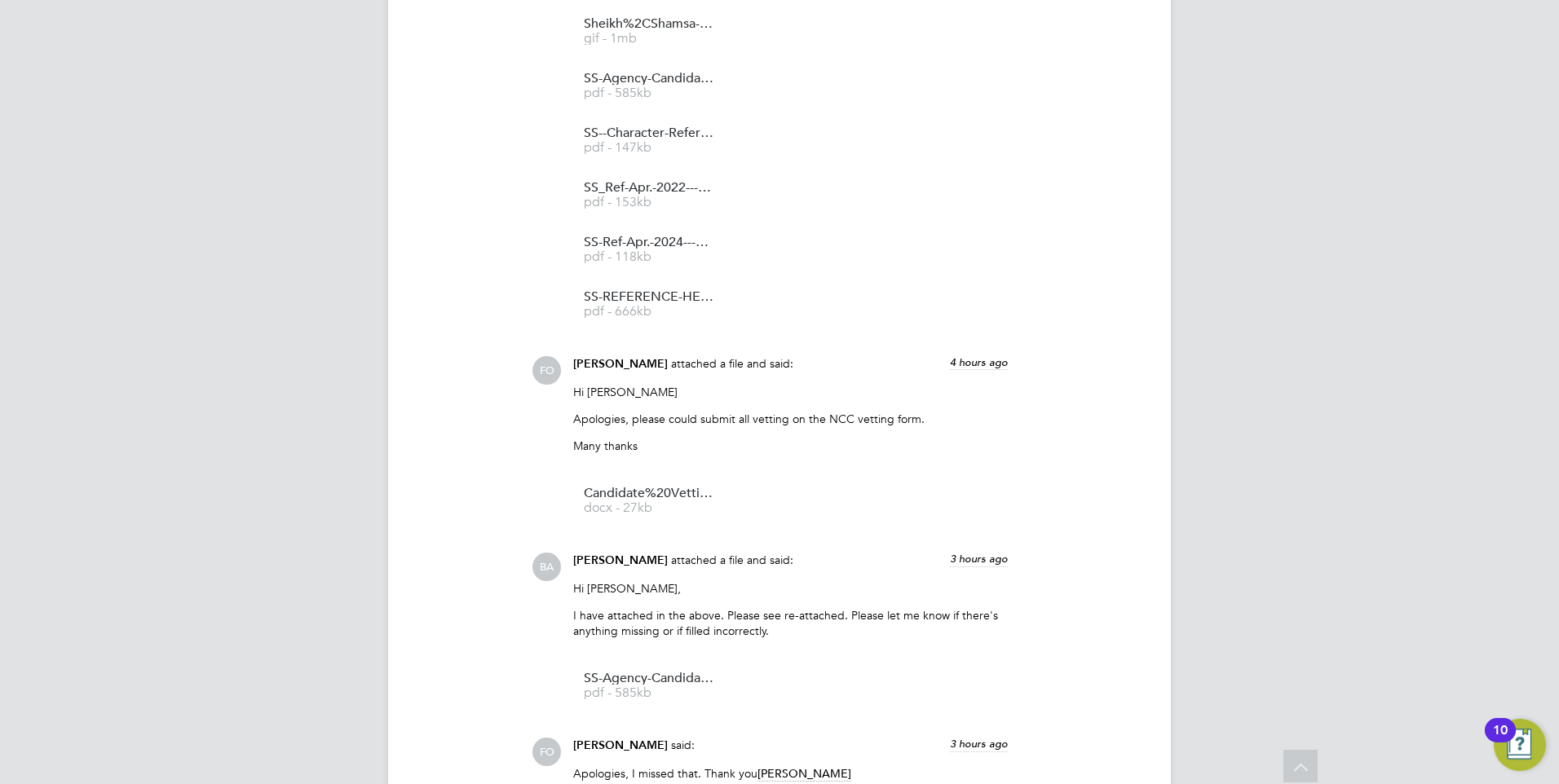
scroll to position [3669, 0]
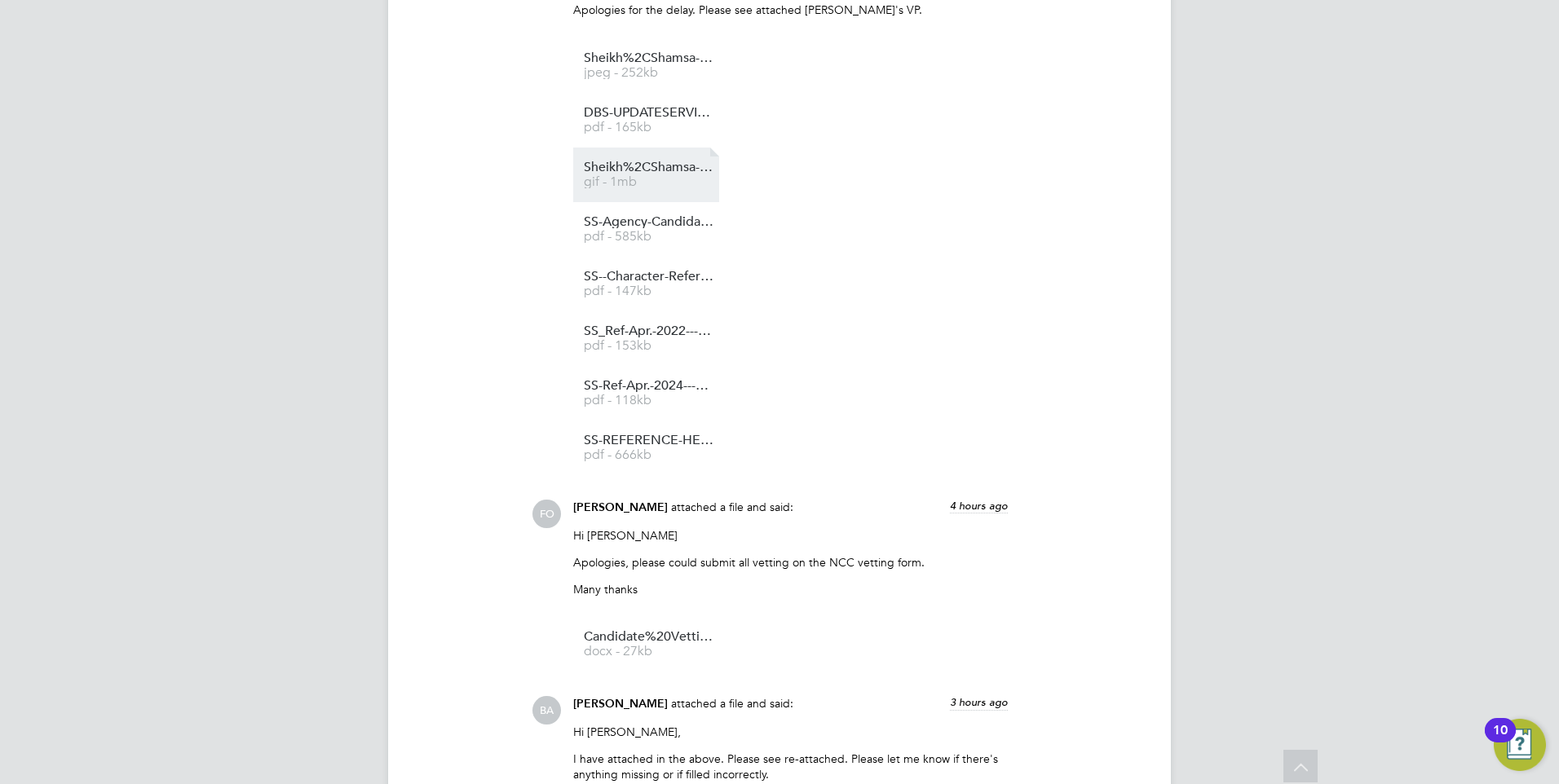
click at [662, 183] on span "gif - 1mb" at bounding box center [649, 182] width 130 height 12
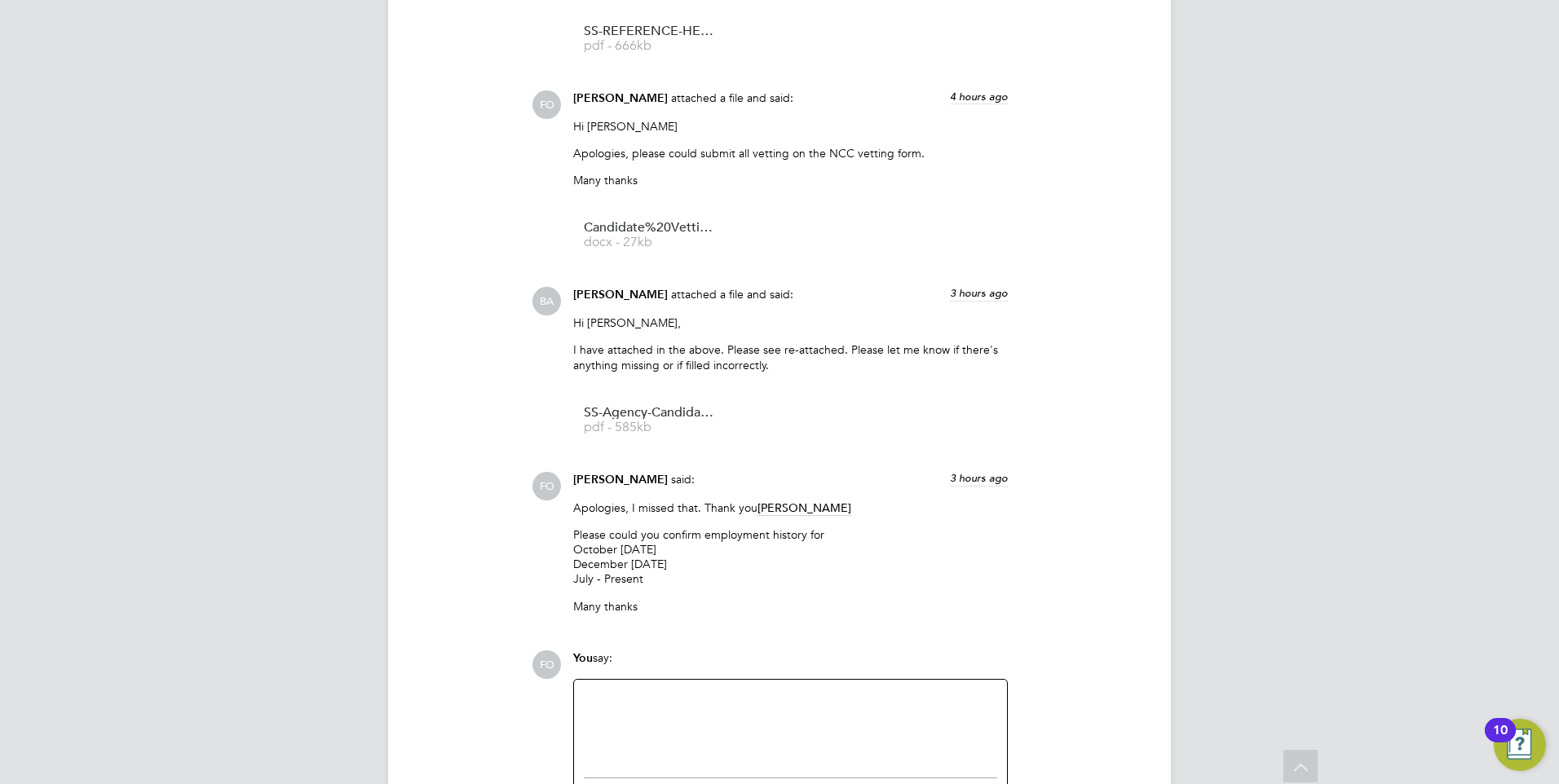
scroll to position [4224, 0]
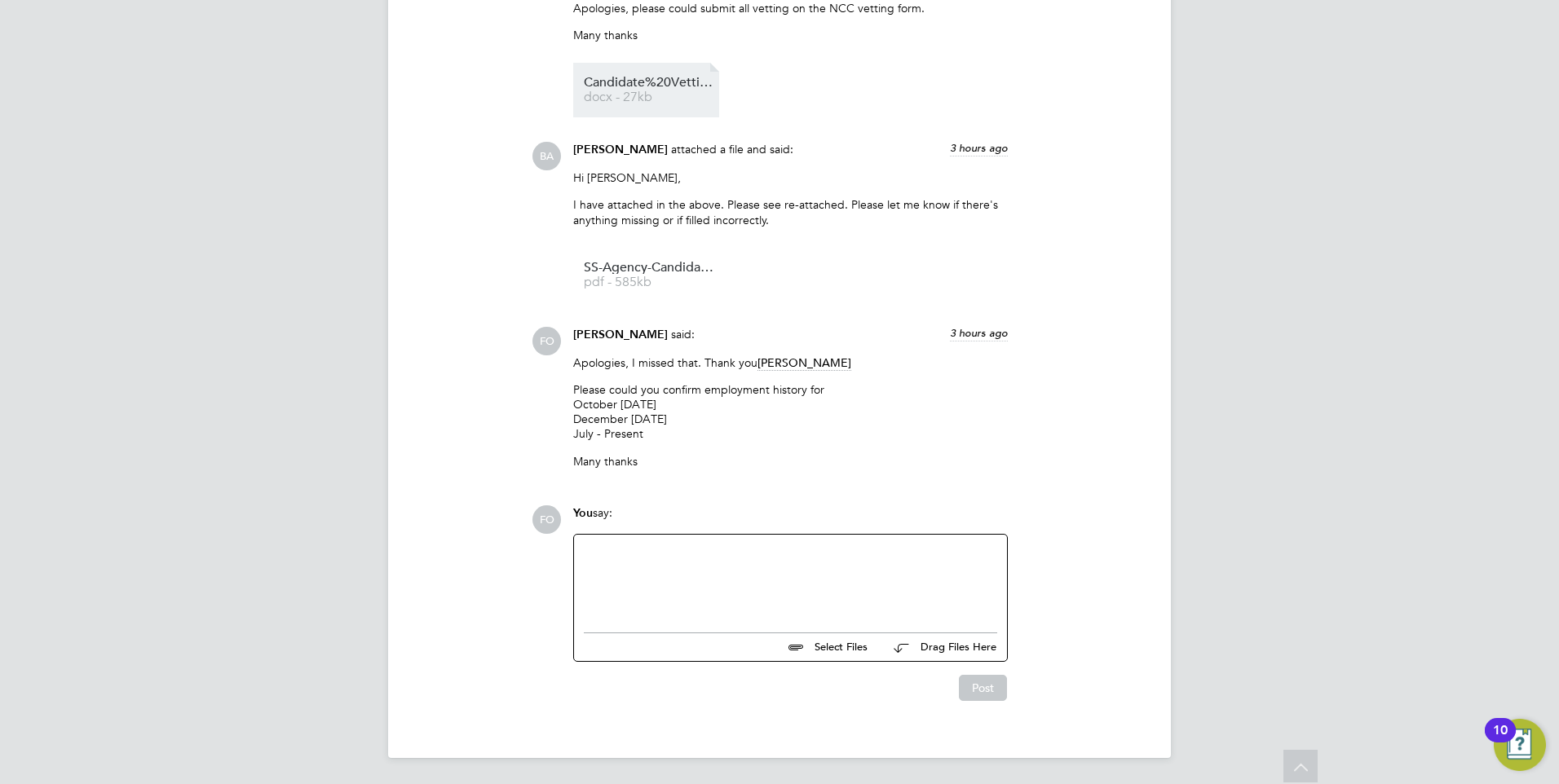
click at [658, 85] on span "Candidate%20Vetting%20Form%20(7)" at bounding box center [649, 82] width 130 height 12
click at [757, 435] on p "Please could you confirm employment history for October 22 - April 24 December …" at bounding box center [791, 412] width 435 height 60
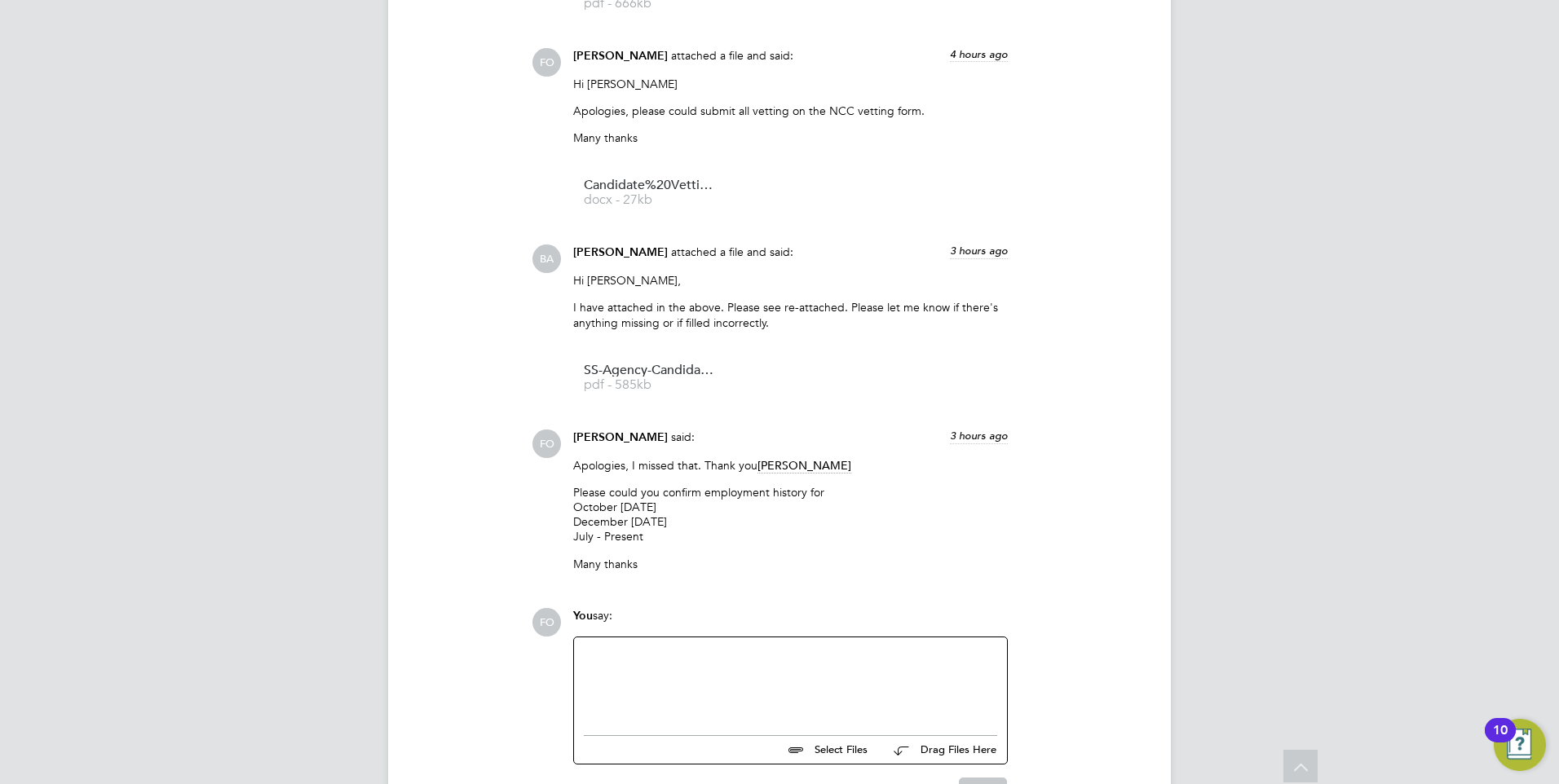
scroll to position [3981, 0]
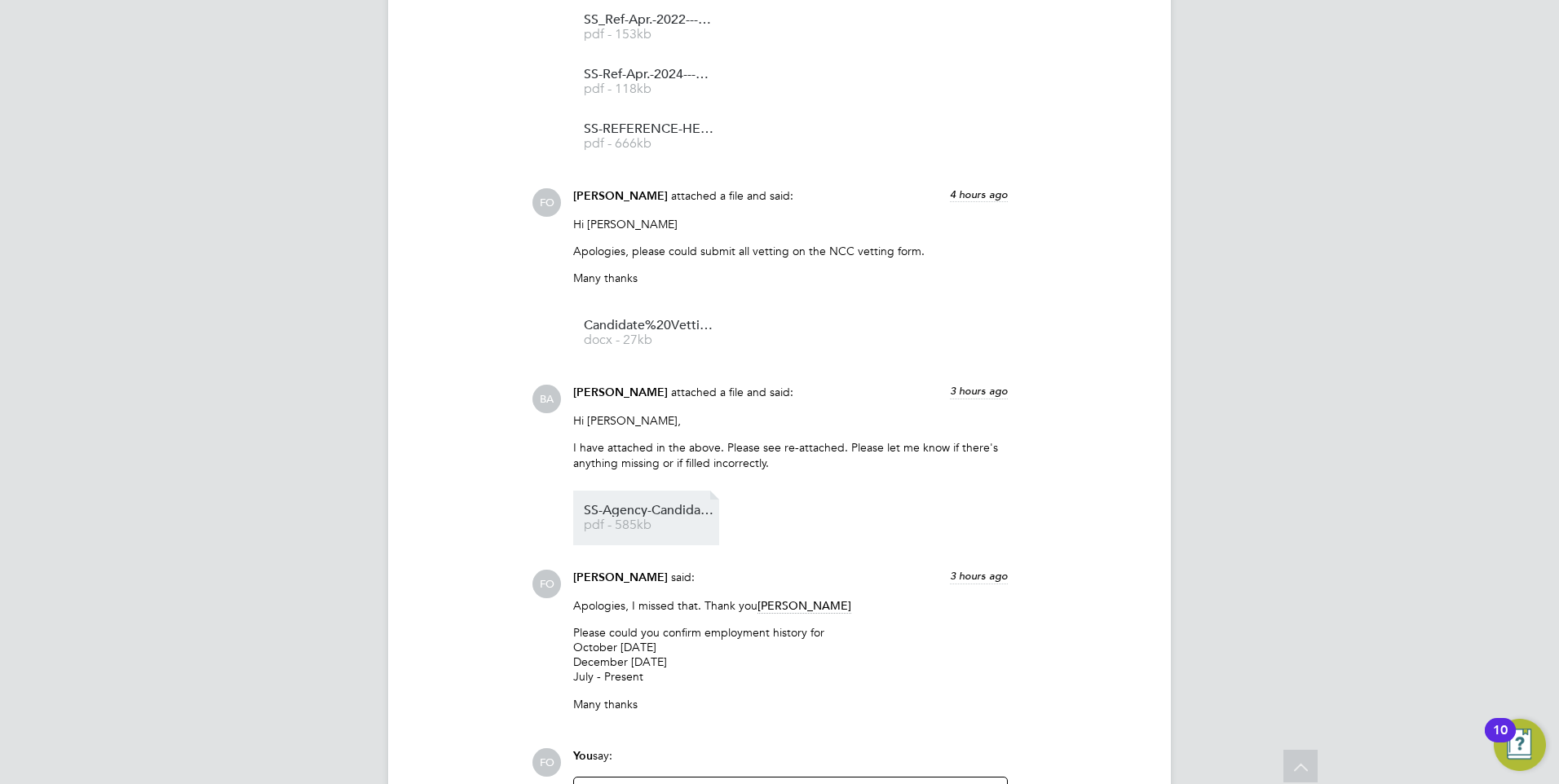
click at [642, 528] on span "pdf - 585kb" at bounding box center [649, 525] width 130 height 12
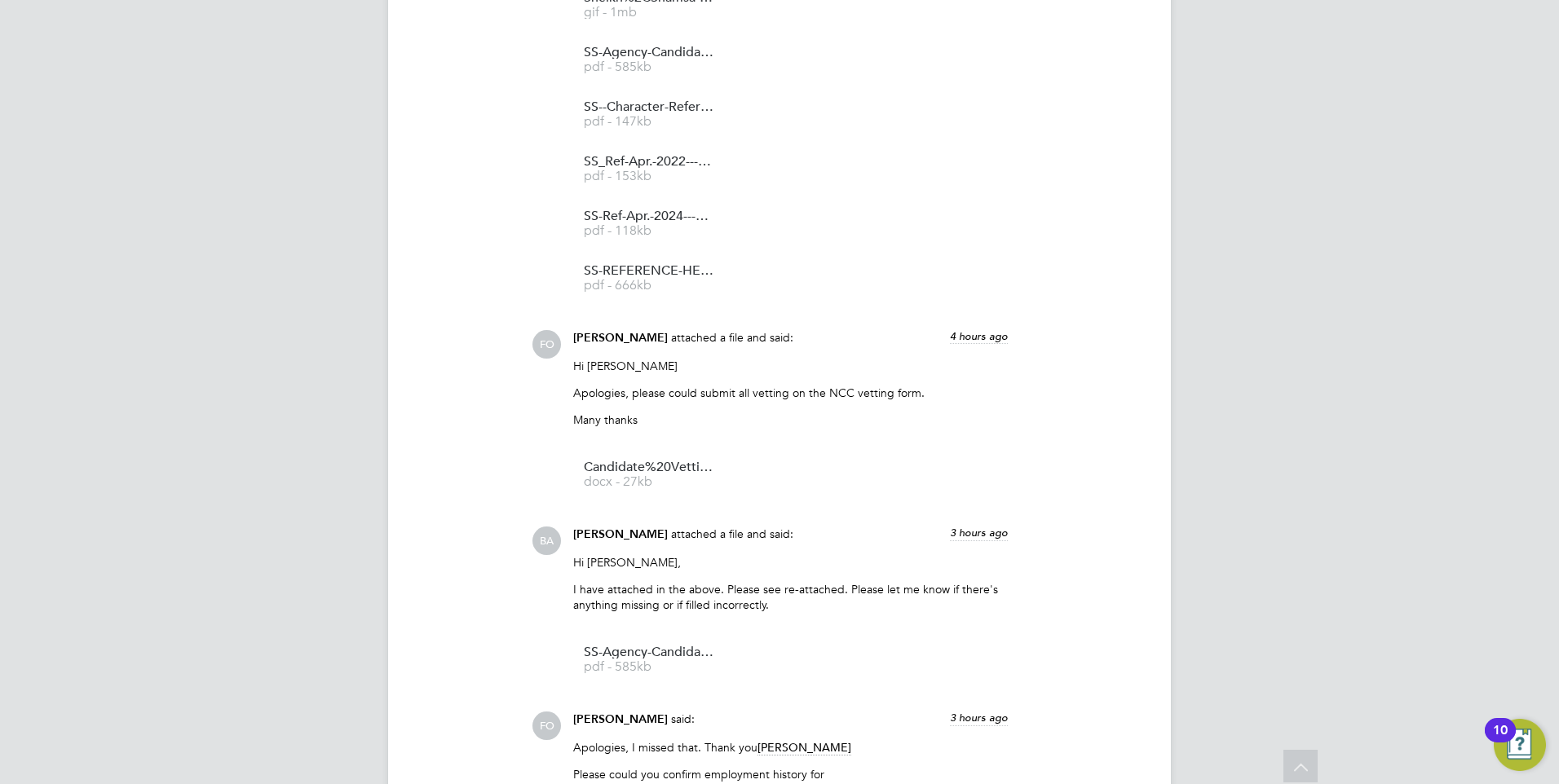
scroll to position [3572, 0]
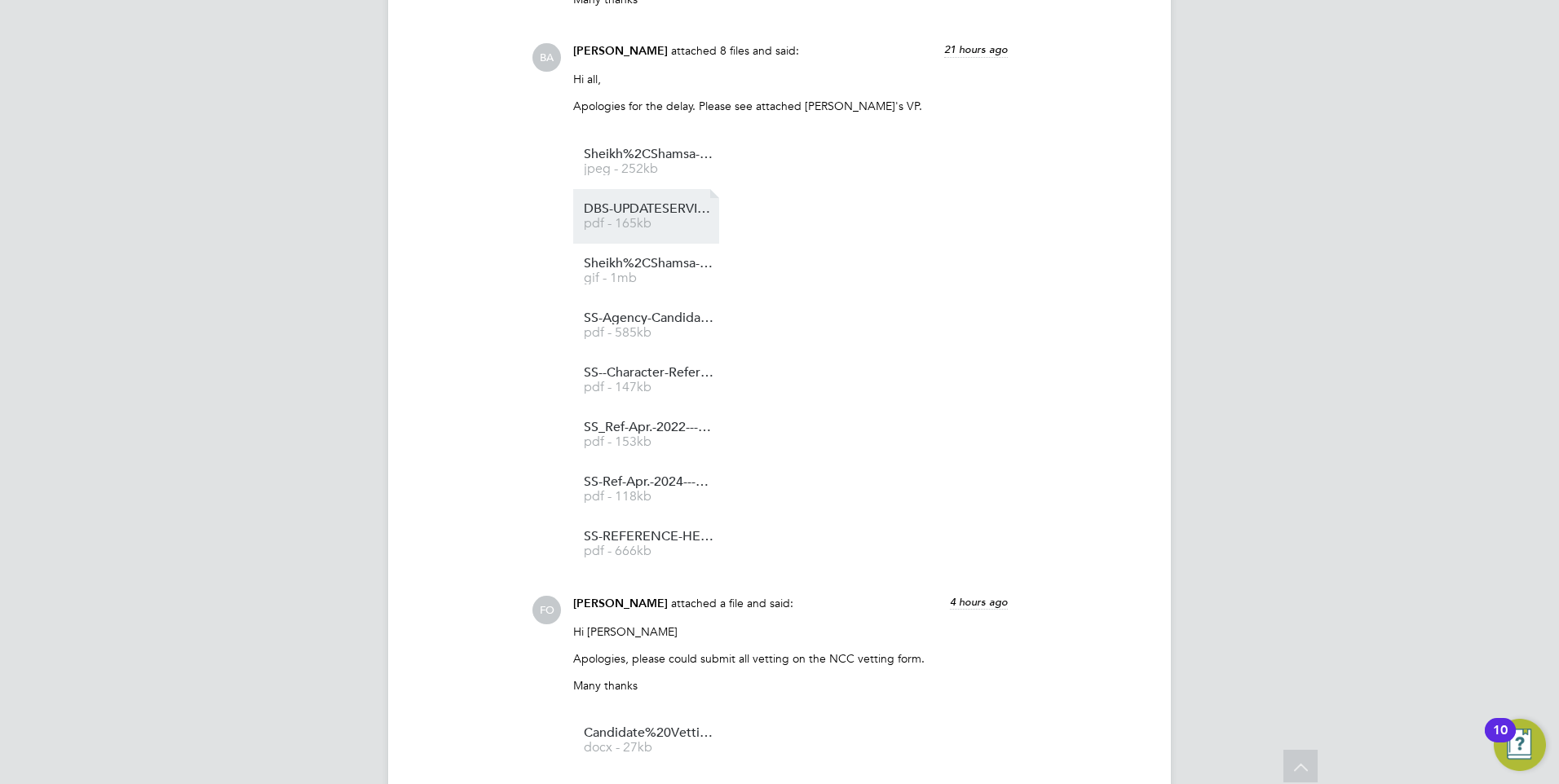
click at [654, 212] on span "DBS-UPDATESERVICE-YES" at bounding box center [649, 209] width 130 height 12
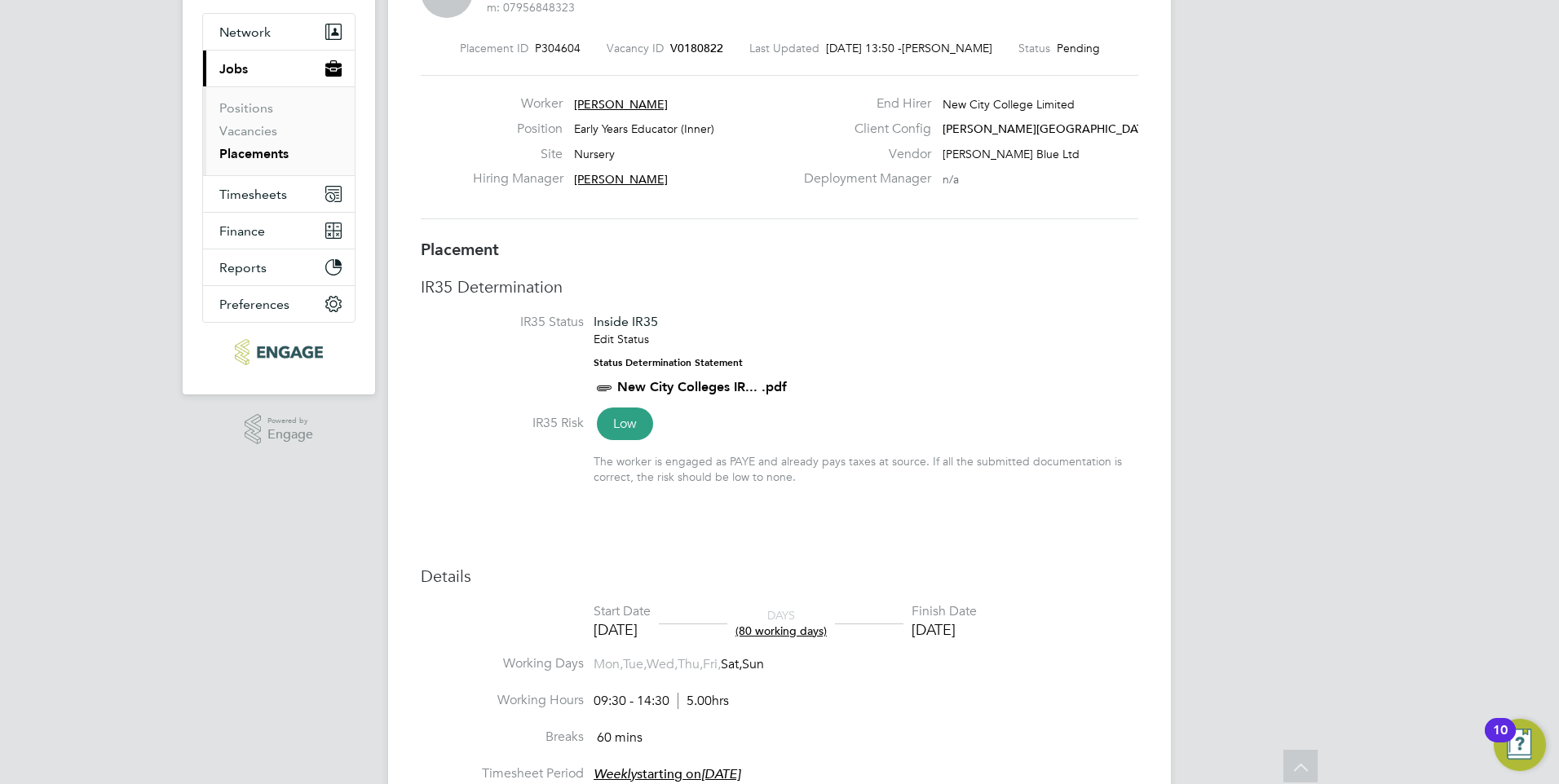
scroll to position [0, 0]
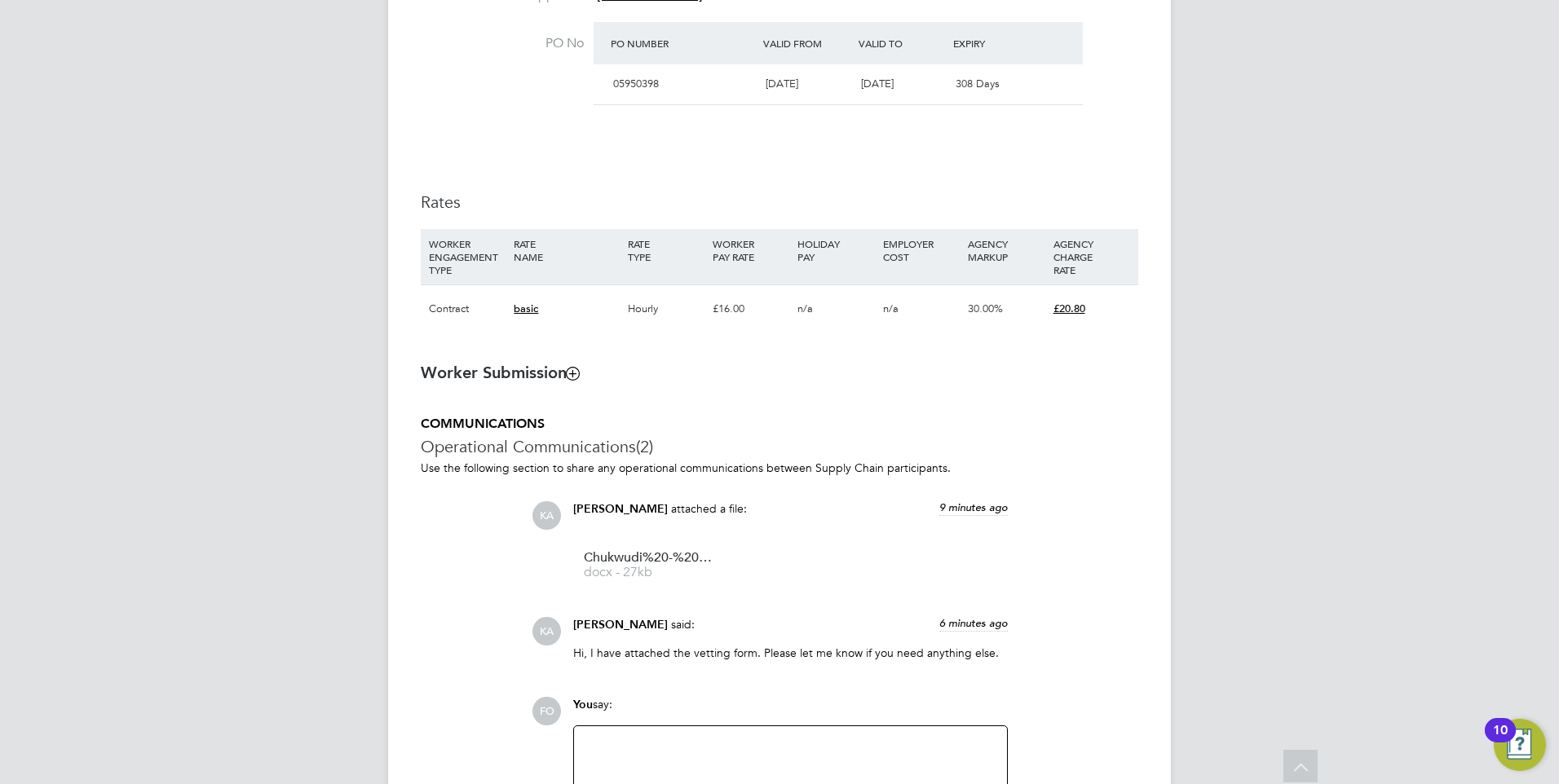
scroll to position [1174, 0]
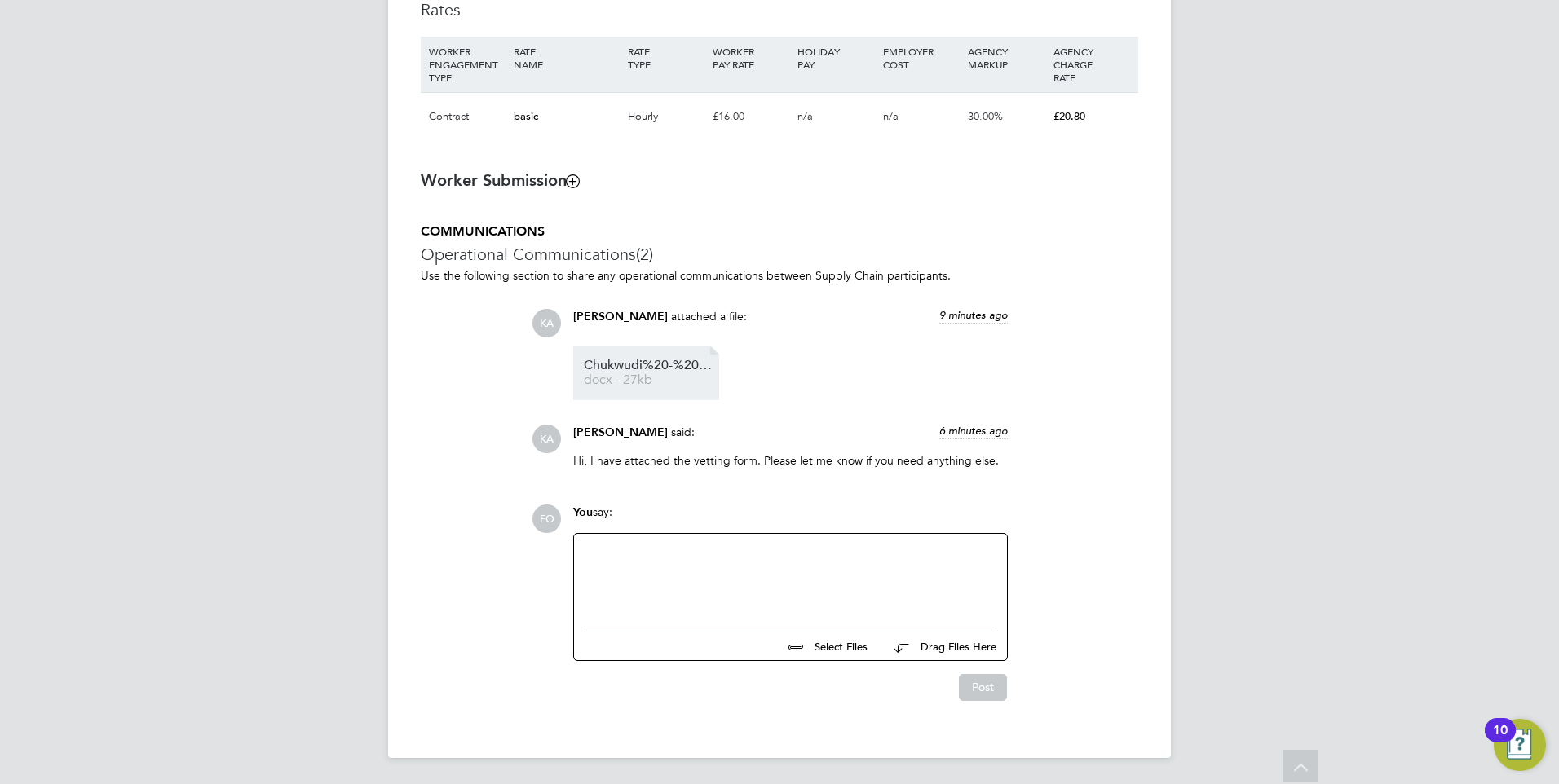
click at [659, 368] on span "Chukwudi%20-%20Candidate%20Vetting%20Form%20-%20New" at bounding box center [649, 365] width 130 height 12
click at [860, 589] on div at bounding box center [791, 578] width 413 height 71
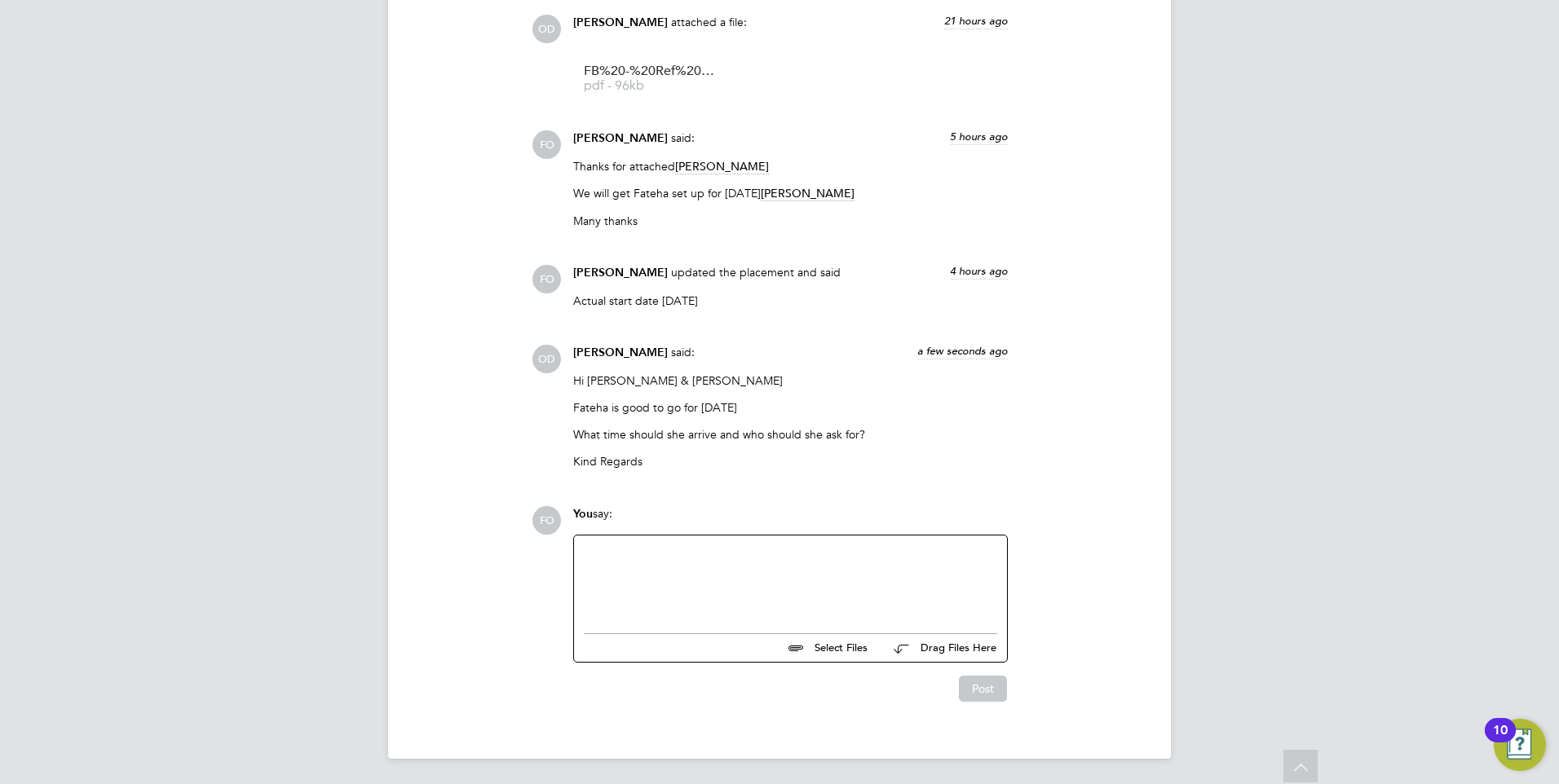
scroll to position [1585, 0]
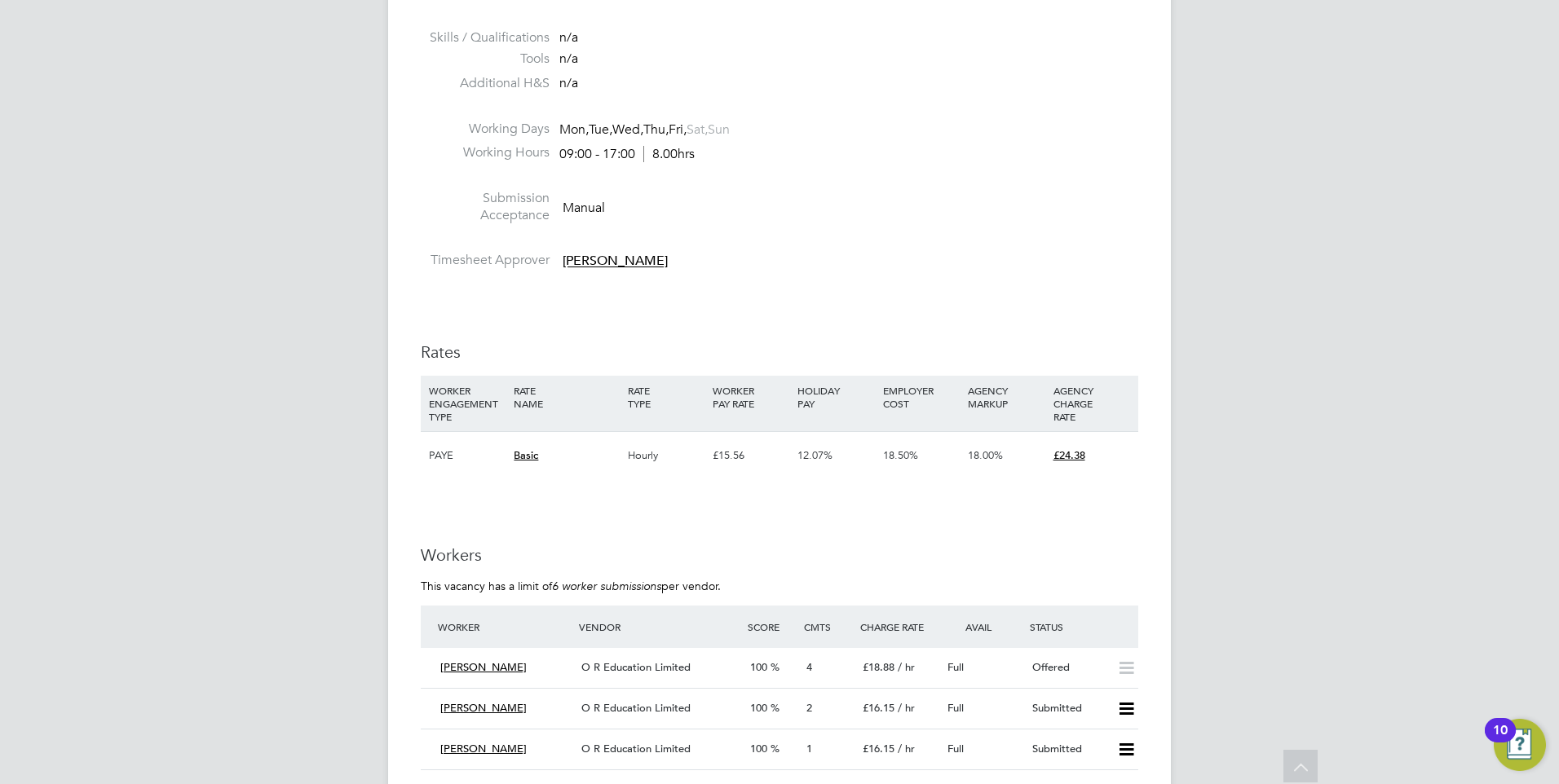
scroll to position [2853, 0]
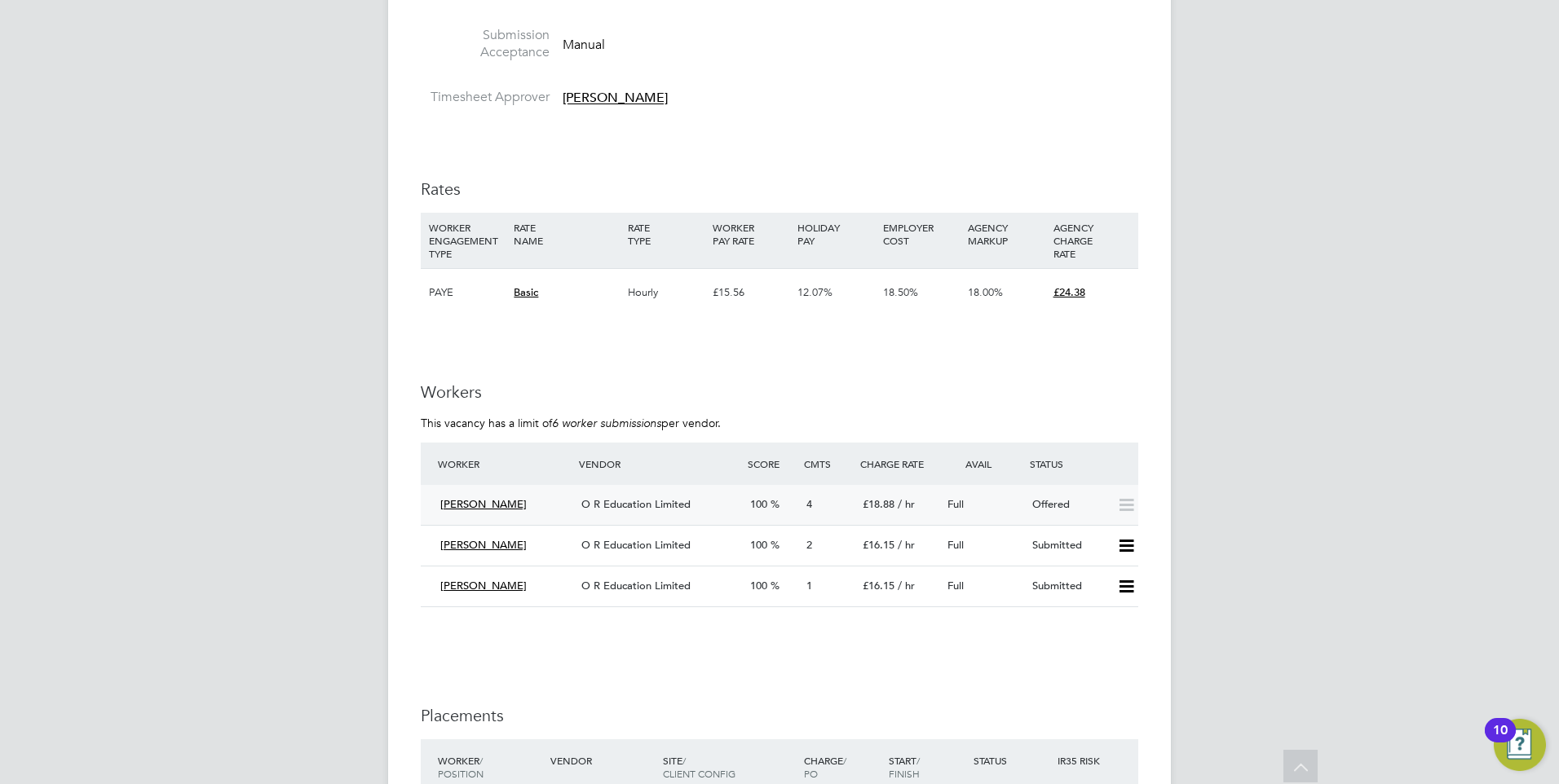
click at [1035, 508] on div "Offered" at bounding box center [1068, 505] width 85 height 27
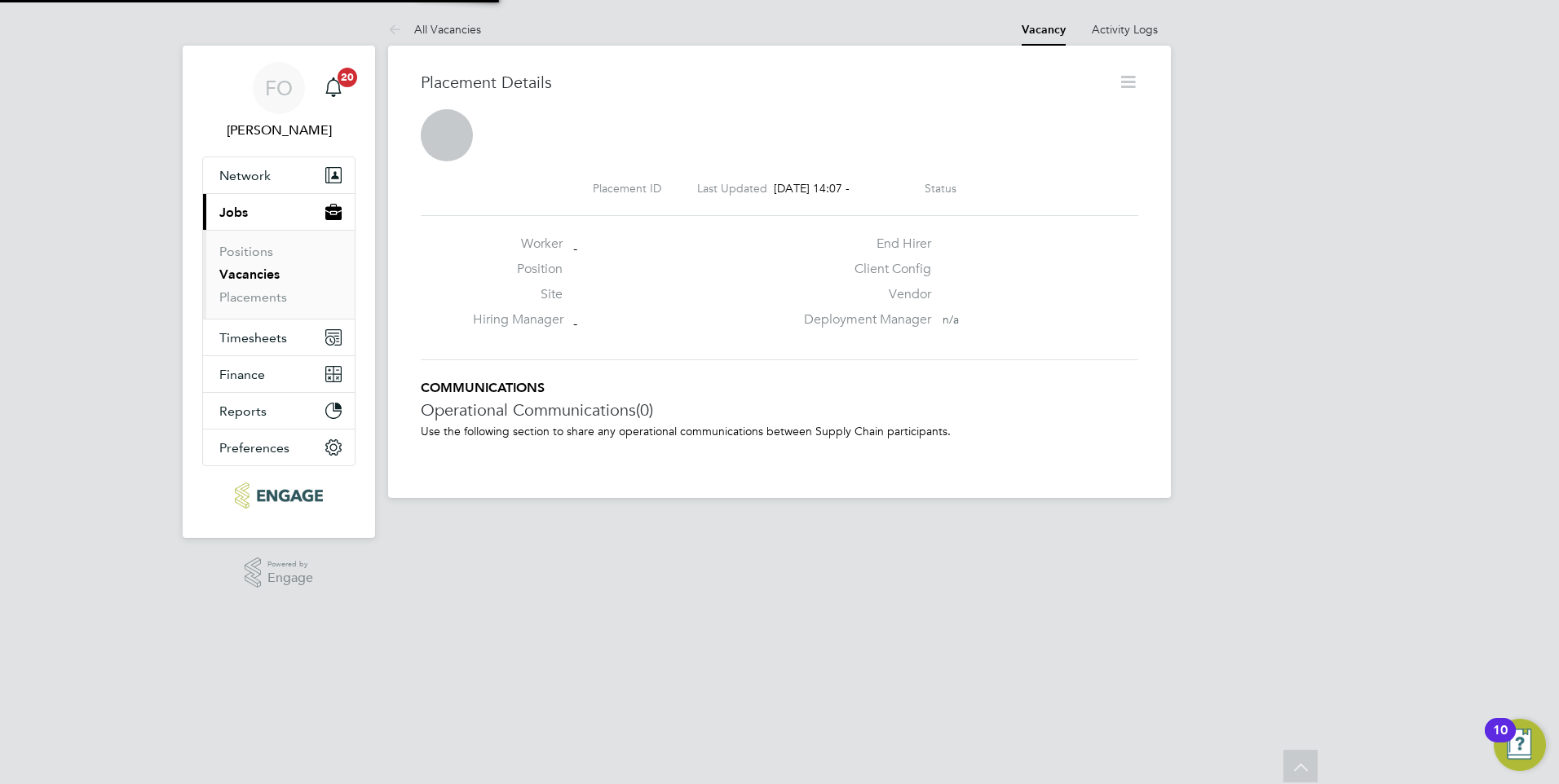
scroll to position [8, 8]
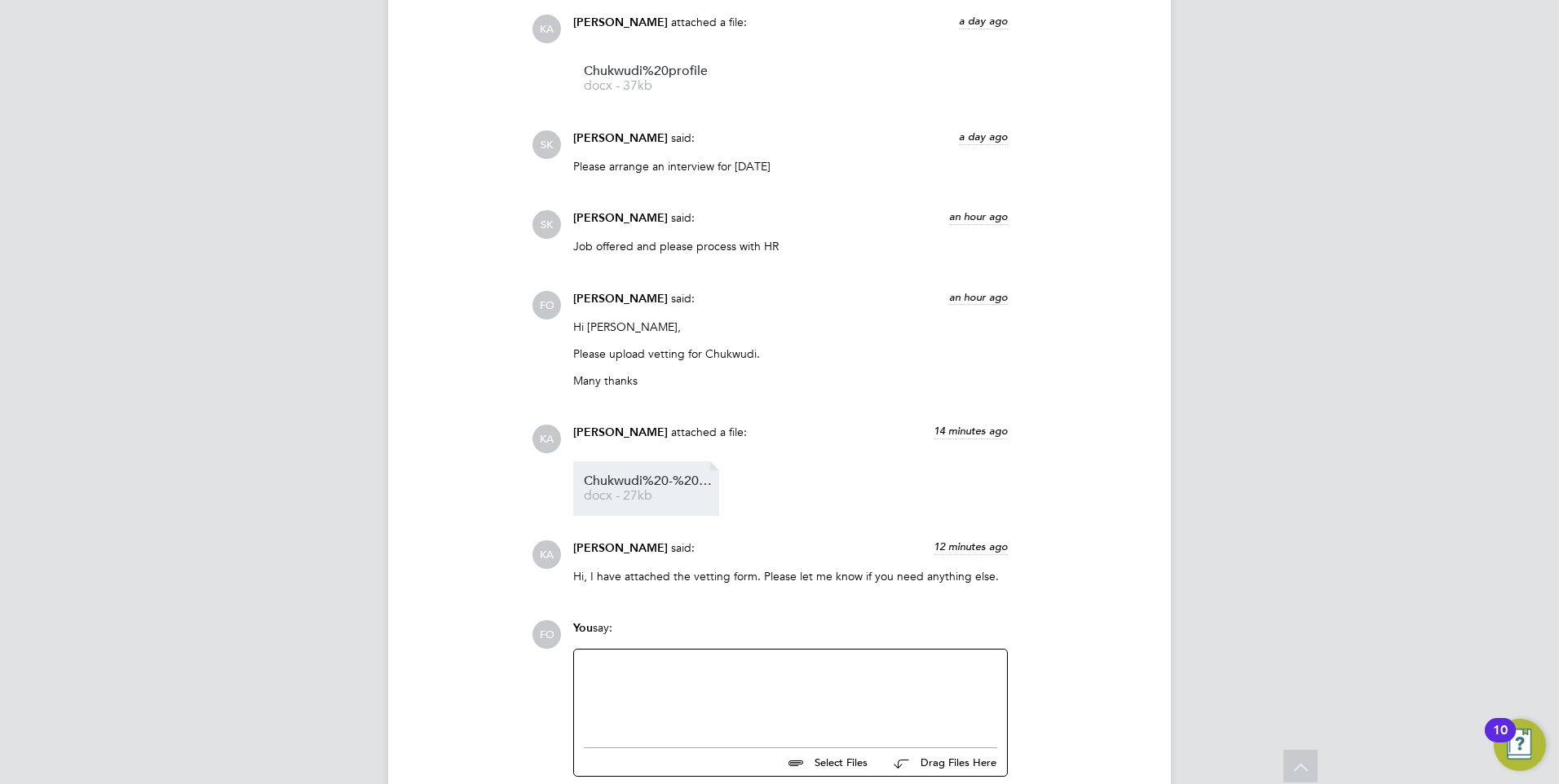
click at [670, 487] on span "Chukwudi%20-%20Candidate%20Vetting%20Form%20-%20New" at bounding box center [649, 481] width 130 height 12
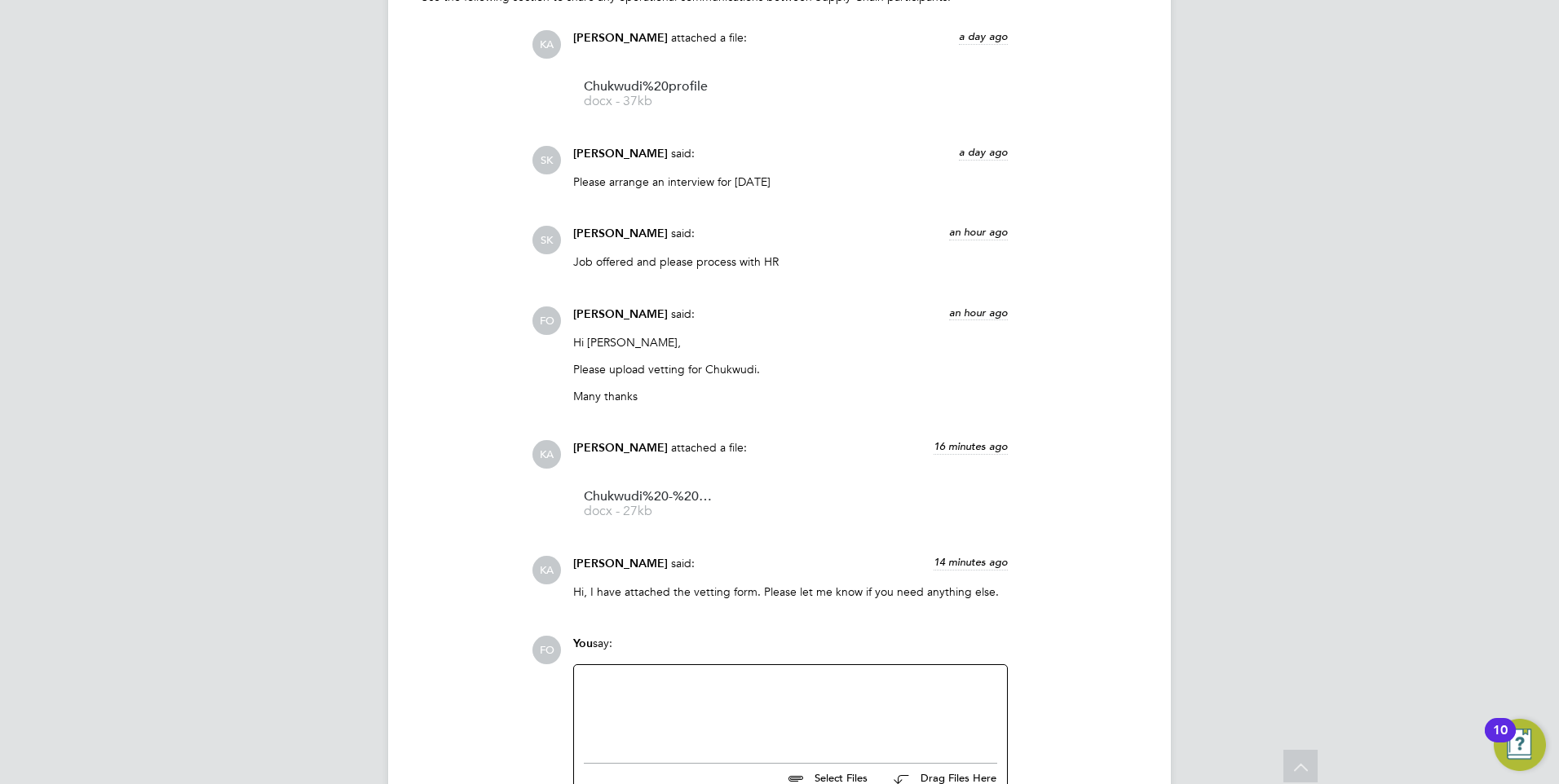
scroll to position [1584, 0]
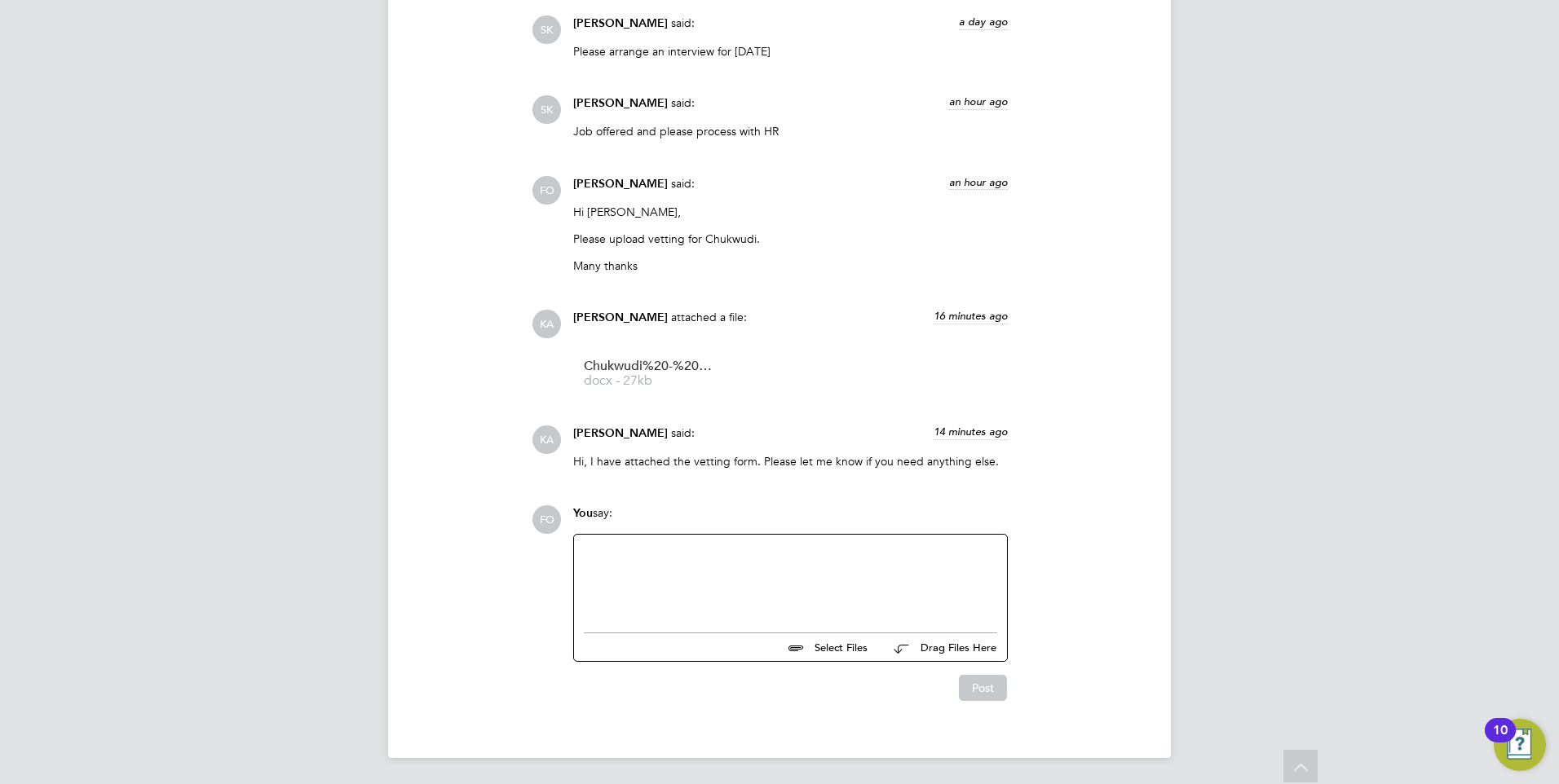
click at [807, 581] on div at bounding box center [791, 579] width 413 height 71
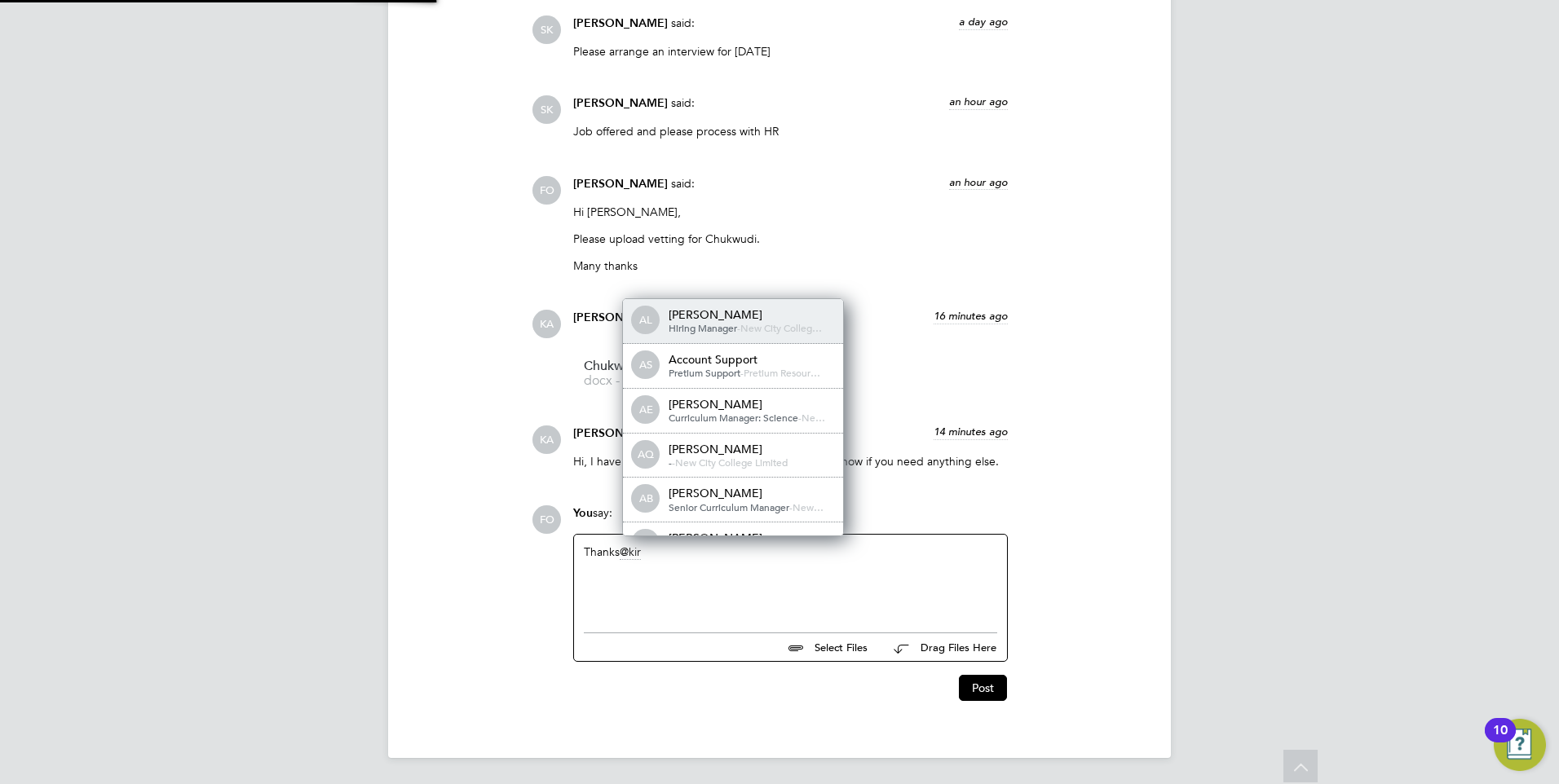
scroll to position [0, 0]
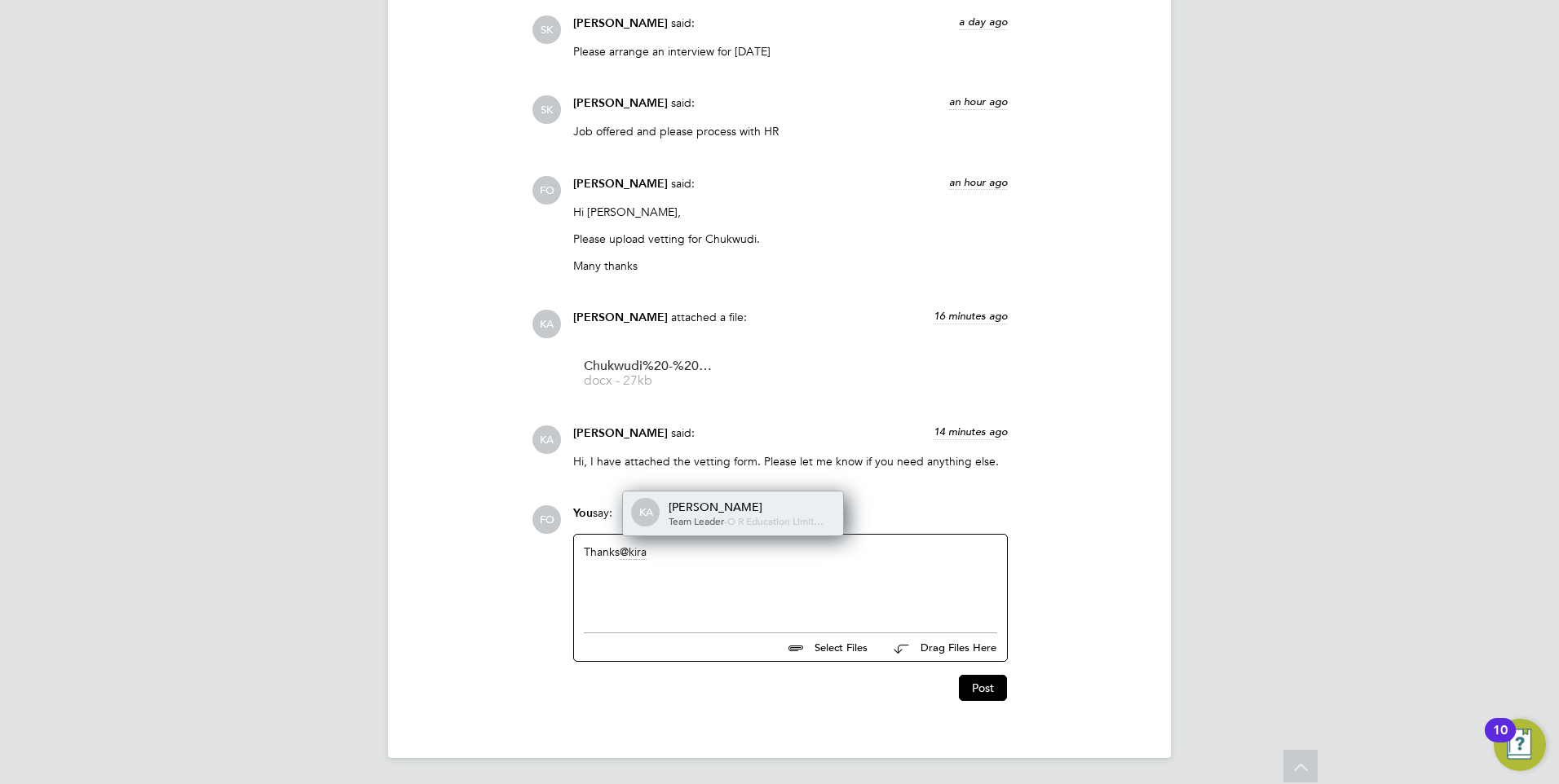
click at [792, 517] on div "Team Leader - O R Education Limit…" at bounding box center [750, 522] width 163 height 13
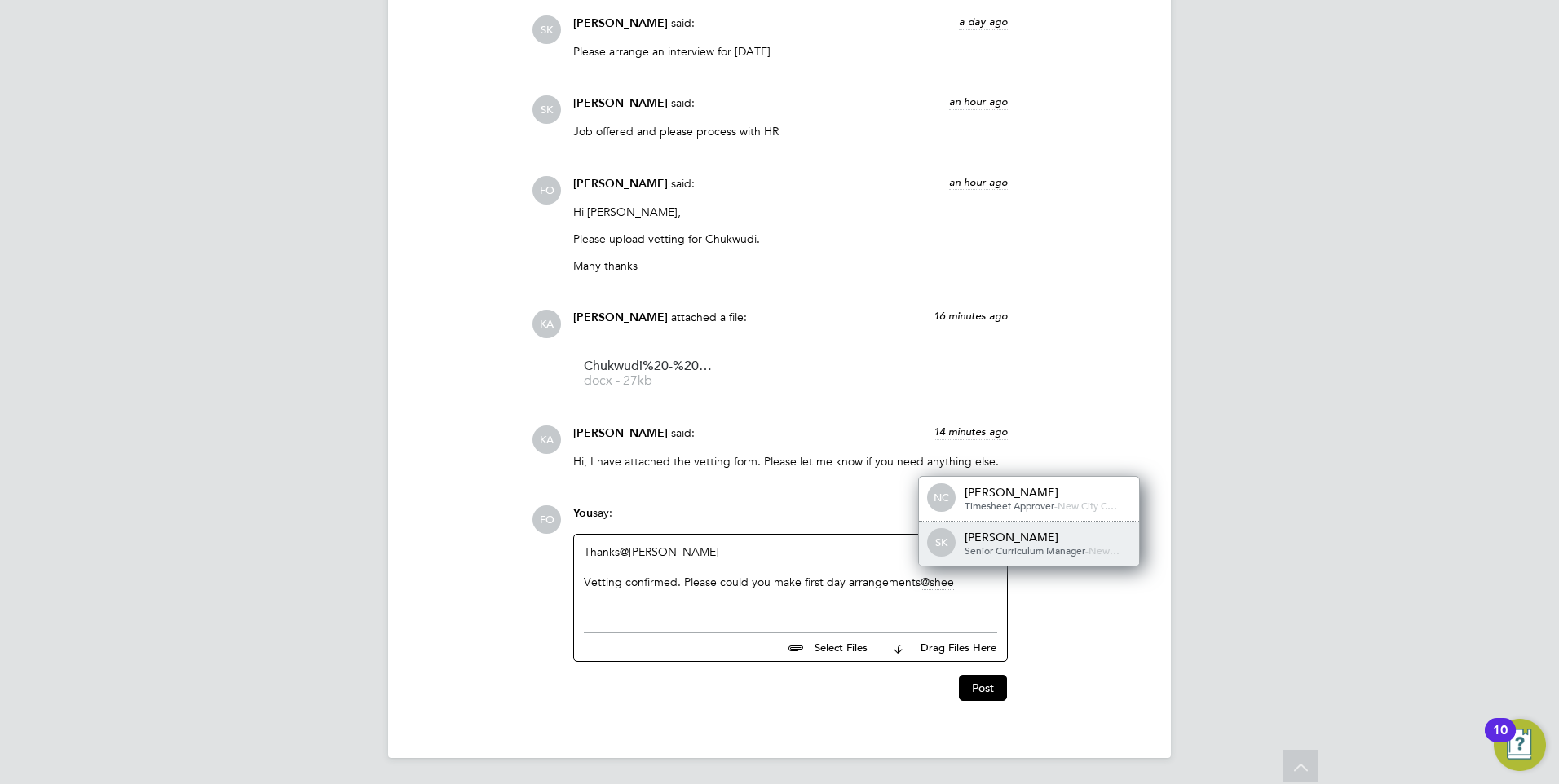
click at [988, 528] on div "SK Sheeba Kurian Senior Curriculum Manager - New…" at bounding box center [1029, 543] width 220 height 44
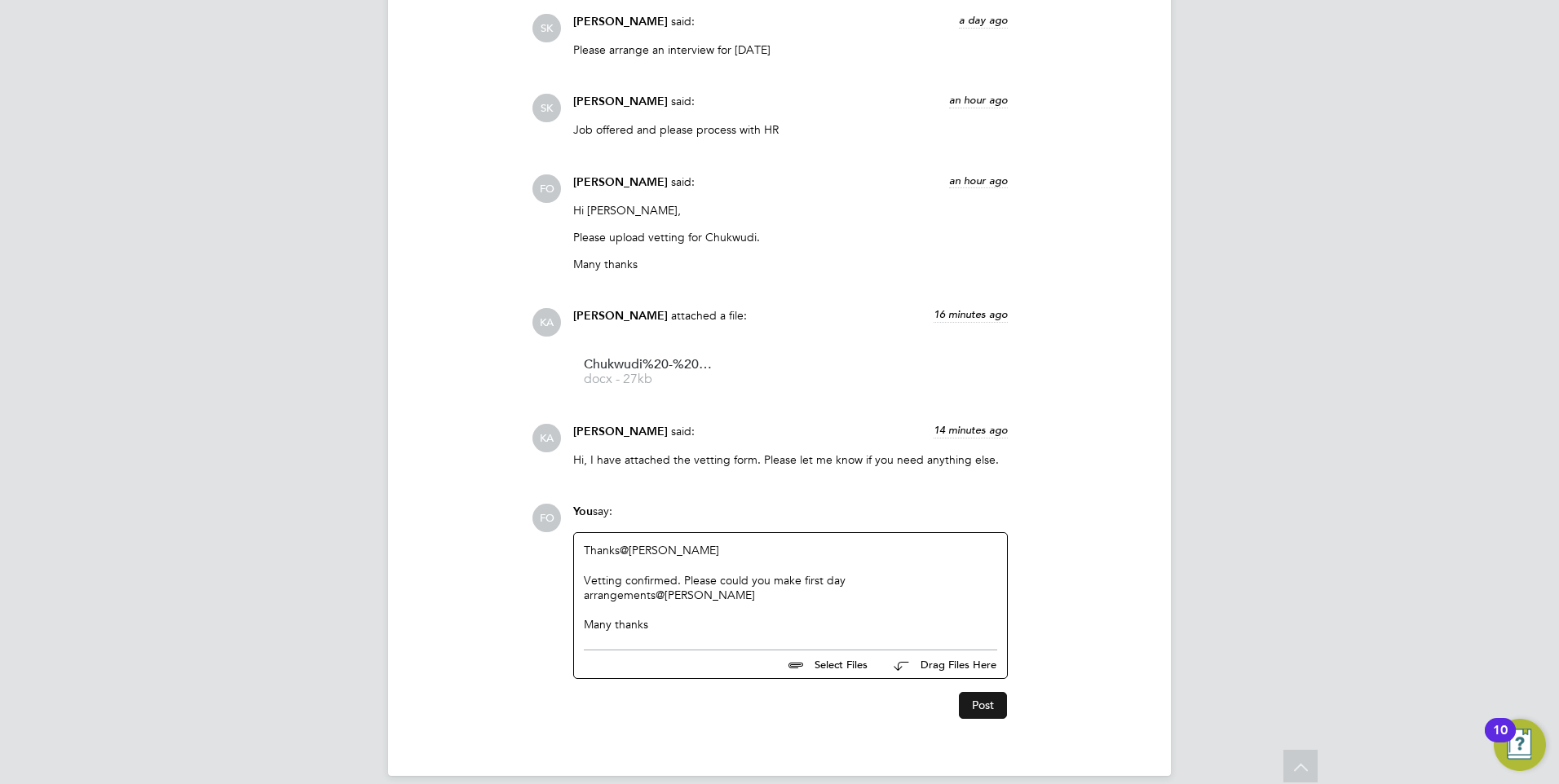
click at [972, 703] on button "Post" at bounding box center [983, 704] width 48 height 26
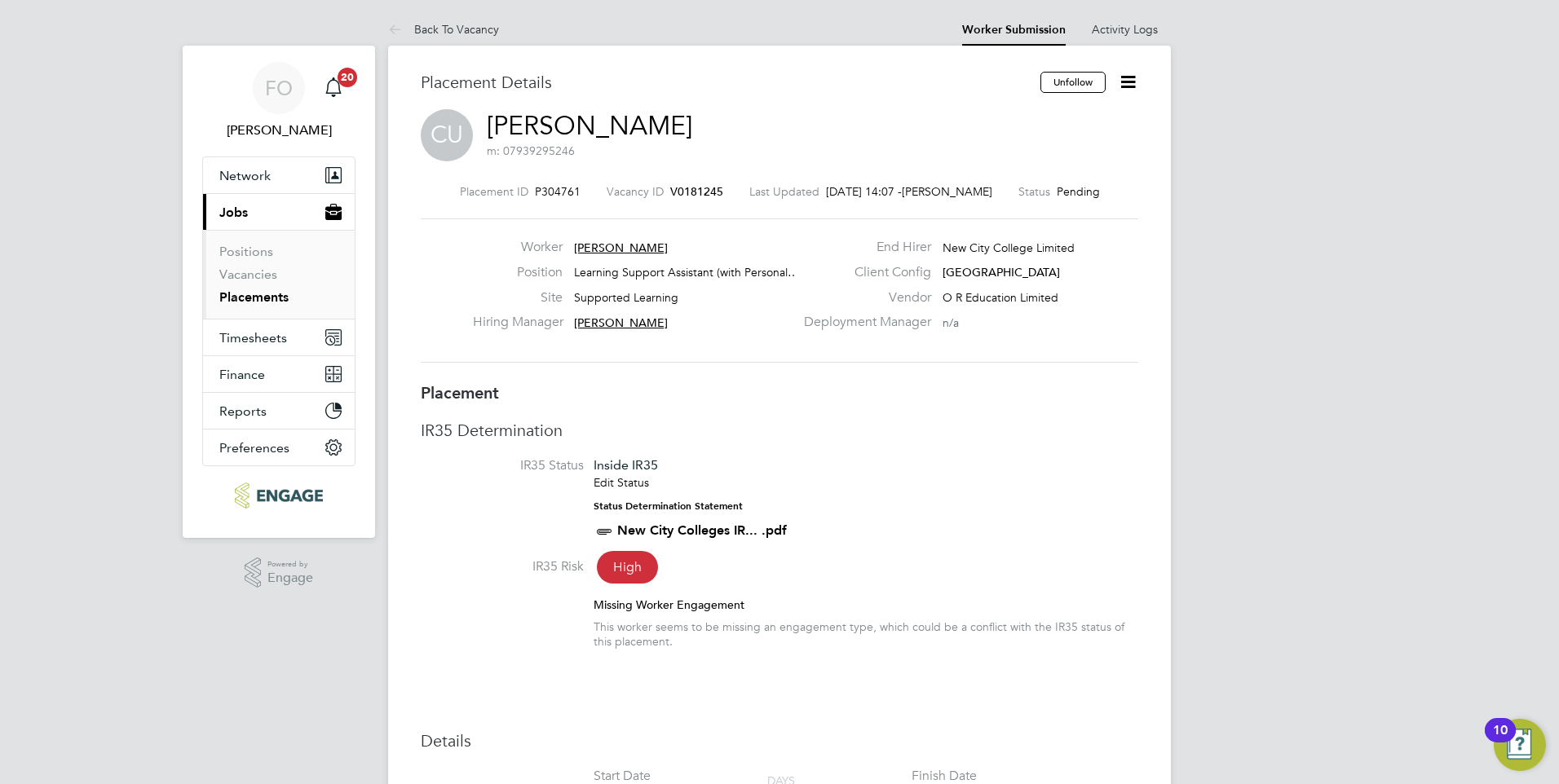
click at [703, 185] on span "V0181245" at bounding box center [697, 192] width 53 height 15
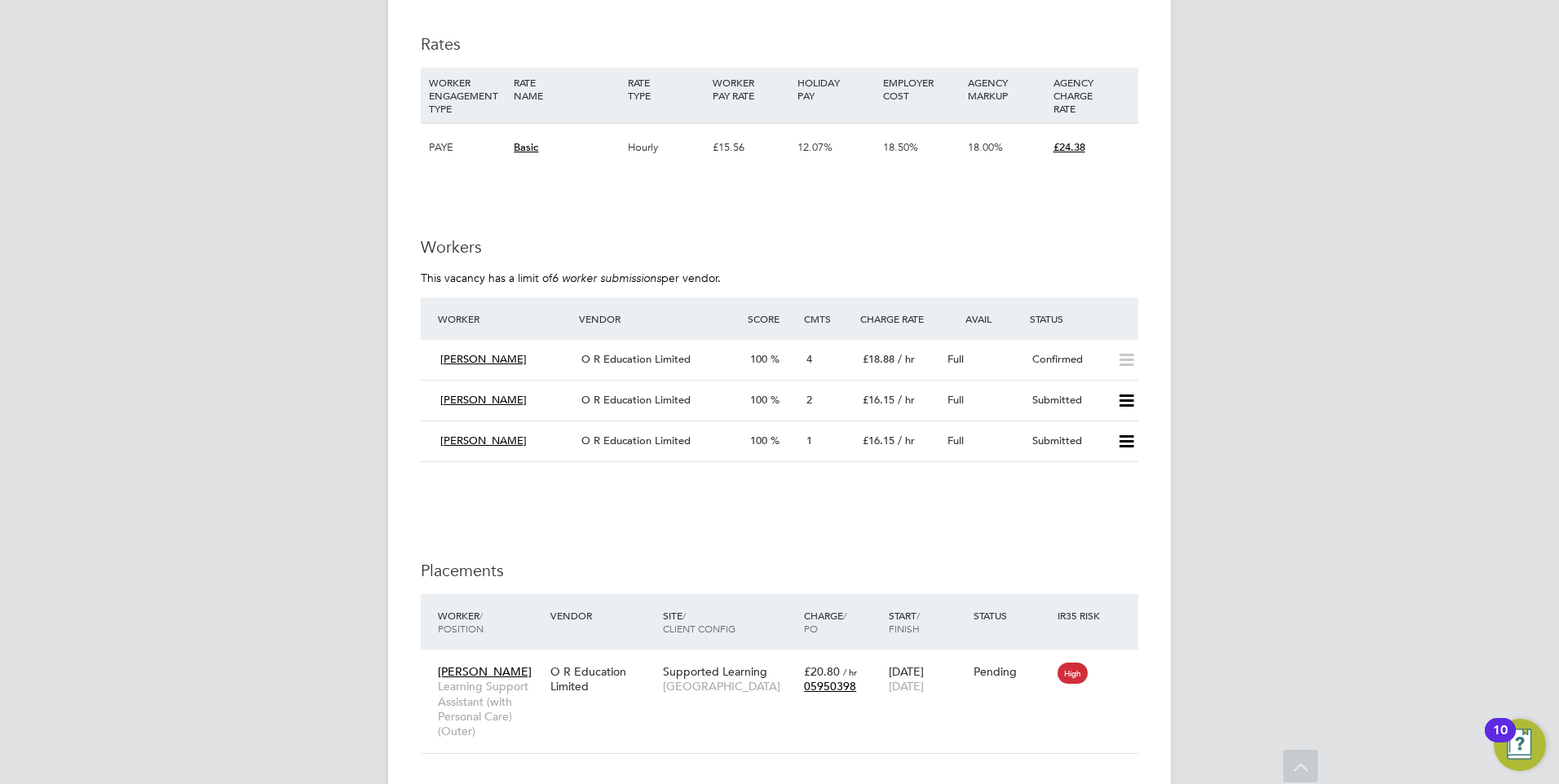
scroll to position [3098, 0]
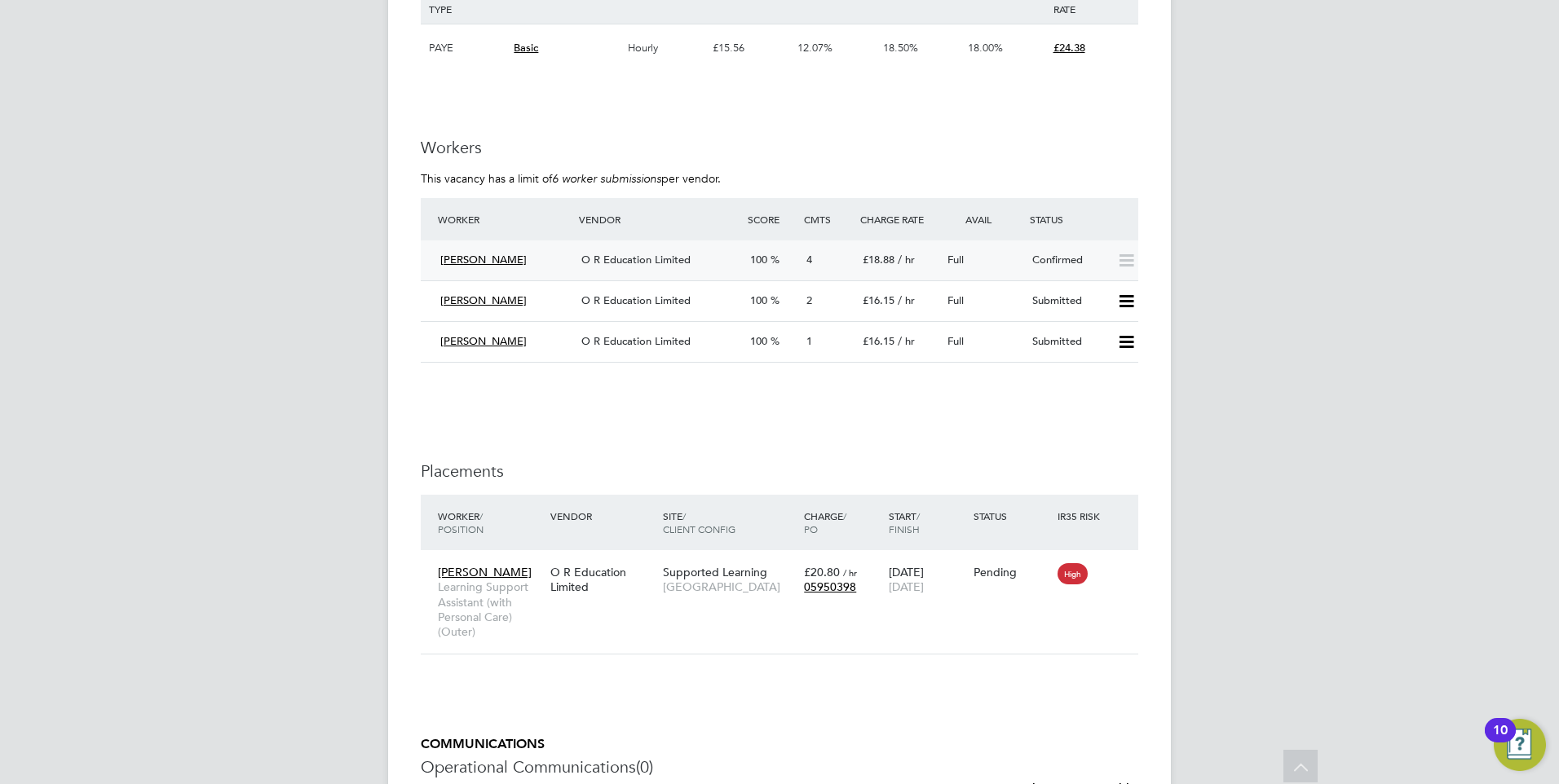
click at [1018, 250] on div "Full" at bounding box center [983, 261] width 85 height 27
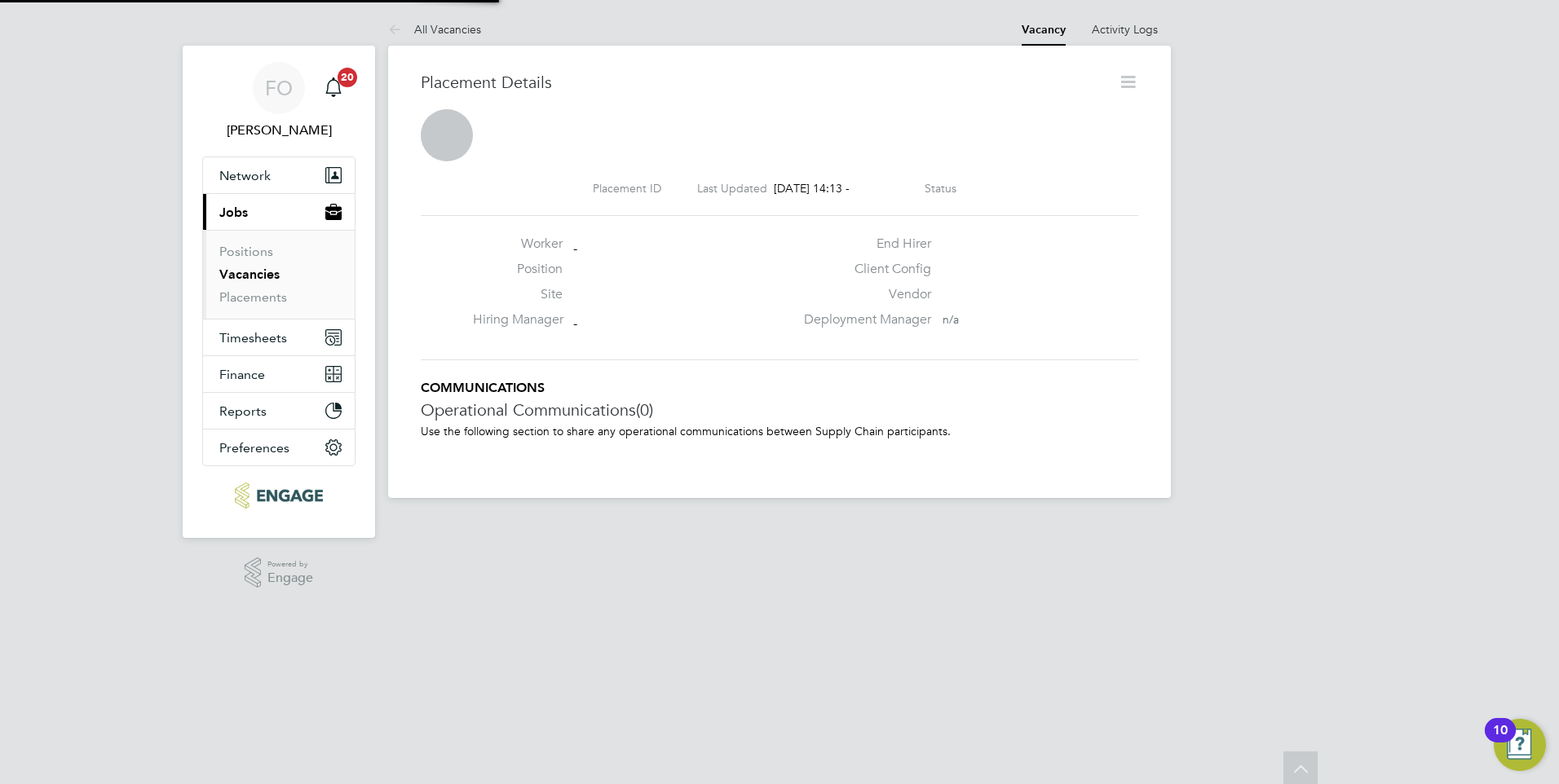
scroll to position [8, 8]
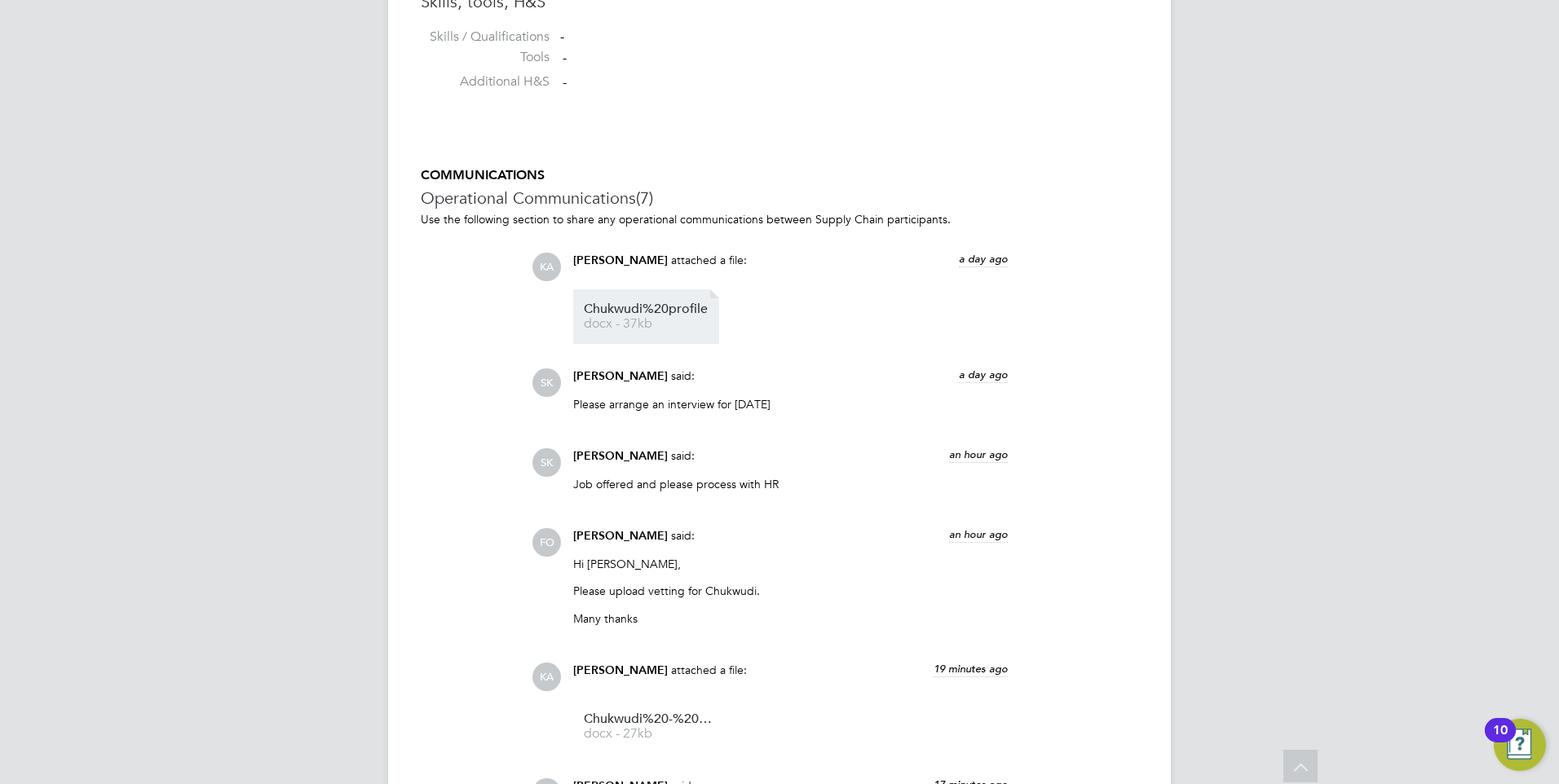
click at [648, 309] on span "Chukwudi%20profile" at bounding box center [649, 309] width 130 height 12
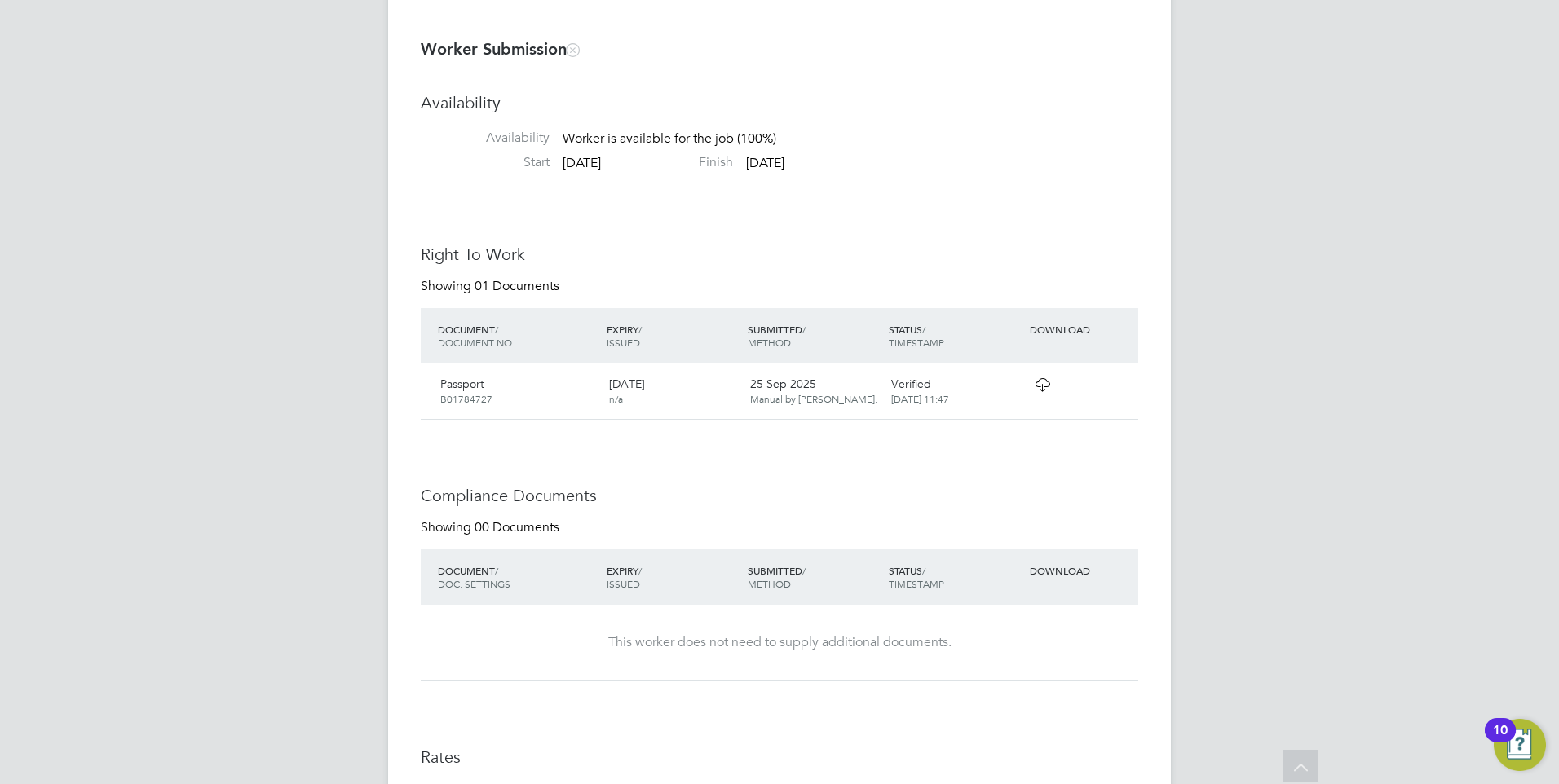
click at [1044, 382] on icon at bounding box center [1042, 385] width 21 height 13
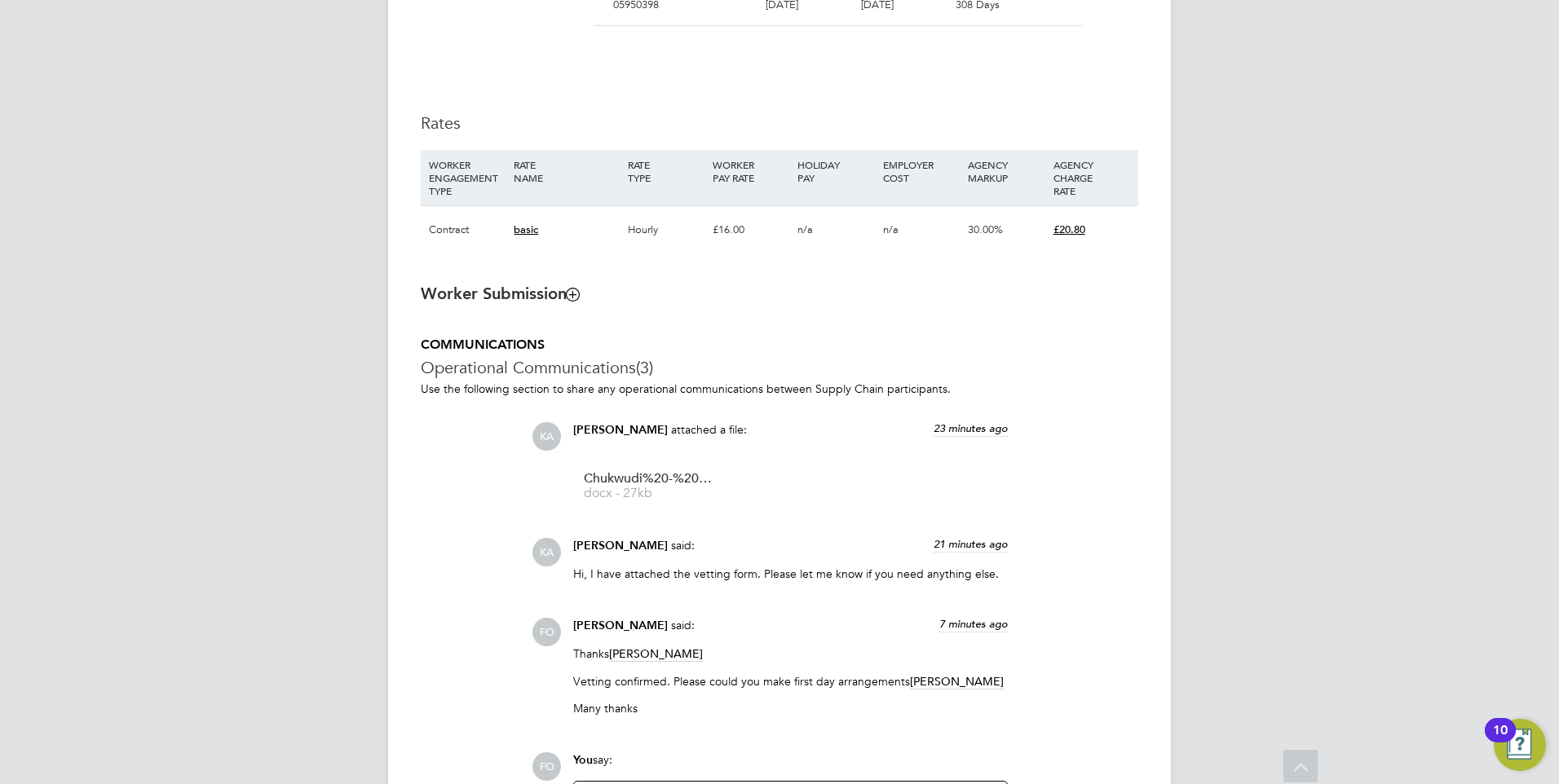
scroll to position [1308, 0]
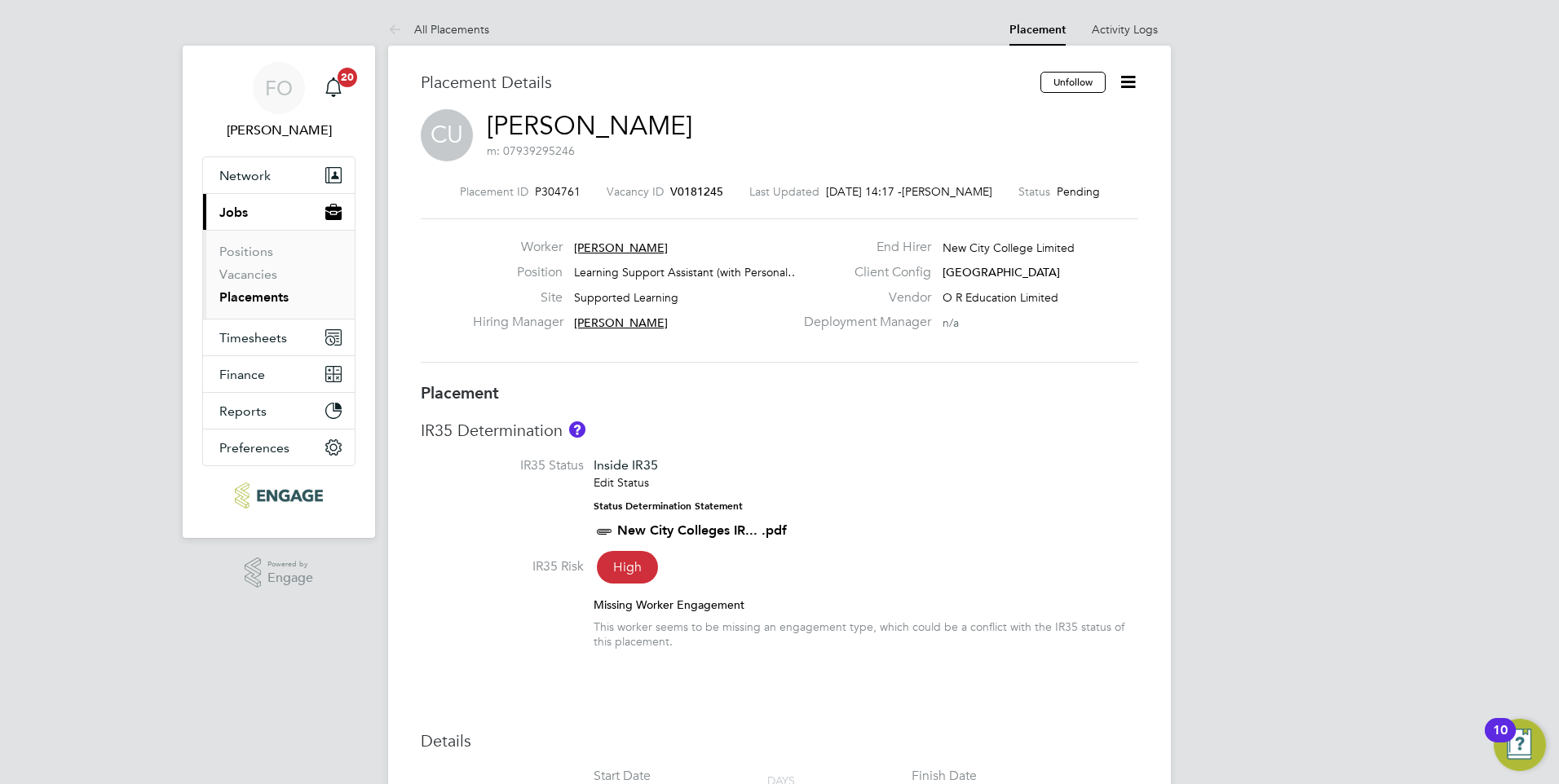
click at [1127, 74] on icon at bounding box center [1128, 81] width 21 height 21
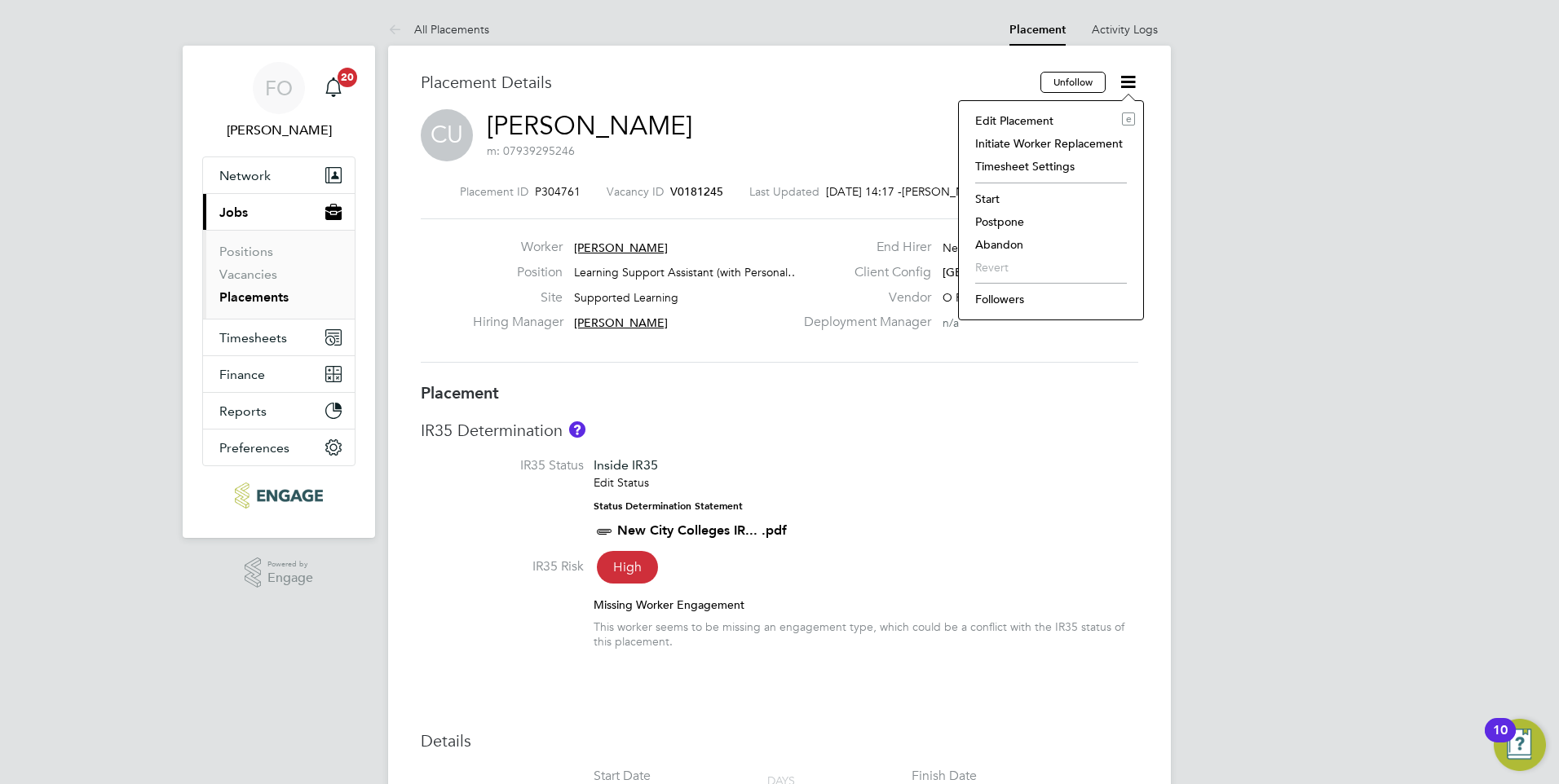
click at [998, 187] on li "Start" at bounding box center [1050, 199] width 168 height 23
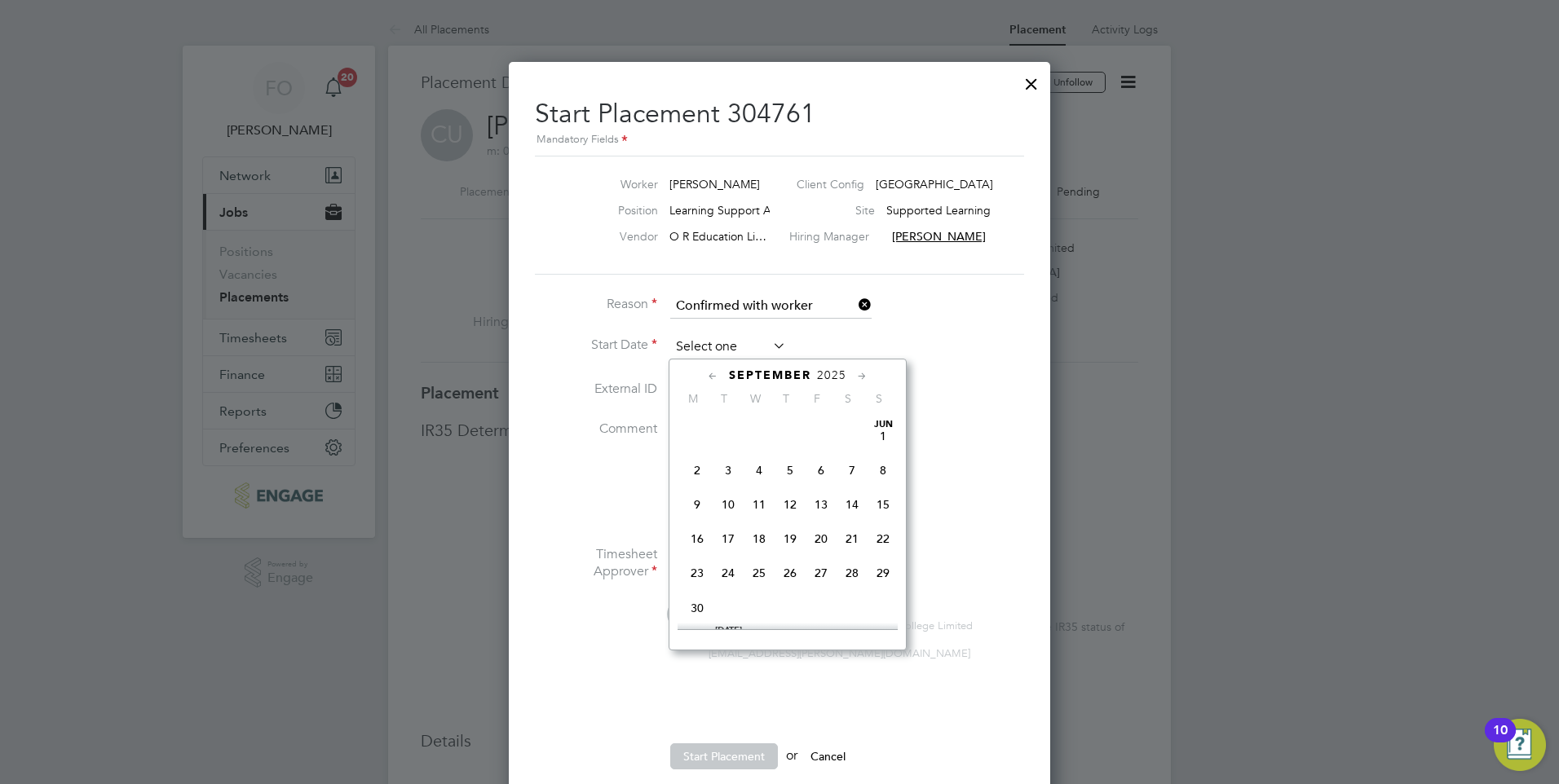
click at [723, 346] on input at bounding box center [728, 347] width 116 height 24
click at [820, 501] on span "26" at bounding box center [821, 489] width 31 height 31
type input "[DATE]"
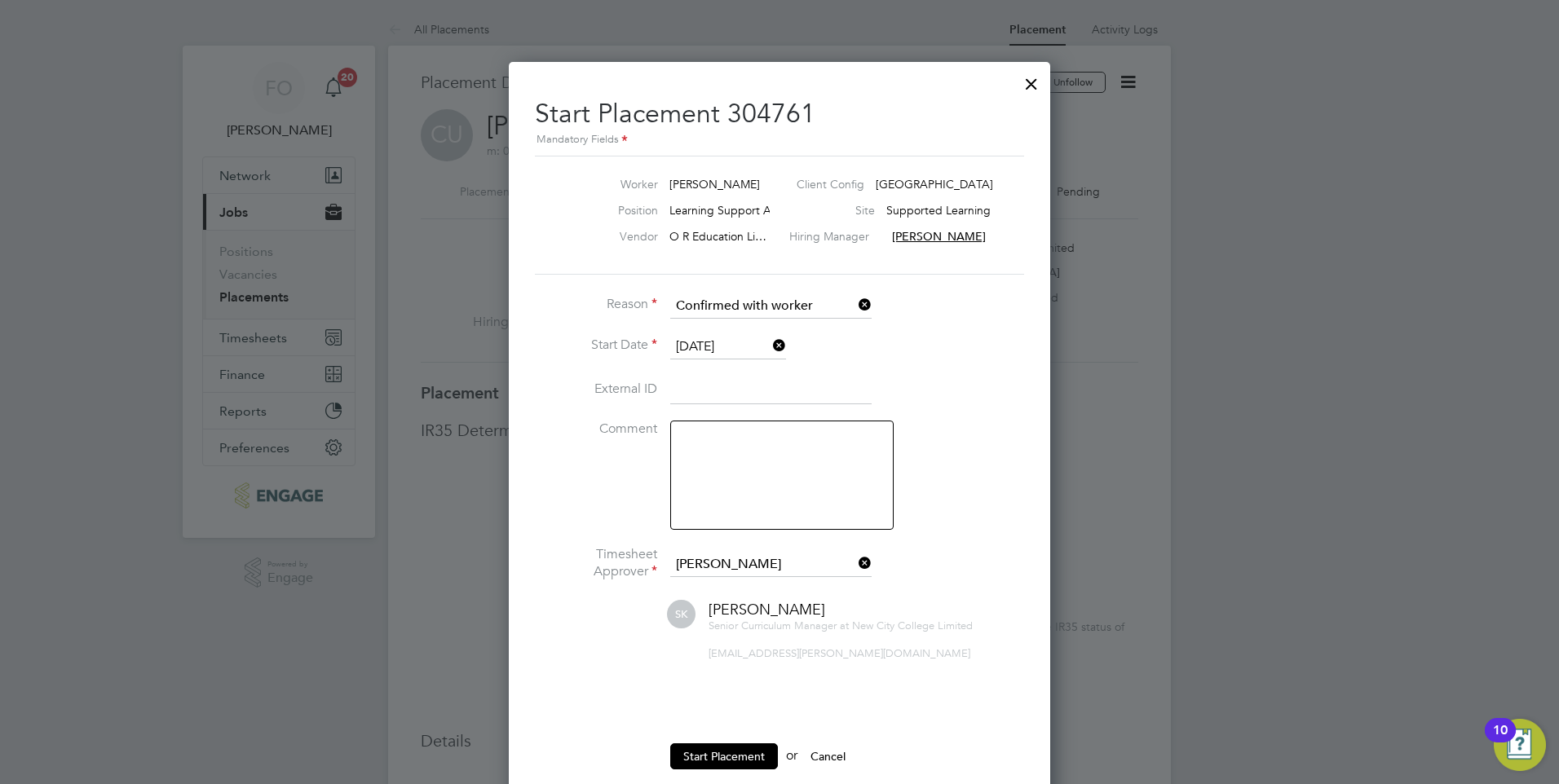
click at [754, 469] on textarea at bounding box center [782, 475] width 223 height 110
click at [1031, 76] on div at bounding box center [1030, 80] width 29 height 29
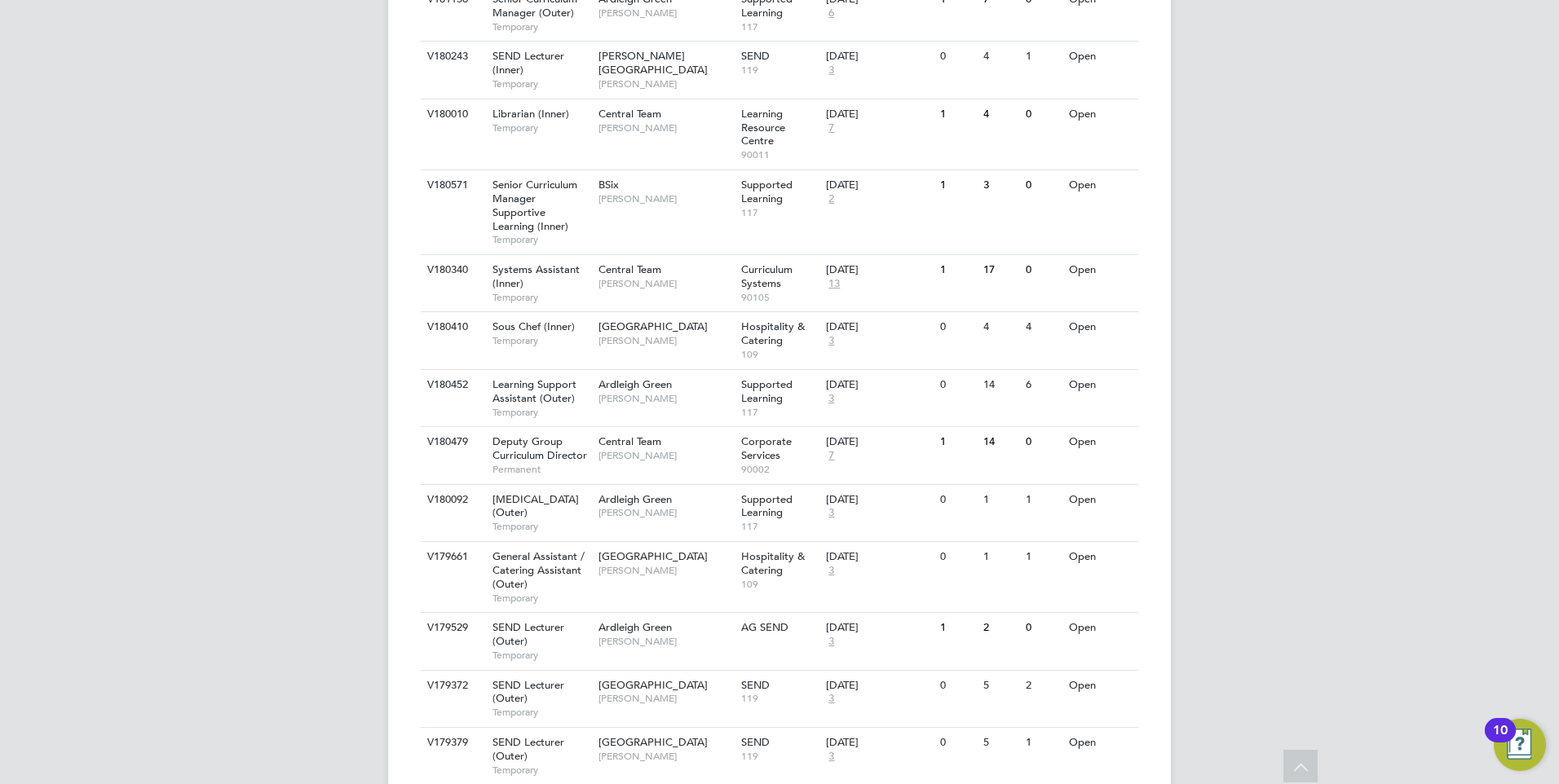
scroll to position [810, 0]
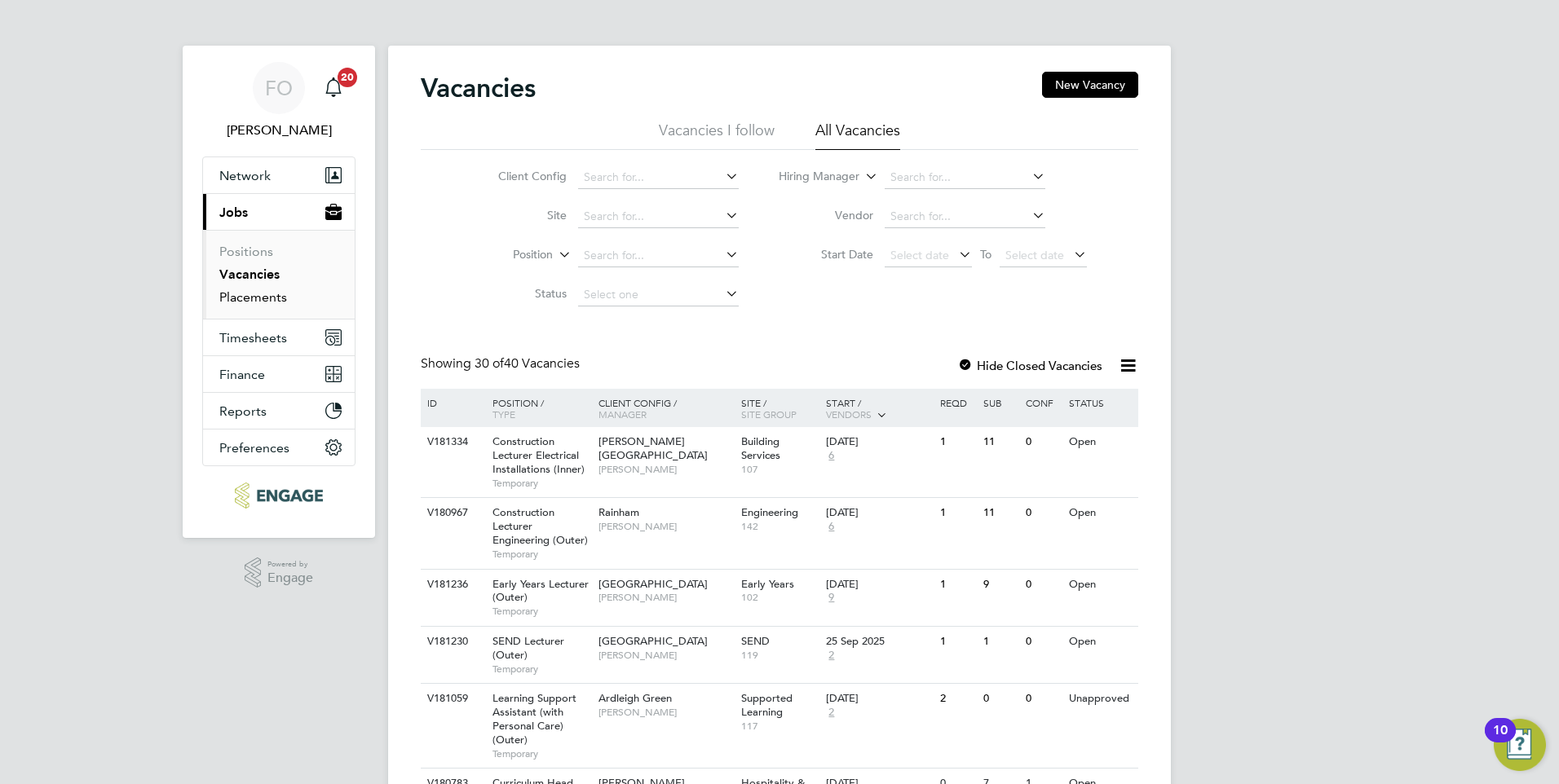
click at [279, 302] on link "Placements" at bounding box center [253, 297] width 68 height 16
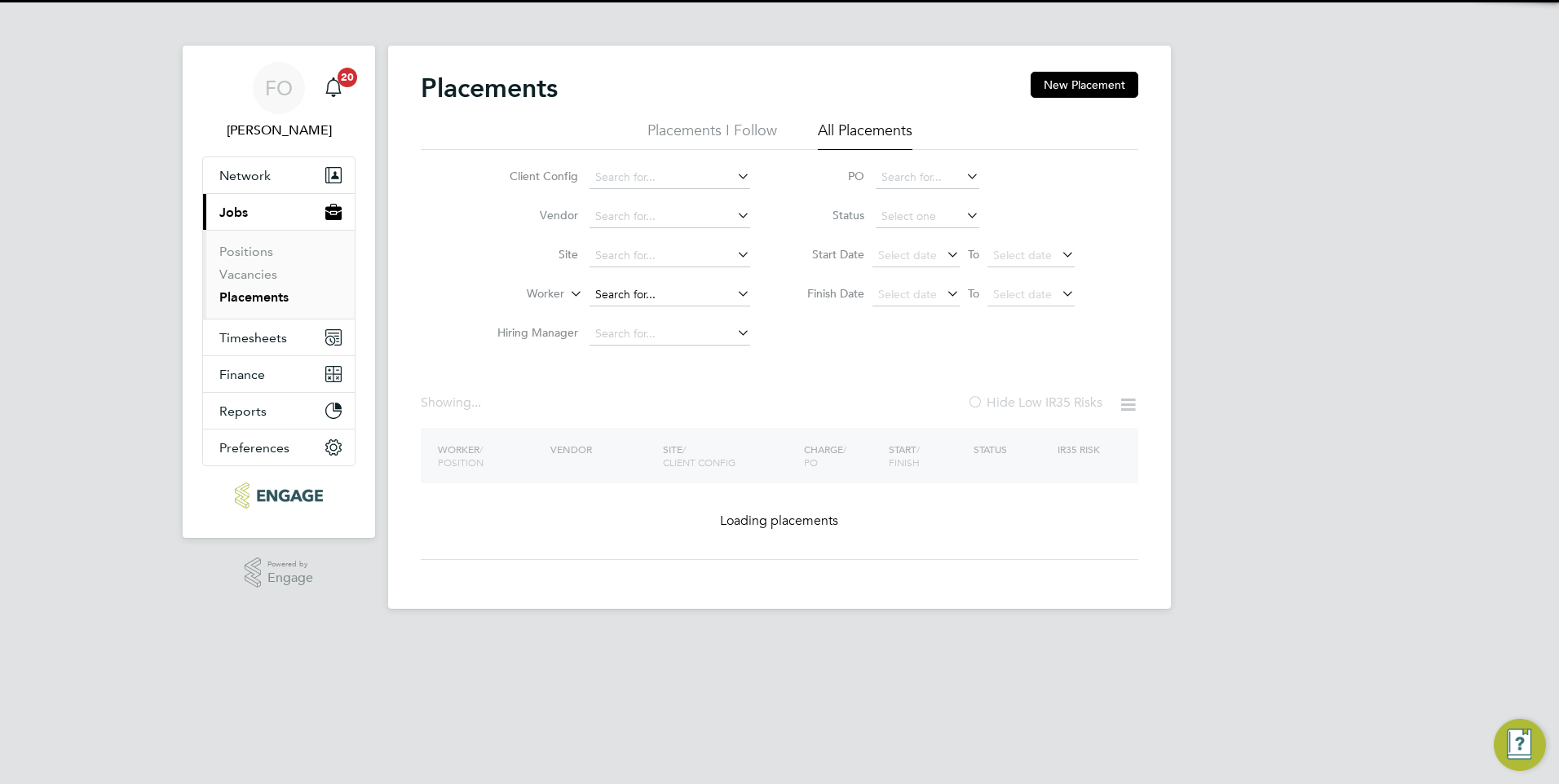
click at [629, 293] on input at bounding box center [670, 295] width 161 height 23
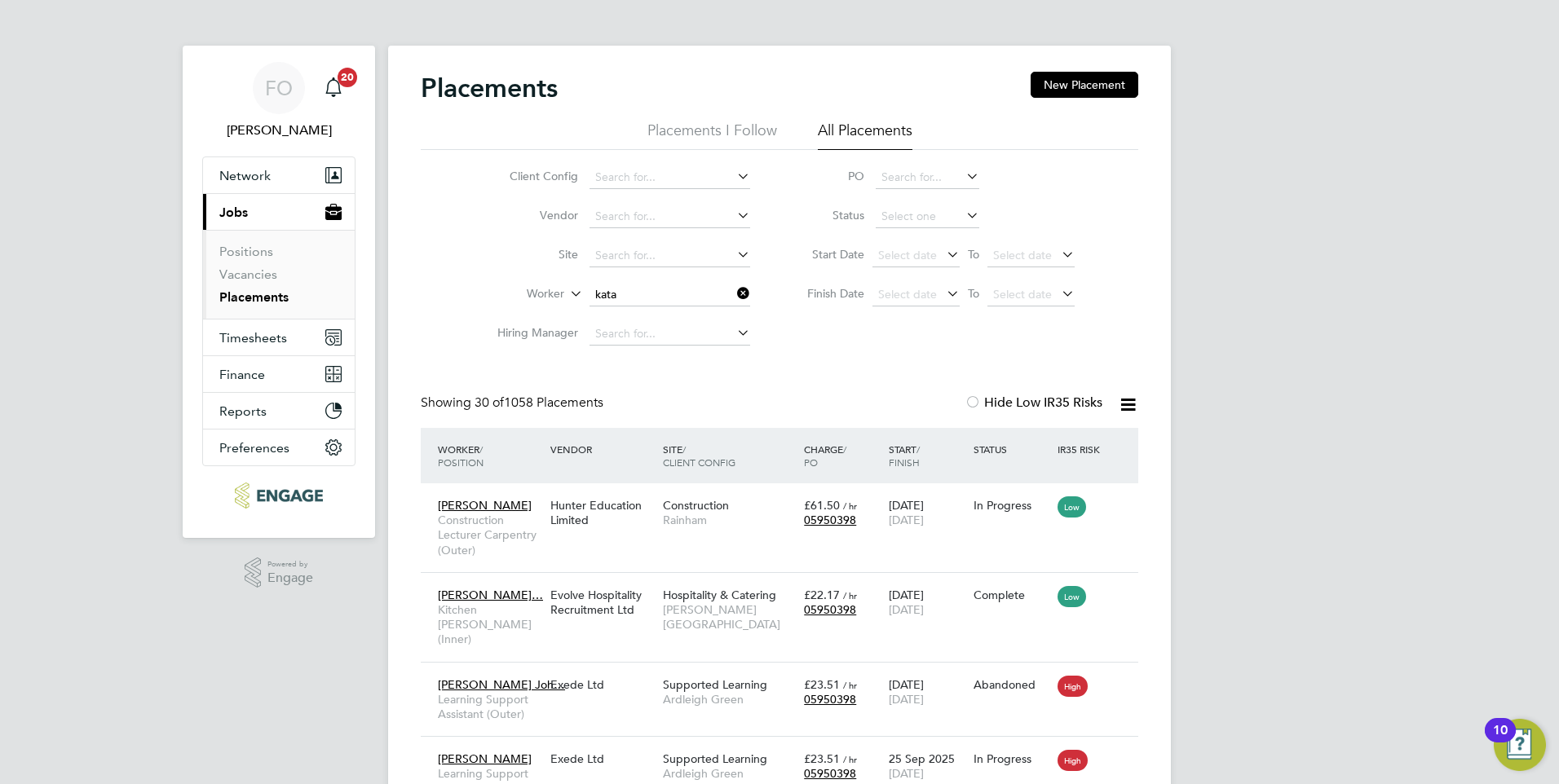
click at [677, 339] on li "Kata rzyna Piotrowska" at bounding box center [670, 339] width 163 height 22
type input "Katarzyna Piotrowska"
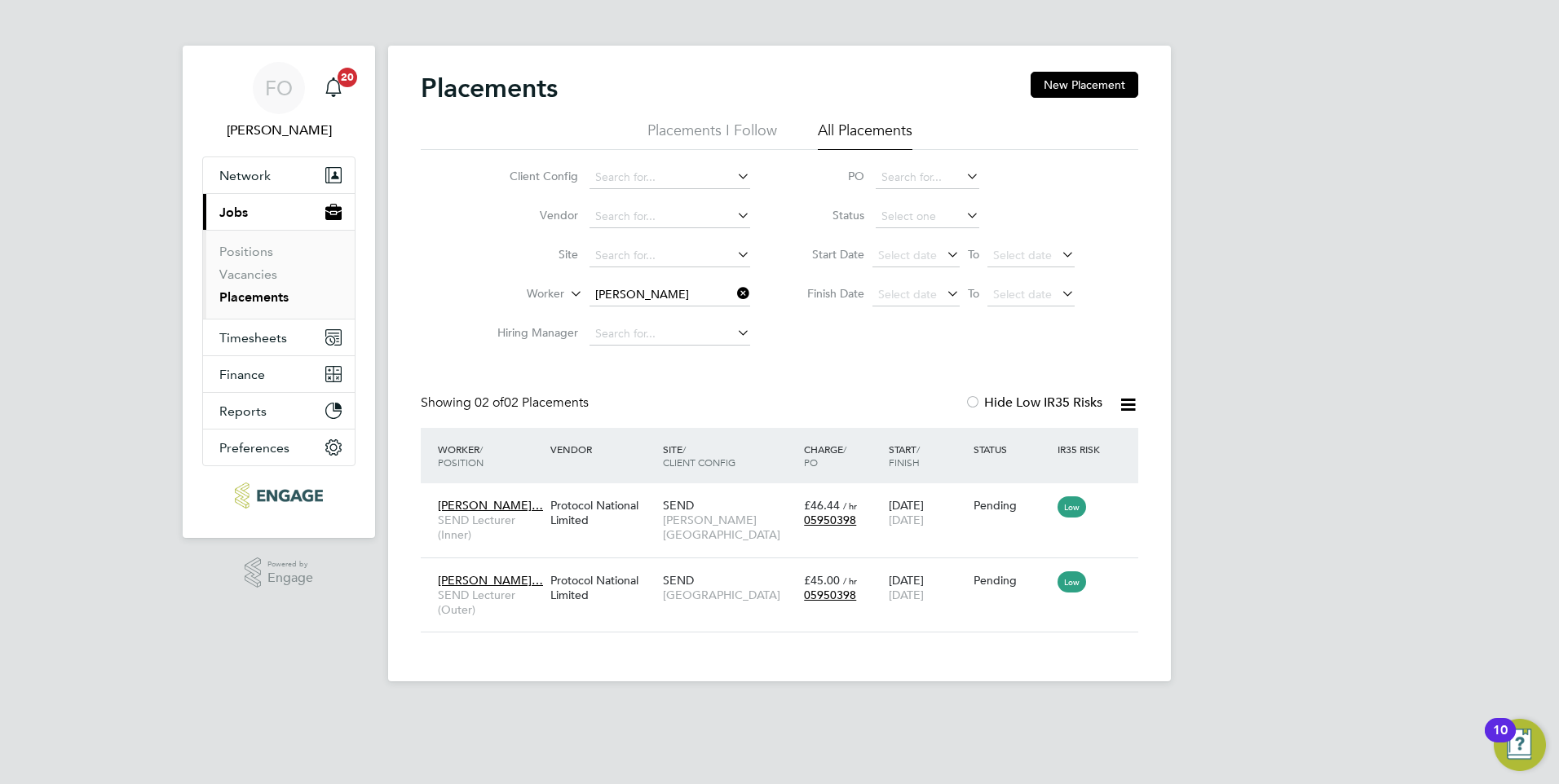
click at [733, 293] on icon at bounding box center [733, 294] width 0 height 23
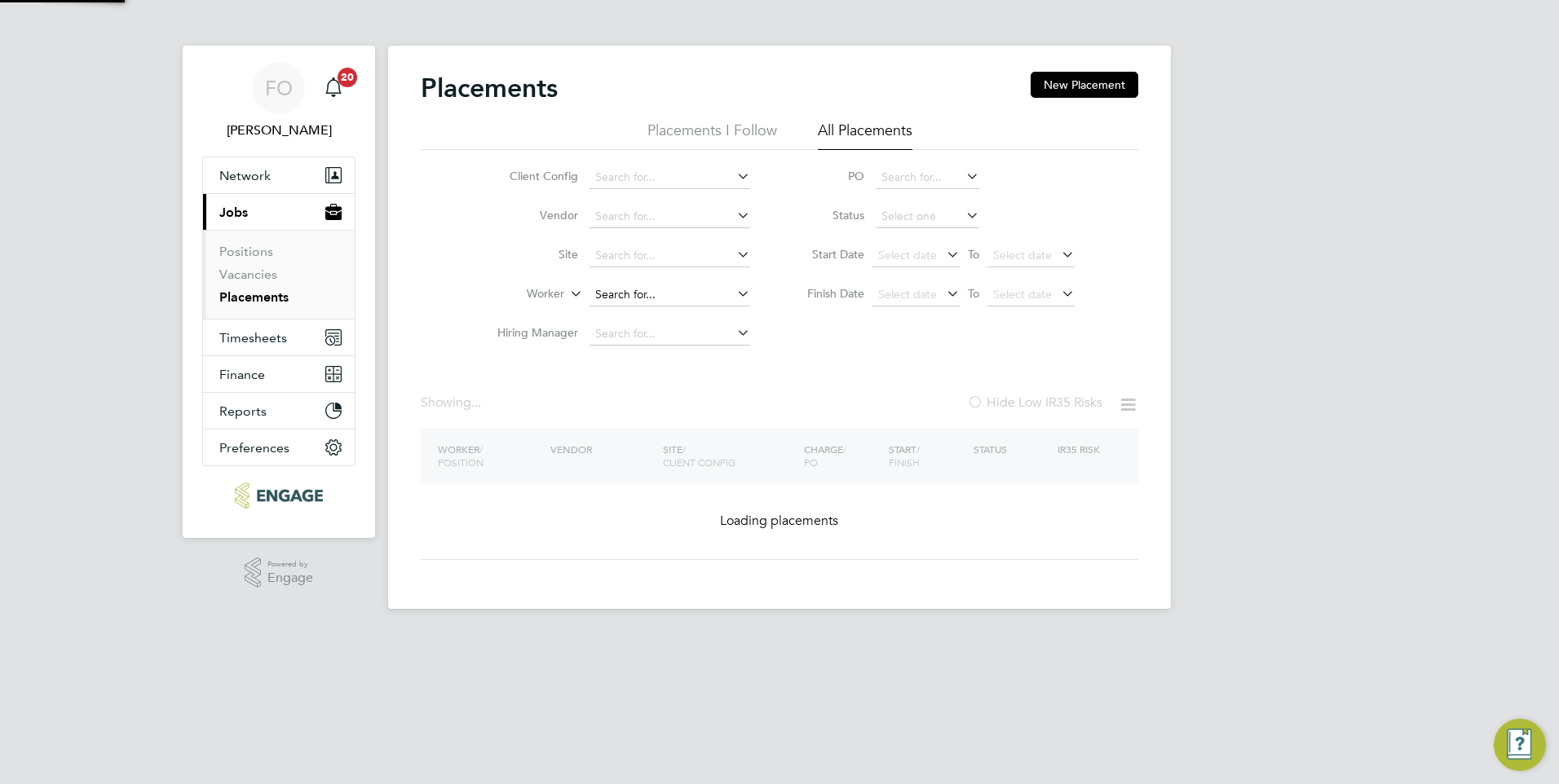
click at [696, 290] on input at bounding box center [670, 295] width 161 height 23
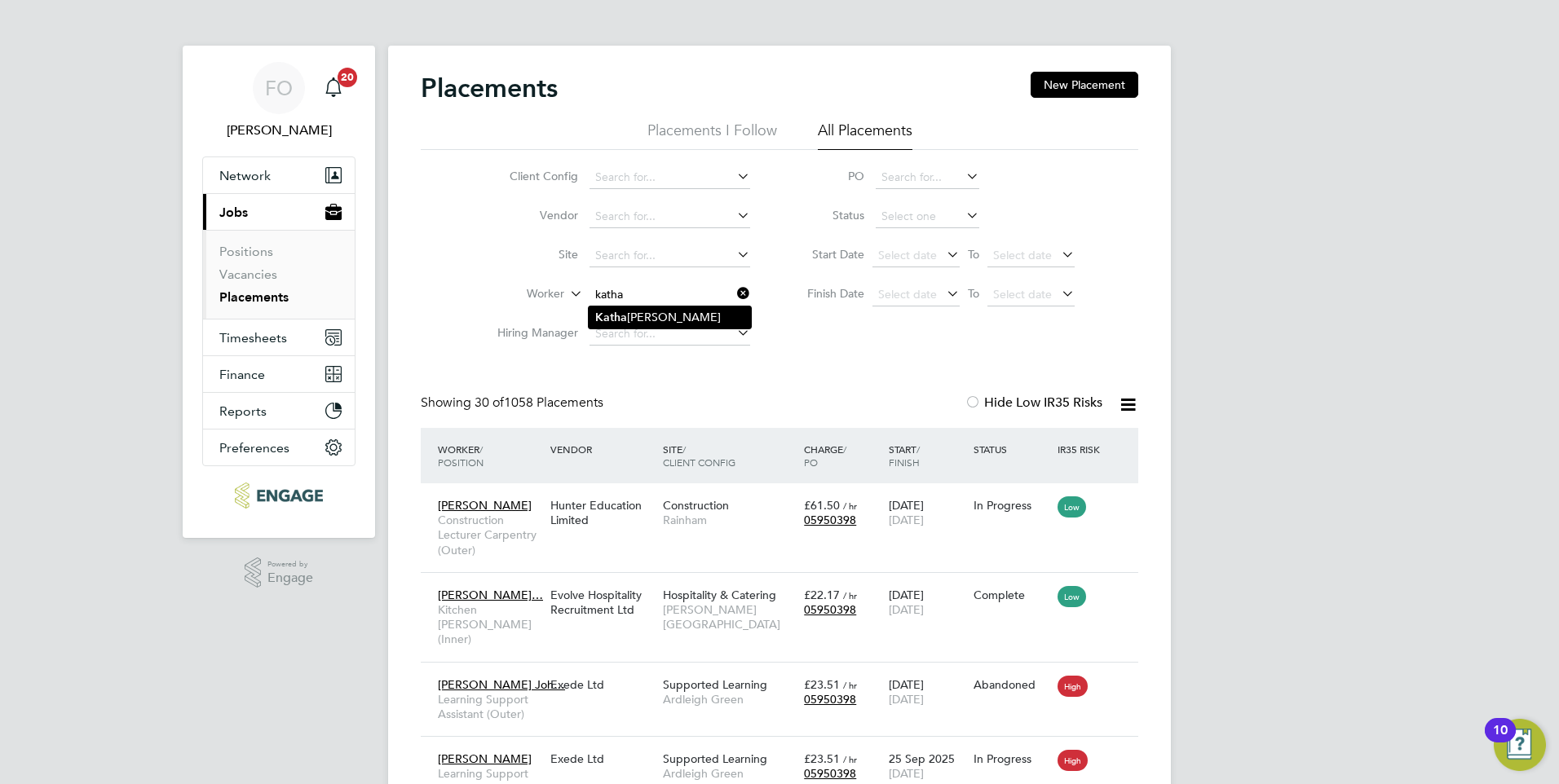
click at [699, 320] on li "Katha rine Daish" at bounding box center [670, 317] width 163 height 22
type input "Katharine Daish"
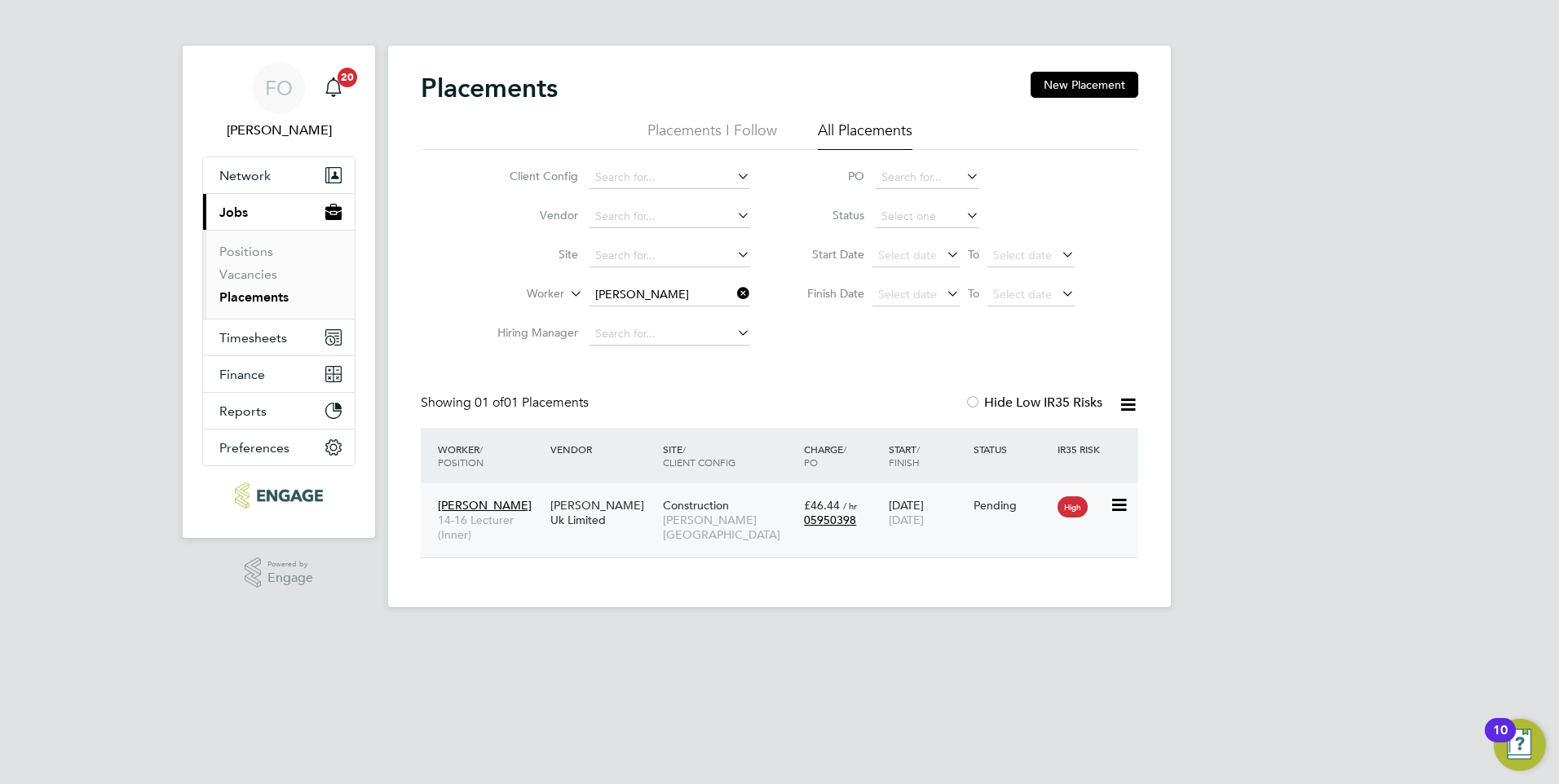
click at [980, 527] on div "Katharine Daish 14-16 Lecturer (Inner) Morgan Hunt Uk Limited Construction Hack…" at bounding box center [779, 520] width 718 height 74
click at [989, 498] on div "Pending" at bounding box center [1011, 505] width 76 height 15
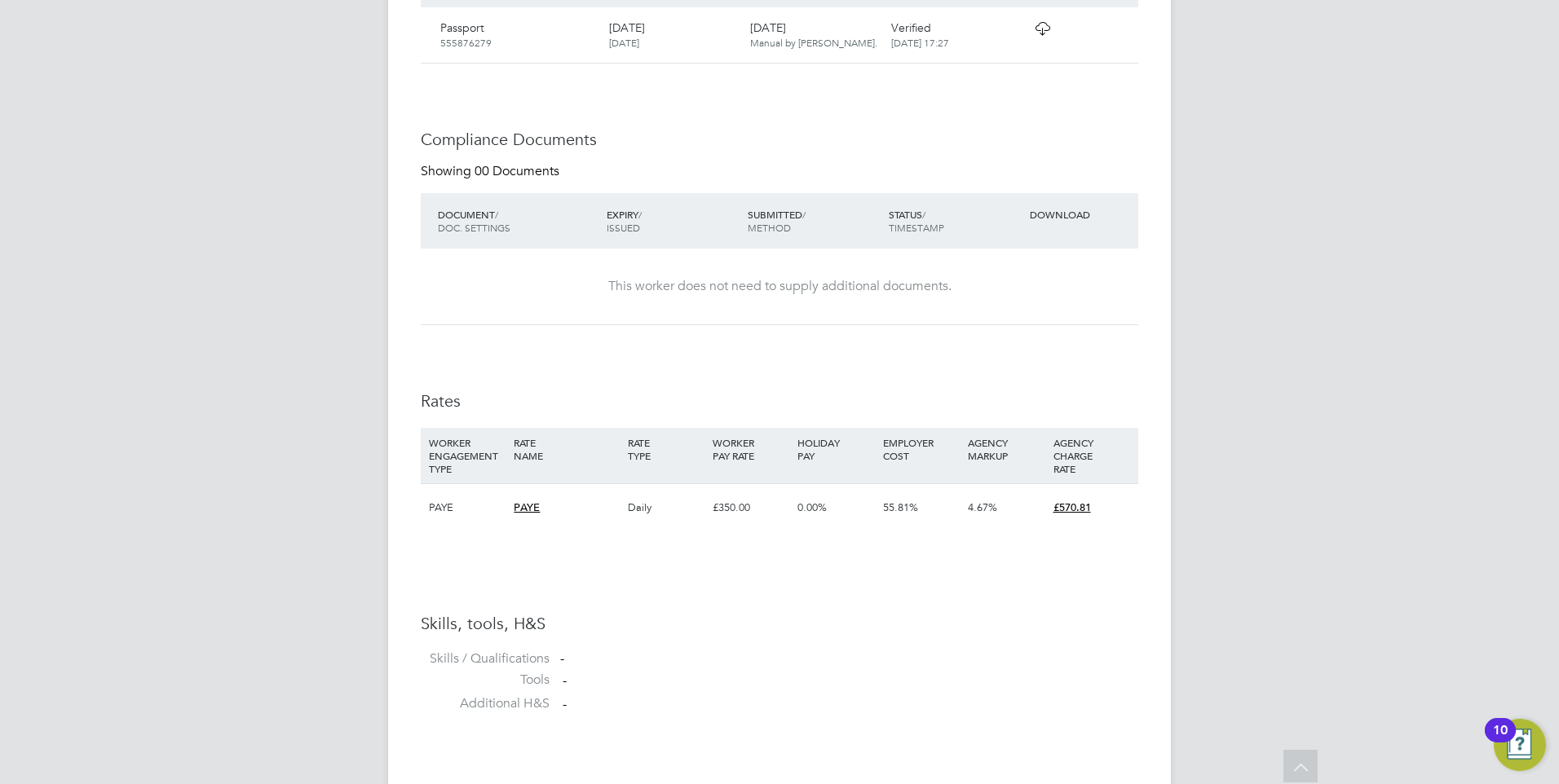
scroll to position [663, 0]
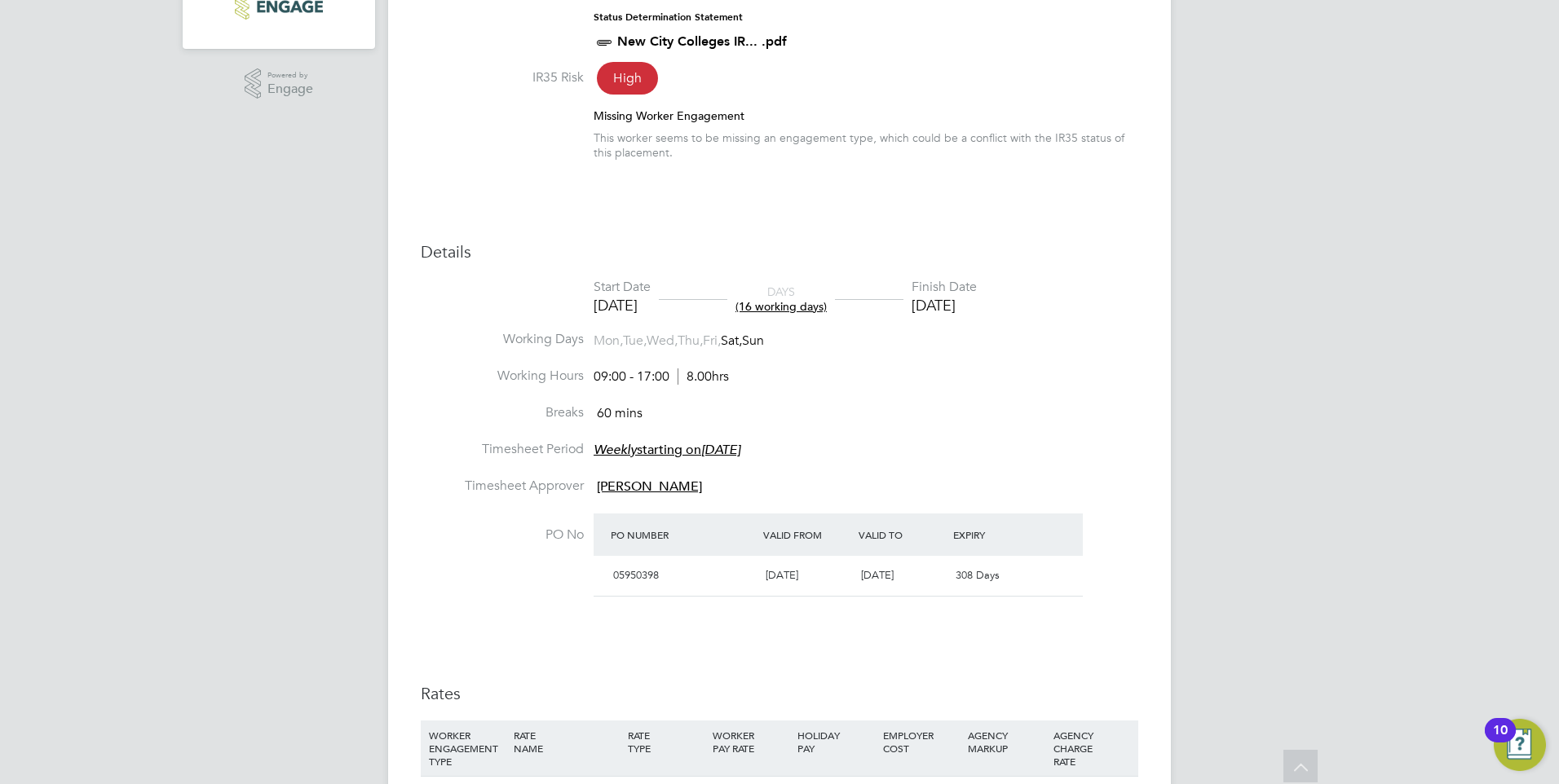
scroll to position [217, 0]
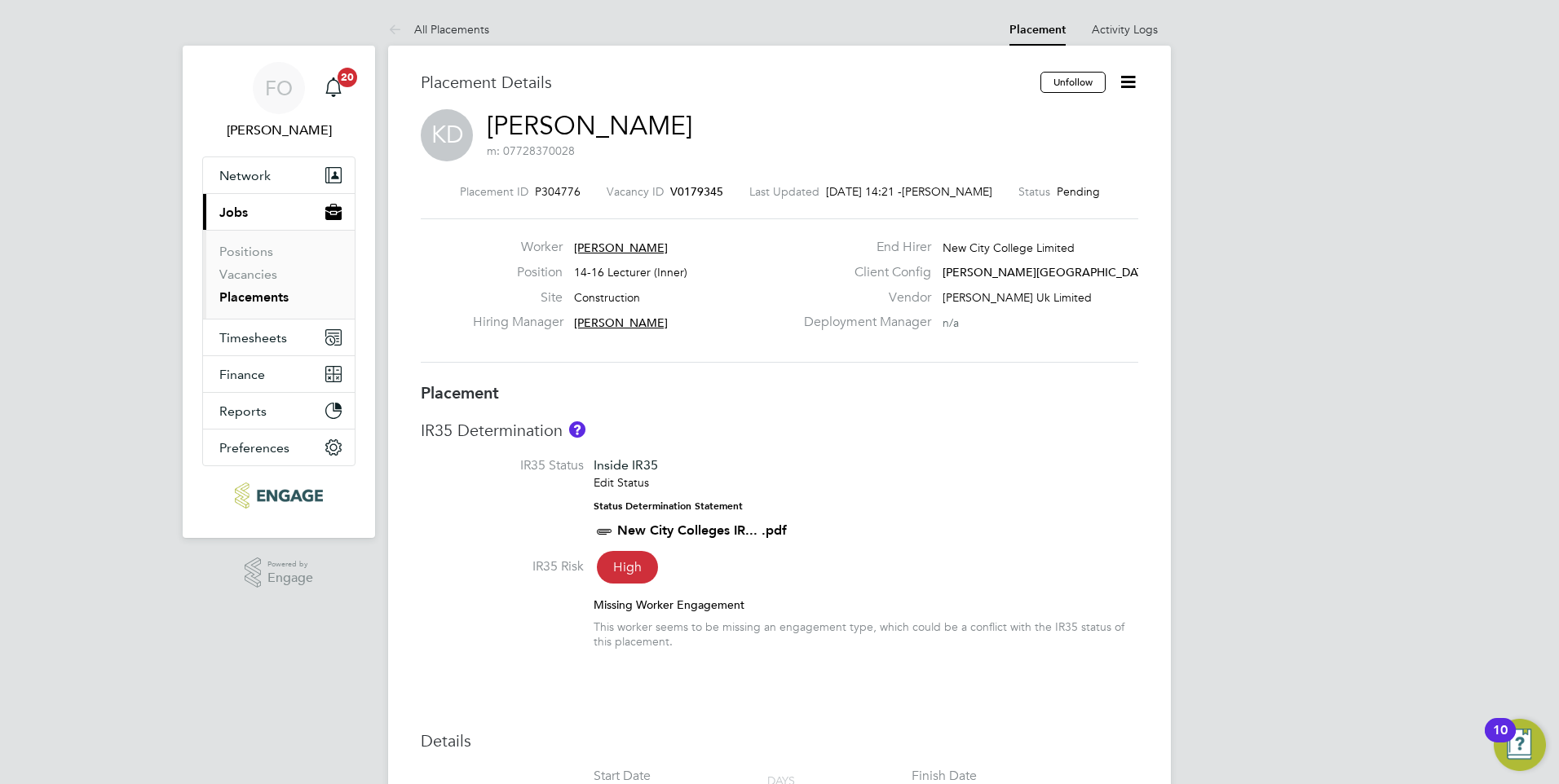
click at [689, 196] on span "V0179345" at bounding box center [697, 192] width 53 height 15
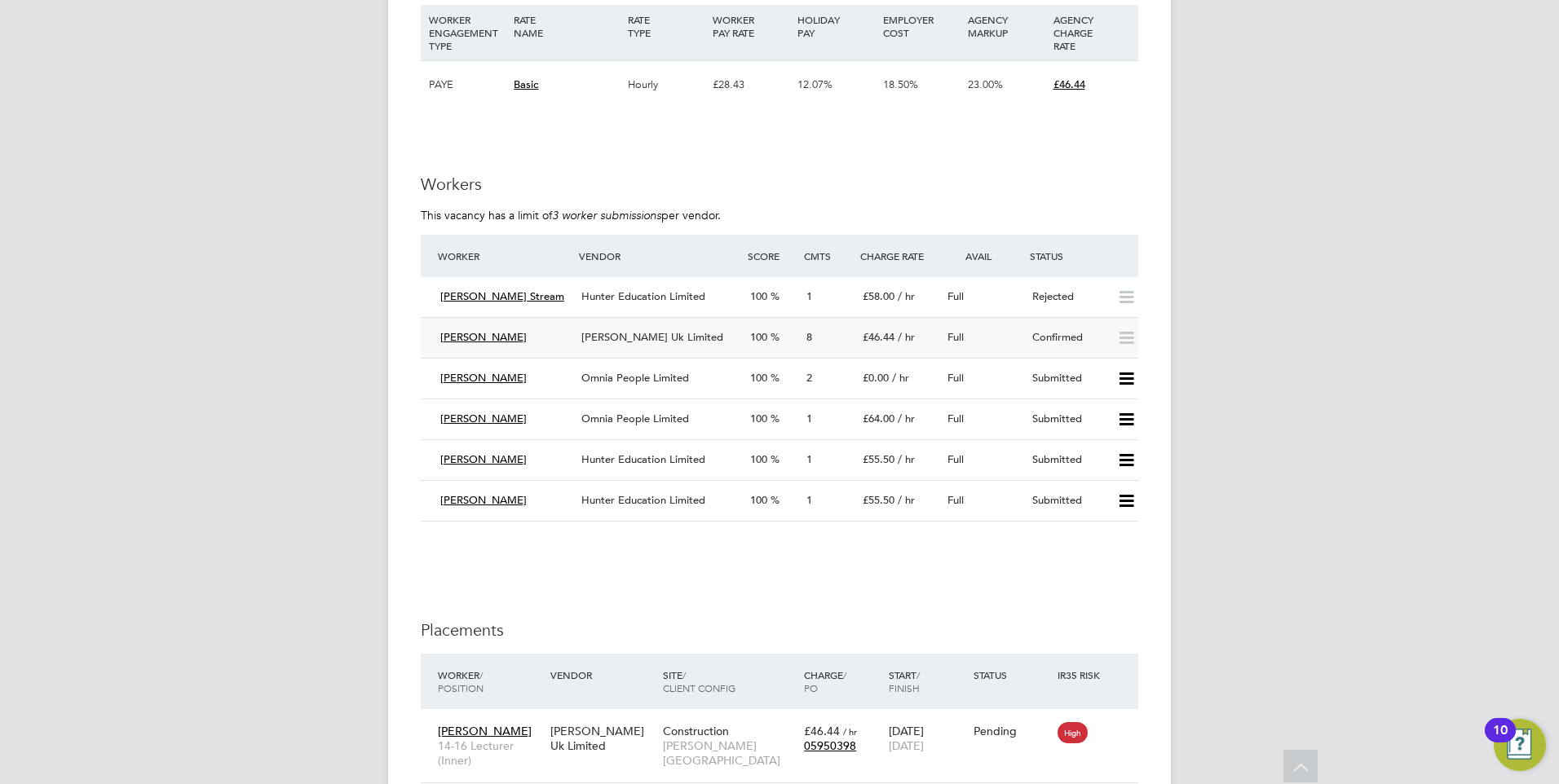
click at [1033, 349] on div "Confirmed" at bounding box center [1068, 338] width 85 height 27
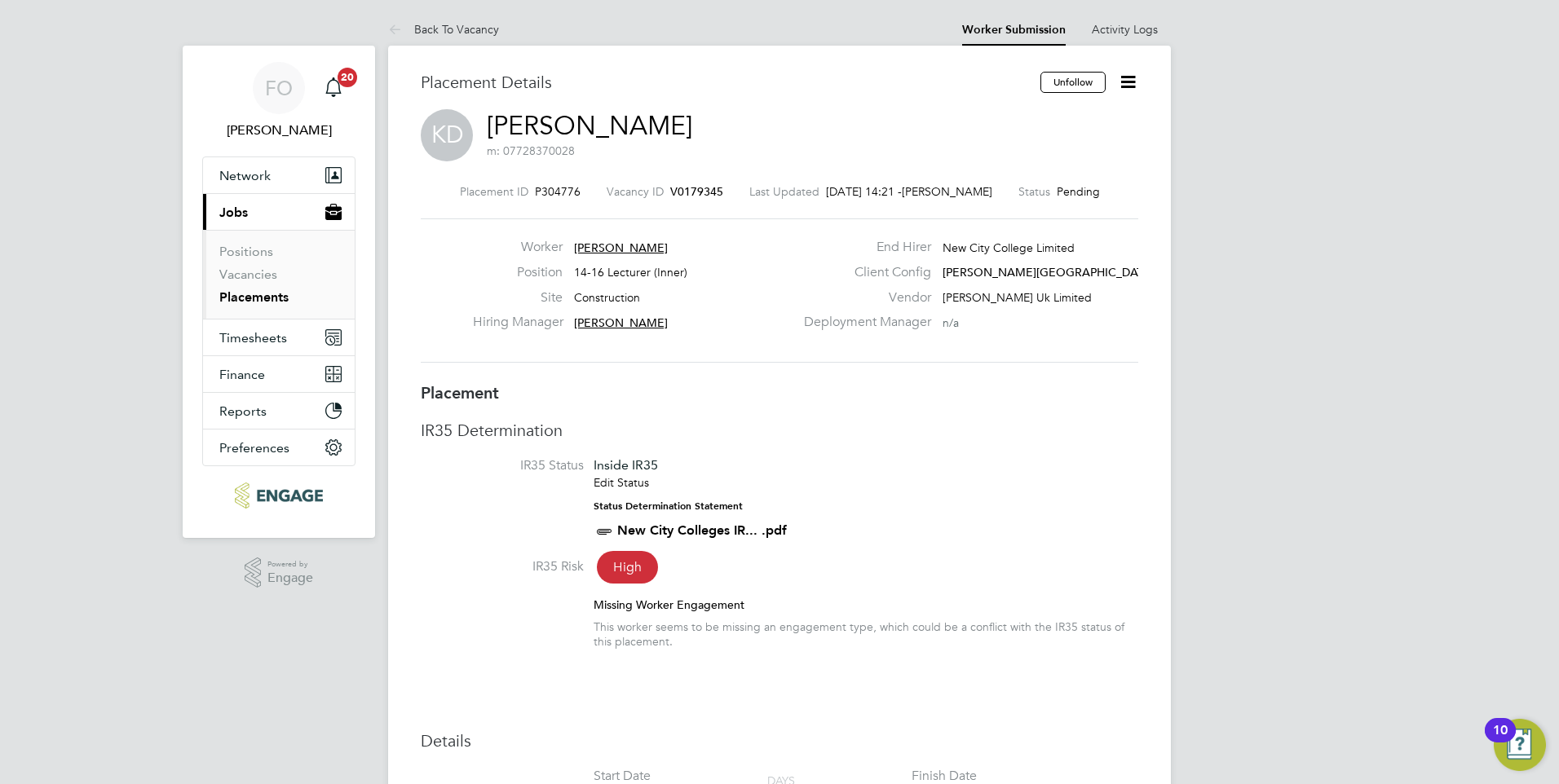
click at [259, 292] on link "Placements" at bounding box center [254, 297] width 70 height 16
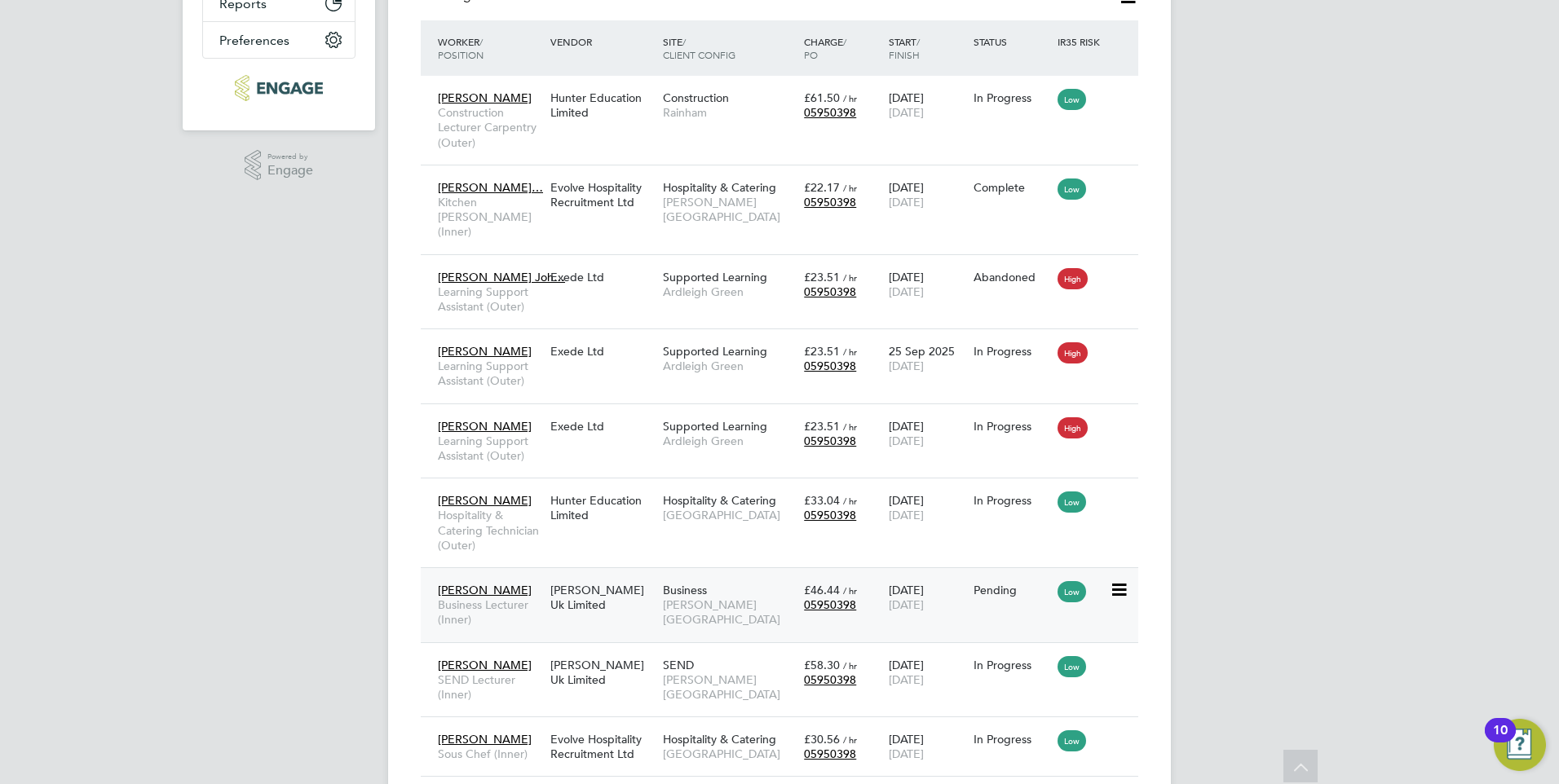
click at [996, 589] on div "Pending" at bounding box center [1011, 590] width 85 height 31
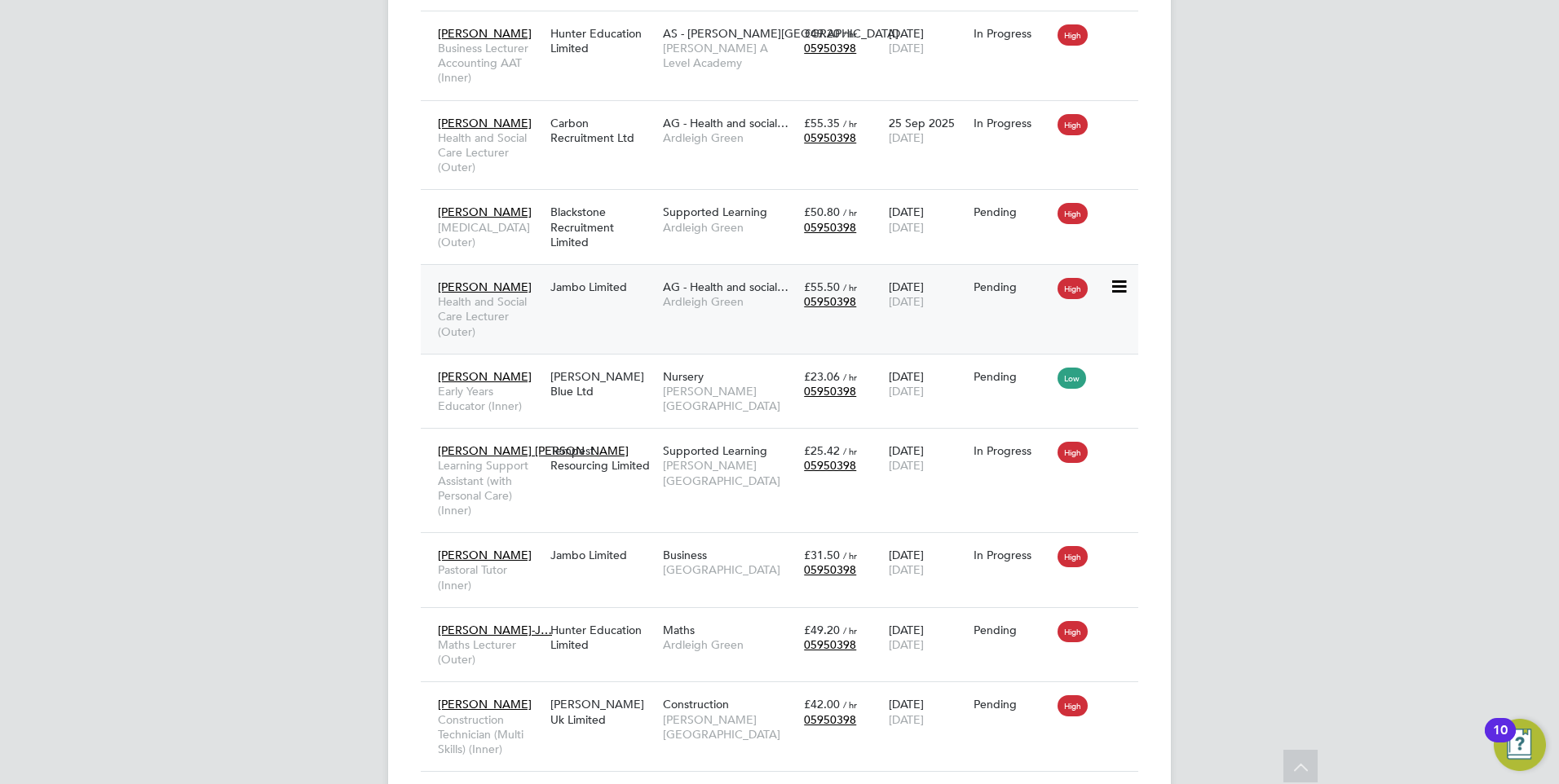
click at [1000, 321] on div "Kadine Watson Health and Social Care Lecturer (Outer) Jambo Limited AG - Health…" at bounding box center [779, 309] width 718 height 90
click at [1008, 290] on div "Pending" at bounding box center [1011, 287] width 76 height 15
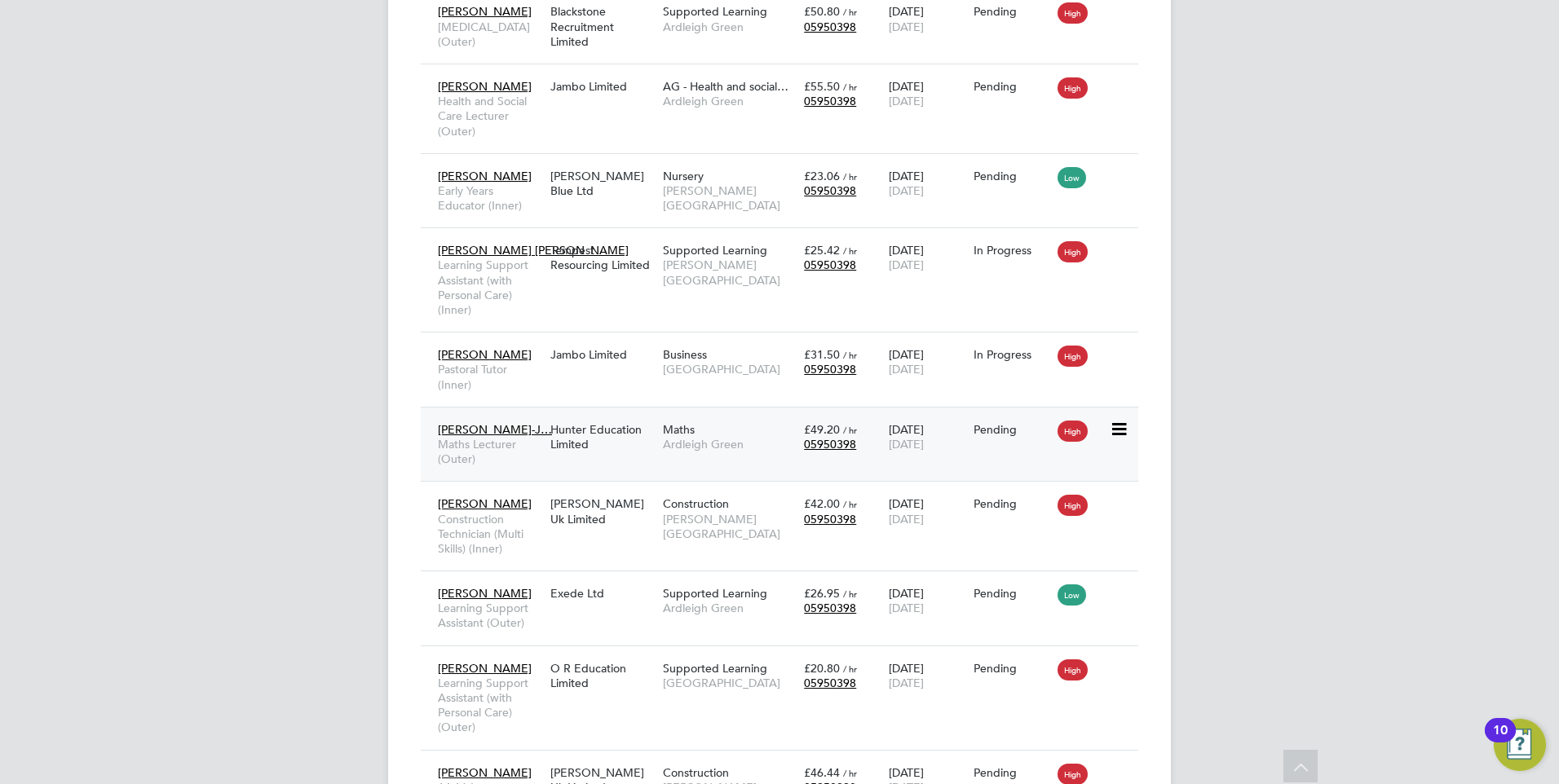
scroll to position [2120, 0]
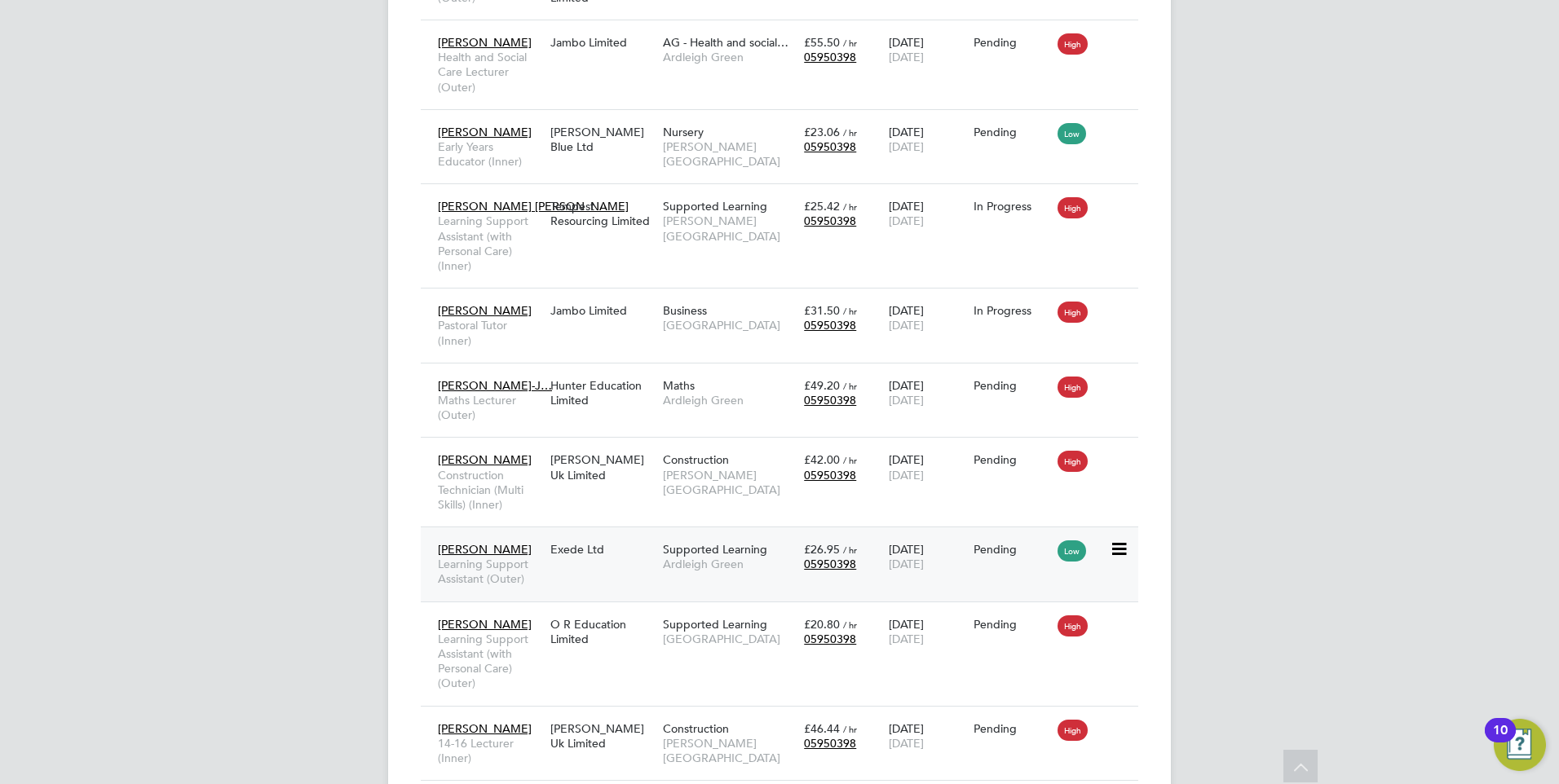
click at [1002, 566] on div "Eric Nwankwo Learning Support Assistant (Outer) Exede Ltd Supported Learning Ar…" at bounding box center [779, 564] width 718 height 75
click at [1010, 542] on div "Pending" at bounding box center [1011, 549] width 85 height 31
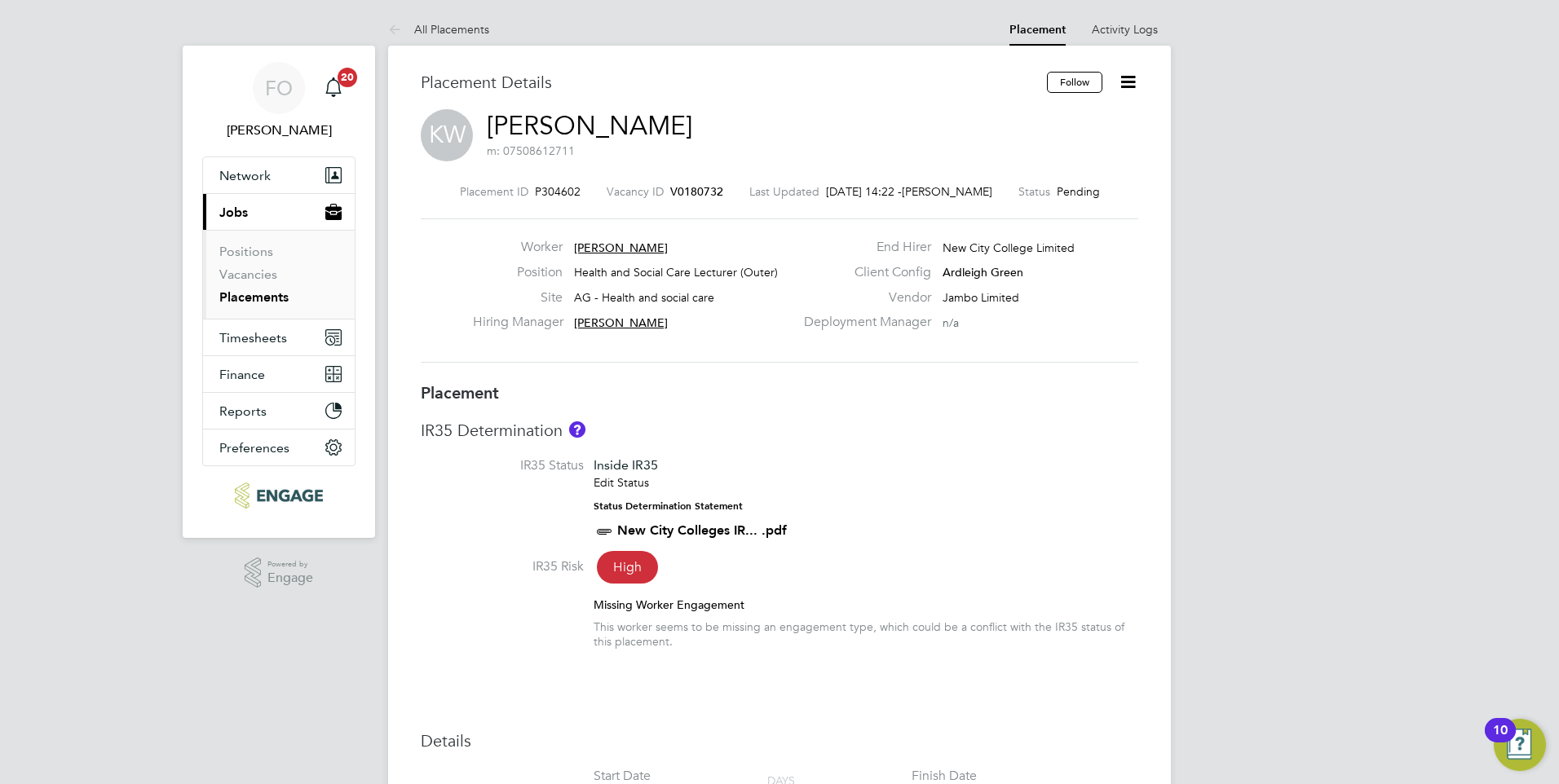
click at [705, 188] on span "V0180732" at bounding box center [697, 192] width 53 height 15
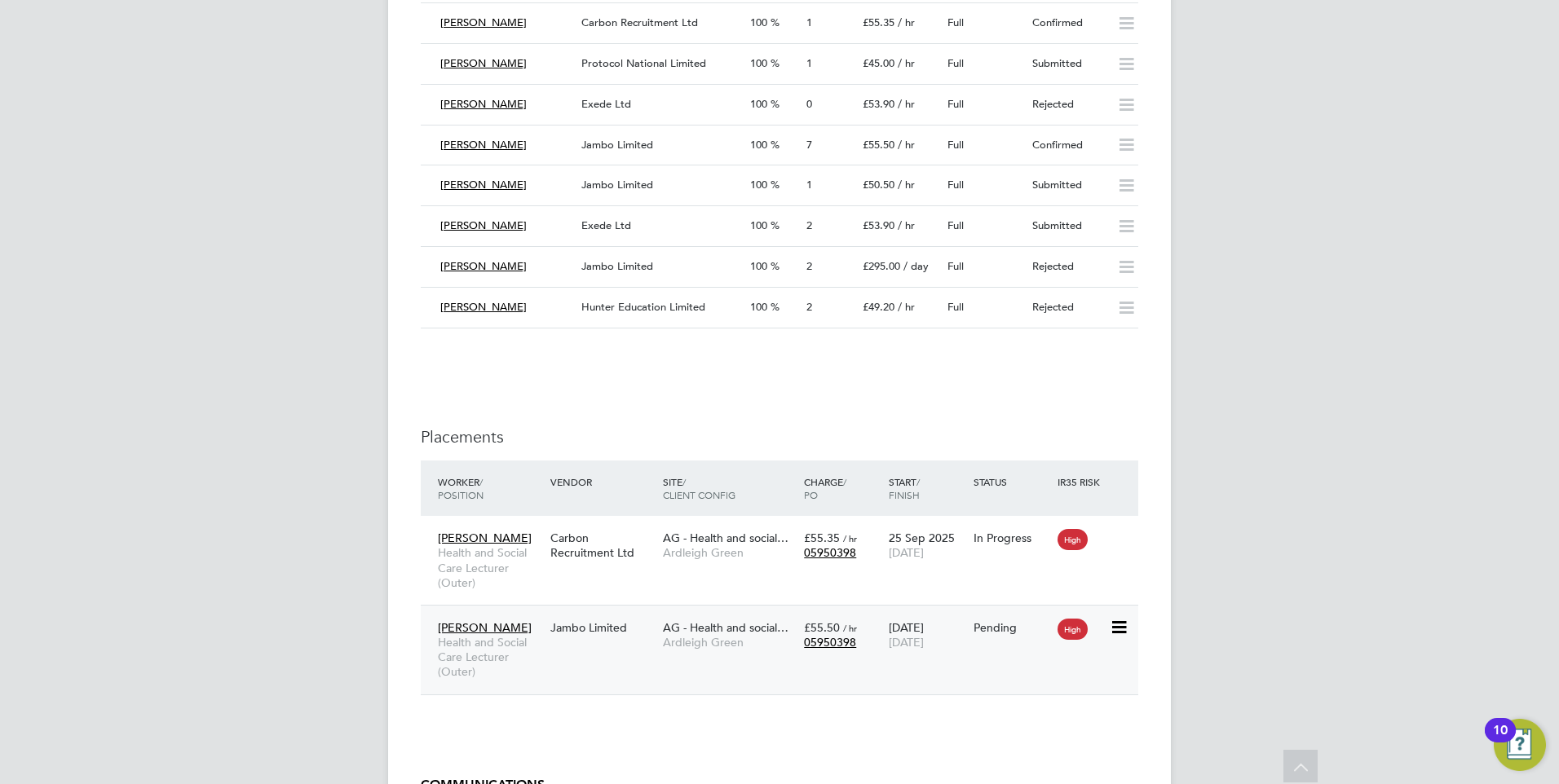
click at [1017, 614] on div "Pending" at bounding box center [1011, 627] width 85 height 31
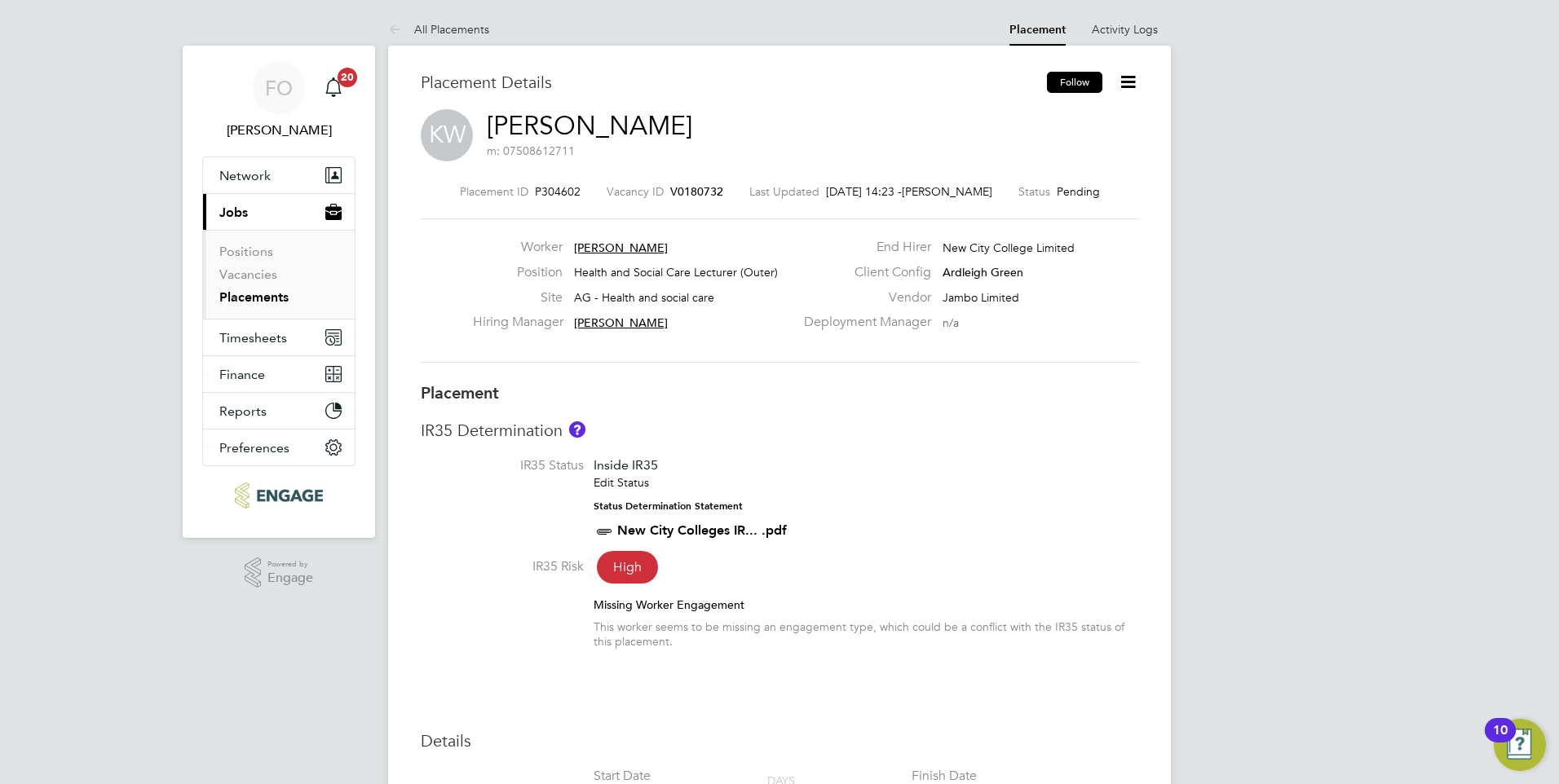
click at [1070, 81] on button "Follow" at bounding box center [1074, 82] width 56 height 22
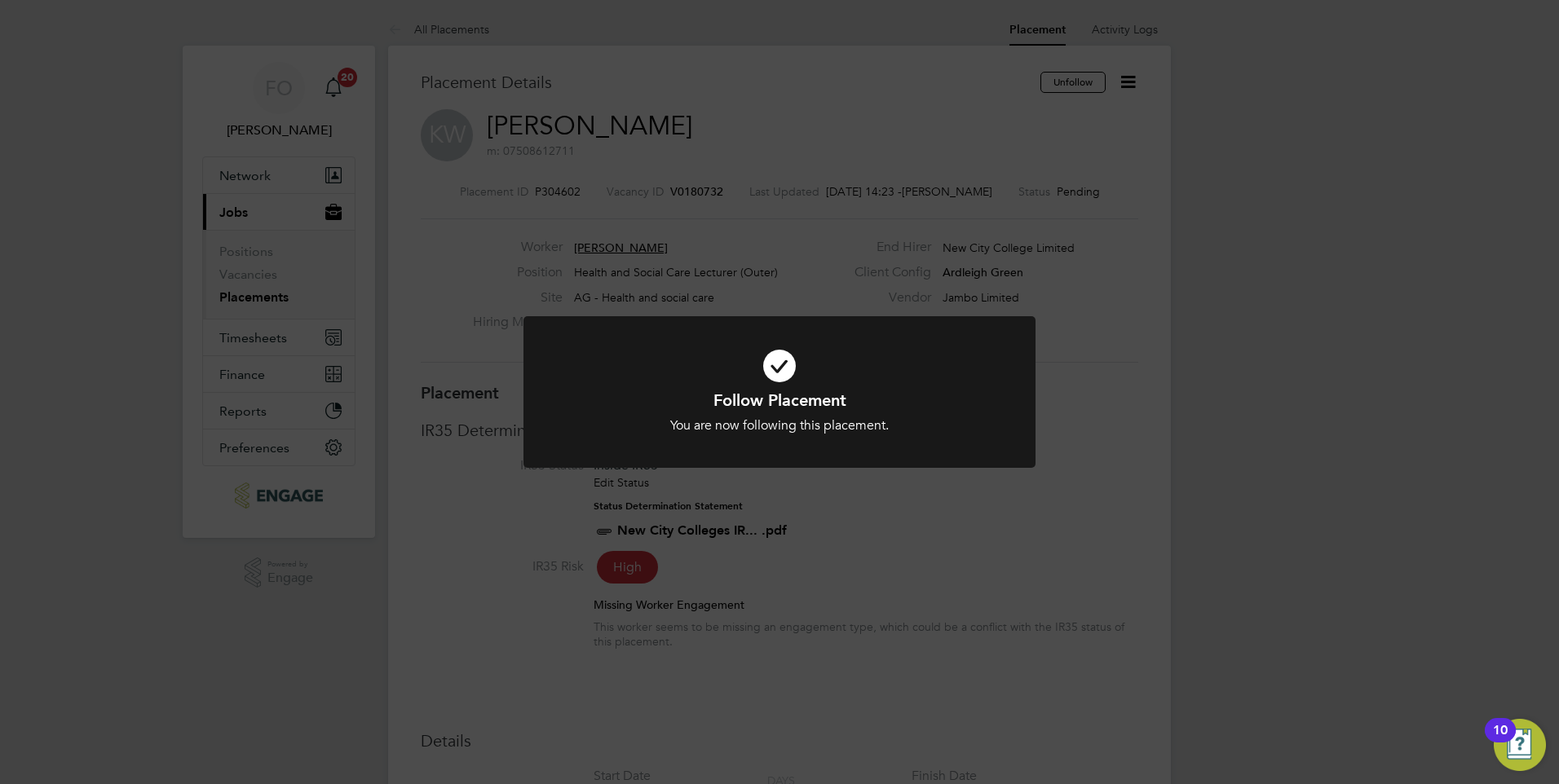
click at [1060, 280] on div "Follow Placement You are now following this placement. Cancel Okay" at bounding box center [779, 392] width 1559 height 784
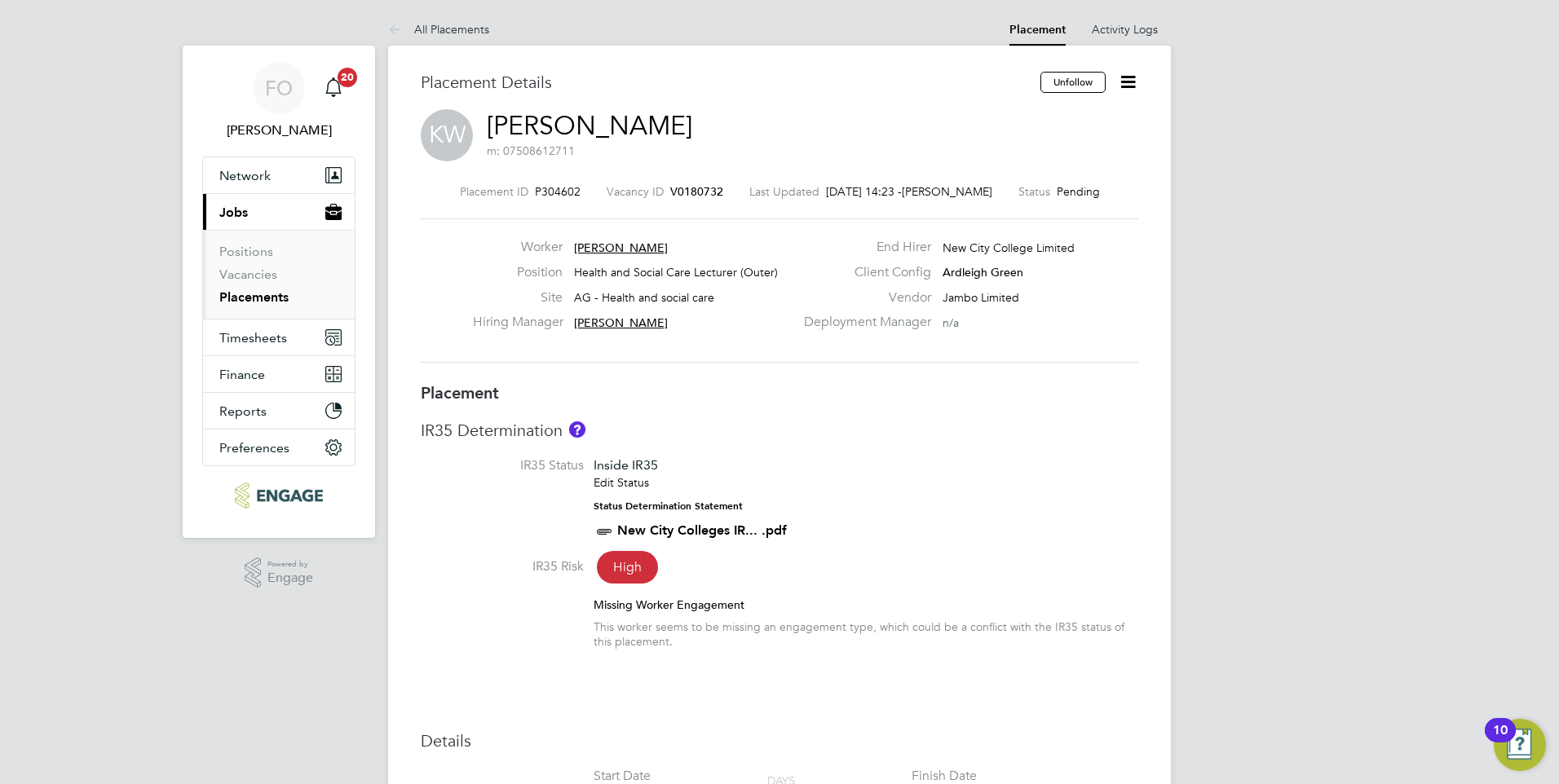
click at [1119, 75] on icon at bounding box center [1128, 81] width 21 height 21
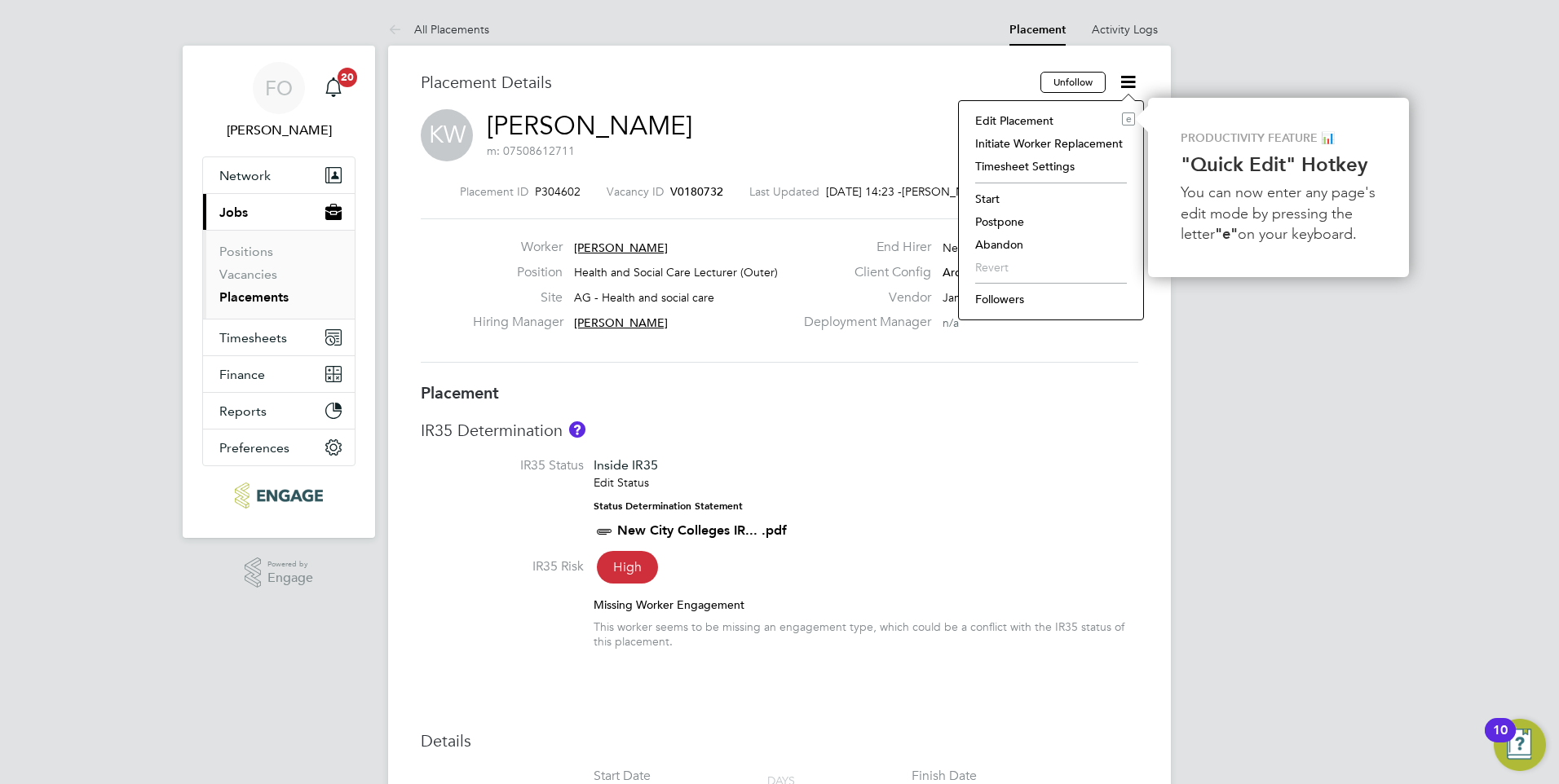
click at [1026, 298] on li "Followers" at bounding box center [1050, 299] width 168 height 23
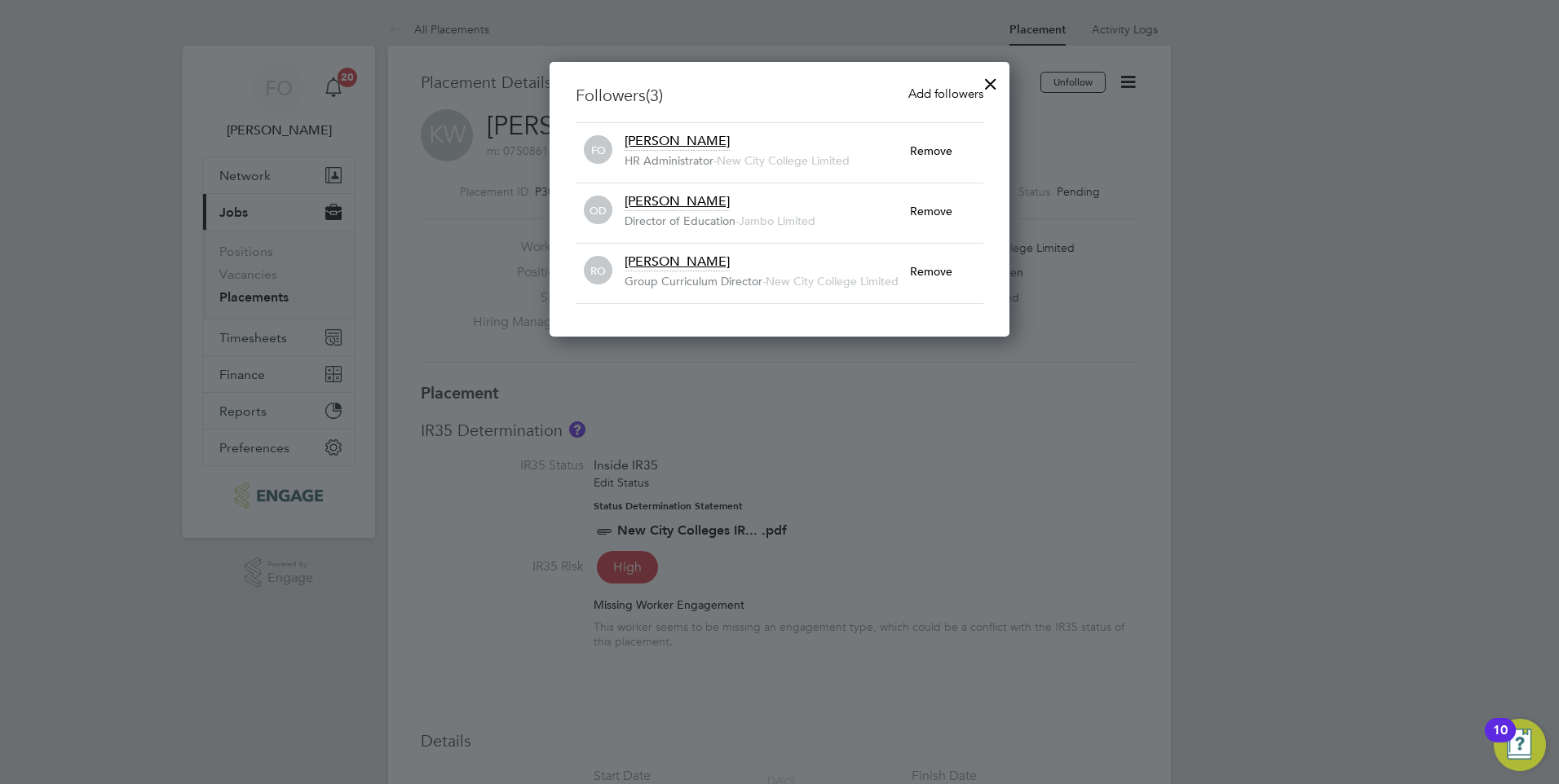
click at [947, 87] on span "Add followers" at bounding box center [946, 93] width 75 height 16
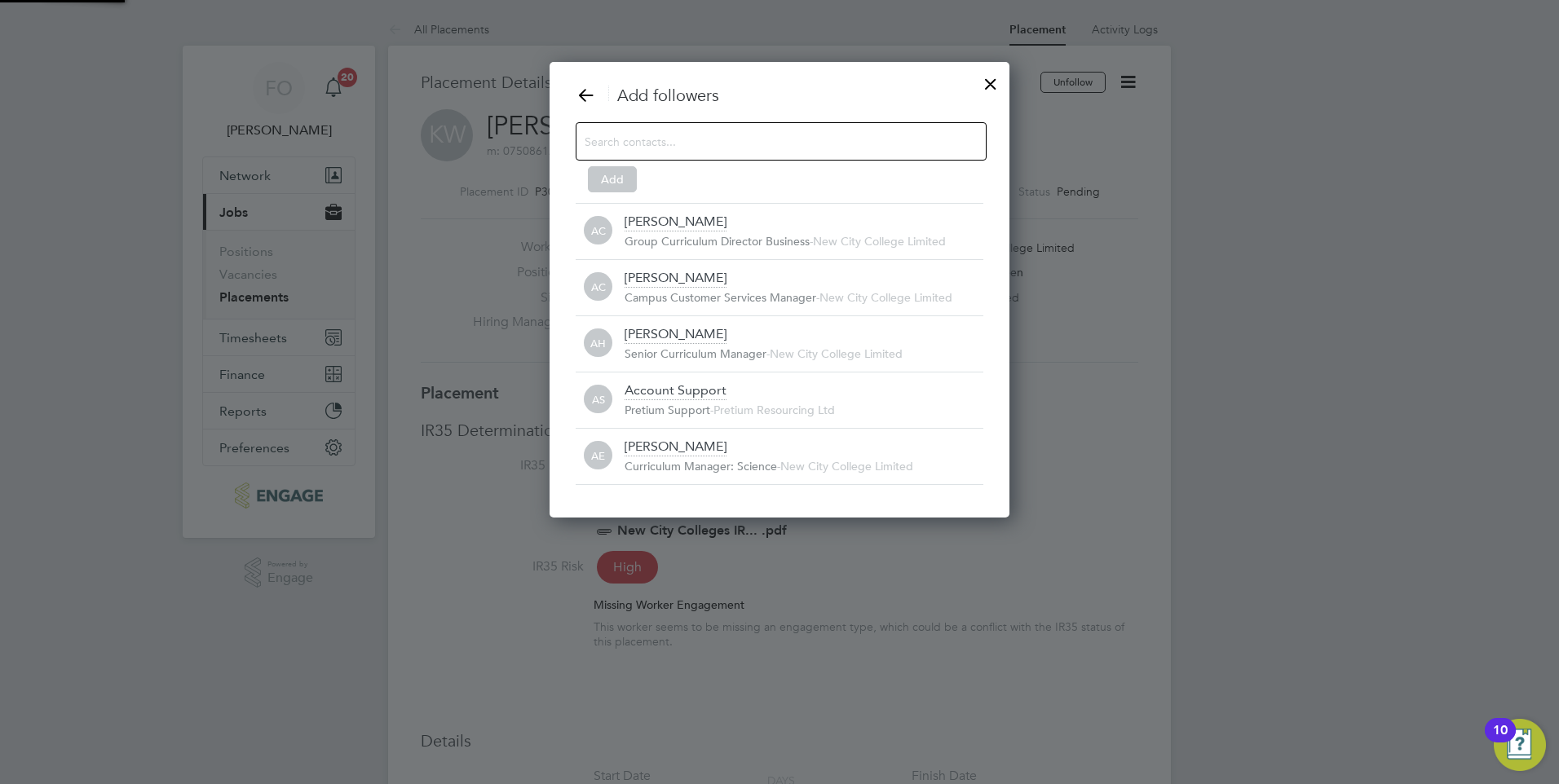
click at [646, 139] on input at bounding box center [768, 141] width 367 height 22
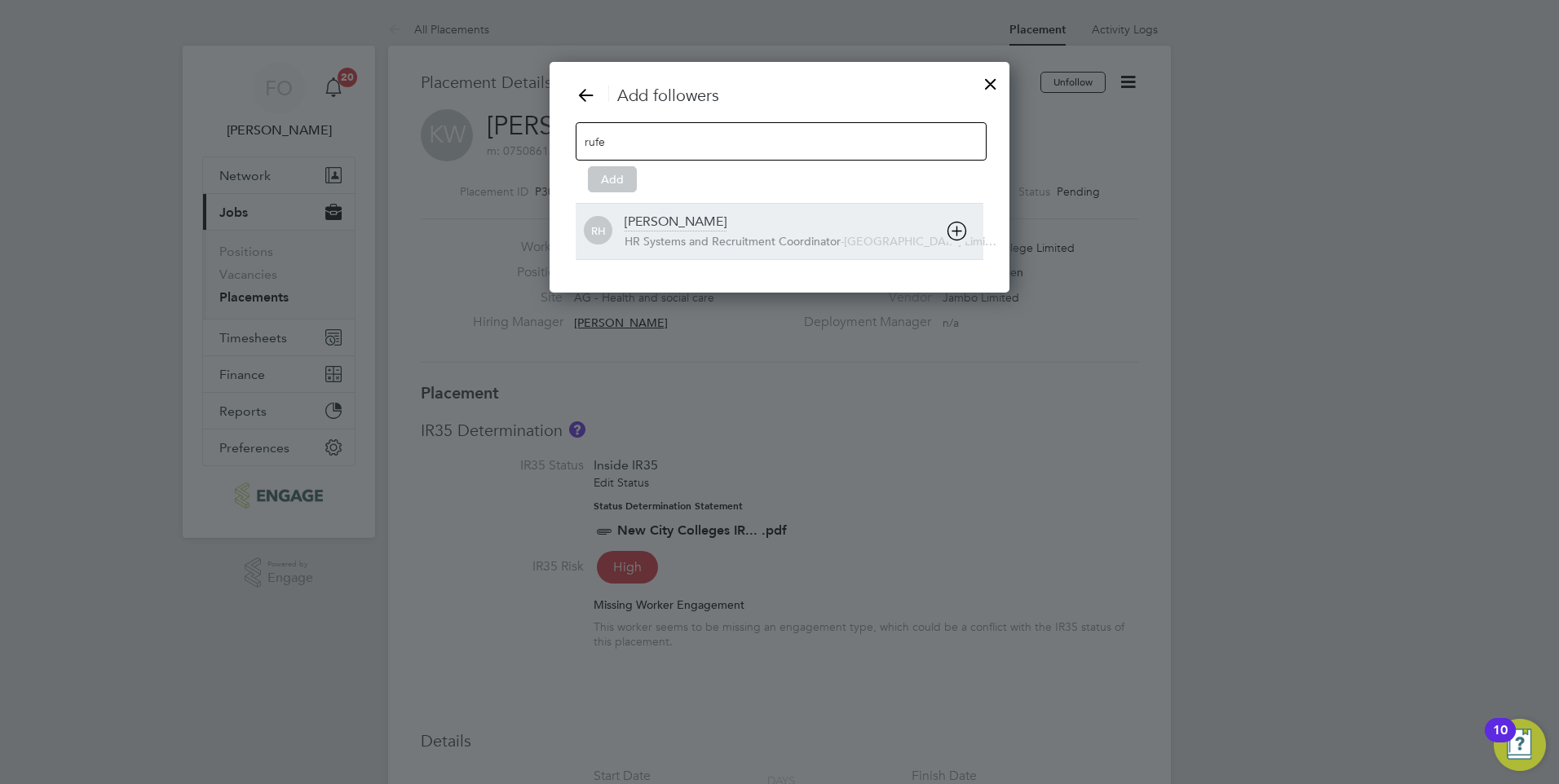
type input "rufe"
click at [675, 229] on div "[PERSON_NAME]" at bounding box center [675, 222] width 102 height 18
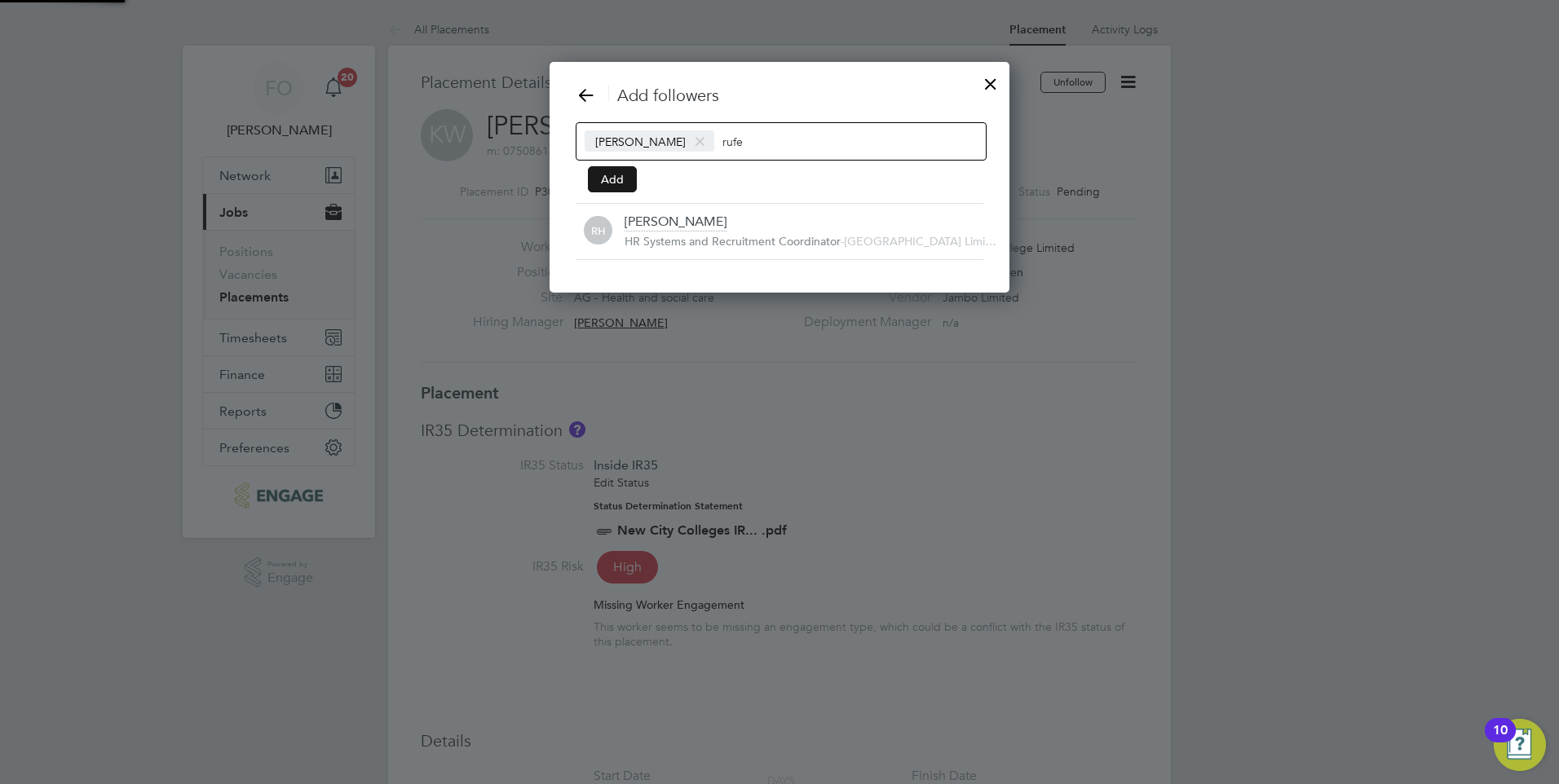
click at [607, 171] on button "Add" at bounding box center [612, 178] width 49 height 26
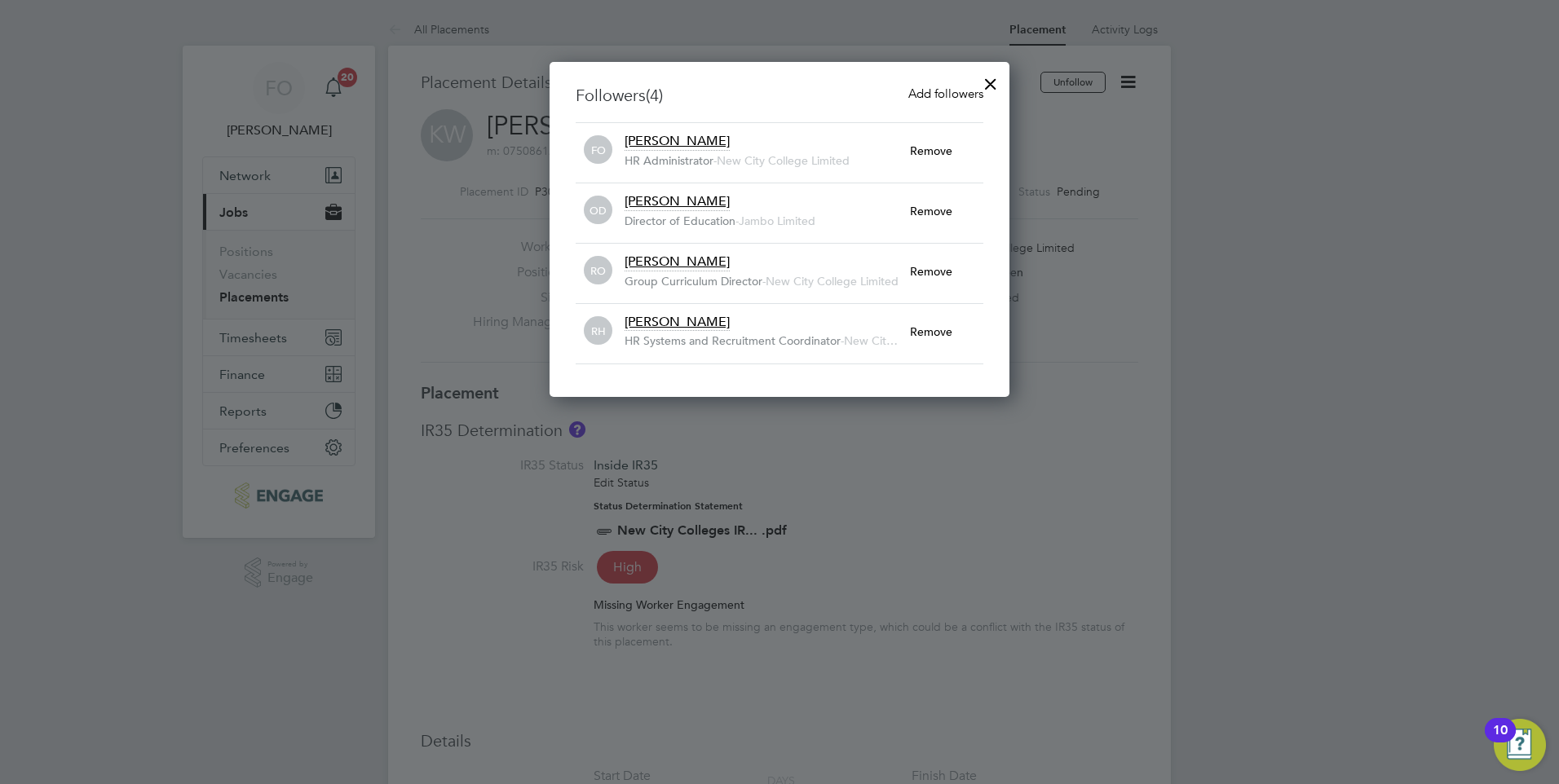
click at [984, 82] on div at bounding box center [990, 80] width 29 height 29
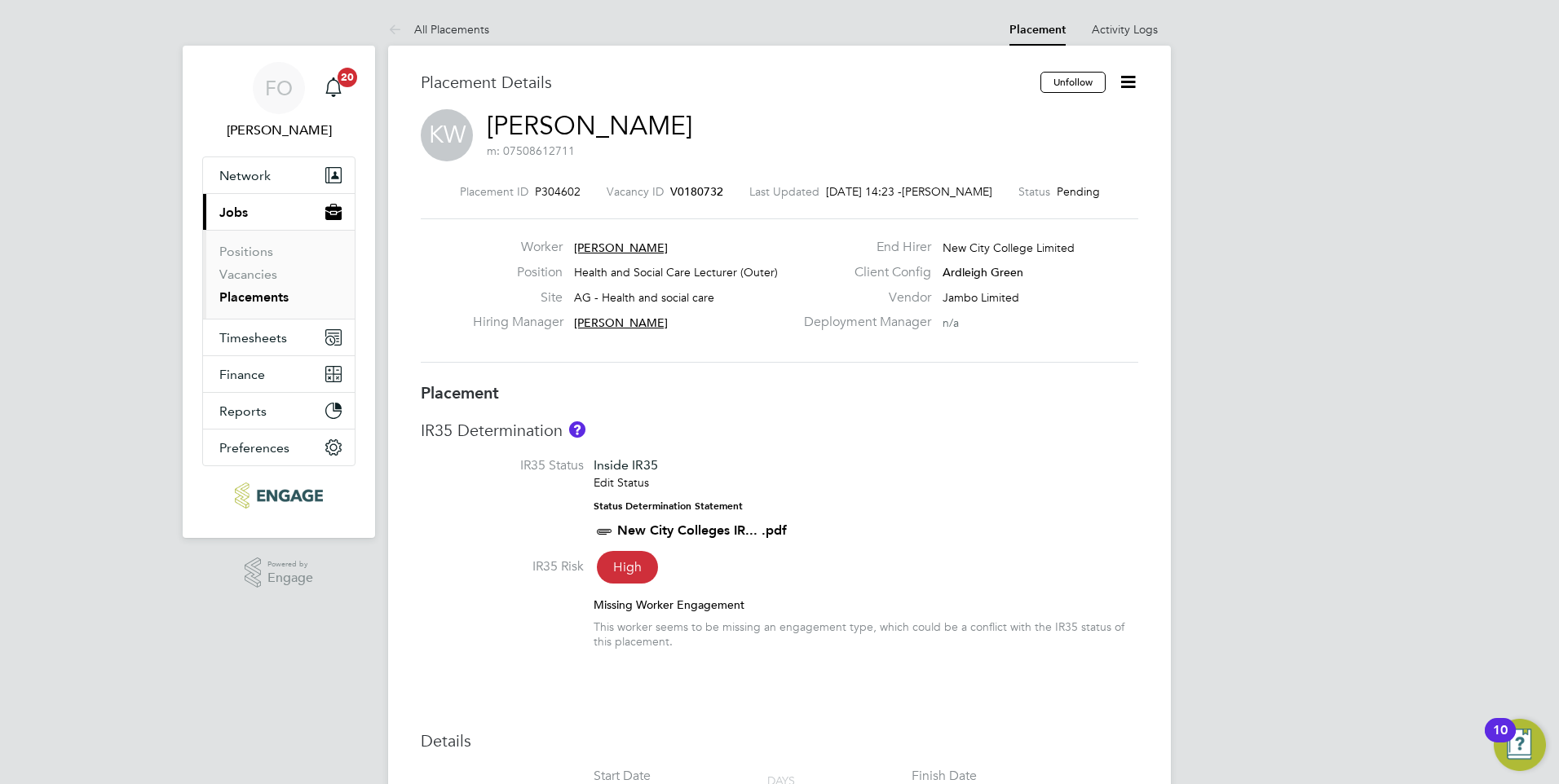
click at [701, 191] on span "V0180732" at bounding box center [697, 192] width 53 height 15
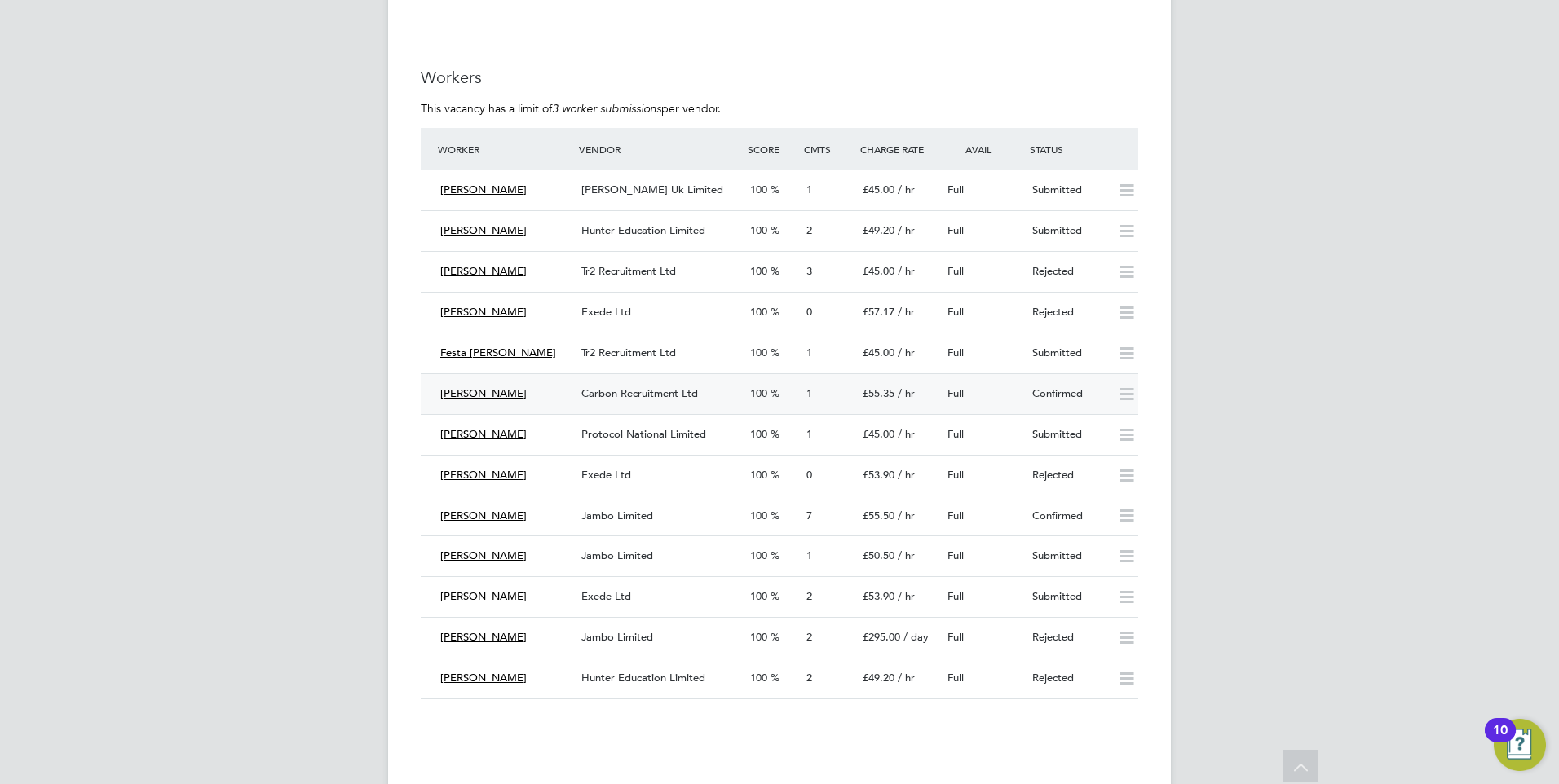
click at [1061, 393] on div "Confirmed" at bounding box center [1068, 394] width 85 height 27
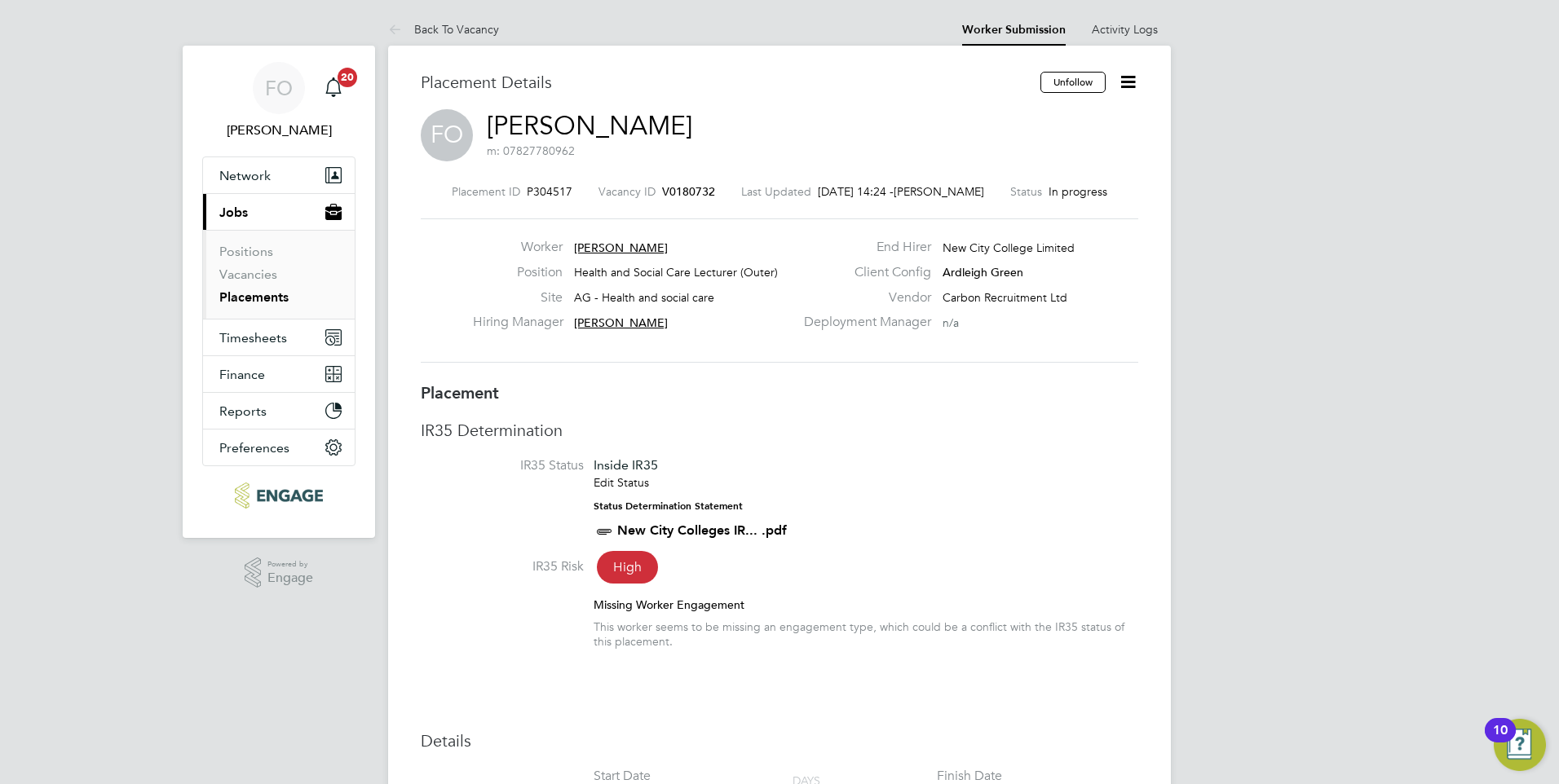
click at [681, 192] on span "V0180732" at bounding box center [689, 192] width 53 height 15
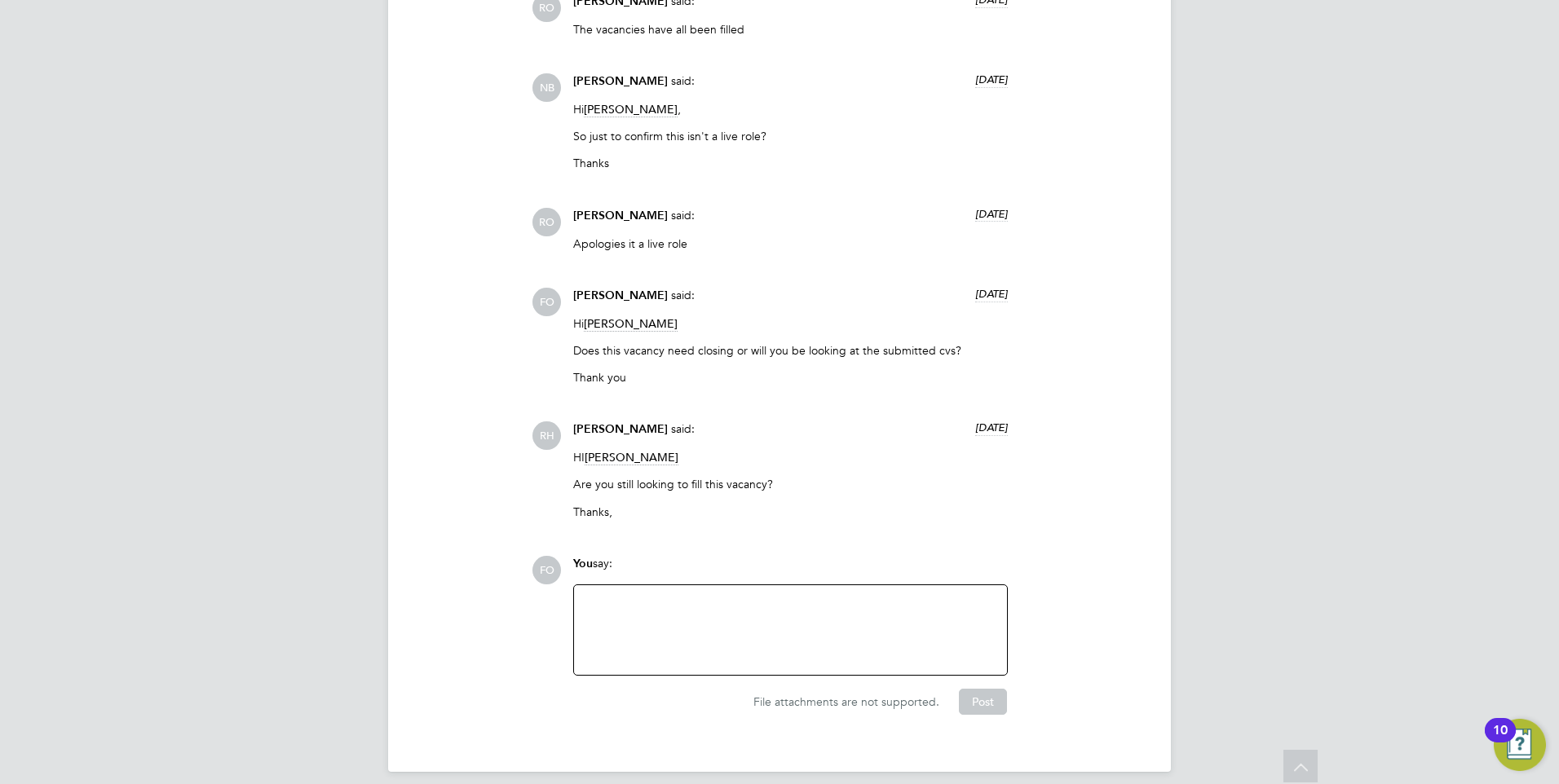
scroll to position [3877, 0]
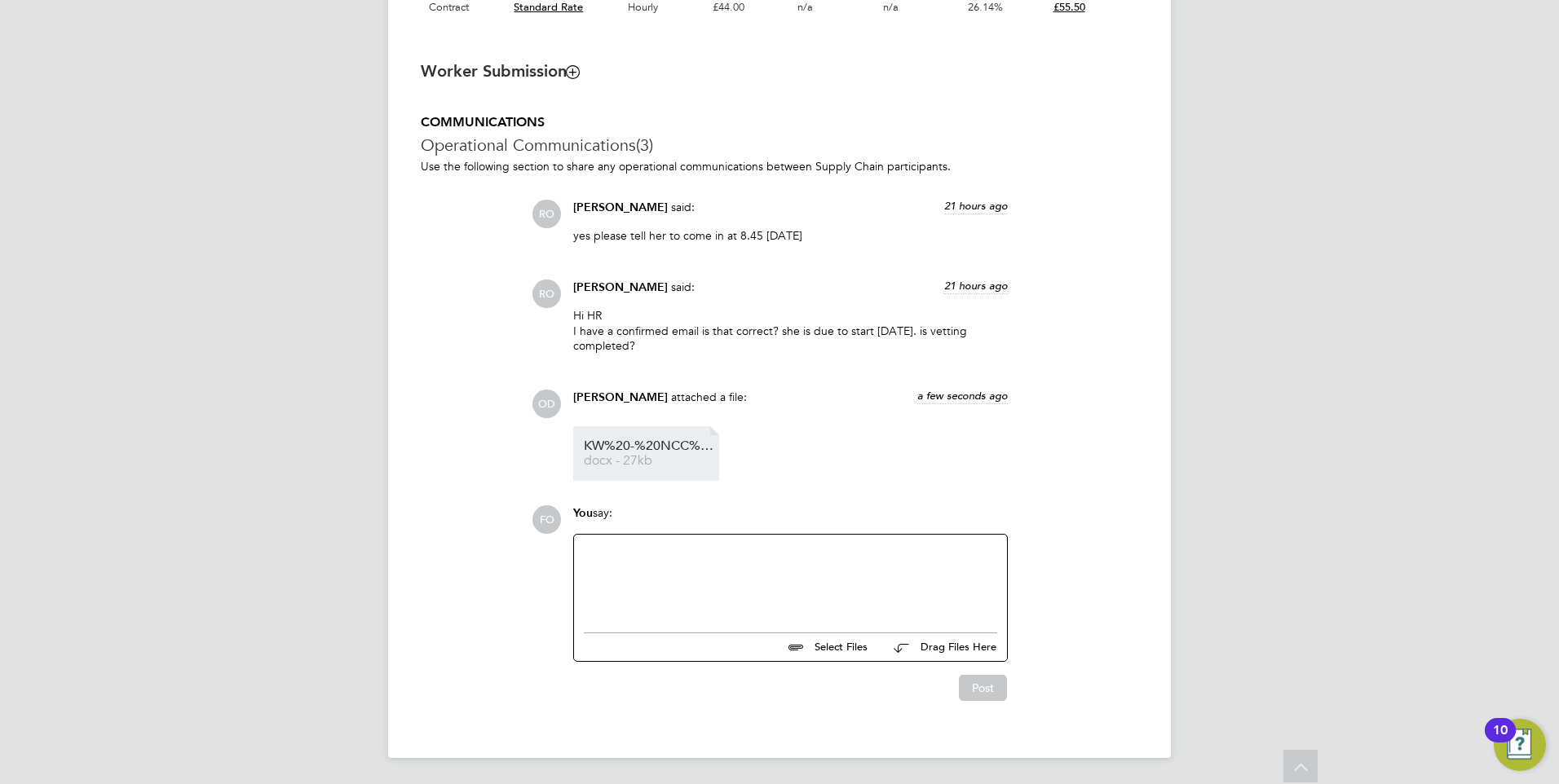
click at [658, 438] on li "KW%20-%20NCC%20Vetting%20Form docx - 27kb" at bounding box center [646, 454] width 146 height 55
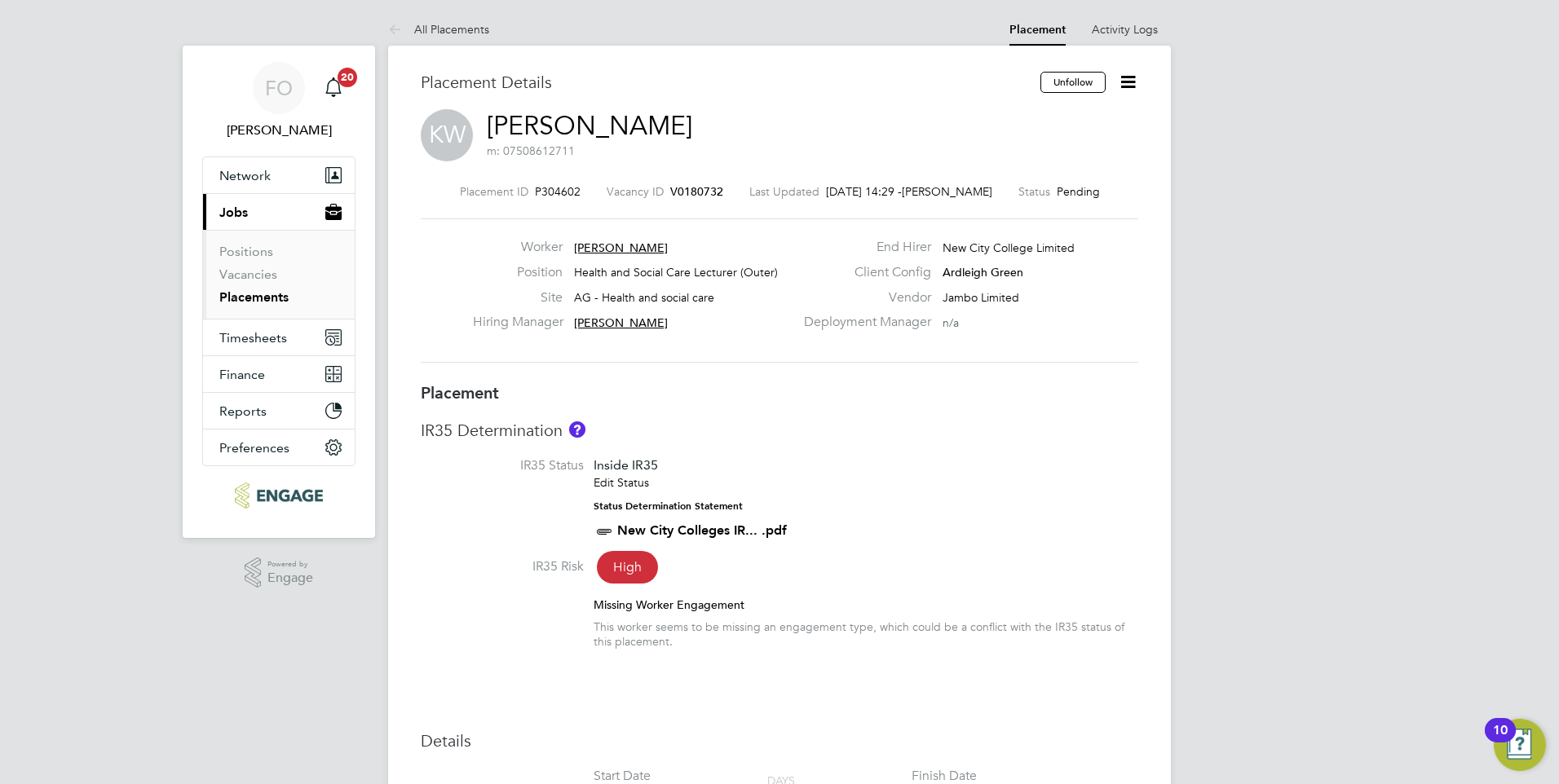
click at [1126, 83] on icon at bounding box center [1128, 81] width 21 height 21
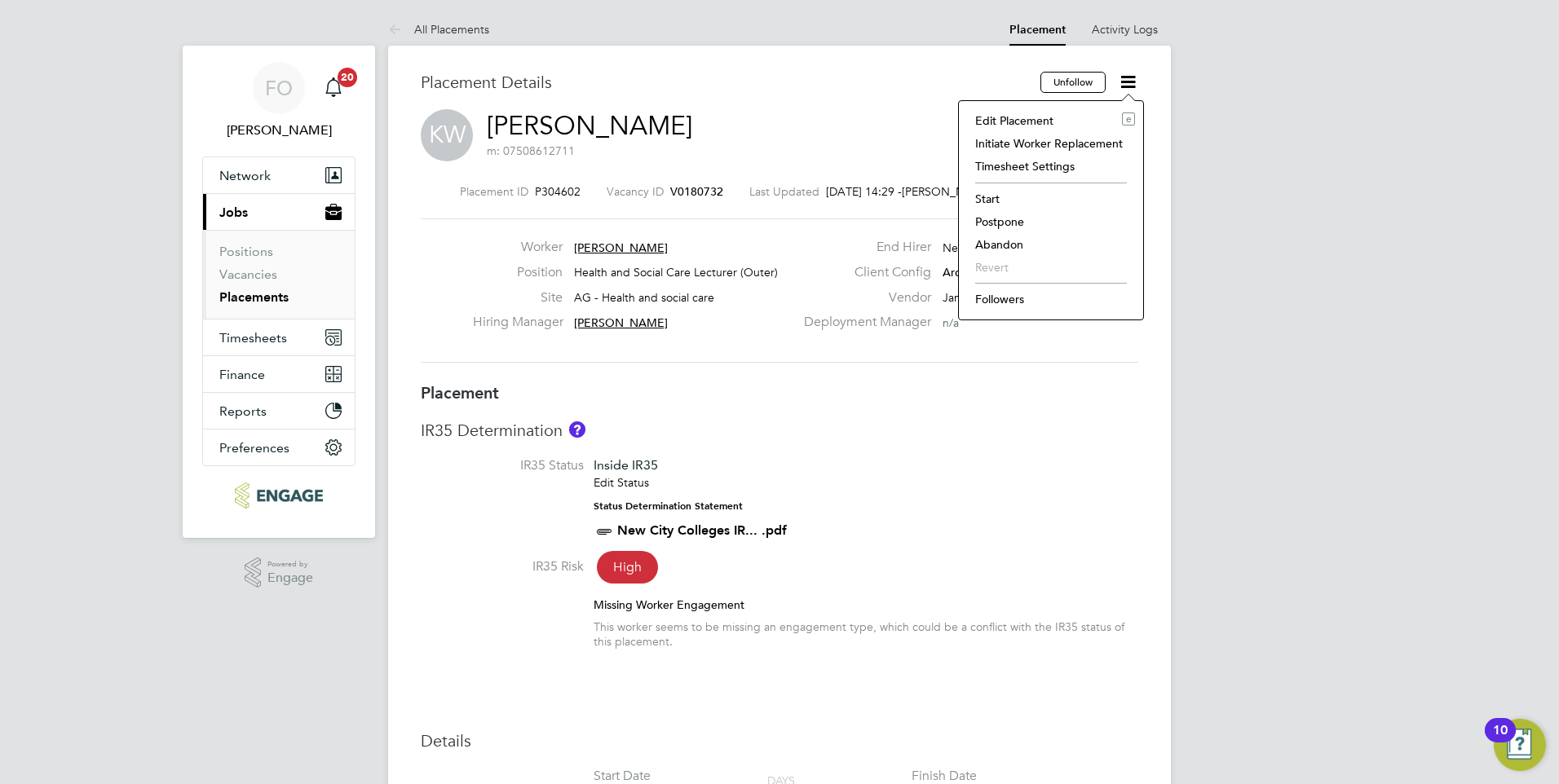
click at [1003, 301] on li "Followers" at bounding box center [1050, 299] width 168 height 23
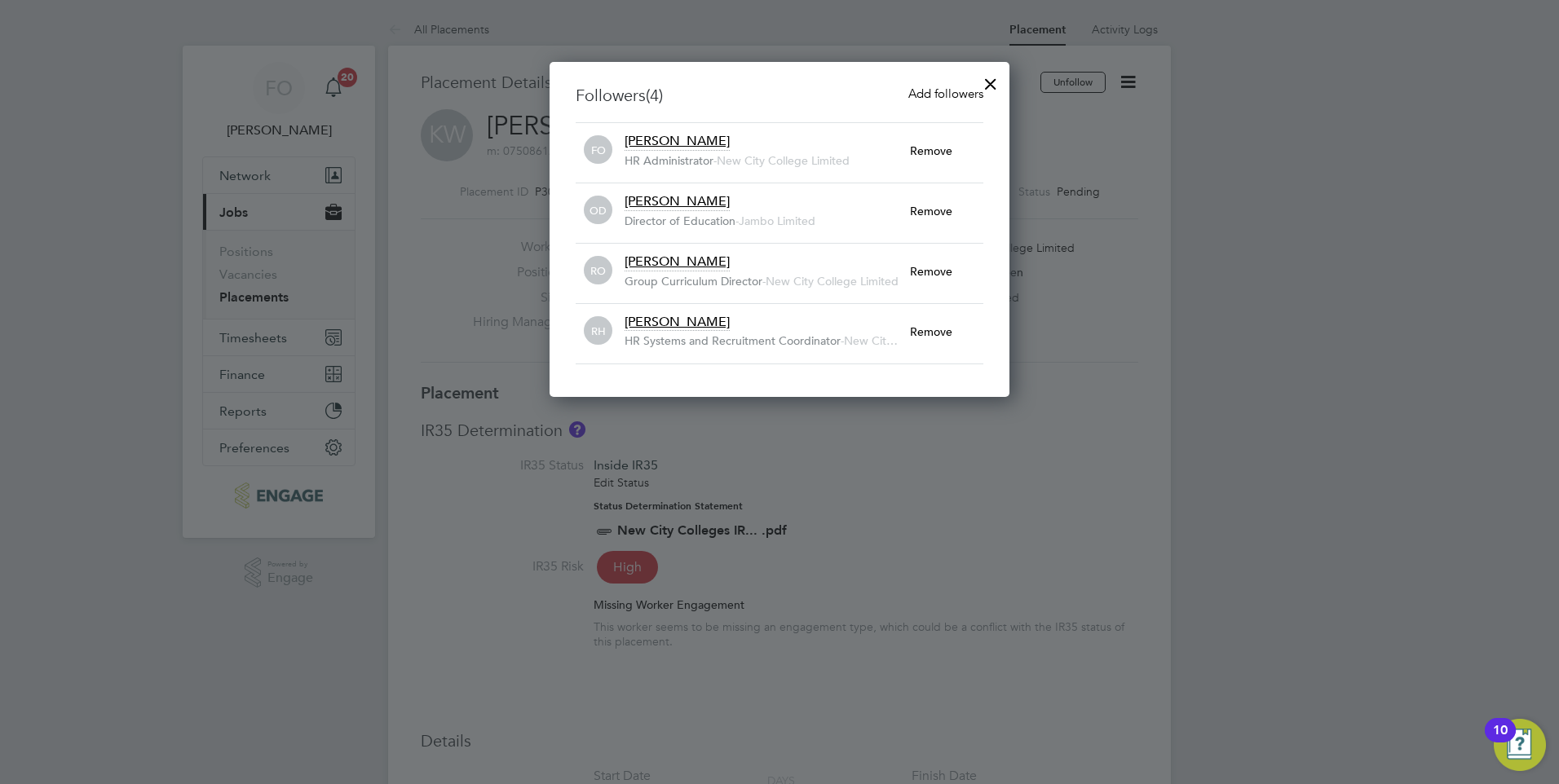
click at [1071, 314] on div at bounding box center [779, 392] width 1559 height 784
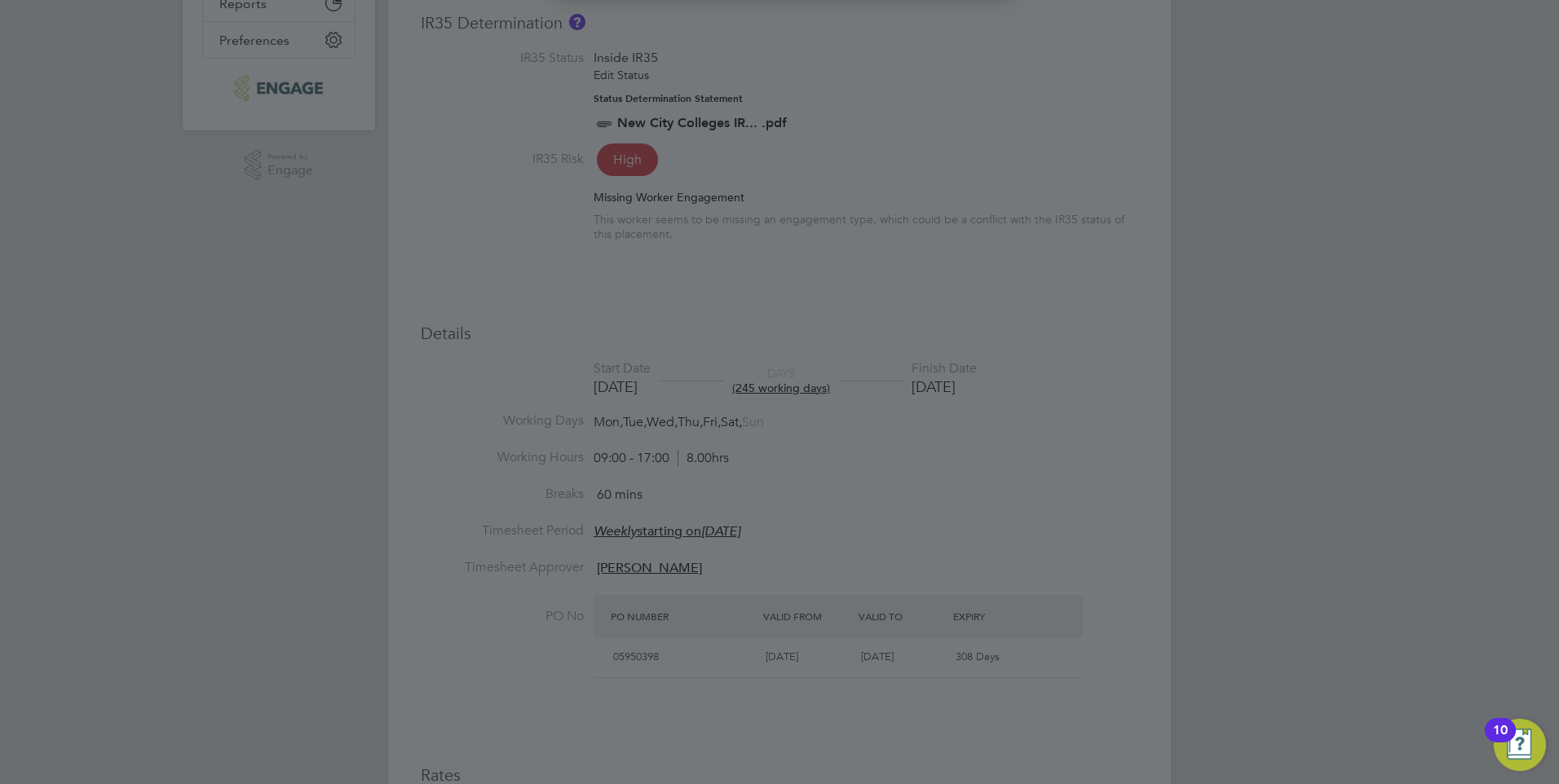
click at [904, 399] on div at bounding box center [779, 392] width 1559 height 784
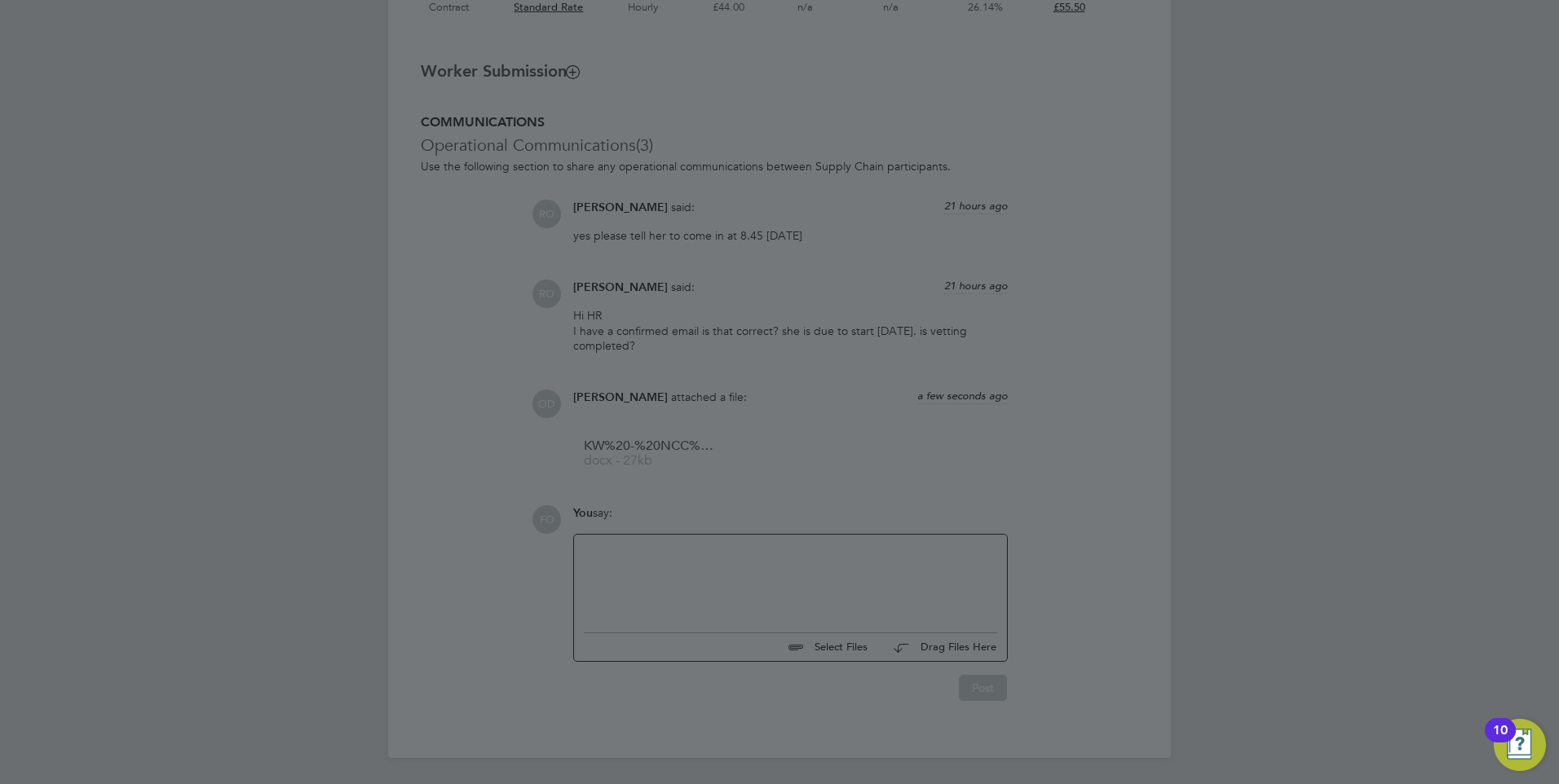
click at [808, 494] on div at bounding box center [779, 392] width 1559 height 784
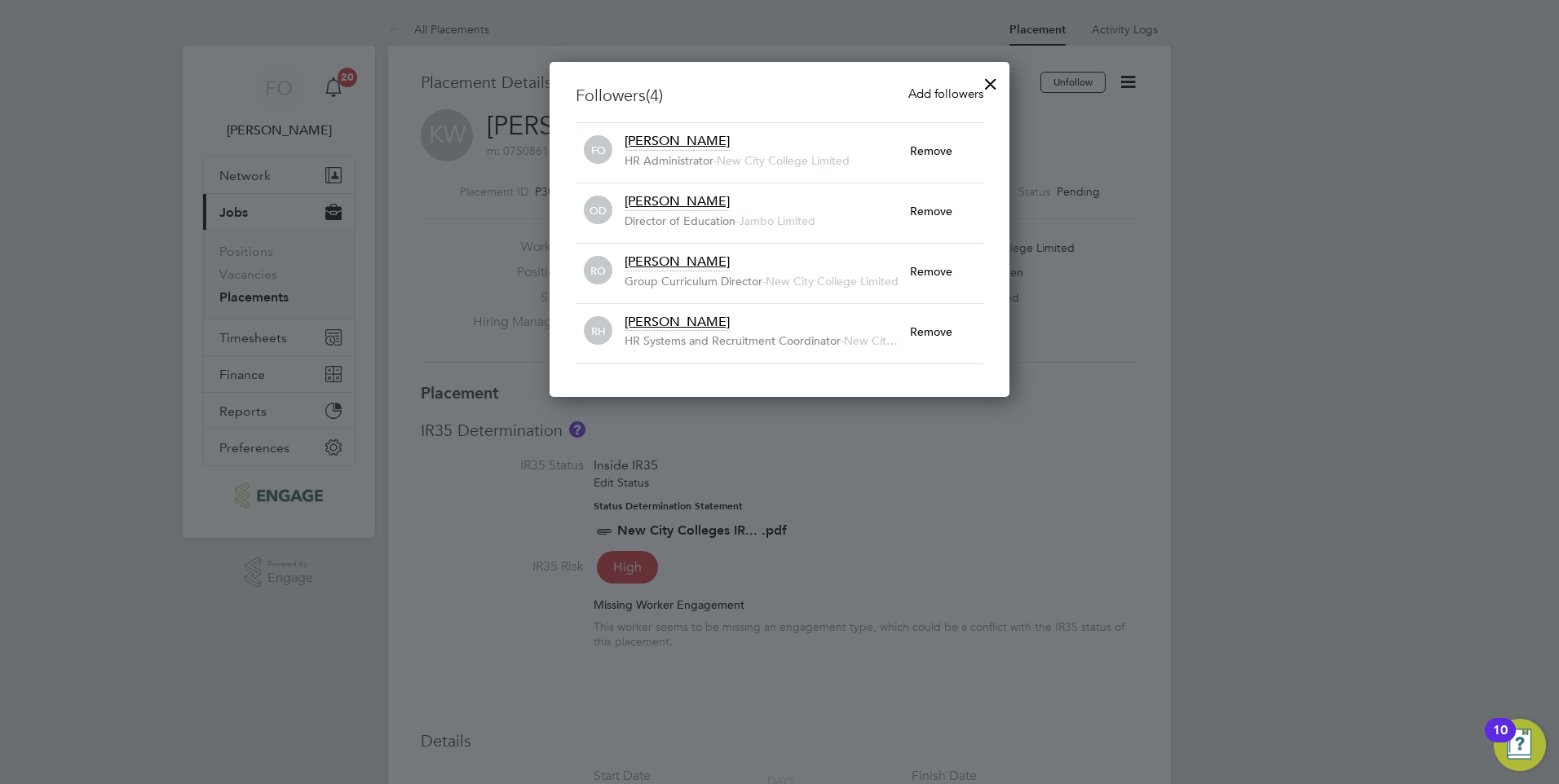
click at [993, 75] on div at bounding box center [990, 80] width 29 height 29
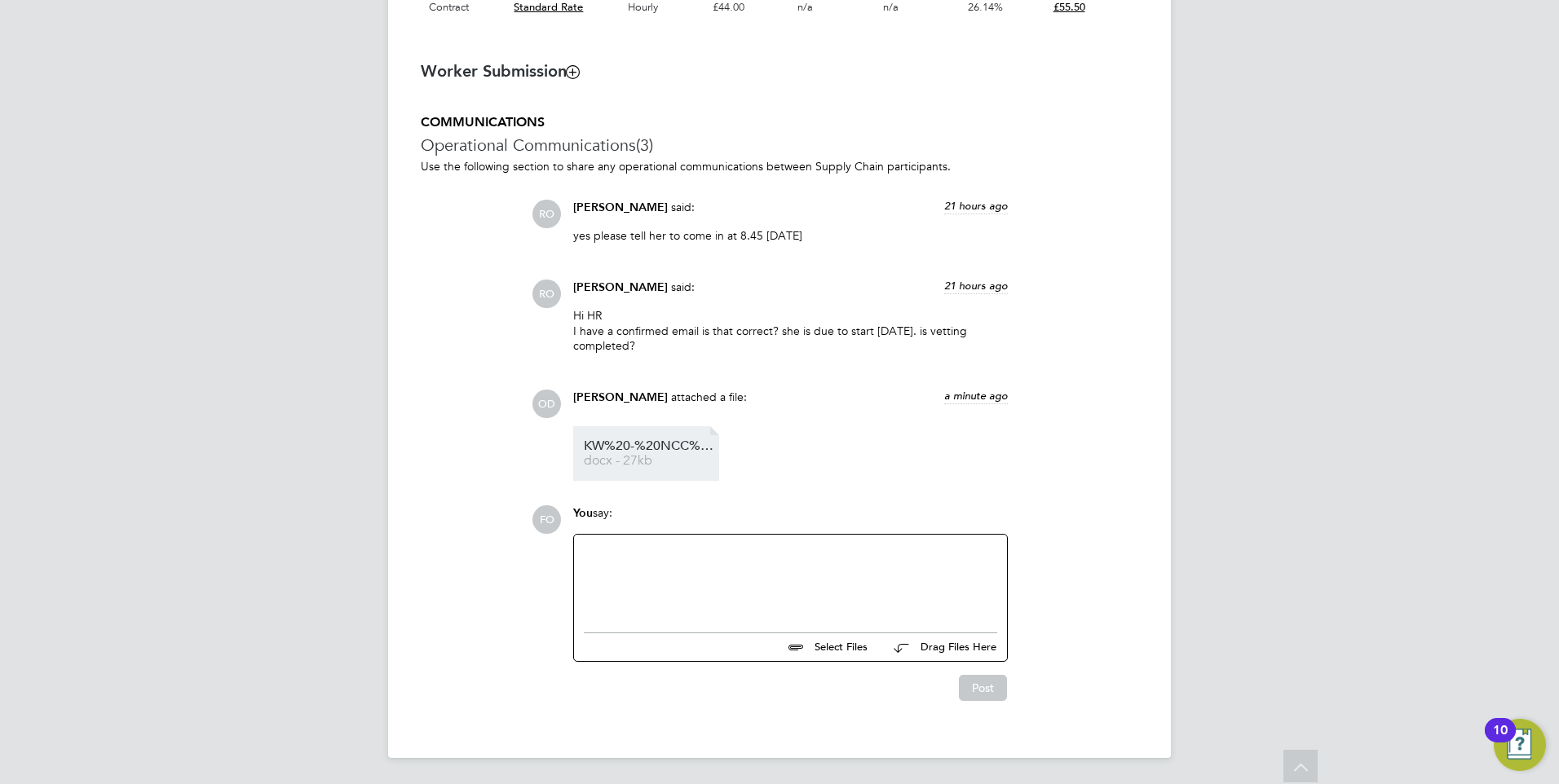
click at [657, 447] on span "KW%20-%20NCC%20Vetting%20Form" at bounding box center [649, 446] width 130 height 12
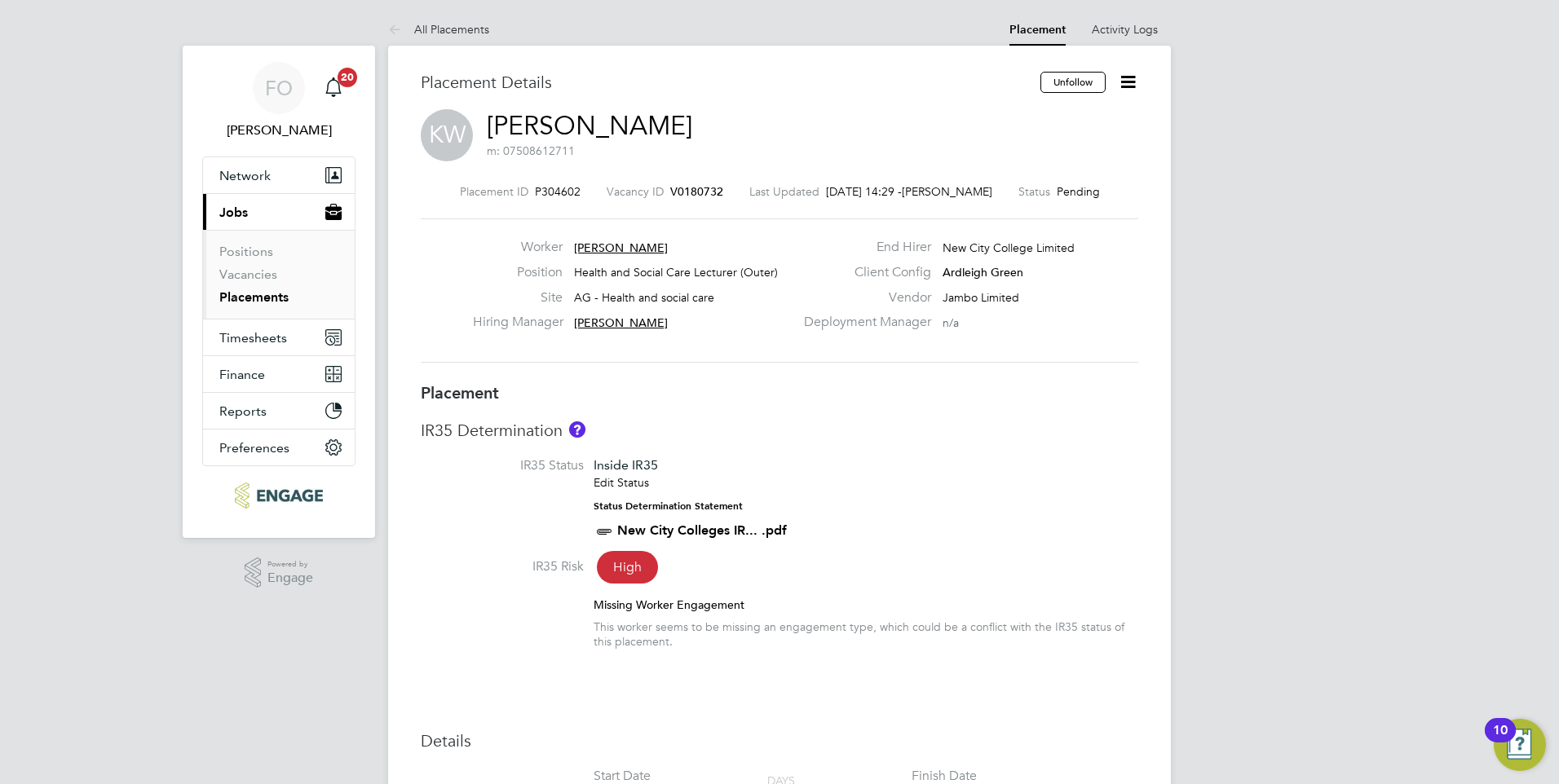
click at [701, 187] on span "V0180732" at bounding box center [697, 192] width 53 height 15
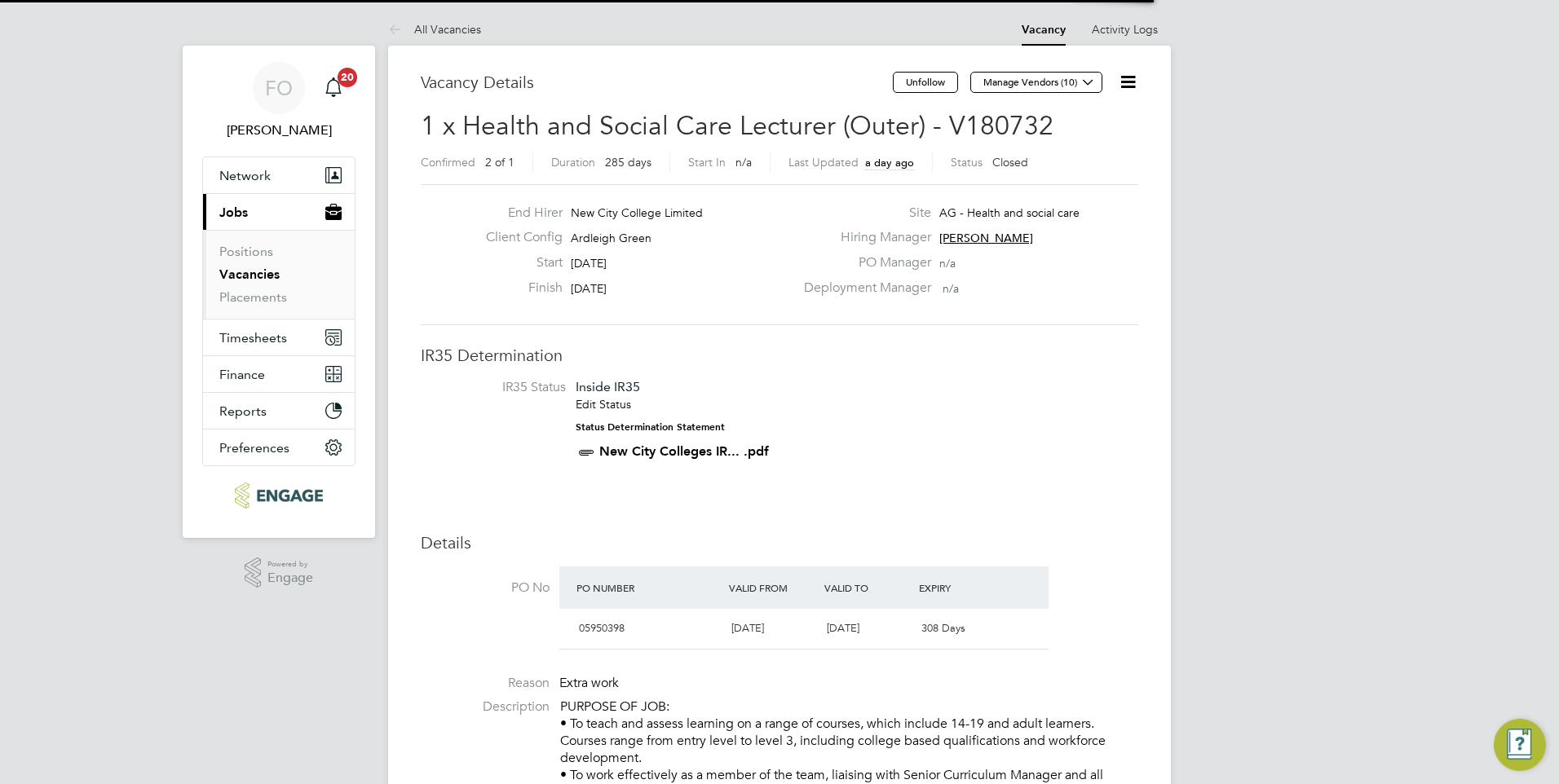
scroll to position [27, 142]
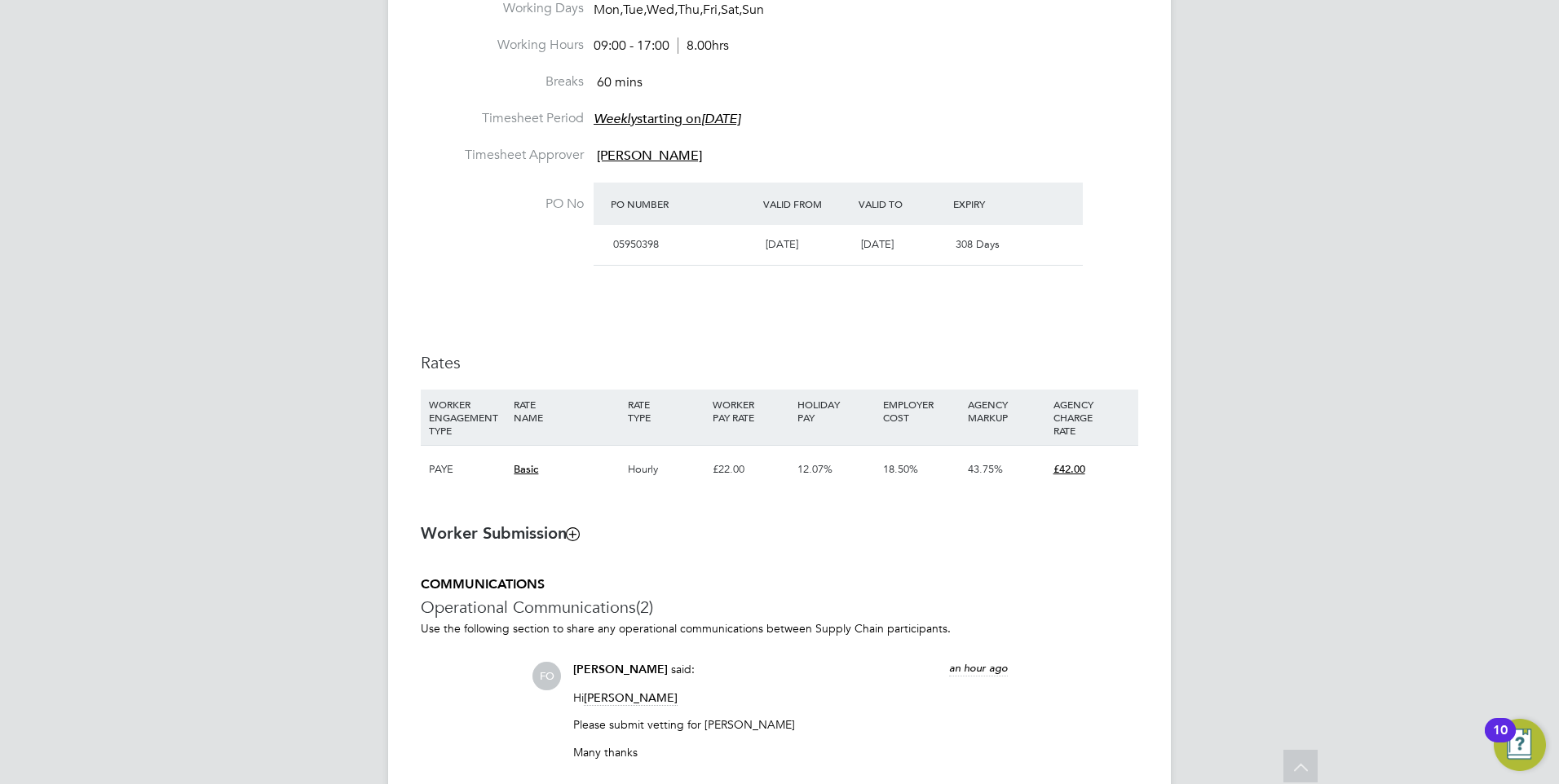
scroll to position [250, 0]
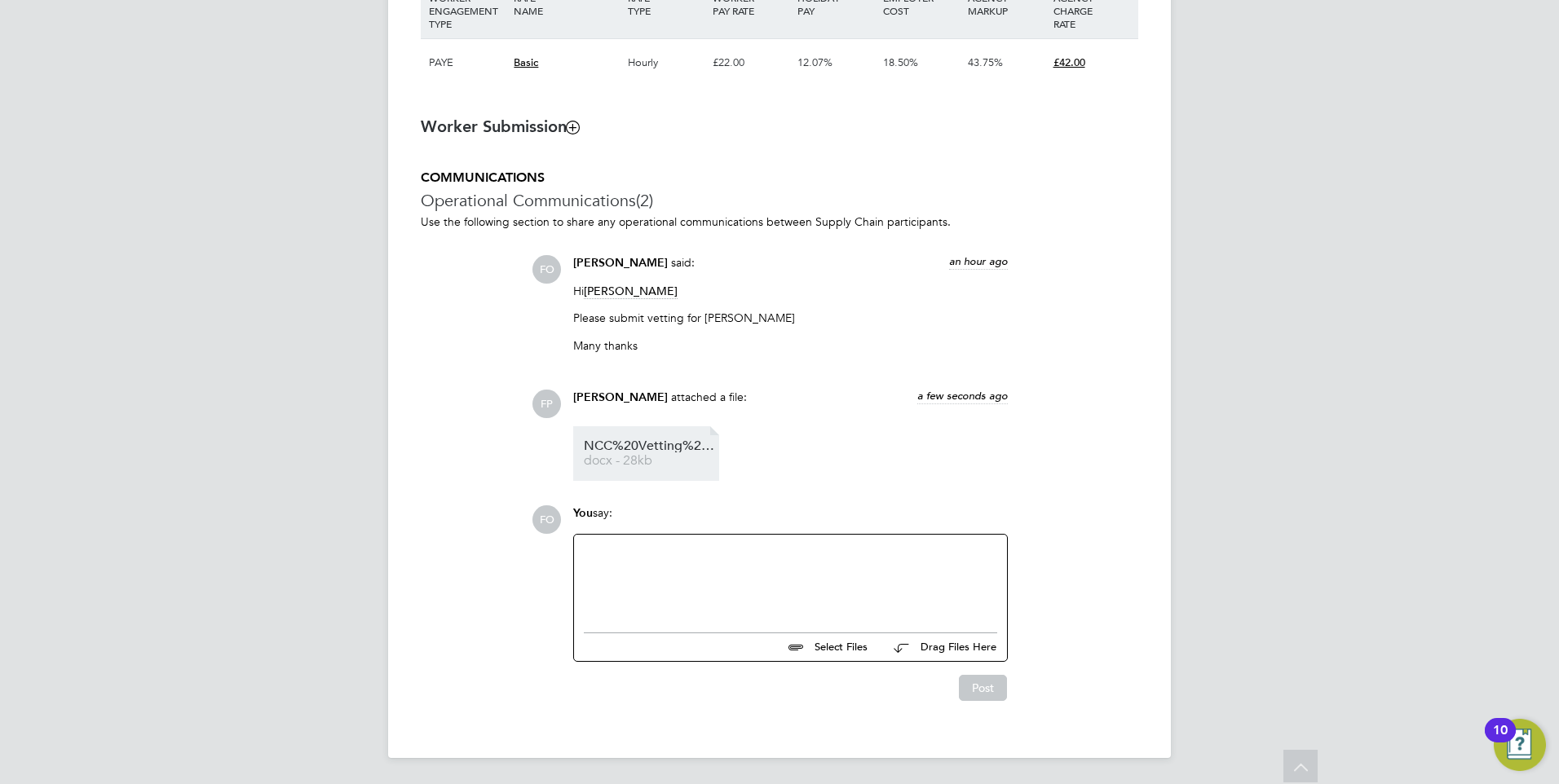
click at [630, 451] on span "NCC%20Vetting%20form%20Saif%20Khan" at bounding box center [649, 446] width 130 height 12
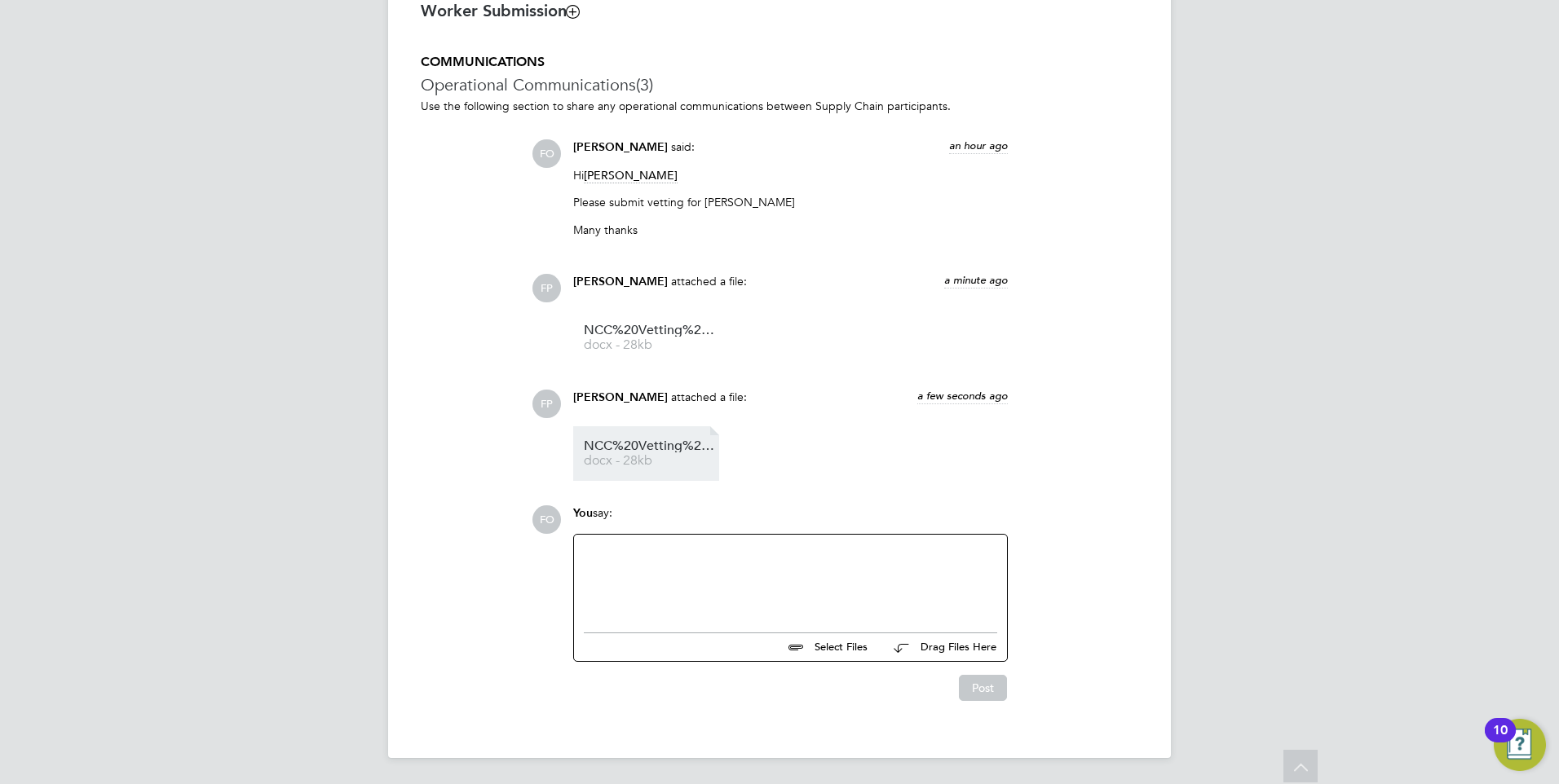
click at [660, 448] on span "NCC%20Vetting%20form%20Saif%20Khan" at bounding box center [649, 446] width 130 height 12
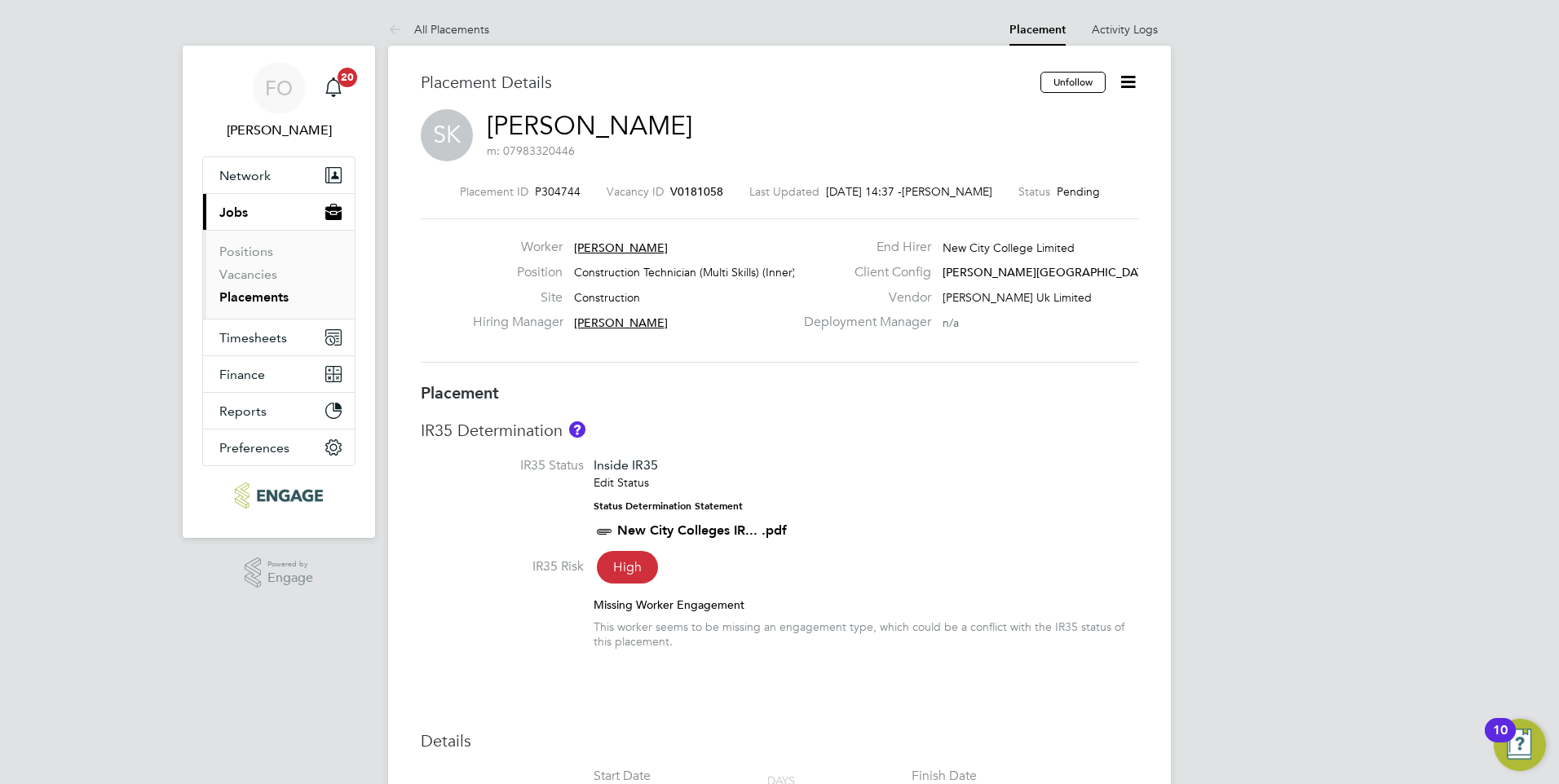
click at [709, 180] on div "Placement ID P304744 Vacancy ID V0181058 Last Updated 26 Sep 2025, 14:37 - Fran…" at bounding box center [779, 274] width 718 height 218
click at [696, 184] on span "V0181058" at bounding box center [697, 192] width 53 height 15
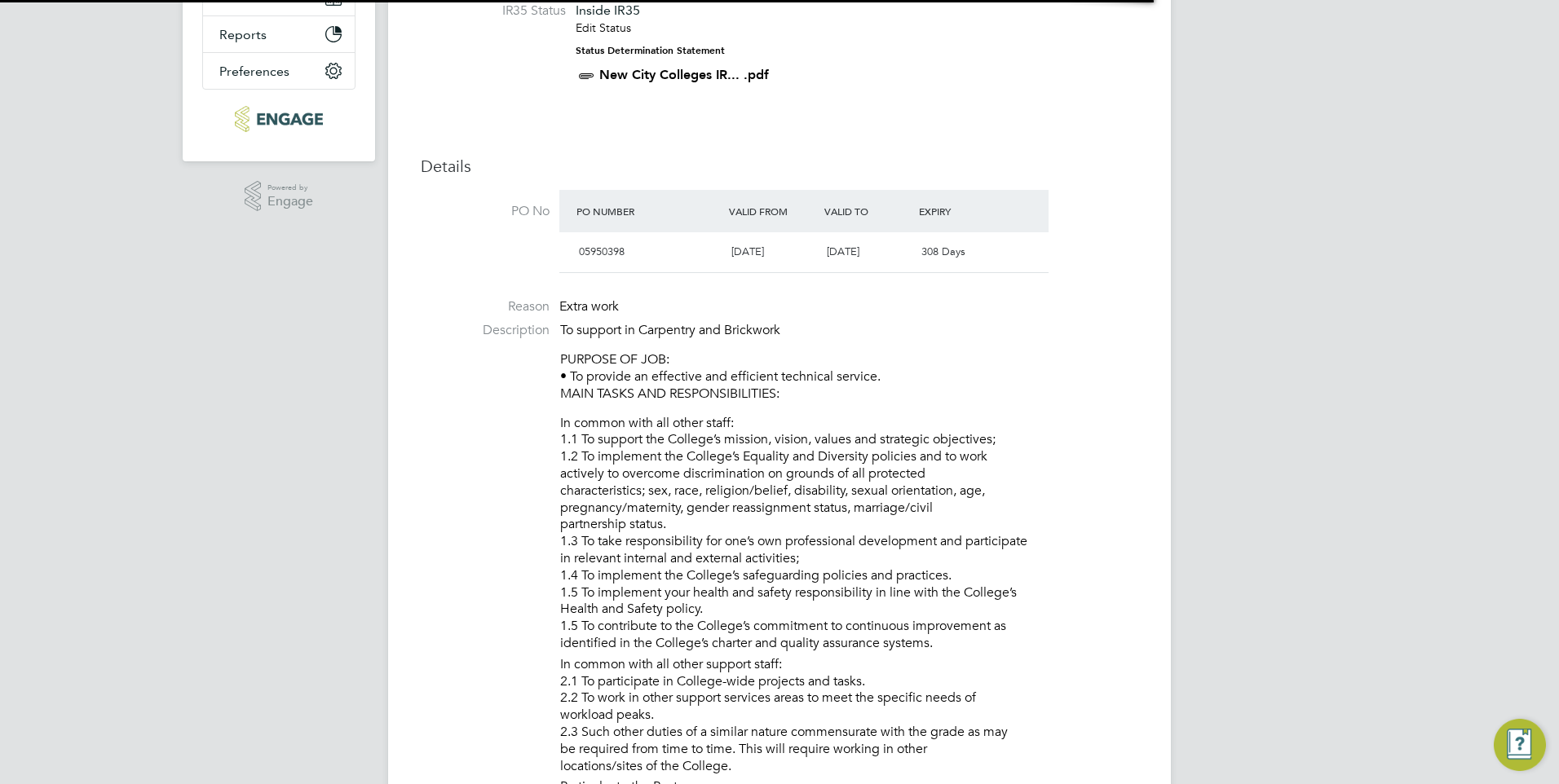
scroll to position [8, 8]
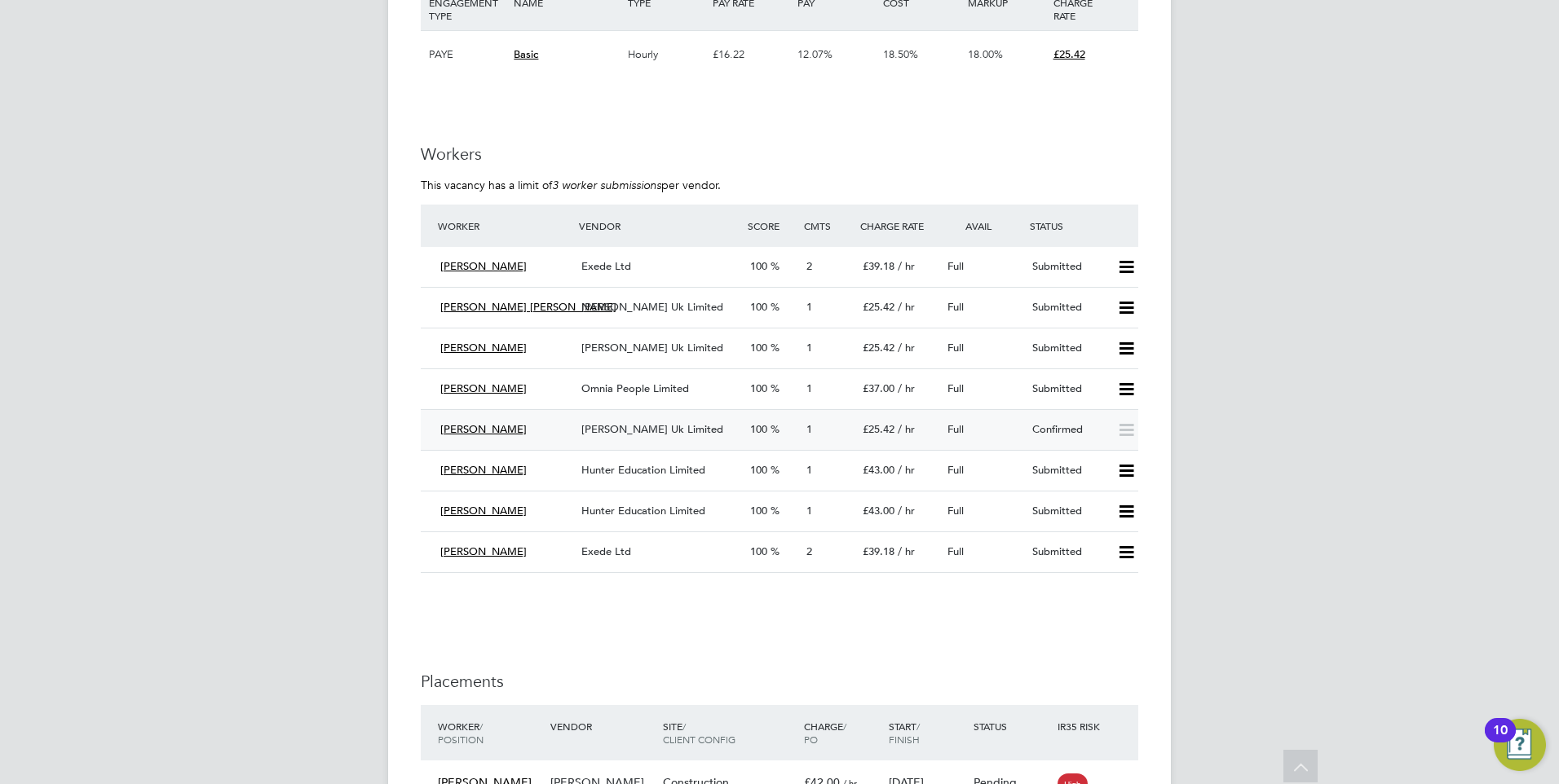
click at [1065, 426] on div "Confirmed" at bounding box center [1068, 430] width 85 height 27
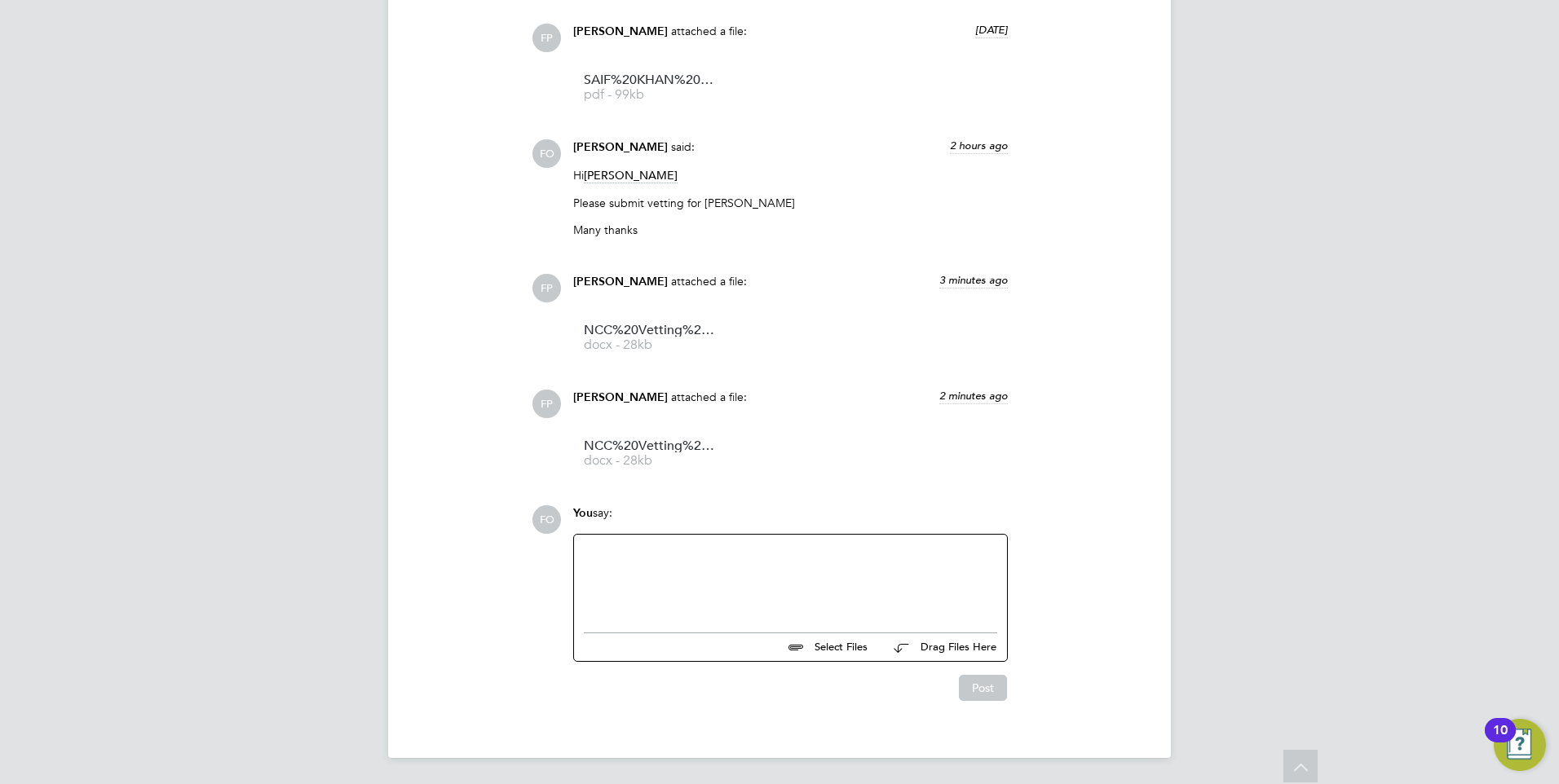
click at [738, 580] on div at bounding box center [791, 579] width 413 height 71
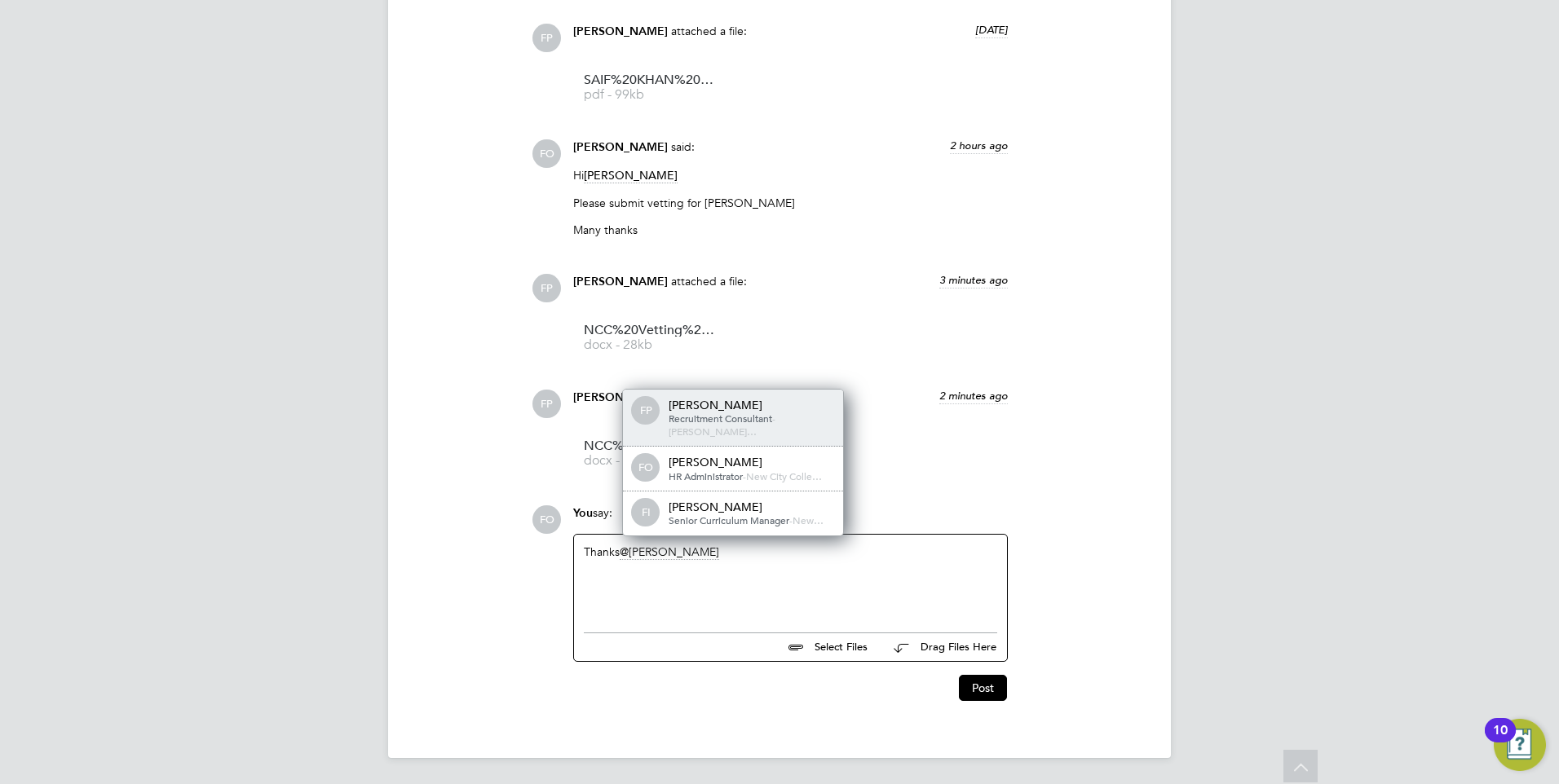
click at [778, 412] on div "Frank Pocock" at bounding box center [750, 406] width 163 height 15
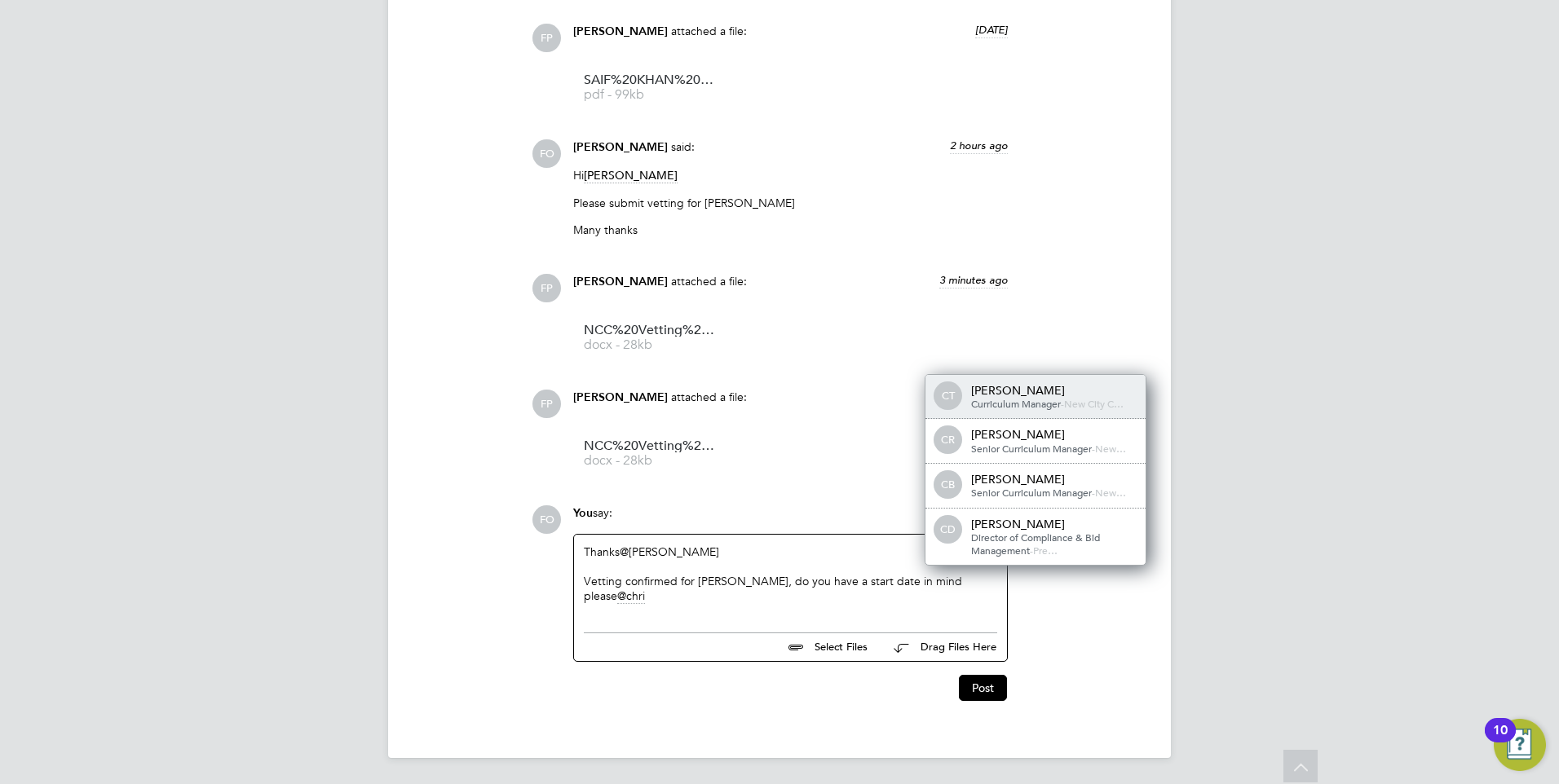
click at [1027, 383] on div "Christopher Taylor" at bounding box center [1052, 391] width 163 height 15
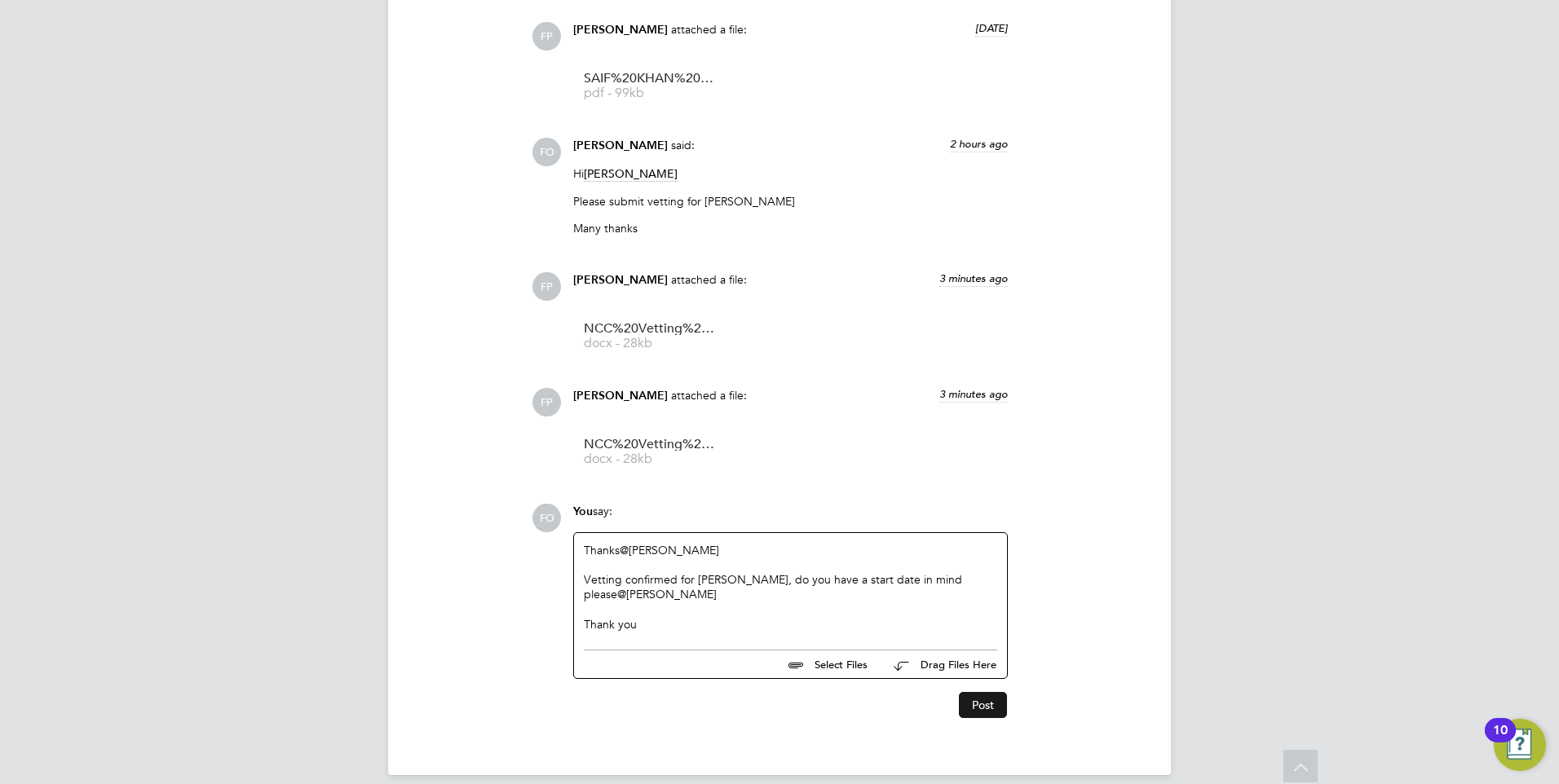
click at [1004, 694] on button "Post" at bounding box center [983, 704] width 48 height 26
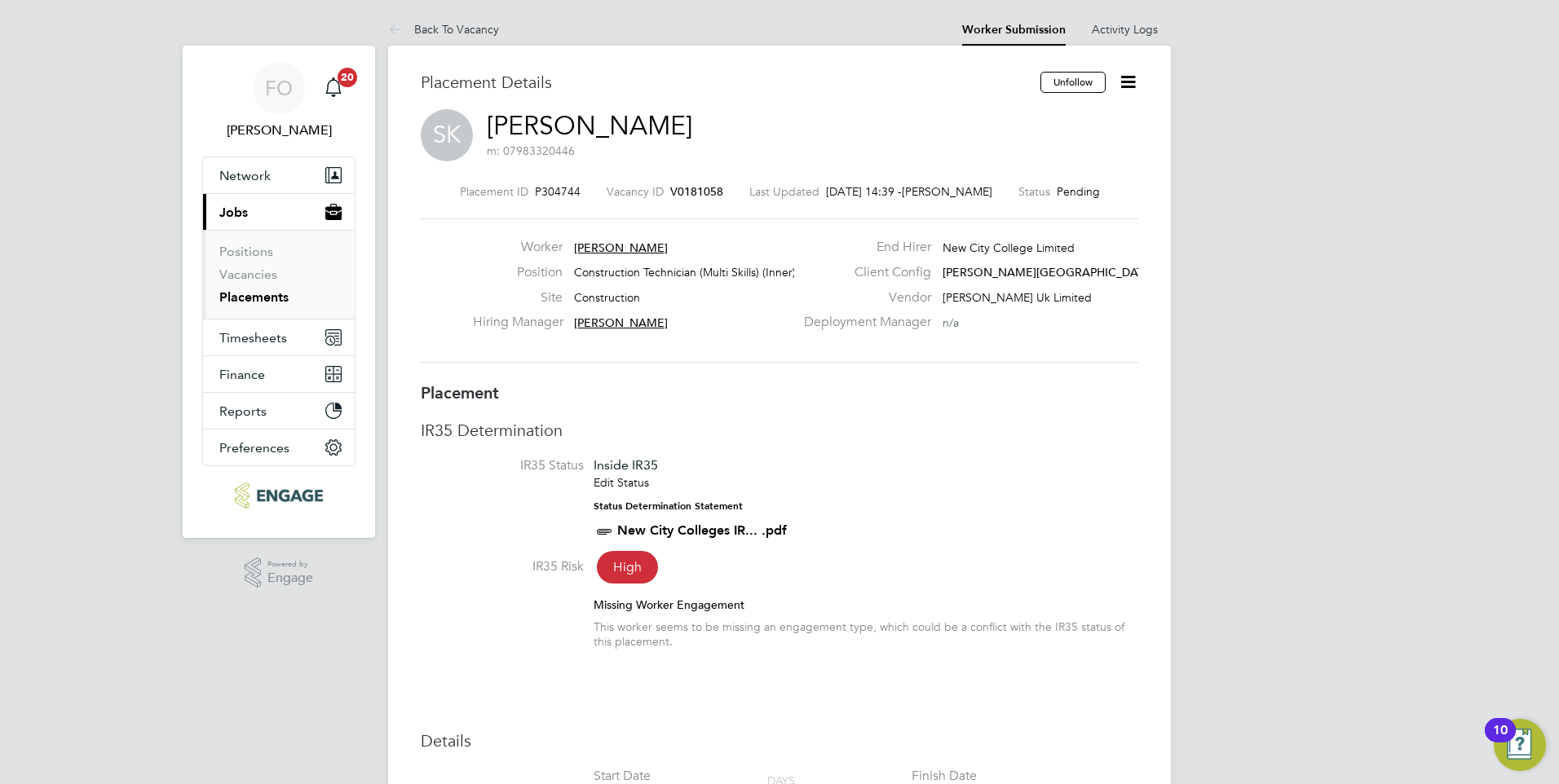
click at [699, 184] on span "V0181058" at bounding box center [697, 192] width 53 height 15
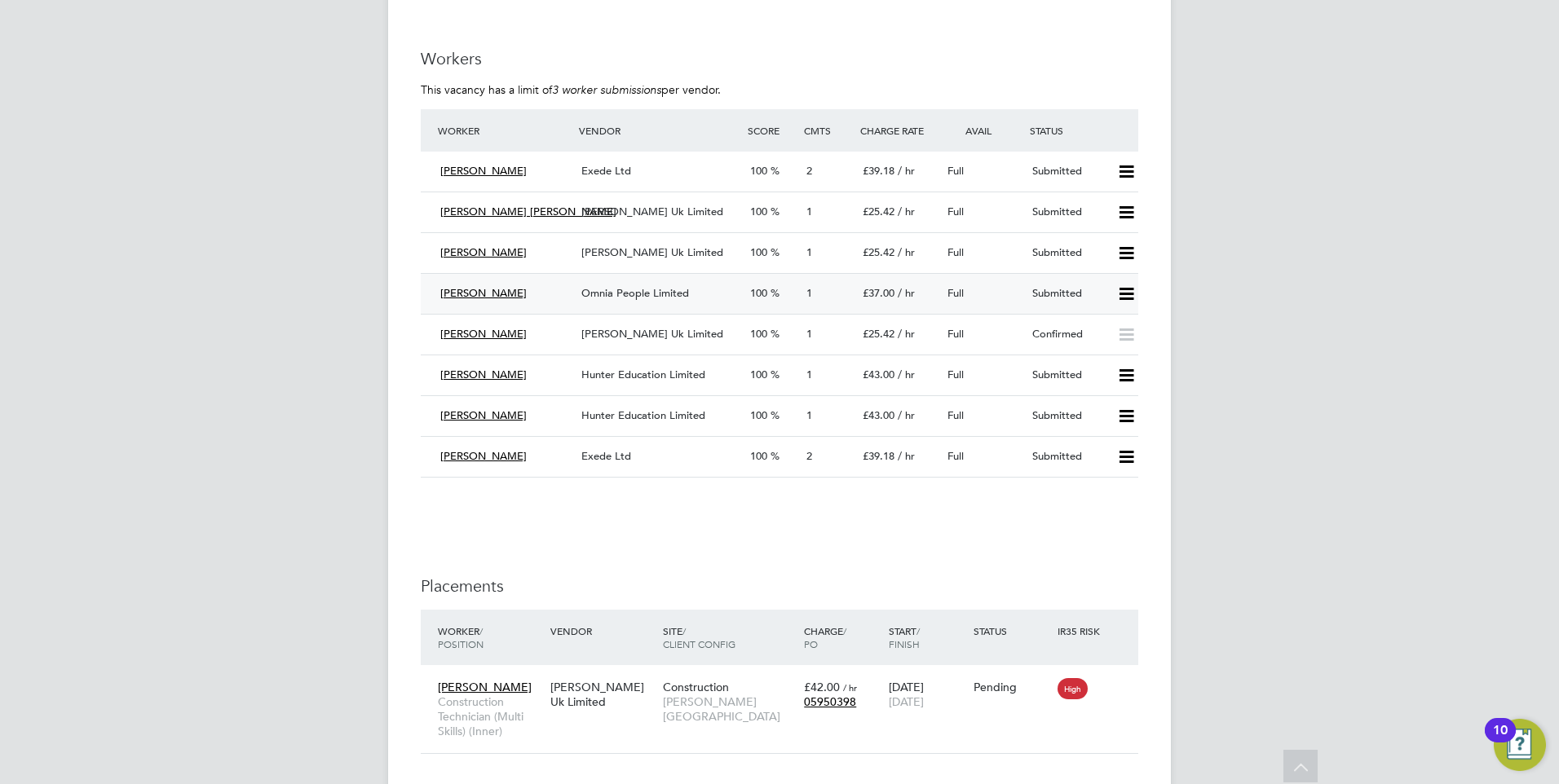
scroll to position [2798, 0]
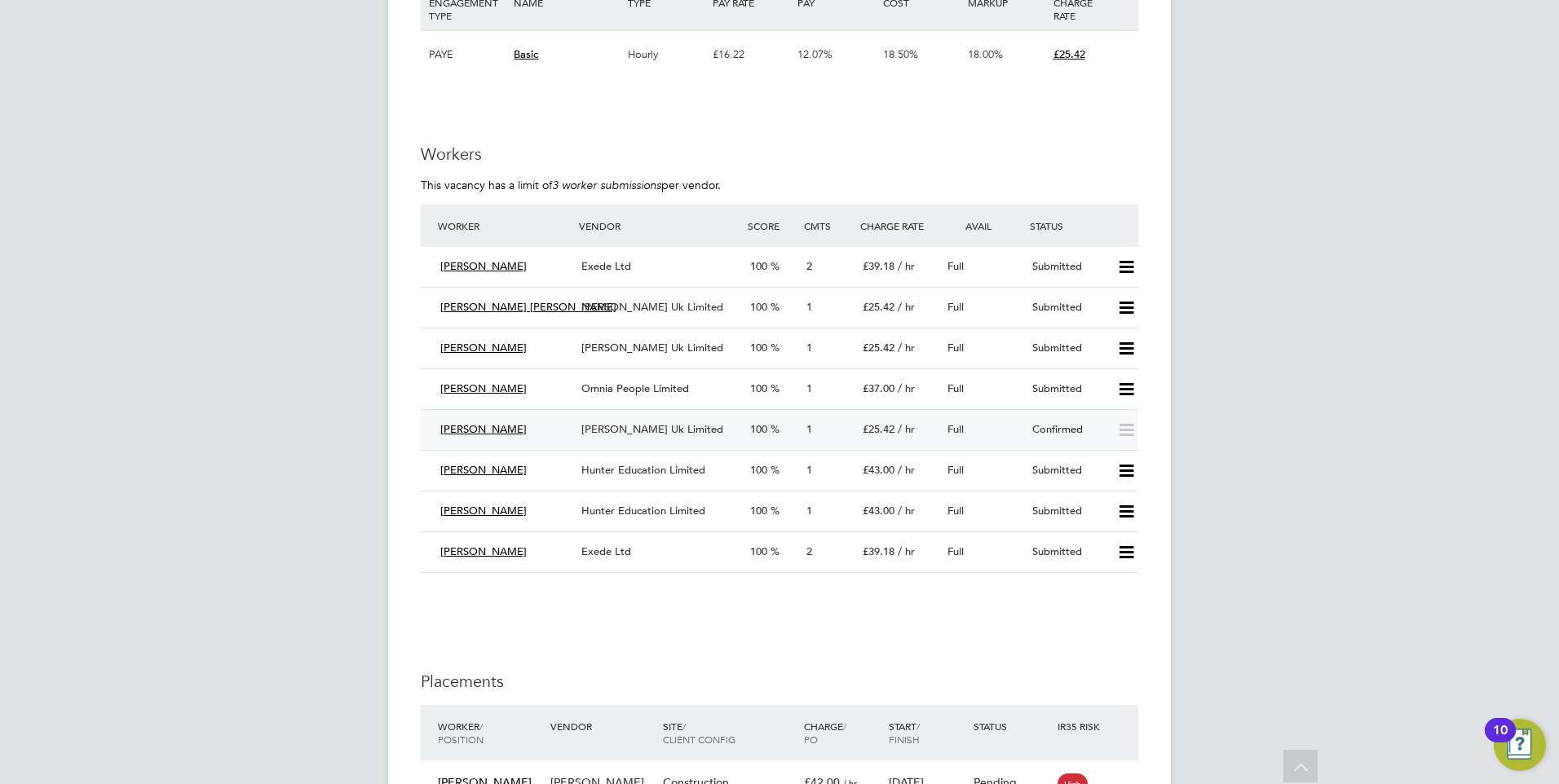
click at [1018, 428] on div "Full" at bounding box center [983, 430] width 85 height 27
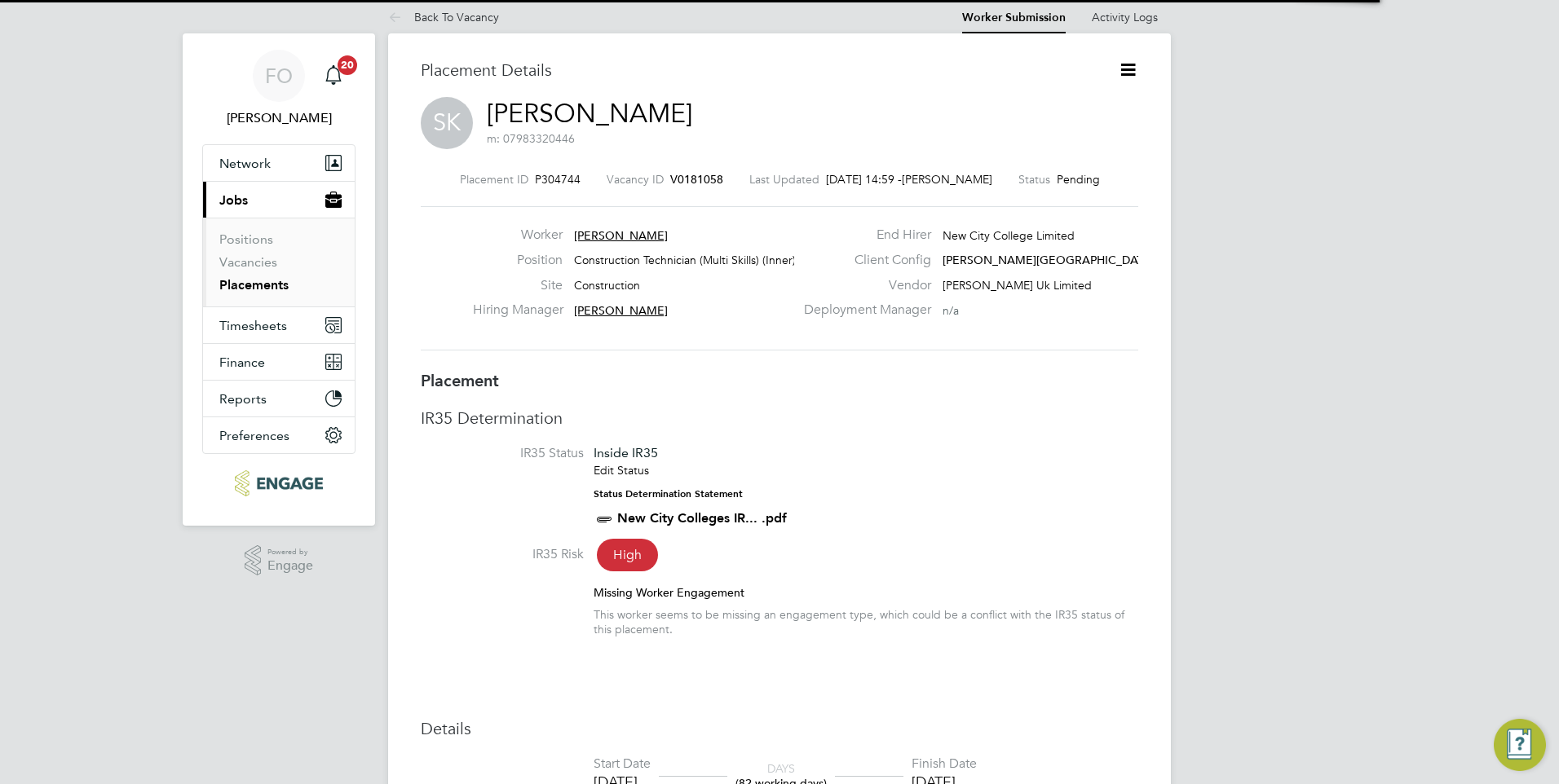
scroll to position [16, 252]
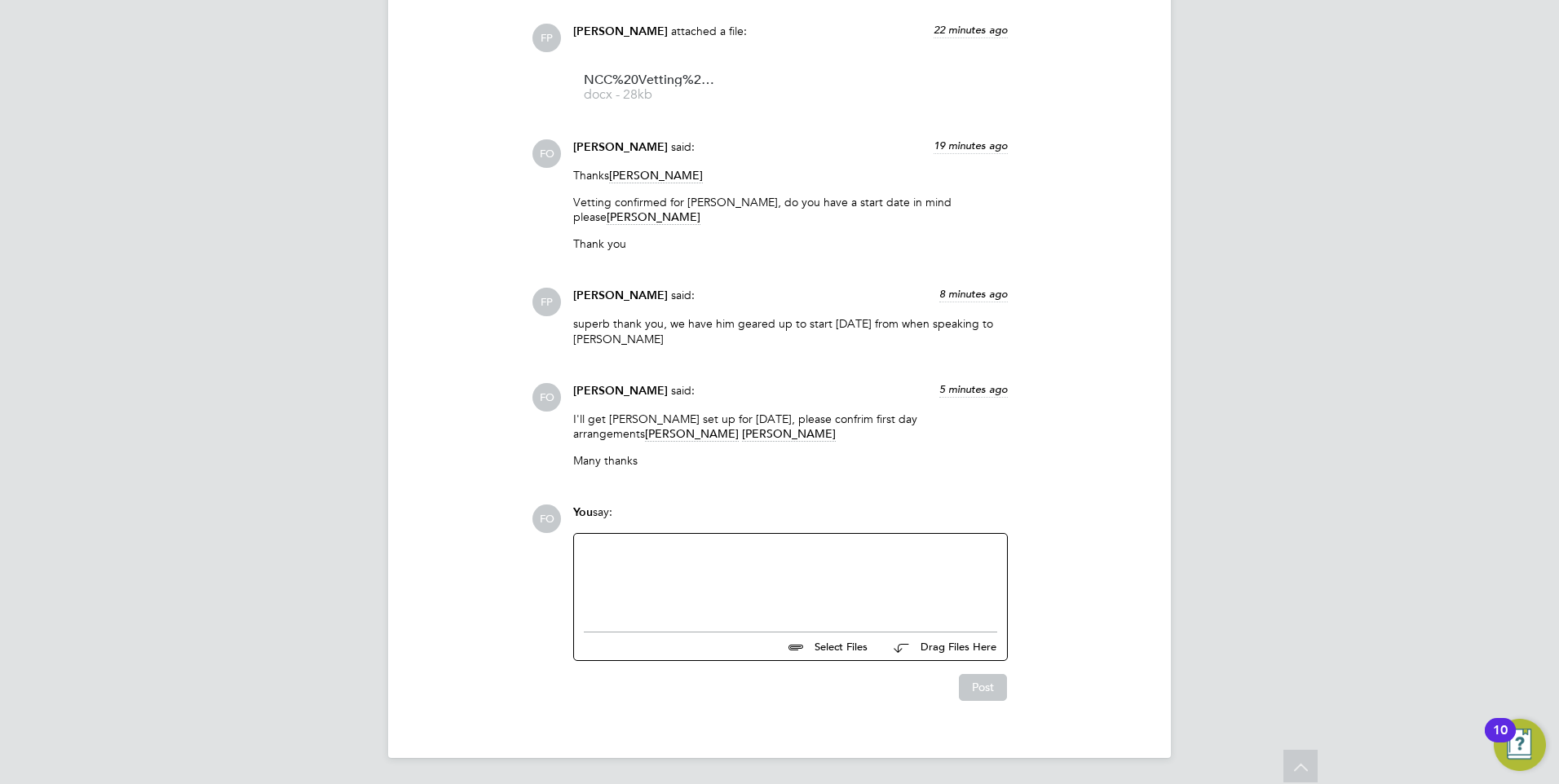
drag, startPoint x: 728, startPoint y: 571, endPoint x: 704, endPoint y: 565, distance: 24.7
click at [724, 571] on div at bounding box center [791, 578] width 413 height 71
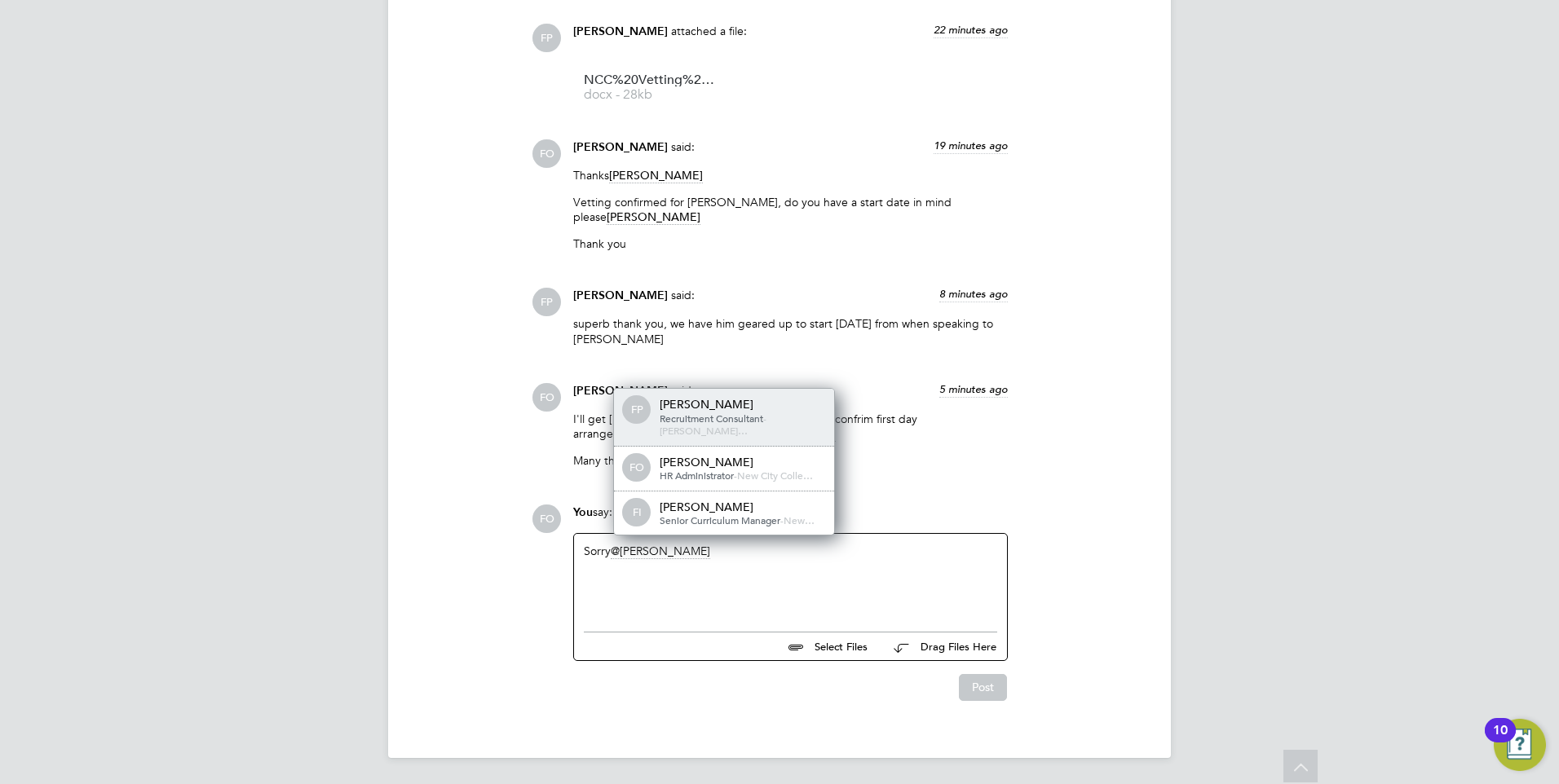
click at [719, 406] on div "FP Frank Pocock Recruitment Consultant - Morgan…" at bounding box center [723, 417] width 220 height 57
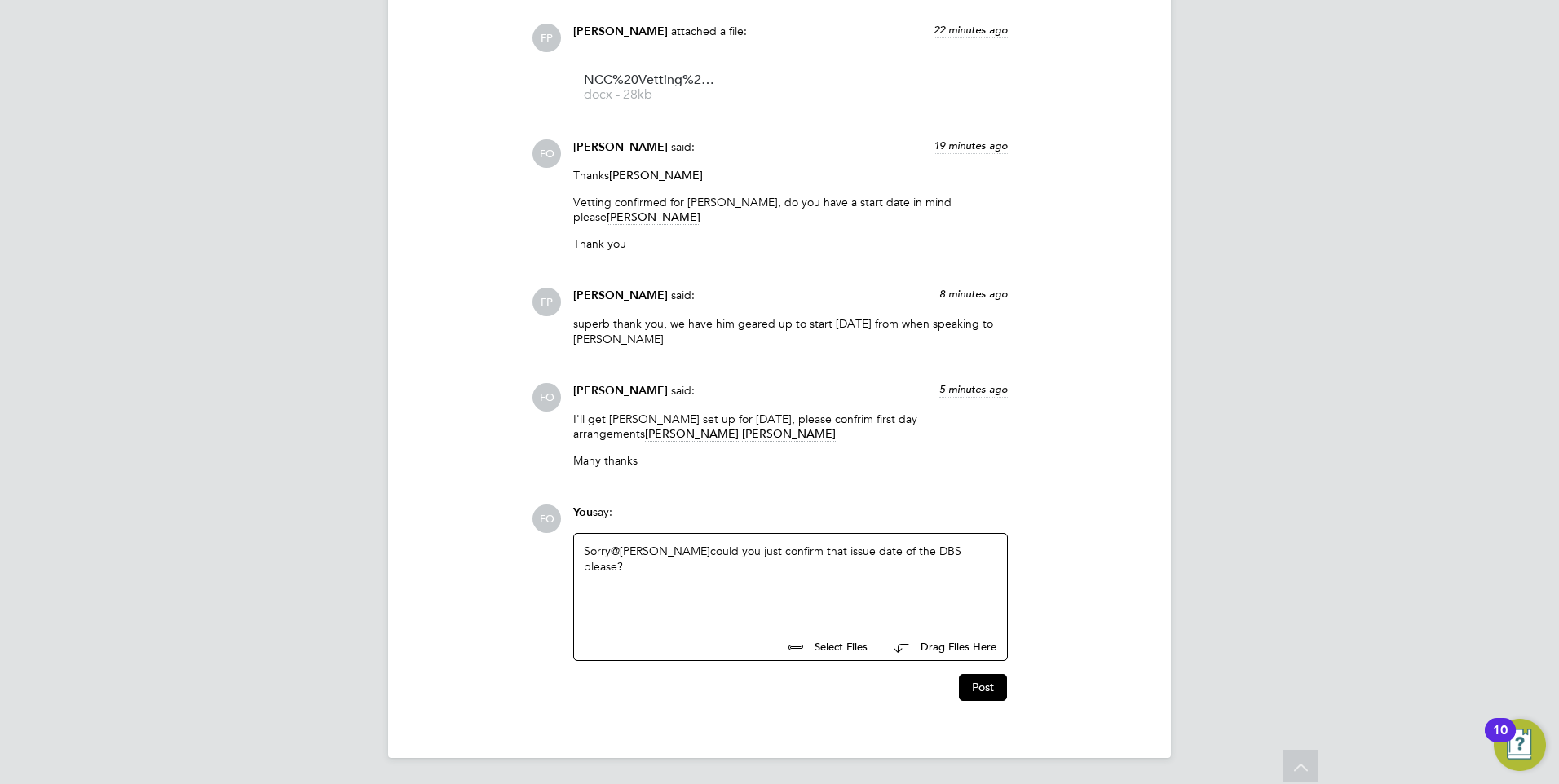
click at [824, 548] on div "Sorry @Frank Pocock ​ could you just confirm that issue date of the DBS please?" at bounding box center [791, 578] width 413 height 71
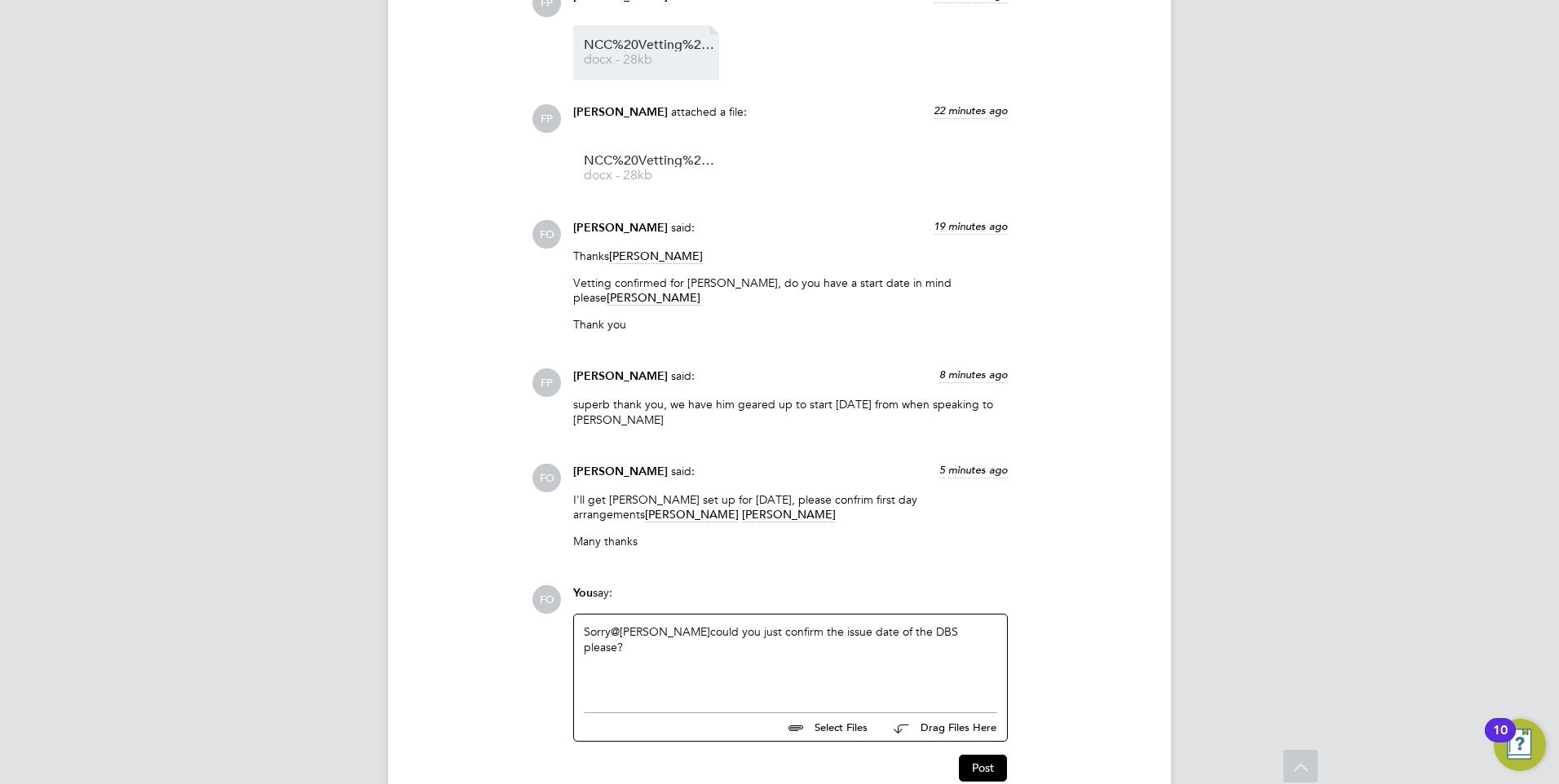
click at [668, 61] on span "docx - 28kb" at bounding box center [649, 60] width 130 height 12
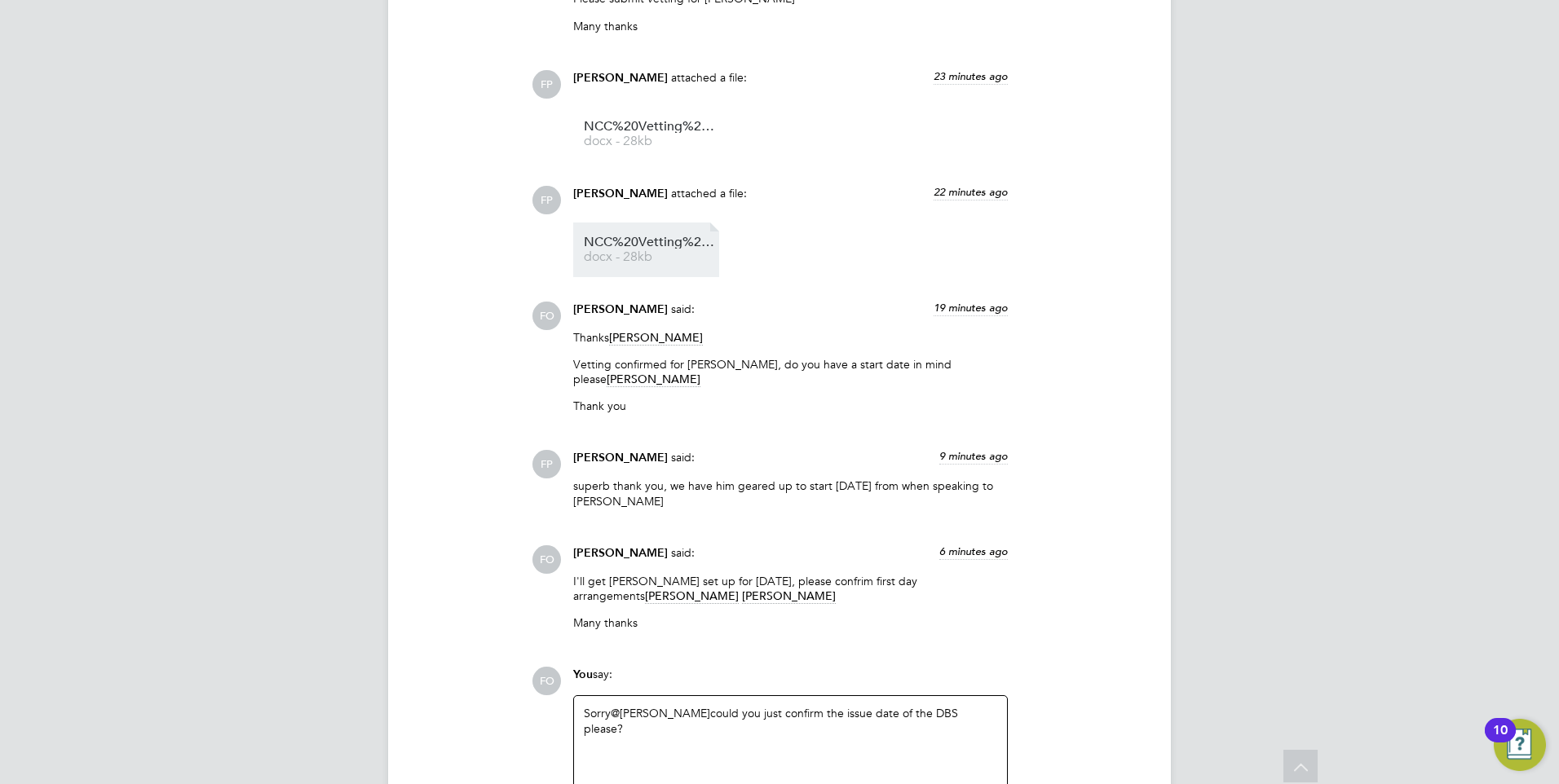
click at [668, 256] on span "docx - 28kb" at bounding box center [649, 257] width 130 height 12
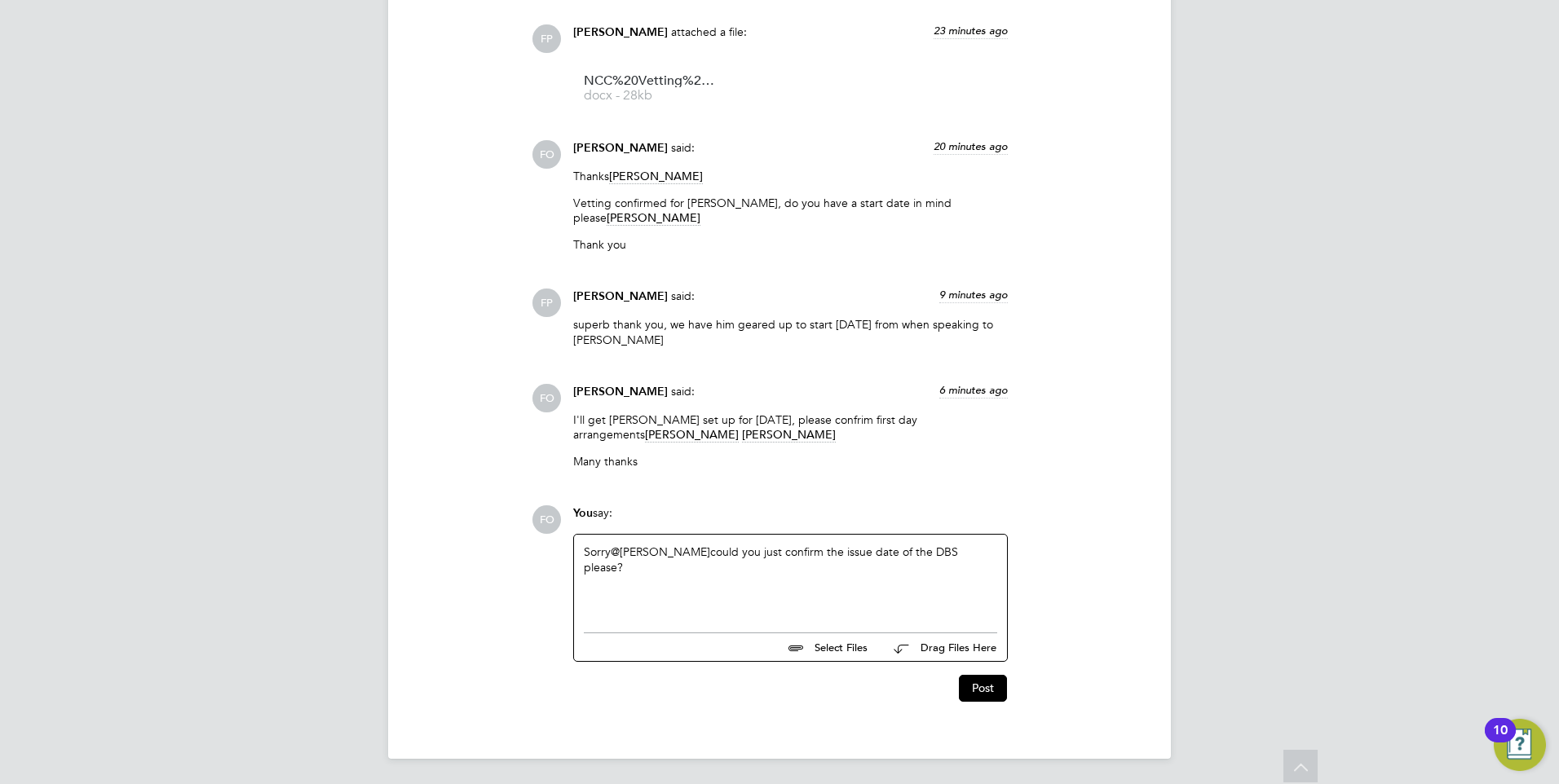
scroll to position [1825, 0]
click at [989, 682] on button "Post" at bounding box center [983, 687] width 48 height 26
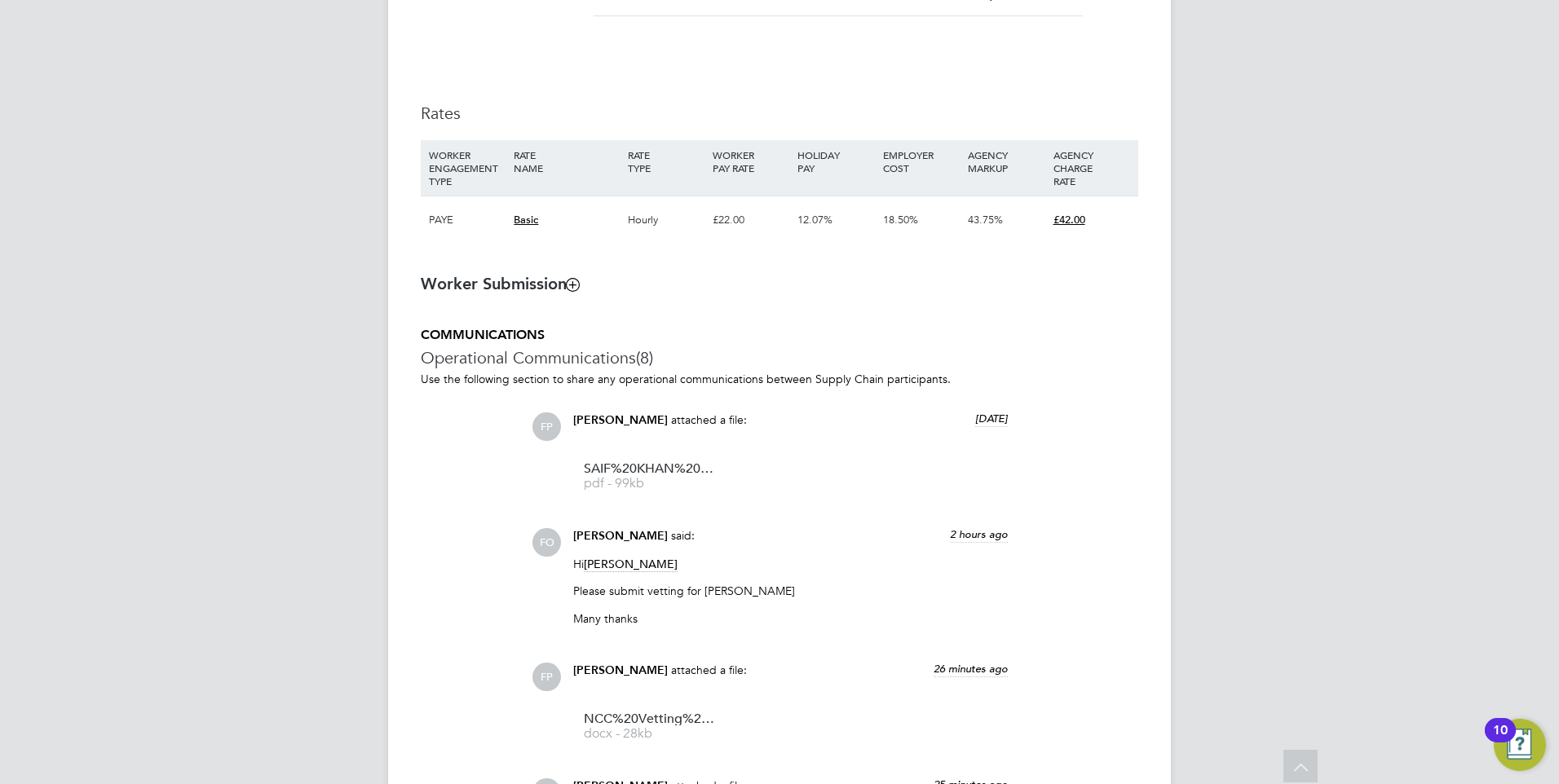
scroll to position [1142, 0]
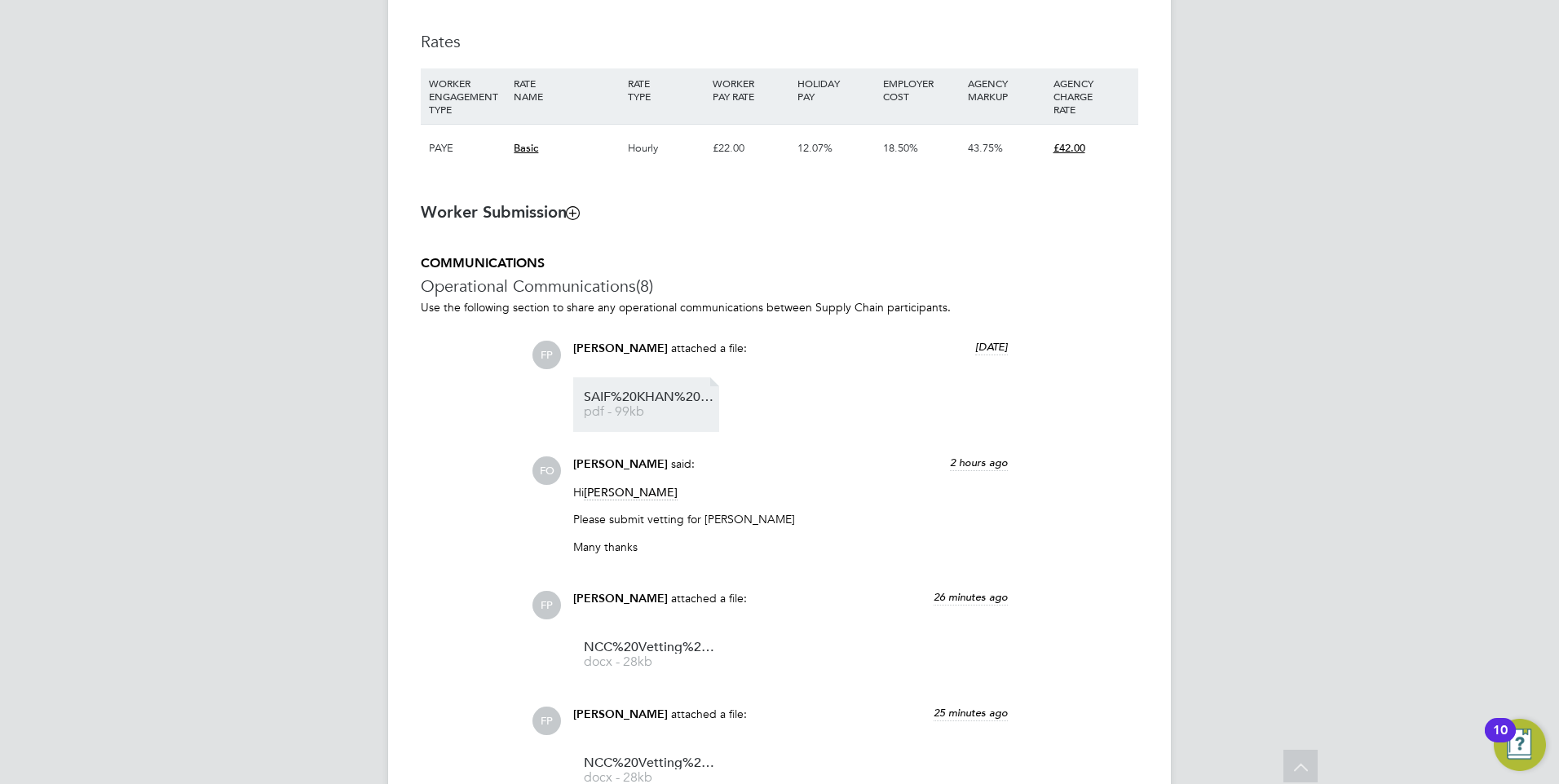
click at [628, 408] on span "pdf - 99kb" at bounding box center [649, 411] width 130 height 12
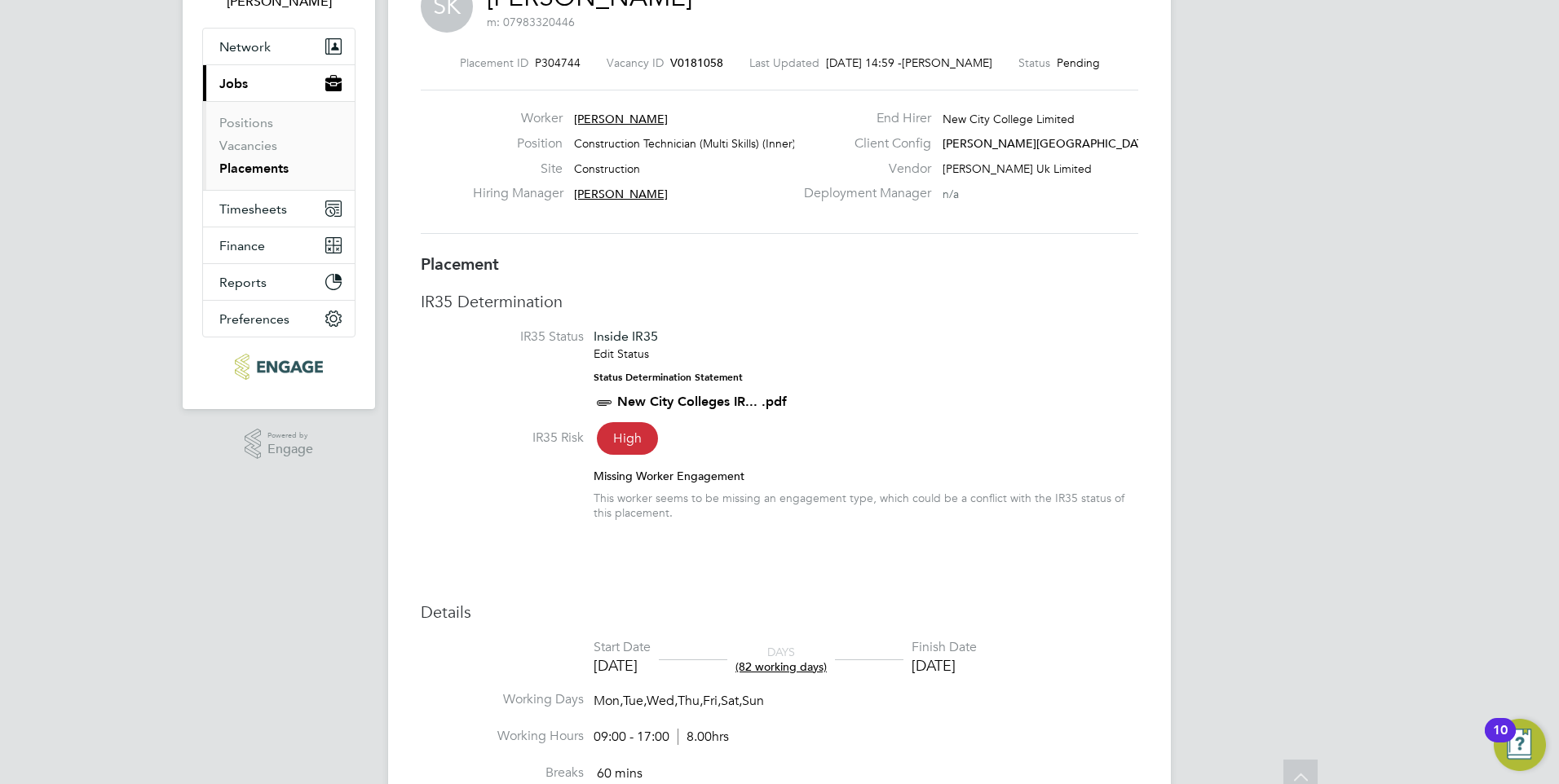
scroll to position [0, 0]
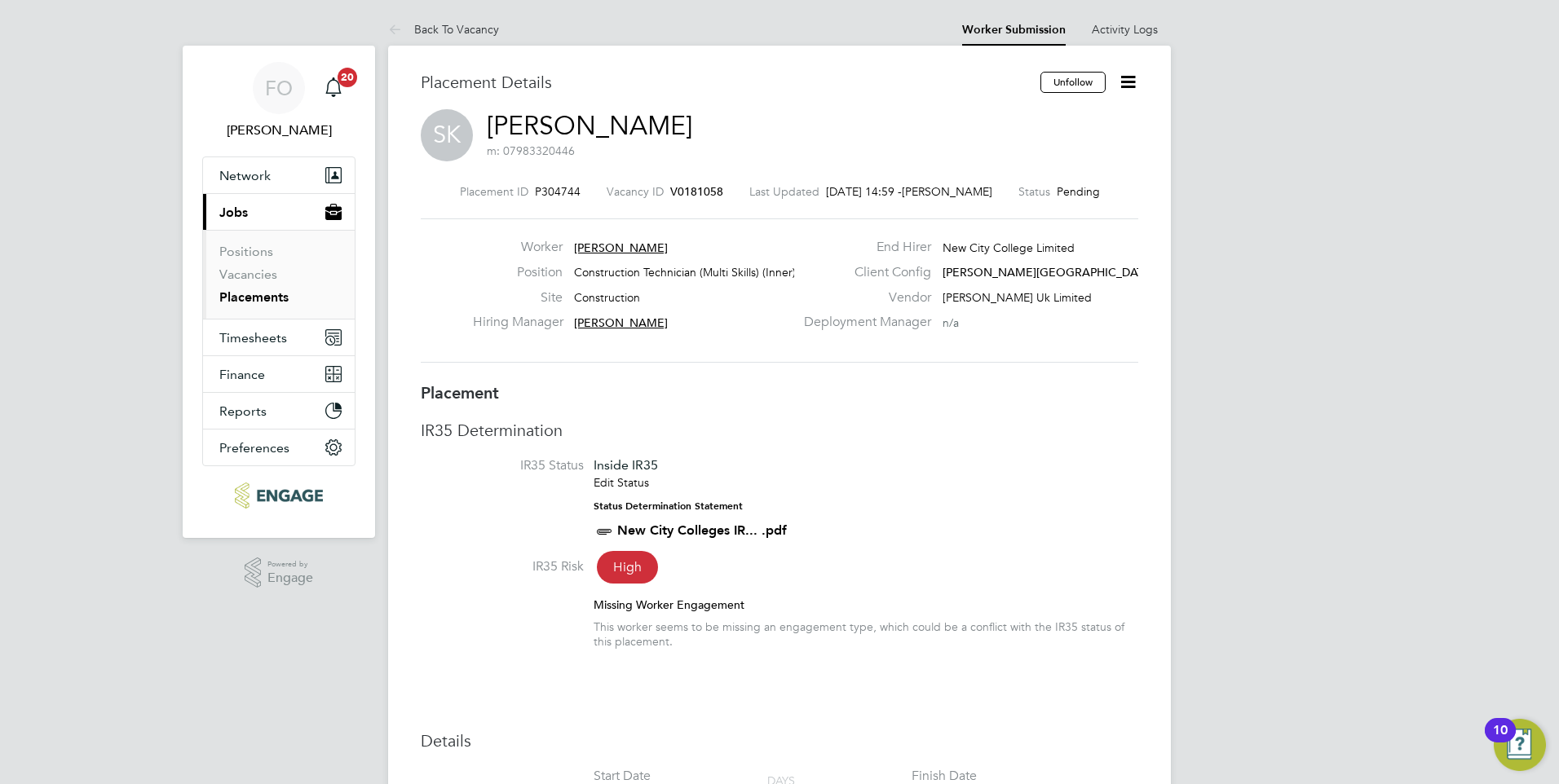
click at [1131, 71] on icon at bounding box center [1128, 81] width 21 height 21
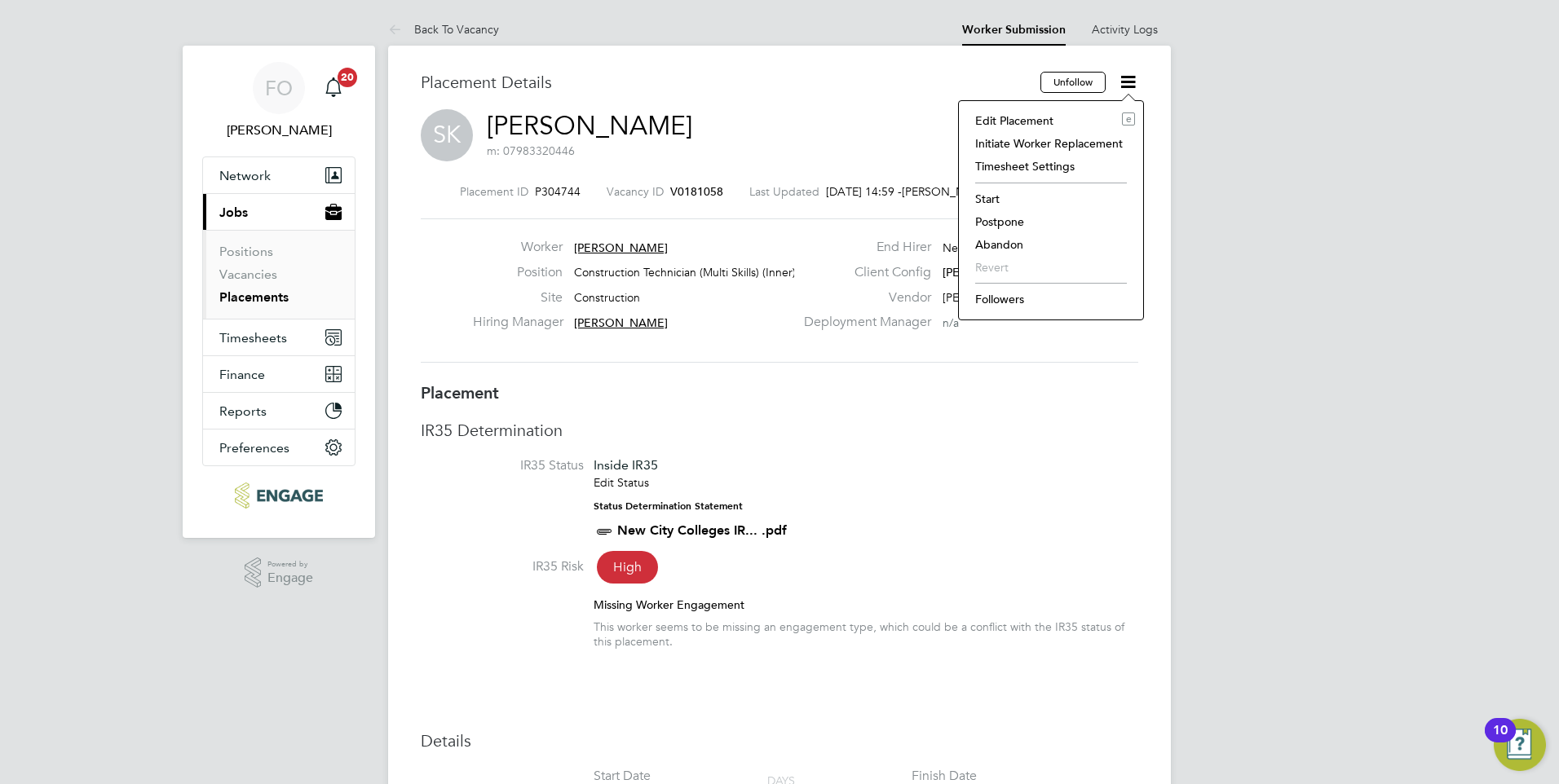
click at [1027, 369] on div "Placement ID P304744 Vacancy ID V0181058 Last Updated 26 Sep 2025, 14:59 - Fran…" at bounding box center [779, 274] width 718 height 218
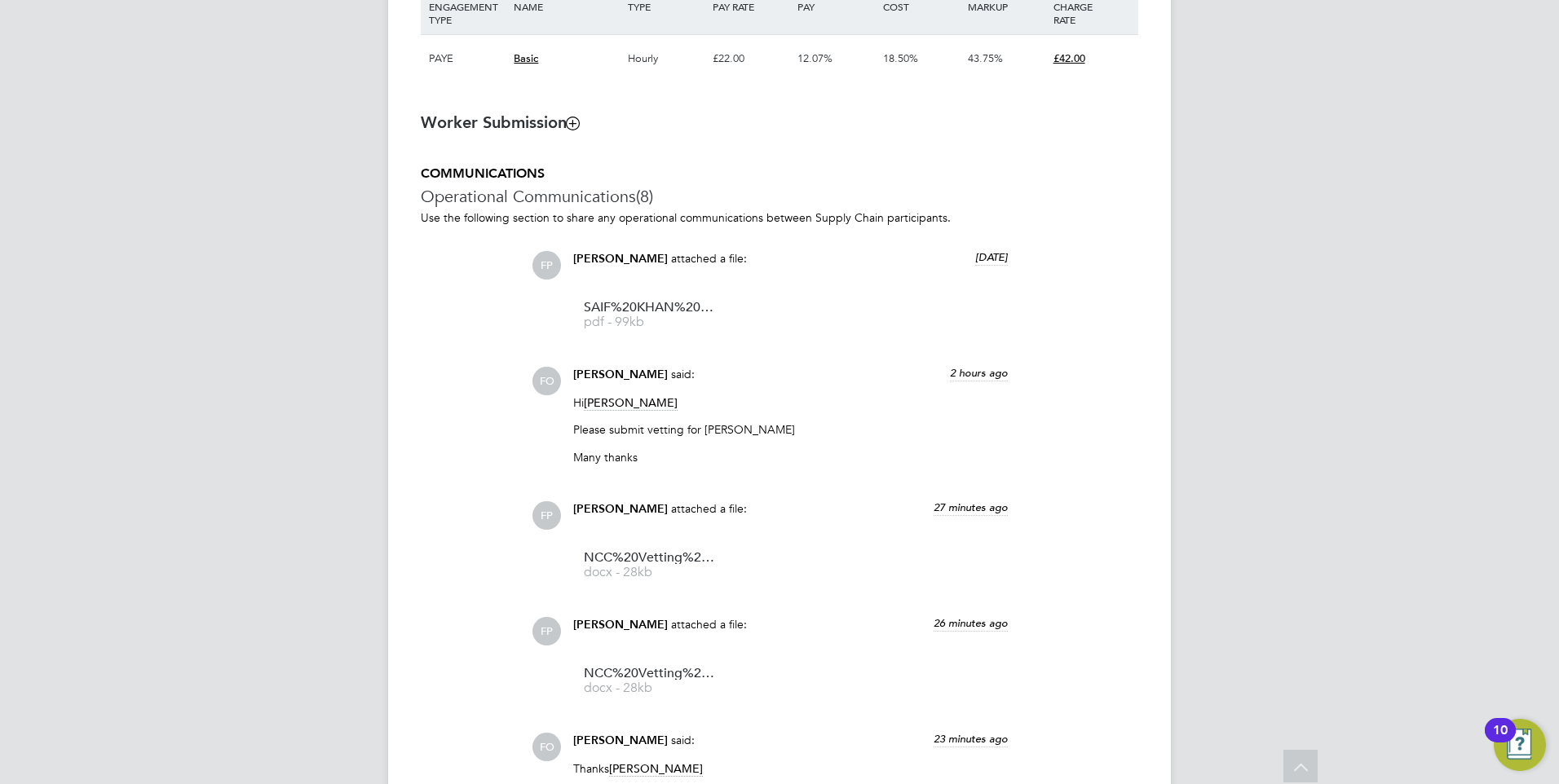
scroll to position [1304, 0]
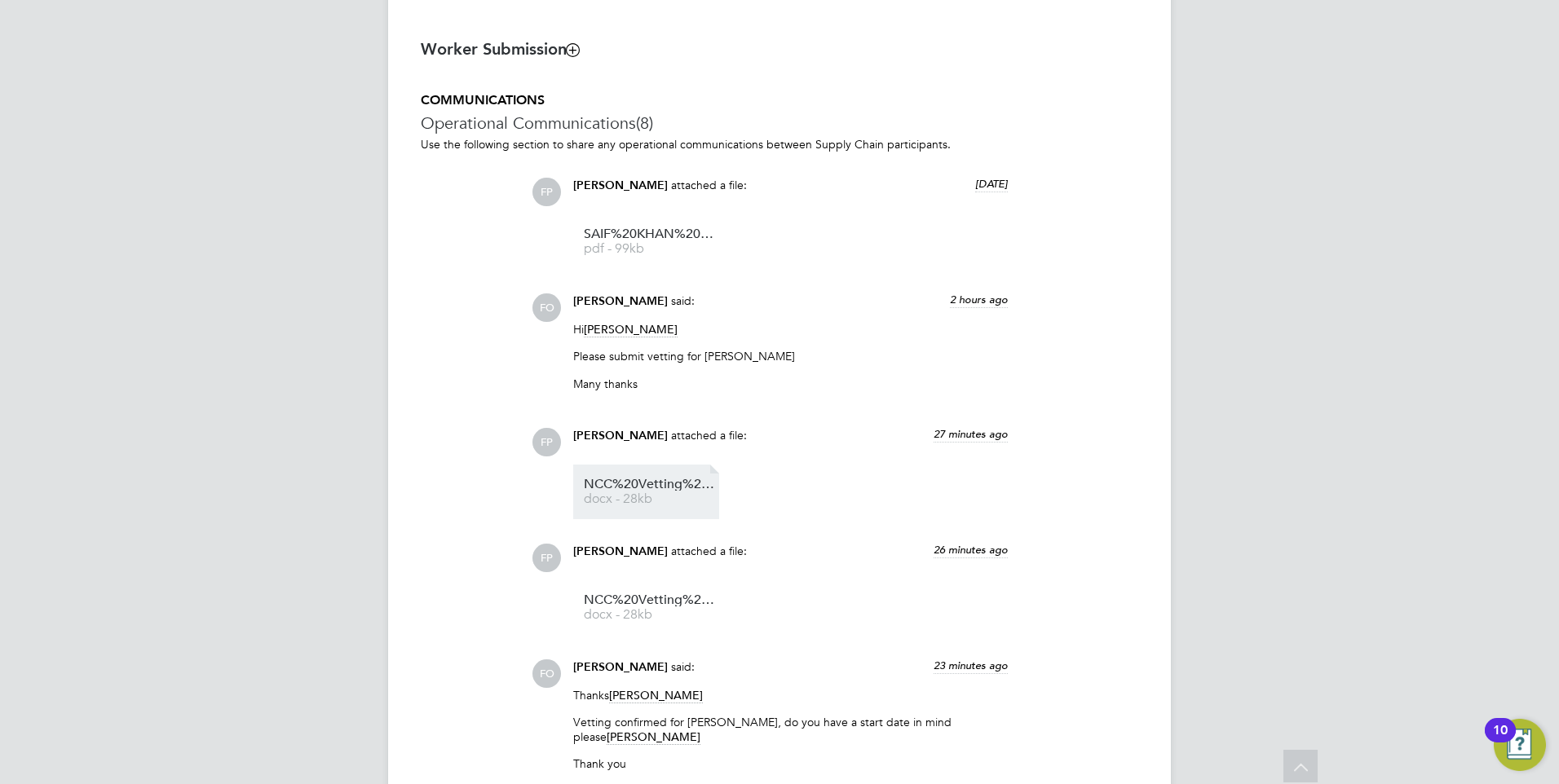
drag, startPoint x: 652, startPoint y: 251, endPoint x: 644, endPoint y: 499, distance: 248.1
click at [644, 499] on span "docx - 28kb" at bounding box center [649, 499] width 130 height 12
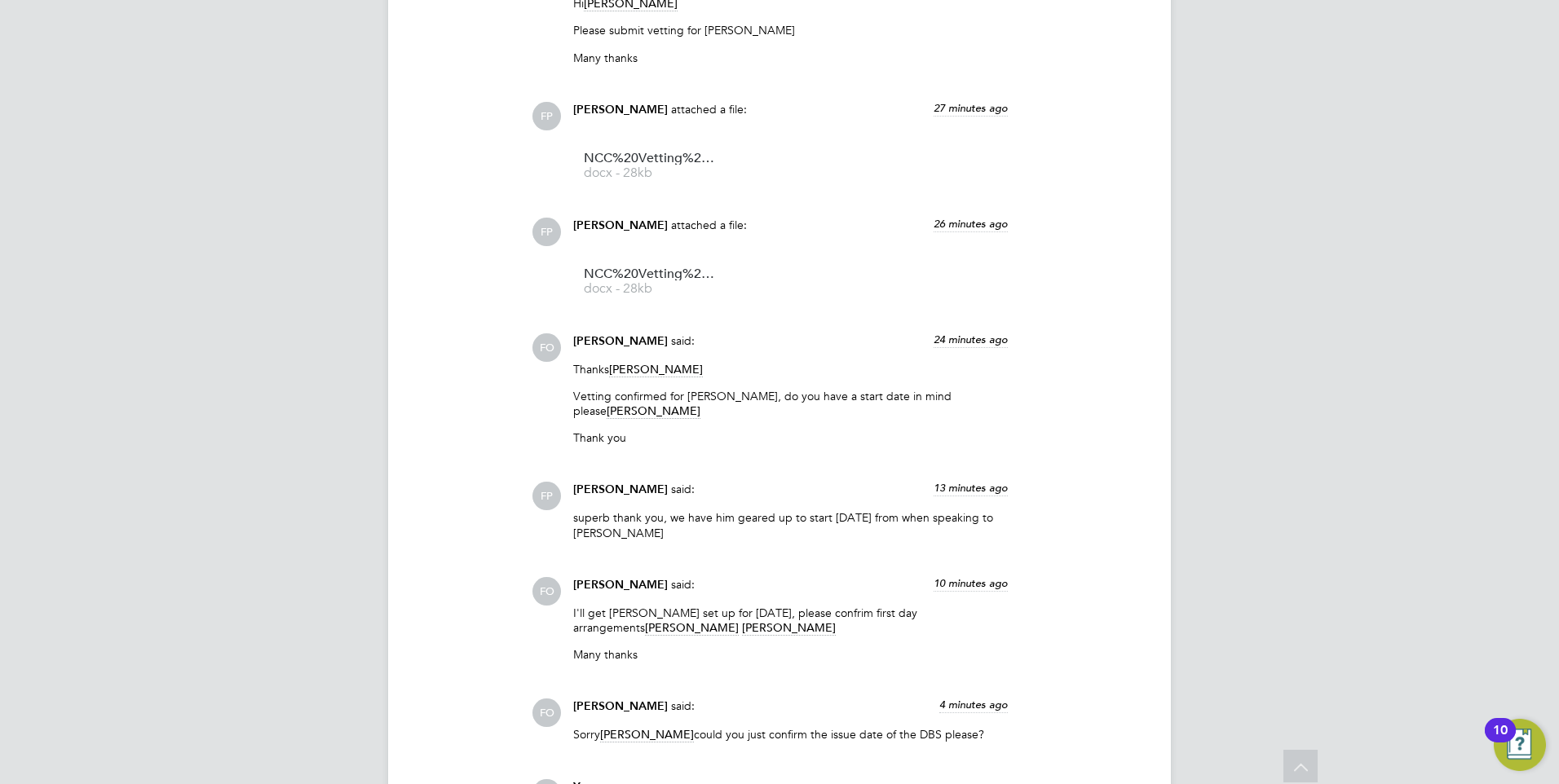
scroll to position [1712, 0]
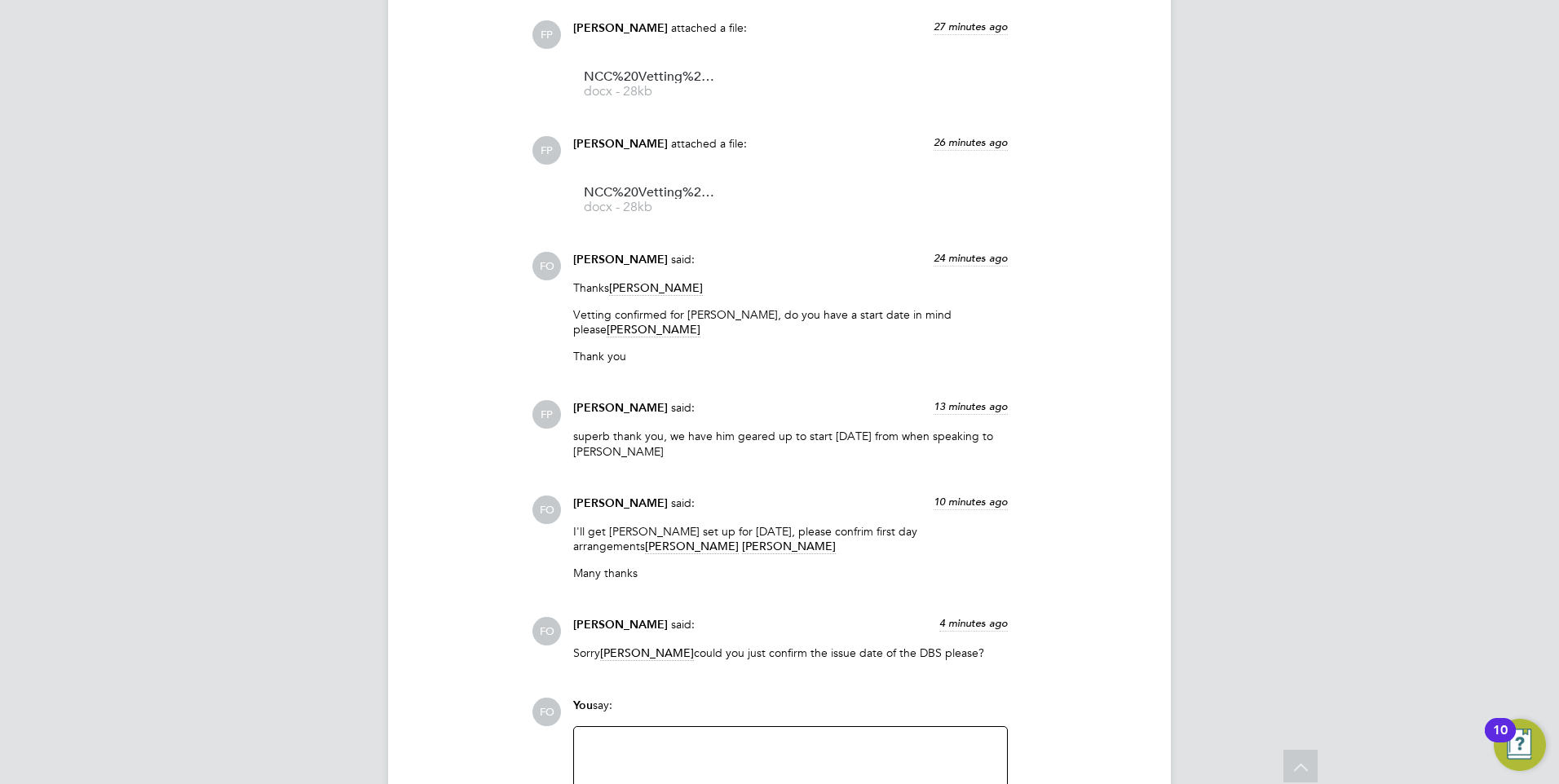
click at [866, 747] on div at bounding box center [791, 772] width 413 height 71
click at [722, 762] on div "Can you also confirm the spelling of the forename as the booking name is differ…" at bounding box center [791, 772] width 413 height 71
click at [836, 740] on div "Can you also confirm the spelling of the forename as the booking name is differ…" at bounding box center [791, 772] width 413 height 71
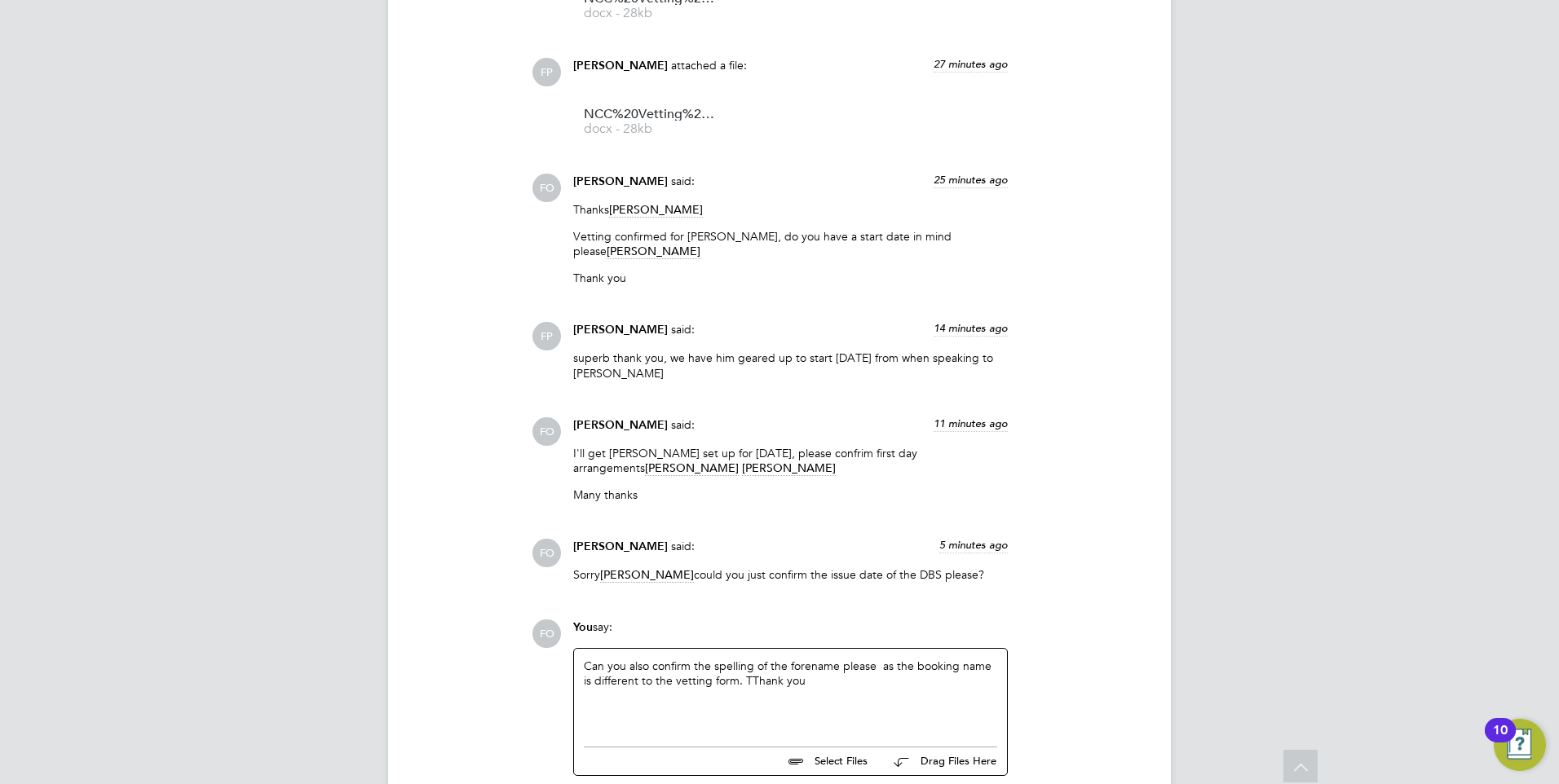
scroll to position [1875, 0]
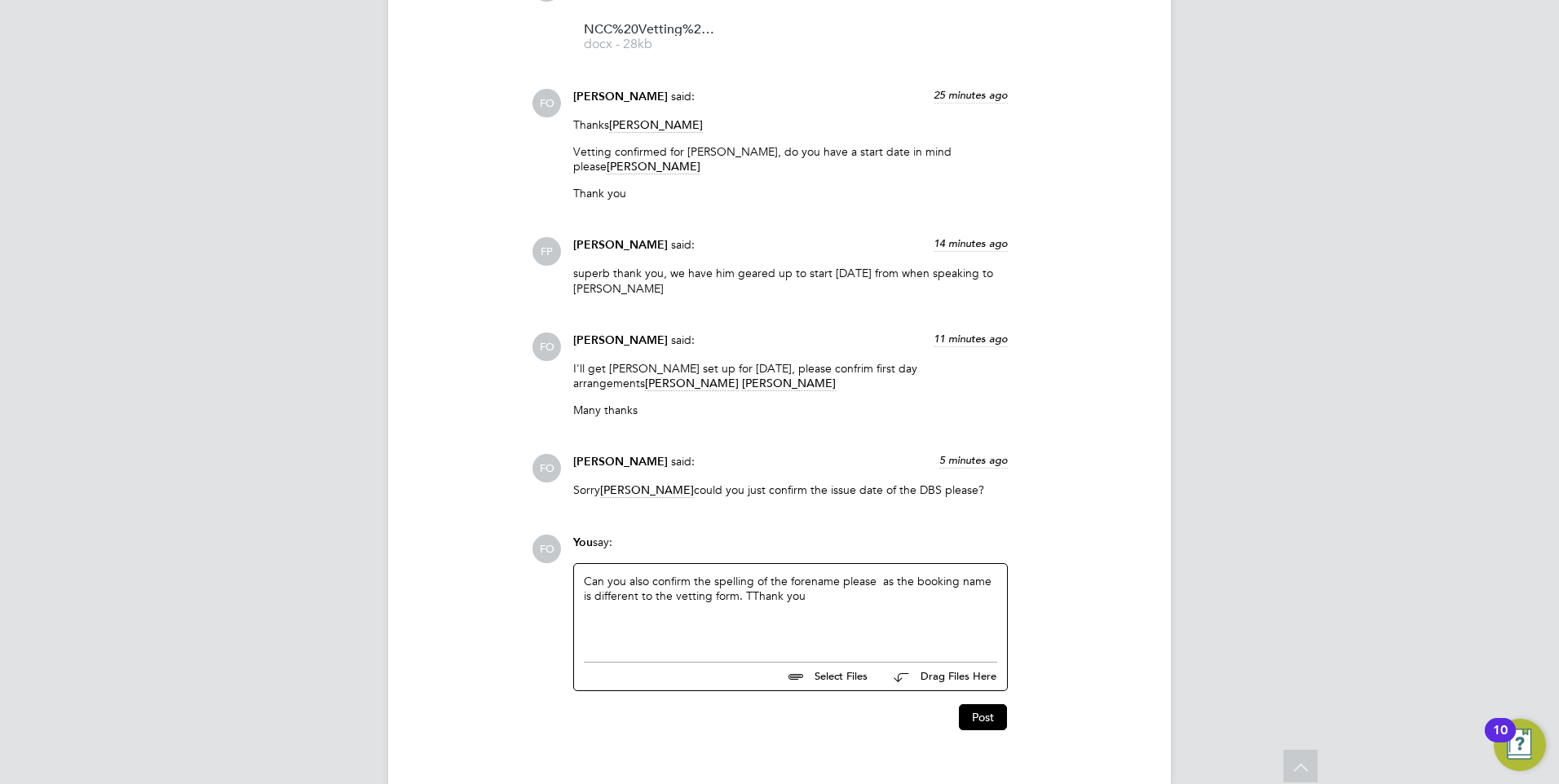
click at [751, 600] on div "Can you also confirm the spelling of the forename please as the booking name is…" at bounding box center [791, 609] width 413 height 71
click at [984, 725] on button "Post" at bounding box center [983, 717] width 48 height 26
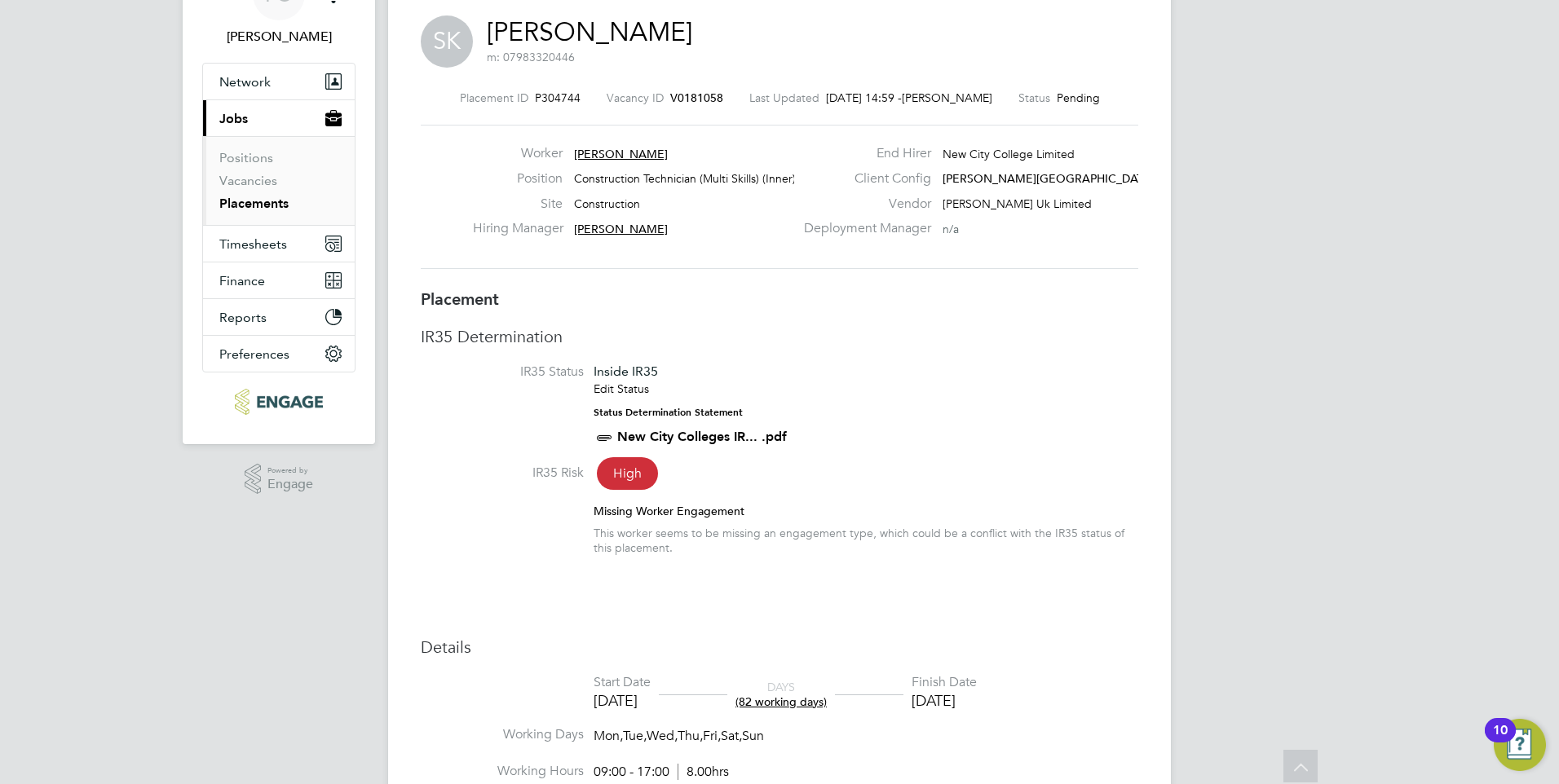
scroll to position [0, 0]
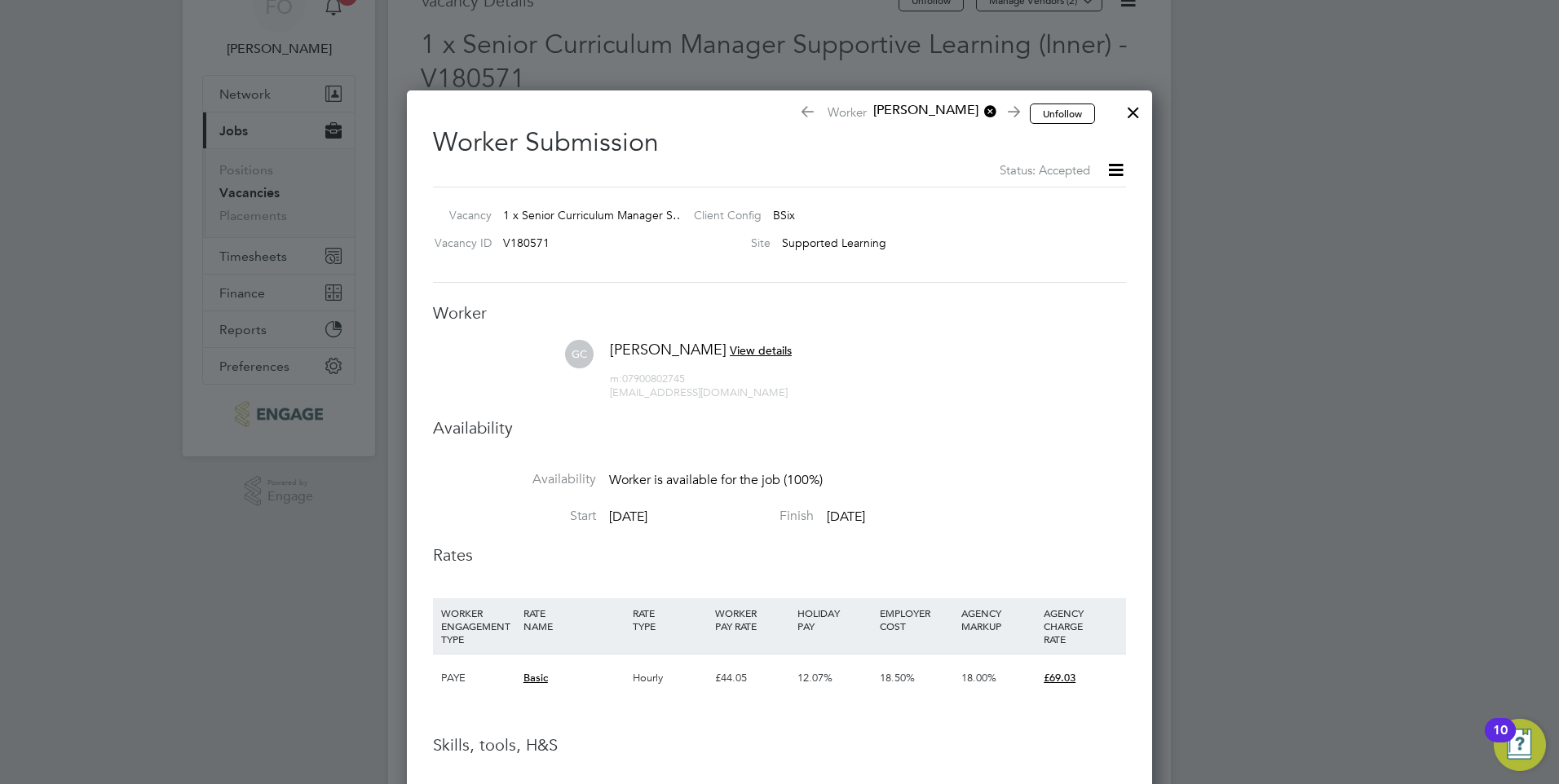
click at [1133, 106] on div at bounding box center [1133, 108] width 29 height 29
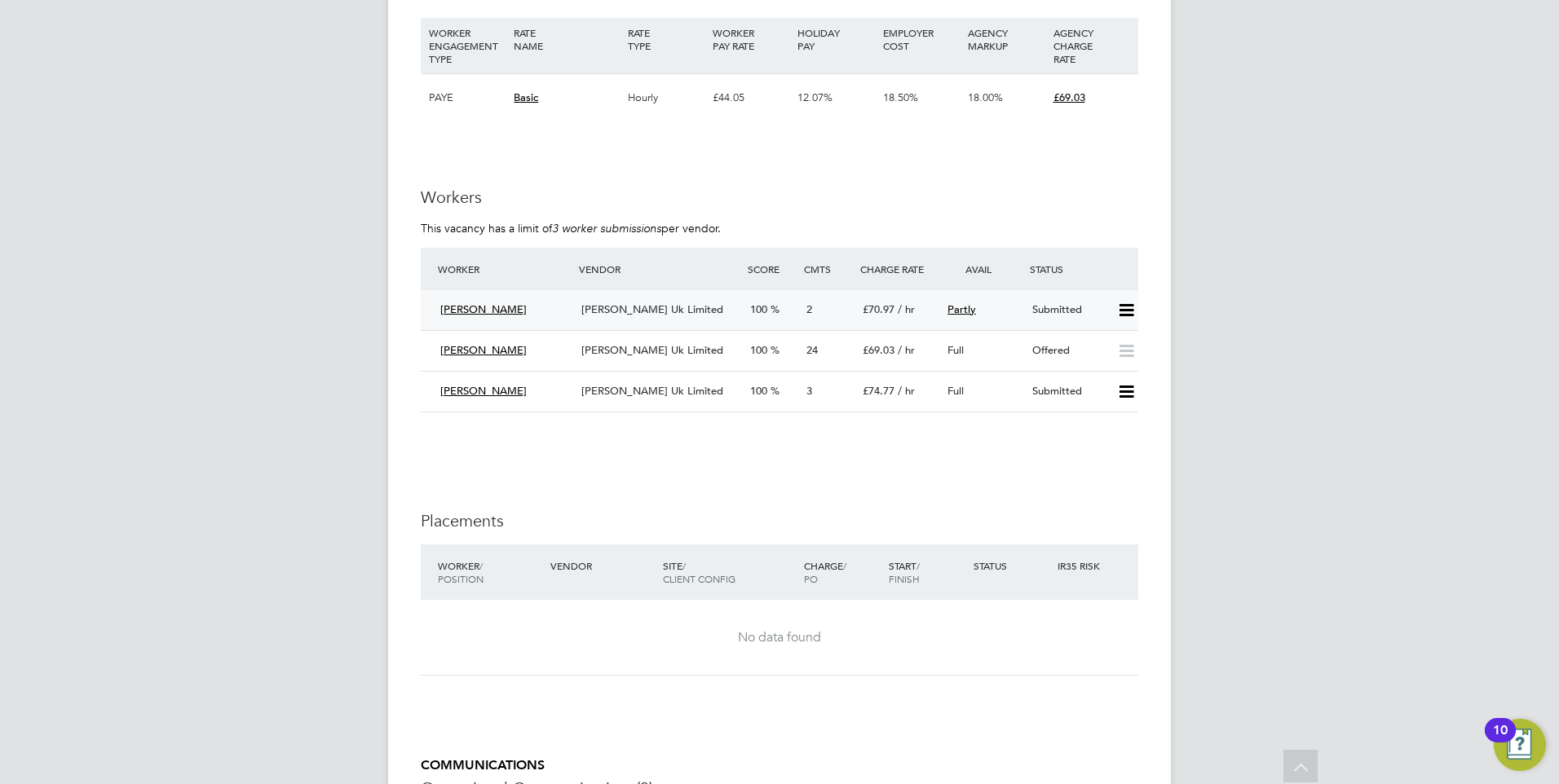
scroll to position [2267, 0]
click at [1037, 340] on div "Offered" at bounding box center [1068, 353] width 85 height 27
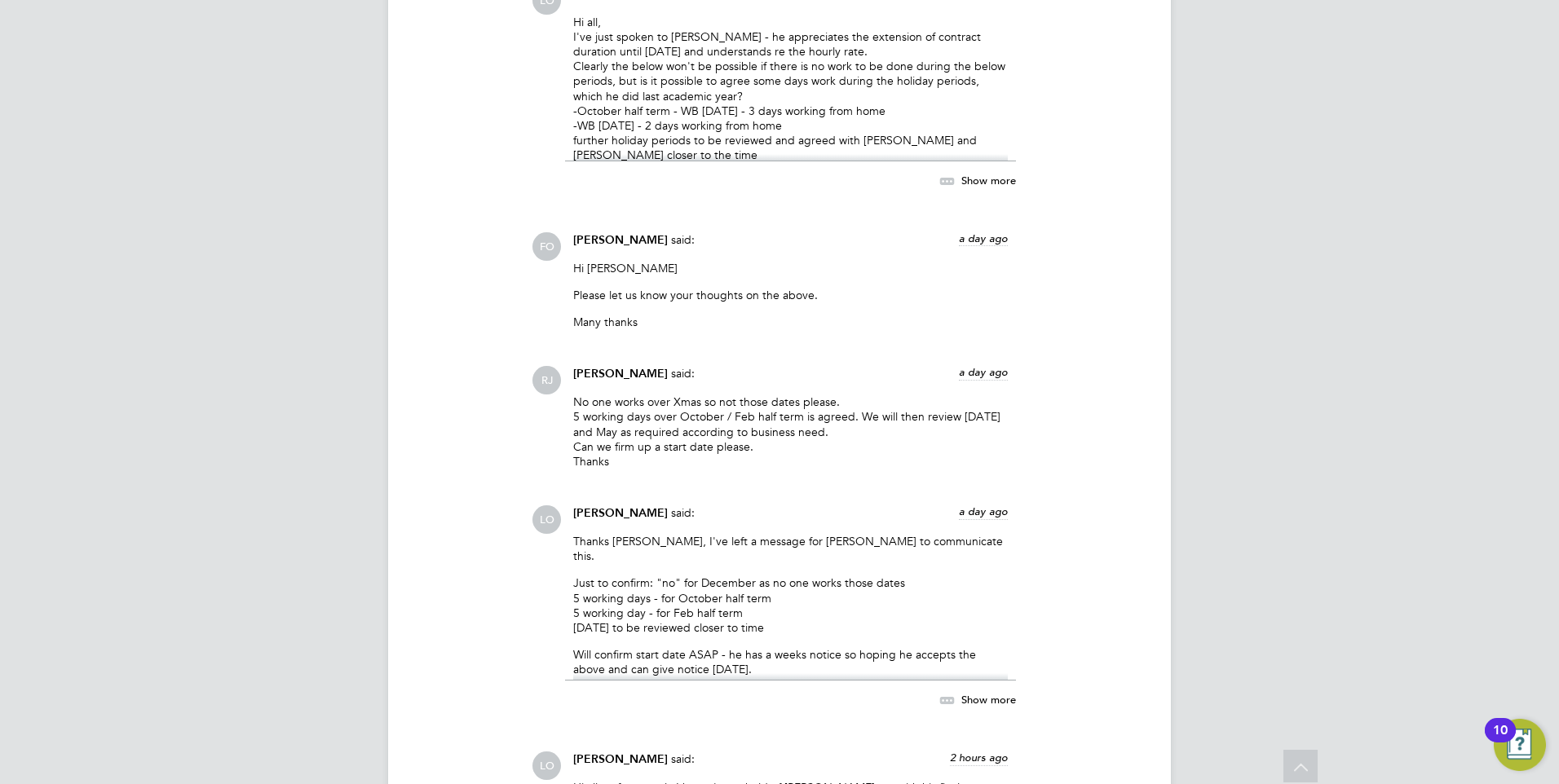
scroll to position [4239, 0]
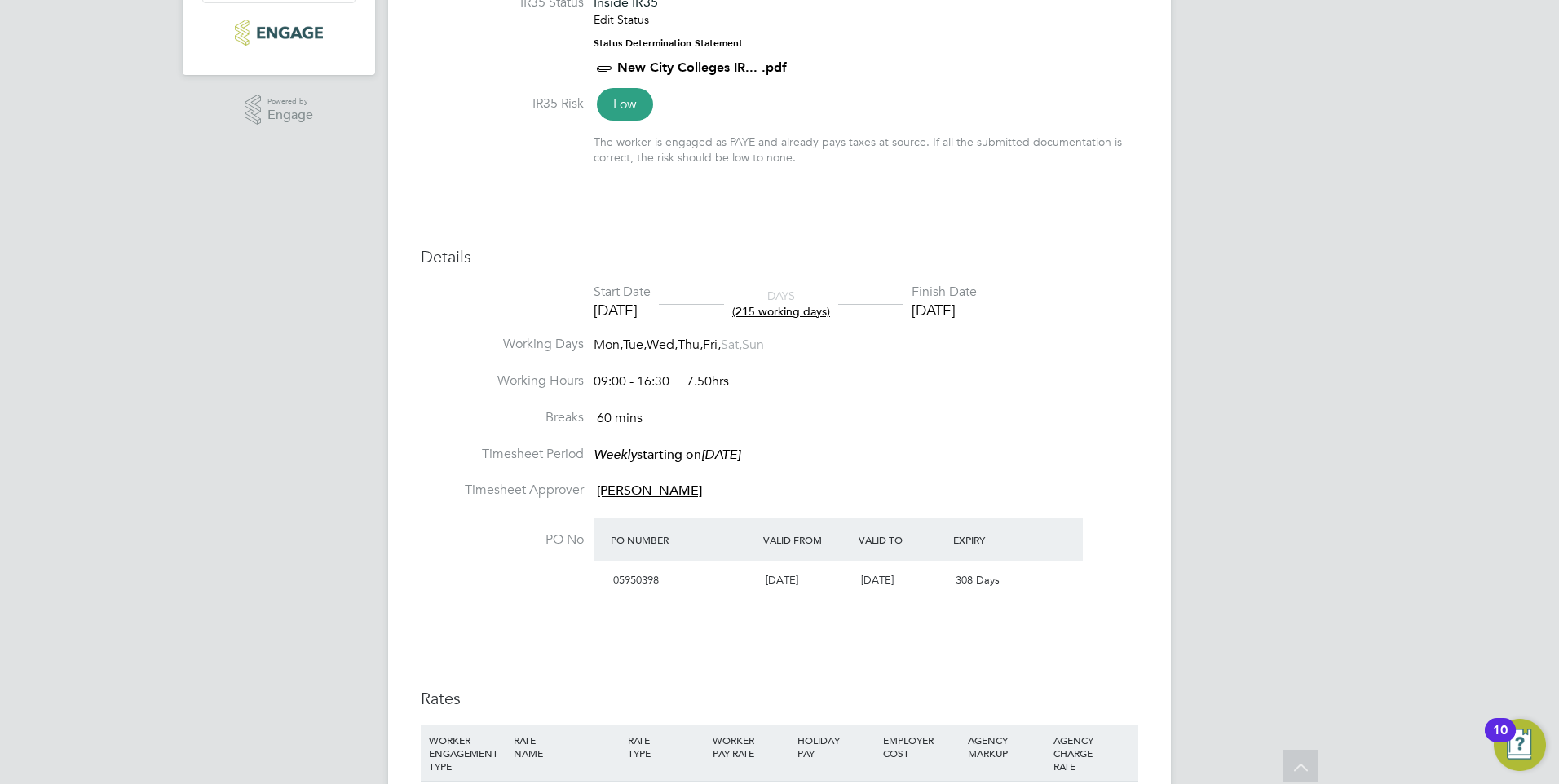
scroll to position [192, 0]
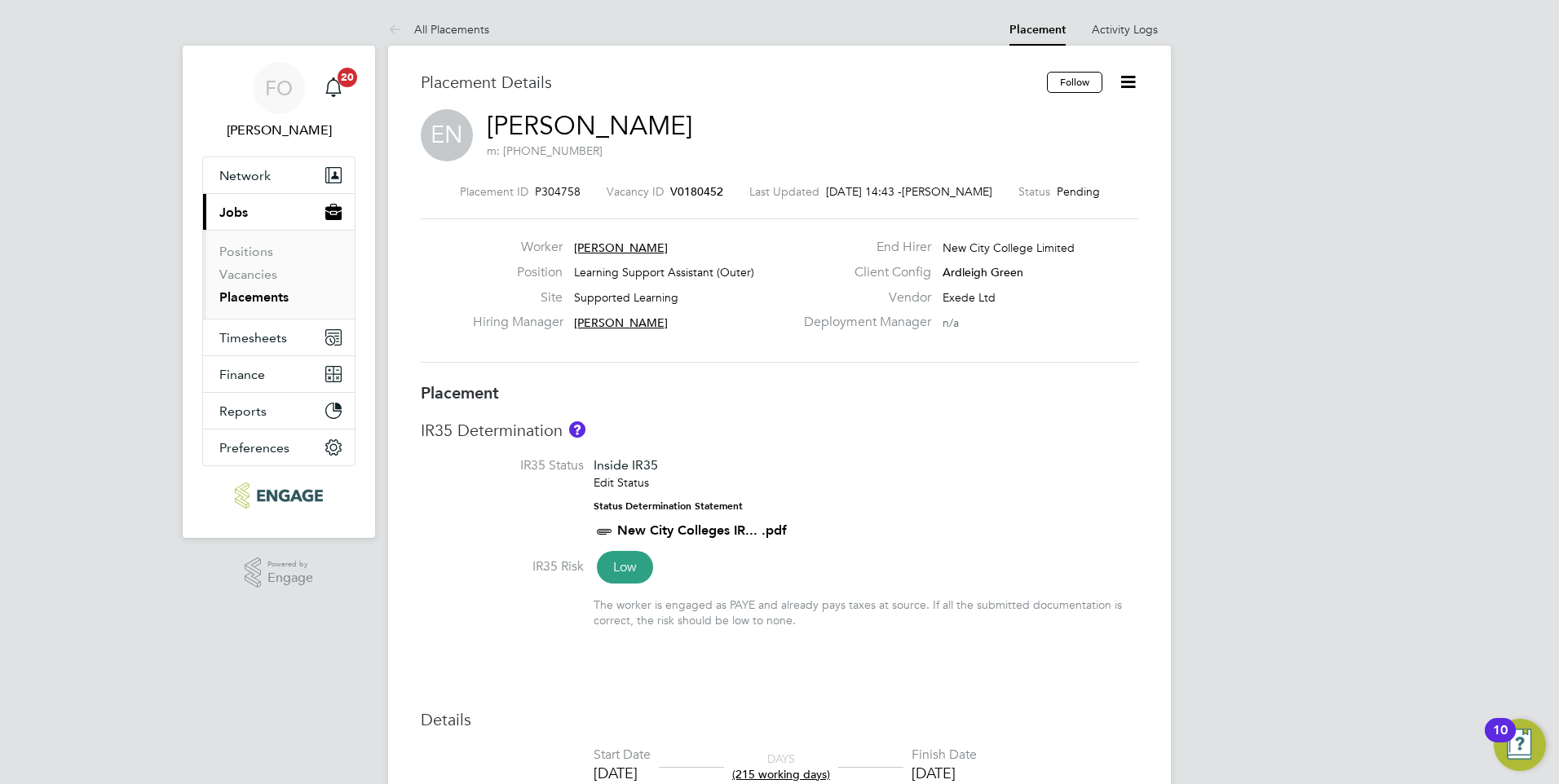
click at [702, 186] on span "V0180452" at bounding box center [697, 192] width 53 height 15
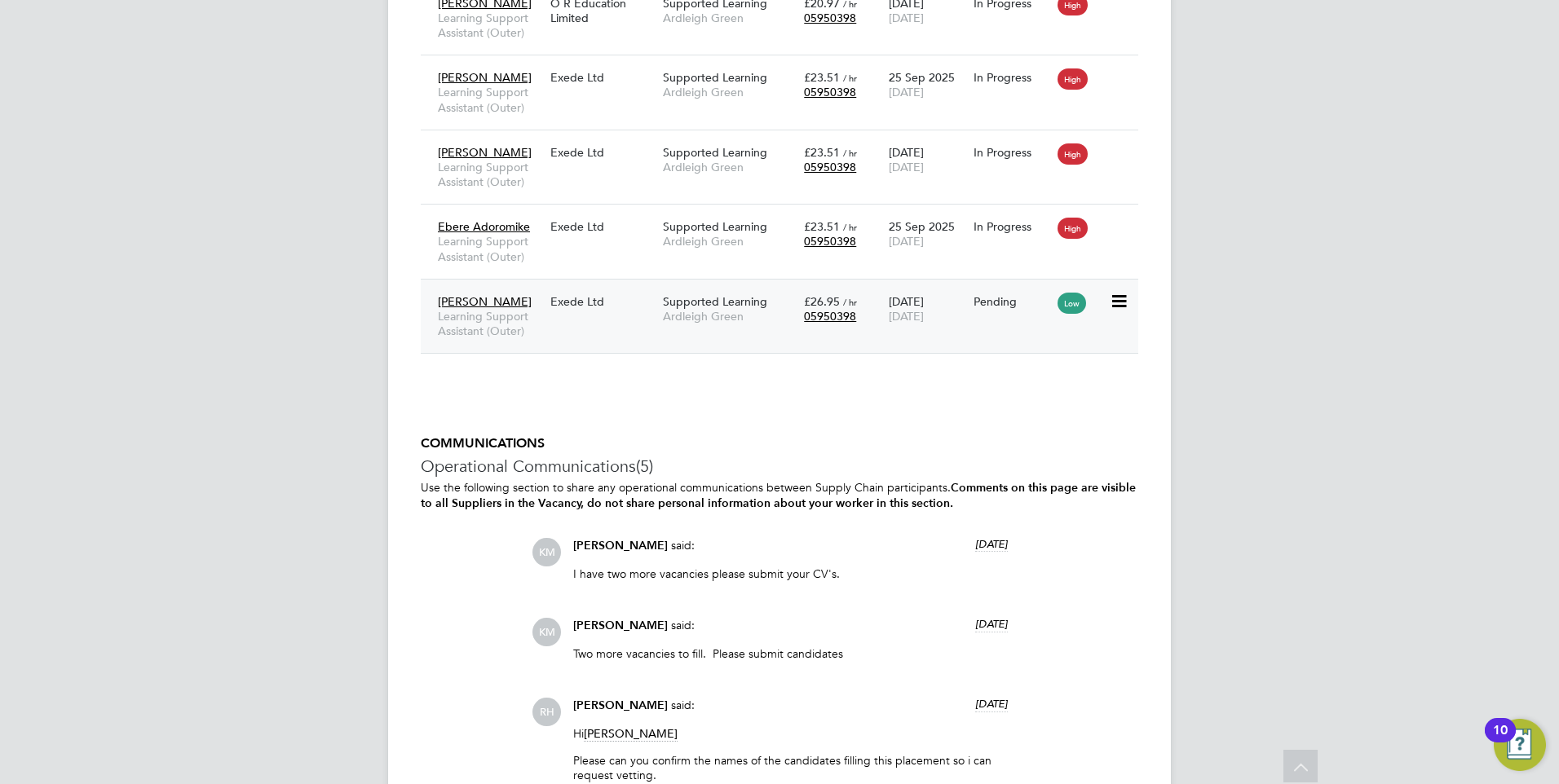
click at [923, 311] on span "[DATE]" at bounding box center [906, 316] width 35 height 15
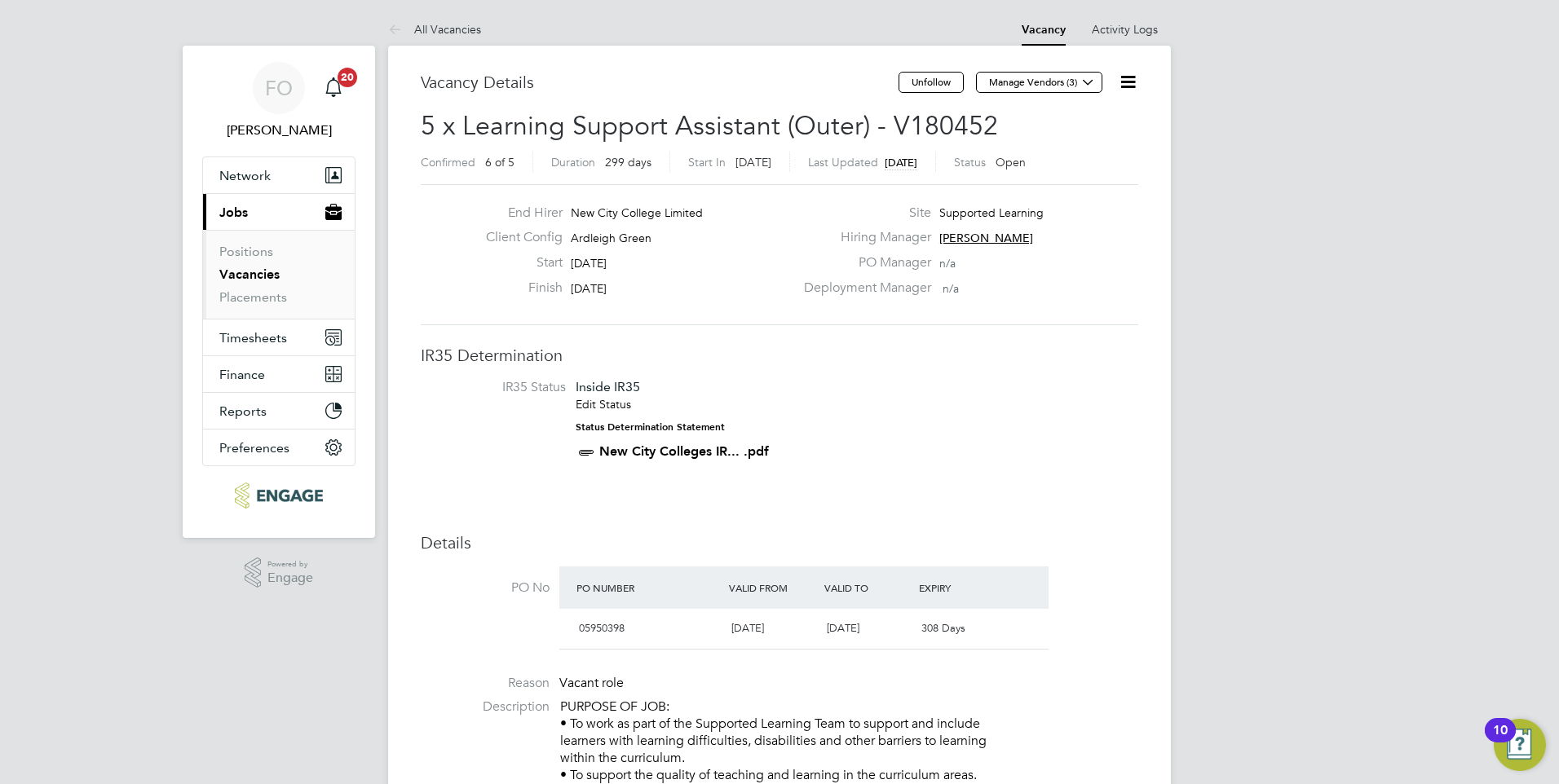
click at [266, 275] on link "Vacancies" at bounding box center [249, 274] width 61 height 16
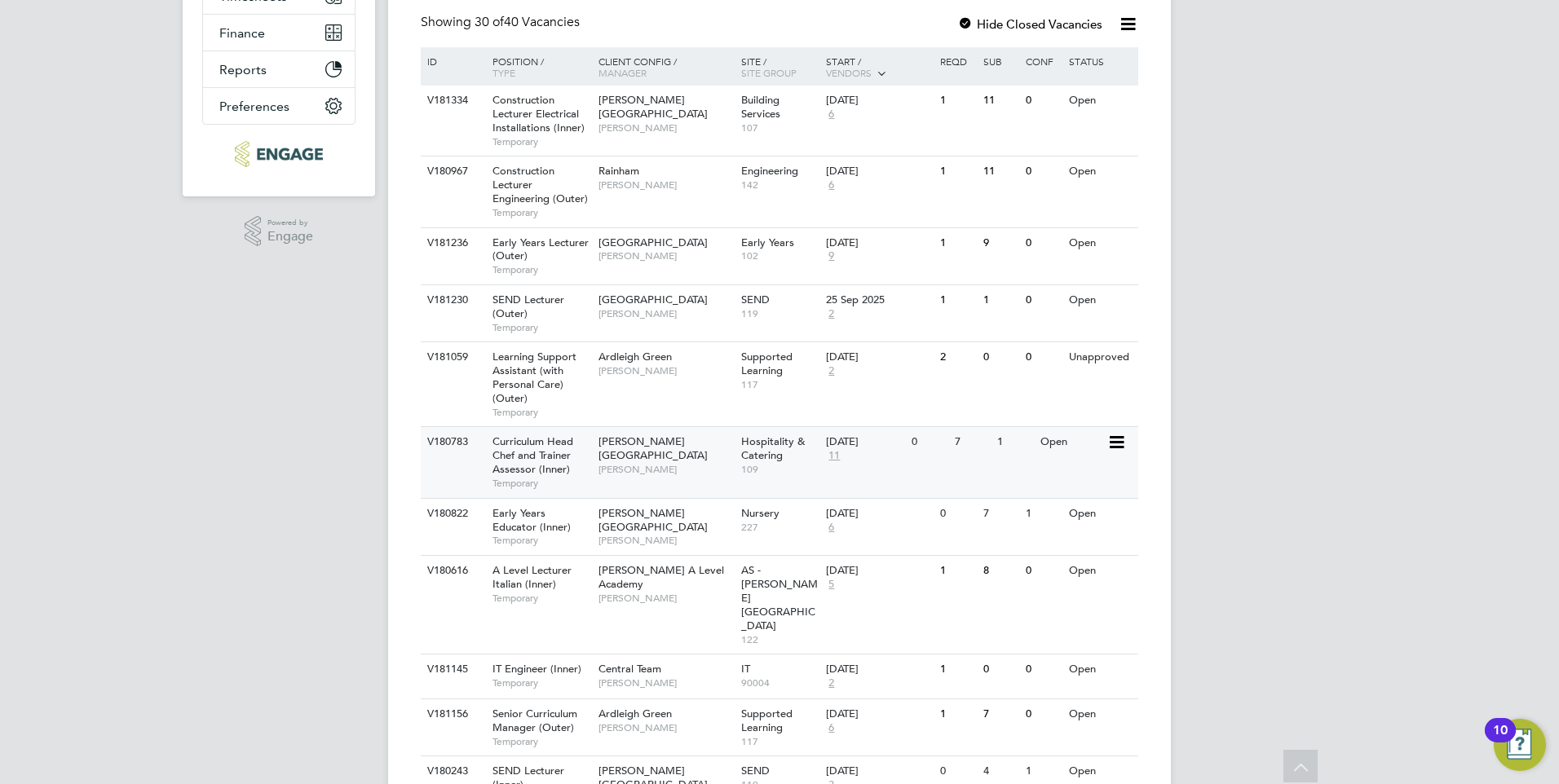
scroll to position [407, 0]
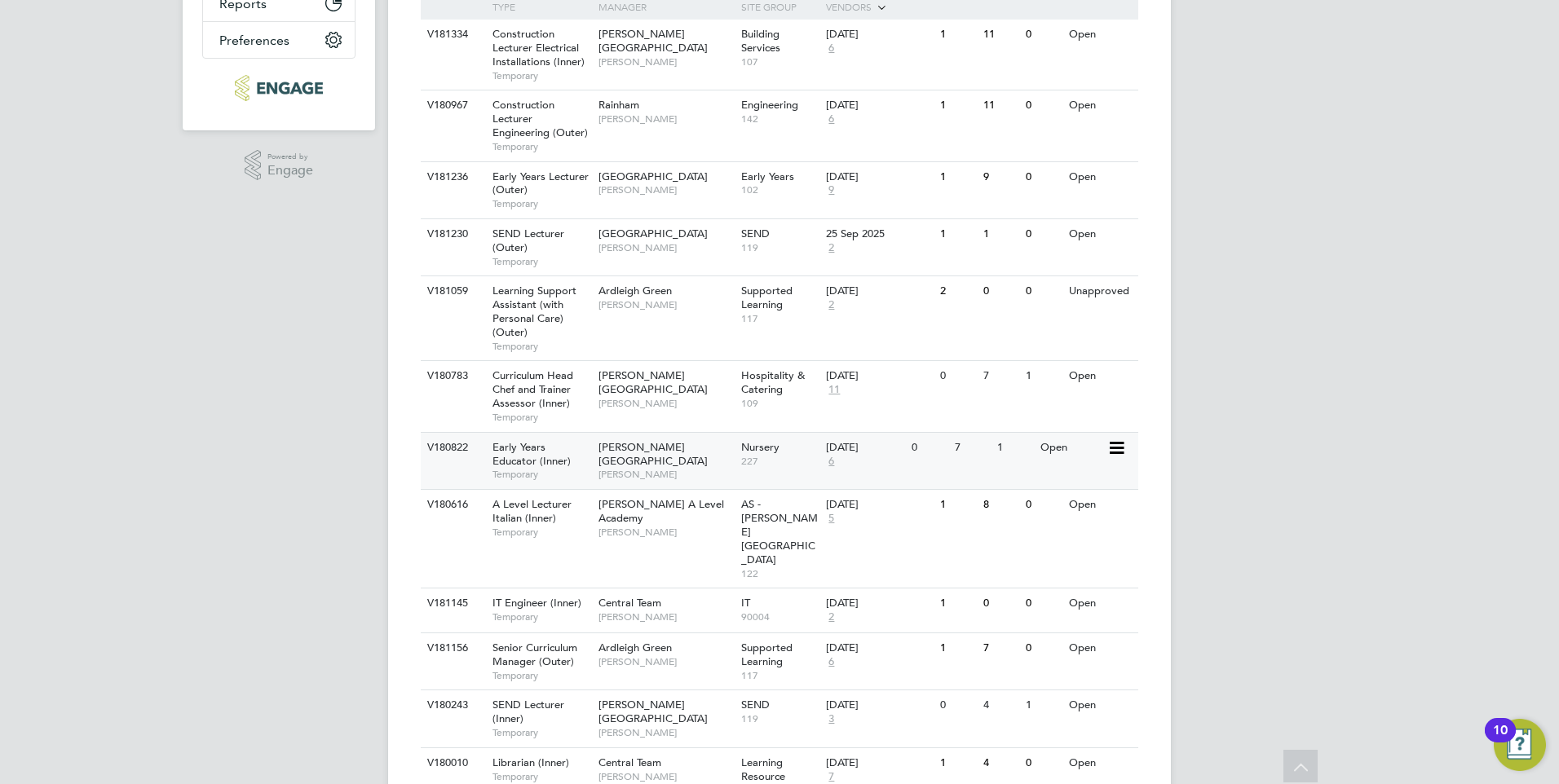
click at [1016, 457] on div "1" at bounding box center [1014, 448] width 42 height 30
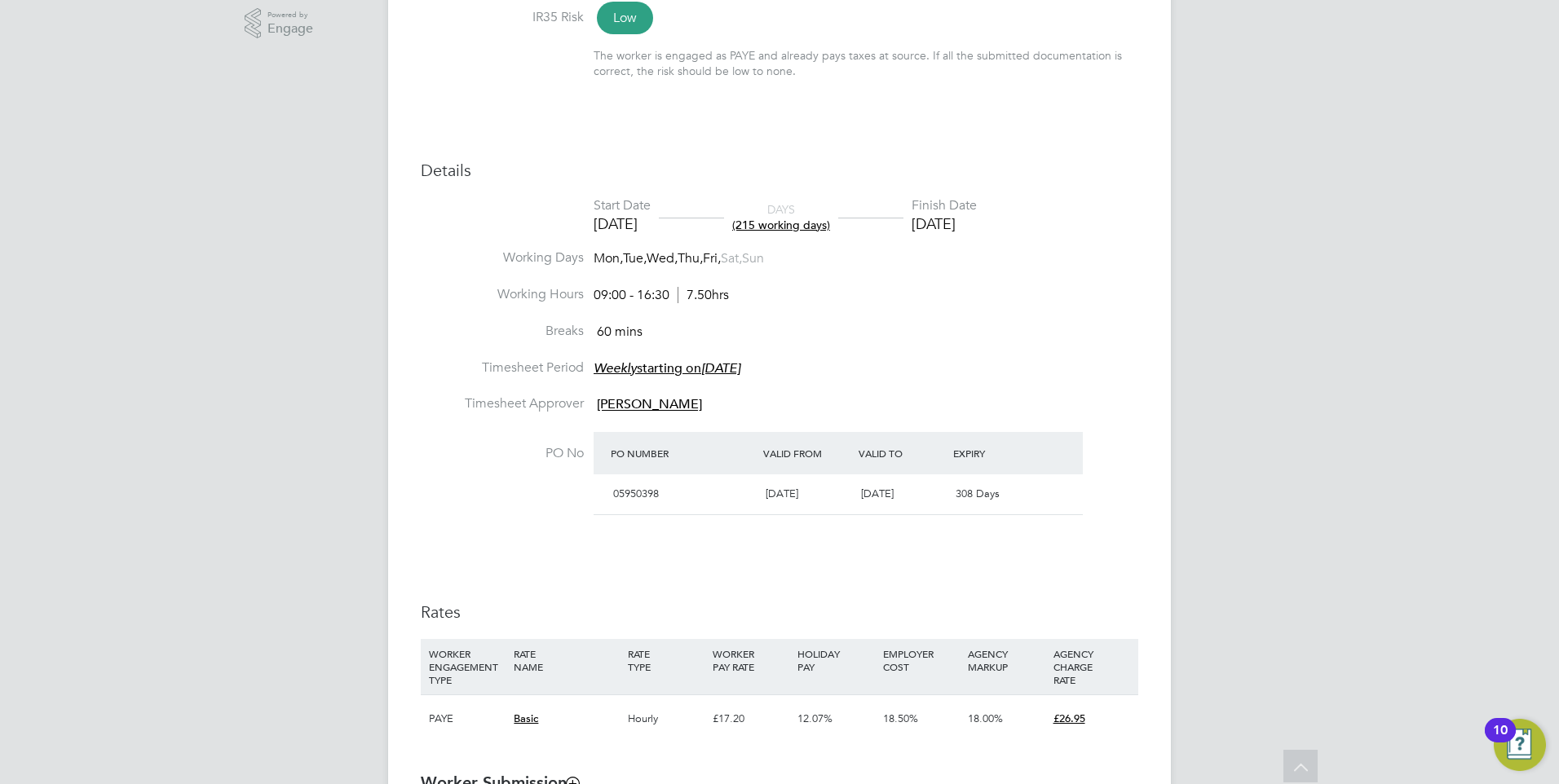
scroll to position [285, 0]
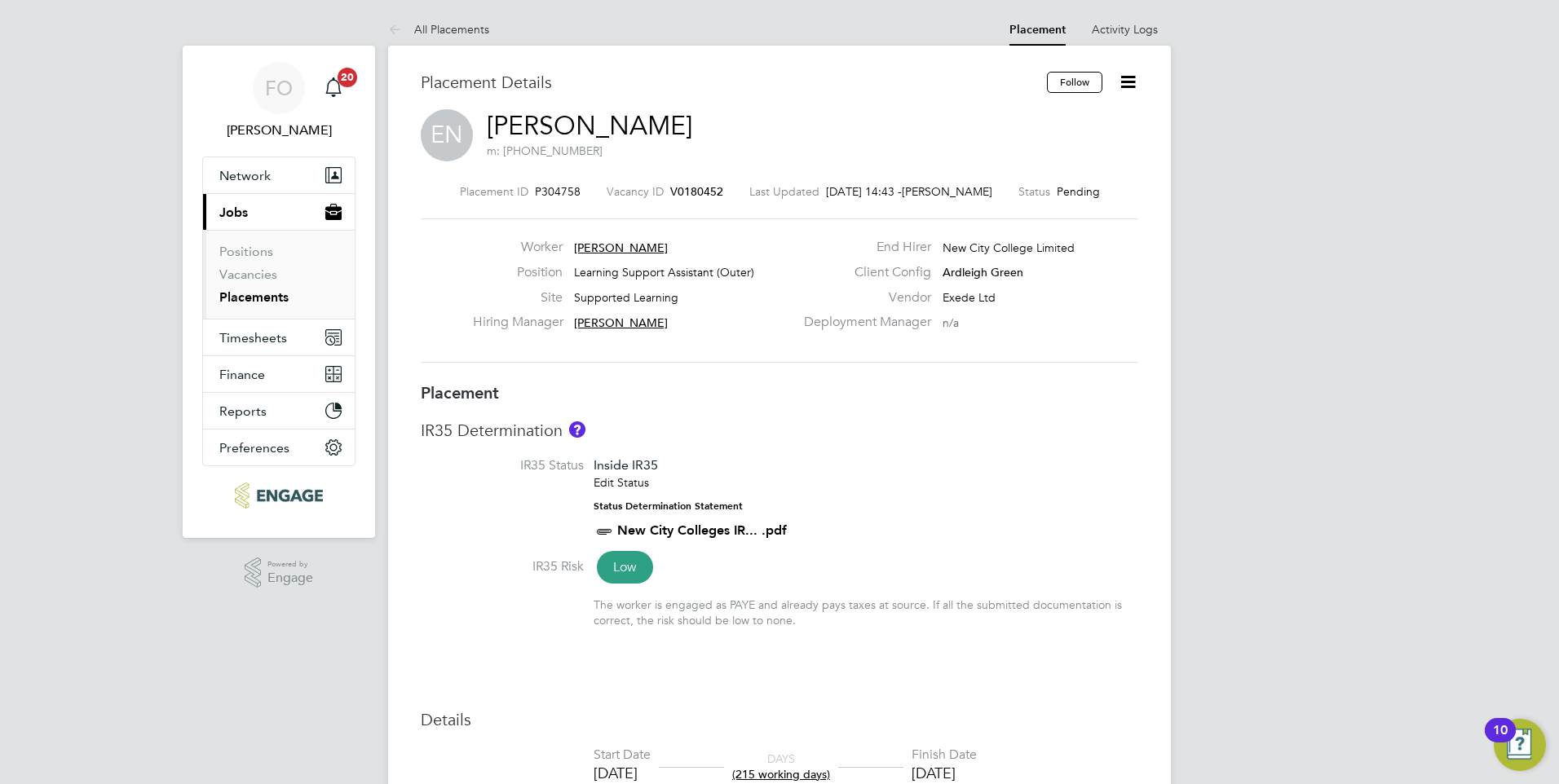
click at [1062, 75] on button "Follow" at bounding box center [1074, 82] width 56 height 22
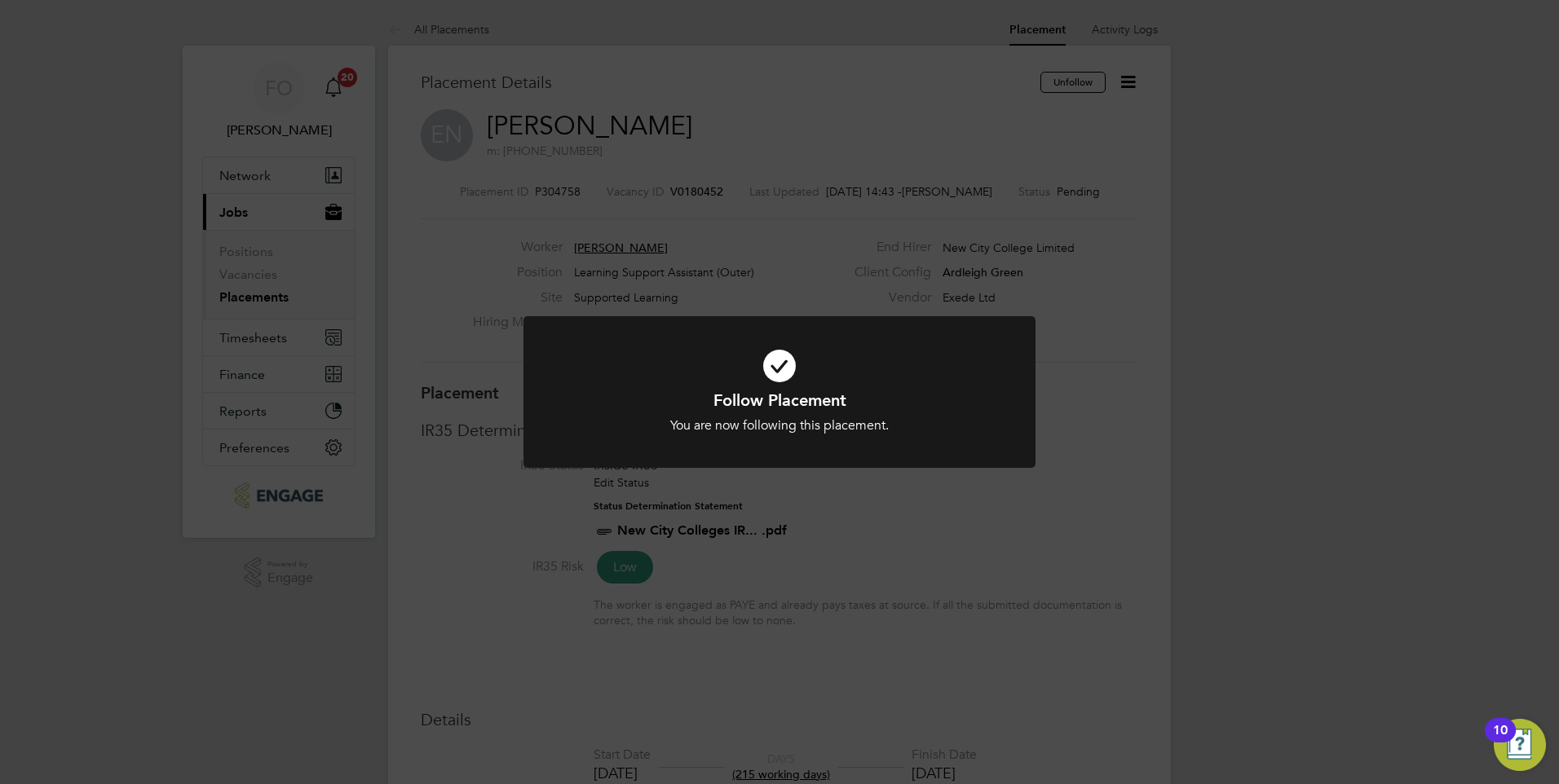
click at [1013, 224] on div "Follow Placement You are now following this placement. Cancel Okay" at bounding box center [779, 392] width 1559 height 784
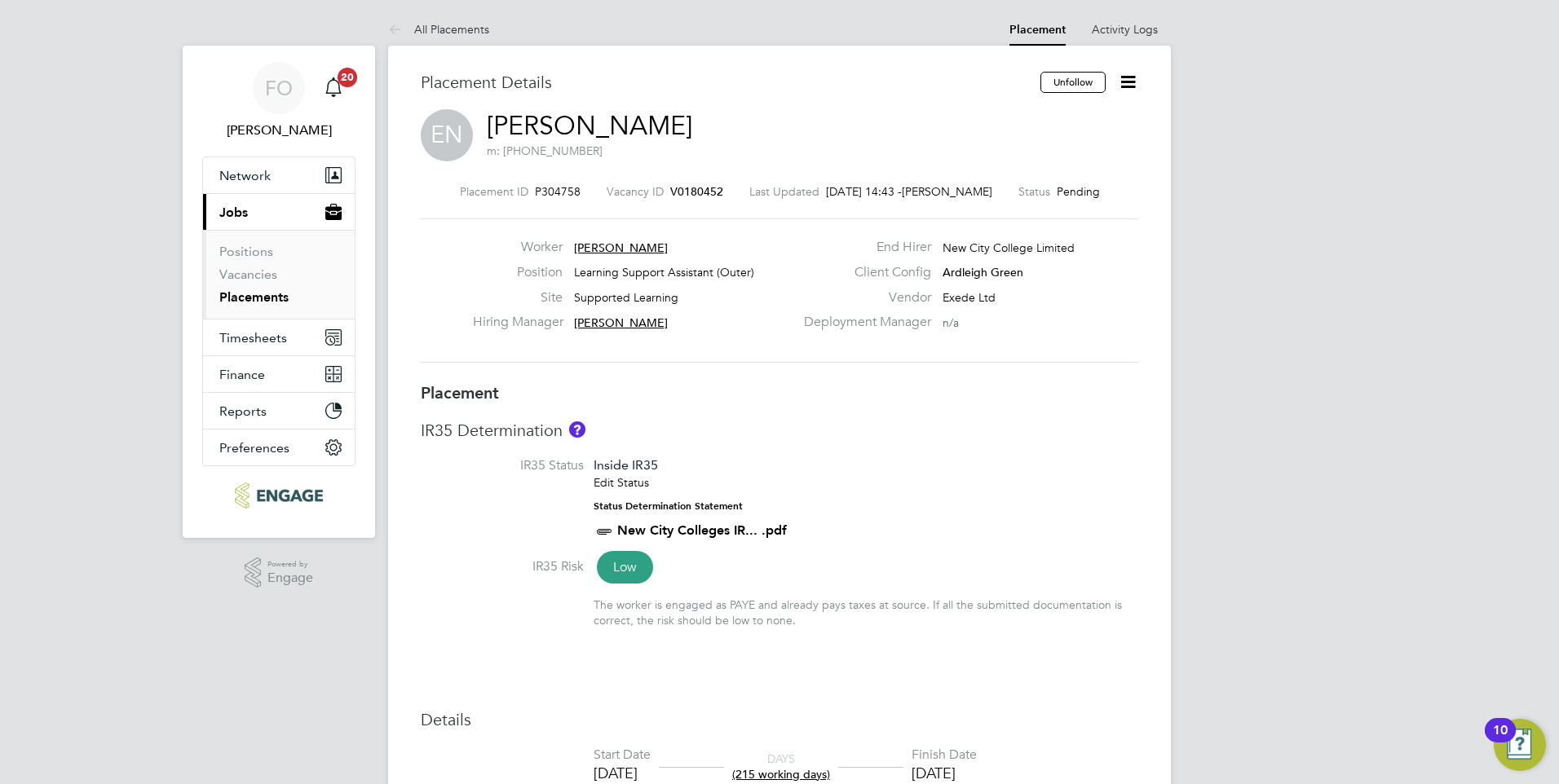
click at [686, 186] on span "V0180452" at bounding box center [697, 192] width 53 height 15
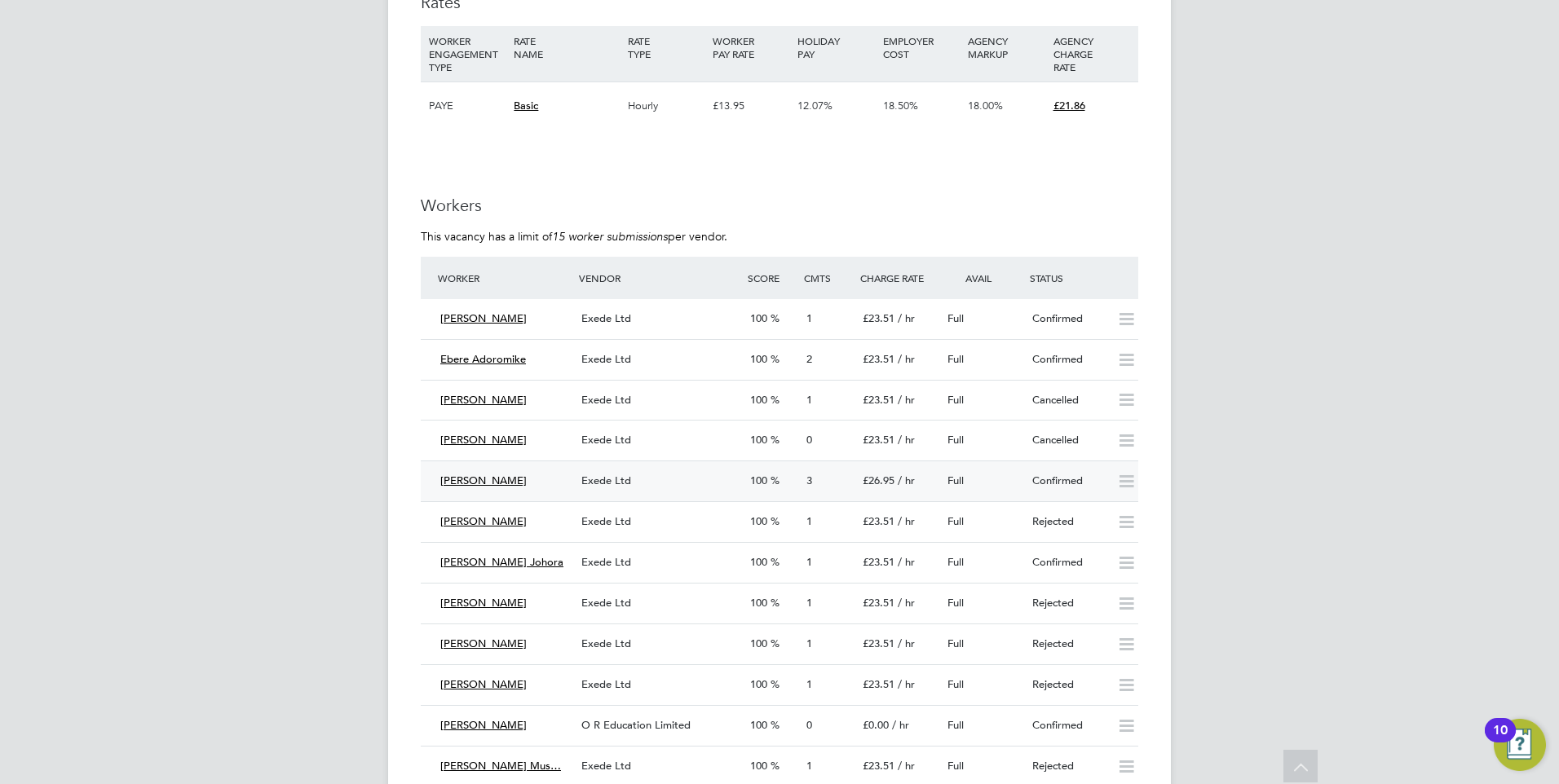
click at [1056, 479] on div "Confirmed" at bounding box center [1068, 481] width 85 height 27
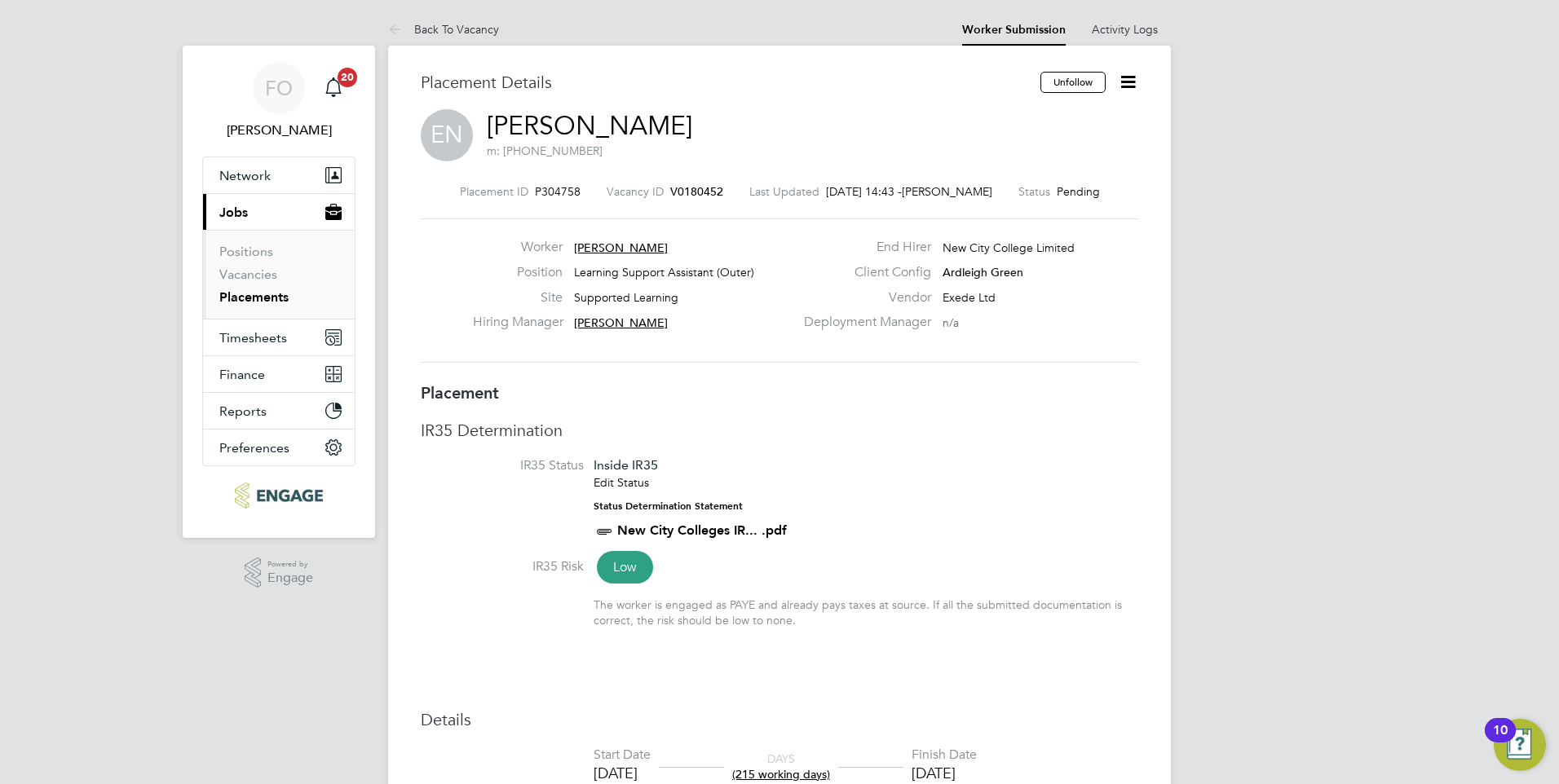
click at [1122, 74] on icon at bounding box center [1128, 81] width 21 height 21
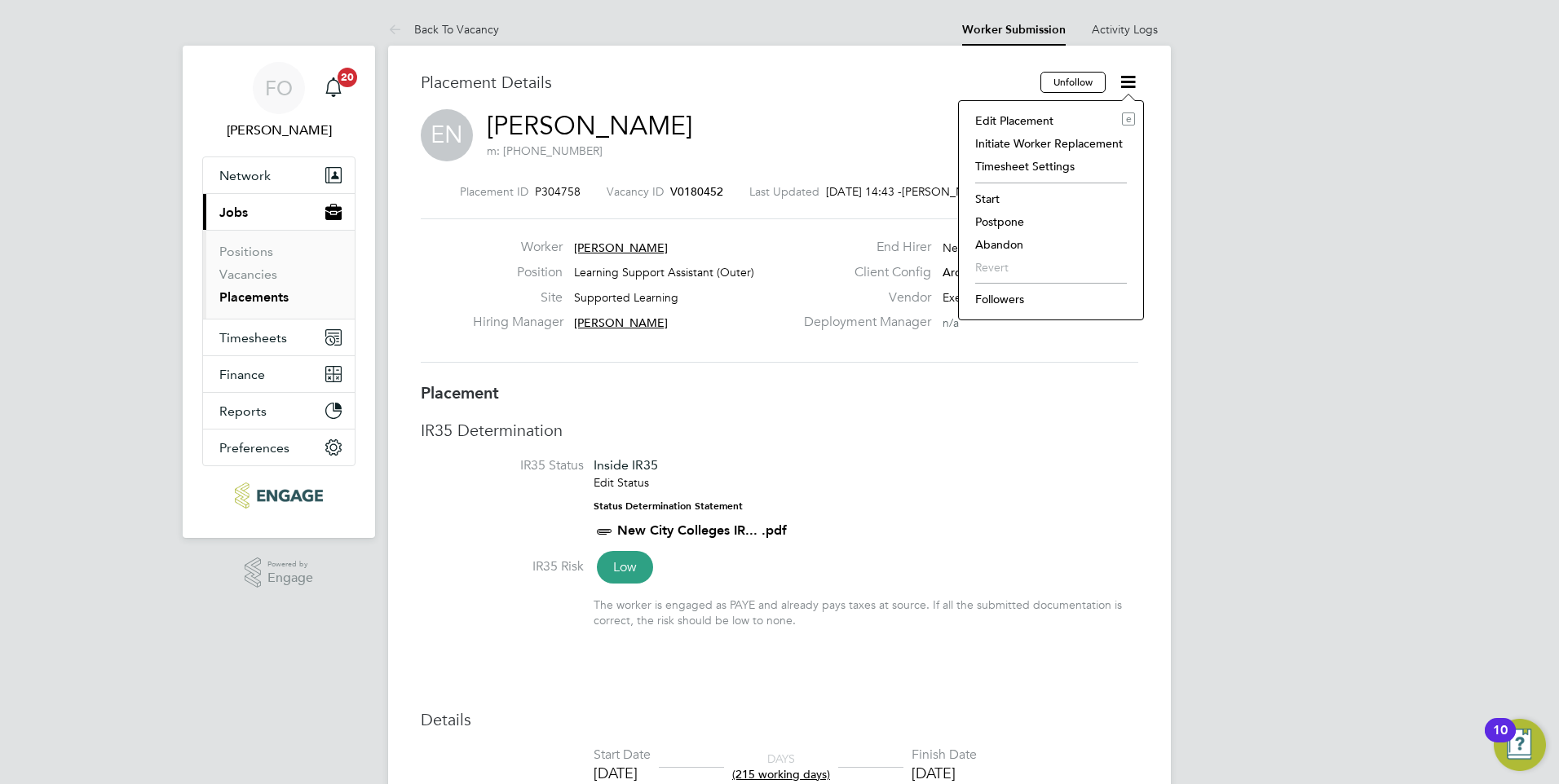
click at [1019, 294] on li "Followers" at bounding box center [1050, 299] width 168 height 23
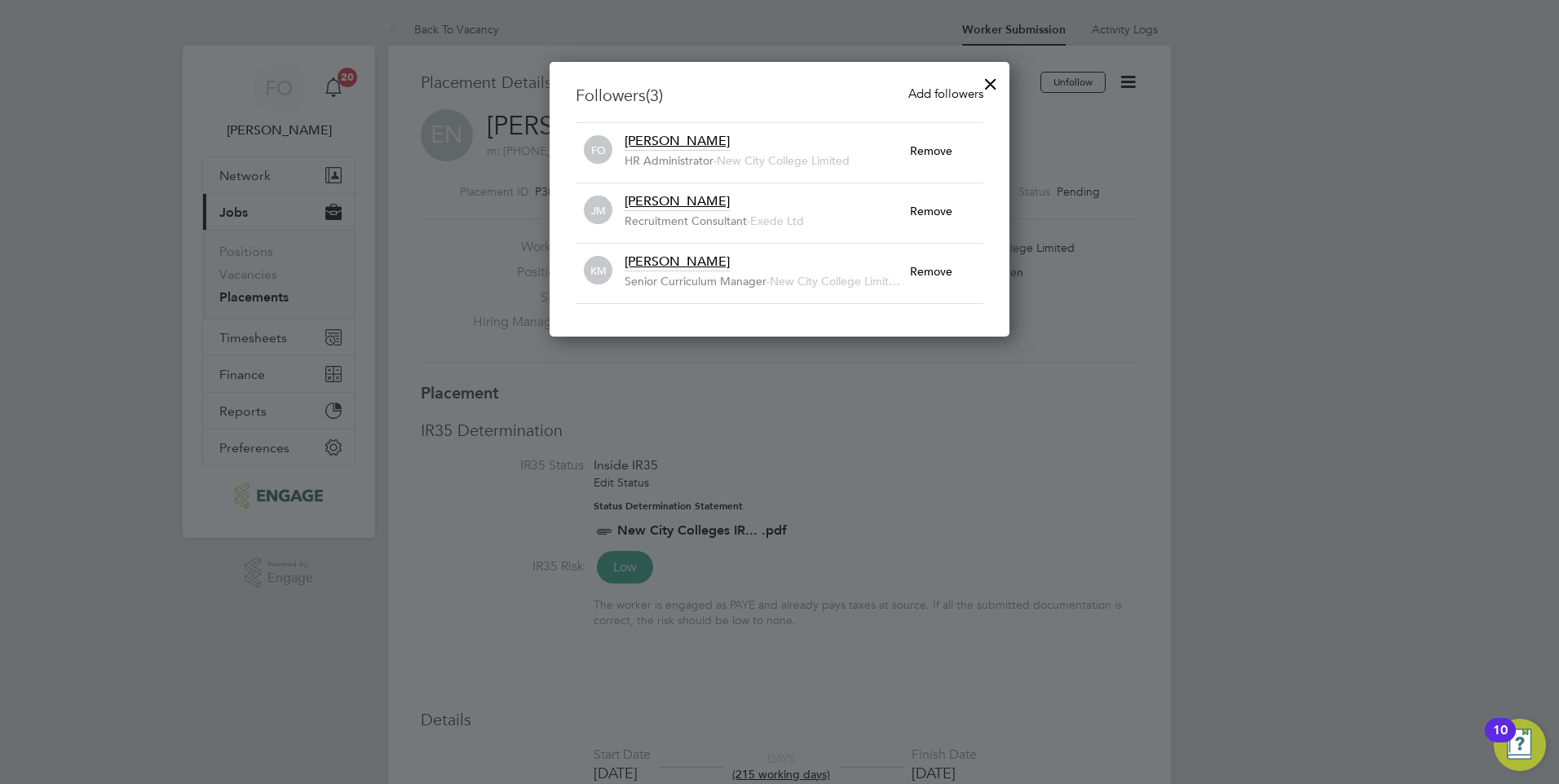
click at [930, 88] on span "Add followers" at bounding box center [946, 93] width 75 height 16
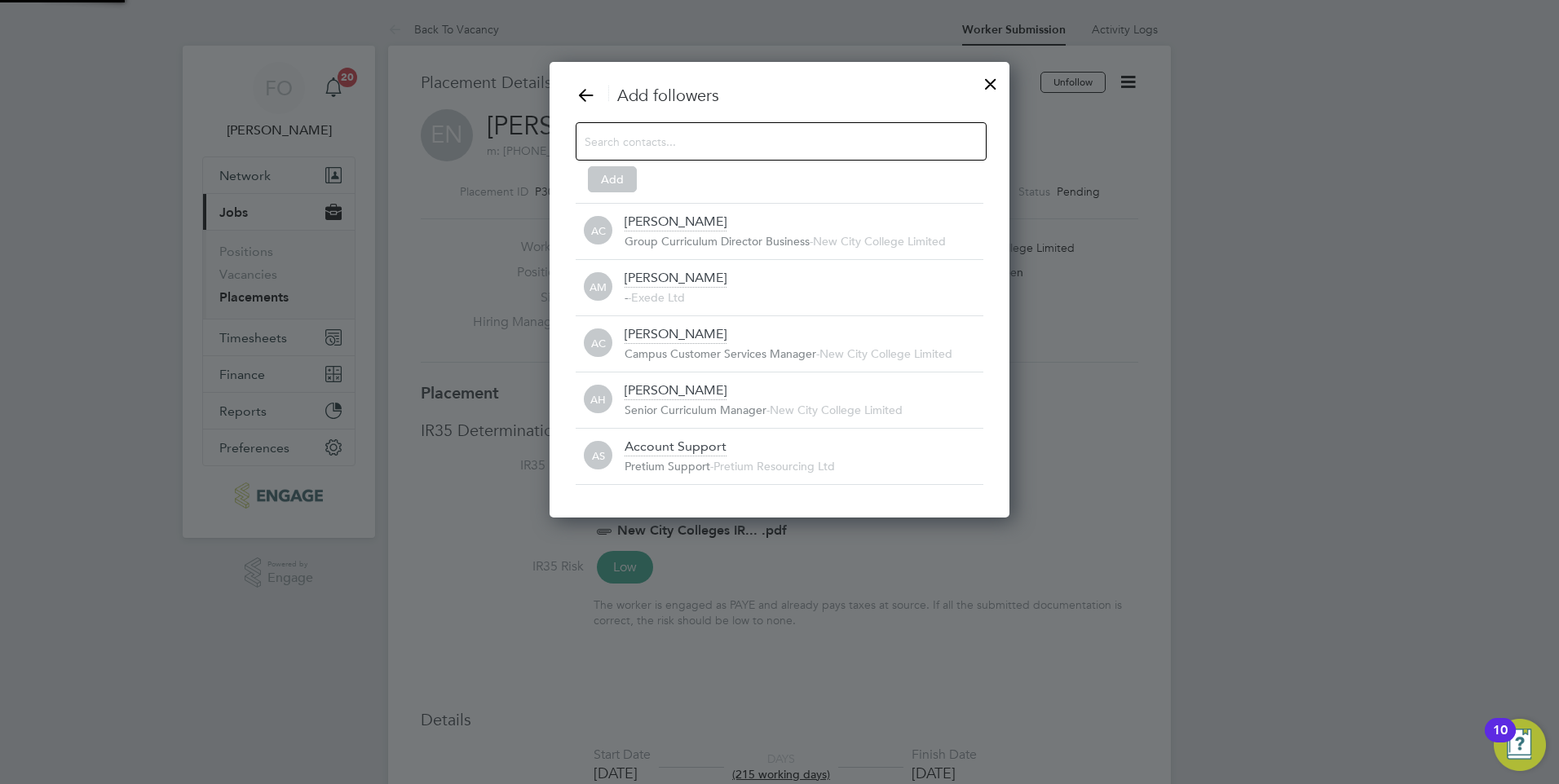
click at [617, 144] on input at bounding box center [768, 141] width 367 height 22
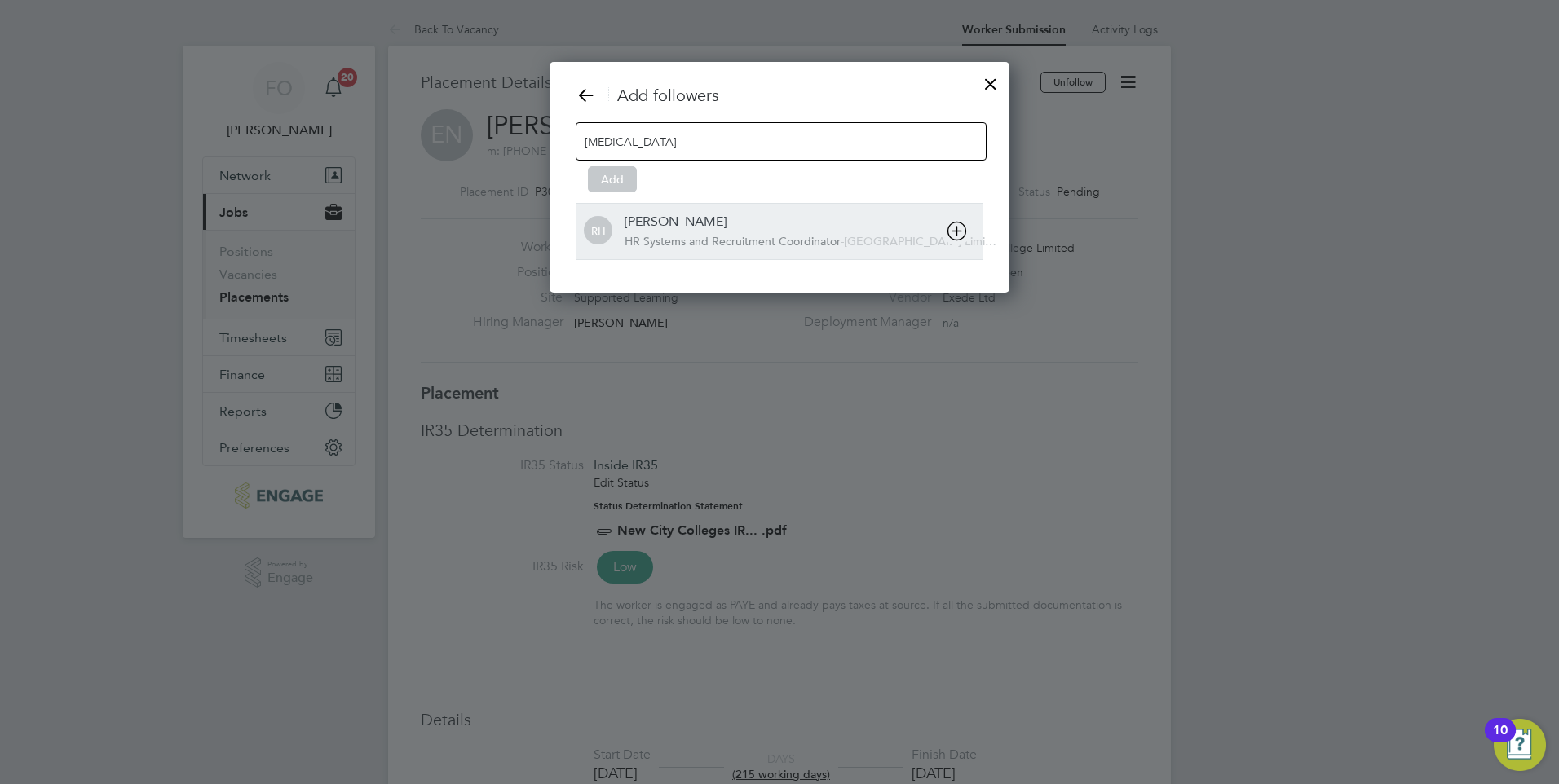
type input "rufen"
click at [690, 229] on div "[PERSON_NAME]" at bounding box center [675, 222] width 102 height 18
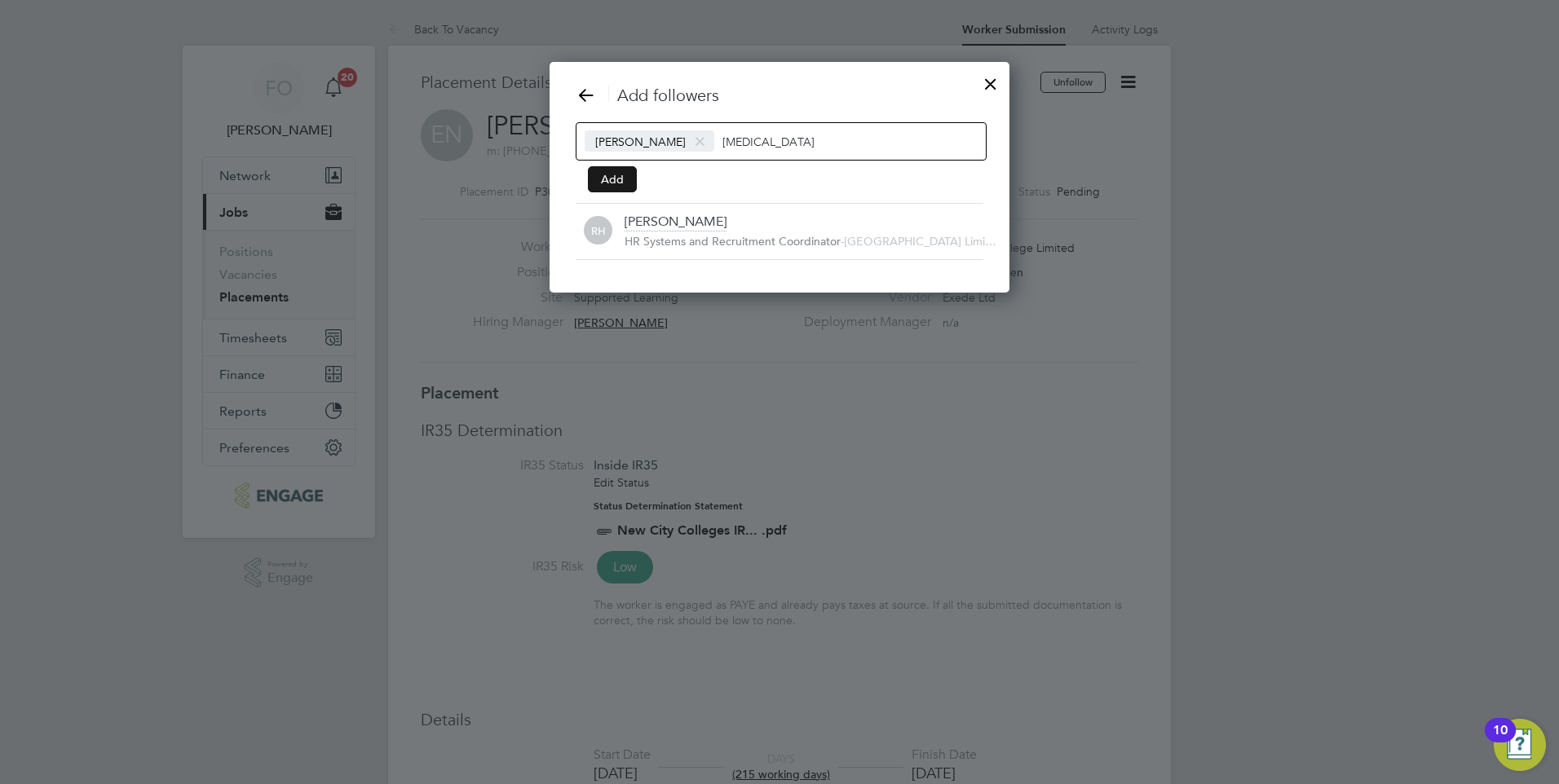
click at [620, 179] on button "Add" at bounding box center [612, 178] width 49 height 26
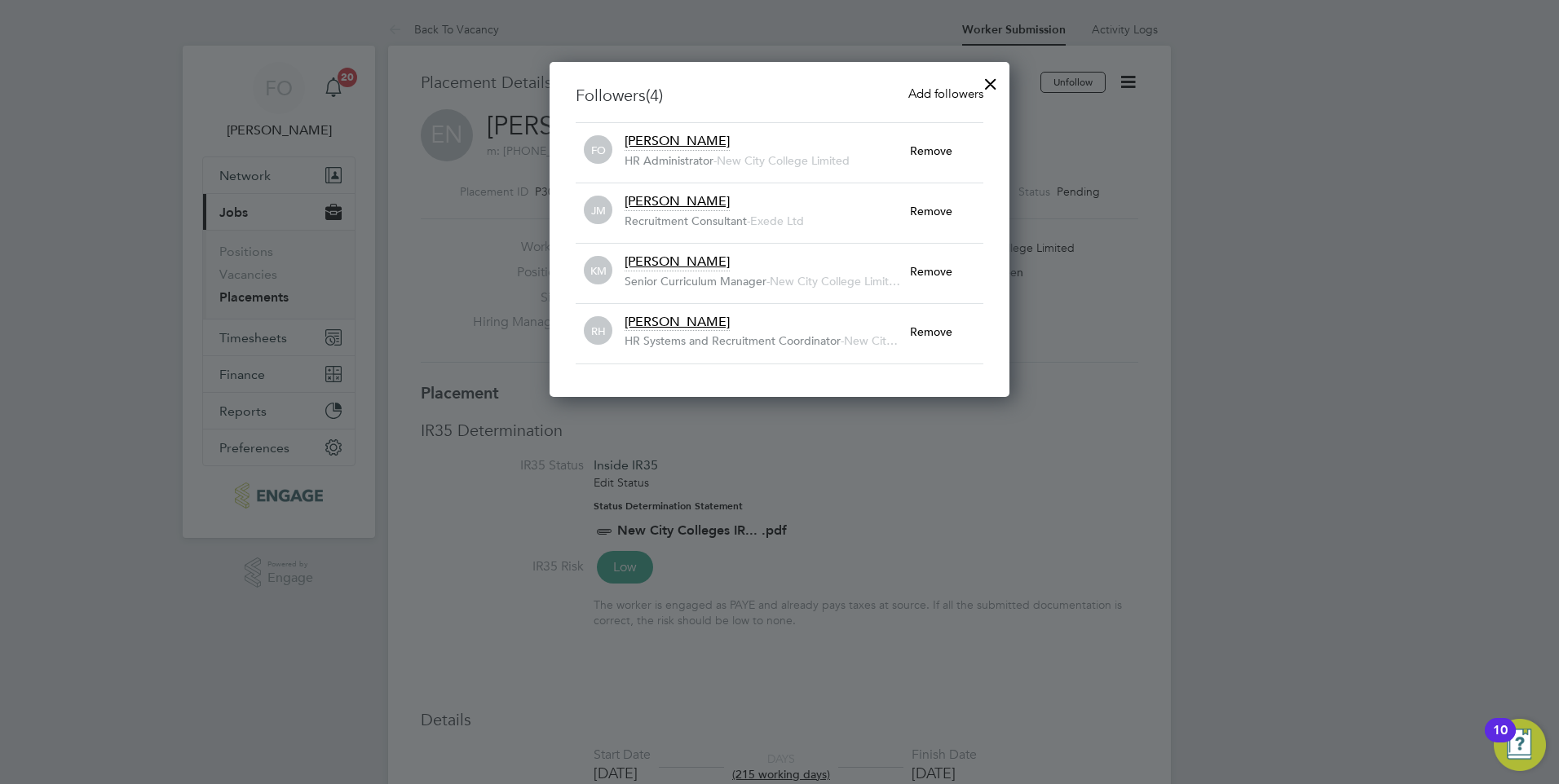
click at [993, 81] on div at bounding box center [990, 80] width 29 height 29
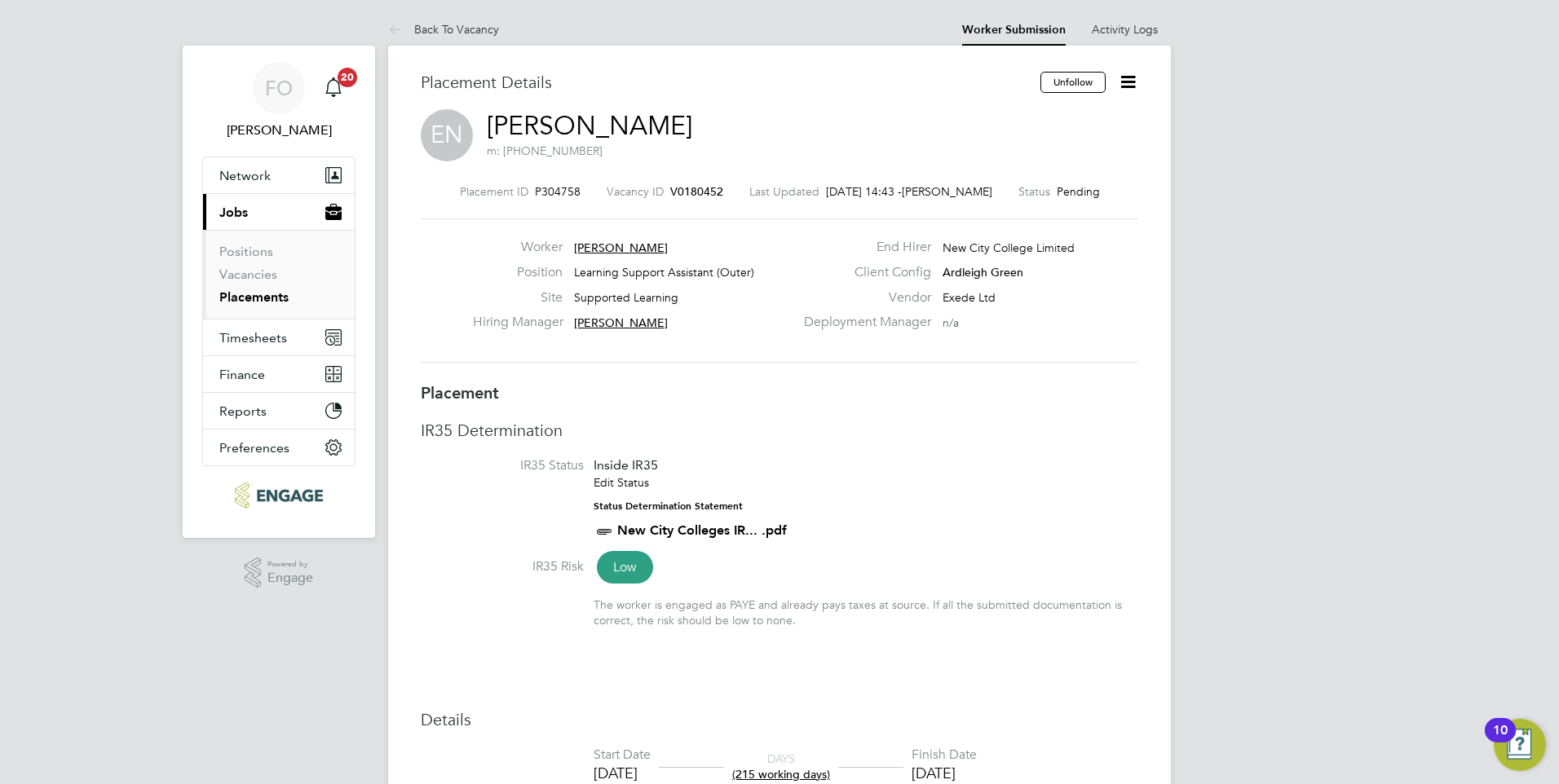
click at [999, 470] on li "IR35 Status Inside IR35 Edit Status Status Determination Statement New City Col…" at bounding box center [779, 507] width 718 height 100
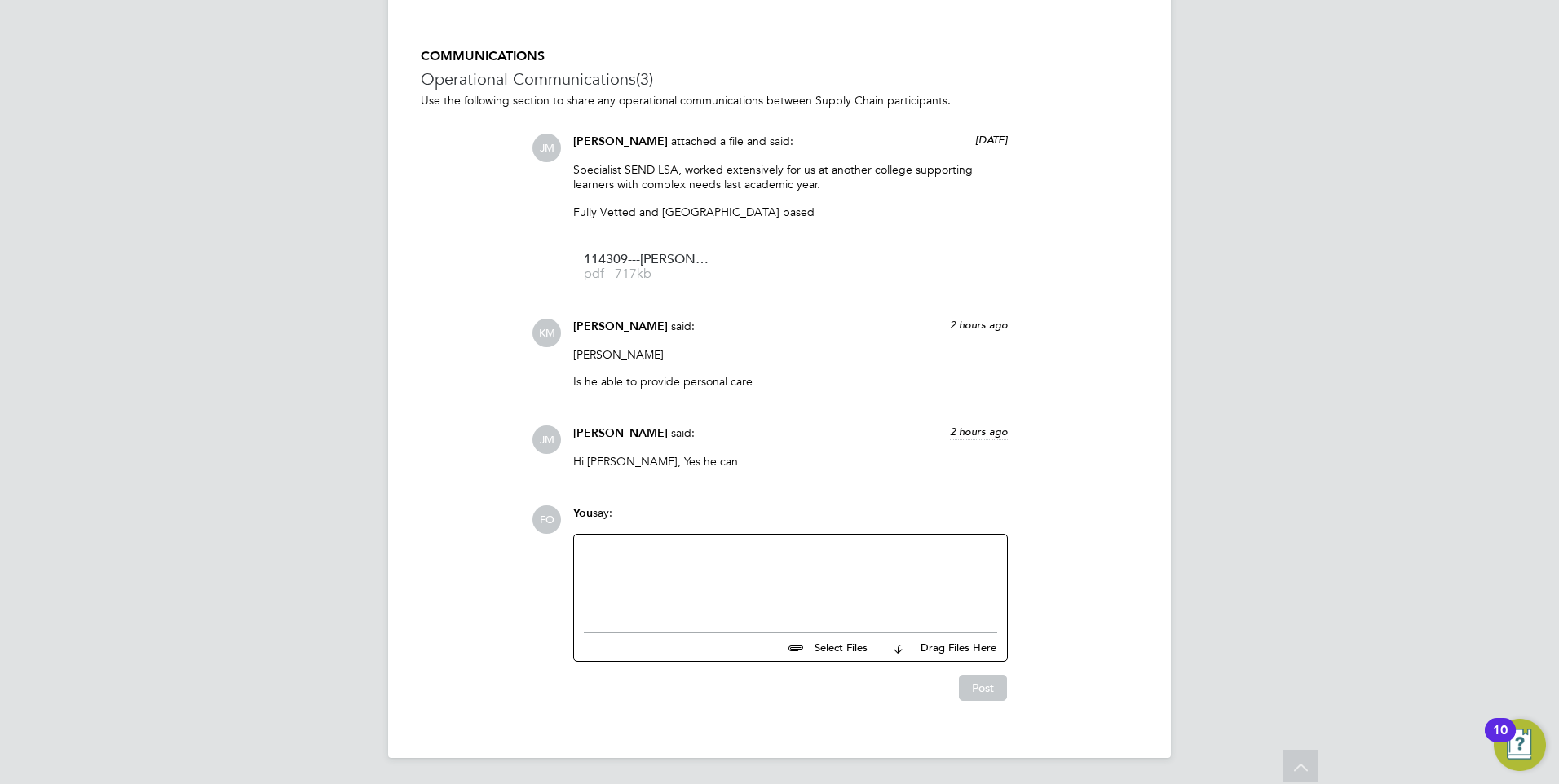
click at [656, 558] on div at bounding box center [791, 579] width 413 height 71
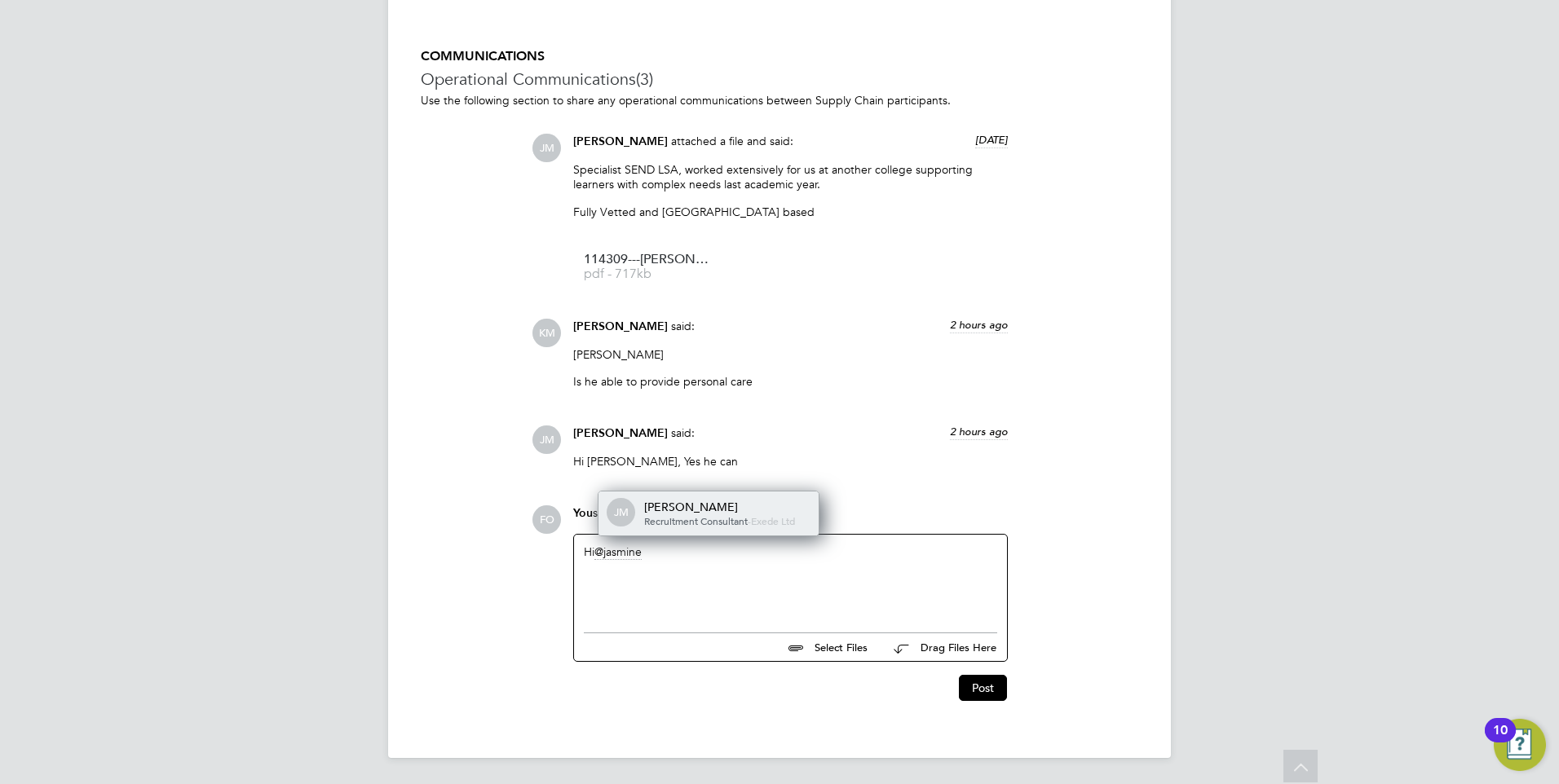
click at [701, 518] on span "Recruitment Consultant" at bounding box center [695, 521] width 104 height 13
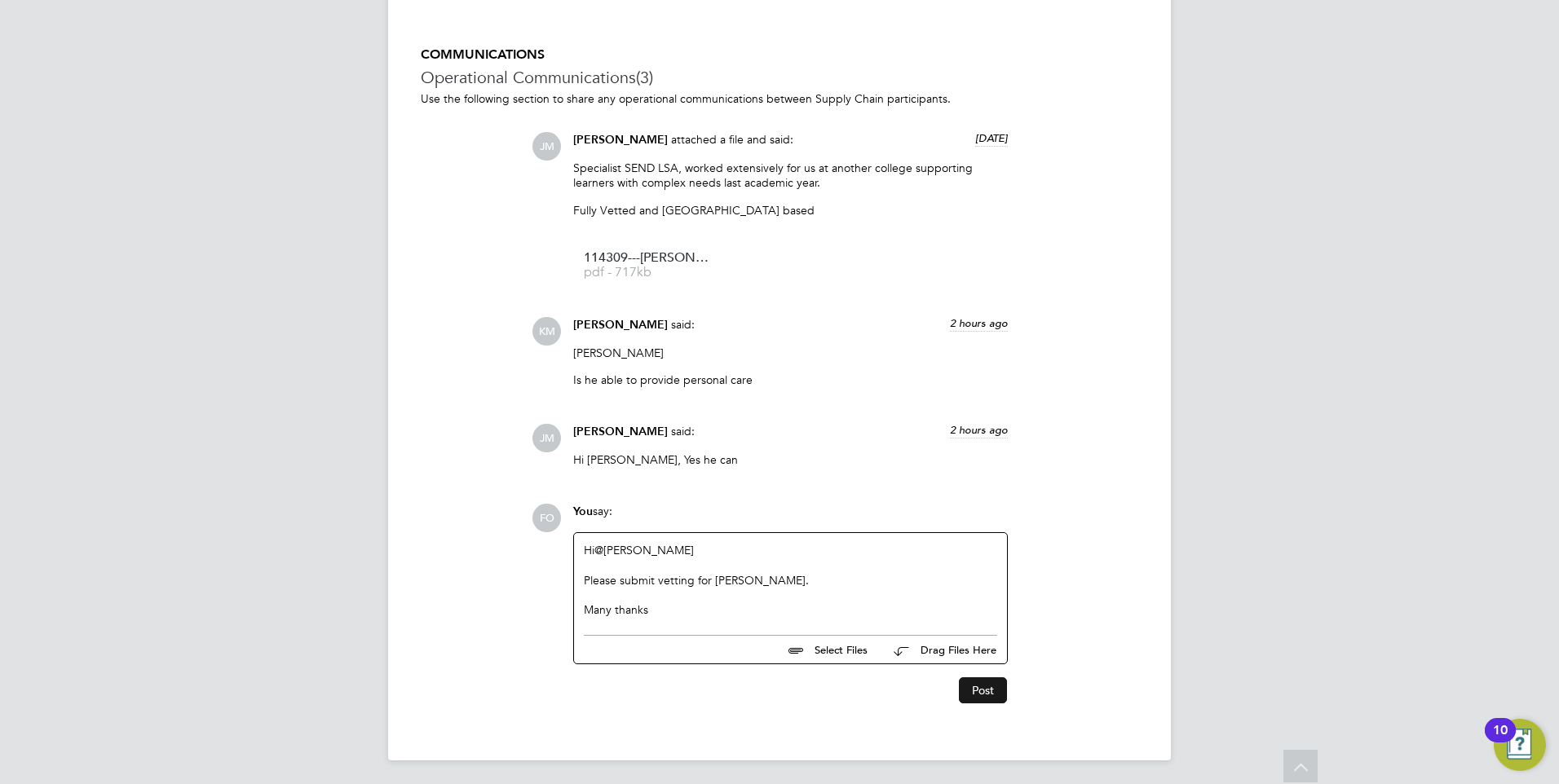
click at [991, 689] on button "Post" at bounding box center [983, 690] width 48 height 26
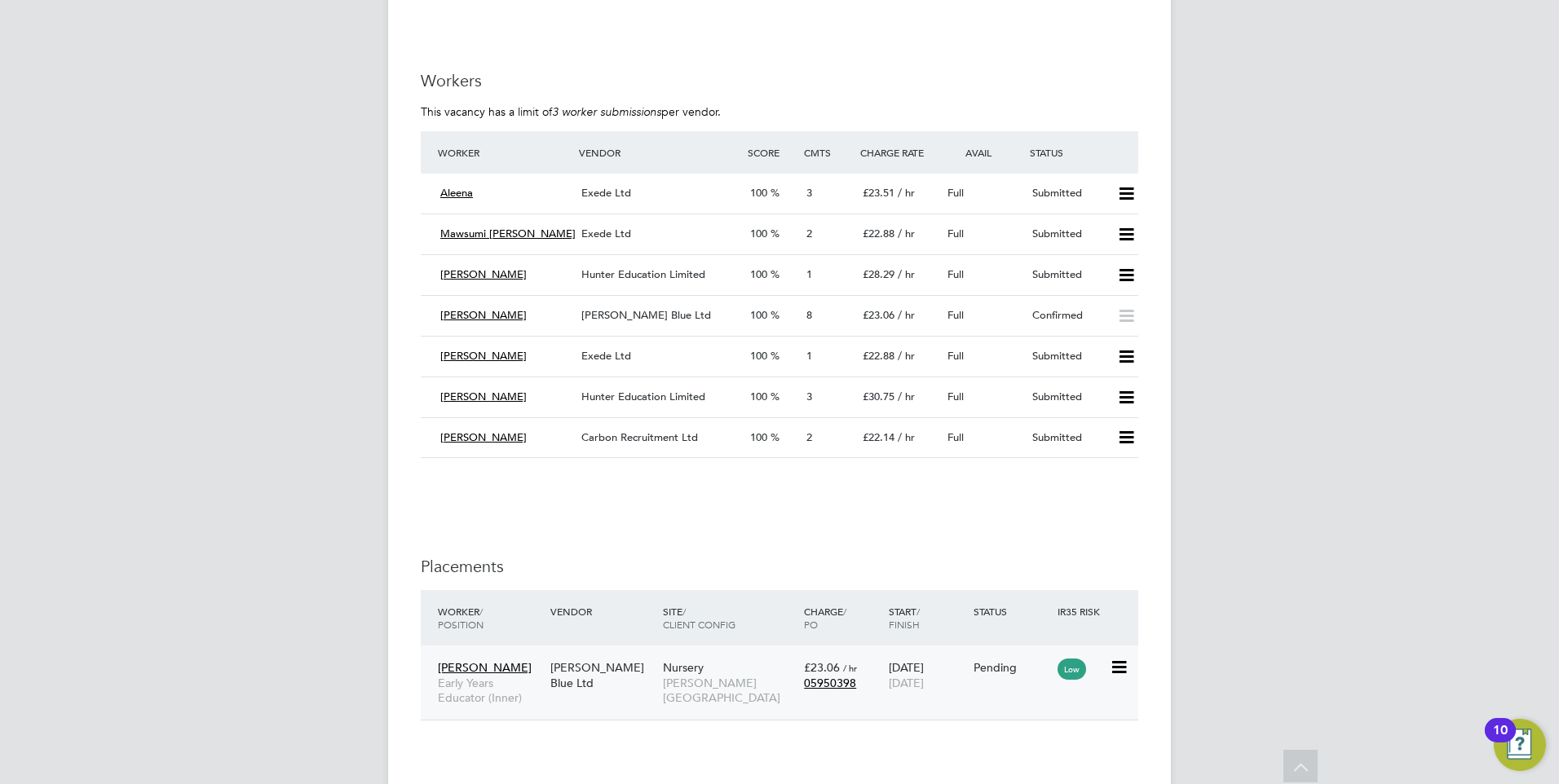
click at [1019, 695] on div "[PERSON_NAME] Early Years Educator (Inner) [PERSON_NAME] Blue Ltd [GEOGRAPHIC_D…" at bounding box center [779, 682] width 718 height 74
click at [1011, 660] on div "Pending" at bounding box center [1011, 668] width 76 height 15
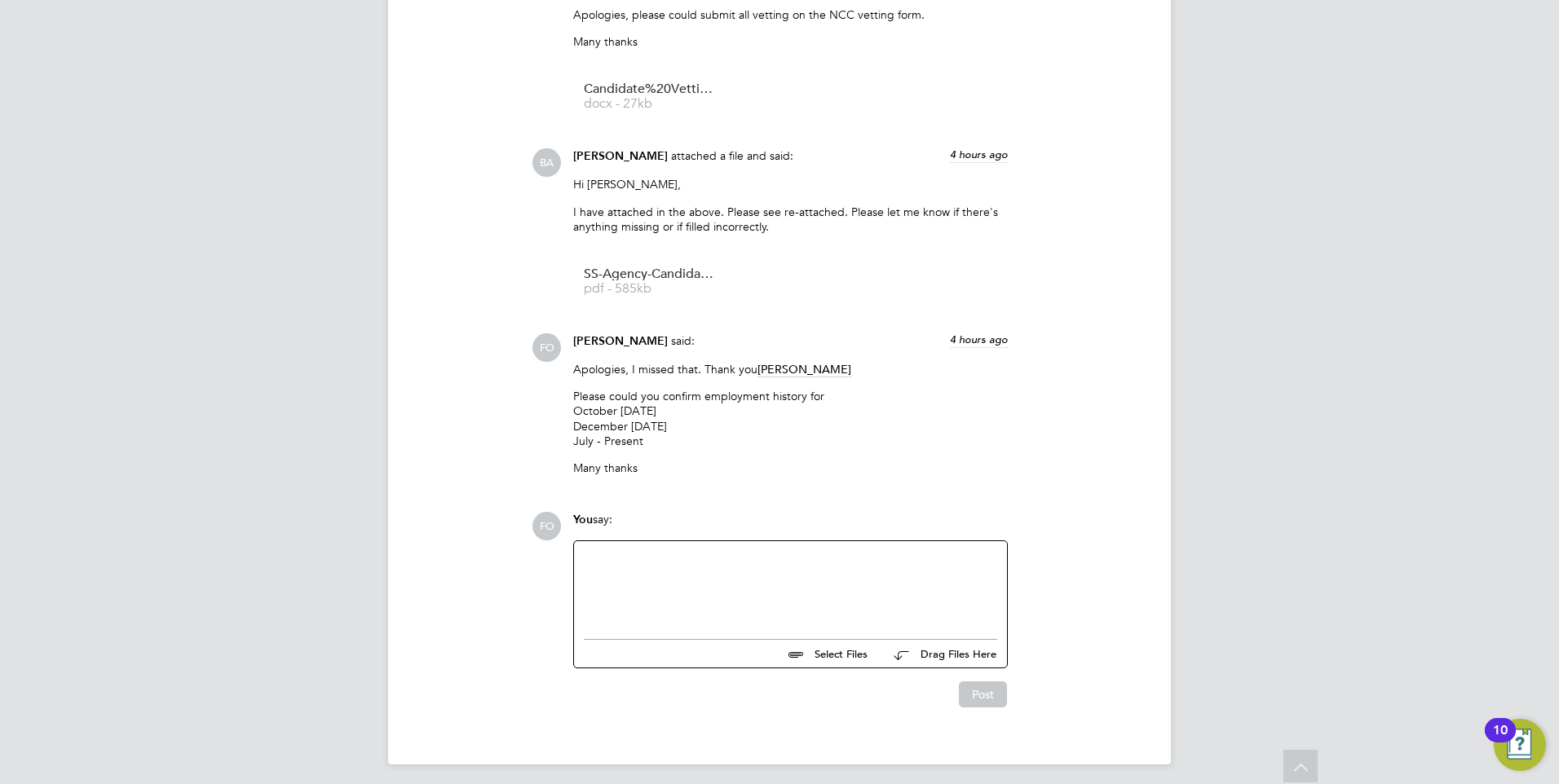
scroll to position [2203, 0]
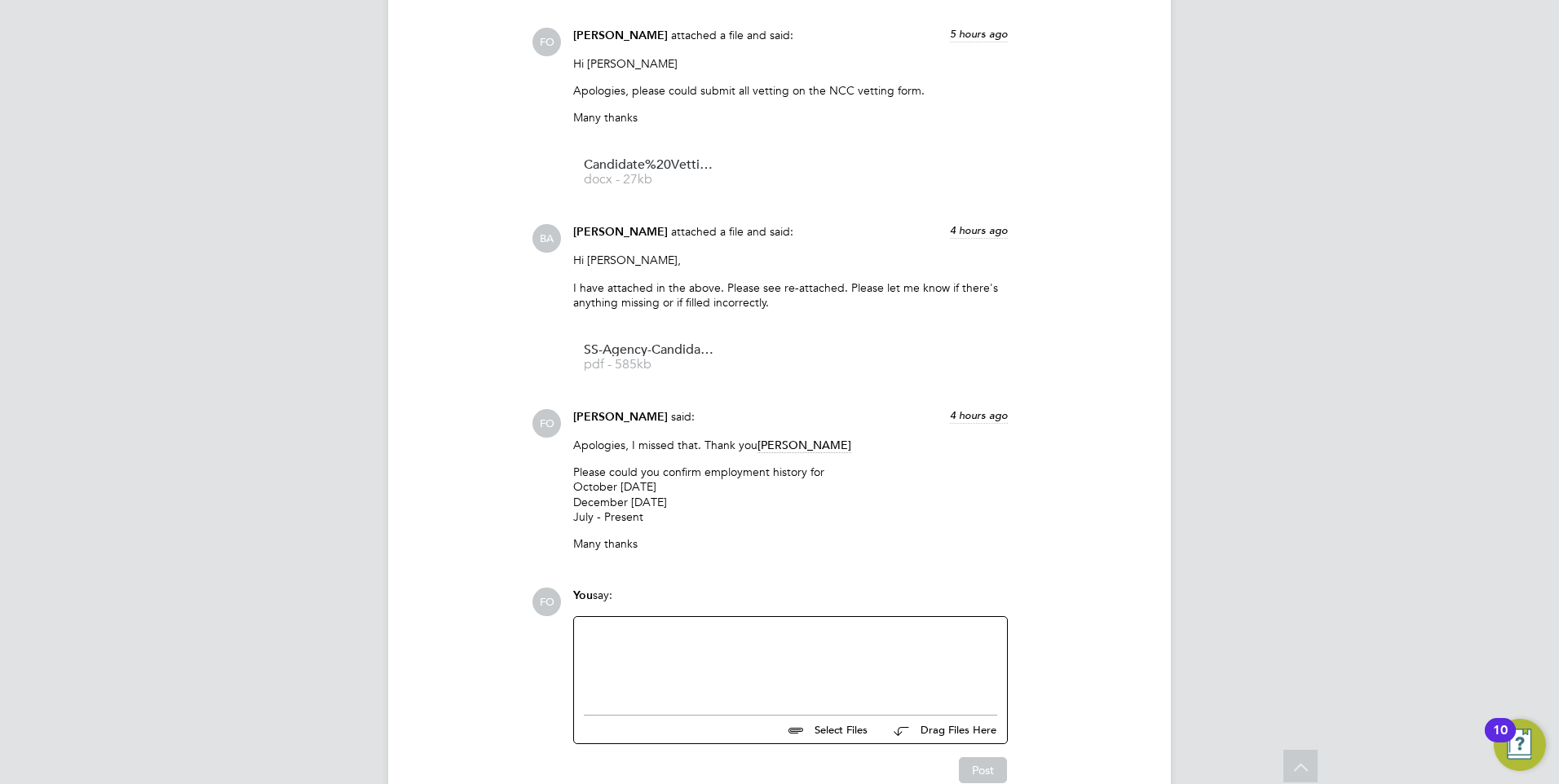
click at [857, 654] on div at bounding box center [791, 662] width 413 height 71
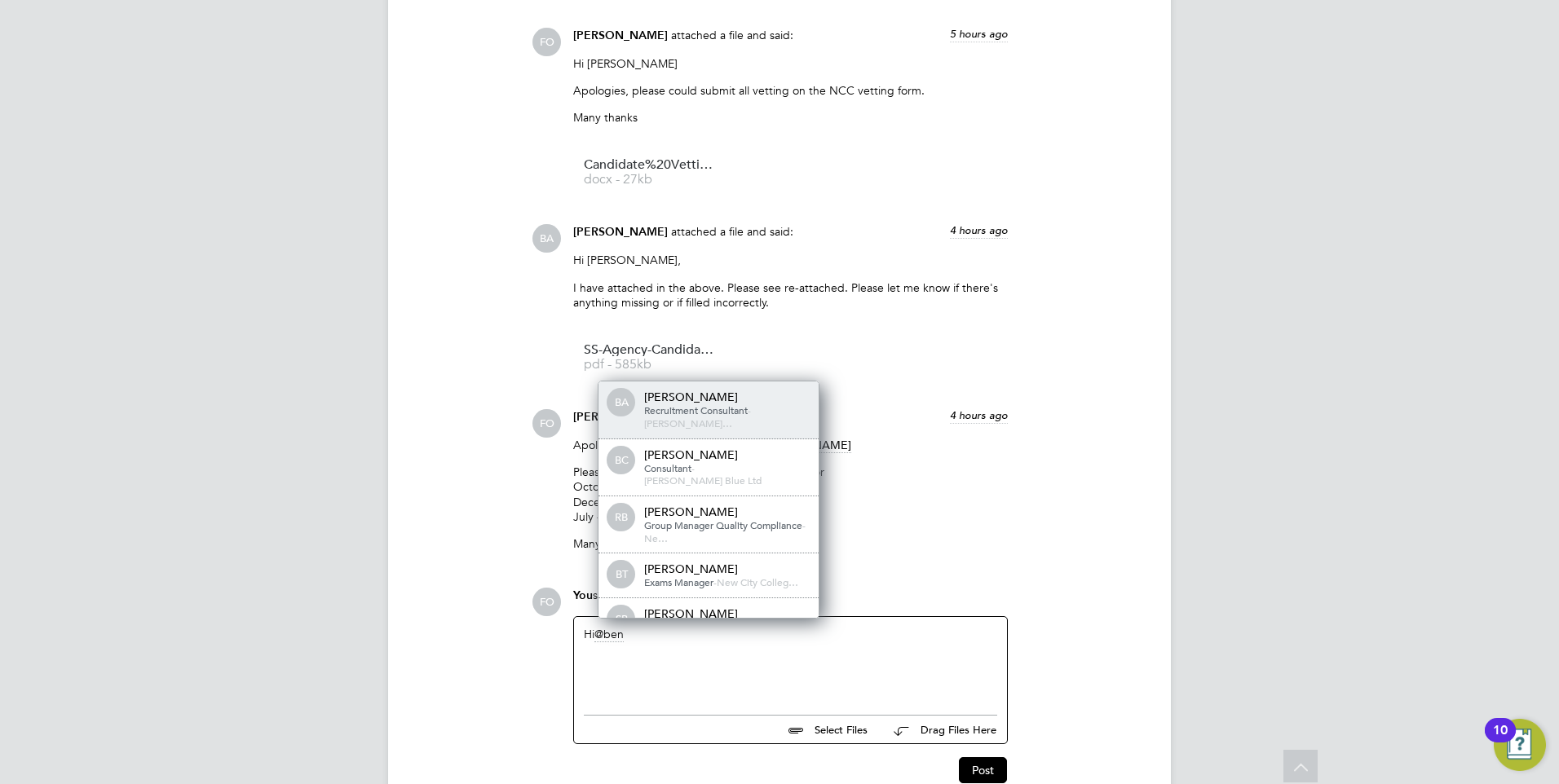
click at [732, 417] on span "[PERSON_NAME]…" at bounding box center [688, 423] width 88 height 13
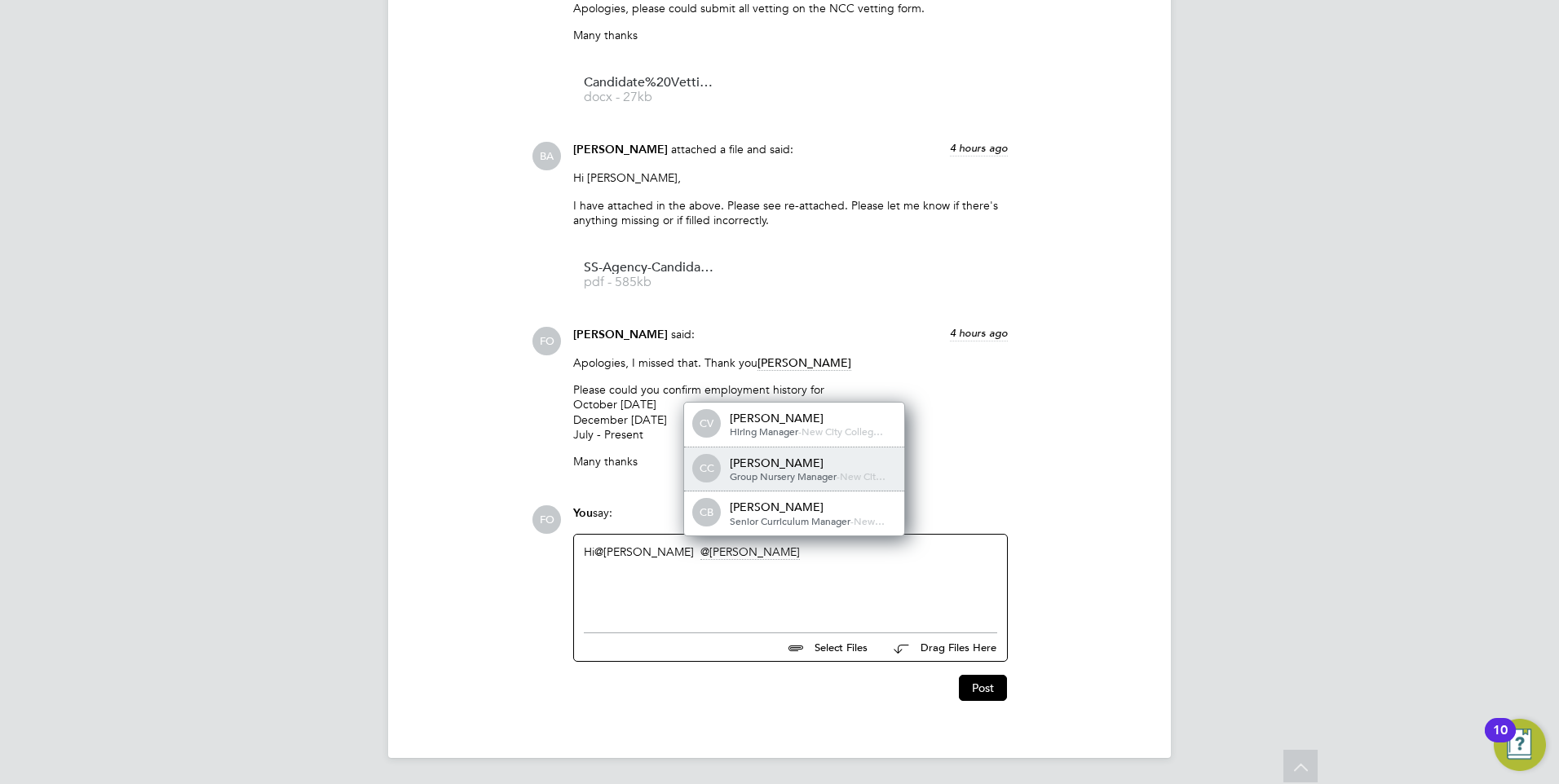
click at [826, 461] on div "[PERSON_NAME]" at bounding box center [811, 463] width 163 height 15
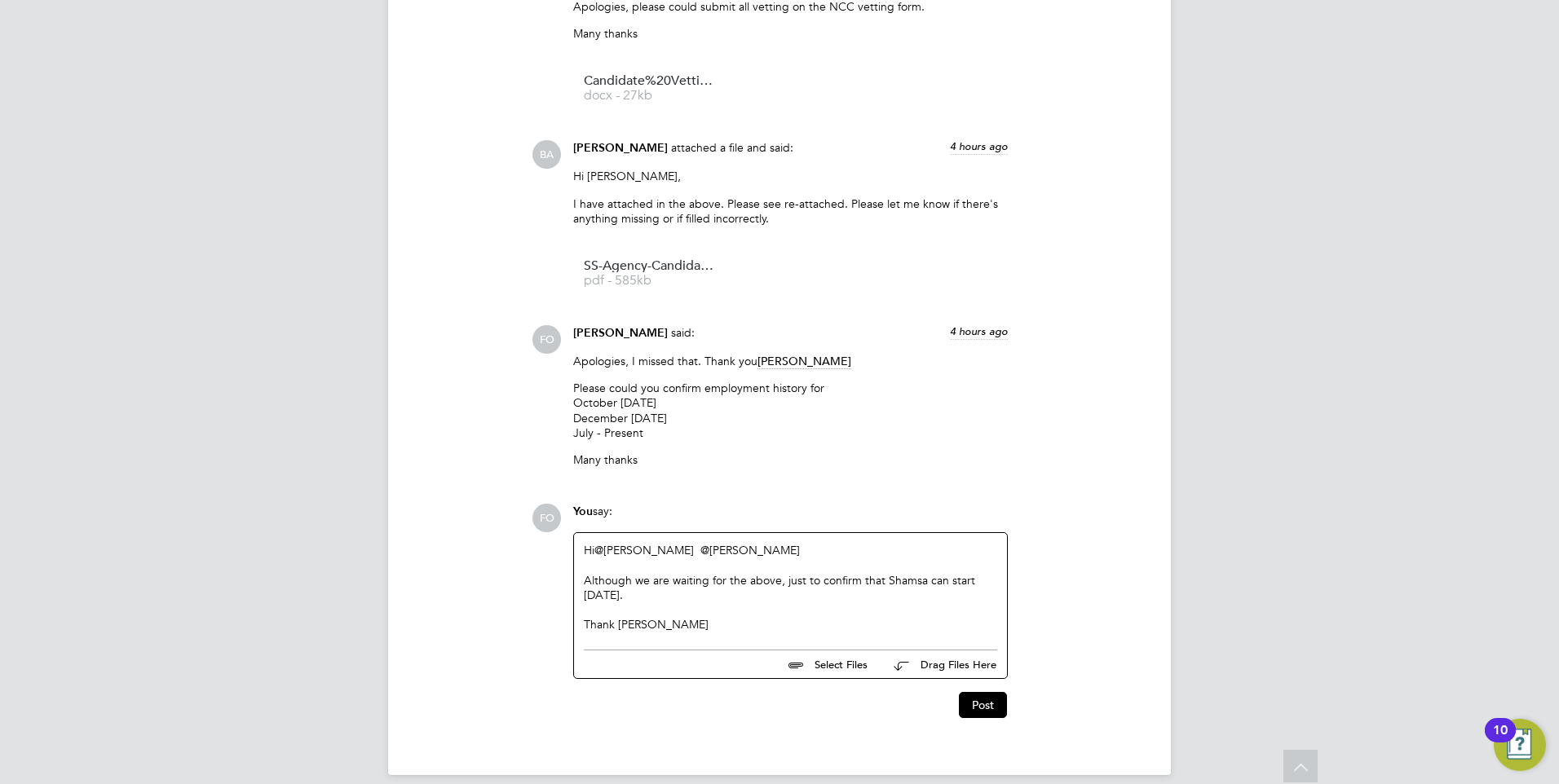
click at [631, 632] on div "Thank [PERSON_NAME]" at bounding box center [791, 625] width 413 height 15
click at [983, 714] on button "Post" at bounding box center [983, 704] width 48 height 26
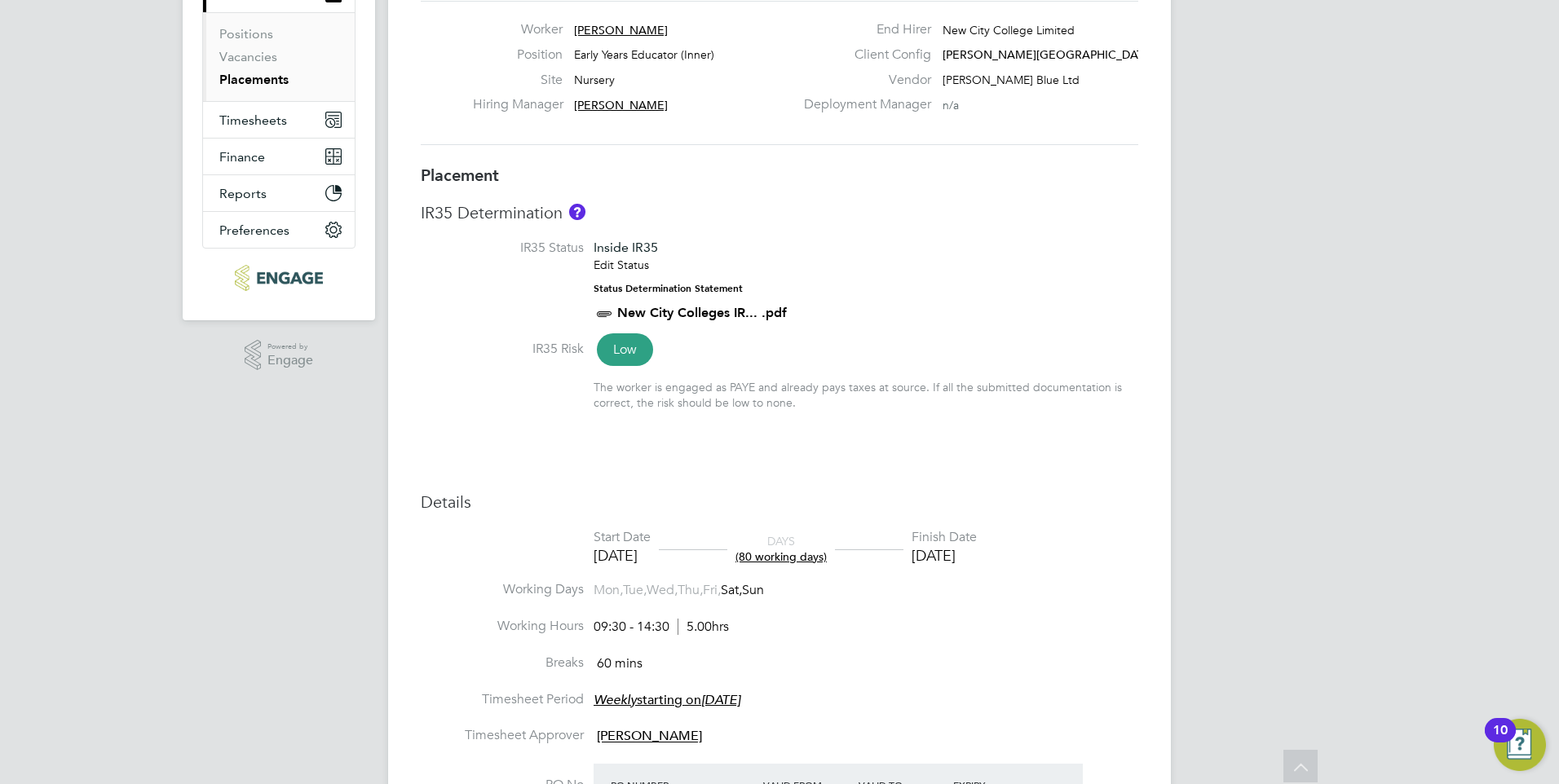
scroll to position [0, 0]
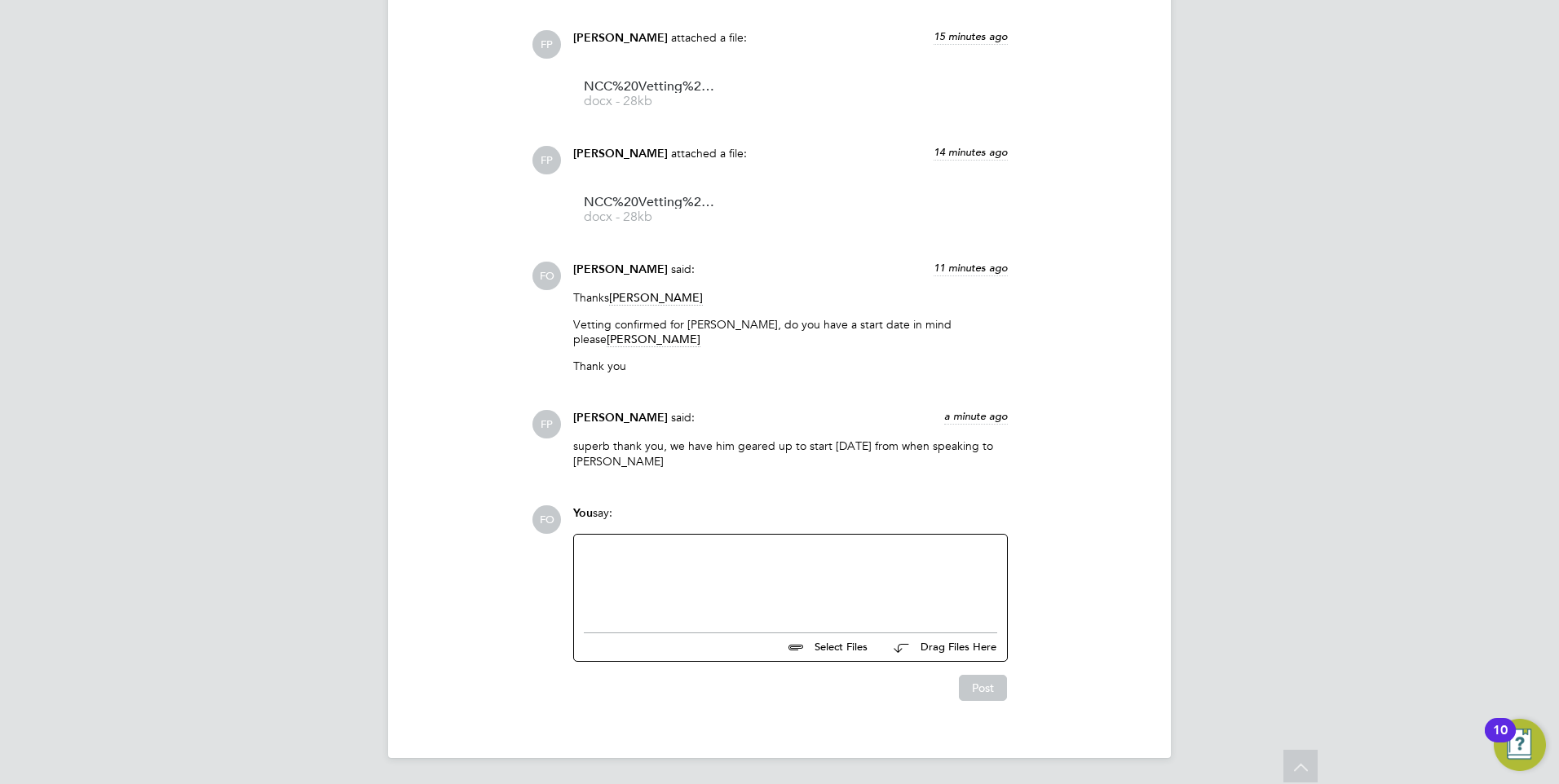
click at [686, 572] on div at bounding box center [791, 579] width 413 height 71
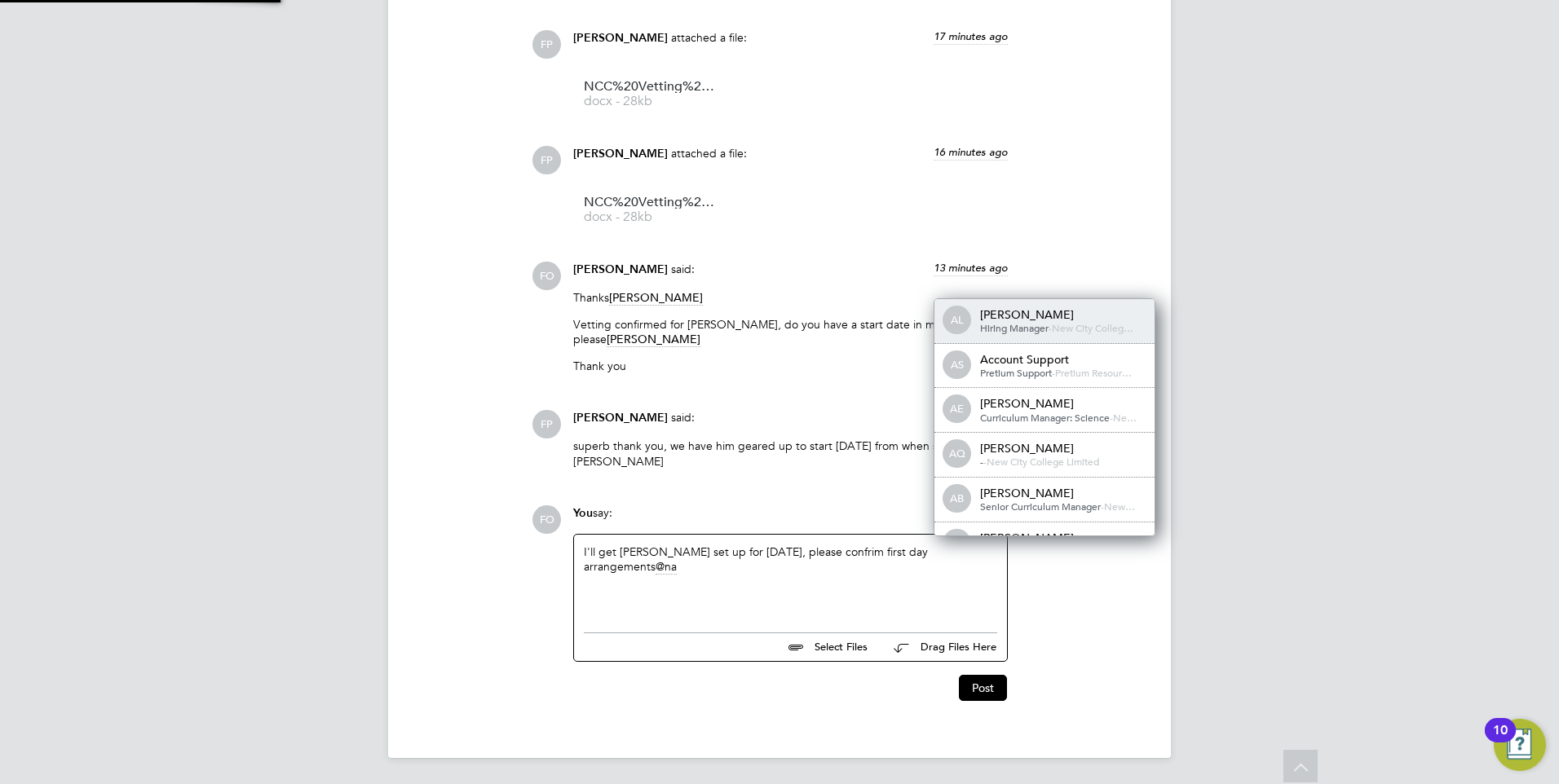
scroll to position [13, 164]
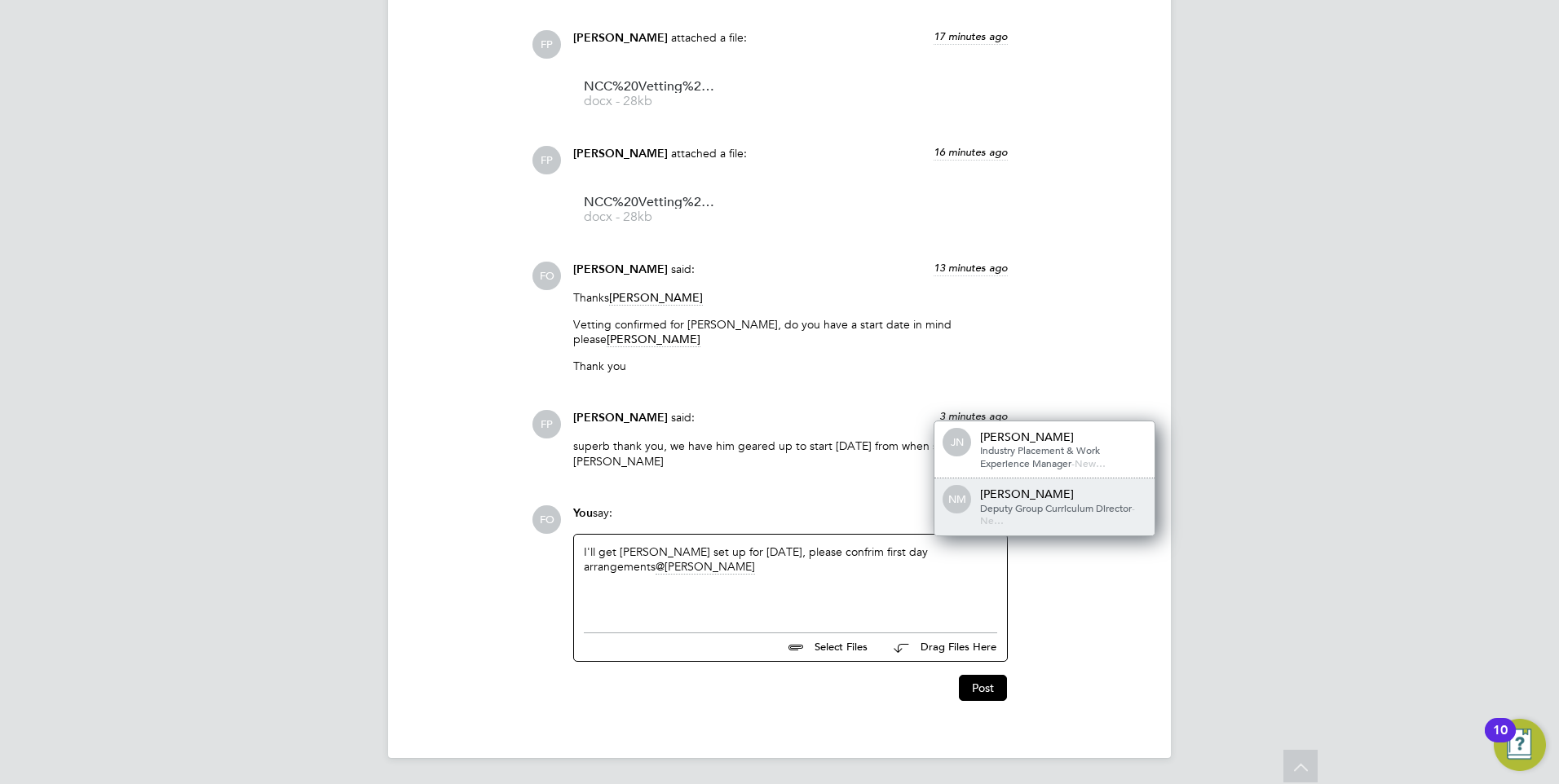
click at [1038, 502] on span "Deputy Group Curriculum Director" at bounding box center [1055, 508] width 152 height 13
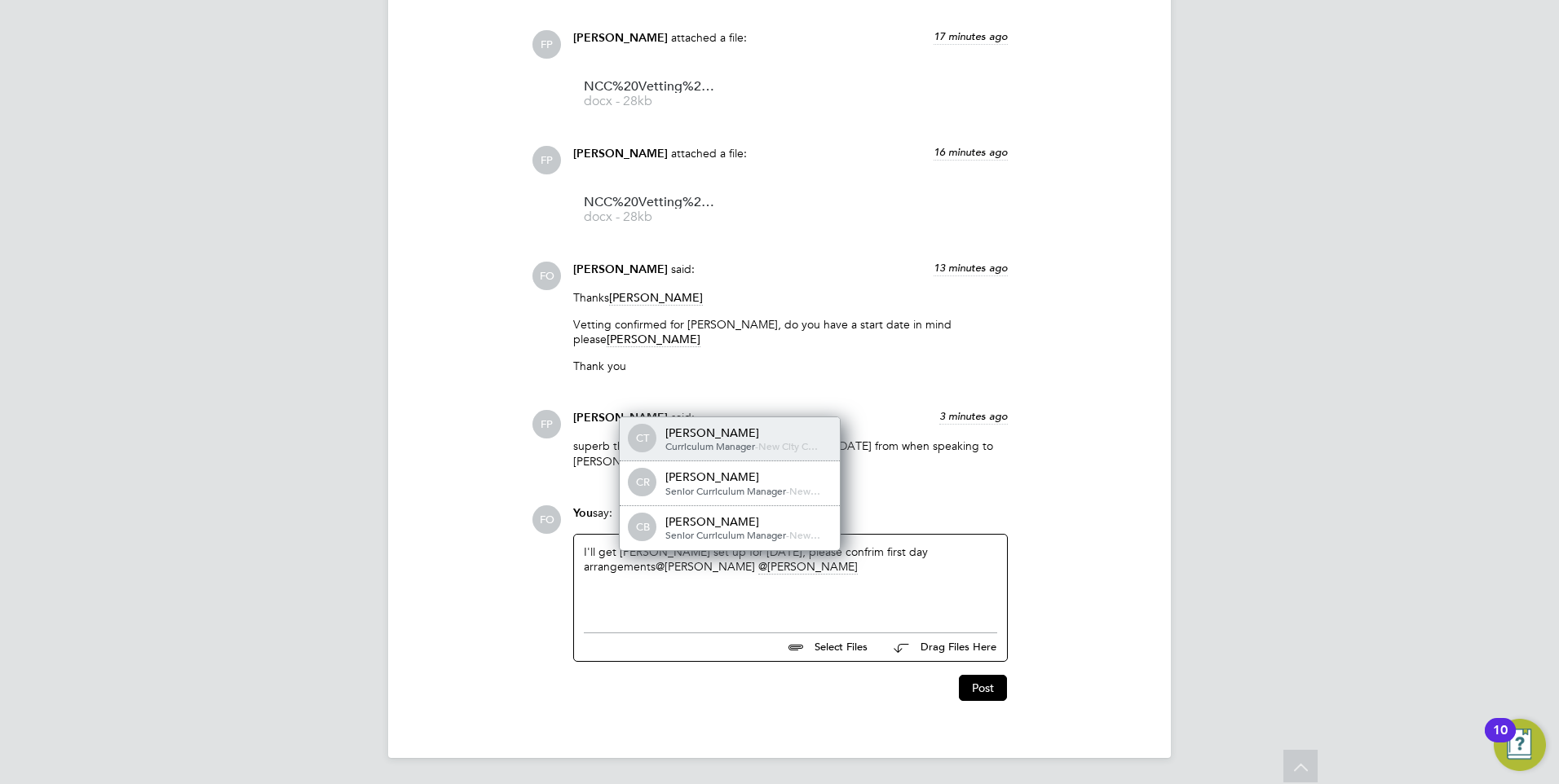
click at [710, 442] on span "Curriculum Manager" at bounding box center [710, 446] width 90 height 13
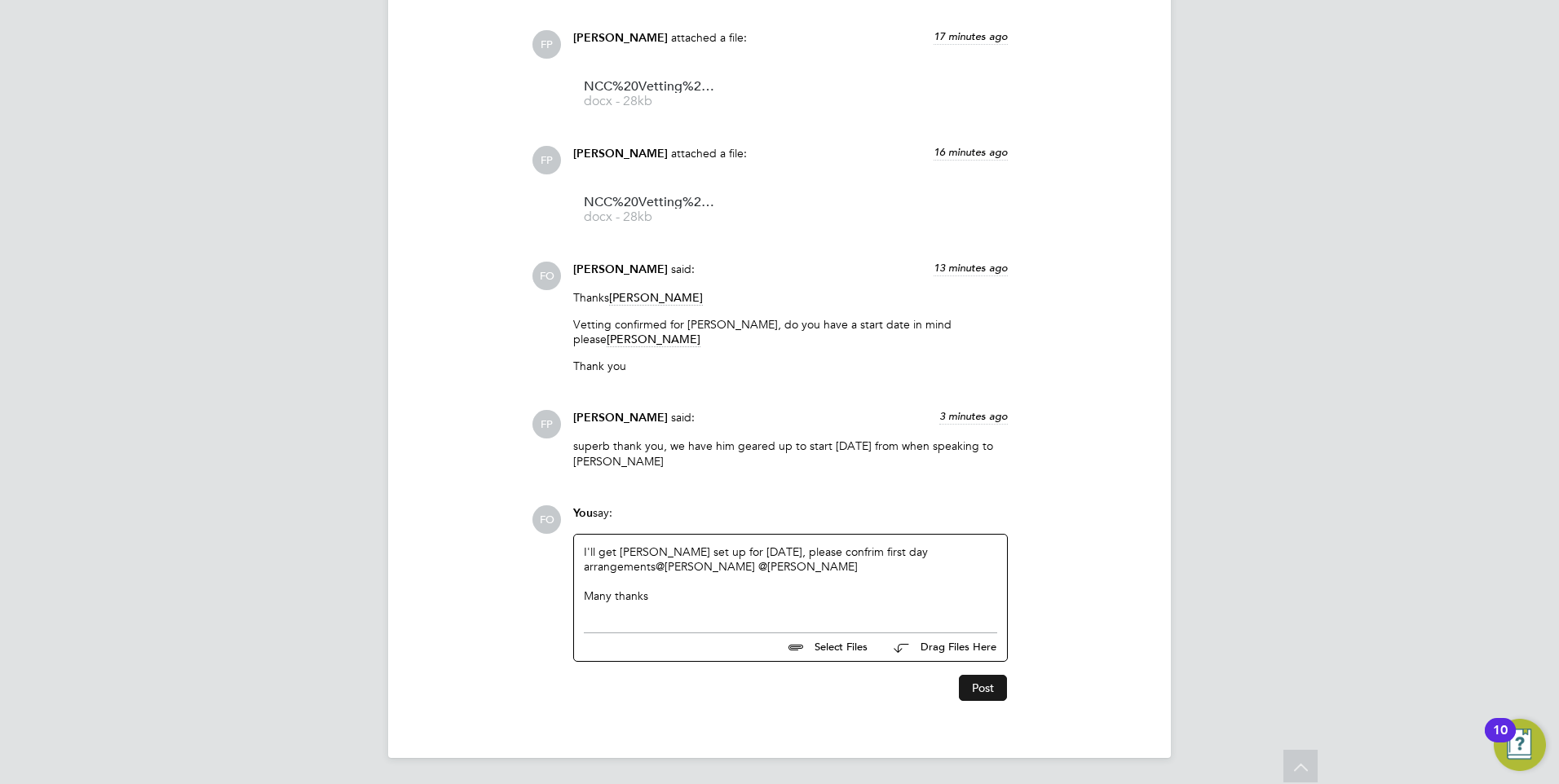
click at [992, 688] on button "Post" at bounding box center [983, 688] width 48 height 26
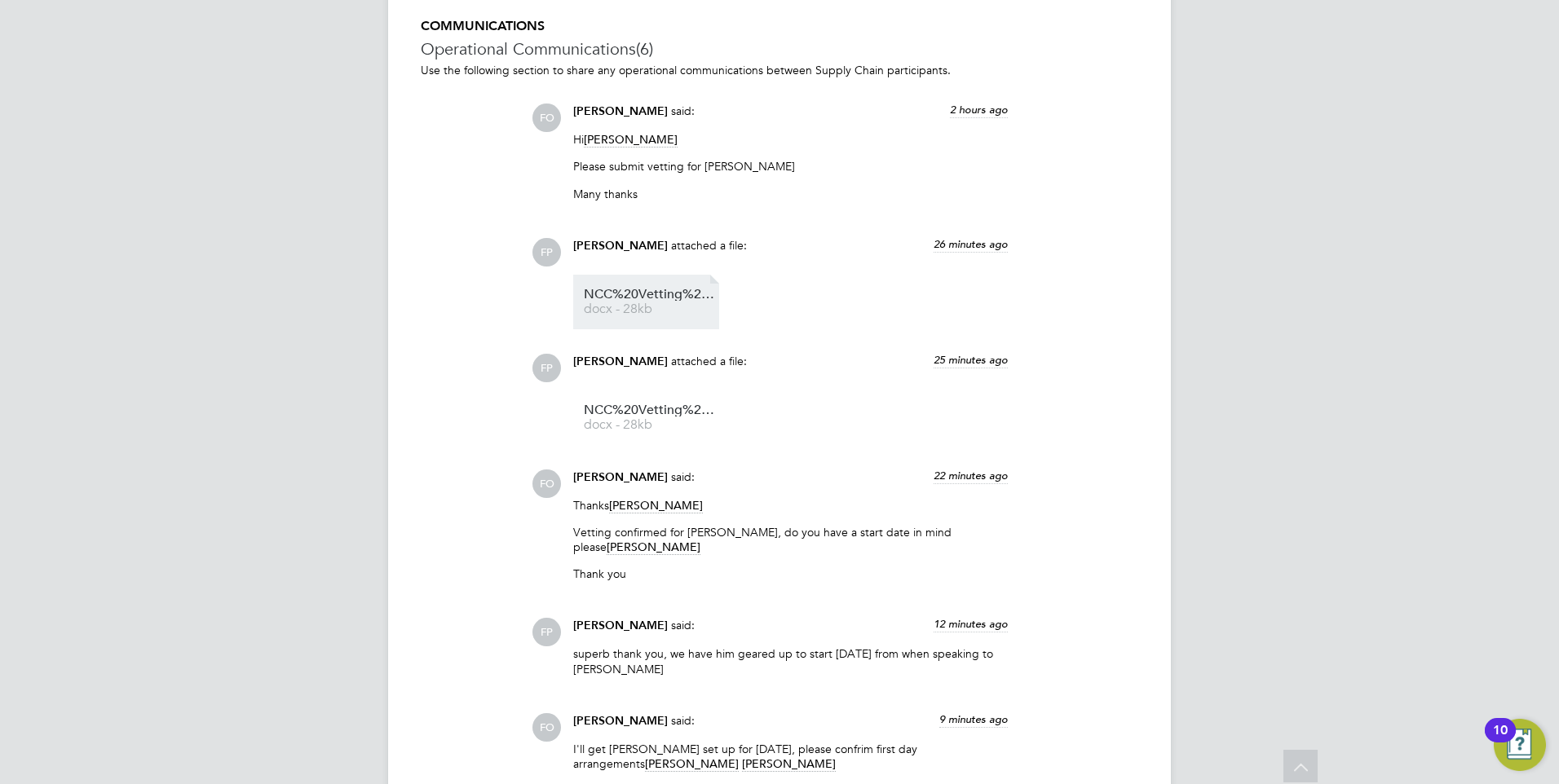
scroll to position [1304, 0]
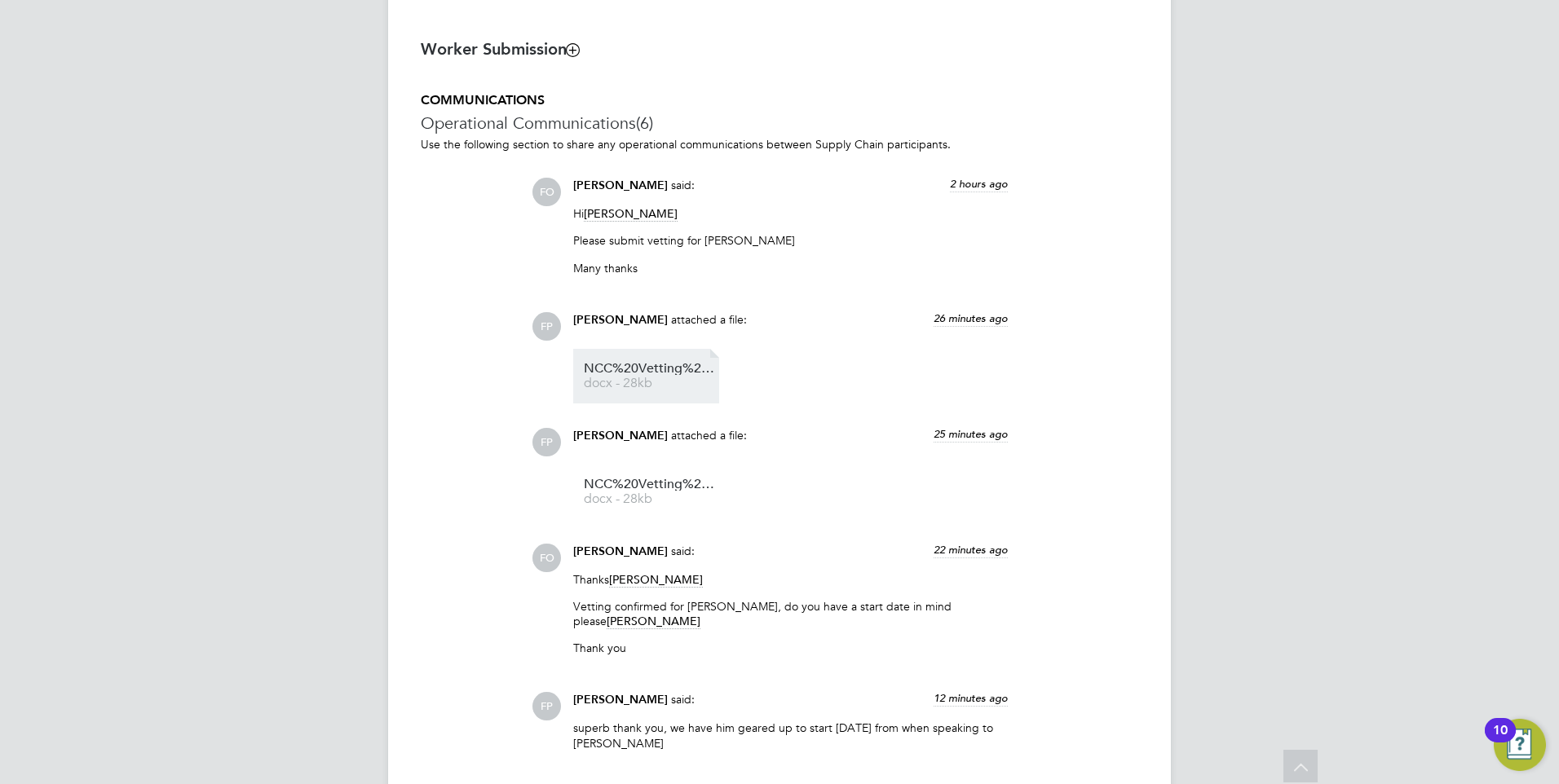
click at [641, 373] on span "NCC%20Vetting%20form%20Saif%20Khan" at bounding box center [649, 368] width 130 height 12
